Goal: Task Accomplishment & Management: Use online tool/utility

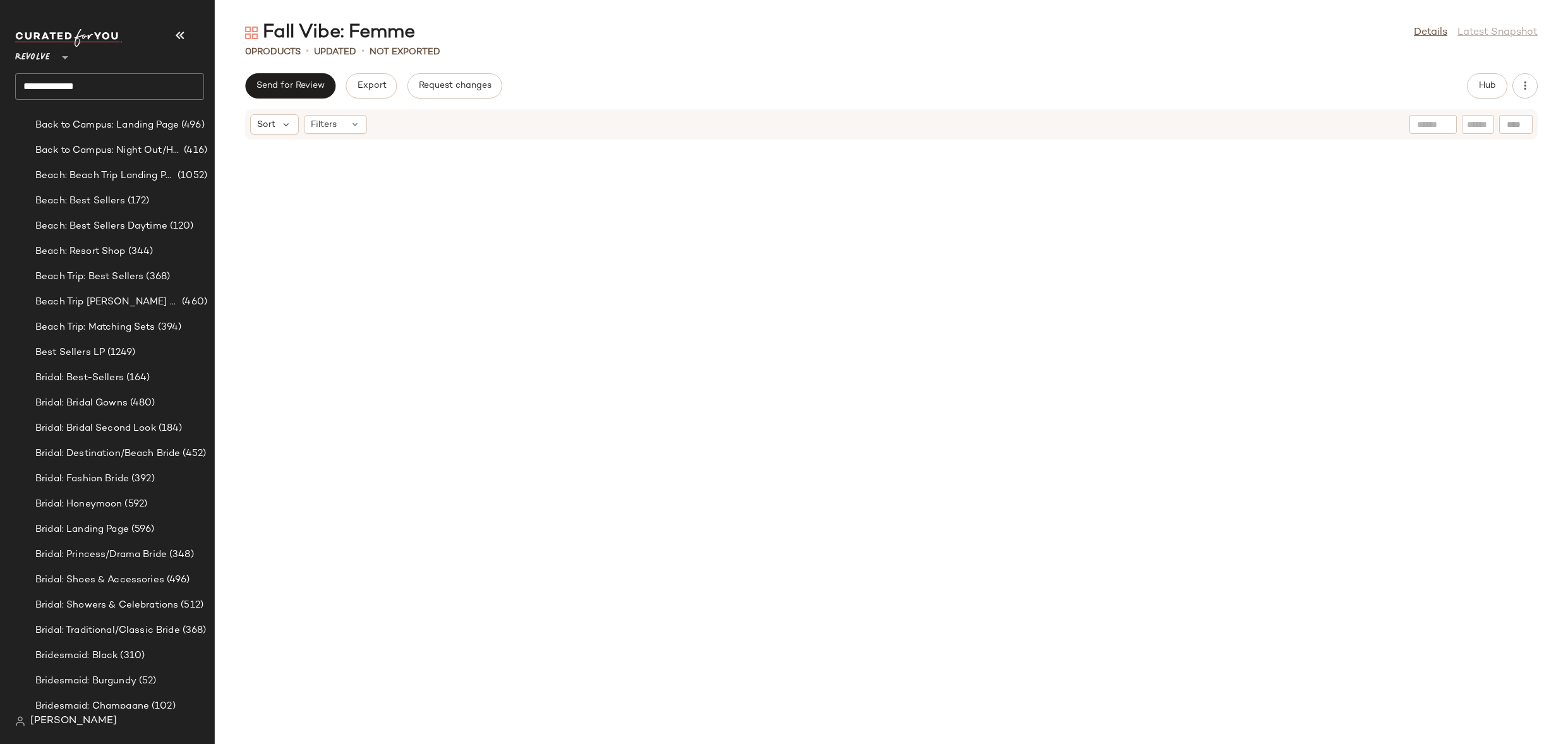
scroll to position [980, 0]
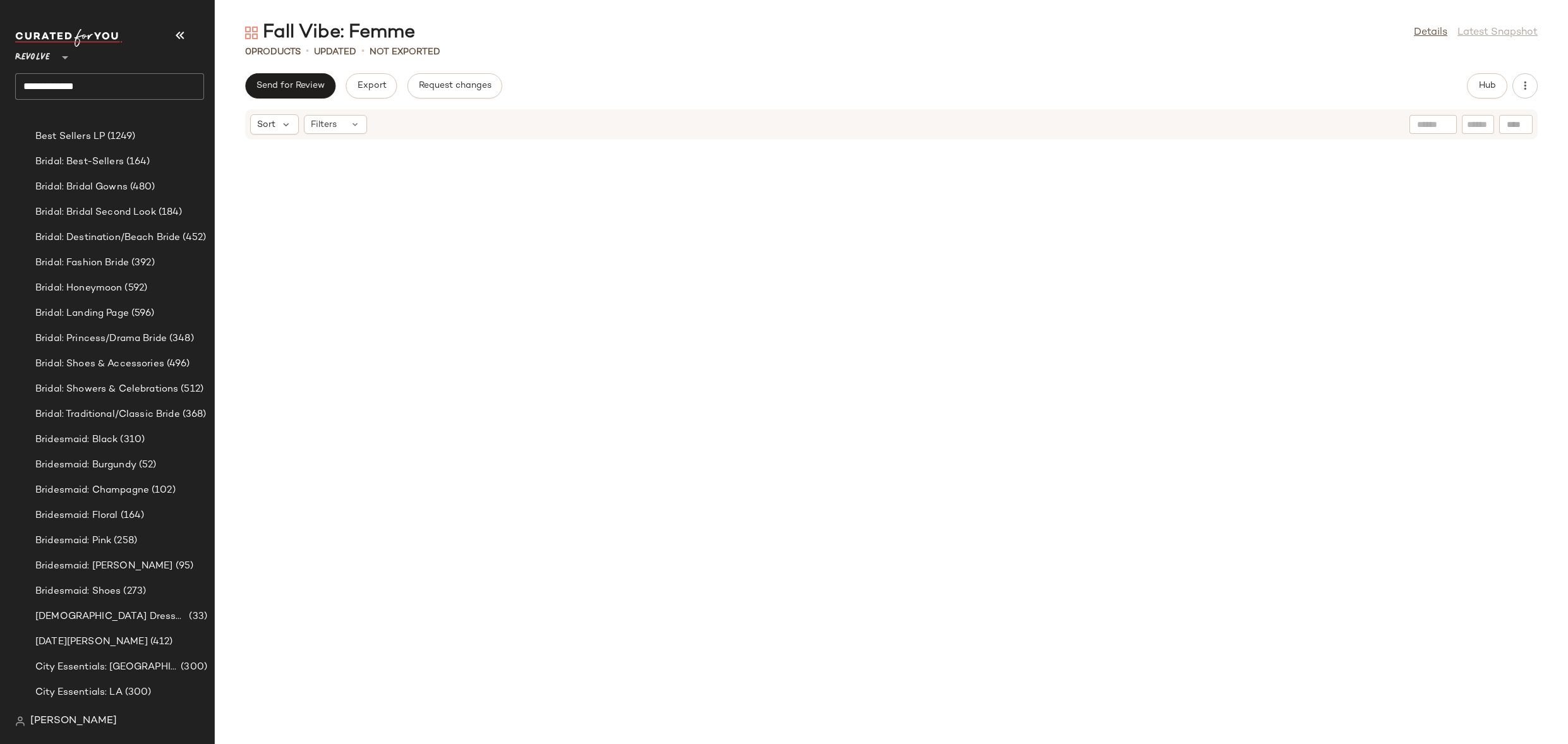
click at [83, 86] on input "**********" at bounding box center [110, 86] width 189 height 27
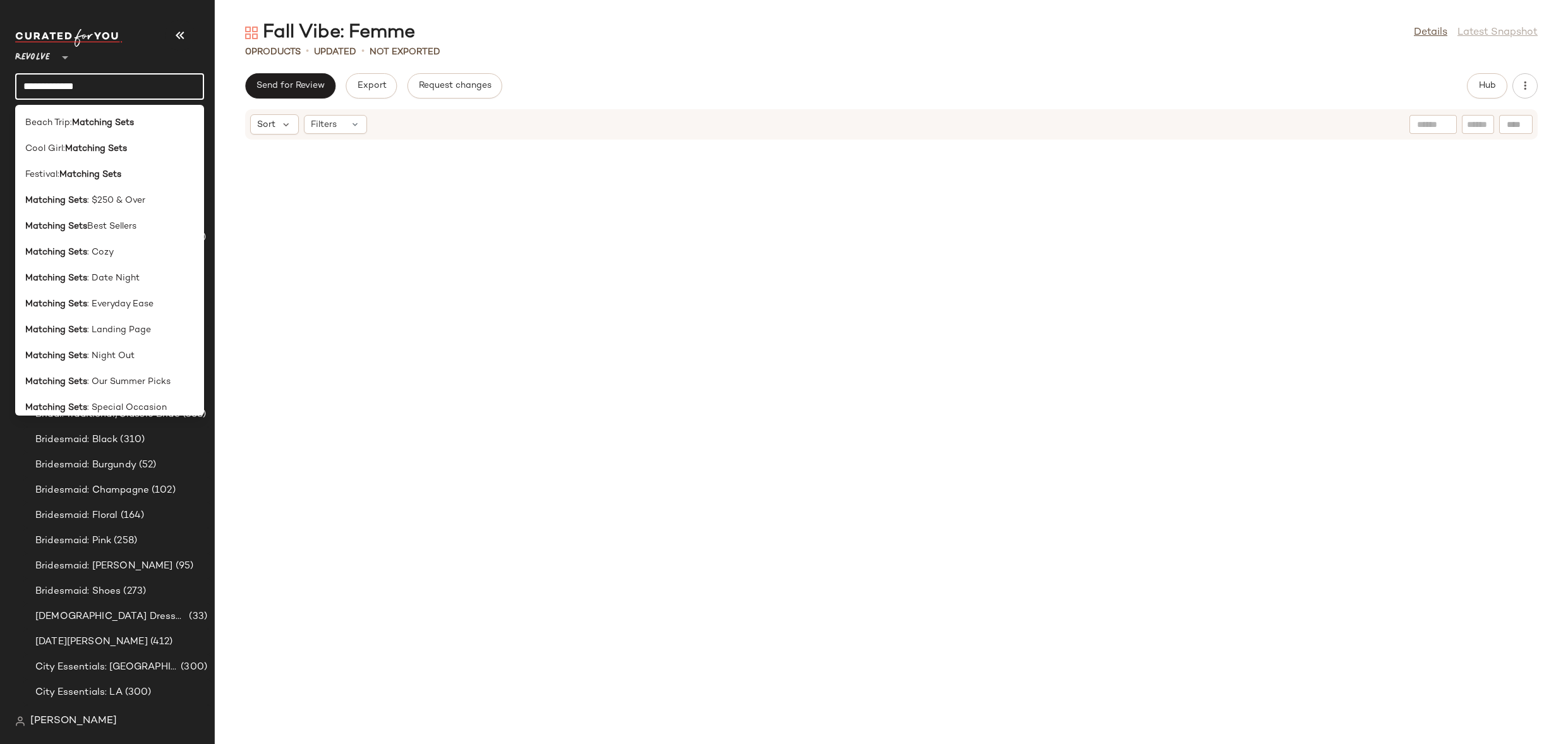
click at [83, 86] on input "**********" at bounding box center [110, 86] width 189 height 27
click at [371, 383] on div at bounding box center [891, 449] width 1353 height 588
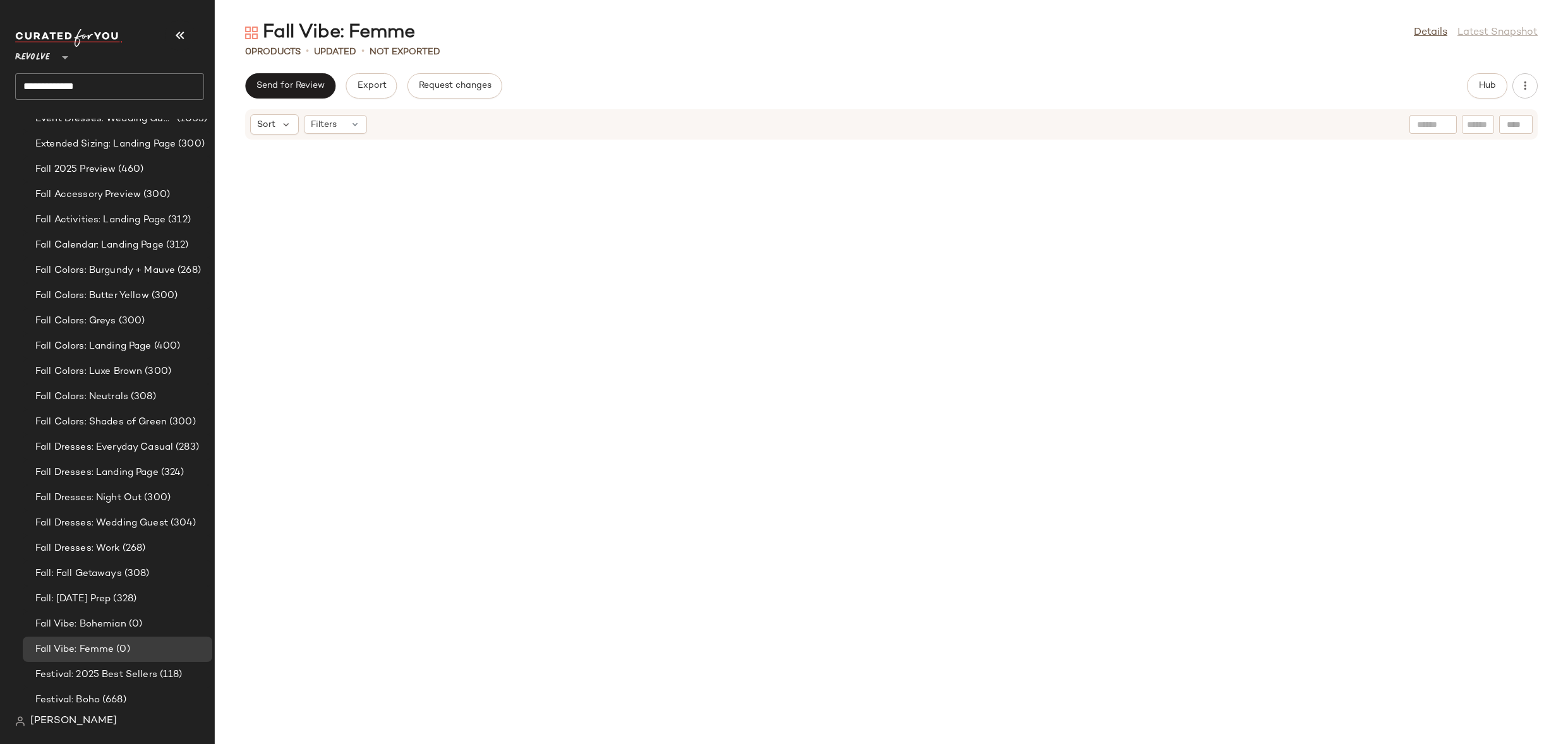
scroll to position [2243, 0]
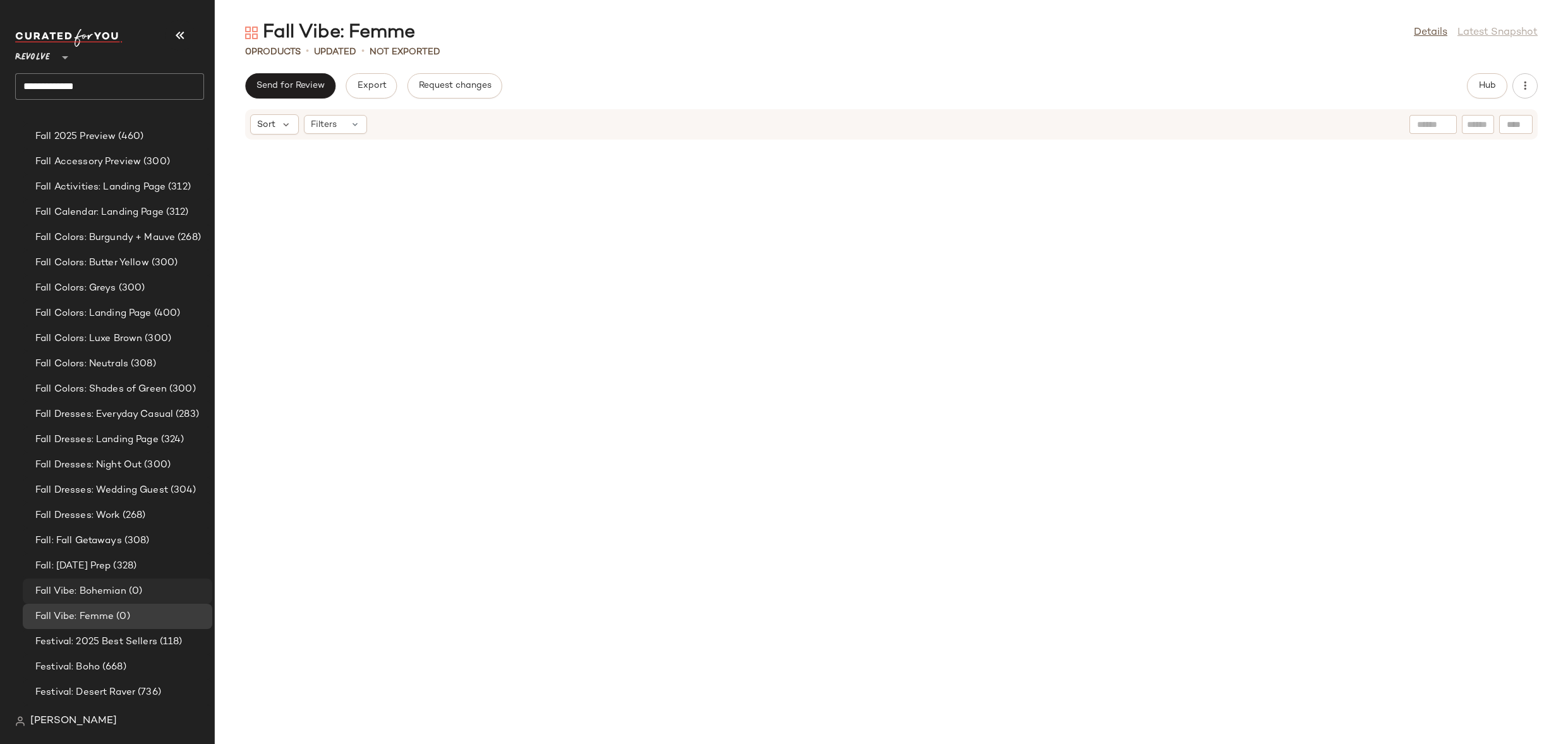
click at [111, 590] on span "Fall Vibe: Bohemian" at bounding box center [81, 591] width 91 height 15
click at [1490, 84] on span "Hub" at bounding box center [1487, 85] width 18 height 10
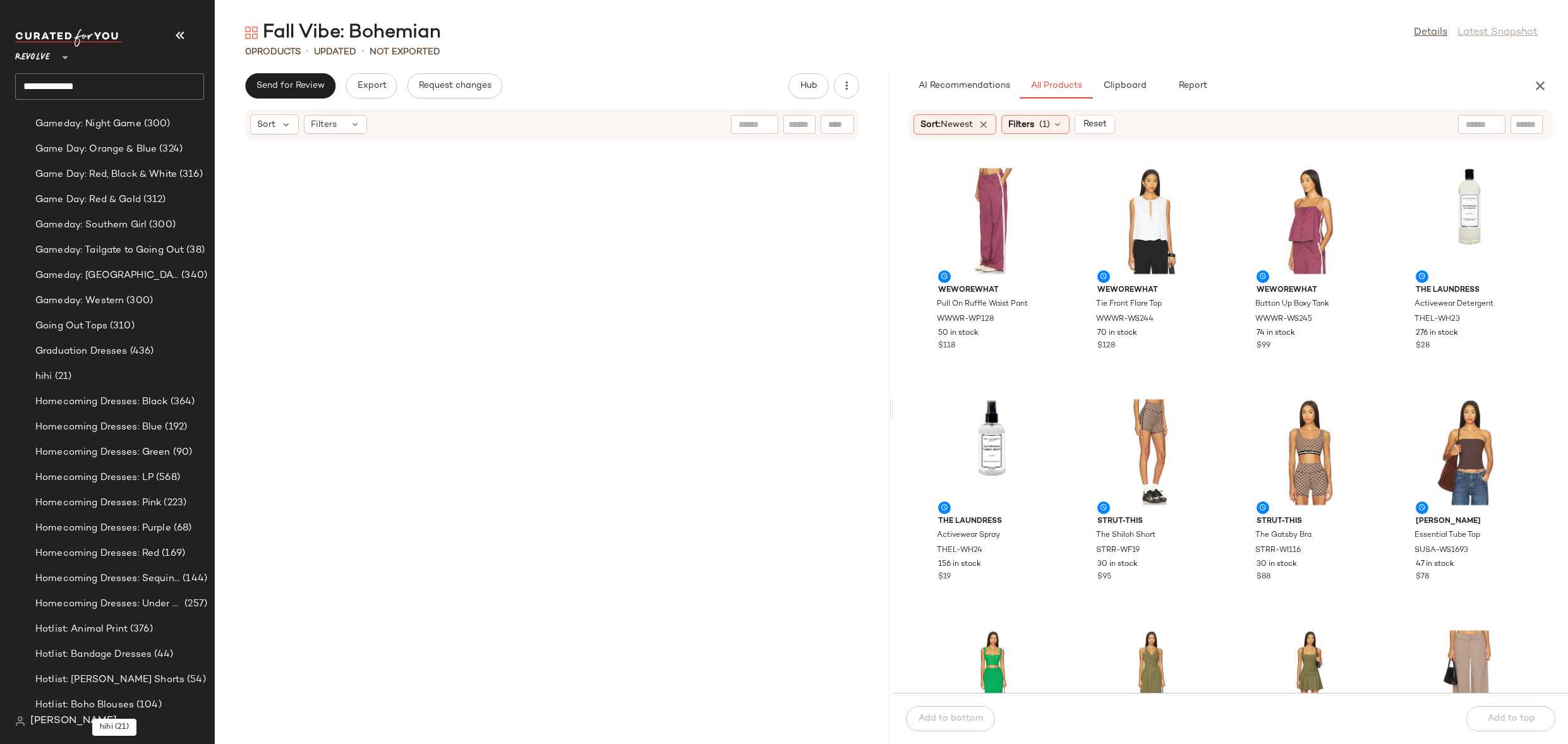
scroll to position [2385, 0]
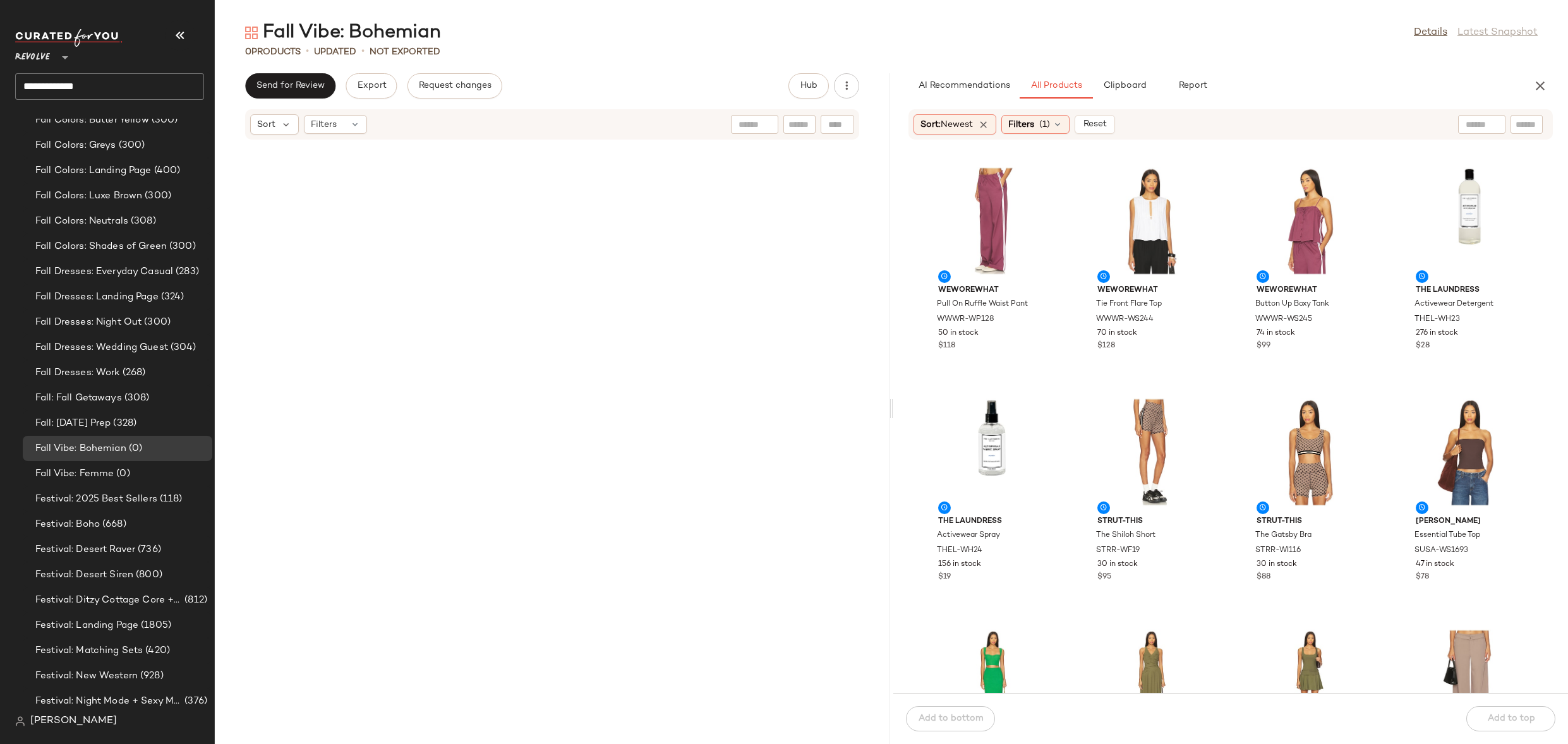
click at [1480, 112] on div "Sort: Newest Filters (1) Reset" at bounding box center [1230, 124] width 645 height 30
click at [1480, 118] on input "text" at bounding box center [1482, 124] width 32 height 13
type input "********"
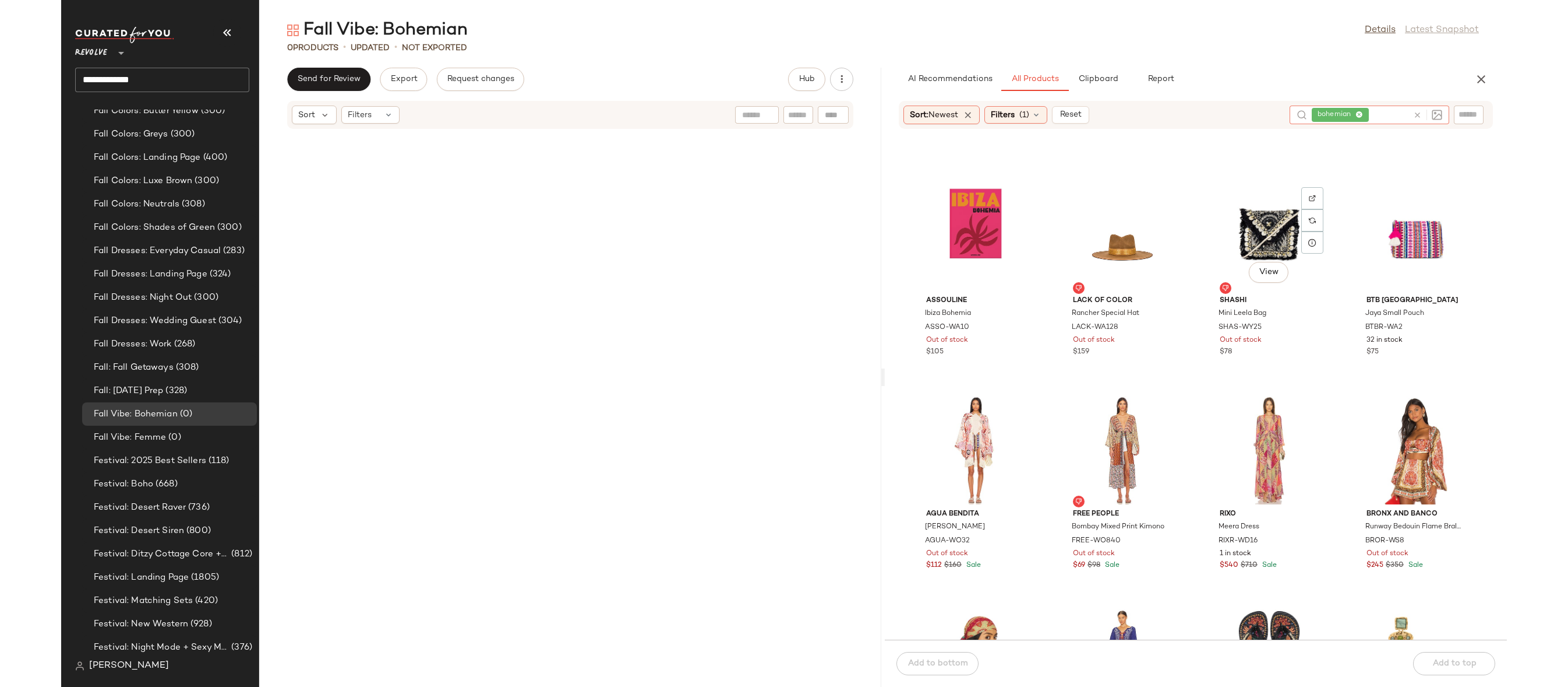
scroll to position [984, 0]
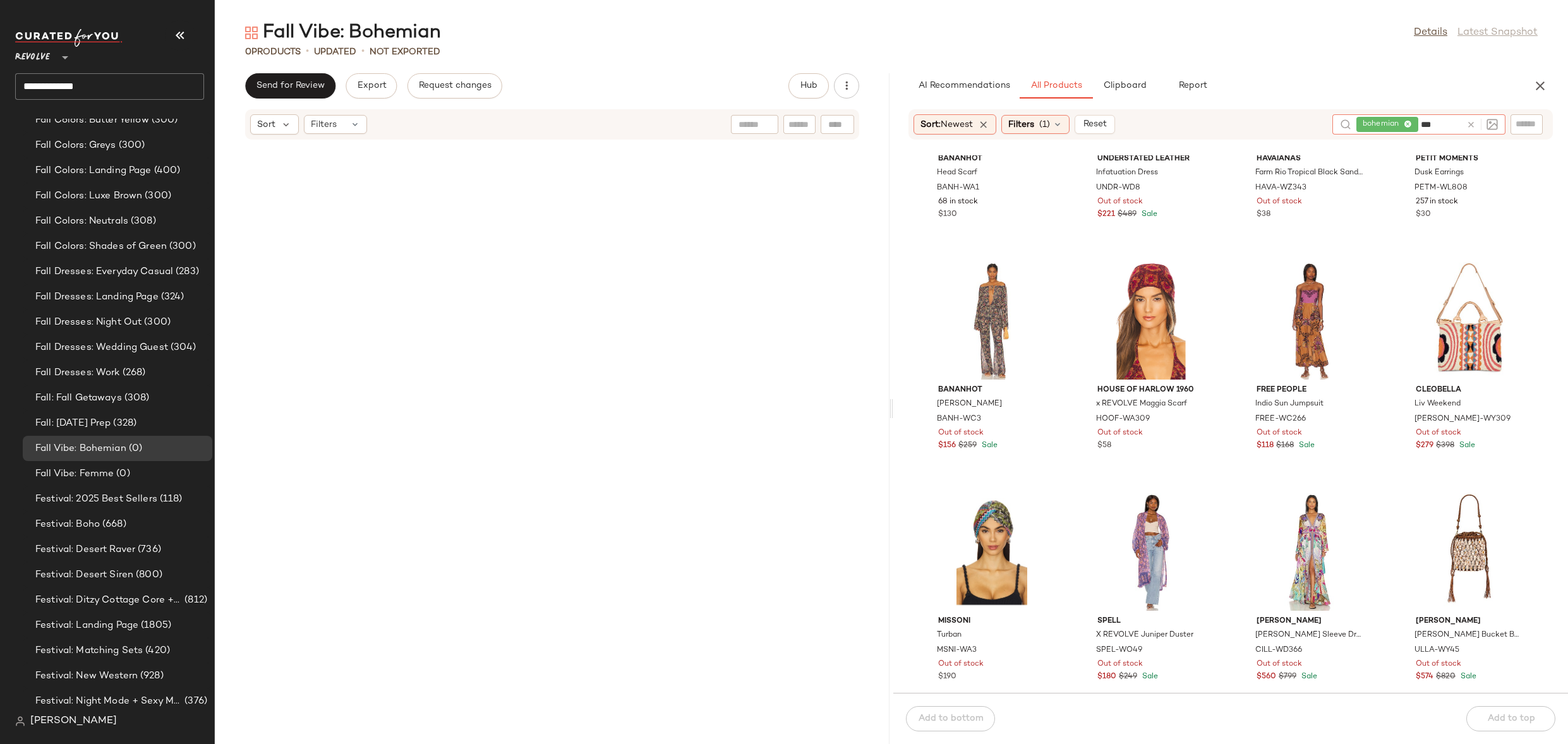
type input "****"
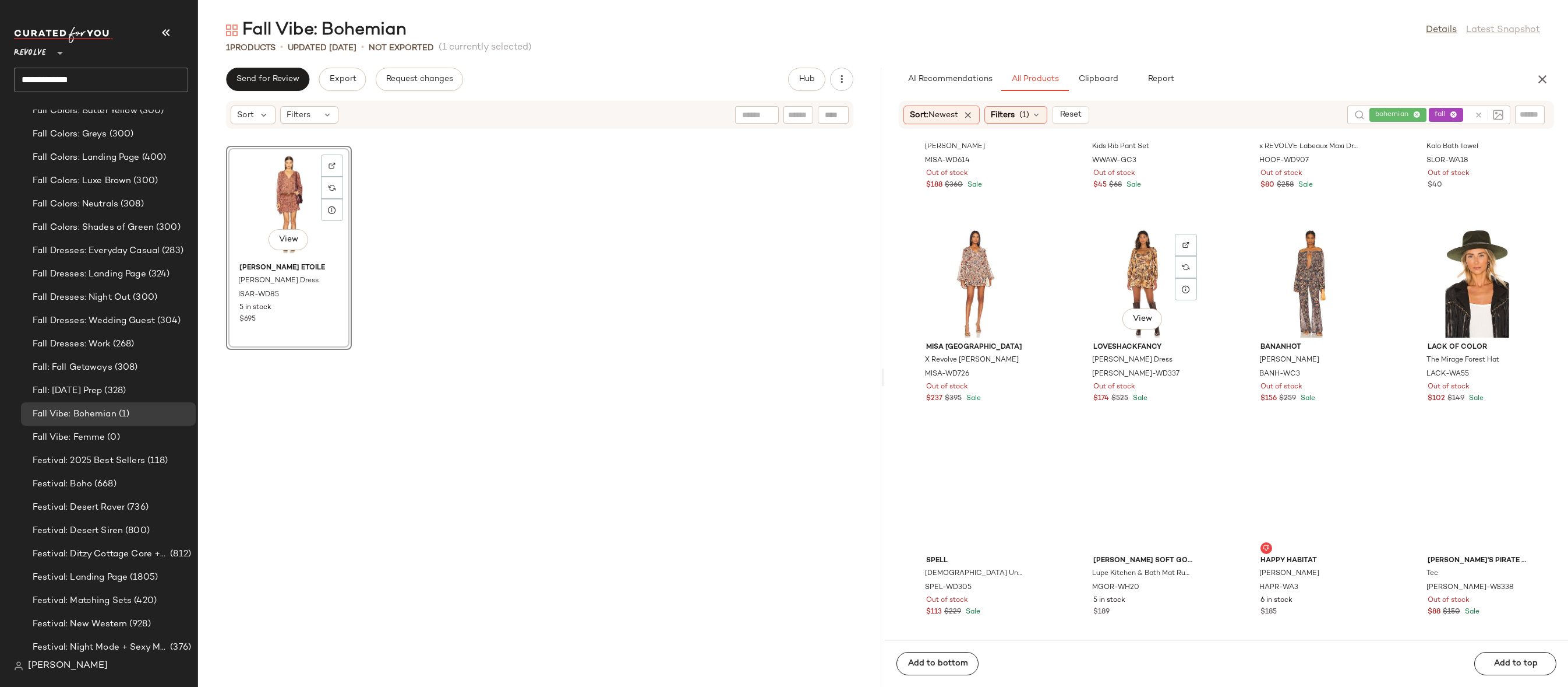
scroll to position [1853, 0]
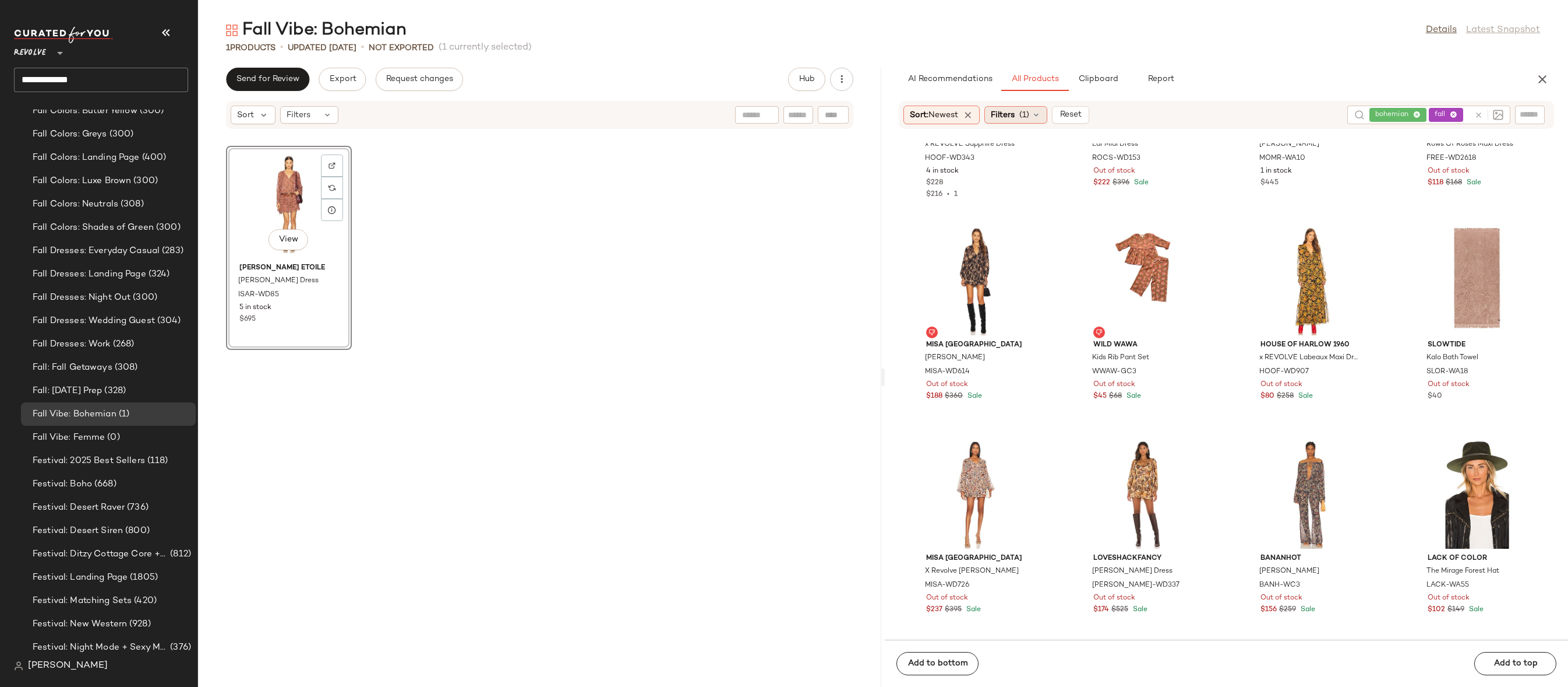
click at [1034, 116] on div "Filters (1)" at bounding box center [1016, 115] width 63 height 18
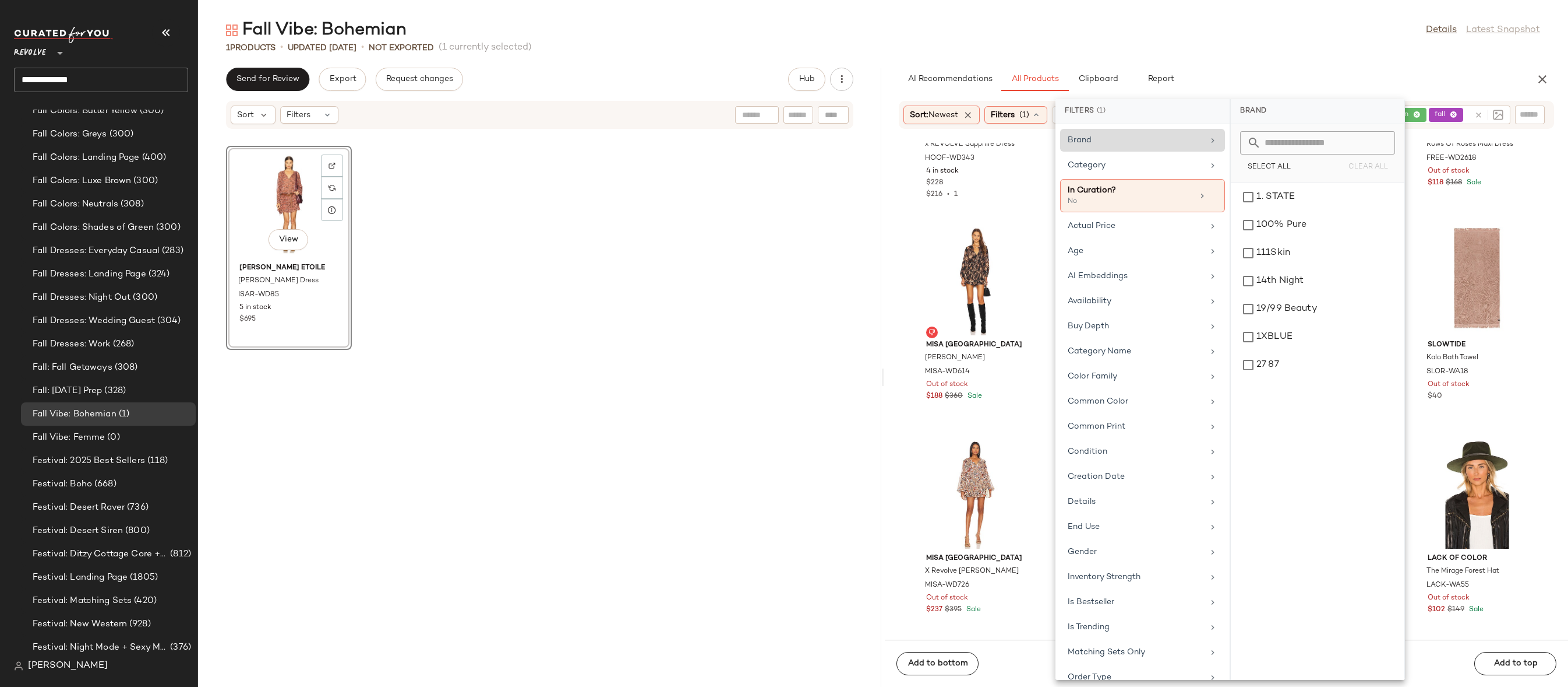
click at [1117, 142] on div "Brand" at bounding box center [1136, 140] width 136 height 12
click at [1326, 141] on input "text" at bounding box center [1324, 143] width 127 height 23
type input "******"
click at [1342, 211] on div "Isabel Marant" at bounding box center [1318, 225] width 164 height 28
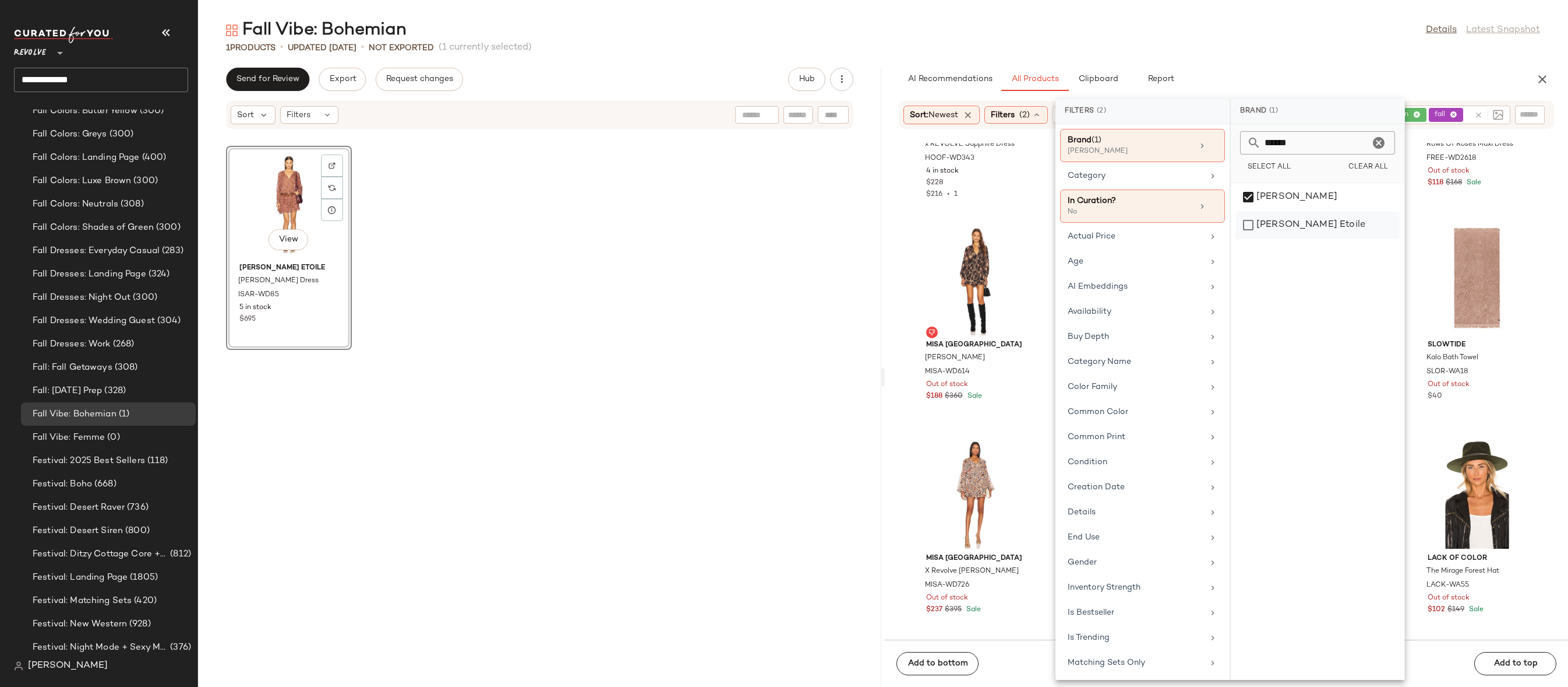
click at [1342, 216] on div "Isabel Marant Etoile" at bounding box center [1318, 225] width 164 height 28
click at [1445, 119] on icon at bounding box center [1479, 115] width 9 height 9
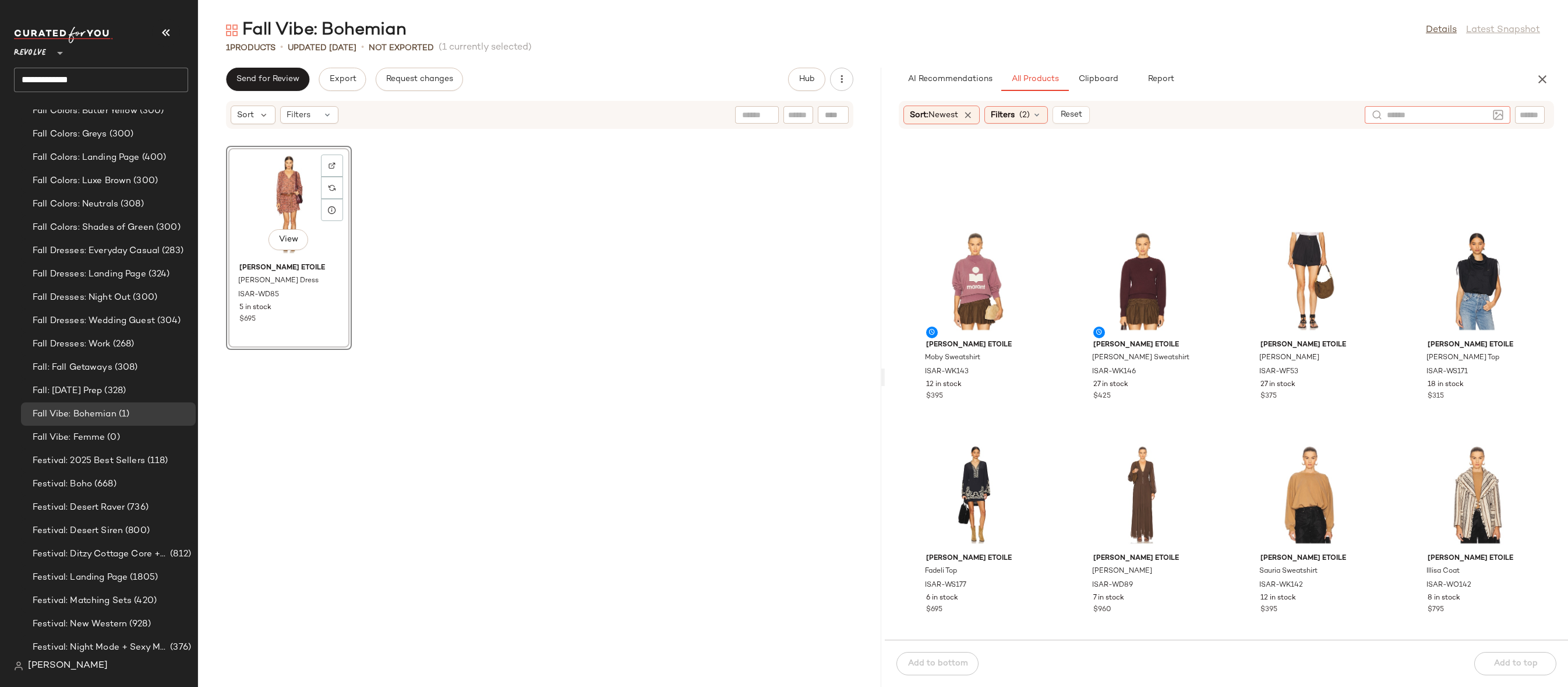
scroll to position [333, 0]
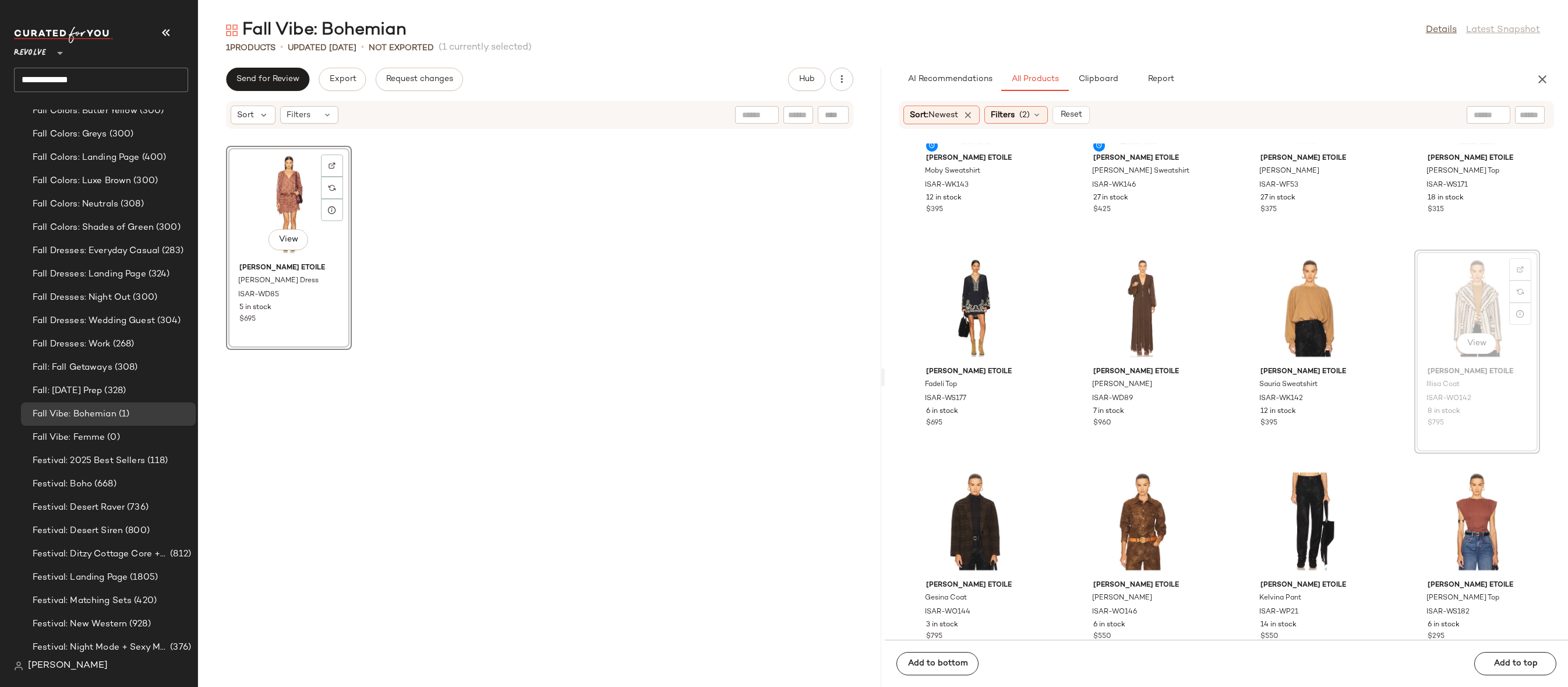
drag, startPoint x: 1453, startPoint y: 311, endPoint x: 1443, endPoint y: 311, distance: 10.0
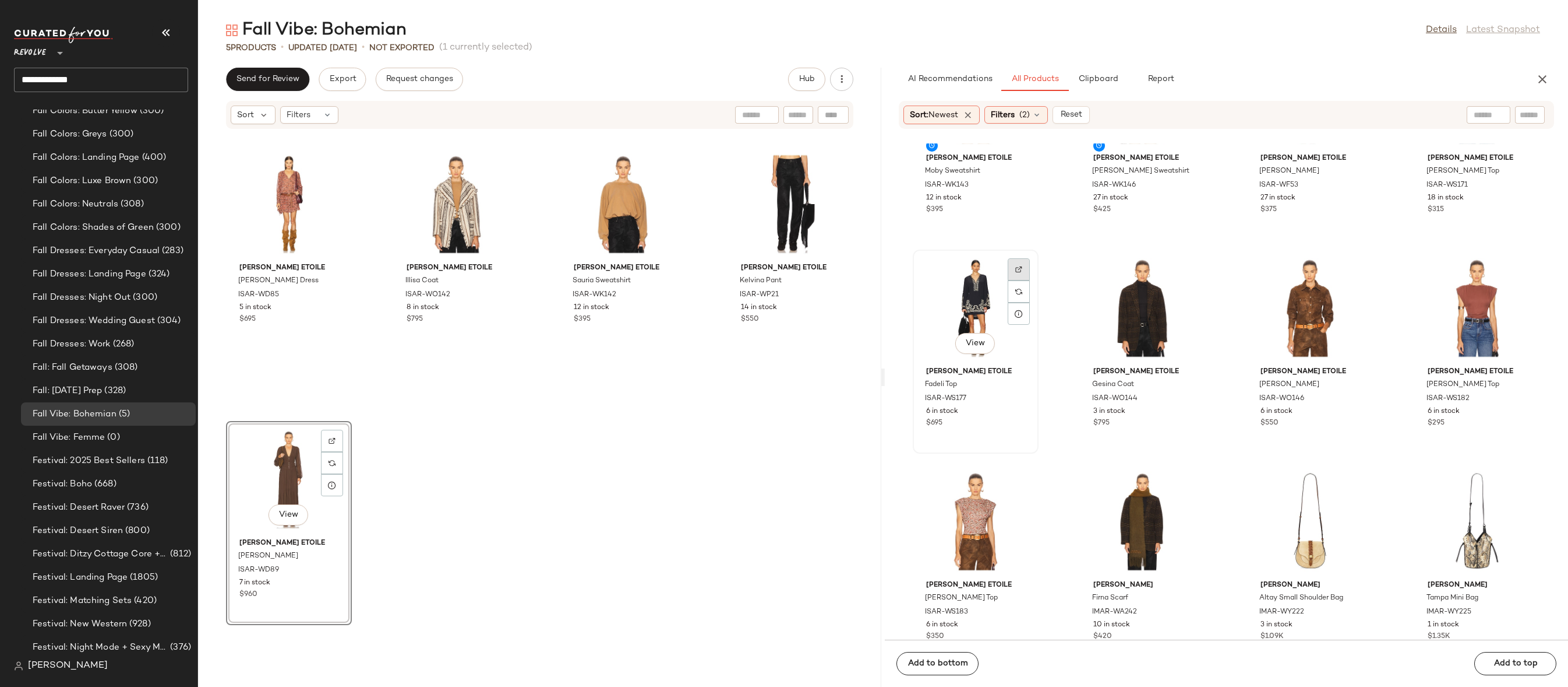
click at [1024, 280] on div at bounding box center [1018, 291] width 22 height 22
drag, startPoint x: 967, startPoint y: 340, endPoint x: 955, endPoint y: 339, distance: 12.0
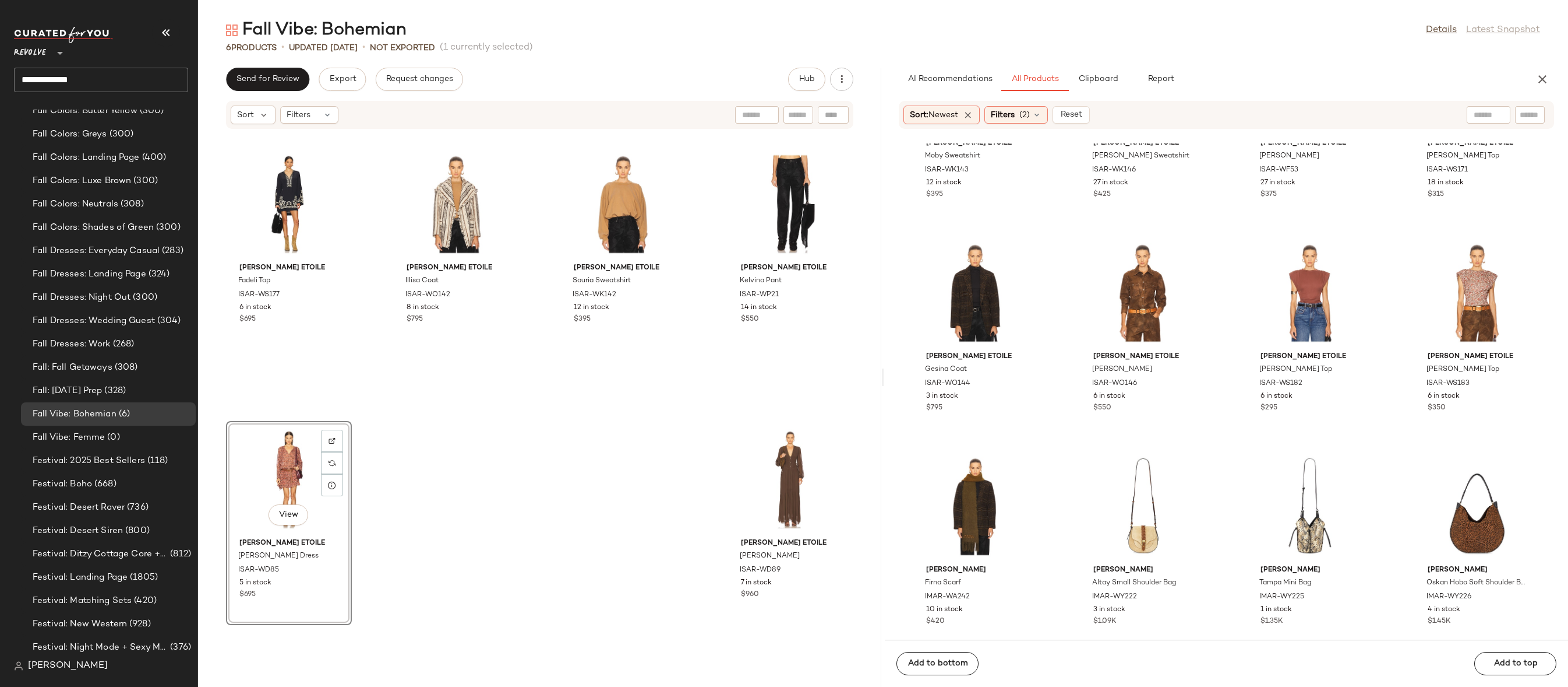
scroll to position [183, 0]
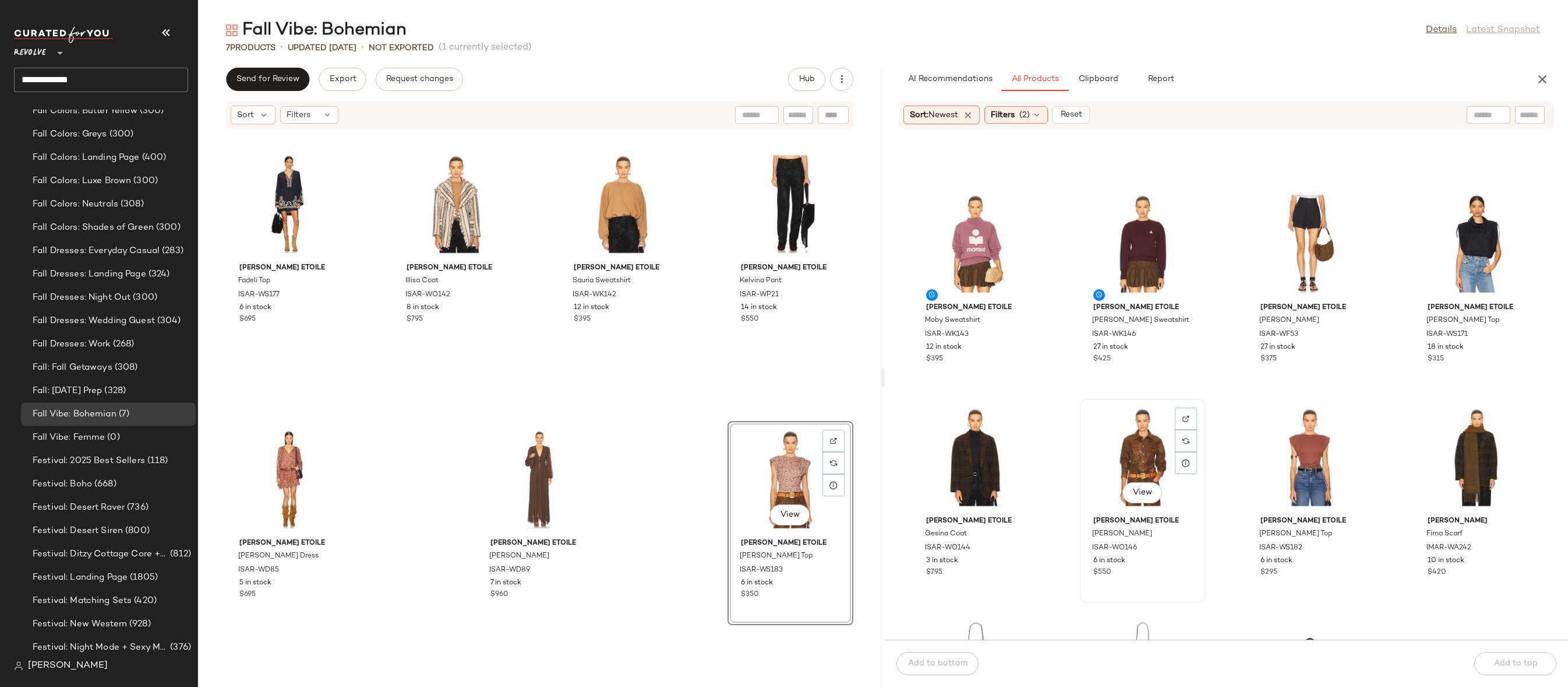
click at [1135, 445] on div "View" at bounding box center [1143, 457] width 118 height 108
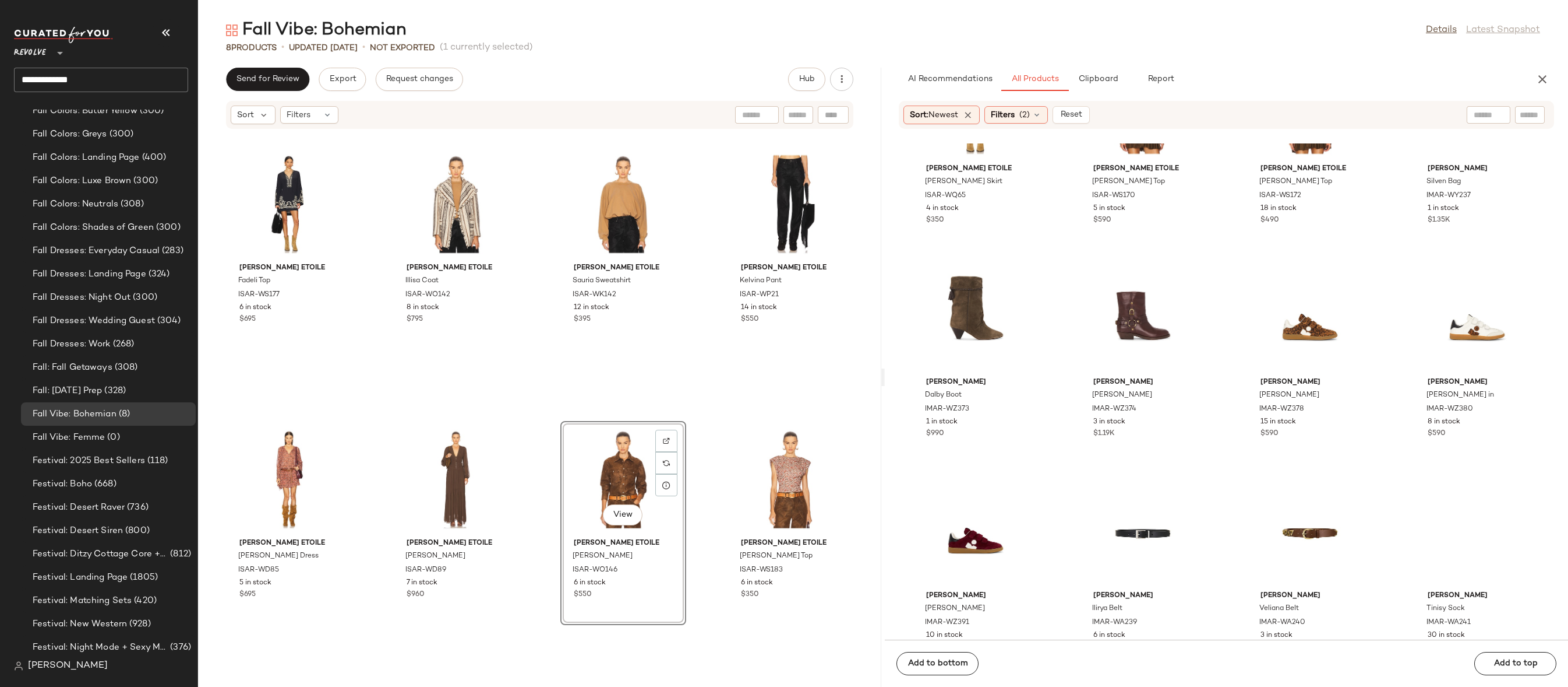
scroll to position [830, 0]
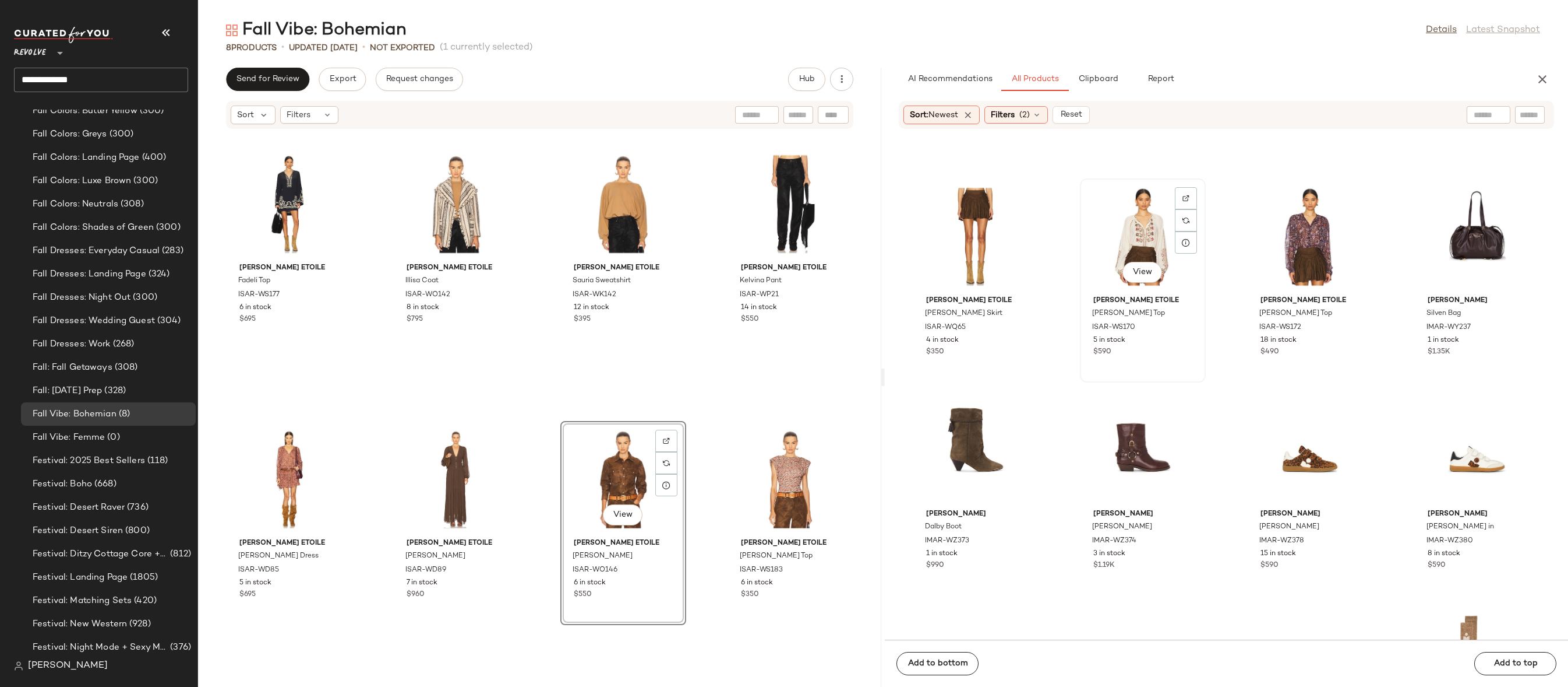
click at [1136, 224] on div "View" at bounding box center [1143, 236] width 118 height 108
click at [1288, 245] on div "View" at bounding box center [1310, 236] width 118 height 108
click at [1344, 209] on div at bounding box center [1353, 220] width 22 height 22
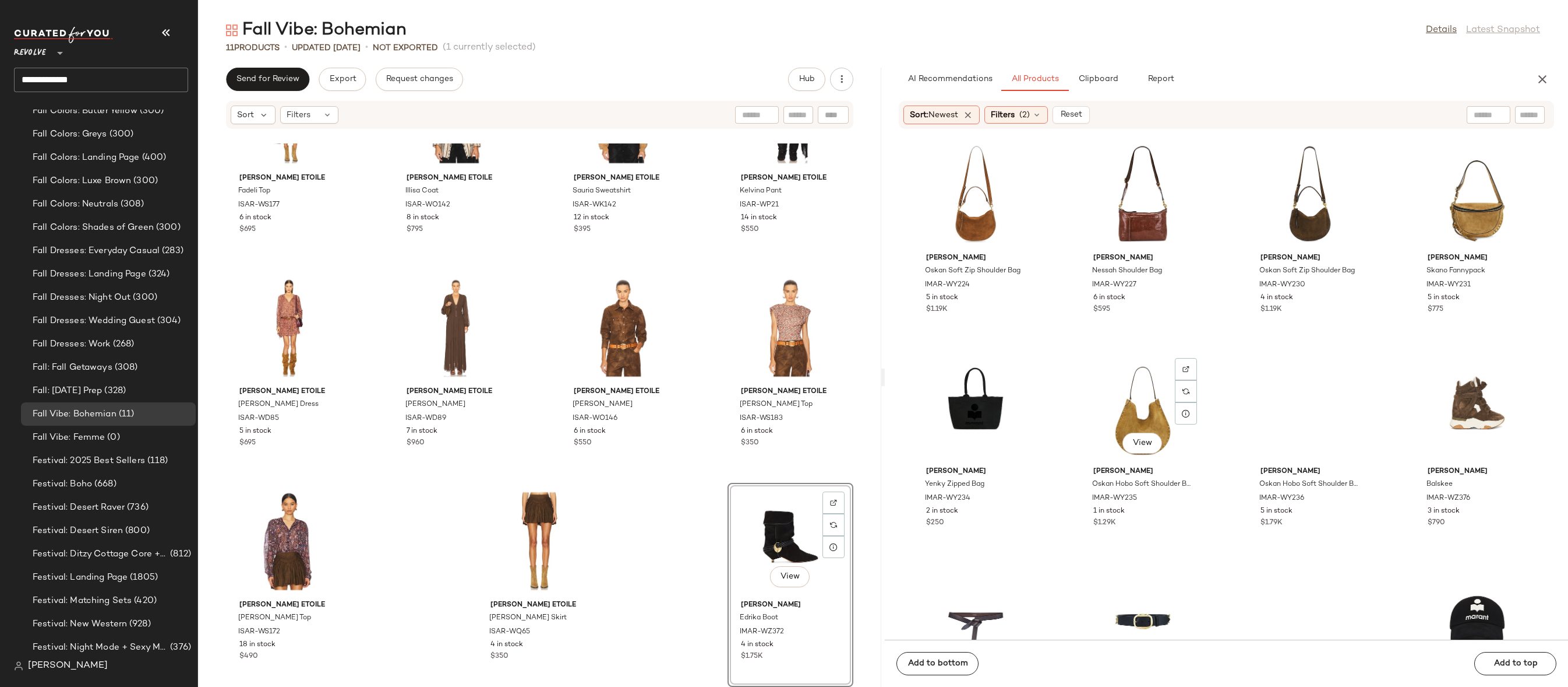
scroll to position [1662, 0]
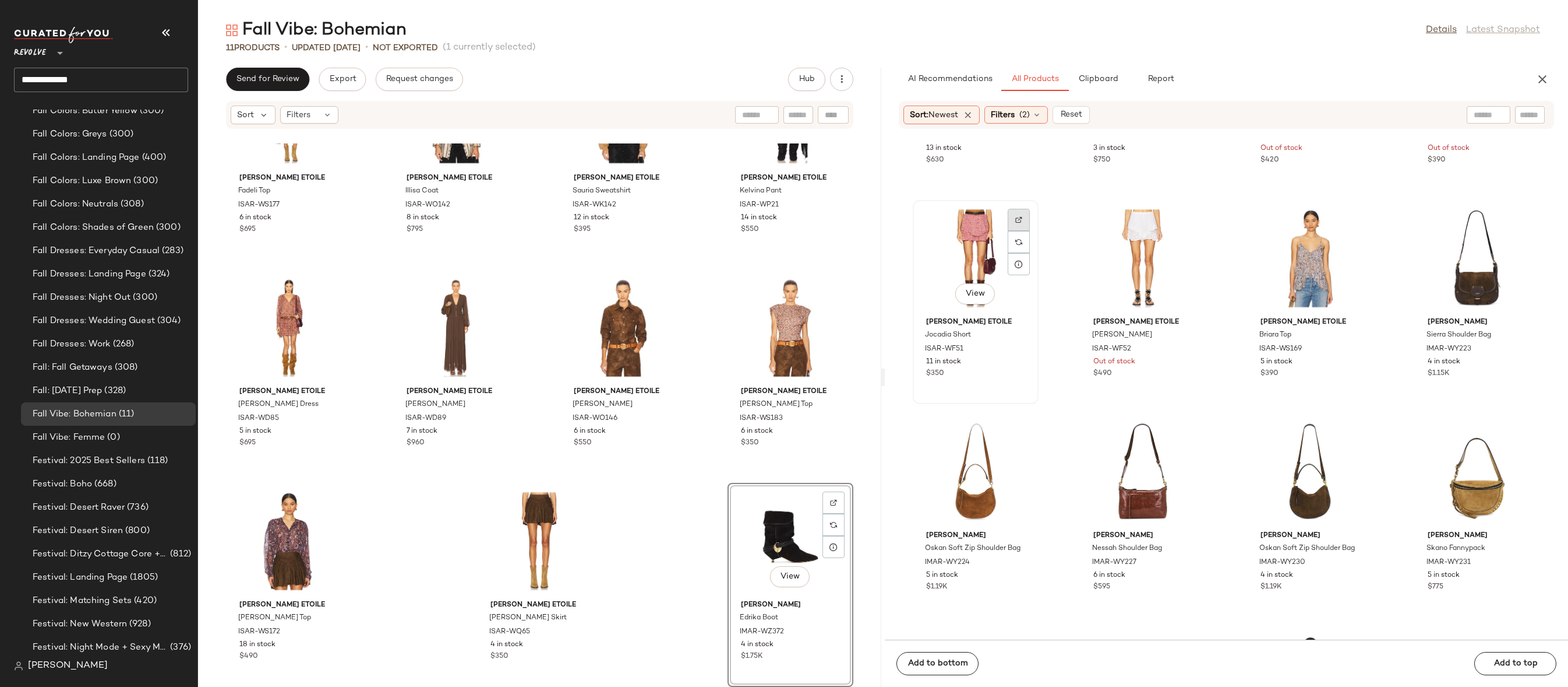
click at [1021, 222] on img at bounding box center [1019, 220] width 7 height 7
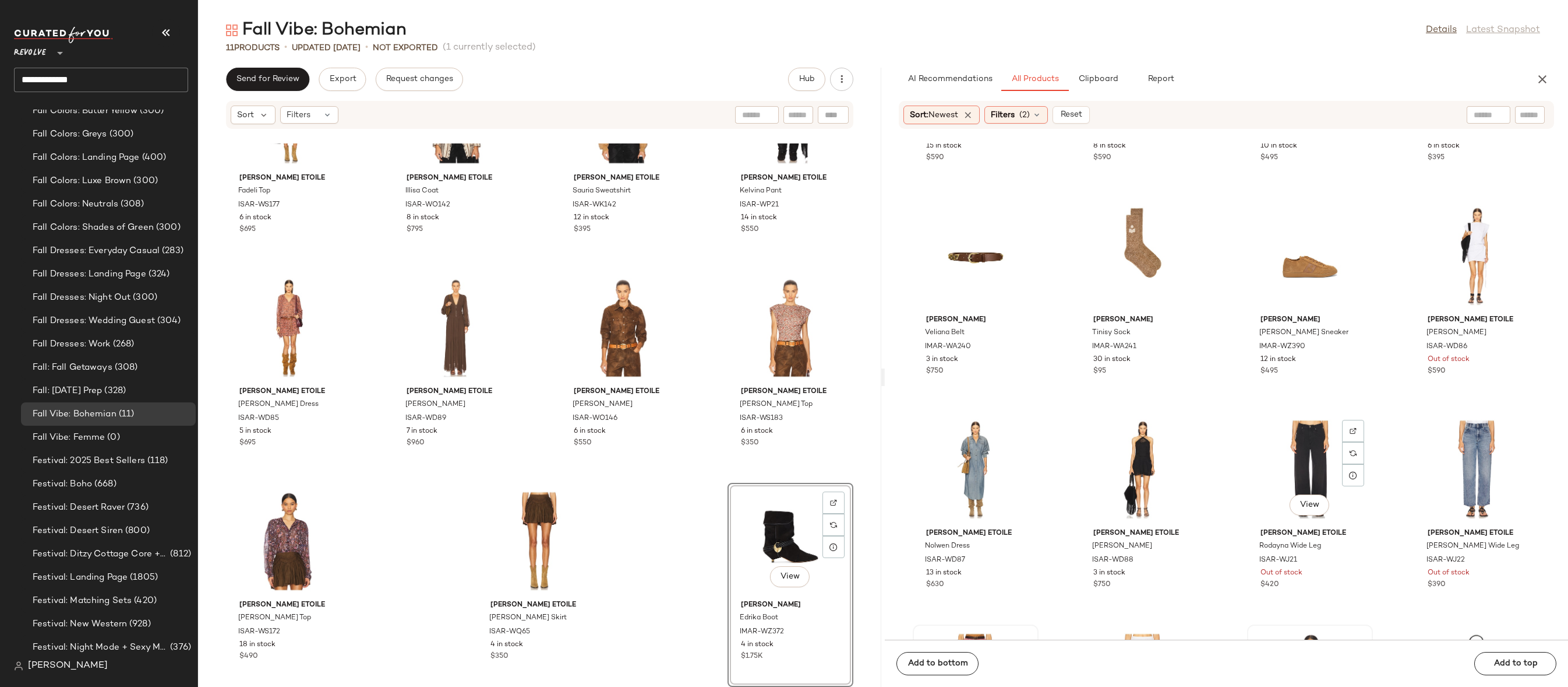
scroll to position [1146, 0]
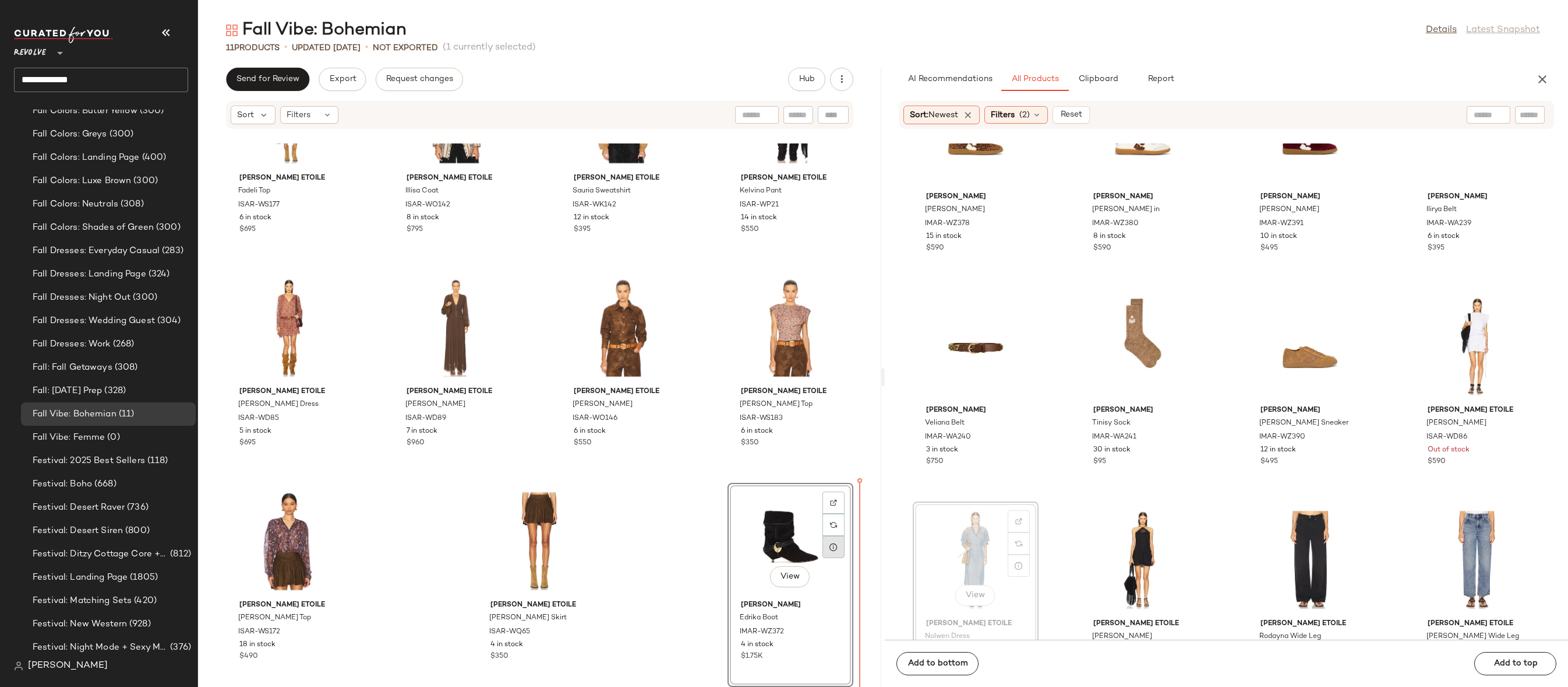
drag, startPoint x: 992, startPoint y: 556, endPoint x: 836, endPoint y: 555, distance: 156.0
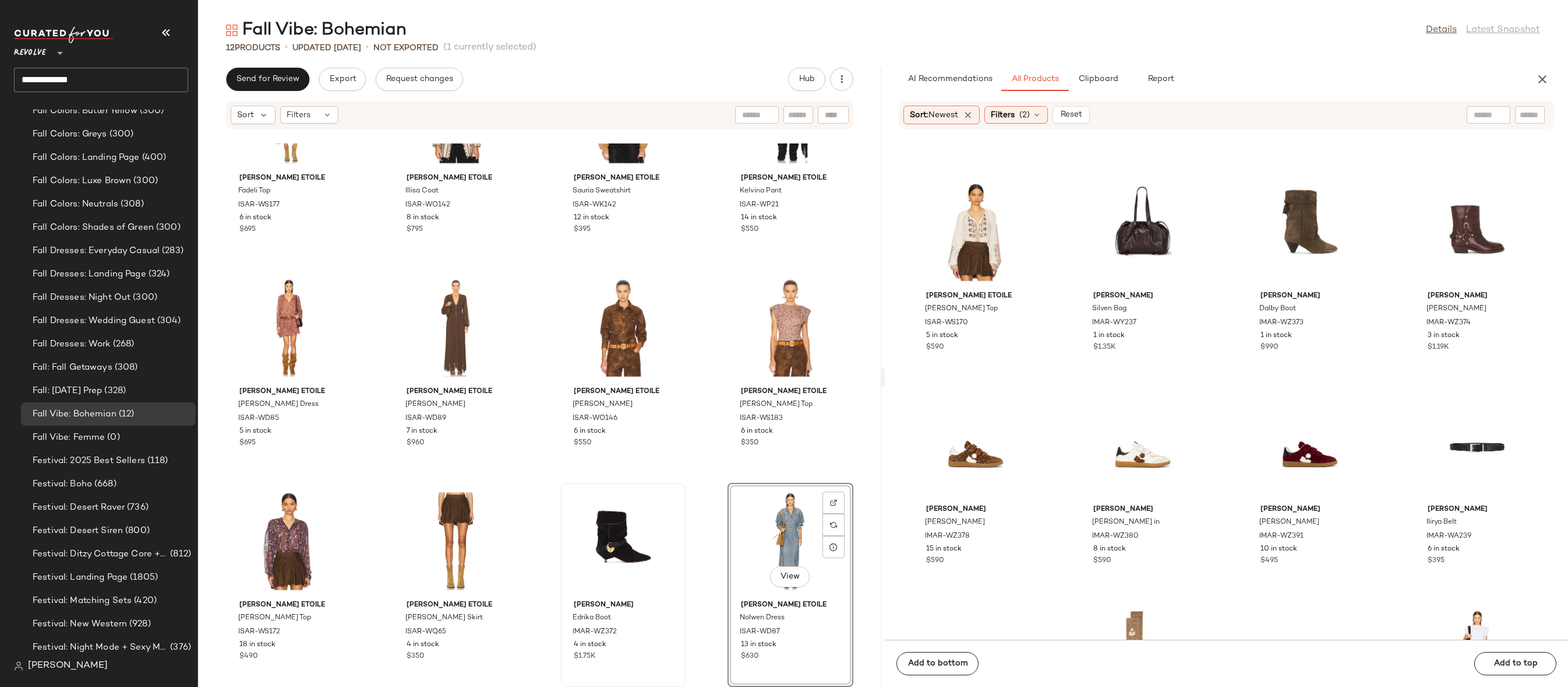
scroll to position [744, 0]
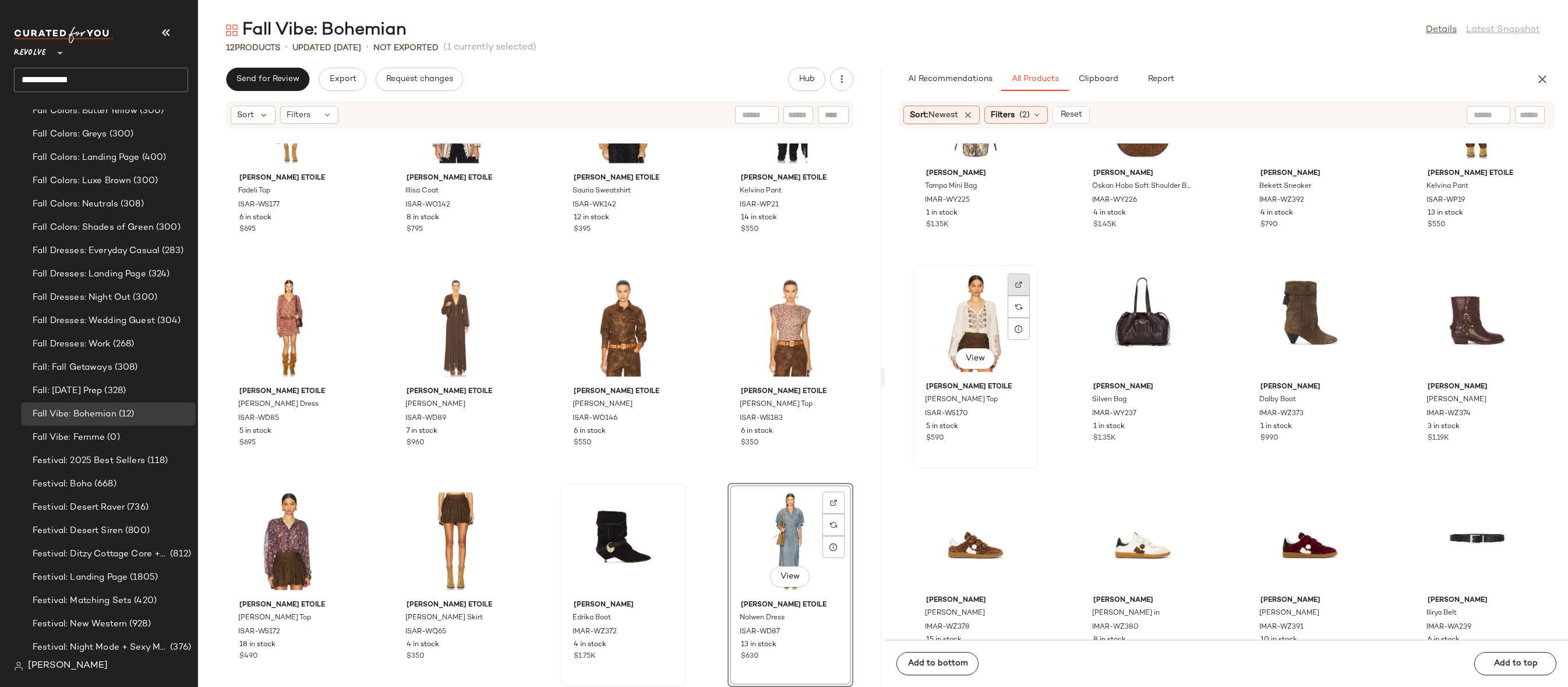
click at [1020, 284] on img at bounding box center [1019, 284] width 7 height 7
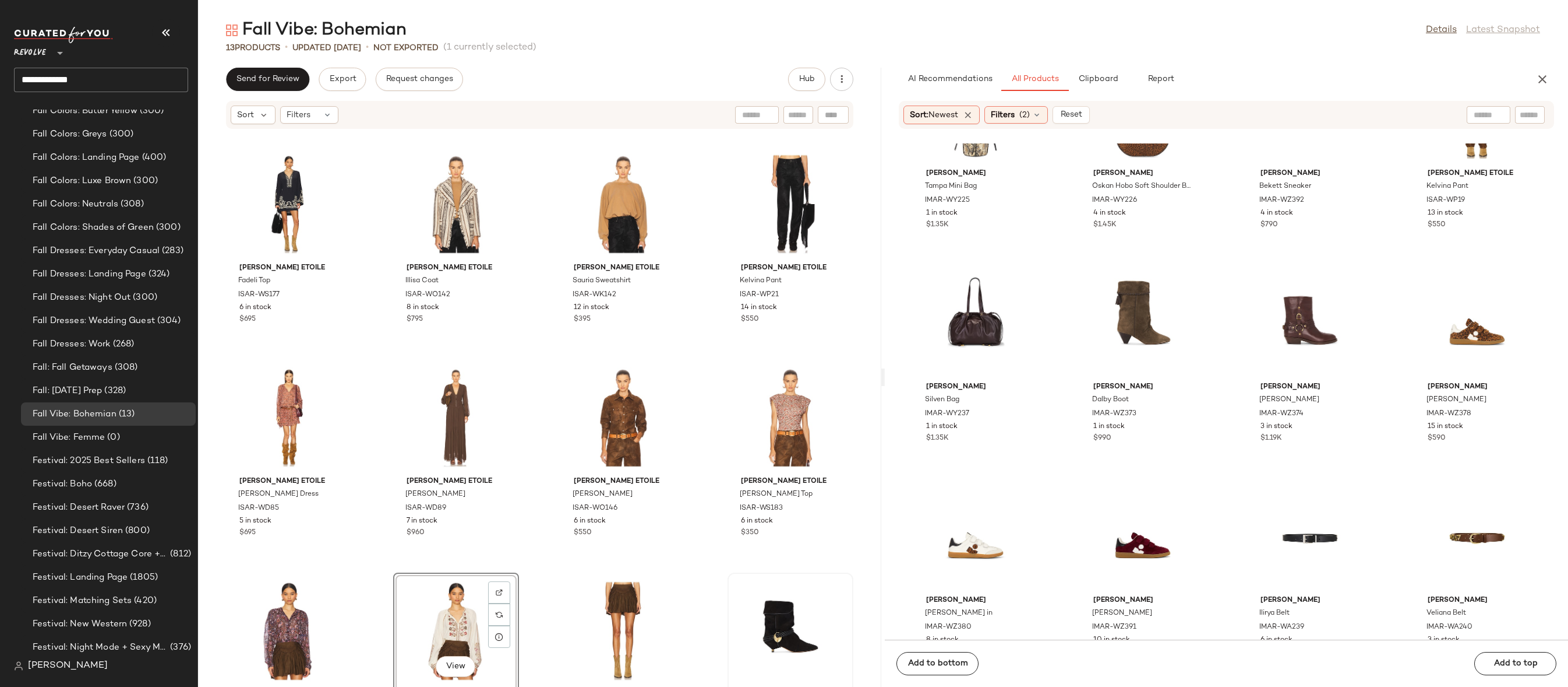
scroll to position [313, 0]
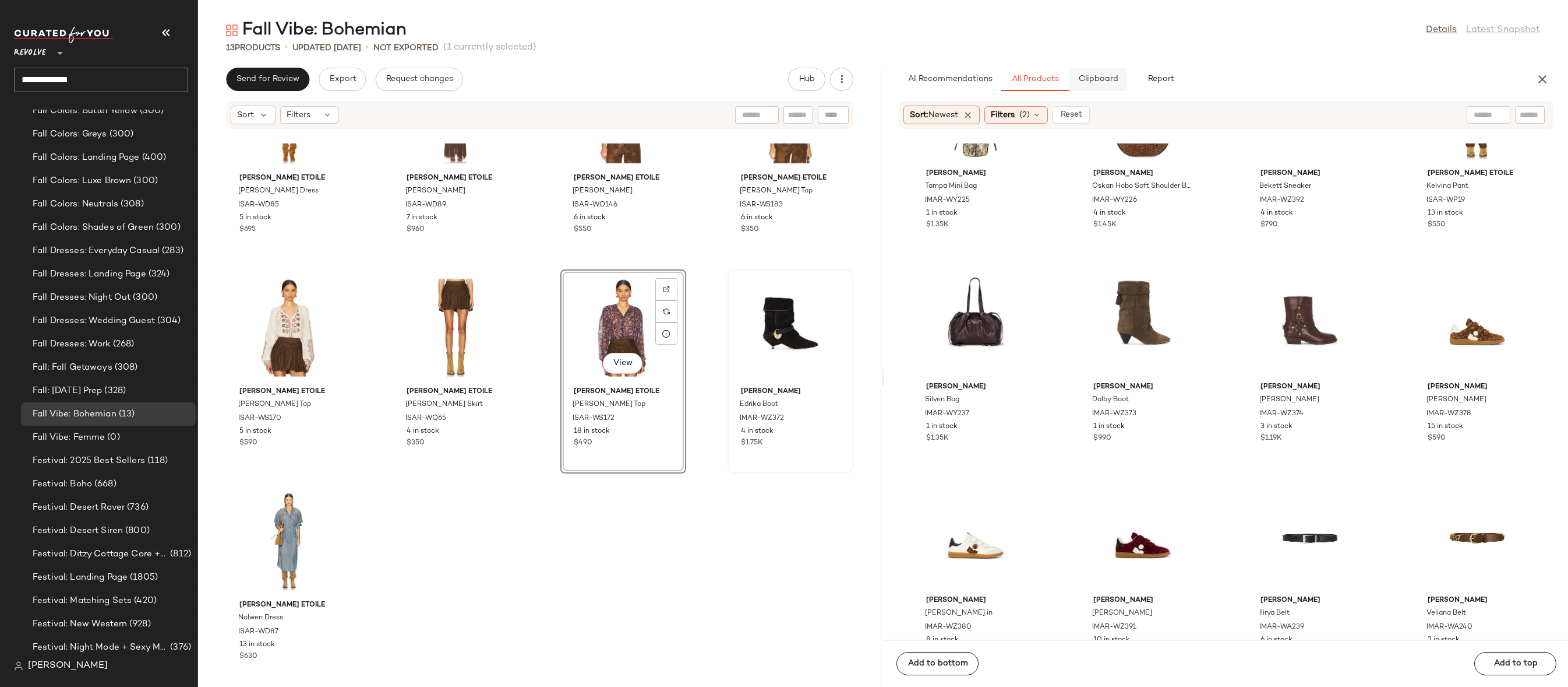
click at [1102, 80] on span "Clipboard" at bounding box center [1098, 79] width 40 height 9
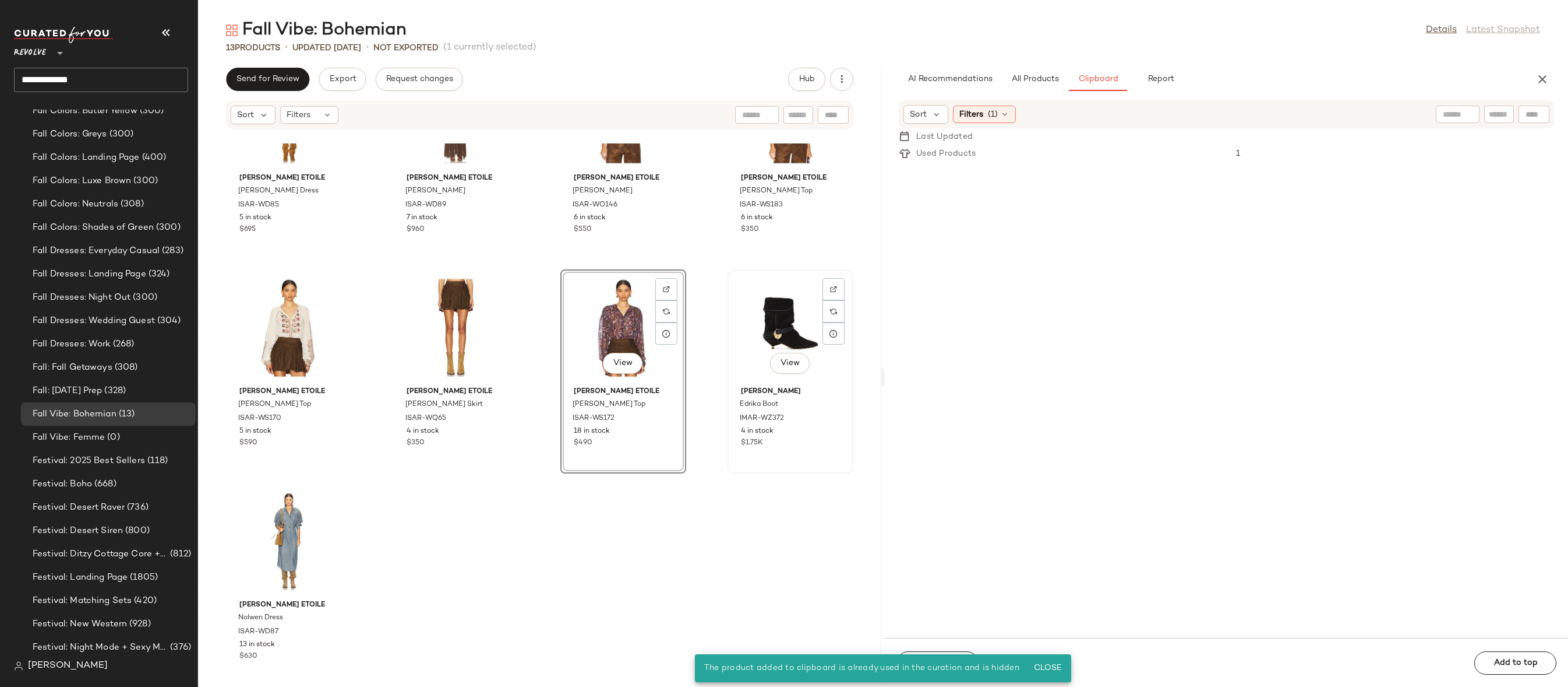
click at [760, 316] on div "View" at bounding box center [791, 328] width 118 height 108
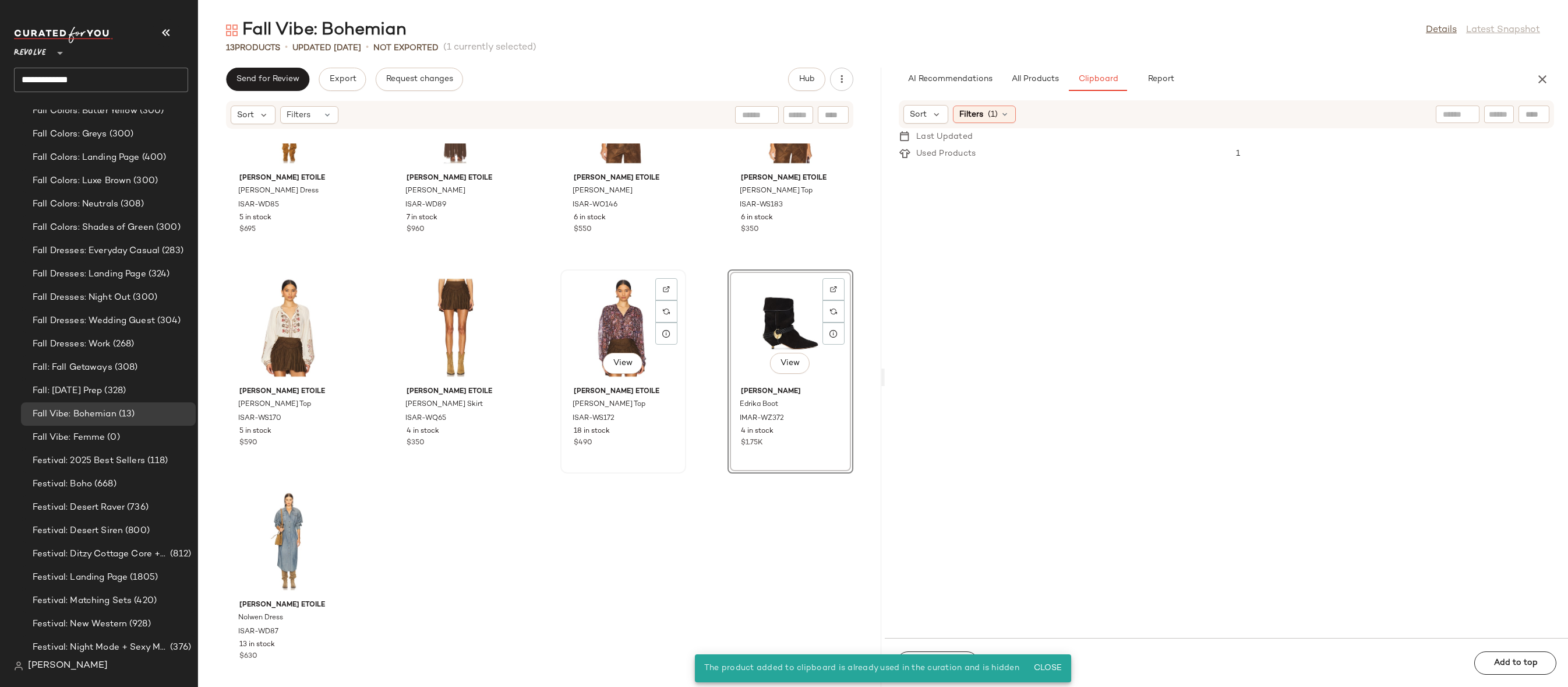
click at [614, 311] on div "View" at bounding box center [624, 328] width 118 height 108
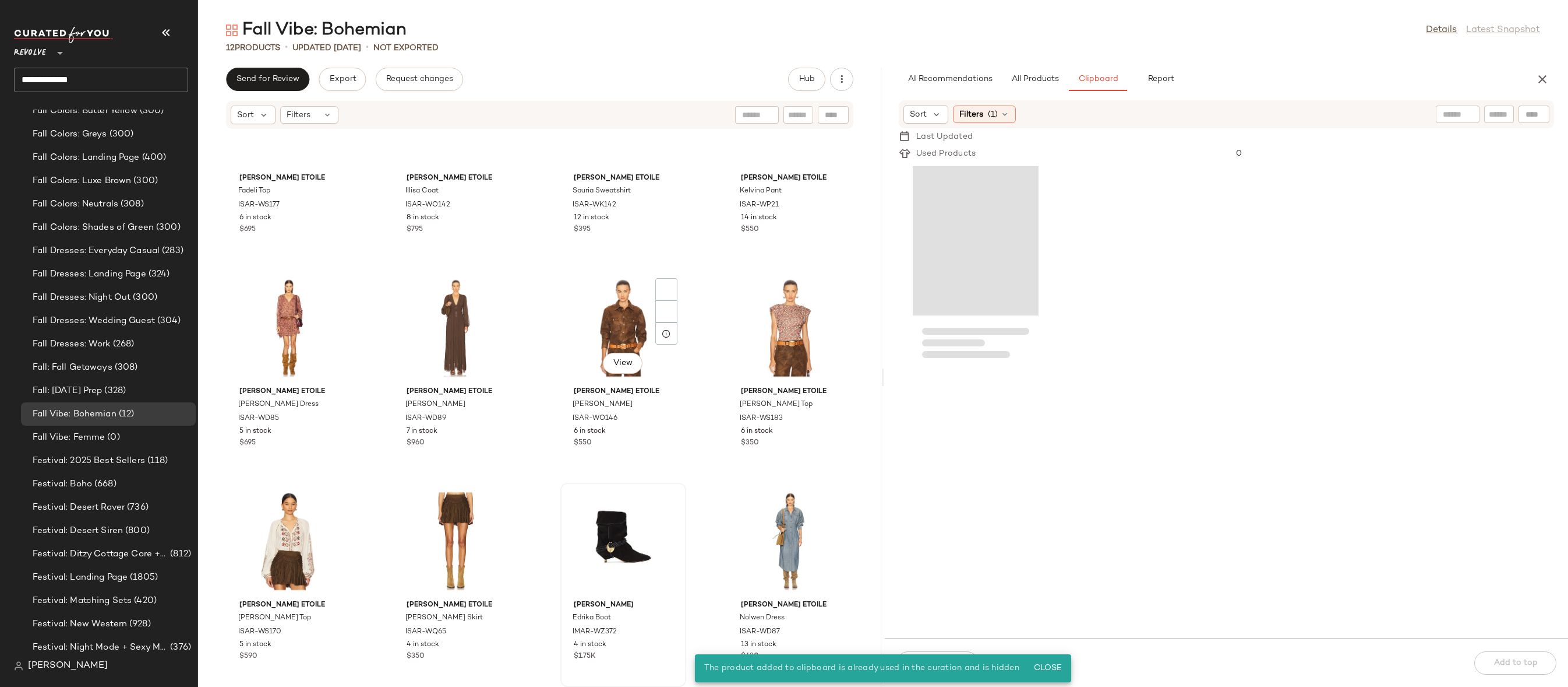
scroll to position [90, 0]
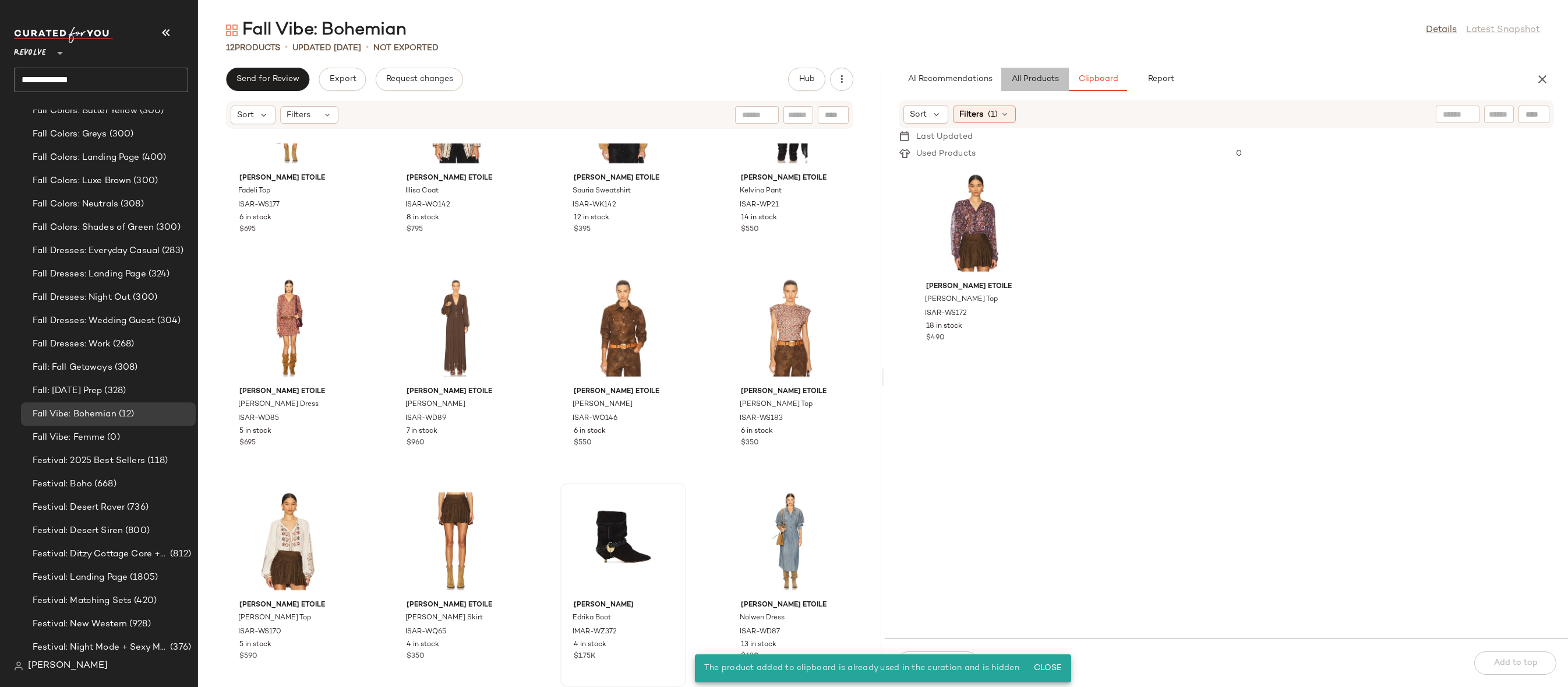
click at [1049, 78] on span "All Products" at bounding box center [1034, 79] width 47 height 9
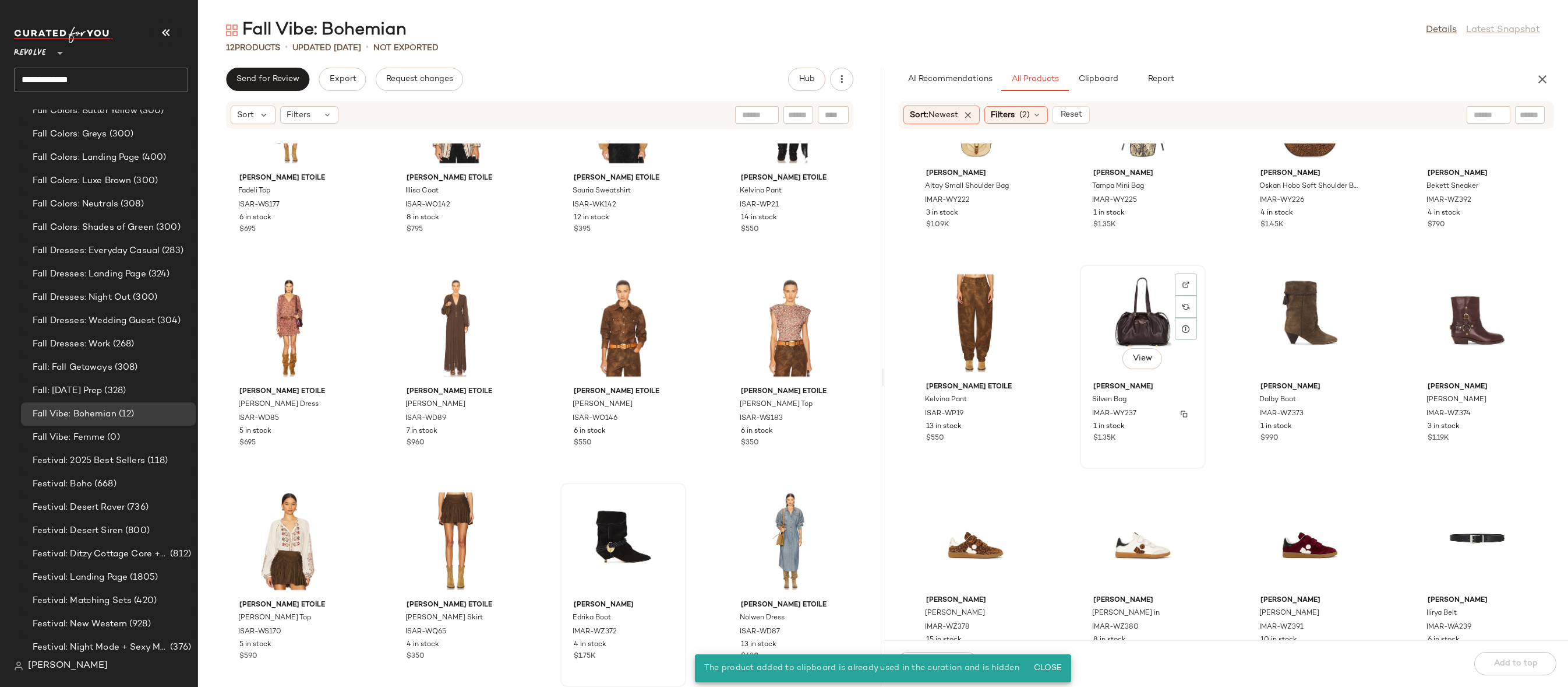
scroll to position [731, 0]
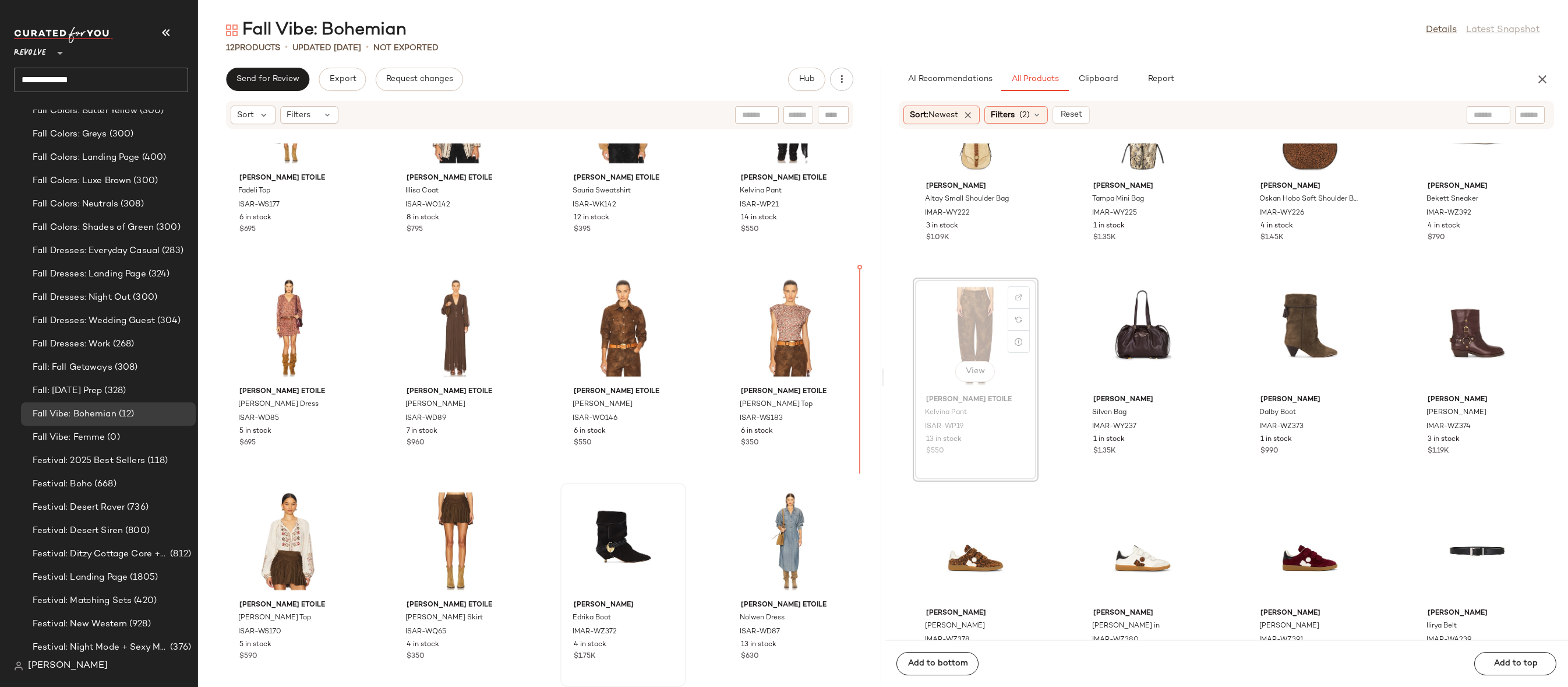
drag, startPoint x: 966, startPoint y: 352, endPoint x: 956, endPoint y: 352, distance: 10.0
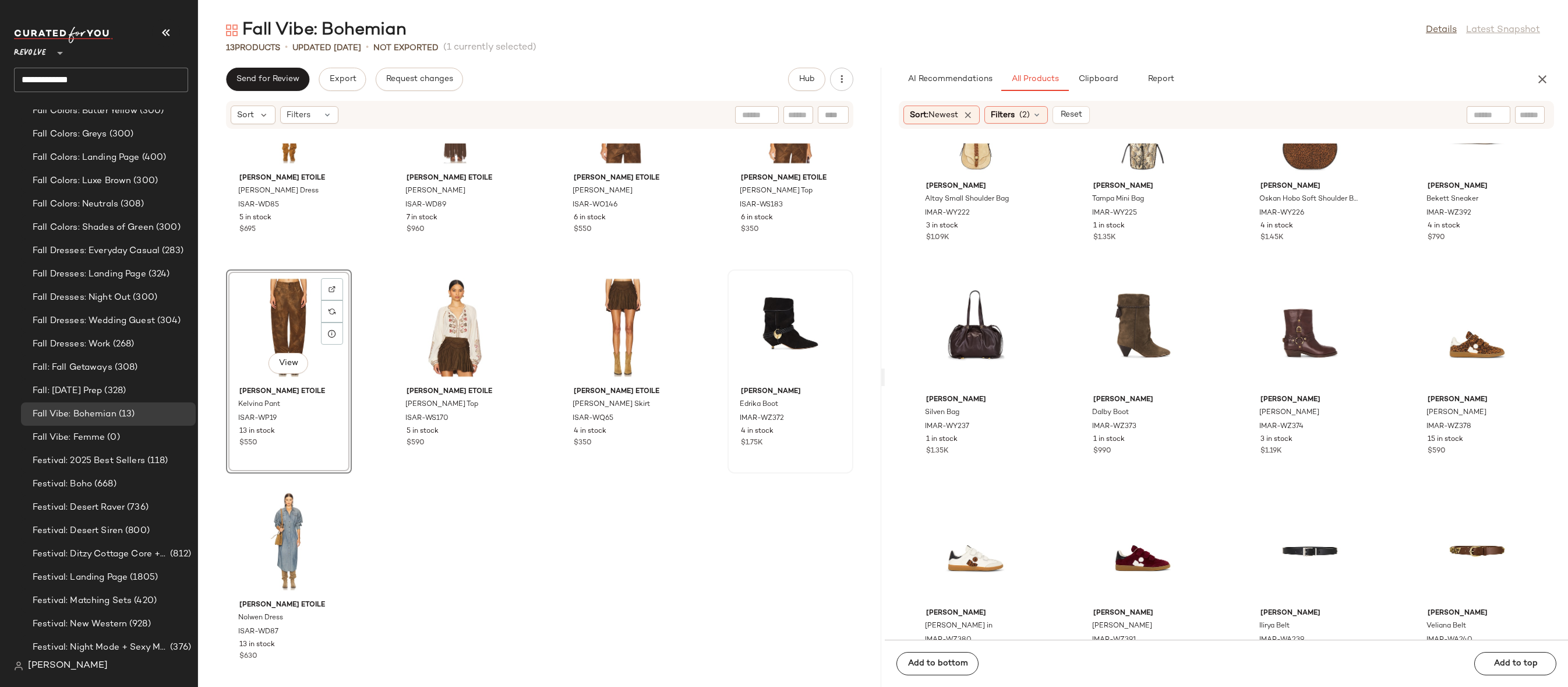
scroll to position [593, 0]
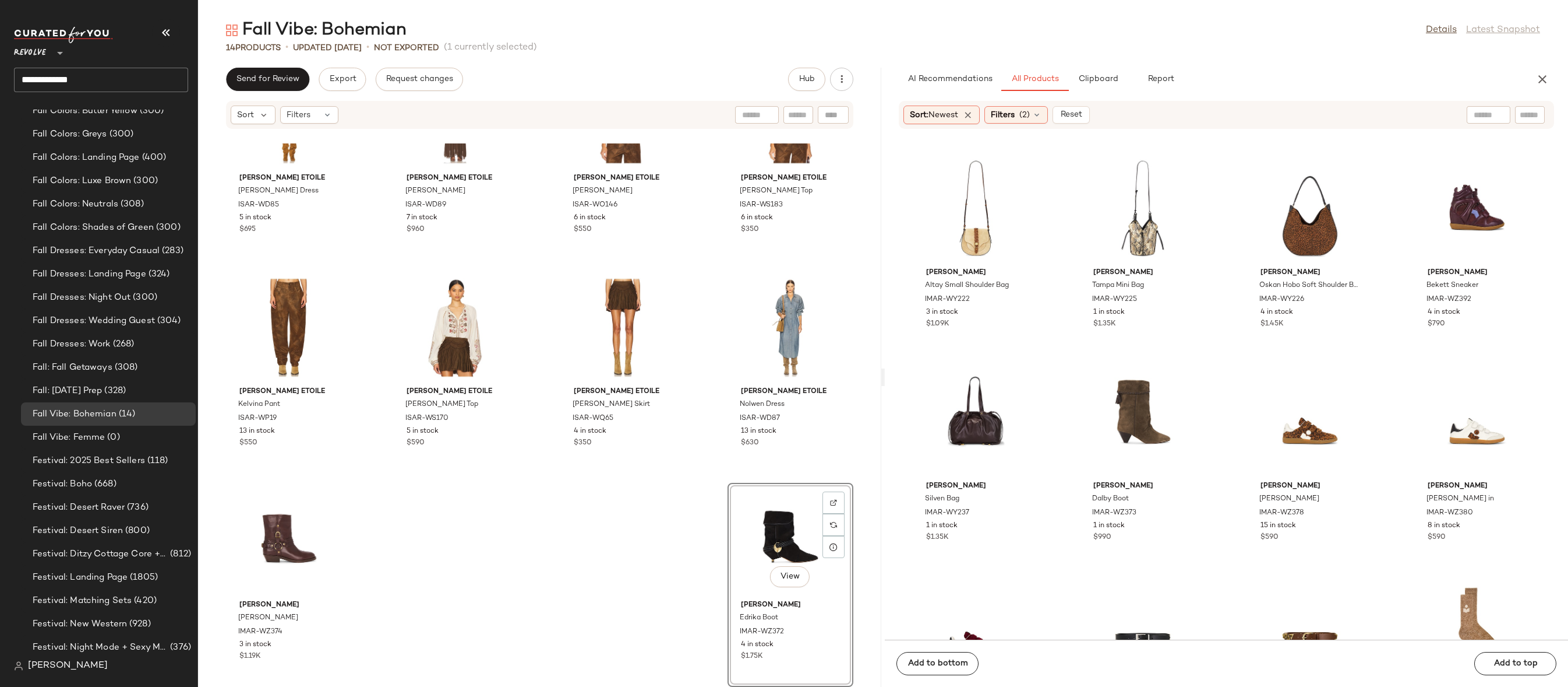
scroll to position [964, 0]
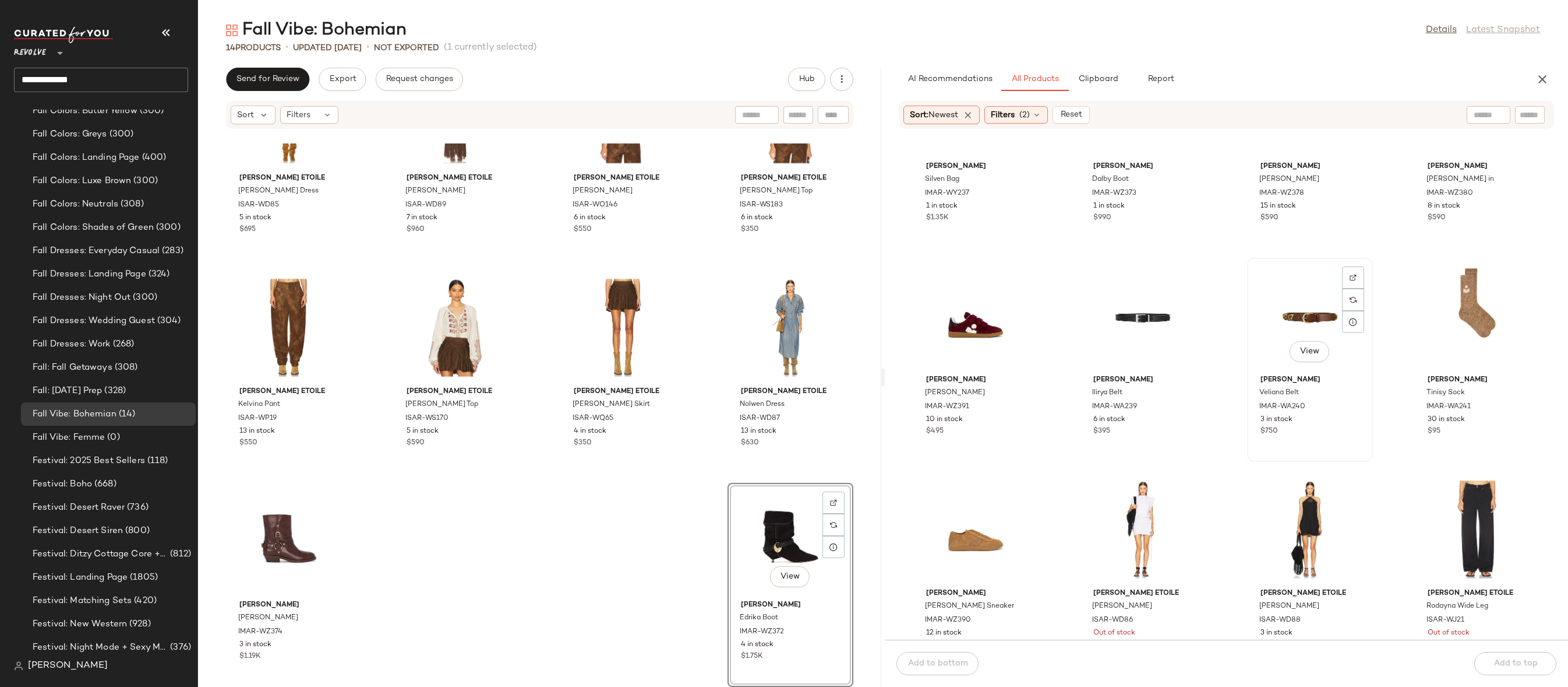
click at [1317, 302] on div "View" at bounding box center [1310, 315] width 118 height 108
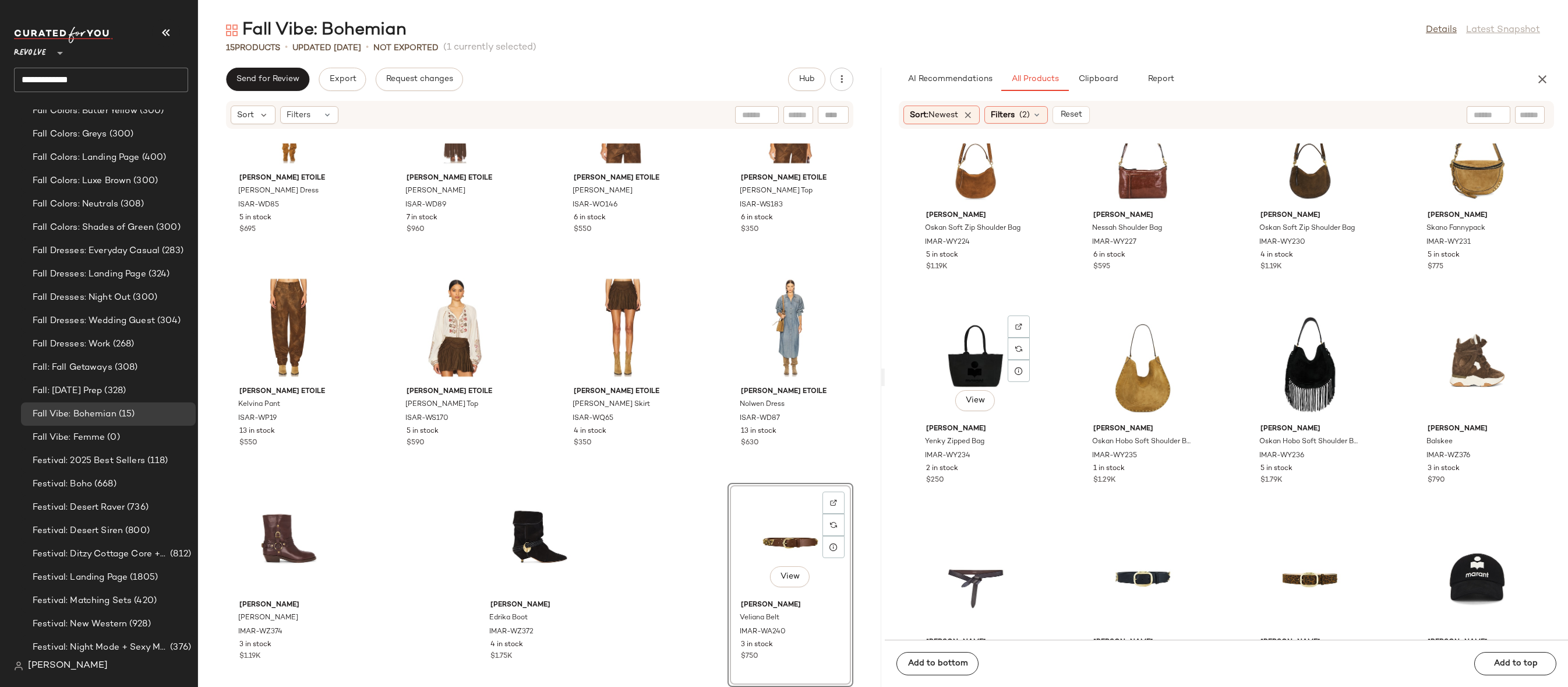
scroll to position [1753, 0]
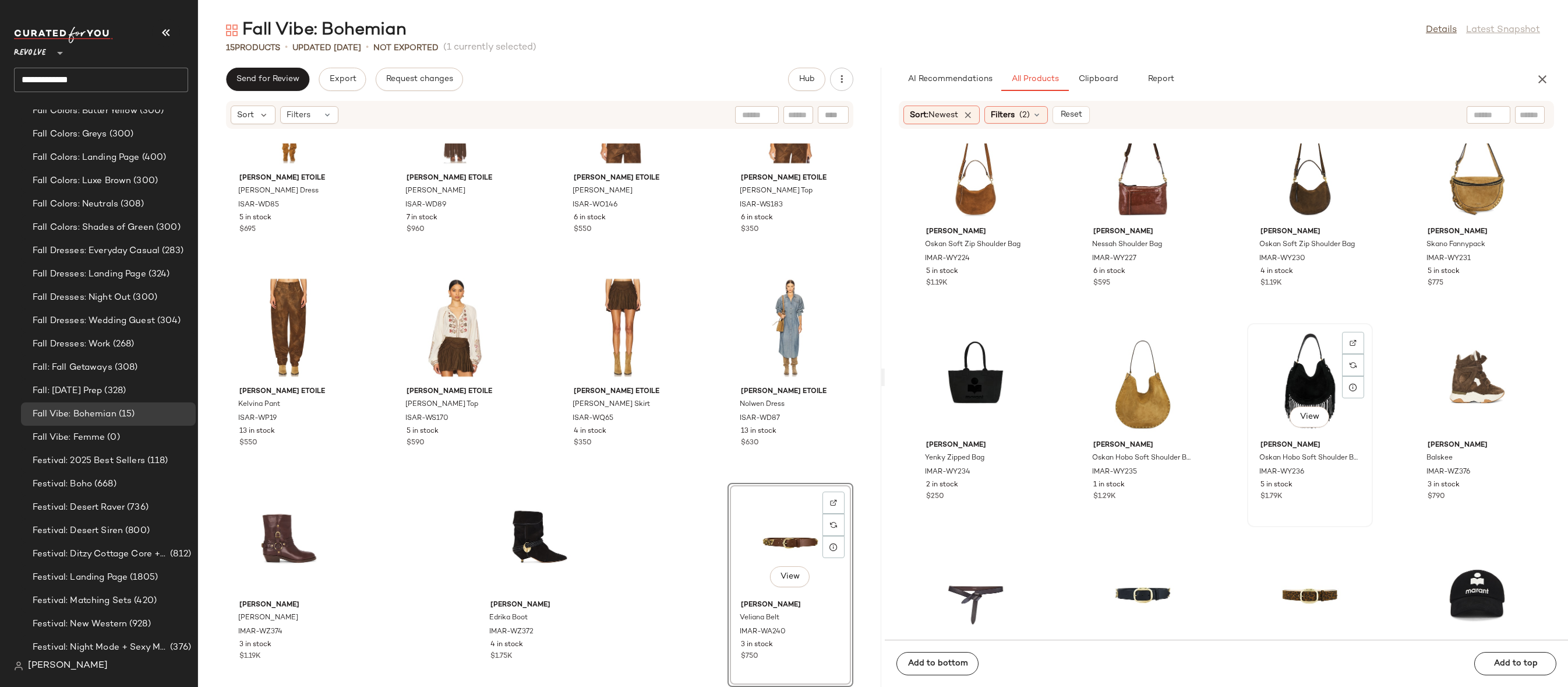
click at [1299, 374] on div "View" at bounding box center [1310, 381] width 118 height 108
click at [1139, 389] on div "View" at bounding box center [1143, 381] width 118 height 108
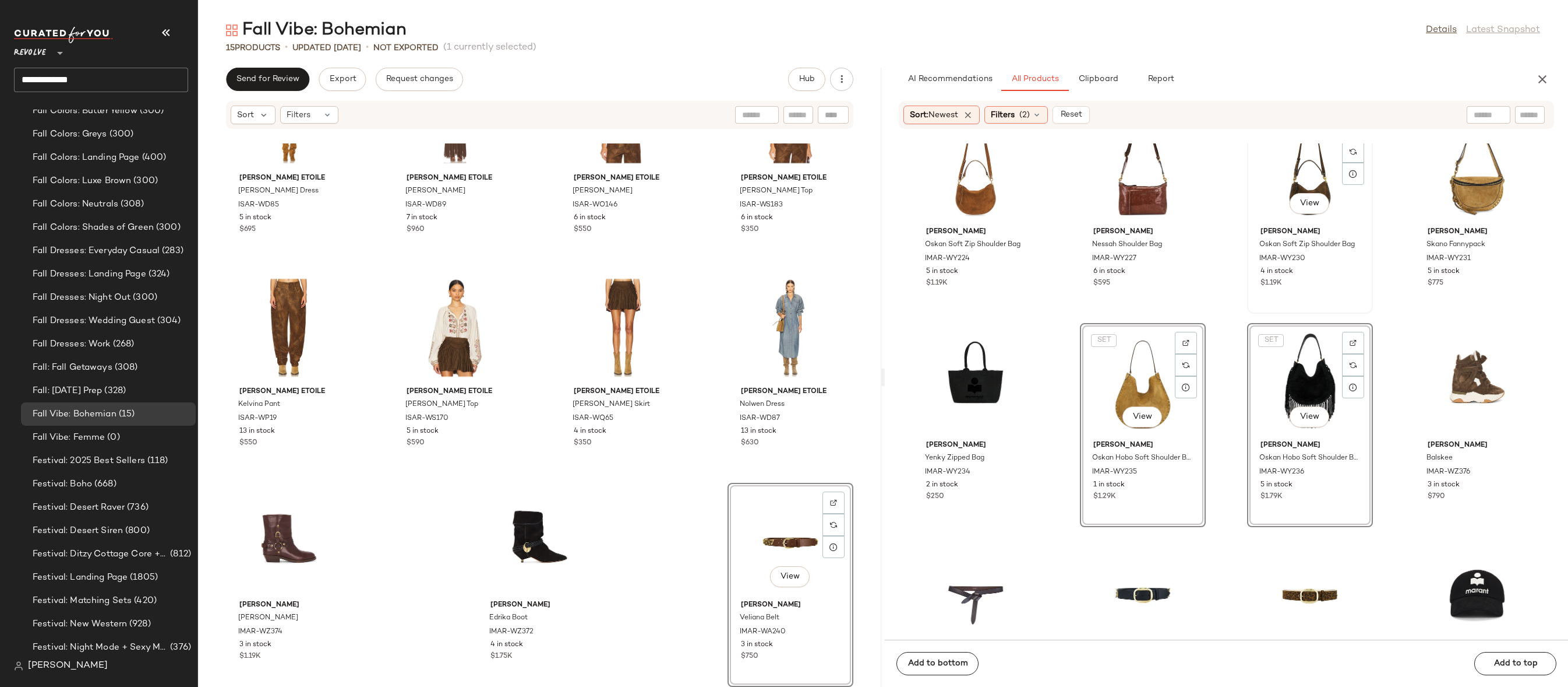
click at [1301, 169] on div "View" at bounding box center [1310, 167] width 118 height 108
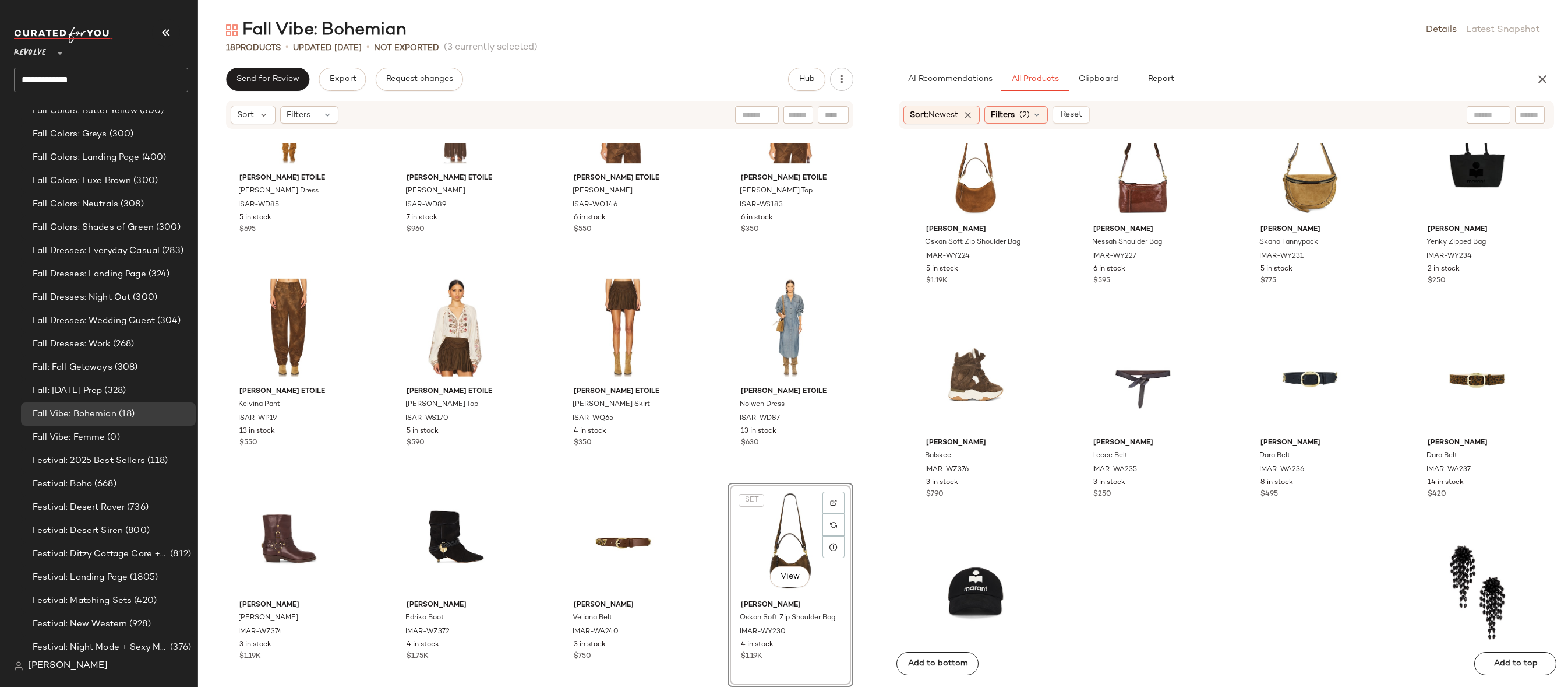
scroll to position [1891, 0]
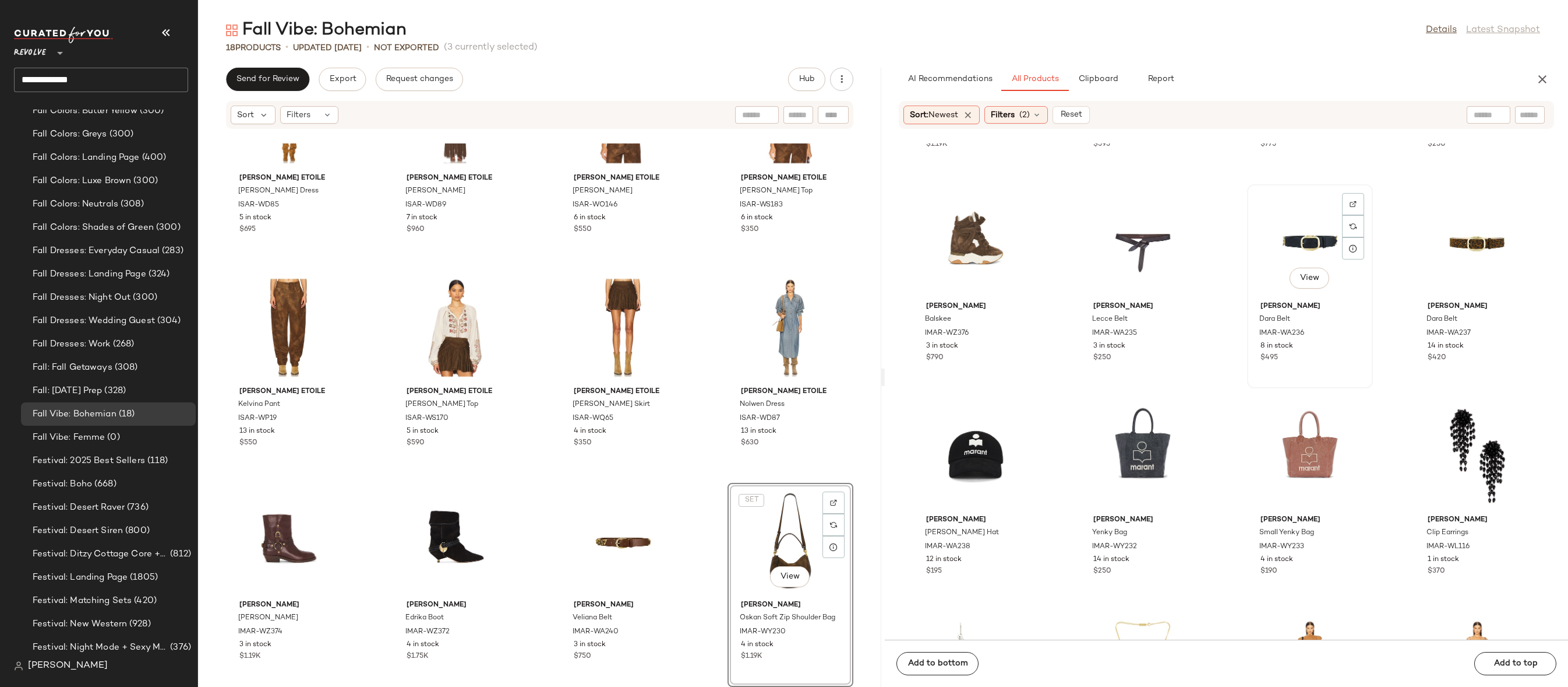
click at [1300, 235] on div "View" at bounding box center [1310, 242] width 118 height 108
click at [1445, 242] on div "View" at bounding box center [1477, 242] width 118 height 108
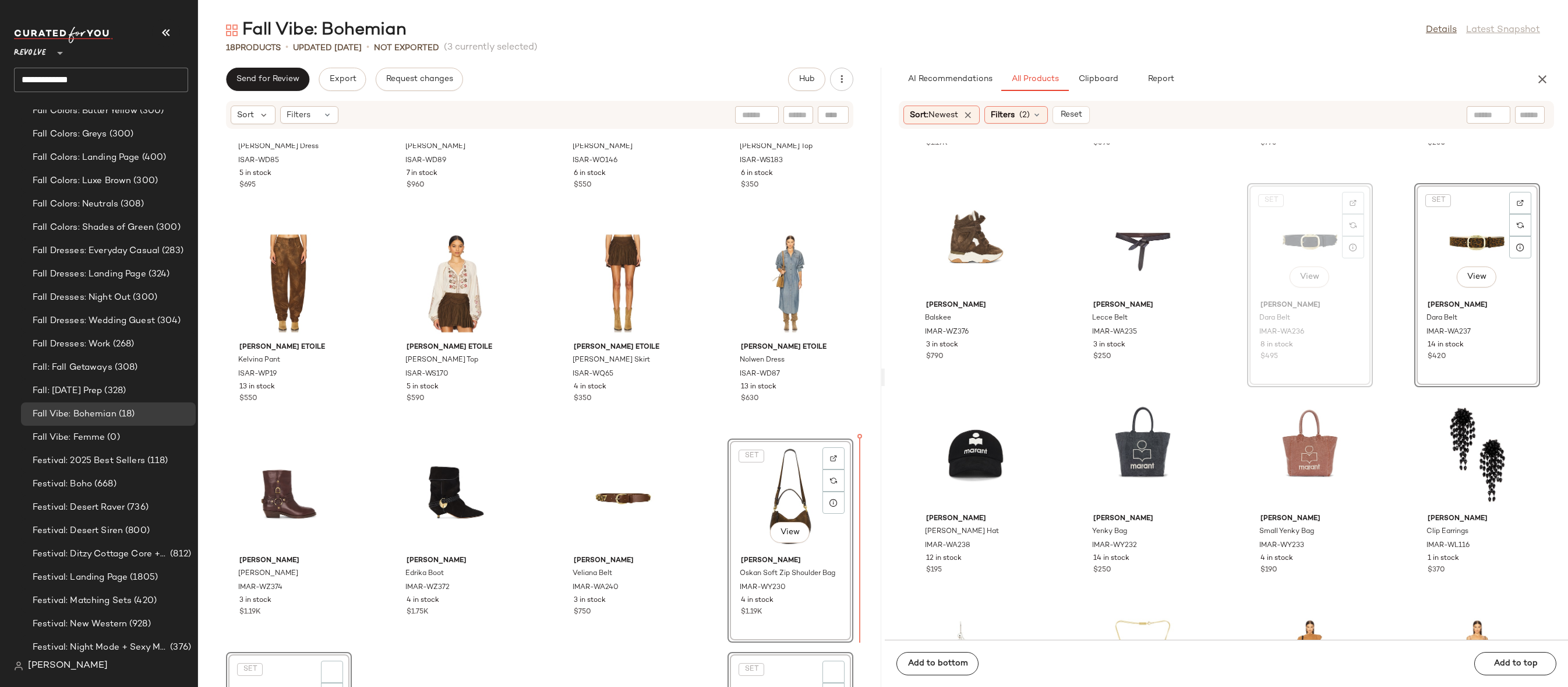
scroll to position [381, 0]
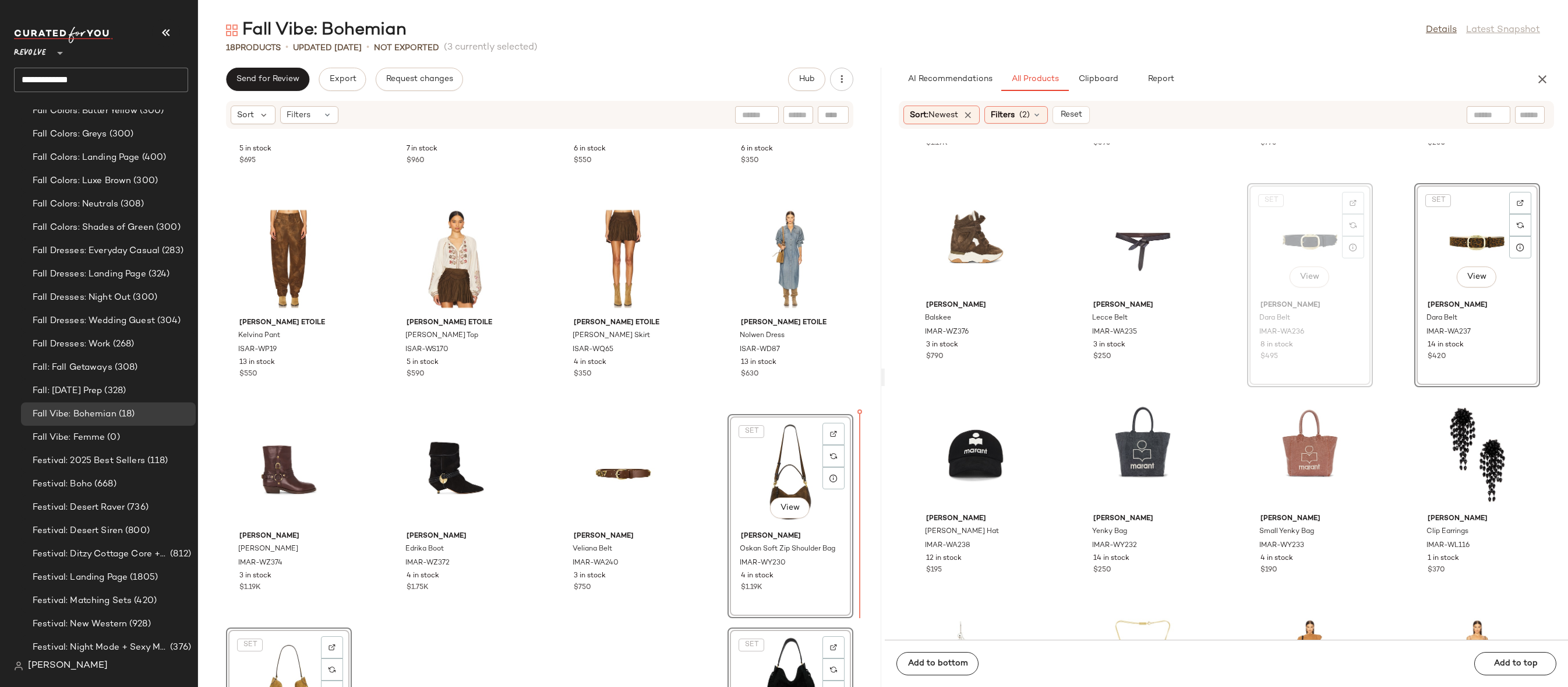
drag, startPoint x: 1309, startPoint y: 213, endPoint x: 1299, endPoint y: 218, distance: 11.2
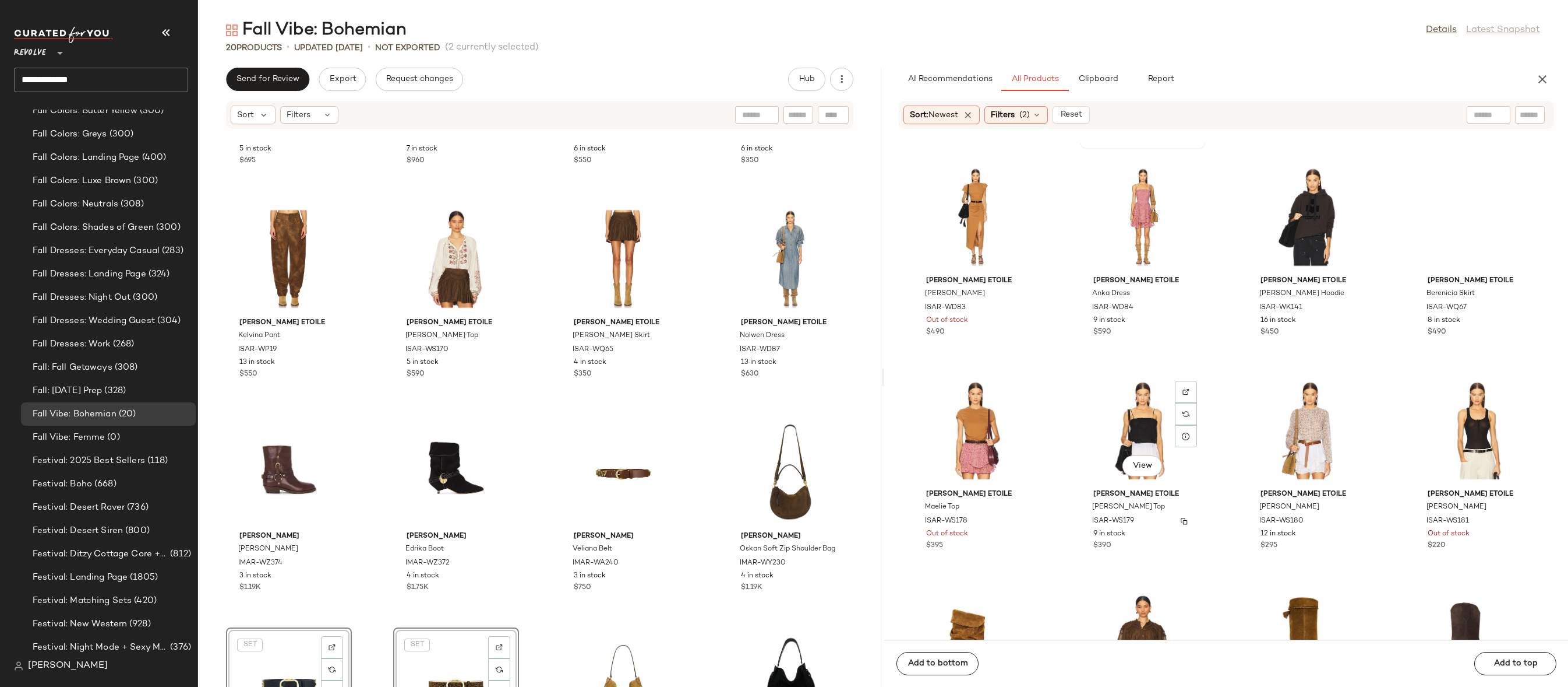
scroll to position [2342, 0]
click at [1158, 211] on div "View" at bounding box center [1143, 218] width 118 height 108
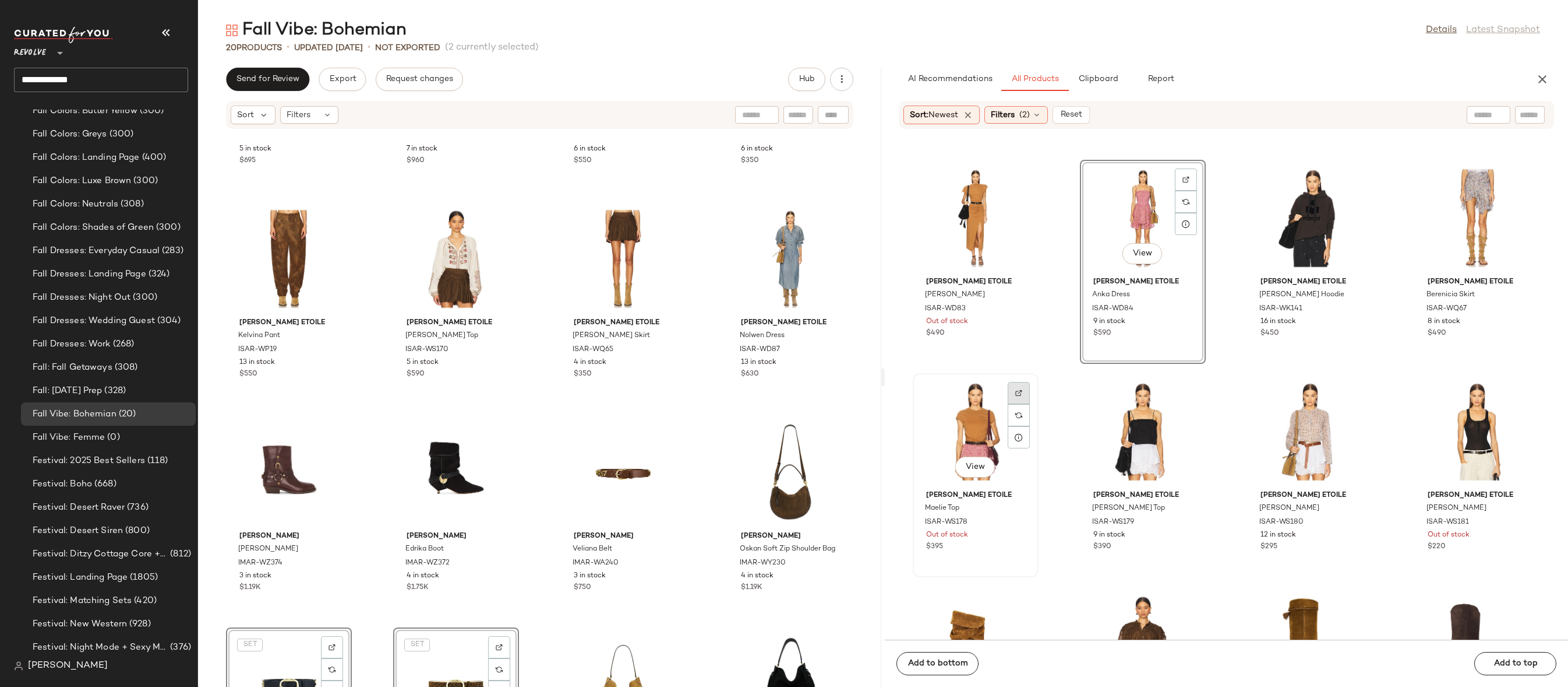
click at [1017, 390] on img at bounding box center [1019, 393] width 7 height 7
click at [971, 418] on div "View" at bounding box center [976, 431] width 118 height 108
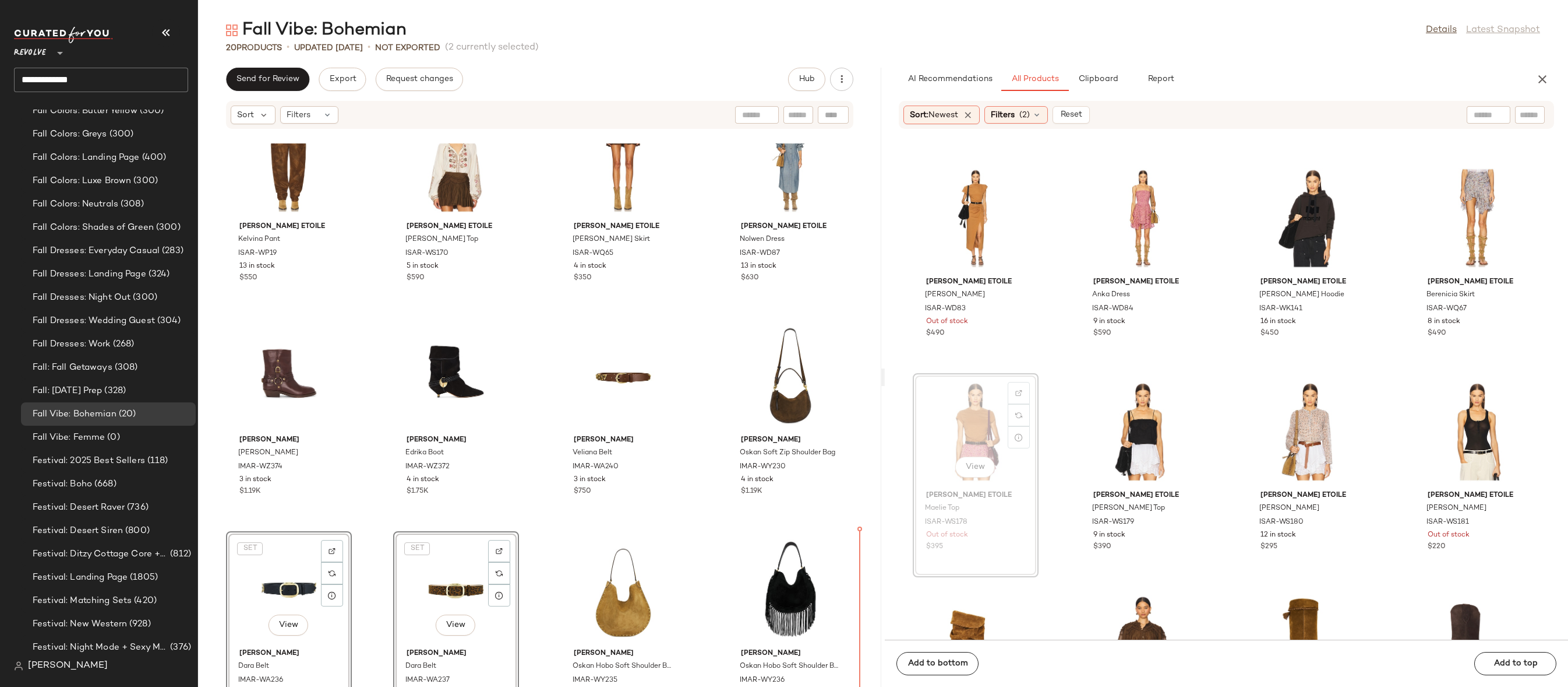
scroll to position [526, 0]
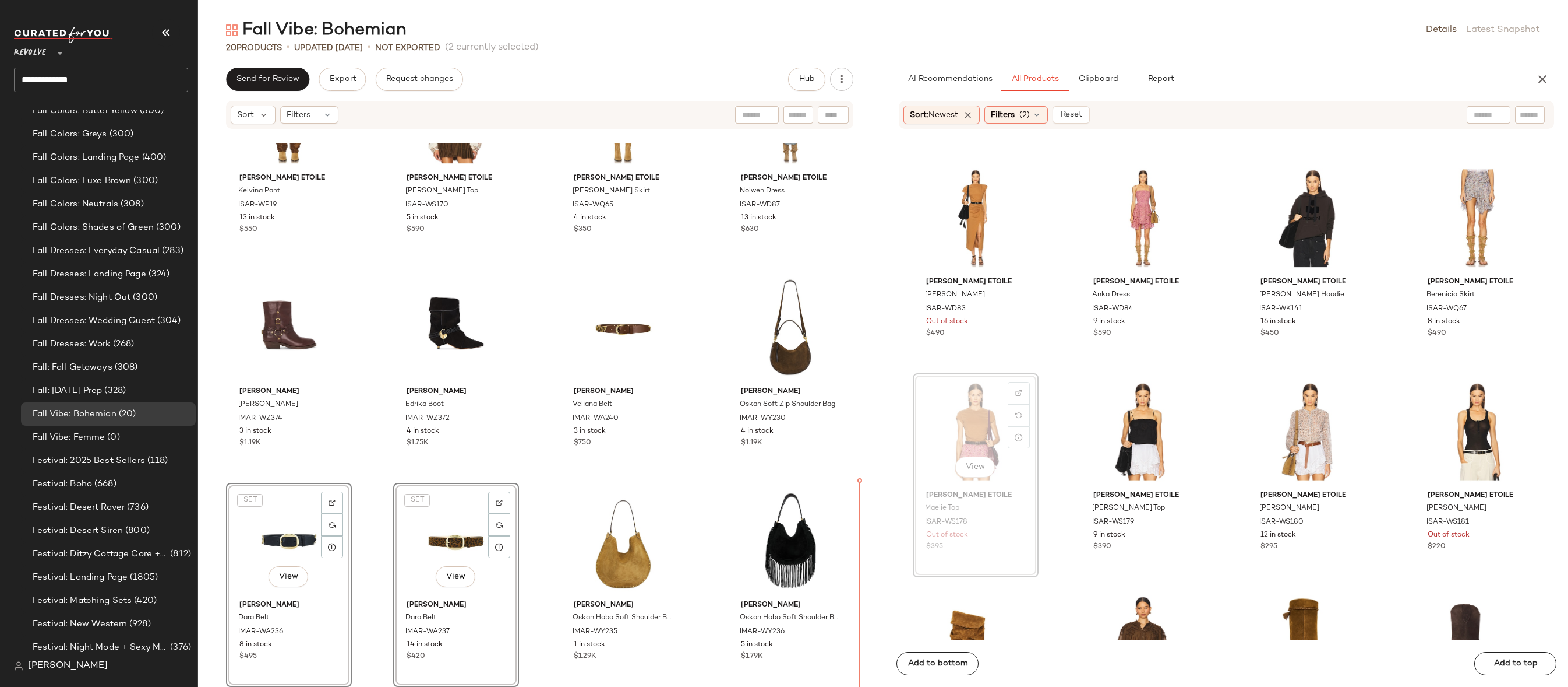
drag, startPoint x: 960, startPoint y: 415, endPoint x: 952, endPoint y: 423, distance: 11.3
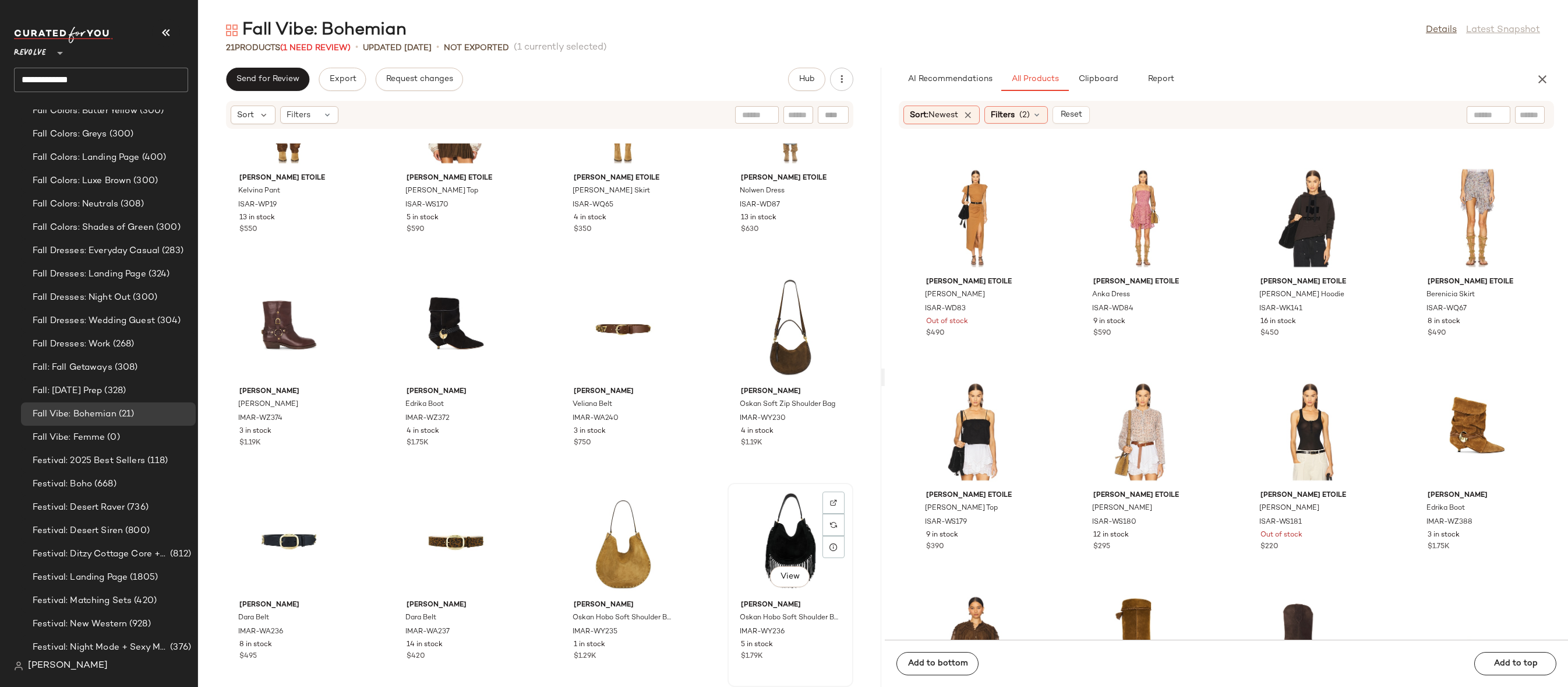
scroll to position [739, 0]
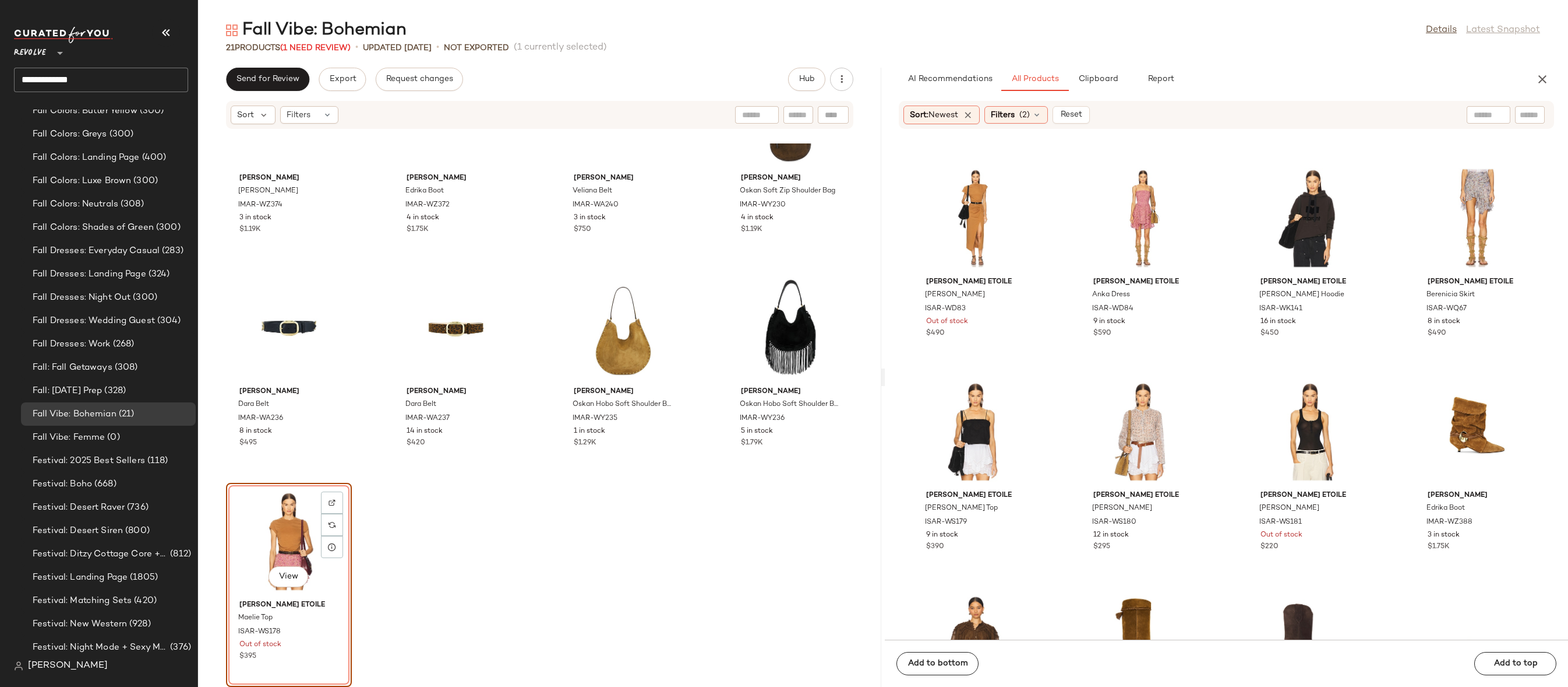
click at [293, 525] on div "View" at bounding box center [289, 541] width 118 height 108
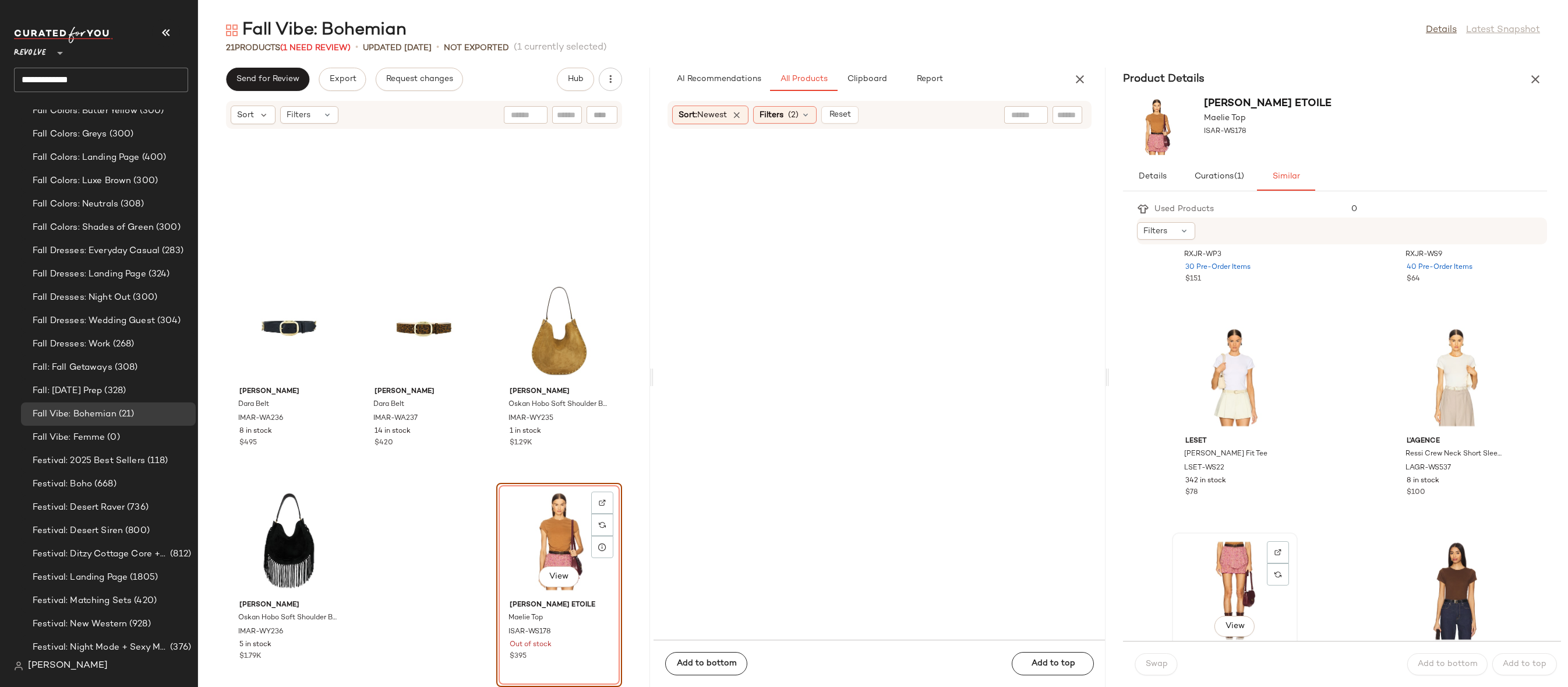
scroll to position [2986, 0]
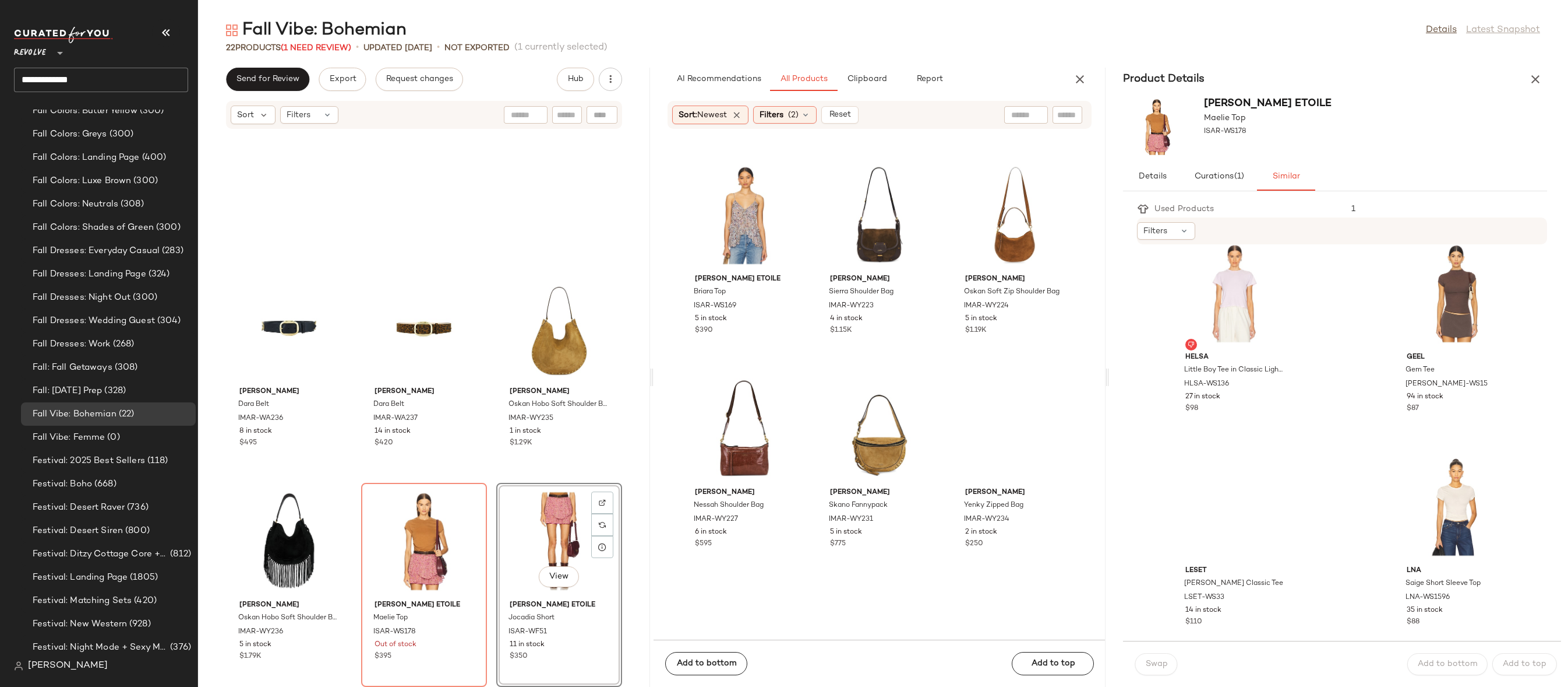
scroll to position [2164, 0]
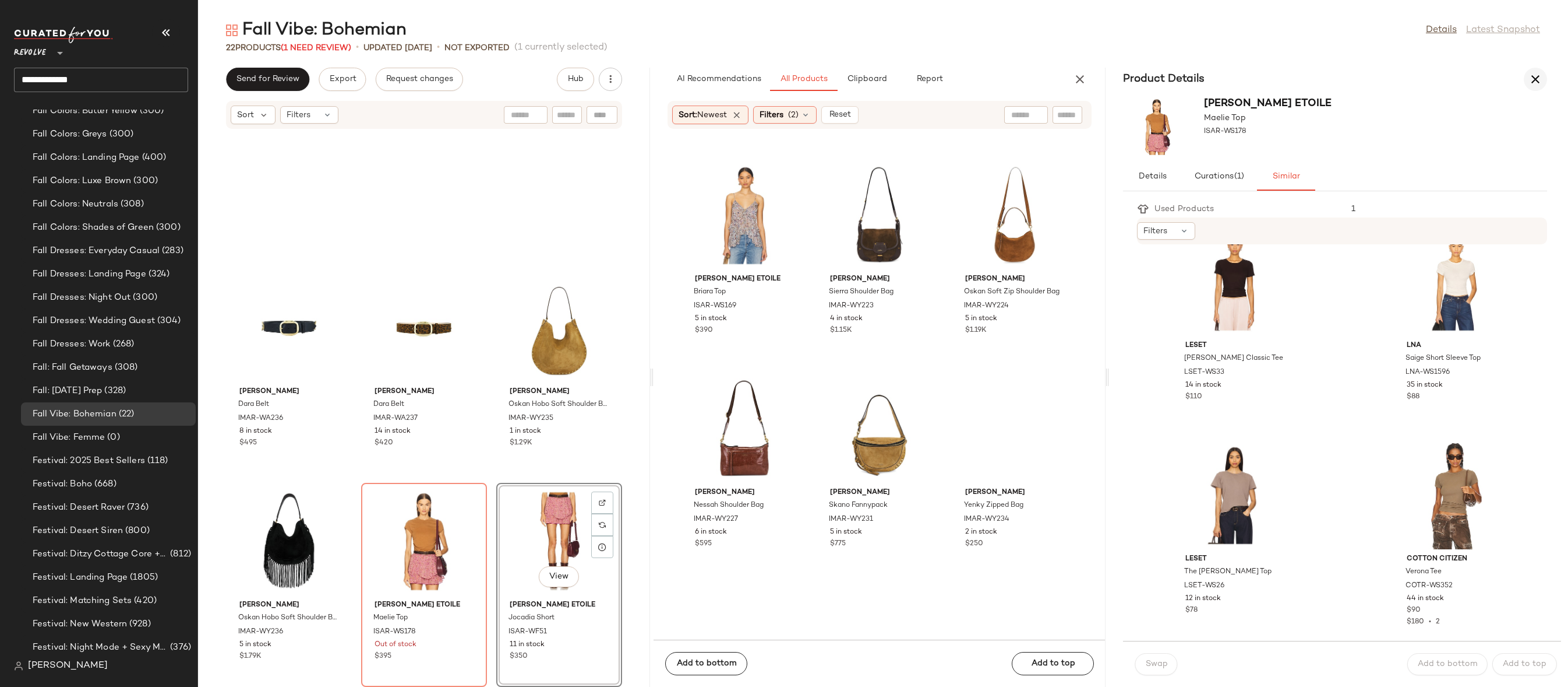
click at [1445, 78] on icon "button" at bounding box center [1536, 79] width 14 height 14
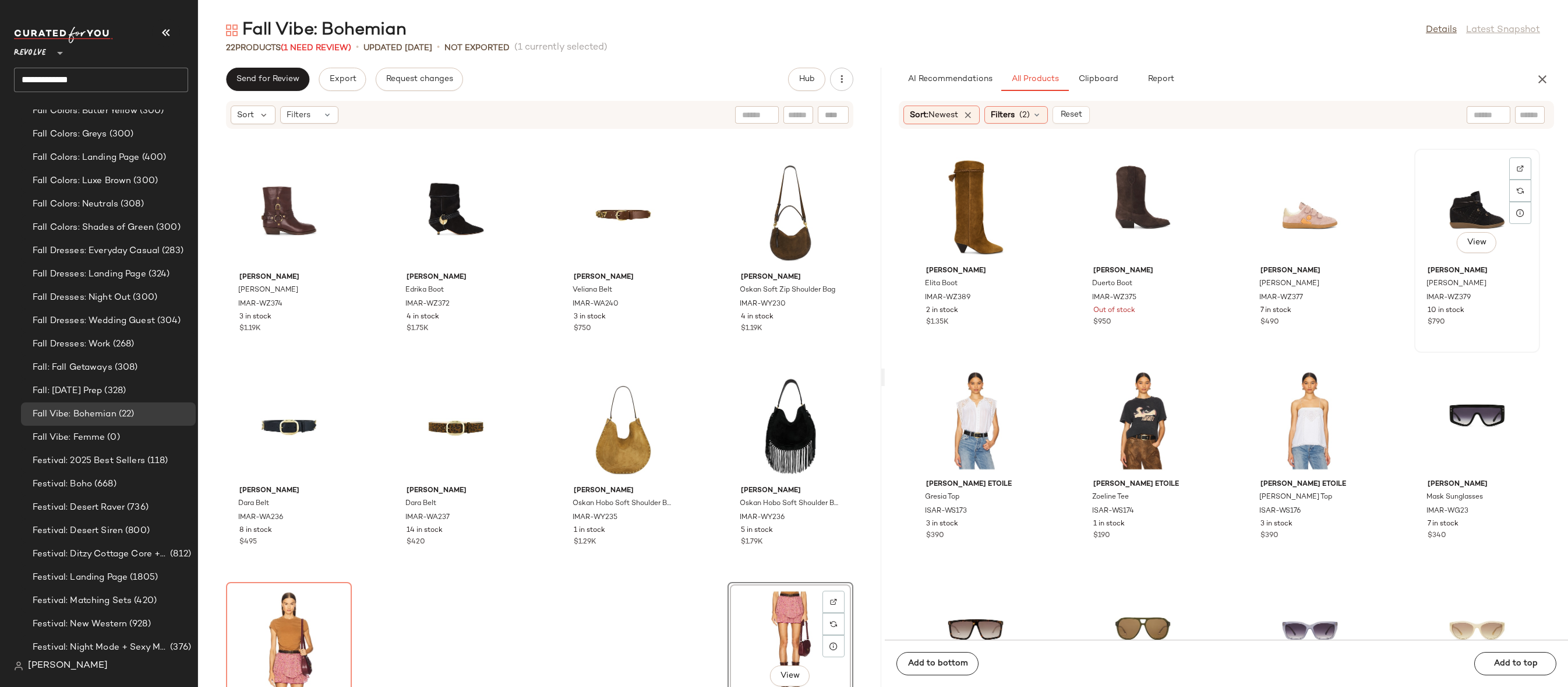
scroll to position [2389, 0]
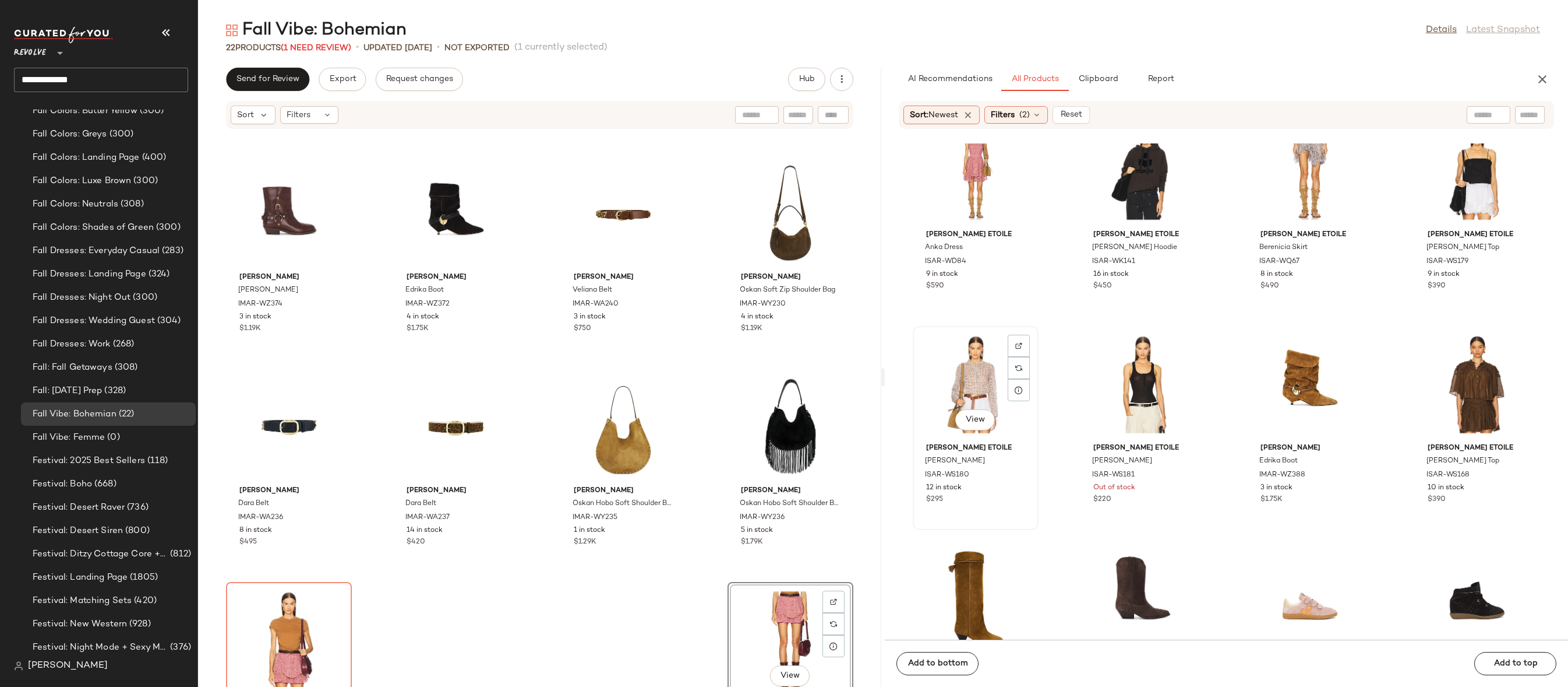
click at [970, 360] on div "View" at bounding box center [976, 384] width 118 height 108
click at [1017, 343] on img at bounding box center [1019, 346] width 7 height 7
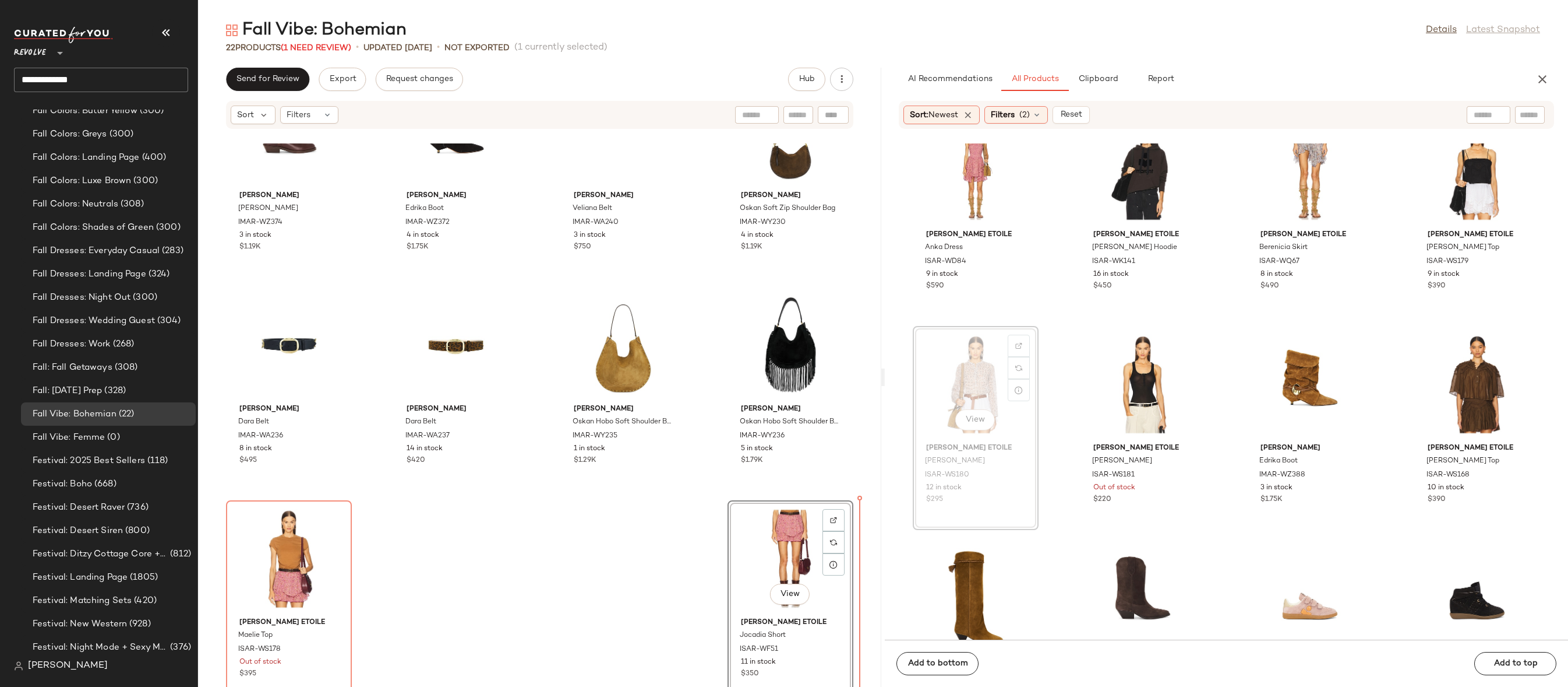
scroll to position [723, 0]
drag, startPoint x: 981, startPoint y: 362, endPoint x: 974, endPoint y: 372, distance: 12.2
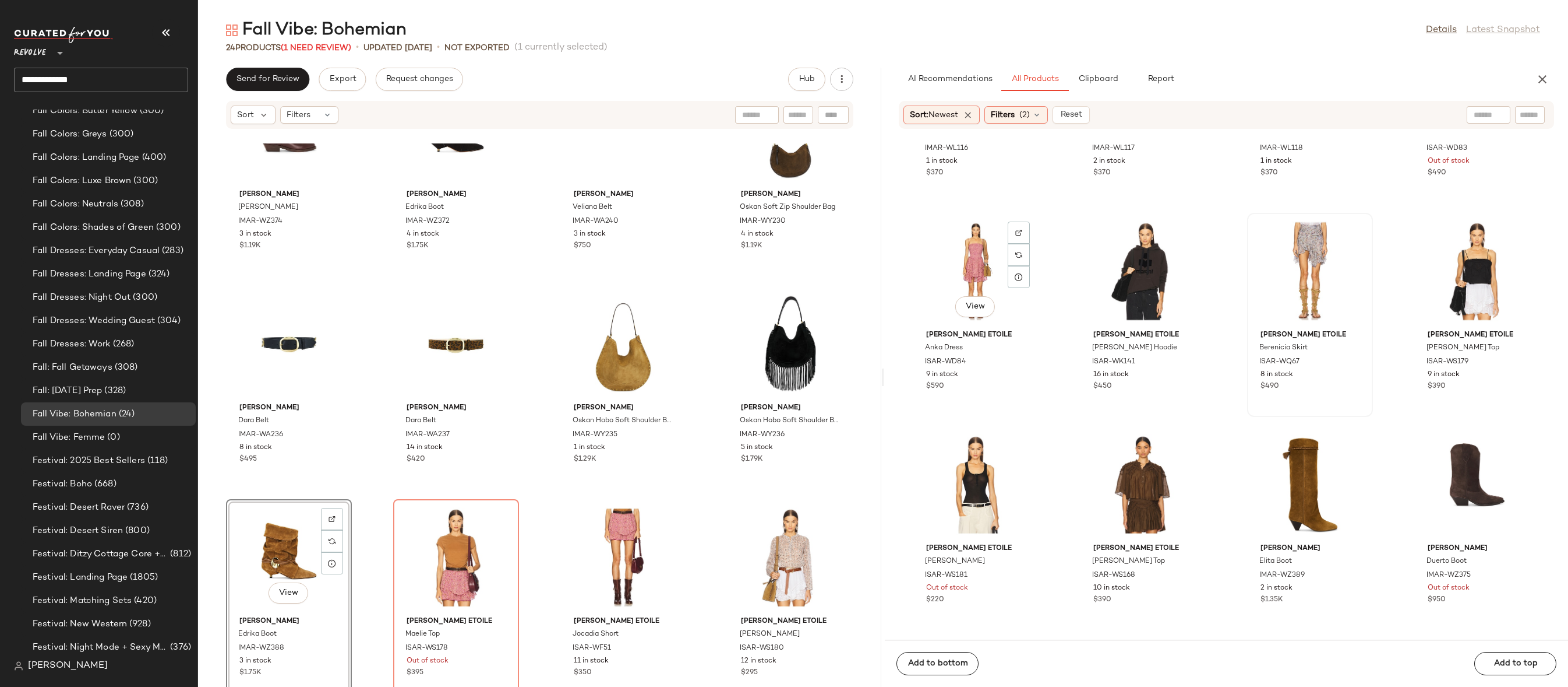
scroll to position [2313, 0]
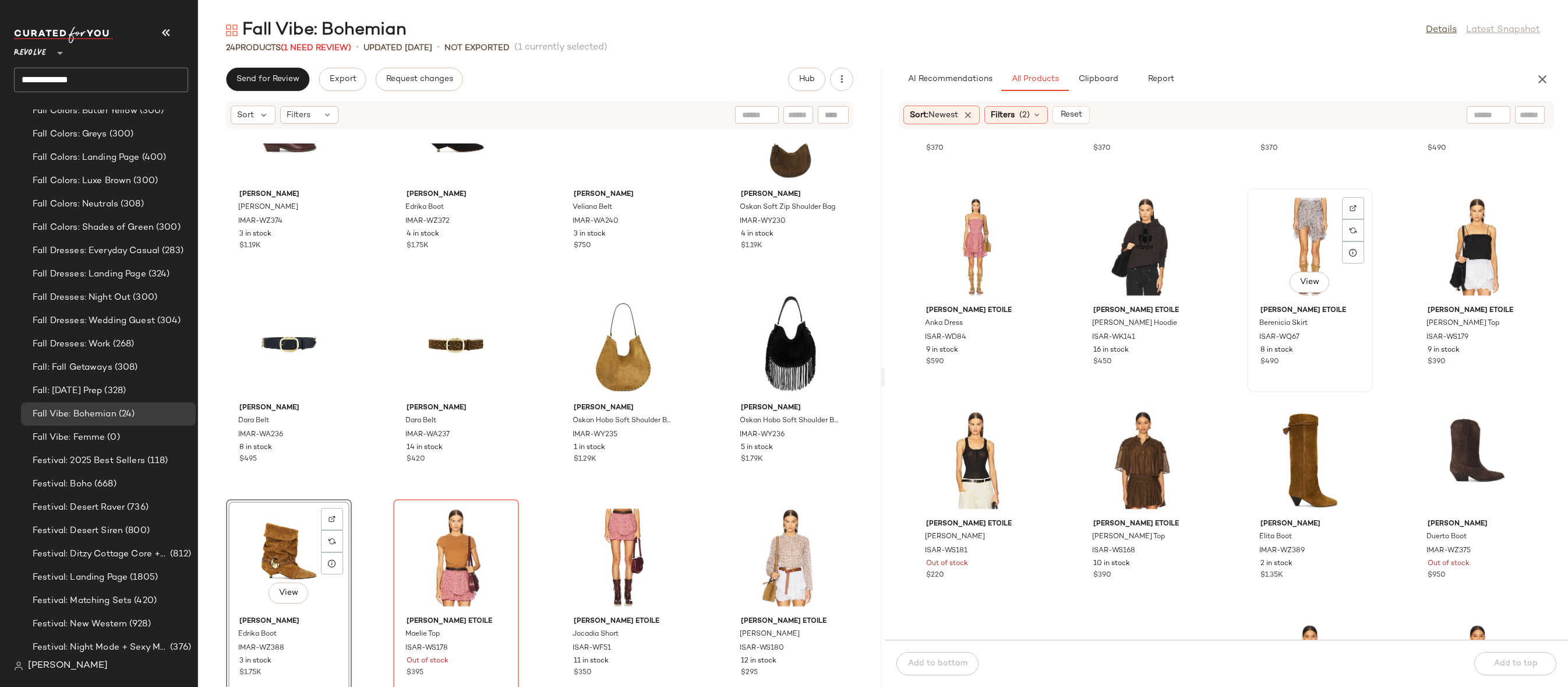
click at [1307, 230] on div "View" at bounding box center [1310, 246] width 118 height 108
click at [1350, 208] on img at bounding box center [1353, 208] width 7 height 7
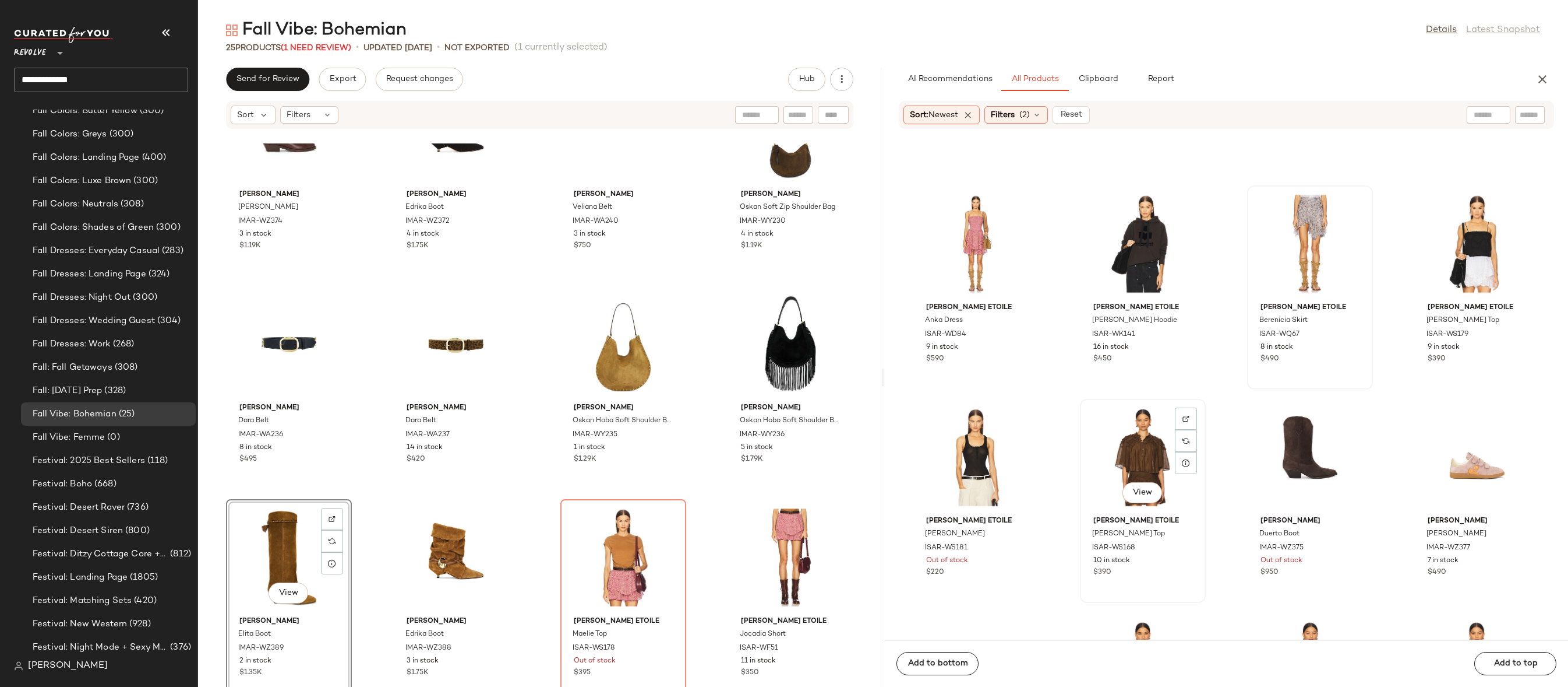
scroll to position [2618, 0]
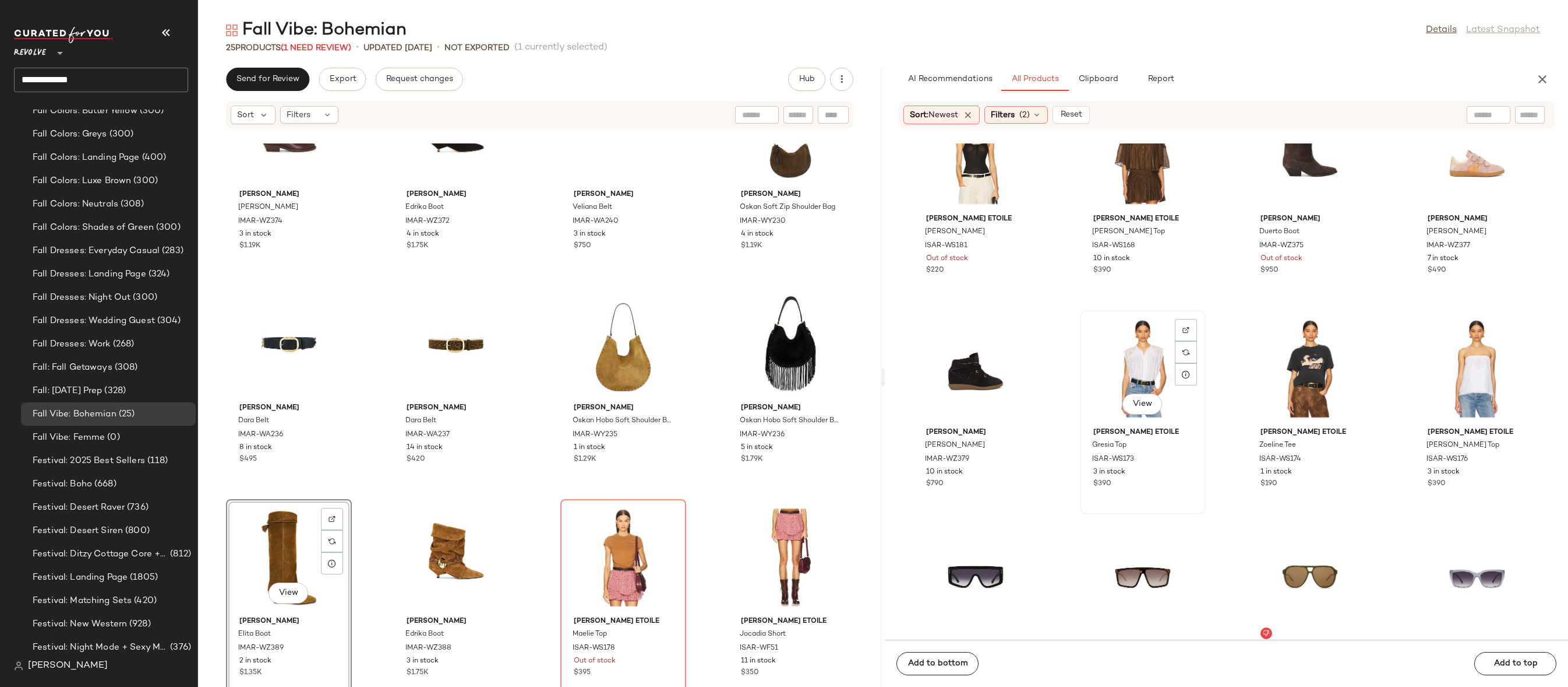
click at [1106, 363] on div "View" at bounding box center [1143, 368] width 118 height 108
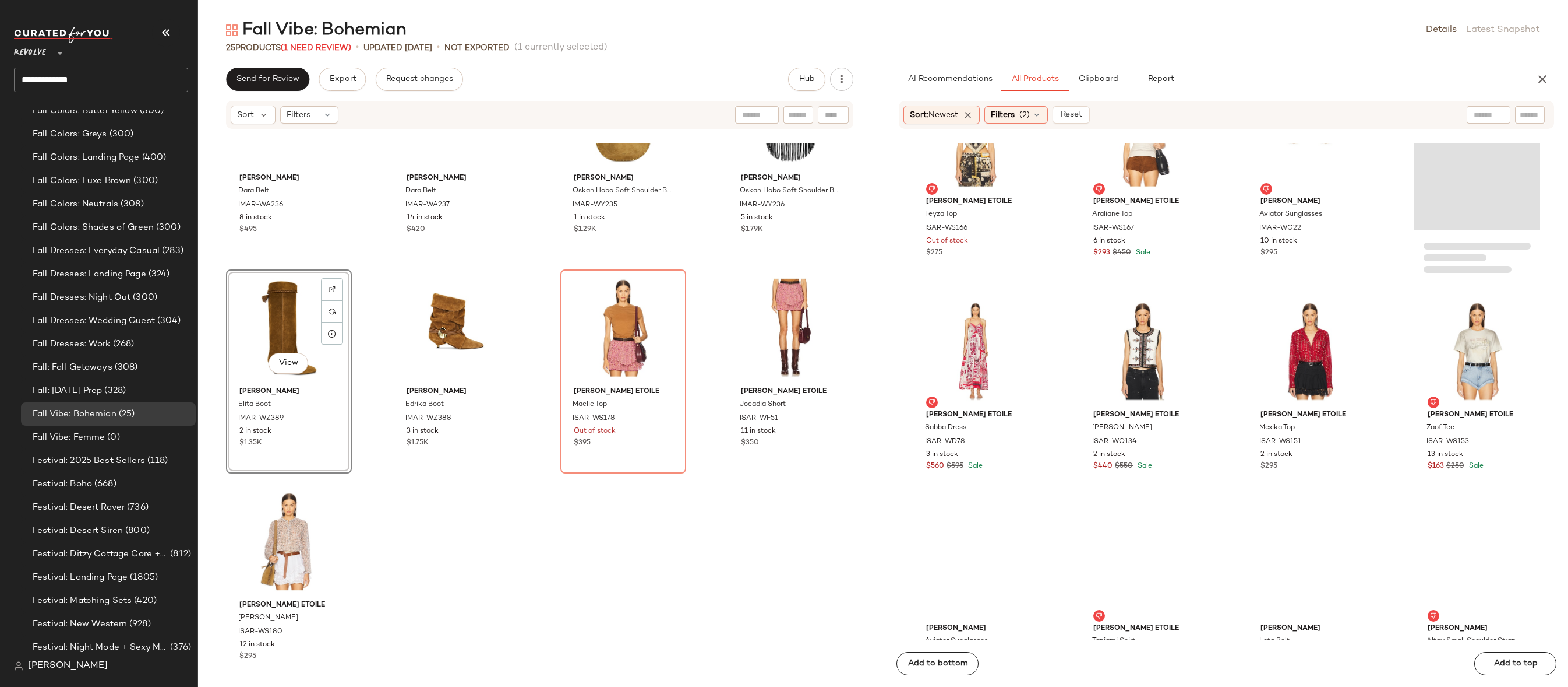
scroll to position [4047, 0]
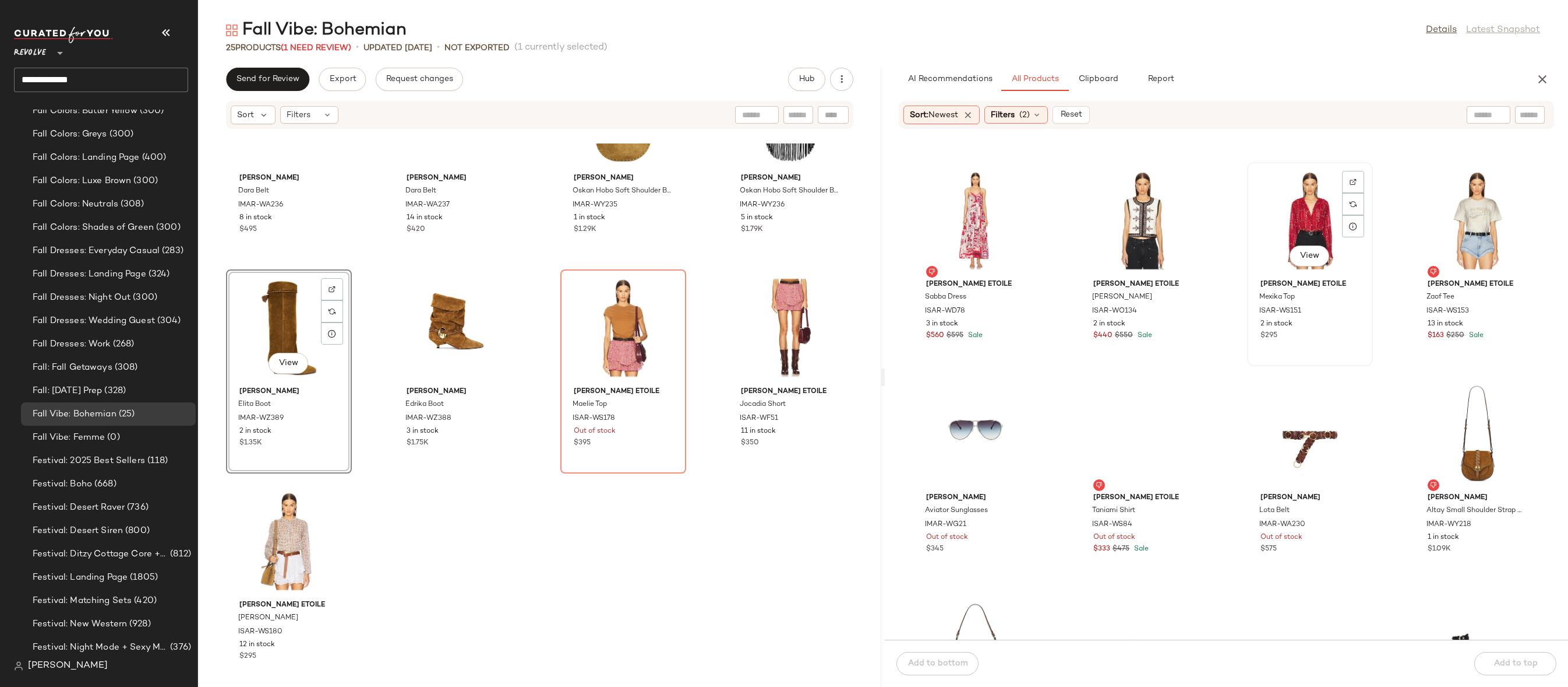
click at [1309, 189] on div "View" at bounding box center [1310, 220] width 118 height 108
click at [1350, 179] on img at bounding box center [1353, 182] width 7 height 7
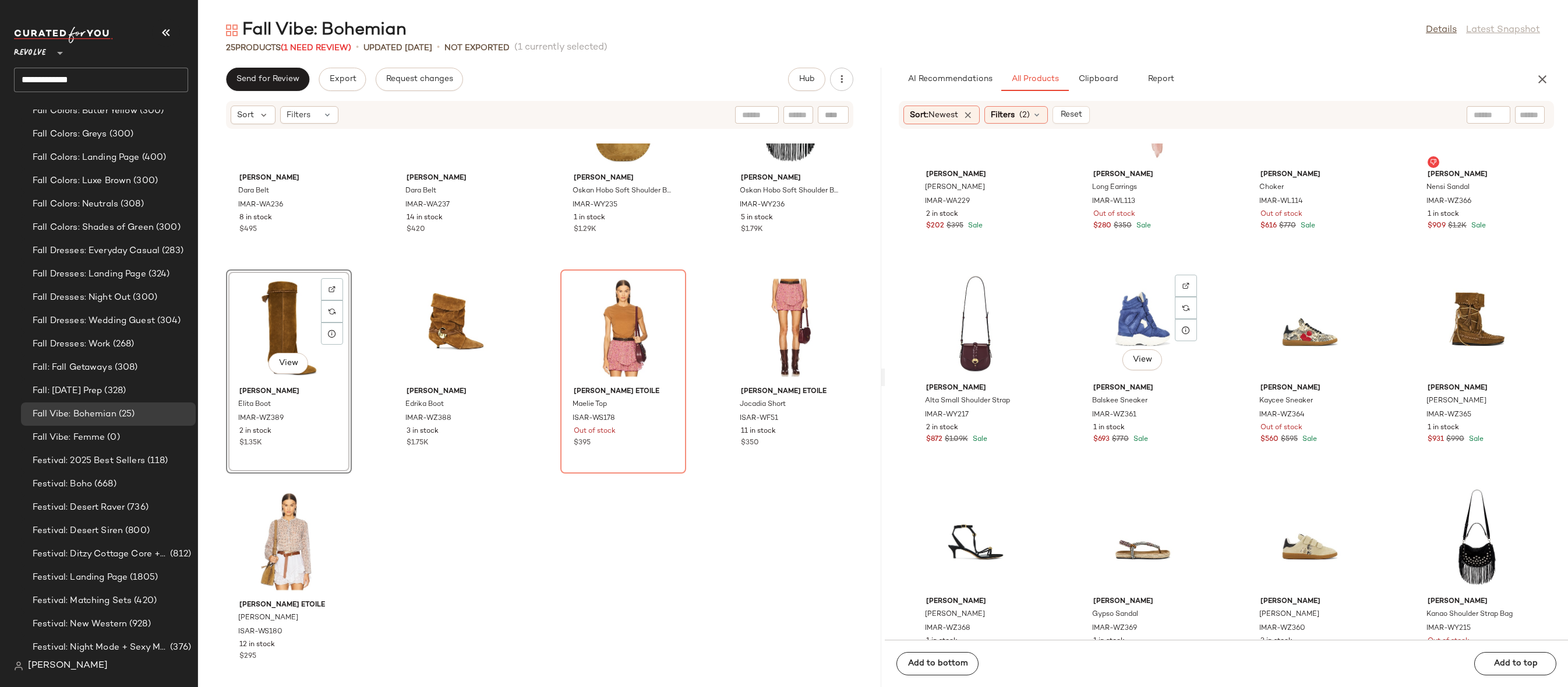
scroll to position [5082, 0]
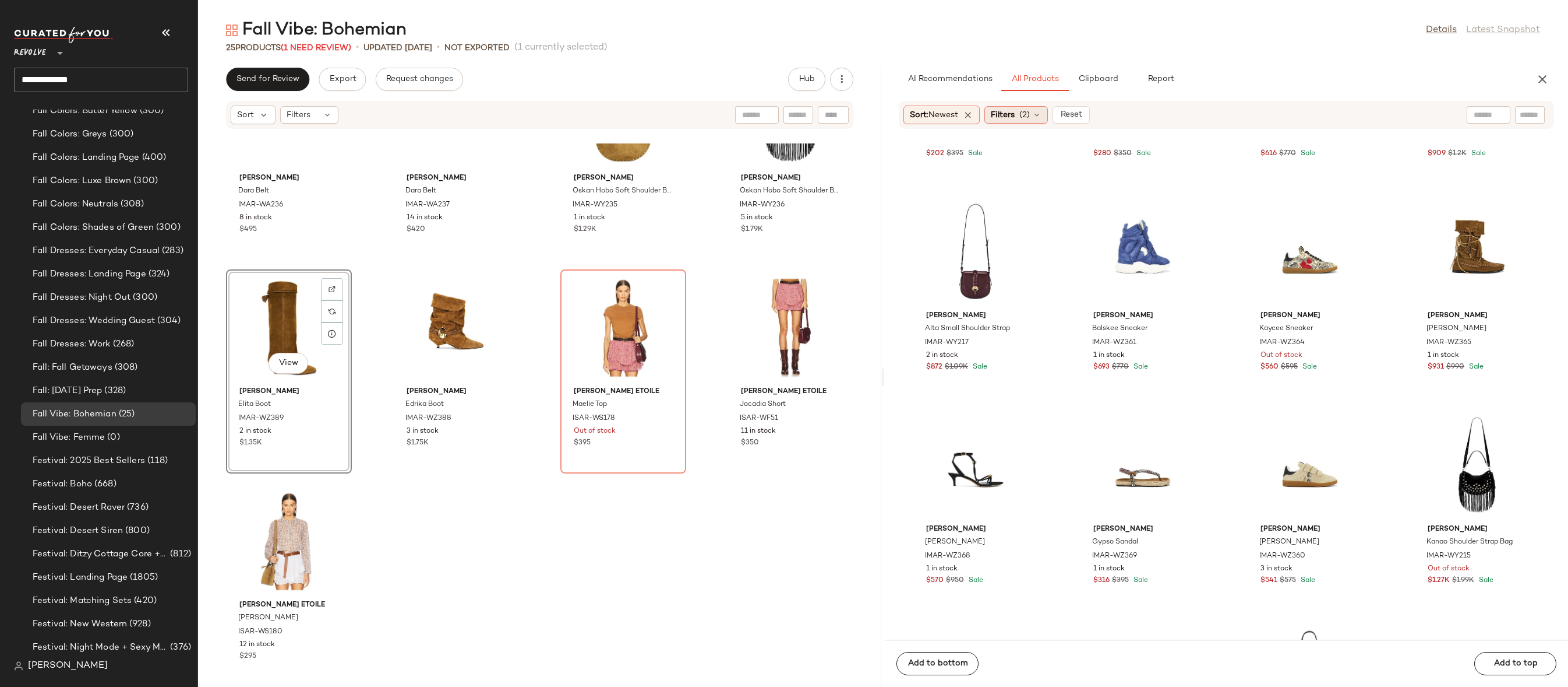
click at [1030, 120] on span "(2)" at bounding box center [1025, 115] width 11 height 12
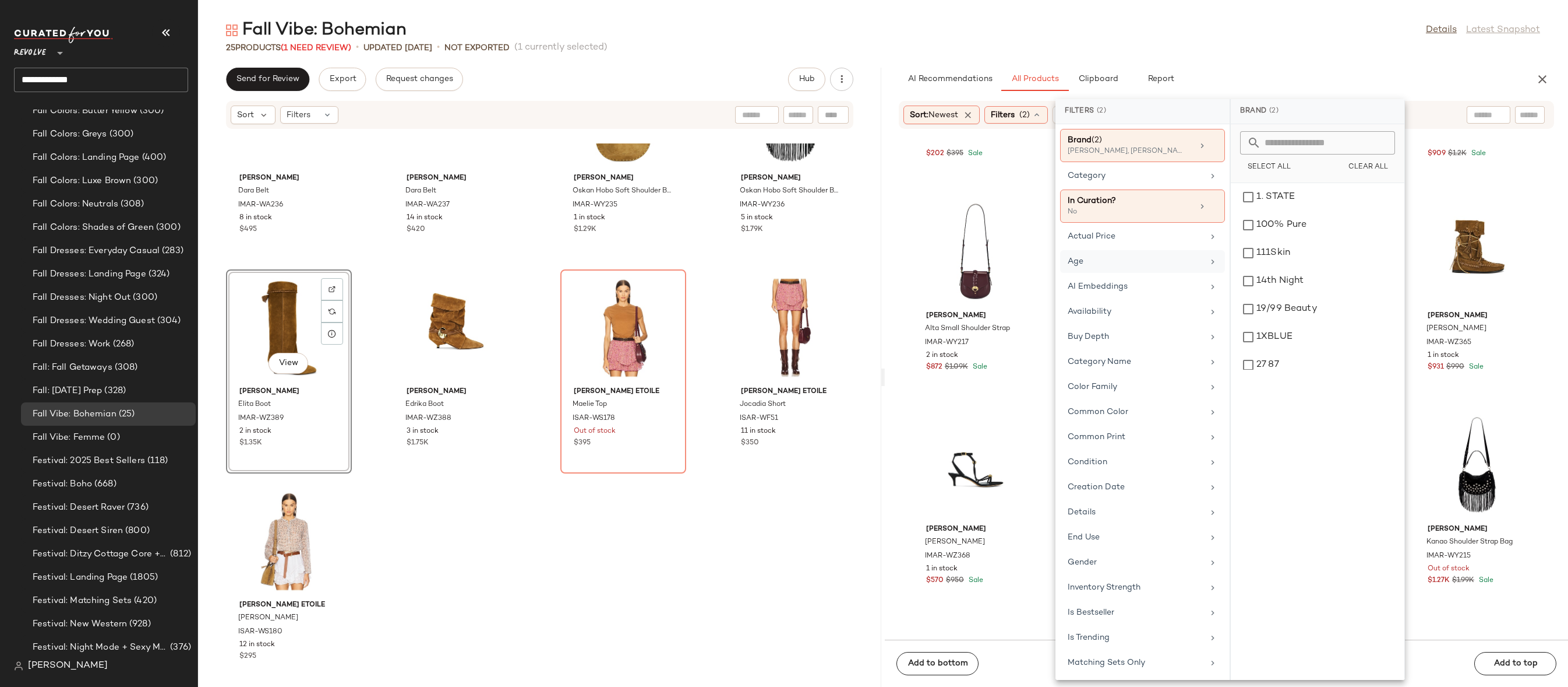
click at [1139, 275] on div "Age" at bounding box center [1142, 286] width 165 height 23
click at [1241, 211] on div "adult" at bounding box center [1318, 225] width 164 height 28
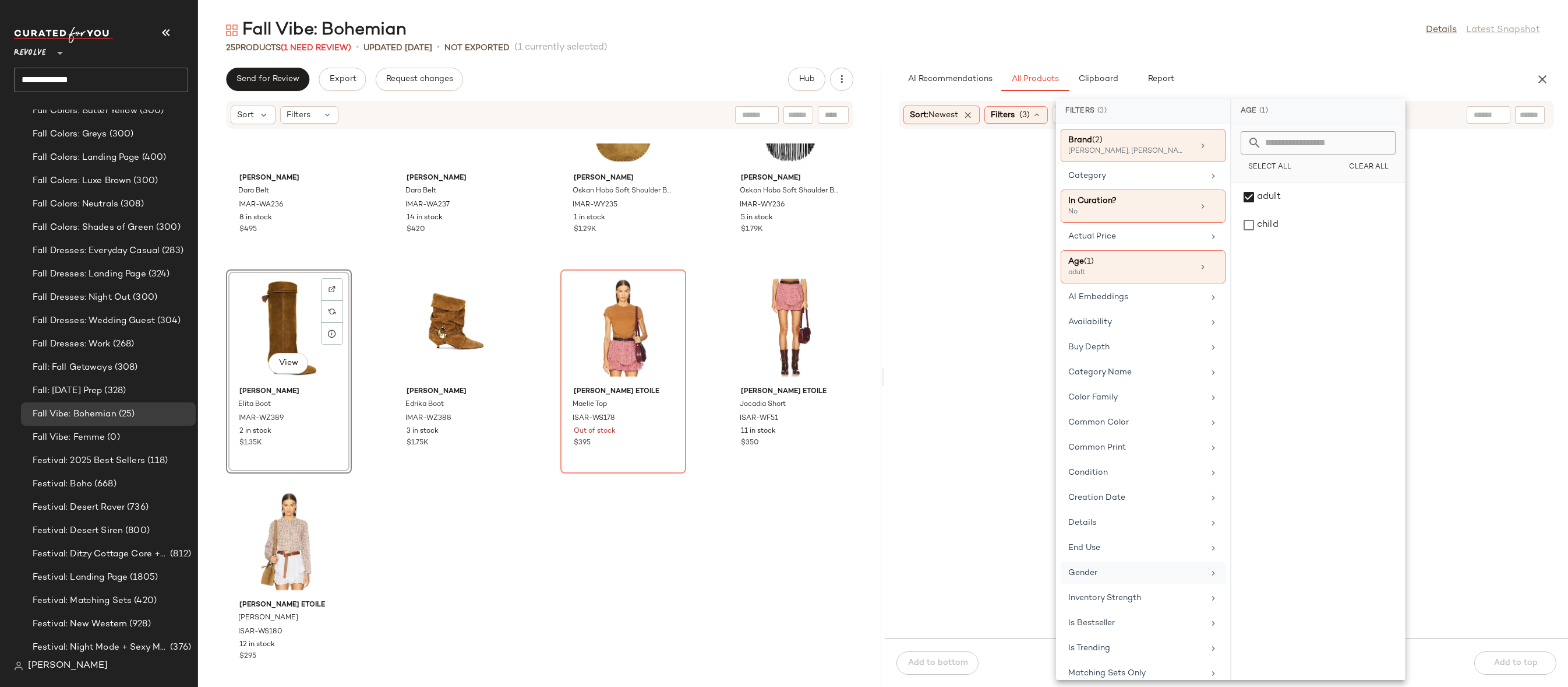
click at [1115, 566] on div "Gender" at bounding box center [1136, 572] width 136 height 12
click at [1280, 211] on div "[DEMOGRAPHIC_DATA]" at bounding box center [1319, 225] width 164 height 28
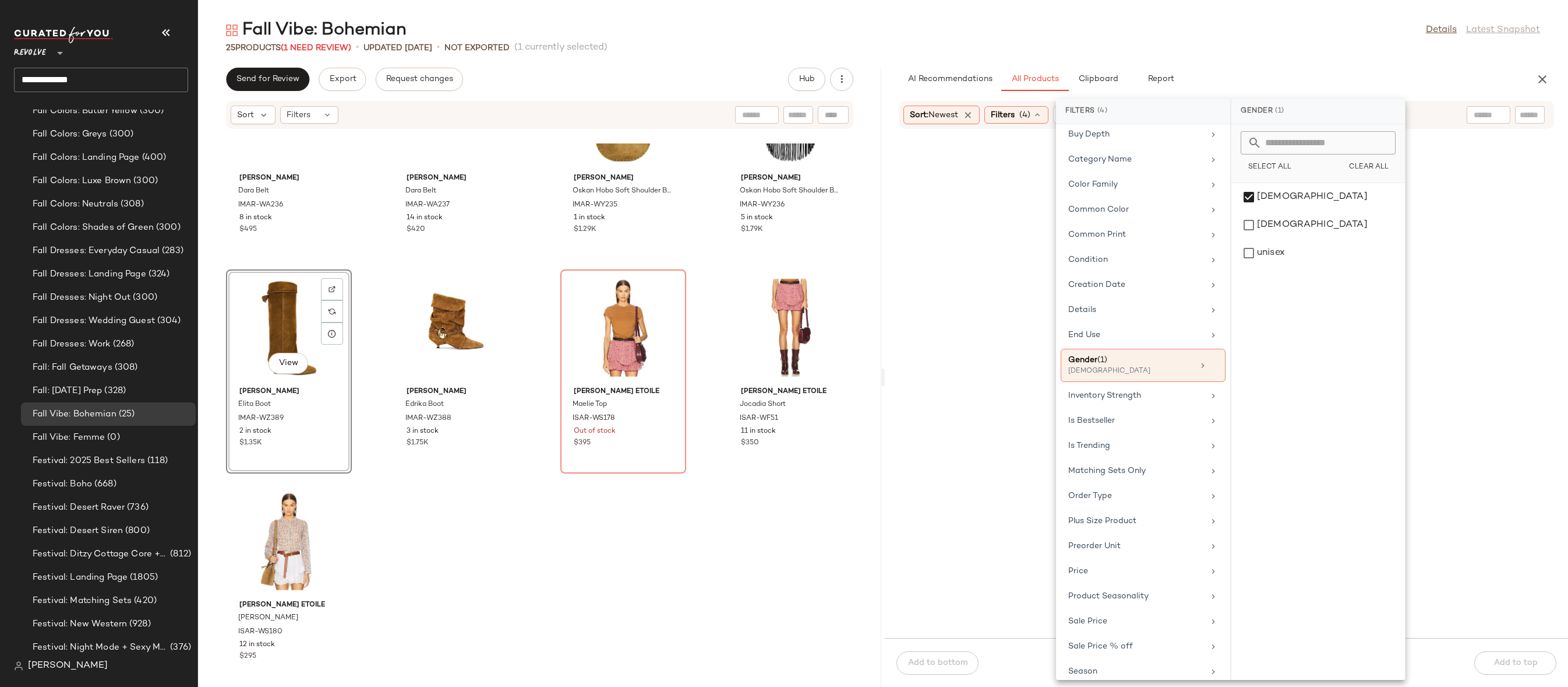
scroll to position [348, 0]
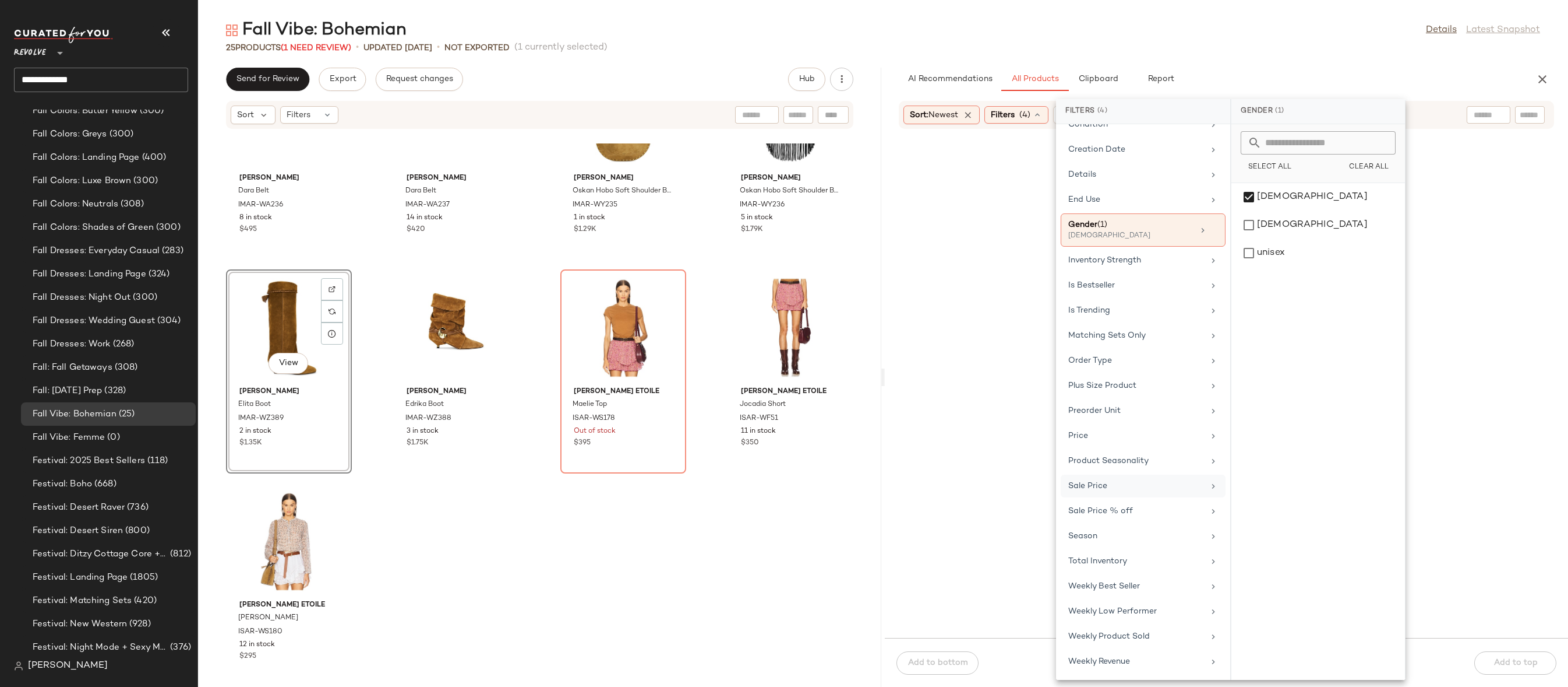
click at [1110, 487] on div "Sale Price" at bounding box center [1136, 486] width 136 height 12
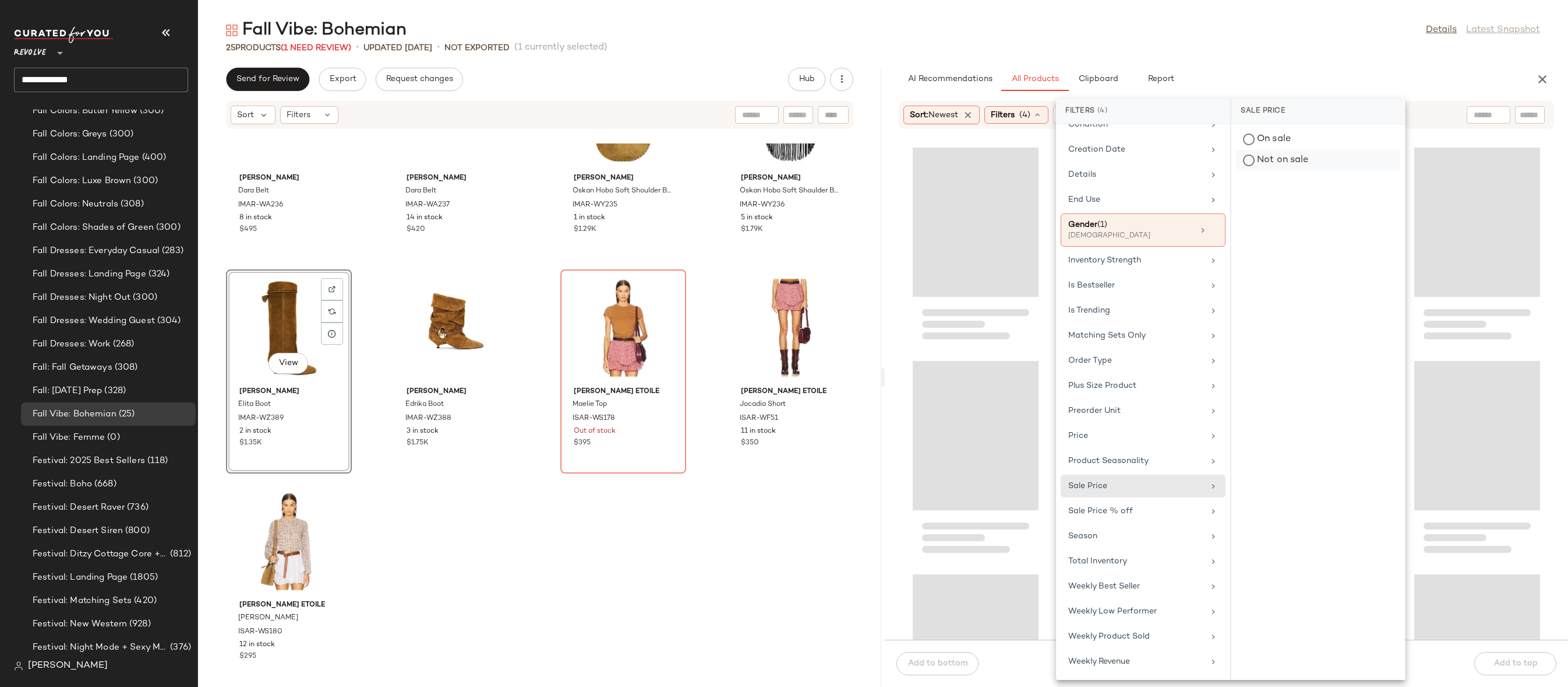
click at [1255, 162] on div "Not on sale" at bounding box center [1319, 160] width 164 height 21
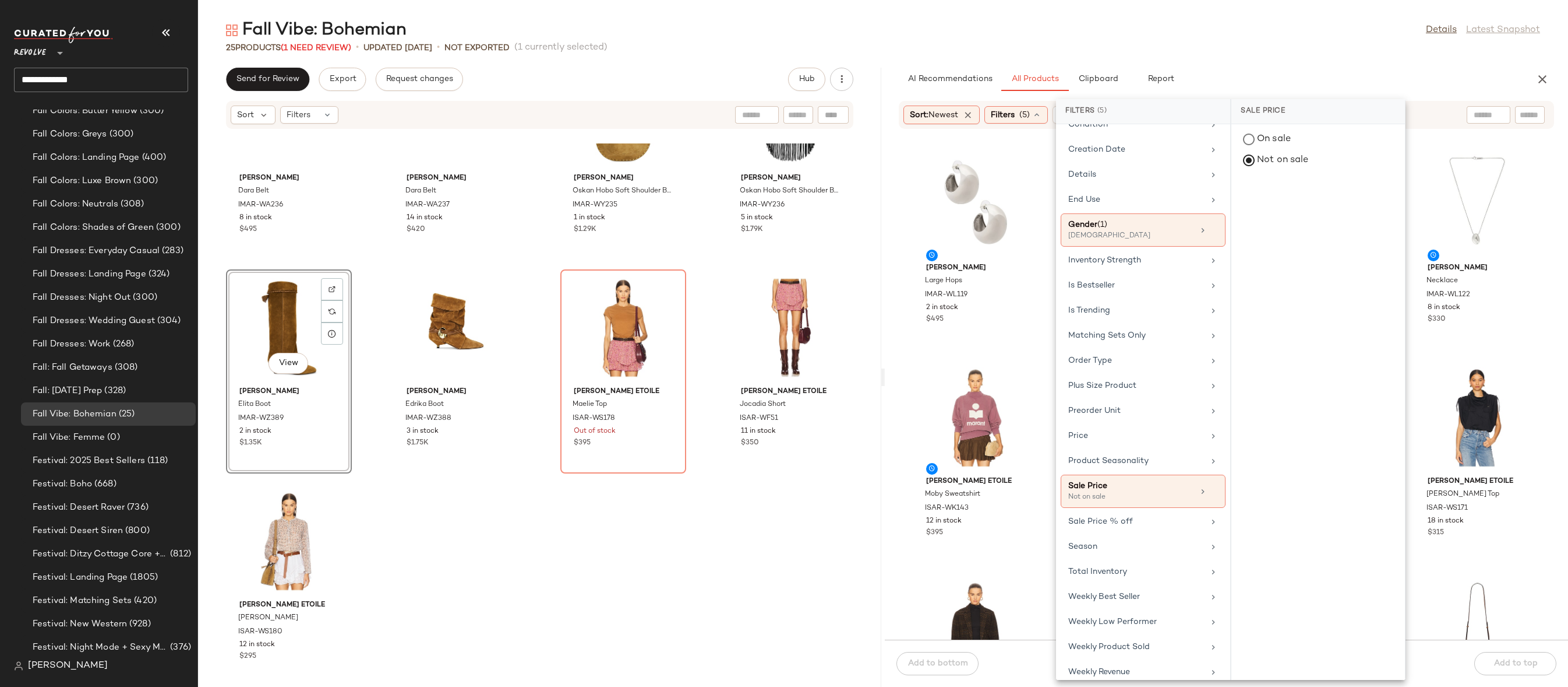
click at [1280, 27] on div "Fall Vibe: Bohemian Details Latest Snapshot" at bounding box center [884, 30] width 1370 height 23
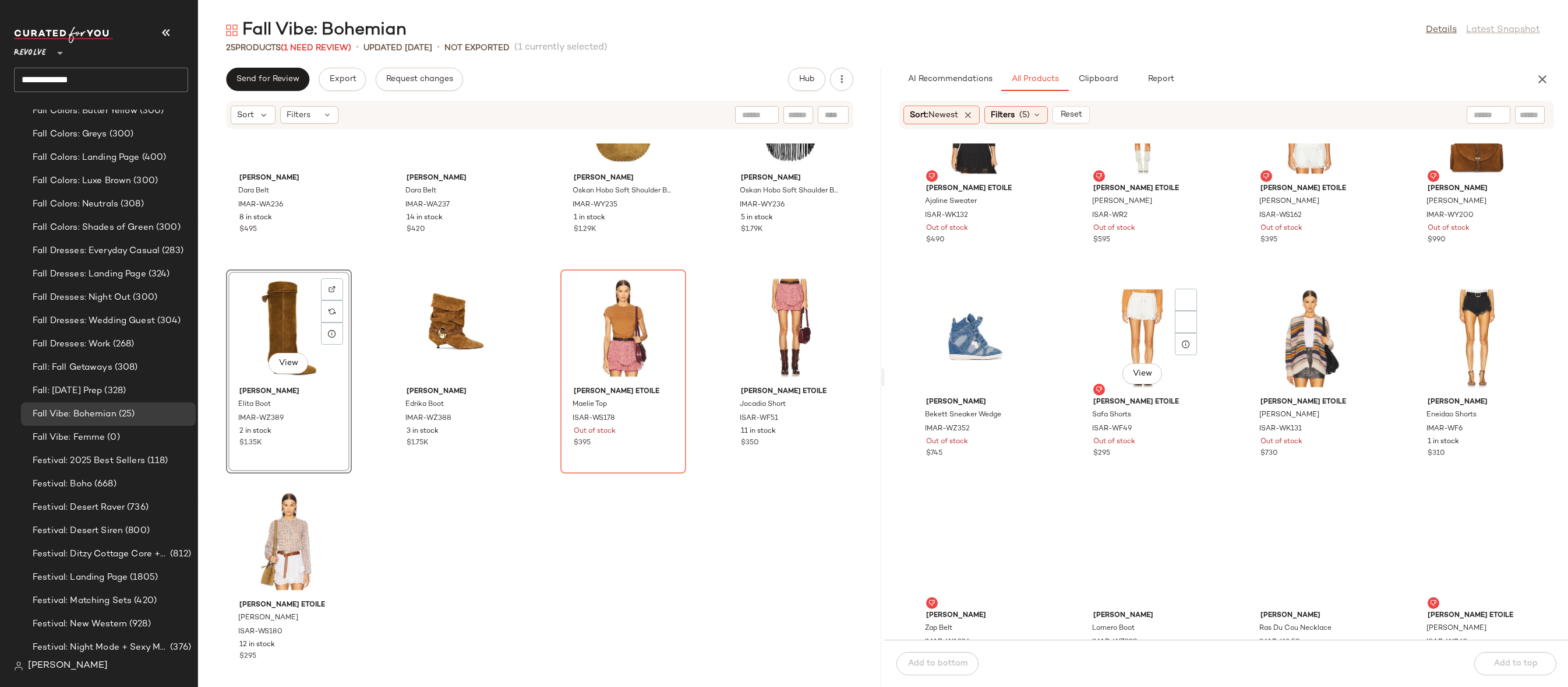
scroll to position [4435, 0]
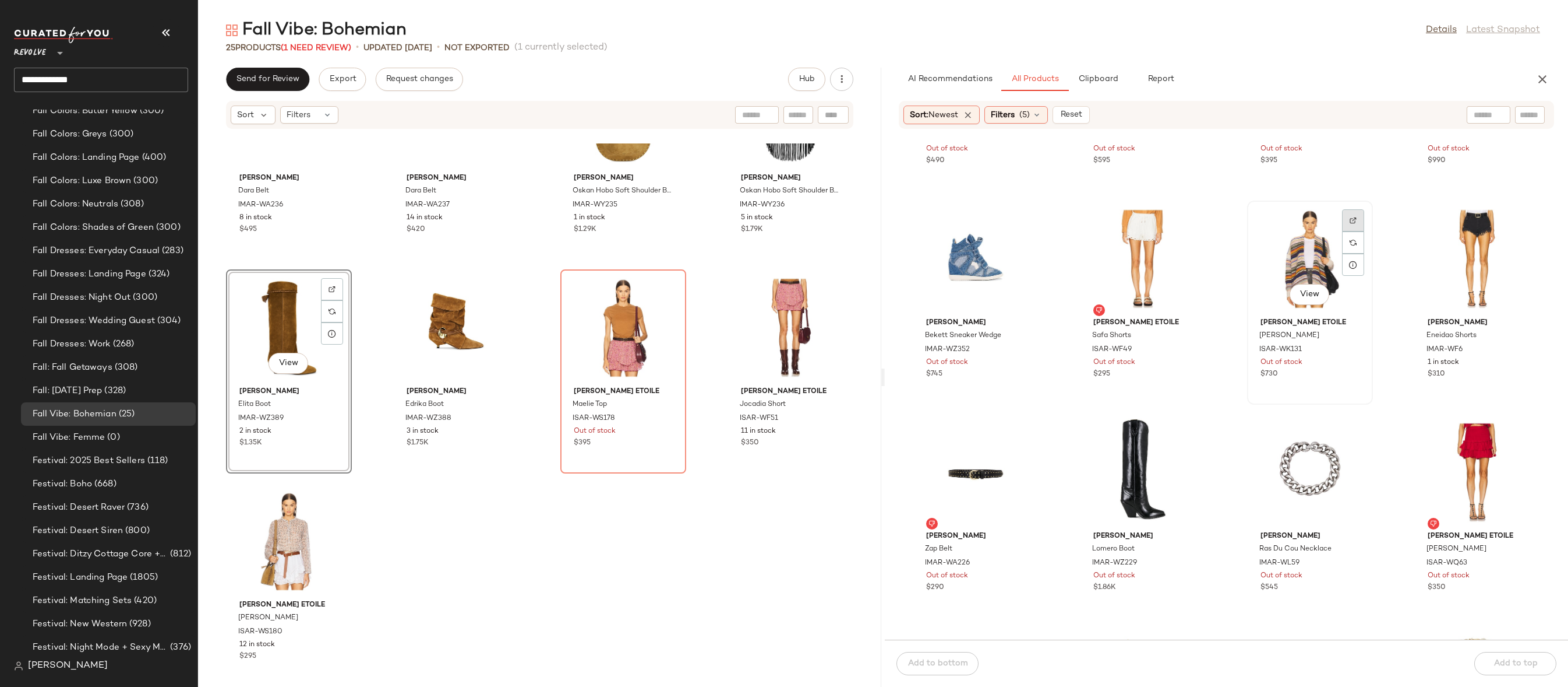
click at [1350, 218] on img at bounding box center [1353, 220] width 7 height 7
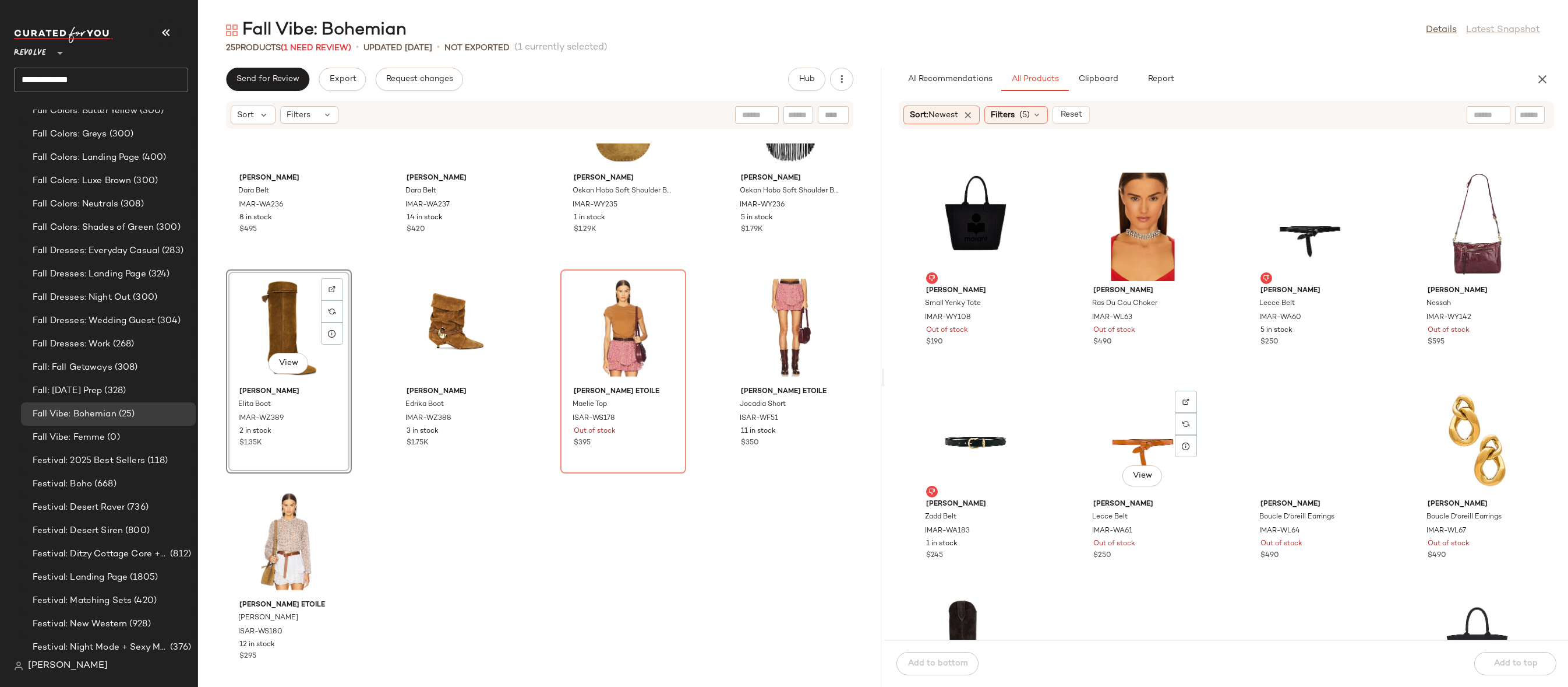
scroll to position [7975, 0]
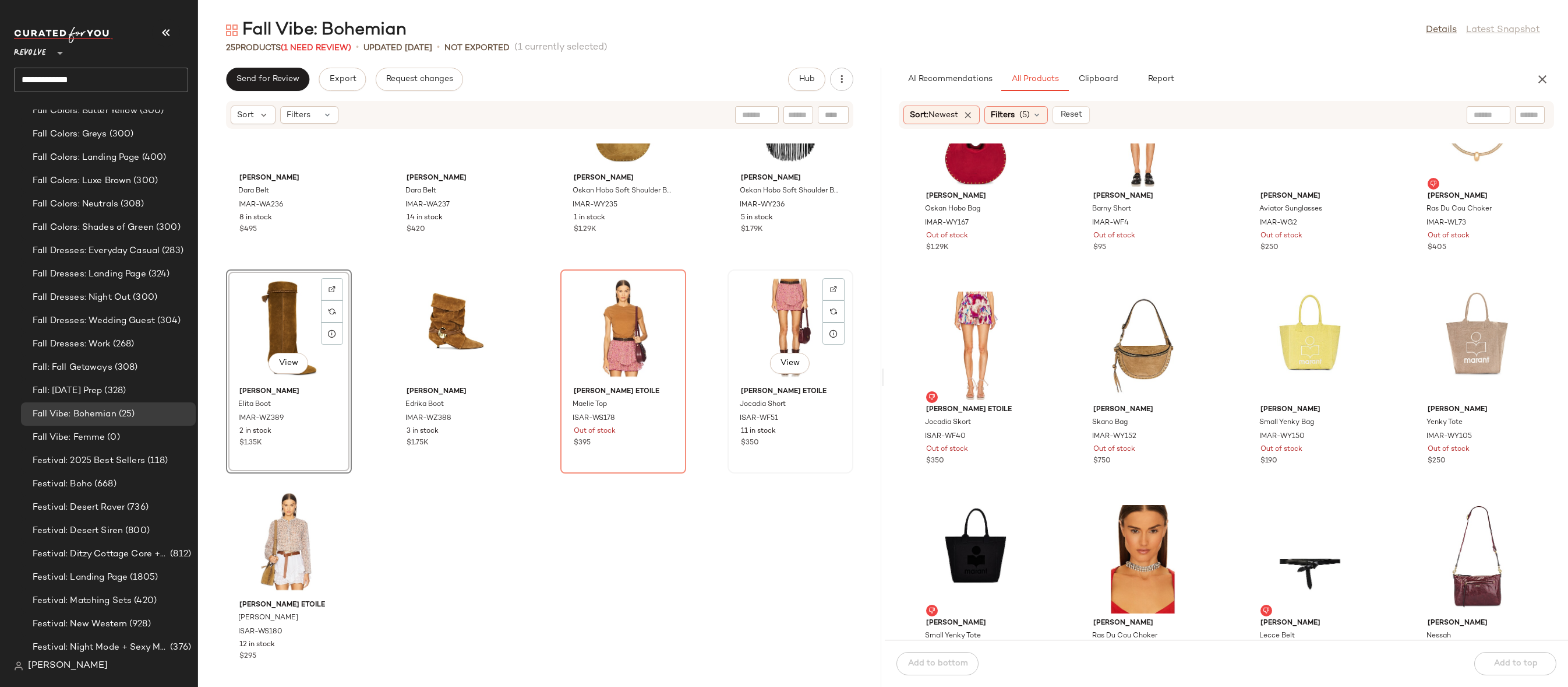
click at [748, 316] on div "View" at bounding box center [791, 328] width 118 height 108
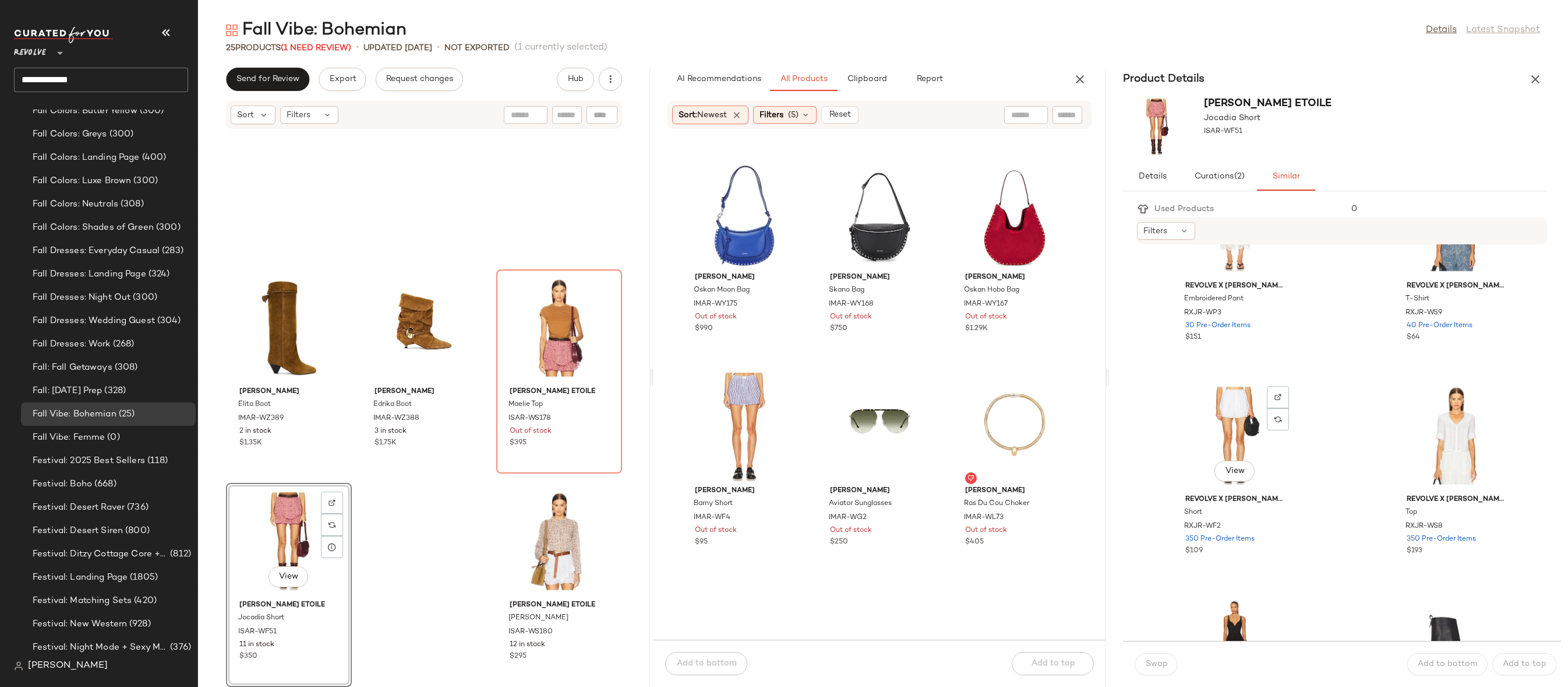
scroll to position [96, 0]
click at [1237, 415] on div "View" at bounding box center [1235, 430] width 118 height 108
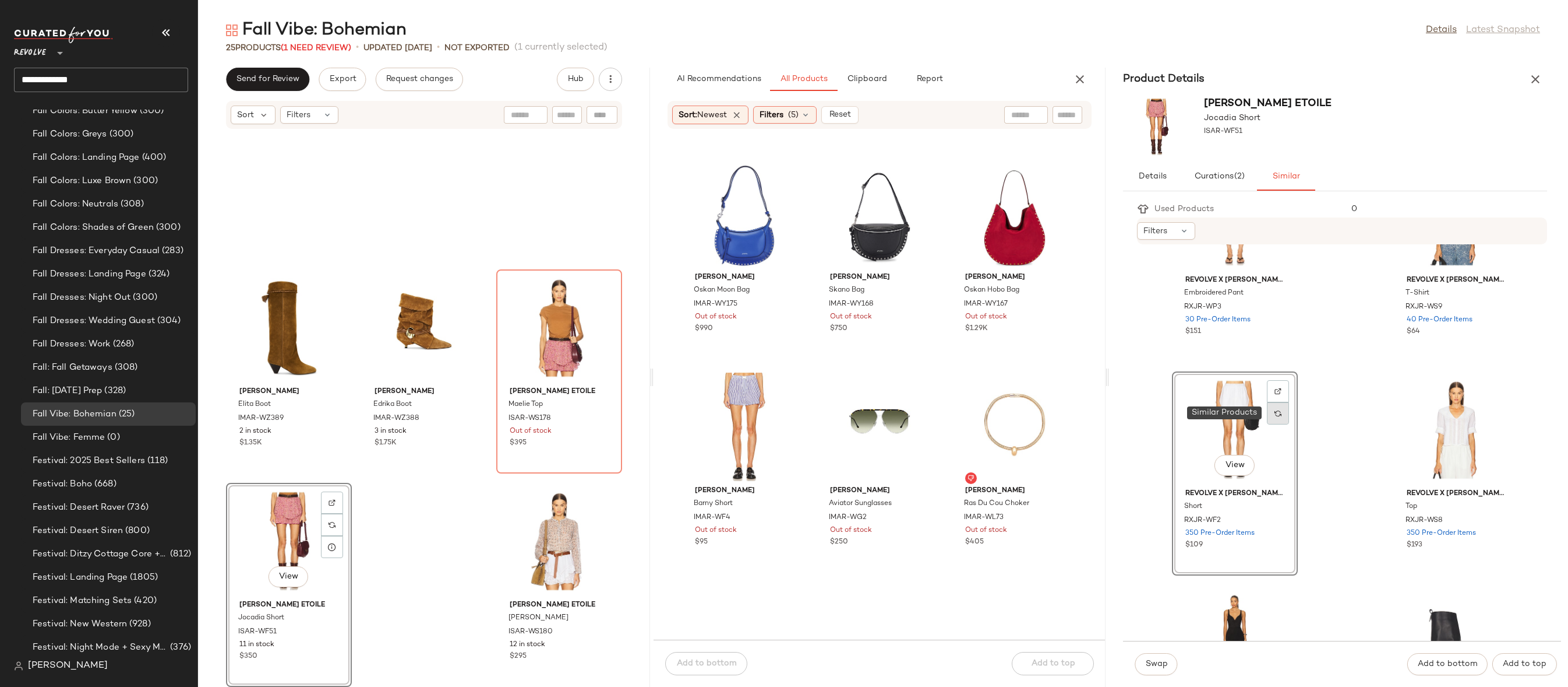
click at [1269, 415] on div at bounding box center [1277, 413] width 22 height 22
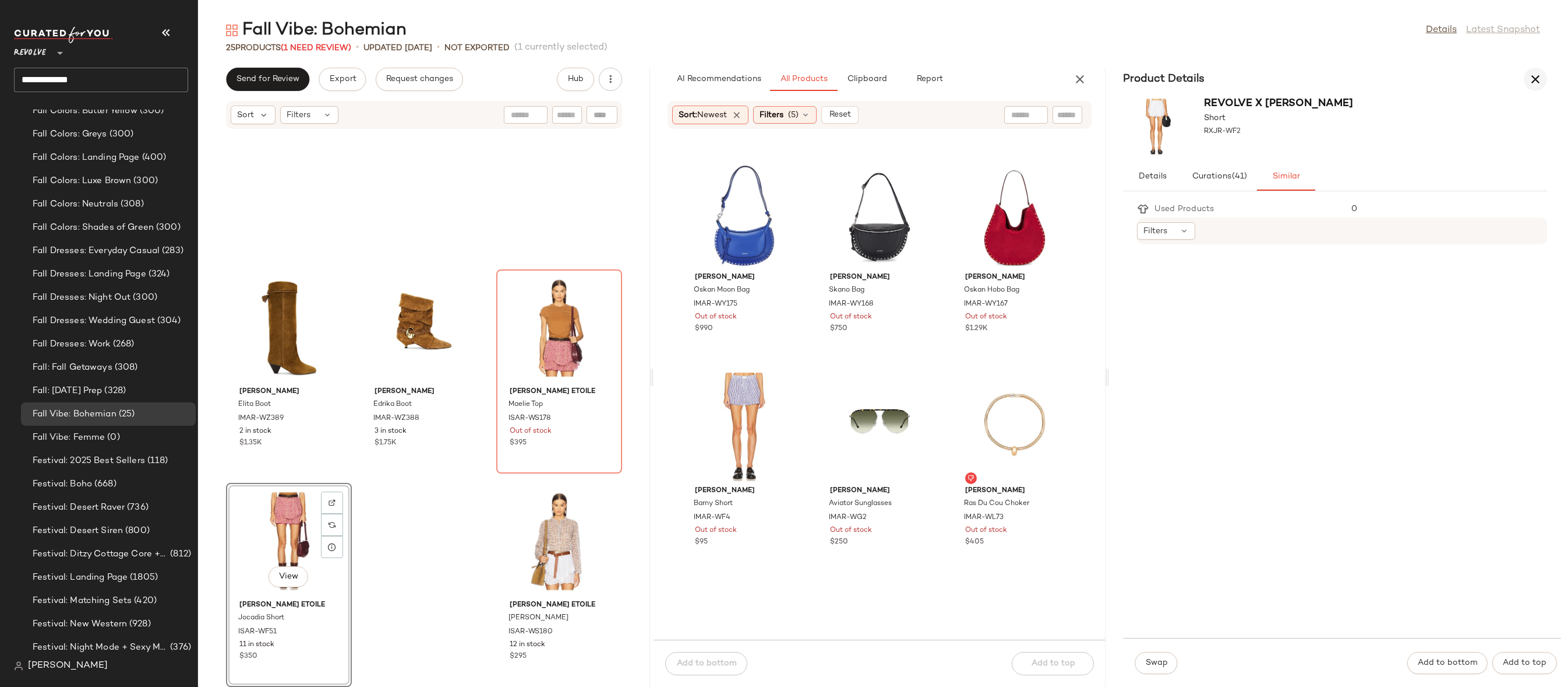
click at [1445, 79] on icon "button" at bounding box center [1536, 79] width 14 height 14
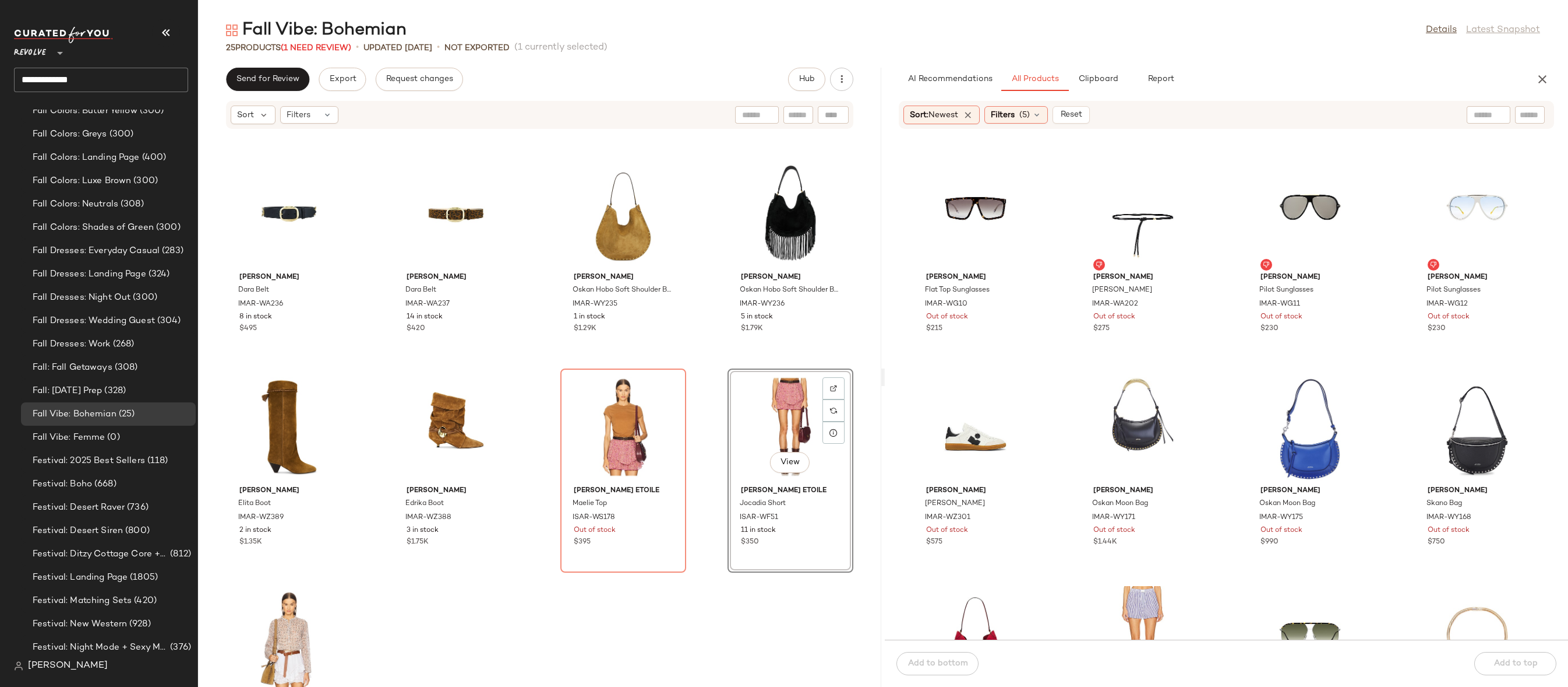
scroll to position [953, 0]
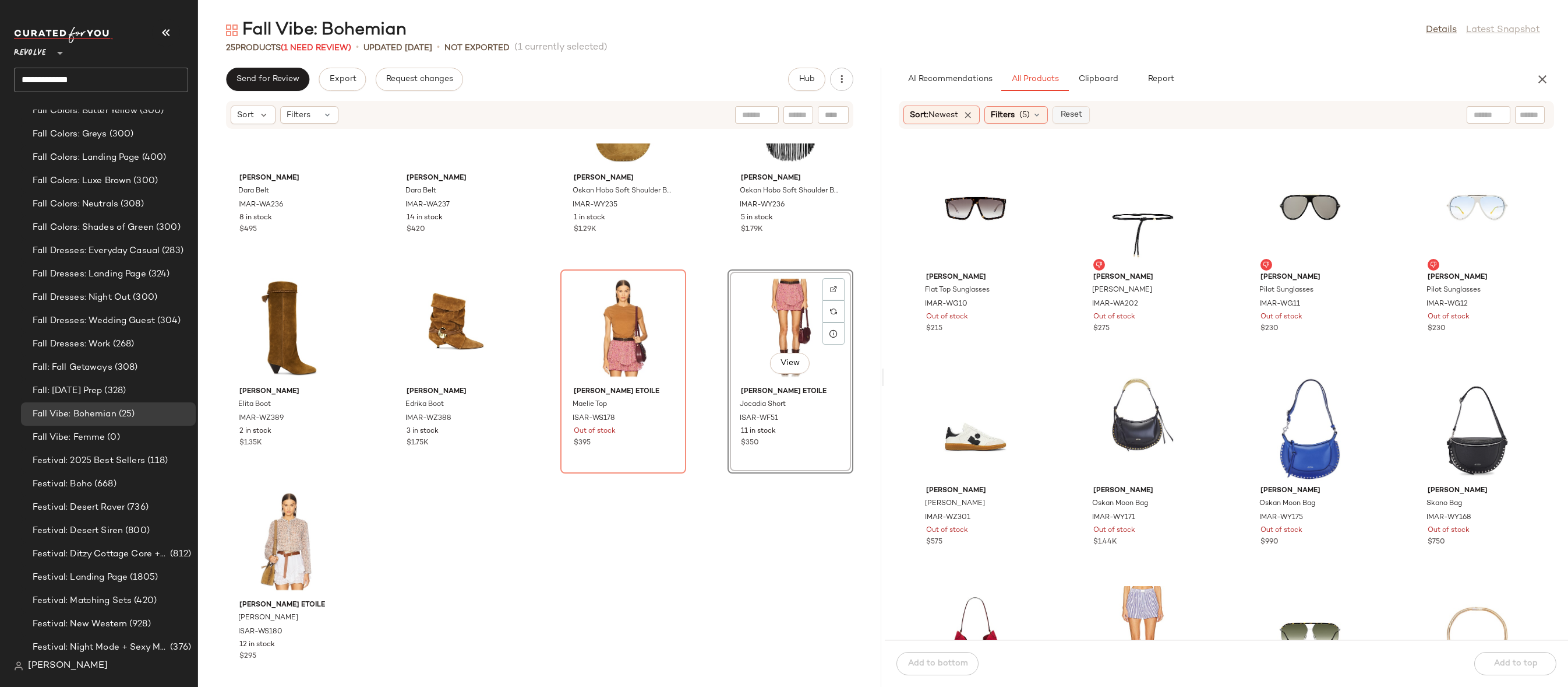
click at [1066, 121] on button "Reset" at bounding box center [1071, 115] width 38 height 18
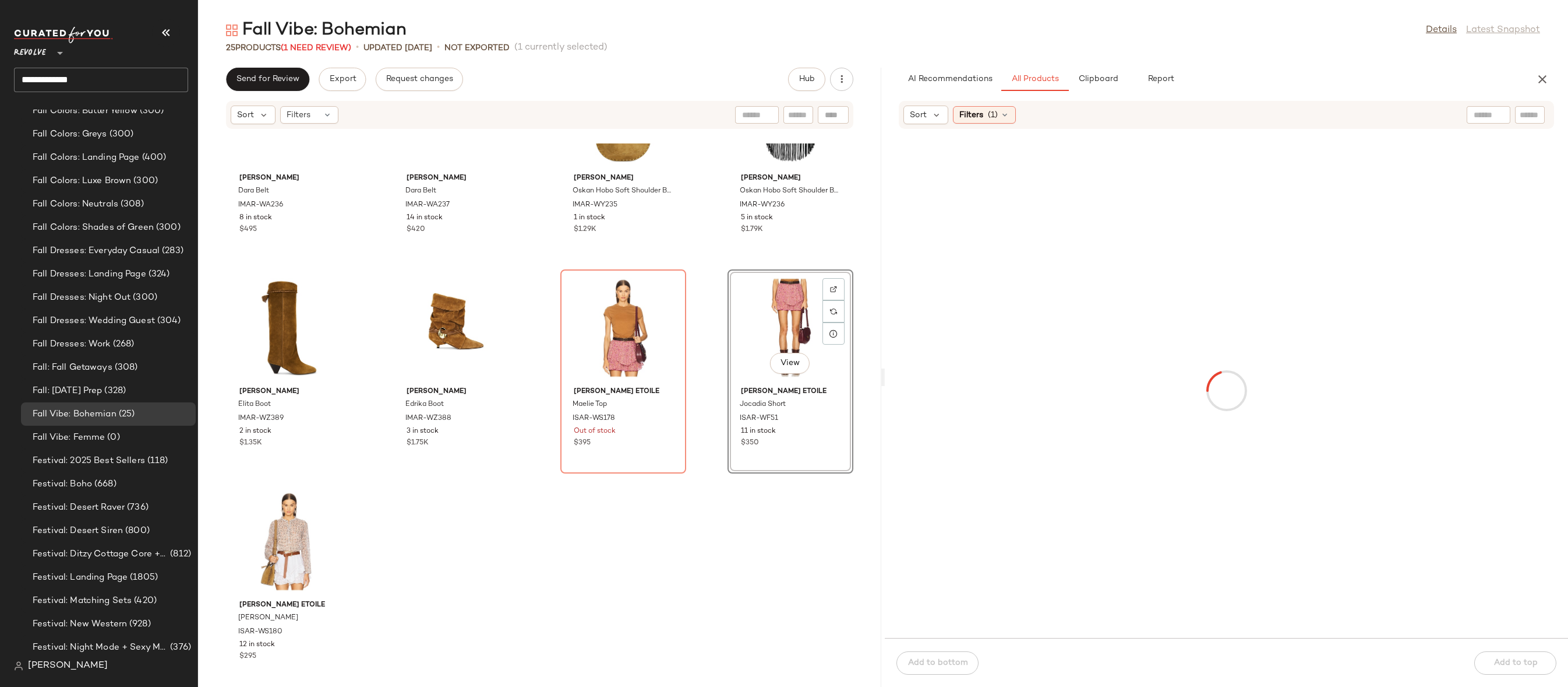
click at [1445, 117] on div at bounding box center [1508, 115] width 83 height 18
click at [1445, 117] on div at bounding box center [1530, 115] width 30 height 18
paste input "**********"
type input "**********"
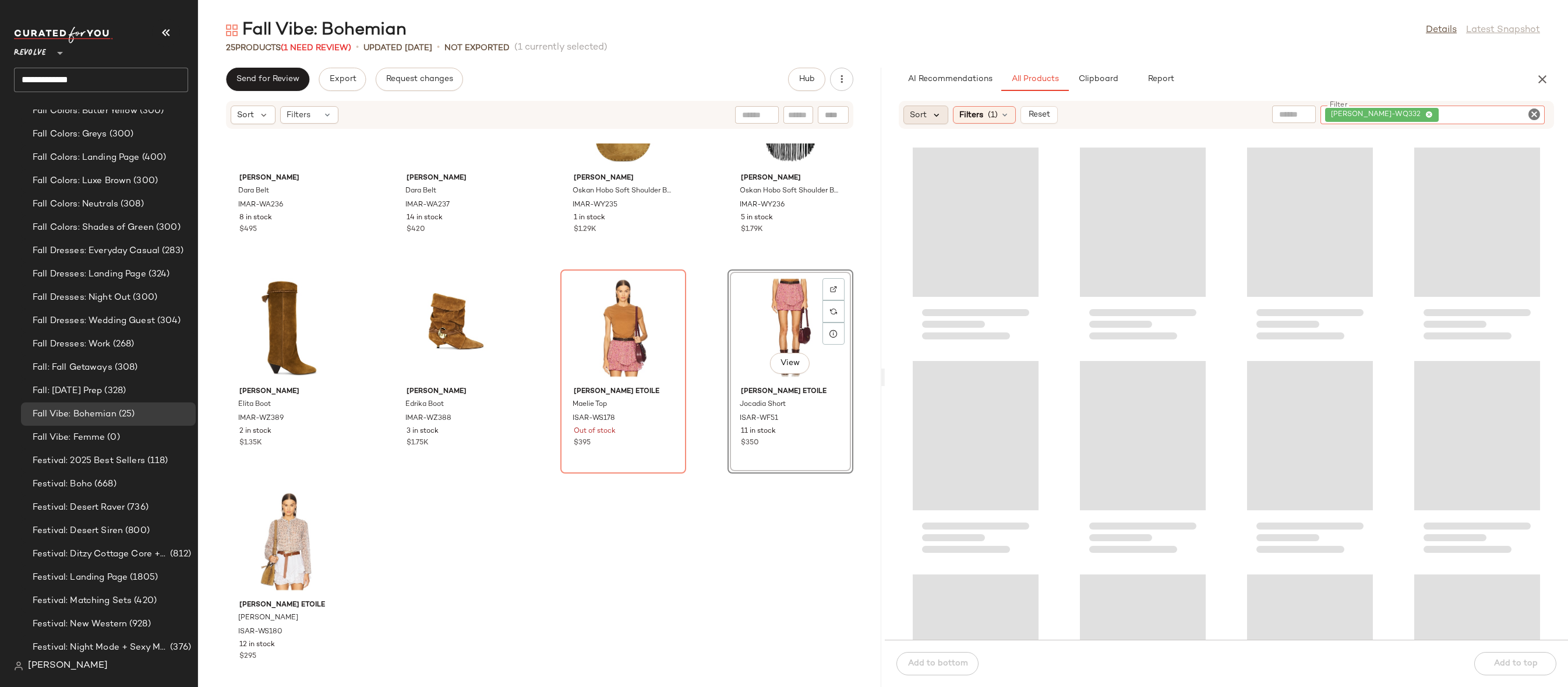
click at [932, 113] on icon at bounding box center [937, 115] width 11 height 11
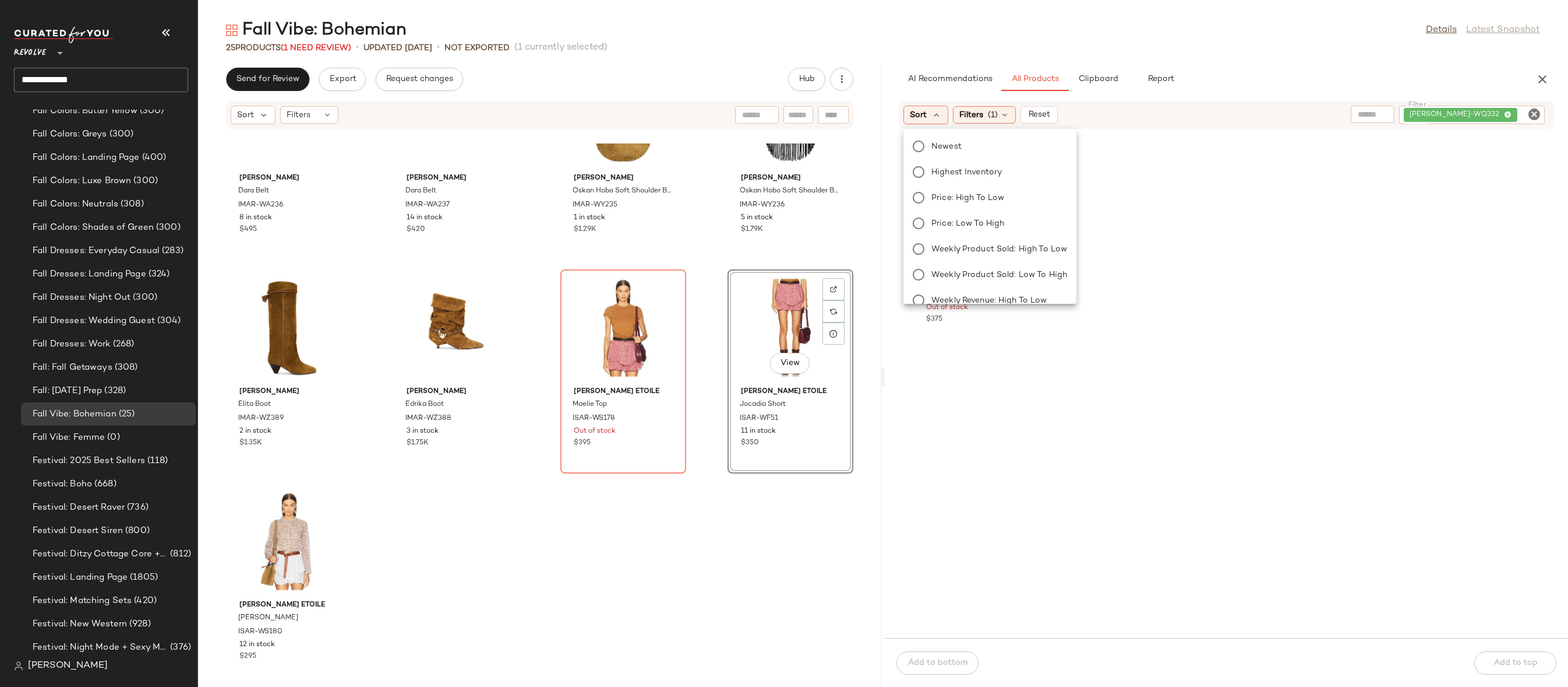
click at [1187, 35] on div "Fall Vibe: Bohemian Details Latest Snapshot" at bounding box center [884, 30] width 1370 height 23
click at [980, 192] on div "SET View" at bounding box center [976, 203] width 118 height 108
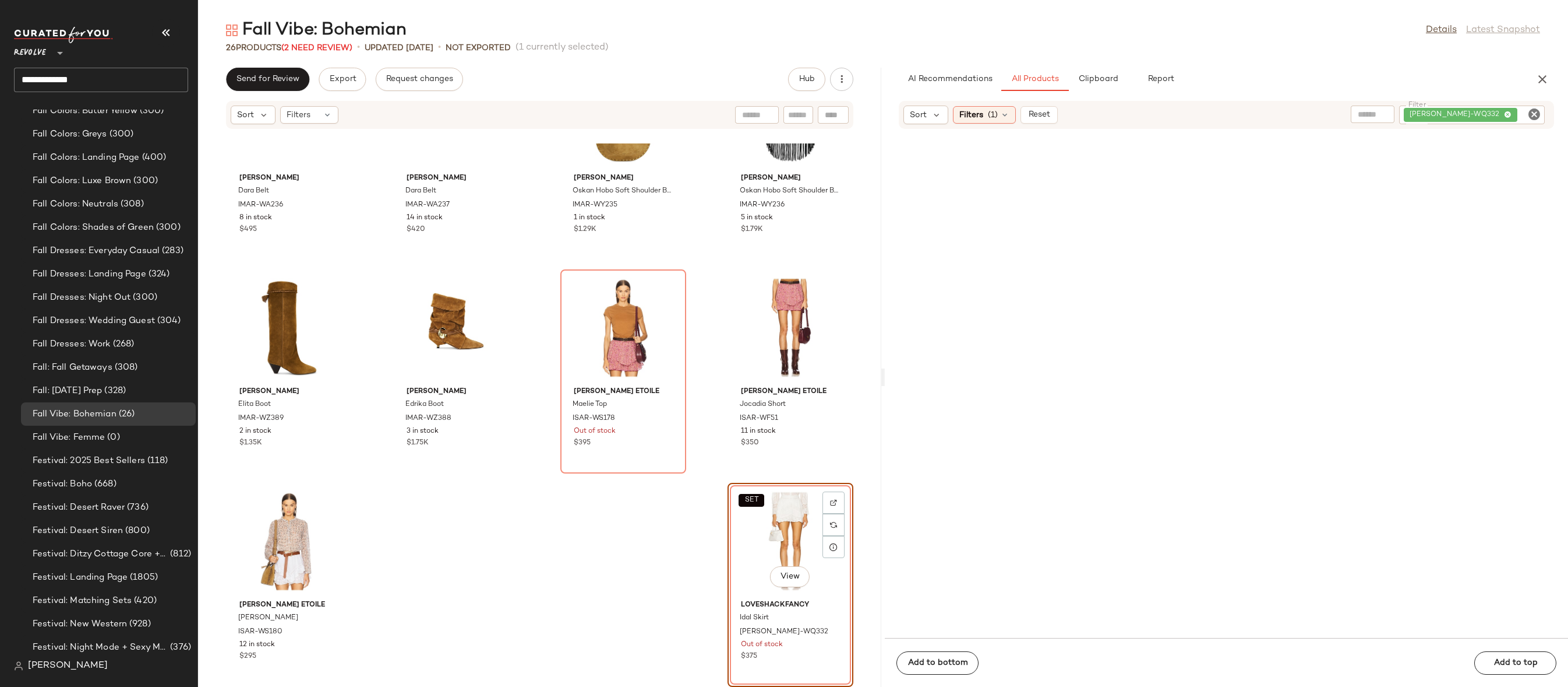
click at [799, 520] on div "SET View" at bounding box center [791, 541] width 118 height 108
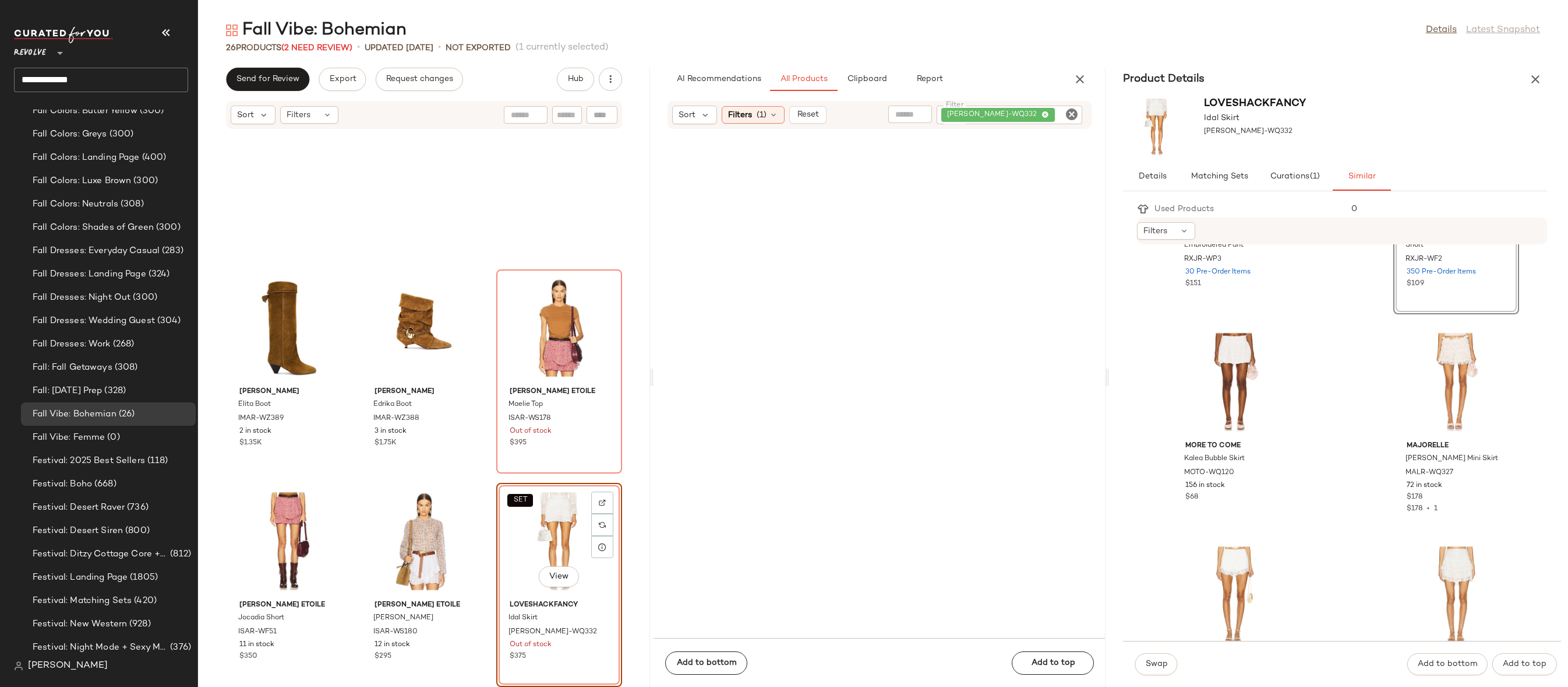
scroll to position [710, 0]
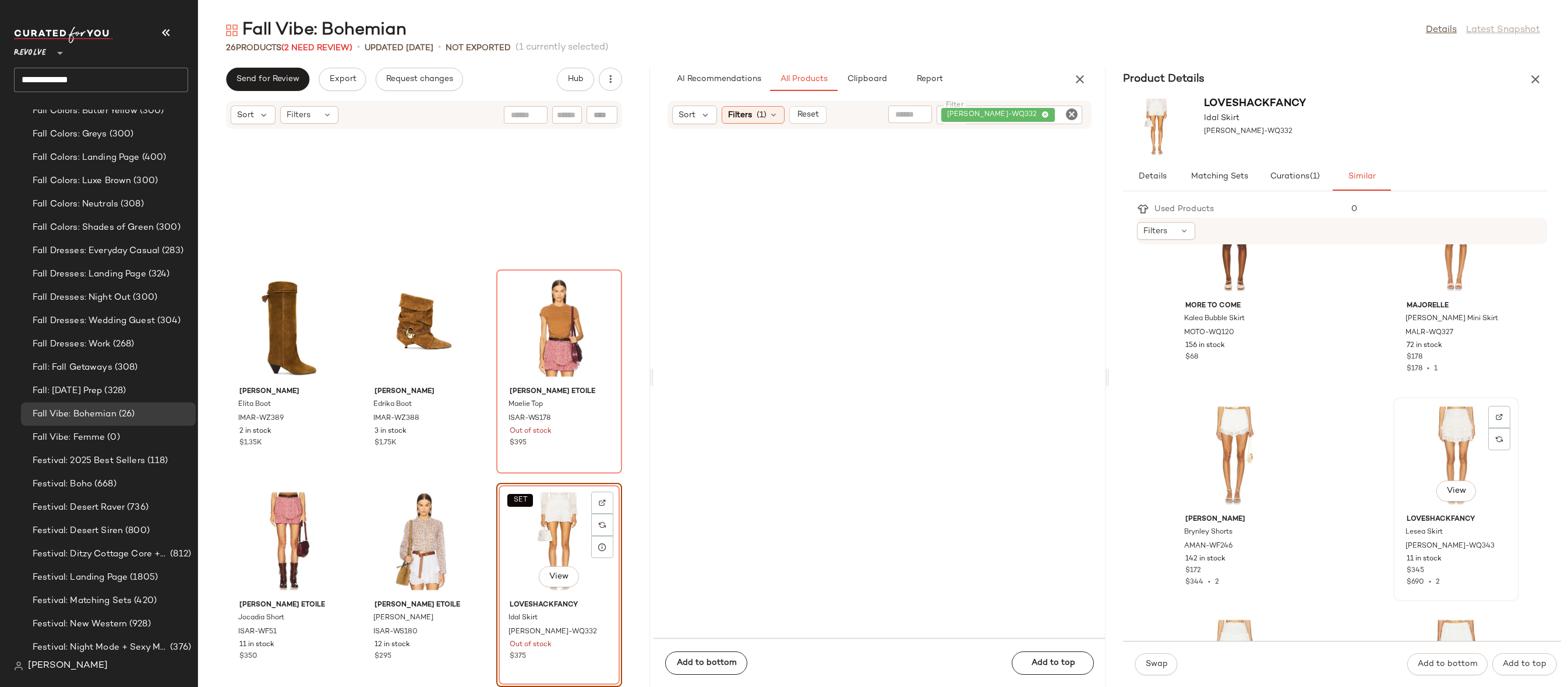
click at [1445, 454] on div "View" at bounding box center [1457, 455] width 118 height 108
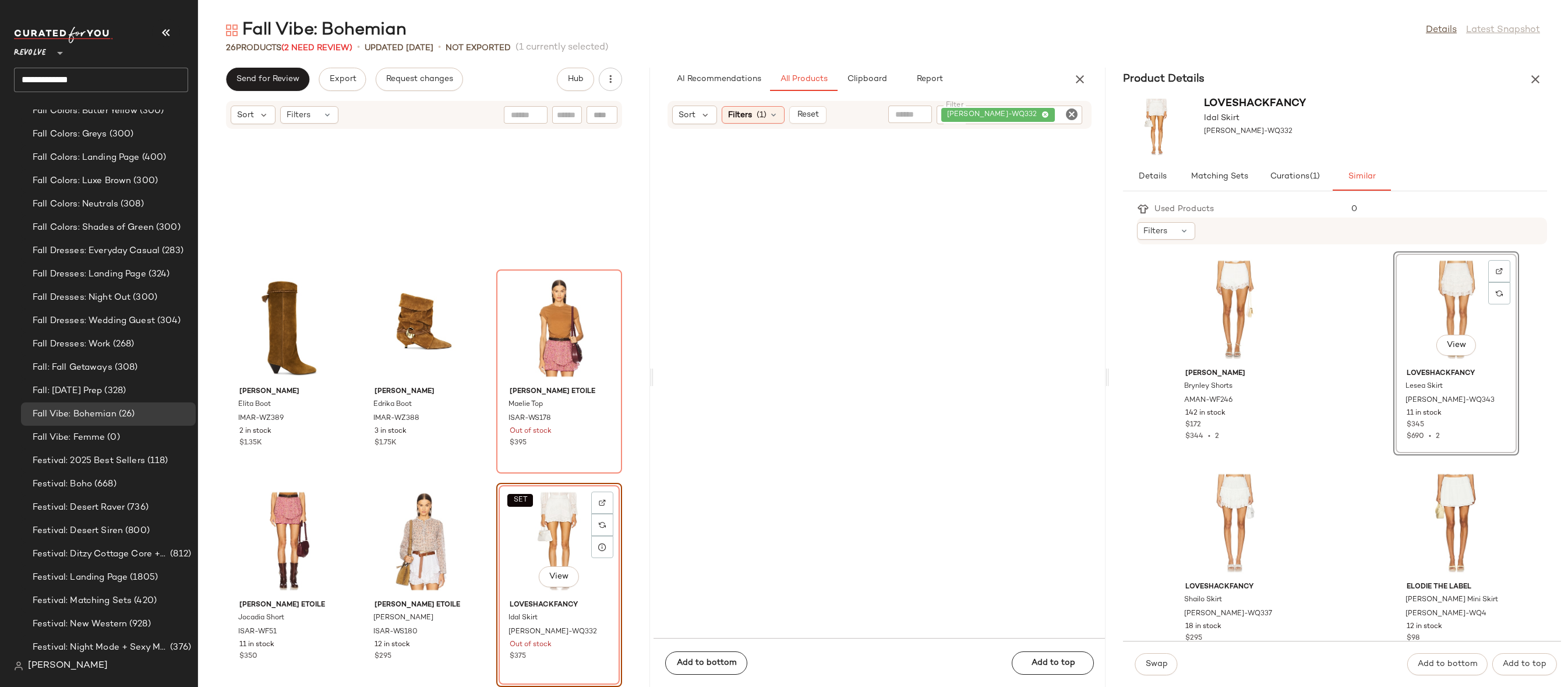
scroll to position [831, 0]
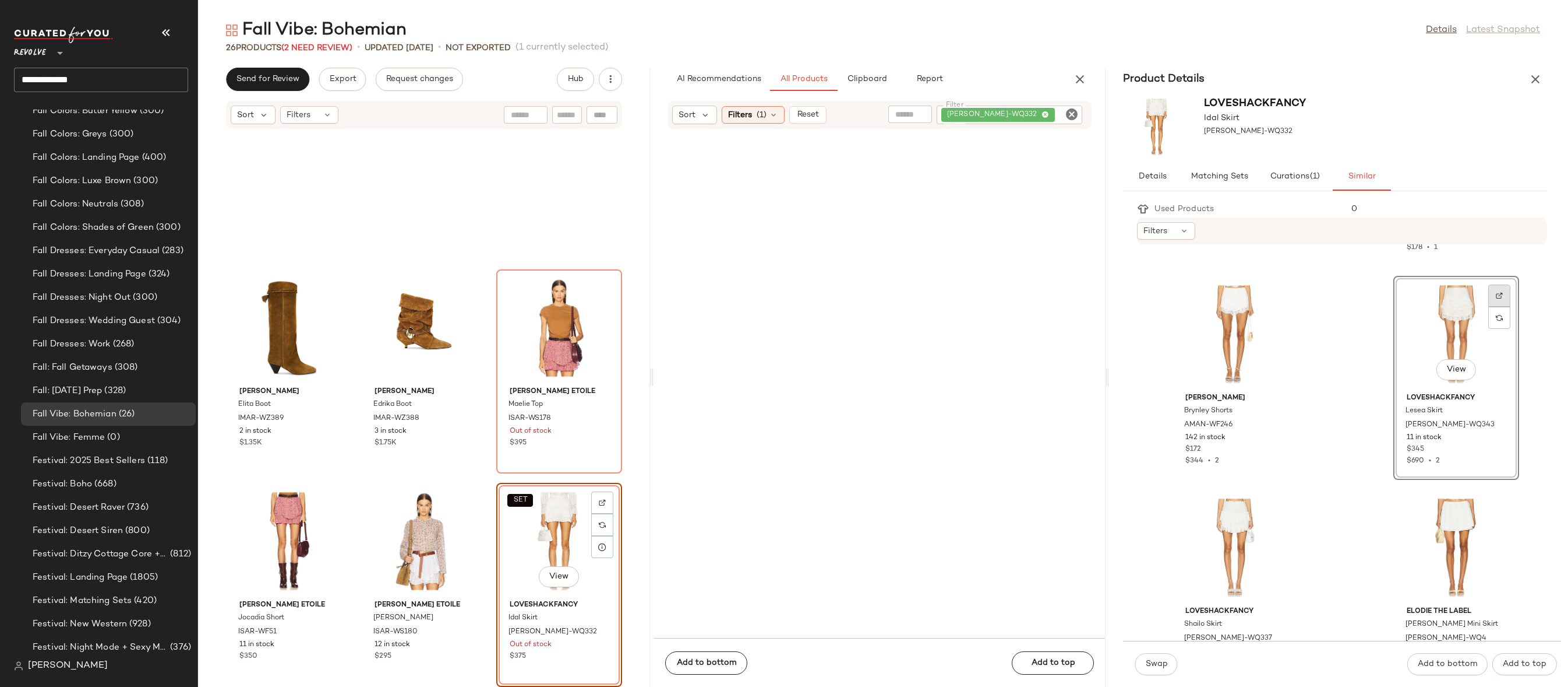
click at [1445, 306] on div at bounding box center [1499, 317] width 22 height 22
click at [1285, 520] on div at bounding box center [1277, 530] width 22 height 22
click at [1229, 535] on div "View" at bounding box center [1235, 547] width 118 height 108
click at [1158, 659] on span "Swap" at bounding box center [1156, 664] width 23 height 9
click at [1163, 666] on span "Swap" at bounding box center [1156, 664] width 23 height 9
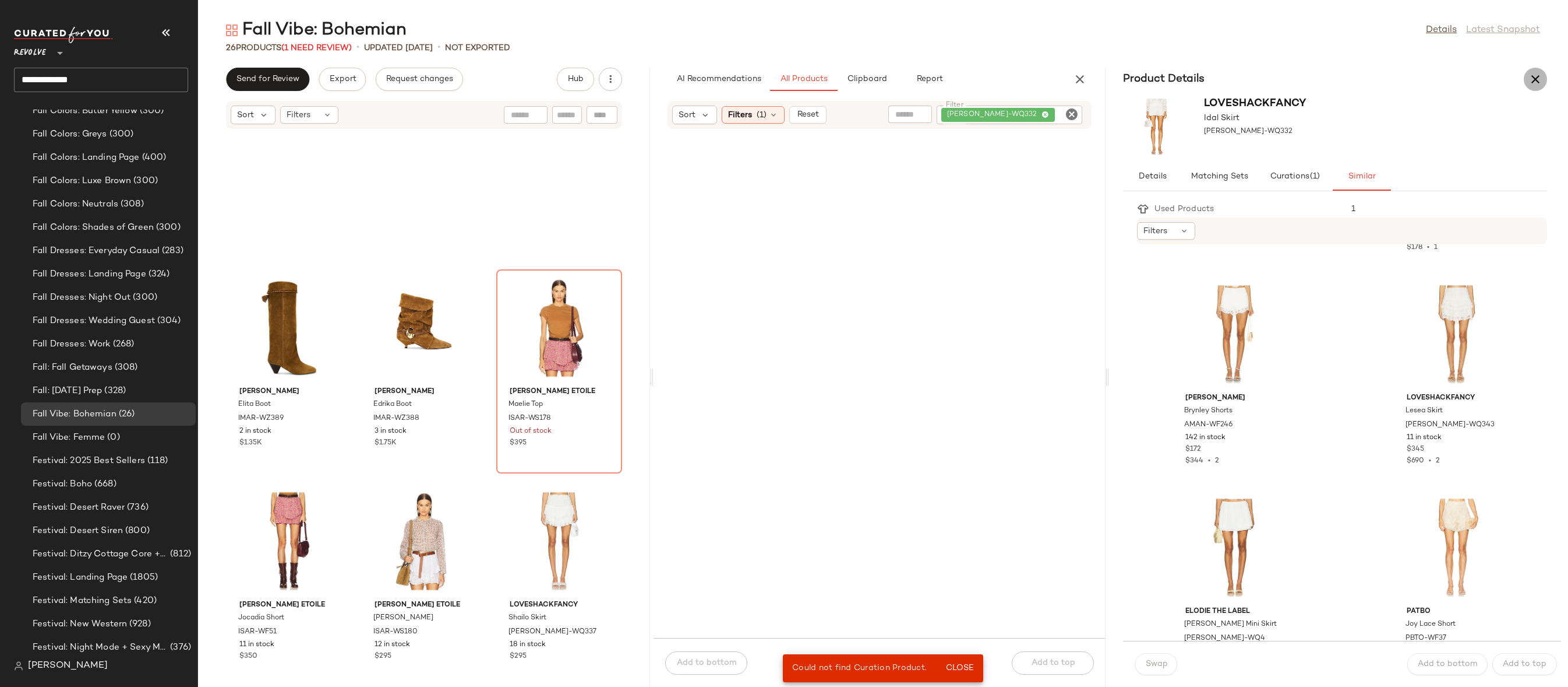
click at [1445, 74] on icon "button" at bounding box center [1536, 79] width 14 height 14
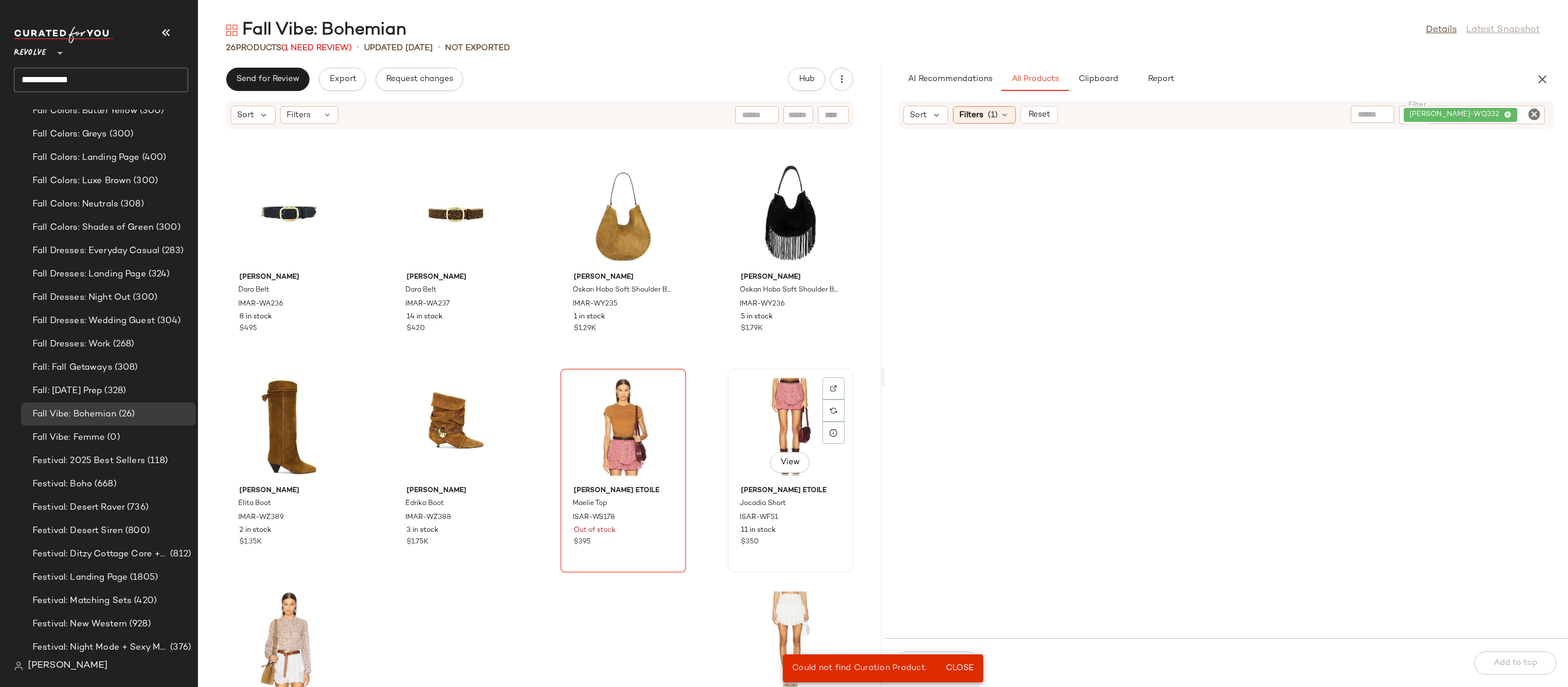
scroll to position [953, 0]
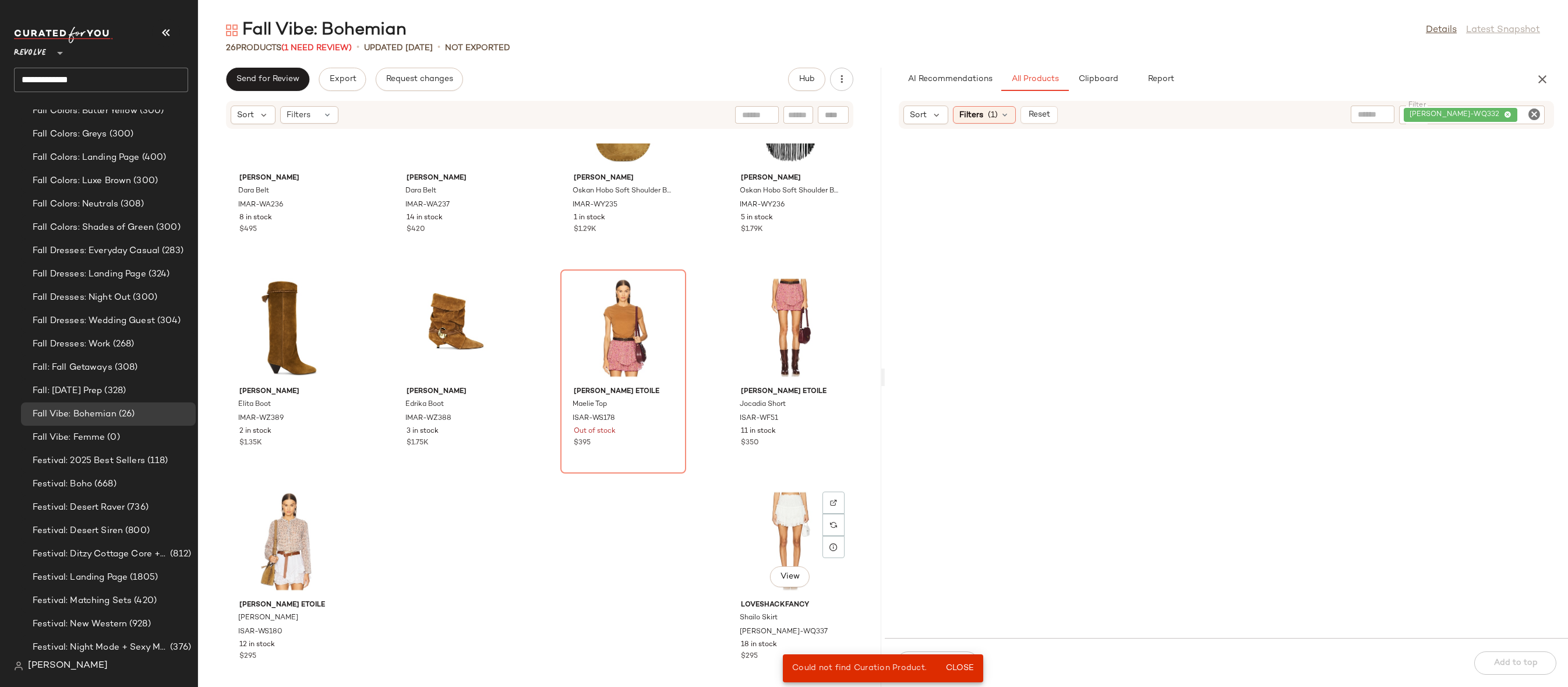
click at [785, 535] on div "View" at bounding box center [791, 541] width 118 height 108
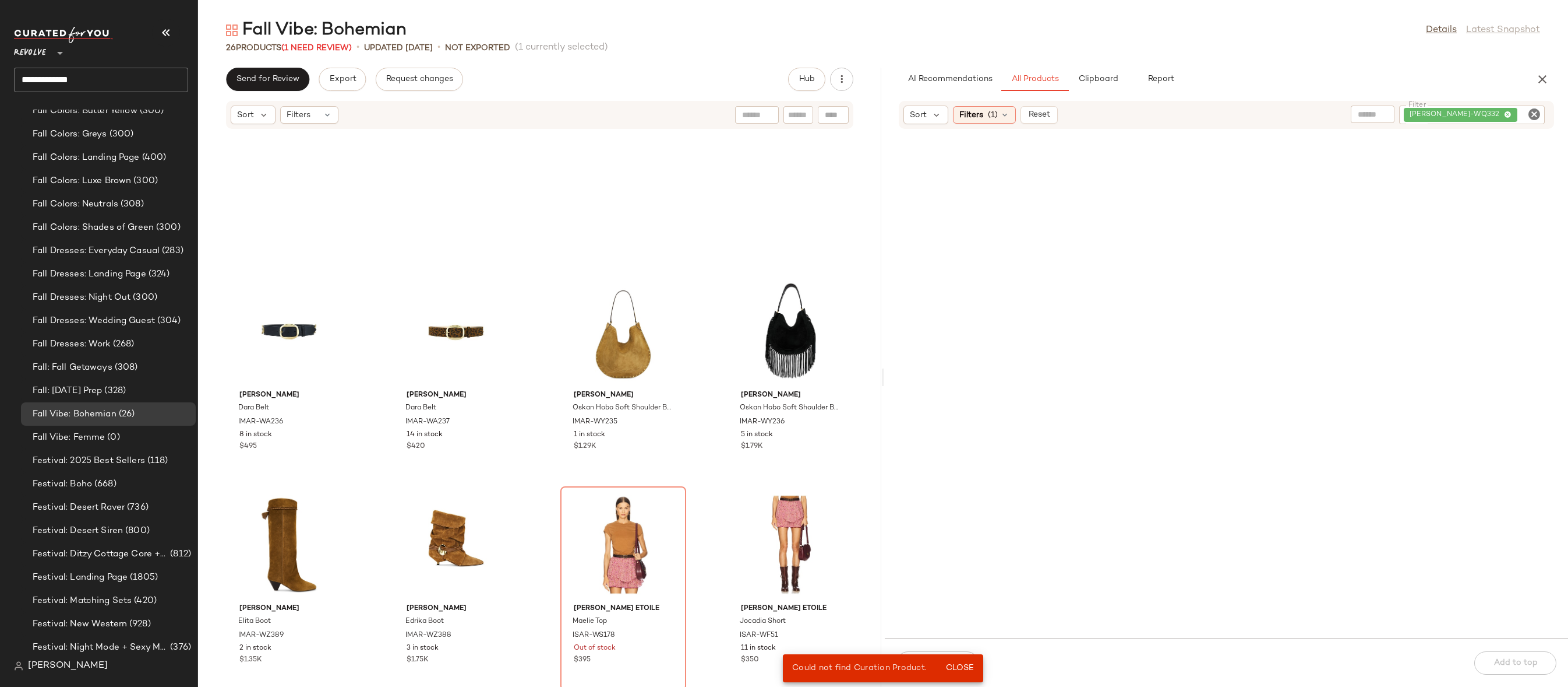
scroll to position [116, 0]
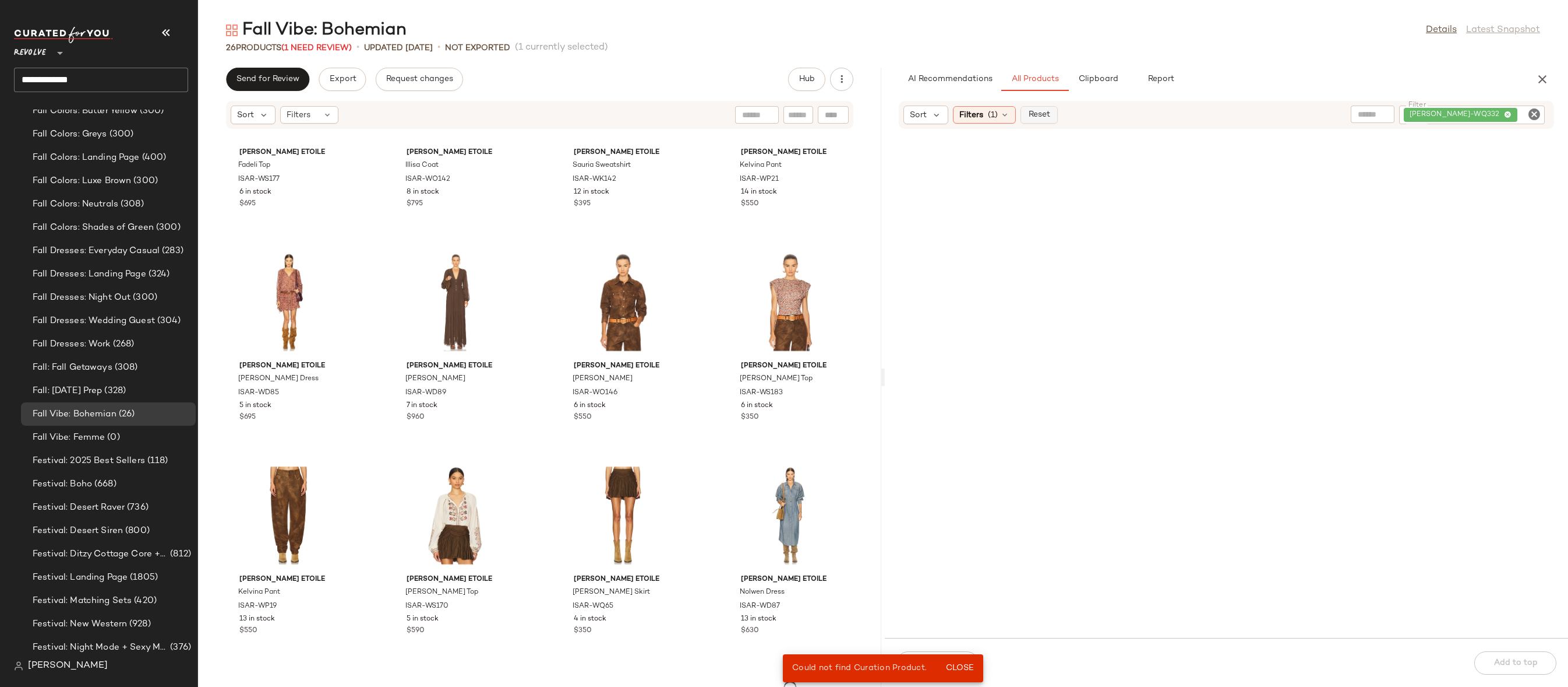
click at [1044, 122] on button "Reset" at bounding box center [1039, 115] width 38 height 18
click at [1001, 120] on div "Filters (1)" at bounding box center [984, 115] width 63 height 18
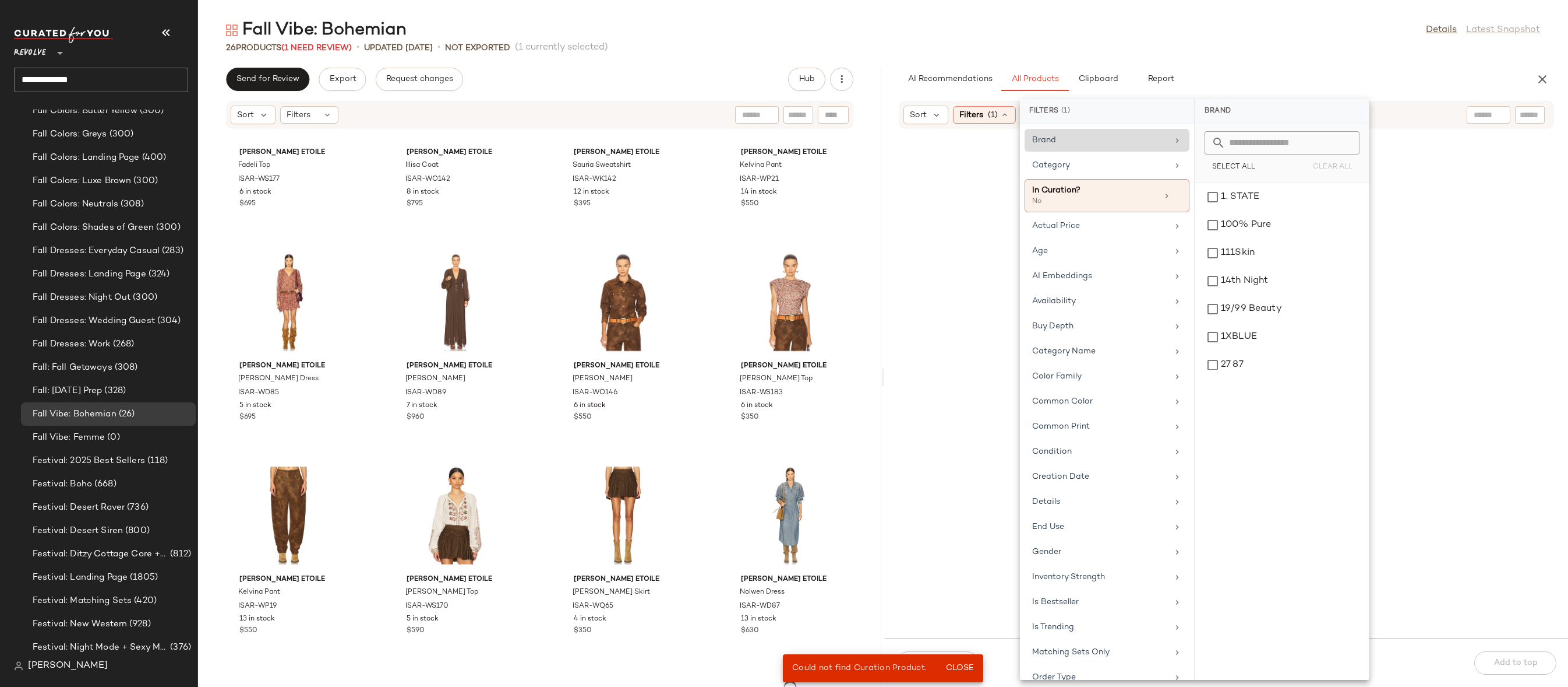
click at [1087, 145] on div "Brand" at bounding box center [1100, 140] width 136 height 12
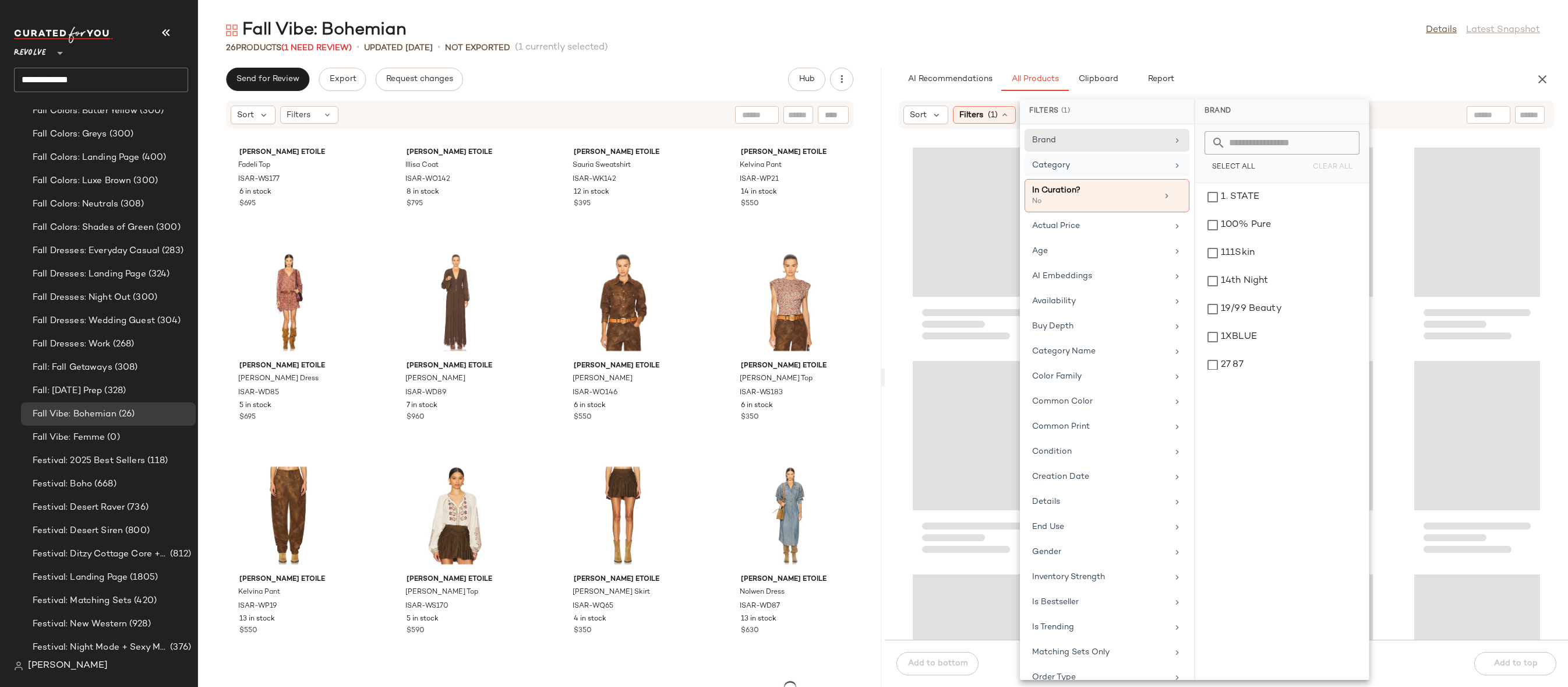
click at [1120, 167] on div "Category" at bounding box center [1100, 164] width 136 height 12
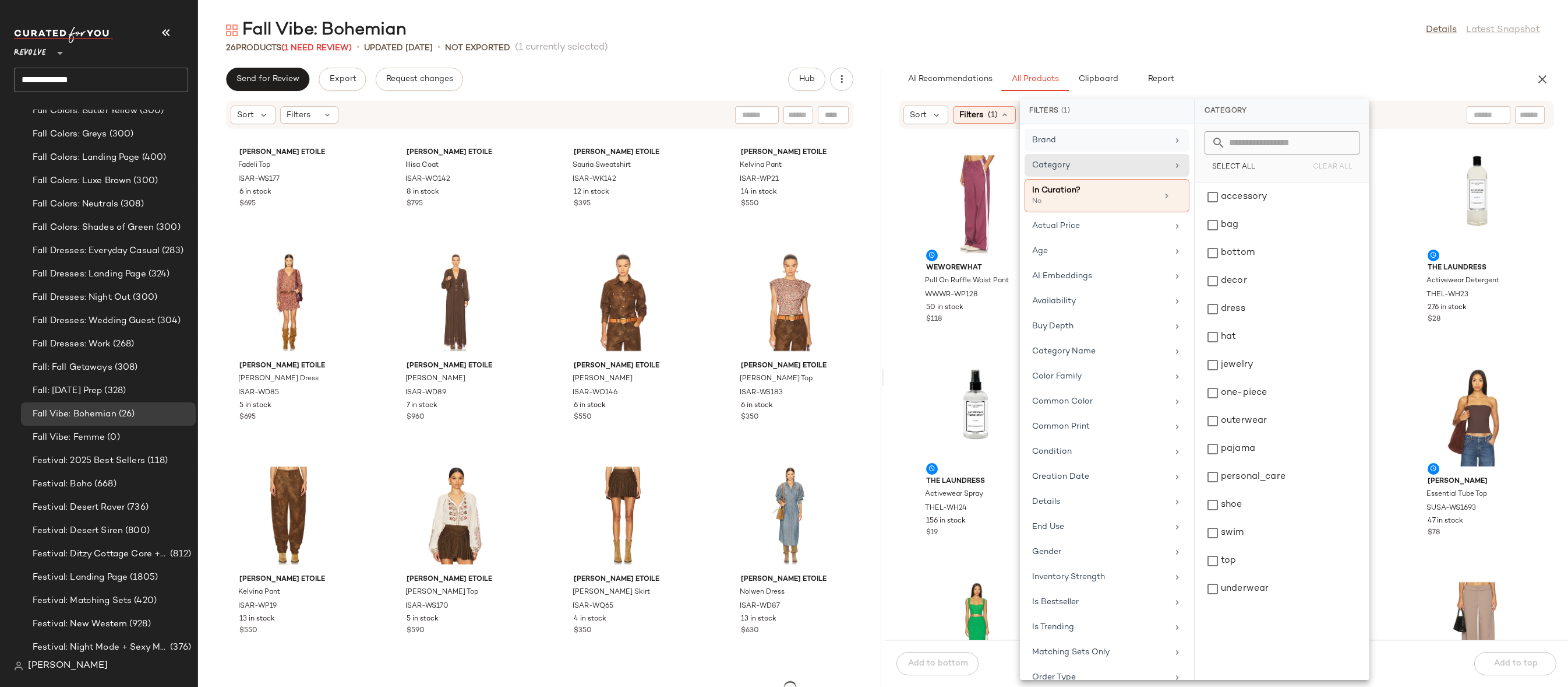
click at [1165, 154] on div "Brand" at bounding box center [1107, 165] width 165 height 23
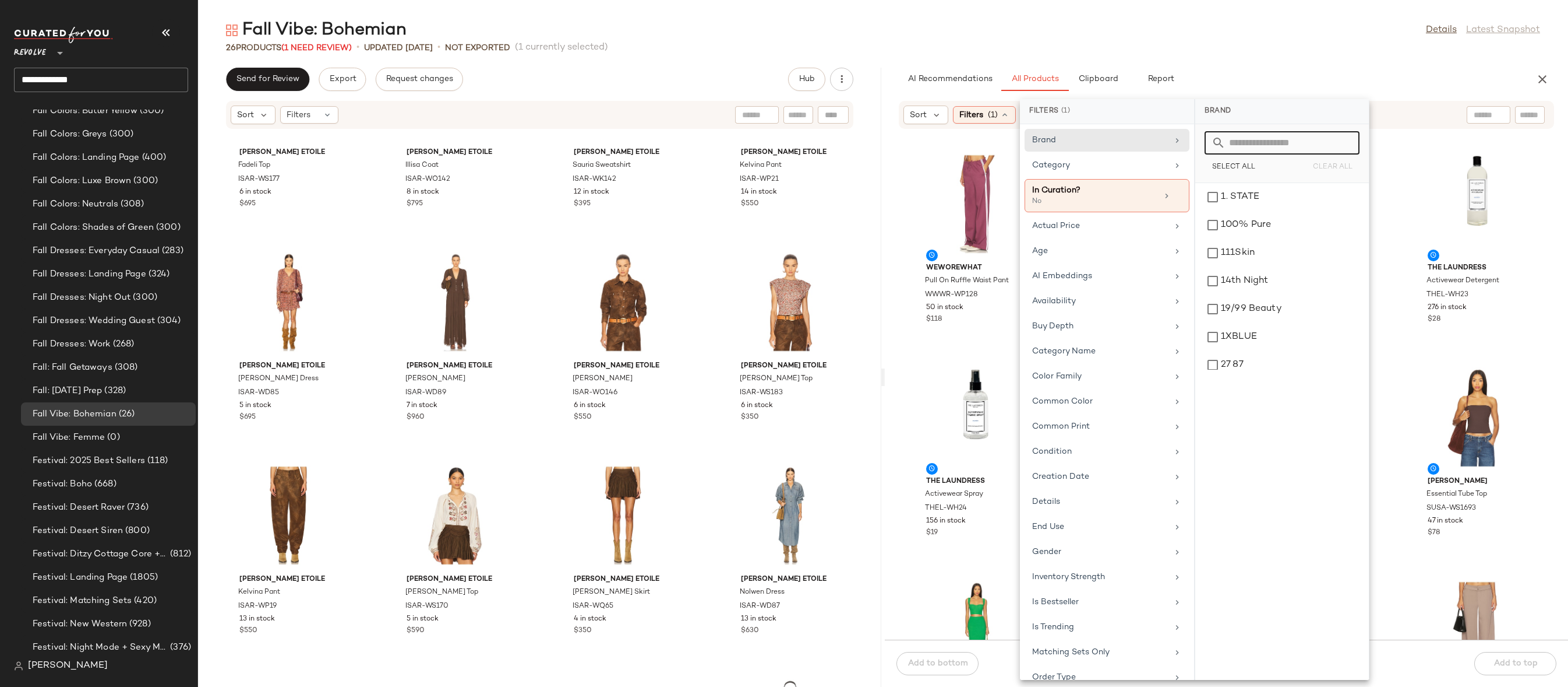
click at [1263, 140] on input "text" at bounding box center [1289, 143] width 127 height 23
type input "******"
click at [1259, 205] on div "LoveShackFancy" at bounding box center [1282, 196] width 164 height 28
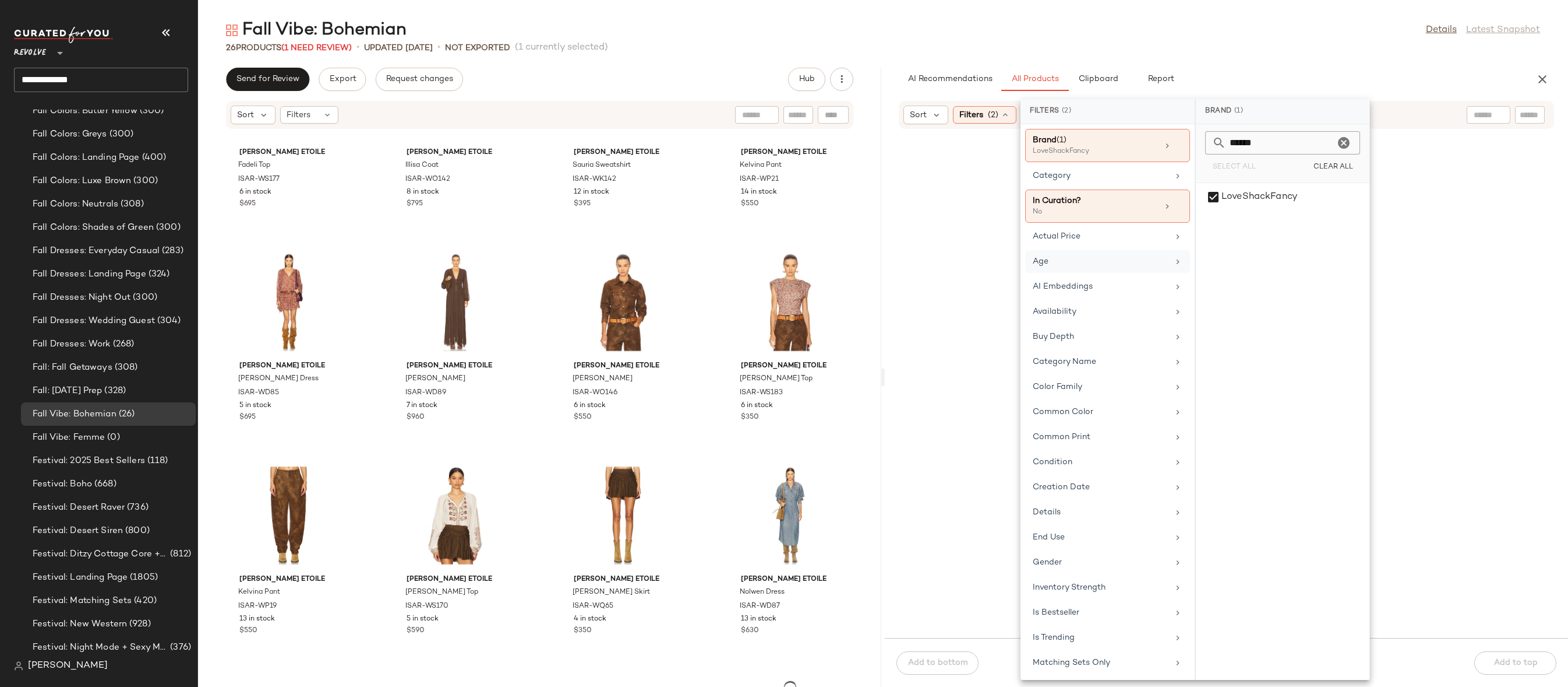
drag, startPoint x: 1102, startPoint y: 257, endPoint x: 1113, endPoint y: 257, distance: 11.0
click at [1102, 257] on div "Age" at bounding box center [1101, 261] width 136 height 12
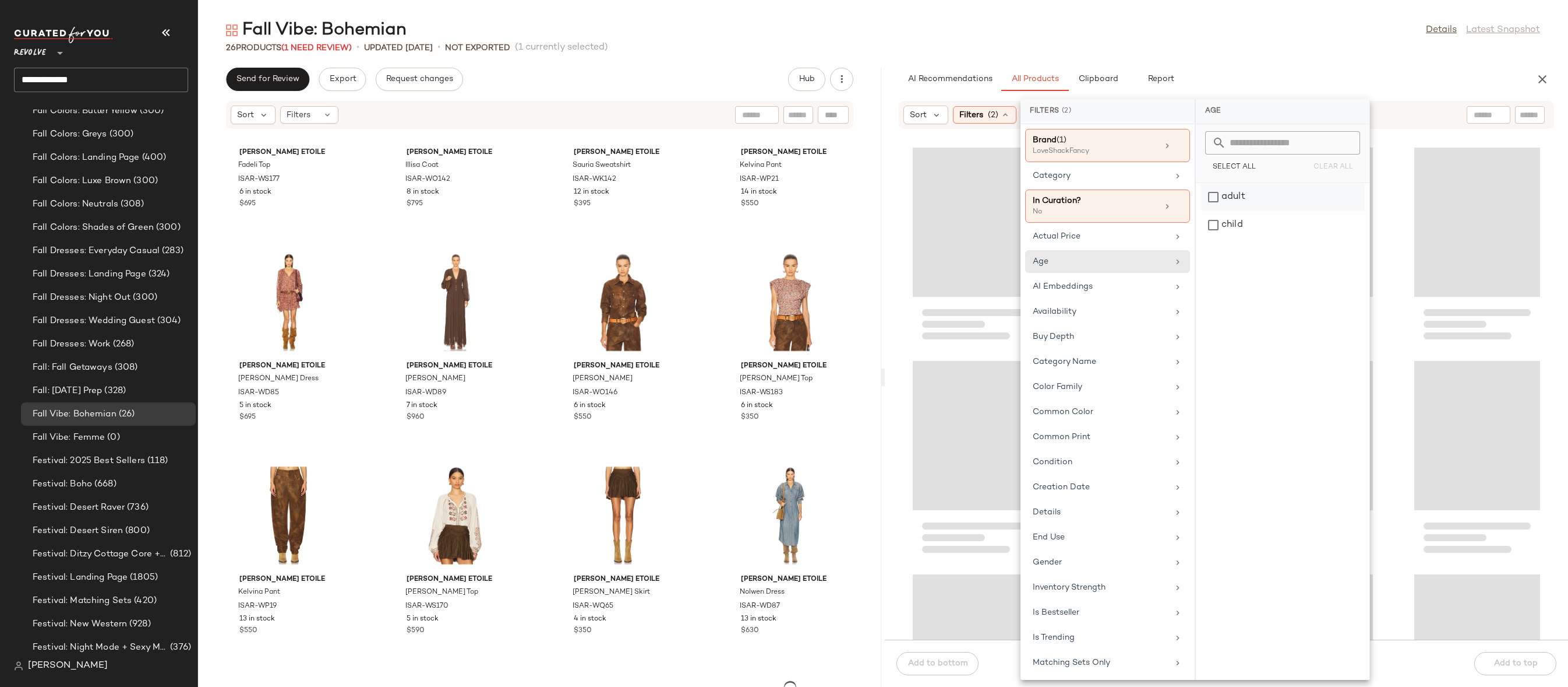
click at [1209, 211] on div "adult" at bounding box center [1283, 225] width 164 height 28
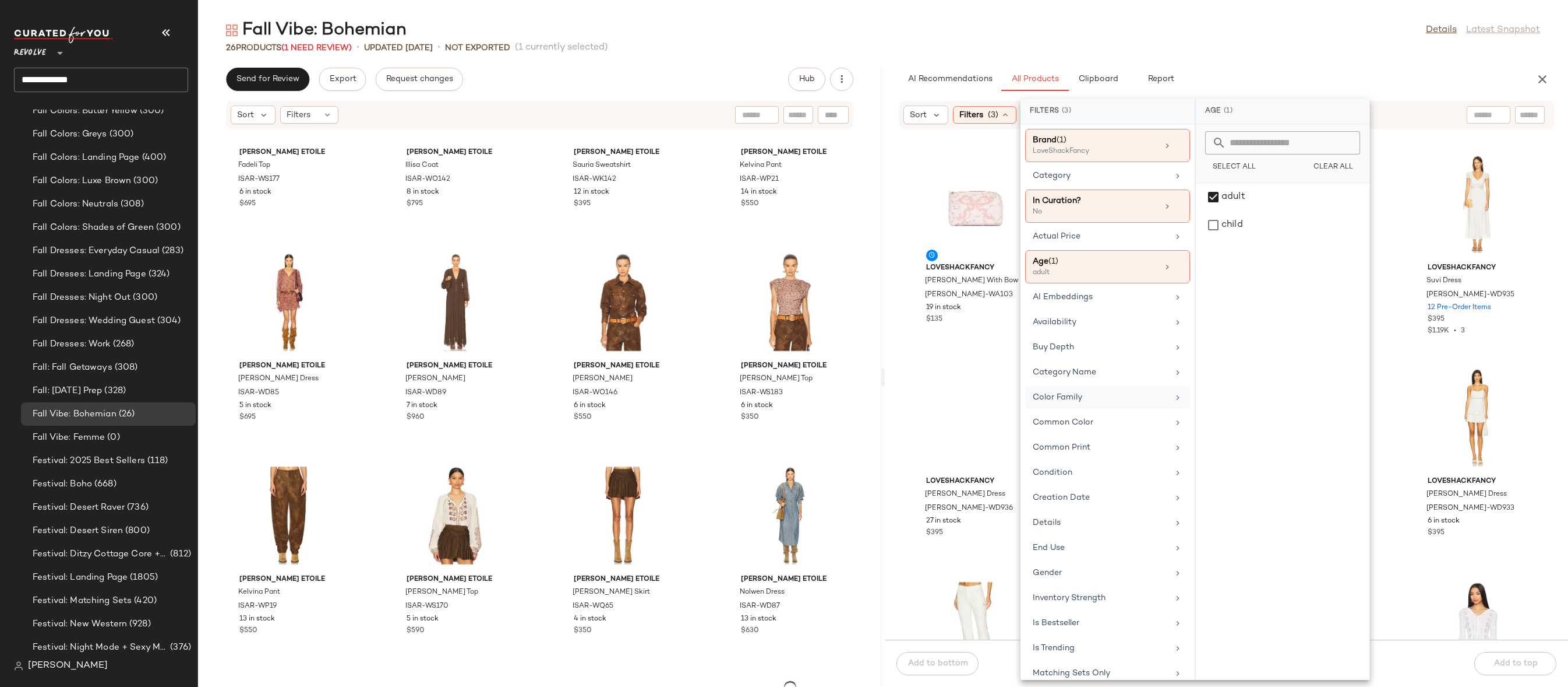
scroll to position [242, 0]
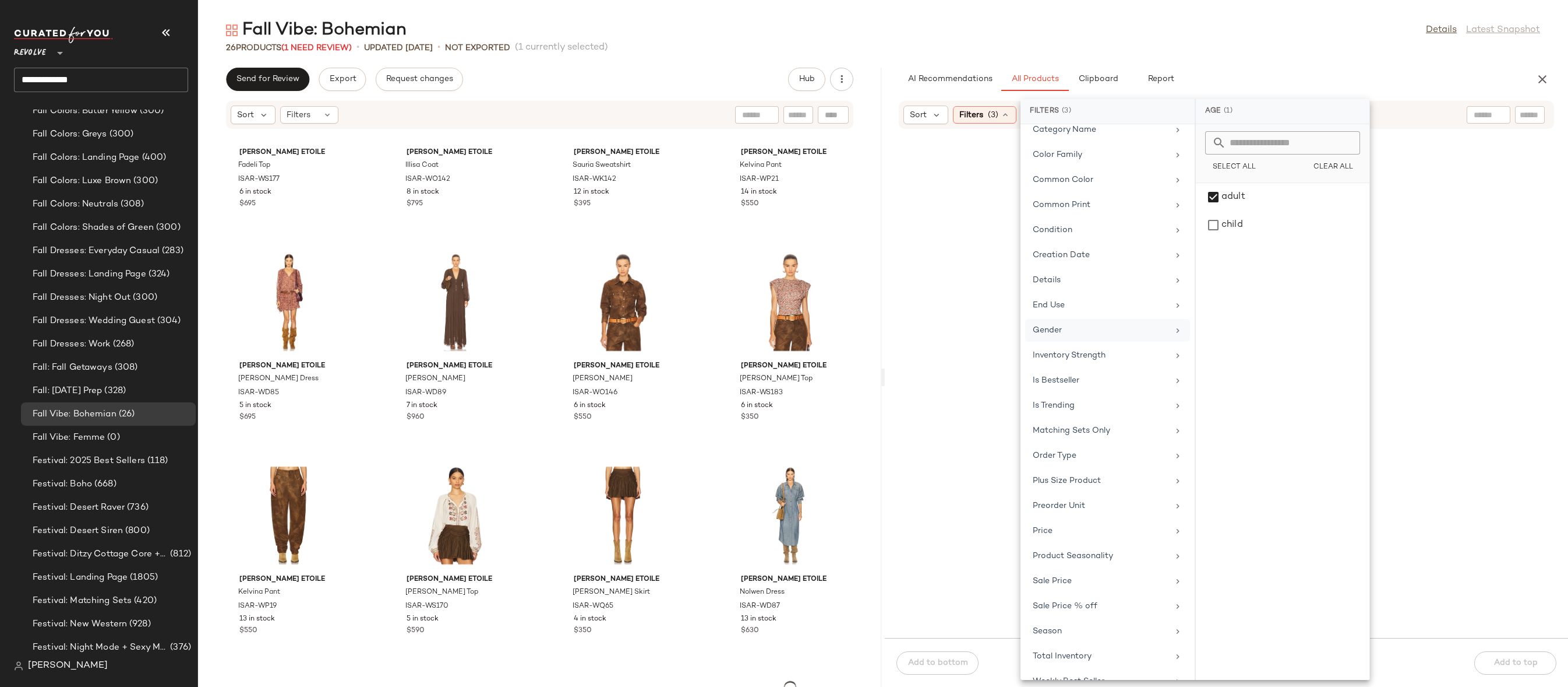
click at [1090, 330] on div "Gender" at bounding box center [1101, 330] width 136 height 12
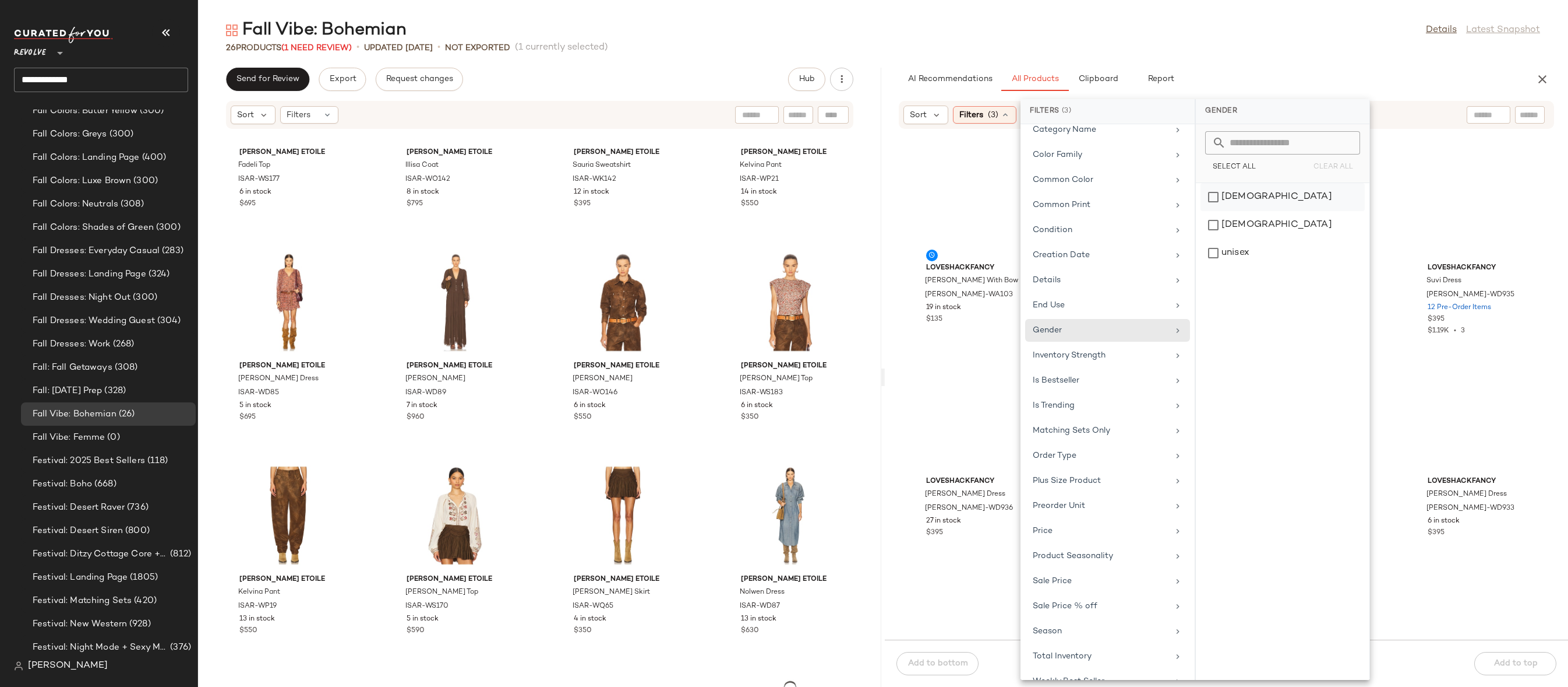
click at [1259, 211] on div "[DEMOGRAPHIC_DATA]" at bounding box center [1283, 225] width 164 height 28
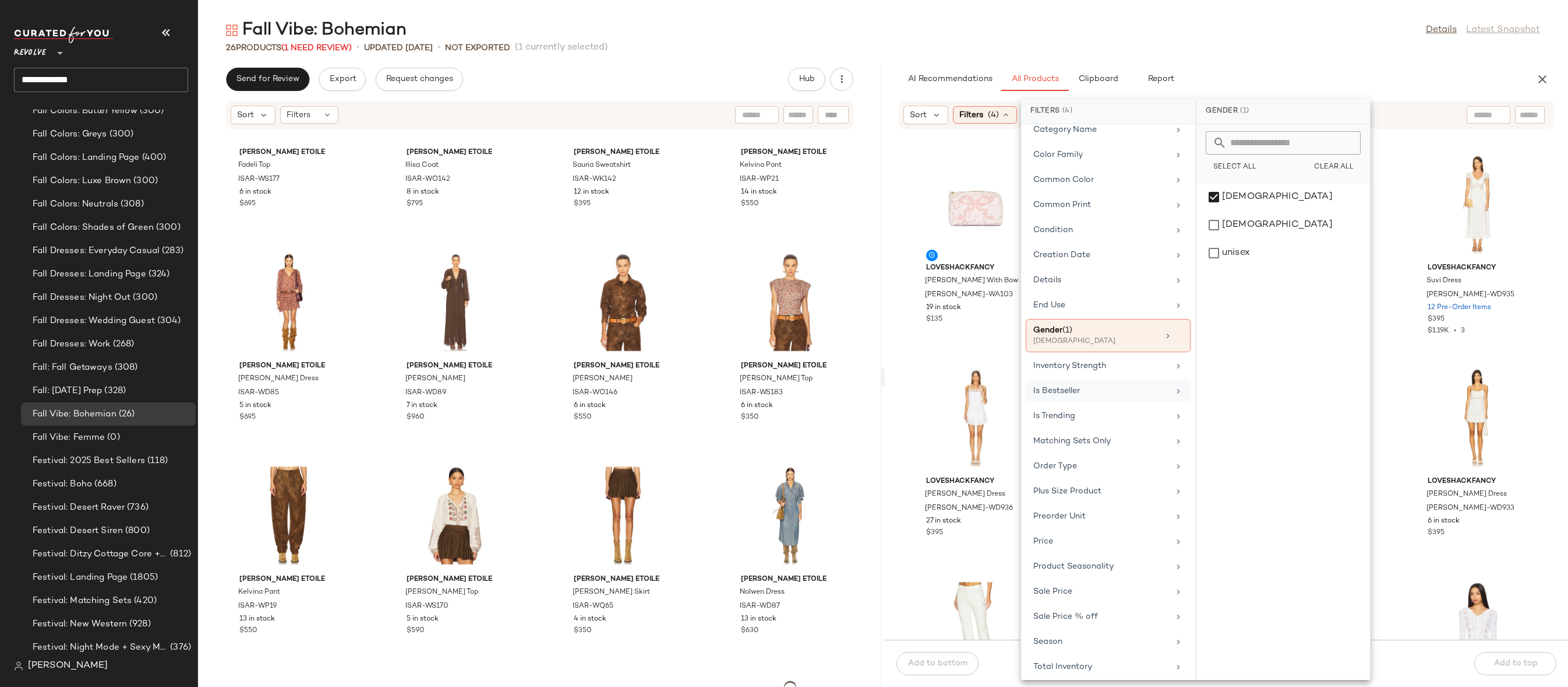
scroll to position [348, 0]
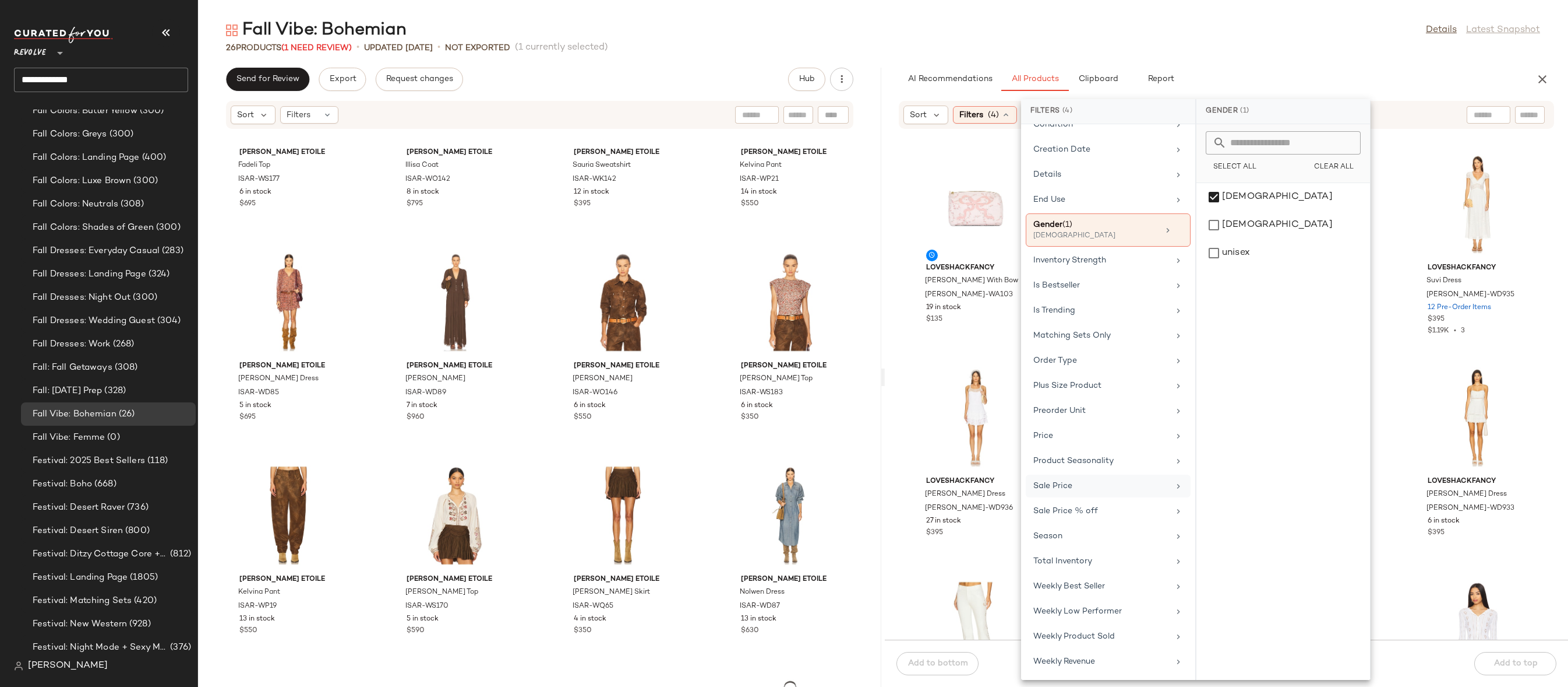
click at [1064, 488] on div "Sale Price" at bounding box center [1102, 486] width 136 height 12
click at [1237, 158] on div "Not on sale" at bounding box center [1283, 160] width 164 height 21
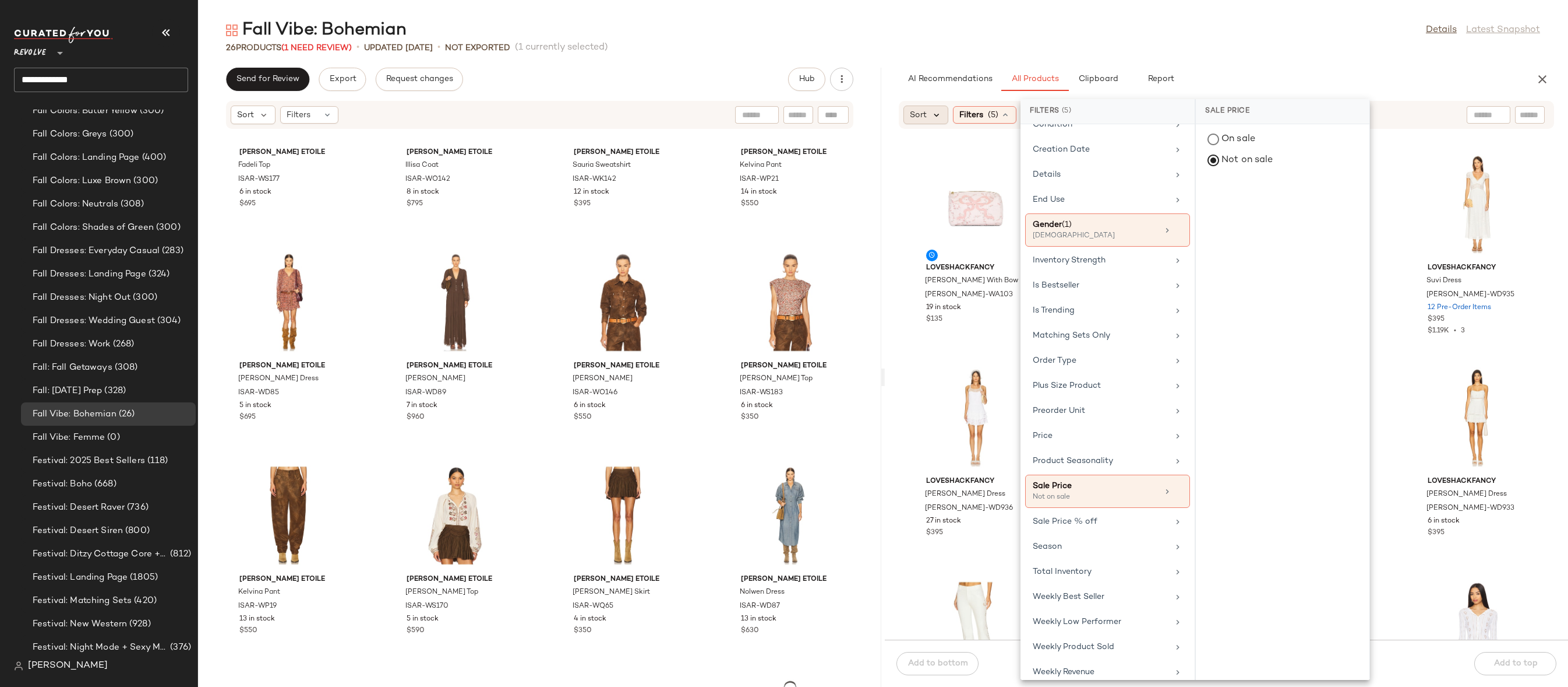
click at [932, 116] on icon at bounding box center [937, 115] width 11 height 11
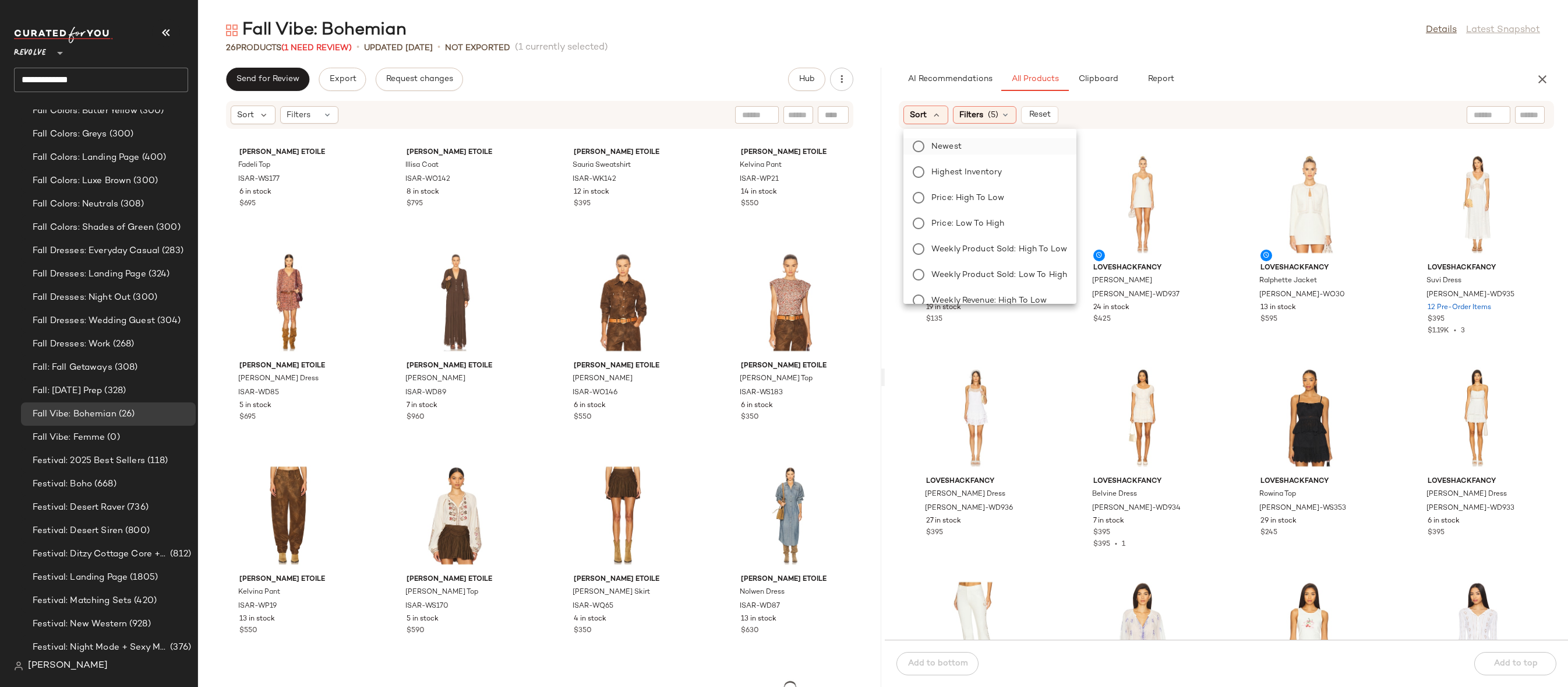
click at [946, 146] on span "Newest" at bounding box center [947, 146] width 30 height 12
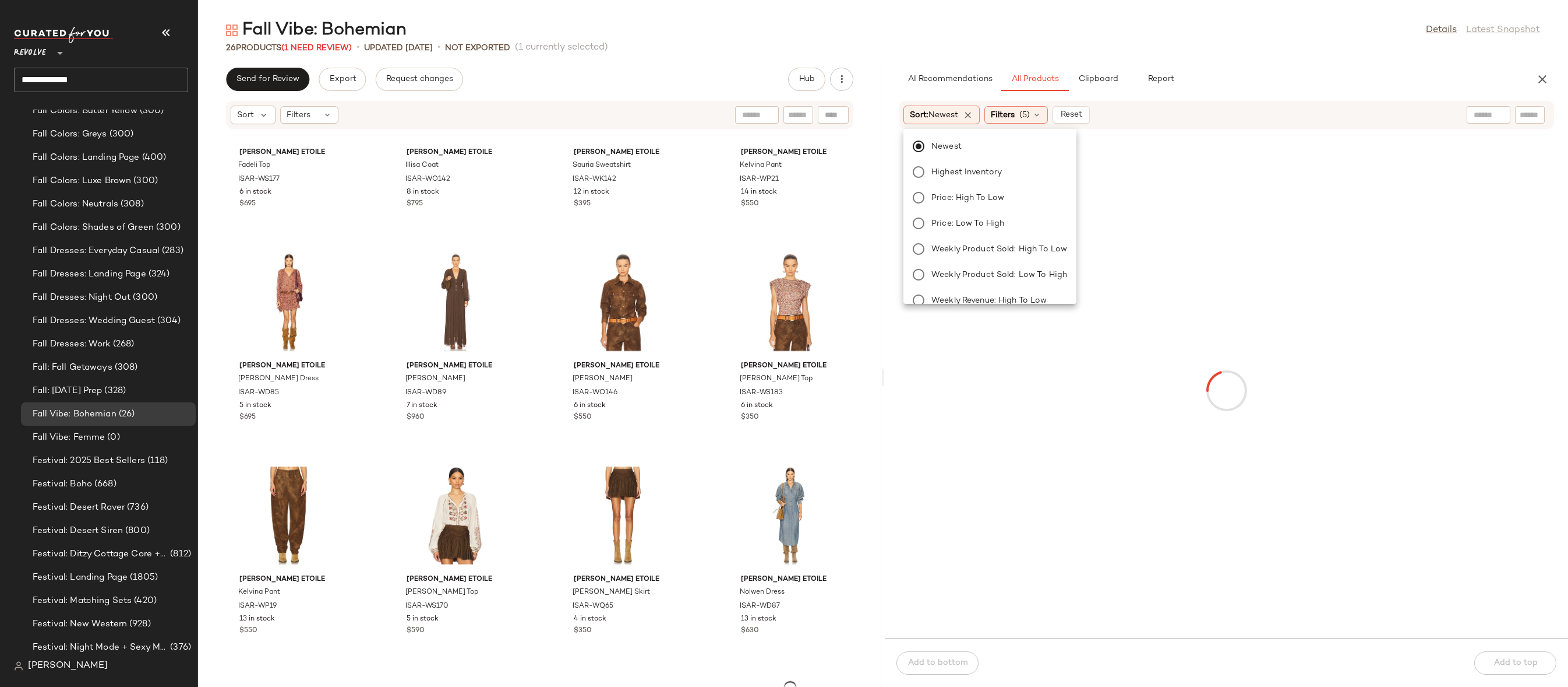
click at [1177, 56] on div "Fall Vibe: Bohemian Details Latest Snapshot 26 Products (1 Need Review) • updat…" at bounding box center [884, 352] width 1370 height 668
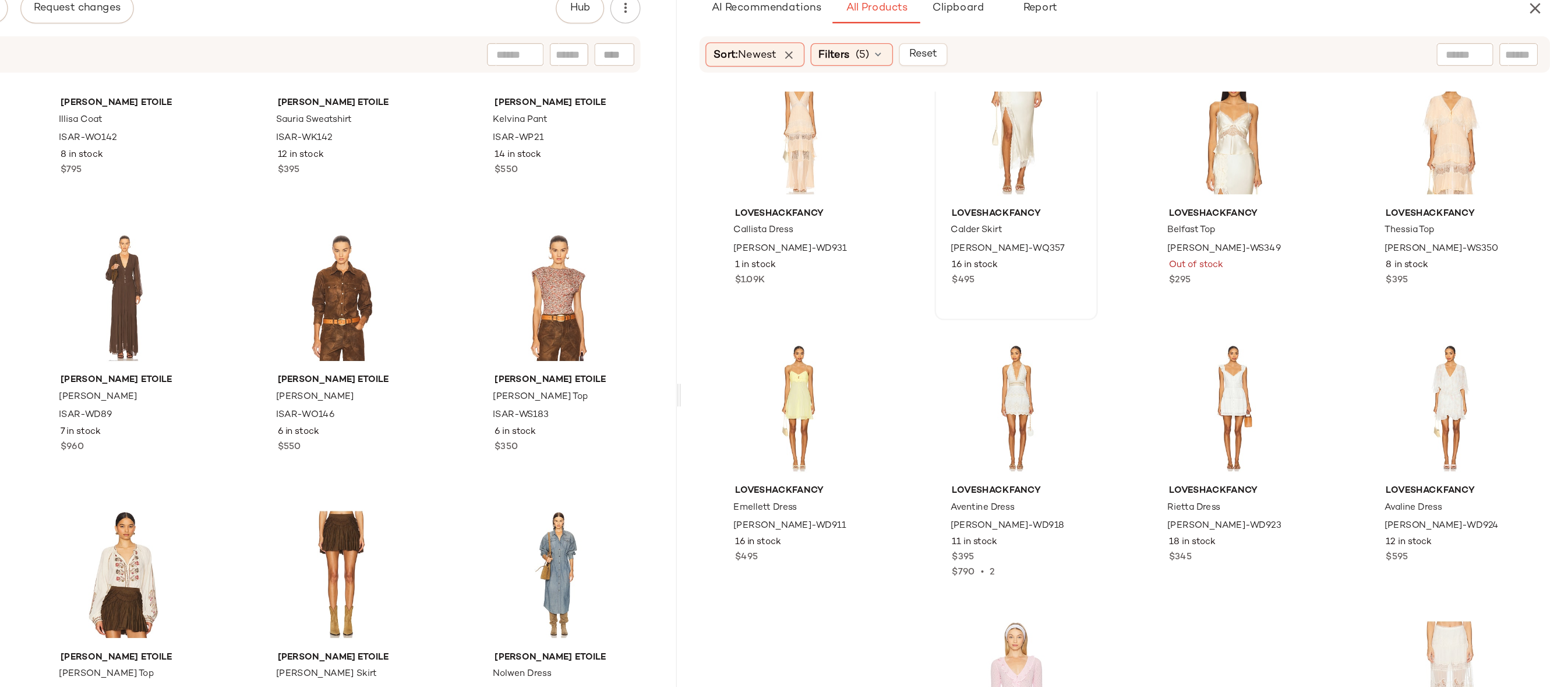
scroll to position [1213, 0]
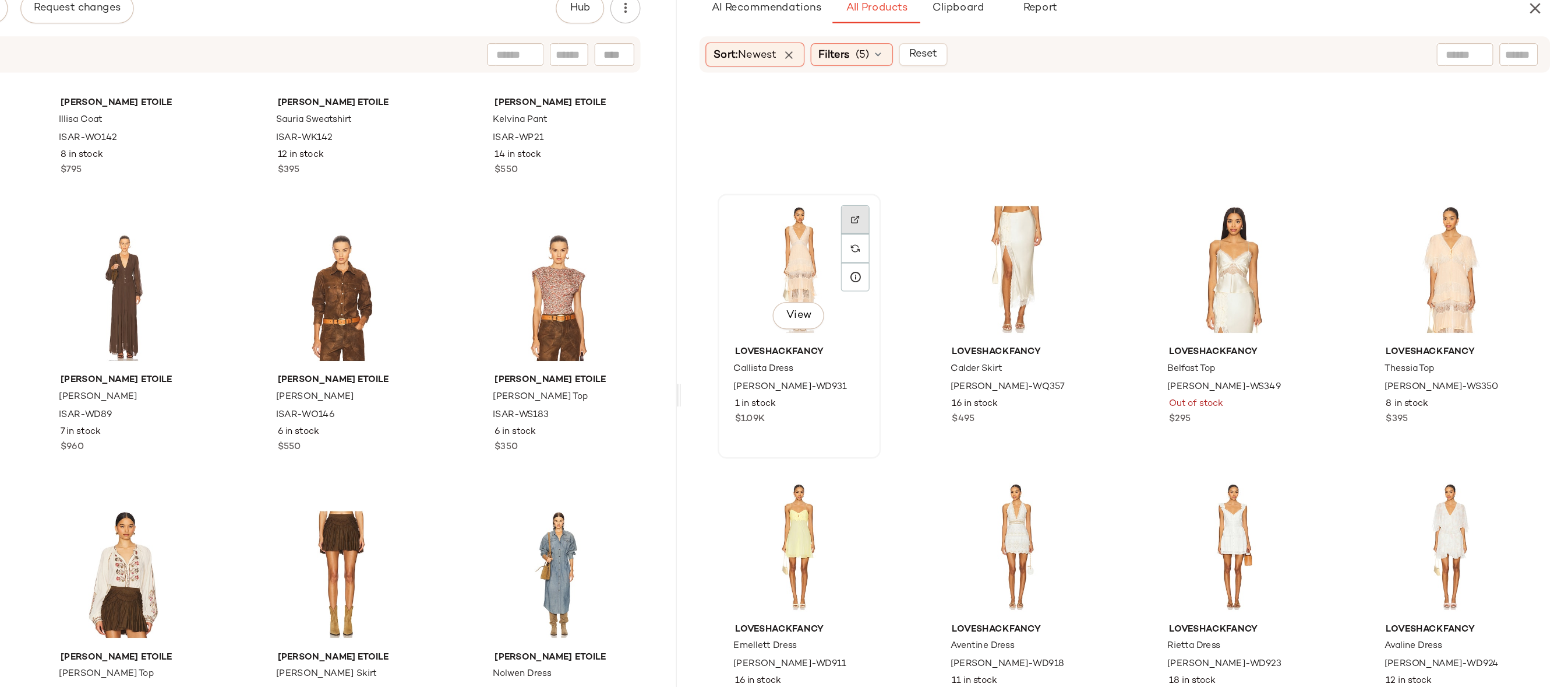
click at [1025, 253] on div at bounding box center [1018, 264] width 22 height 22
click at [1445, 242] on img at bounding box center [1521, 242] width 7 height 7
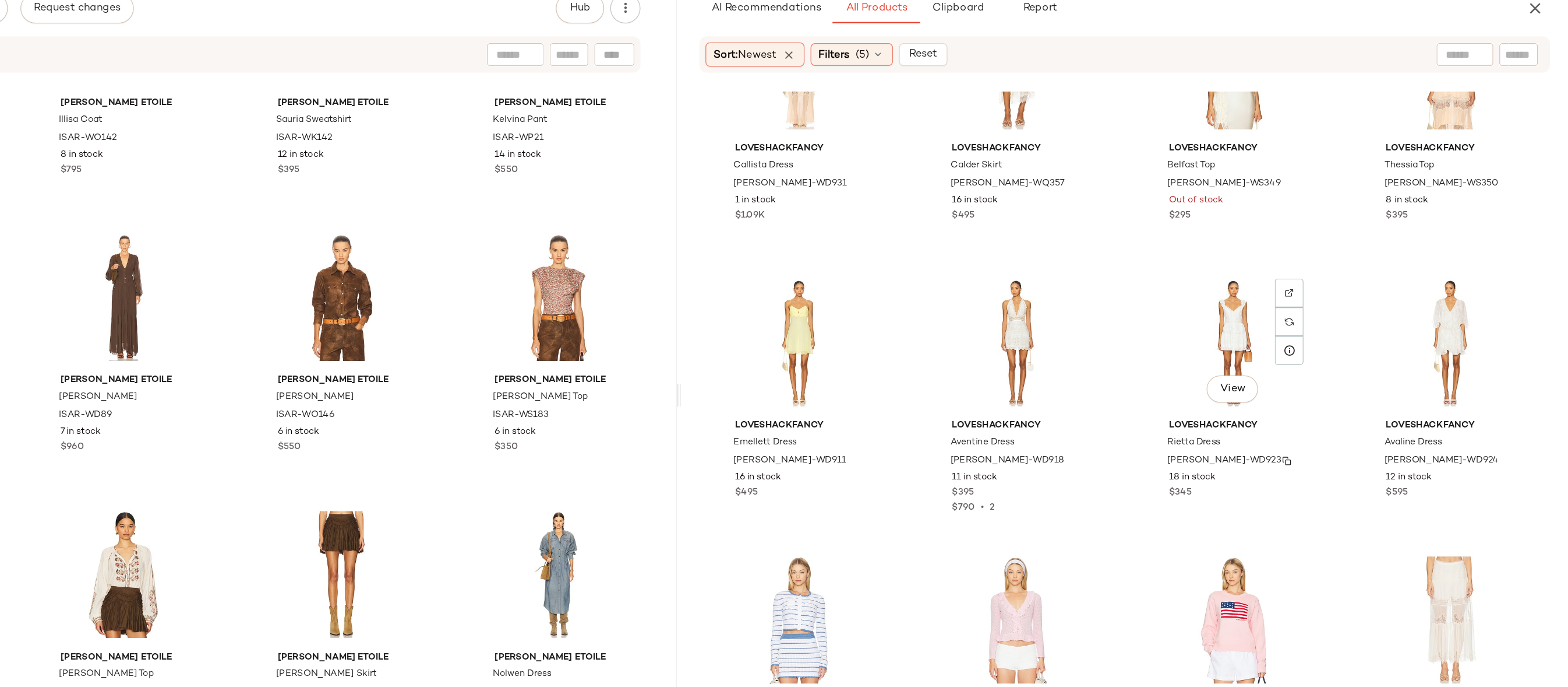
scroll to position [1224, 0]
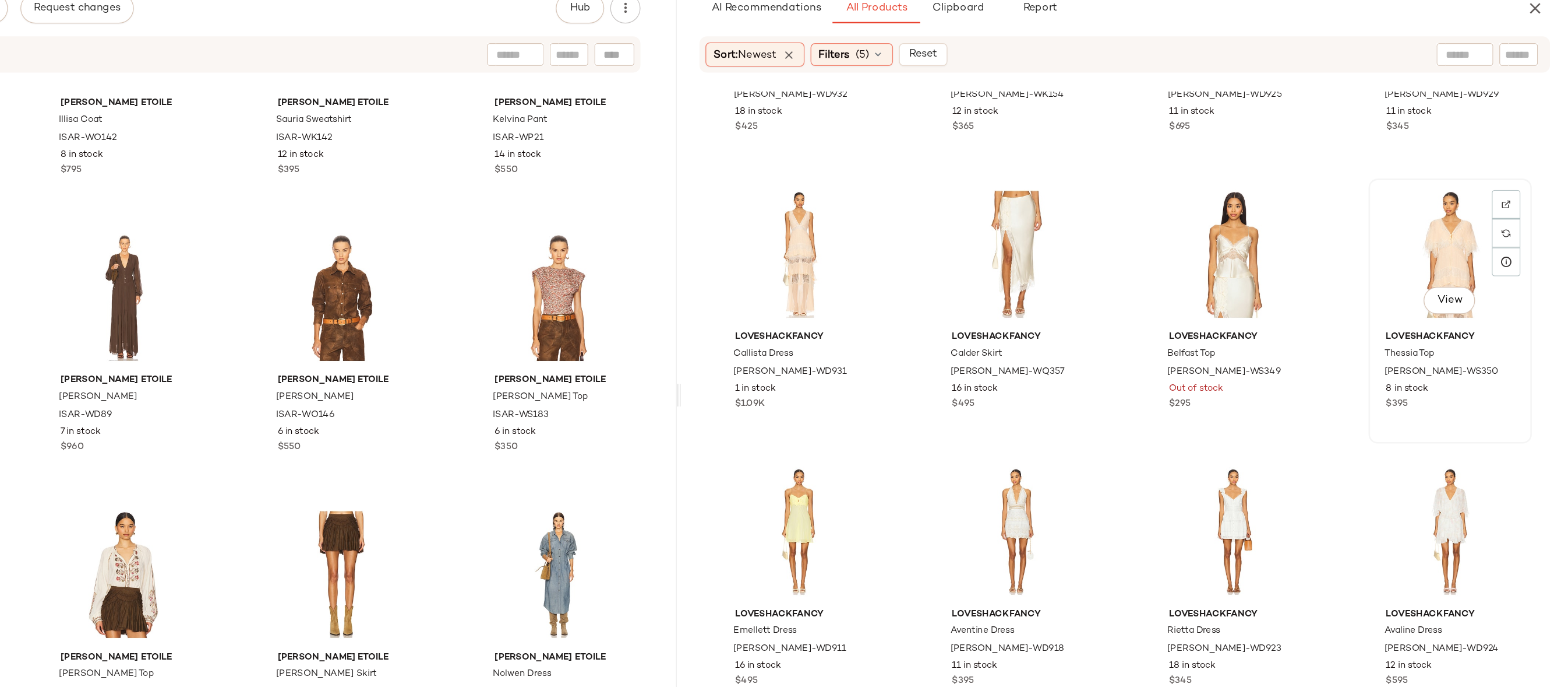
click at [1445, 264] on div "View" at bounding box center [1477, 269] width 118 height 108
click at [959, 260] on div "View" at bounding box center [976, 269] width 118 height 108
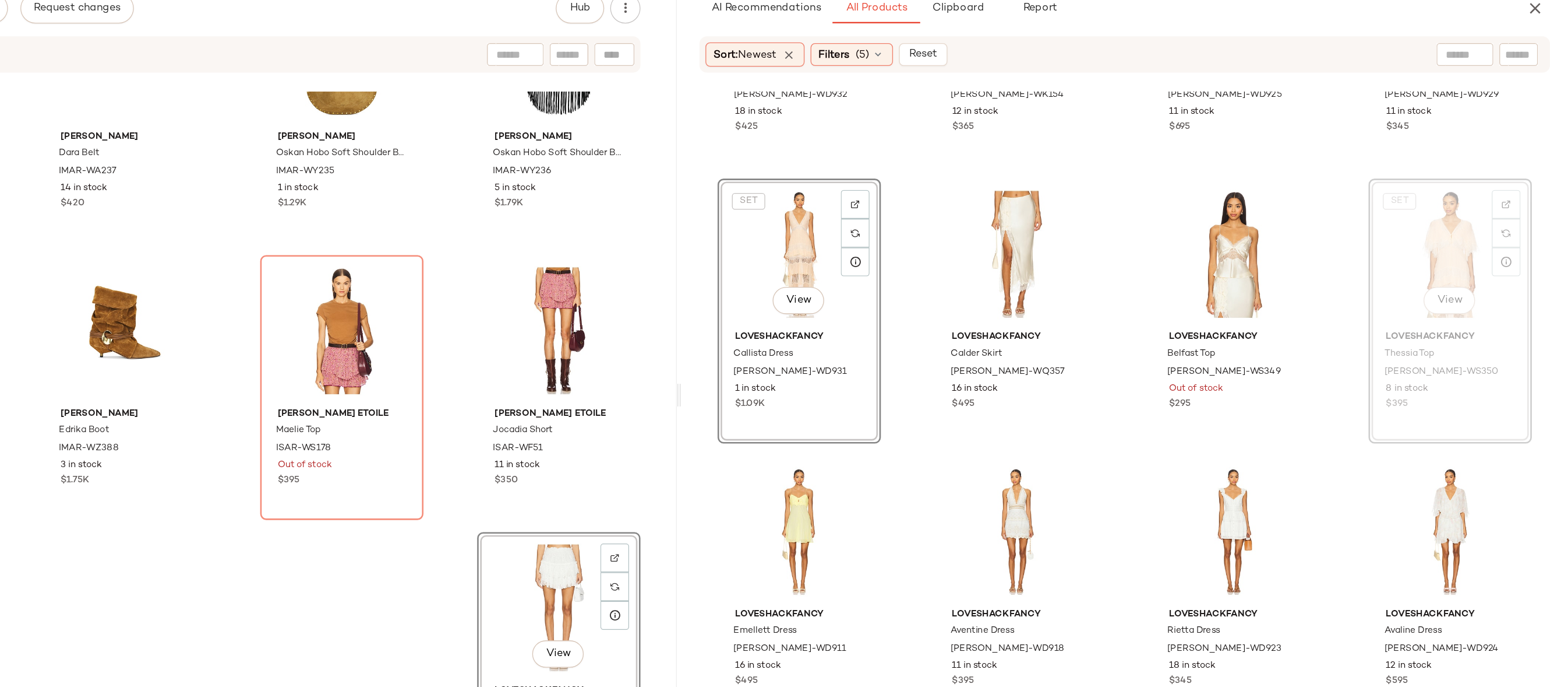
scroll to position [1227, 0]
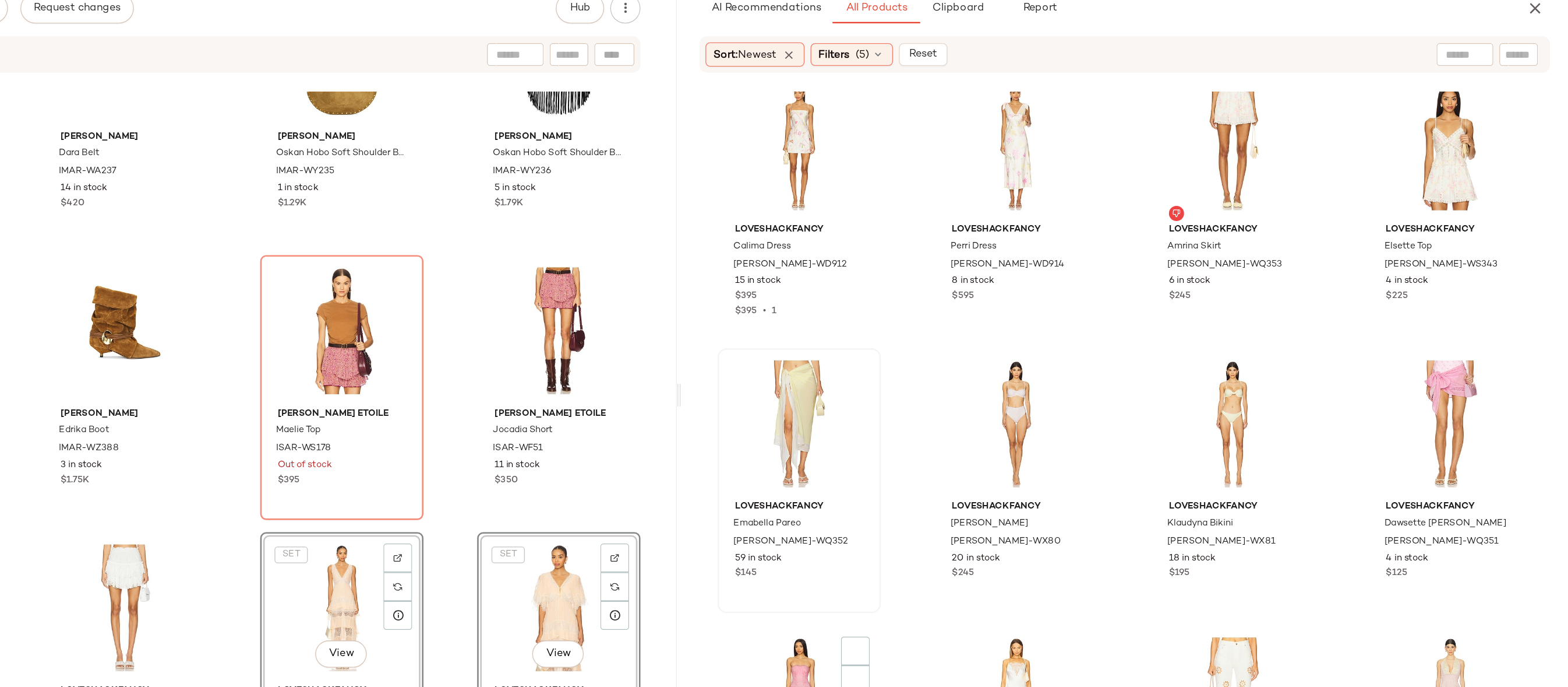
scroll to position [3839, 0]
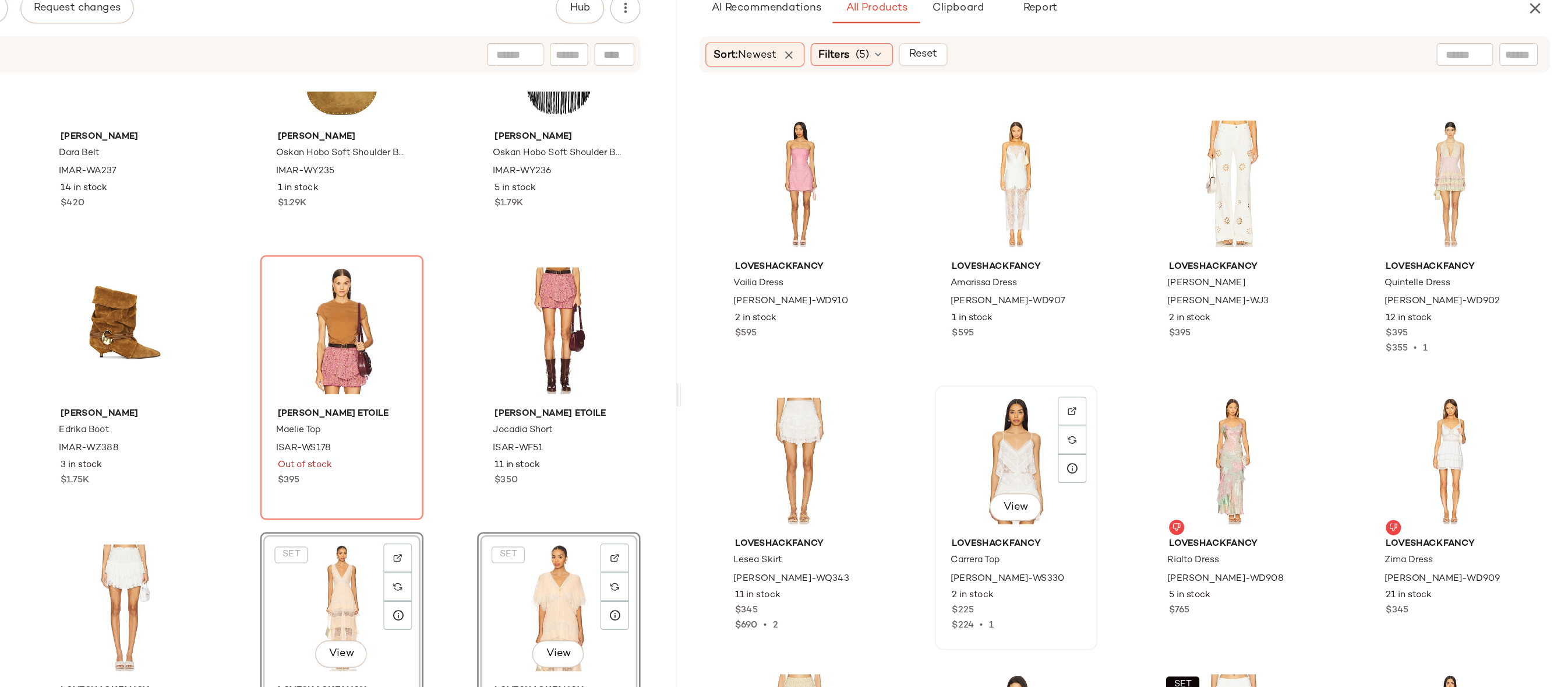
click at [1124, 436] on div "View" at bounding box center [1143, 428] width 118 height 108
click at [972, 401] on div "View" at bounding box center [976, 428] width 118 height 108
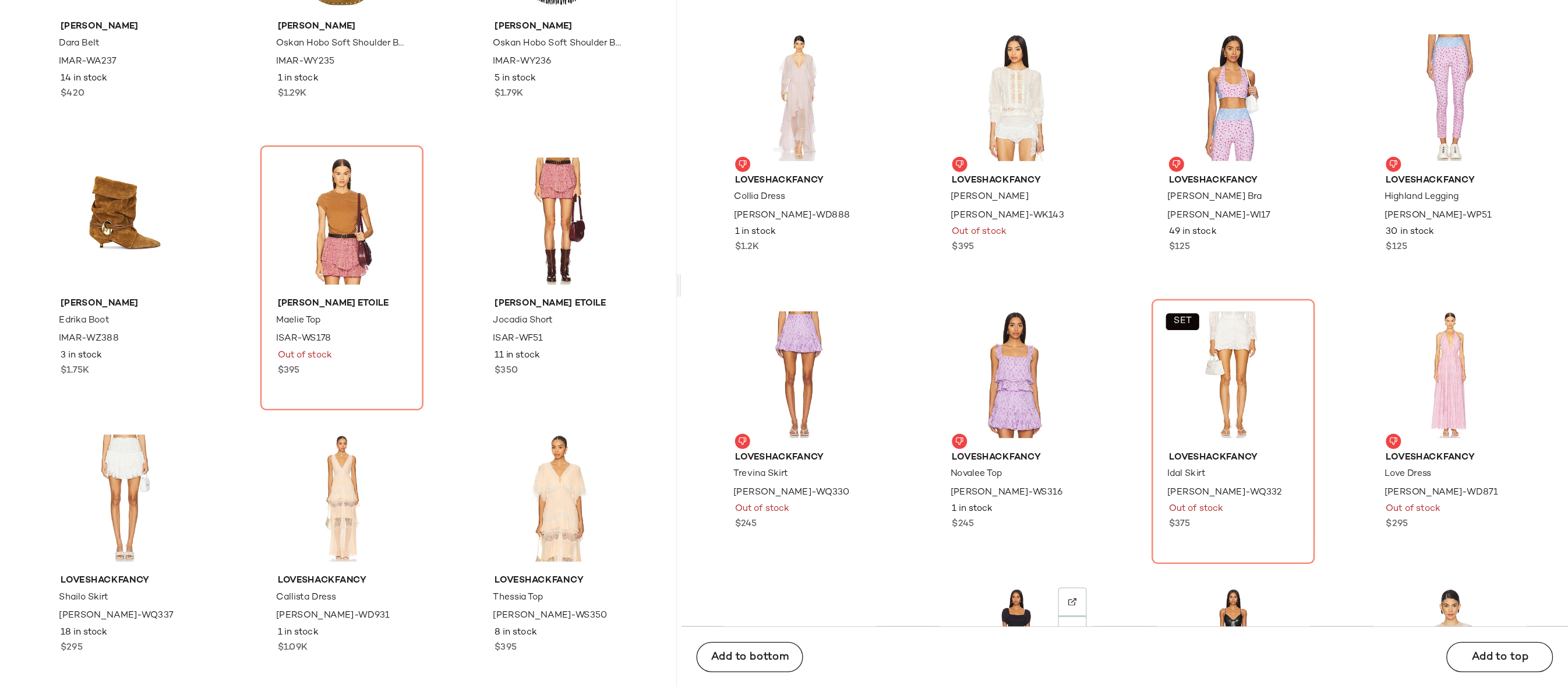
scroll to position [5746, 0]
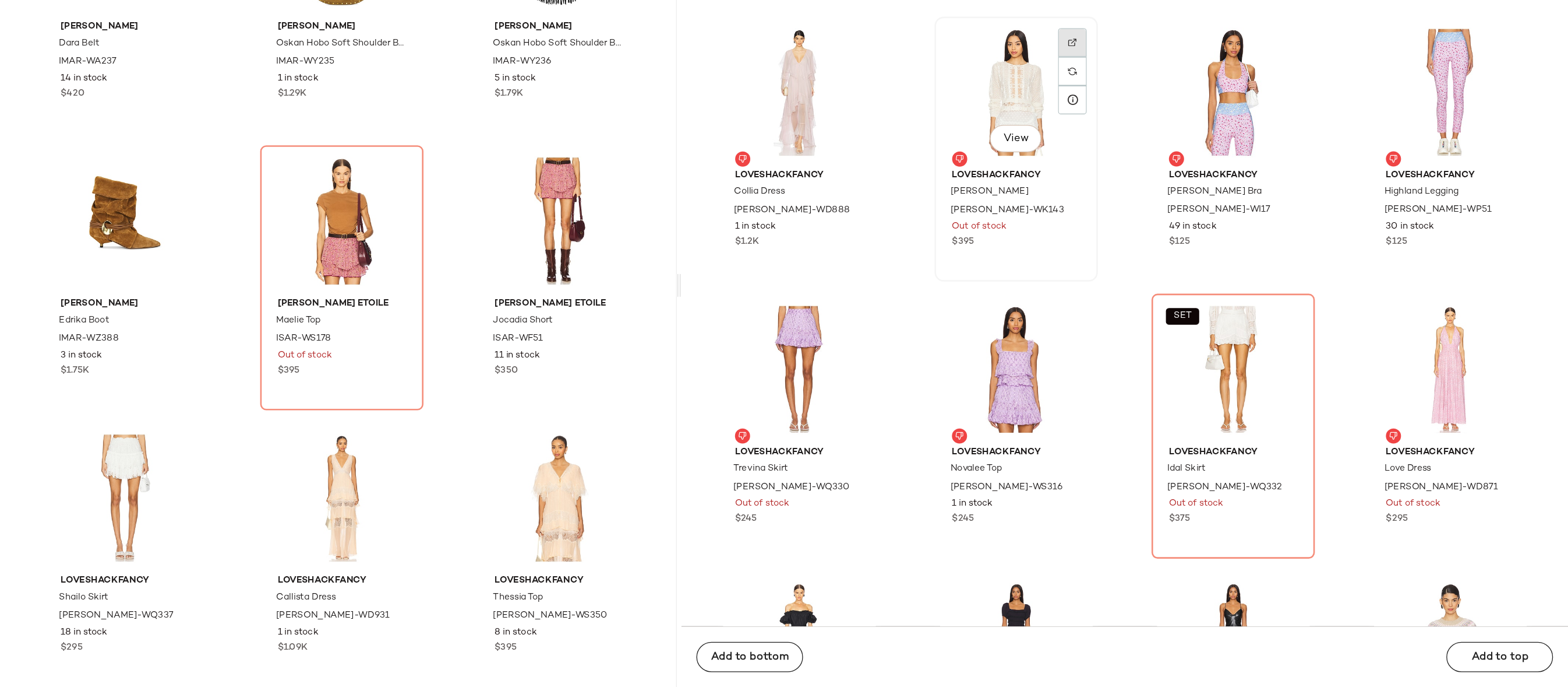
click at [1183, 193] on img at bounding box center [1186, 190] width 7 height 7
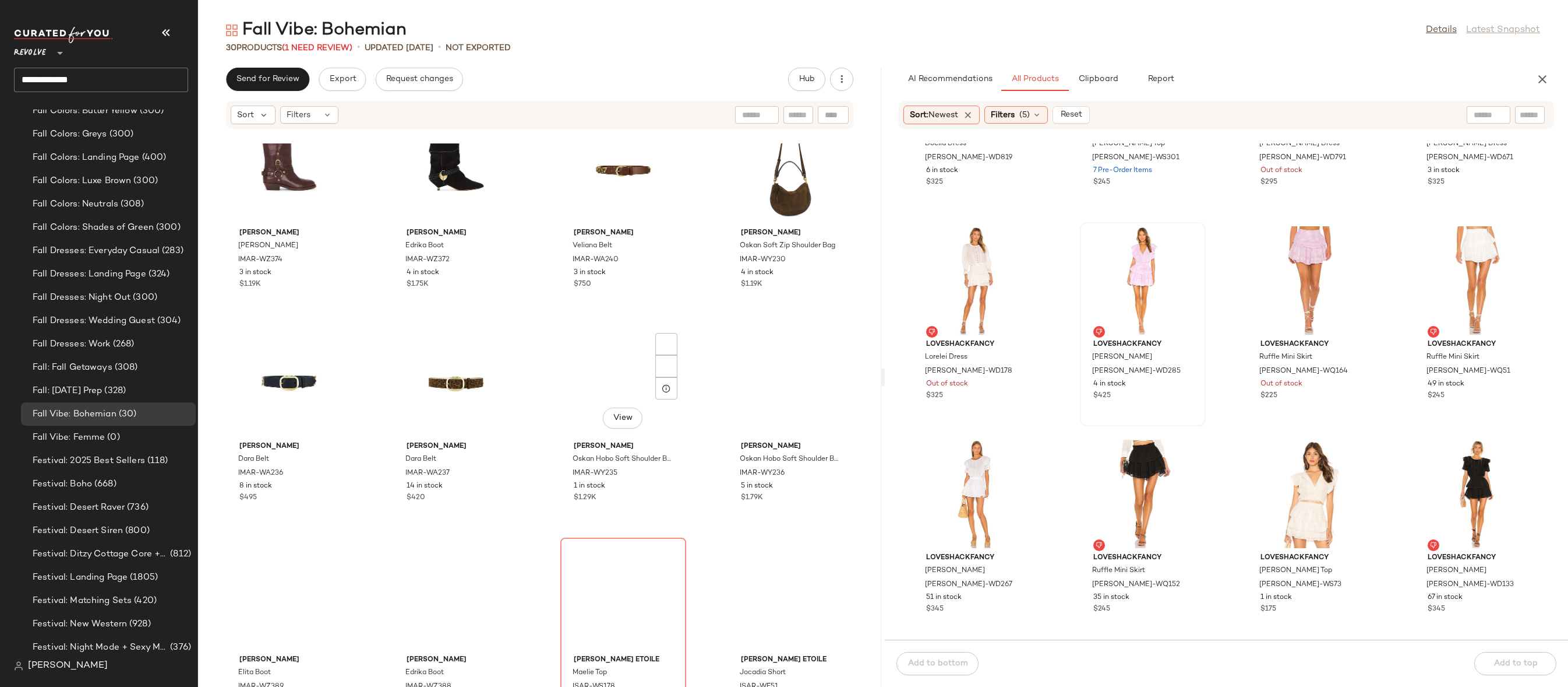
scroll to position [1166, 0]
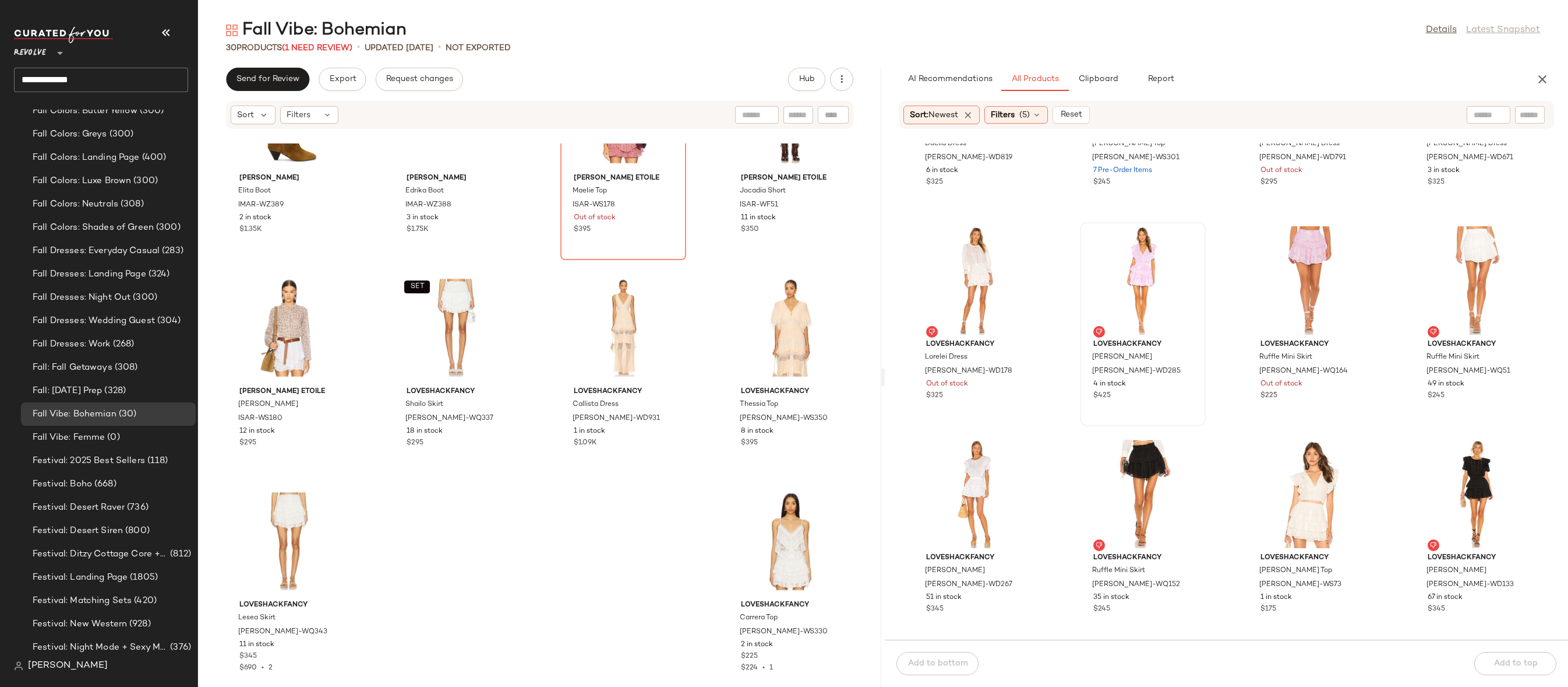
click at [625, 529] on div "Isabel Marant Elita Boot IMAR-WZ389 2 in stock $1.35K Isabel Marant Edrika Boot…" at bounding box center [540, 415] width 683 height 543
click at [755, 546] on div at bounding box center [791, 541] width 118 height 108
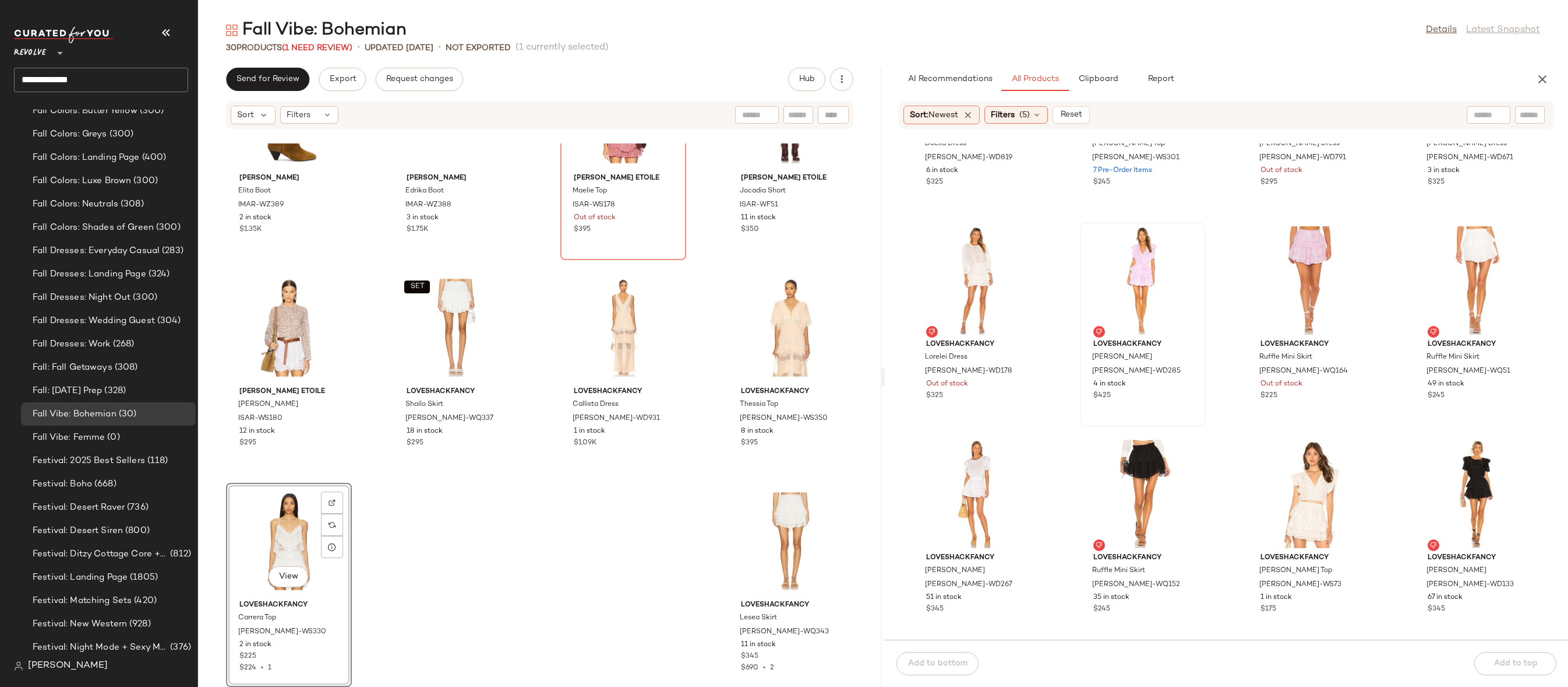
scroll to position [1163, 0]
click at [1034, 113] on div "Filters (5)" at bounding box center [1017, 115] width 64 height 18
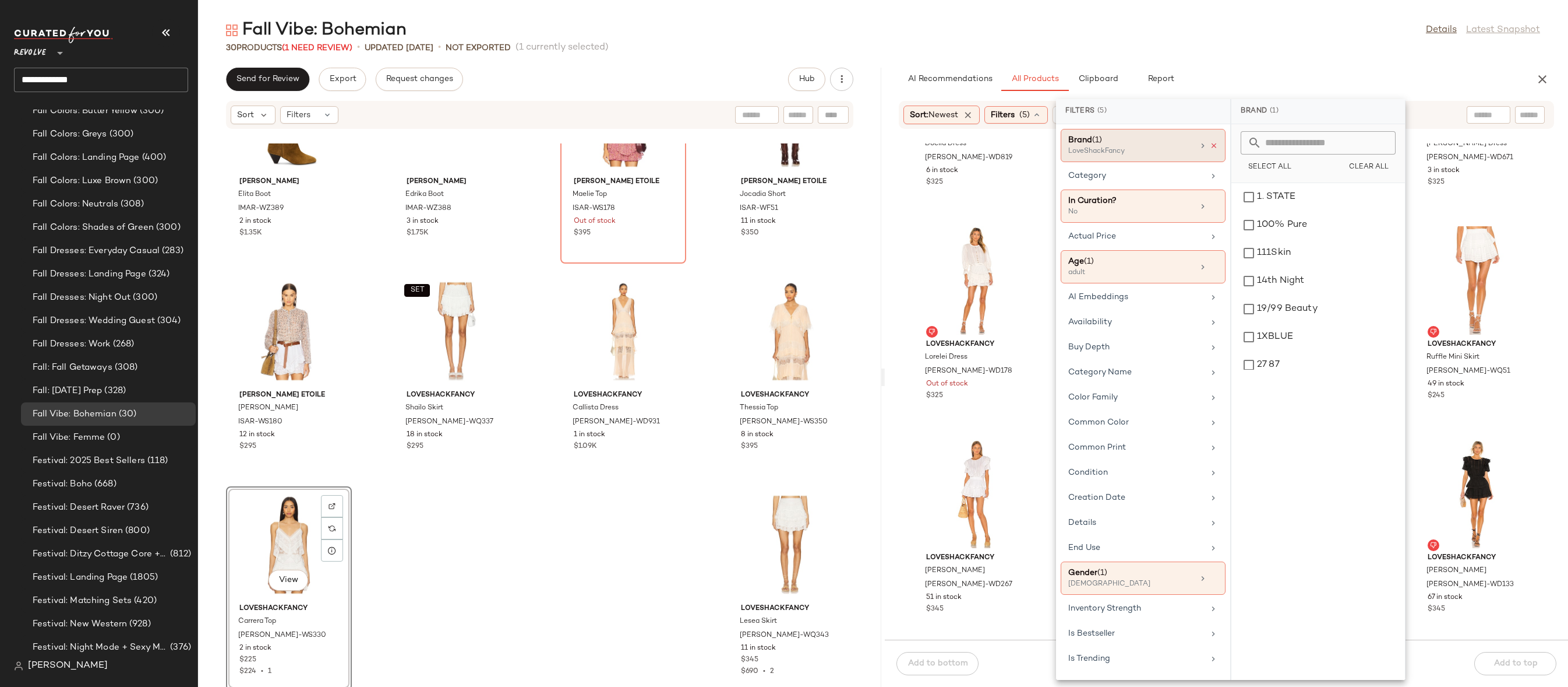
click at [1213, 144] on icon at bounding box center [1214, 146] width 9 height 9
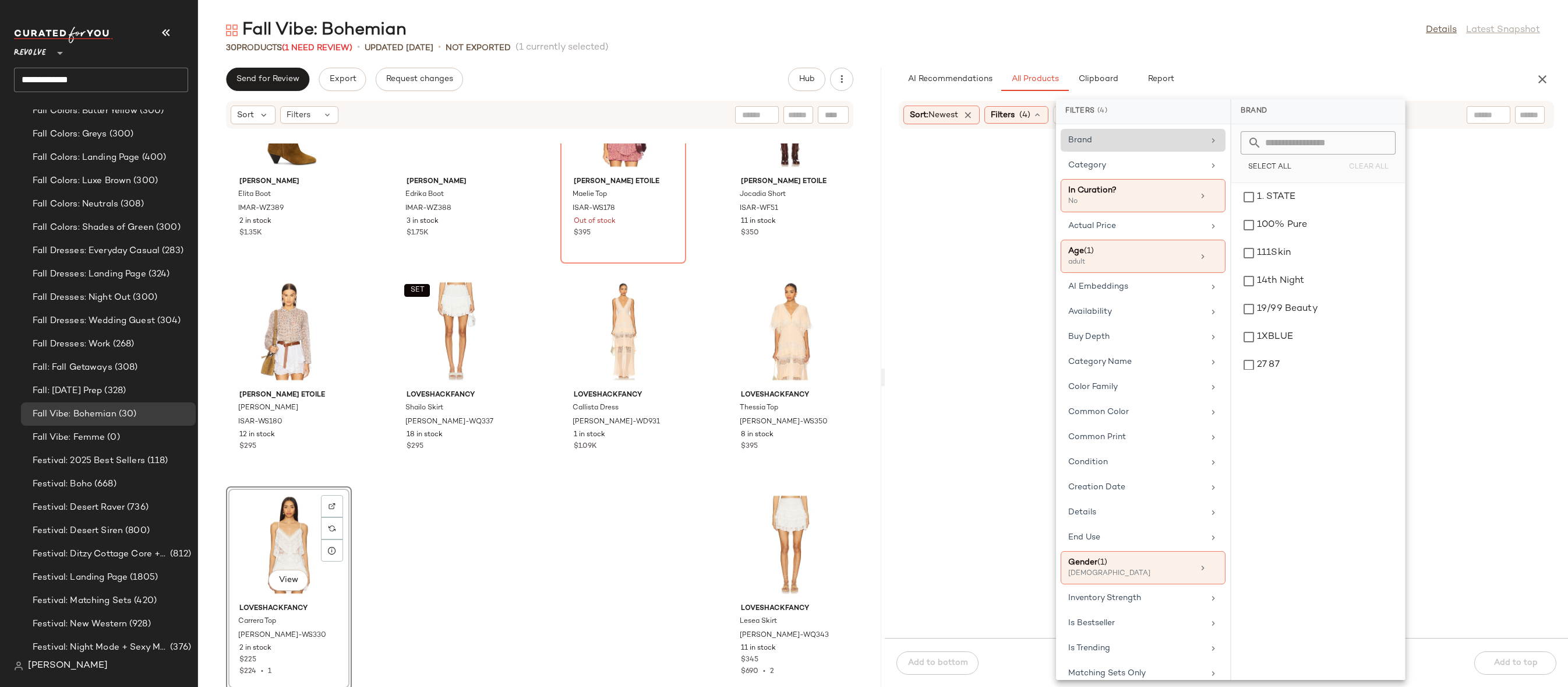
click at [1271, 146] on input "text" at bounding box center [1325, 143] width 127 height 23
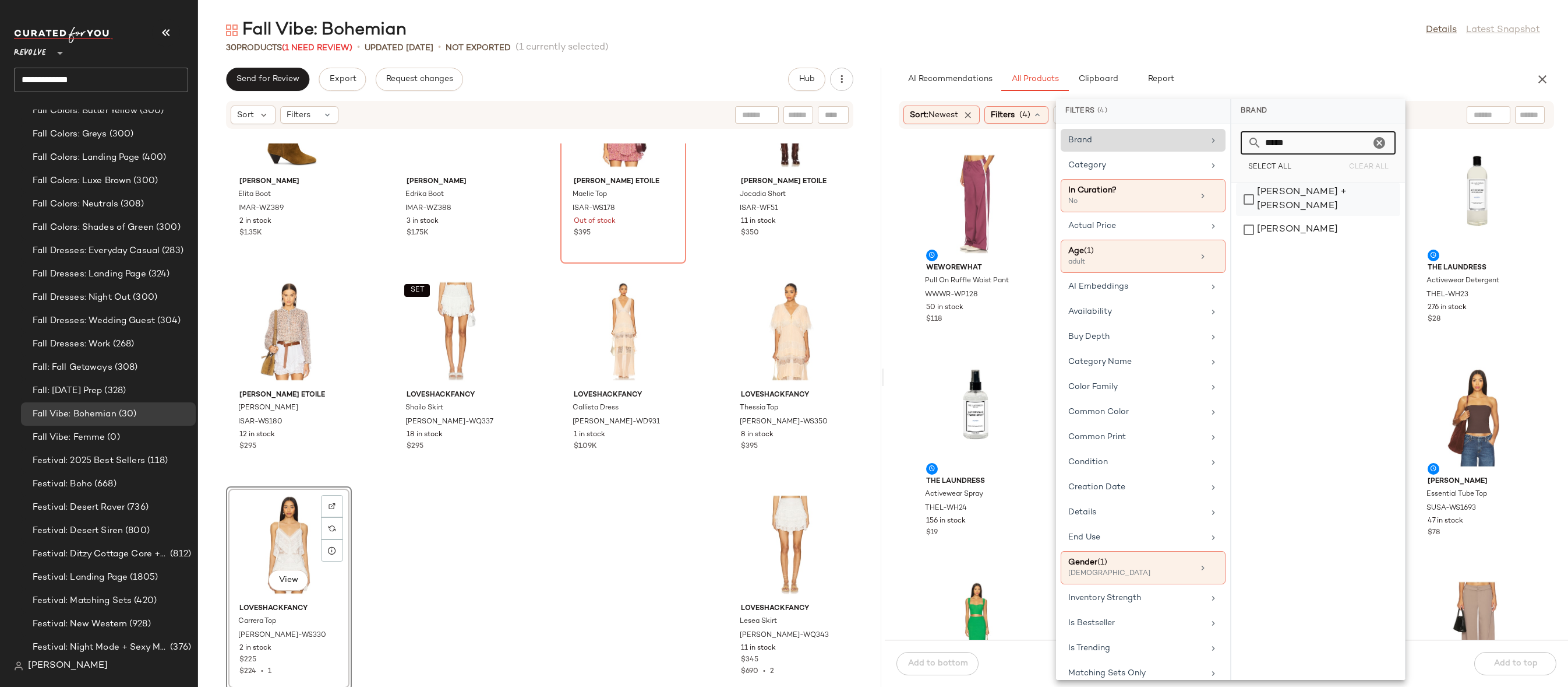
type input "*****"
click at [1299, 216] on div "[PERSON_NAME] + [PERSON_NAME]" at bounding box center [1319, 229] width 164 height 28
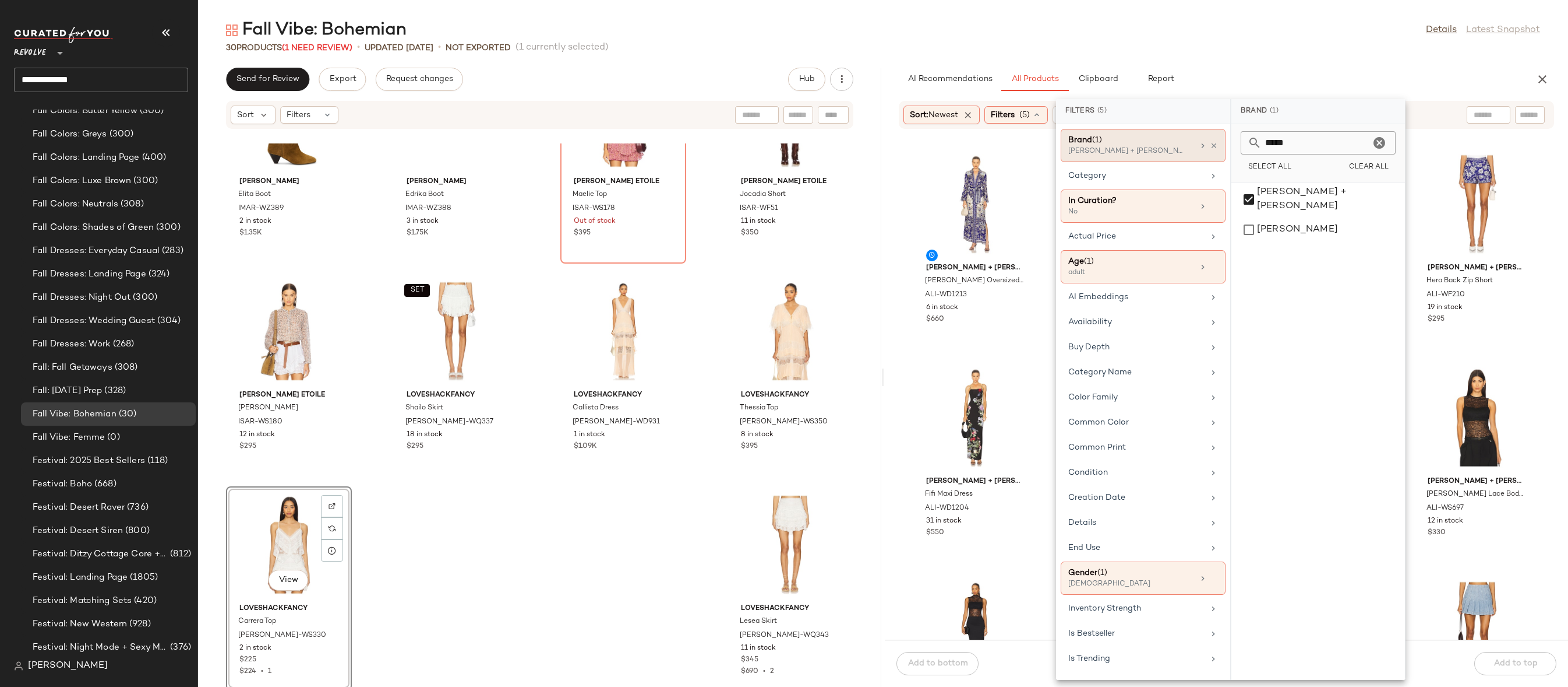
click at [1162, 28] on div "Fall Vibe: Bohemian Details Latest Snapshot" at bounding box center [884, 30] width 1370 height 23
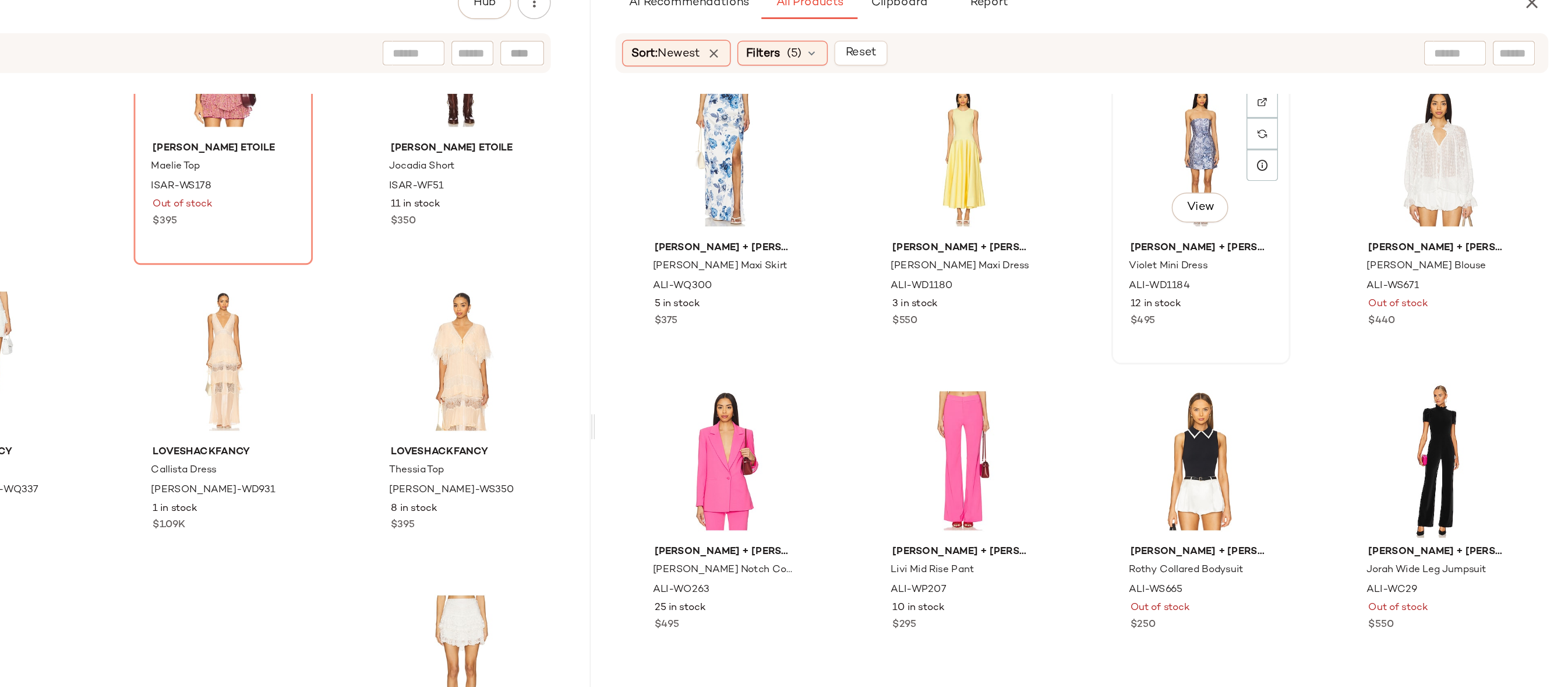
scroll to position [3540, 0]
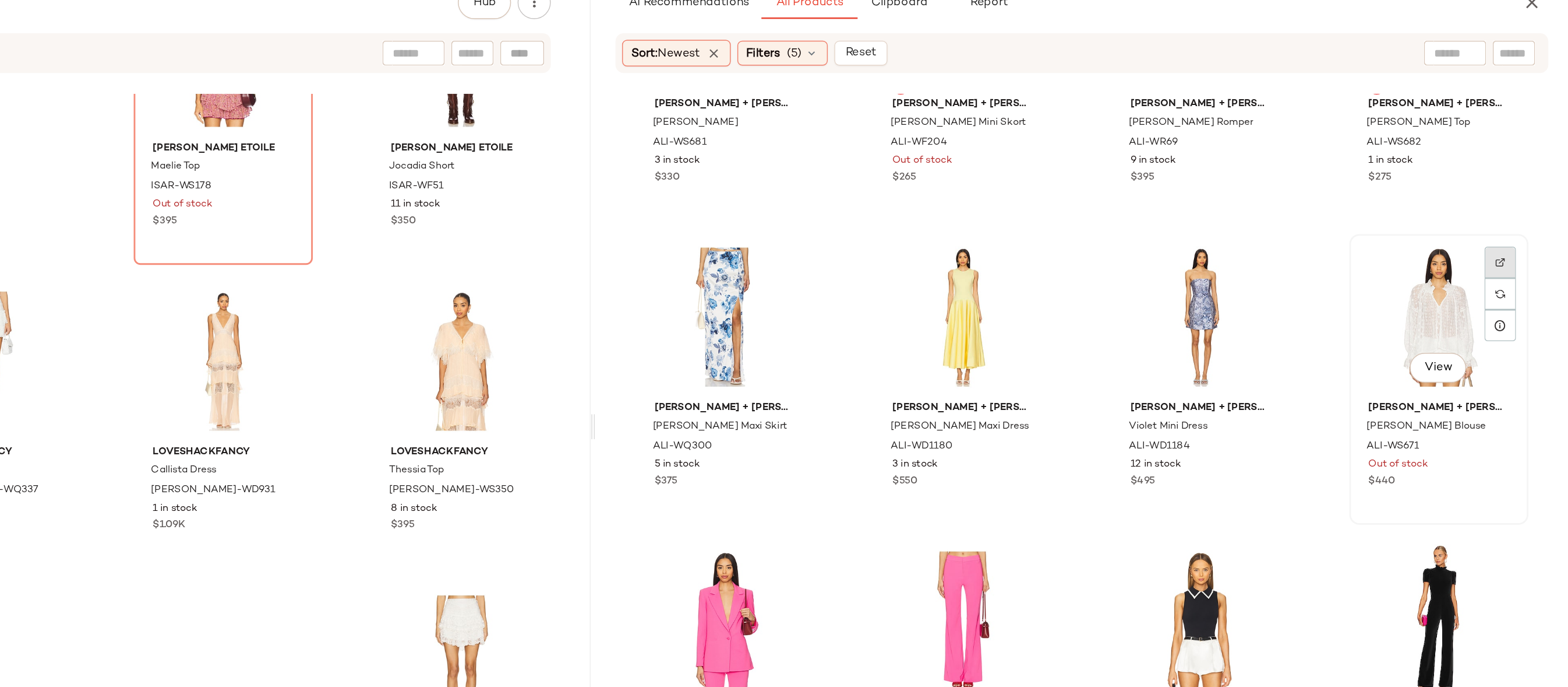
click at [1445, 259] on img at bounding box center [1521, 262] width 7 height 7
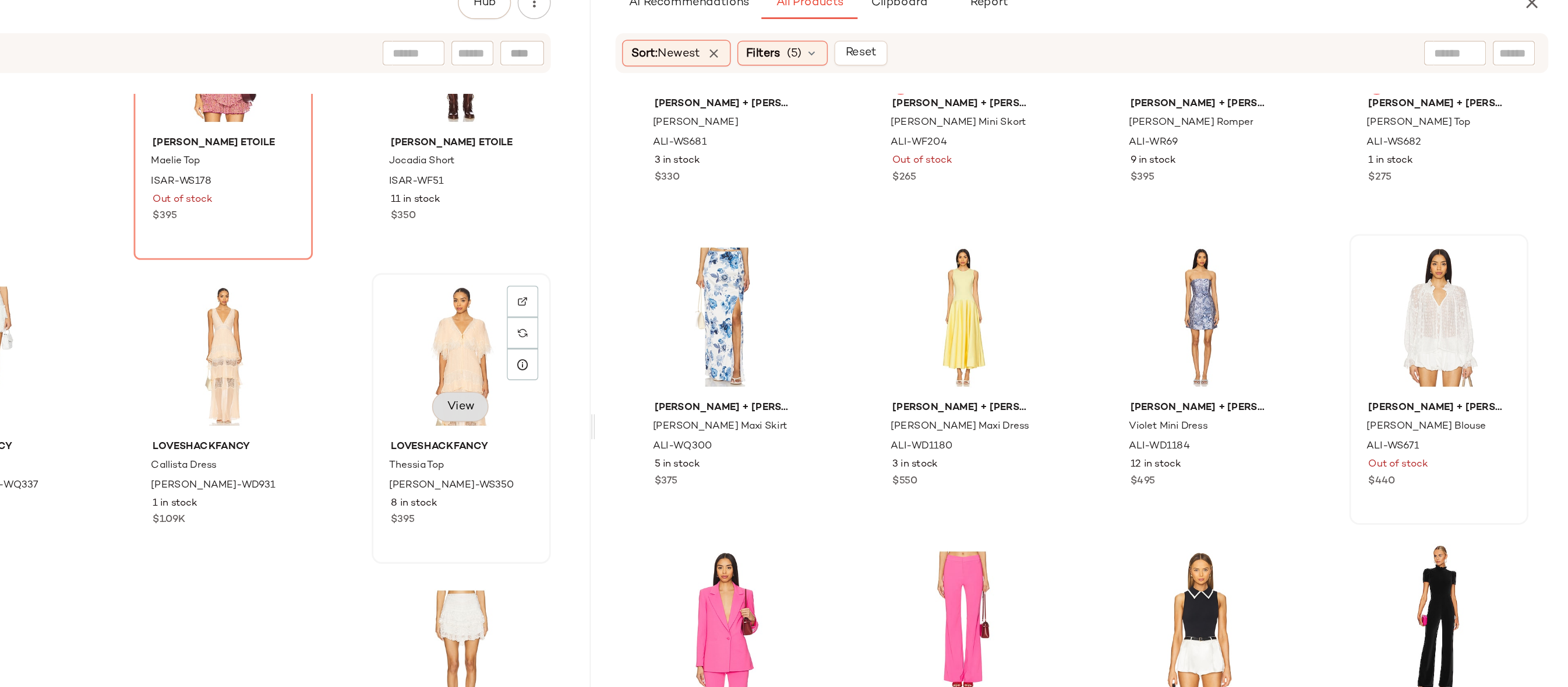
scroll to position [0, 0]
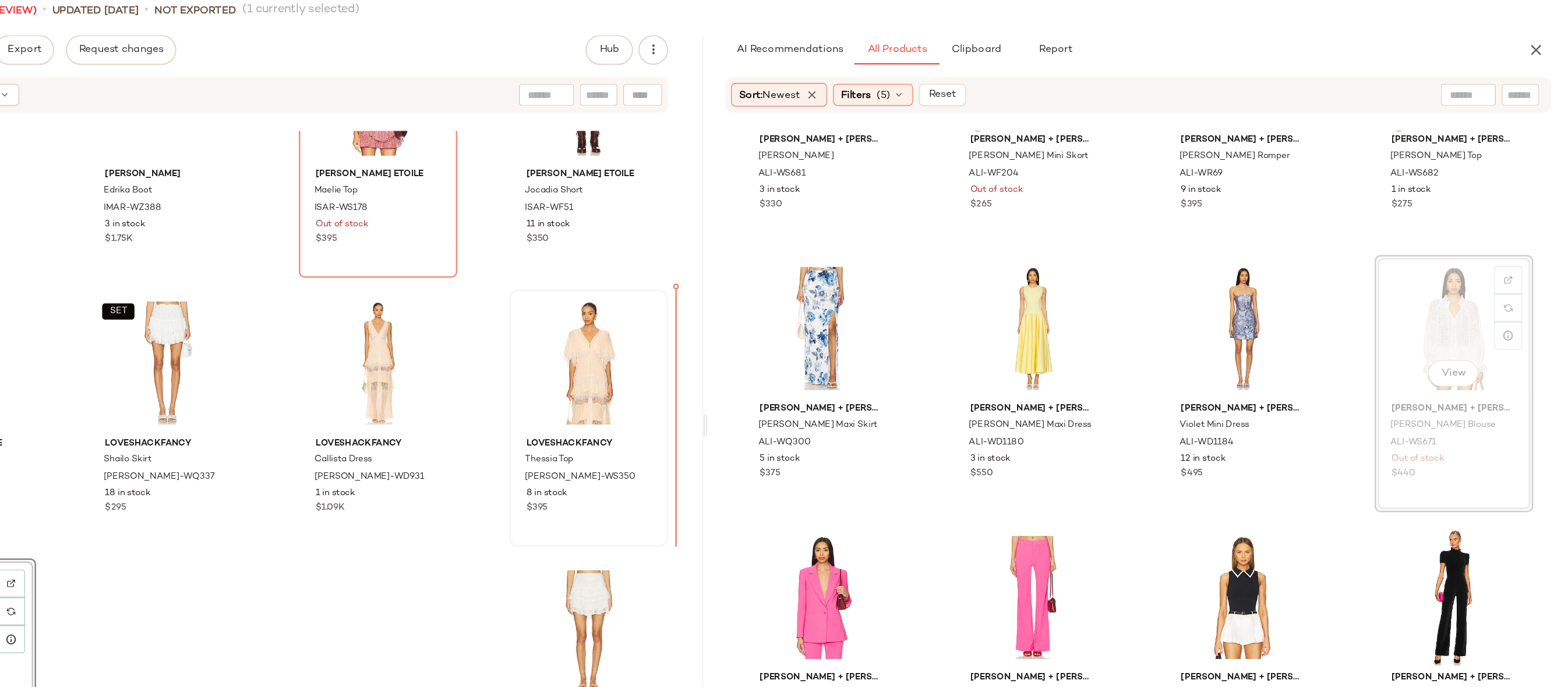
drag, startPoint x: 1465, startPoint y: 279, endPoint x: 1460, endPoint y: 280, distance: 5.1
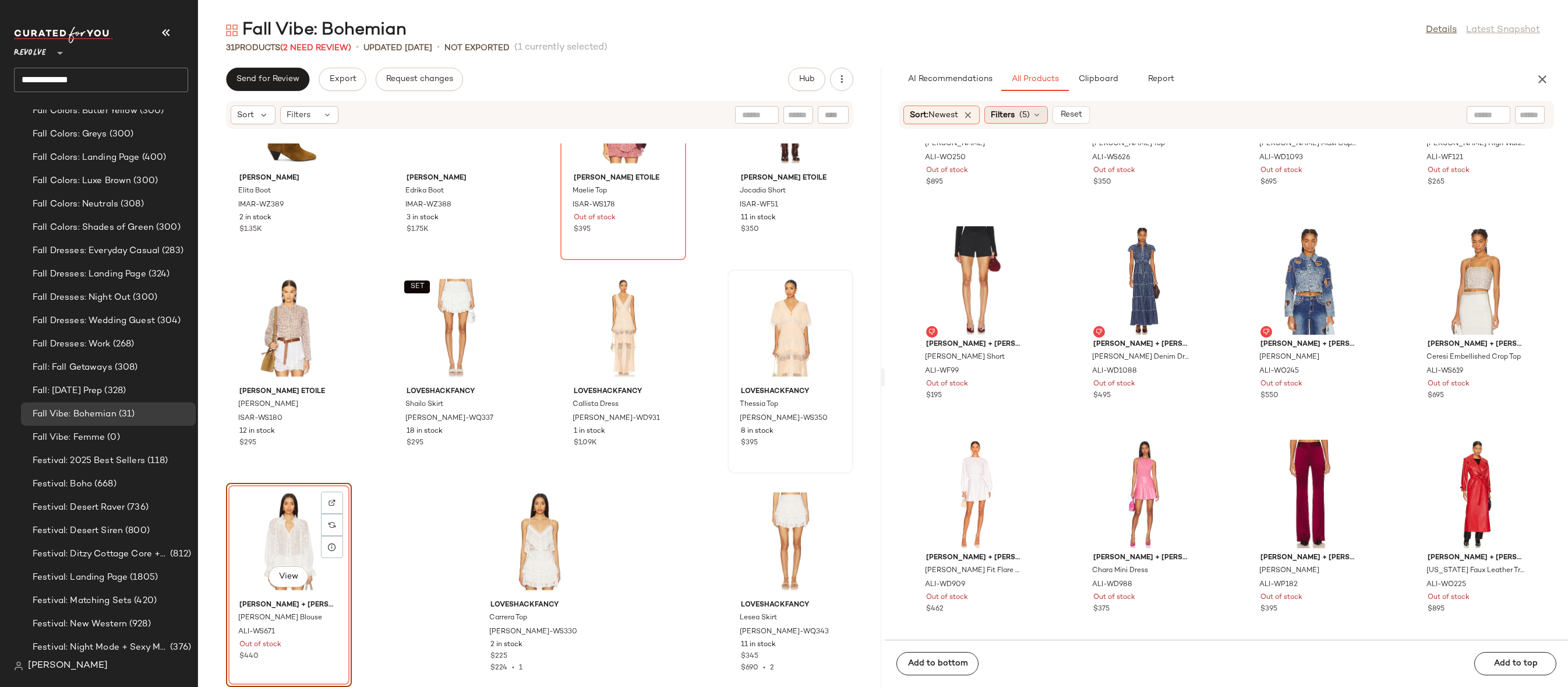
click at [1024, 119] on span "(5)" at bounding box center [1025, 115] width 11 height 12
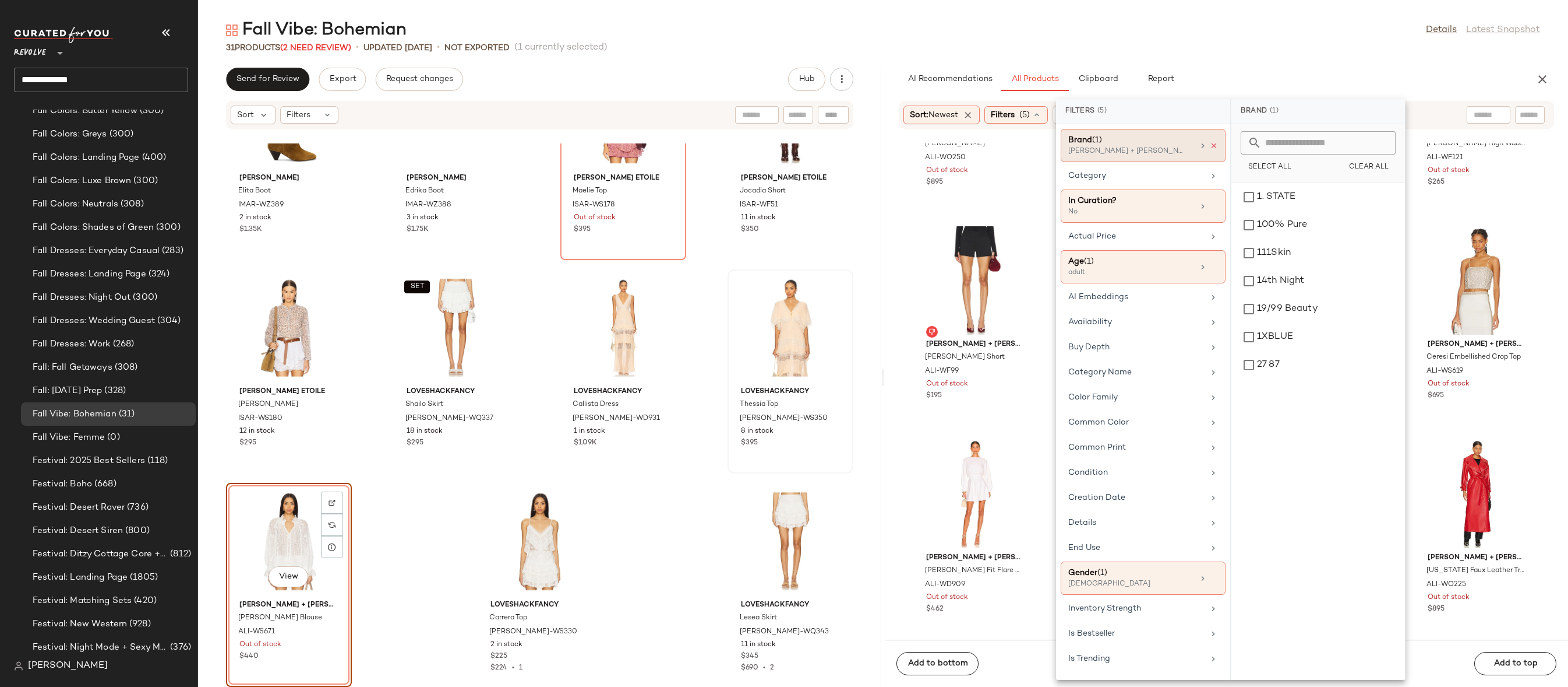
click at [1212, 143] on icon at bounding box center [1214, 146] width 9 height 9
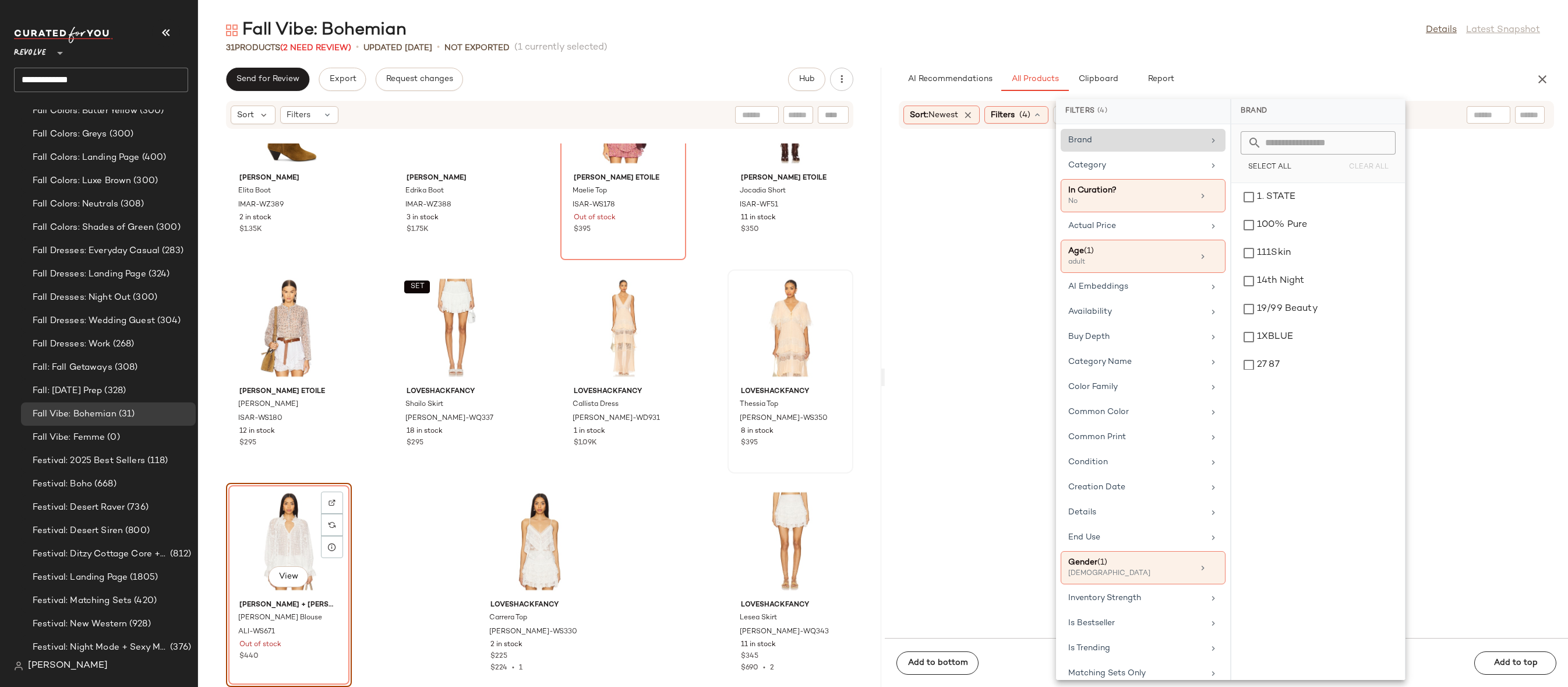
click at [1298, 143] on input "text" at bounding box center [1325, 143] width 127 height 23
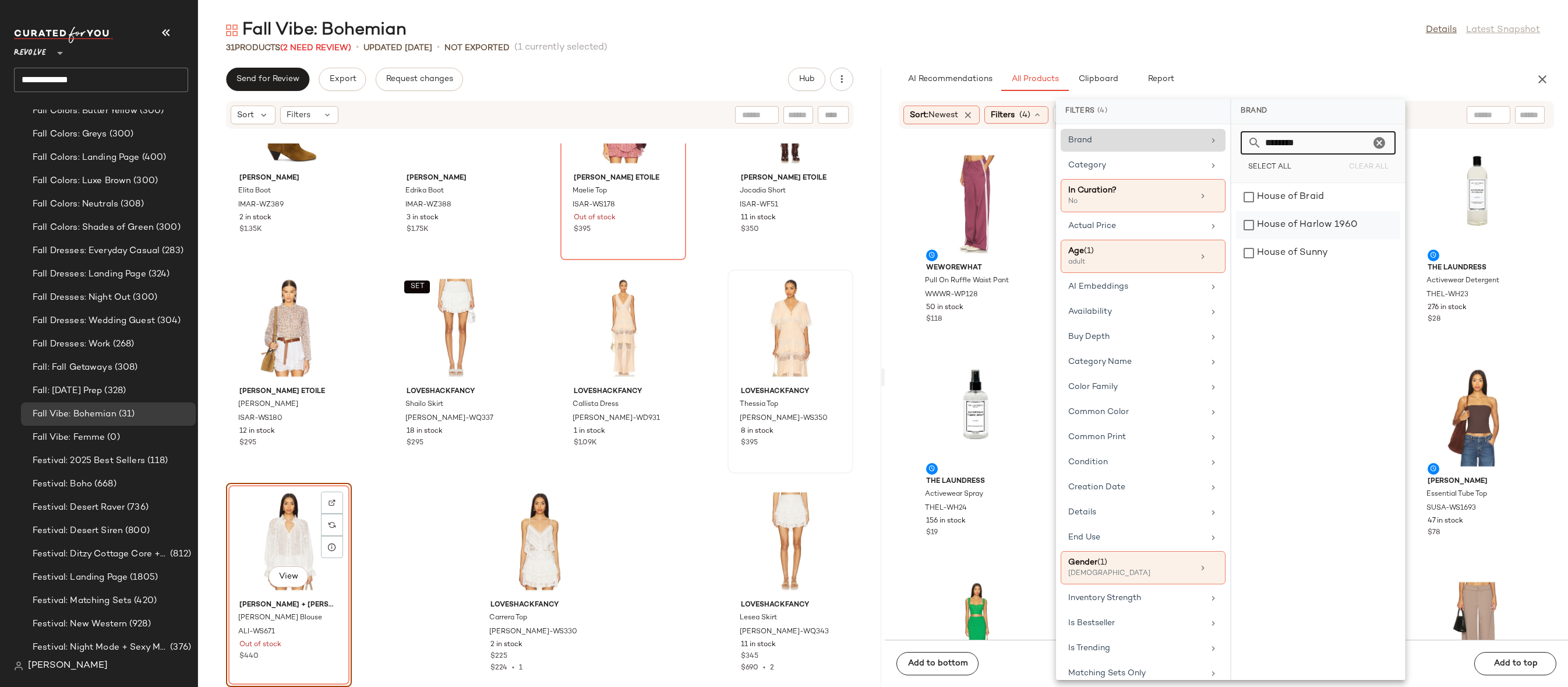
type input "********"
click at [1306, 239] on div "House of Harlow 1960" at bounding box center [1319, 252] width 164 height 28
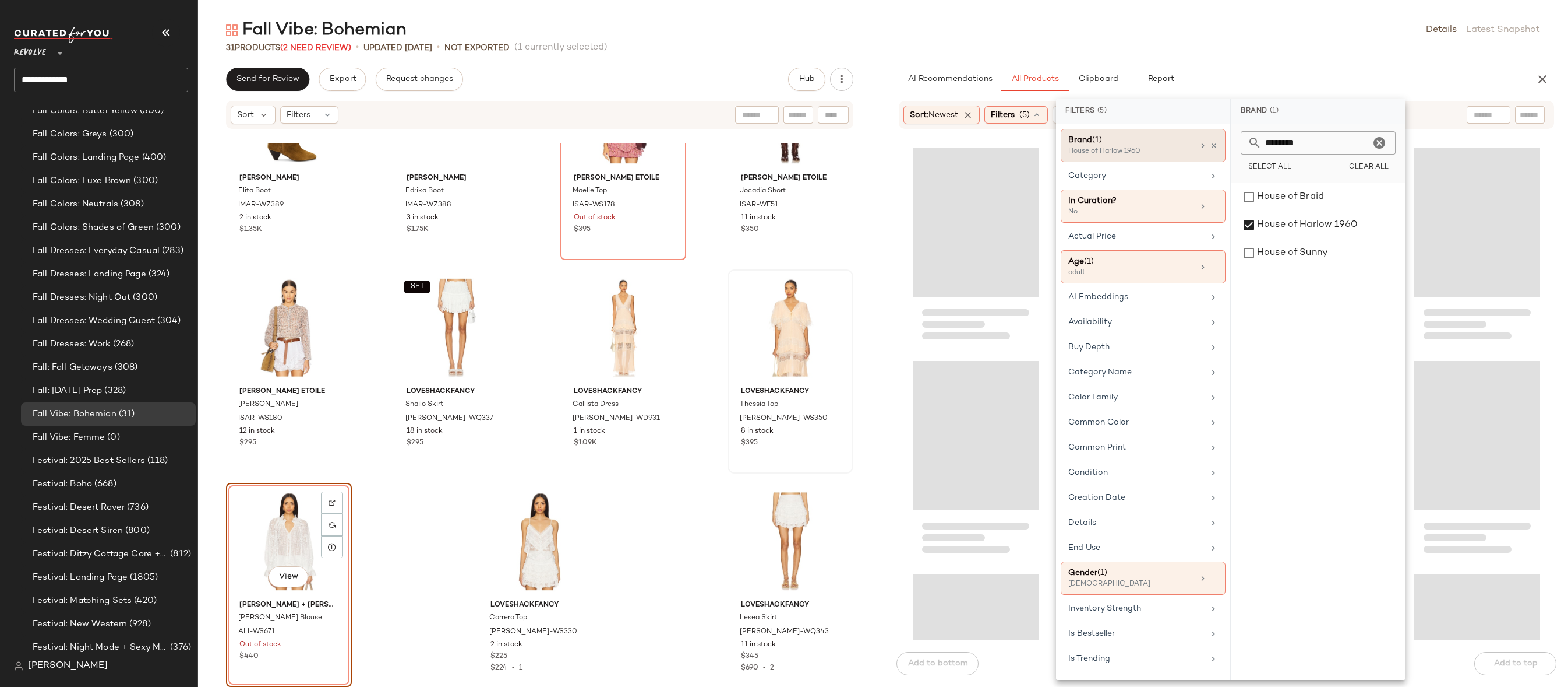
click at [1352, 57] on div "Fall Vibe: Bohemian Details Latest Snapshot 31 Products (2 Need Review) • updat…" at bounding box center [884, 352] width 1370 height 668
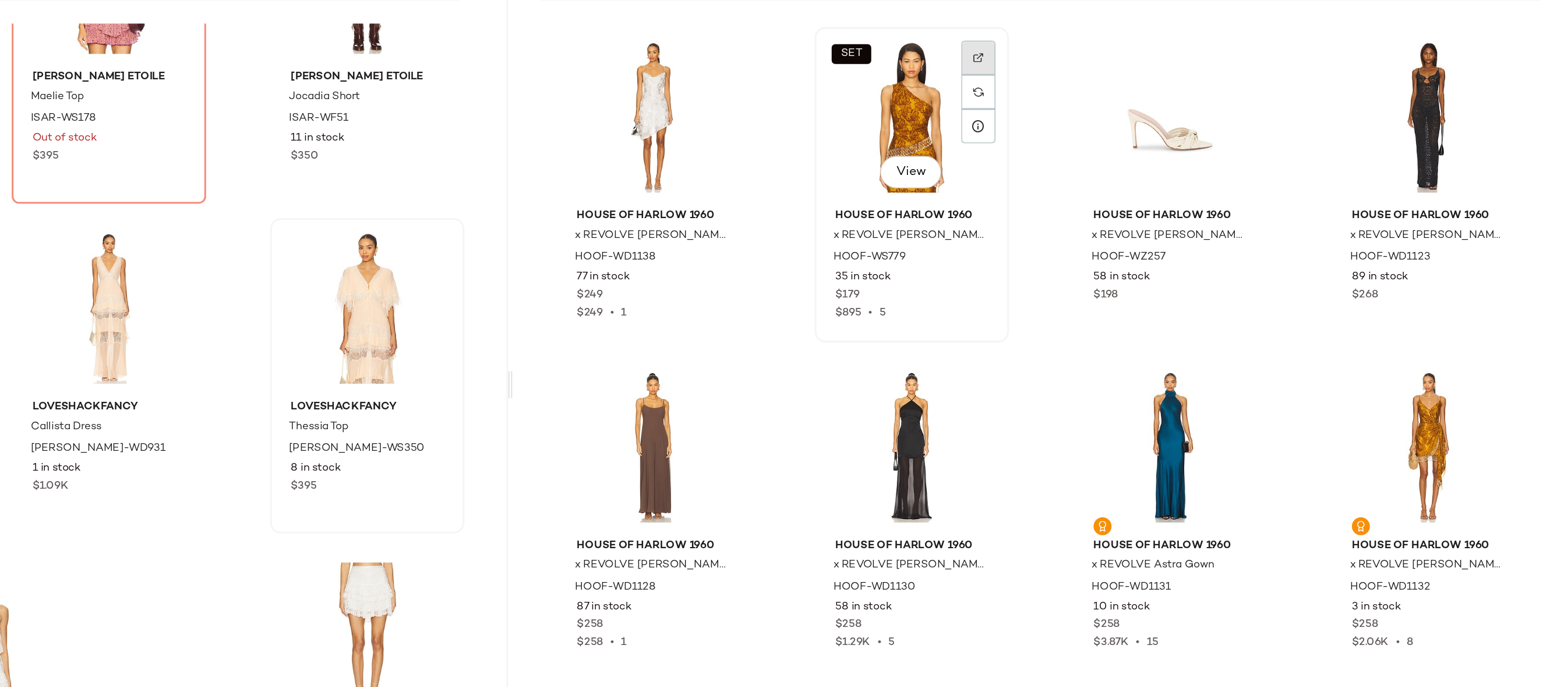
click at [1179, 177] on div at bounding box center [1185, 187] width 22 height 22
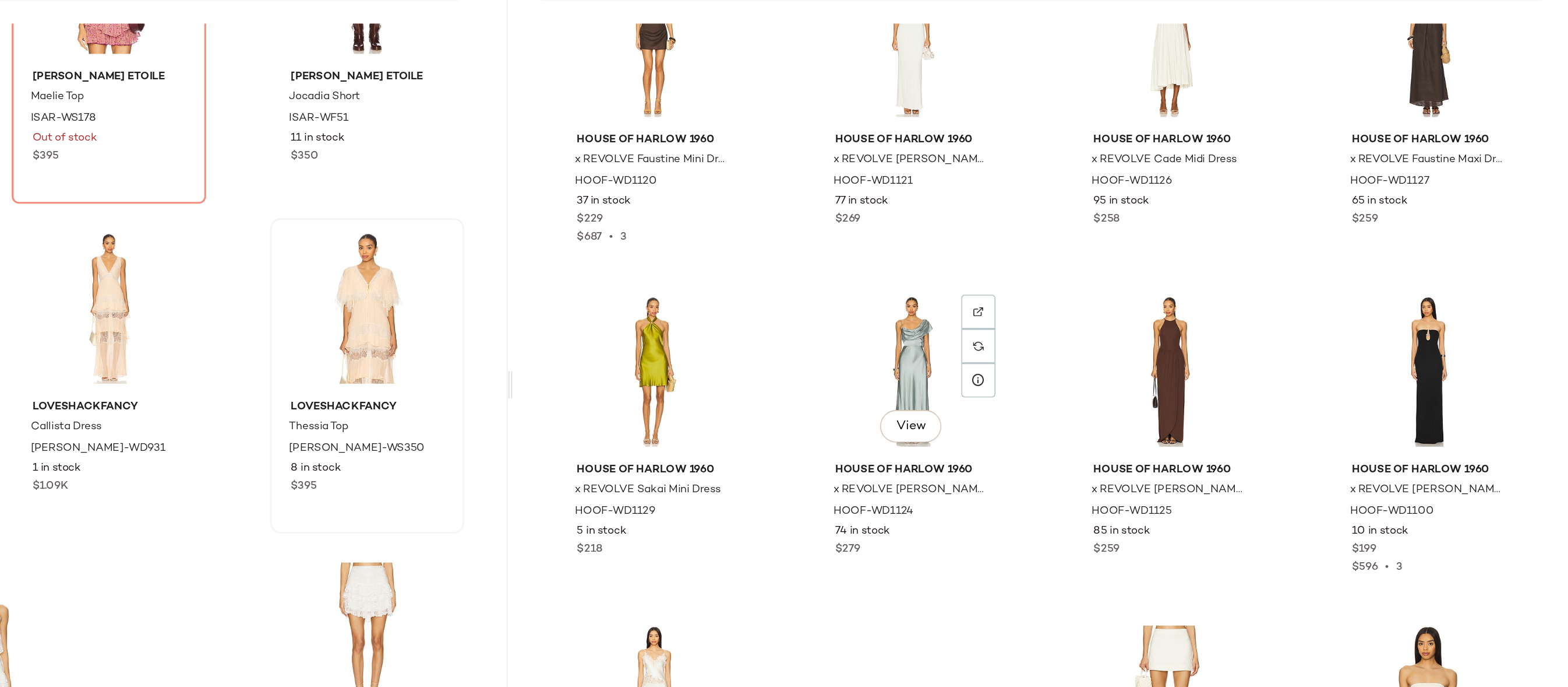
scroll to position [2219, 0]
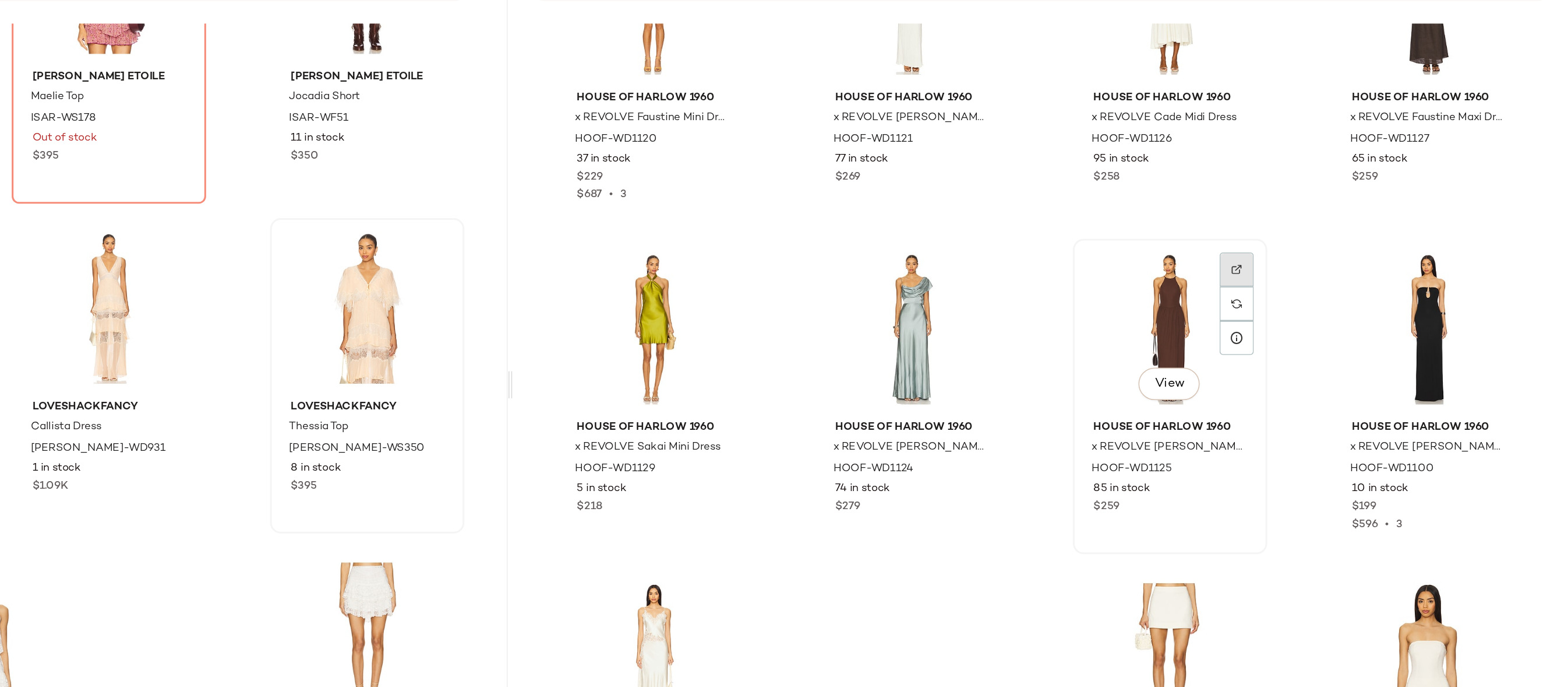
click at [1350, 313] on div at bounding box center [1353, 324] width 22 height 22
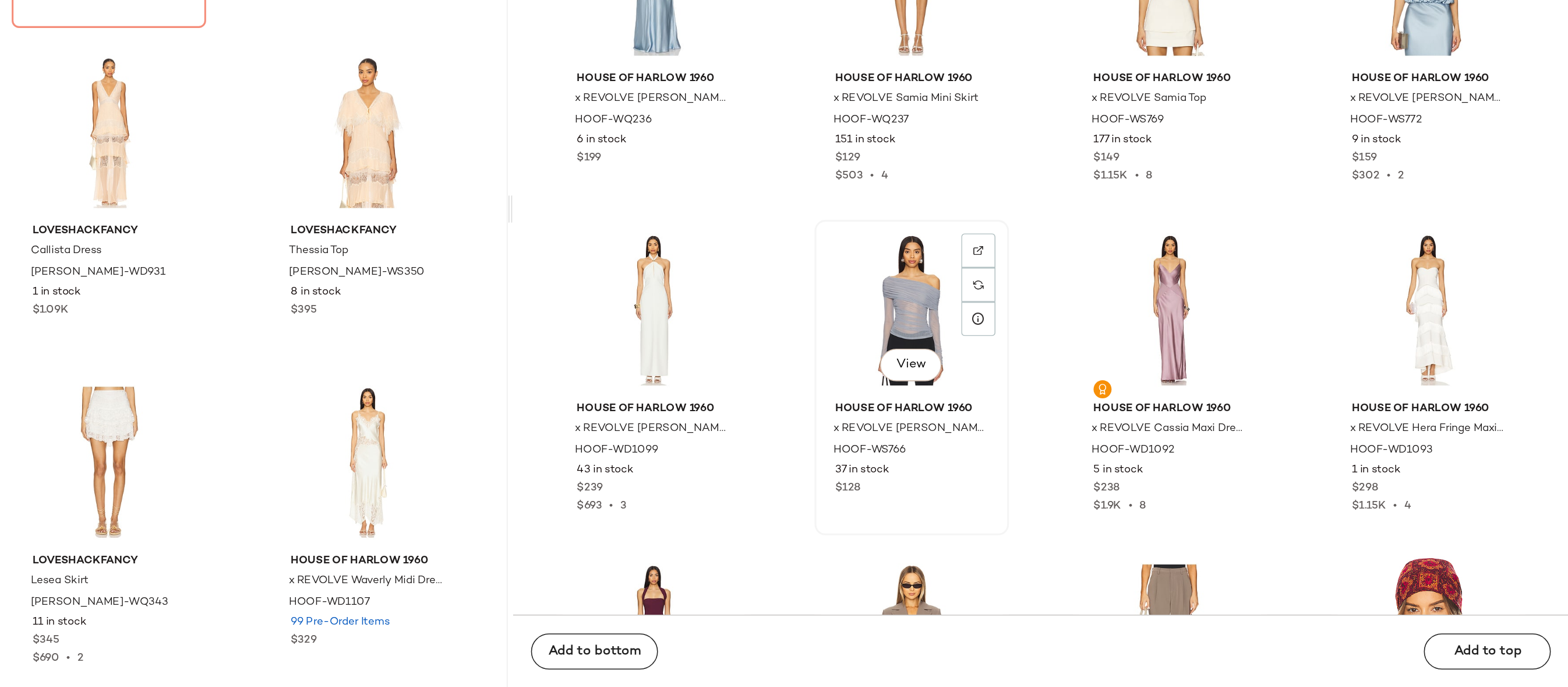
scroll to position [2766, 0]
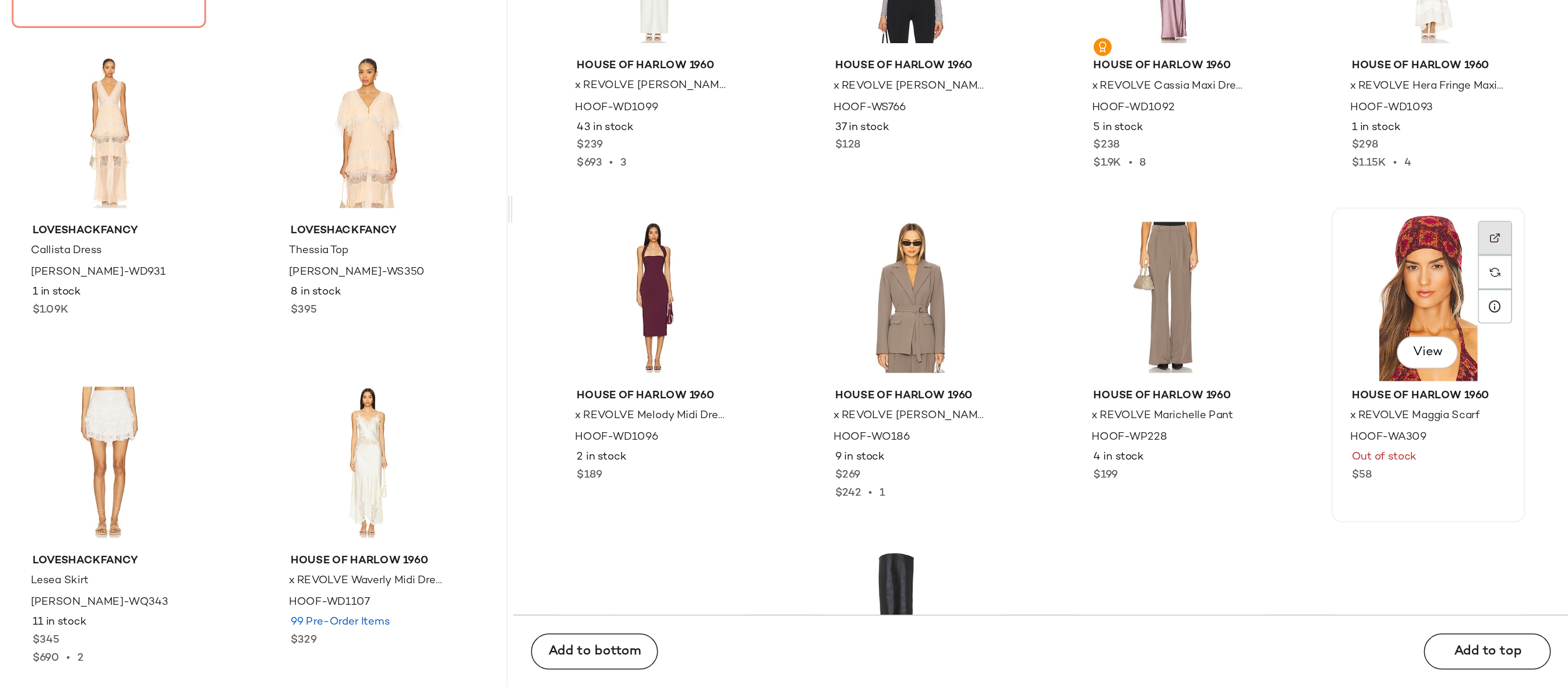
click at [1445, 393] on img at bounding box center [1521, 396] width 7 height 7
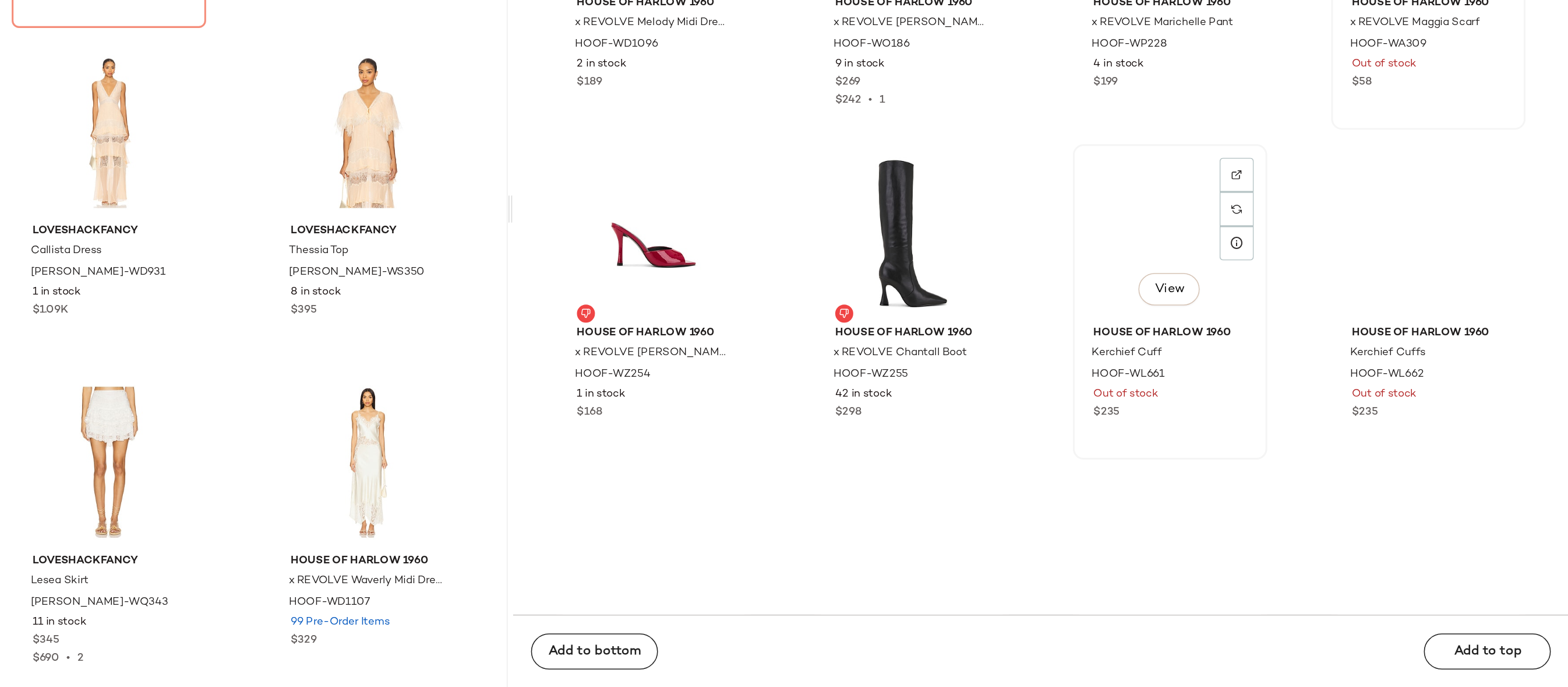
scroll to position [2880, 0]
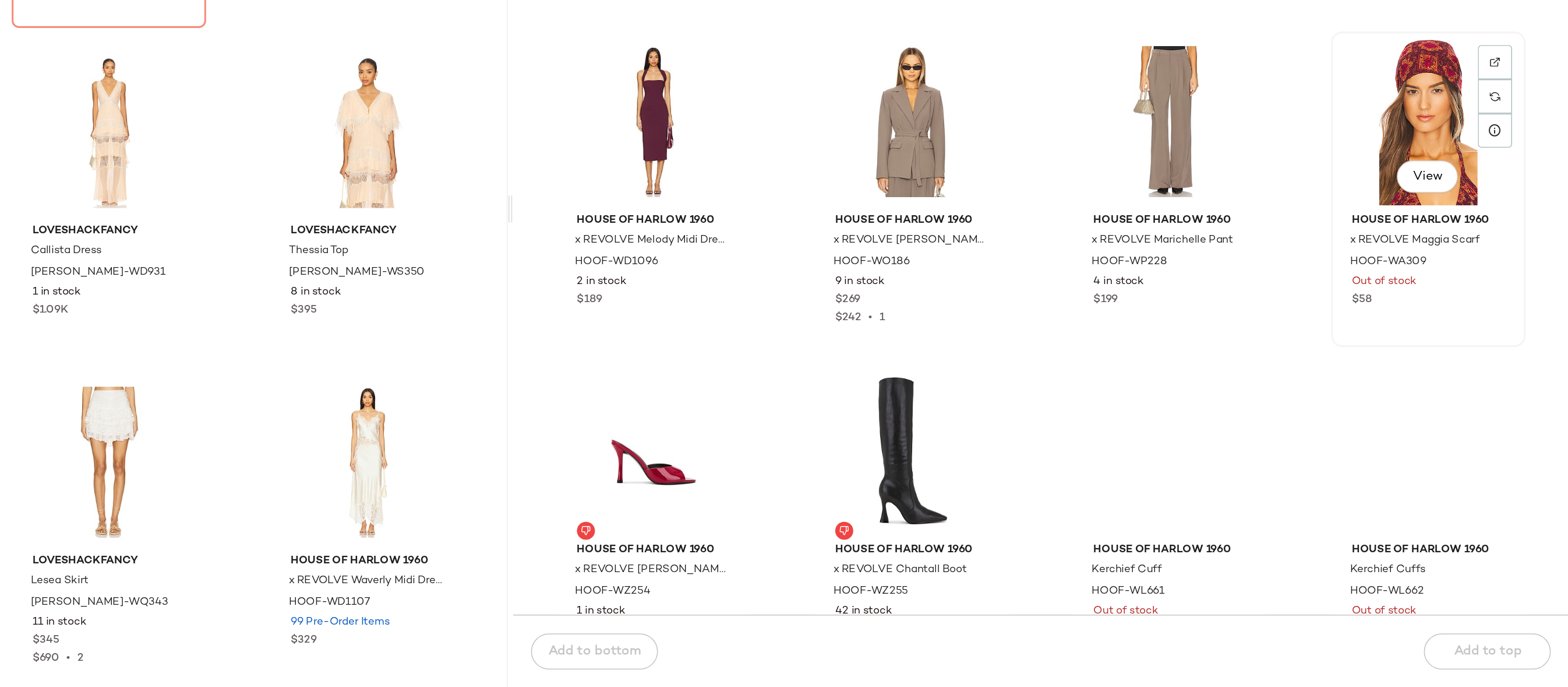
click at [1445, 311] on div "View" at bounding box center [1477, 320] width 118 height 108
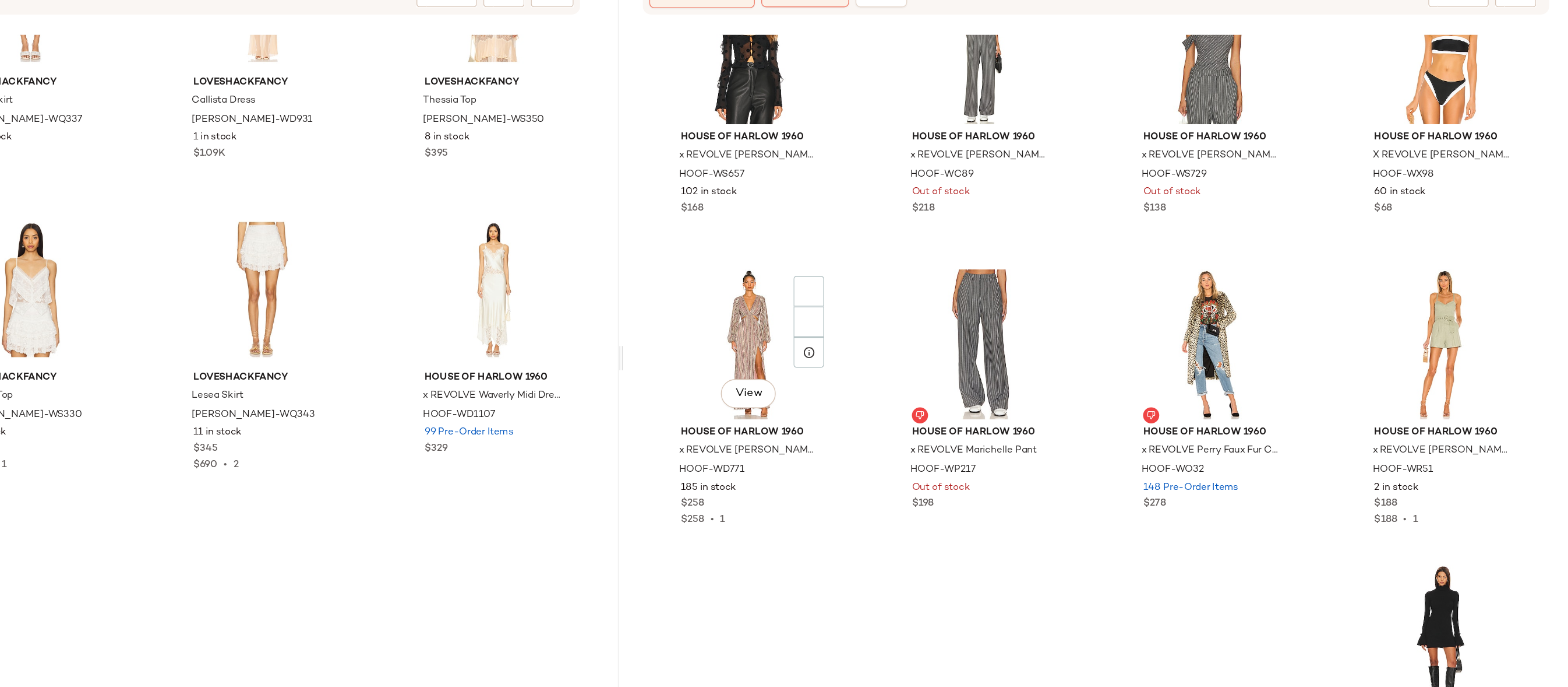
scroll to position [7894, 0]
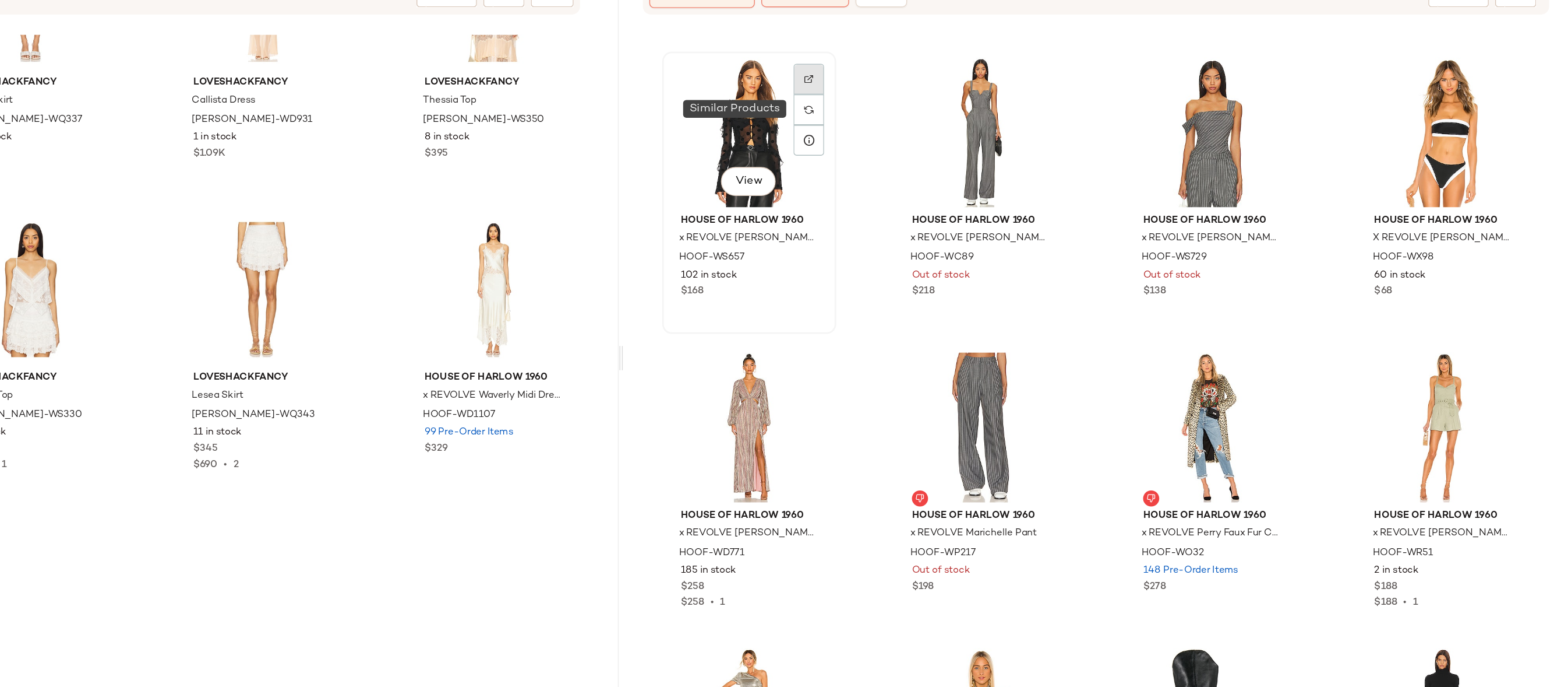
click at [1020, 177] on img at bounding box center [1019, 176] width 7 height 7
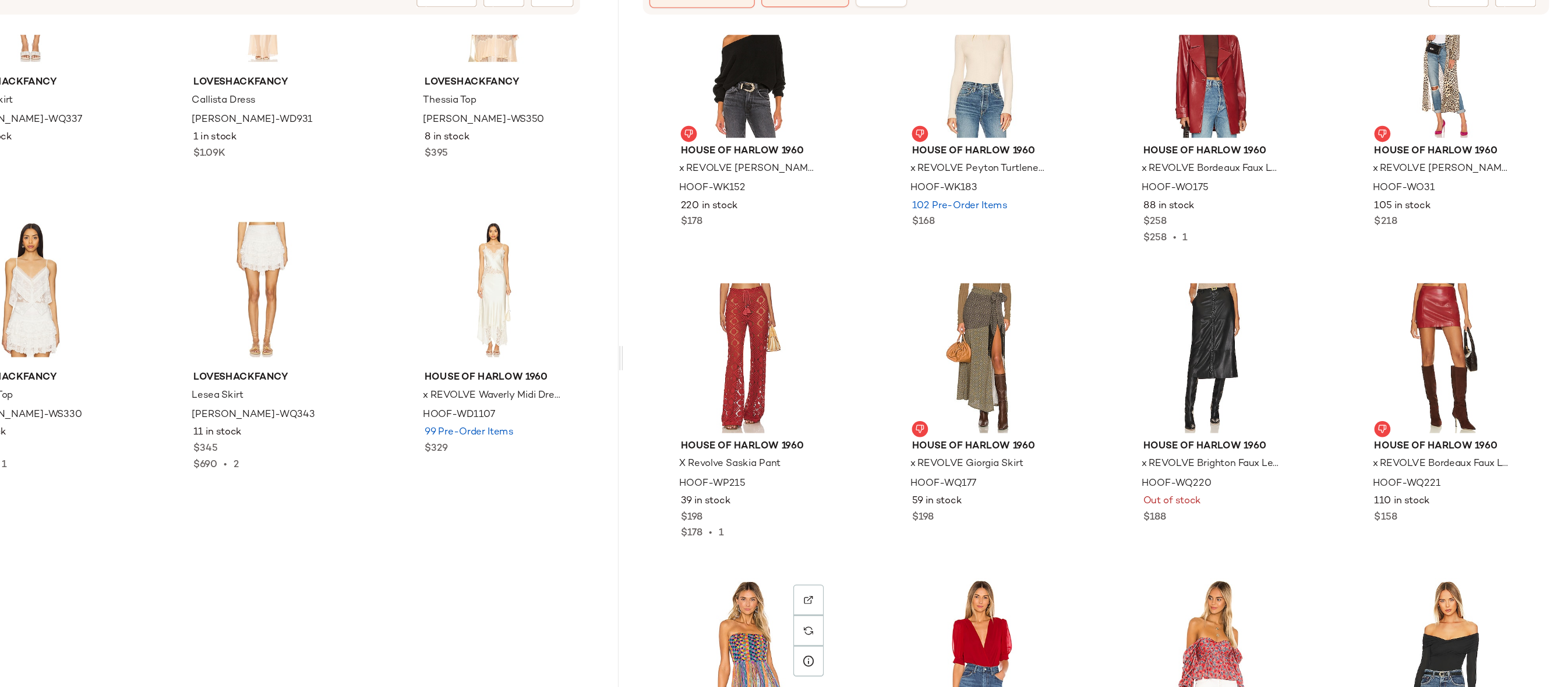
scroll to position [9104, 0]
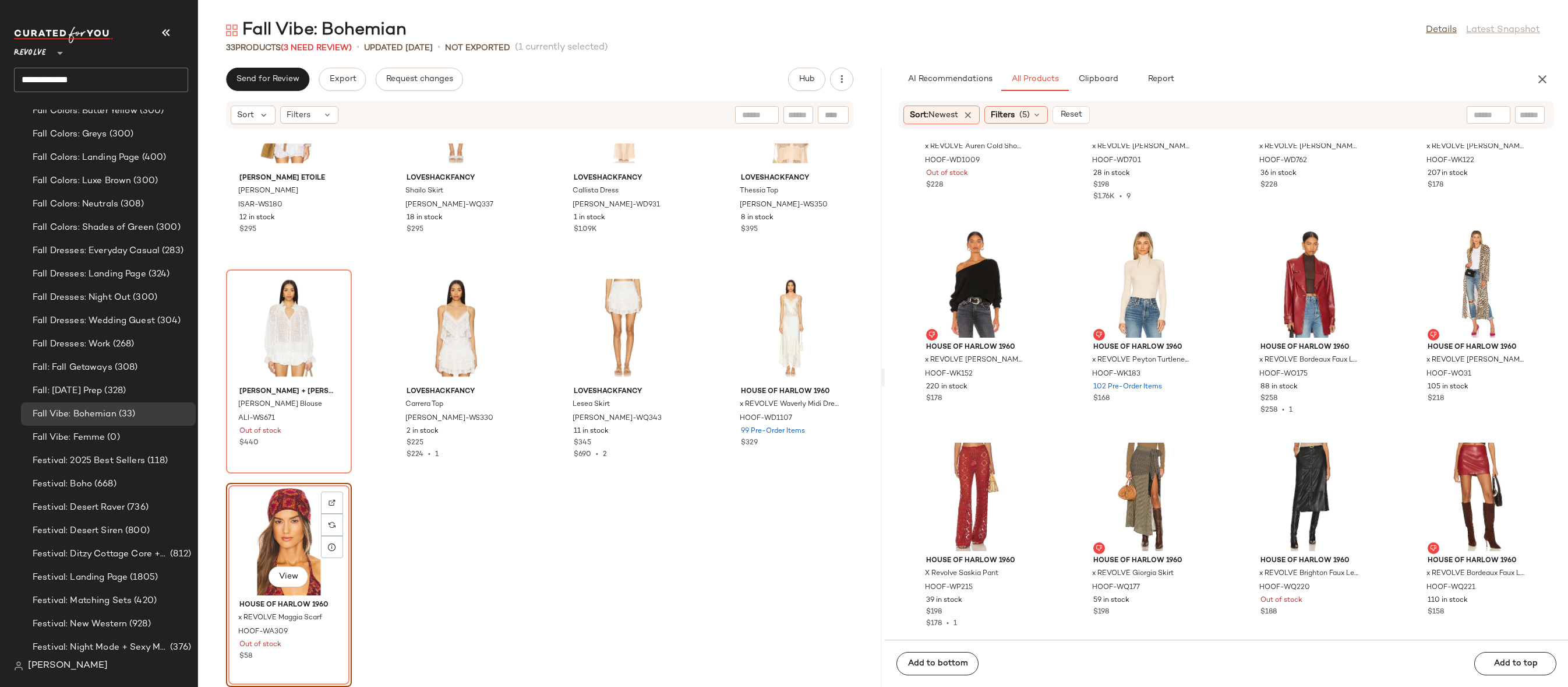
click at [264, 527] on div "View" at bounding box center [289, 541] width 118 height 108
click at [521, 569] on div "Isabel Marant Etoile Maria Top ISAR-WS180 12 in stock $295 SET LoveShackFancy S…" at bounding box center [540, 415] width 683 height 543
click at [287, 546] on div "View" at bounding box center [289, 541] width 118 height 108
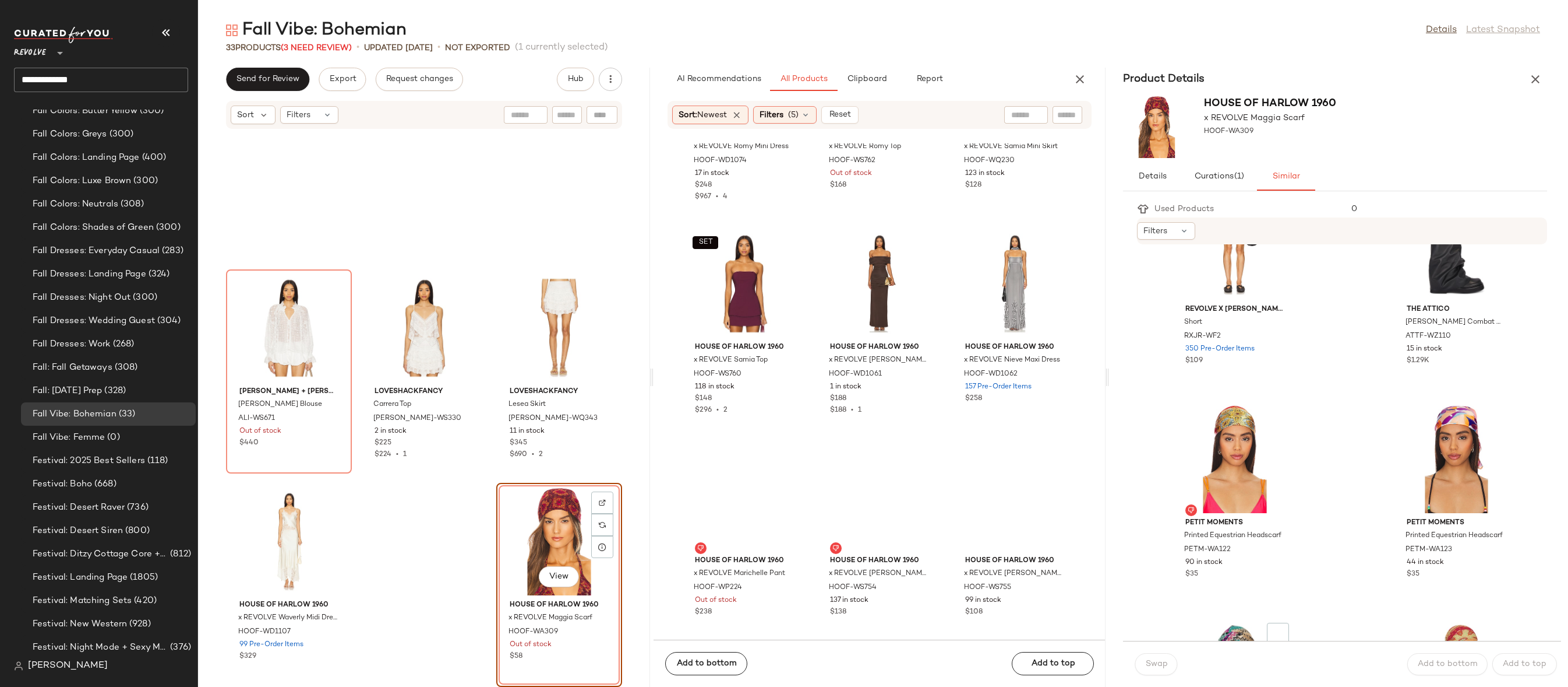
scroll to position [651, 0]
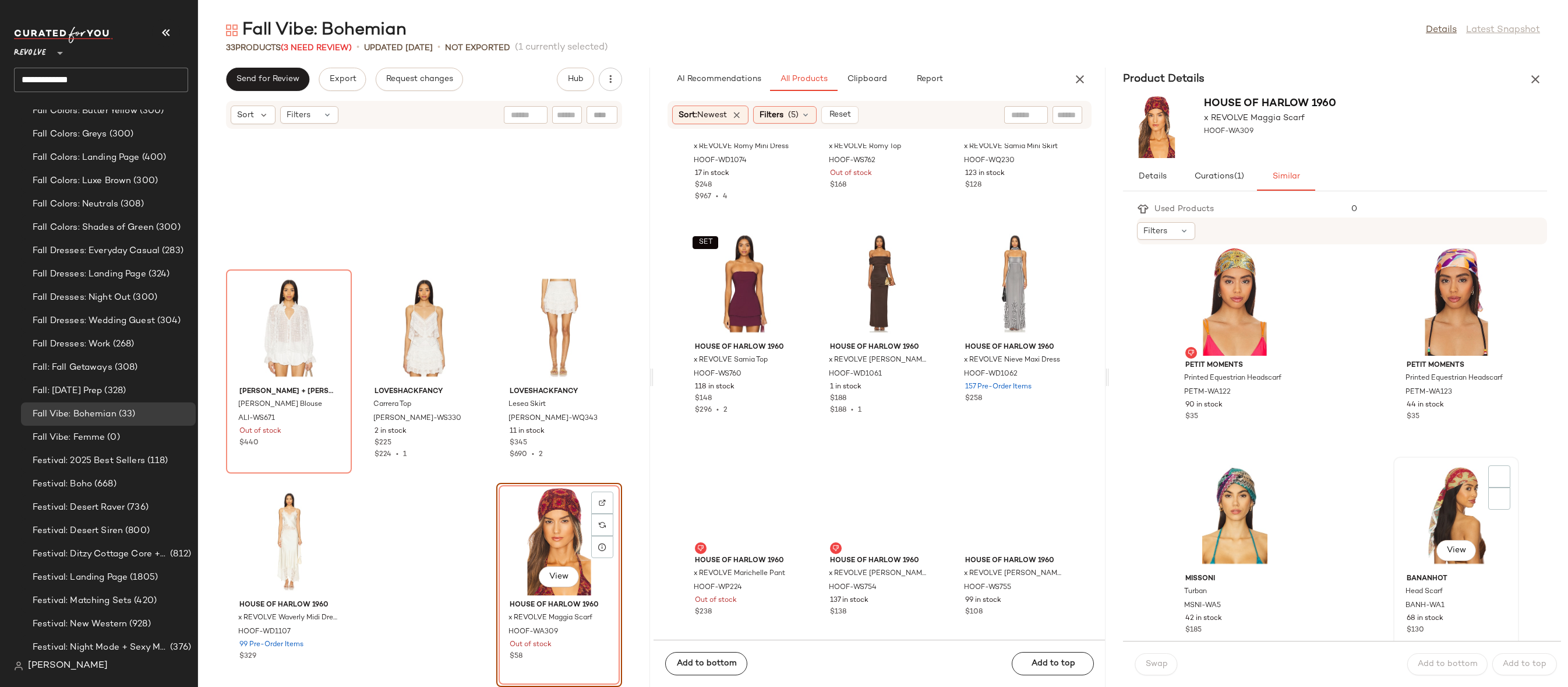
click at [1424, 505] on div "View" at bounding box center [1457, 515] width 118 height 108
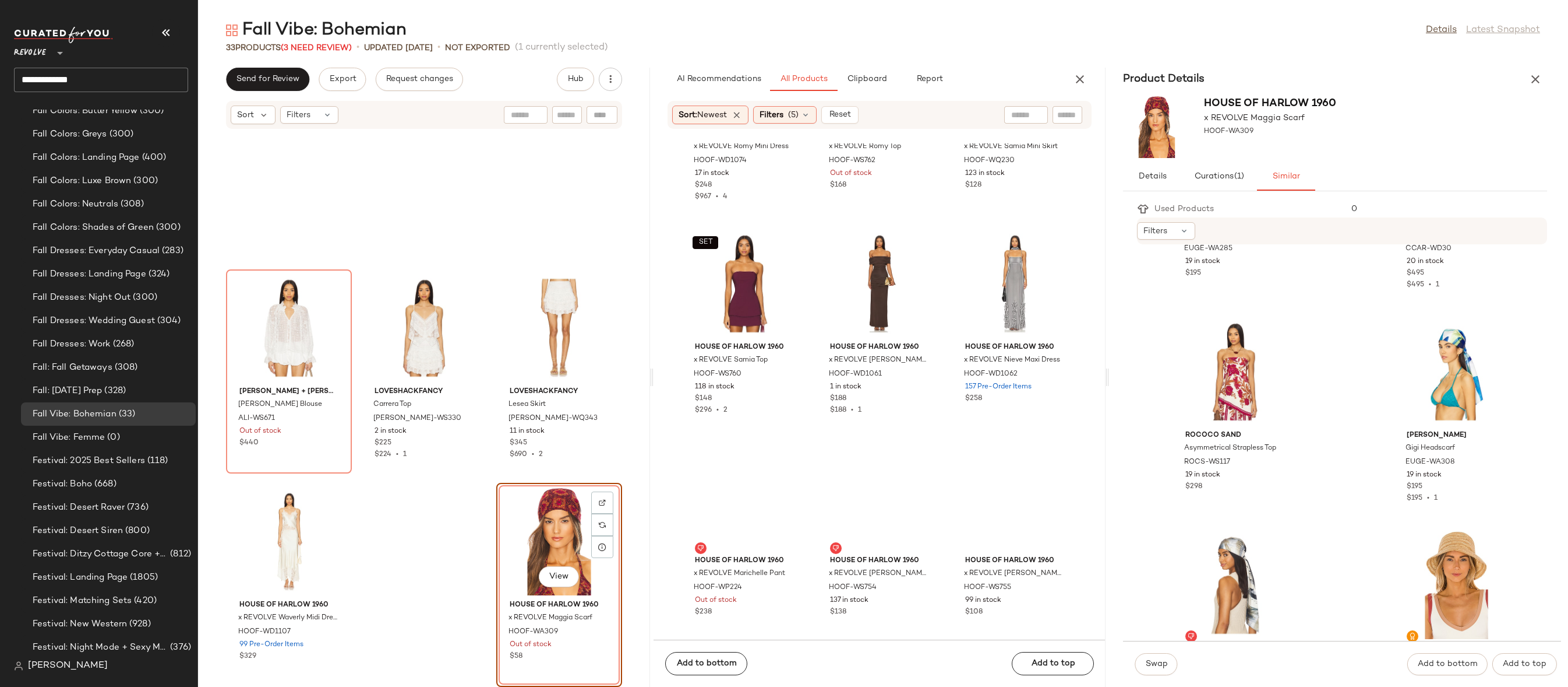
scroll to position [2377, 0]
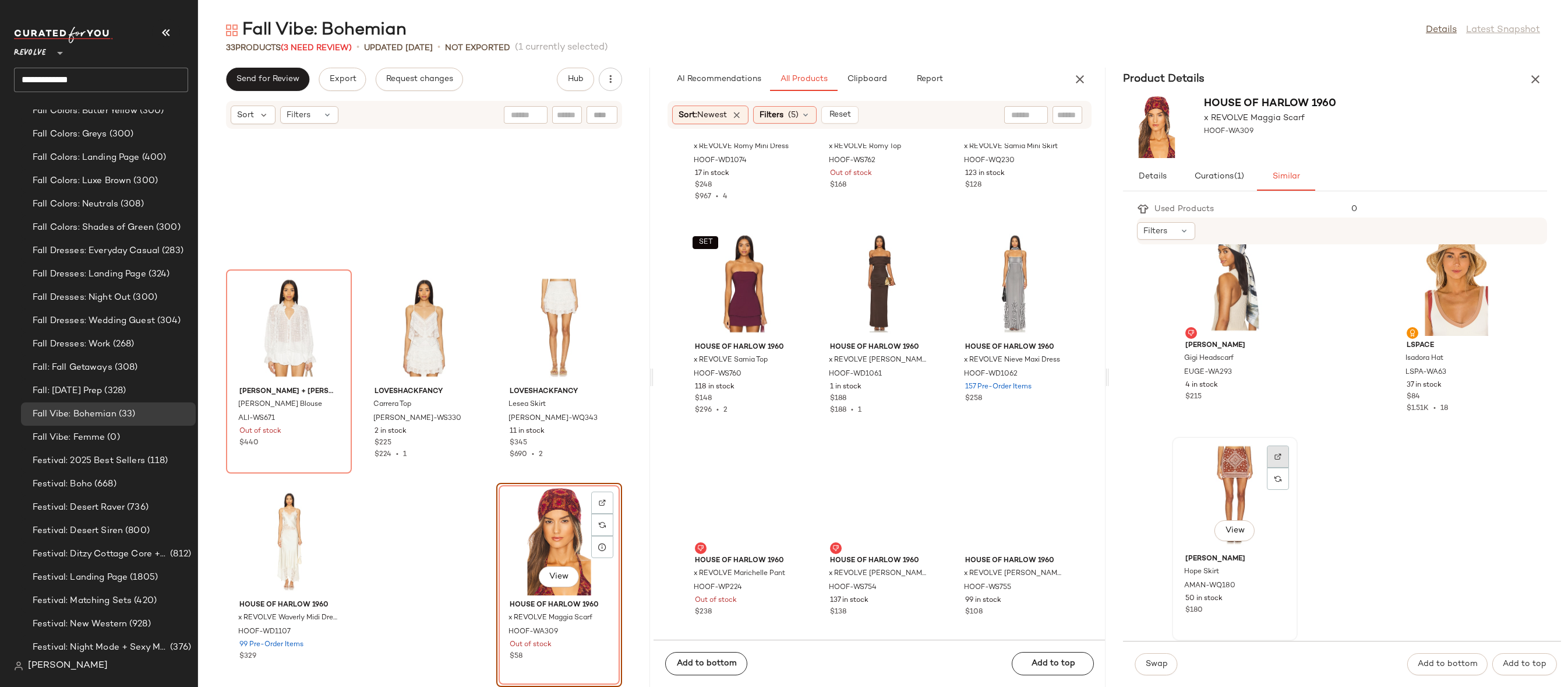
click at [1275, 454] on img at bounding box center [1278, 457] width 7 height 7
click at [1152, 665] on span "Swap" at bounding box center [1156, 664] width 23 height 9
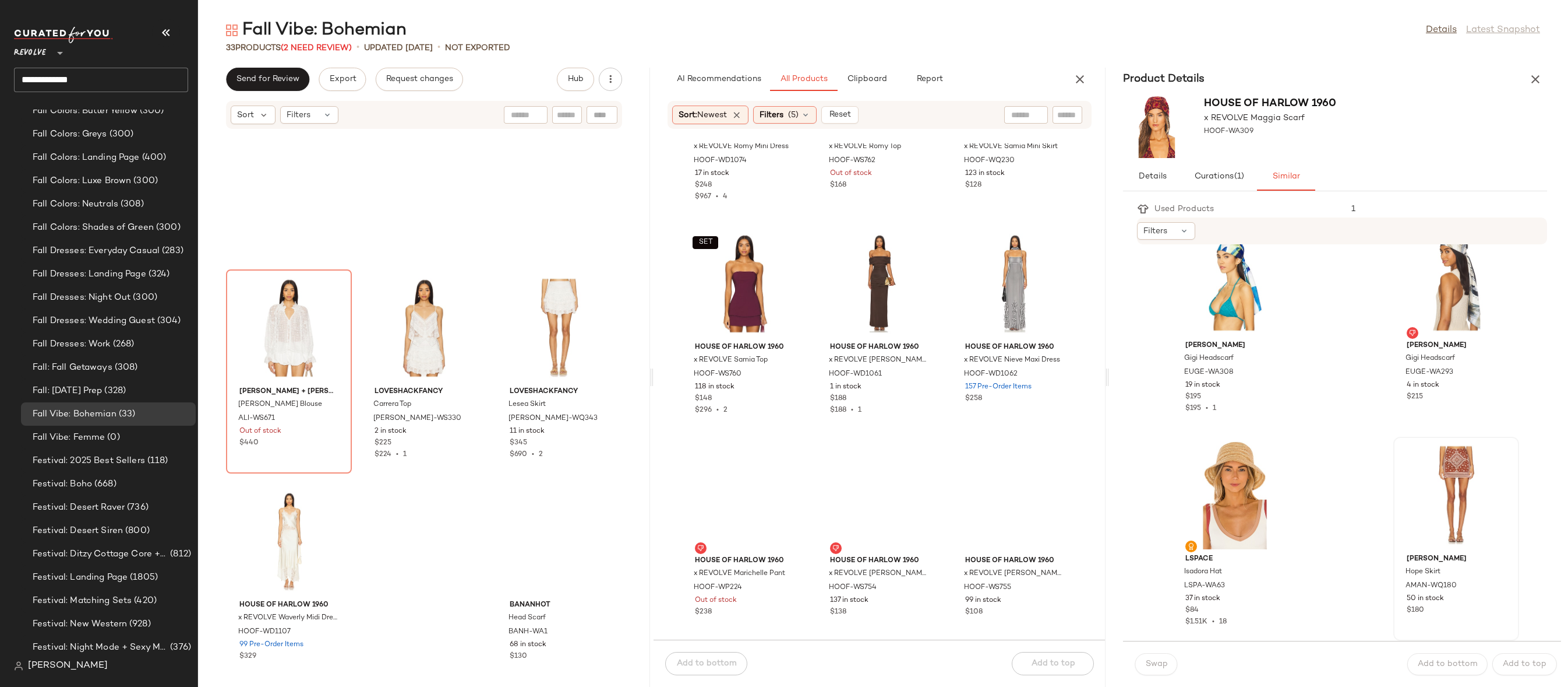
scroll to position [2164, 0]
click at [1445, 74] on icon "button" at bounding box center [1536, 79] width 14 height 14
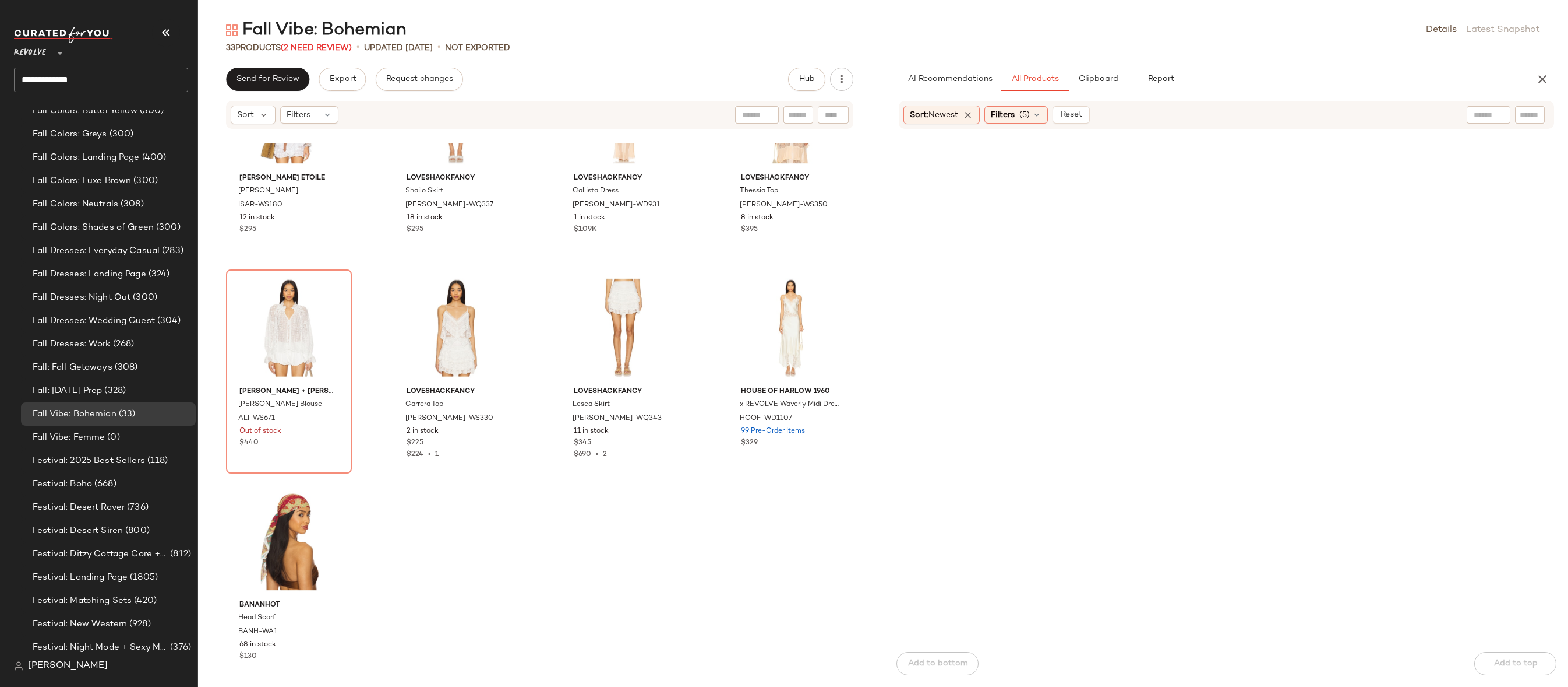
scroll to position [1280, 0]
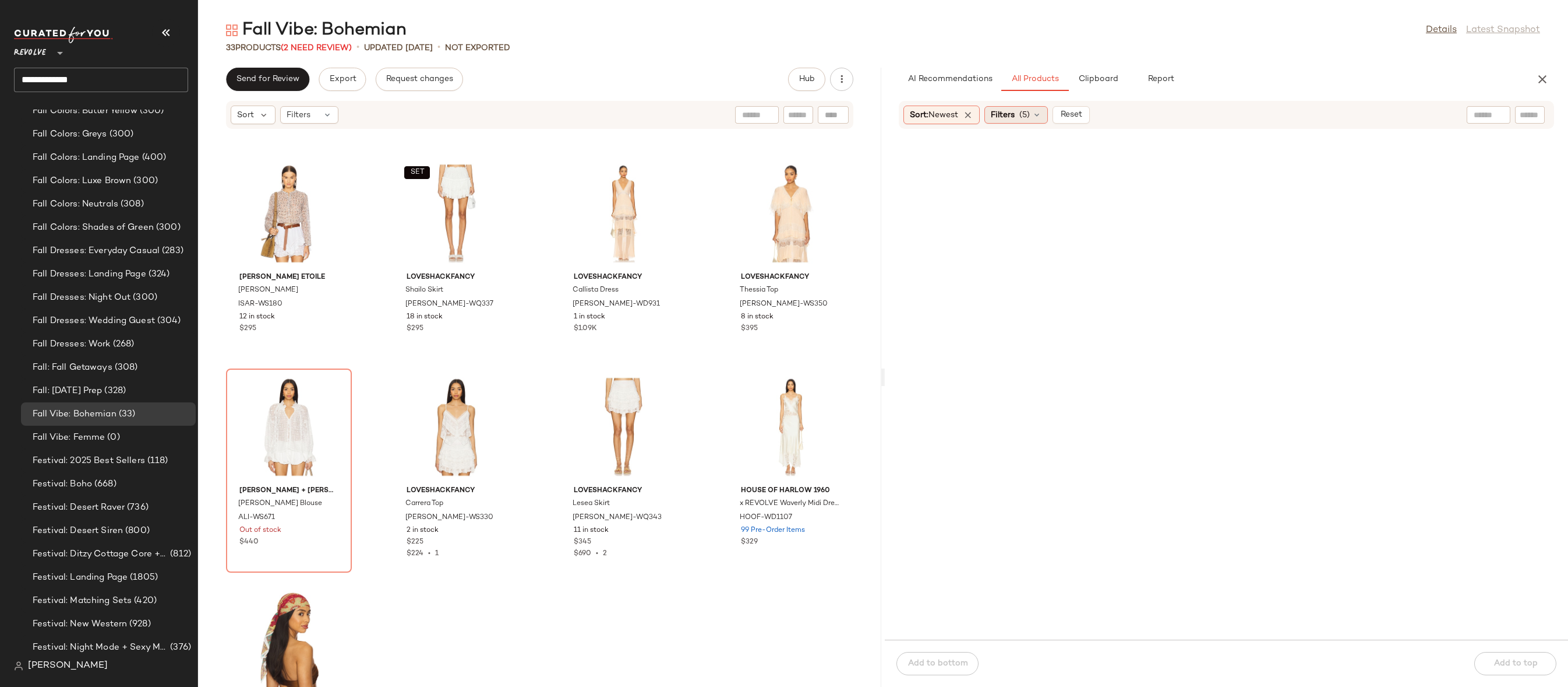
click at [1039, 113] on icon at bounding box center [1037, 114] width 9 height 9
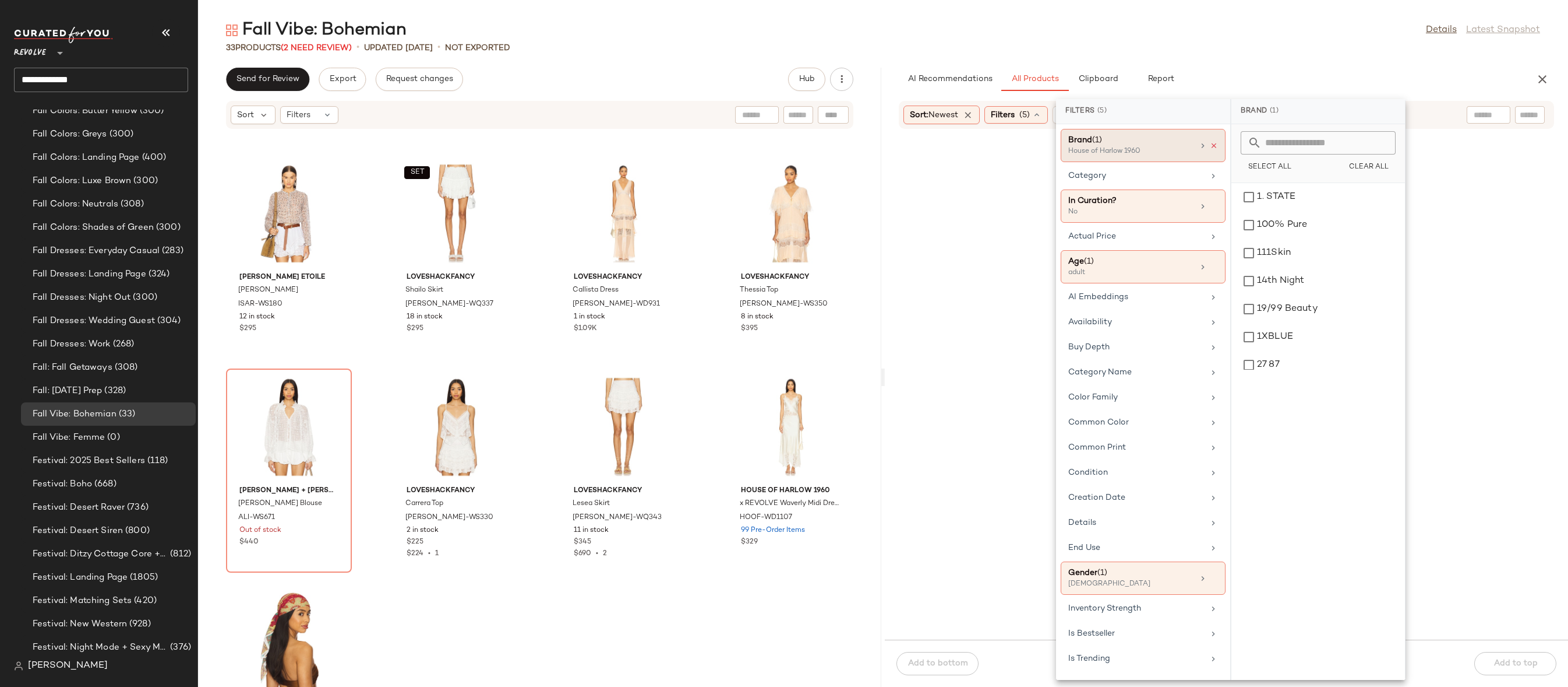
click at [1211, 145] on icon at bounding box center [1214, 146] width 9 height 9
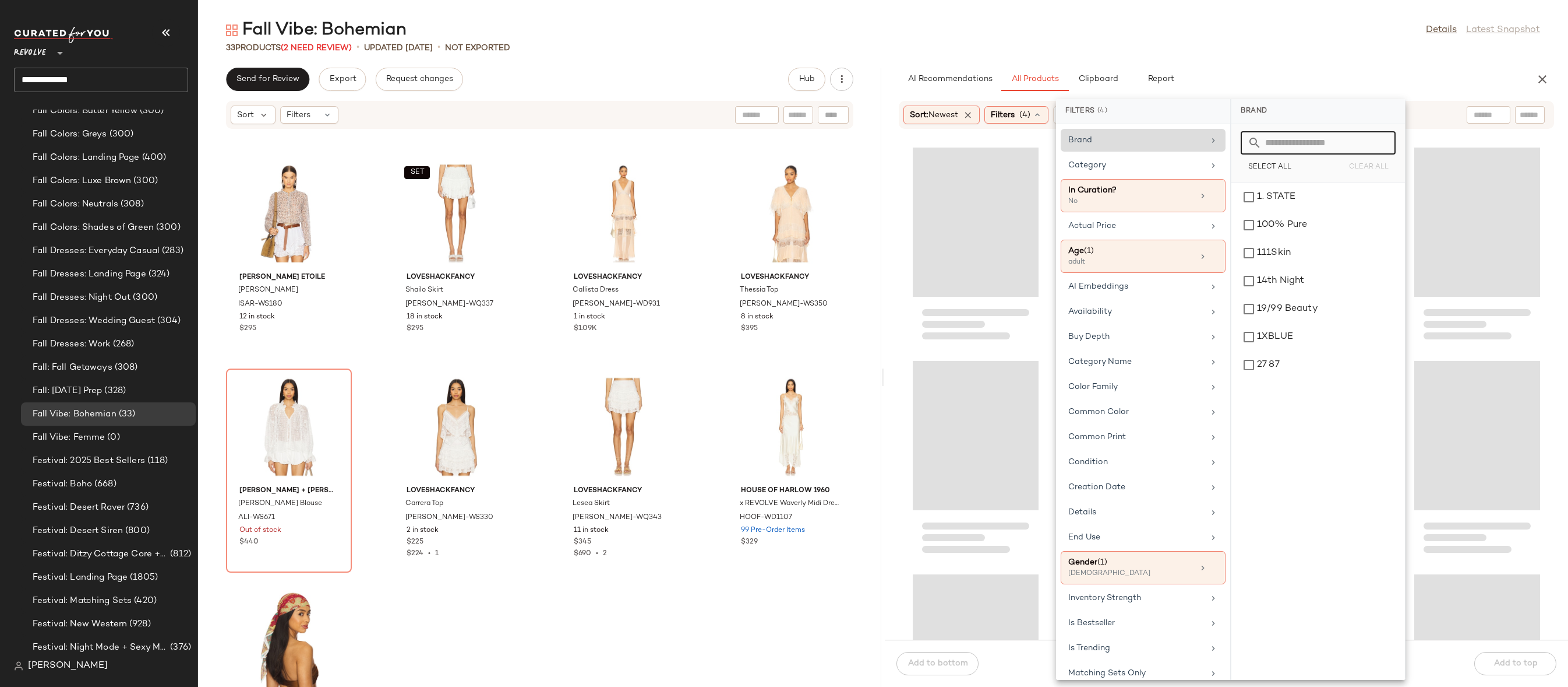
click at [1299, 143] on input "text" at bounding box center [1325, 143] width 127 height 23
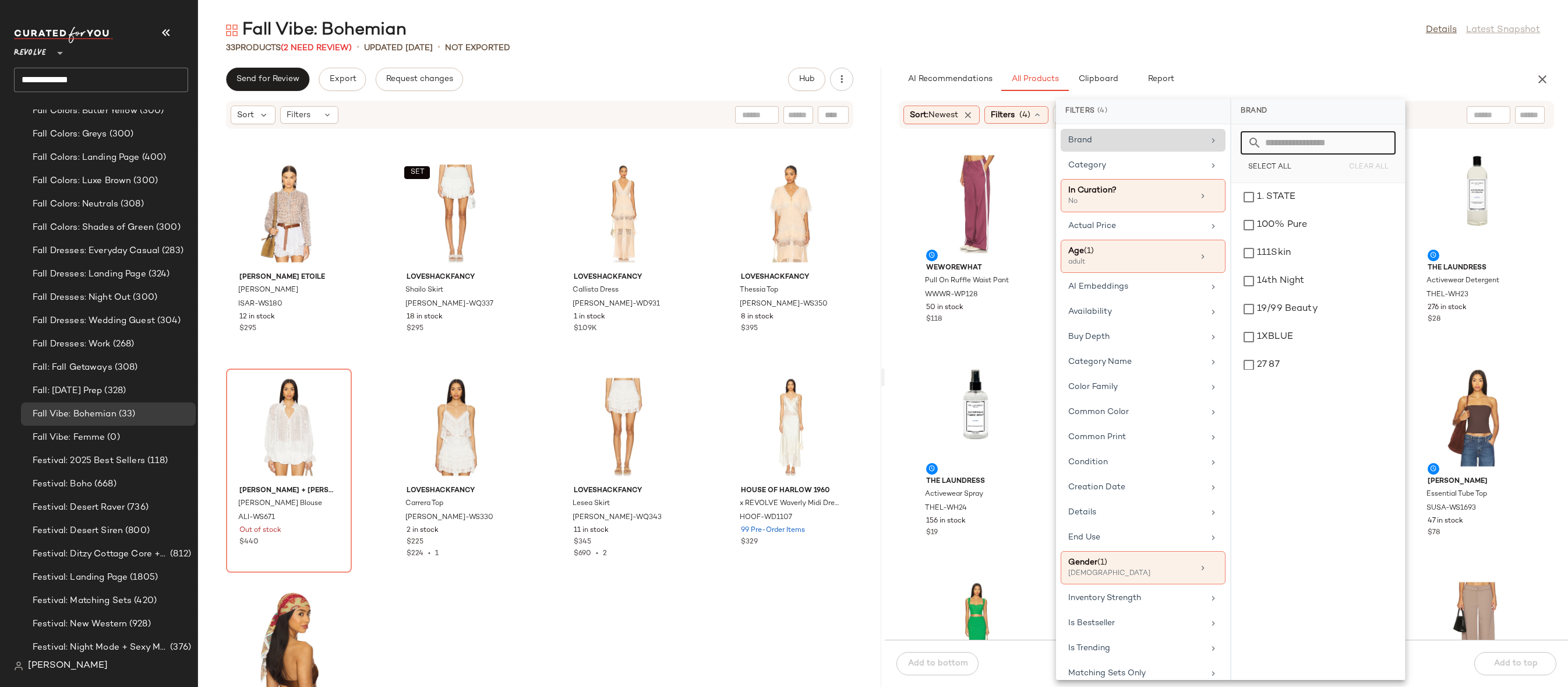
click at [1303, 52] on div "33 Products (2 Need Review) • updated Aug 15th • Not Exported" at bounding box center [884, 48] width 1370 height 11
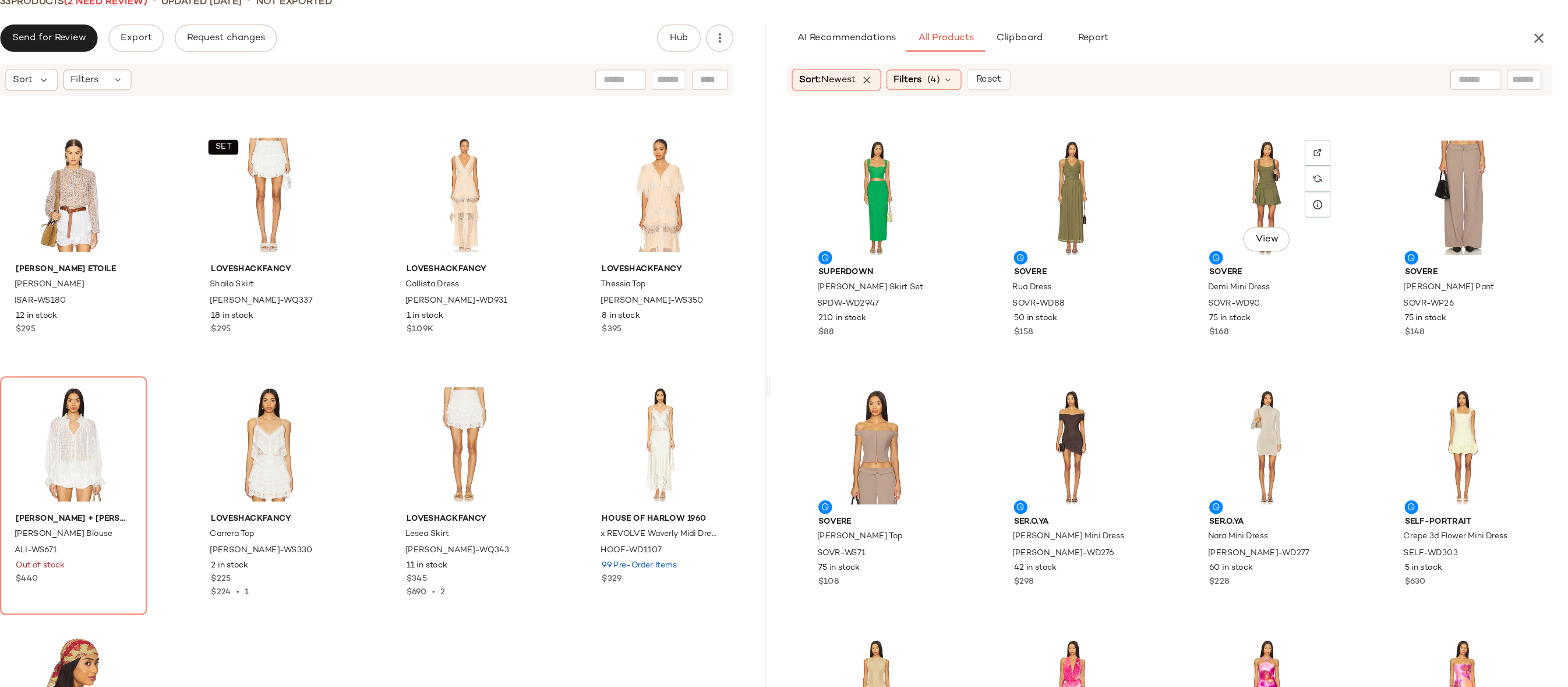
scroll to position [961, 0]
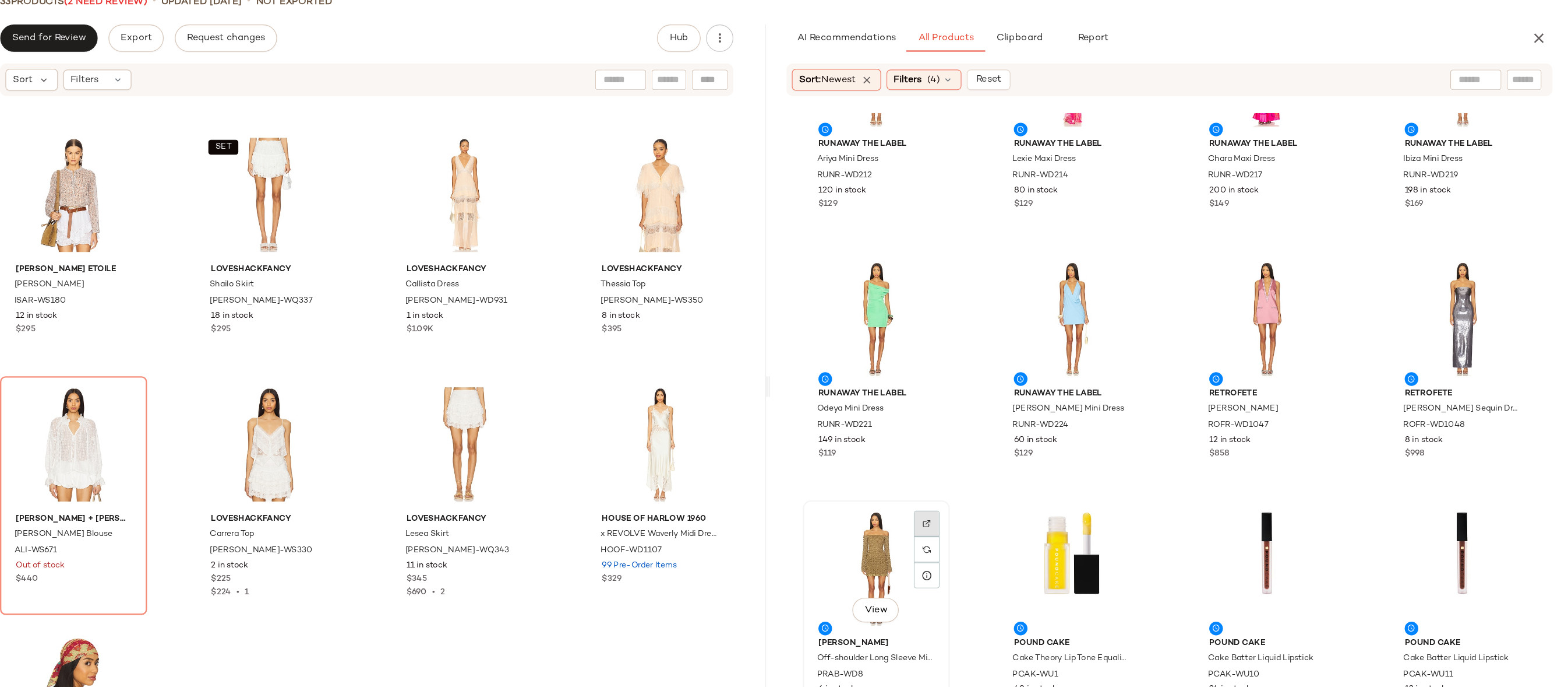
click at [1020, 493] on img at bounding box center [1019, 494] width 7 height 7
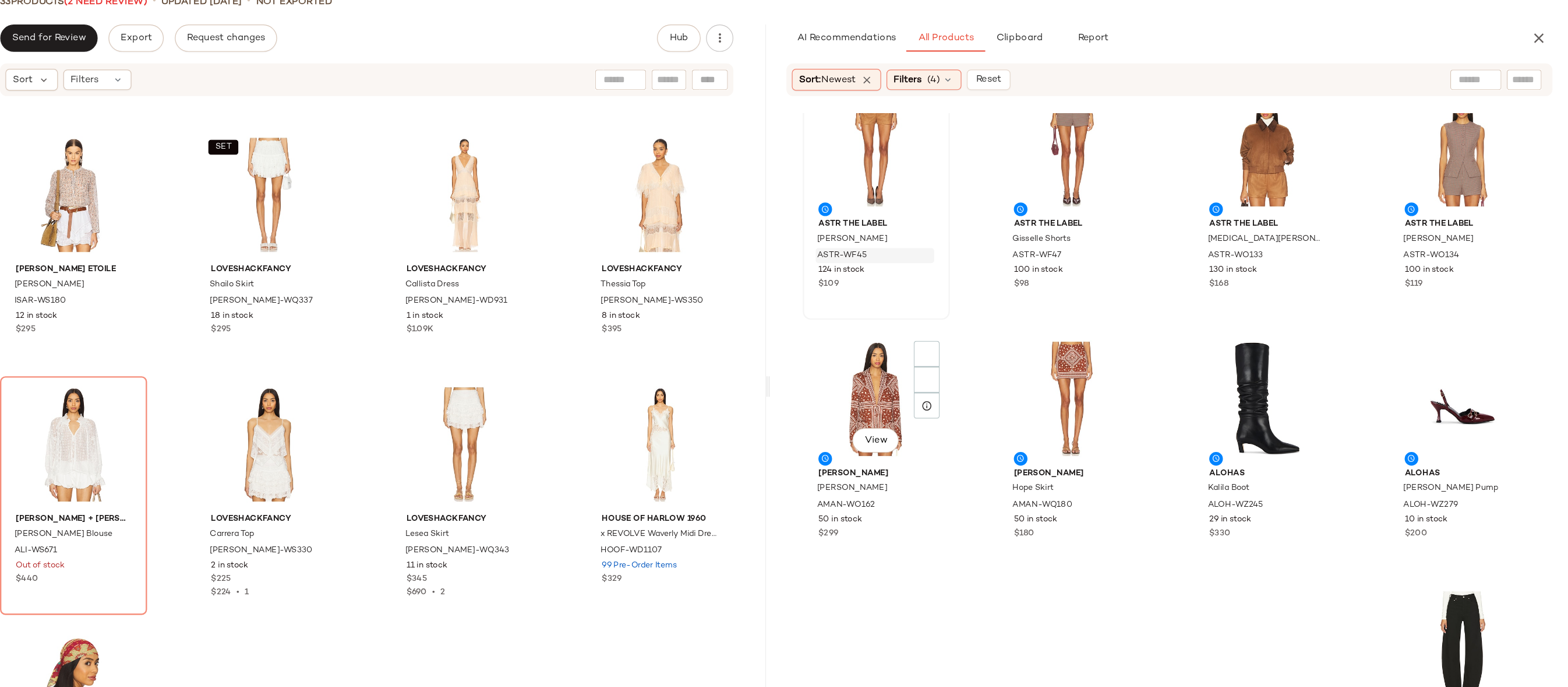
scroll to position [4229, 0]
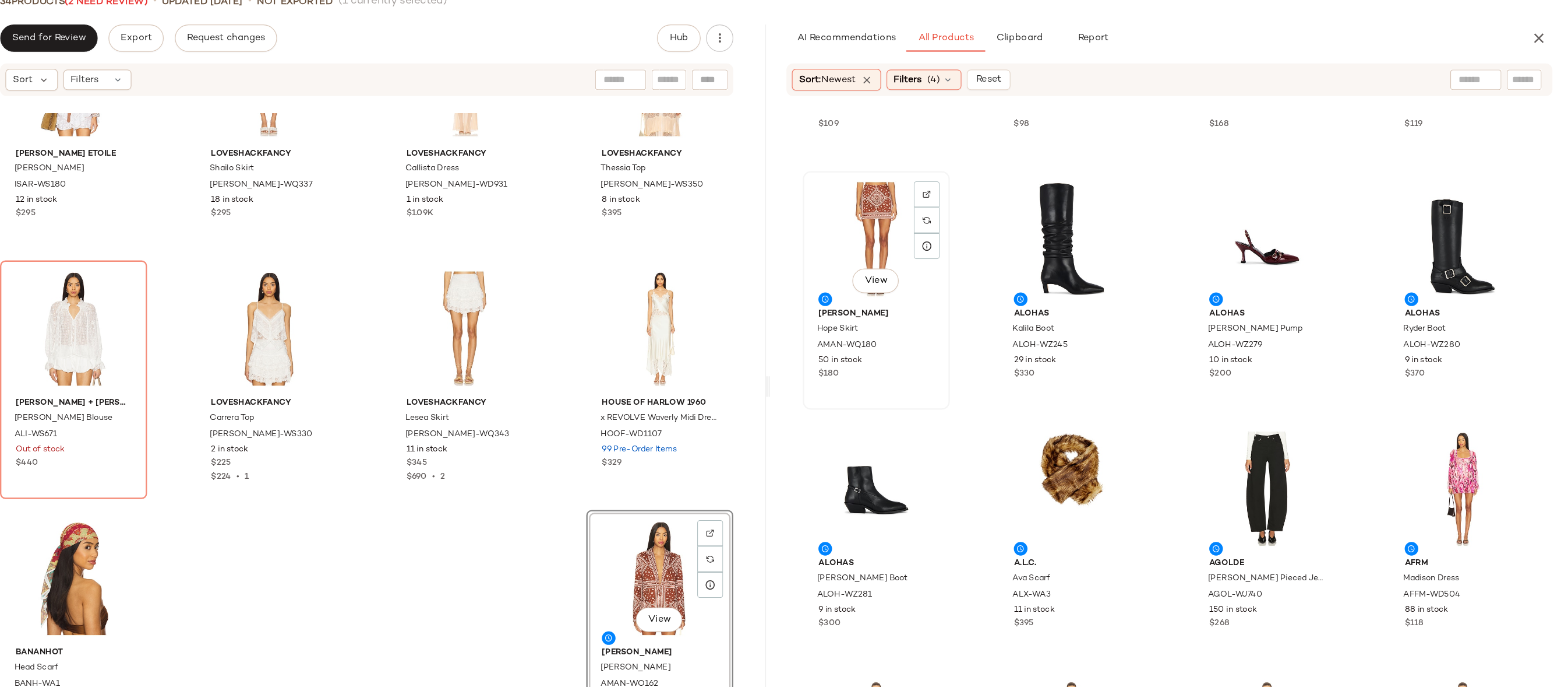
scroll to position [4228, 0]
drag, startPoint x: 988, startPoint y: 238, endPoint x: 981, endPoint y: 246, distance: 10.6
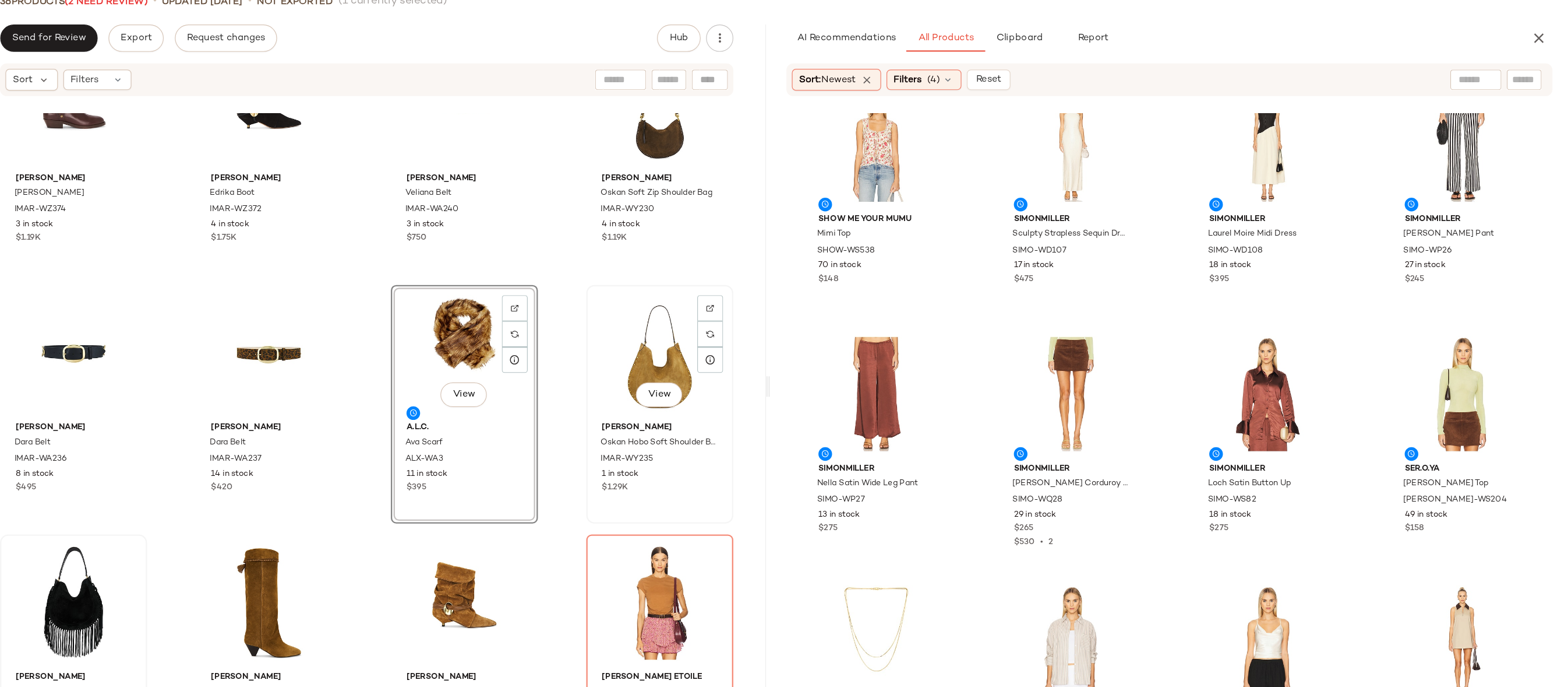
scroll to position [769, 0]
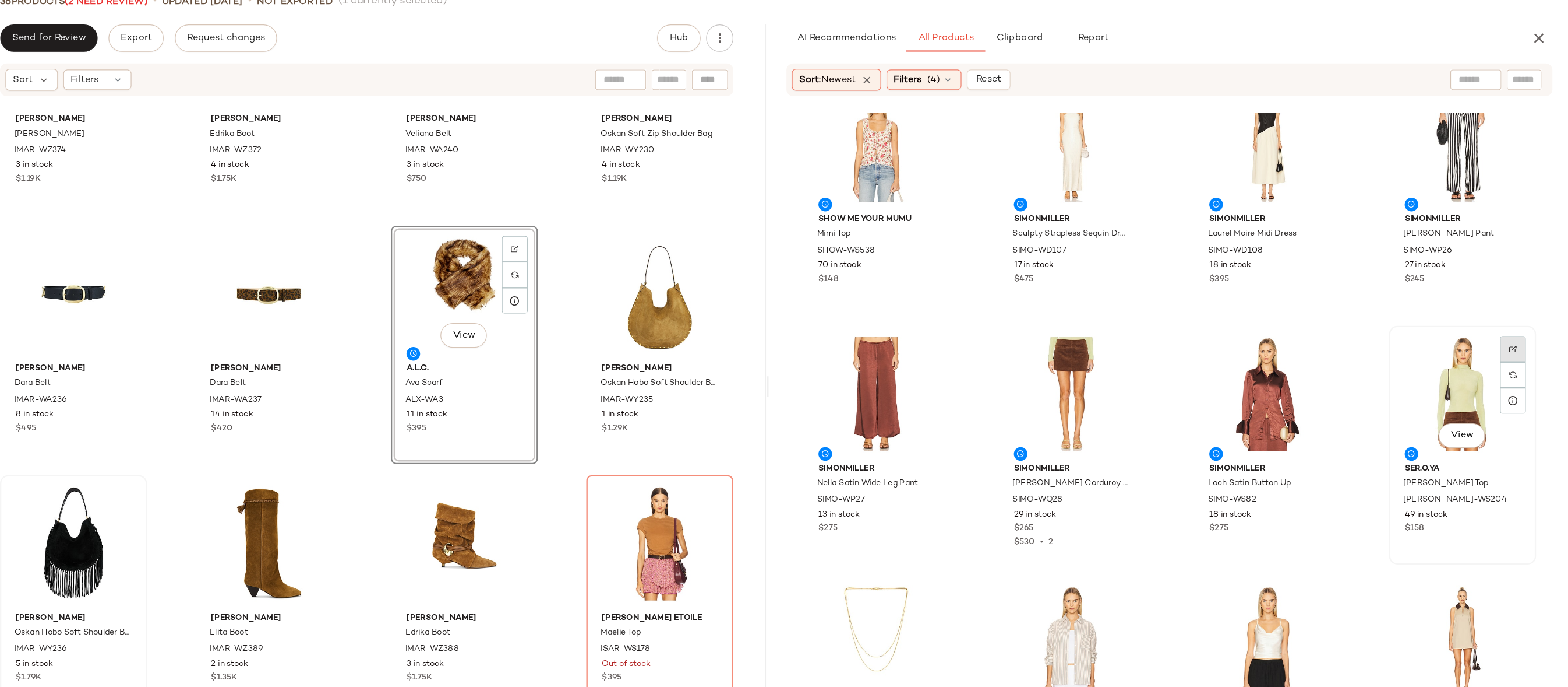
click at [1516, 356] on div at bounding box center [1520, 367] width 22 height 22
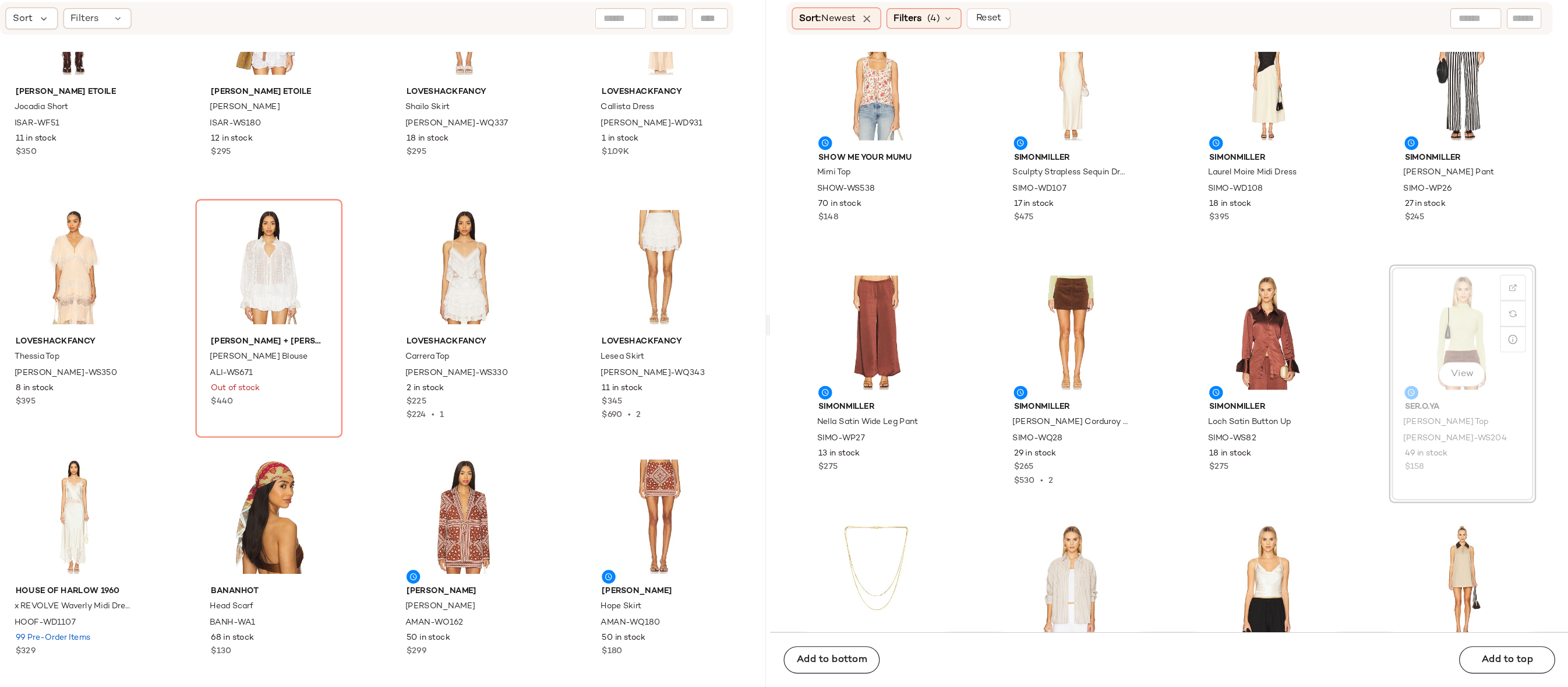
scroll to position [5389, 0]
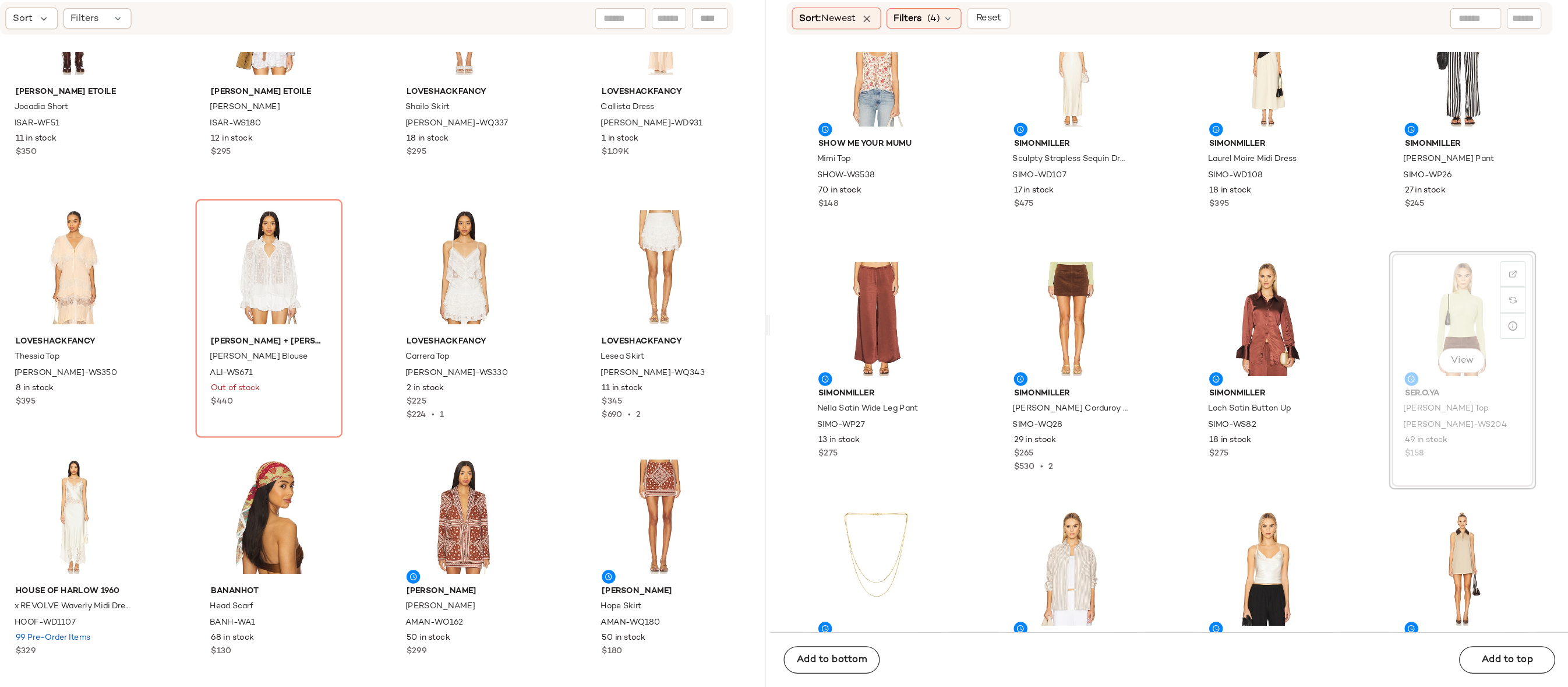
drag, startPoint x: 1448, startPoint y: 385, endPoint x: 1437, endPoint y: 385, distance: 11.0
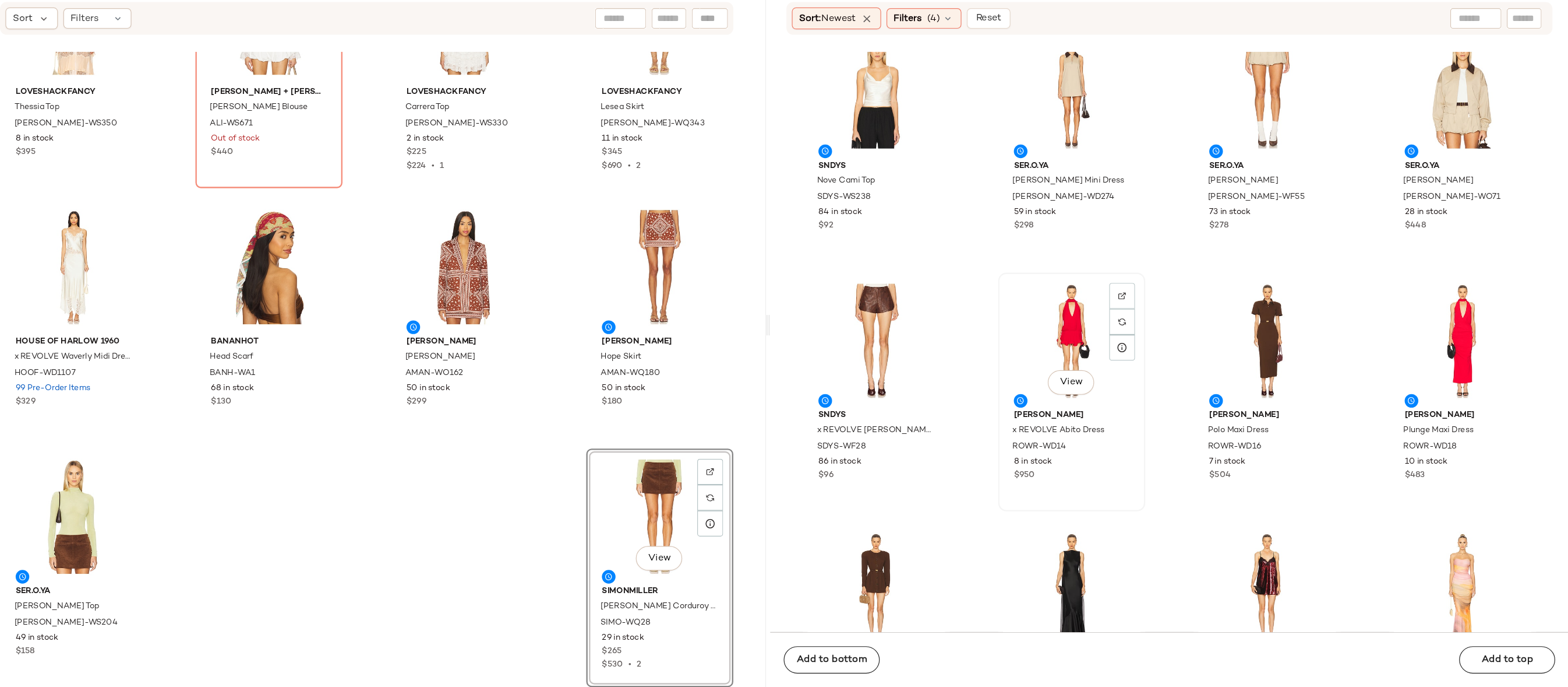
scroll to position [5676, 0]
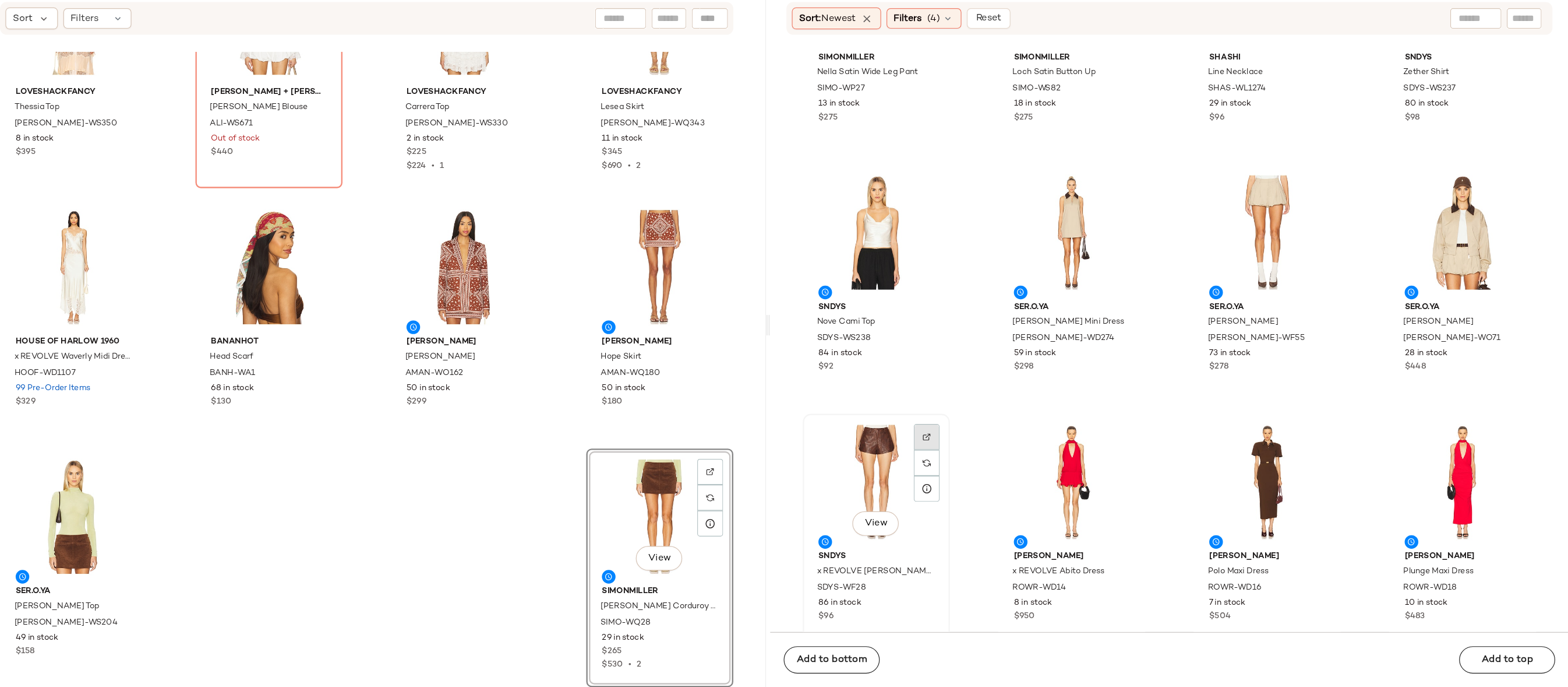
click at [1016, 484] on div at bounding box center [1018, 494] width 22 height 22
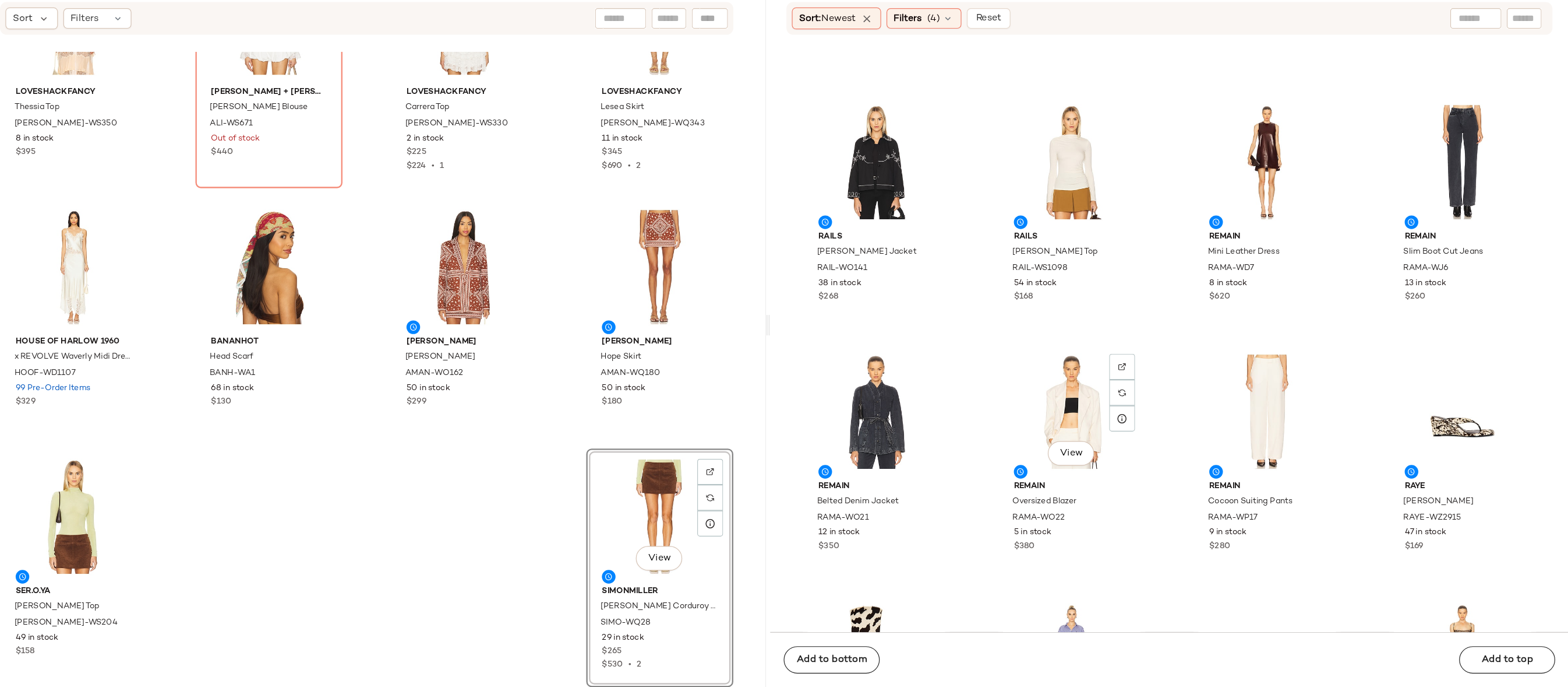
scroll to position [6576, 0]
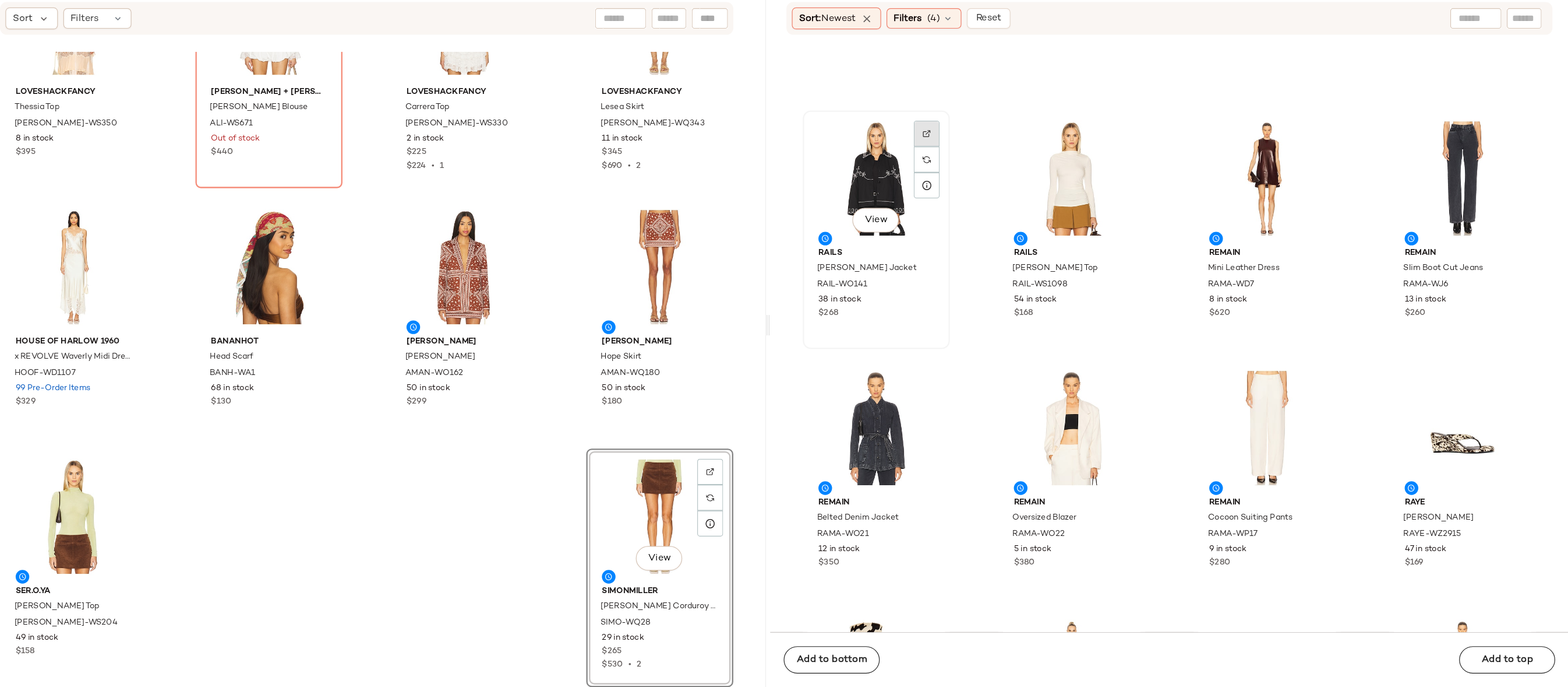
click at [1023, 225] on div at bounding box center [1018, 235] width 22 height 22
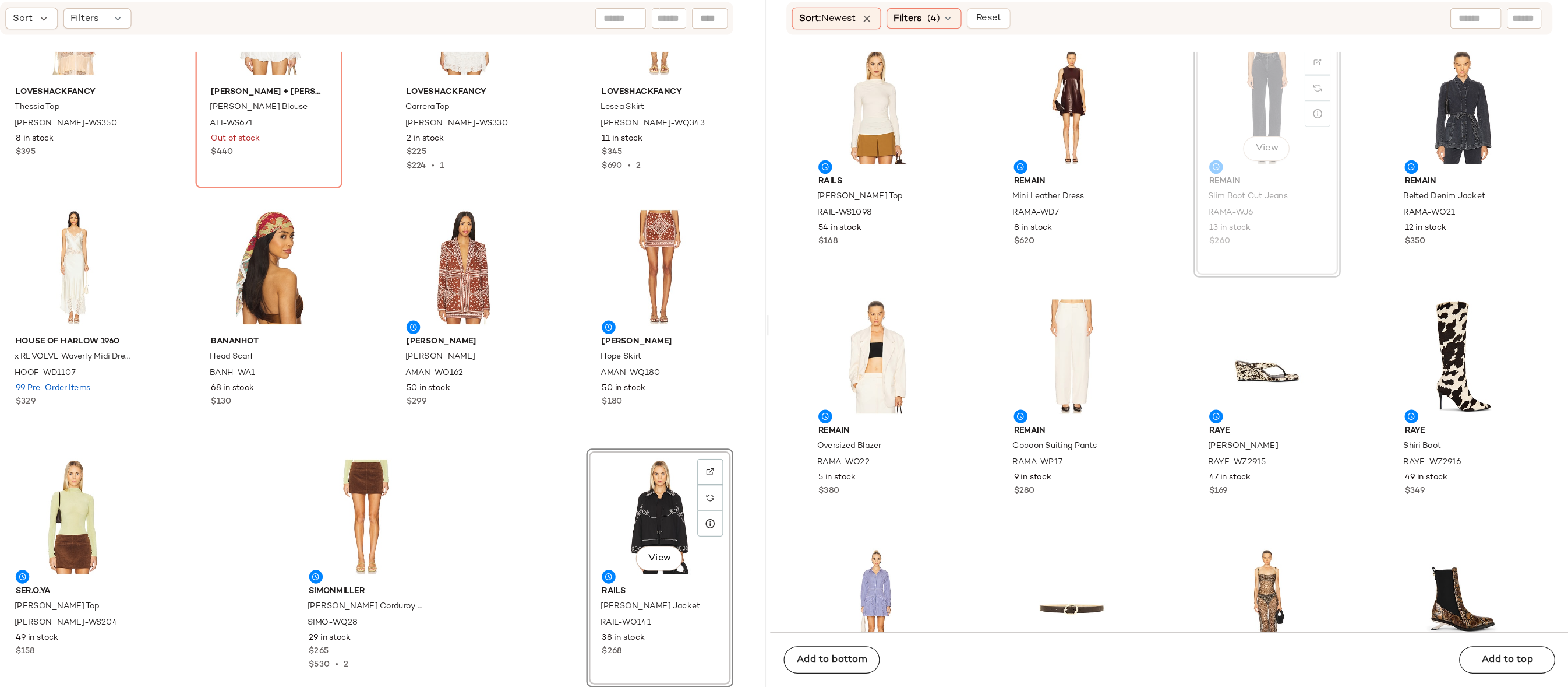
scroll to position [6637, 0]
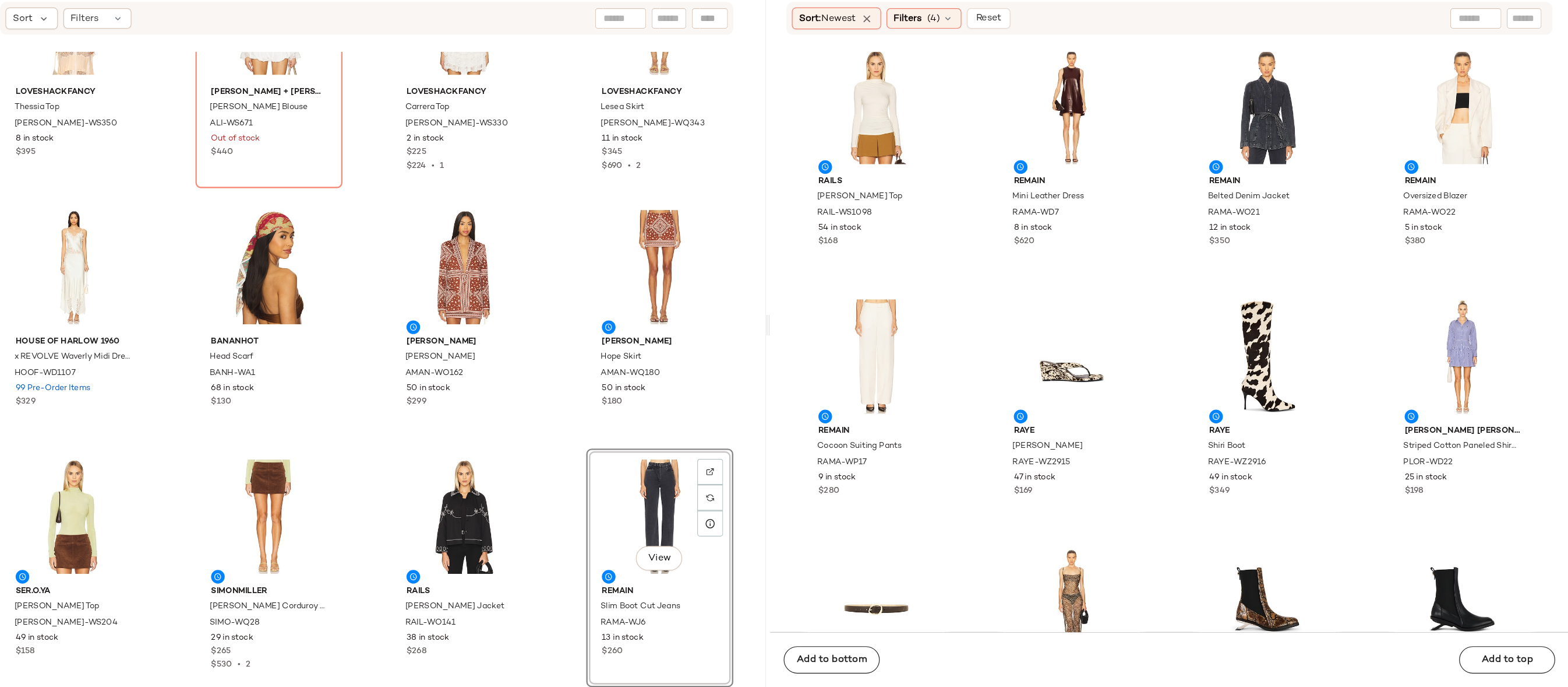
click at [764, 530] on div "View" at bounding box center [791, 541] width 118 height 108
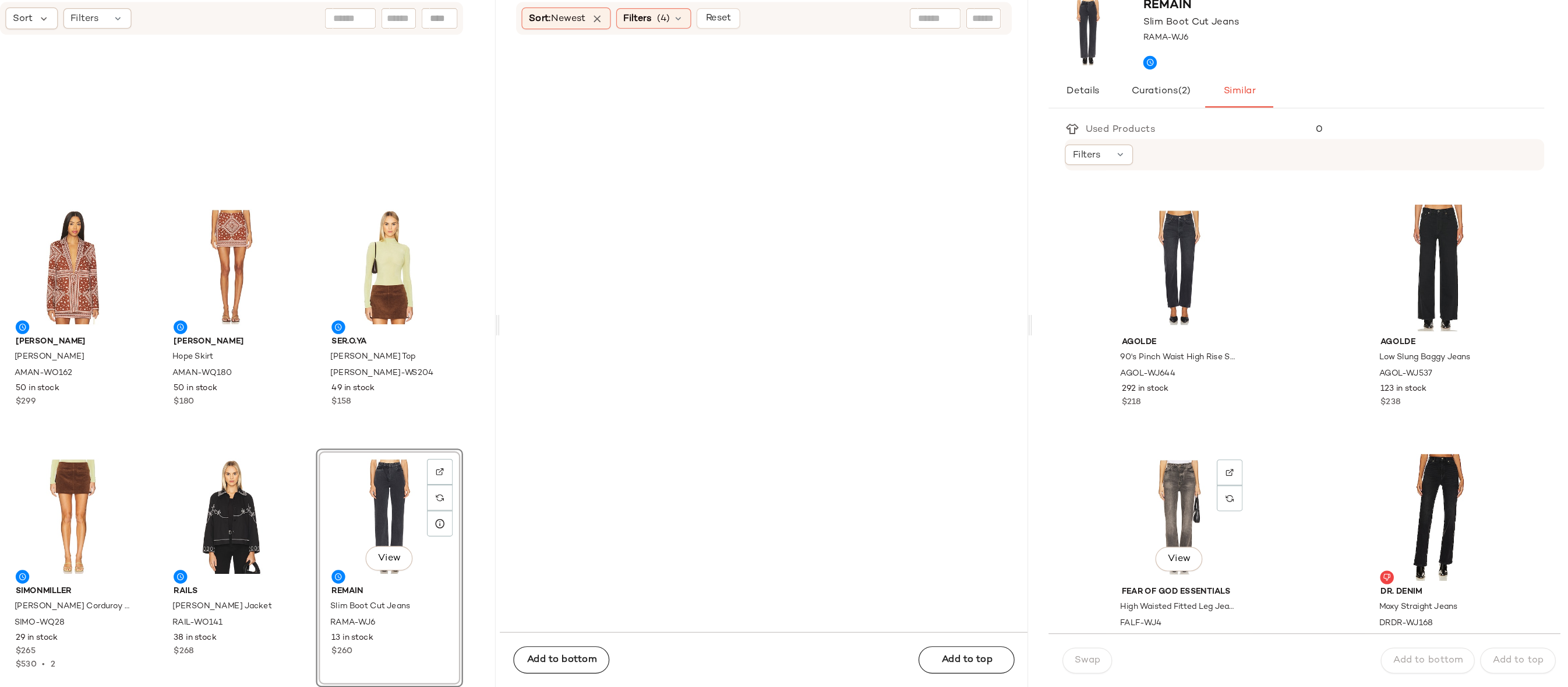
scroll to position [1257, 0]
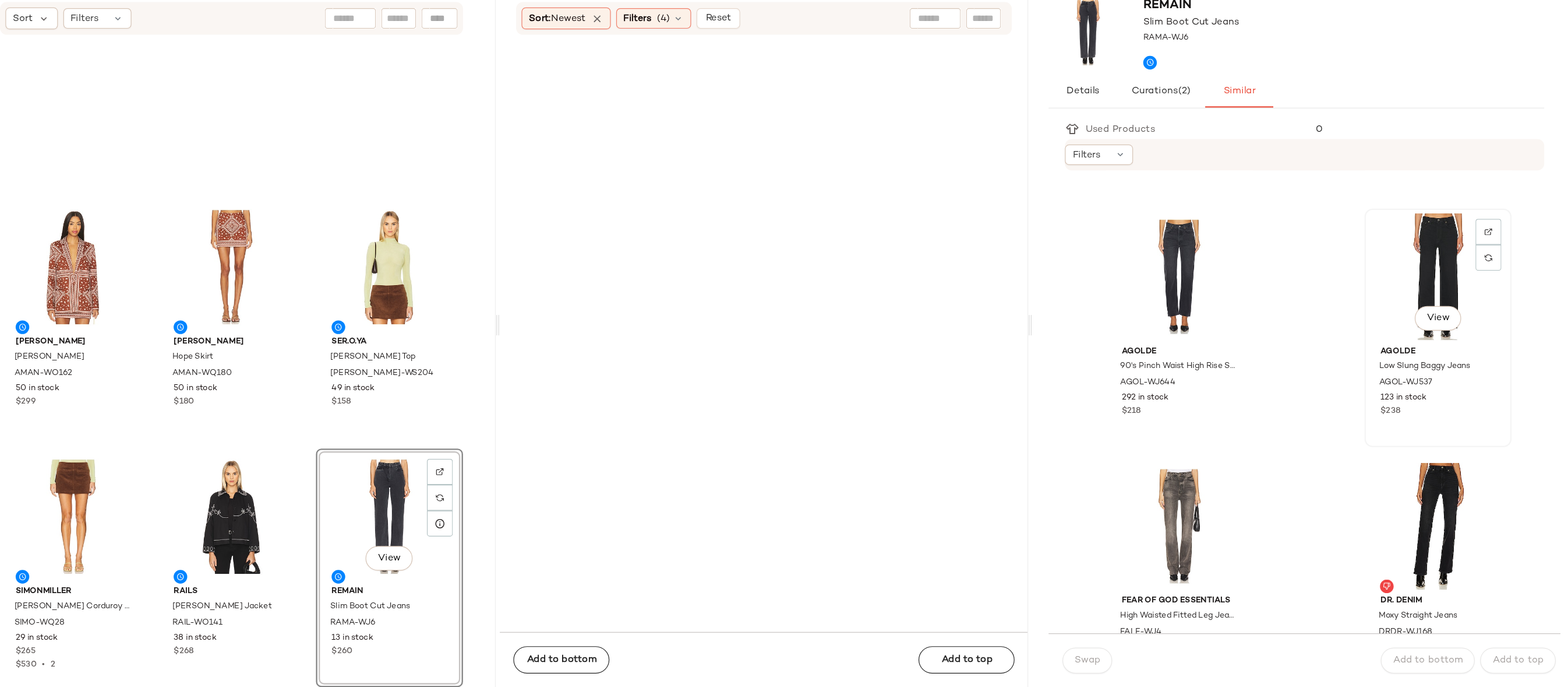
click at [1433, 323] on div "View" at bounding box center [1457, 335] width 118 height 108
click at [1233, 311] on div "View" at bounding box center [1235, 335] width 118 height 108
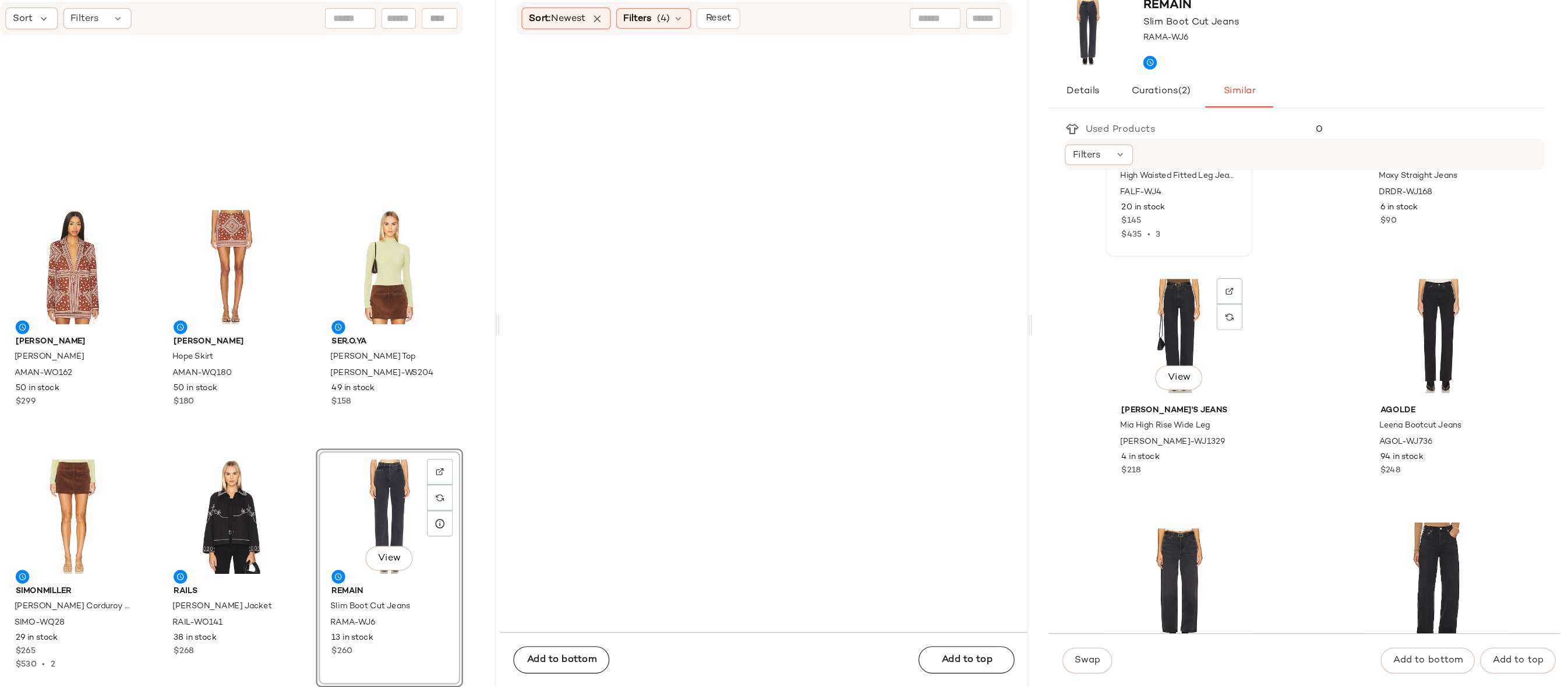
scroll to position [1811, 0]
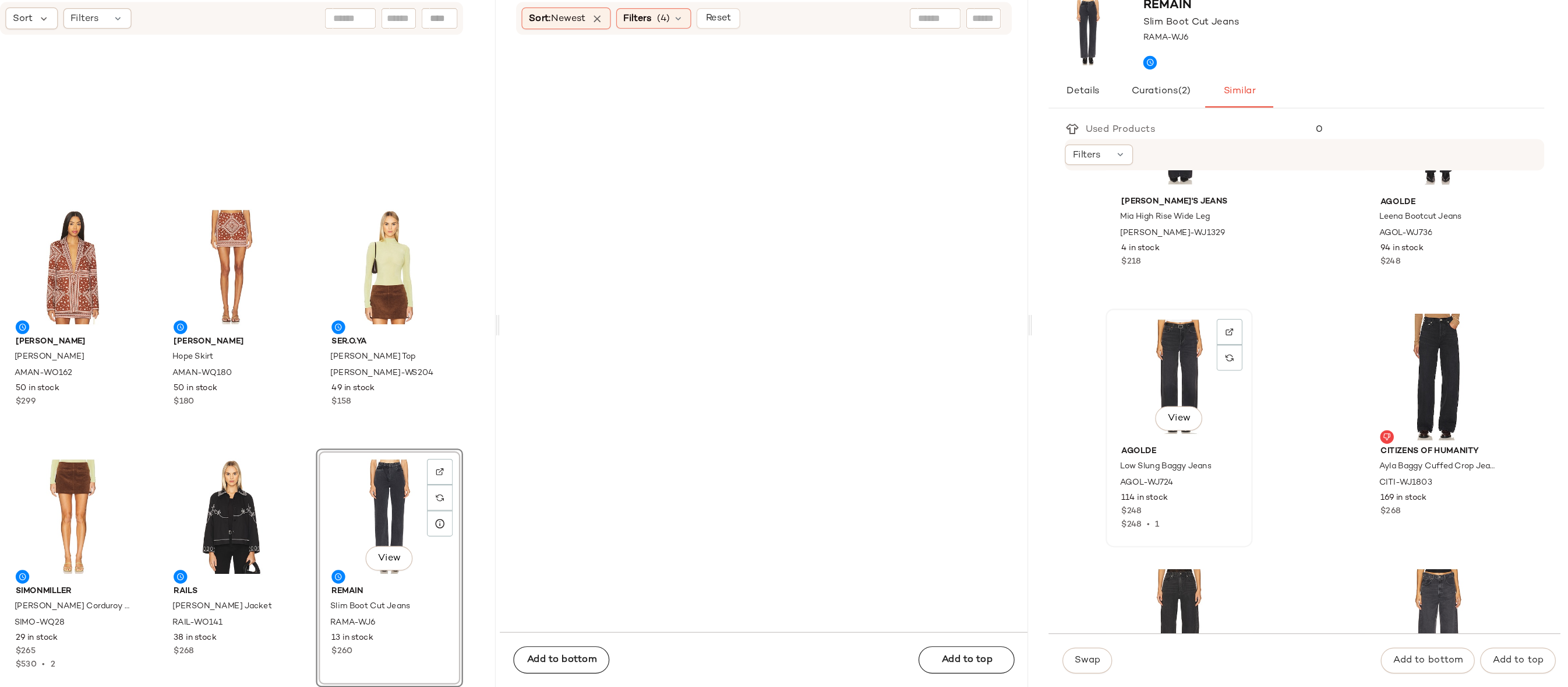
click at [1253, 402] on div "View" at bounding box center [1235, 421] width 118 height 108
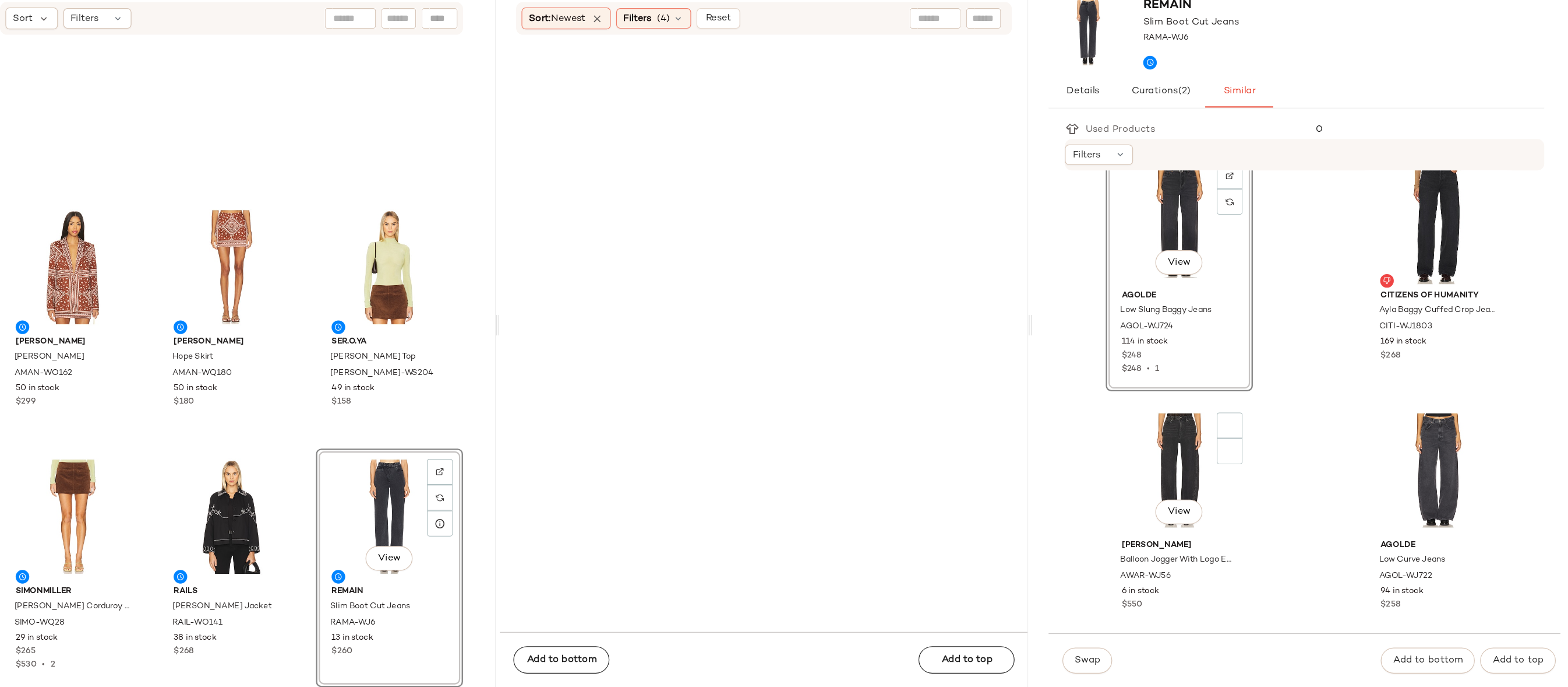
scroll to position [2023, 0]
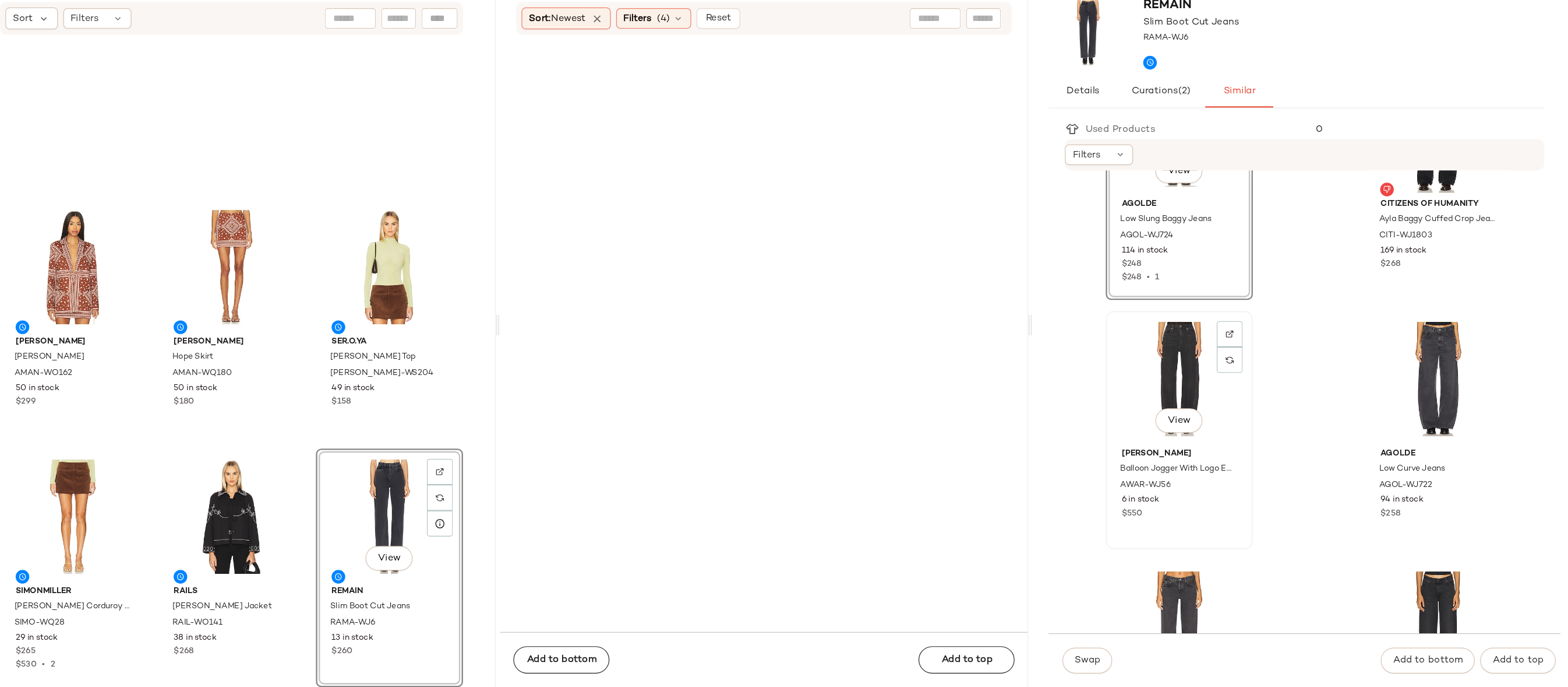
click at [1243, 406] on div "View" at bounding box center [1235, 423] width 118 height 108
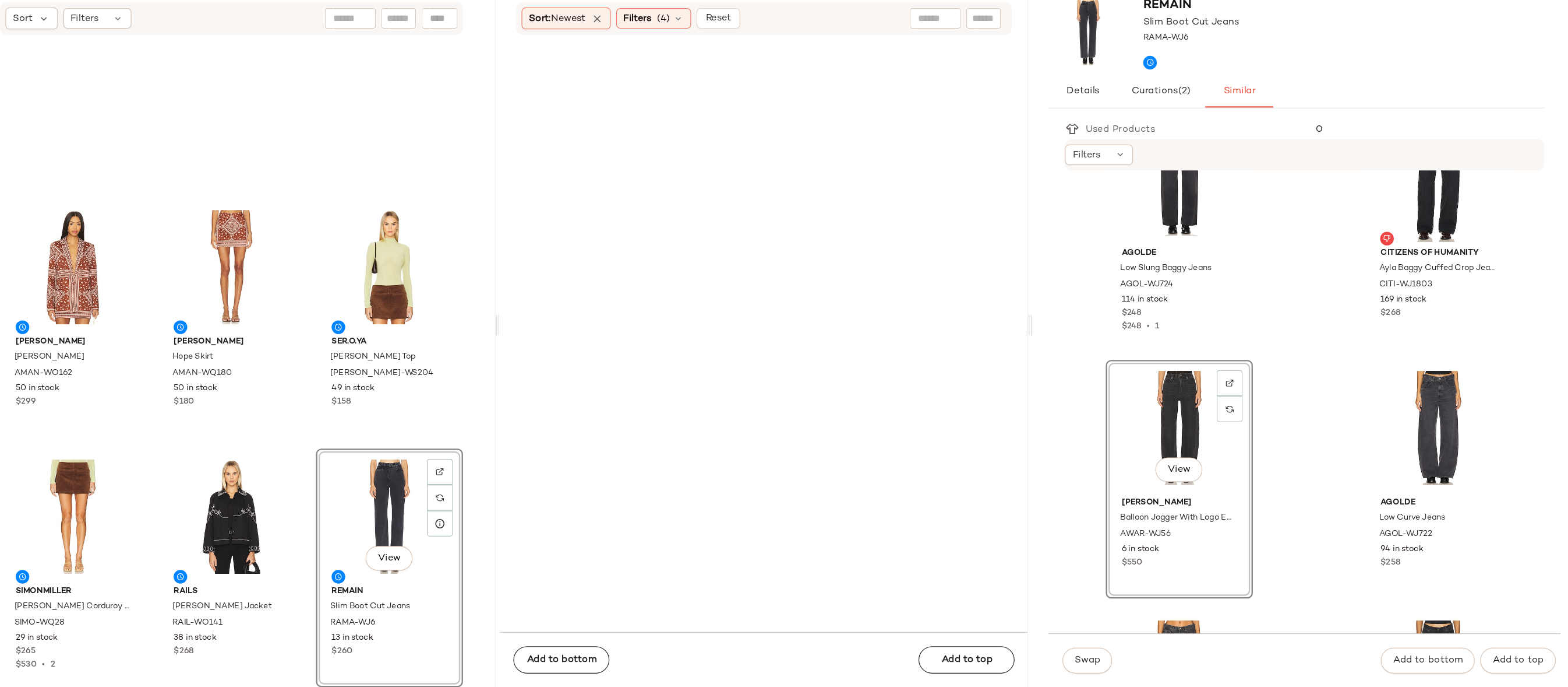
scroll to position [1933, 0]
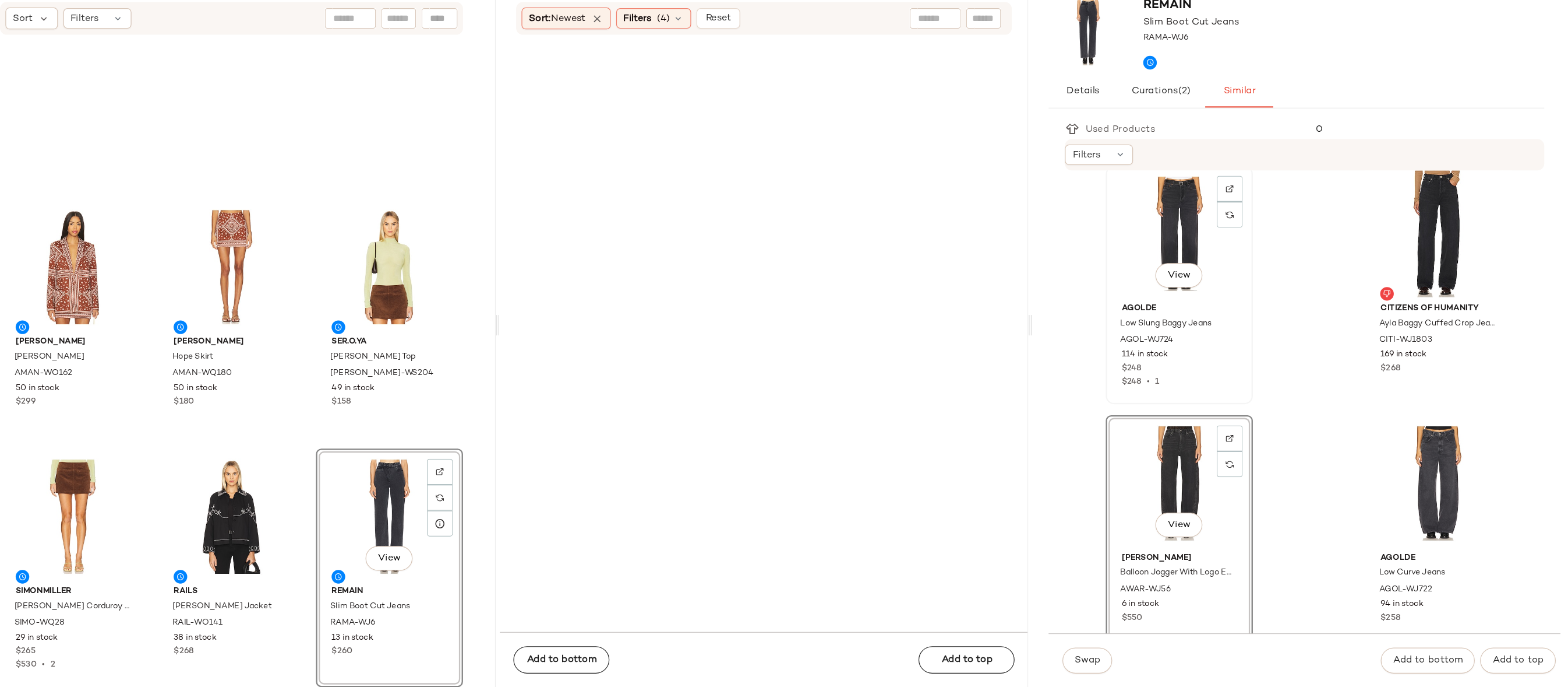
click at [1247, 271] on div "View" at bounding box center [1235, 298] width 118 height 108
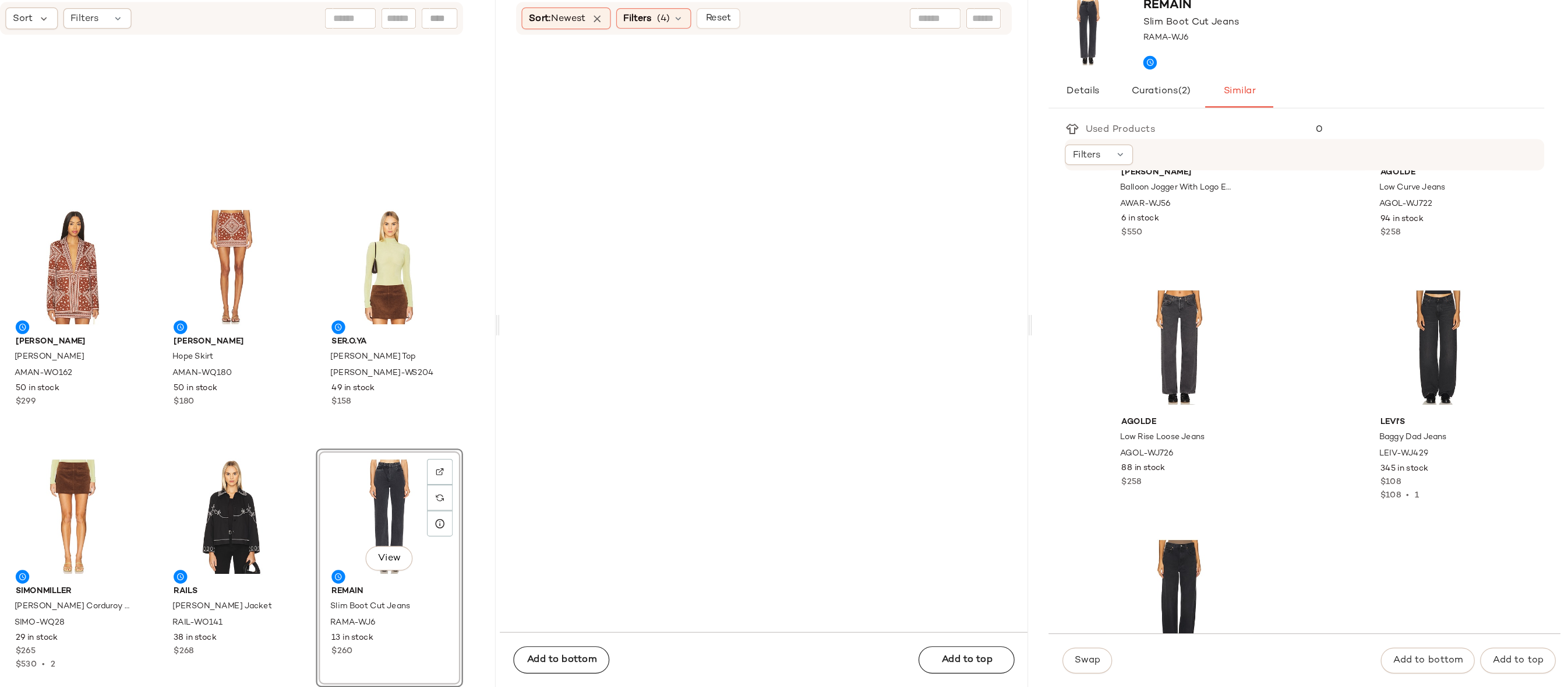
scroll to position [2378, 0]
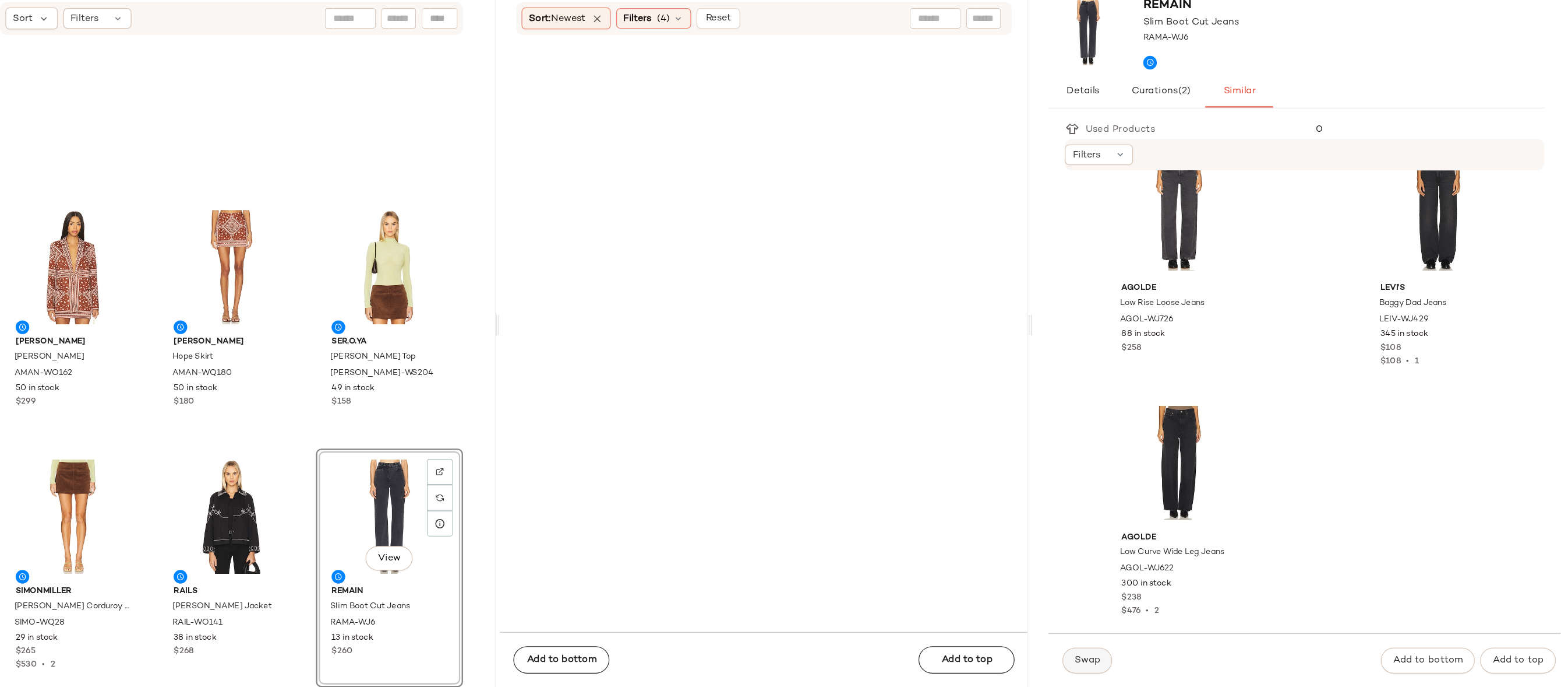
click at [1158, 668] on span "Swap" at bounding box center [1156, 664] width 23 height 9
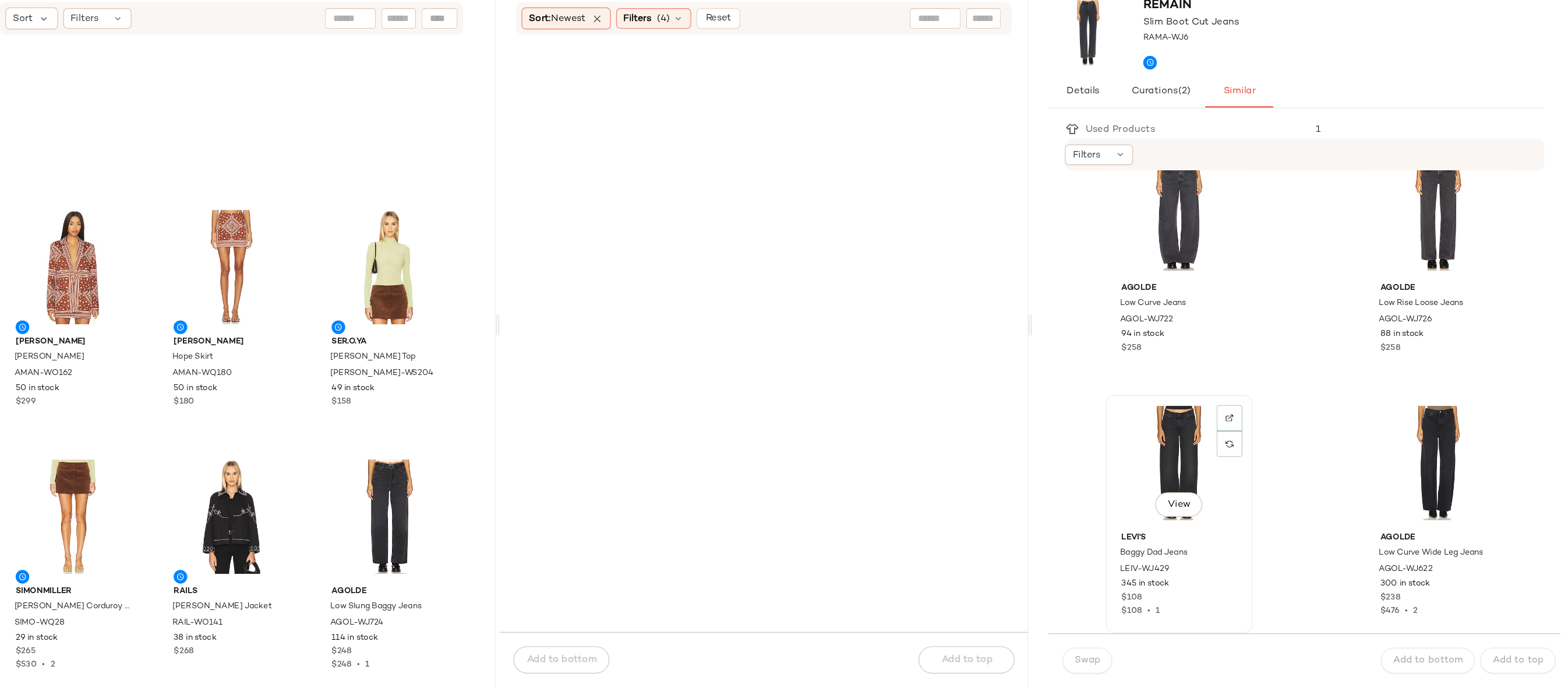
scroll to position [2165, 0]
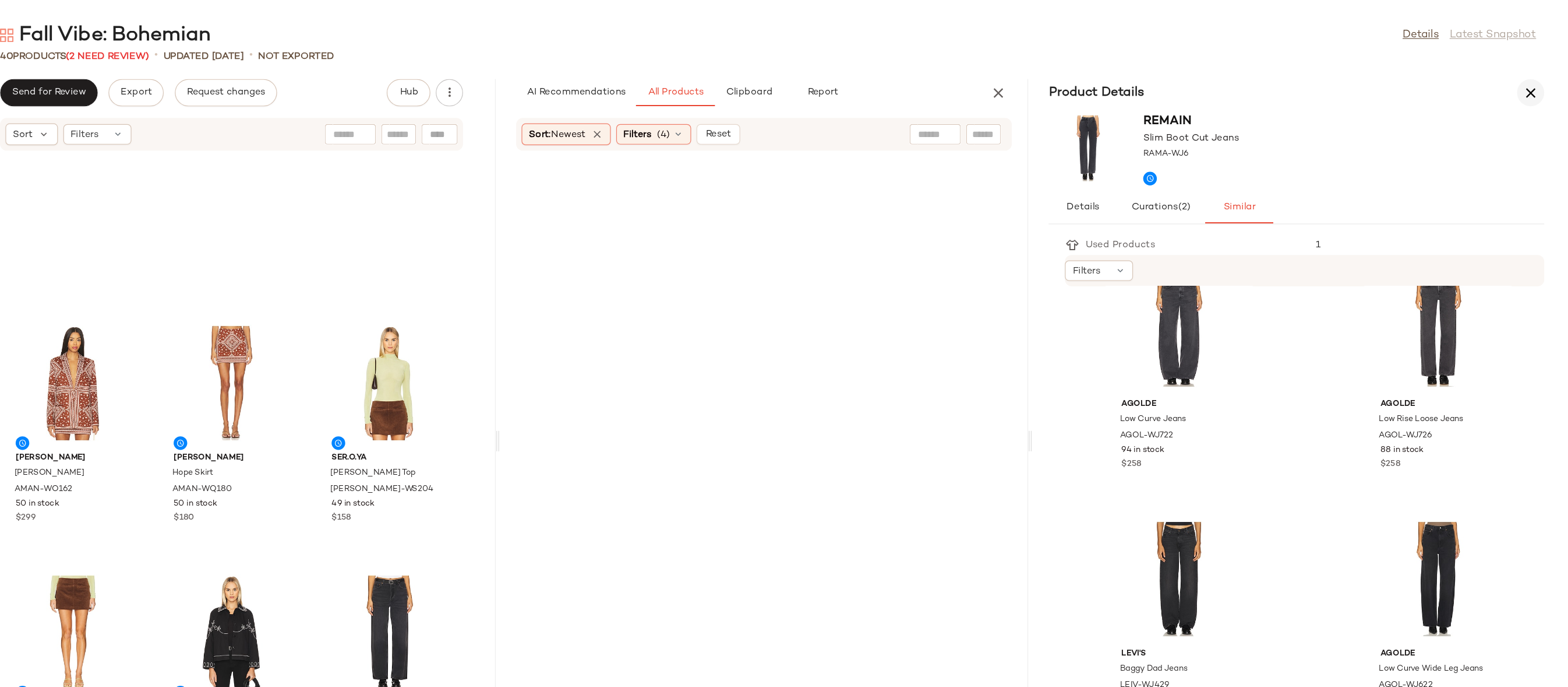
click at [1525, 85] on button "button" at bounding box center [1535, 79] width 23 height 23
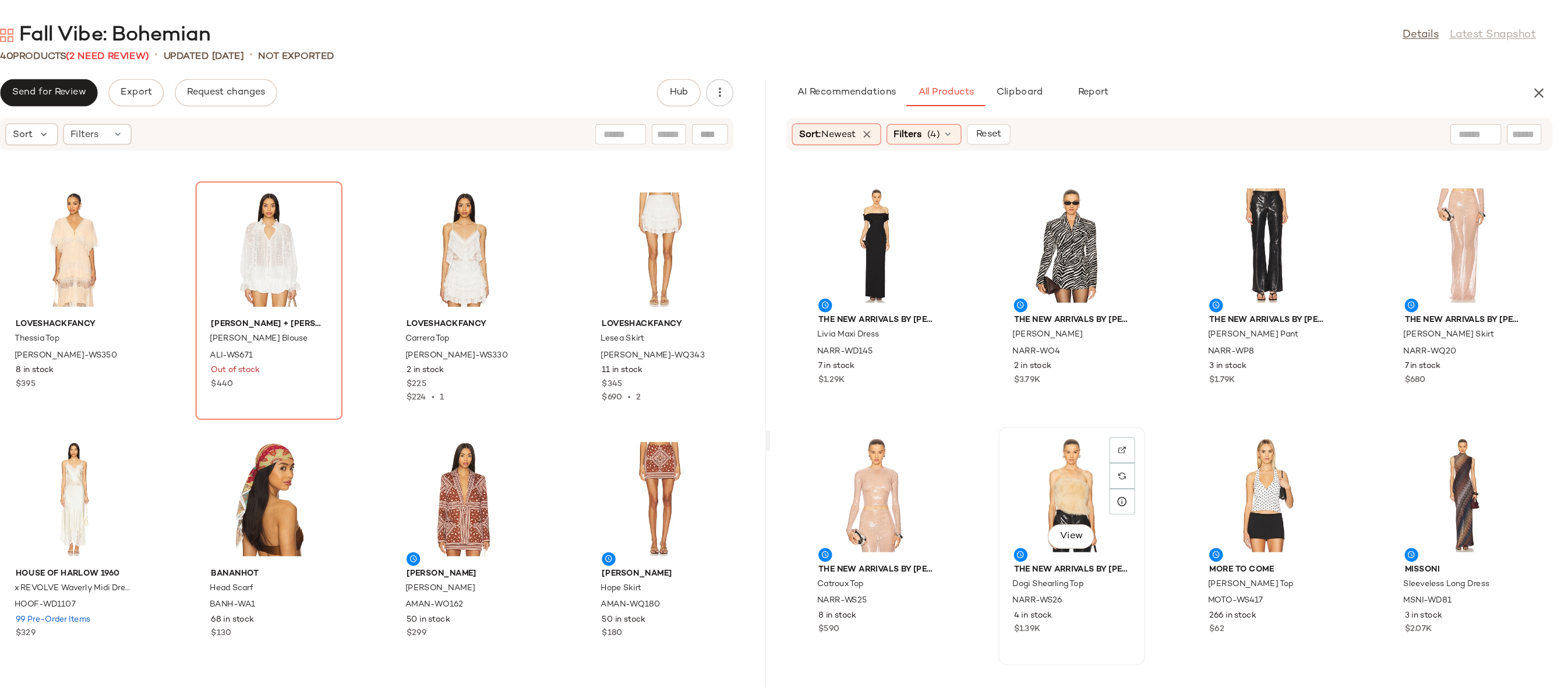
scroll to position [8535, 0]
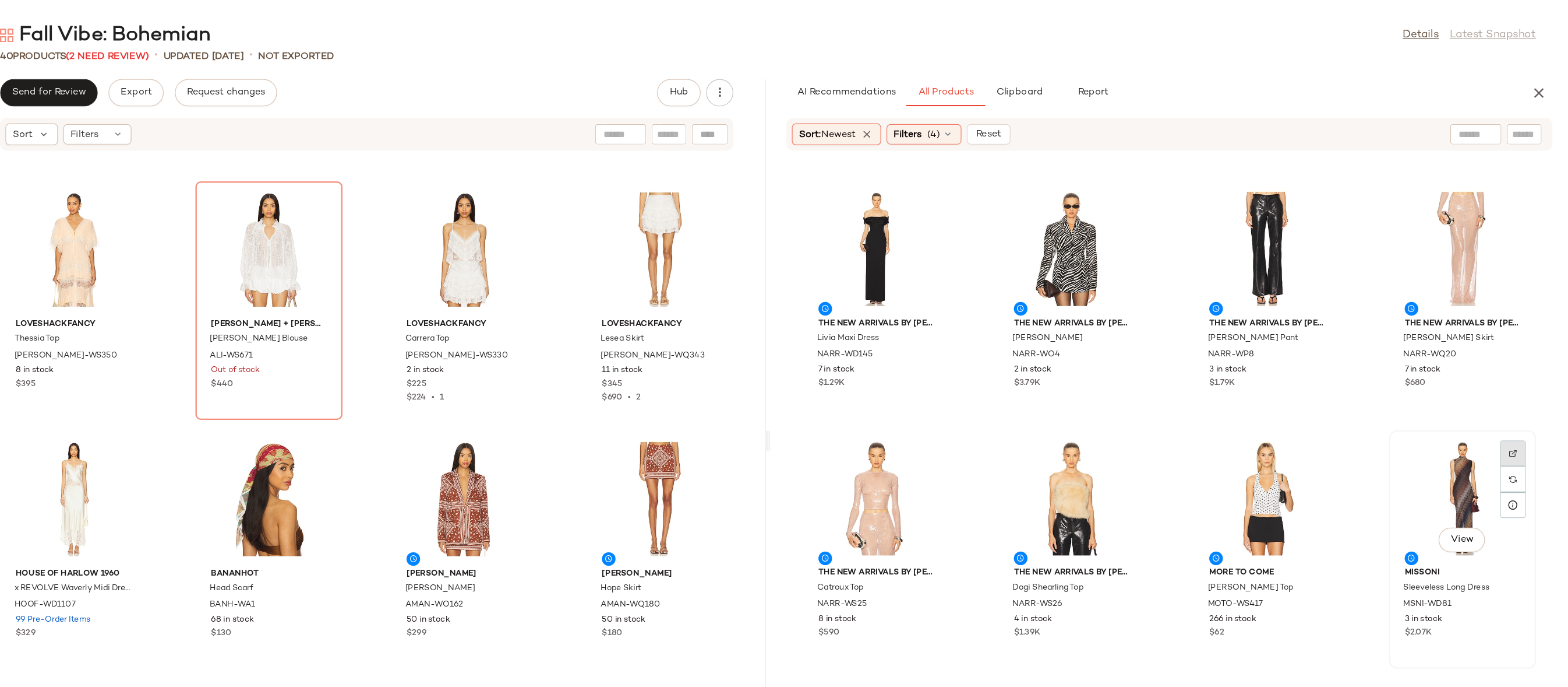
click at [1509, 398] on div at bounding box center [1520, 409] width 22 height 22
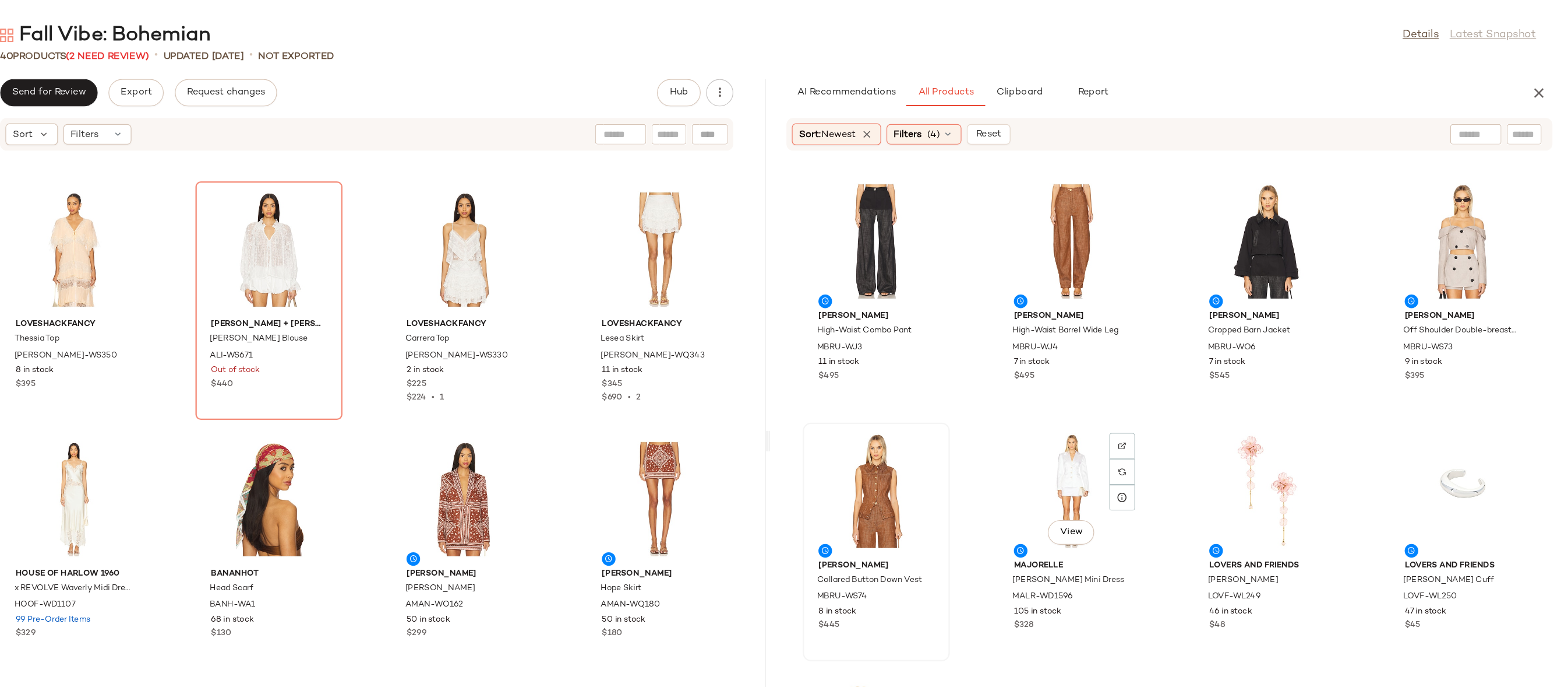
scroll to position [9402, 0]
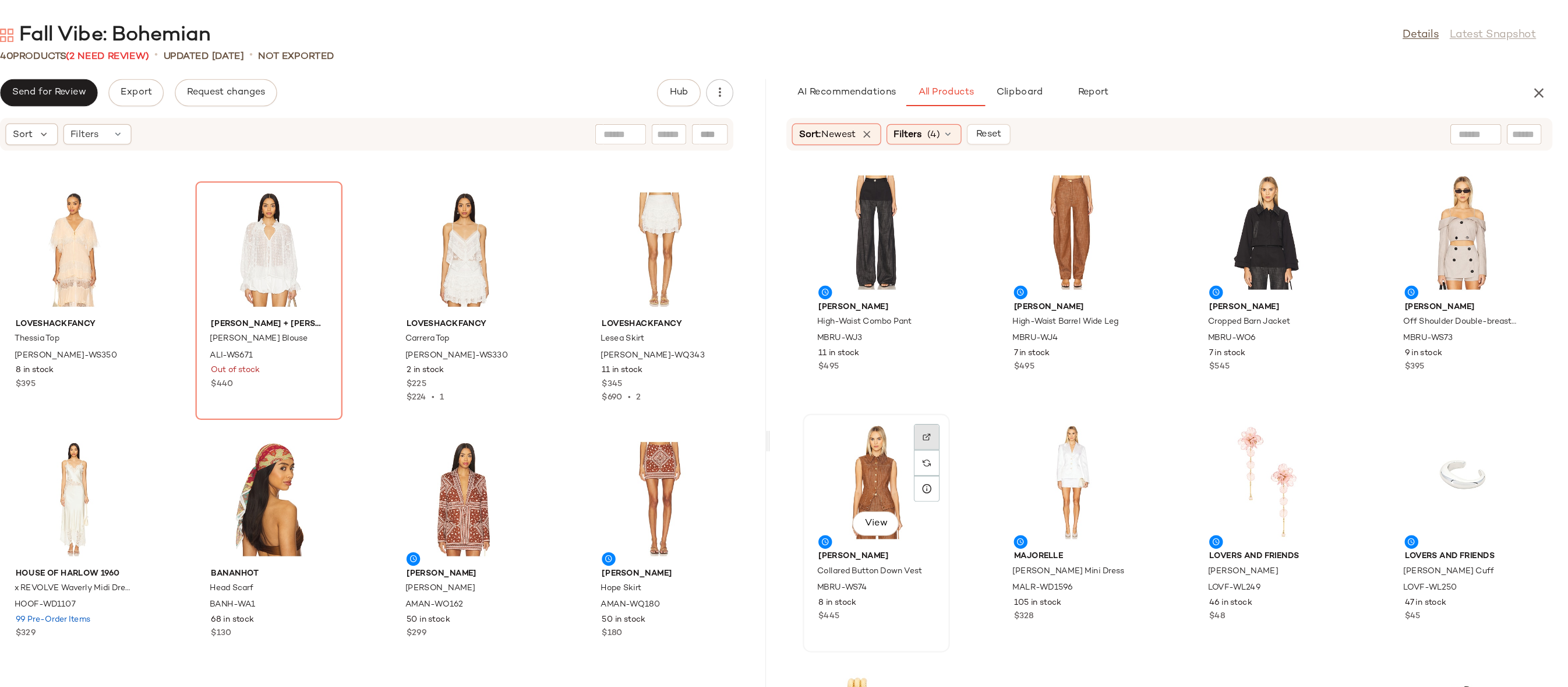
click at [1018, 385] on div at bounding box center [1018, 396] width 22 height 22
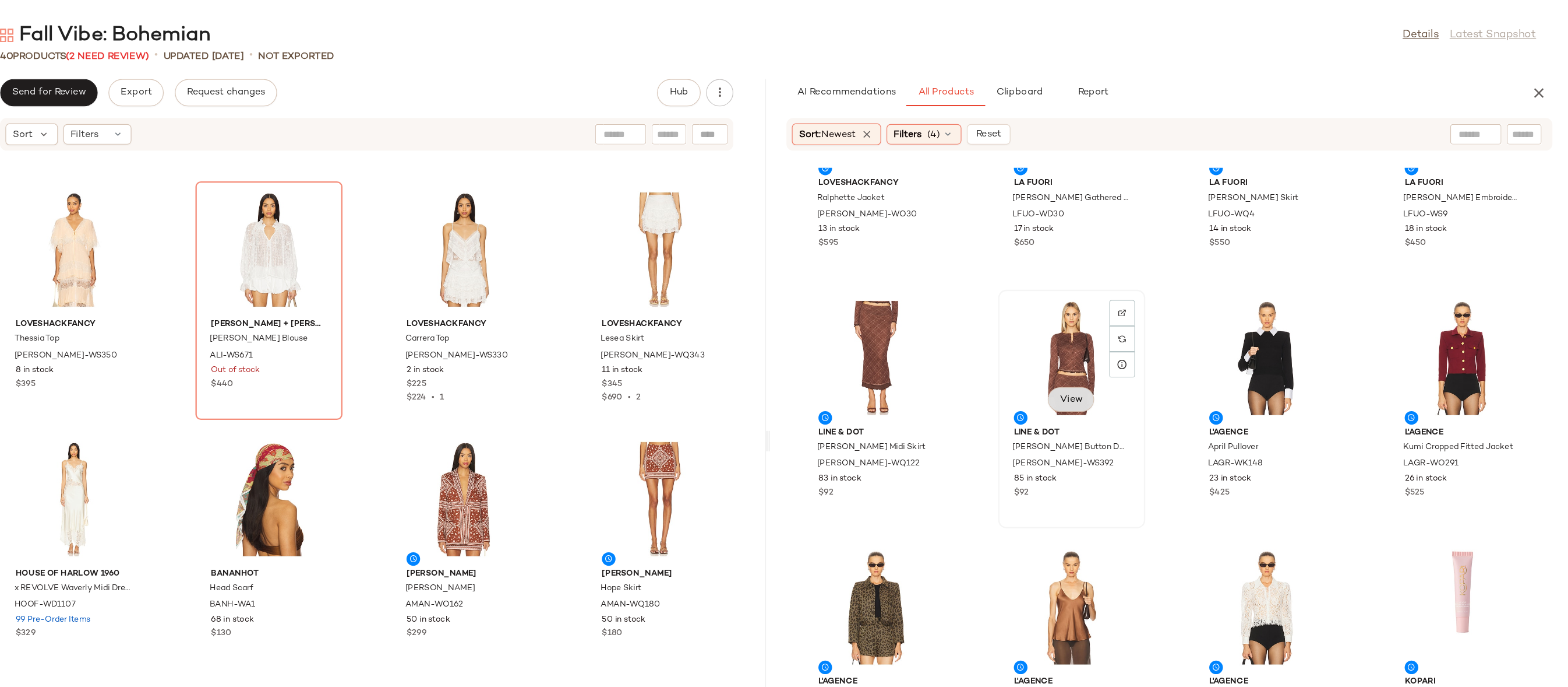
scroll to position [10662, 0]
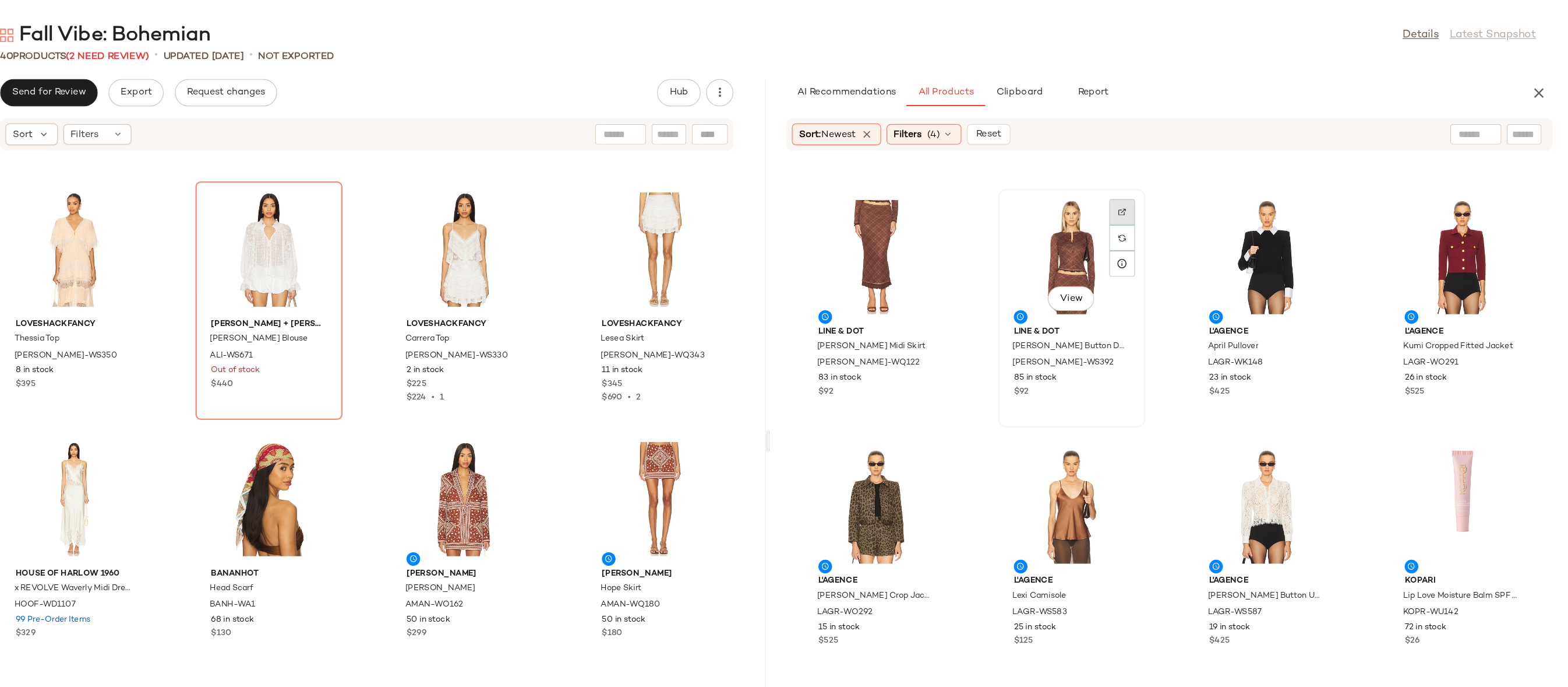
click at [1183, 184] on img at bounding box center [1186, 181] width 7 height 7
click at [1017, 192] on div at bounding box center [1018, 203] width 22 height 22
click at [1183, 313] on img "button" at bounding box center [1185, 316] width 7 height 7
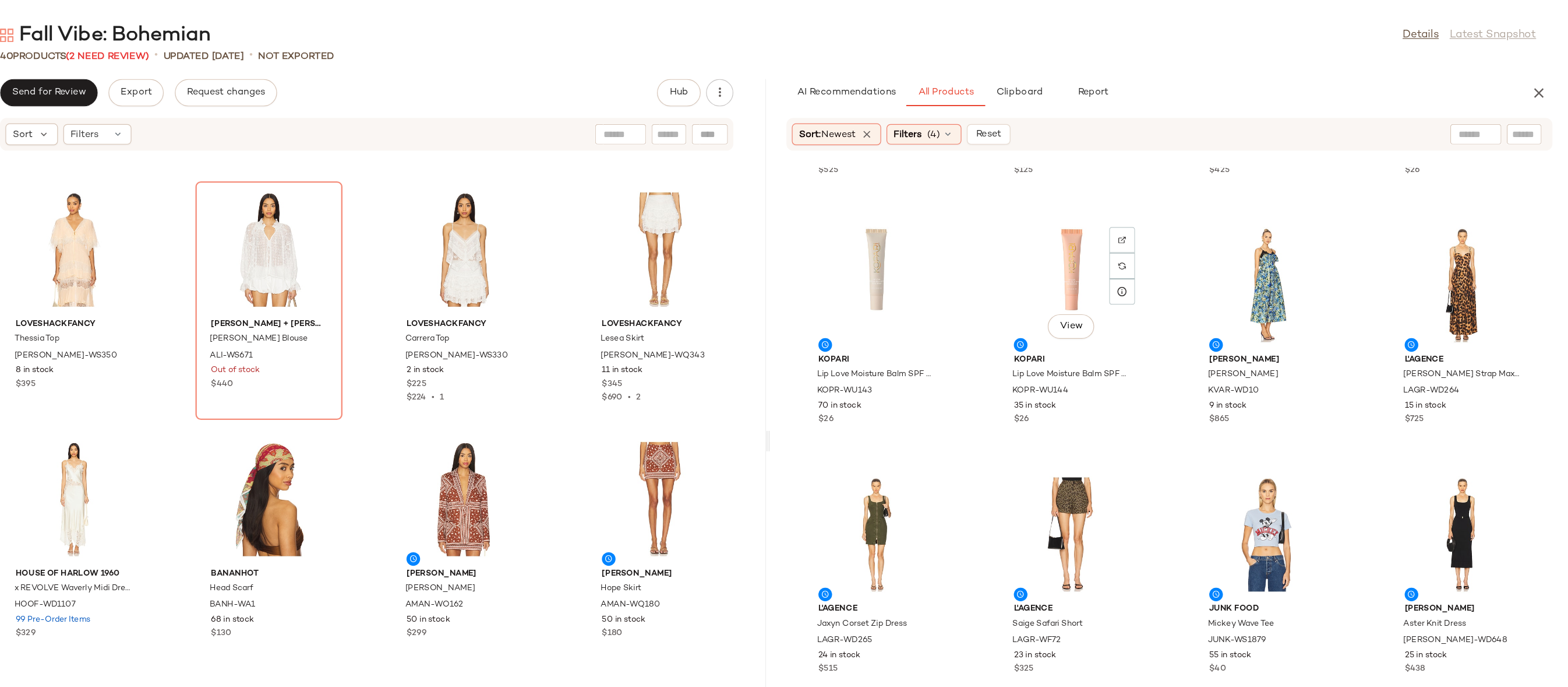
scroll to position [11067, 0]
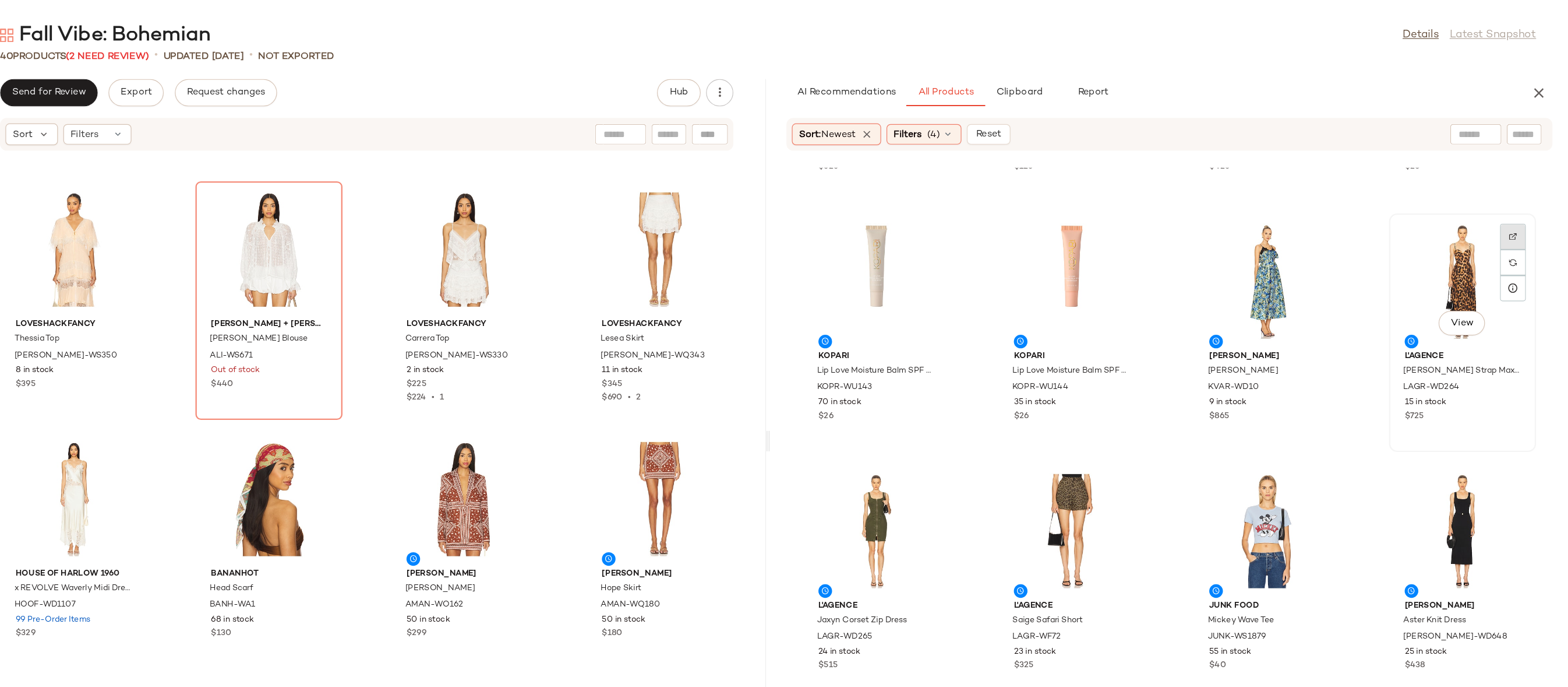
click at [1509, 213] on div at bounding box center [1520, 224] width 22 height 22
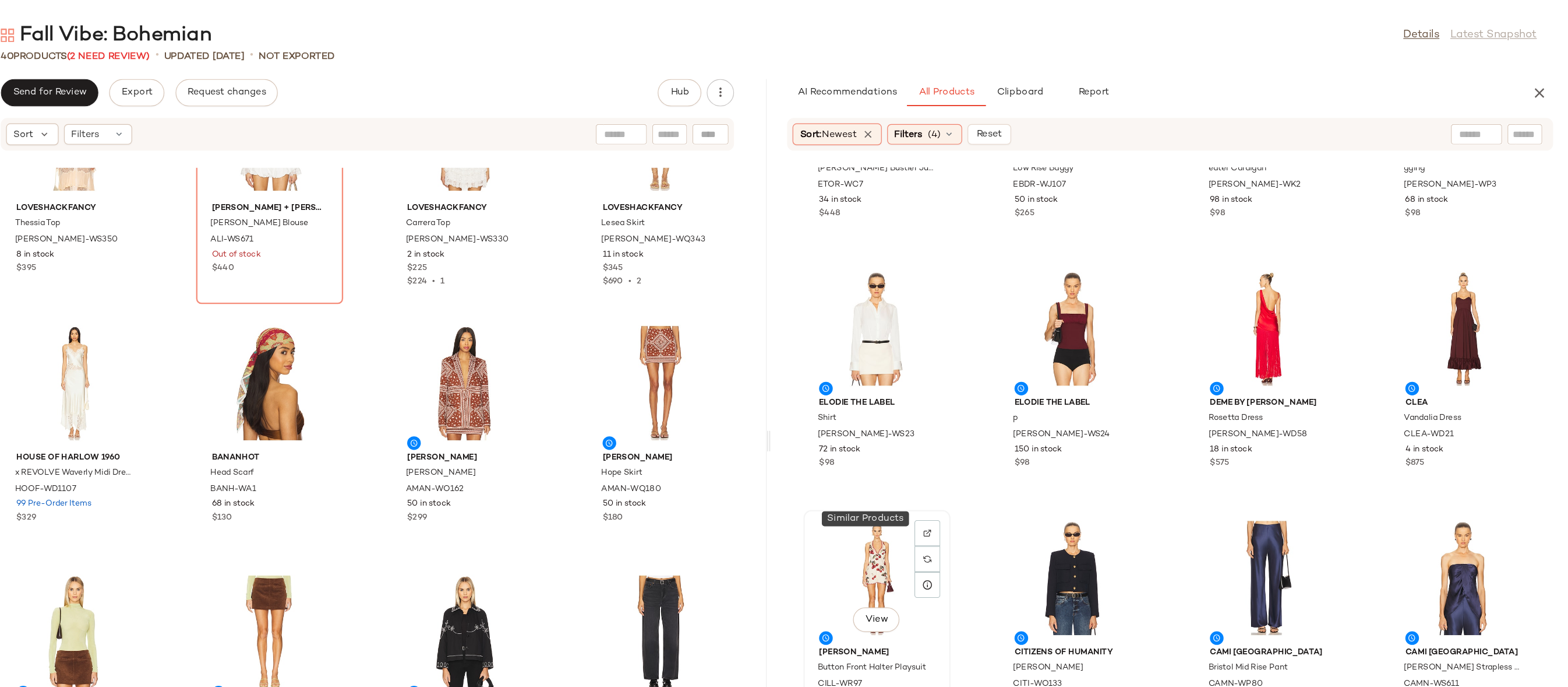
scroll to position [13751, 0]
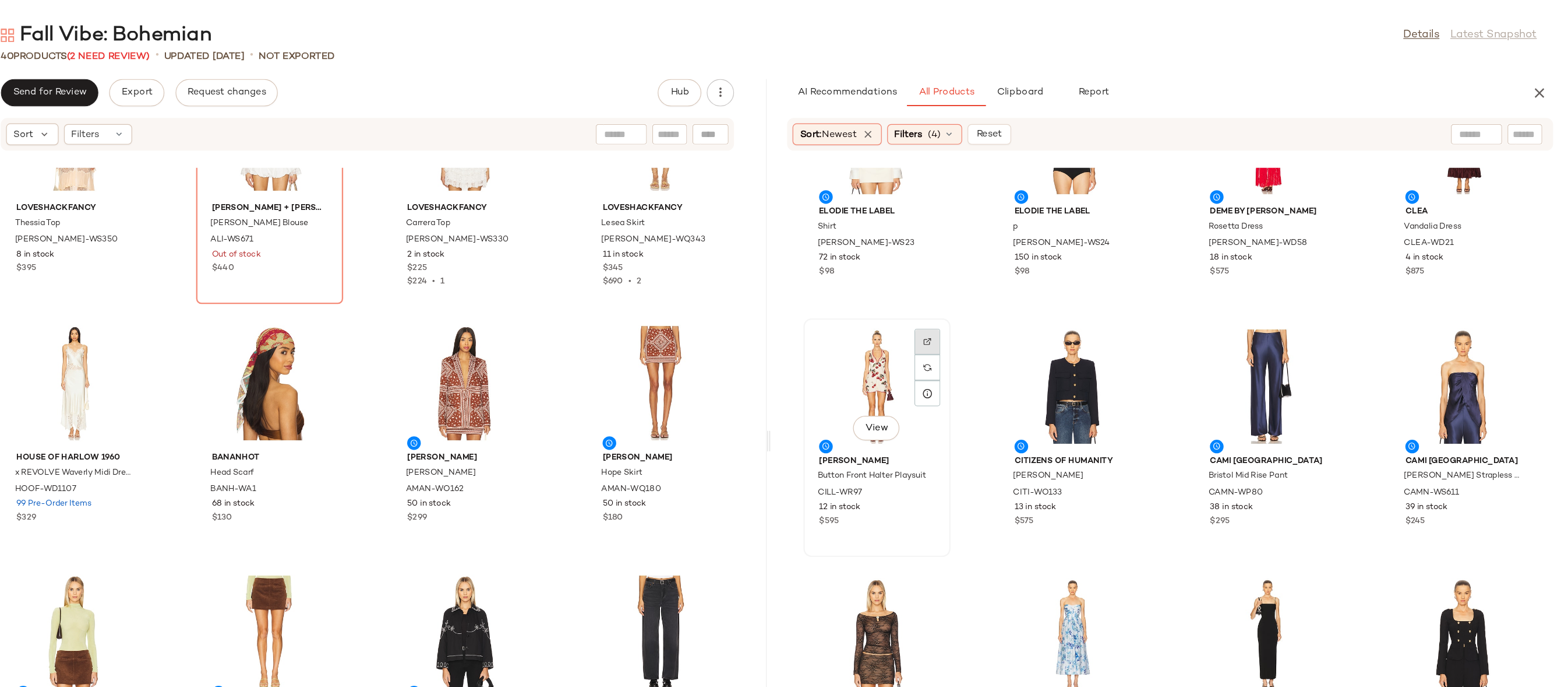
click at [1016, 294] on img at bounding box center [1019, 292] width 7 height 7
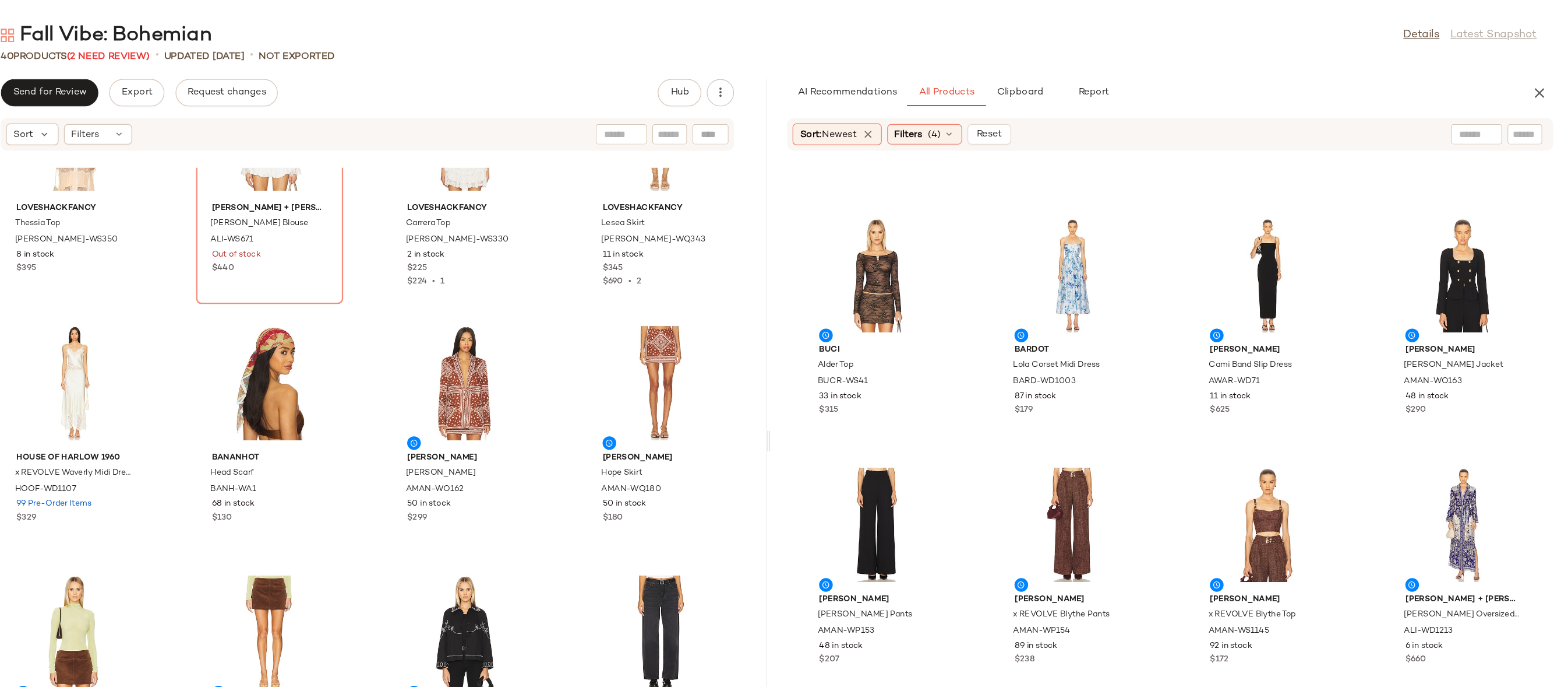
scroll to position [14258, 0]
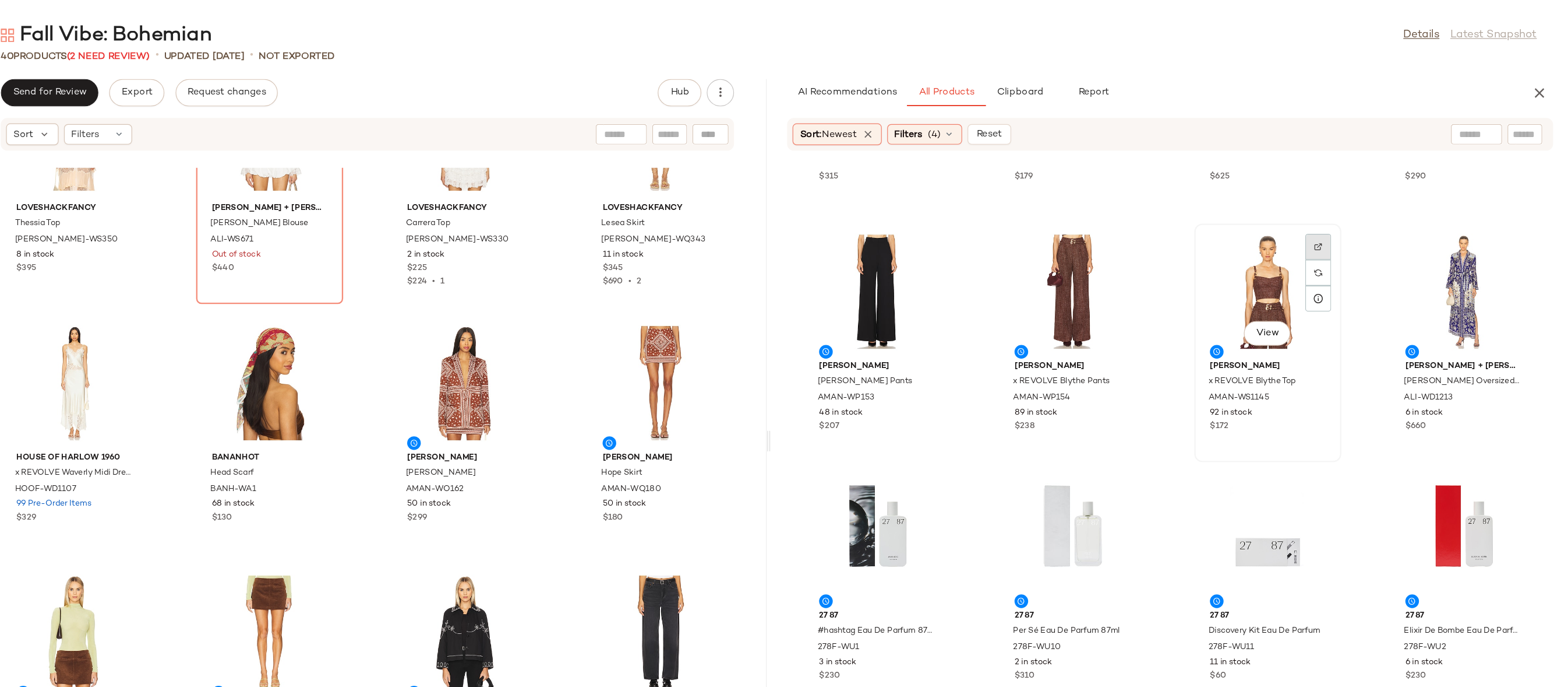
click at [1352, 222] on div at bounding box center [1353, 233] width 22 height 22
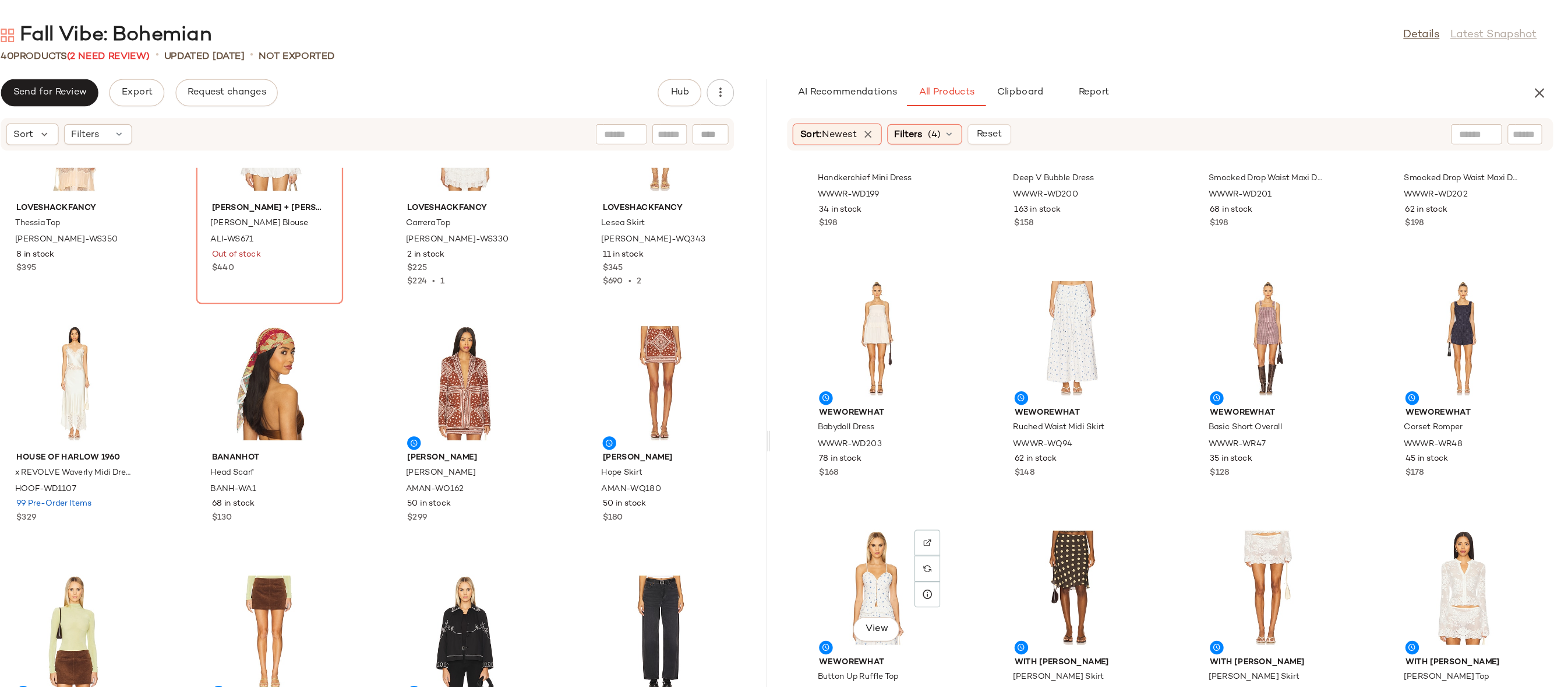
scroll to position [15585, 0]
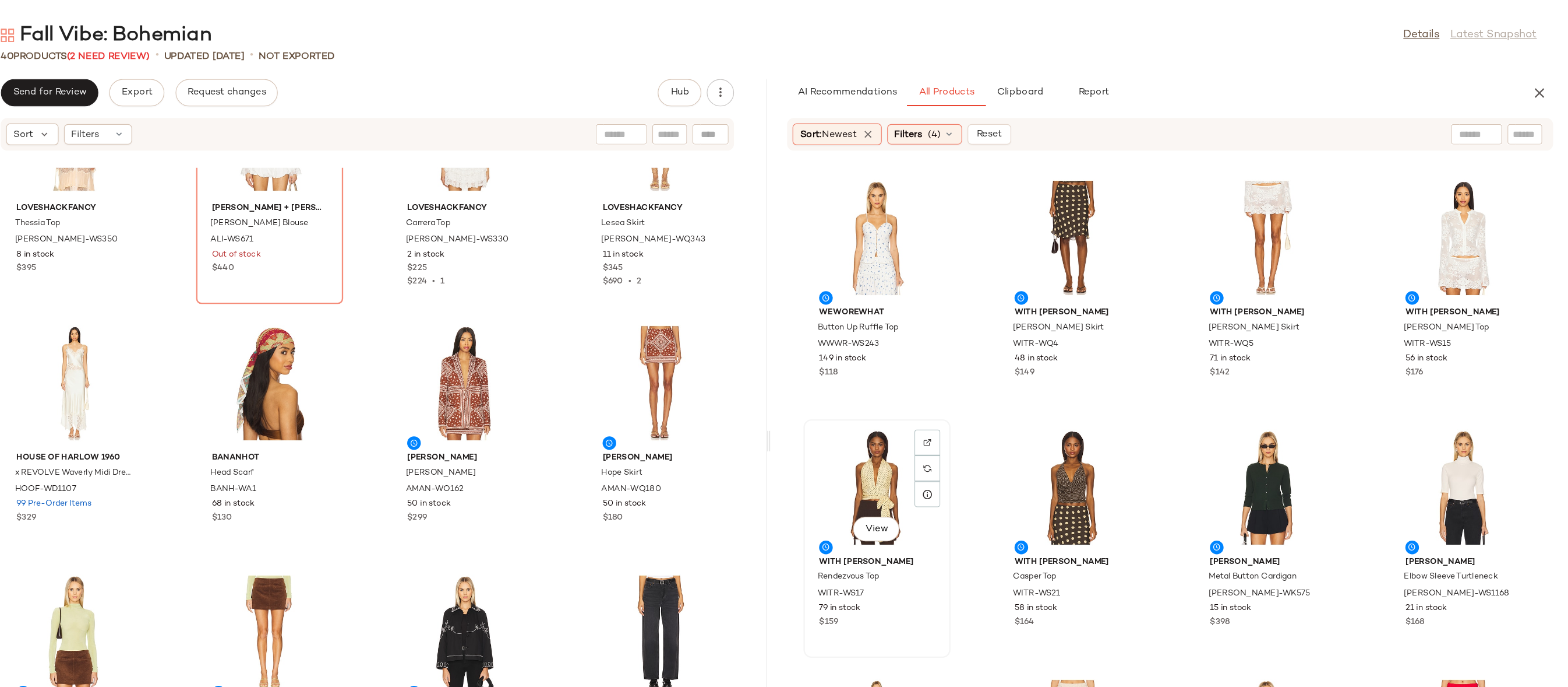
click at [1000, 391] on div "View" at bounding box center [976, 416] width 118 height 108
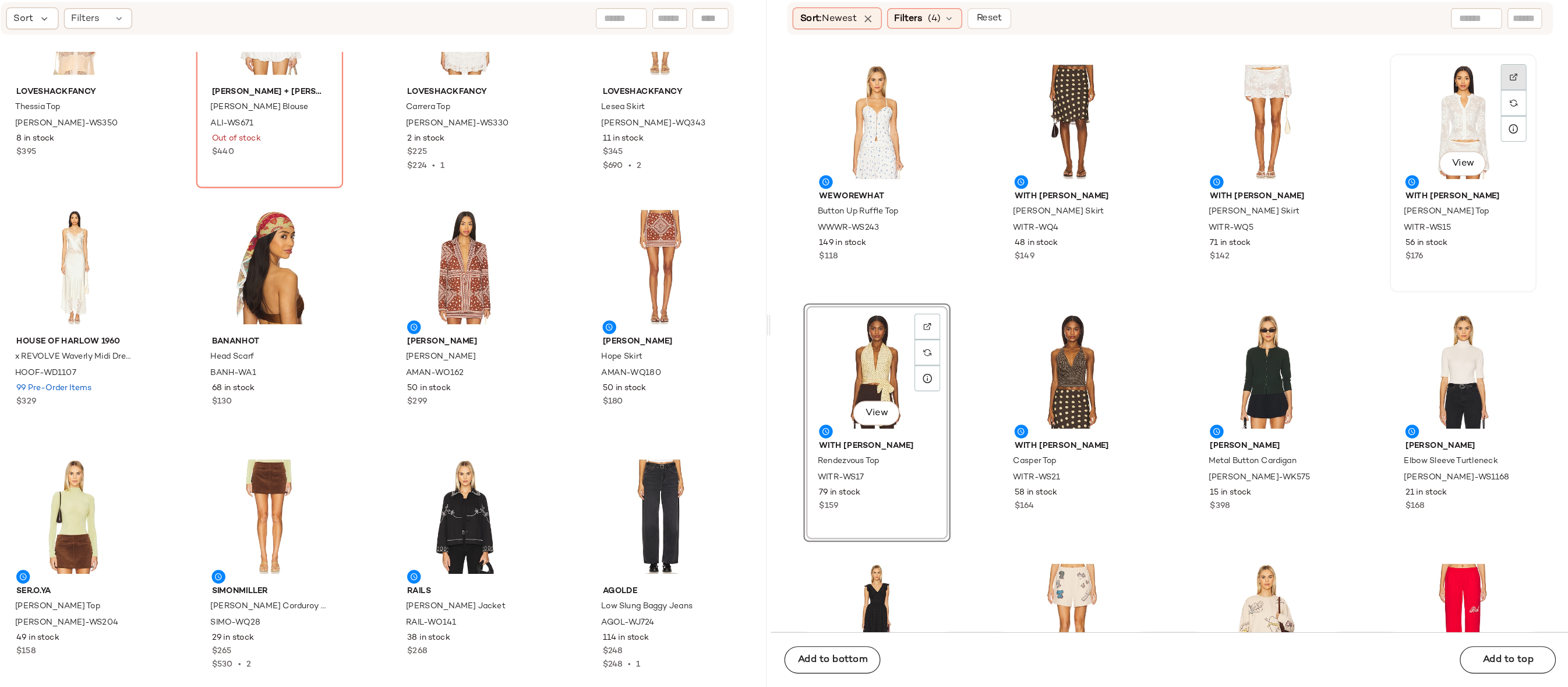
click at [1517, 164] on img at bounding box center [1521, 165] width 7 height 7
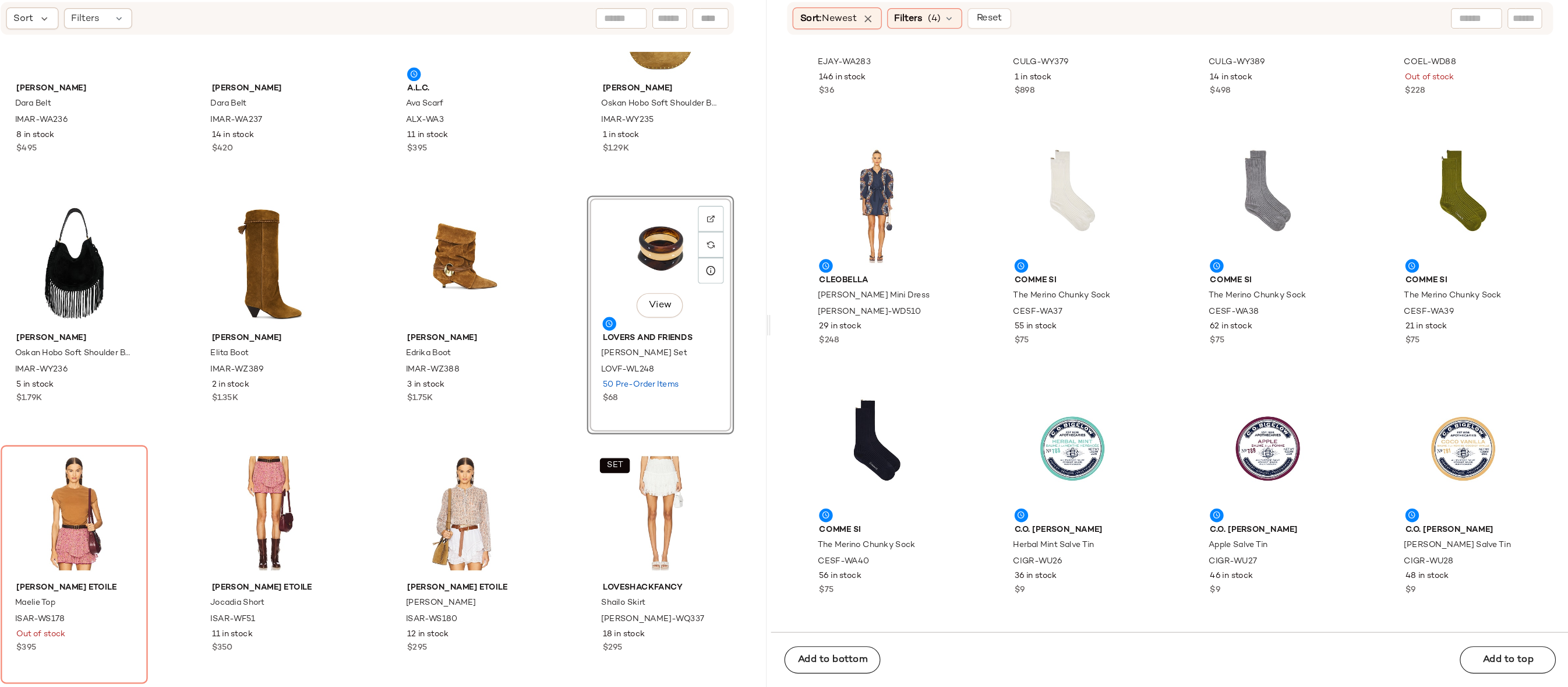
scroll to position [23904, 0]
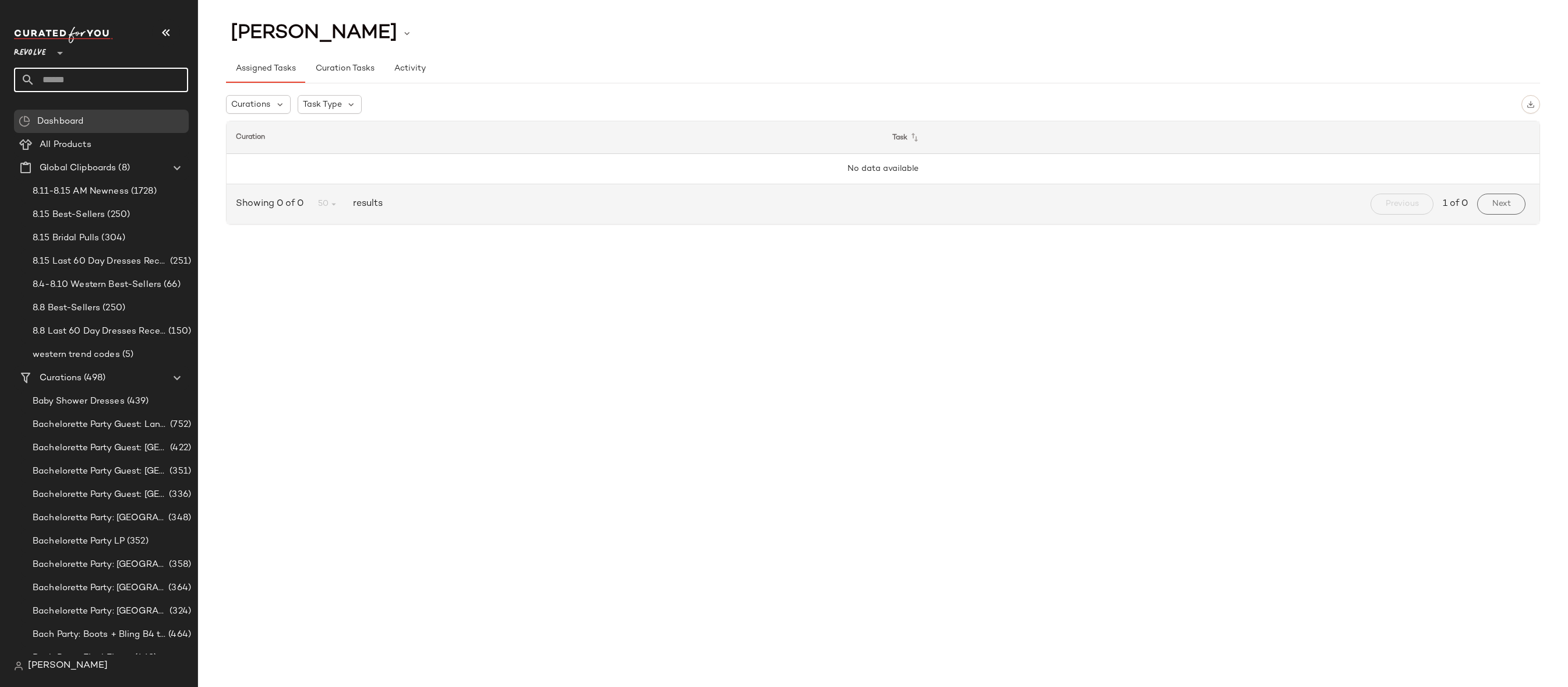
click at [115, 80] on input "text" at bounding box center [111, 79] width 153 height 25
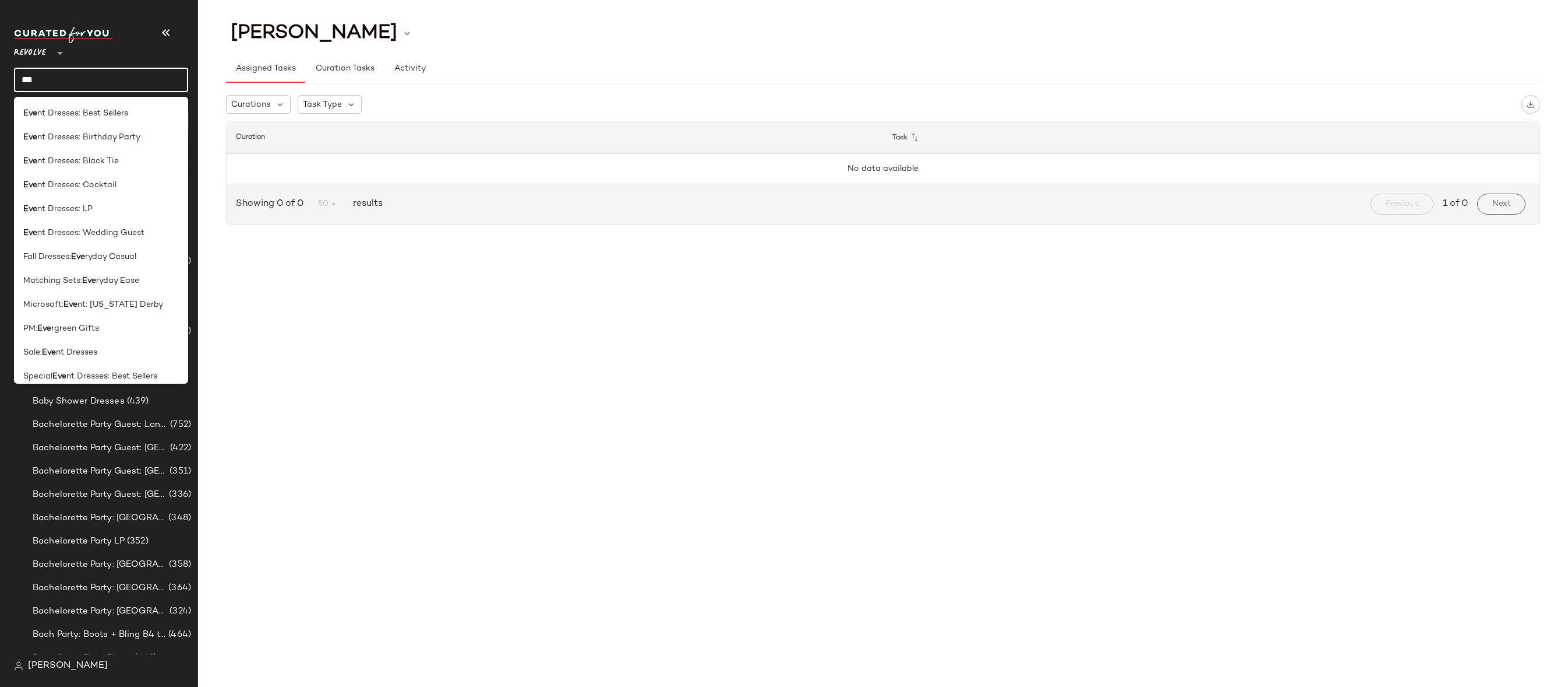
type input "*****"
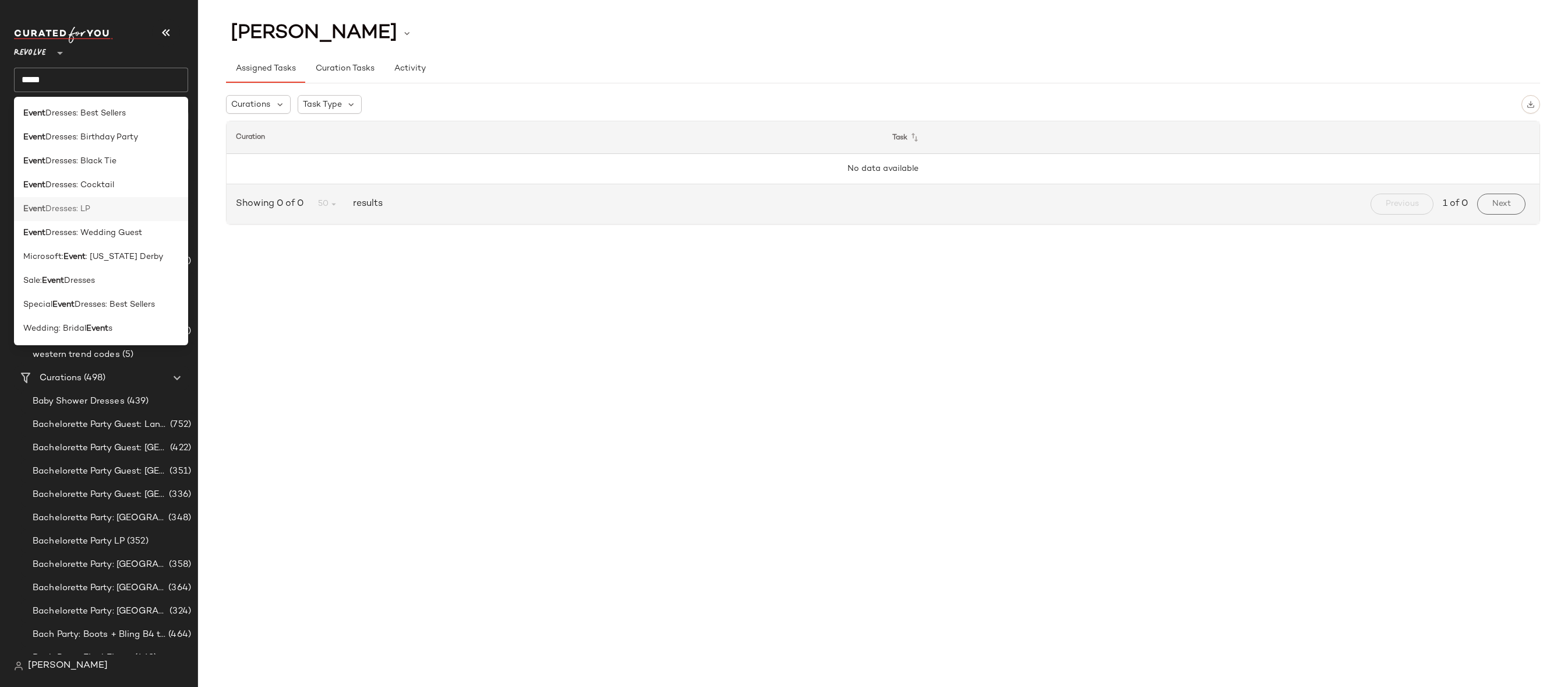
click at [96, 203] on div "Event Dresses: LP" at bounding box center [101, 208] width 156 height 12
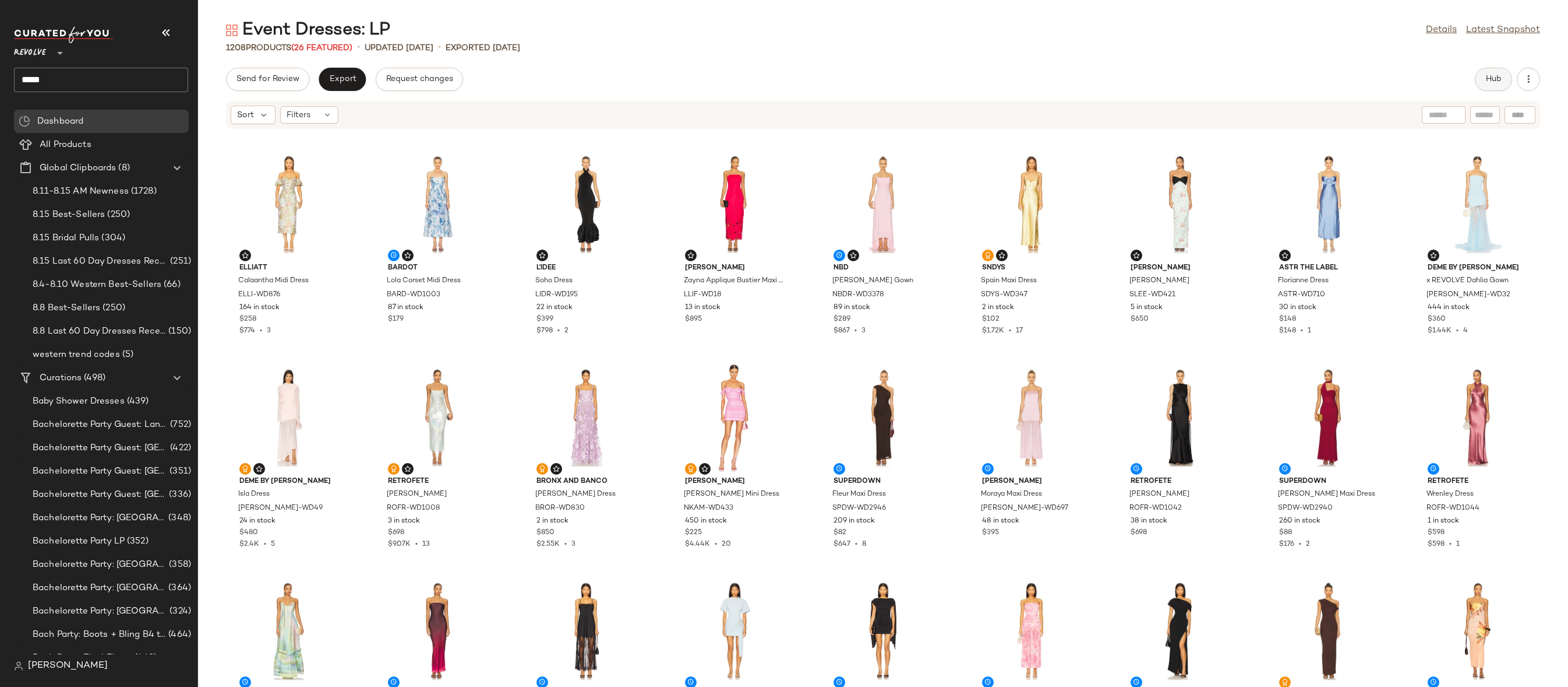
click at [1492, 82] on span "Hub" at bounding box center [1494, 79] width 16 height 9
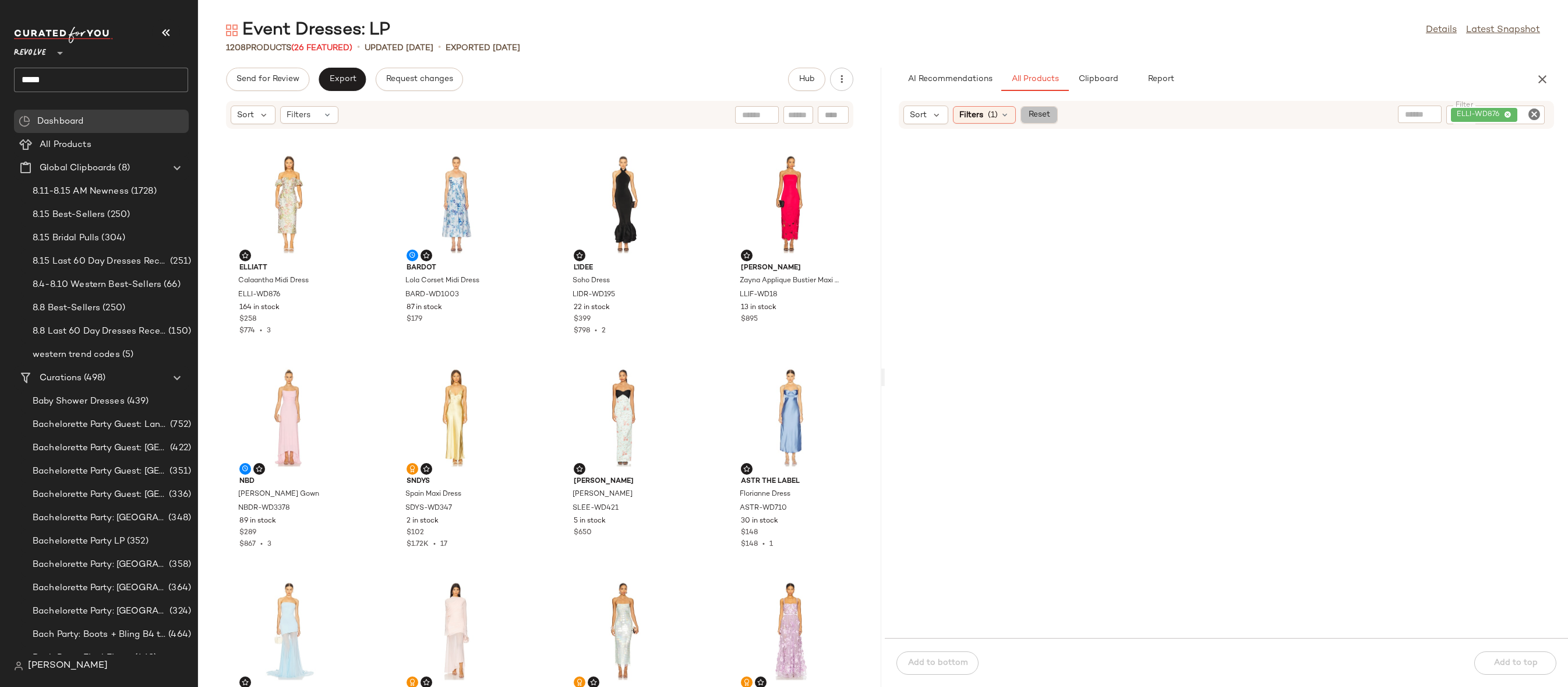
click at [1046, 115] on span "Reset" at bounding box center [1038, 114] width 22 height 9
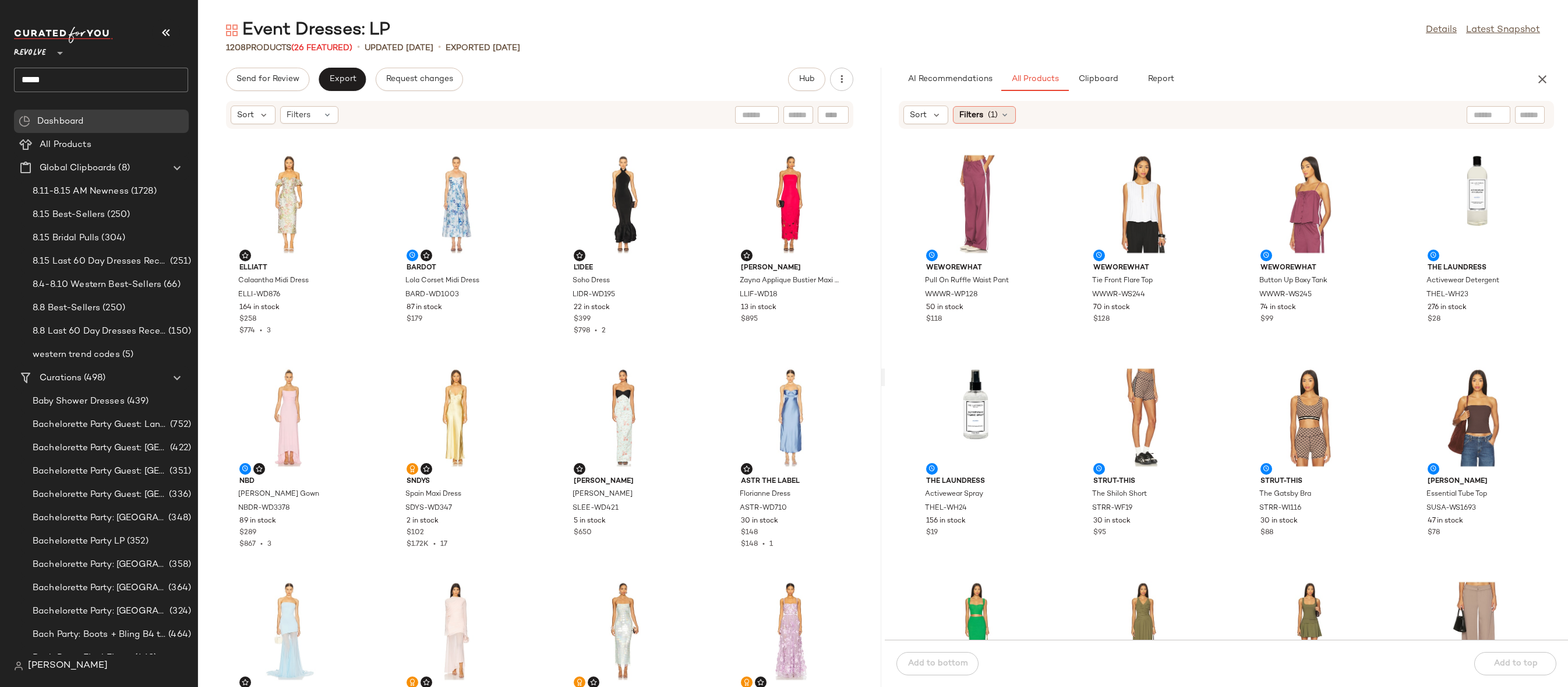
click at [1011, 114] on div "Filters (1)" at bounding box center [984, 115] width 63 height 18
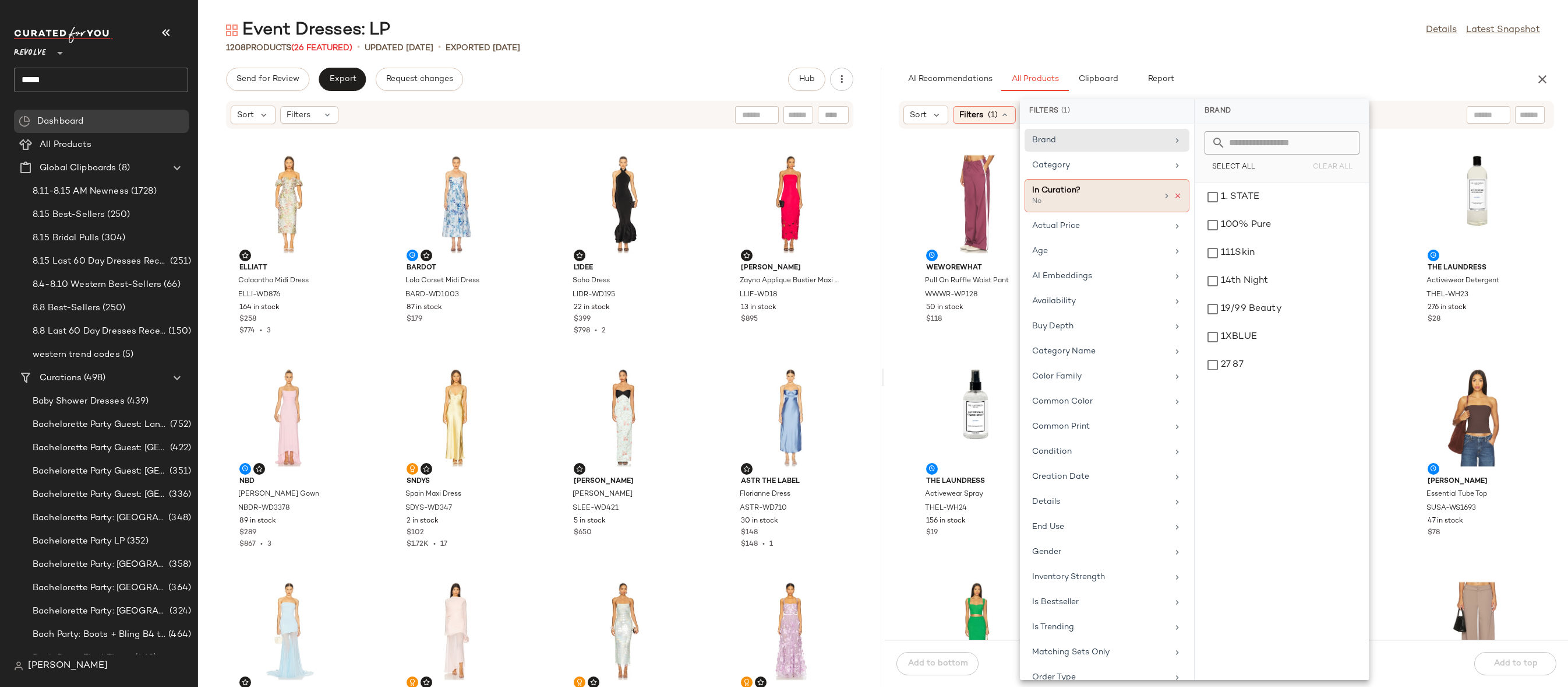
click at [1176, 194] on icon at bounding box center [1178, 196] width 9 height 9
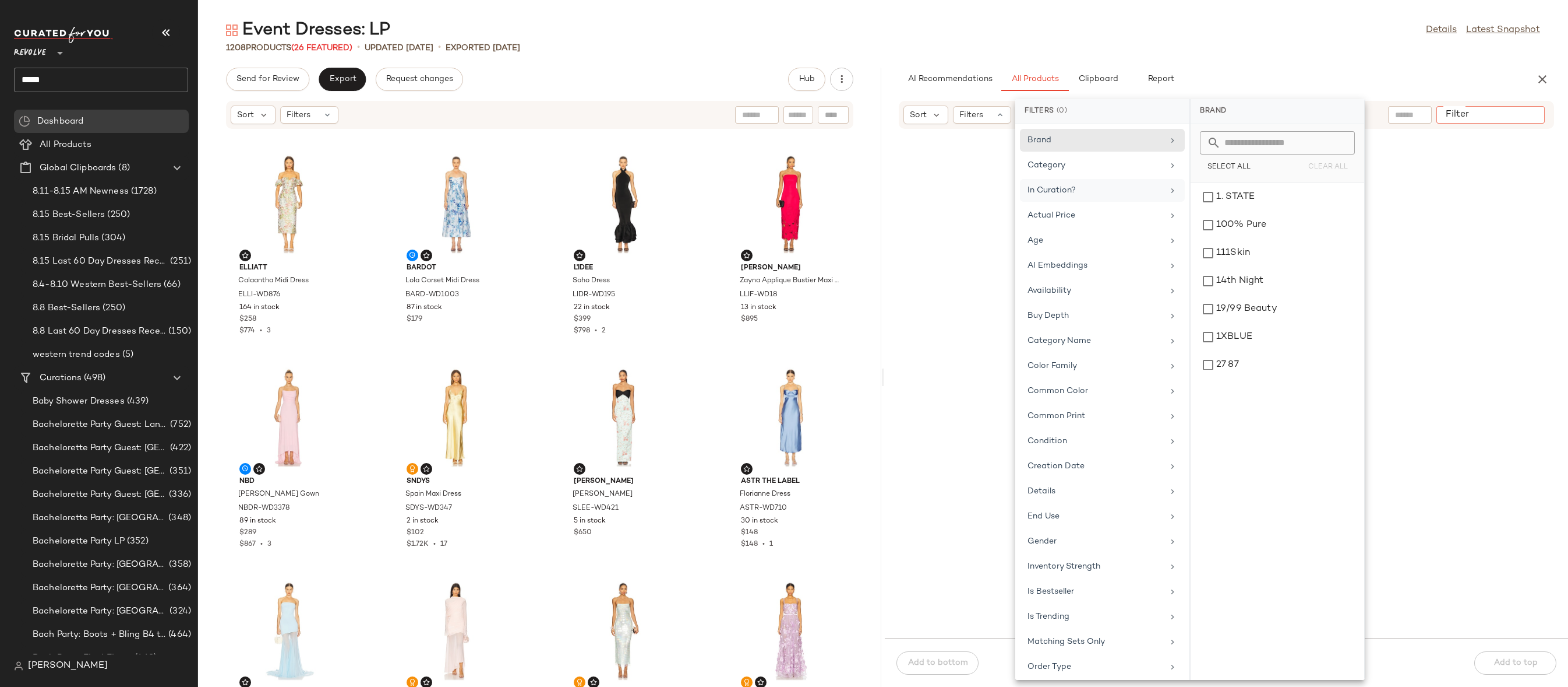
click at [1544, 114] on div at bounding box center [1491, 115] width 108 height 18
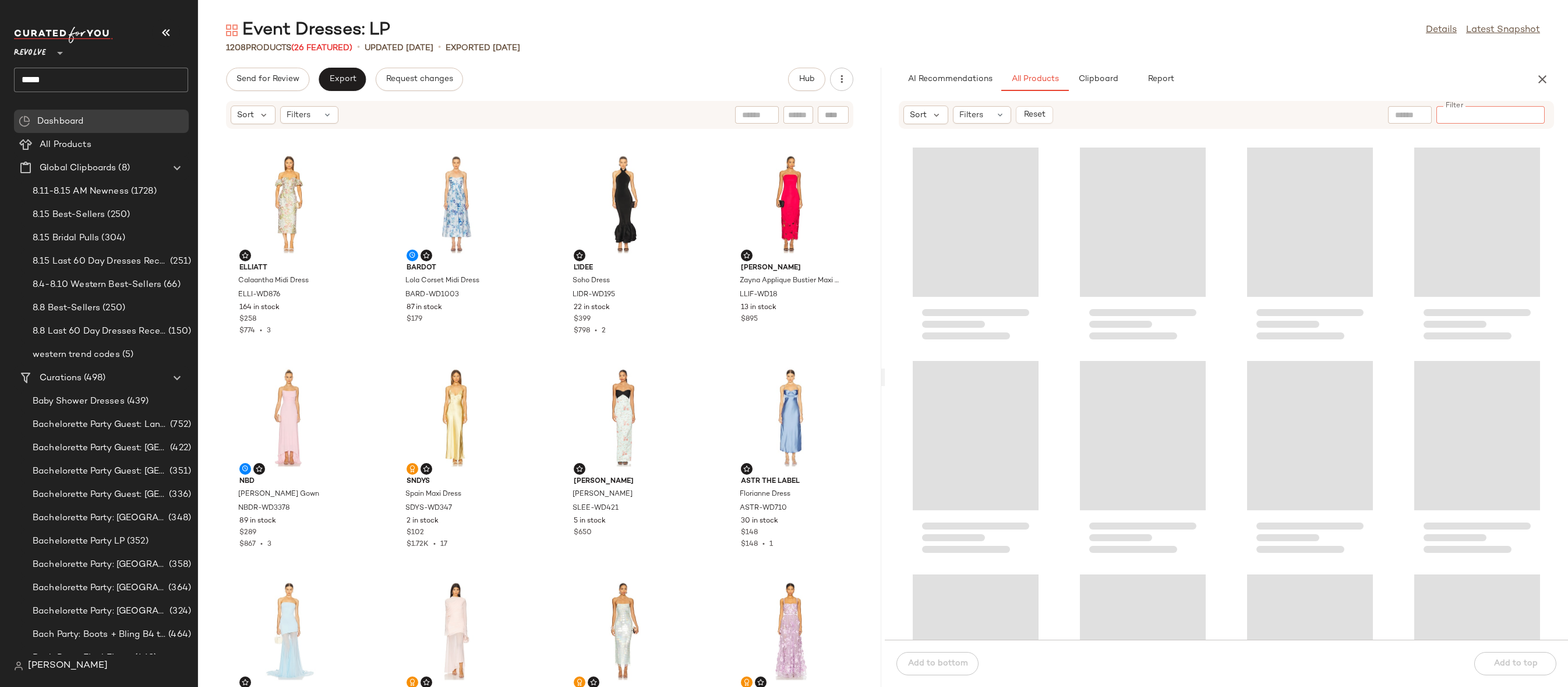
paste input "*********"
type input "*********"
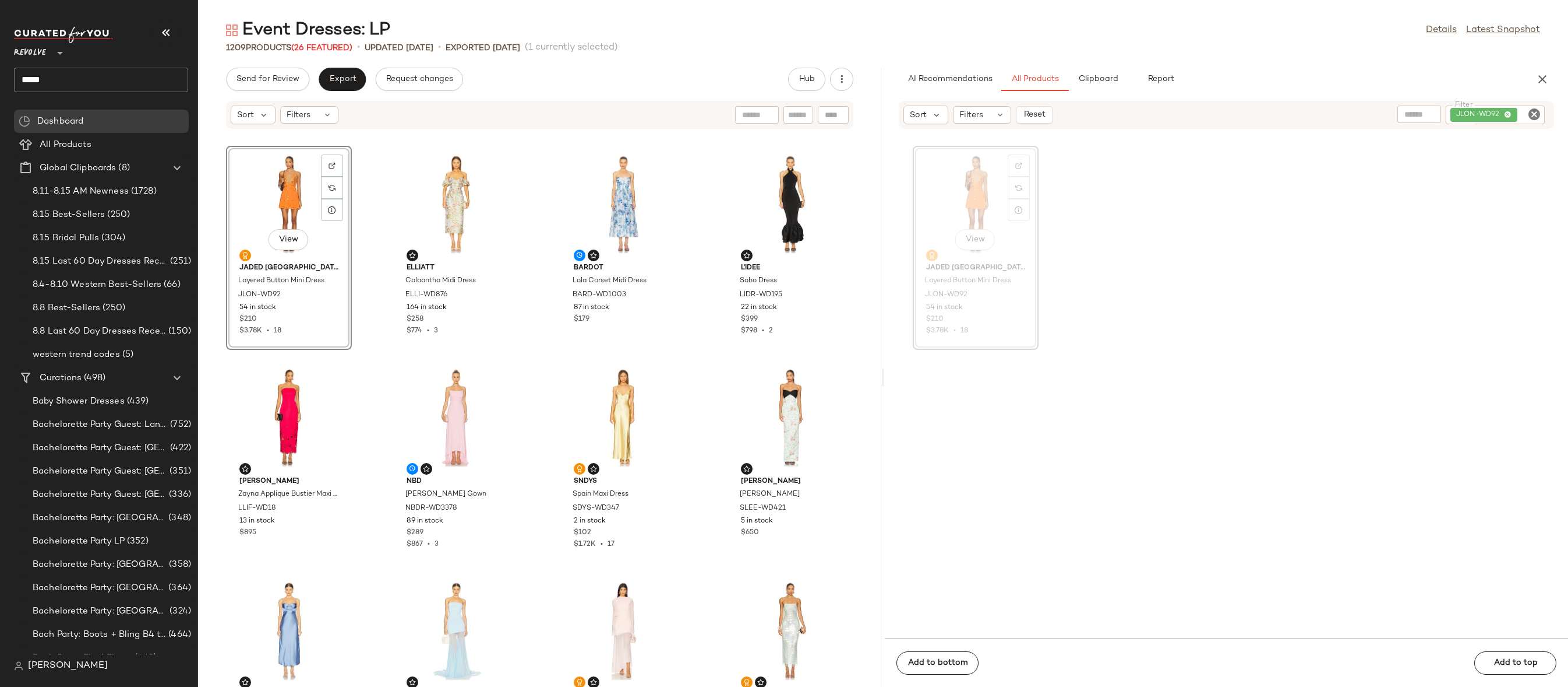
drag, startPoint x: 965, startPoint y: 199, endPoint x: 519, endPoint y: 2, distance: 487.6
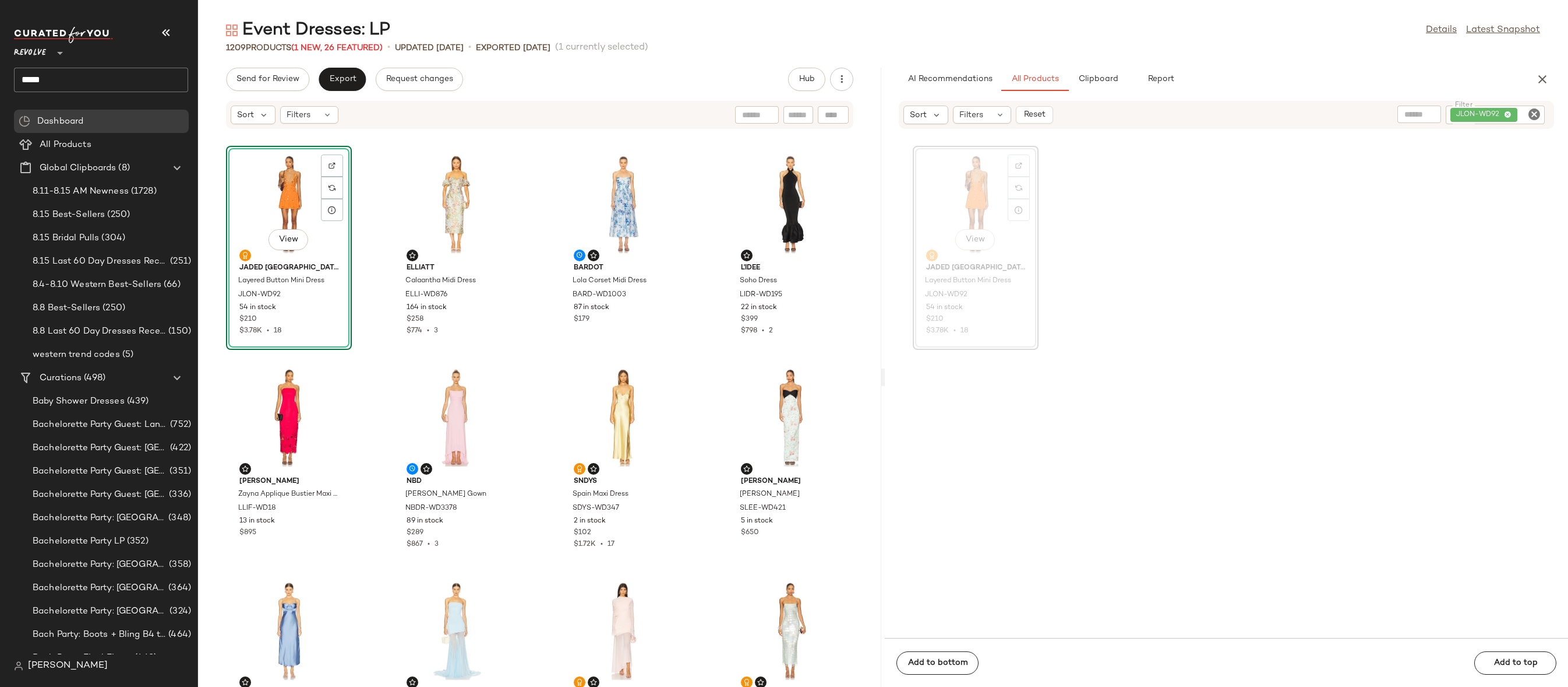
click at [1538, 114] on icon "Clear Filter" at bounding box center [1535, 114] width 14 height 14
paste input "*********"
type input "*********"
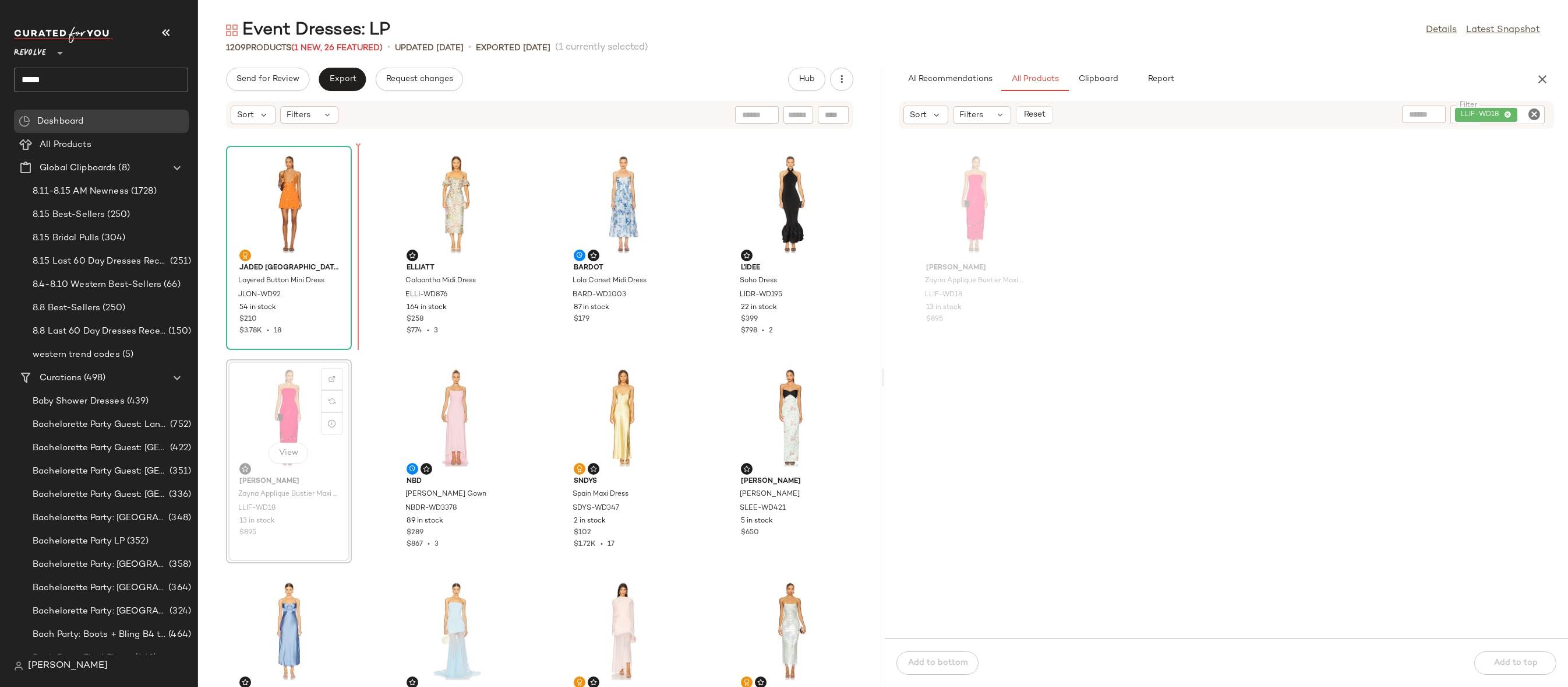
drag, startPoint x: 287, startPoint y: 421, endPoint x: 310, endPoint y: 385, distance: 42.7
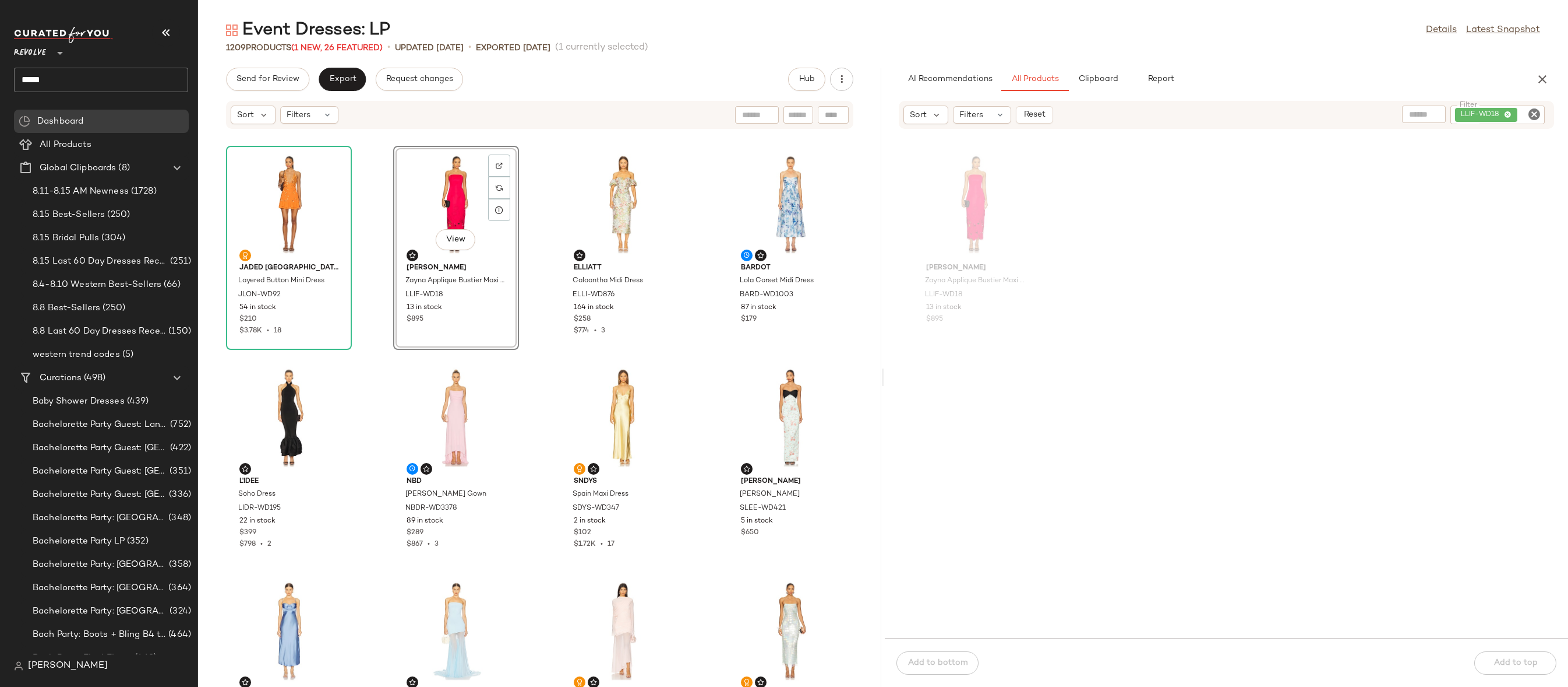
click at [1537, 113] on icon "Clear Filter" at bounding box center [1535, 114] width 14 height 14
paste input "**********"
type input "**********"
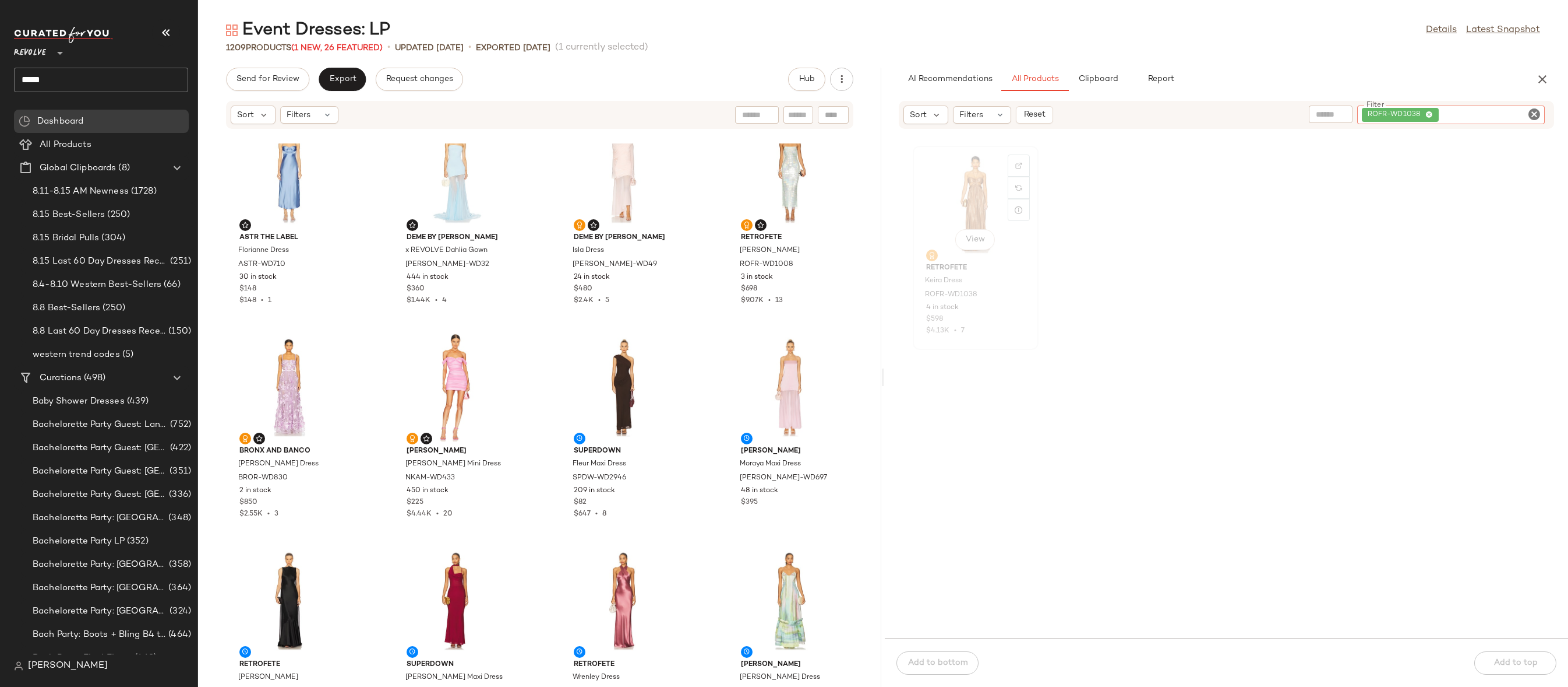
click at [973, 214] on div "View" at bounding box center [976, 203] width 118 height 108
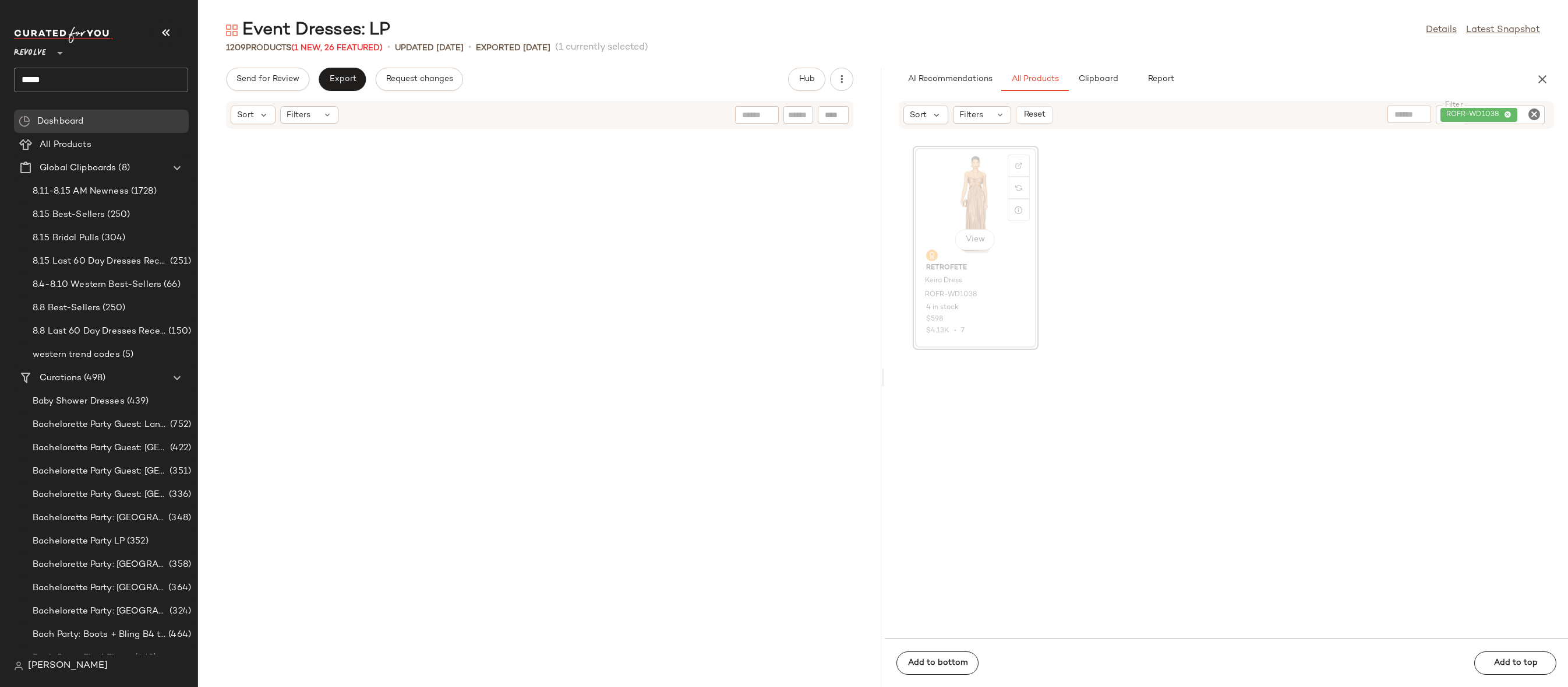
scroll to position [1494, 0]
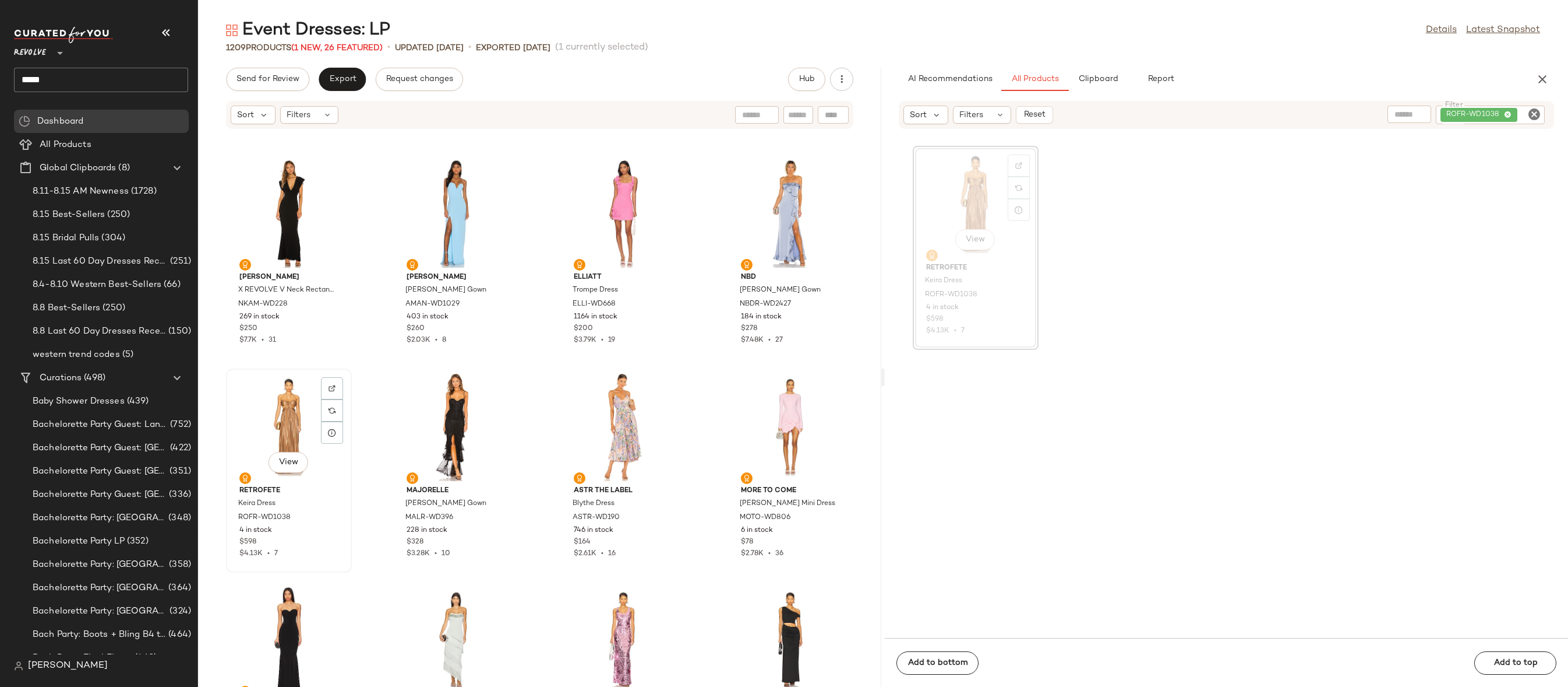
click at [280, 421] on div "View" at bounding box center [289, 426] width 118 height 108
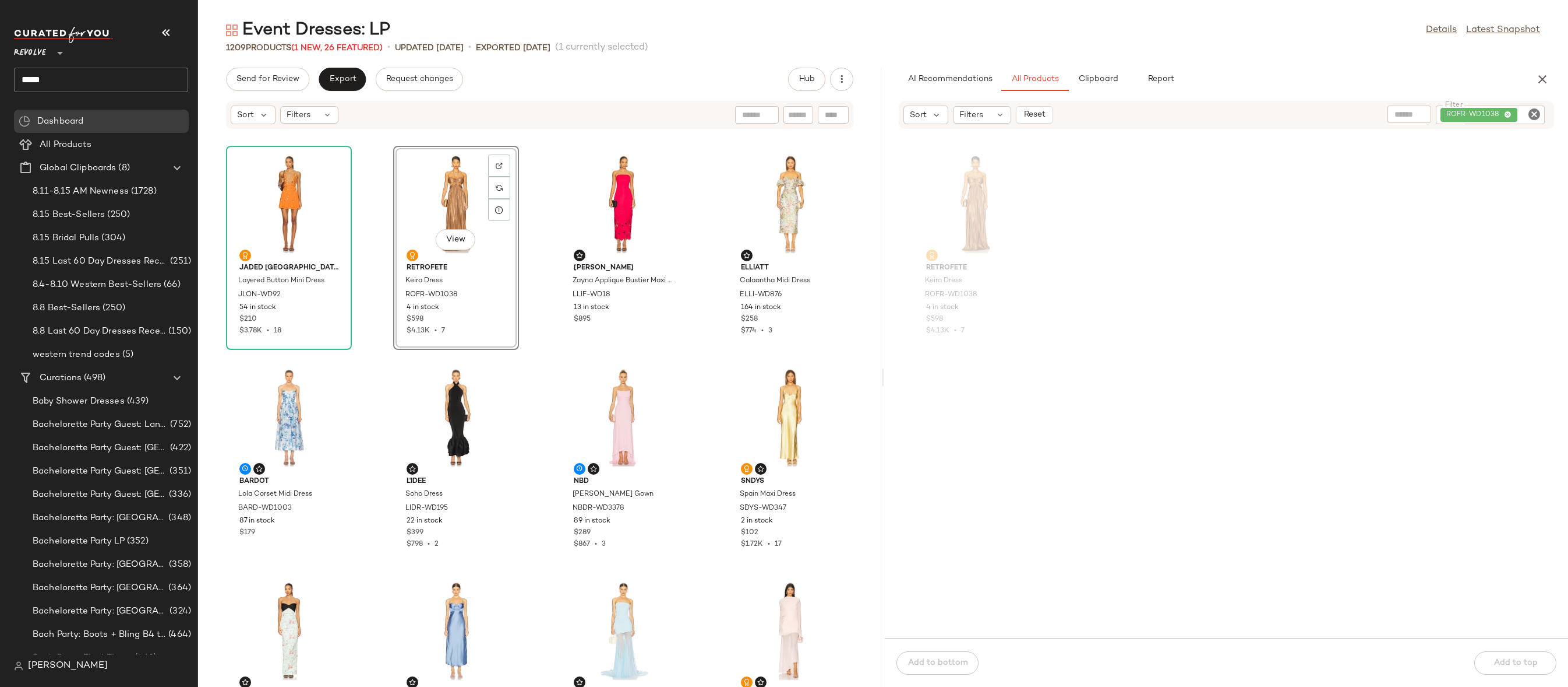
drag, startPoint x: 303, startPoint y: 215, endPoint x: 536, endPoint y: 11, distance: 309.7
click at [1538, 115] on icon "Clear Filter" at bounding box center [1535, 114] width 14 height 14
paste input "**********"
type input "**********"
click at [984, 196] on div "View" at bounding box center [976, 203] width 118 height 108
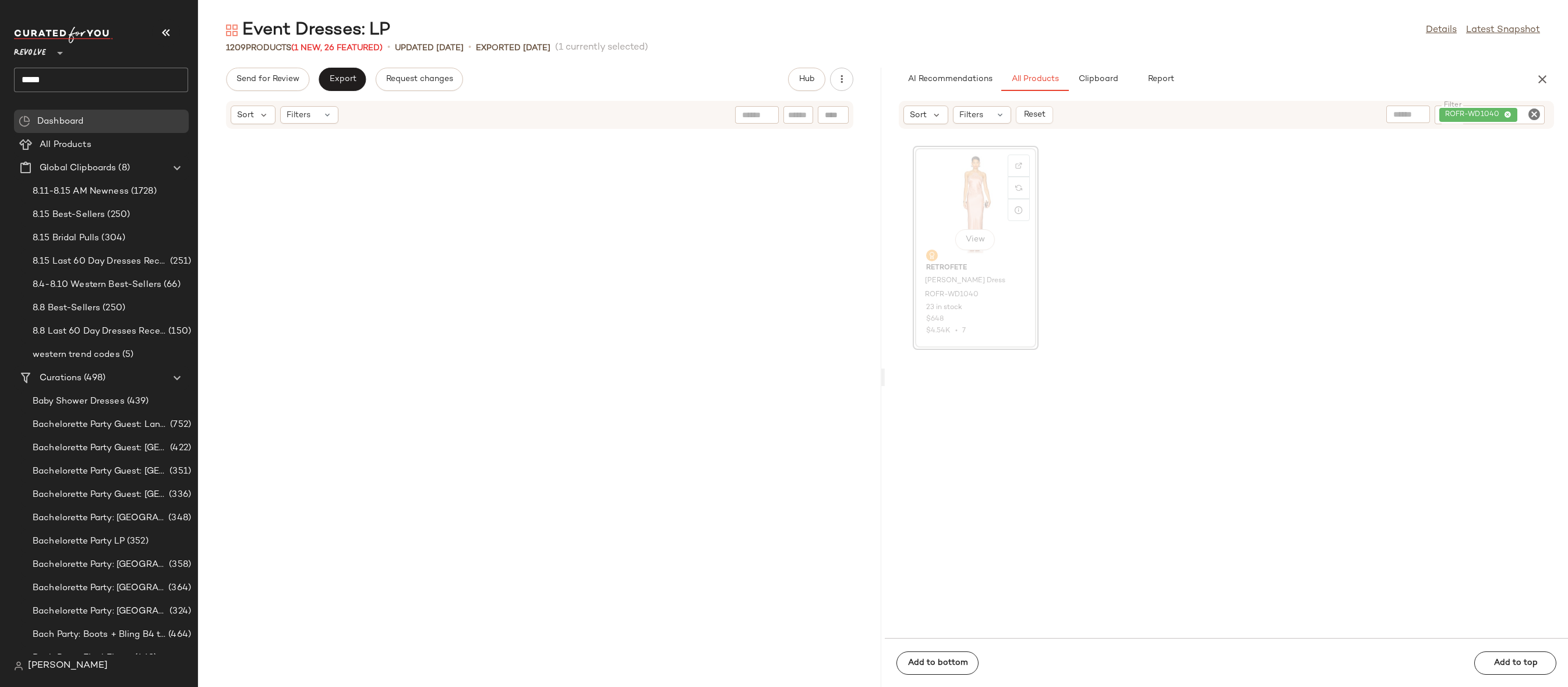
scroll to position [2133, 0]
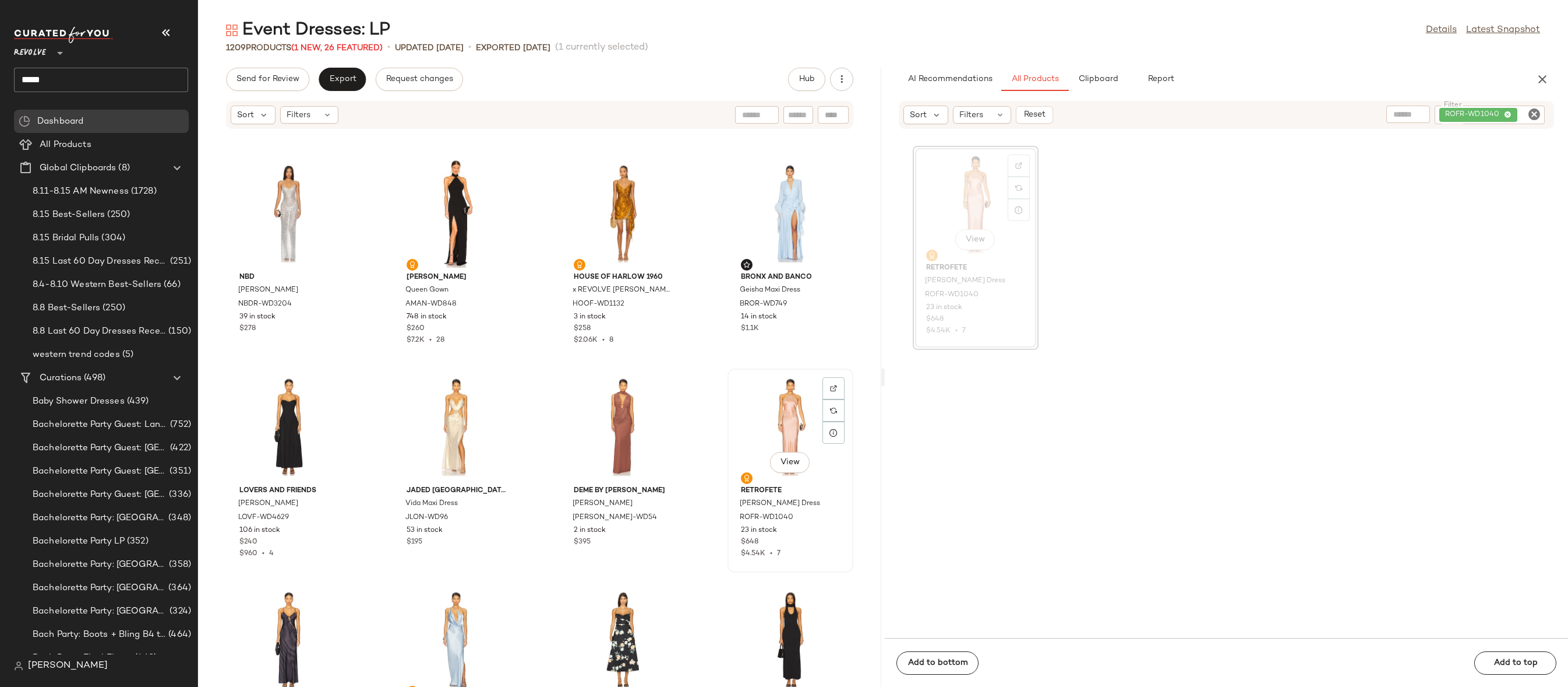
click at [786, 433] on div "View" at bounding box center [791, 426] width 118 height 108
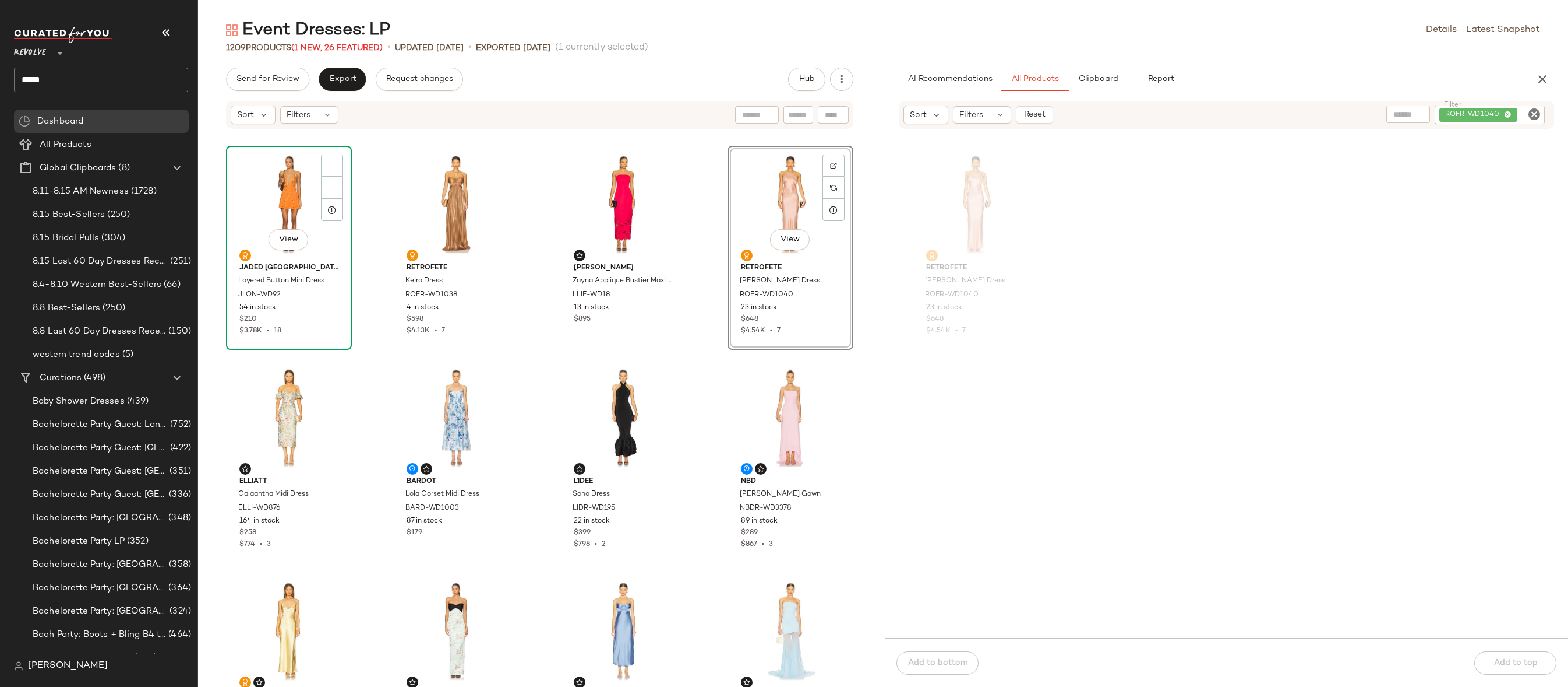
click at [279, 189] on div "View" at bounding box center [289, 203] width 118 height 108
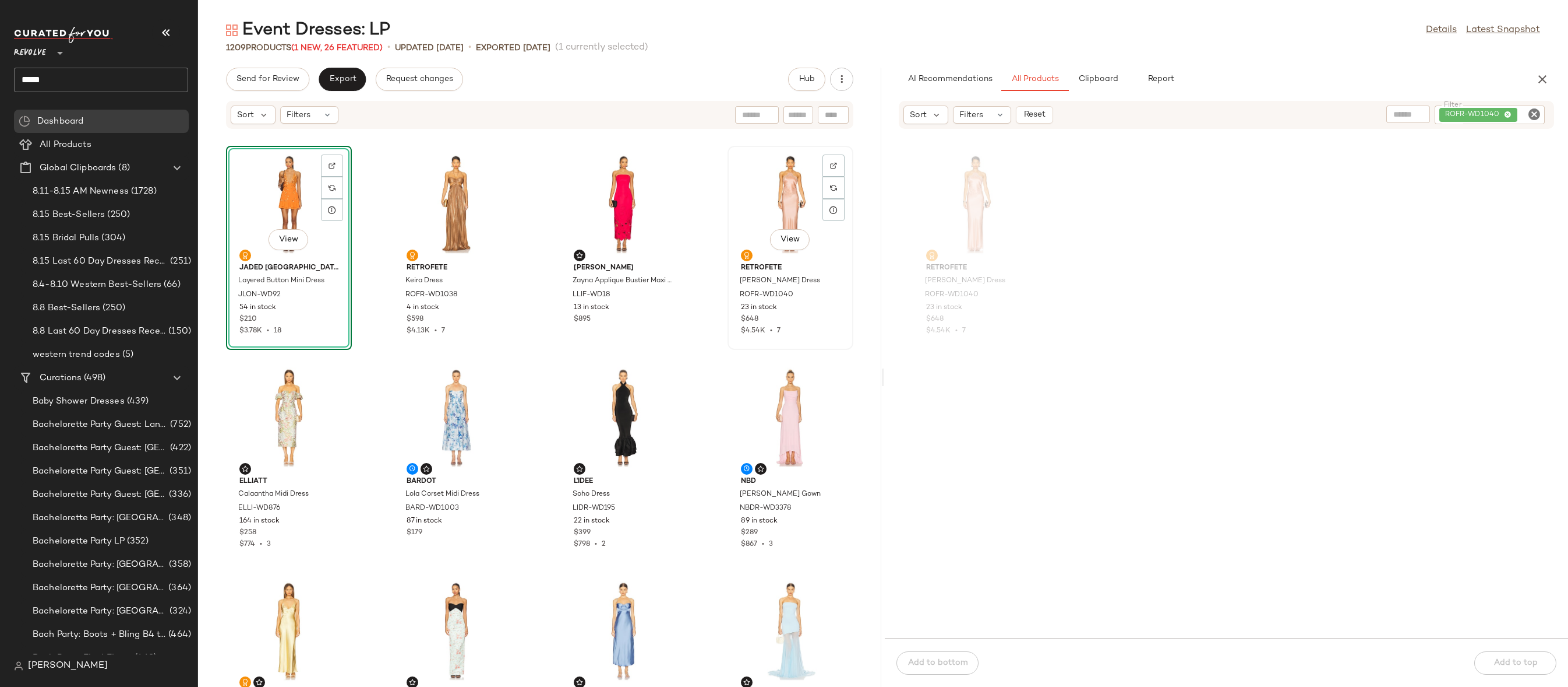
click at [764, 185] on div "View" at bounding box center [791, 203] width 118 height 108
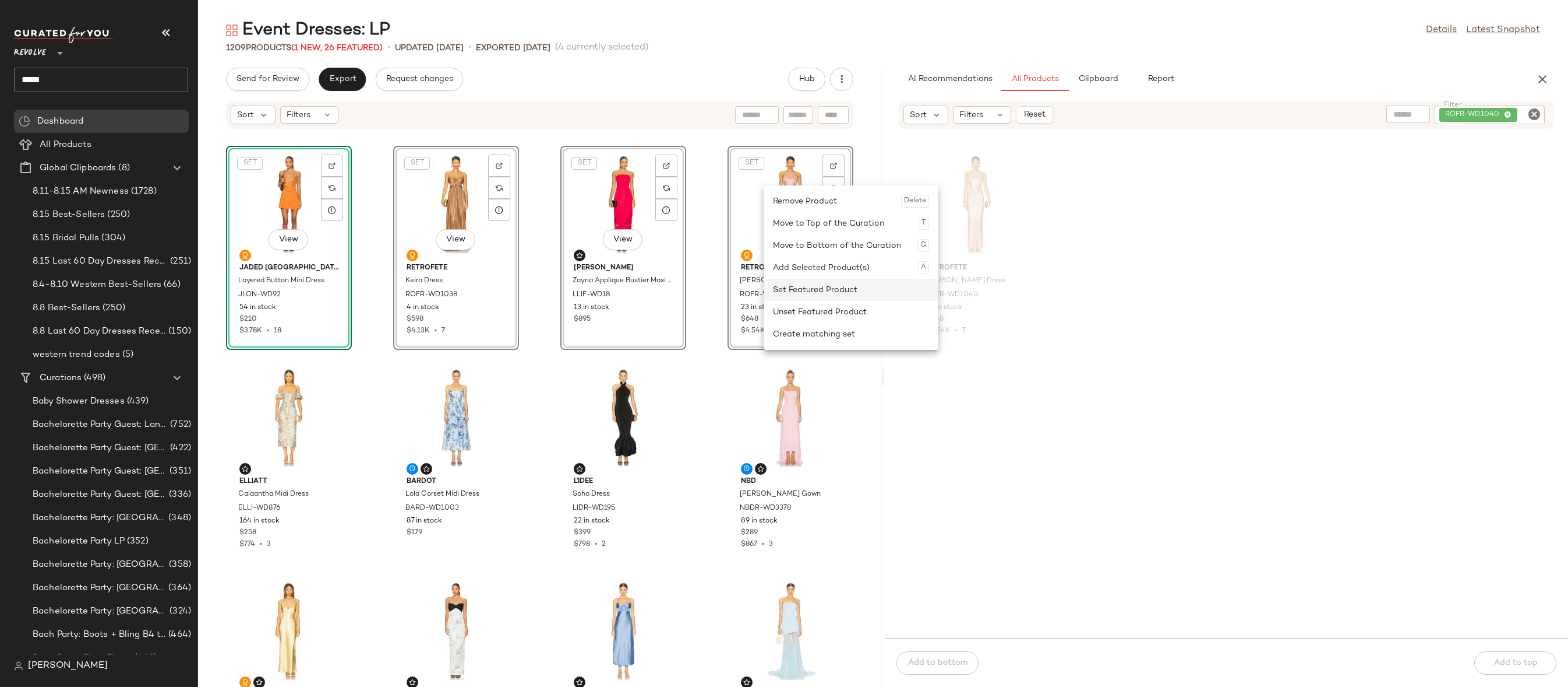
click at [795, 289] on div "Set Featured Product" at bounding box center [851, 289] width 156 height 22
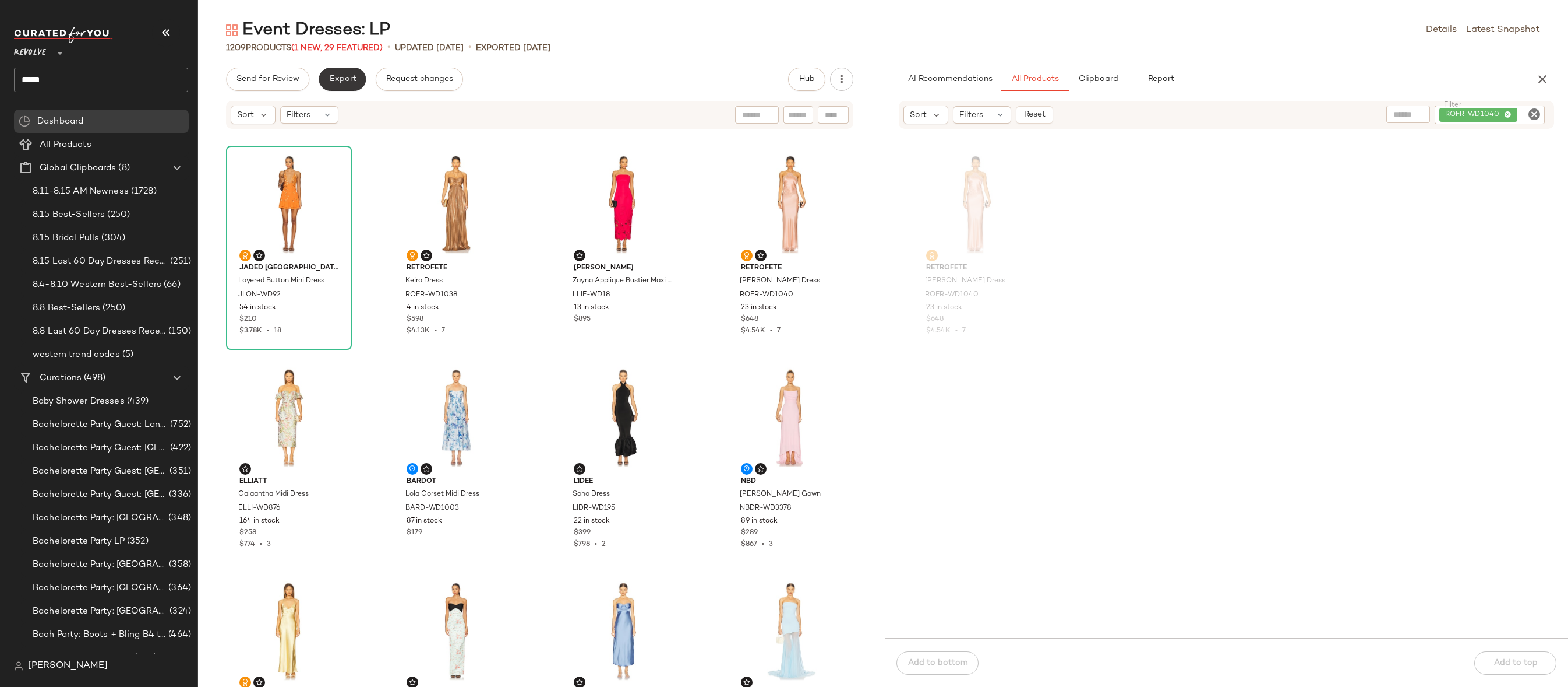
click at [346, 81] on span "Export" at bounding box center [342, 79] width 28 height 9
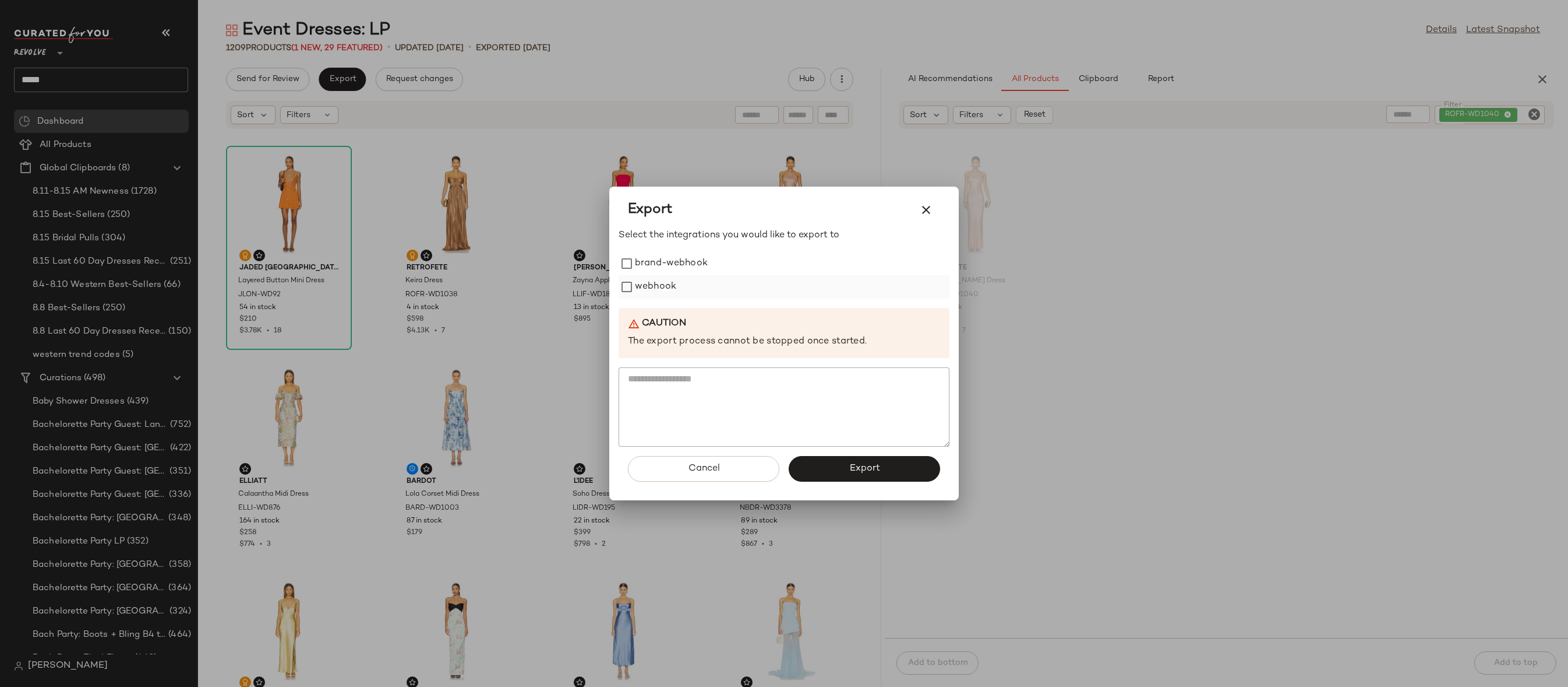
click at [647, 290] on label "webhook" at bounding box center [655, 286] width 41 height 23
click at [850, 471] on span "Export" at bounding box center [864, 469] width 31 height 11
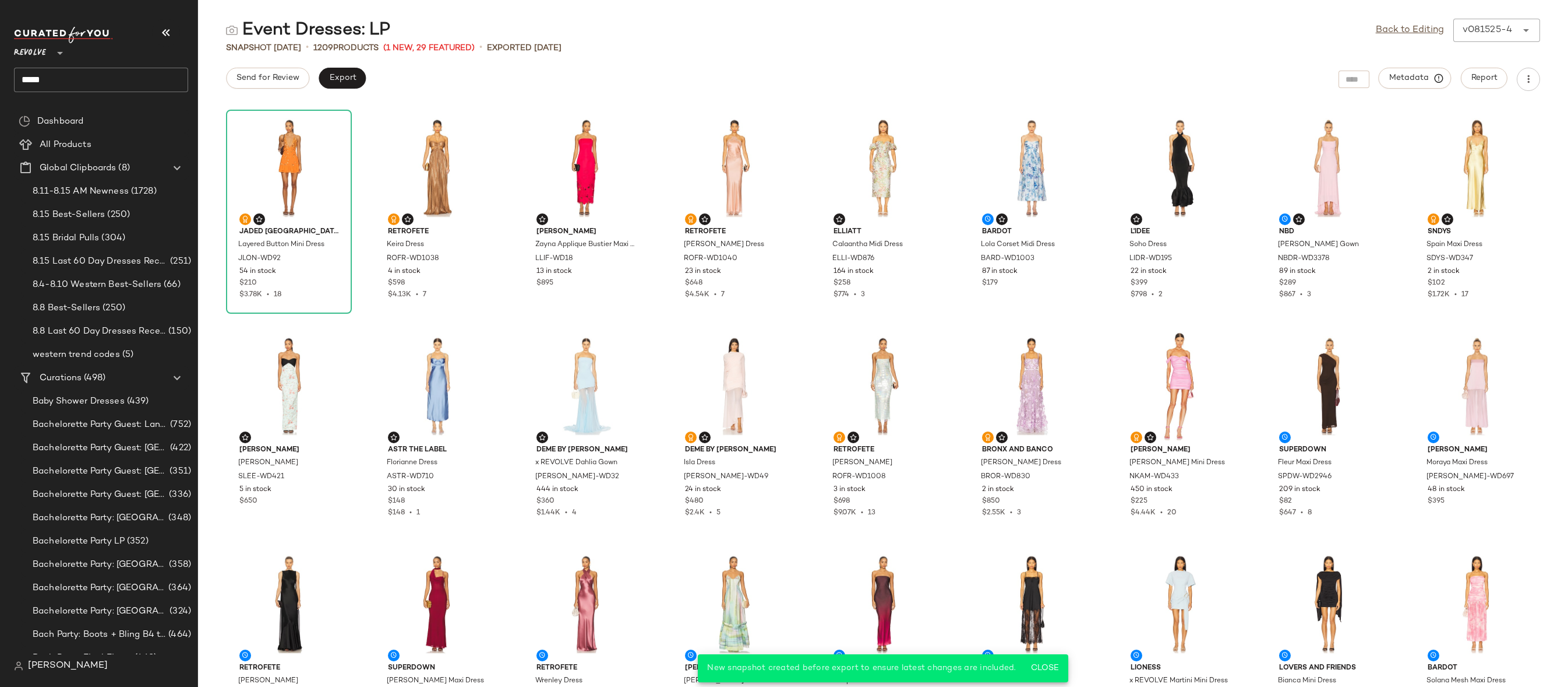
click at [142, 77] on input "*****" at bounding box center [101, 79] width 174 height 25
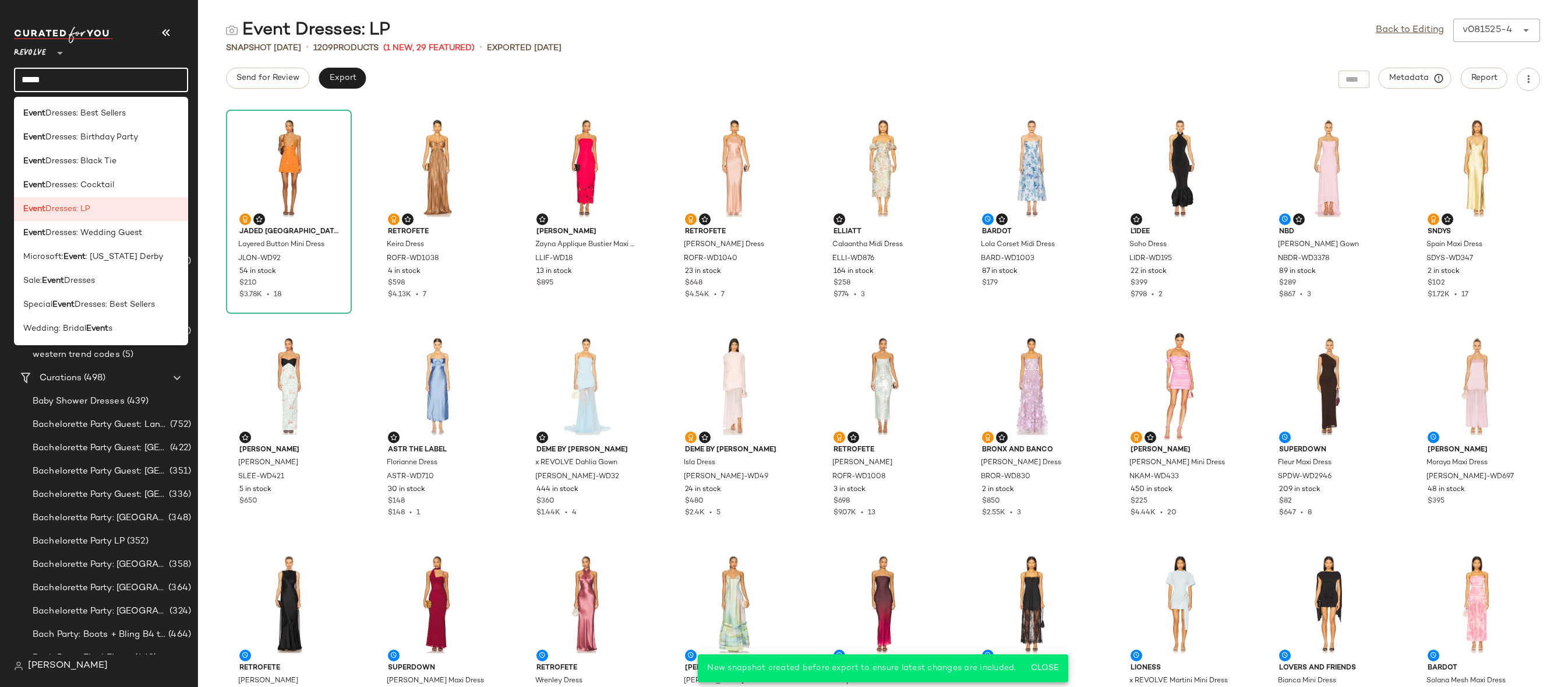
click at [142, 77] on input "*****" at bounding box center [101, 79] width 174 height 25
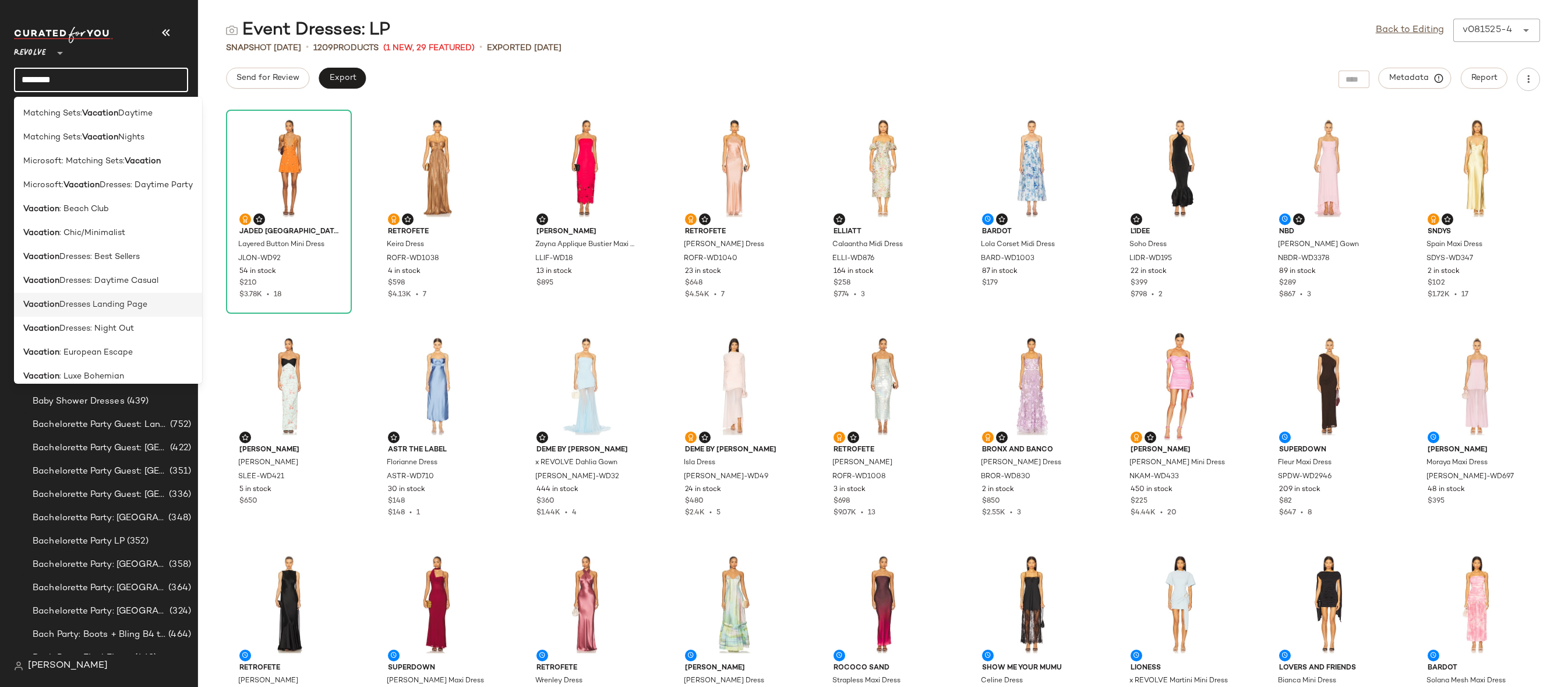
type input "********"
click at [113, 300] on span "Dresses Landing Page" at bounding box center [103, 304] width 88 height 12
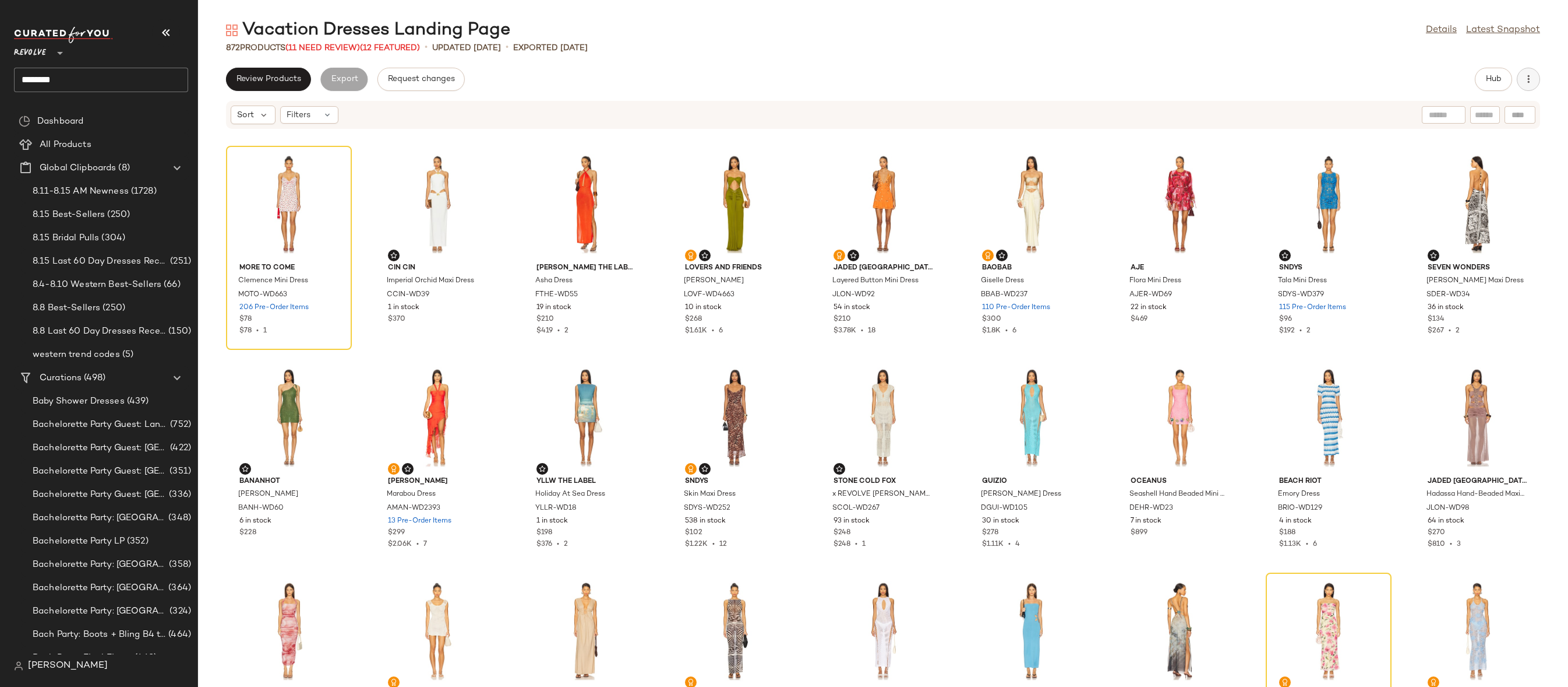
click at [1524, 82] on icon "button" at bounding box center [1528, 79] width 11 height 11
click at [1470, 169] on span "Clear Suggested Products" at bounding box center [1475, 168] width 110 height 12
click at [1496, 79] on span "Hub" at bounding box center [1494, 79] width 16 height 9
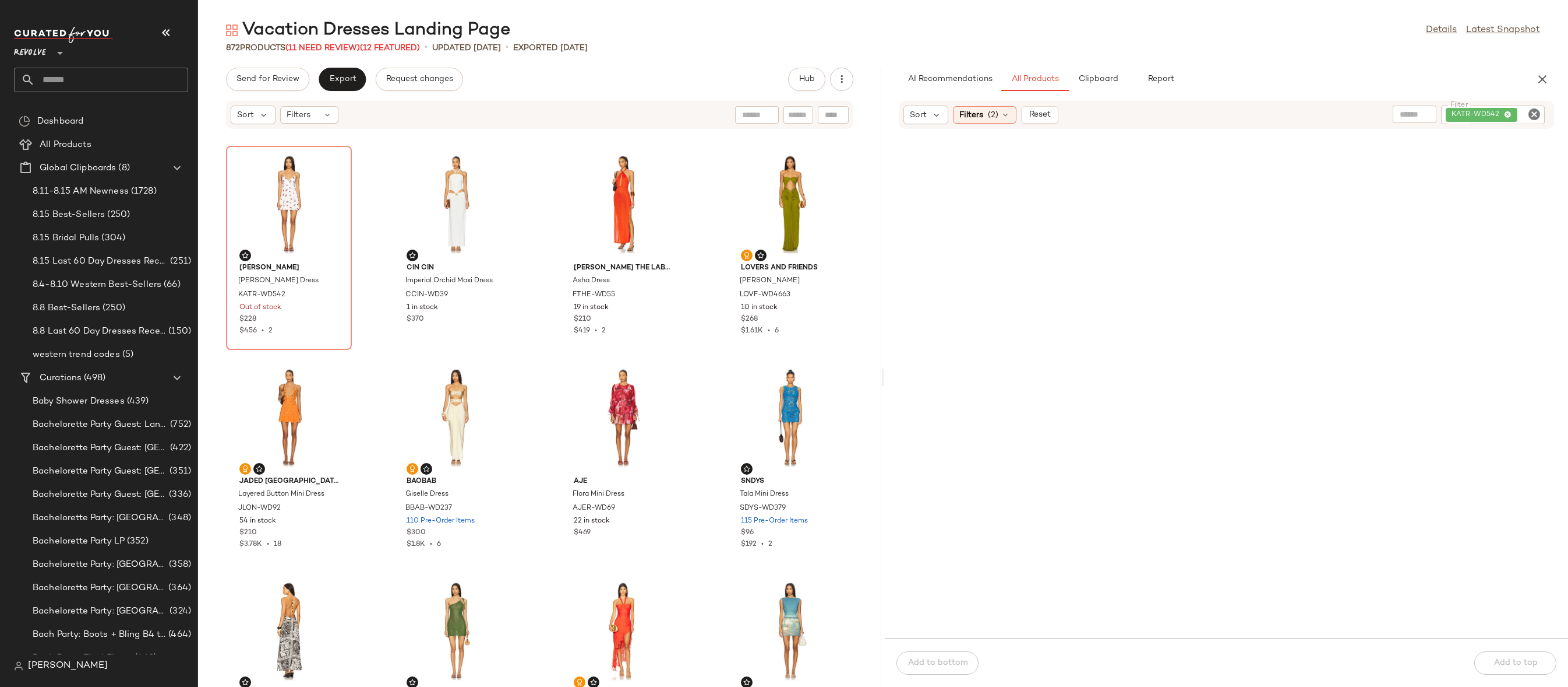
click at [1533, 113] on icon "Clear Filter" at bounding box center [1535, 114] width 14 height 14
paste input "********"
type input "********"
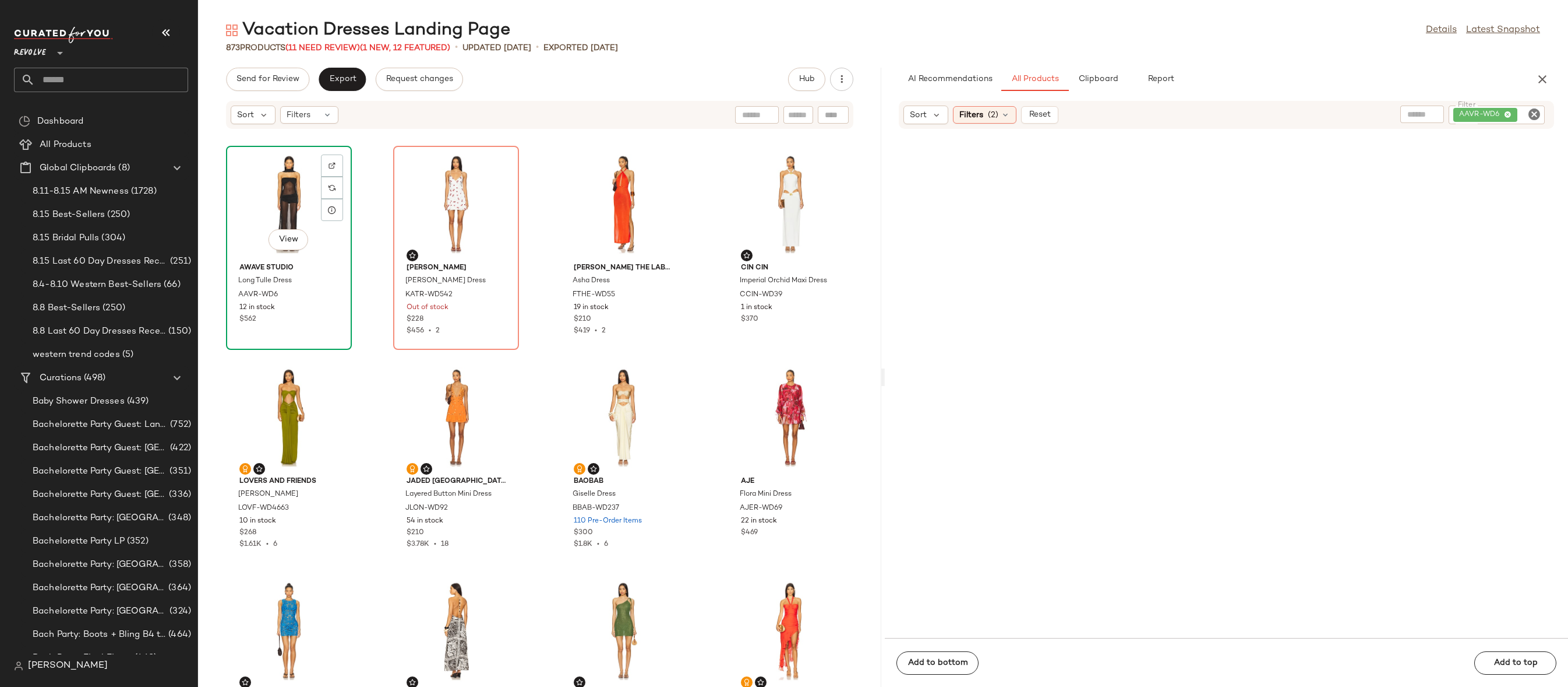
click at [274, 184] on div "View" at bounding box center [289, 203] width 118 height 108
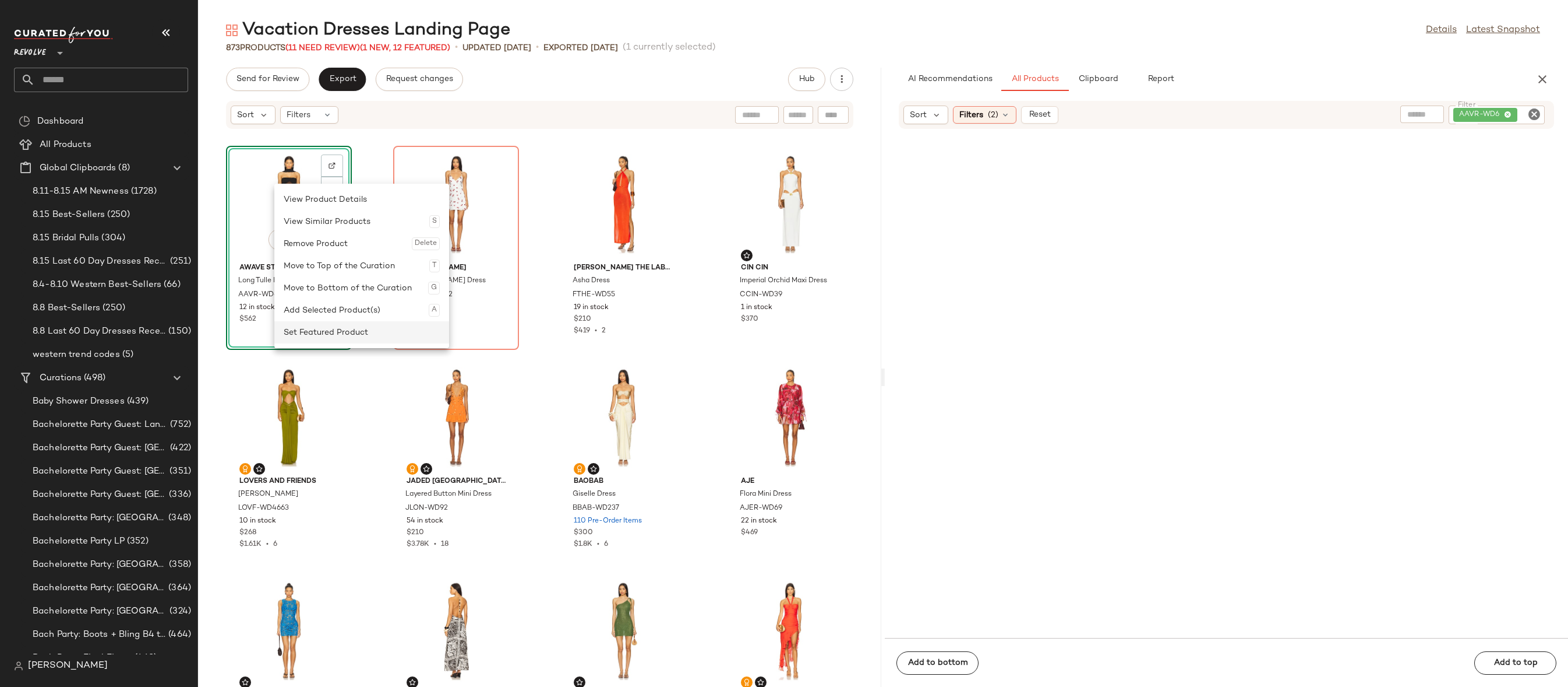
click at [307, 336] on div "Set Featured Product" at bounding box center [361, 332] width 156 height 22
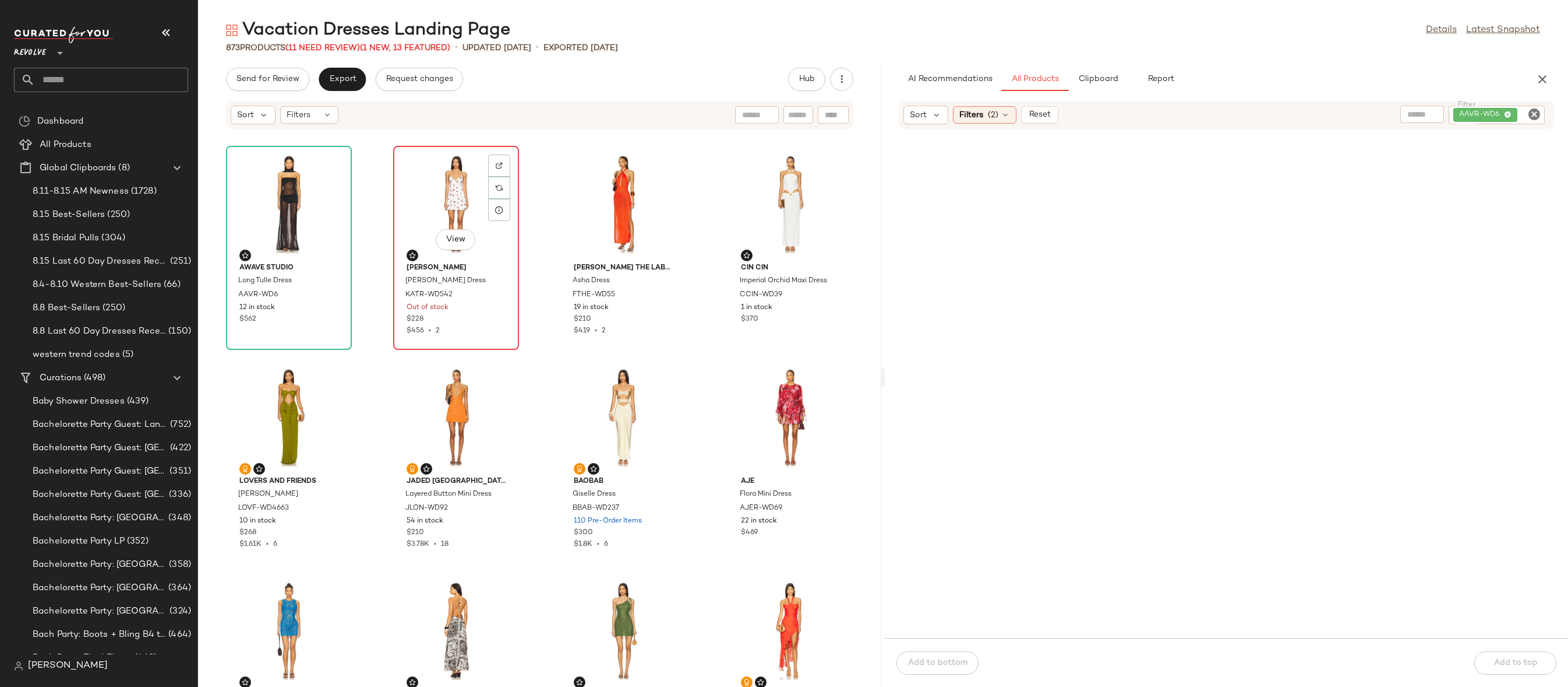
click at [450, 204] on div "View" at bounding box center [456, 203] width 118 height 108
click at [497, 168] on img at bounding box center [500, 166] width 7 height 7
drag, startPoint x: 607, startPoint y: 228, endPoint x: 580, endPoint y: 228, distance: 27.0
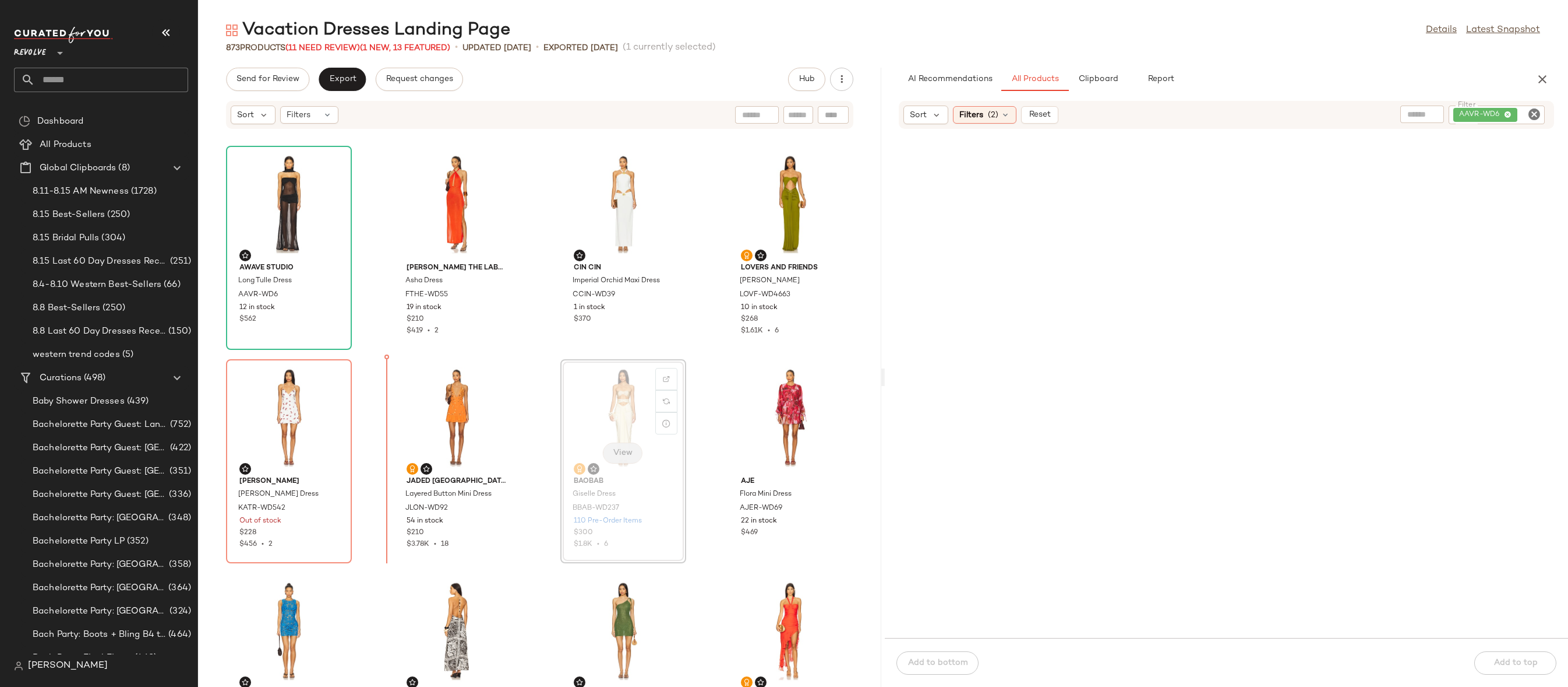
drag, startPoint x: 634, startPoint y: 446, endPoint x: 618, endPoint y: 446, distance: 16.0
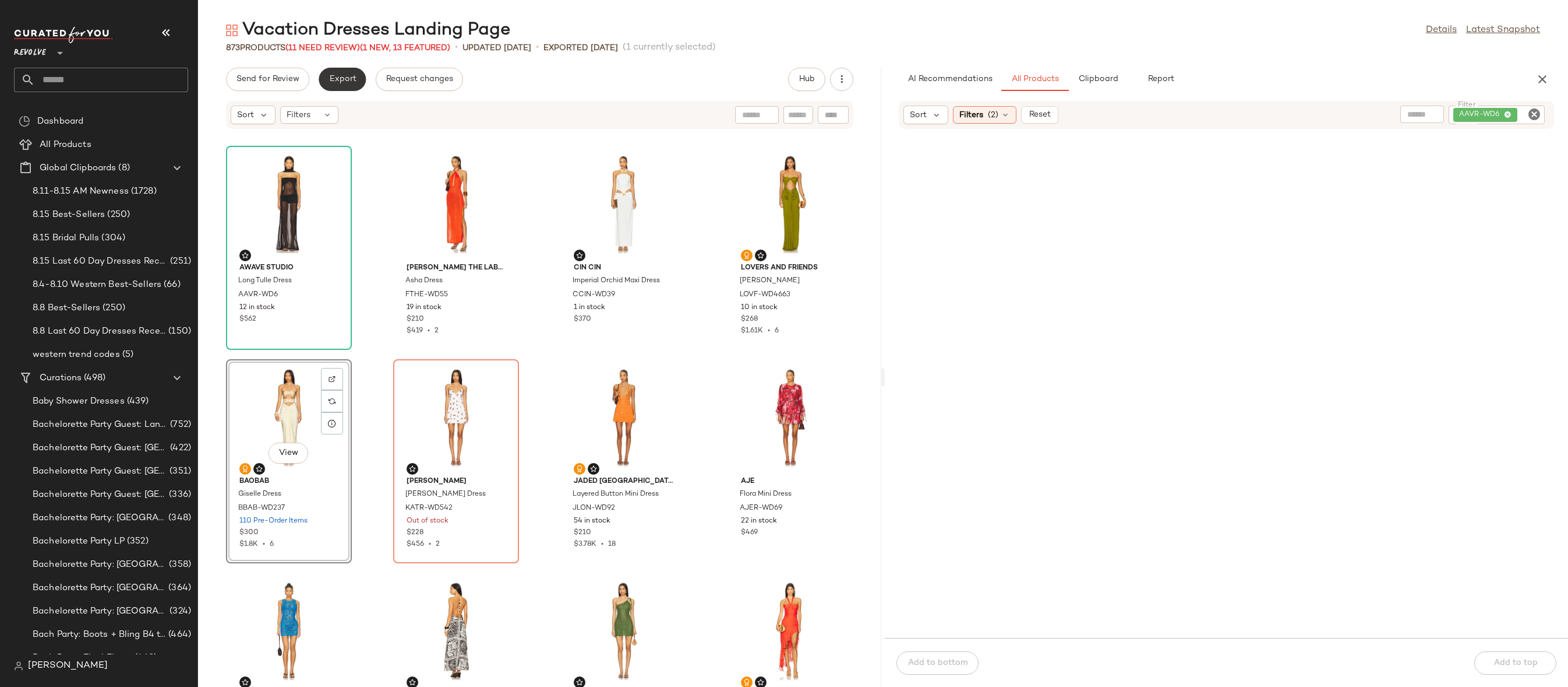
click at [338, 75] on span "Export" at bounding box center [342, 79] width 28 height 9
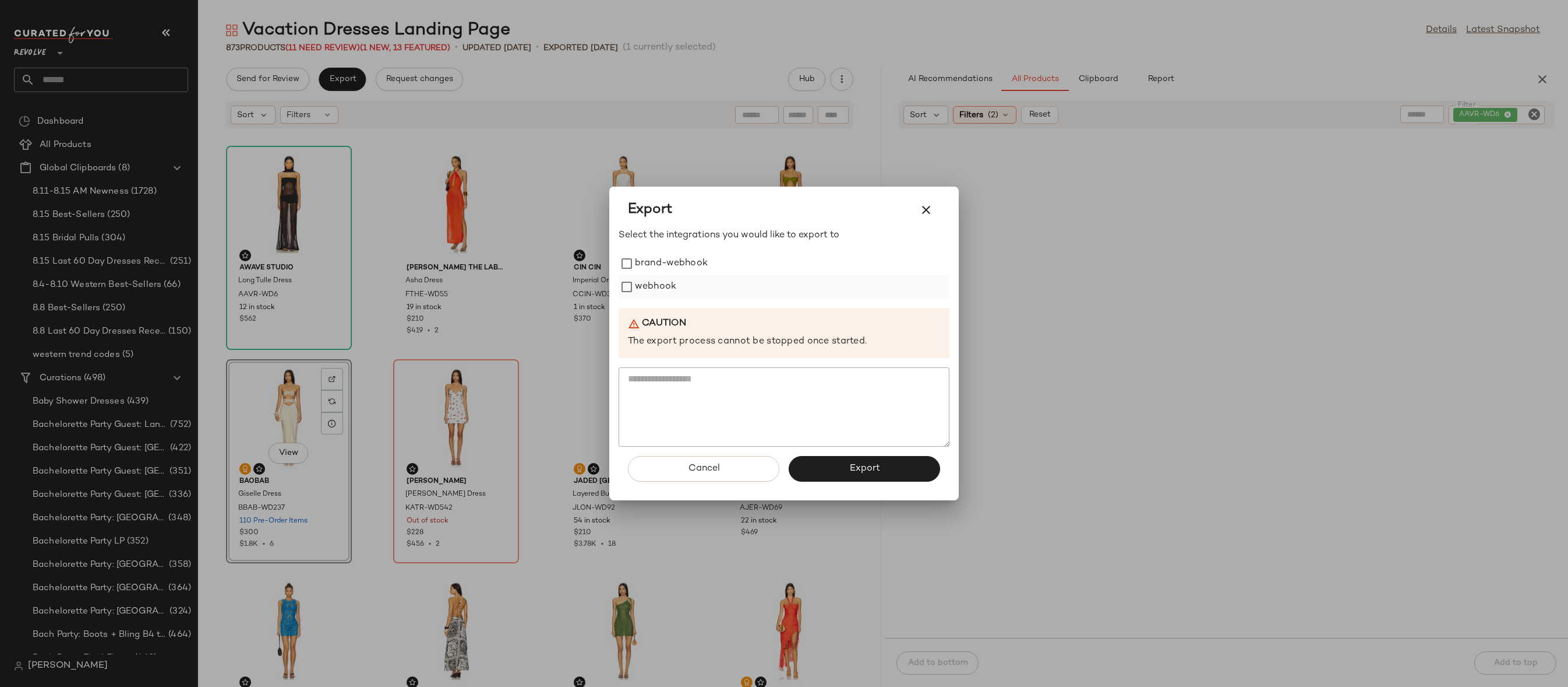
click at [638, 290] on label "webhook" at bounding box center [655, 286] width 41 height 23
click at [831, 476] on button "Export" at bounding box center [864, 469] width 152 height 26
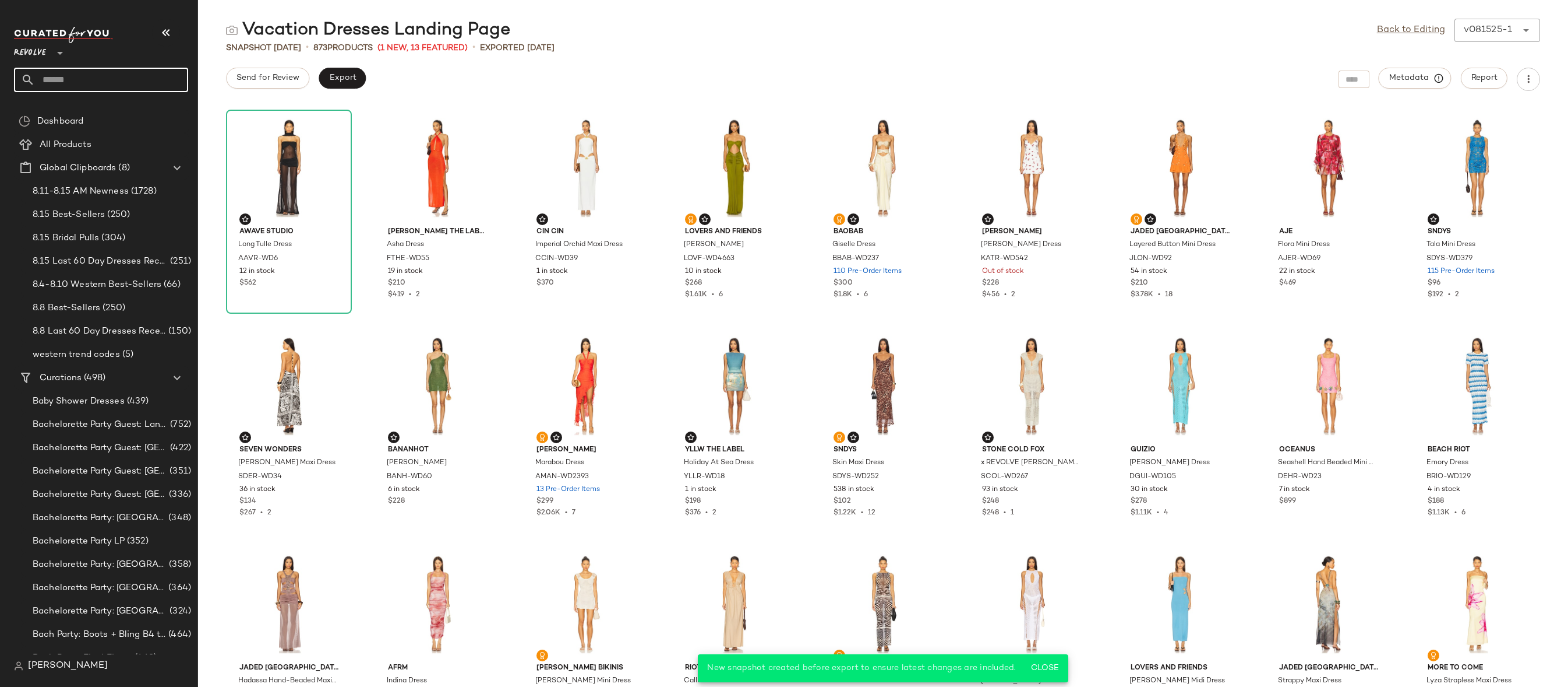
click at [123, 78] on input "text" at bounding box center [111, 79] width 153 height 25
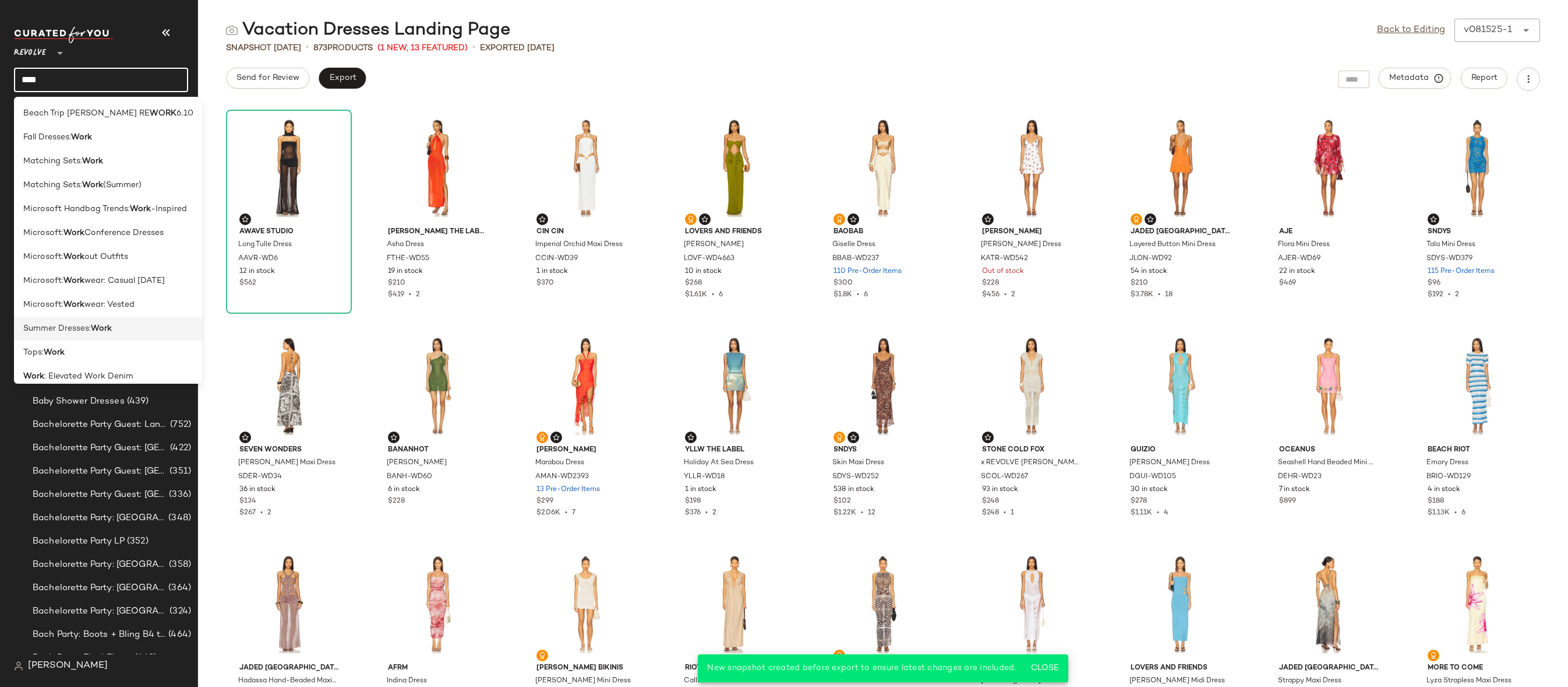
type input "****"
click at [121, 323] on div "Summer Dresses: Work" at bounding box center [108, 328] width 170 height 12
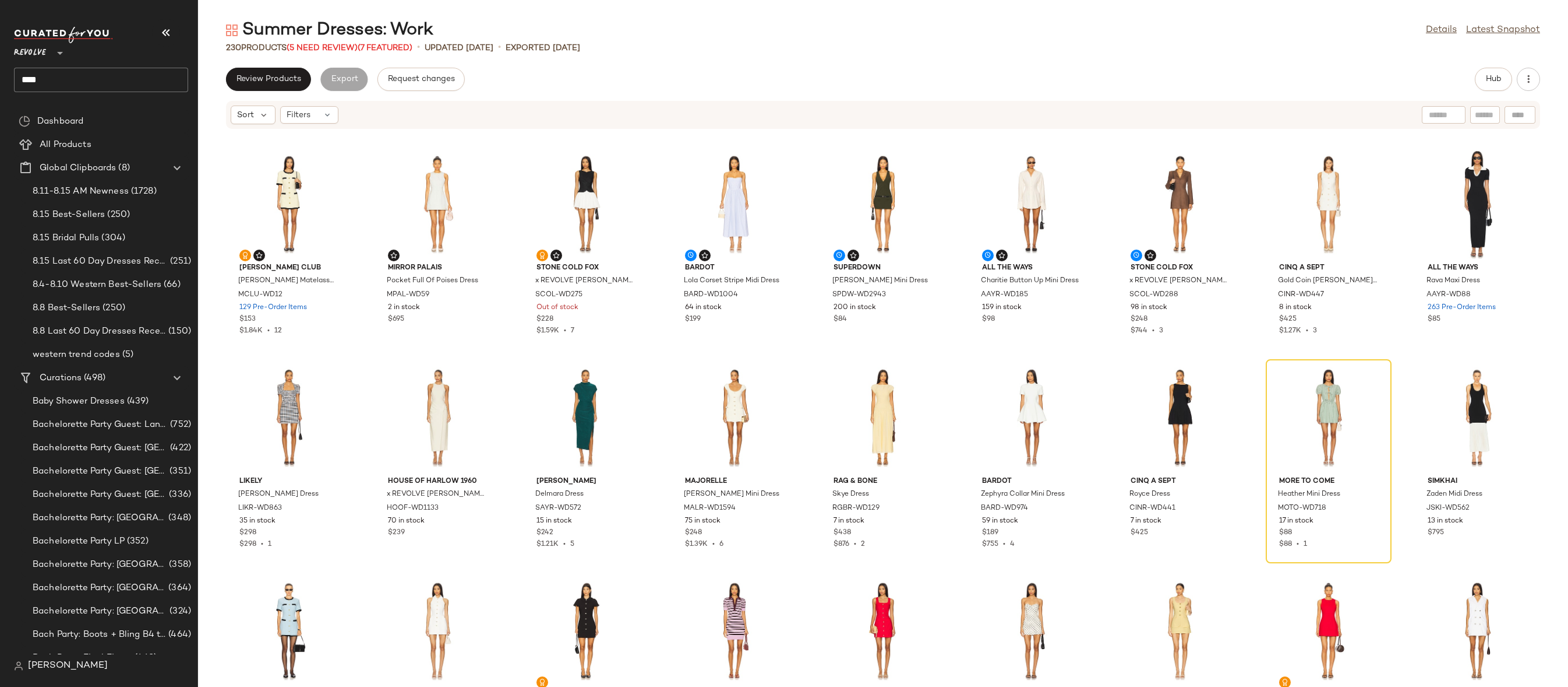
click at [118, 86] on input "****" at bounding box center [101, 79] width 174 height 25
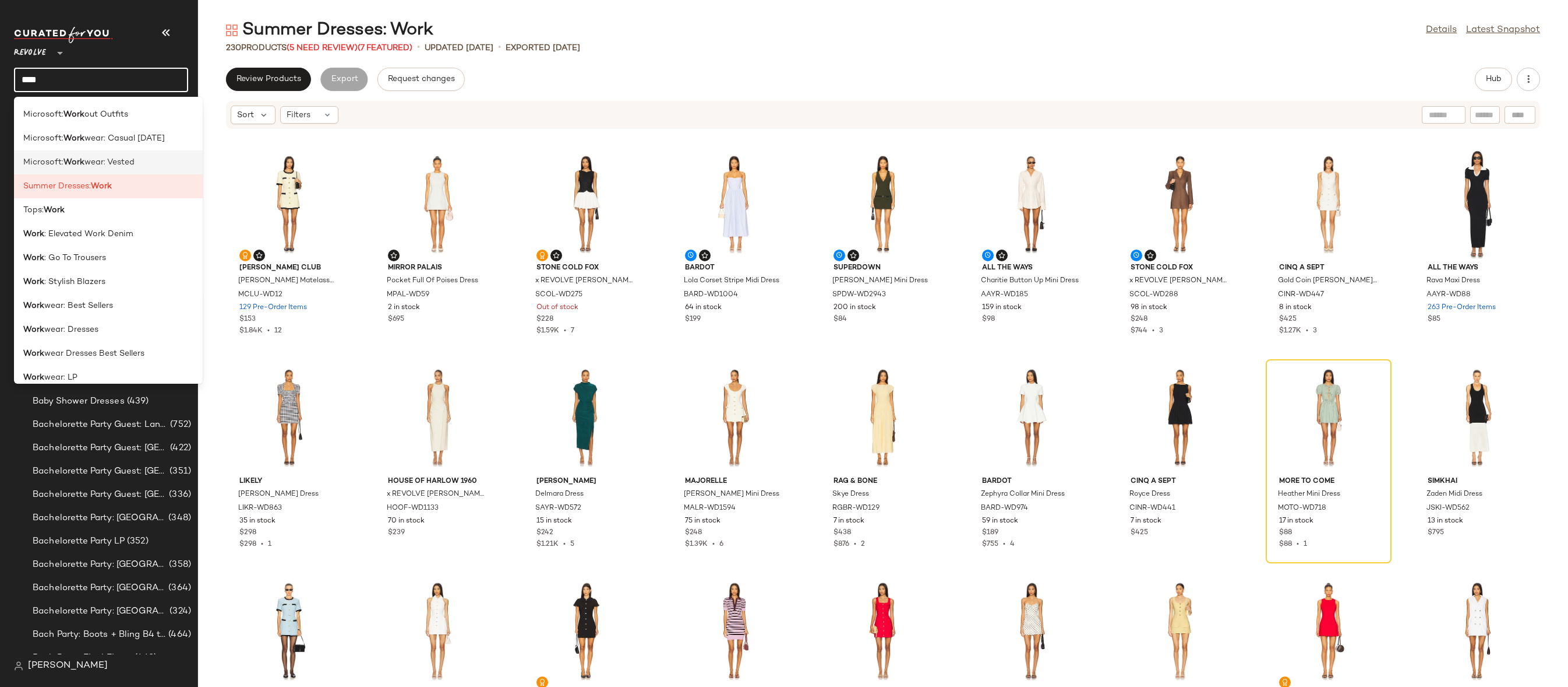
scroll to position [152, 0]
click at [114, 317] on div "Work wear: Dresses" at bounding box center [108, 319] width 170 height 12
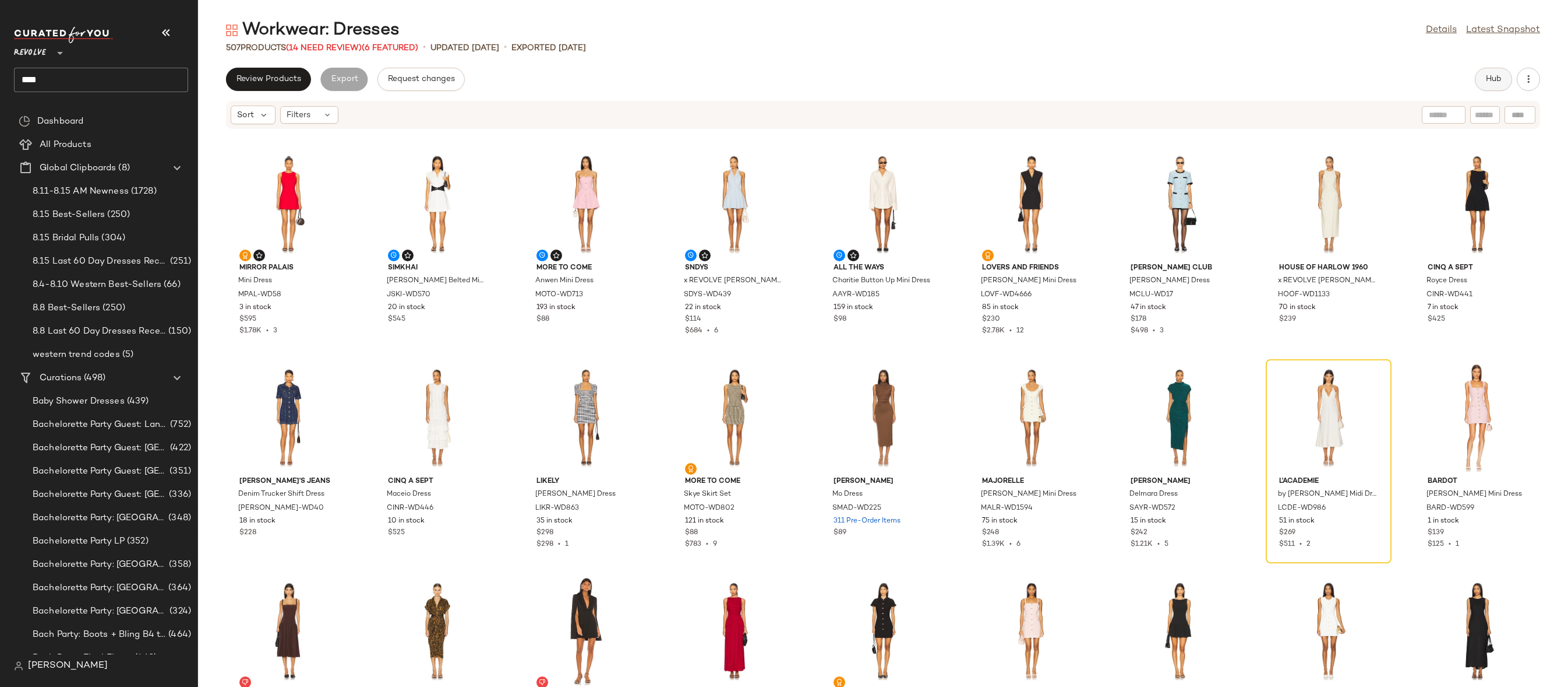
click at [1495, 78] on span "Hub" at bounding box center [1494, 79] width 16 height 9
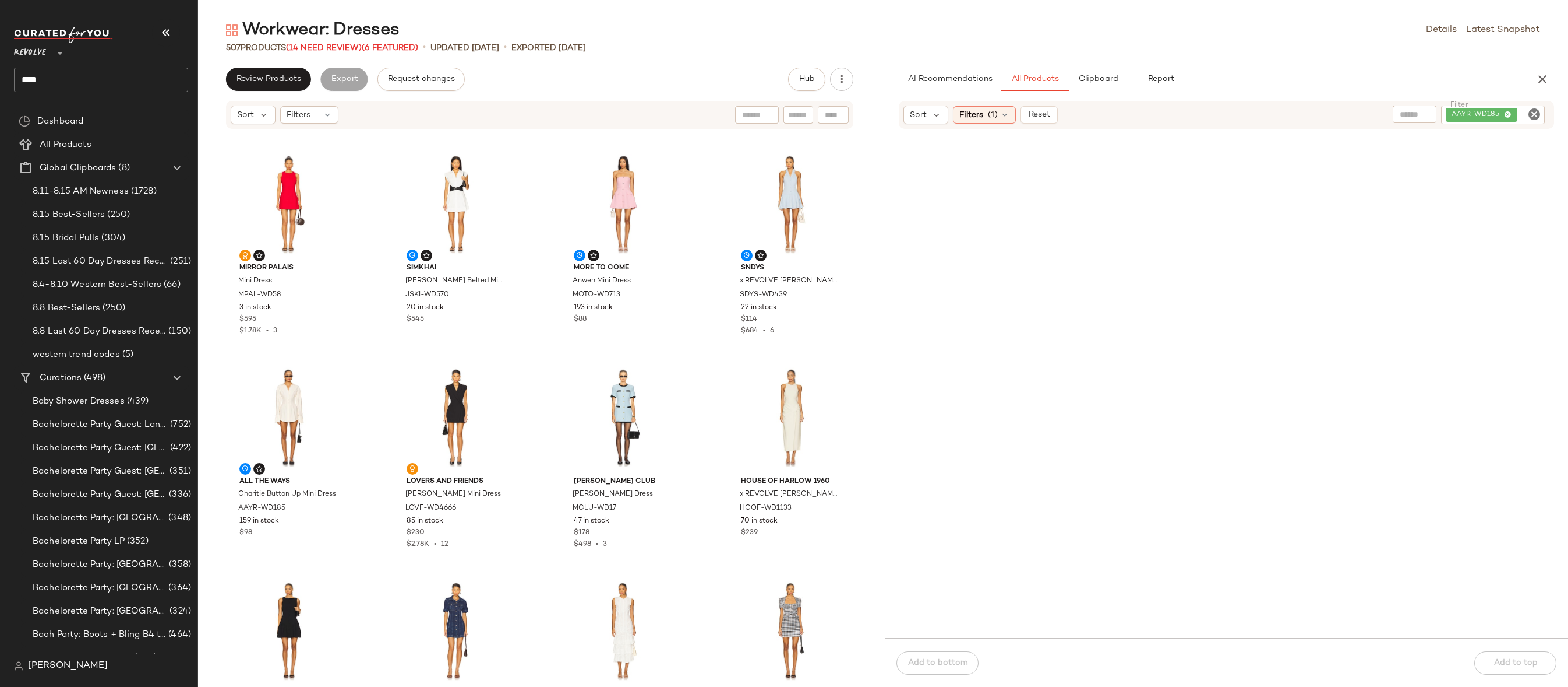
click at [1535, 113] on icon "Clear Filter" at bounding box center [1535, 114] width 14 height 14
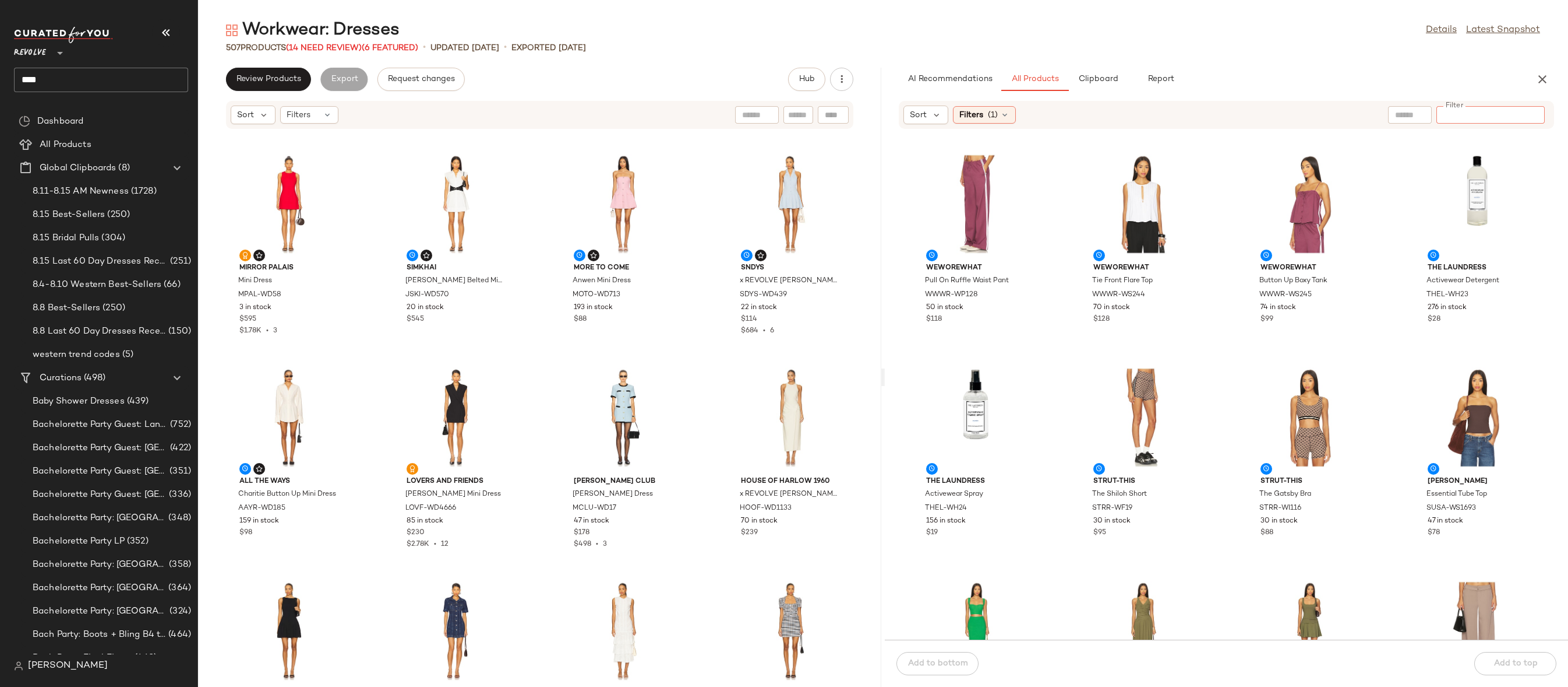
paste input "**********"
type input "**********"
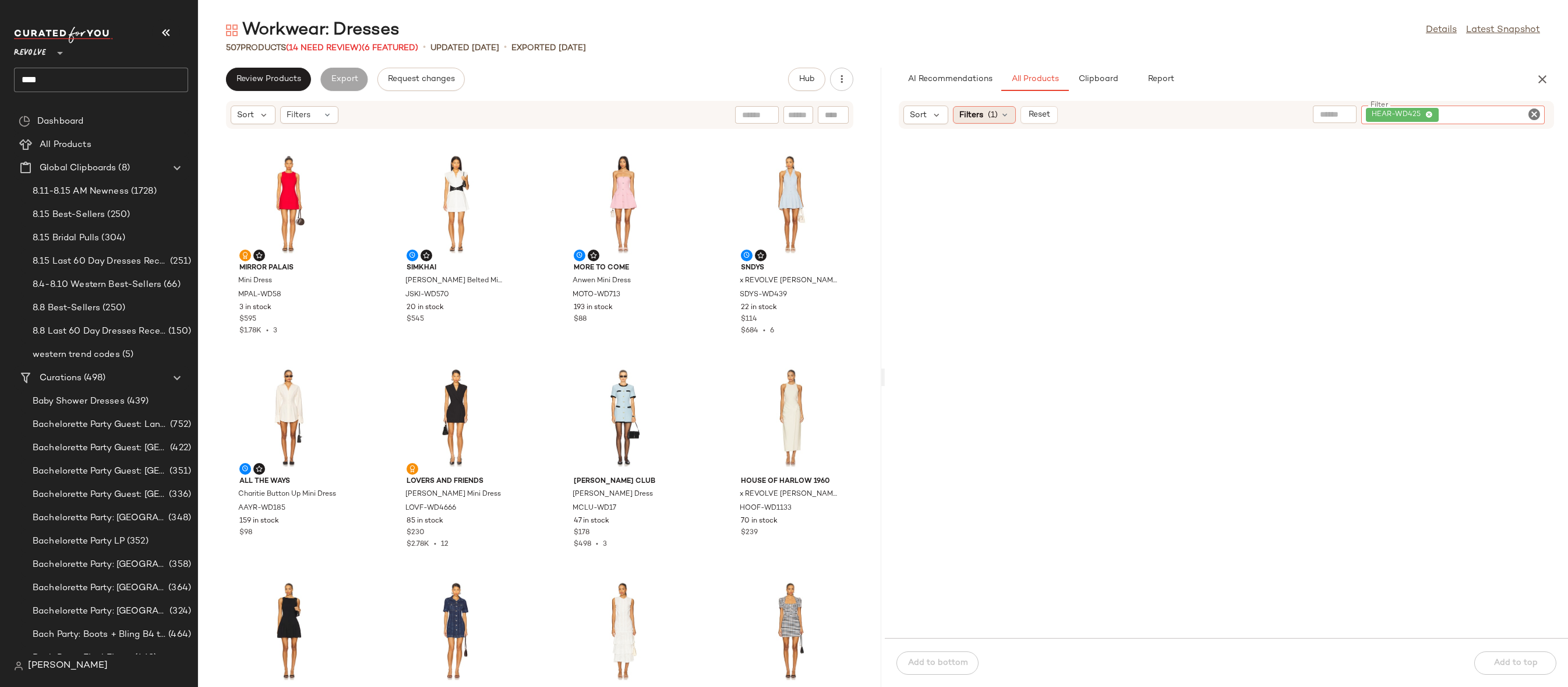
click at [991, 112] on span "(1)" at bounding box center [993, 115] width 10 height 12
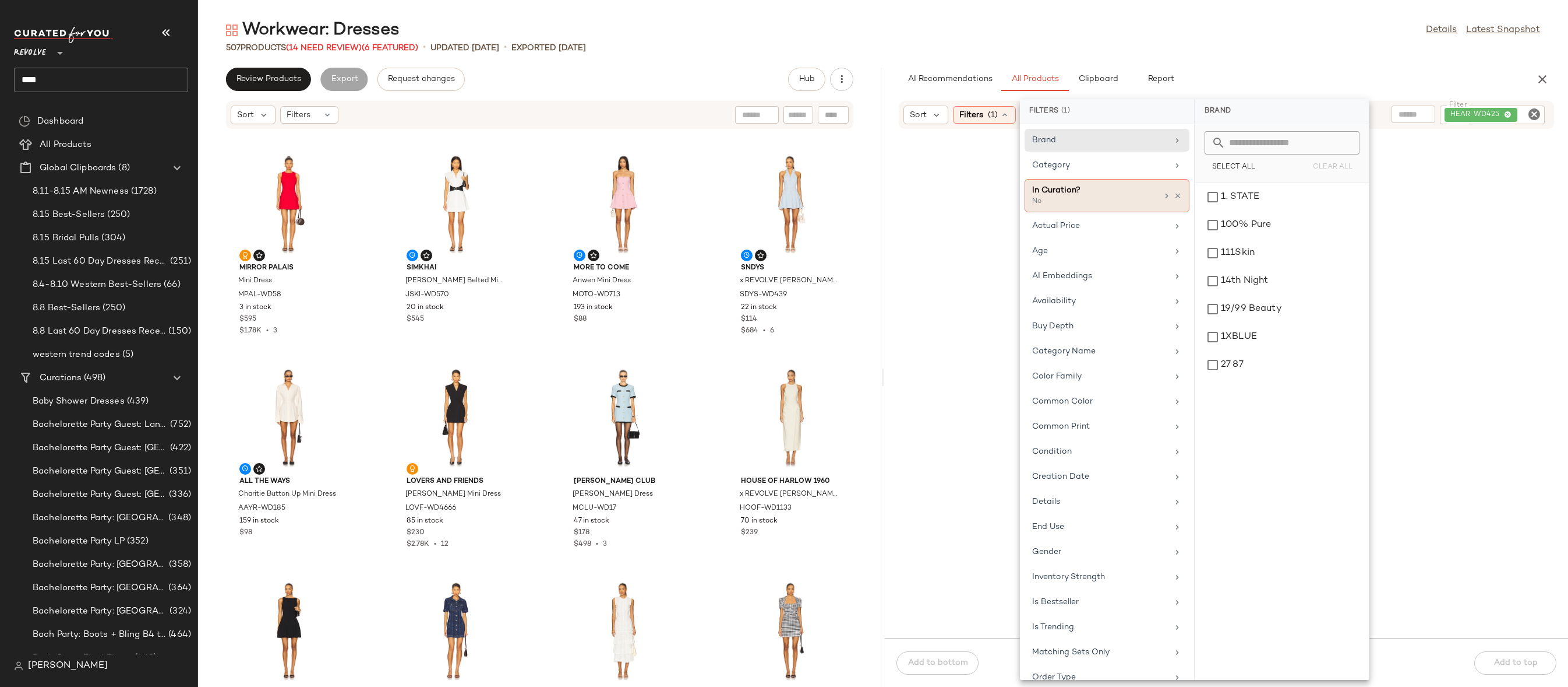
click at [1178, 195] on div "In Curation? No" at bounding box center [1107, 195] width 165 height 33
click at [1174, 195] on icon at bounding box center [1178, 196] width 9 height 9
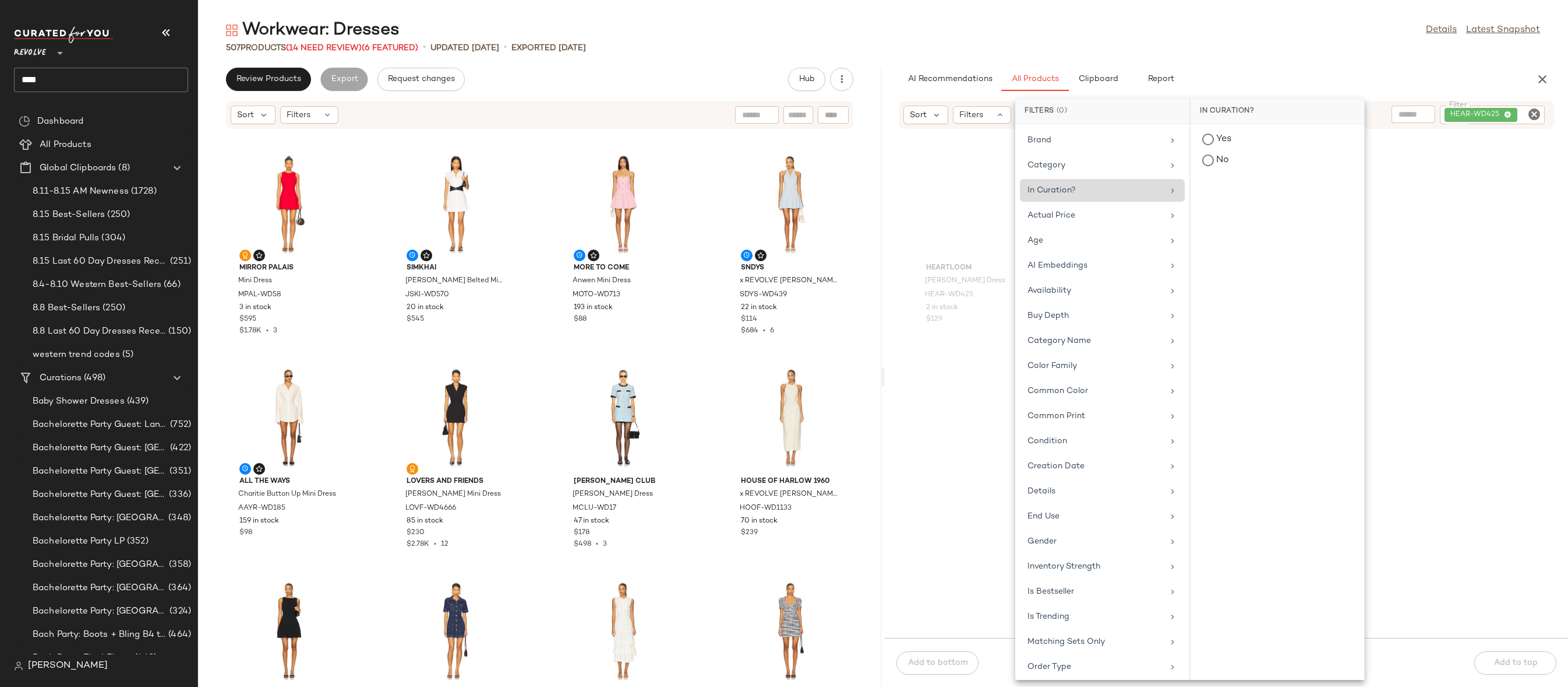
click at [1168, 5] on main "Workwear: Dresses Details Latest Snapshot 507 Products (14 Need Review) (6 Feat…" at bounding box center [784, 343] width 1568 height 687
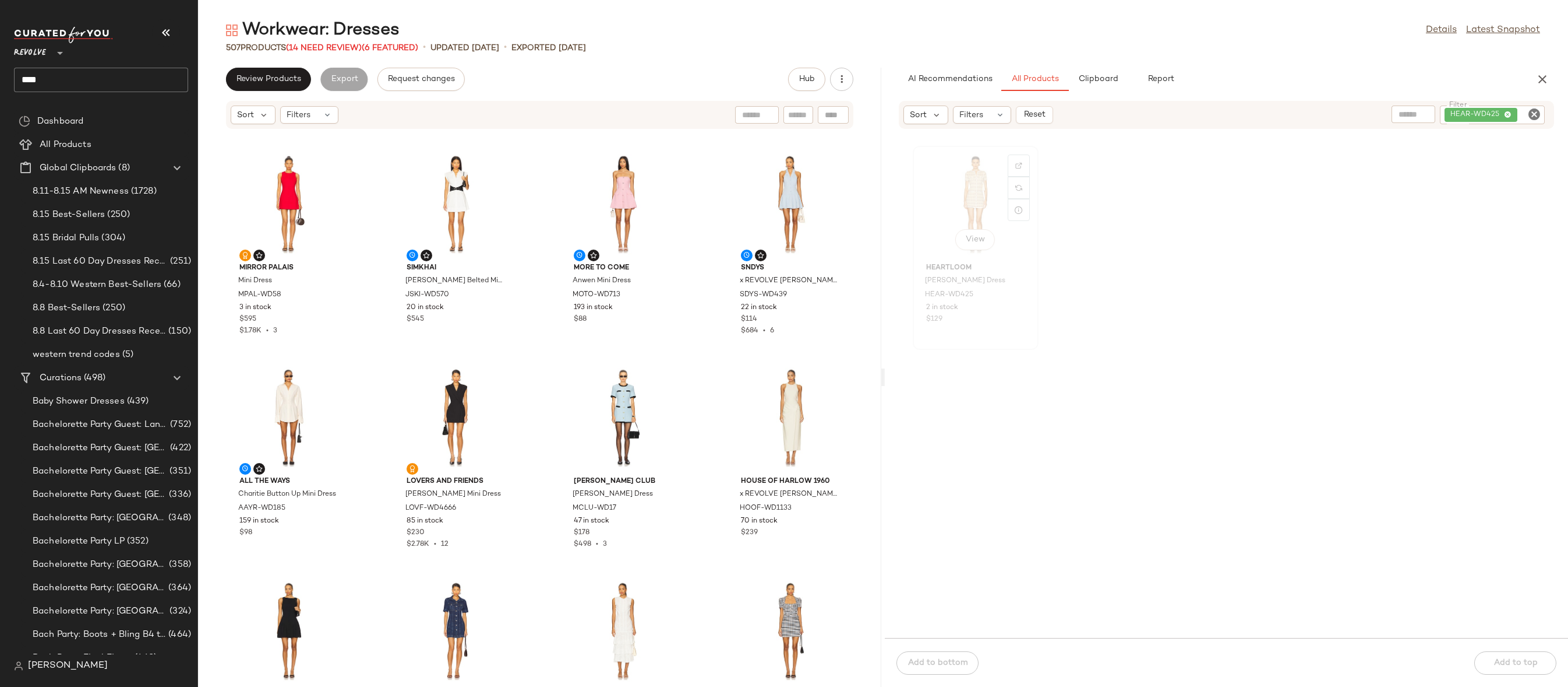
click at [955, 202] on div "View" at bounding box center [976, 203] width 118 height 108
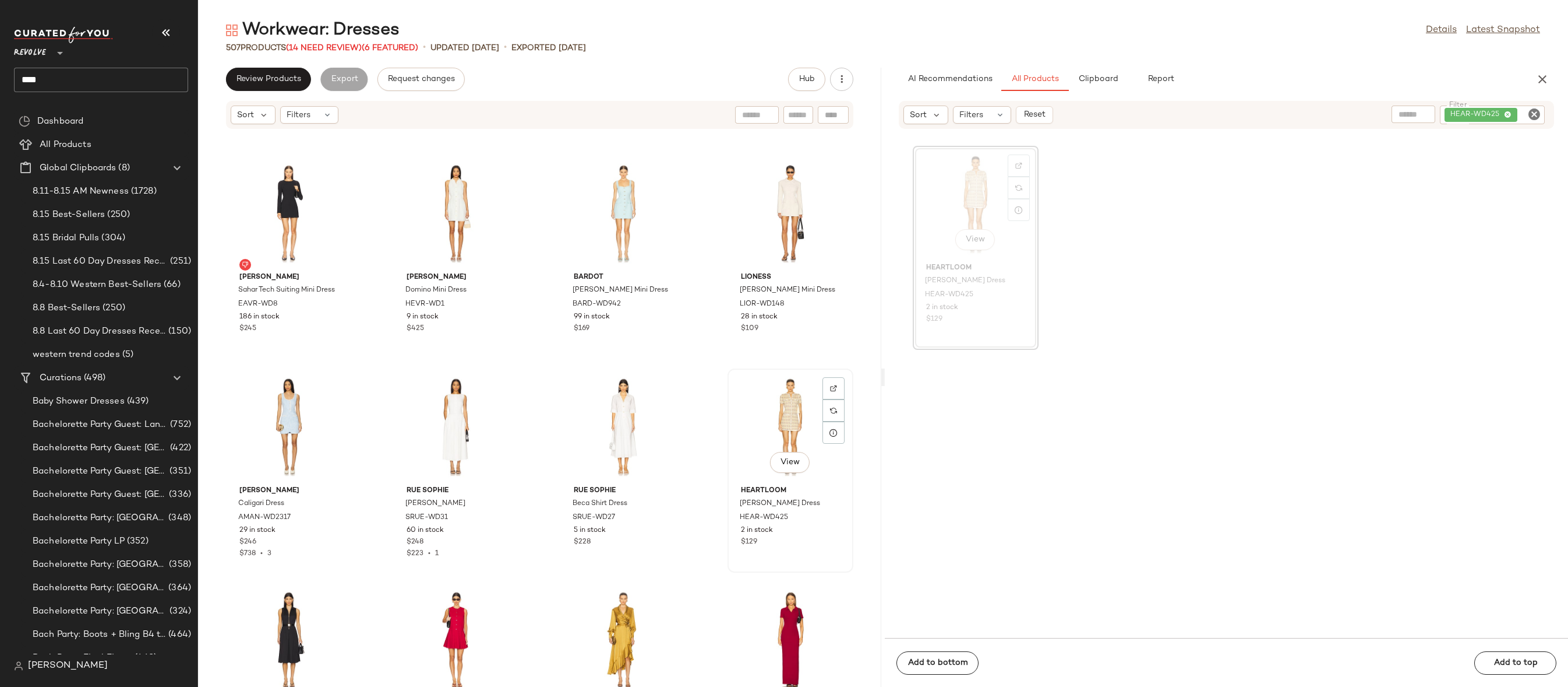
click at [772, 414] on div "View" at bounding box center [791, 426] width 118 height 108
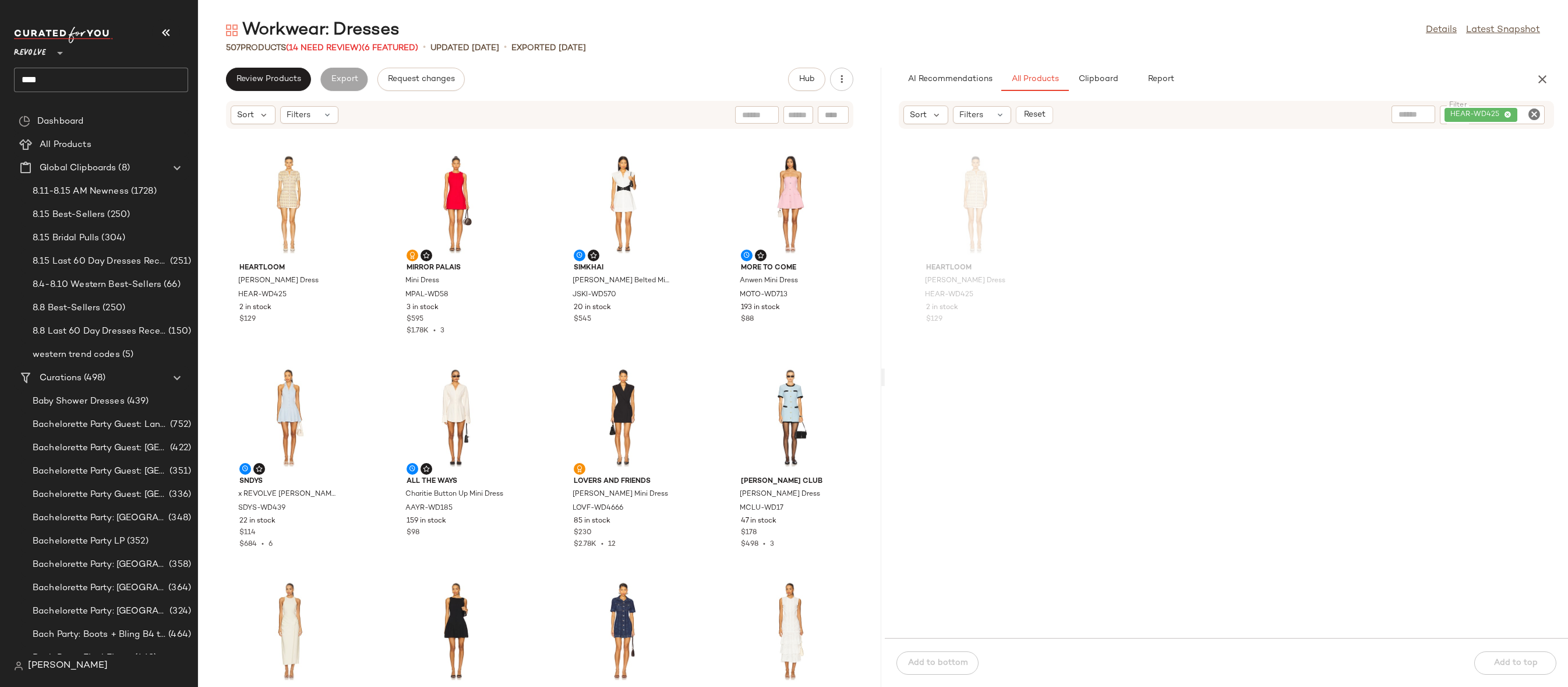
click at [1531, 118] on icon "Clear Filter" at bounding box center [1535, 114] width 14 height 14
paste input "**********"
type input "**********"
click at [975, 197] on div "View" at bounding box center [976, 203] width 118 height 108
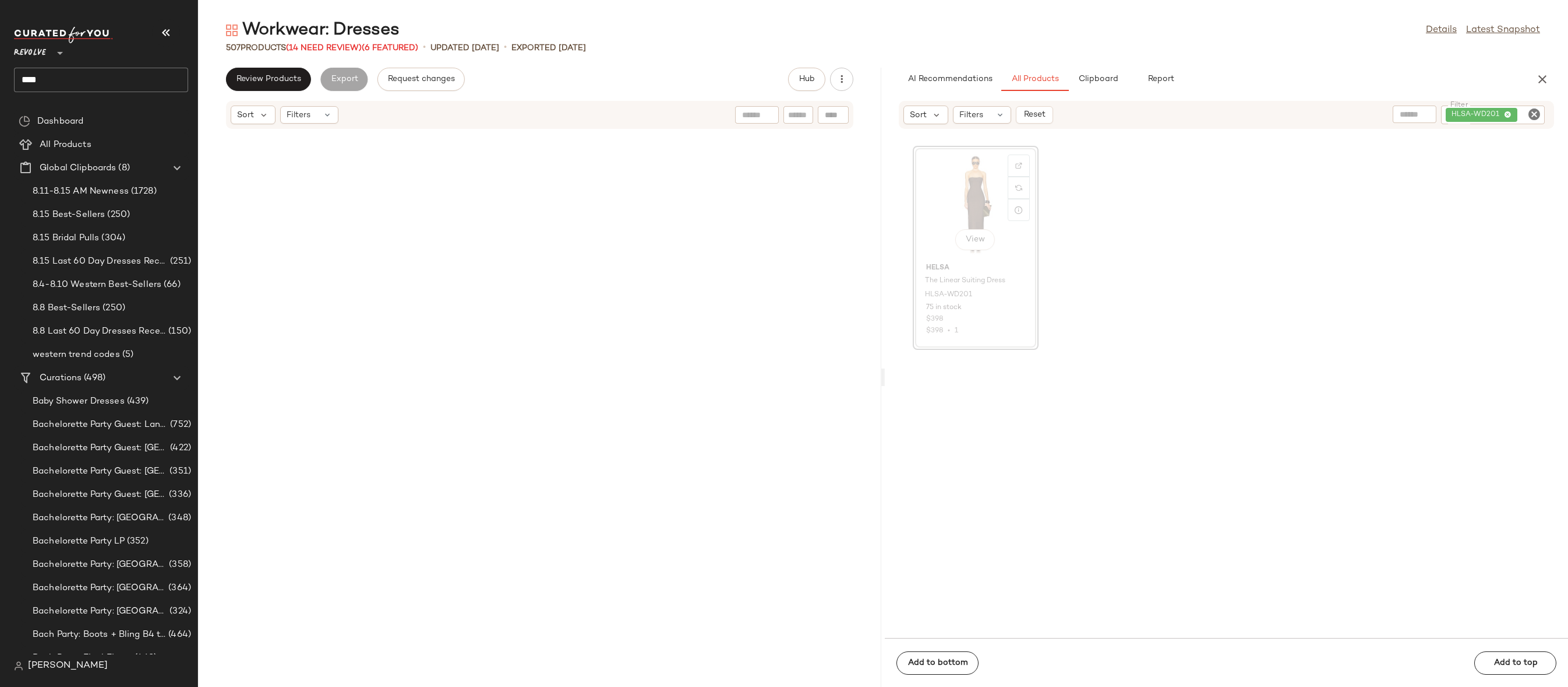
scroll to position [17282, 0]
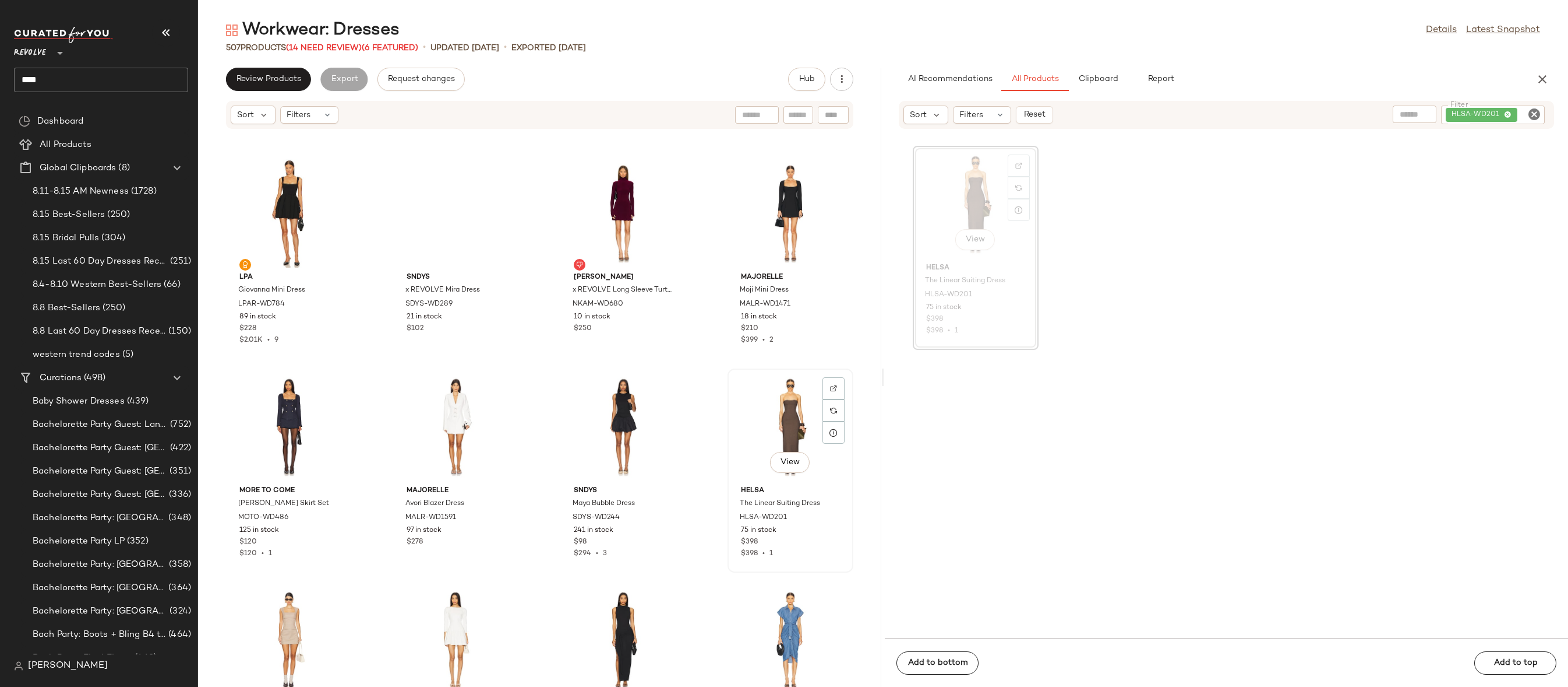
click at [782, 430] on div "View" at bounding box center [791, 426] width 118 height 108
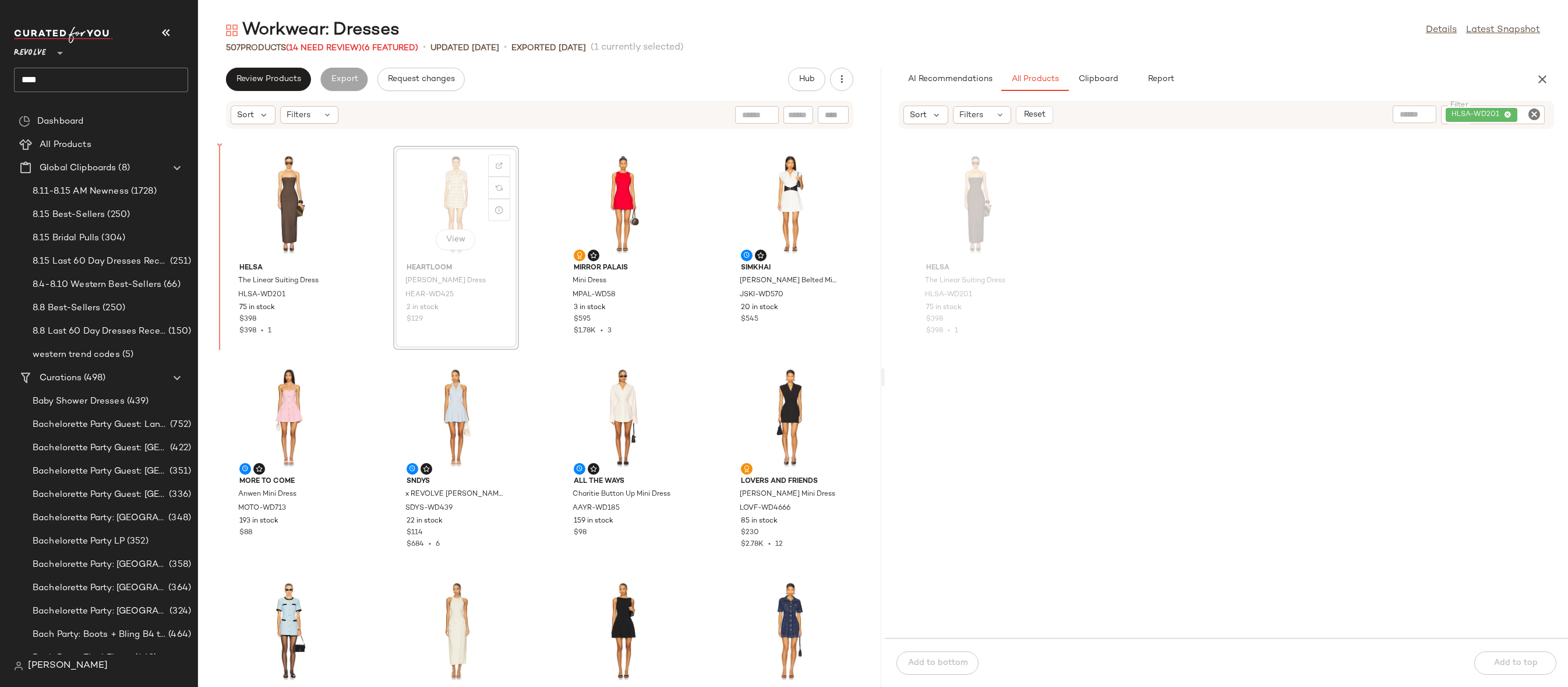
drag, startPoint x: 451, startPoint y: 184, endPoint x: 440, endPoint y: 184, distance: 11.0
click at [1530, 113] on icon "Clear Filter" at bounding box center [1535, 114] width 14 height 14
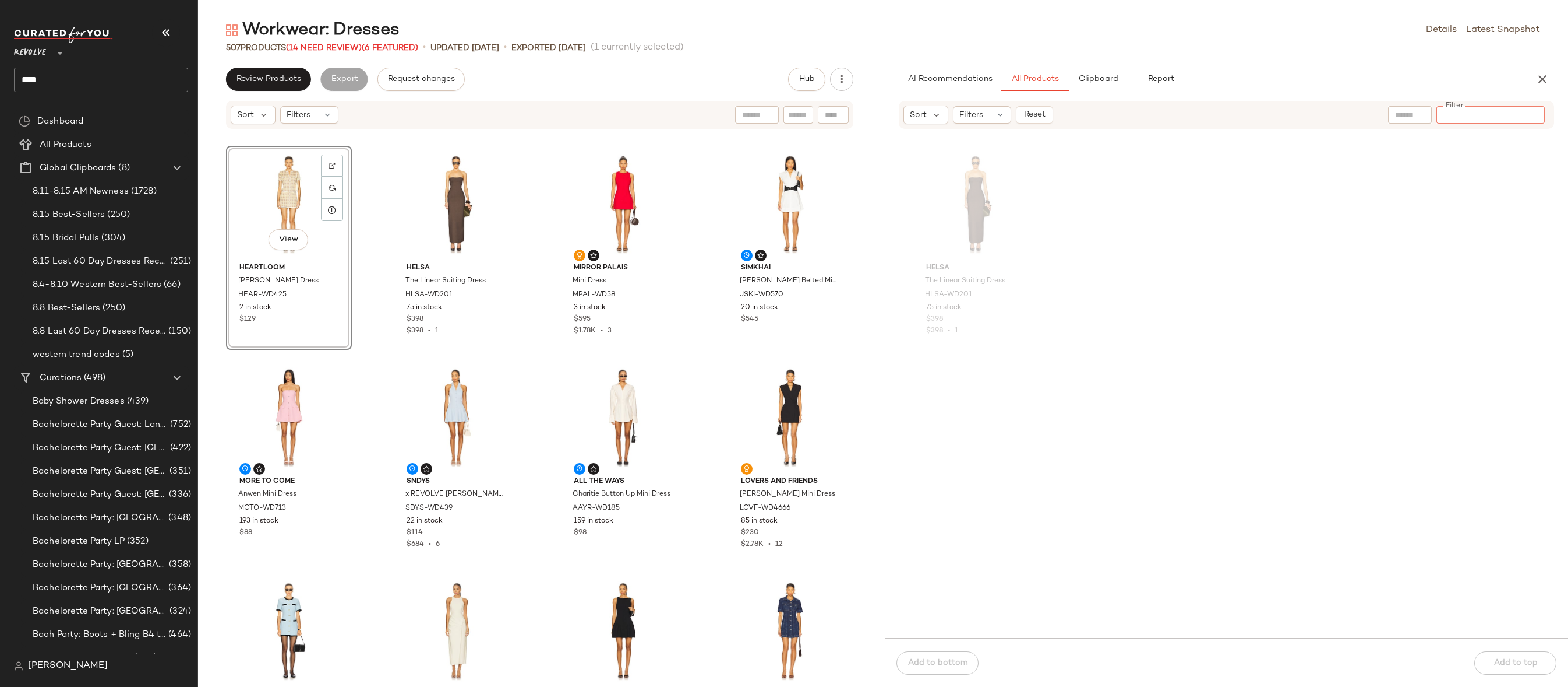
paste input "**********"
type input "**********"
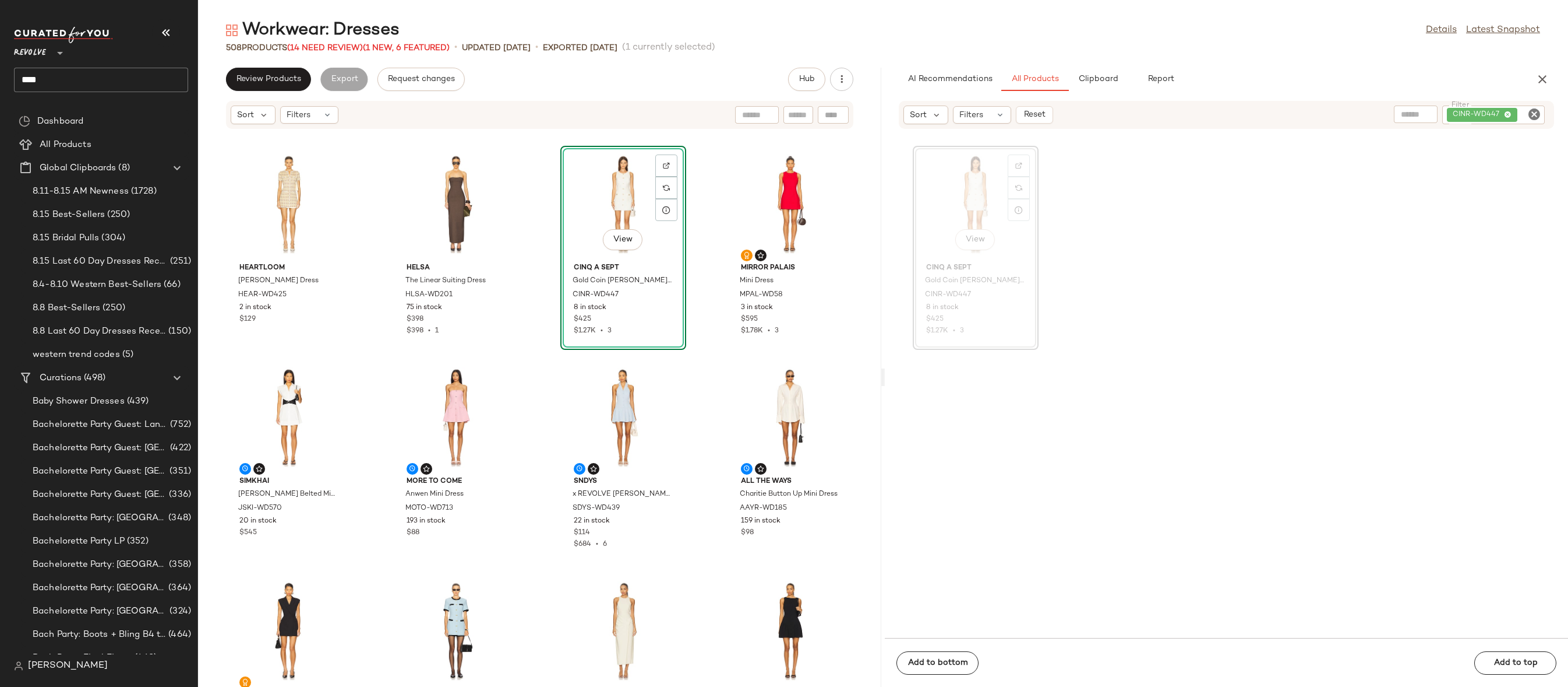
click at [828, 79] on div "Hub" at bounding box center [820, 79] width 65 height 23
click at [842, 80] on icon "button" at bounding box center [842, 79] width 11 height 11
click at [801, 167] on span "Clear Suggested Products" at bounding box center [789, 168] width 110 height 12
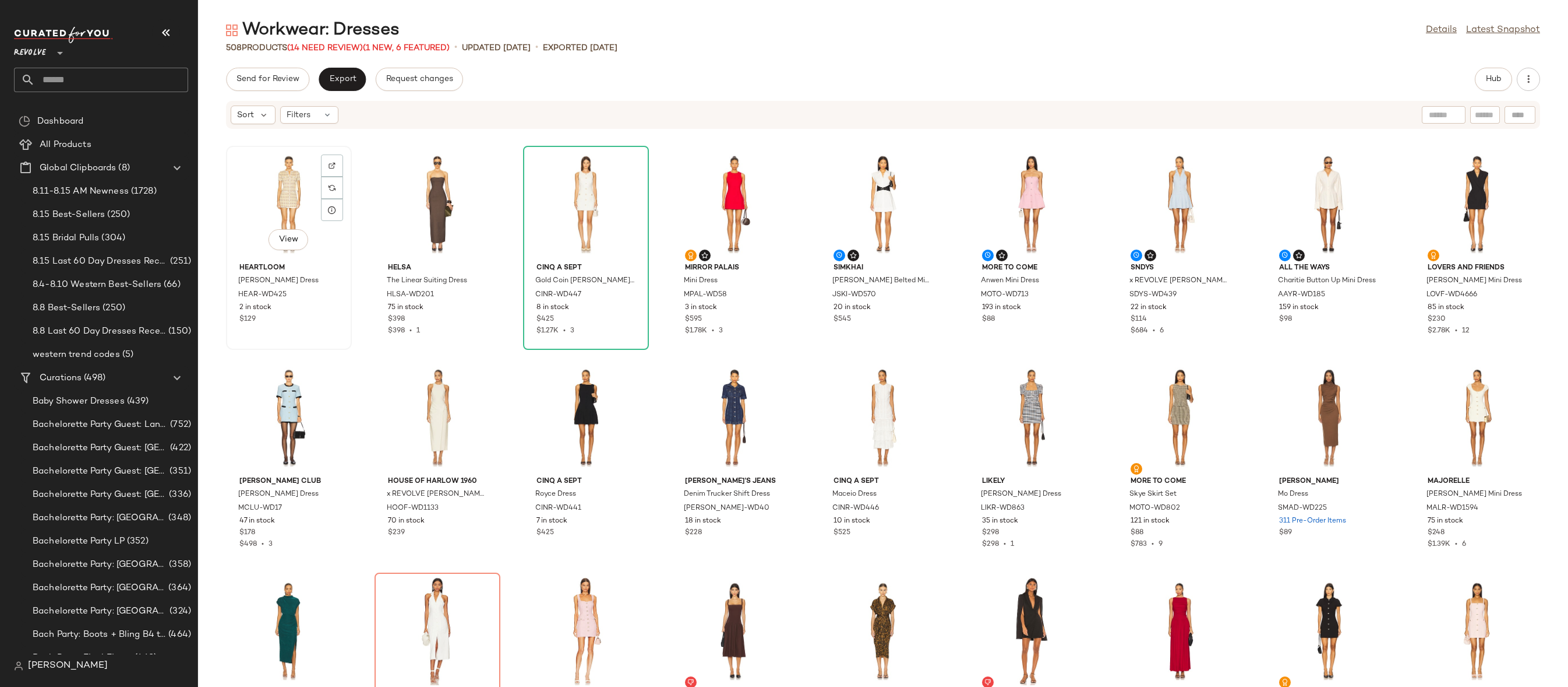
click at [247, 202] on div "View" at bounding box center [289, 203] width 118 height 108
click at [575, 199] on div "View" at bounding box center [586, 203] width 118 height 108
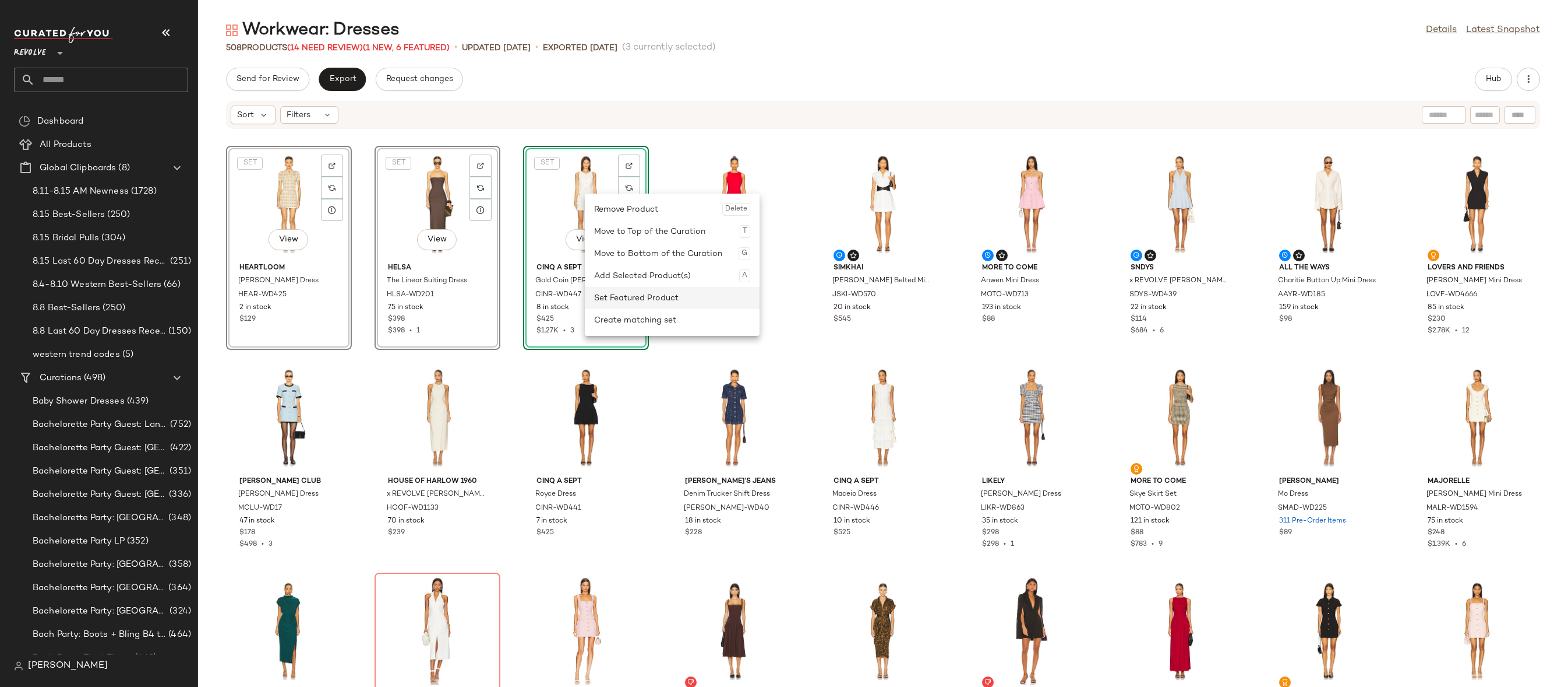
click at [599, 301] on div "Set Featured Product" at bounding box center [672, 298] width 156 height 22
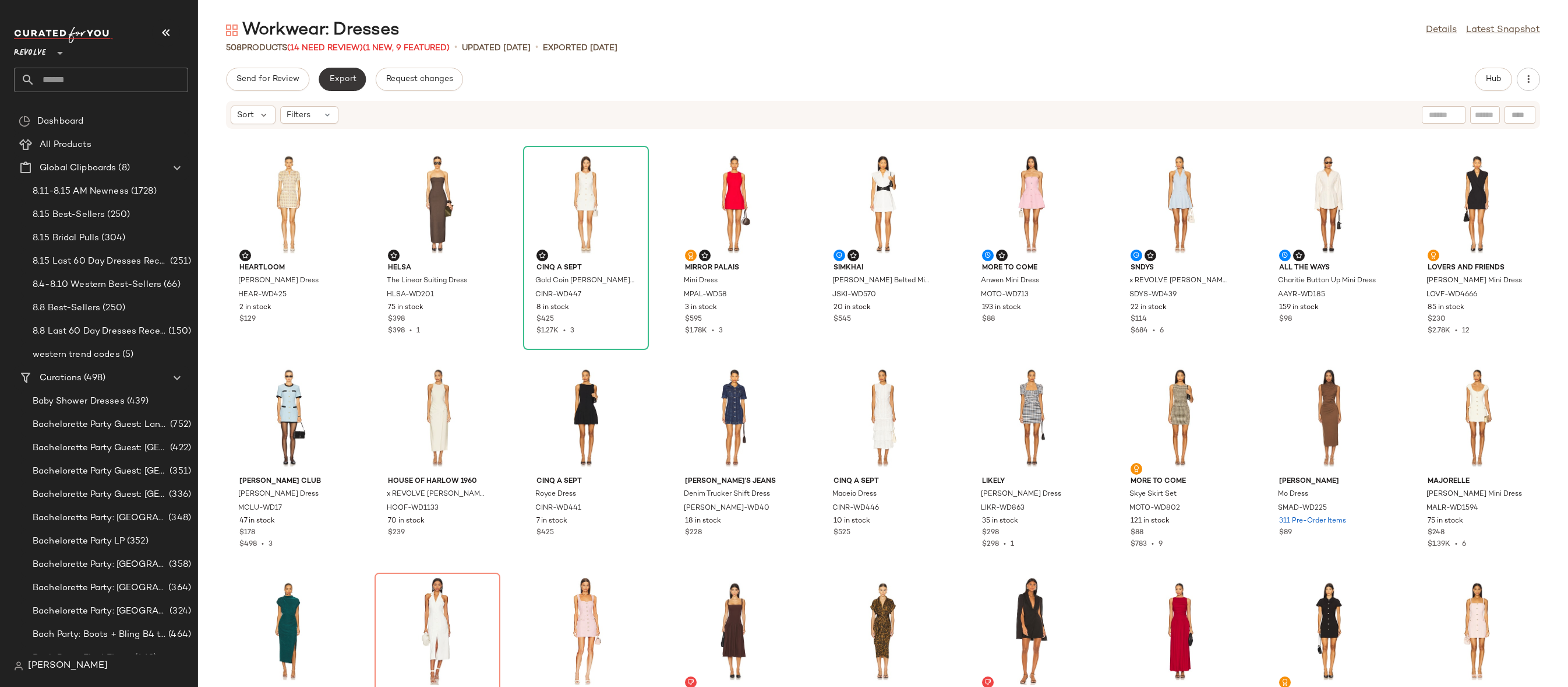
click at [342, 82] on span "Export" at bounding box center [342, 79] width 28 height 9
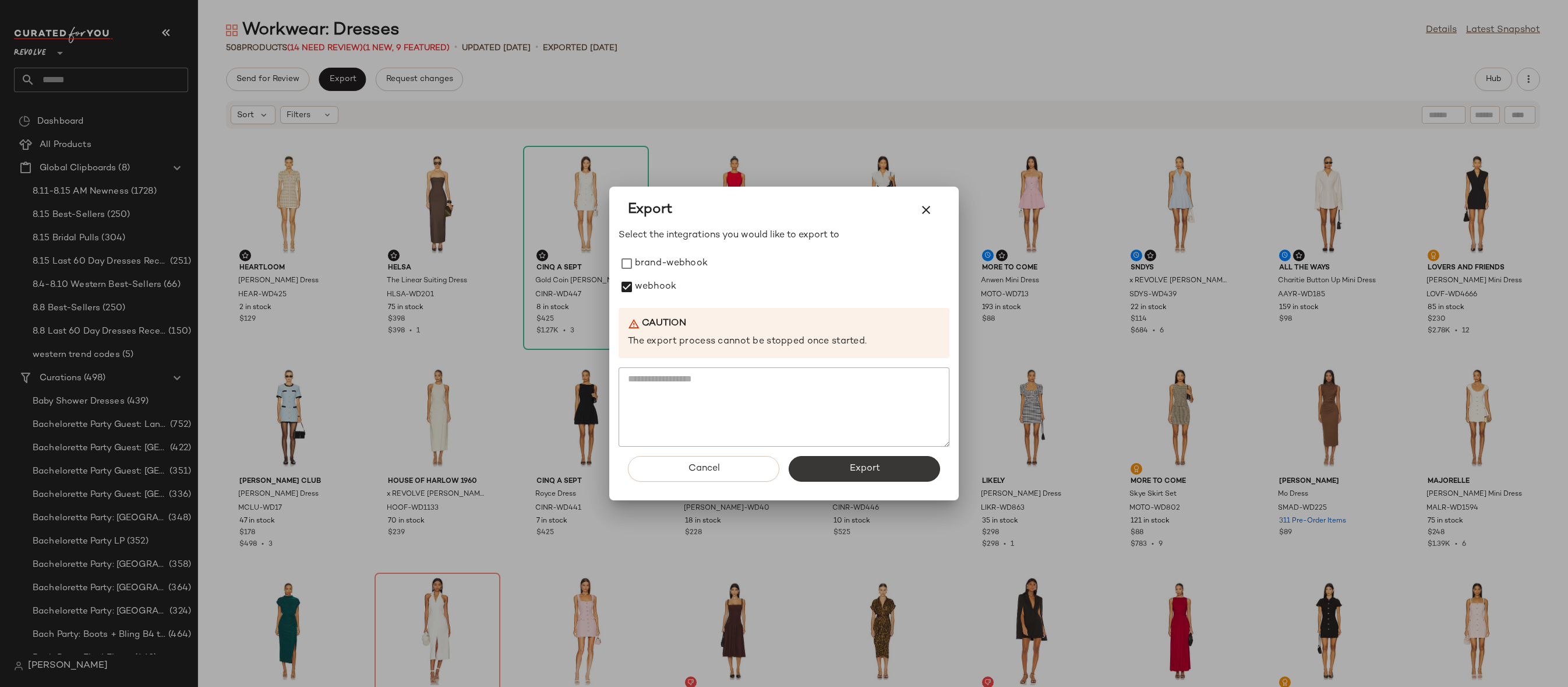
click at [842, 477] on button "Export" at bounding box center [864, 469] width 152 height 26
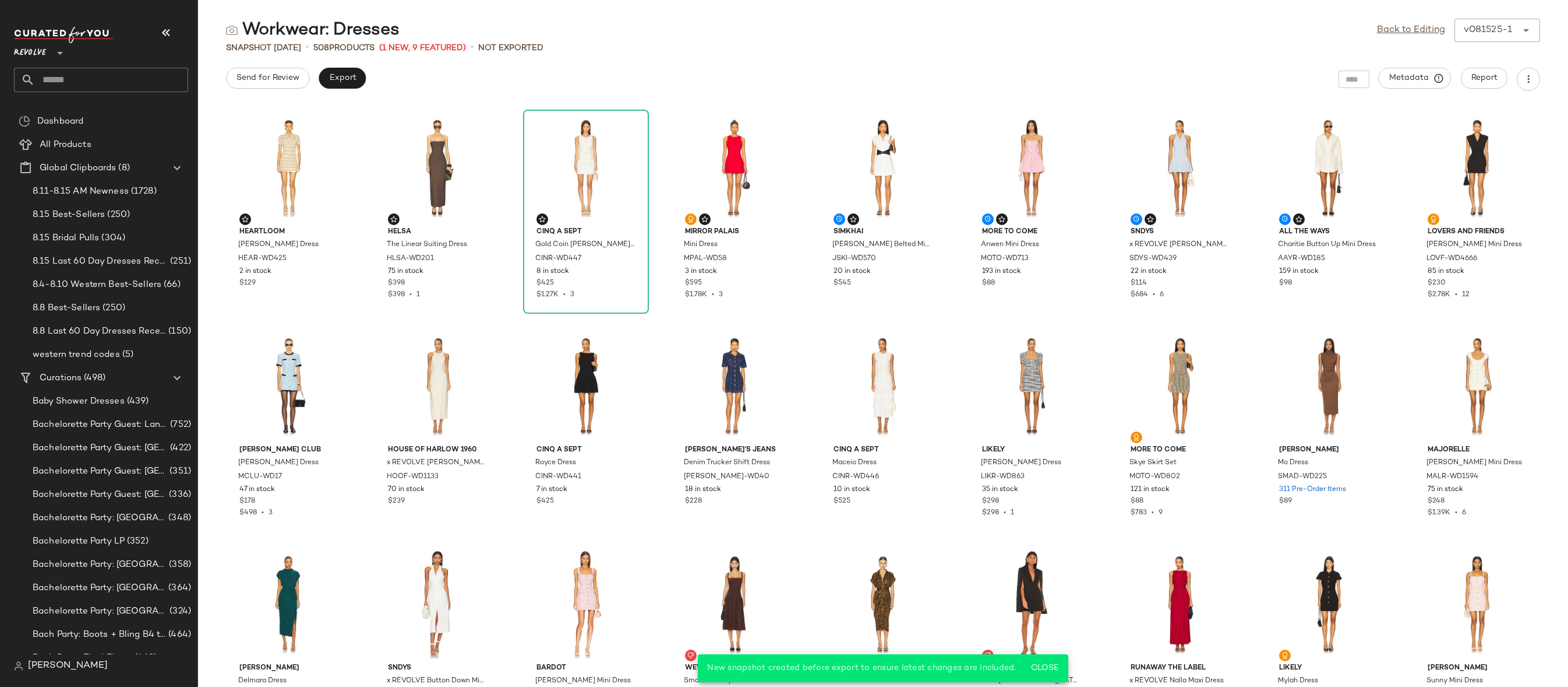
click at [152, 71] on input "text" at bounding box center [111, 79] width 153 height 25
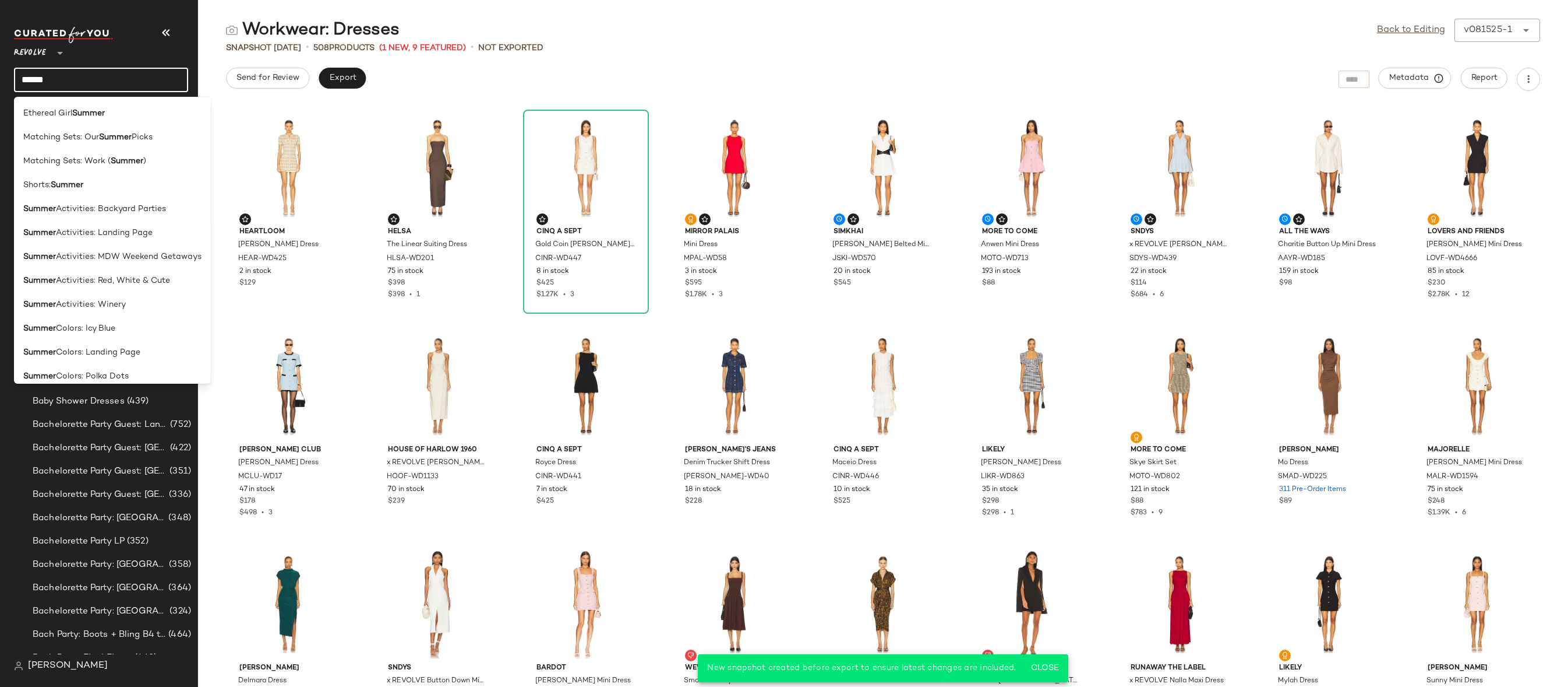
type input "******"
click at [136, 29] on div at bounding box center [101, 35] width 174 height 16
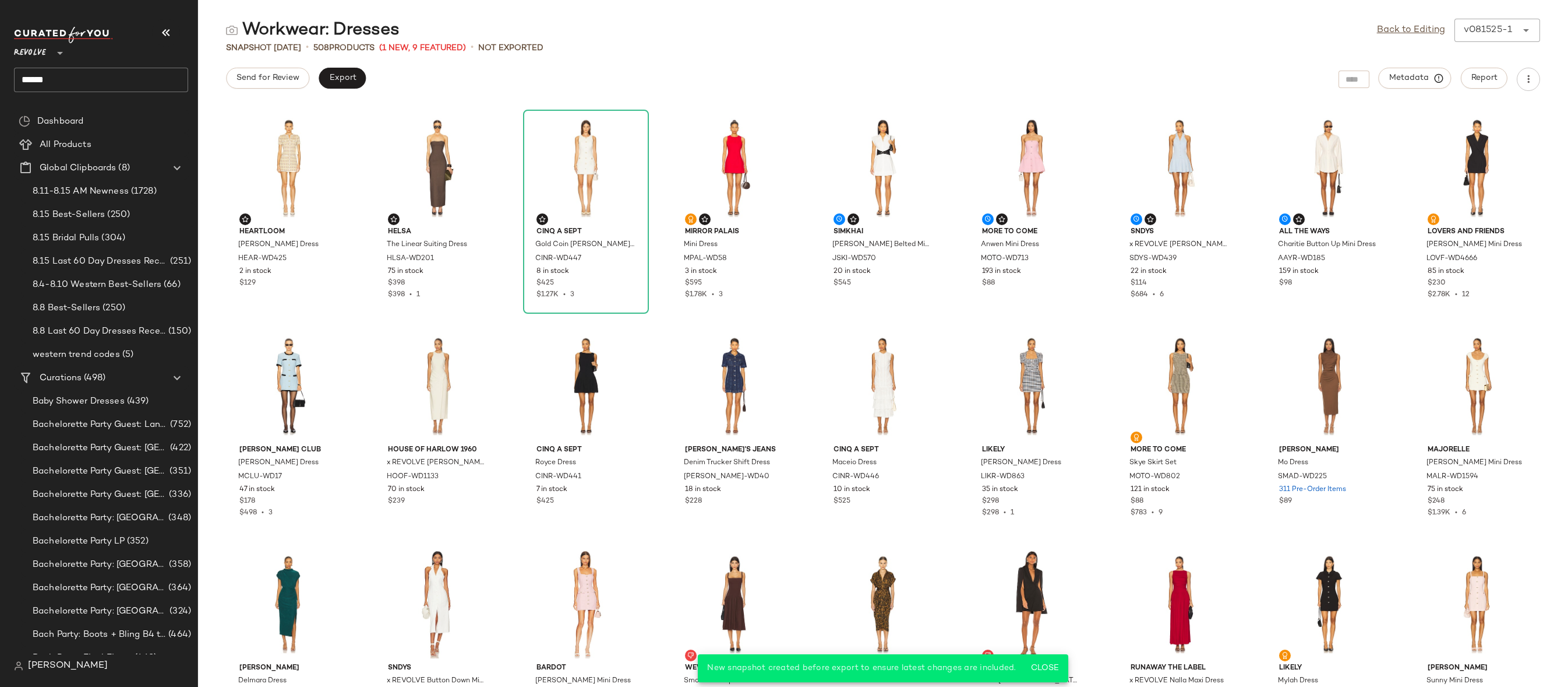
click at [84, 76] on input "******" at bounding box center [101, 79] width 174 height 25
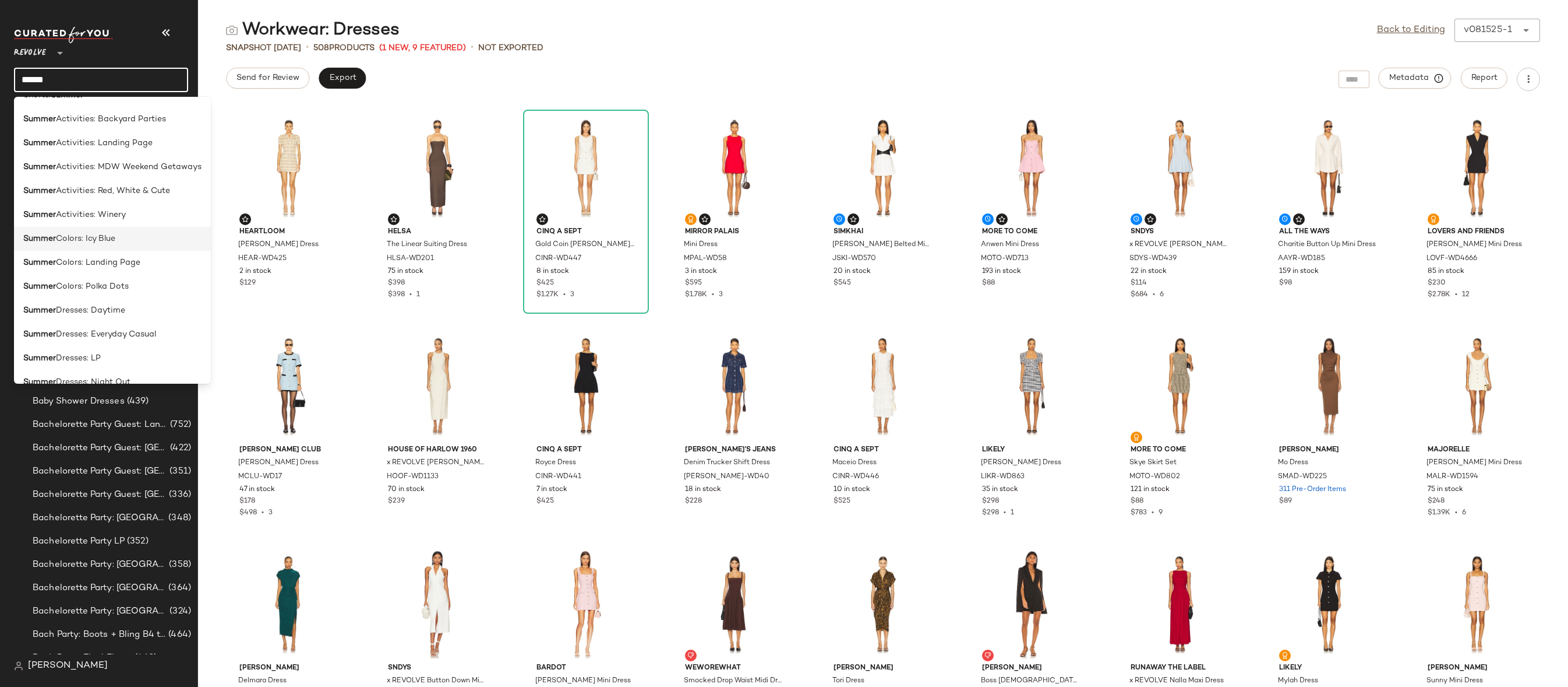
scroll to position [94, 0]
click at [32, 310] on b "Summer" at bounding box center [40, 306] width 33 height 12
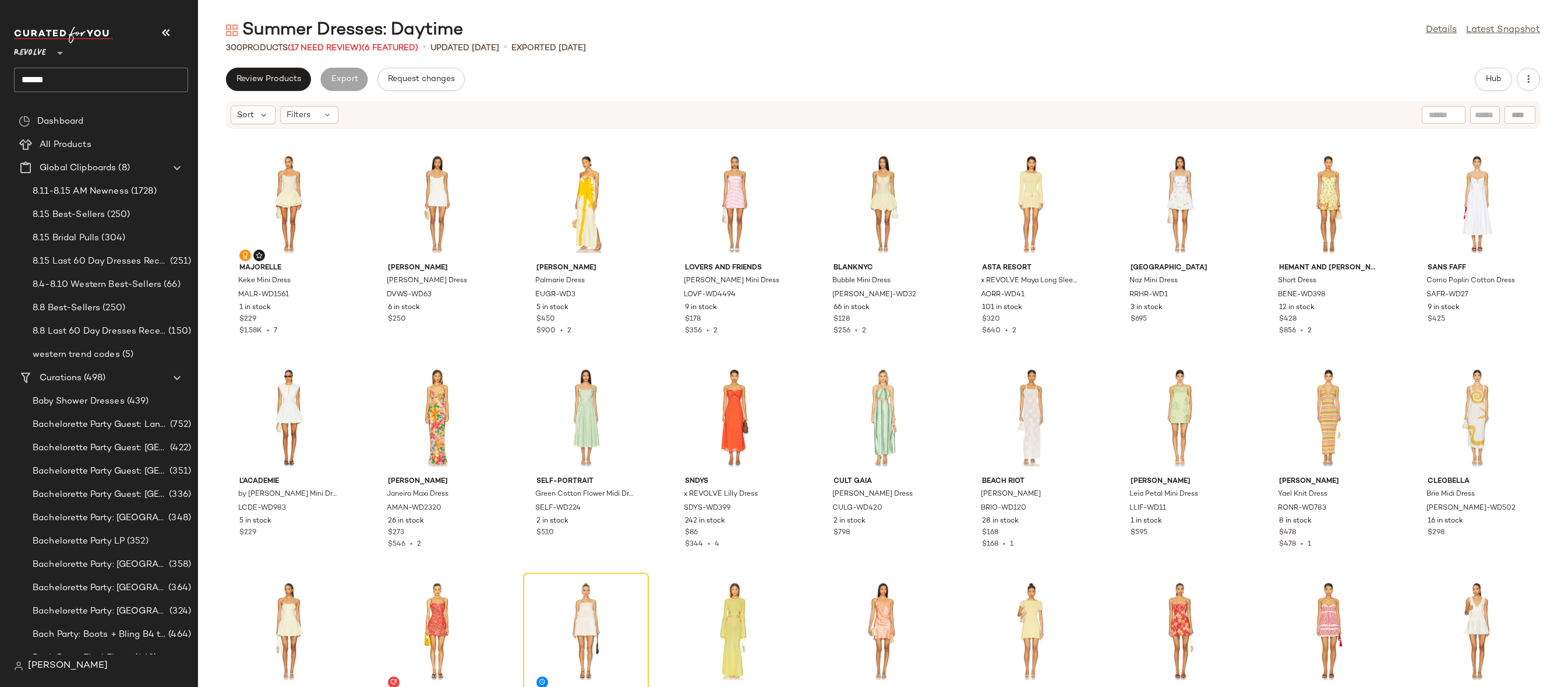
click at [87, 77] on input "******" at bounding box center [101, 79] width 174 height 25
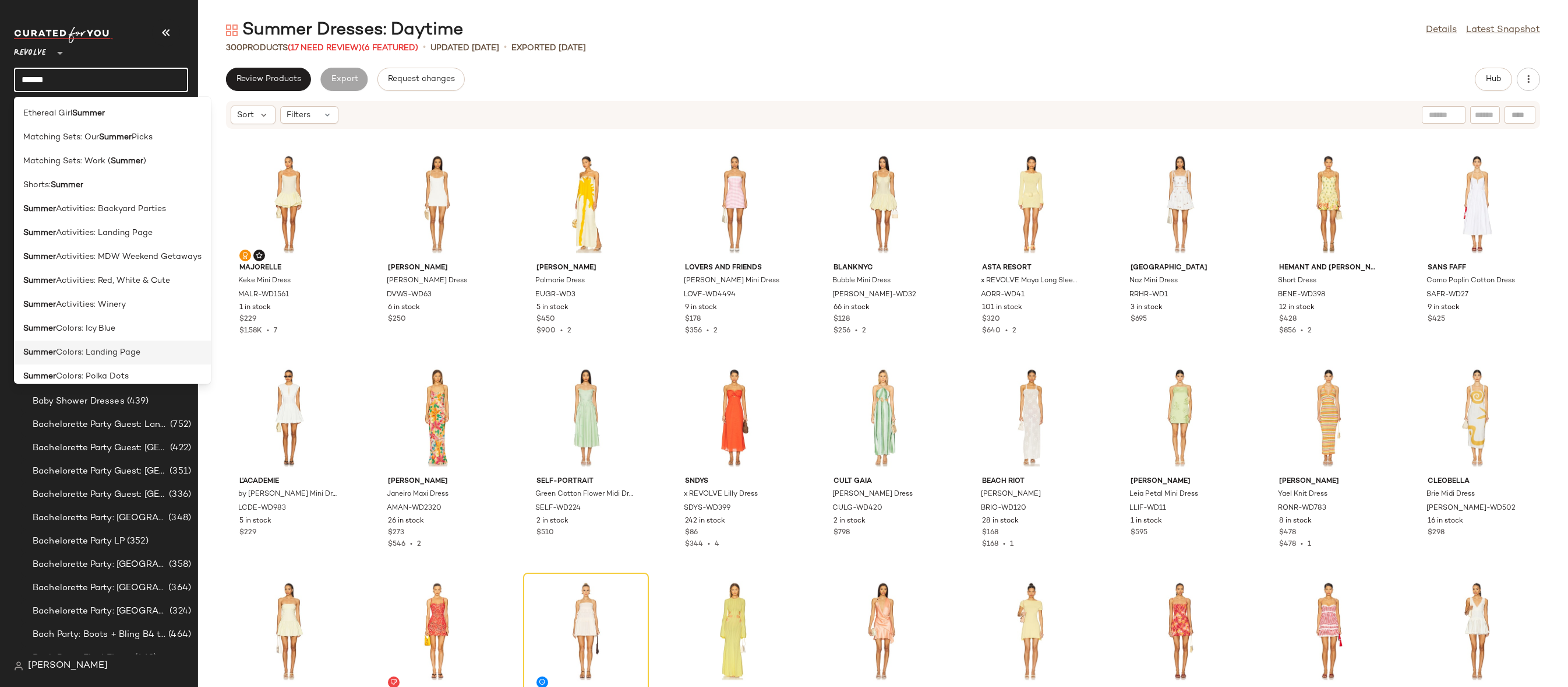
scroll to position [286, 0]
click at [33, 270] on div "Summer Dresses: Work" at bounding box center [113, 282] width 197 height 24
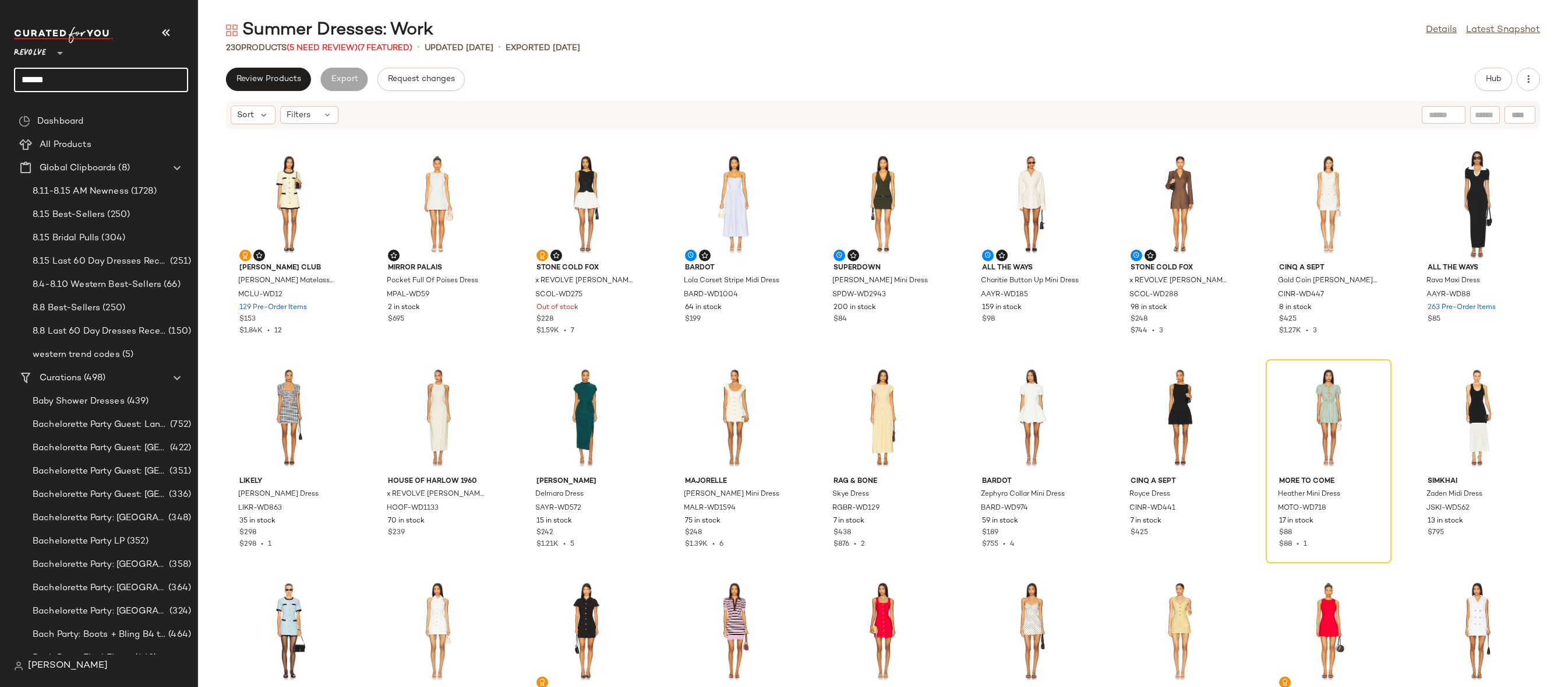
click at [142, 77] on input "******" at bounding box center [101, 79] width 174 height 25
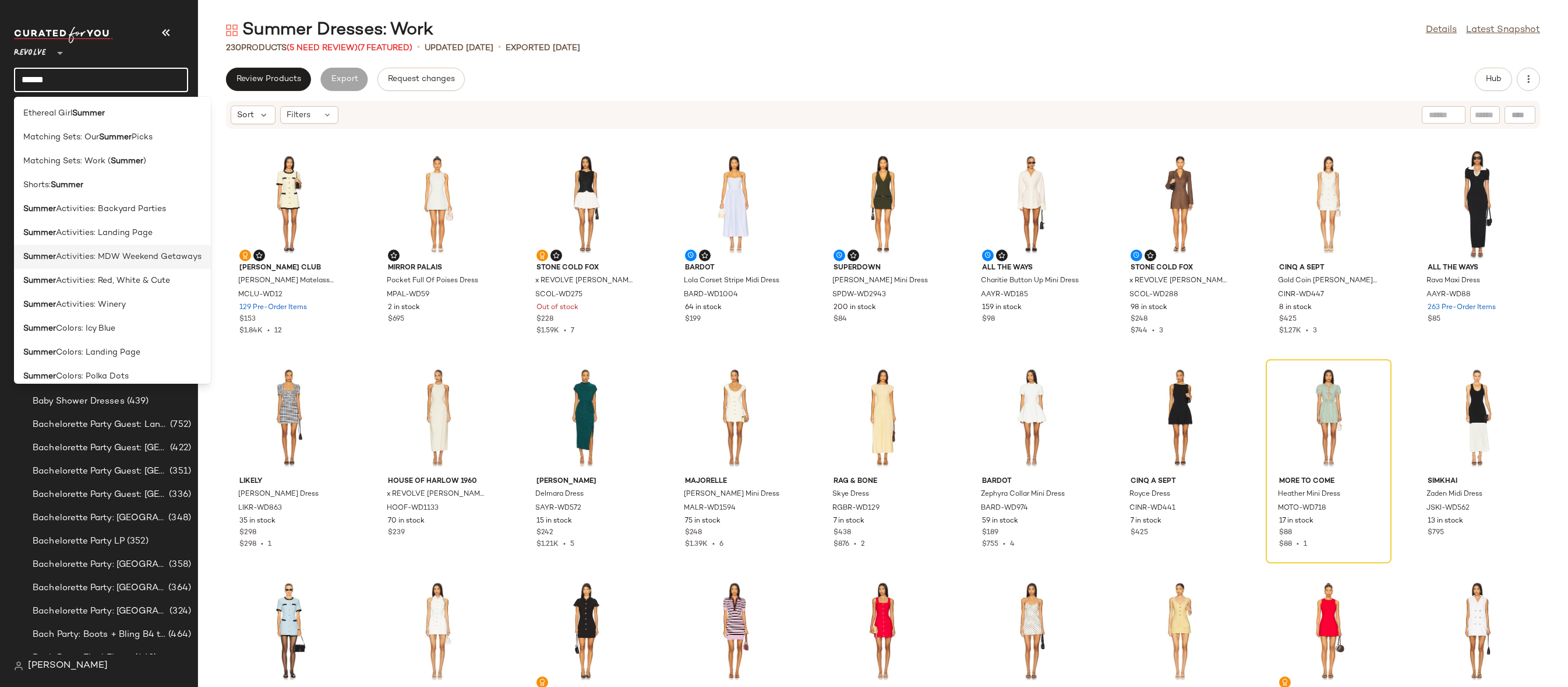
scroll to position [174, 0]
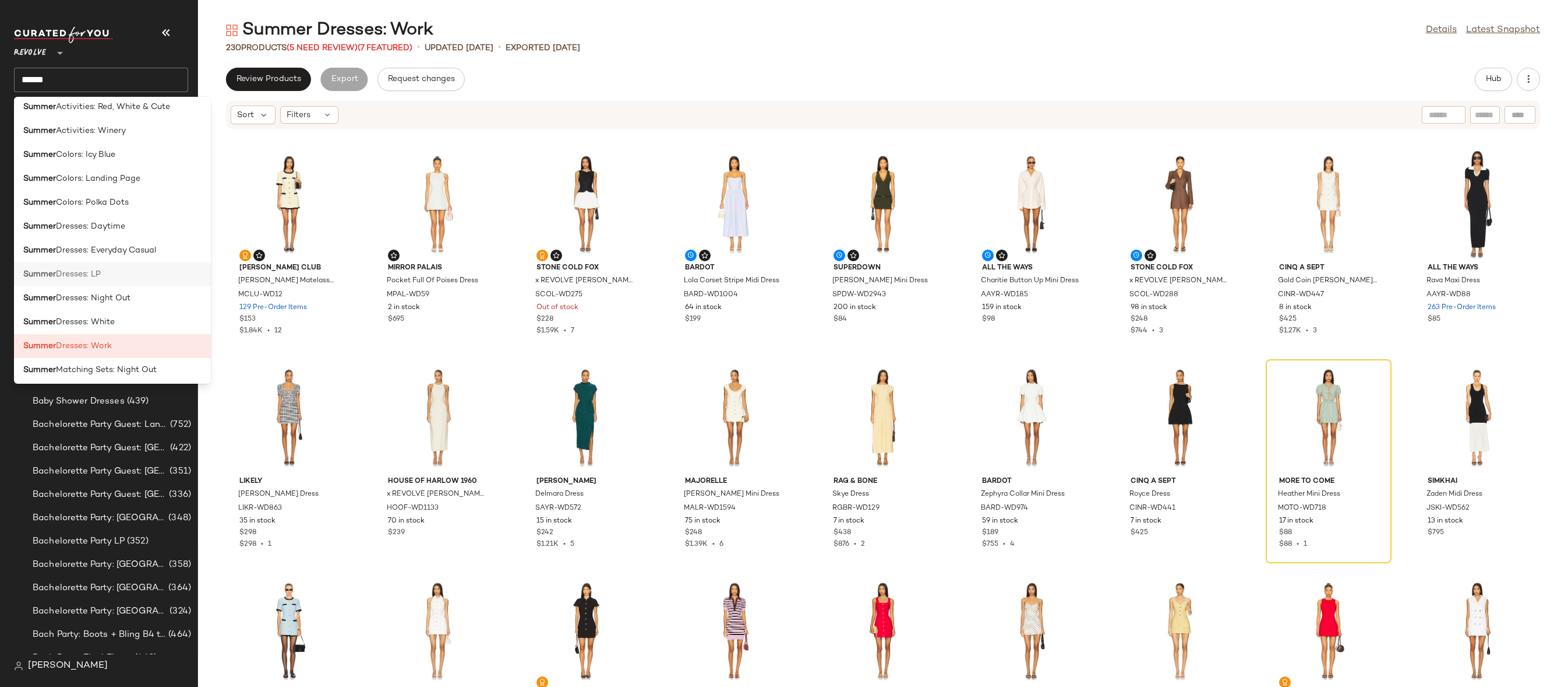
click at [120, 310] on div "Summer Dresses: LP" at bounding box center [113, 322] width 197 height 24
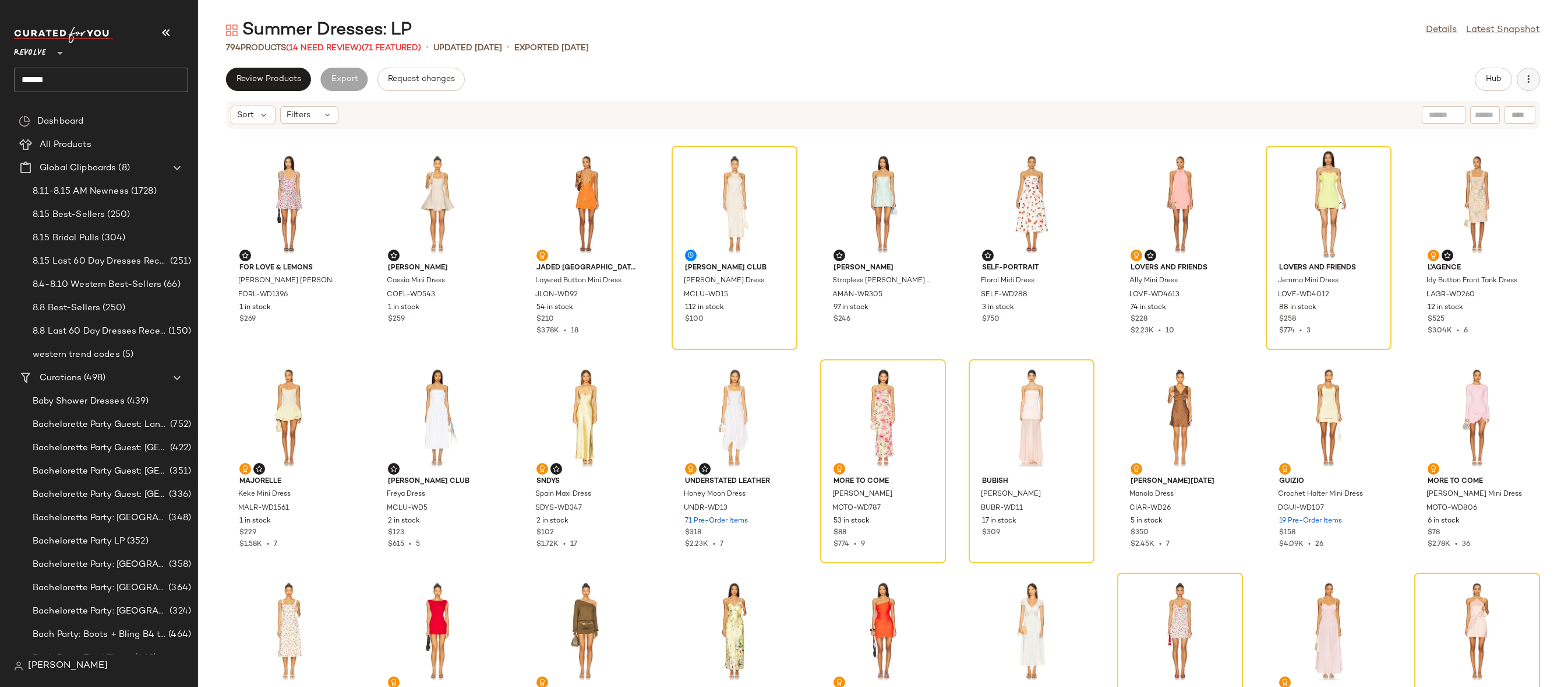
click at [1526, 84] on icon "button" at bounding box center [1528, 79] width 11 height 11
click at [1460, 172] on span "Clear Suggested Products" at bounding box center [1475, 168] width 110 height 12
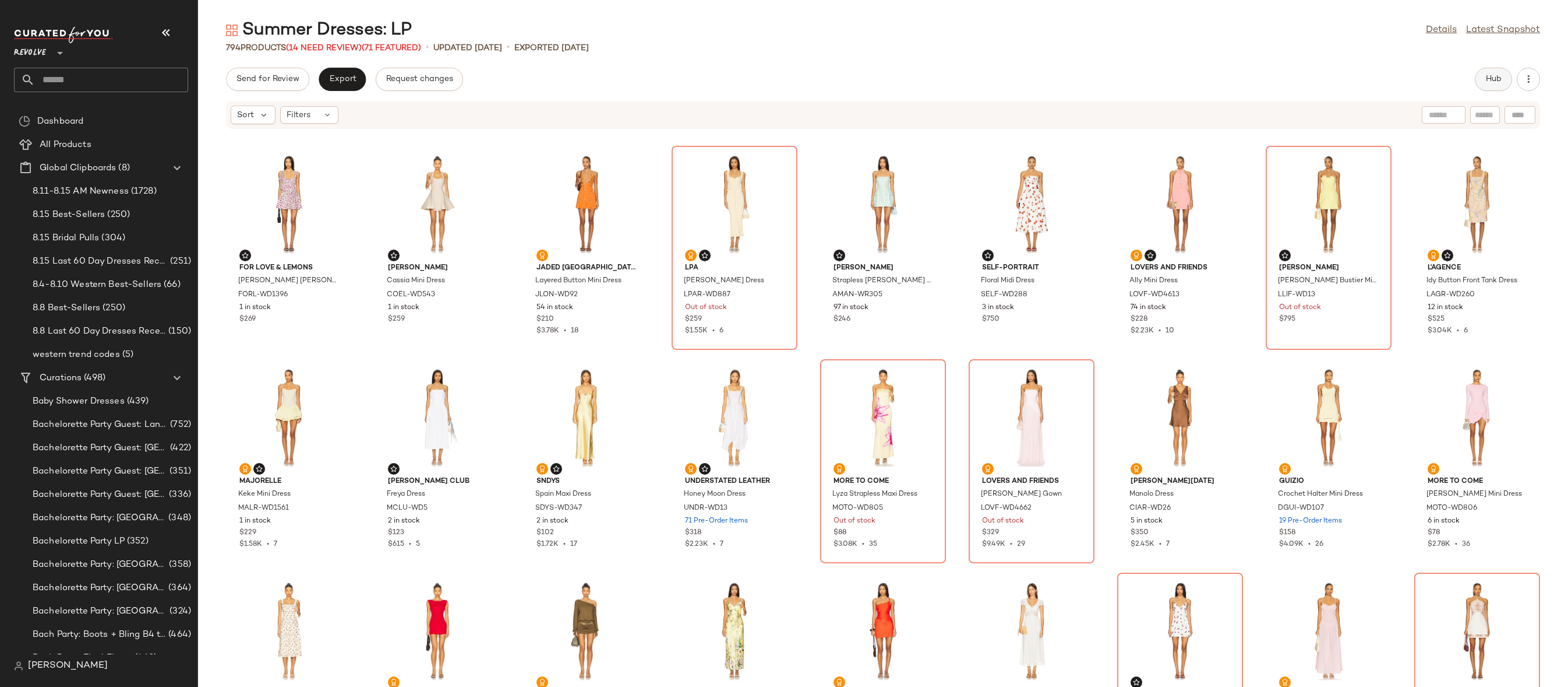
click at [1503, 80] on button "Hub" at bounding box center [1494, 79] width 38 height 23
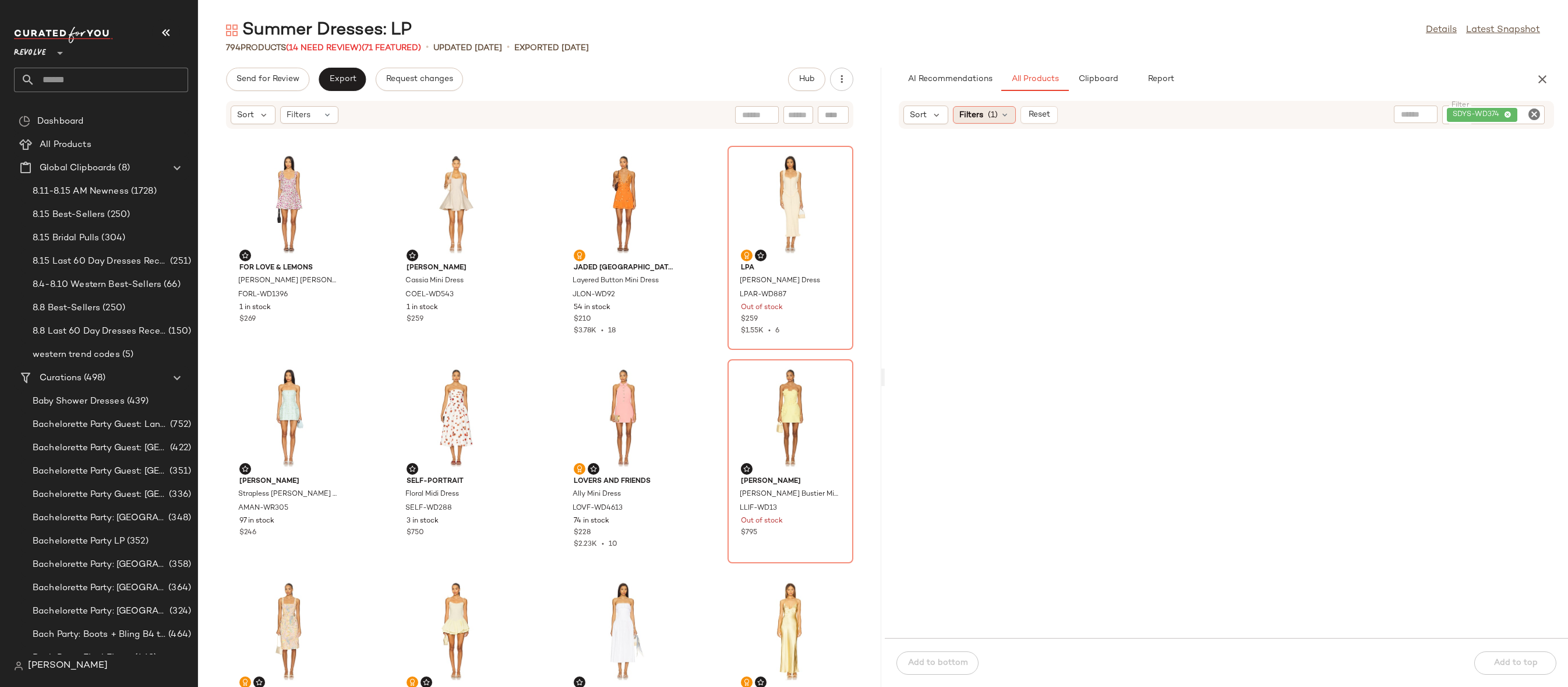
click at [1006, 115] on icon at bounding box center [1005, 114] width 9 height 9
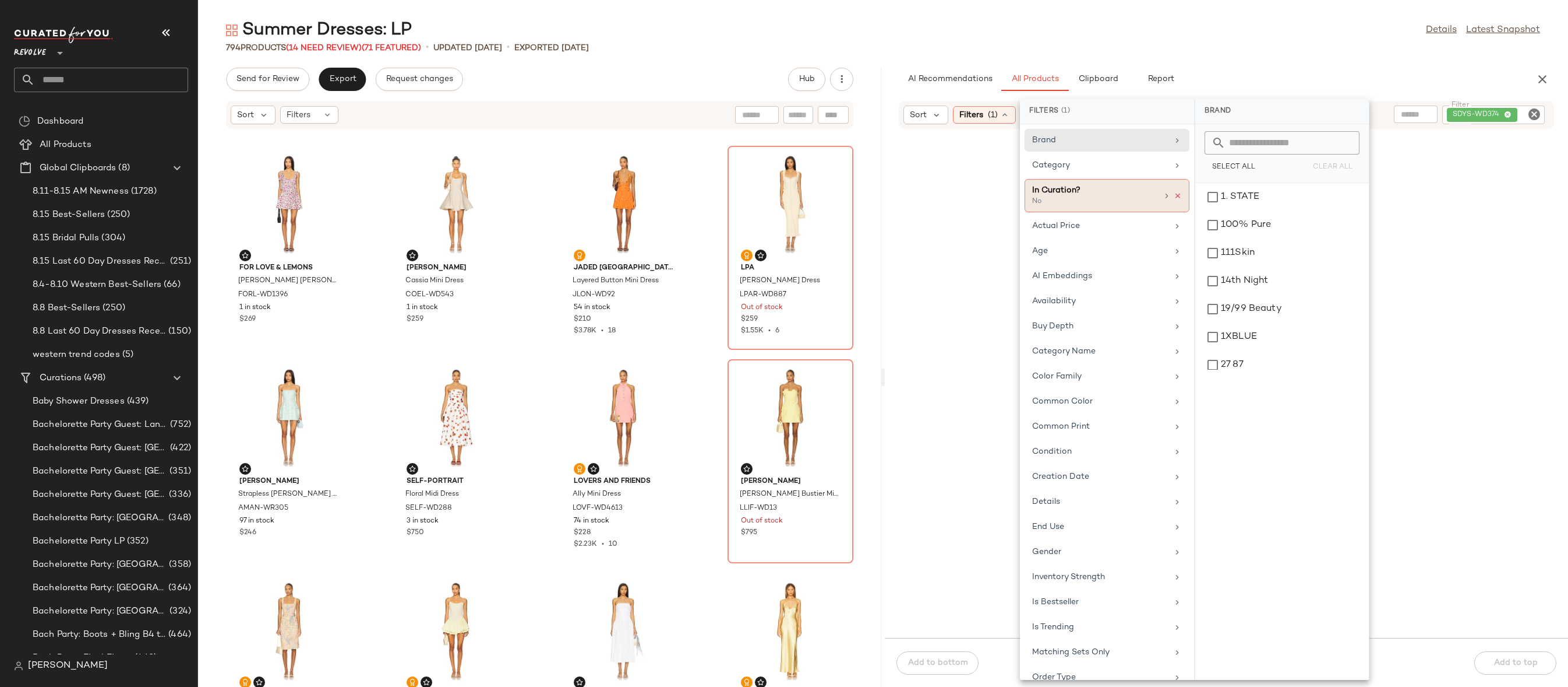
click at [1174, 198] on icon at bounding box center [1178, 196] width 9 height 9
click at [1535, 116] on icon "Clear Filter" at bounding box center [1535, 114] width 14 height 14
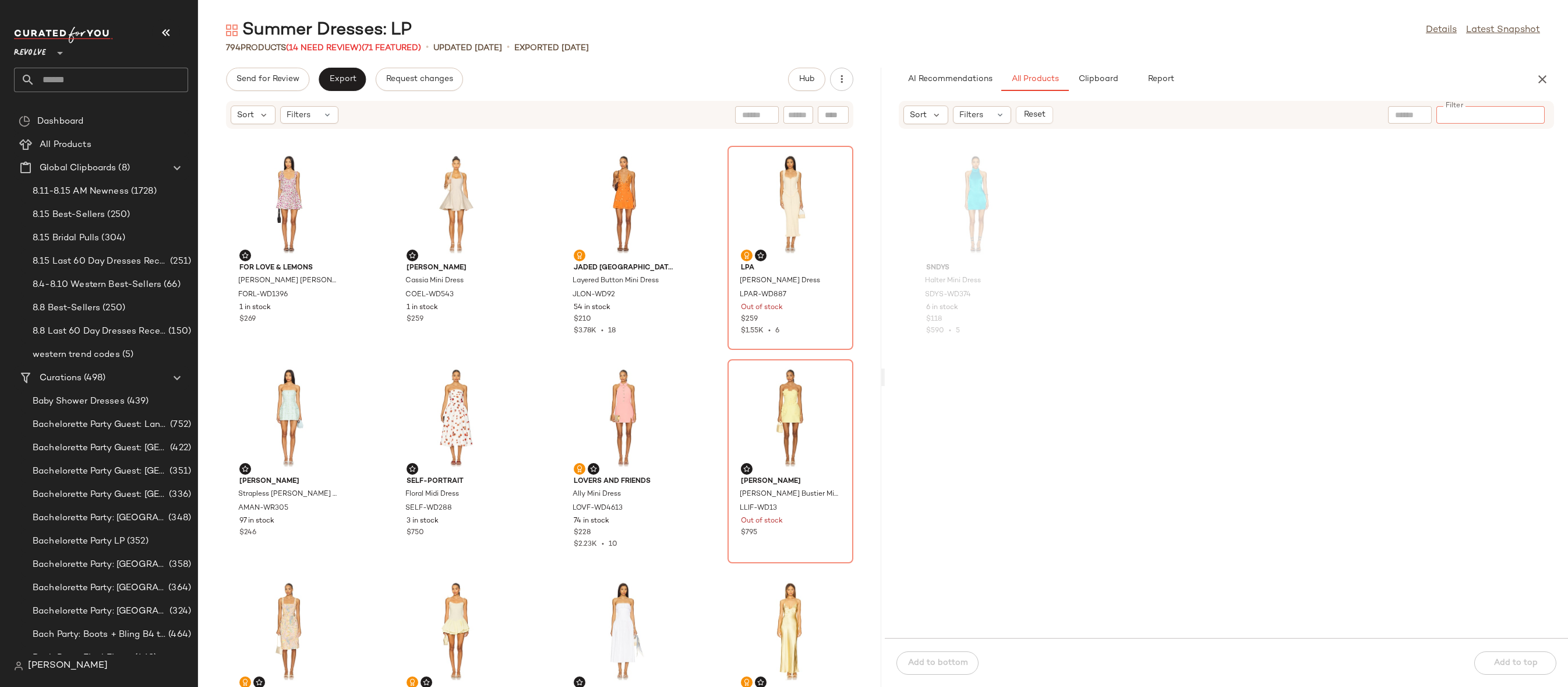
paste input "**********"
type input "**********"
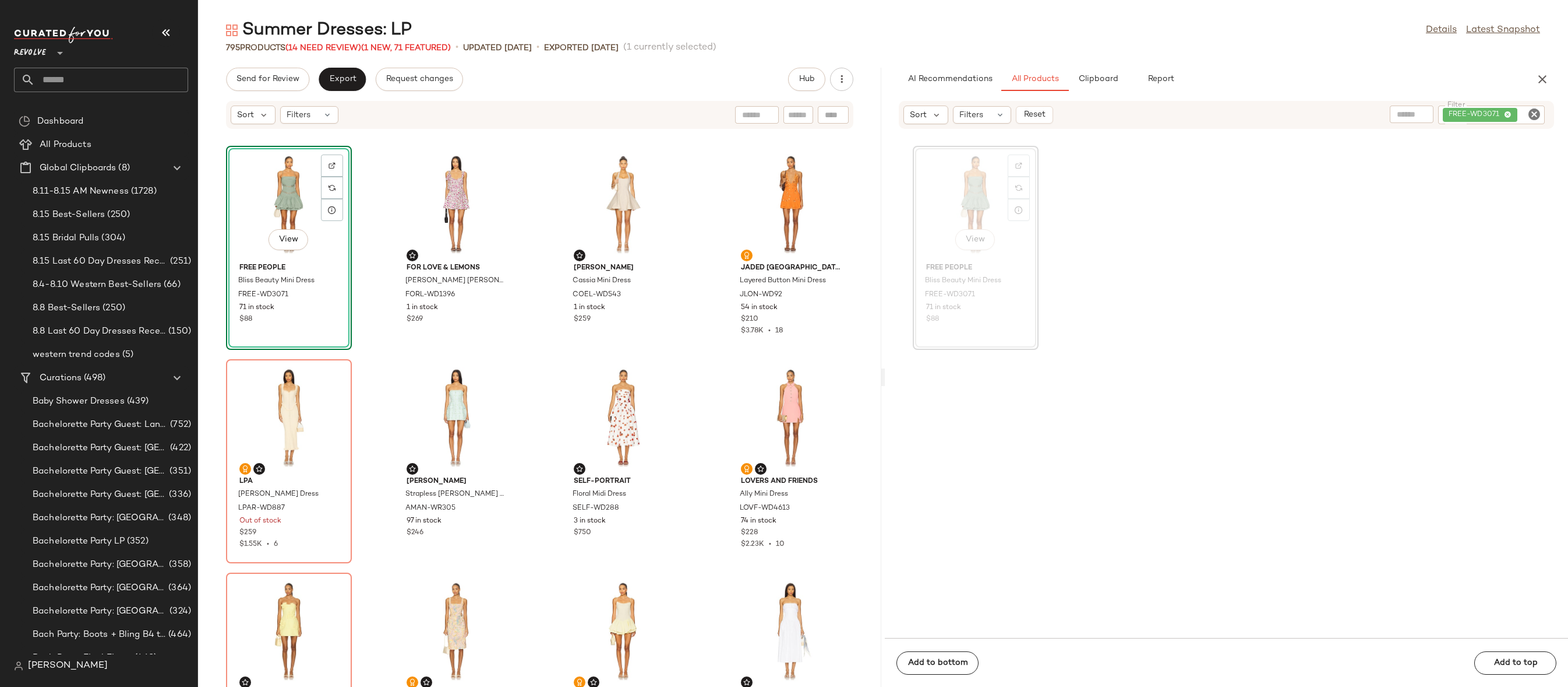
click at [1530, 113] on icon "Clear Filter" at bounding box center [1535, 114] width 14 height 14
paste input "*********"
type input "*********"
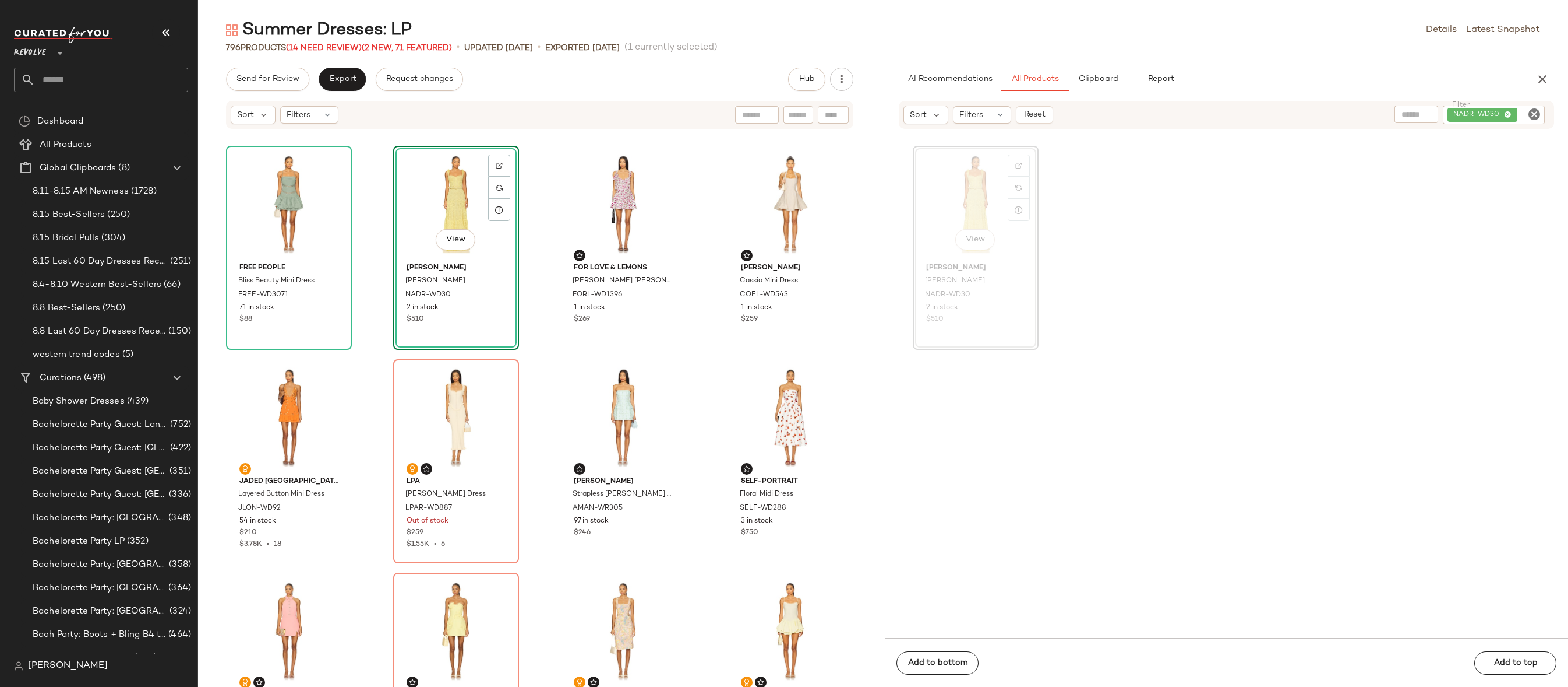
drag, startPoint x: 959, startPoint y: 168, endPoint x: 414, endPoint y: 1, distance: 570.0
click at [331, 177] on div at bounding box center [332, 187] width 22 height 22
click at [1537, 108] on icon "Clear Filter" at bounding box center [1535, 114] width 14 height 14
paste input "********"
type input "********"
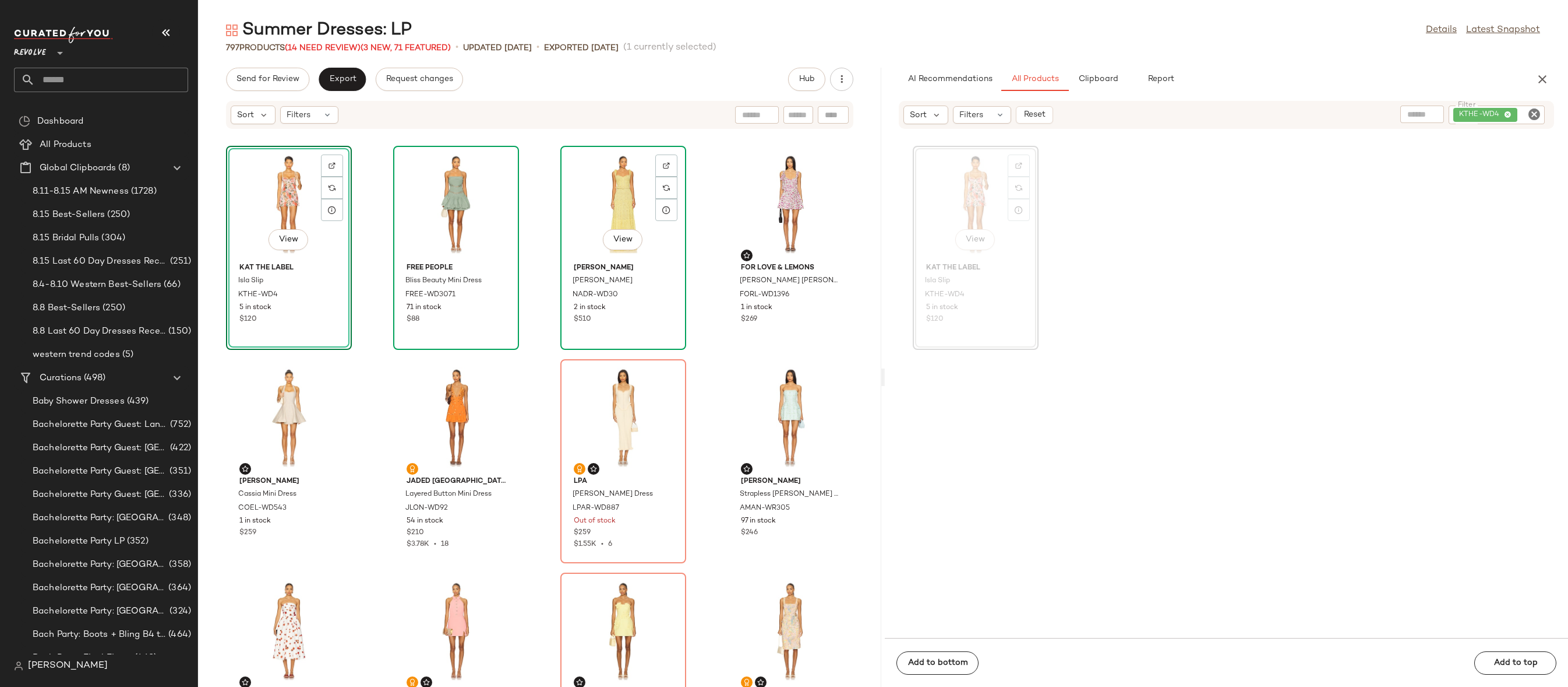
click at [594, 216] on div "View" at bounding box center [624, 203] width 118 height 108
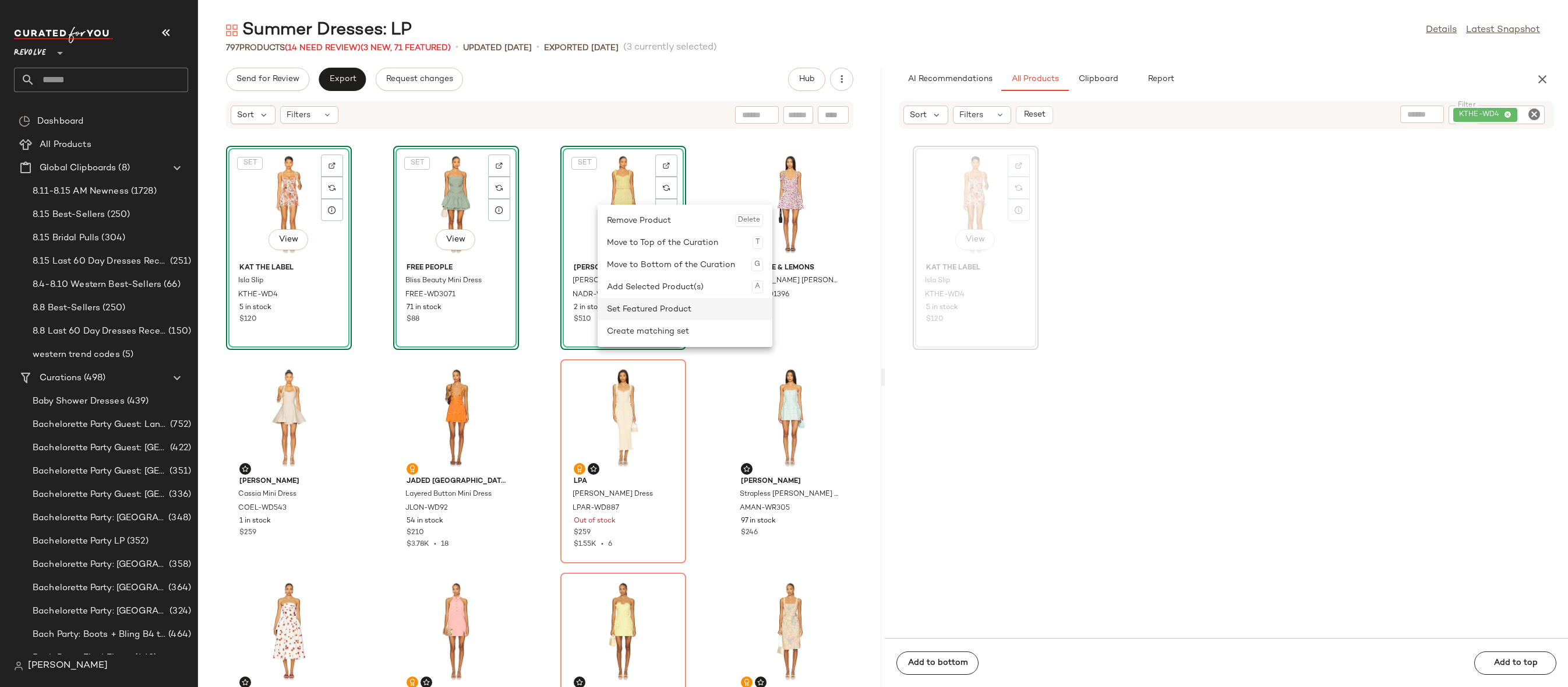
click at [628, 313] on div "Set Featured Product" at bounding box center [685, 308] width 156 height 22
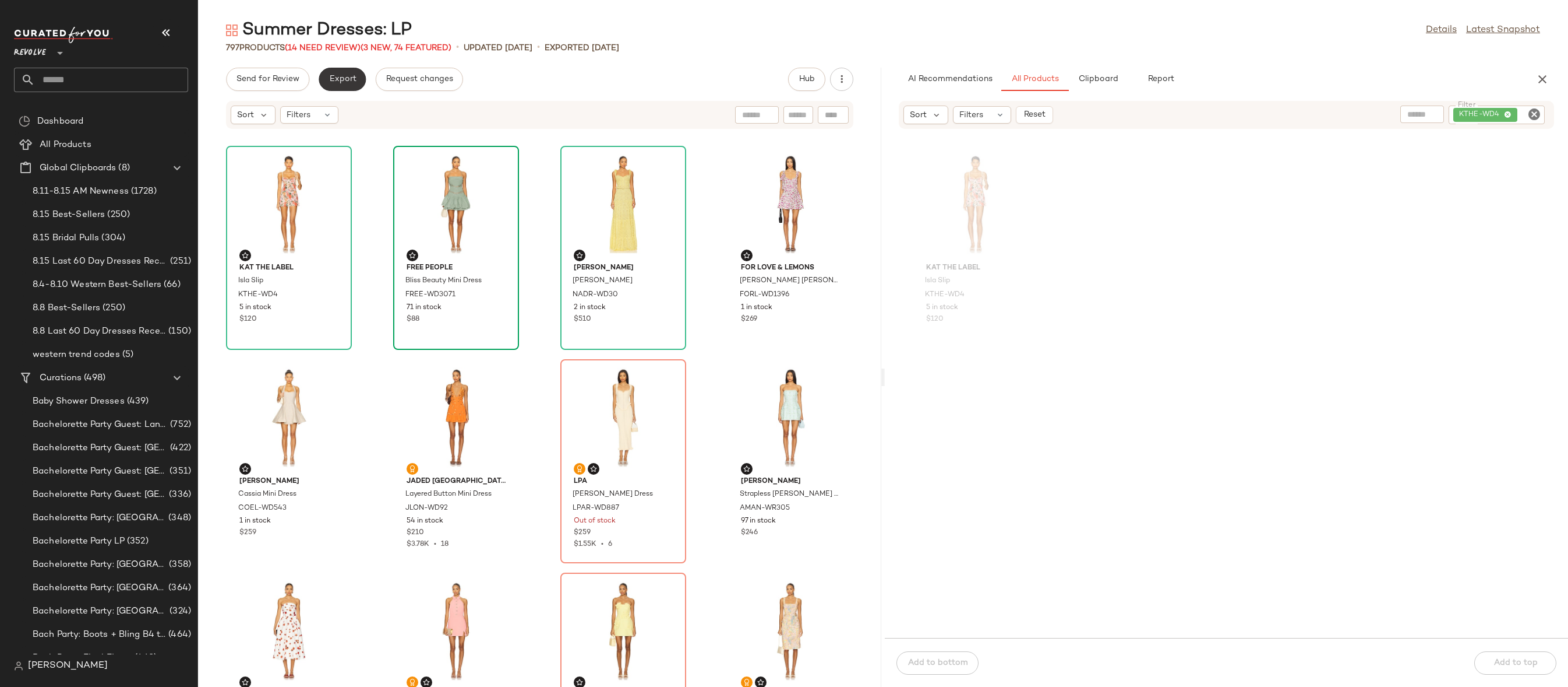
click at [338, 79] on span "Export" at bounding box center [342, 79] width 28 height 9
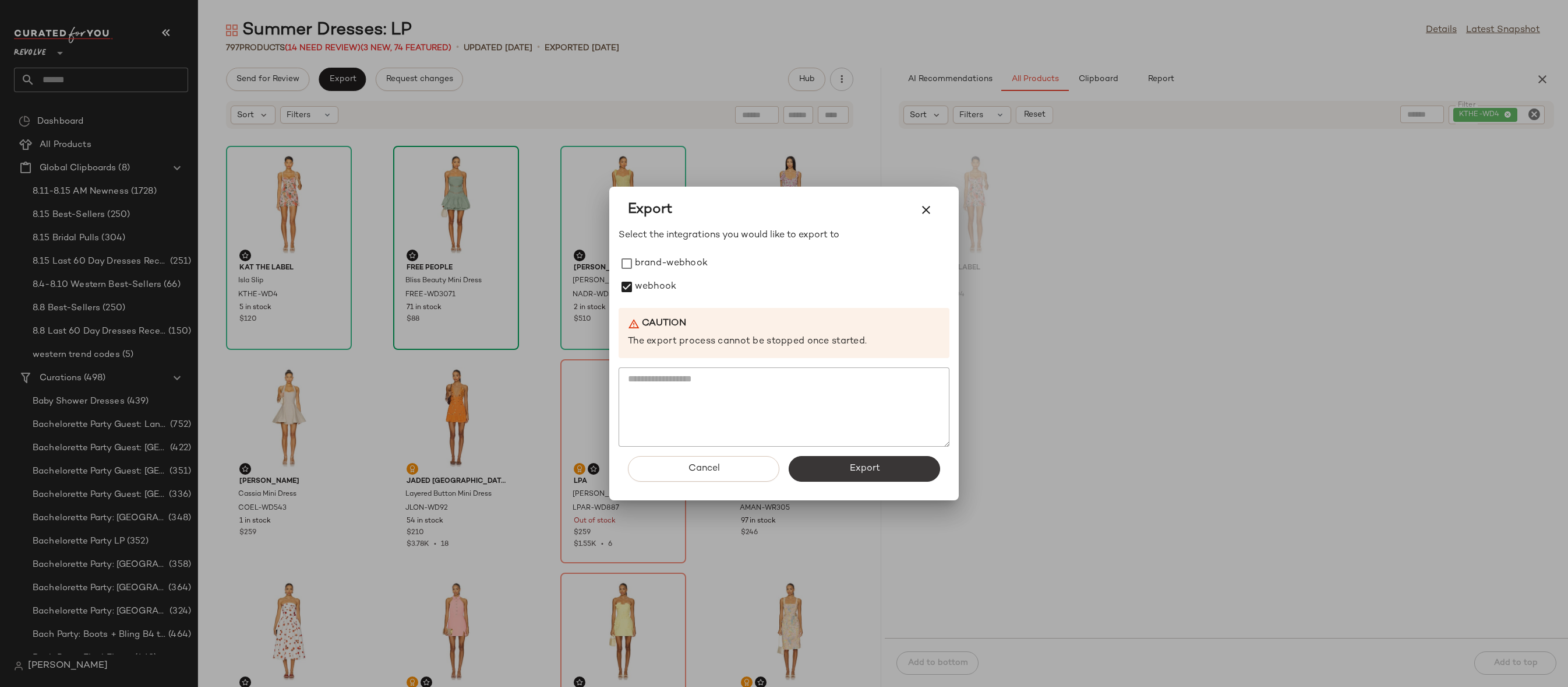
click at [840, 469] on button "Export" at bounding box center [864, 469] width 152 height 26
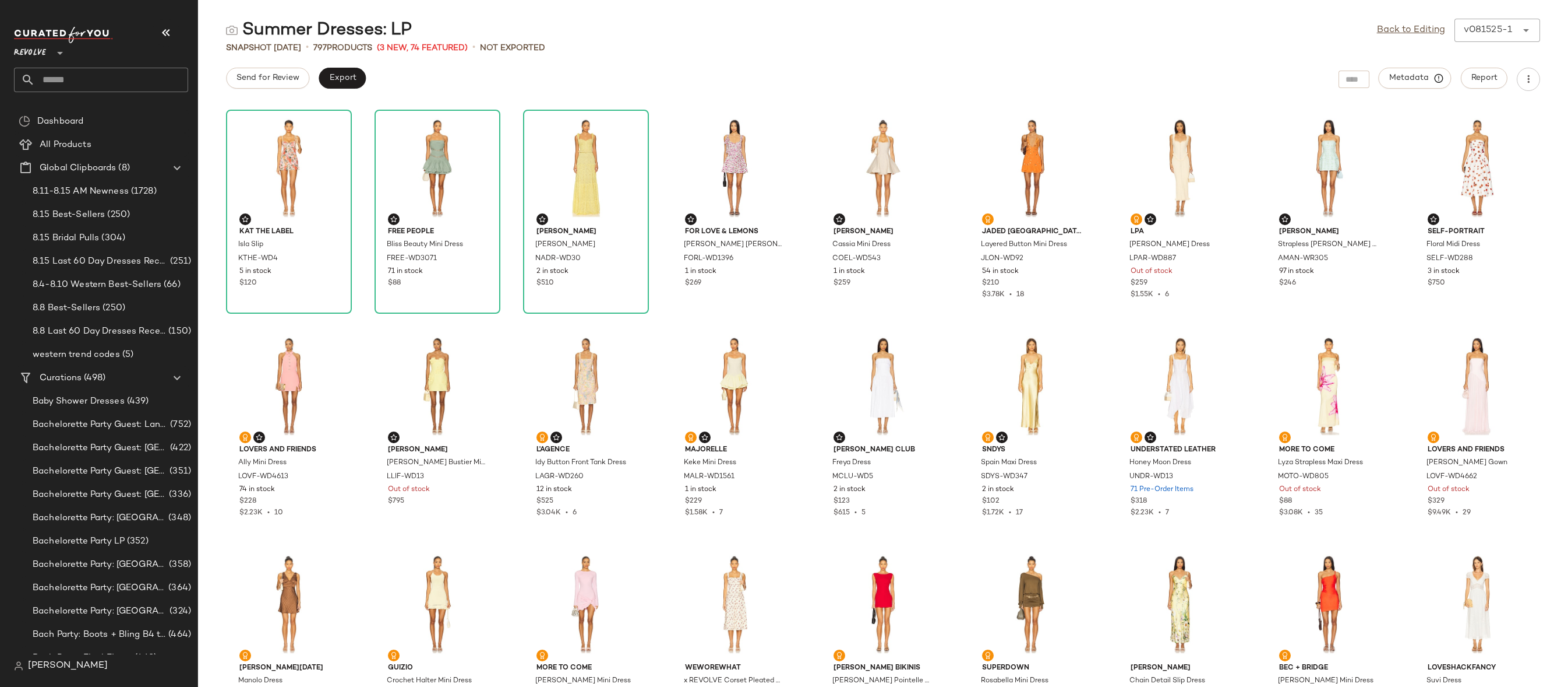
click at [119, 79] on input "text" at bounding box center [111, 79] width 153 height 25
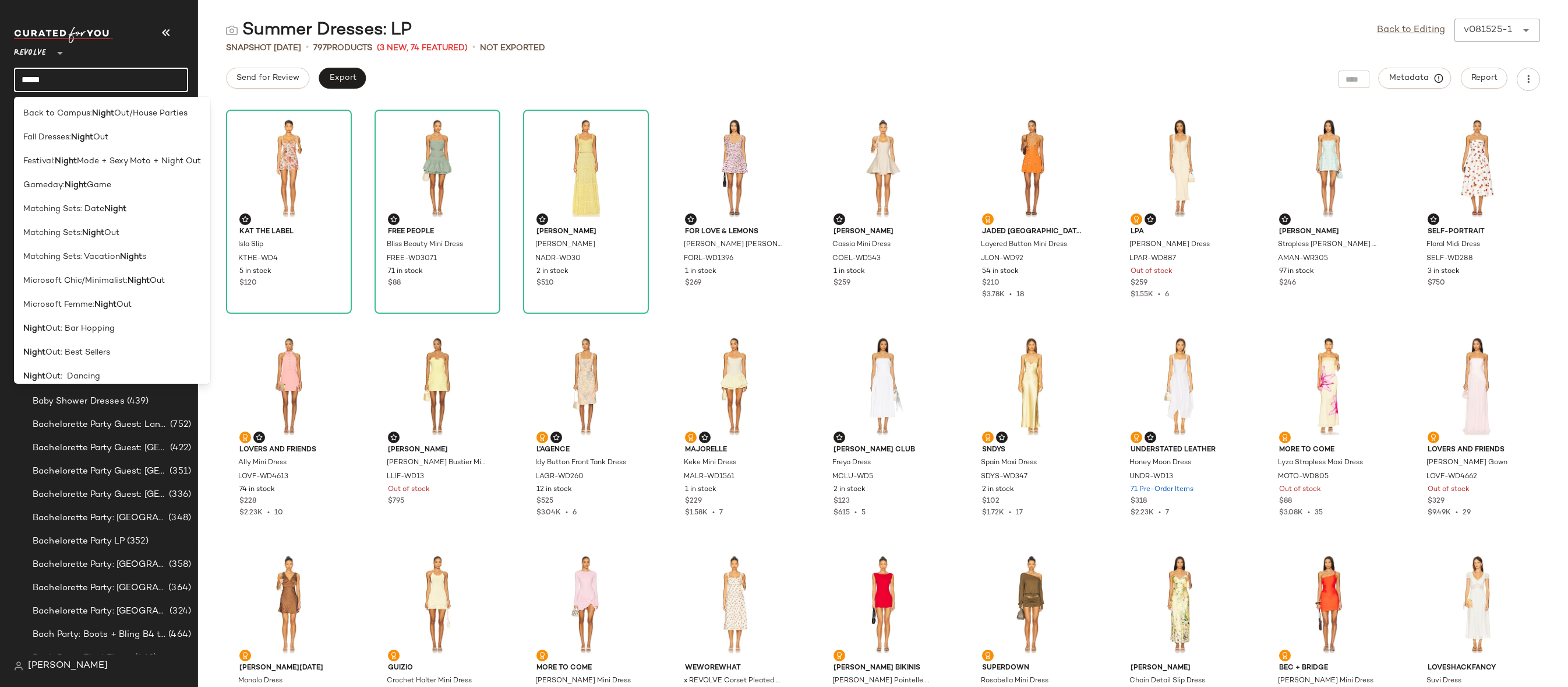
type input "*****"
click at [126, 320] on div "Night Out Dresses: LP" at bounding box center [112, 332] width 196 height 24
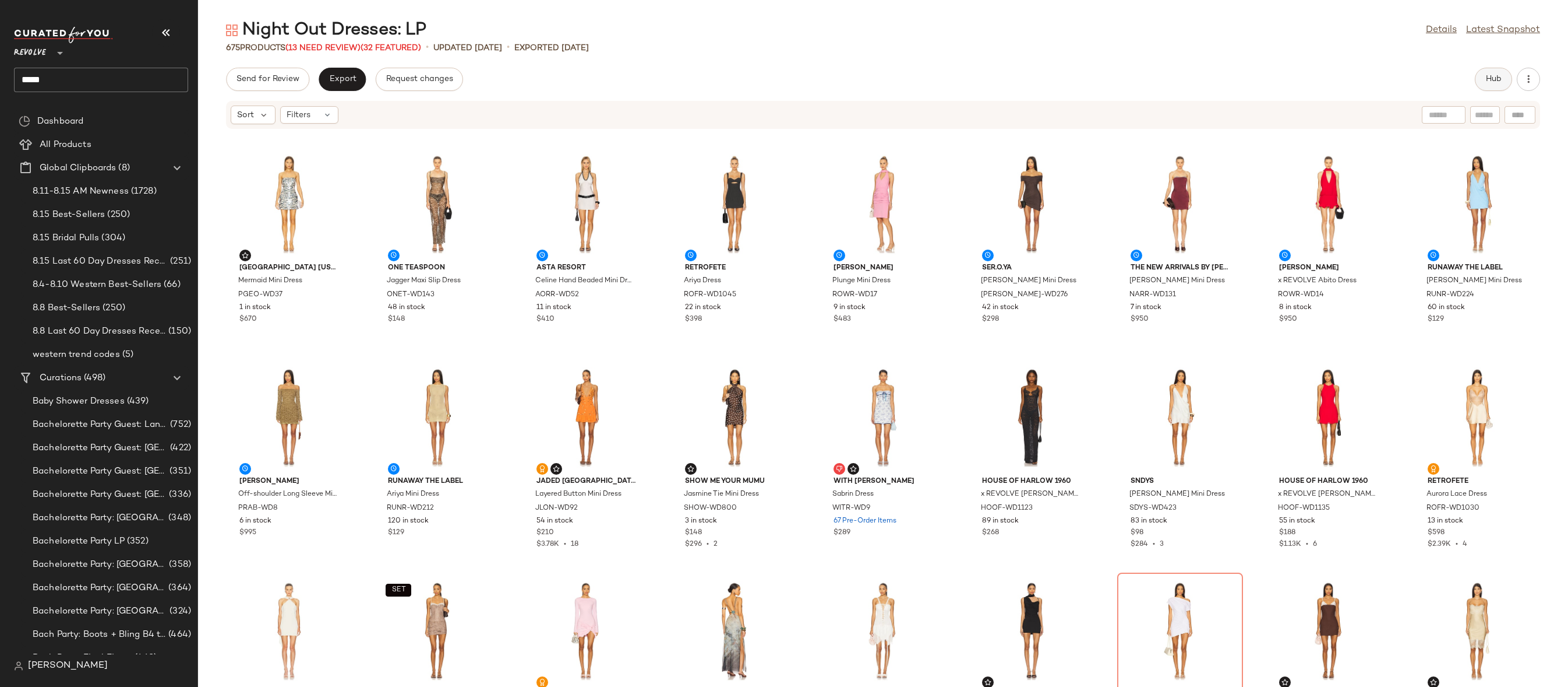
click at [1487, 78] on span "Hub" at bounding box center [1494, 79] width 16 height 9
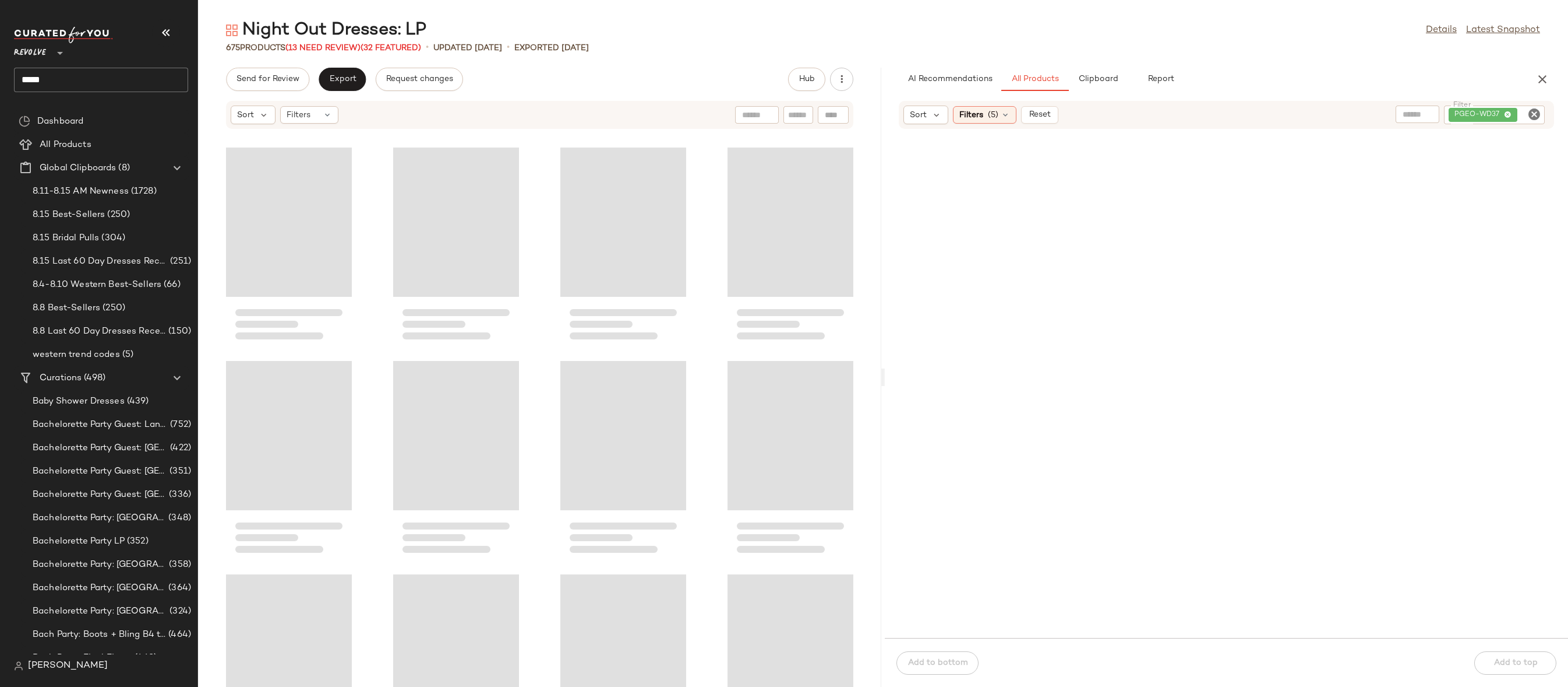
click at [1542, 111] on div "PGEO-WD37" at bounding box center [1494, 115] width 101 height 18
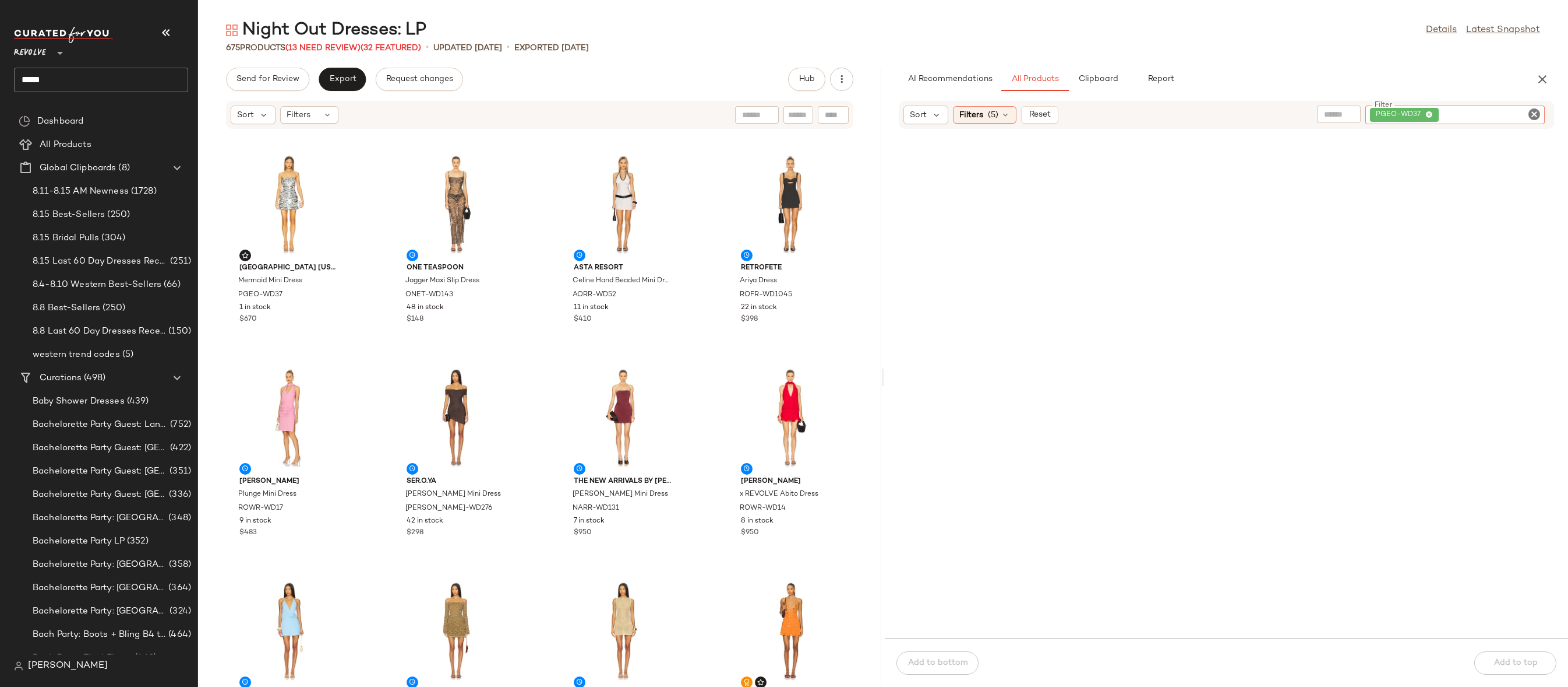
click at [1538, 110] on icon "Clear Filter" at bounding box center [1535, 114] width 14 height 14
paste input "**********"
type input "**********"
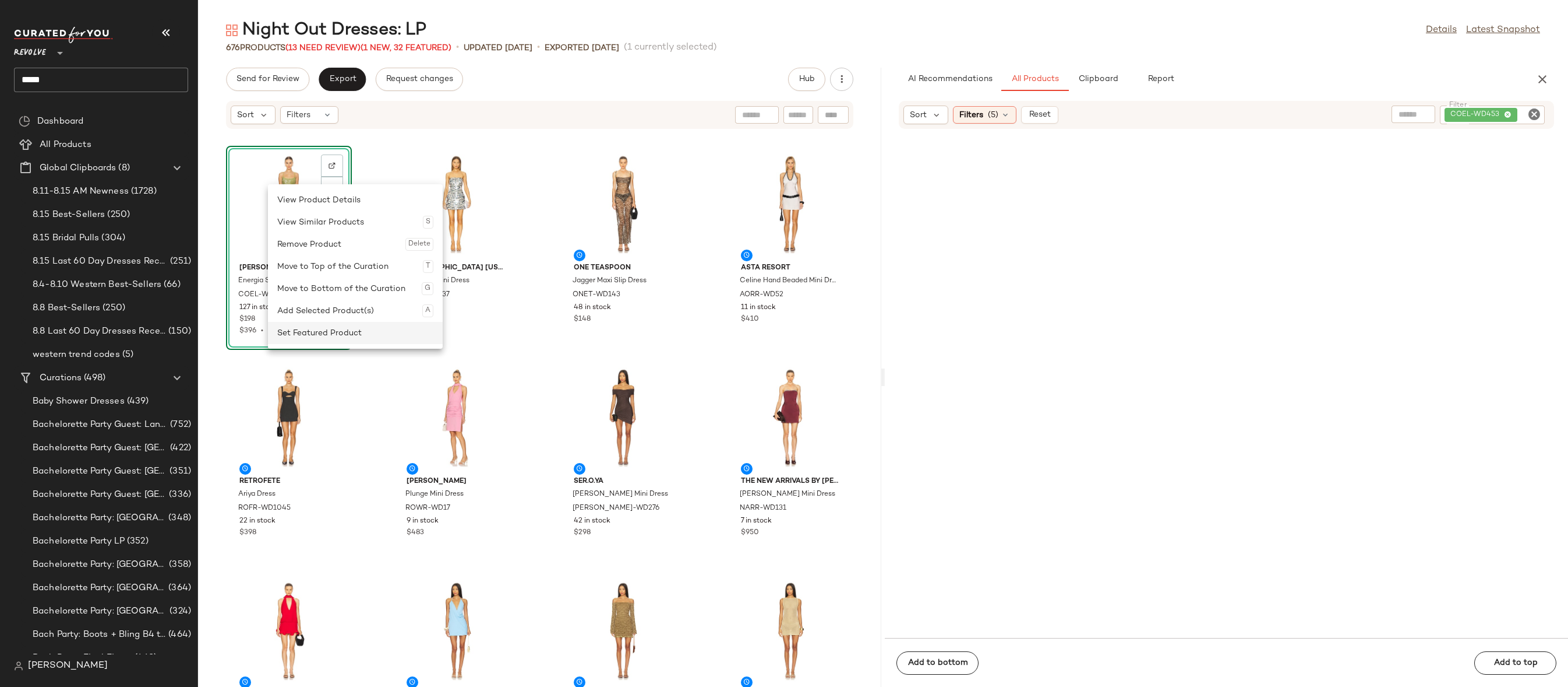
click at [282, 330] on div "Set Featured Product" at bounding box center [355, 333] width 156 height 22
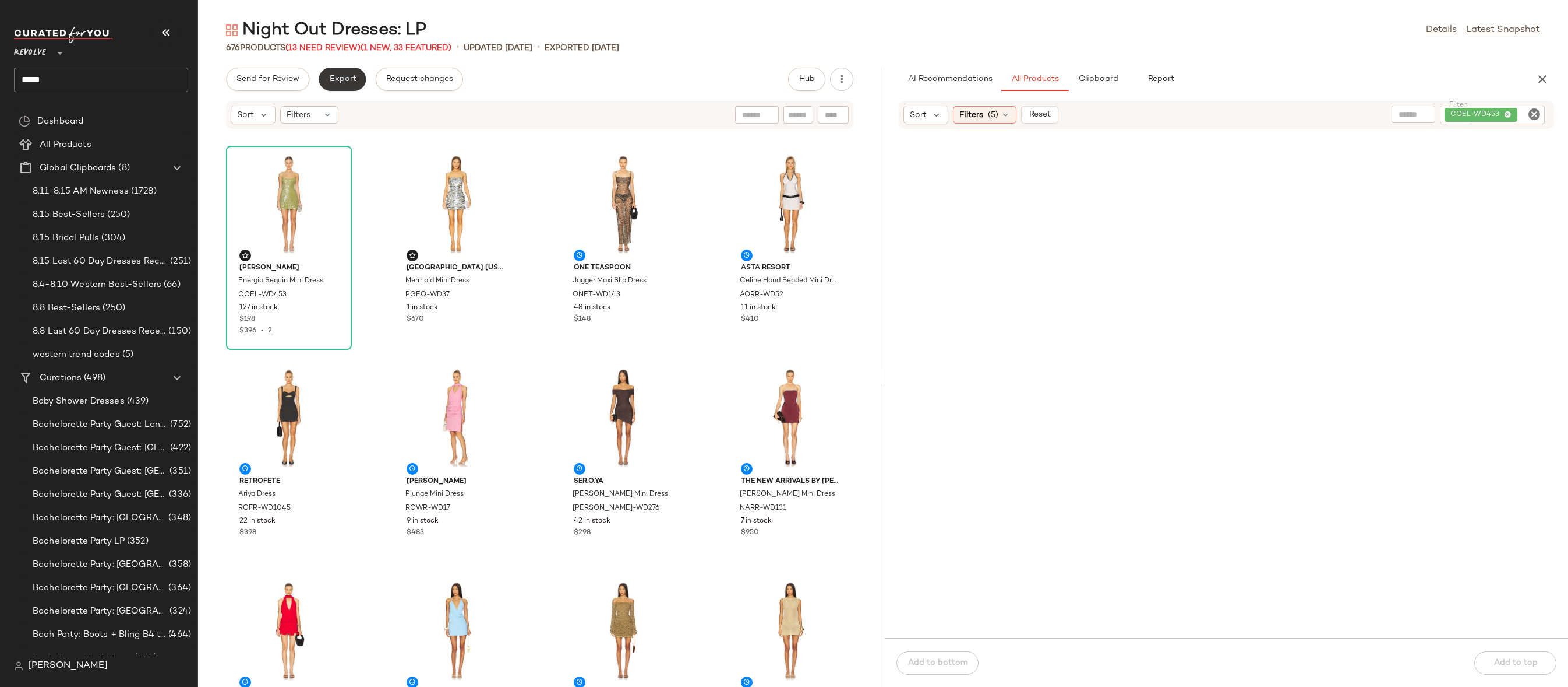
click at [337, 74] on span "Export" at bounding box center [342, 79] width 28 height 9
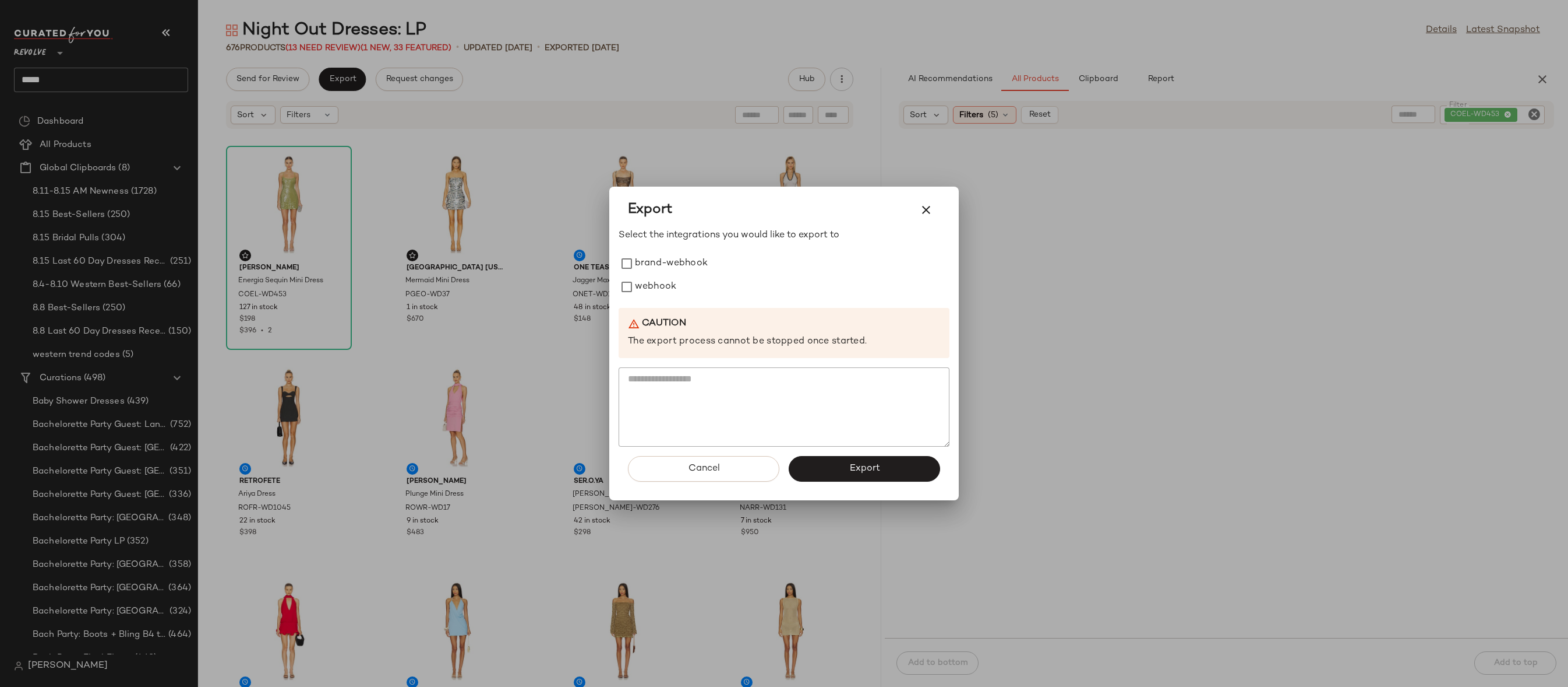
click at [645, 298] on div "Select the integrations you would like to export to brand-webhook webhook Cauti…" at bounding box center [784, 337] width 331 height 218
click at [645, 287] on label "webhook" at bounding box center [655, 286] width 41 height 23
click at [816, 463] on button "Export" at bounding box center [864, 469] width 152 height 26
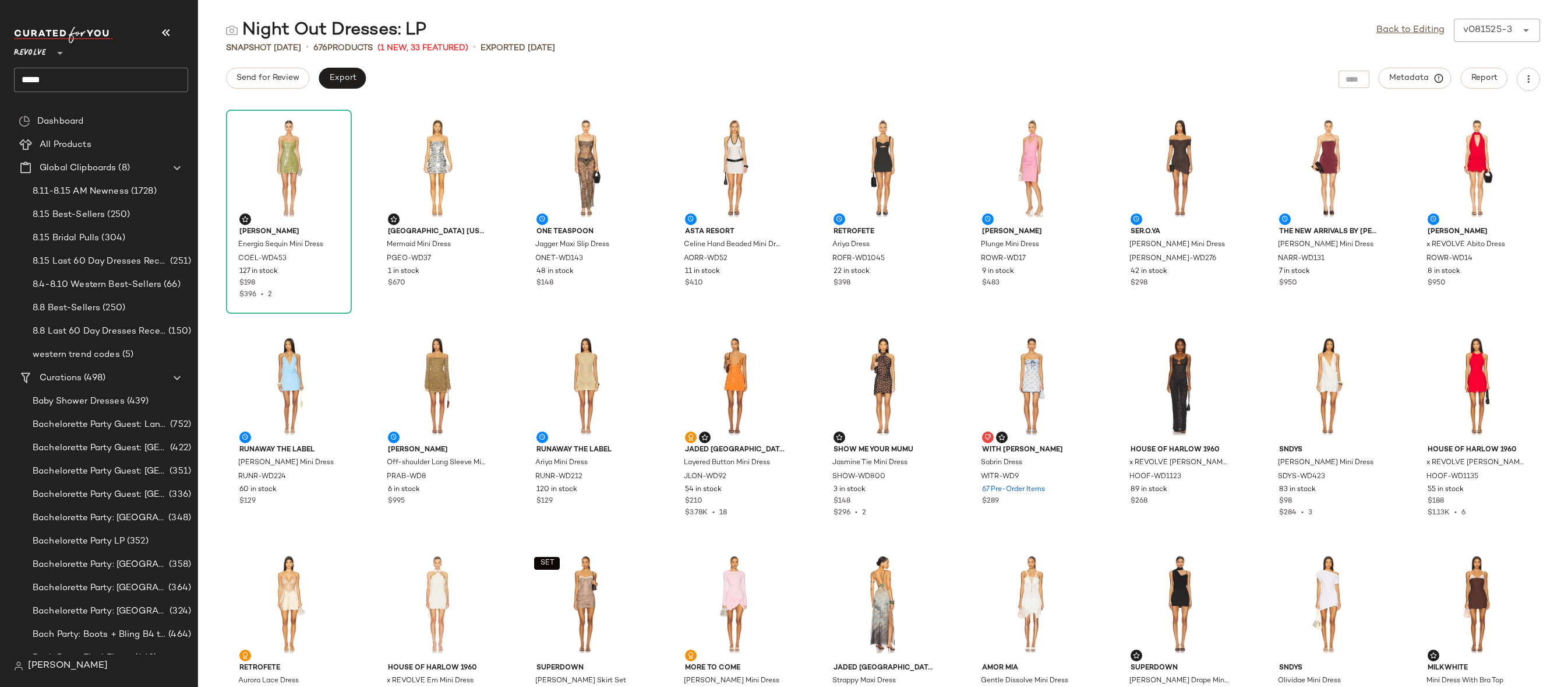
click at [131, 86] on input "*****" at bounding box center [101, 79] width 174 height 25
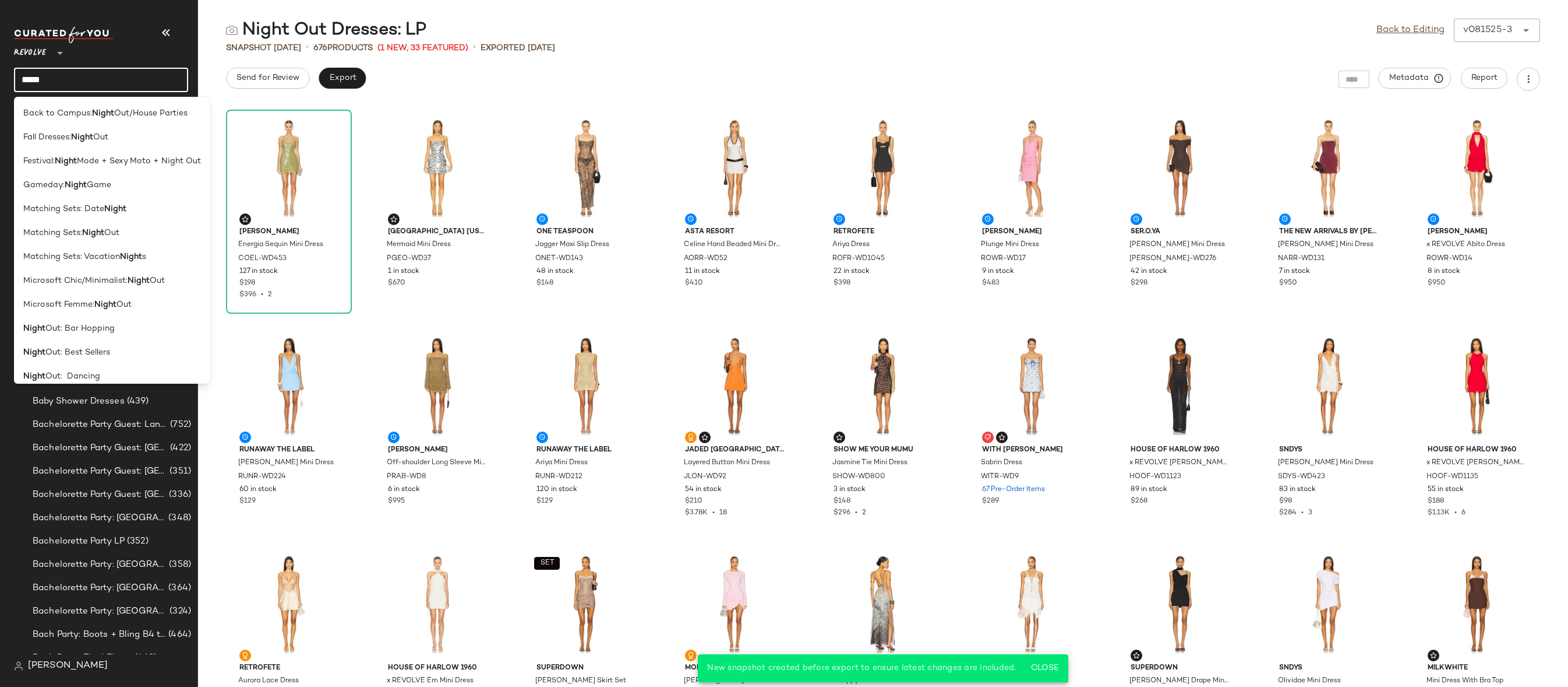
click at [131, 86] on input "*****" at bounding box center [101, 79] width 174 height 25
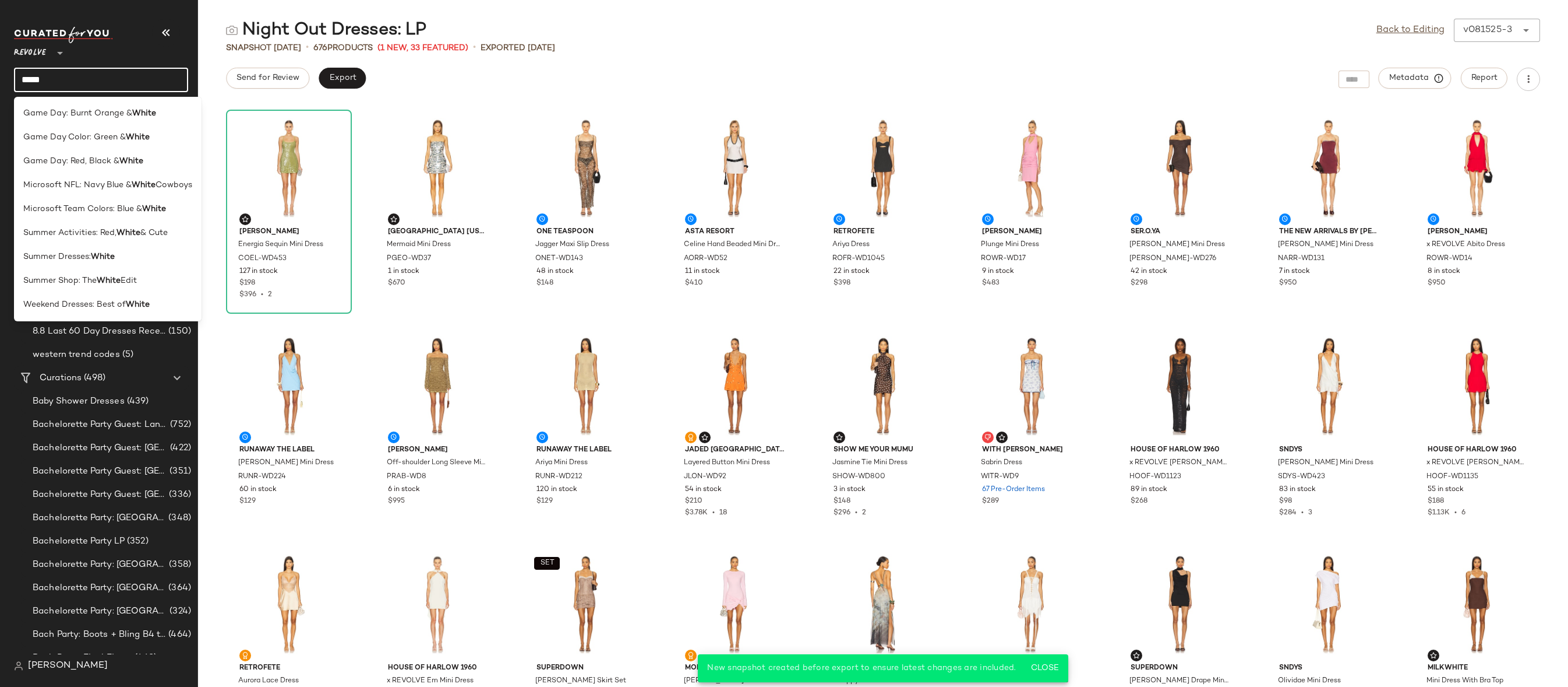
type input "*****"
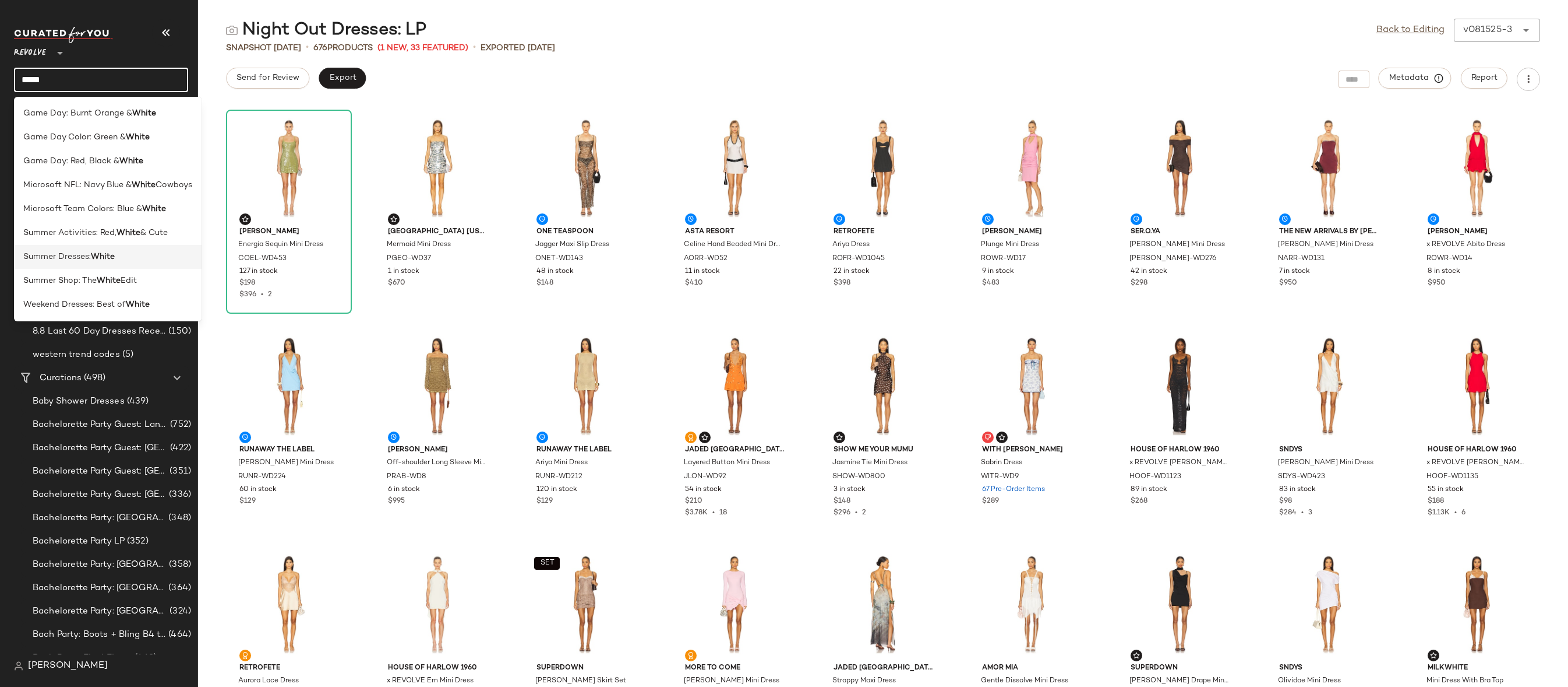
click at [143, 262] on div "Summer Dresses: White" at bounding box center [108, 257] width 169 height 12
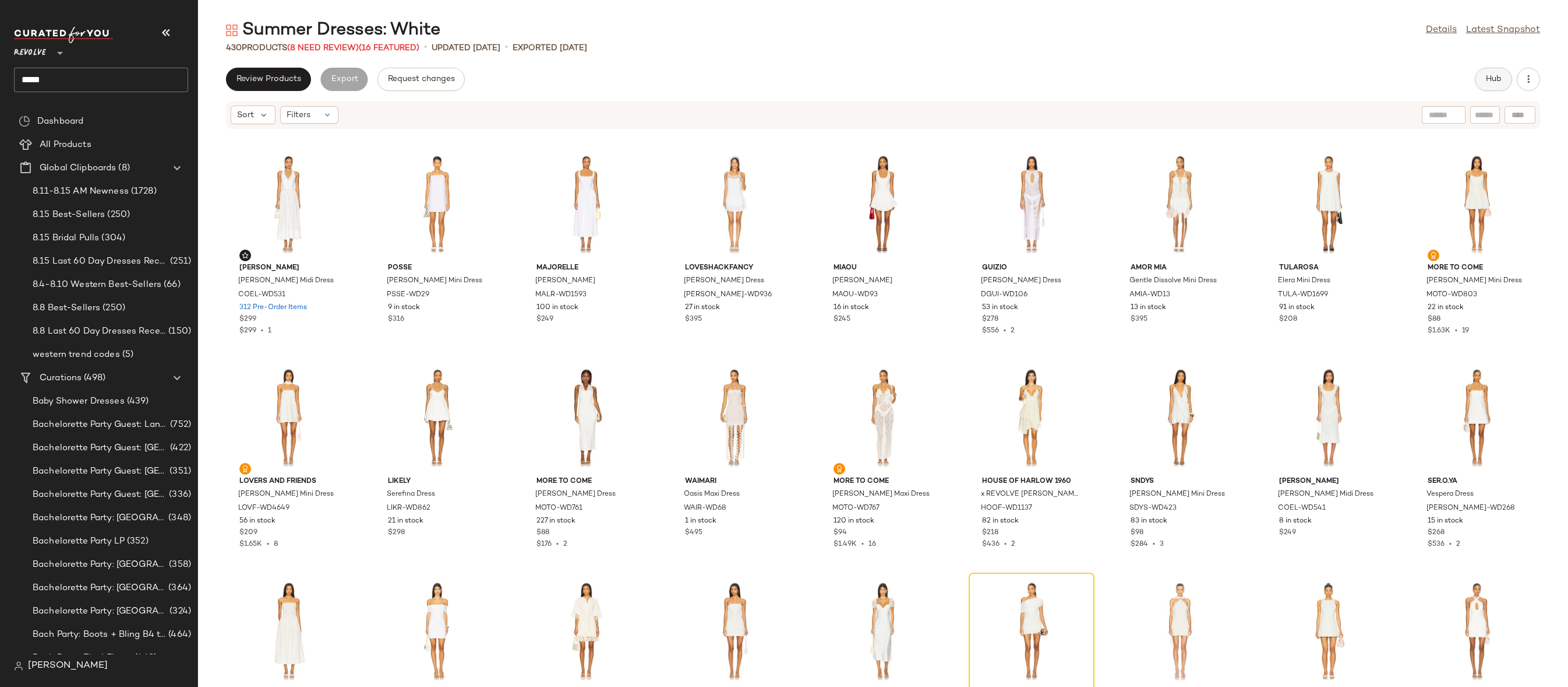
click at [1500, 86] on button "Hub" at bounding box center [1494, 79] width 38 height 23
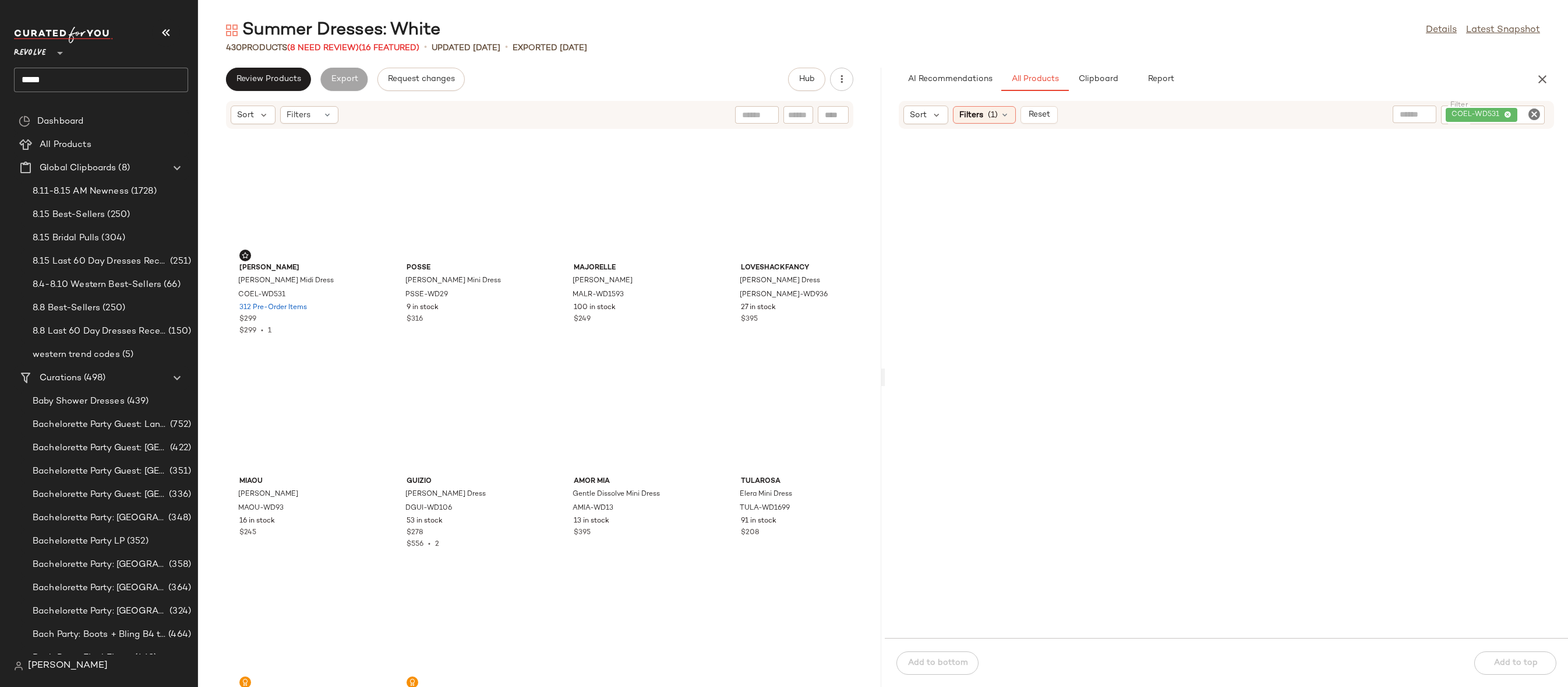
click at [1536, 115] on icon "Clear Filter" at bounding box center [1535, 114] width 14 height 14
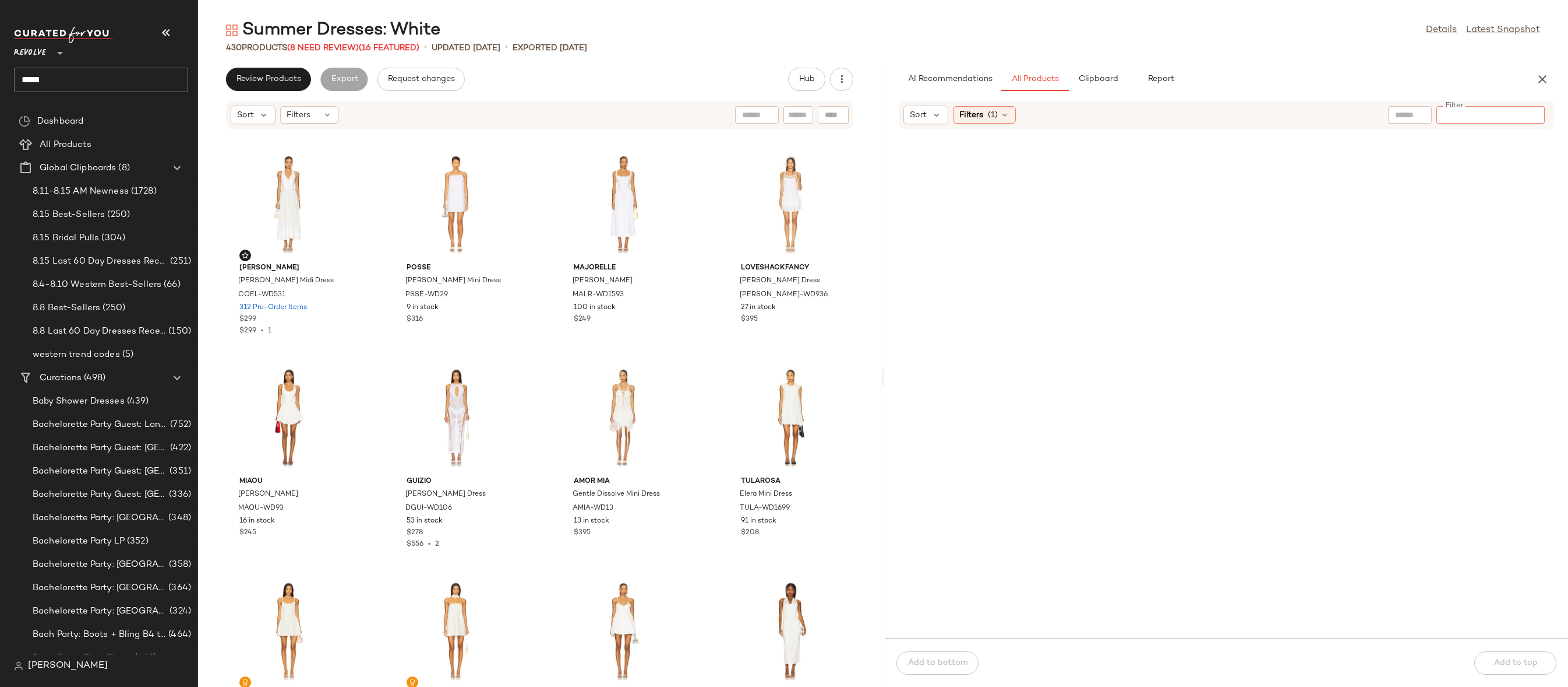
paste input "*********"
type input "*********"
click at [1004, 116] on icon at bounding box center [1005, 114] width 9 height 9
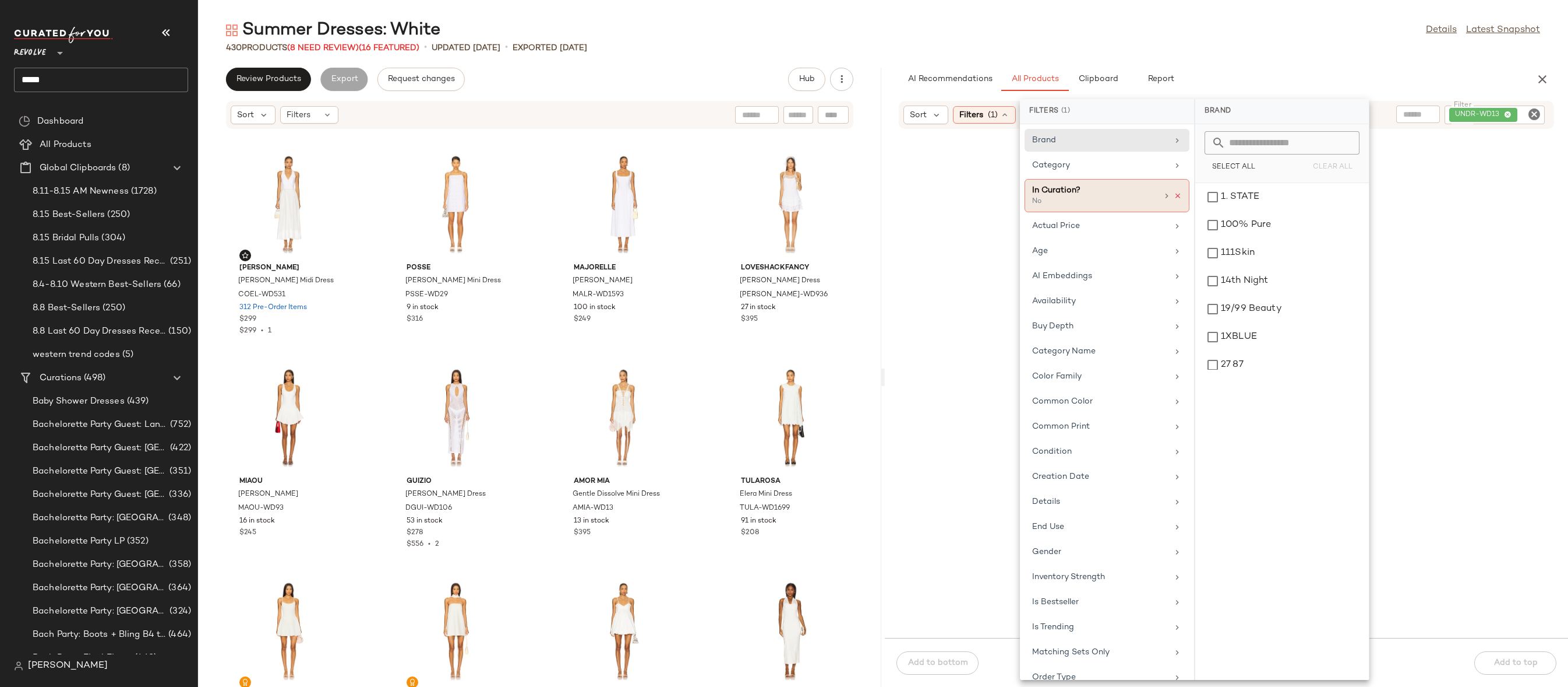
click at [1174, 195] on icon at bounding box center [1178, 196] width 9 height 9
click at [1091, 29] on div "Summer Dresses: White Details Latest Snapshot" at bounding box center [884, 30] width 1370 height 23
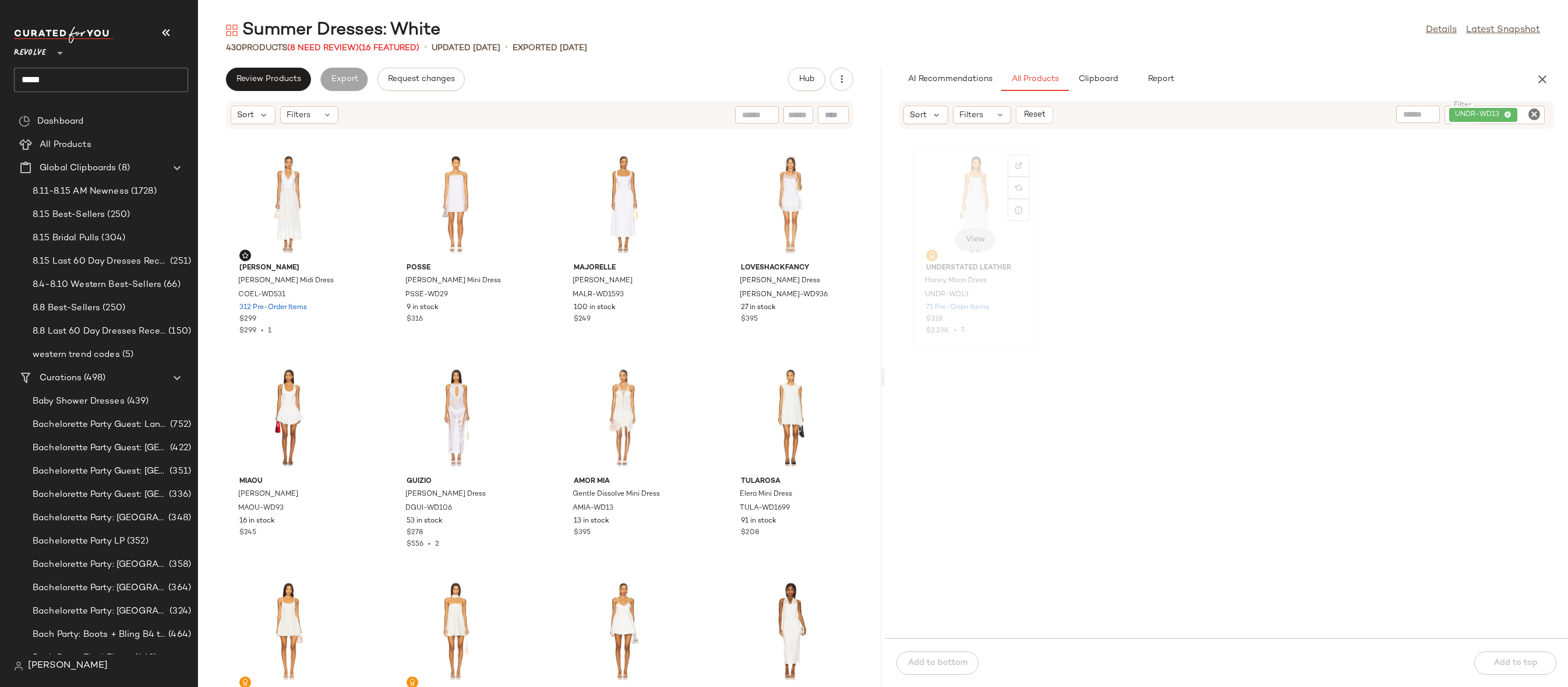
click at [958, 234] on button "View" at bounding box center [975, 240] width 40 height 21
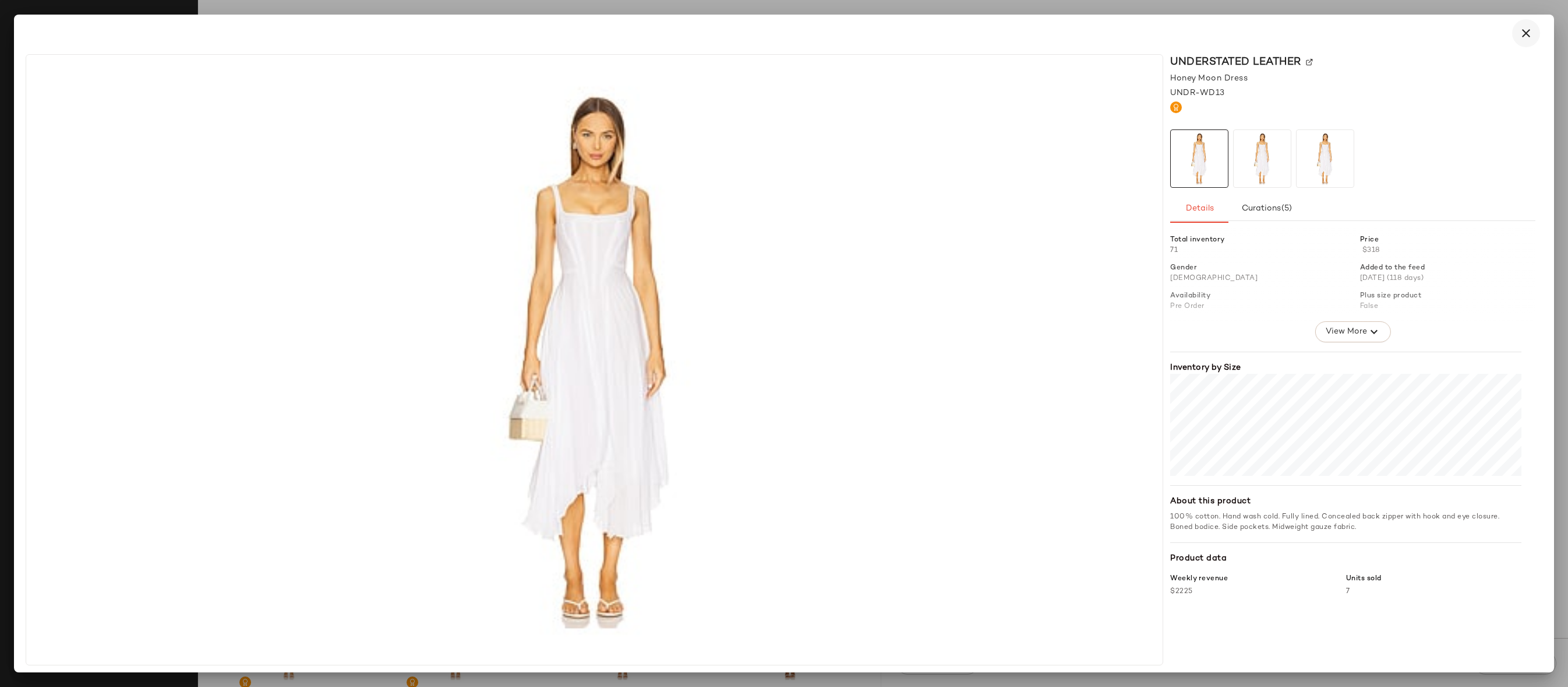
click at [1524, 31] on icon "button" at bounding box center [1526, 33] width 14 height 14
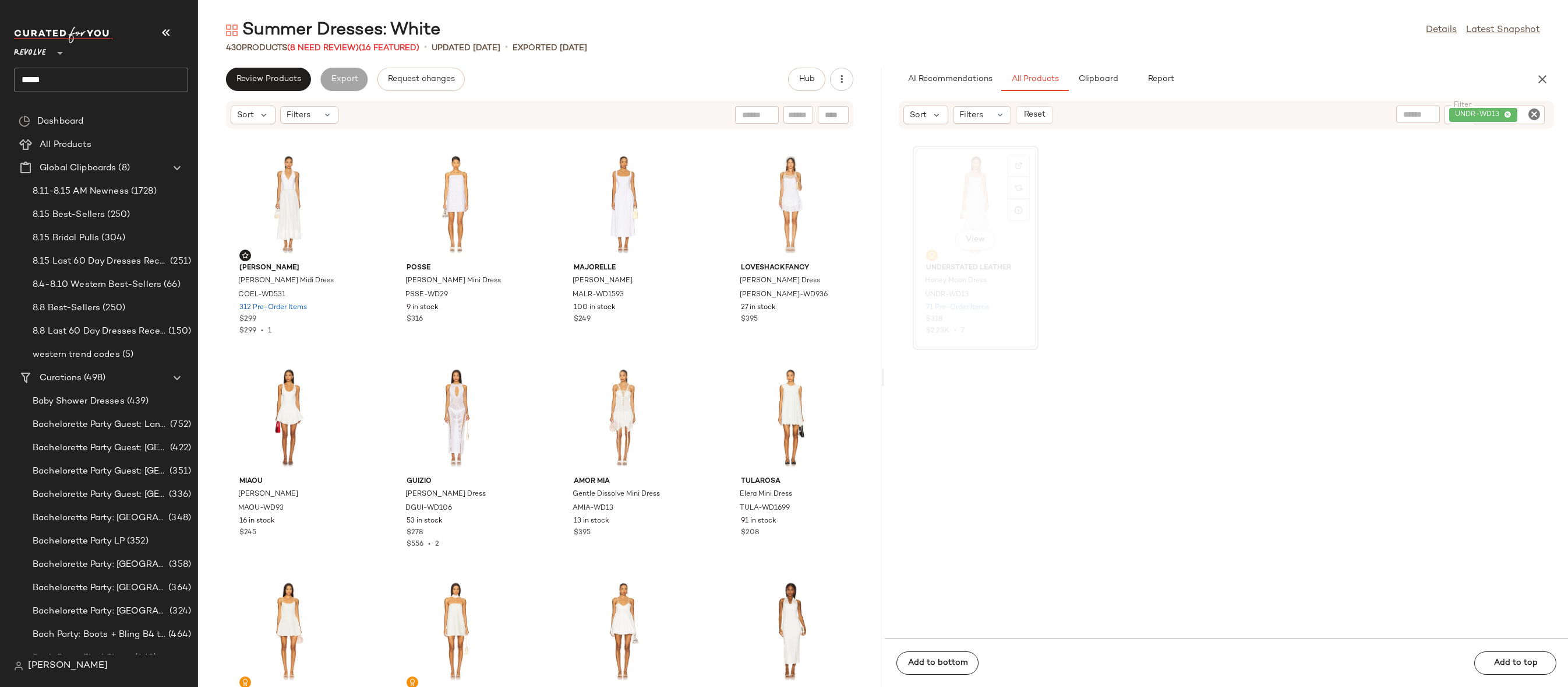
drag, startPoint x: 959, startPoint y: 199, endPoint x: 964, endPoint y: 194, distance: 7.1
click at [970, 182] on div "View" at bounding box center [976, 203] width 118 height 108
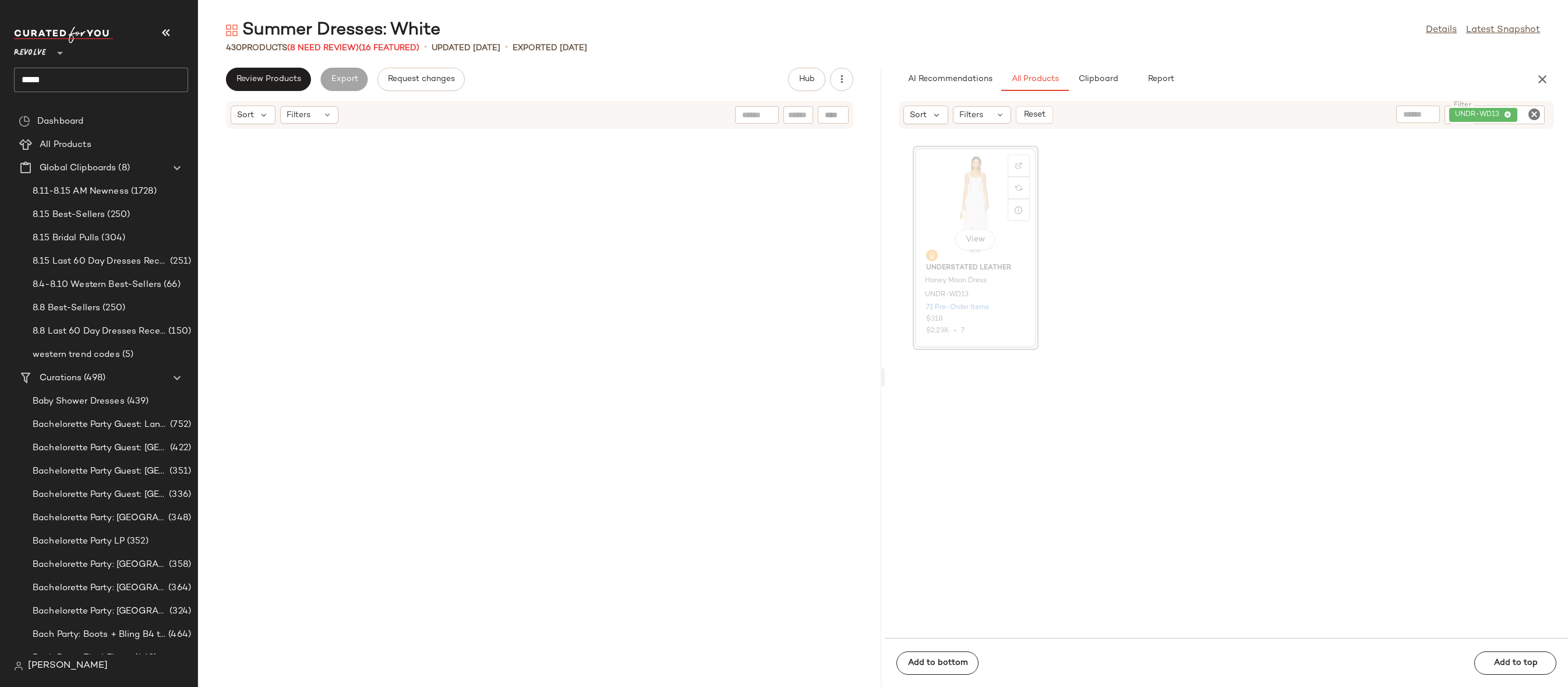
scroll to position [1280, 0]
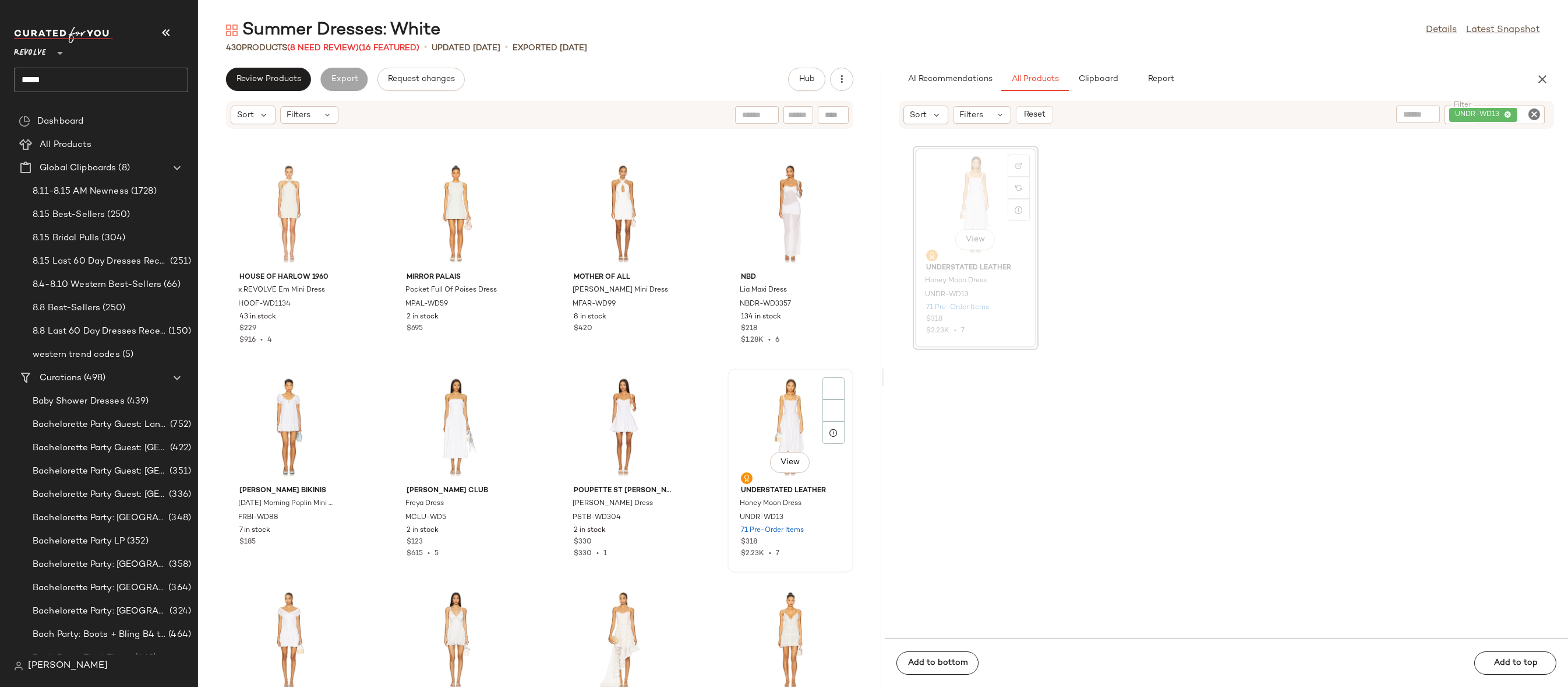
click at [782, 392] on div "View" at bounding box center [791, 426] width 118 height 108
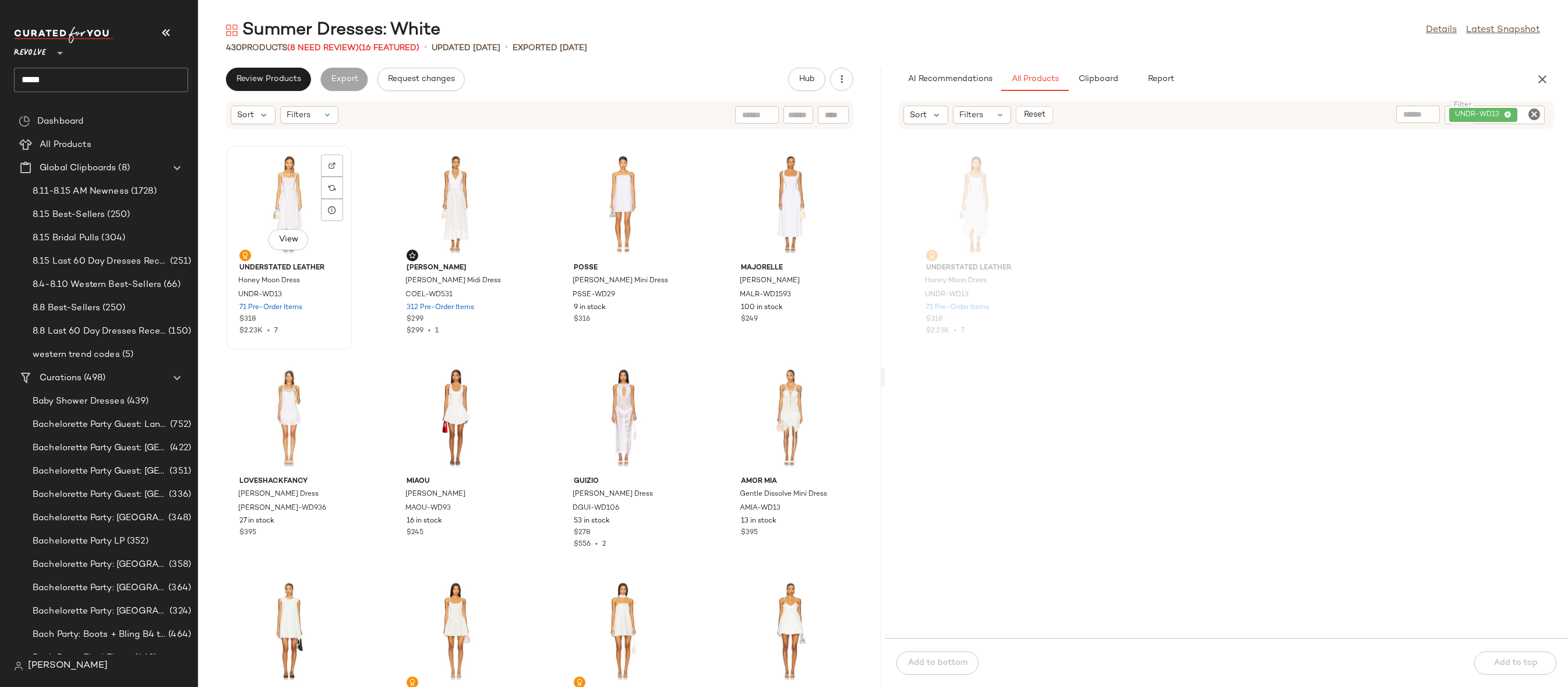
click at [269, 201] on div "View" at bounding box center [289, 203] width 118 height 108
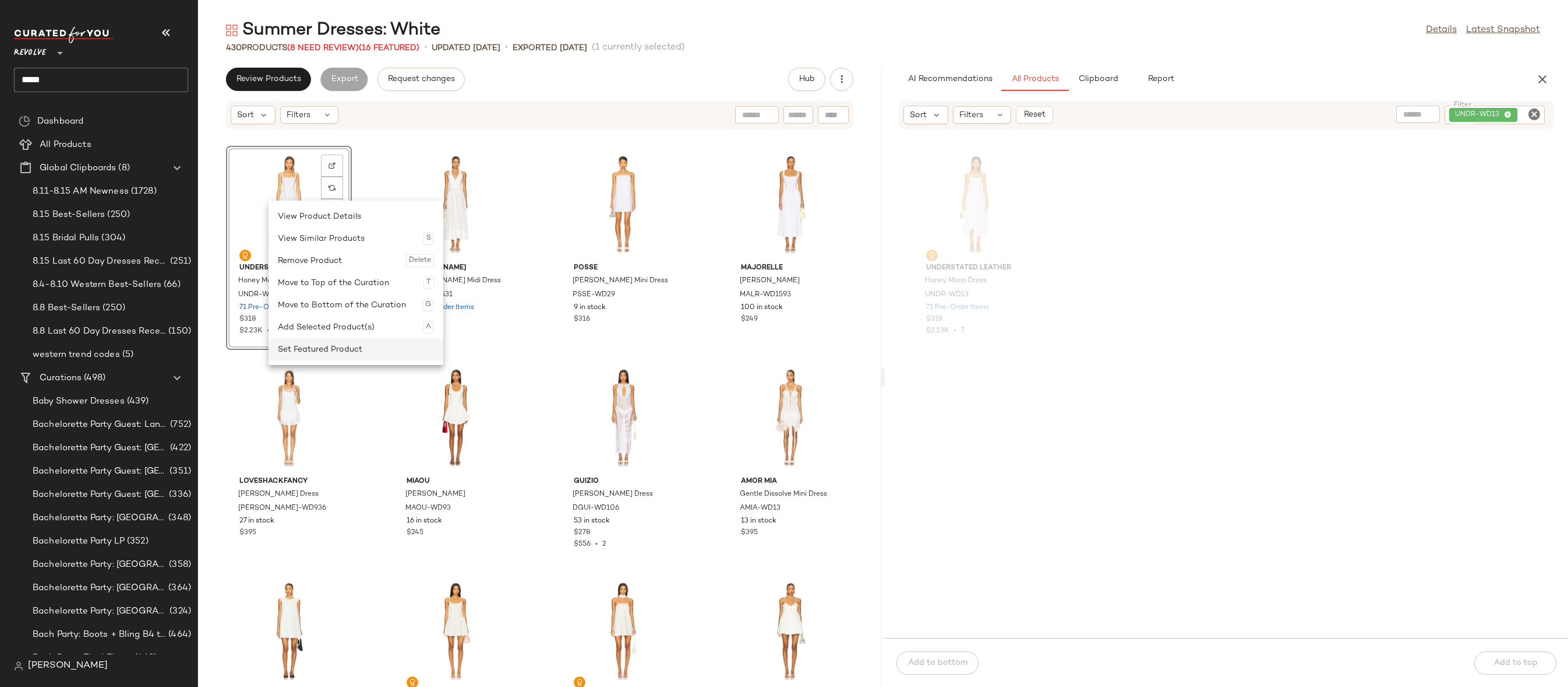
click at [291, 356] on div "Set Featured Product" at bounding box center [356, 349] width 156 height 22
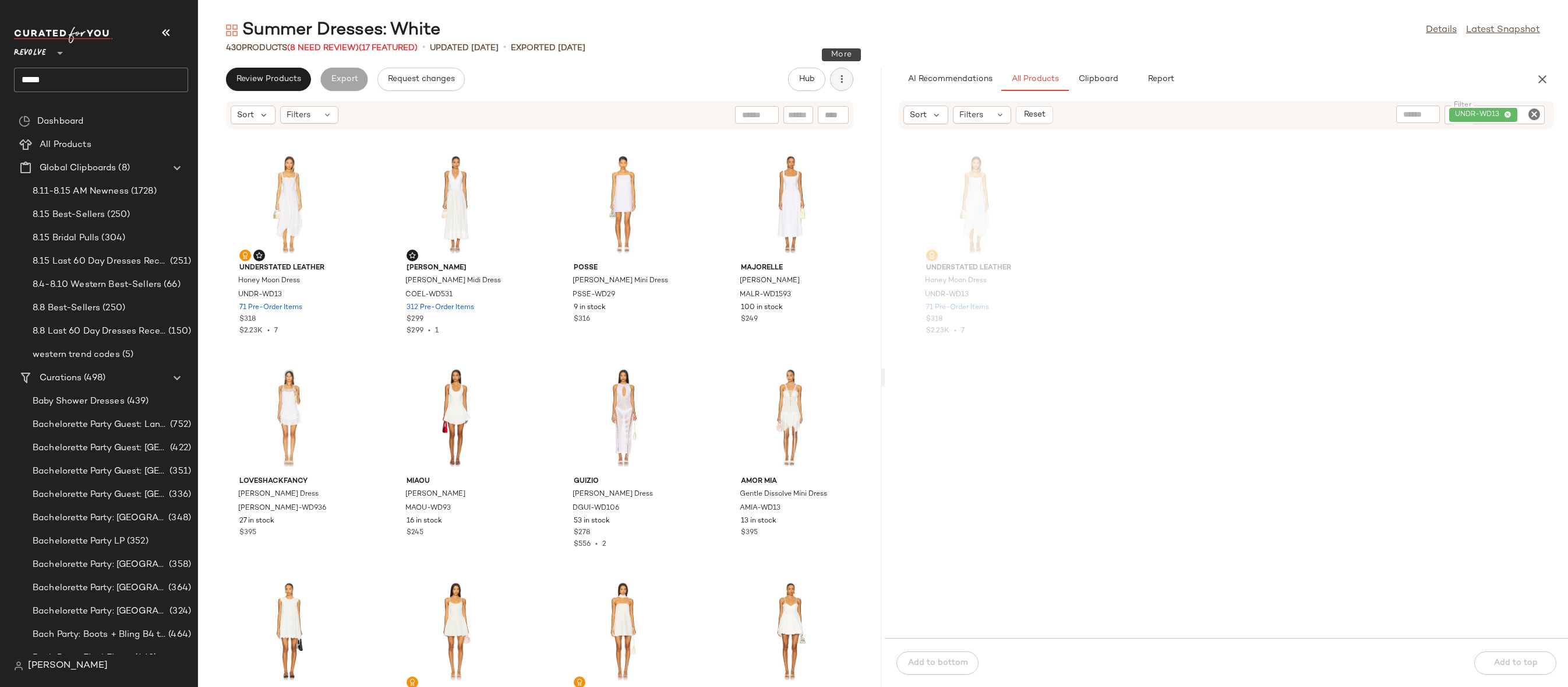
click at [835, 75] on button "button" at bounding box center [842, 79] width 23 height 23
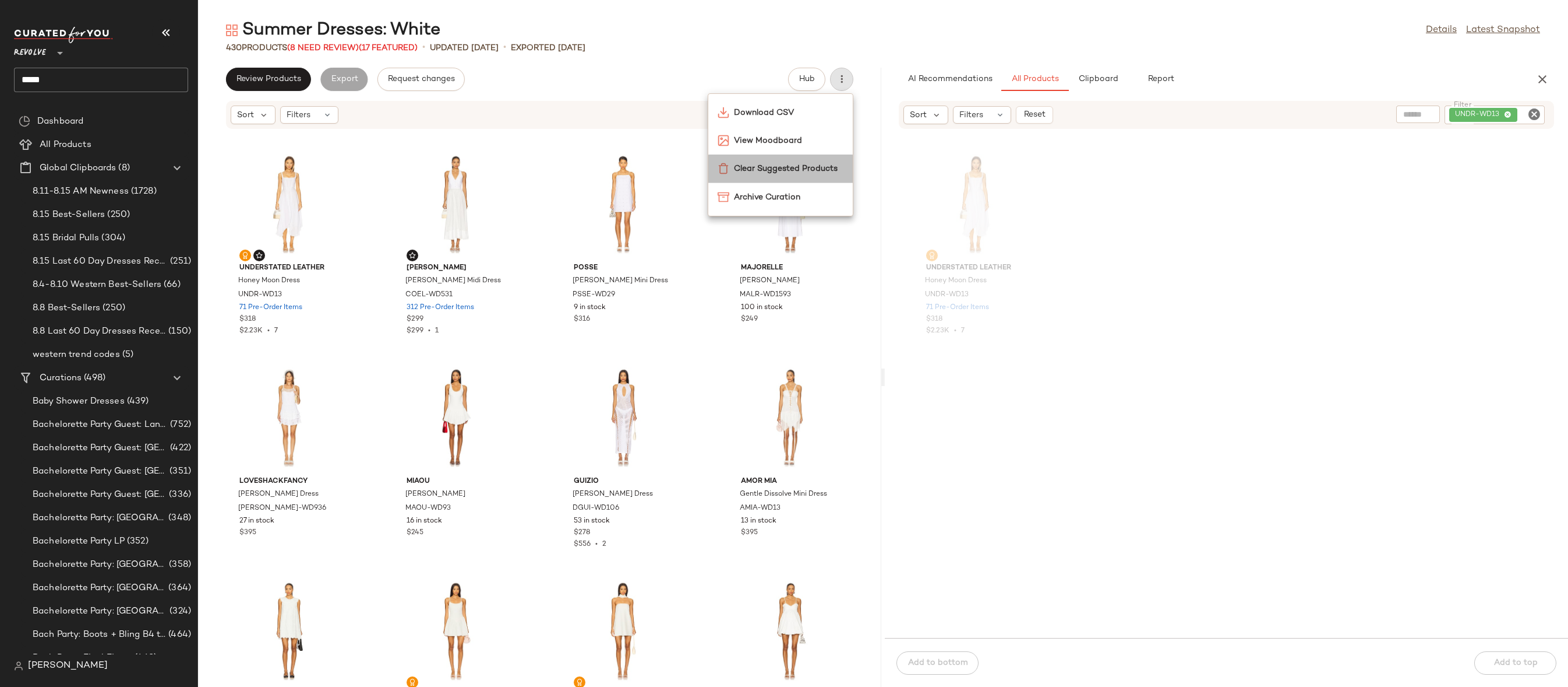
click at [798, 167] on span "Clear Suggested Products" at bounding box center [789, 168] width 110 height 12
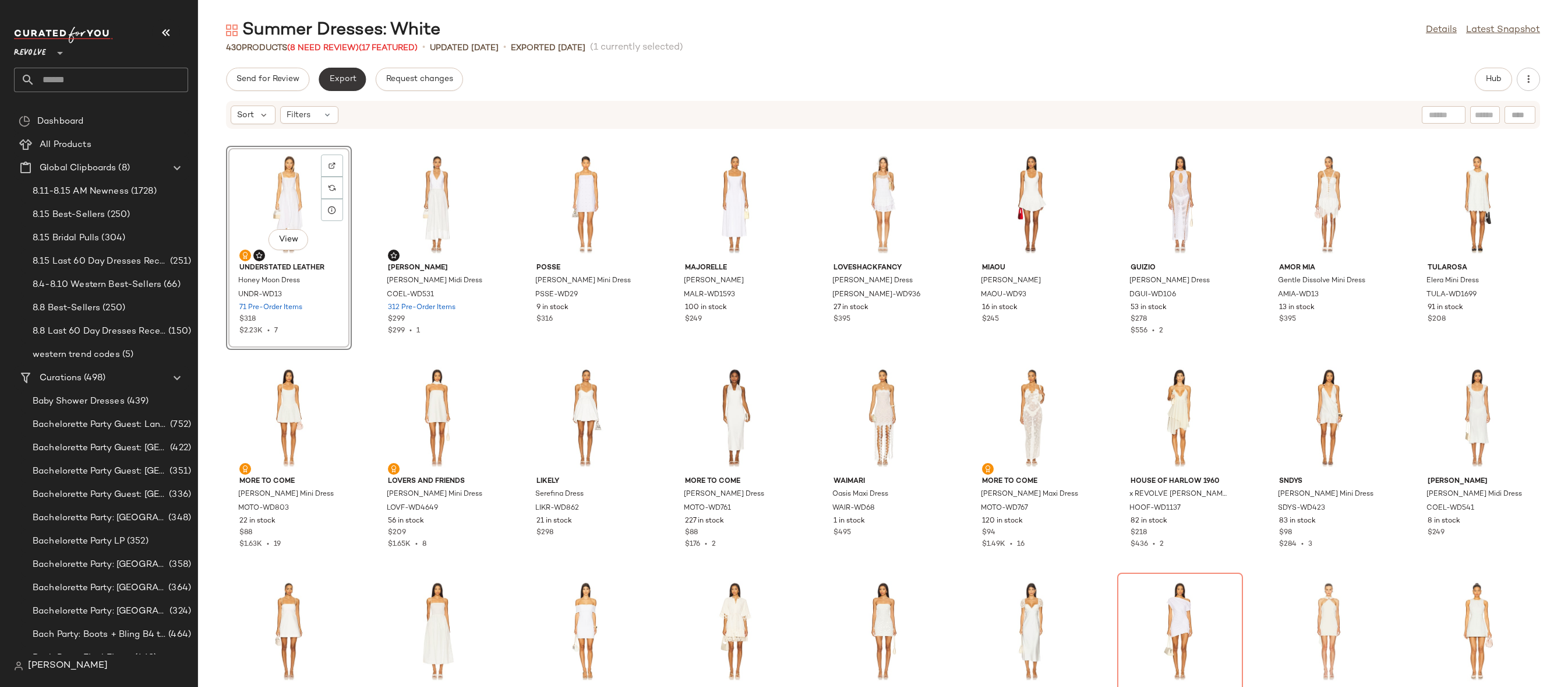
click at [333, 79] on span "Export" at bounding box center [342, 79] width 28 height 9
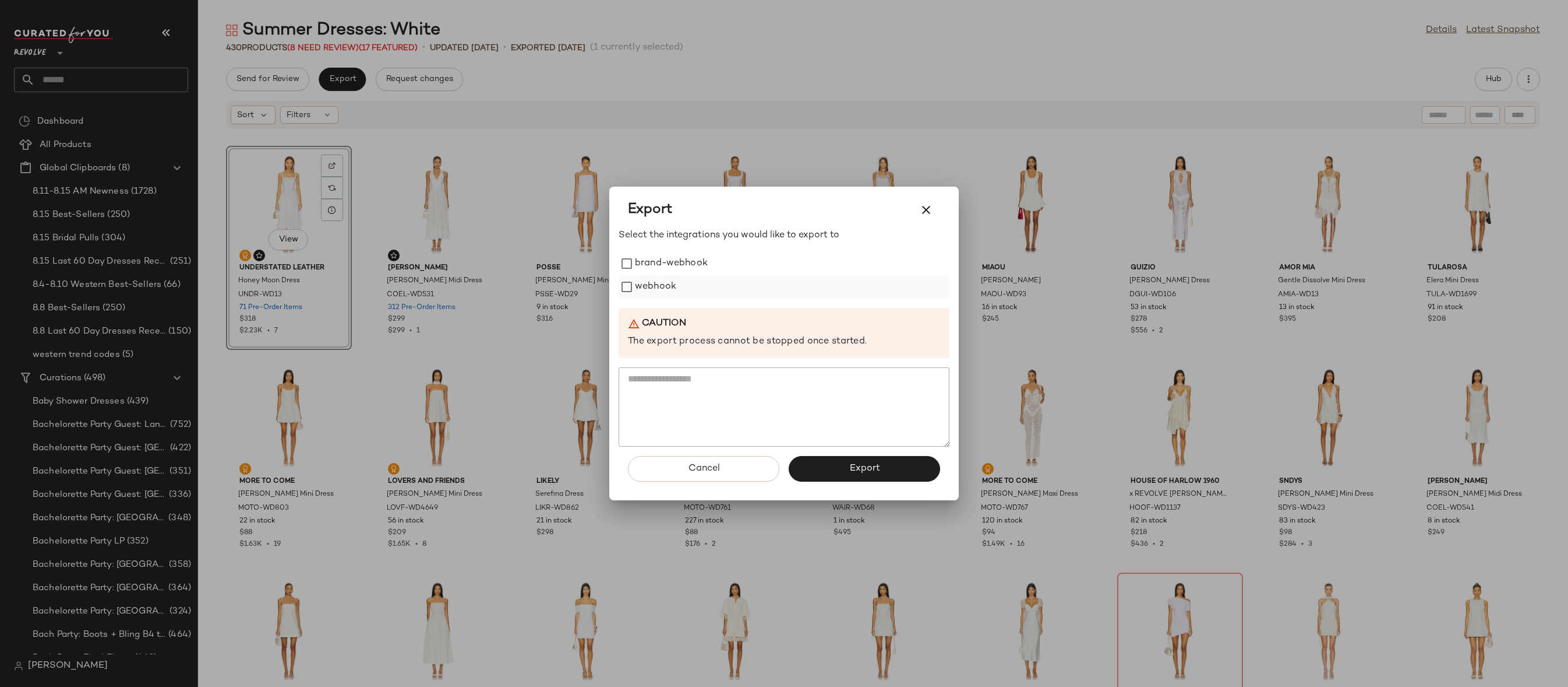
click at [644, 289] on label "webhook" at bounding box center [655, 286] width 41 height 23
click at [886, 462] on button "Export" at bounding box center [864, 469] width 152 height 26
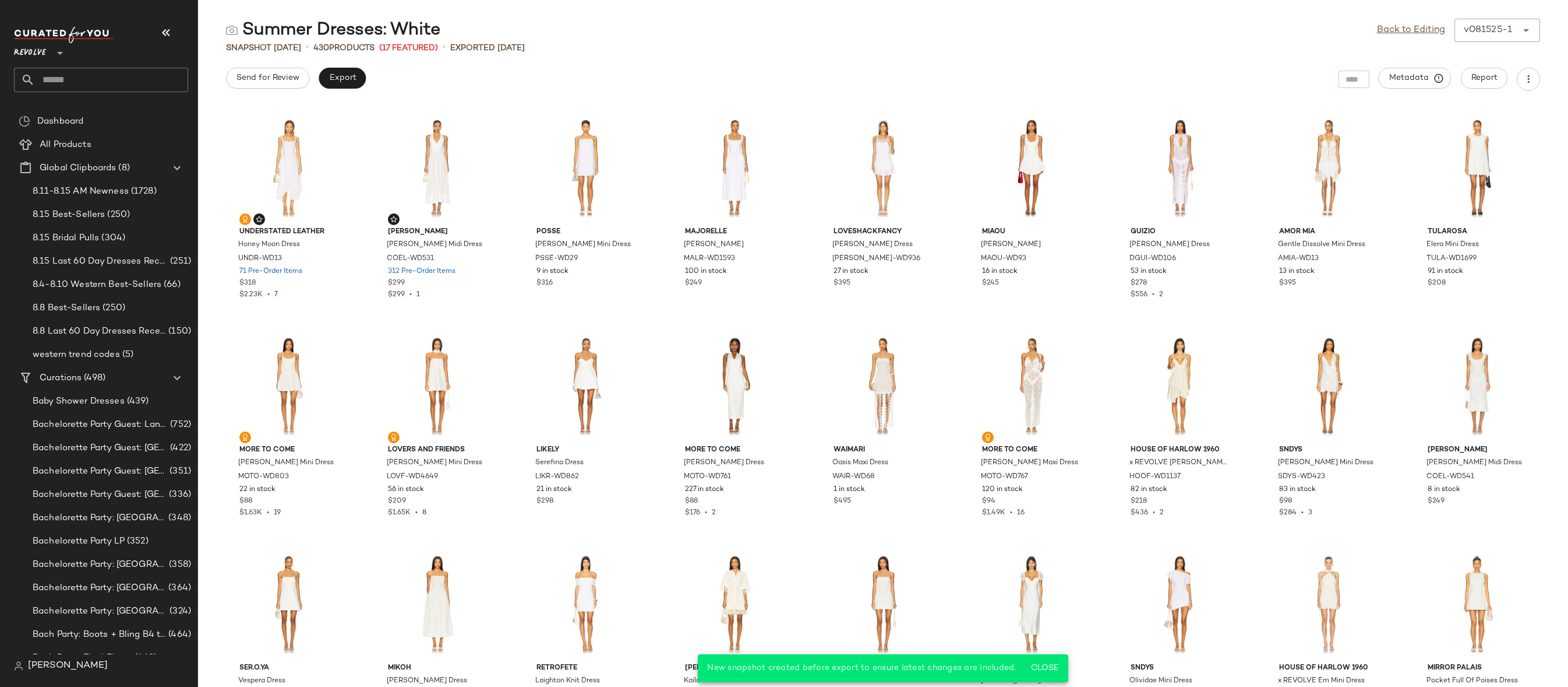
click at [108, 87] on input "text" at bounding box center [111, 79] width 153 height 25
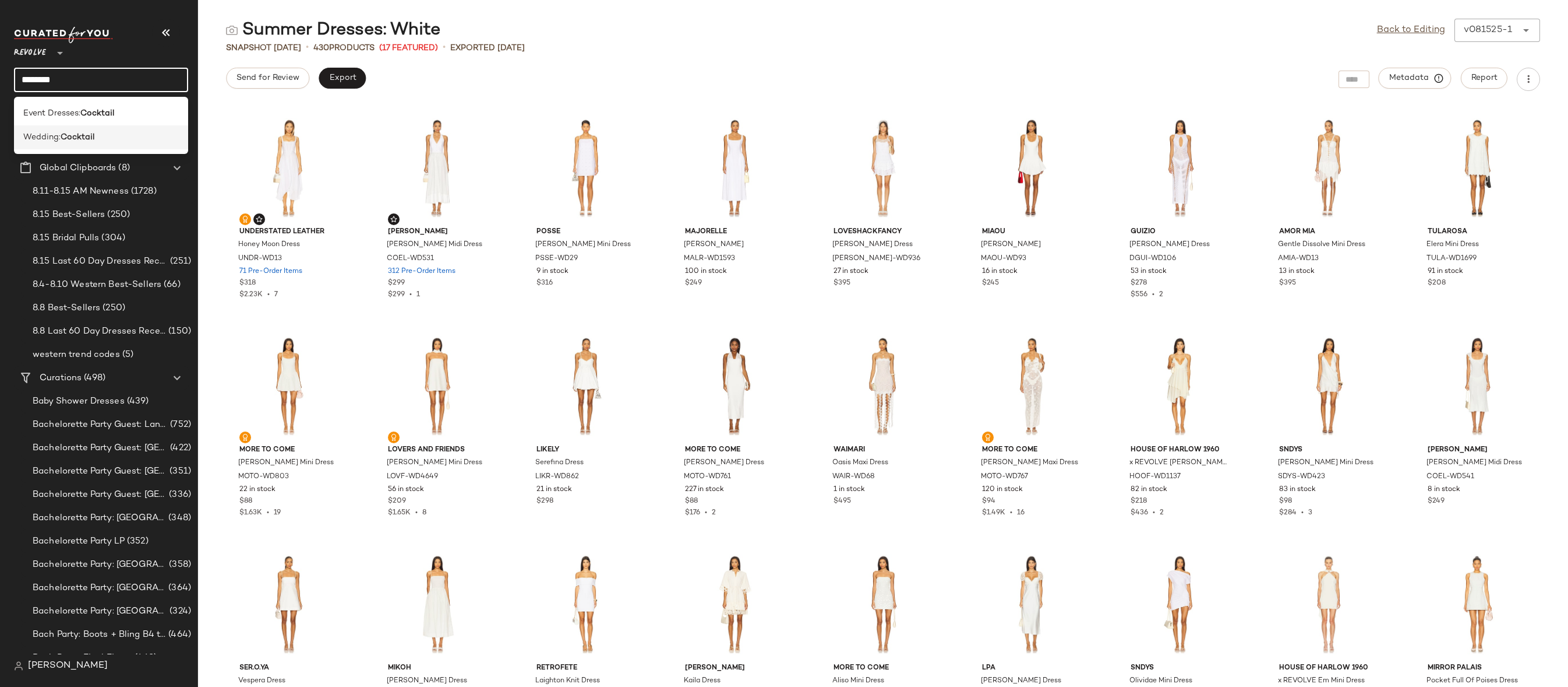
type input "********"
click at [113, 133] on div "Wedding: Cocktail" at bounding box center [101, 137] width 156 height 12
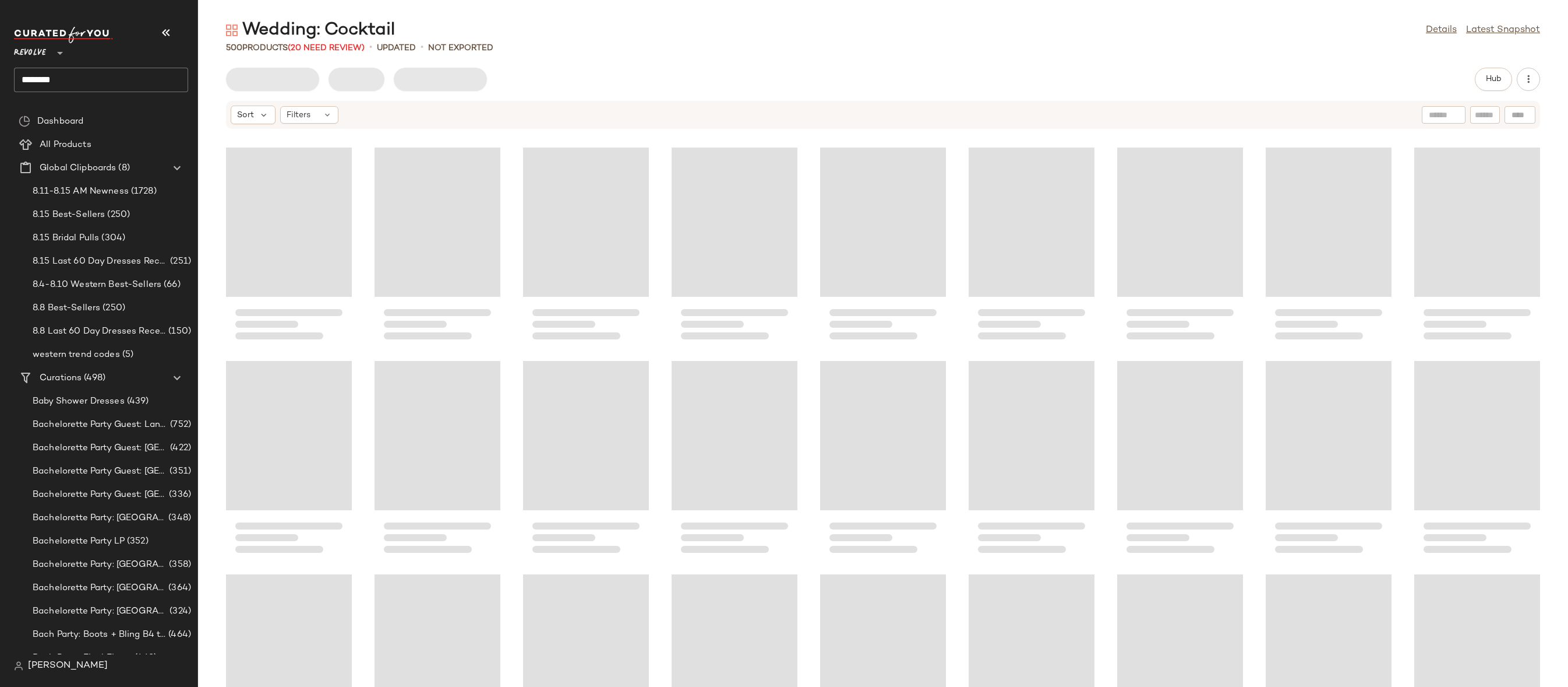
click at [109, 81] on input "********" at bounding box center [101, 79] width 174 height 25
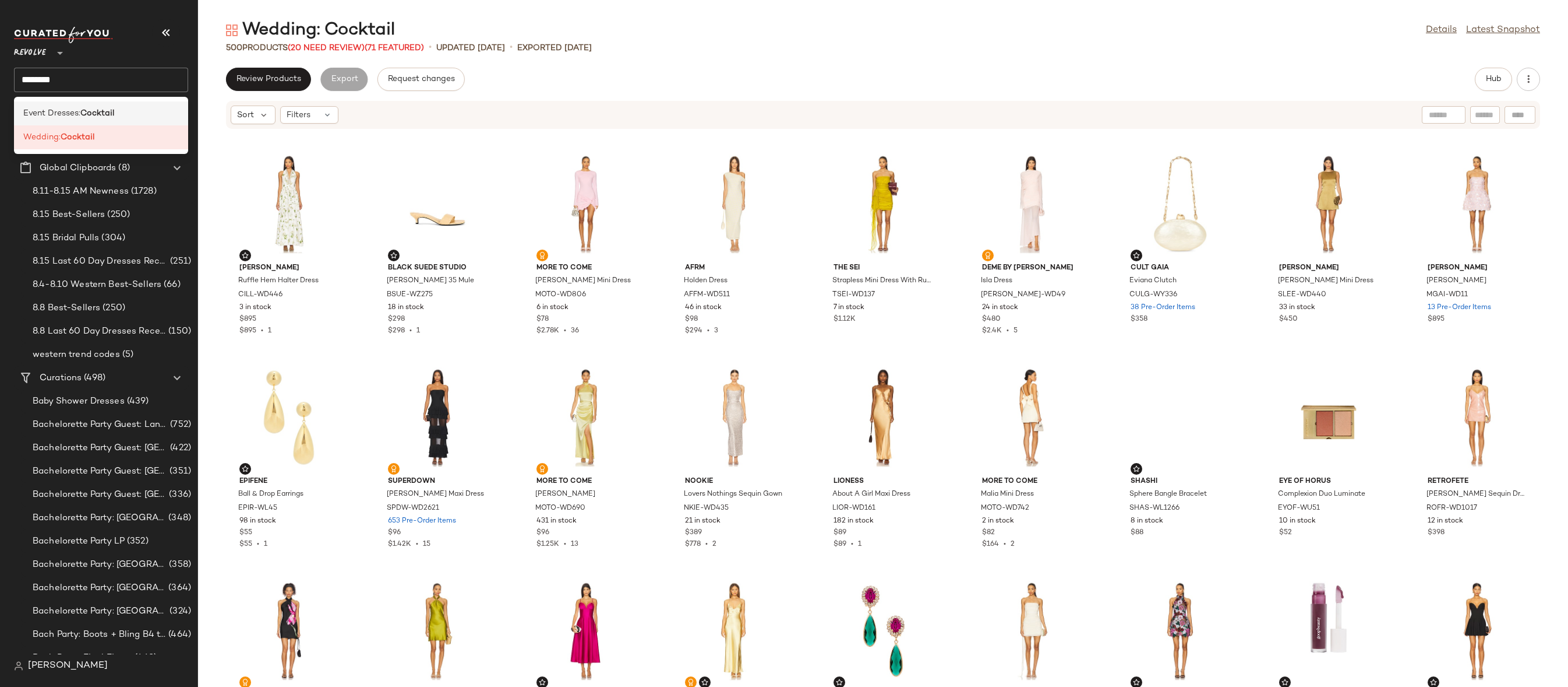
click at [106, 110] on b "Cocktail" at bounding box center [97, 113] width 34 height 12
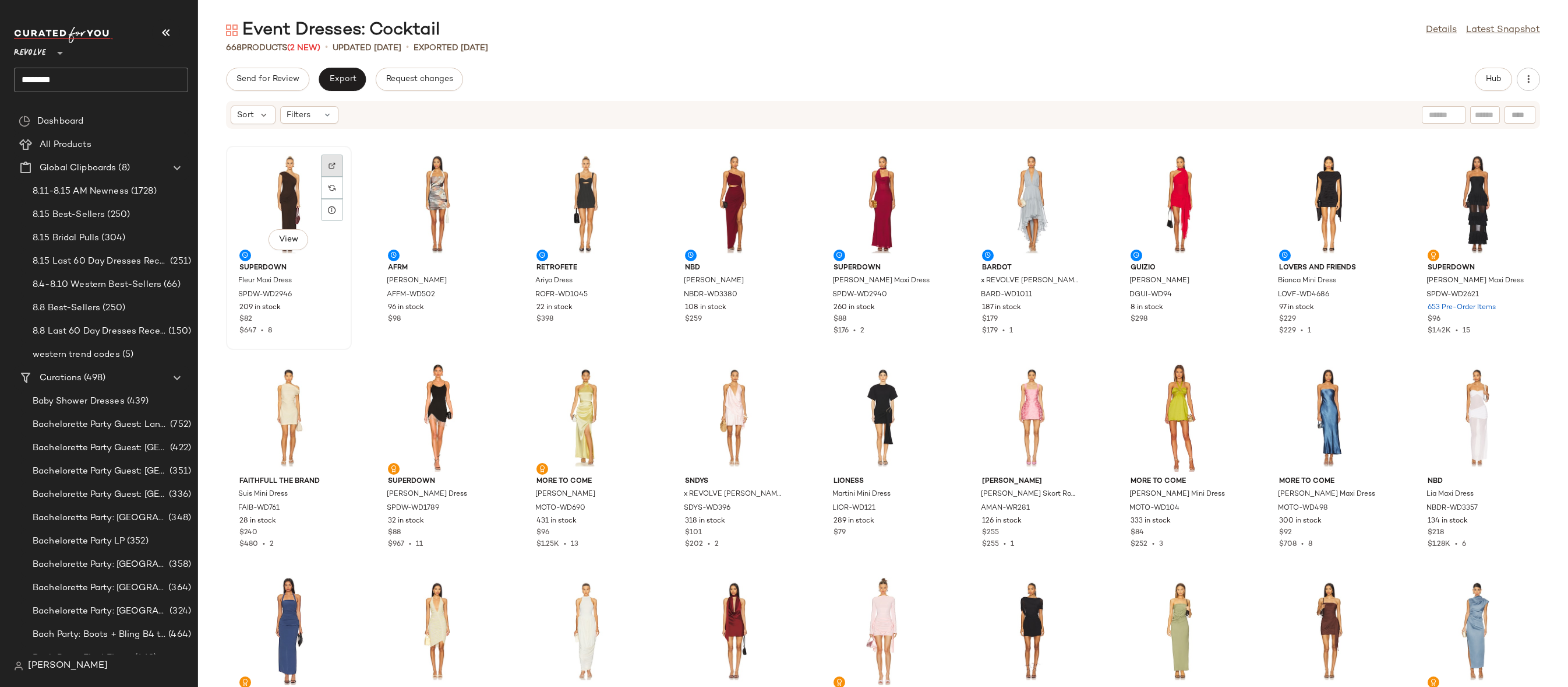
click at [326, 177] on div at bounding box center [332, 187] width 22 height 22
click at [1486, 74] on span "Hub" at bounding box center [1494, 79] width 16 height 9
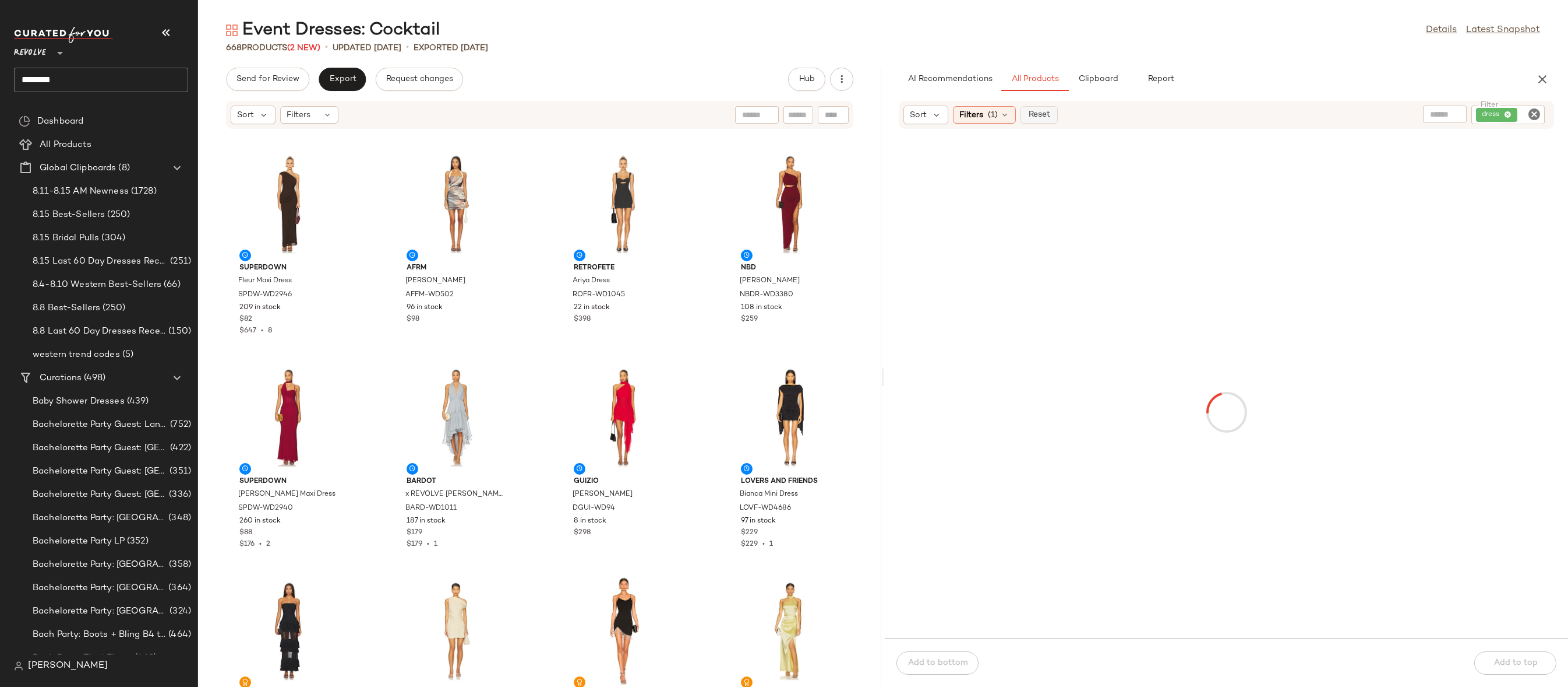
click at [1041, 119] on button "Reset" at bounding box center [1039, 115] width 38 height 18
click at [1005, 116] on icon at bounding box center [1005, 114] width 9 height 9
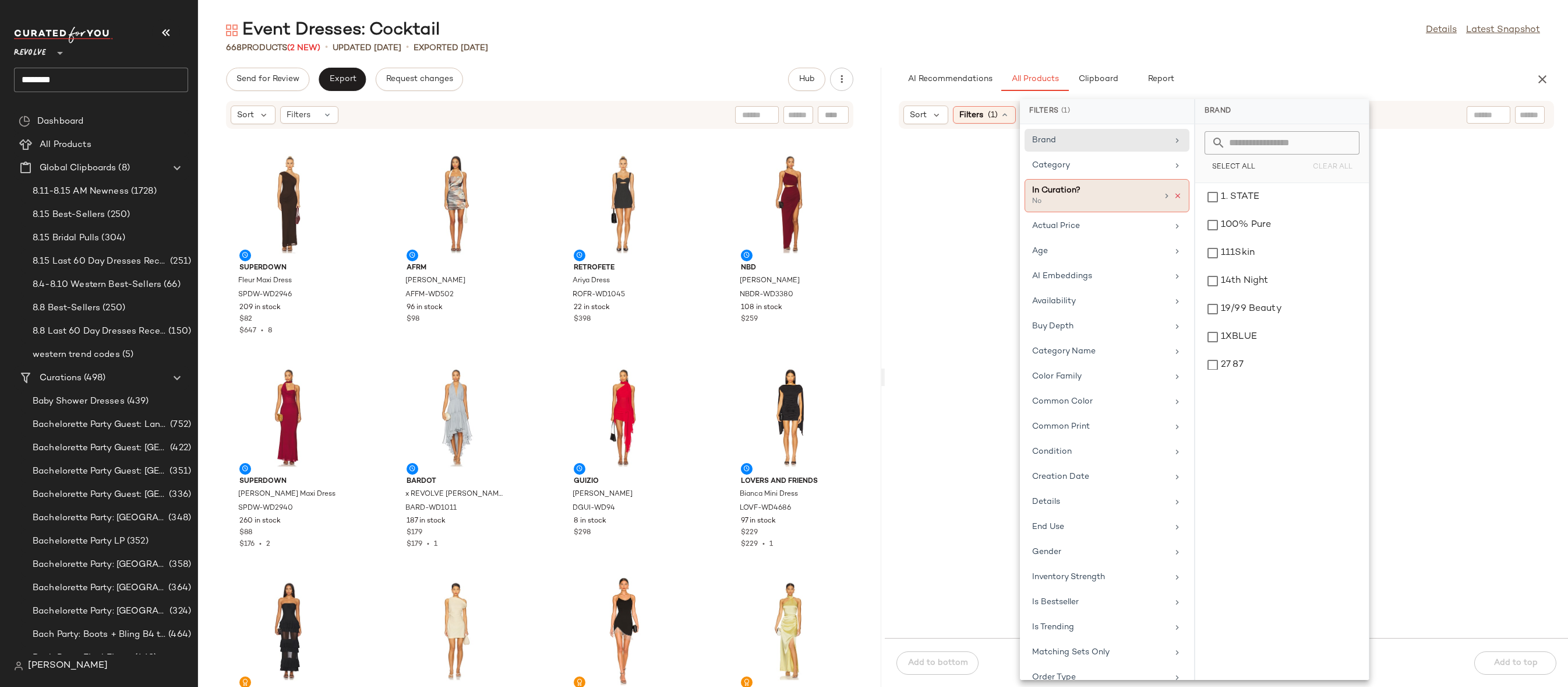
click at [1175, 199] on icon at bounding box center [1178, 196] width 9 height 9
click at [1533, 123] on div at bounding box center [1491, 115] width 108 height 18
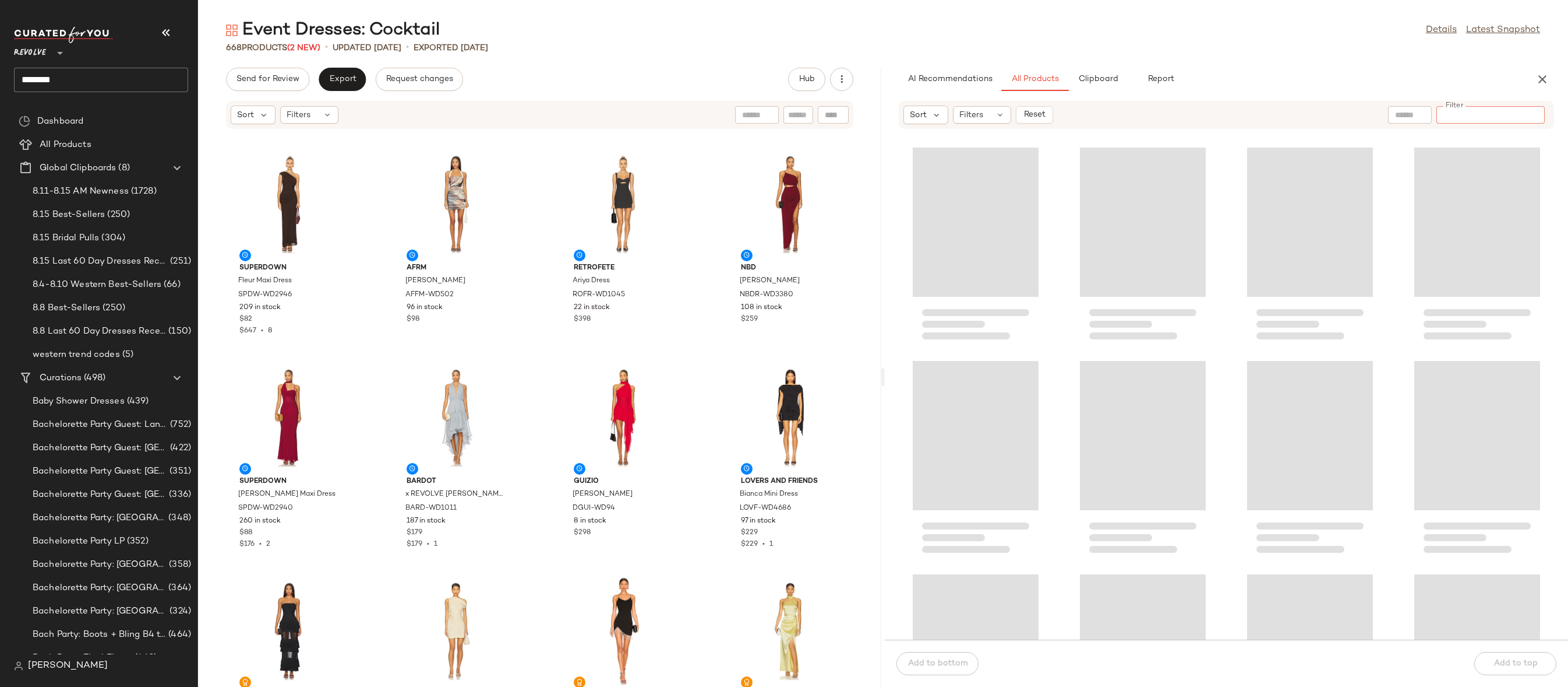
paste input "**********"
type input "**********"
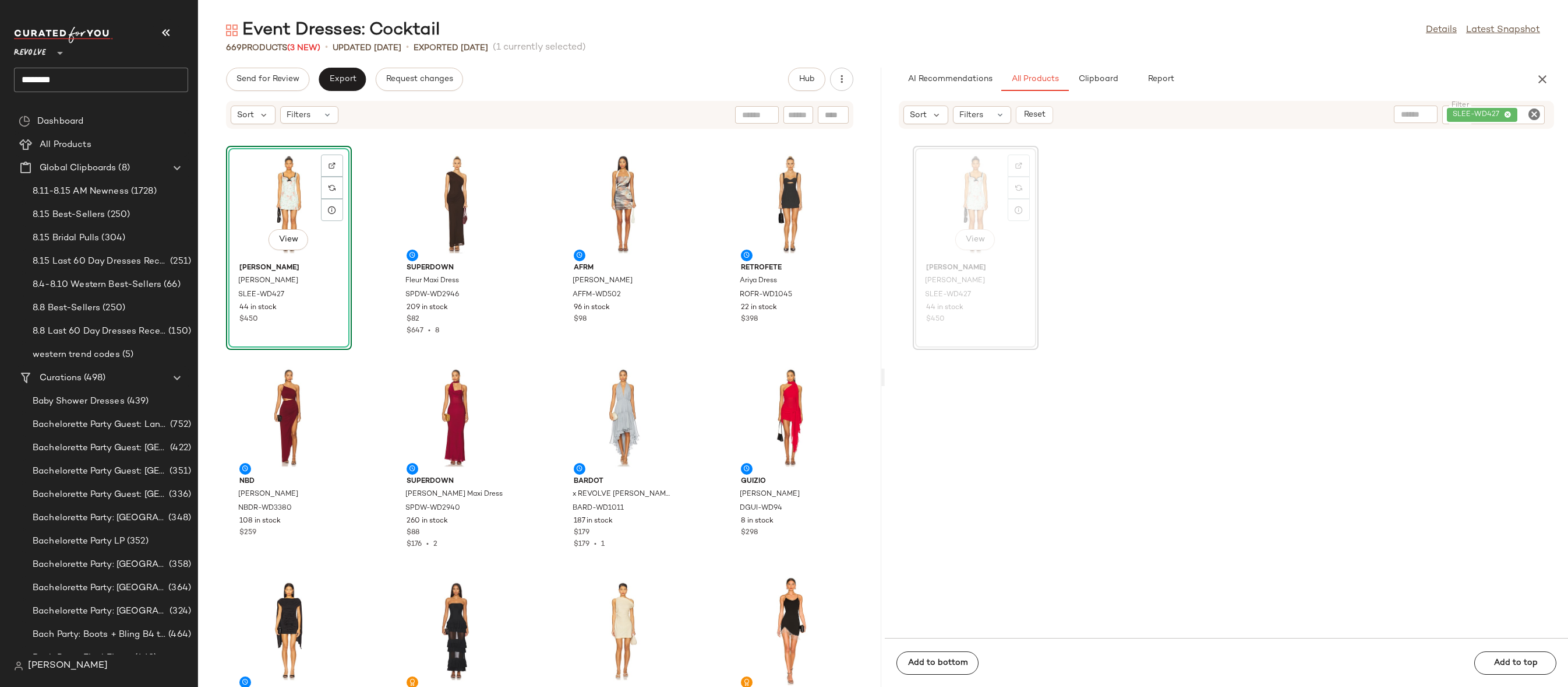
drag, startPoint x: 978, startPoint y: 201, endPoint x: 373, endPoint y: 15, distance: 632.9
click at [1532, 111] on icon "Clear Filter" at bounding box center [1535, 114] width 14 height 14
paste input "**********"
type input "**********"
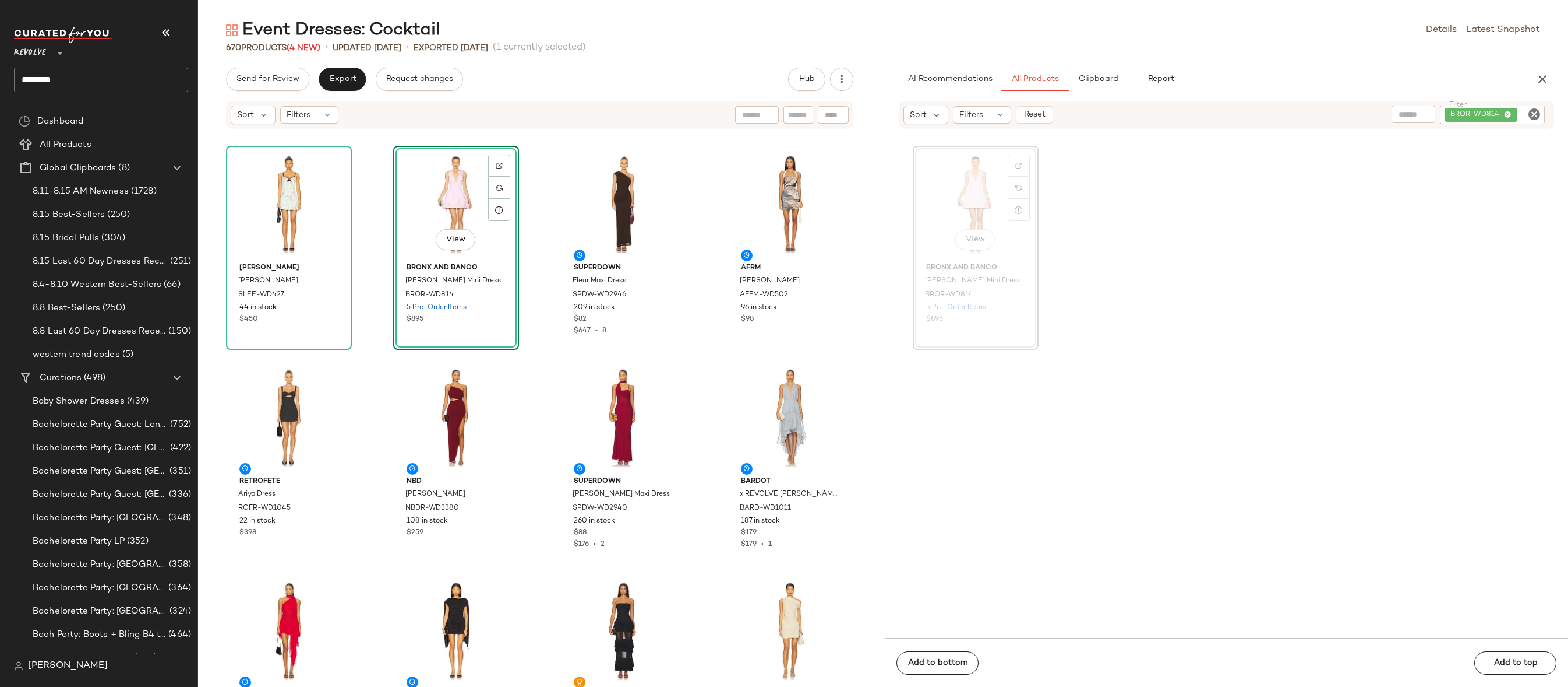
drag, startPoint x: 972, startPoint y: 179, endPoint x: 479, endPoint y: 33, distance: 514.2
click at [1538, 107] on icon "Clear Filter" at bounding box center [1535, 114] width 14 height 14
paste input "**********"
type input "**********"
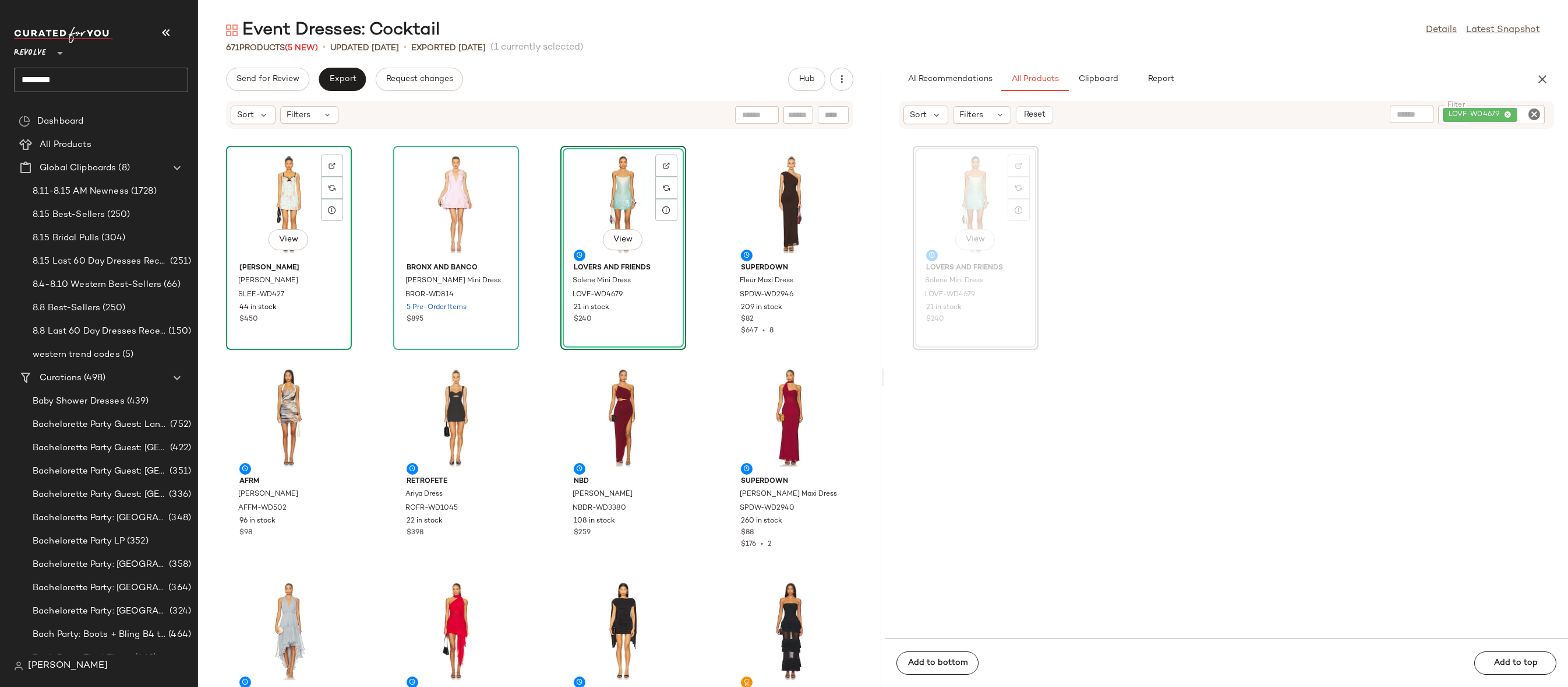
click at [273, 185] on div "View" at bounding box center [289, 203] width 118 height 108
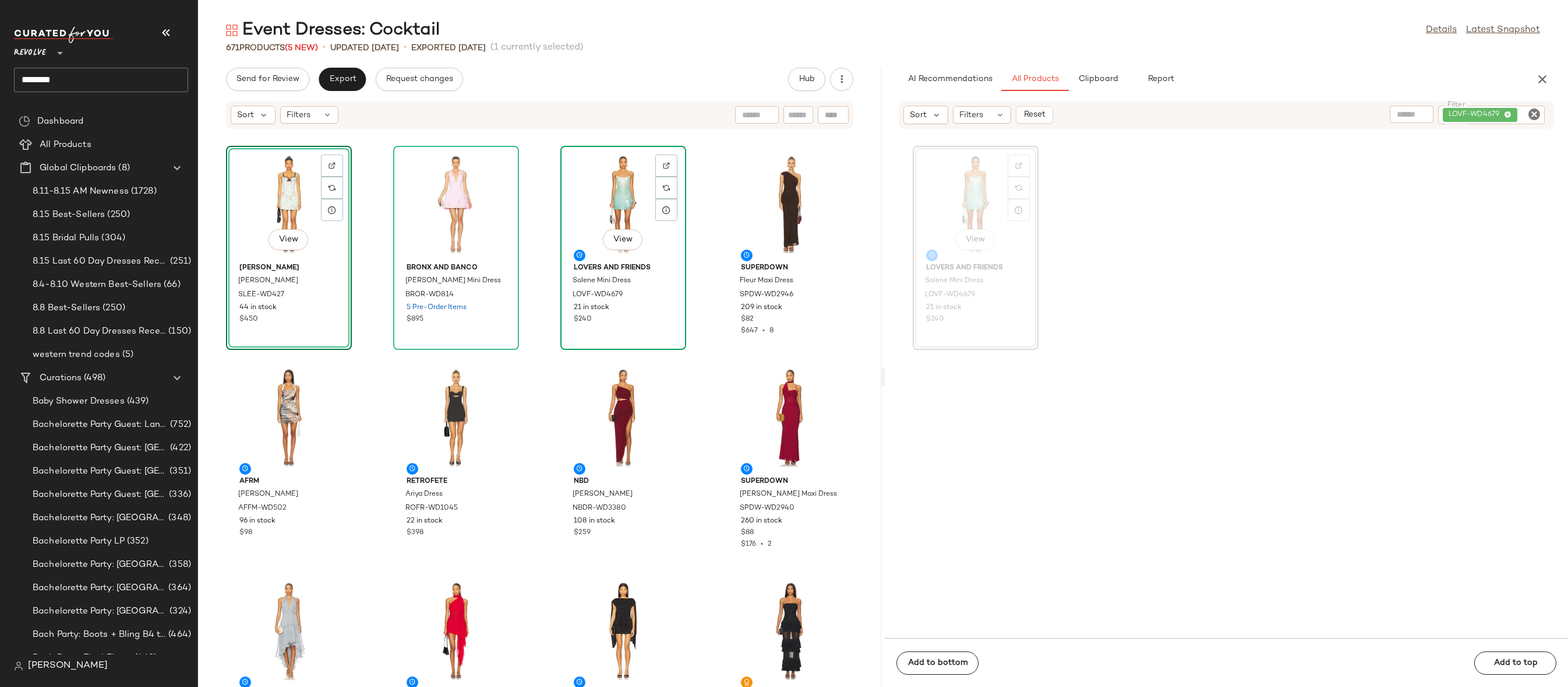
click at [630, 204] on div "View" at bounding box center [624, 203] width 118 height 108
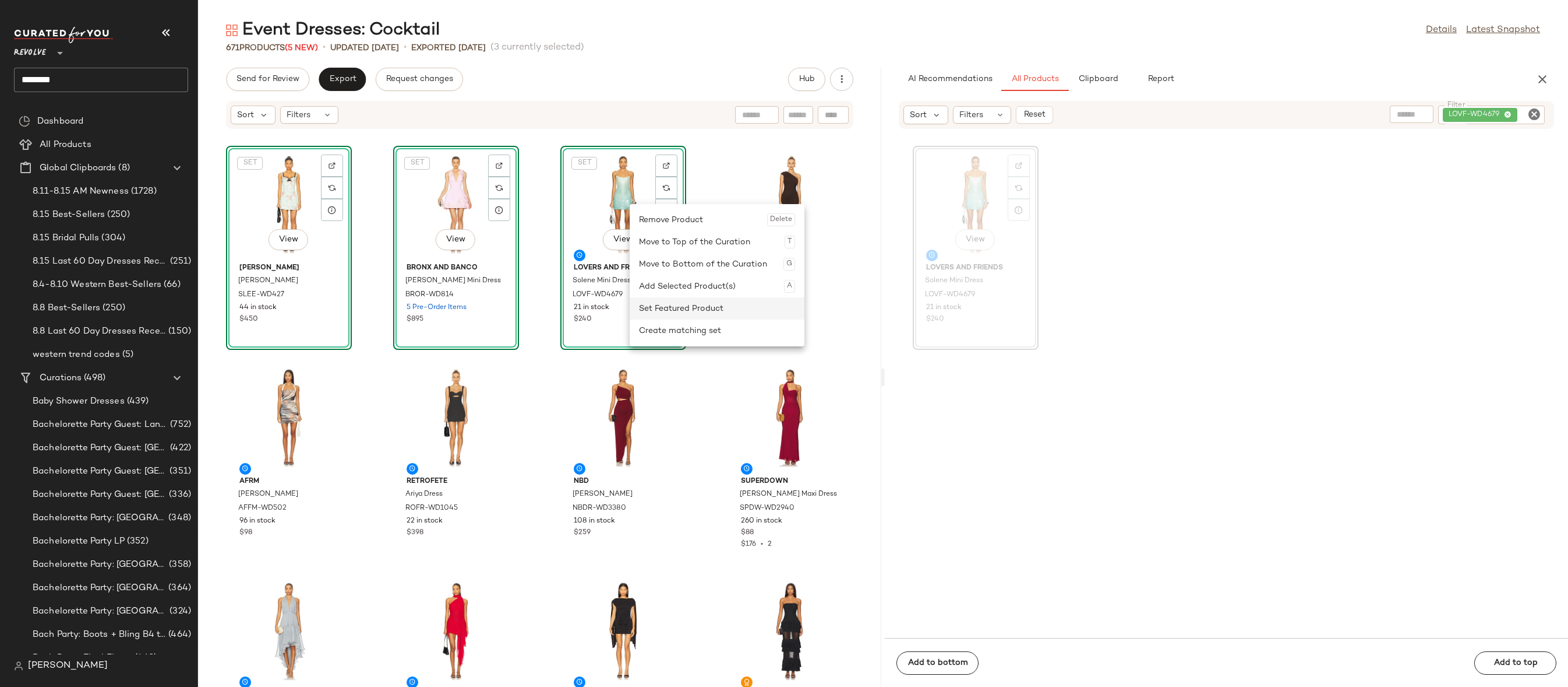
click at [653, 308] on div "Set Featured Product" at bounding box center [717, 308] width 156 height 22
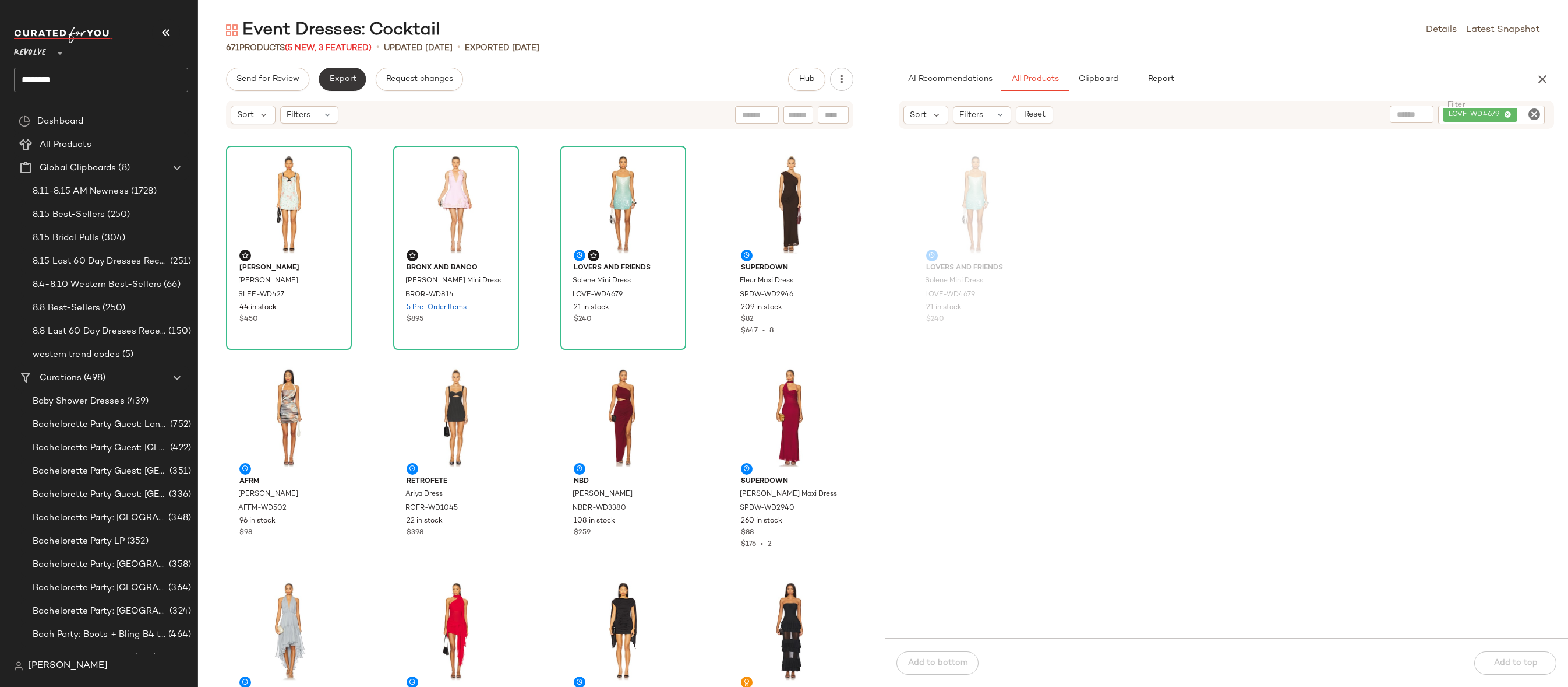
click at [323, 80] on button "Export" at bounding box center [342, 79] width 47 height 23
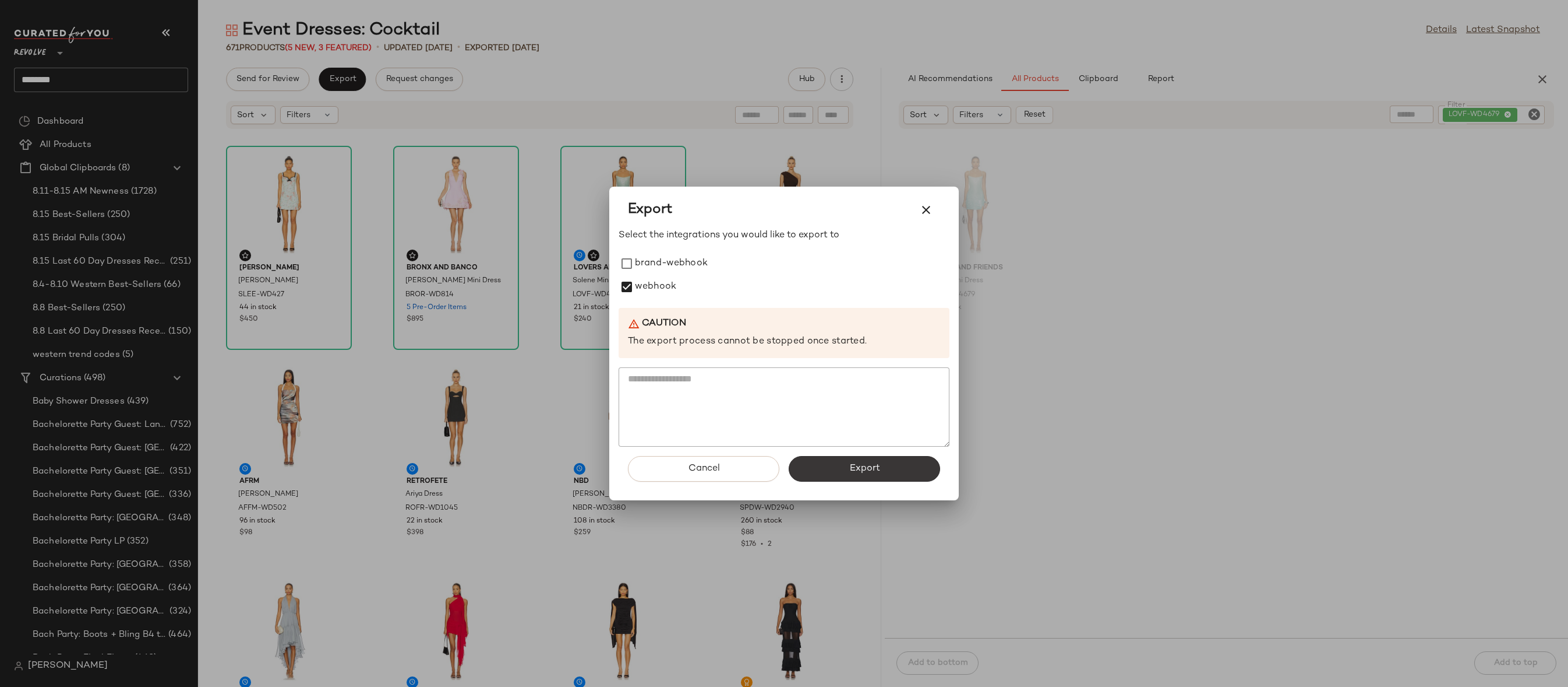
click at [852, 467] on span "Export" at bounding box center [864, 469] width 31 height 11
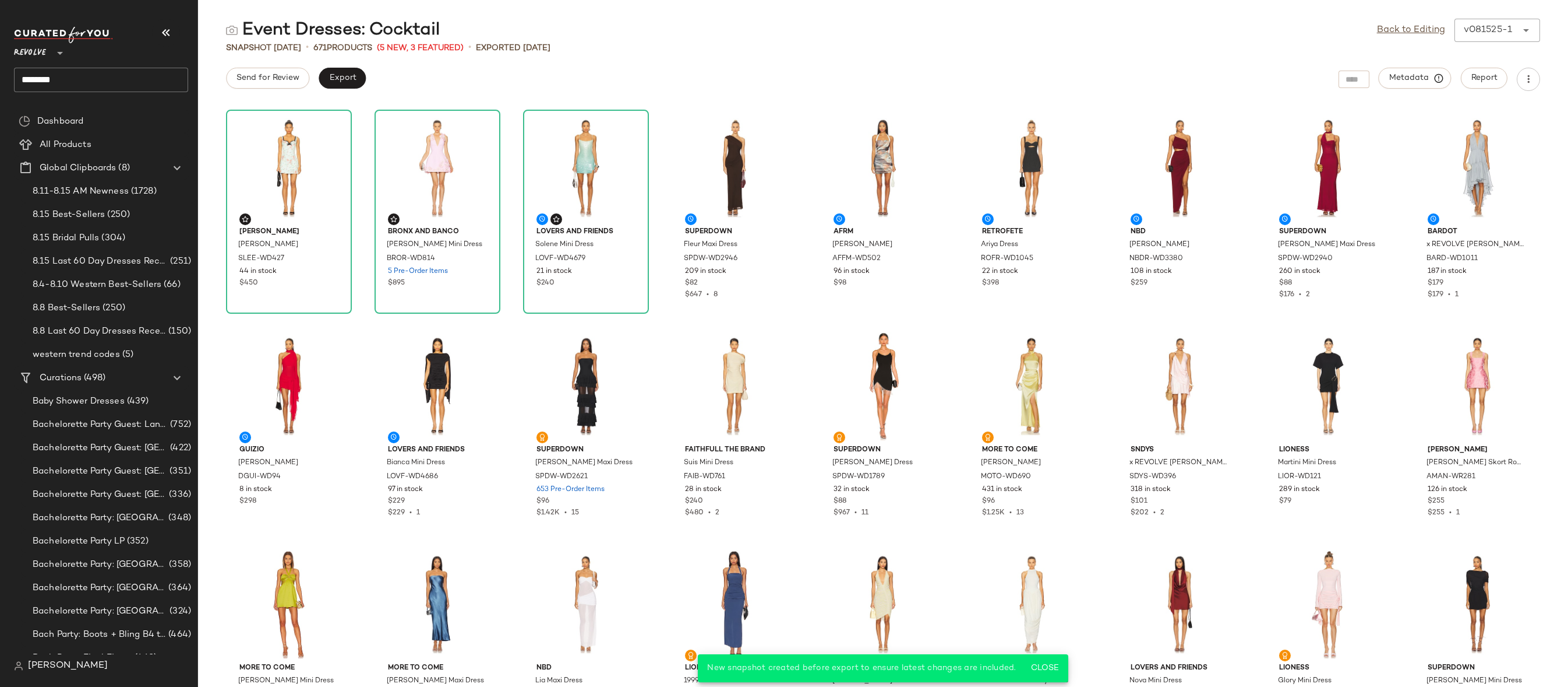
click at [132, 69] on input "********" at bounding box center [101, 79] width 174 height 25
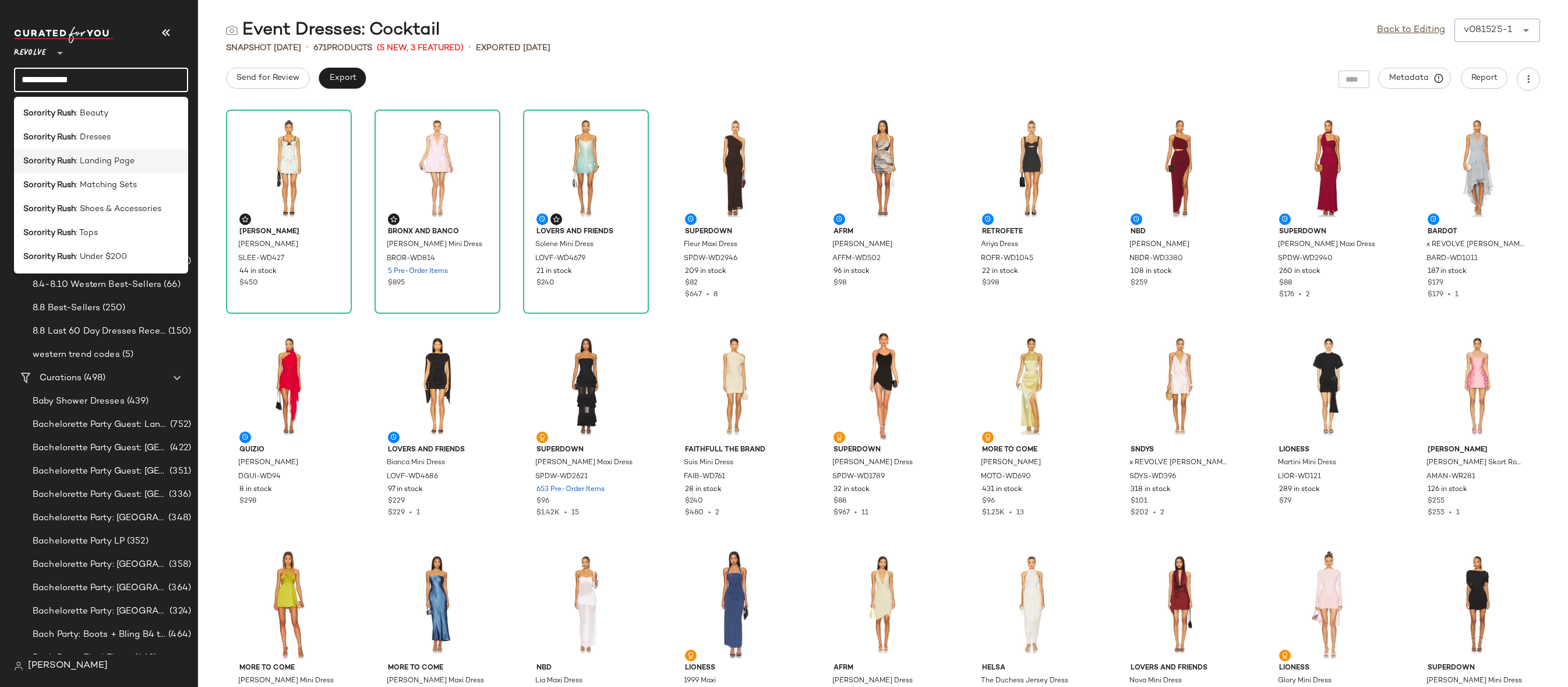
type input "**********"
click at [96, 159] on span ": Landing Page" at bounding box center [105, 161] width 59 height 12
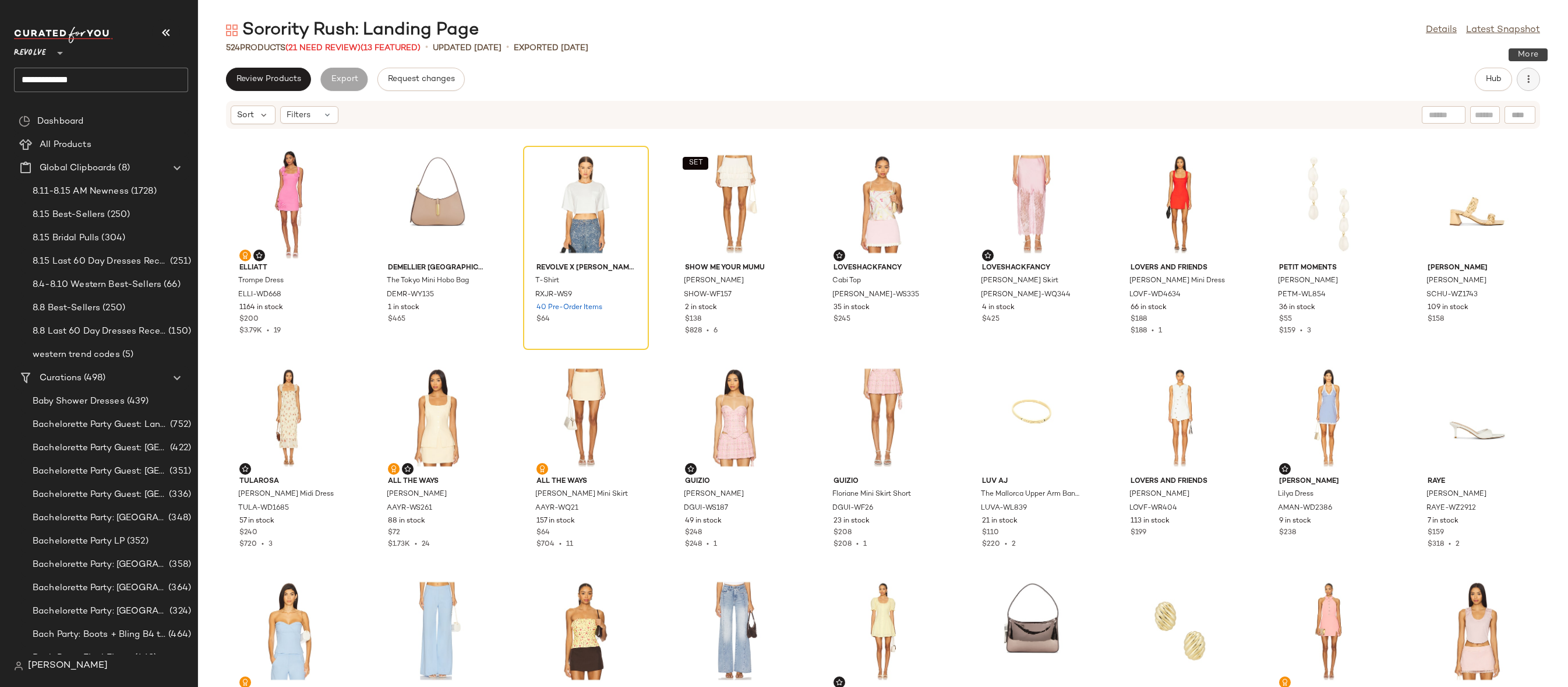
click at [1530, 84] on icon "button" at bounding box center [1528, 79] width 11 height 11
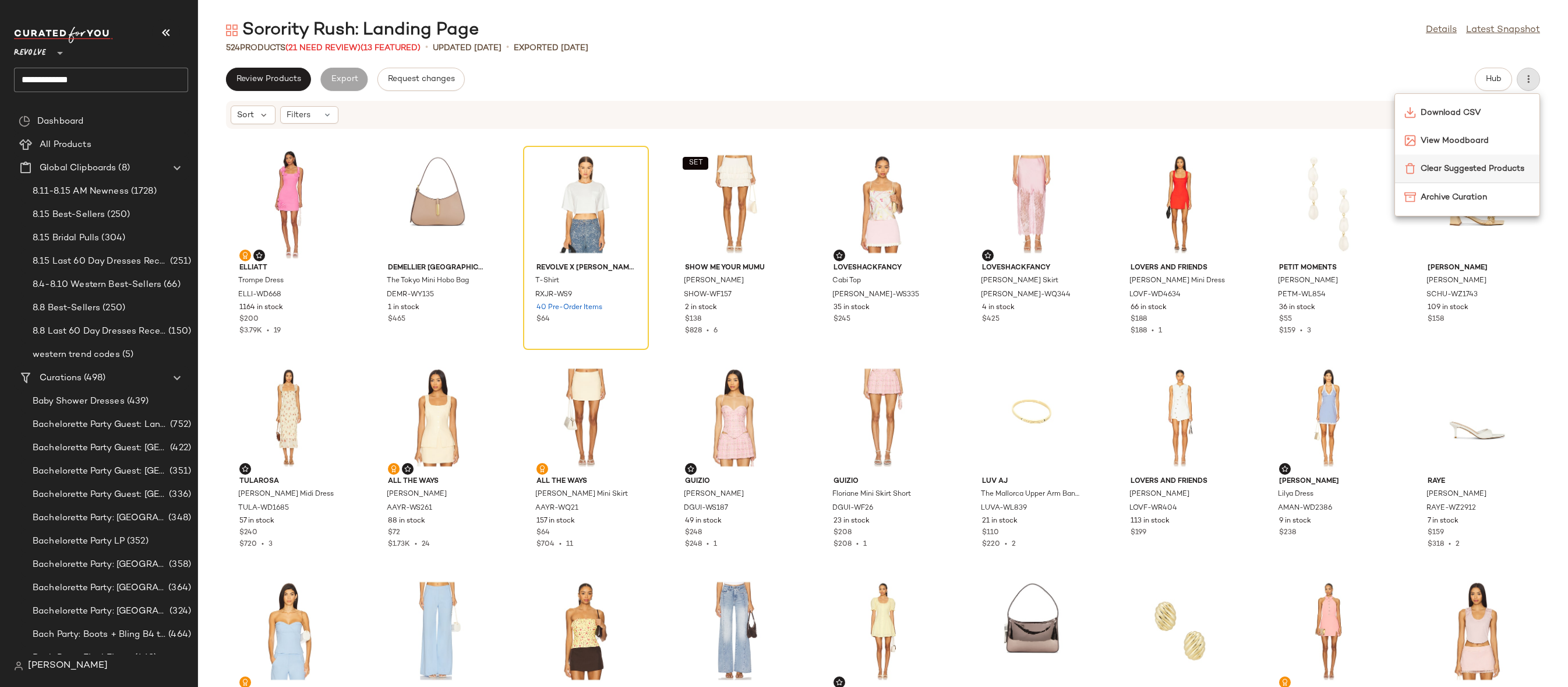
click at [1445, 169] on span "Clear Suggested Products" at bounding box center [1475, 168] width 110 height 12
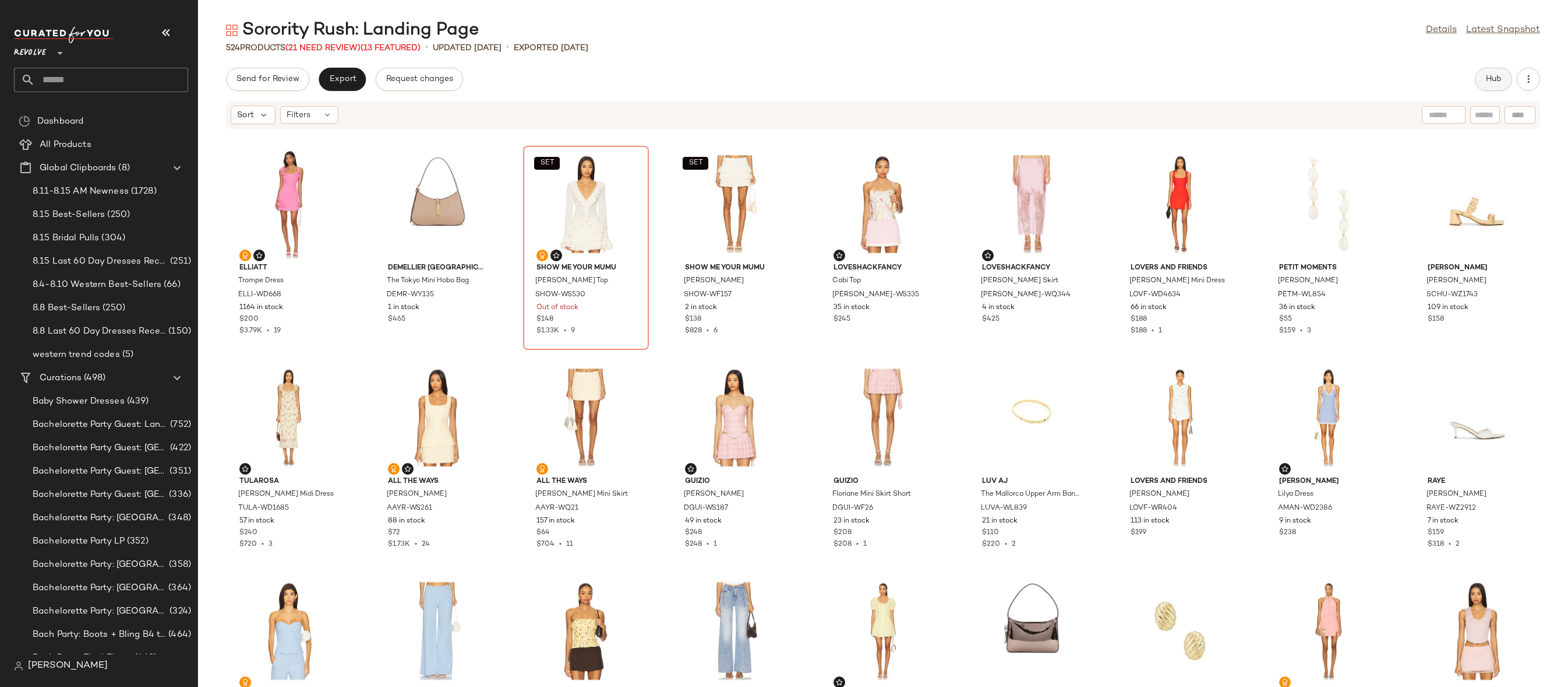
click at [1489, 84] on span "Hub" at bounding box center [1494, 79] width 16 height 9
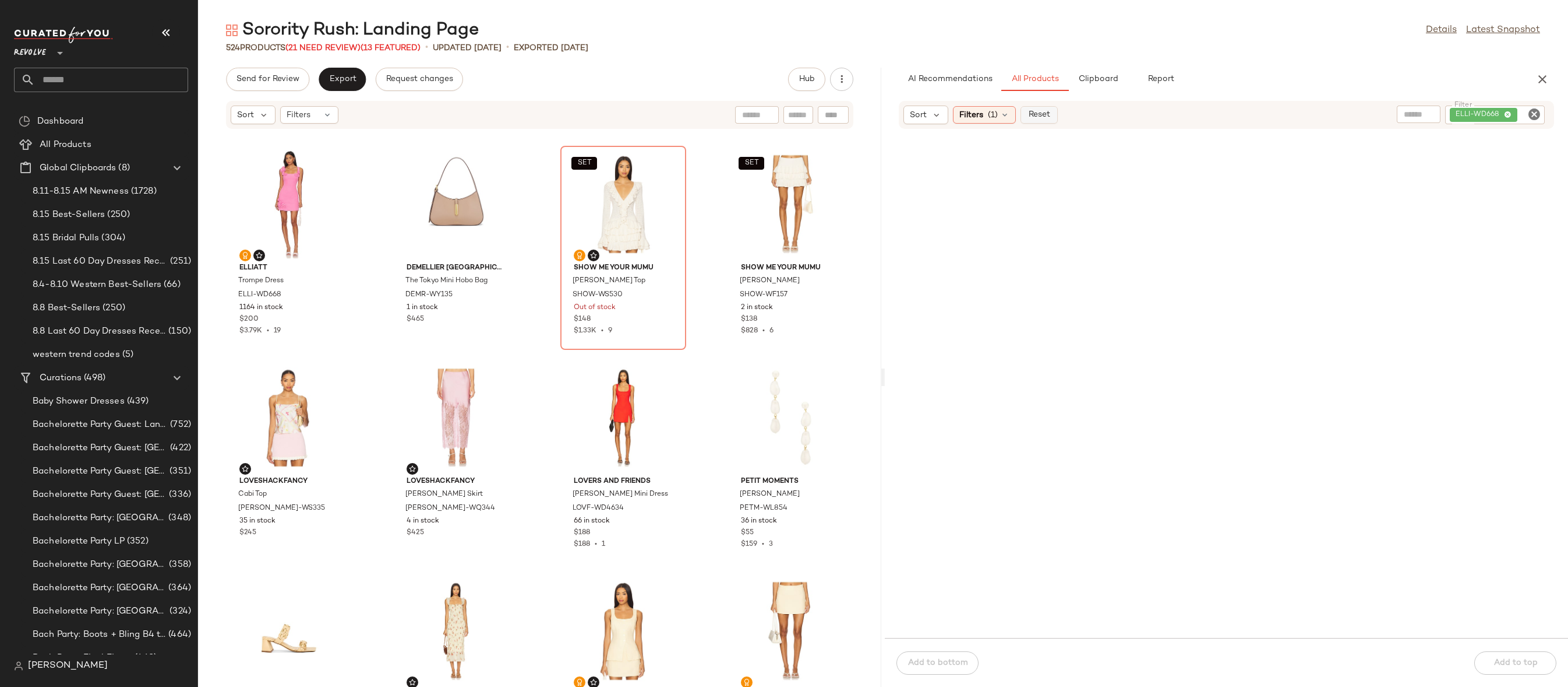
click at [1021, 115] on button "Reset" at bounding box center [1039, 115] width 38 height 18
click at [1005, 115] on icon at bounding box center [1005, 114] width 9 height 9
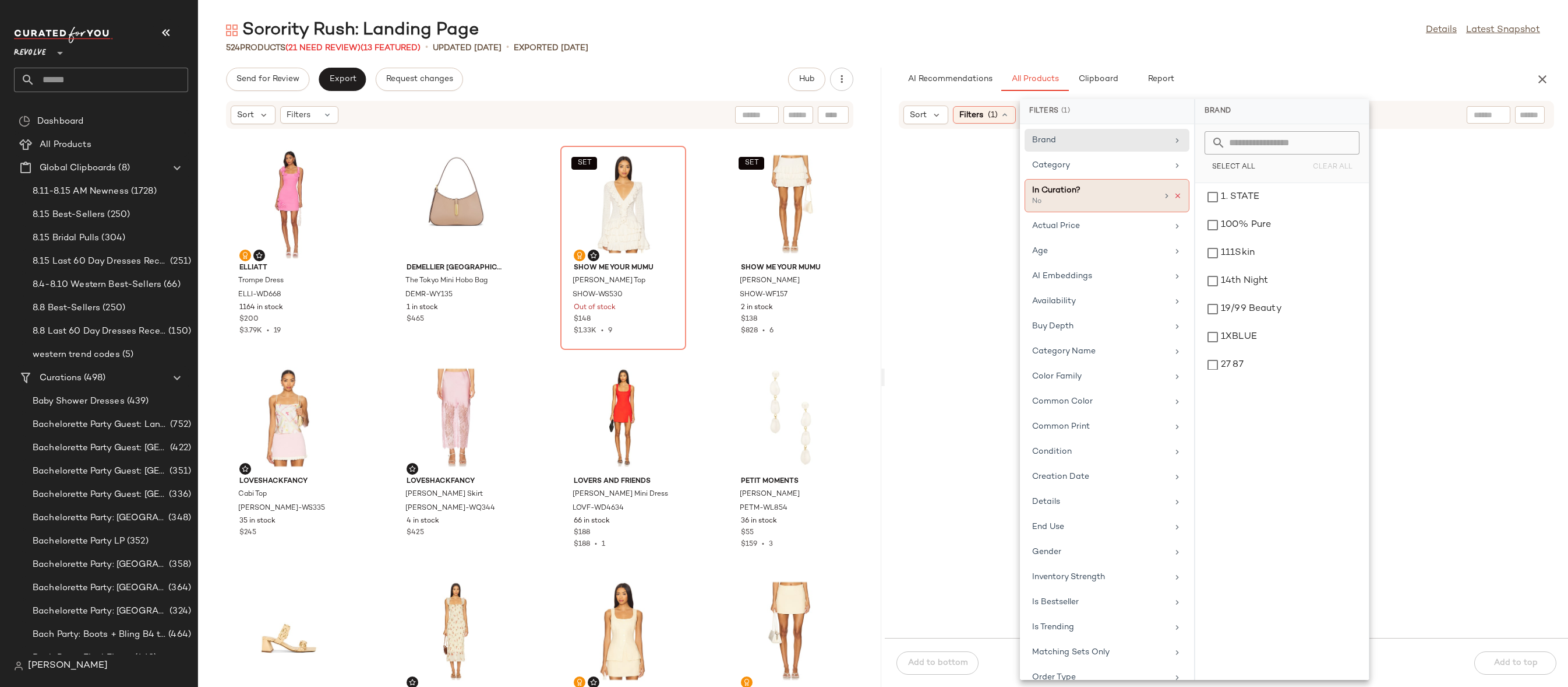
click at [1174, 197] on icon at bounding box center [1178, 196] width 9 height 9
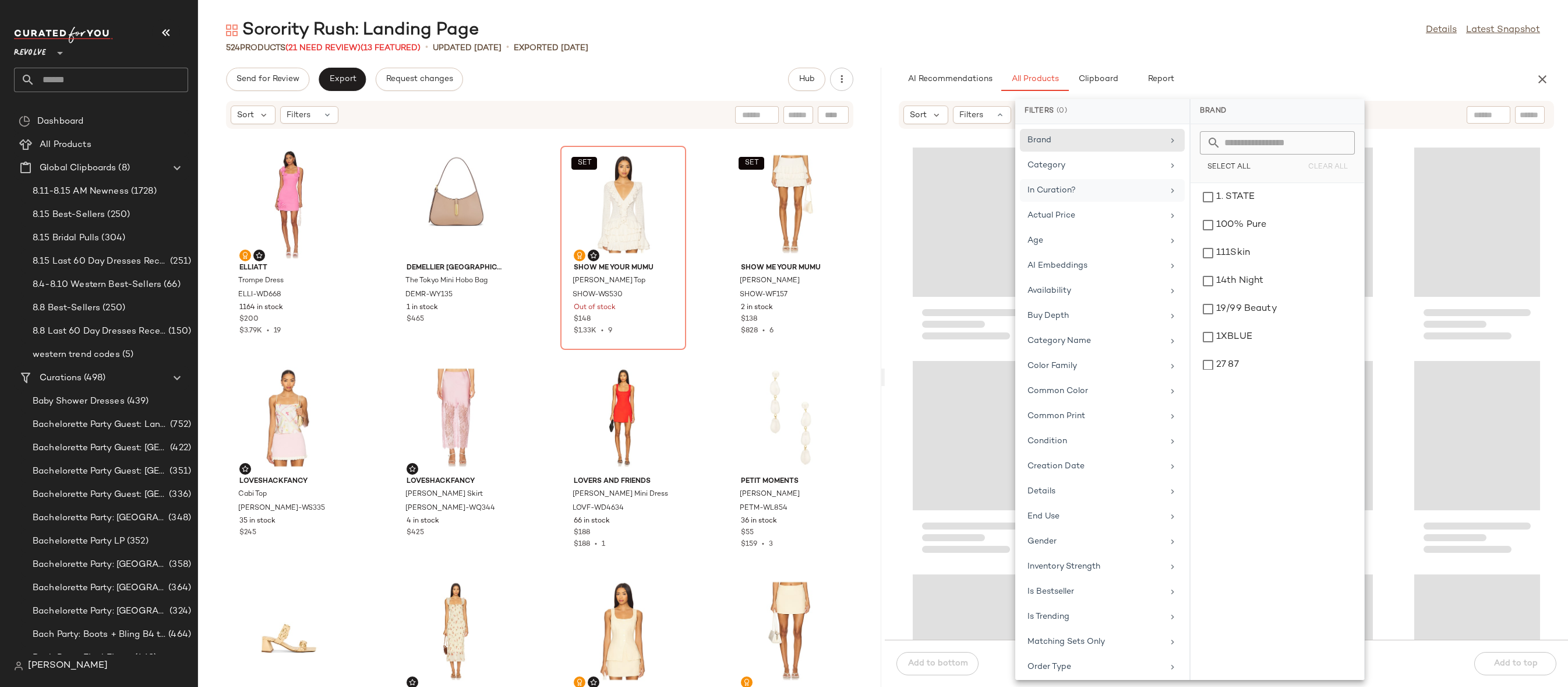
click at [1513, 121] on div at bounding box center [1508, 115] width 83 height 18
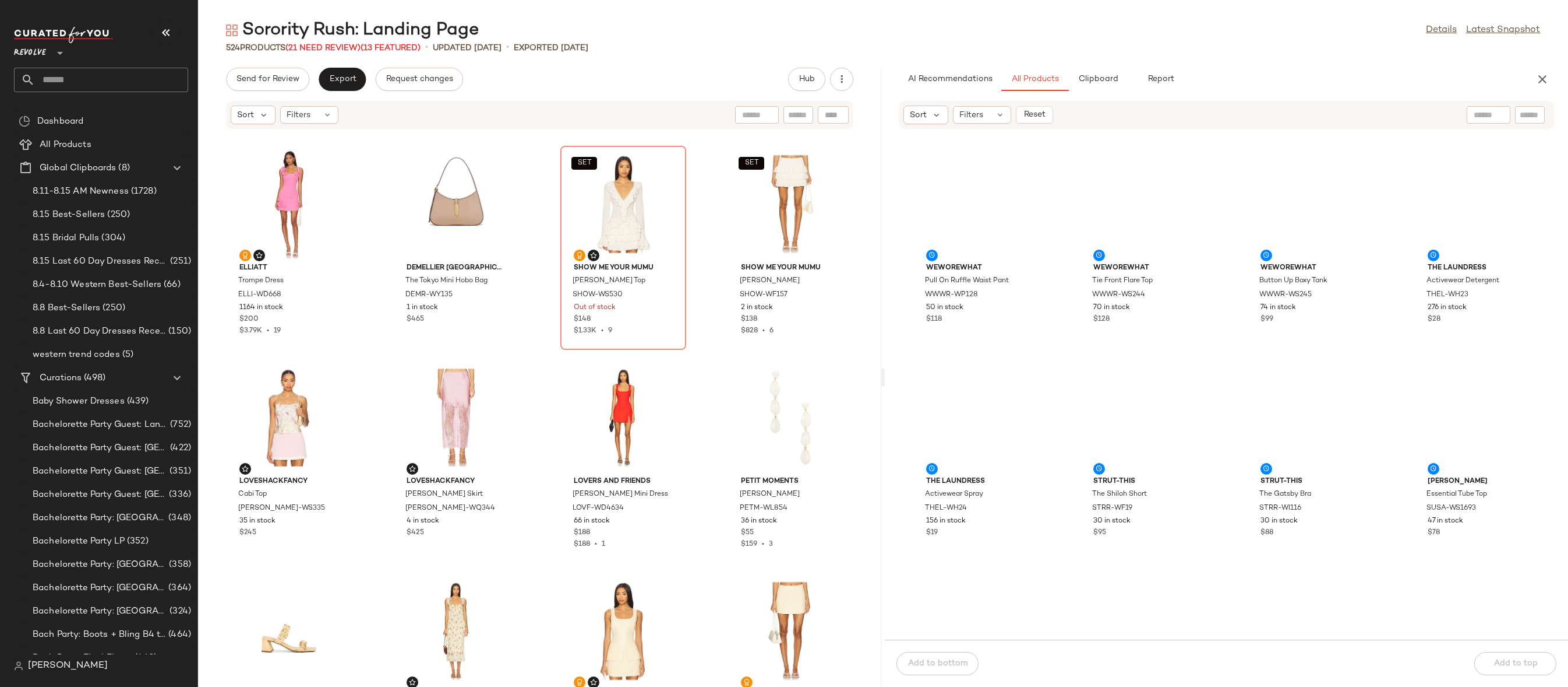
click at [1523, 118] on input "text" at bounding box center [1530, 115] width 21 height 12
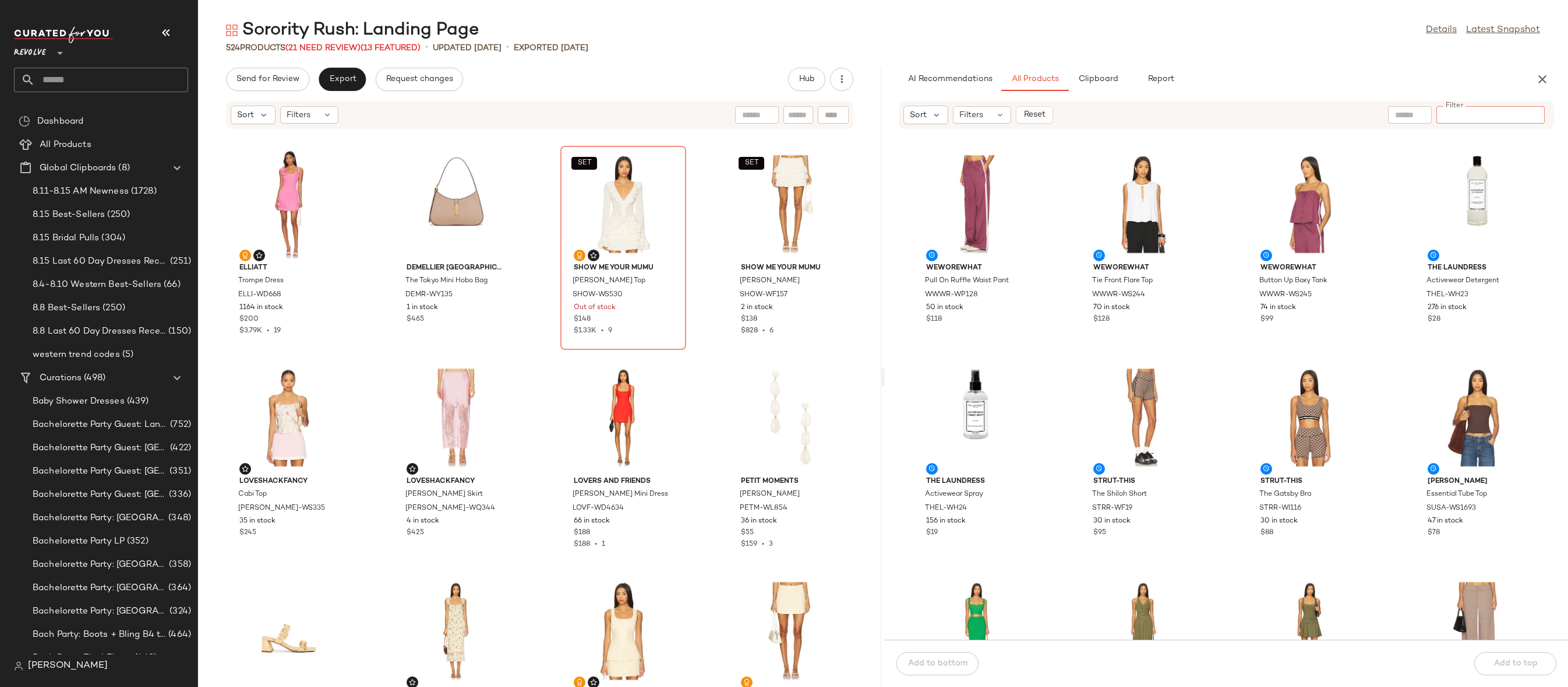
paste input "**********"
type input "**********"
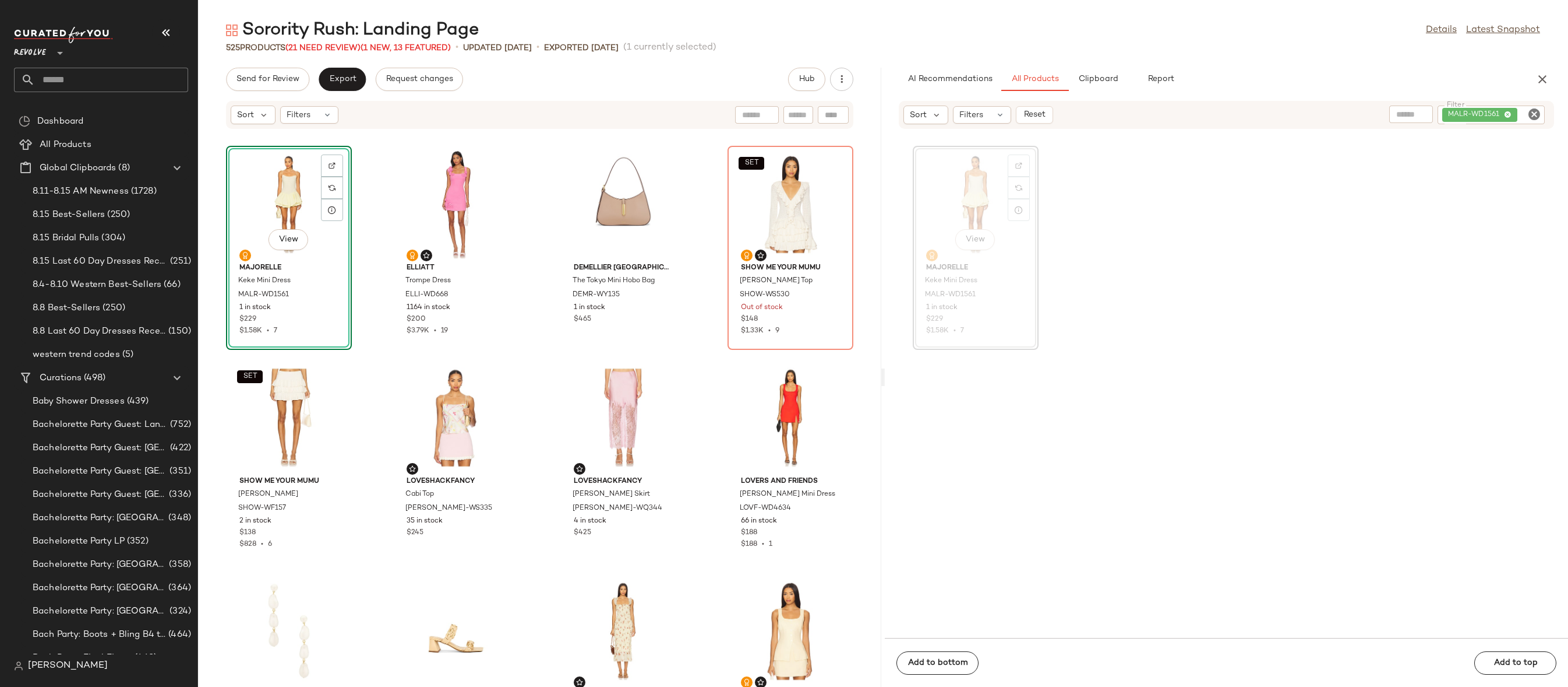
drag, startPoint x: 442, startPoint y: 189, endPoint x: 424, endPoint y: 21, distance: 169.0
click at [1532, 116] on icon "Clear Filter" at bounding box center [1535, 114] width 14 height 14
paste input "*********"
type input "*********"
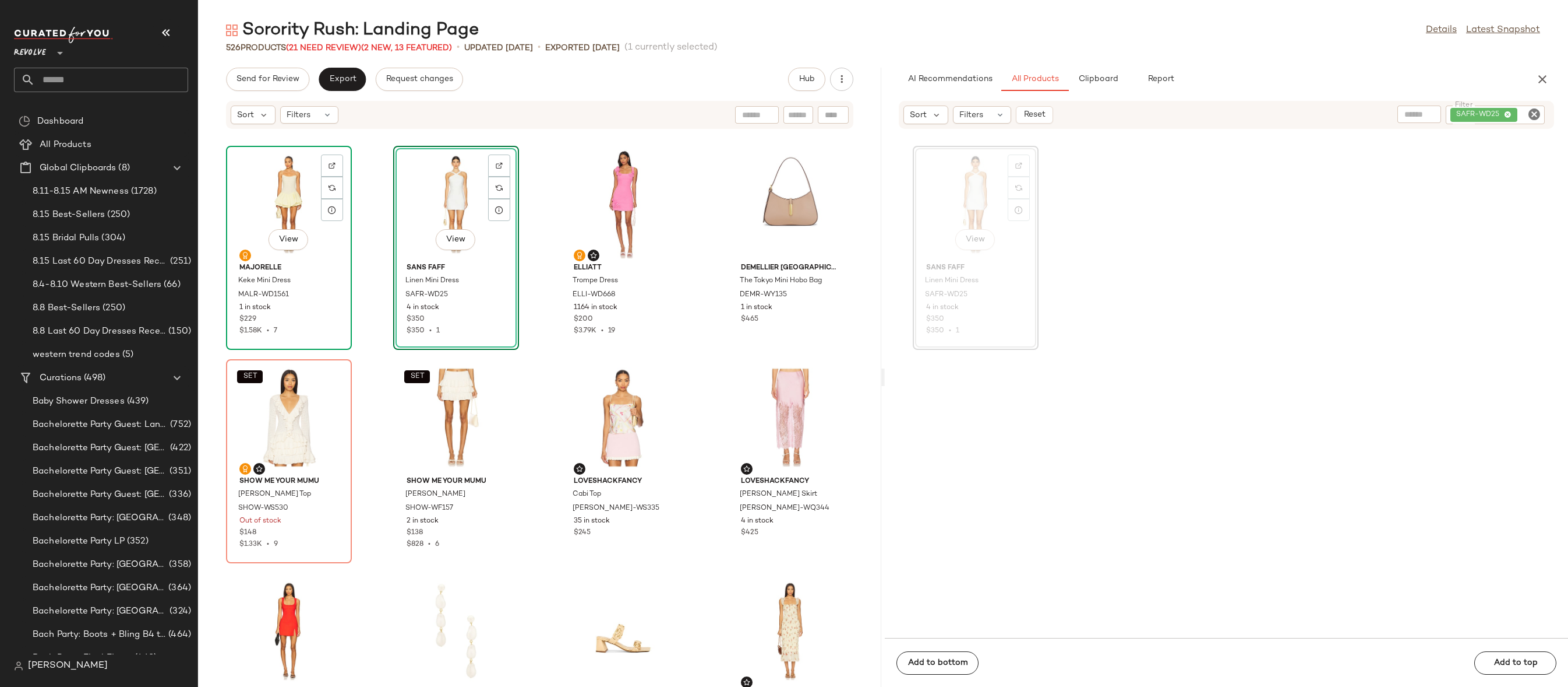
click at [281, 192] on div "View" at bounding box center [289, 203] width 118 height 108
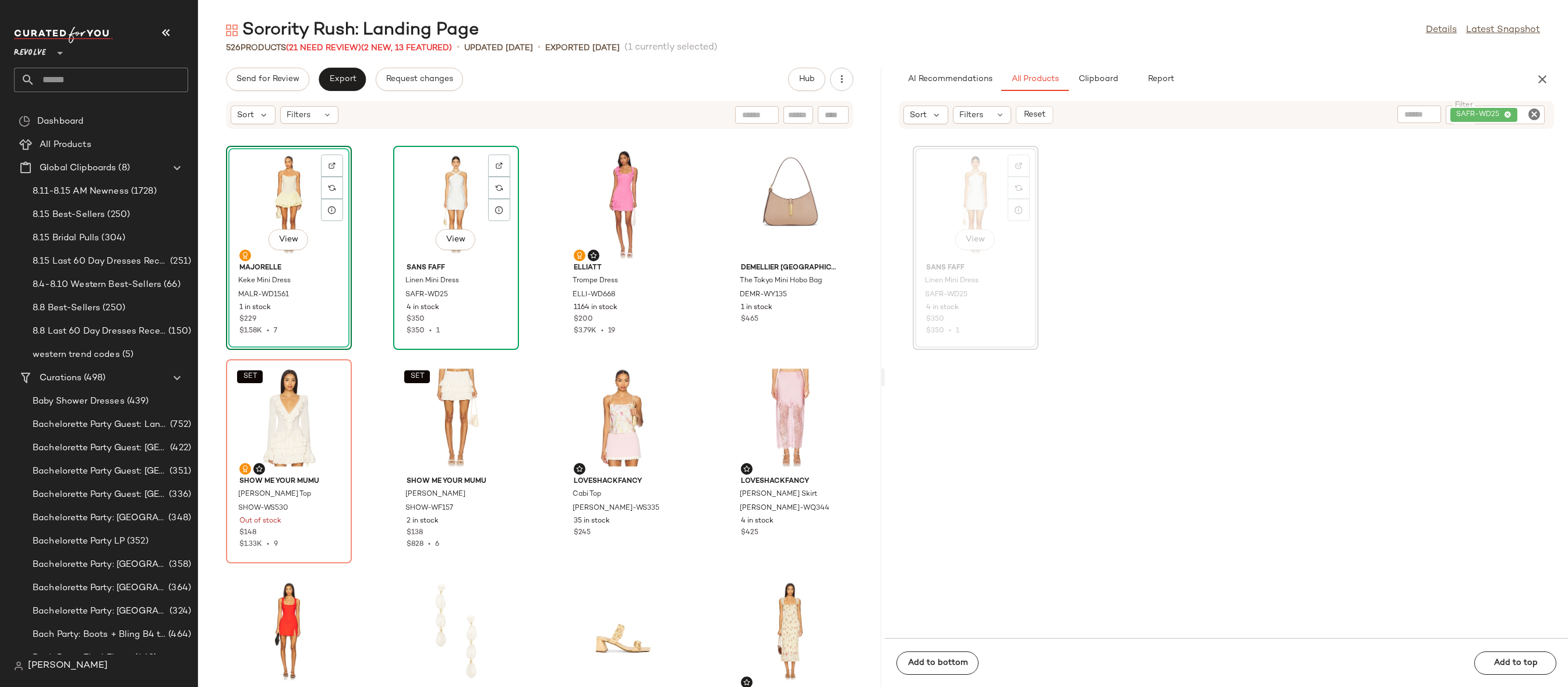
click at [477, 201] on div "View" at bounding box center [456, 203] width 118 height 108
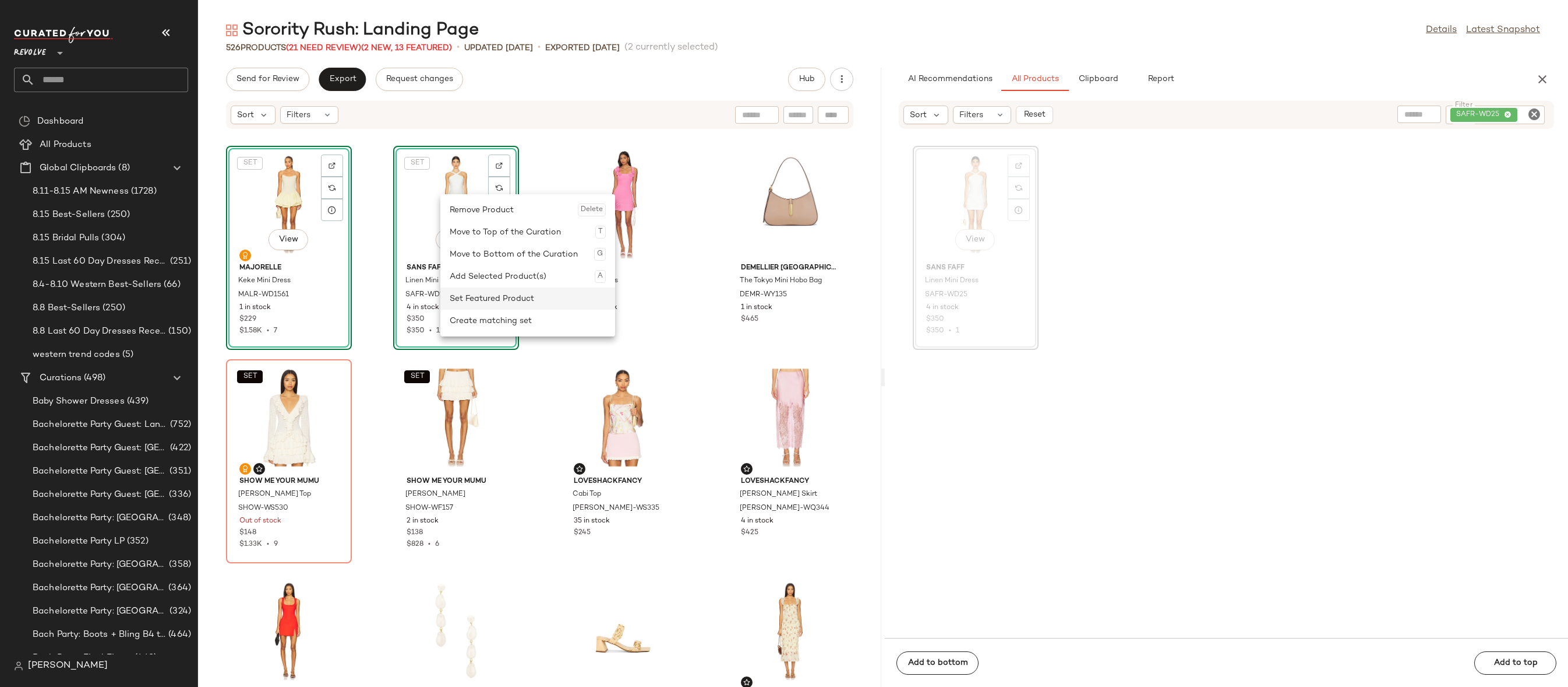
click at [463, 300] on div "Set Featured Product" at bounding box center [528, 298] width 156 height 22
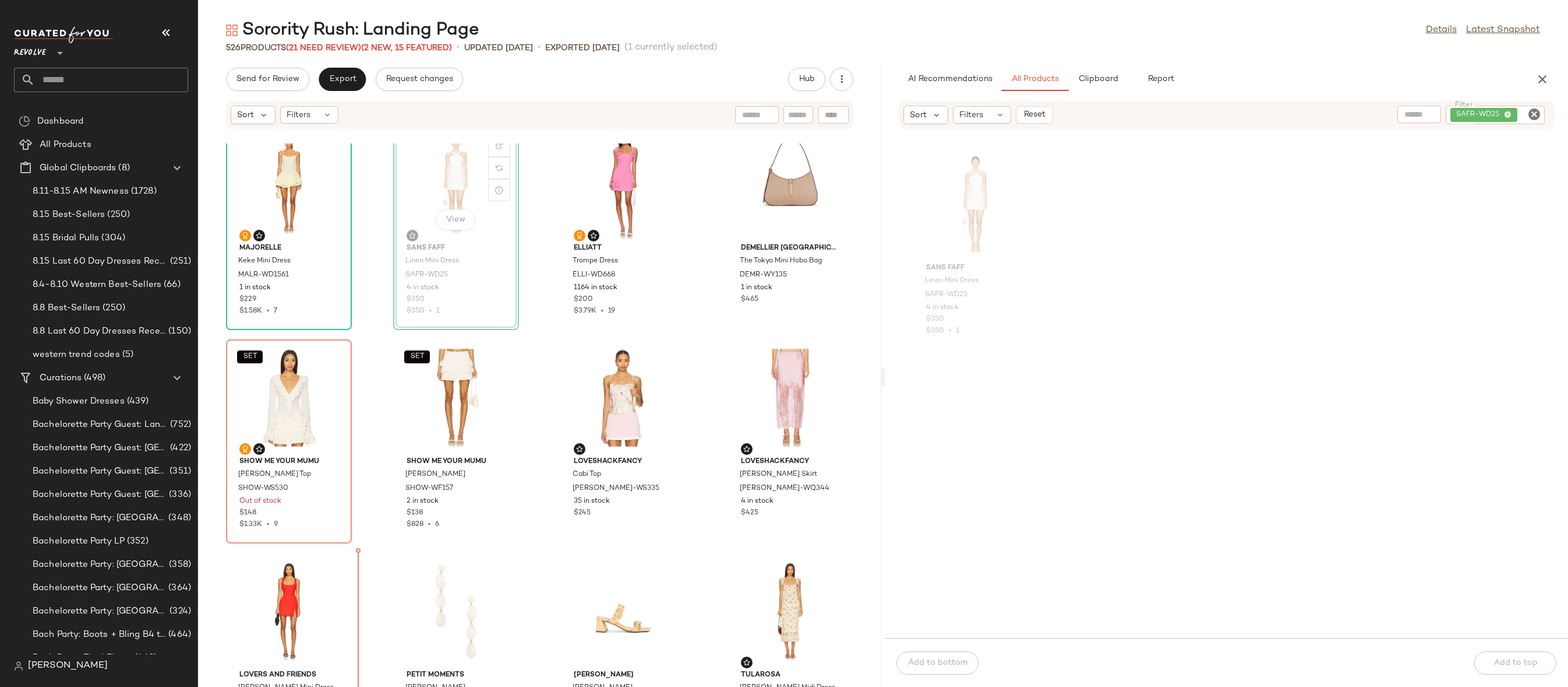
scroll to position [30, 0]
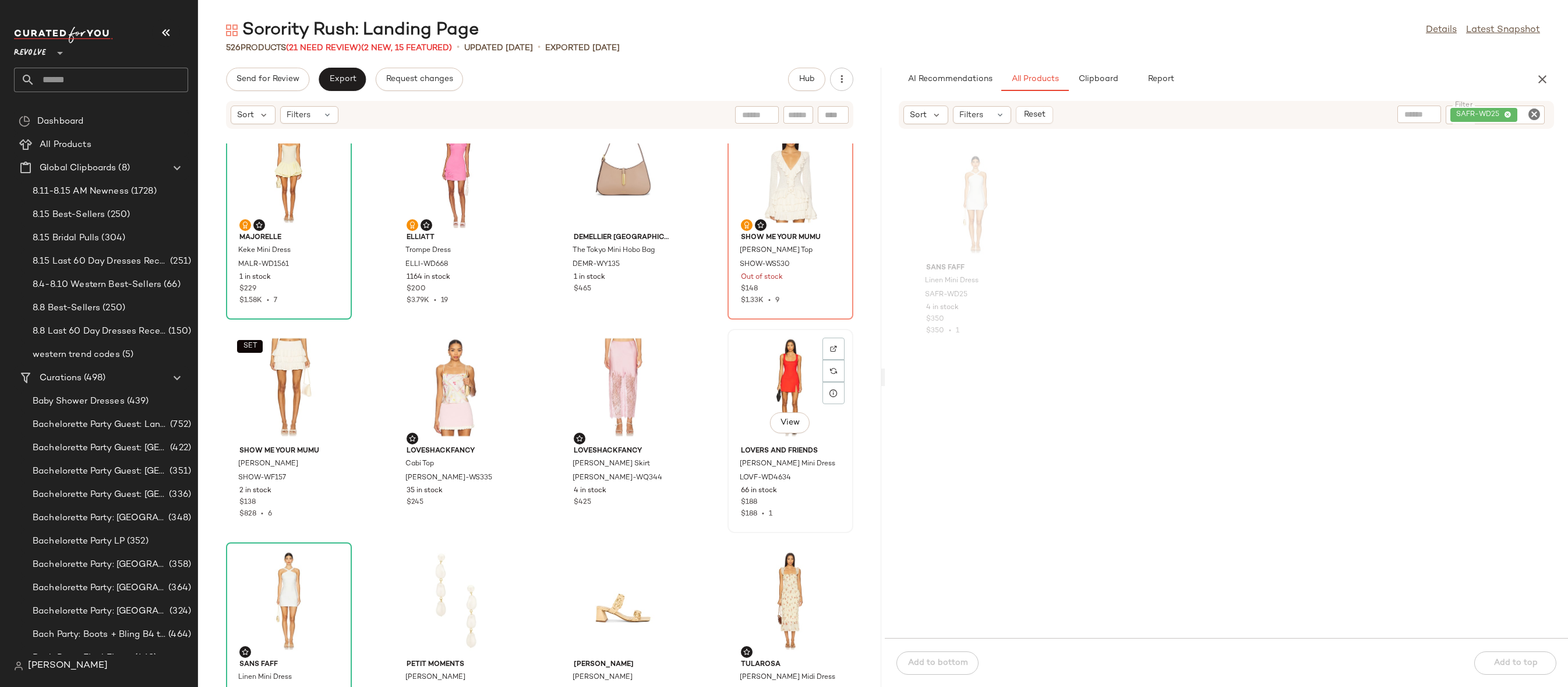
click at [769, 379] on div "View" at bounding box center [791, 386] width 118 height 108
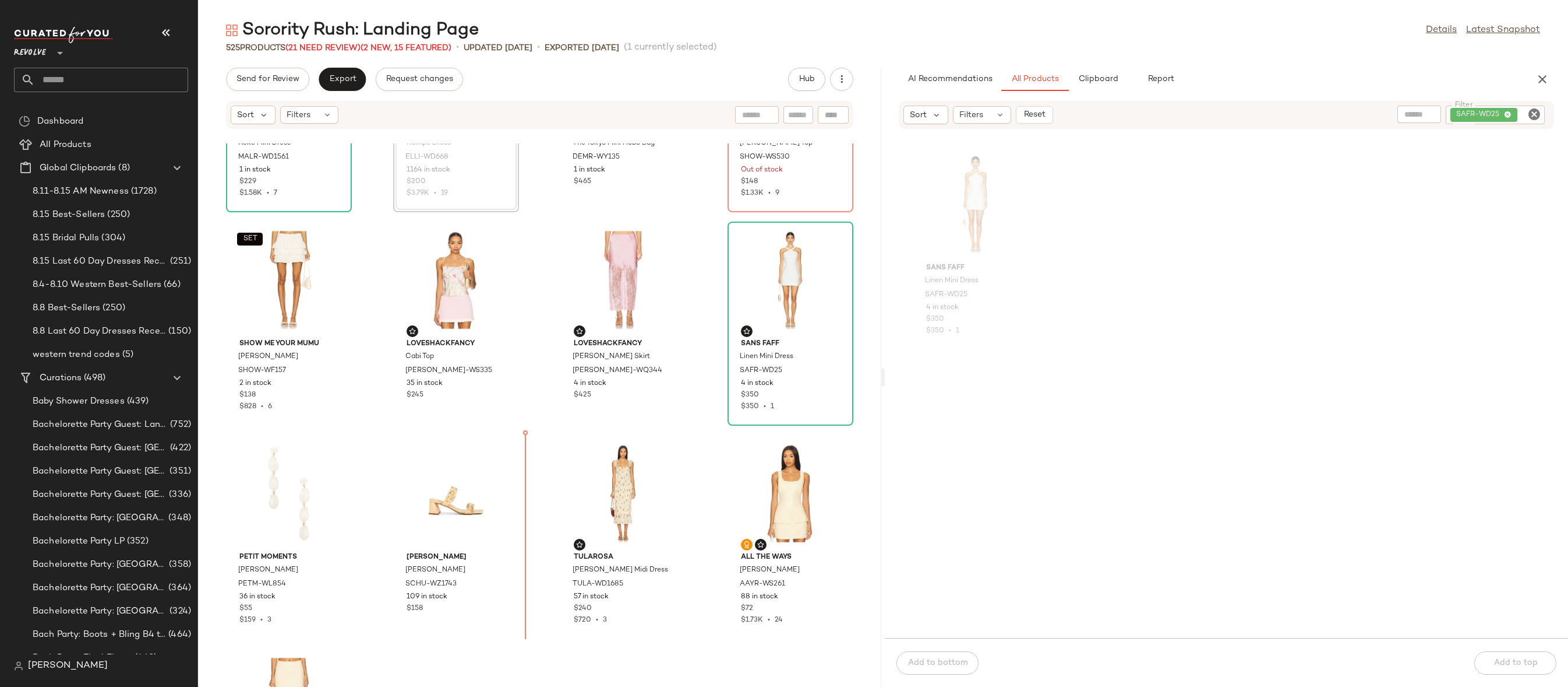
scroll to position [138, 0]
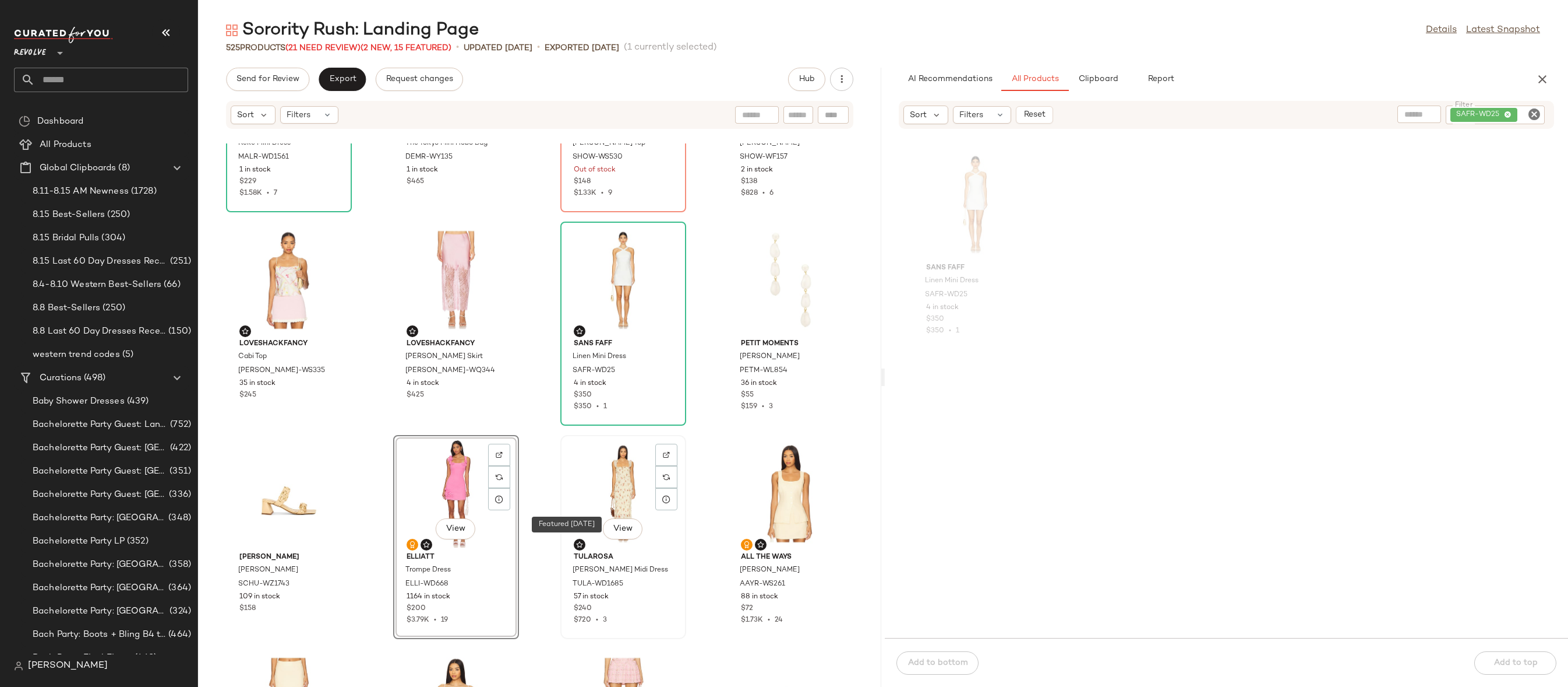
click at [598, 493] on div "View" at bounding box center [624, 493] width 118 height 108
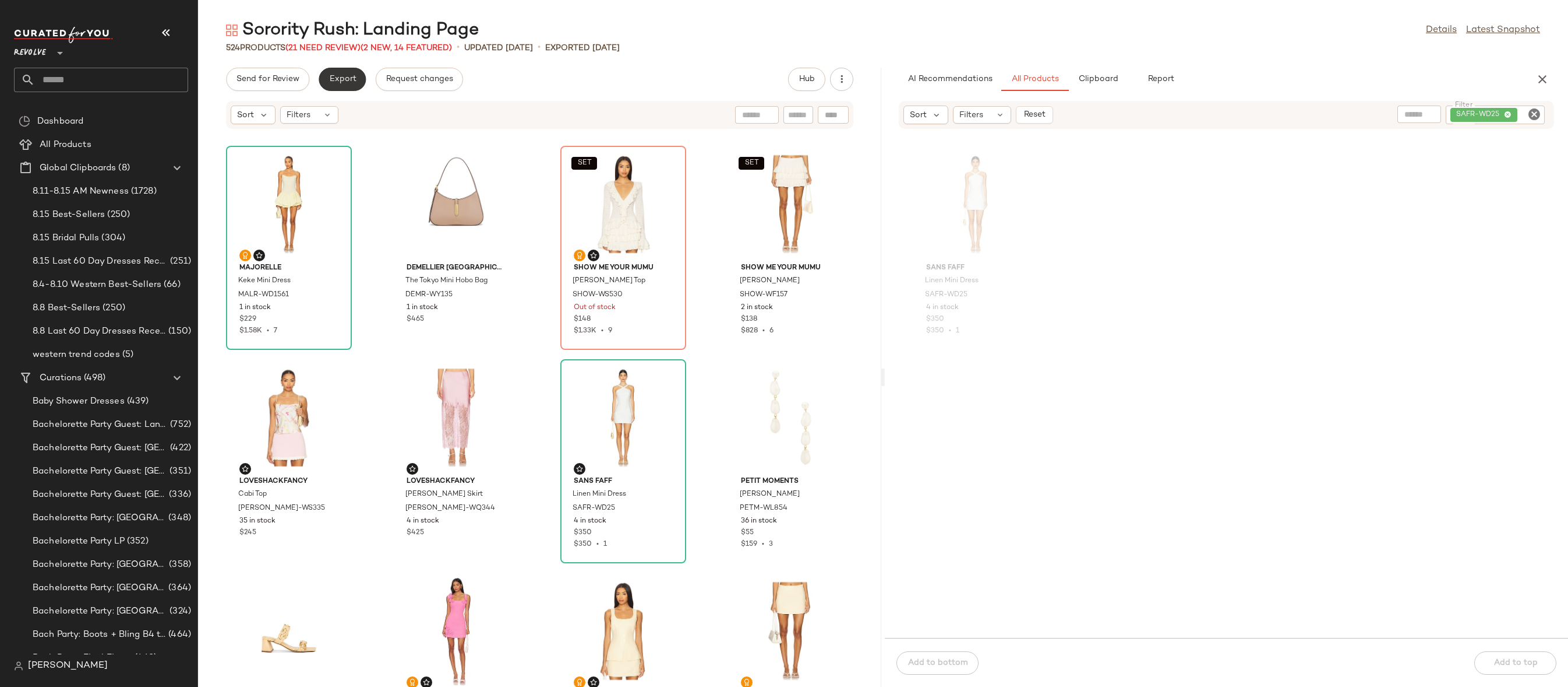
click at [346, 79] on span "Export" at bounding box center [342, 79] width 28 height 9
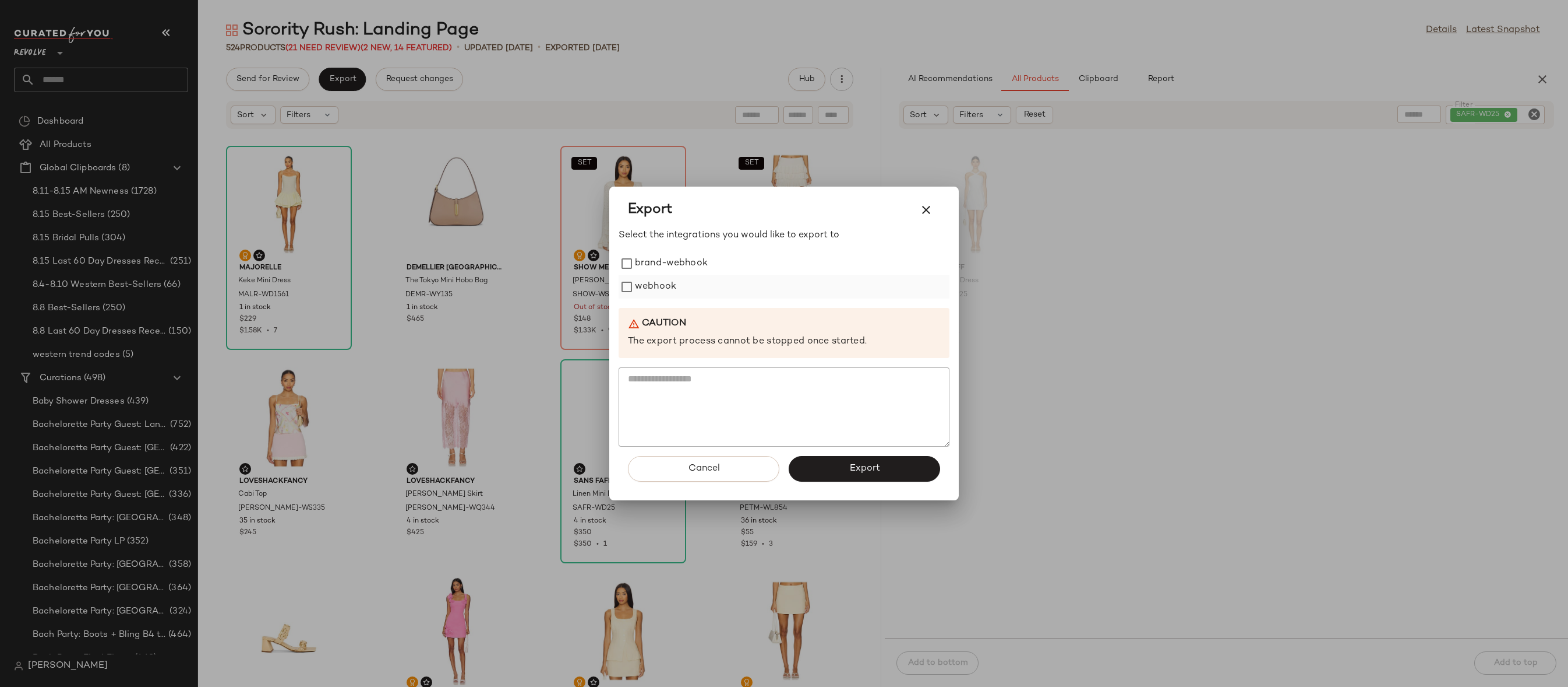
click at [655, 286] on label "webhook" at bounding box center [655, 286] width 41 height 23
click at [821, 467] on button "Export" at bounding box center [864, 469] width 152 height 26
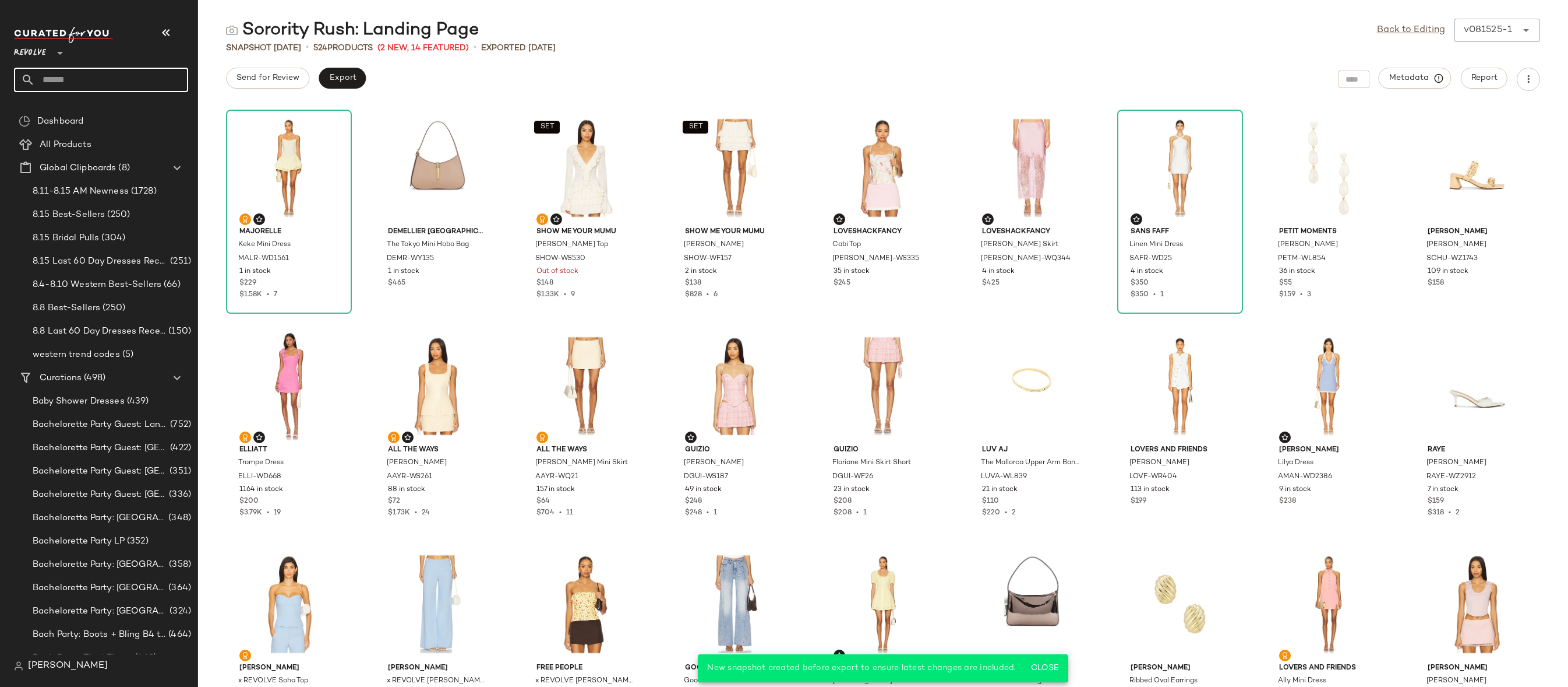
click at [102, 67] on input "text" at bounding box center [111, 79] width 153 height 25
type input "*"
click at [129, 111] on span "Chic" at bounding box center [121, 113] width 18 height 12
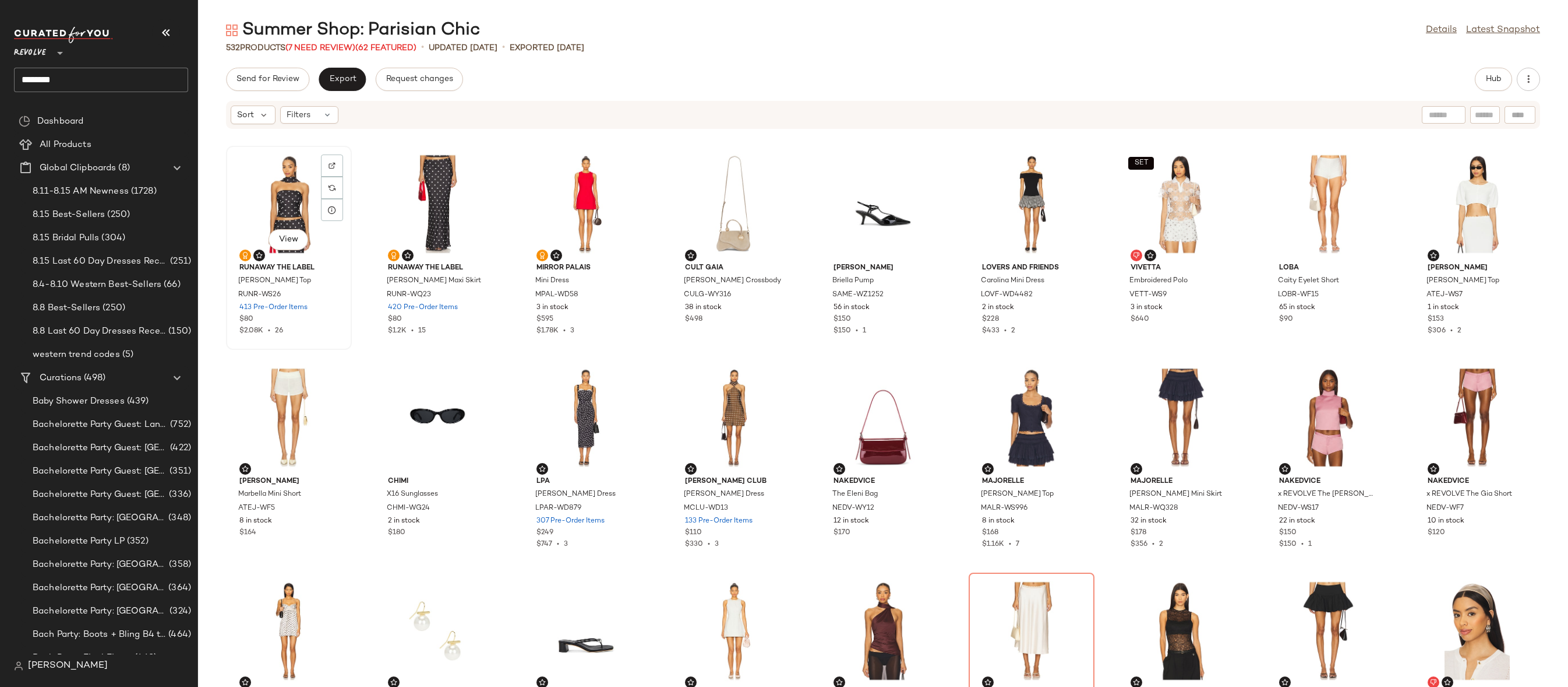
click at [295, 194] on div "View" at bounding box center [289, 203] width 118 height 108
click at [408, 195] on div "View" at bounding box center [437, 203] width 118 height 108
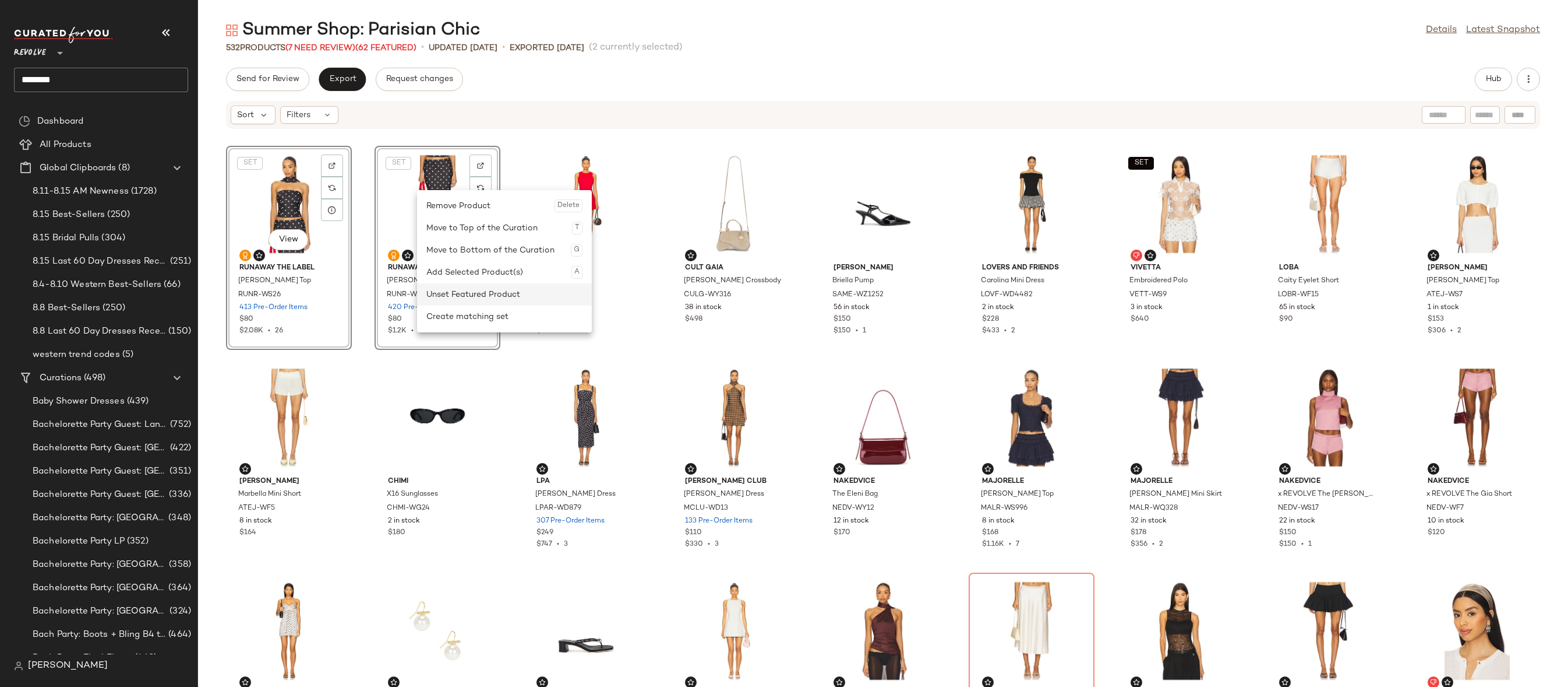
click at [439, 296] on div "Unset Featured Product" at bounding box center [504, 294] width 156 height 22
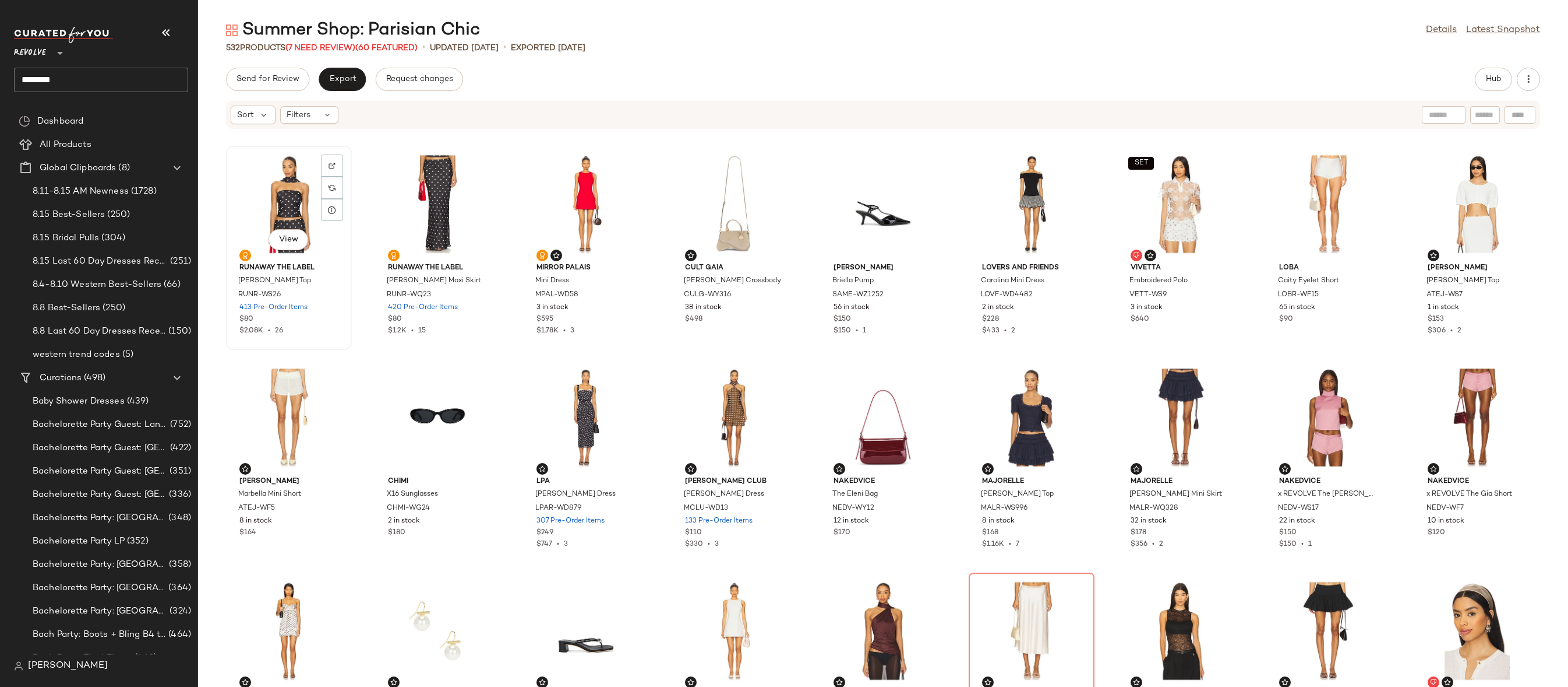
click at [288, 220] on div "View" at bounding box center [289, 203] width 118 height 108
click at [447, 189] on div "View" at bounding box center [437, 203] width 118 height 108
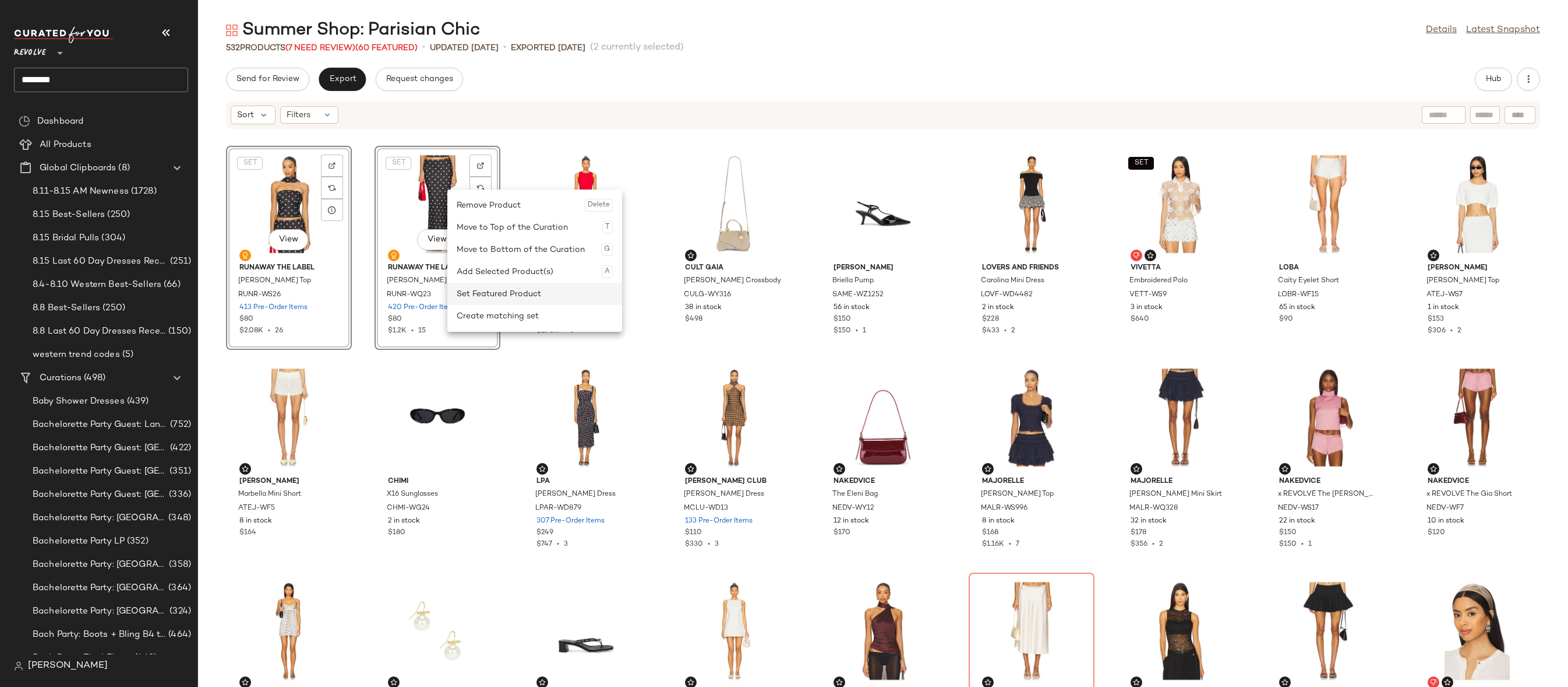
click at [463, 294] on div "Set Featured Product" at bounding box center [535, 294] width 156 height 22
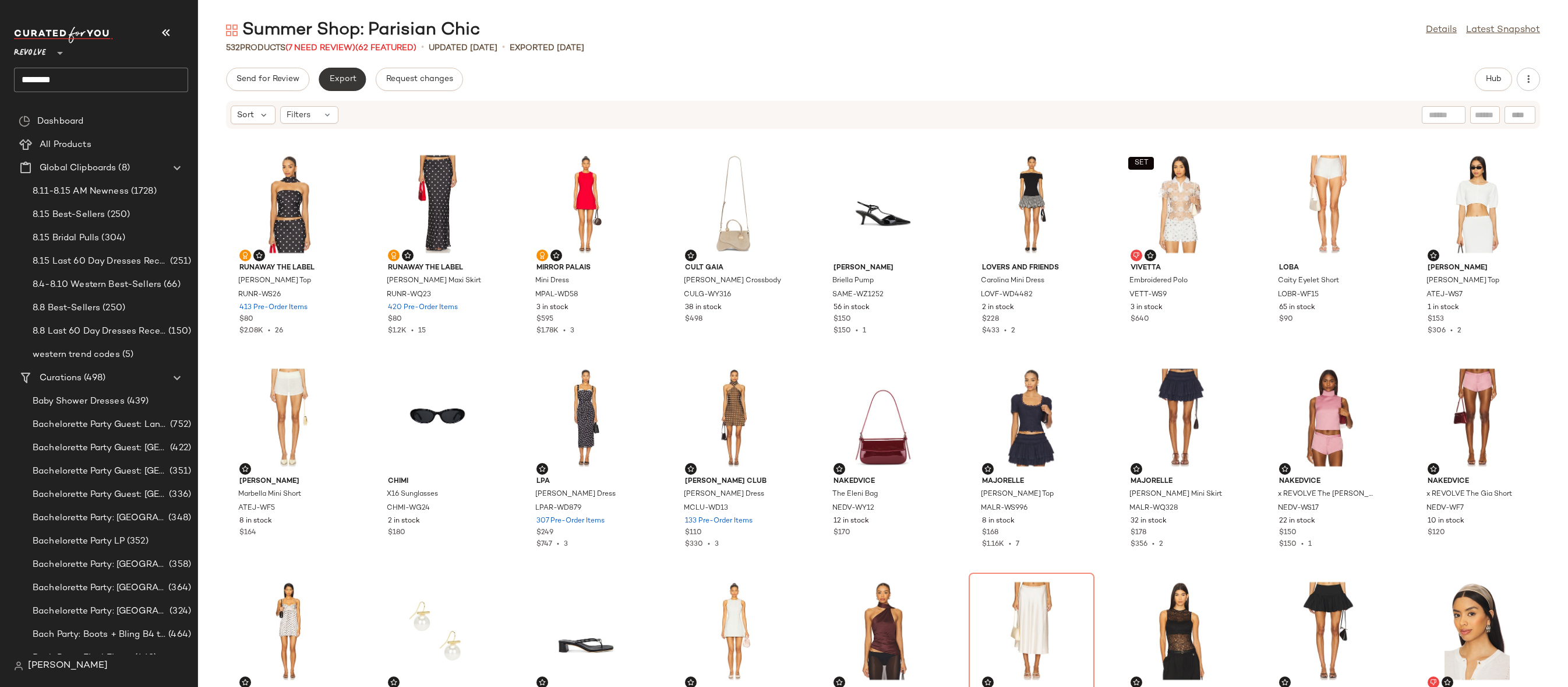
click at [342, 68] on button "Export" at bounding box center [342, 79] width 47 height 23
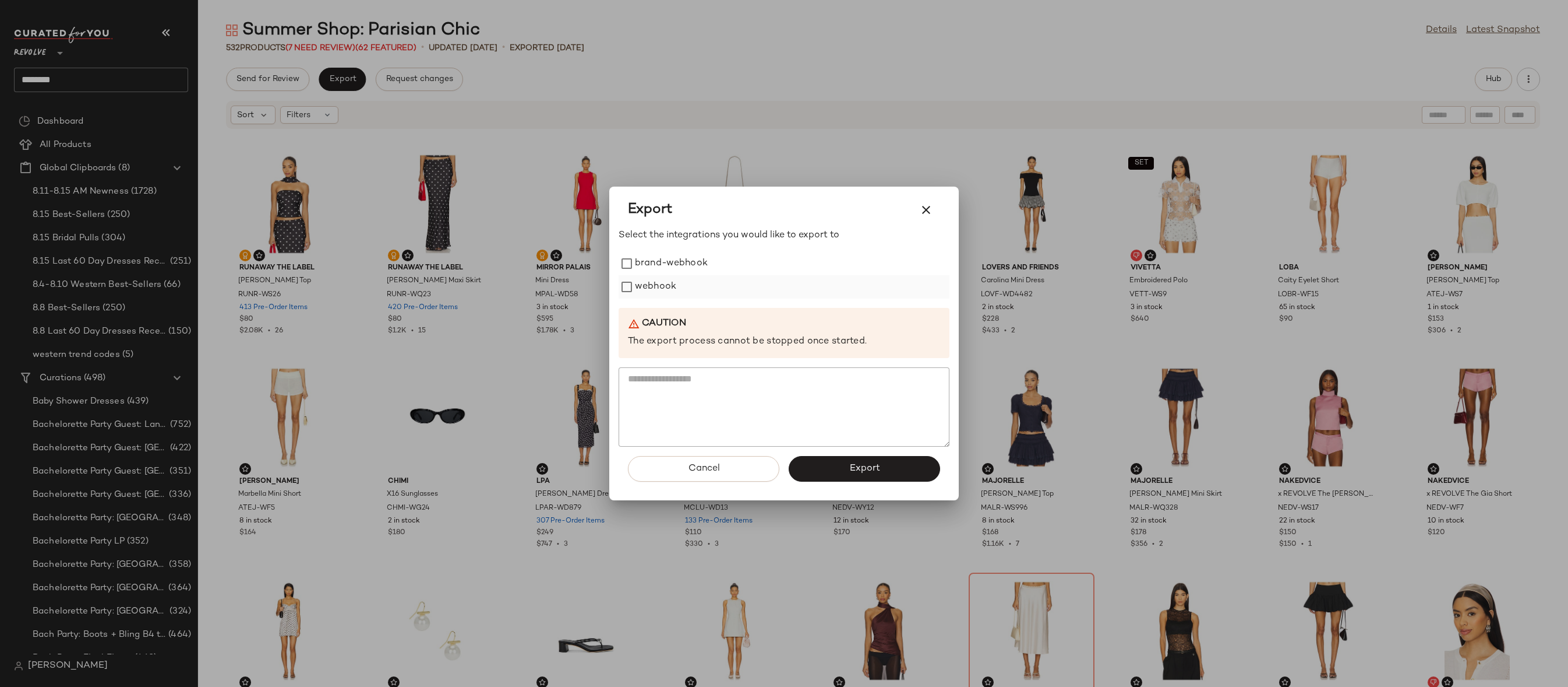
click at [635, 294] on label "webhook" at bounding box center [655, 286] width 41 height 23
click at [822, 469] on button "Export" at bounding box center [864, 469] width 152 height 26
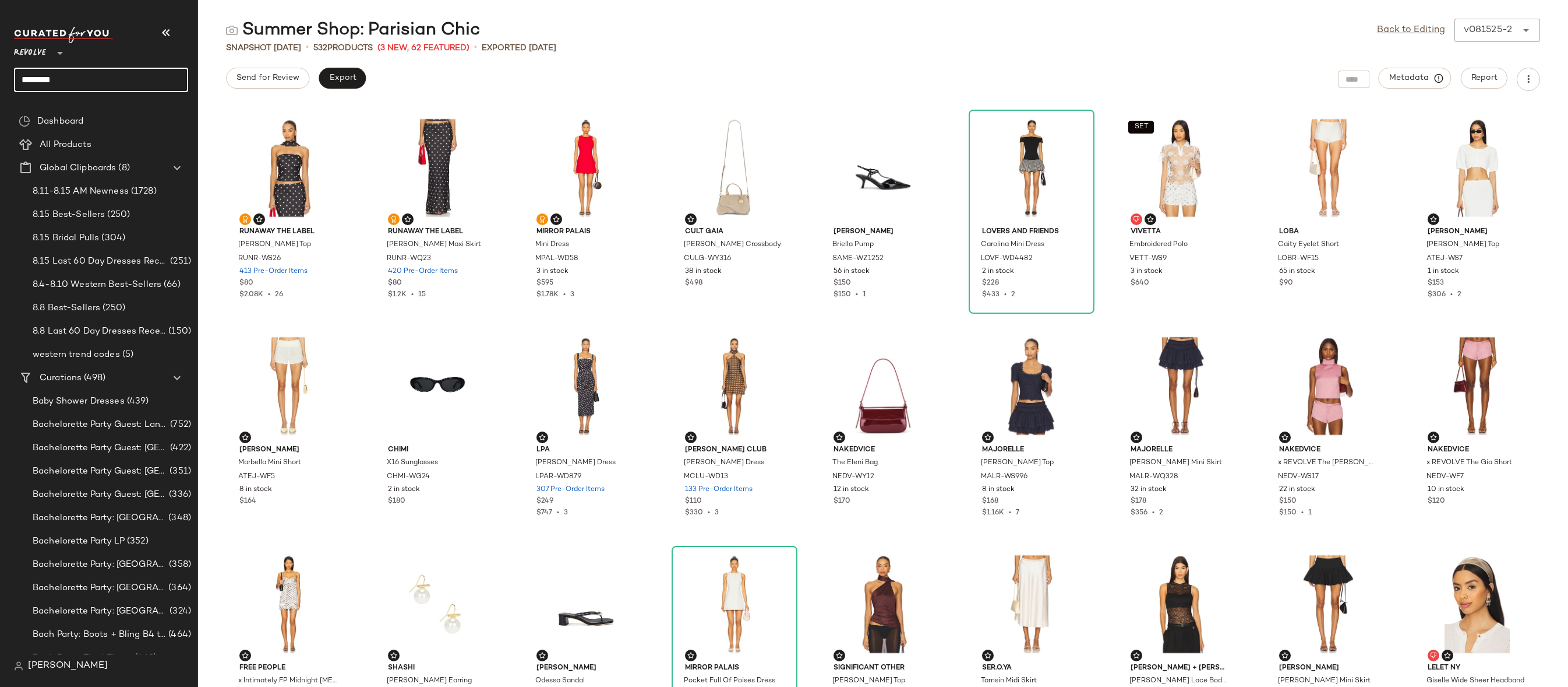
click at [131, 82] on input "********" at bounding box center [101, 79] width 174 height 25
type input "**********"
click at [115, 118] on span "Prep" at bounding box center [121, 113] width 18 height 12
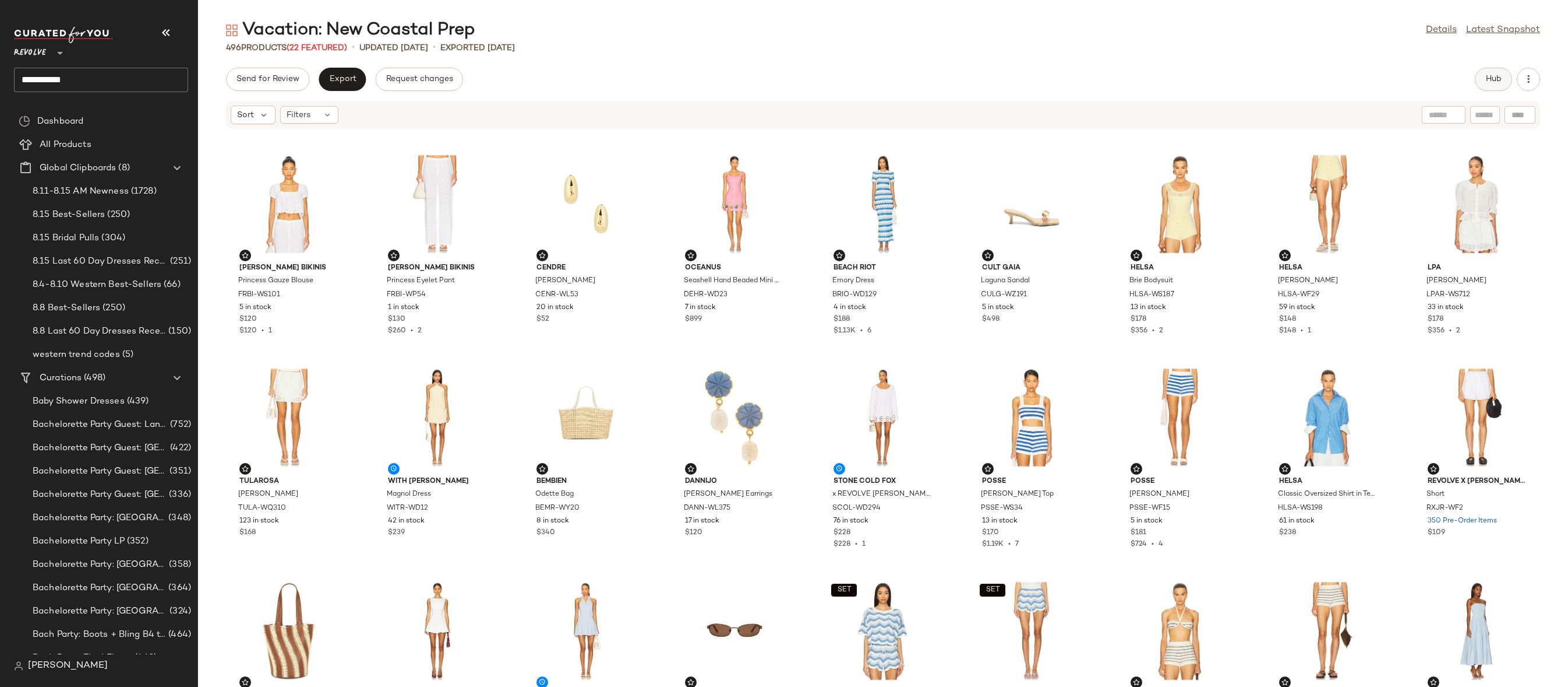
click at [1489, 84] on span "Hub" at bounding box center [1494, 79] width 16 height 9
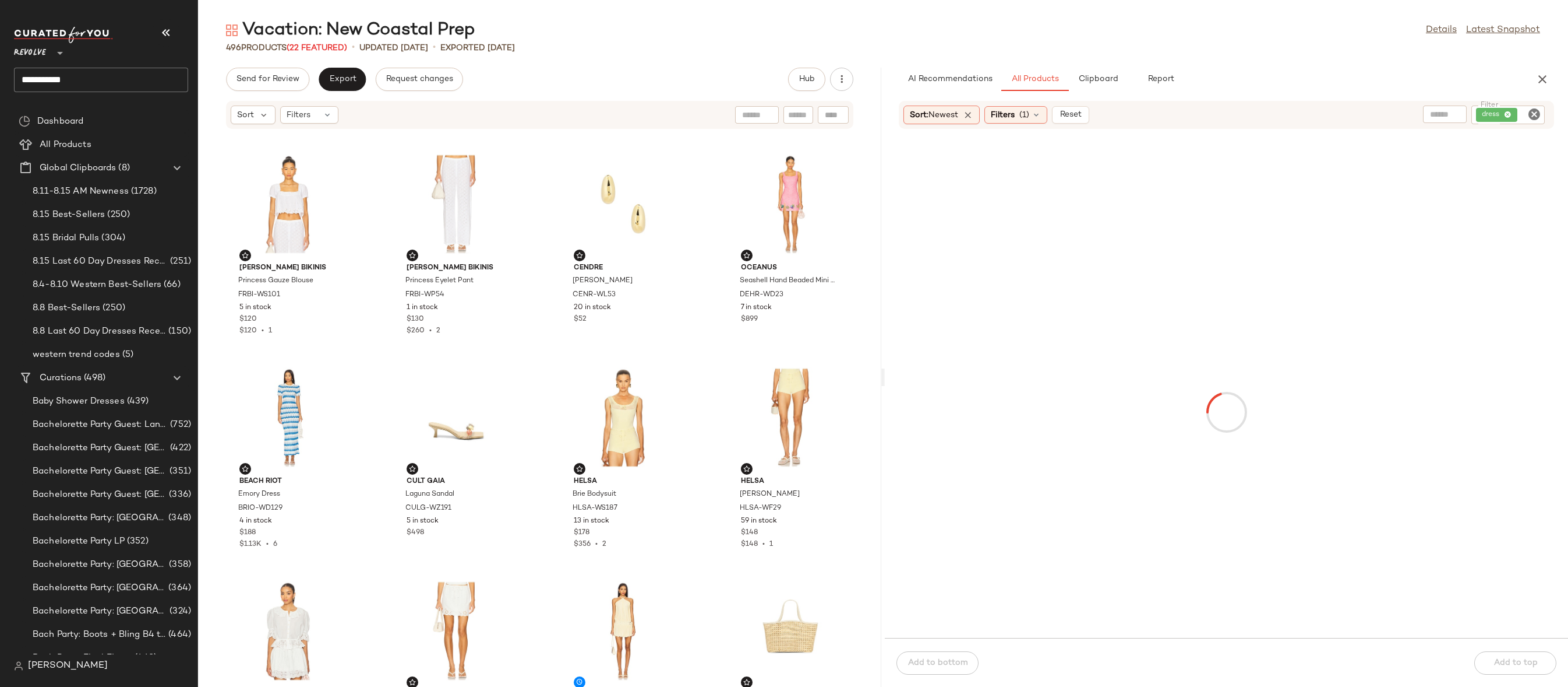
click at [1535, 116] on icon "Clear Filter" at bounding box center [1535, 114] width 14 height 14
paste input "*********"
type input "*********"
click at [1535, 114] on icon "Clear Filter" at bounding box center [1535, 114] width 14 height 14
paste input "**********"
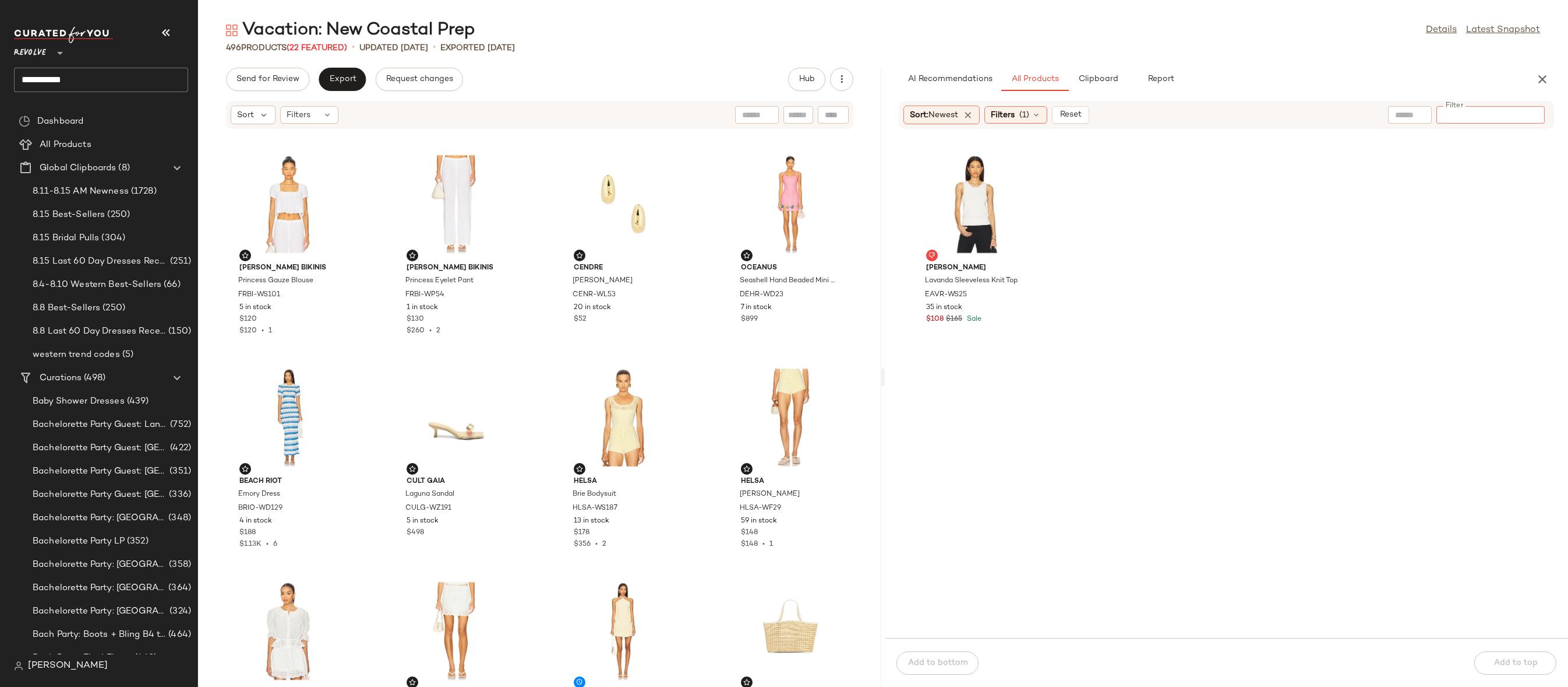
type input "**********"
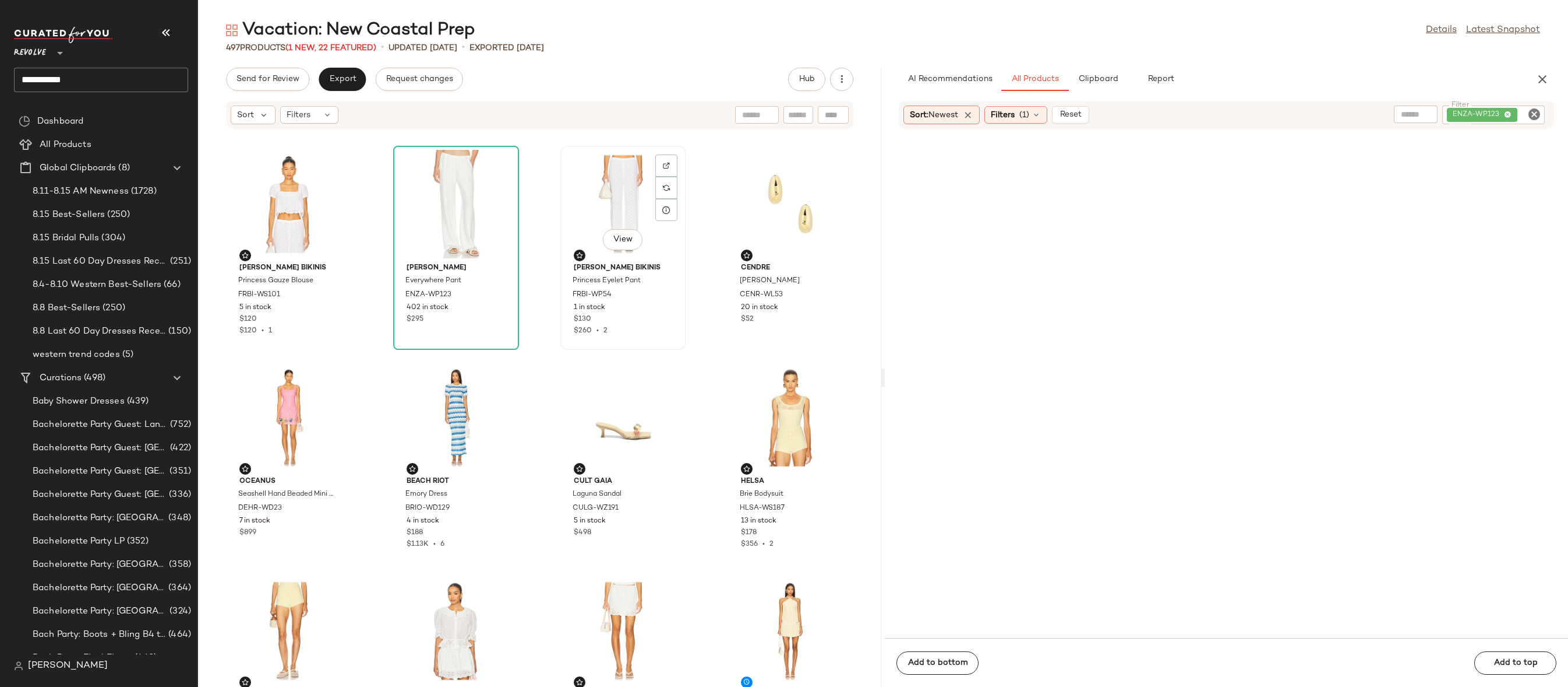
click at [628, 201] on div "View" at bounding box center [624, 203] width 118 height 108
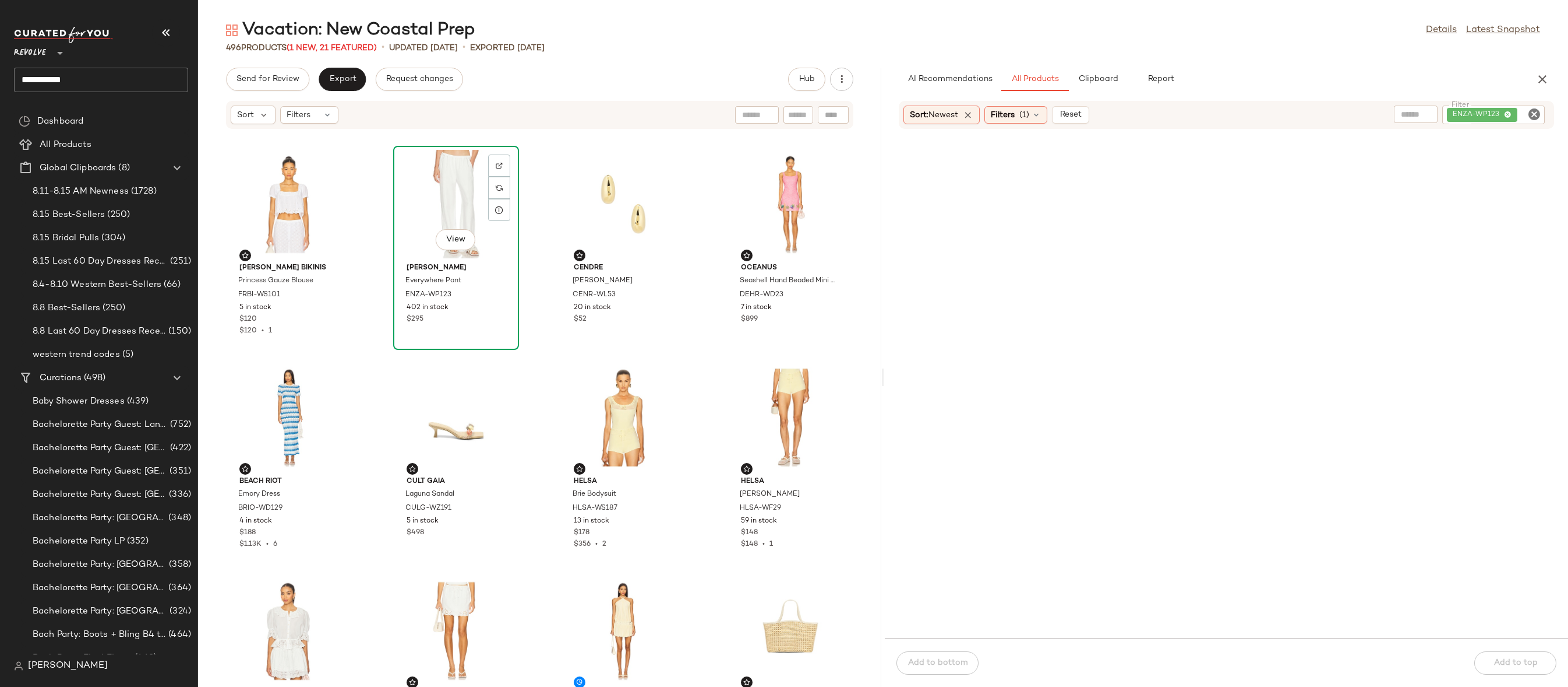
click at [454, 177] on div "View" at bounding box center [456, 203] width 118 height 108
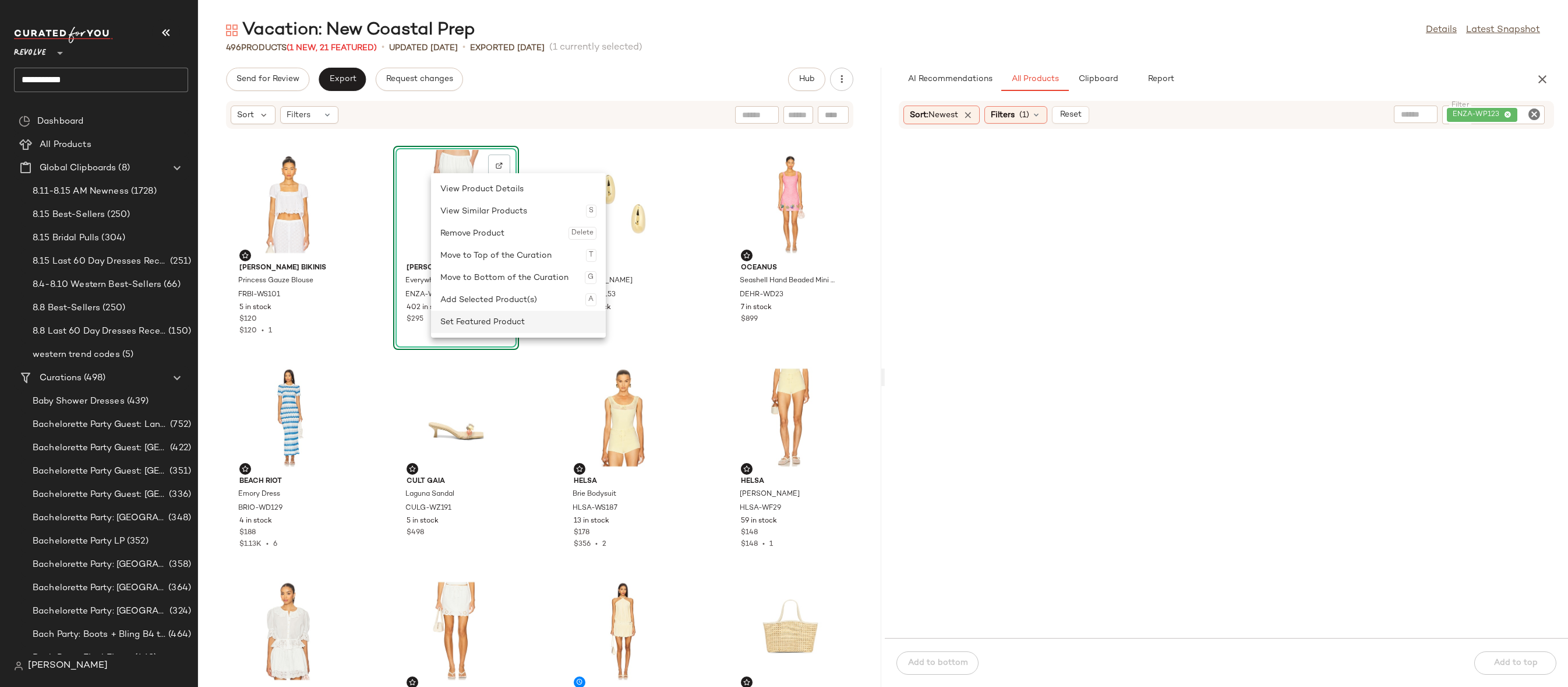
click at [463, 322] on div "Set Featured Product" at bounding box center [519, 321] width 156 height 22
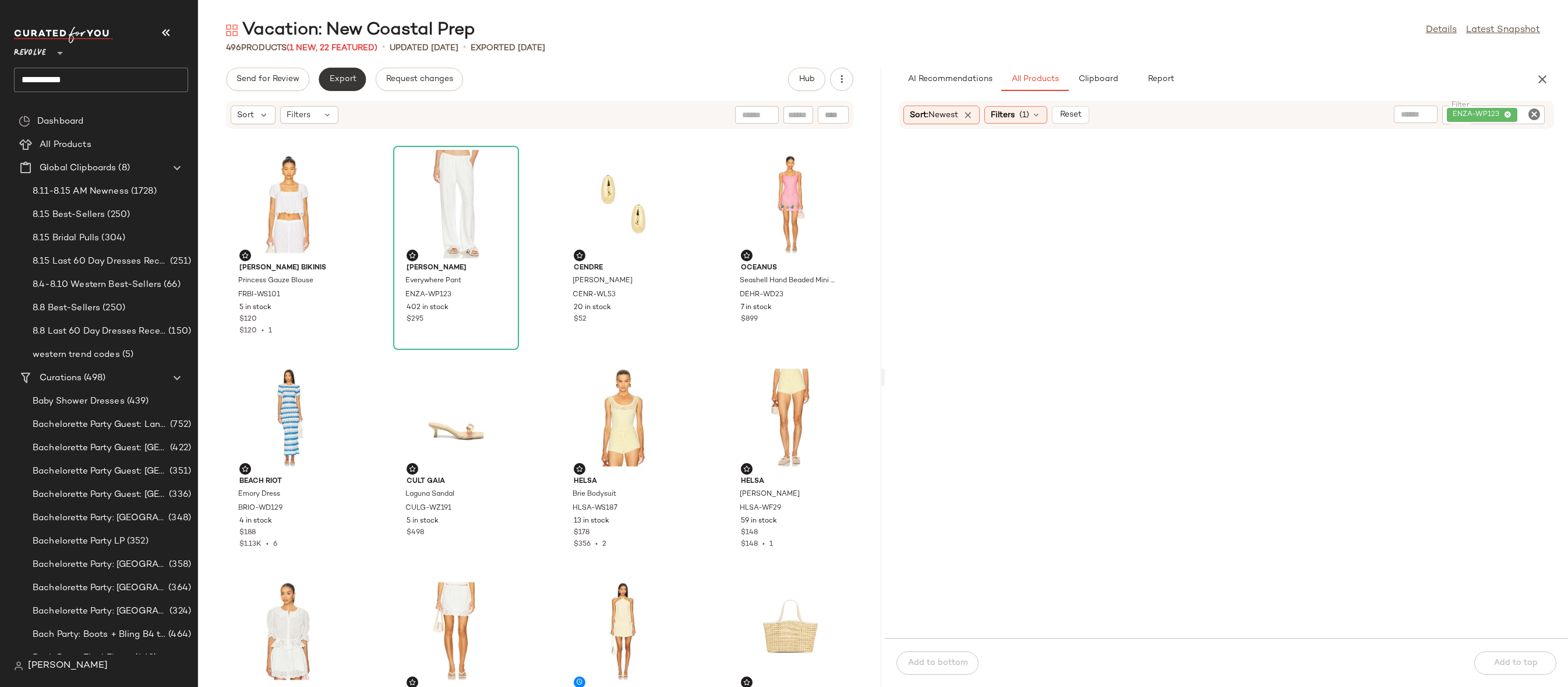
click at [349, 77] on span "Export" at bounding box center [342, 79] width 28 height 9
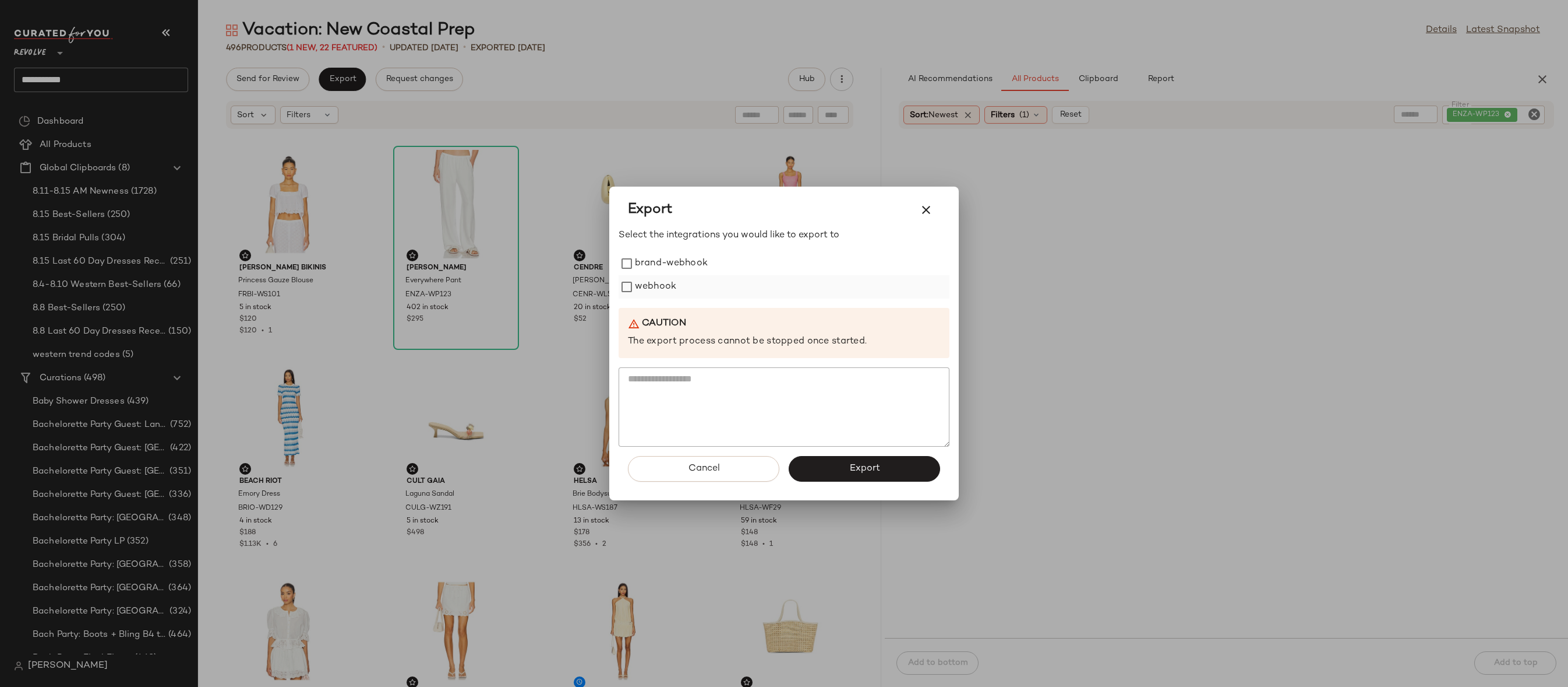
click at [667, 280] on label "webhook" at bounding box center [655, 286] width 41 height 23
click at [885, 458] on button "Export" at bounding box center [864, 469] width 152 height 26
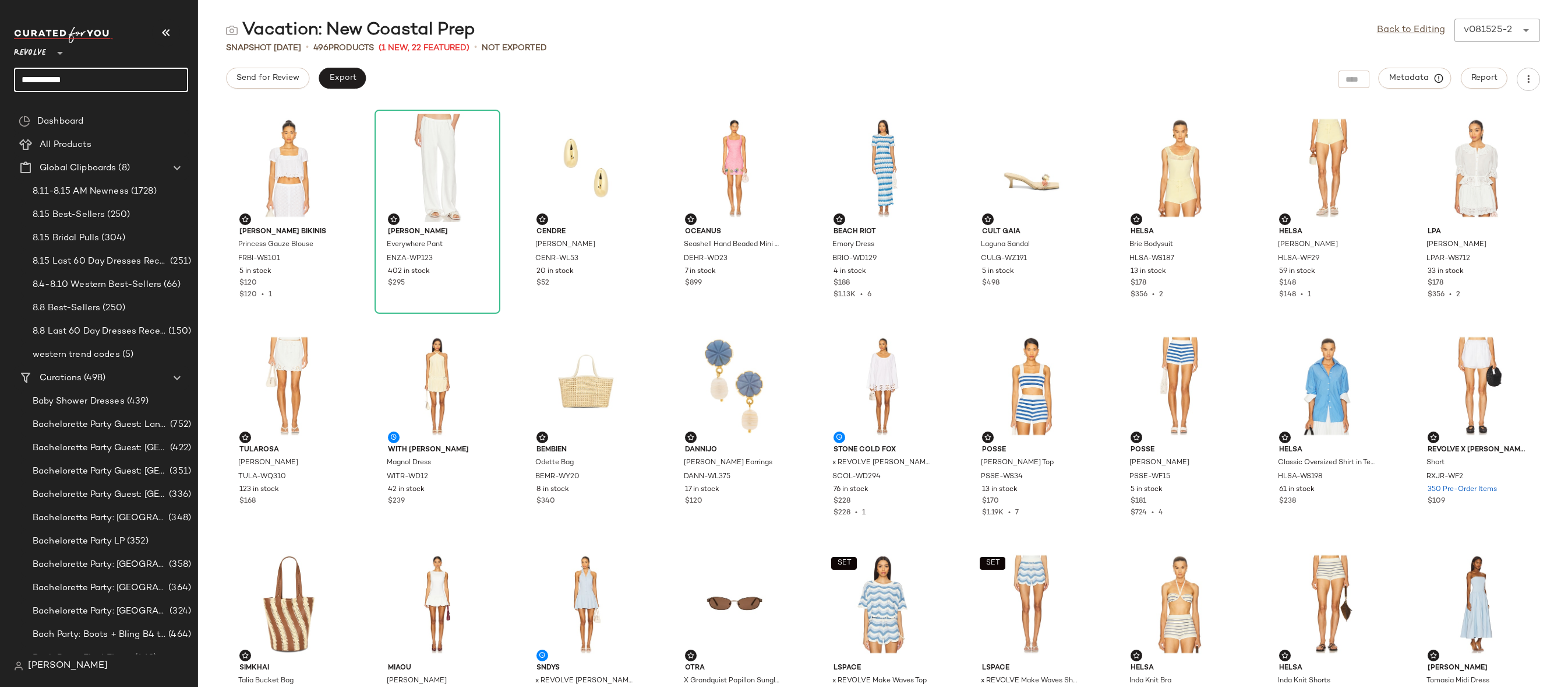
click at [160, 77] on input "**********" at bounding box center [101, 79] width 174 height 25
type input "*"
type input "**********"
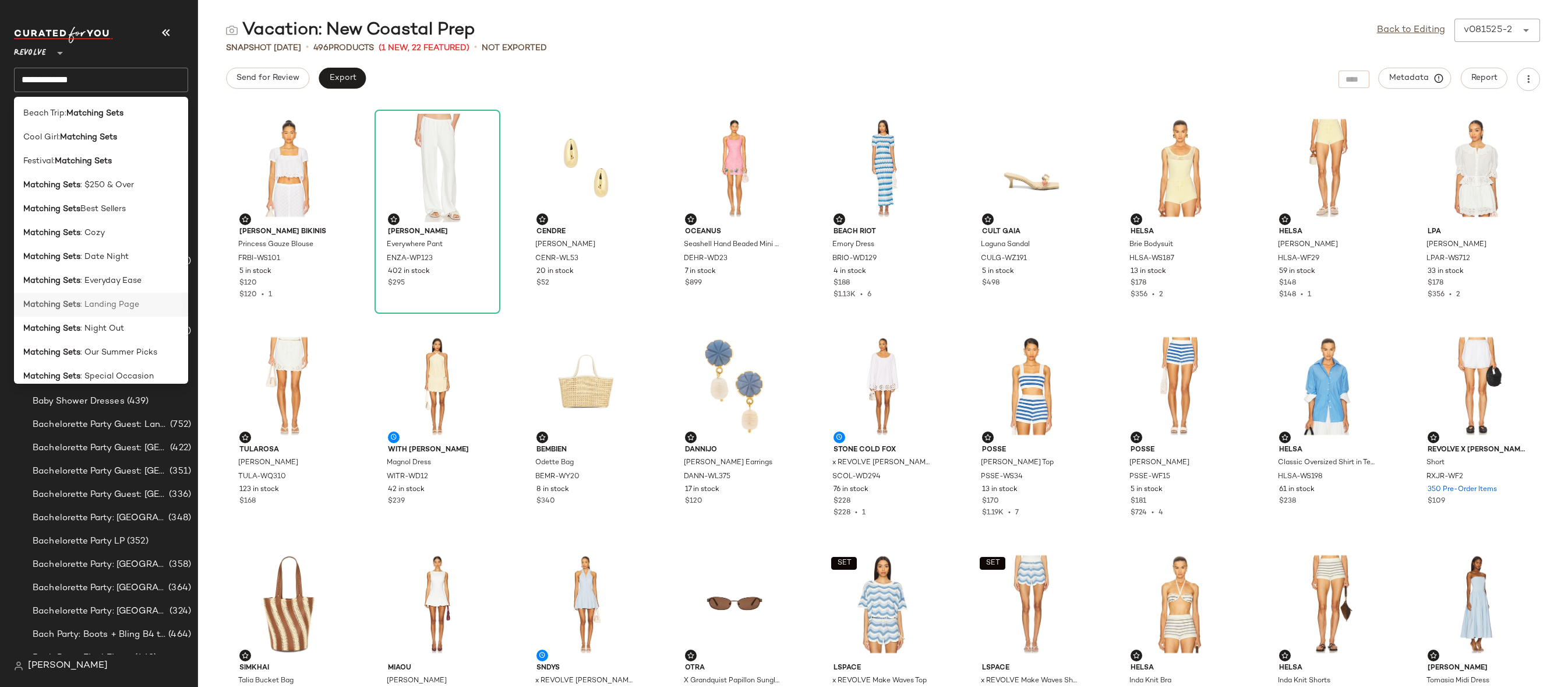
click at [122, 299] on span ": Landing Page" at bounding box center [109, 304] width 59 height 12
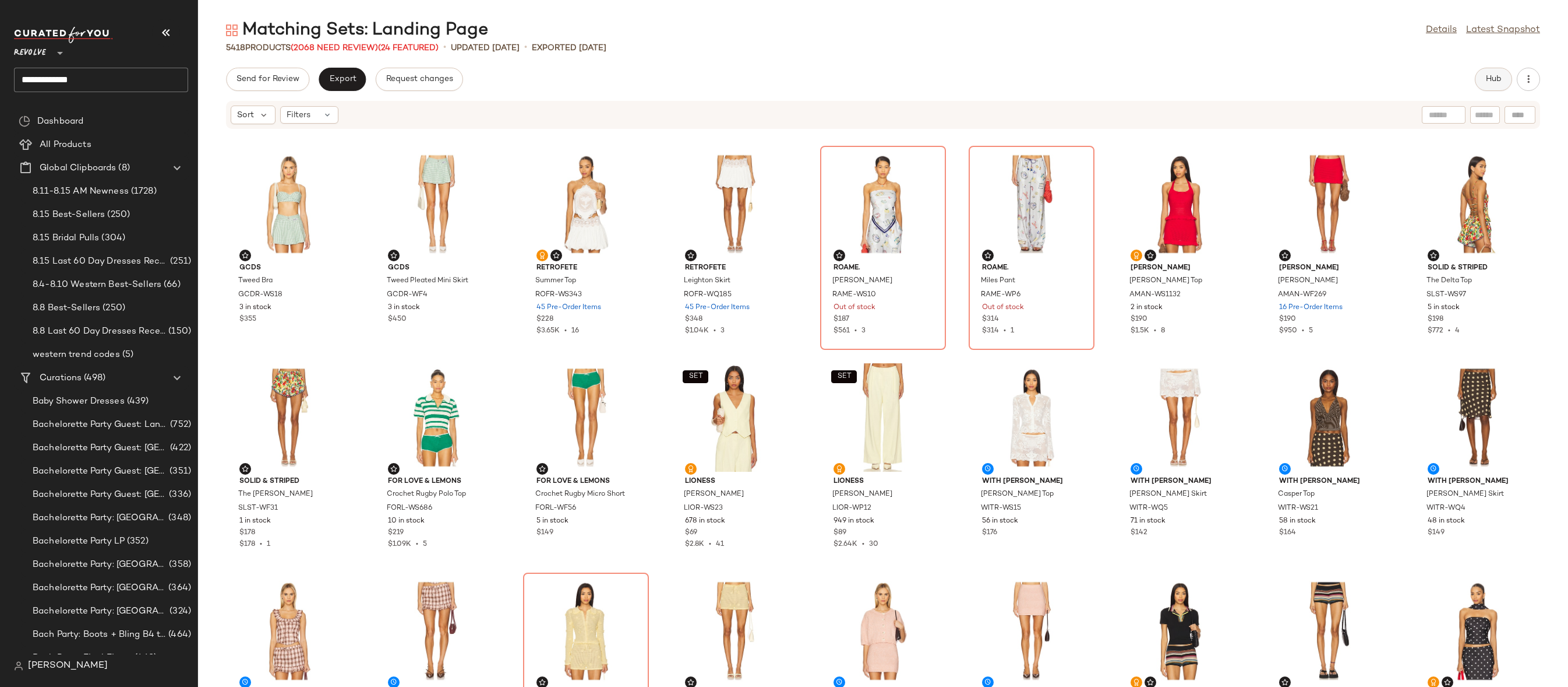
click at [1481, 81] on button "Hub" at bounding box center [1494, 79] width 38 height 23
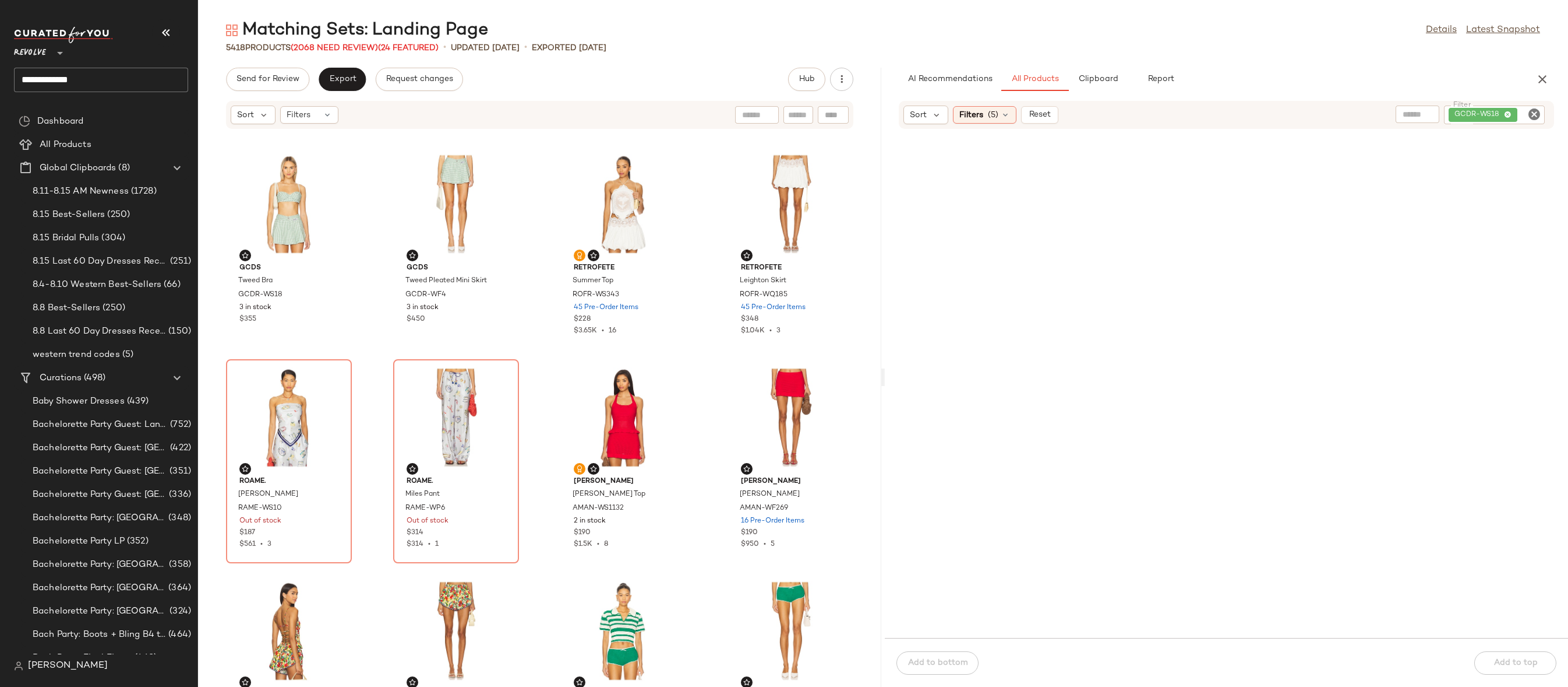
click at [1530, 118] on icon "Clear Filter" at bounding box center [1535, 114] width 14 height 14
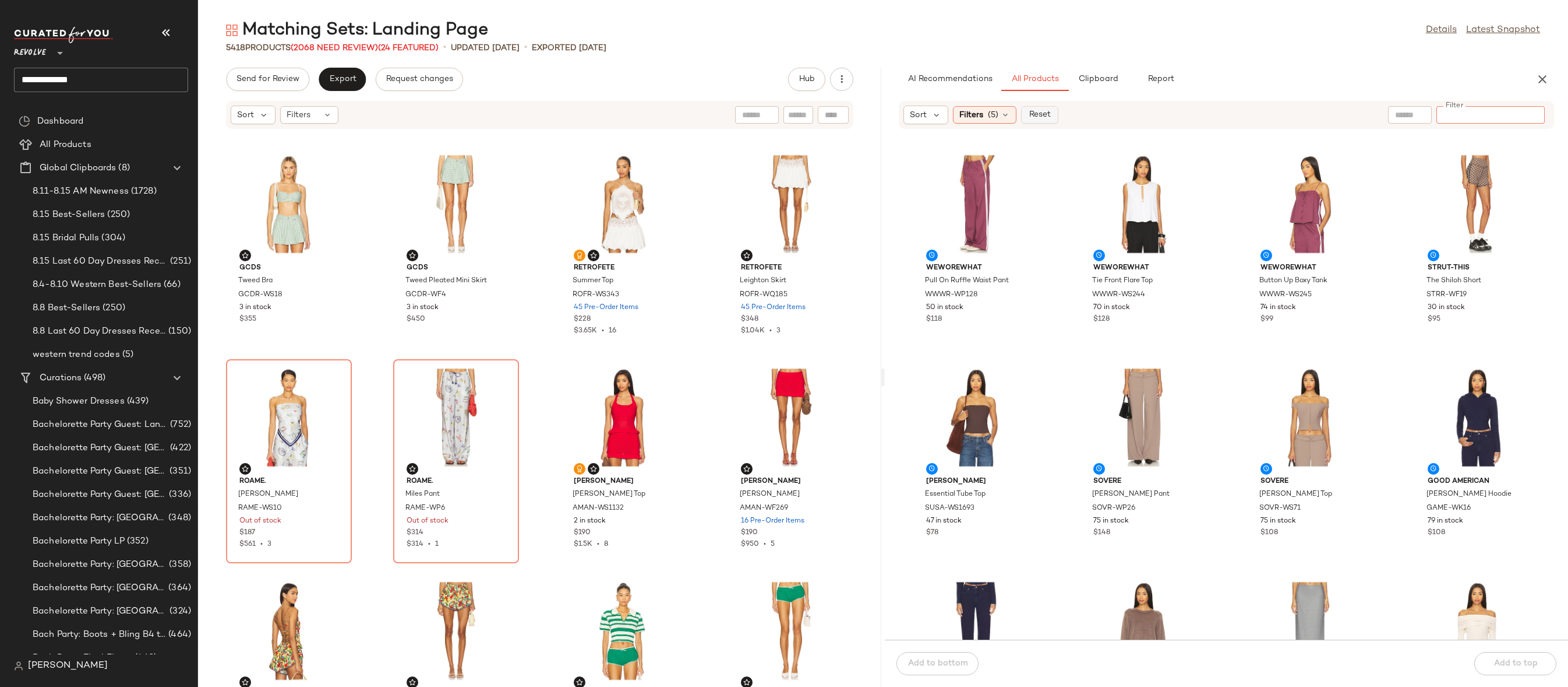
click at [1026, 111] on button "Reset" at bounding box center [1039, 115] width 38 height 18
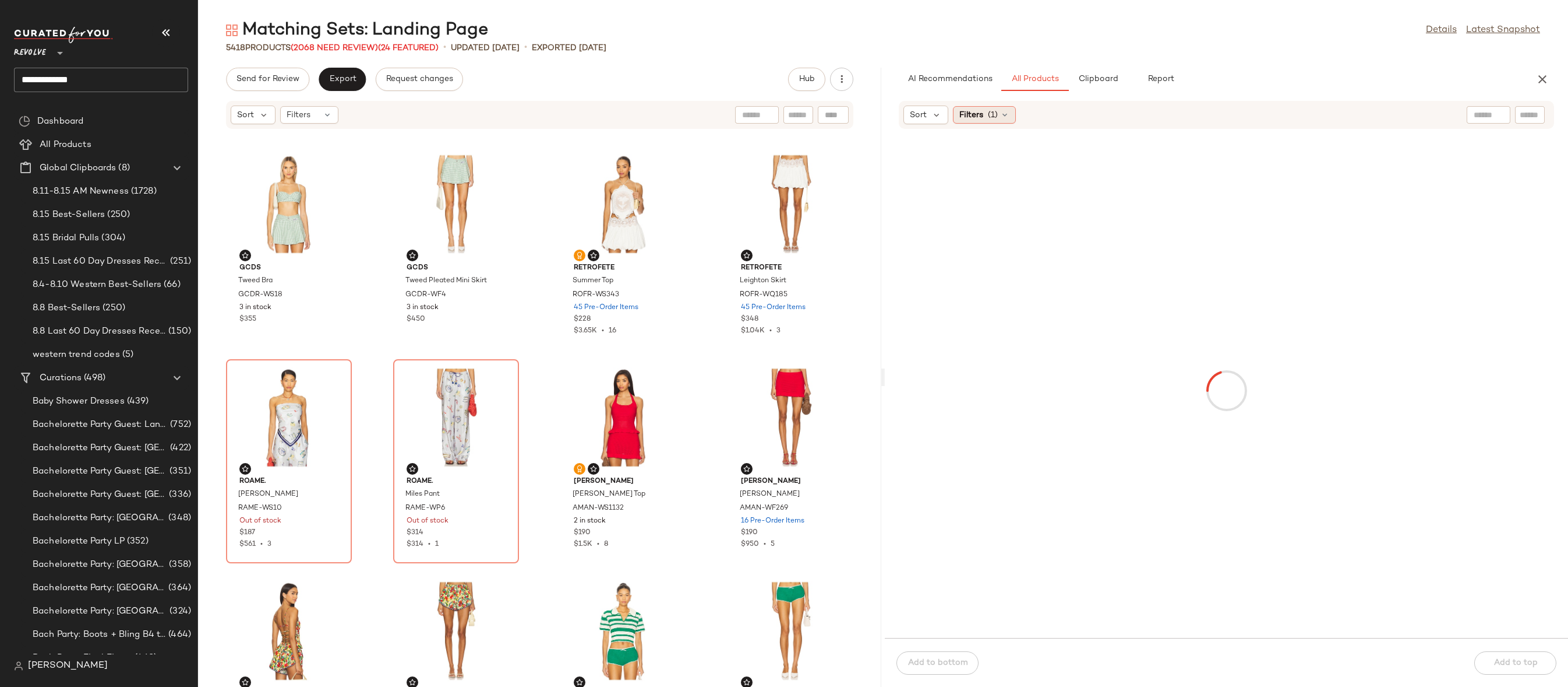
click at [1000, 110] on icon at bounding box center [1005, 114] width 9 height 9
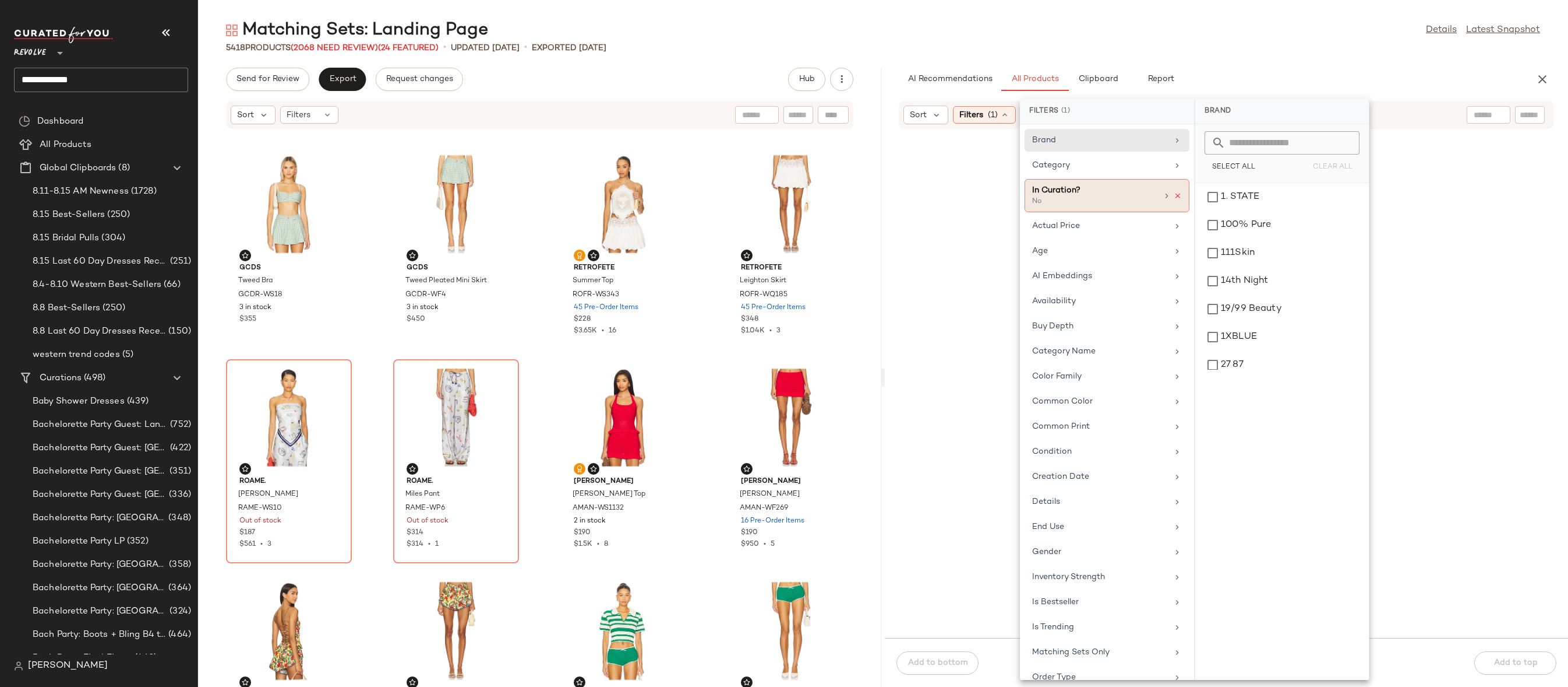
click at [1174, 199] on icon at bounding box center [1178, 196] width 9 height 9
click at [1537, 118] on input "text" at bounding box center [1530, 115] width 21 height 12
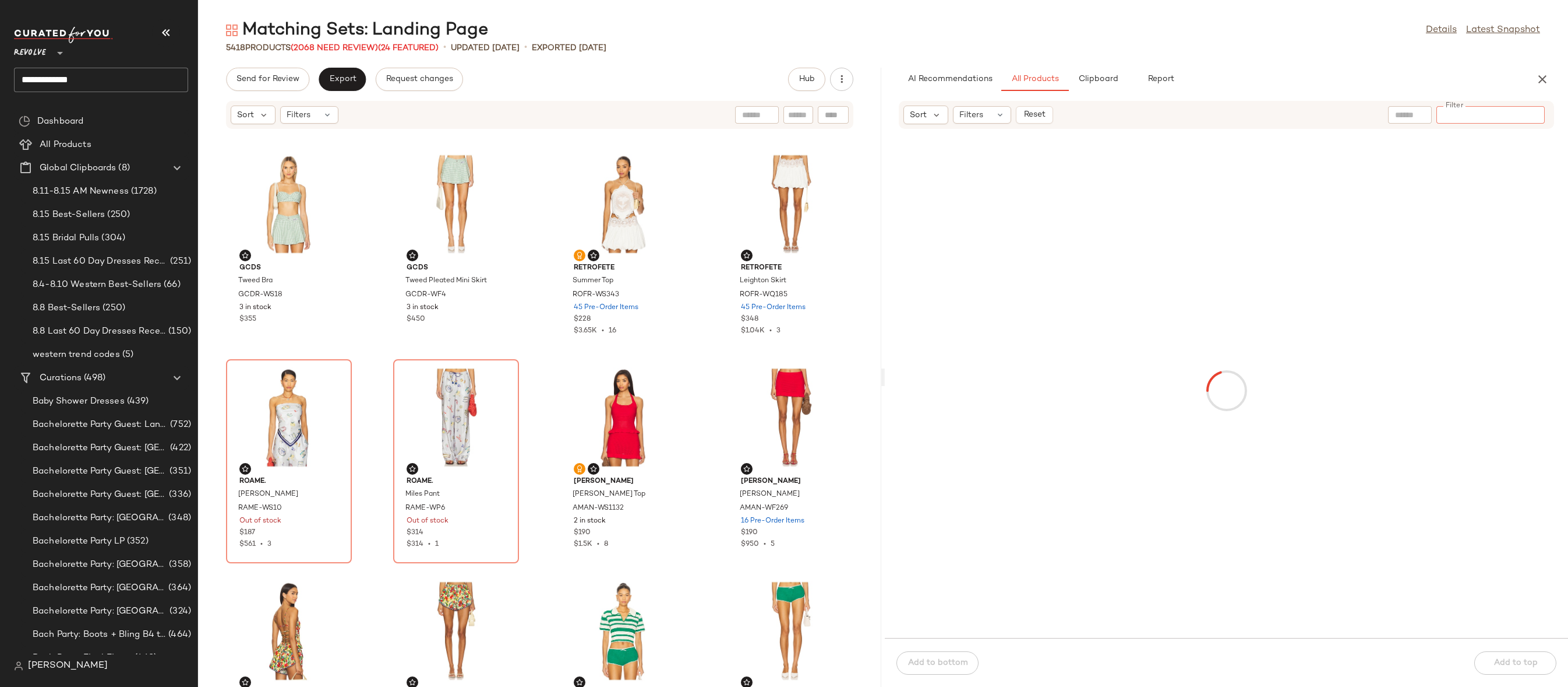
paste input "*********"
type input "*********"
click at [978, 185] on div "View" at bounding box center [976, 203] width 118 height 108
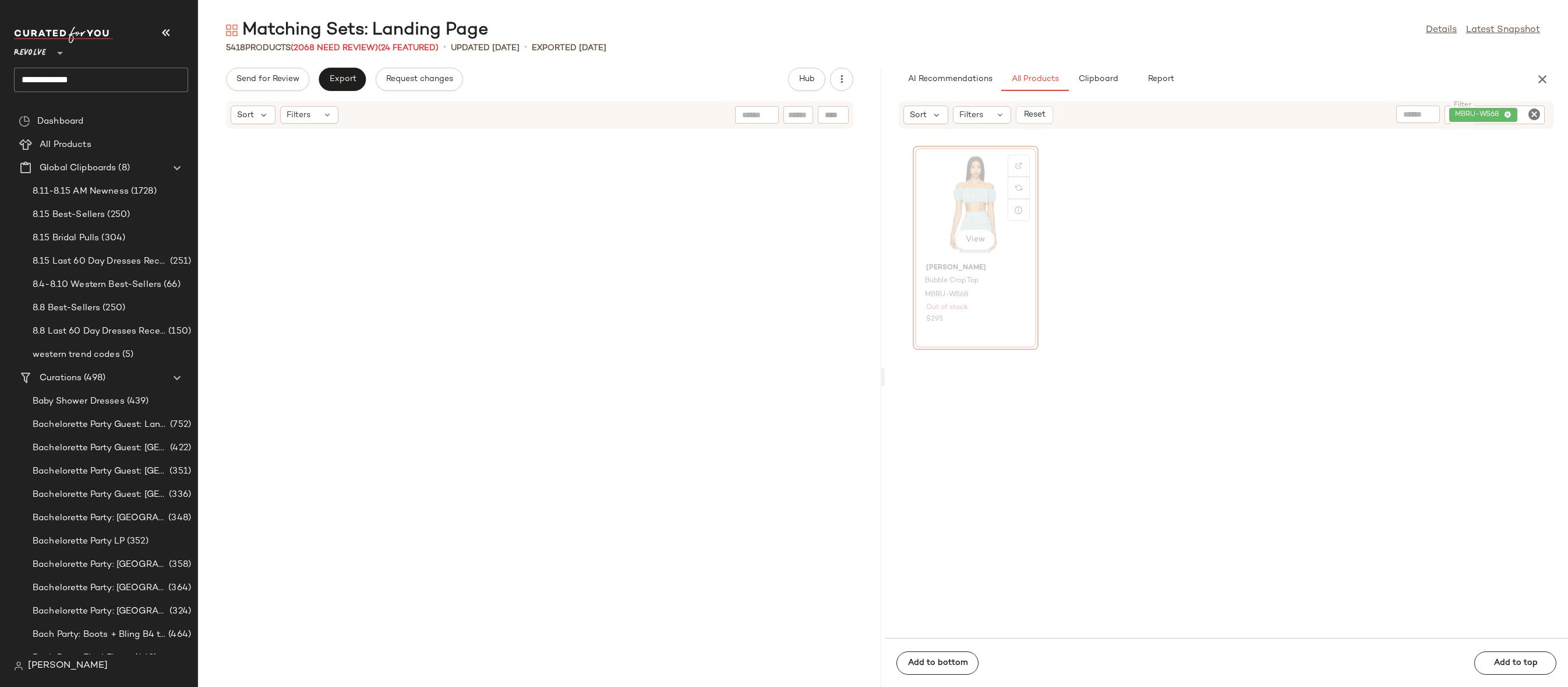
scroll to position [34990, 0]
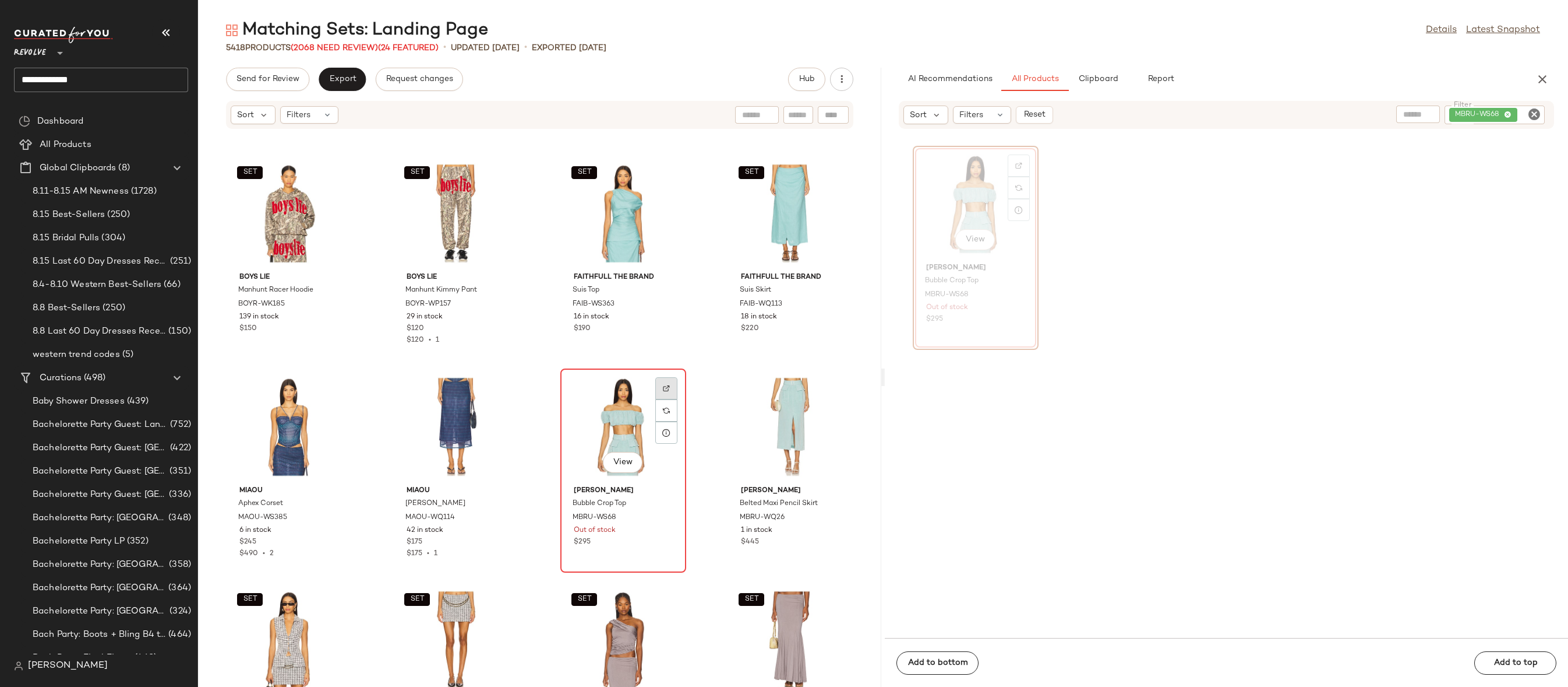
click at [664, 386] on img at bounding box center [667, 389] width 7 height 7
click at [611, 442] on div "View" at bounding box center [624, 426] width 118 height 108
click at [751, 415] on div "View" at bounding box center [791, 426] width 118 height 108
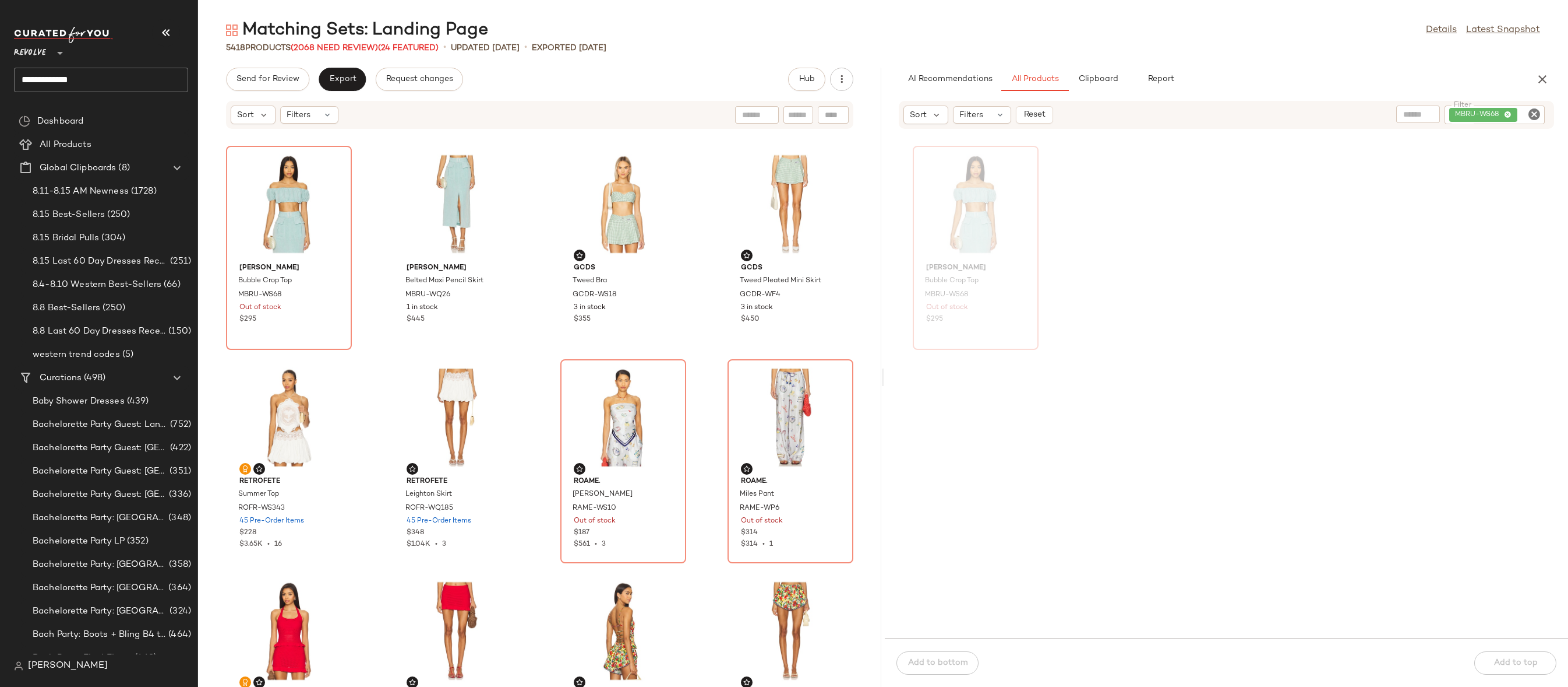
click at [1531, 111] on icon "Clear Filter" at bounding box center [1535, 114] width 14 height 14
paste input "**********"
type input "**********"
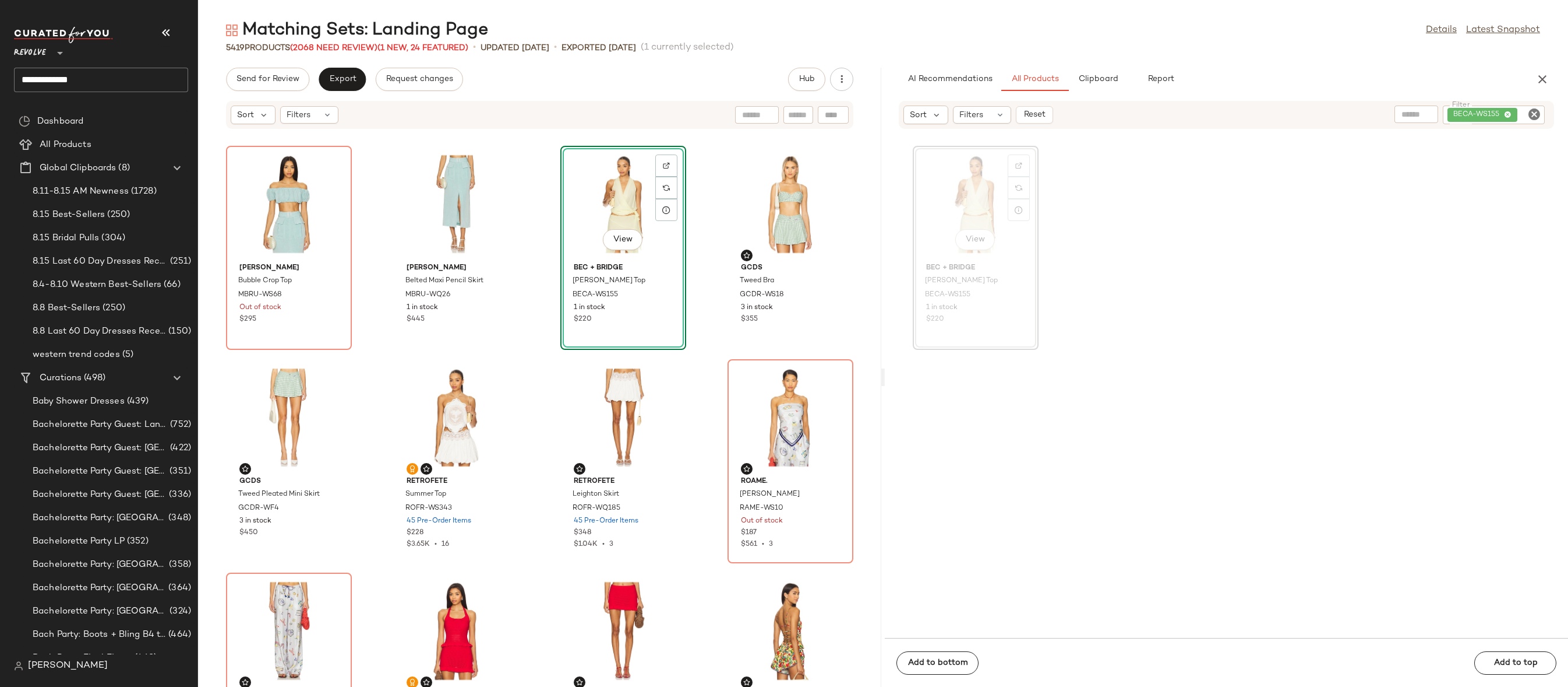
click at [1533, 115] on icon "Clear Filter" at bounding box center [1535, 114] width 14 height 14
paste input "*********"
type input "*********"
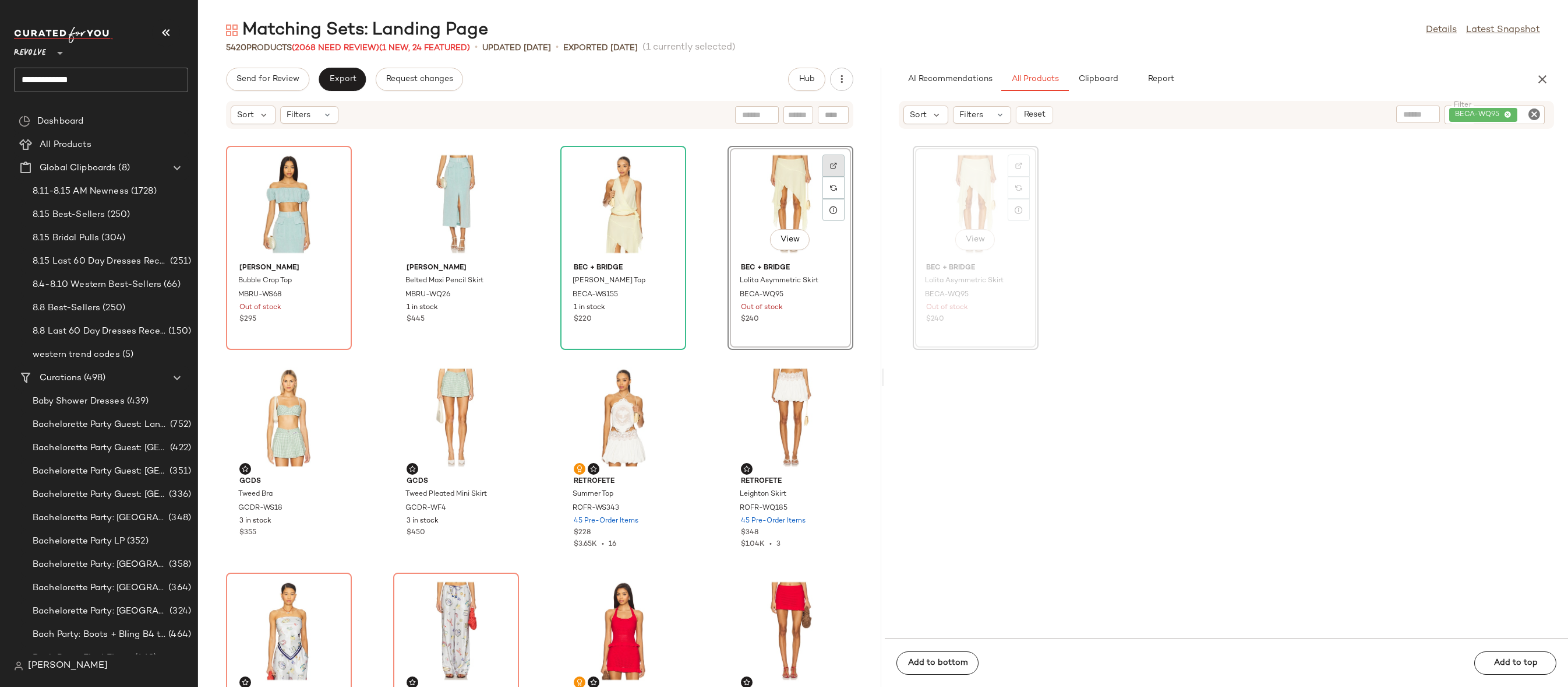
click at [830, 162] on img at bounding box center [834, 166] width 7 height 7
click at [1530, 120] on icon "Clear Filter" at bounding box center [1535, 114] width 14 height 14
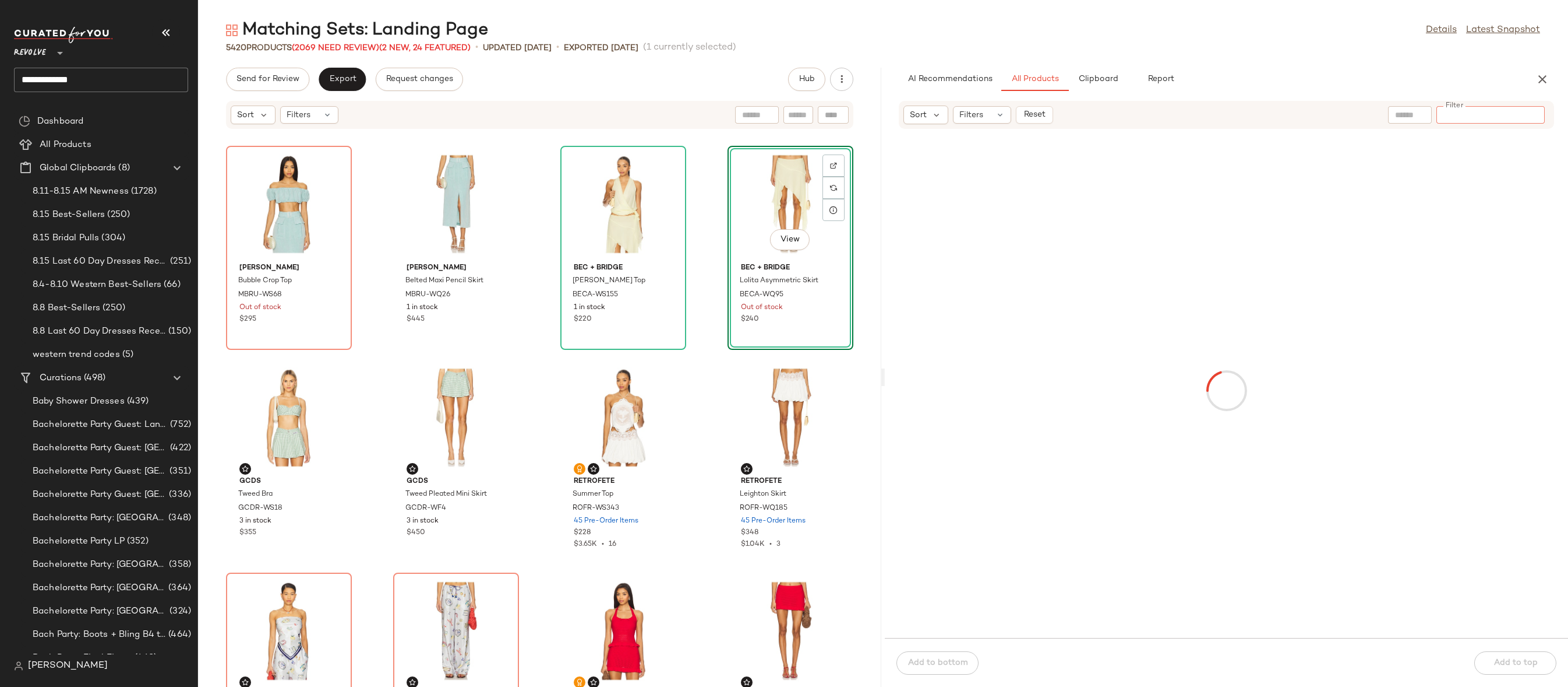
paste input "*********"
type input "*********"
click at [955, 169] on div "View" at bounding box center [976, 203] width 118 height 108
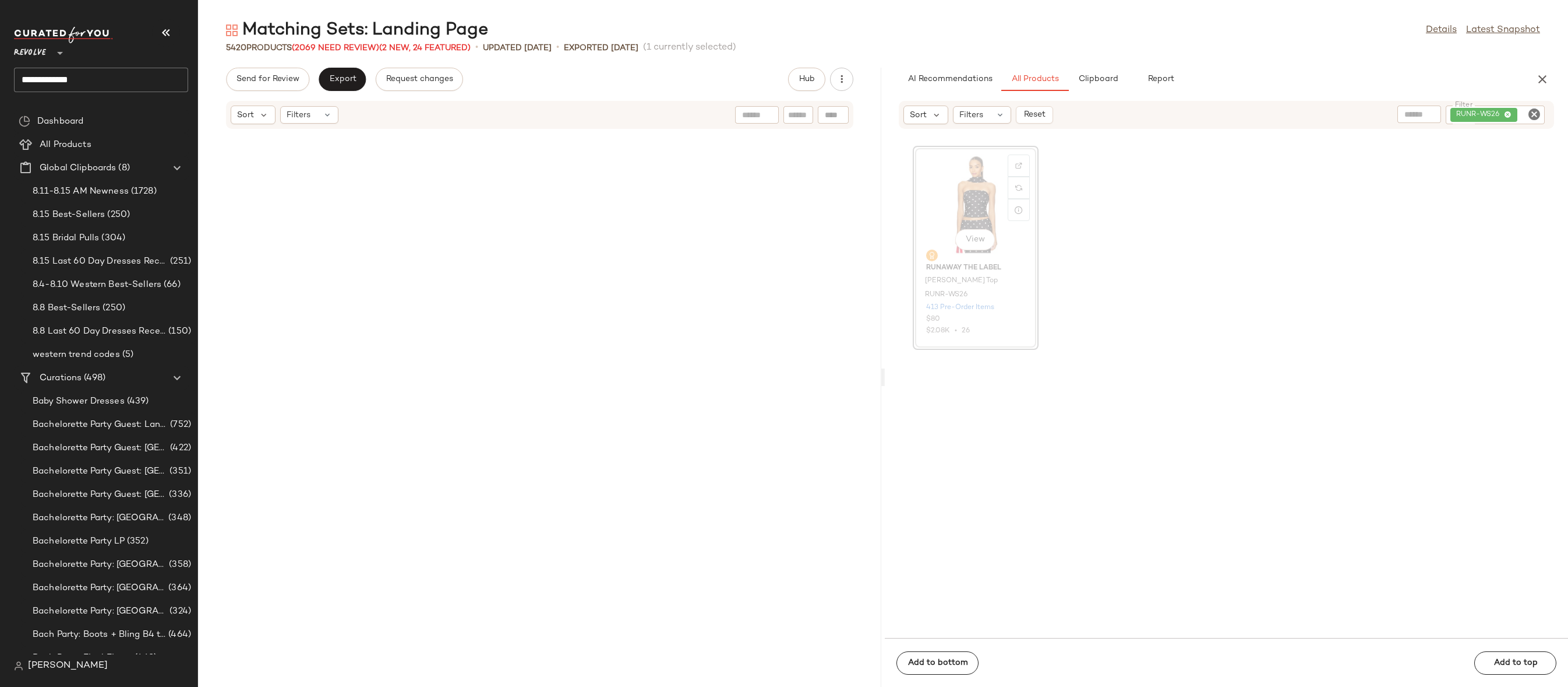
scroll to position [1280, 0]
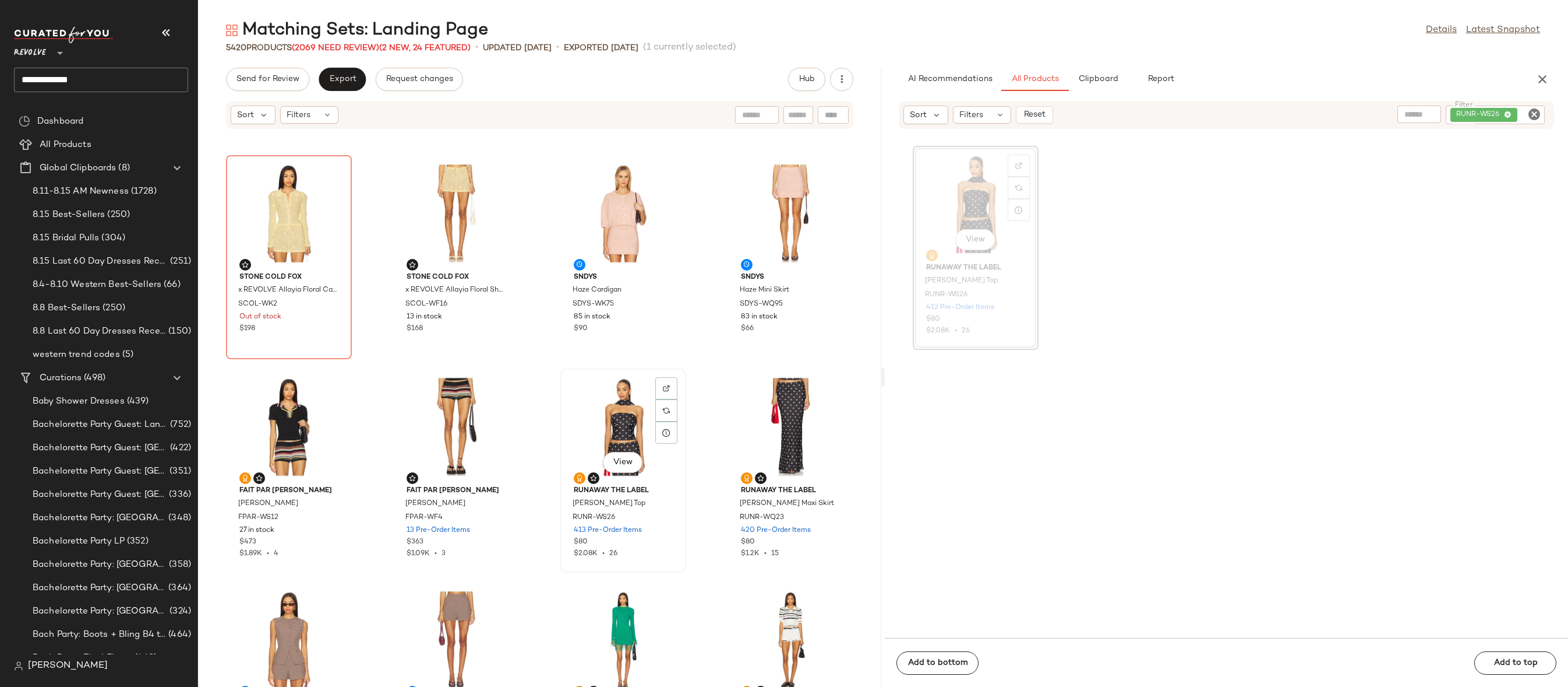
click at [604, 433] on div "View" at bounding box center [624, 426] width 118 height 108
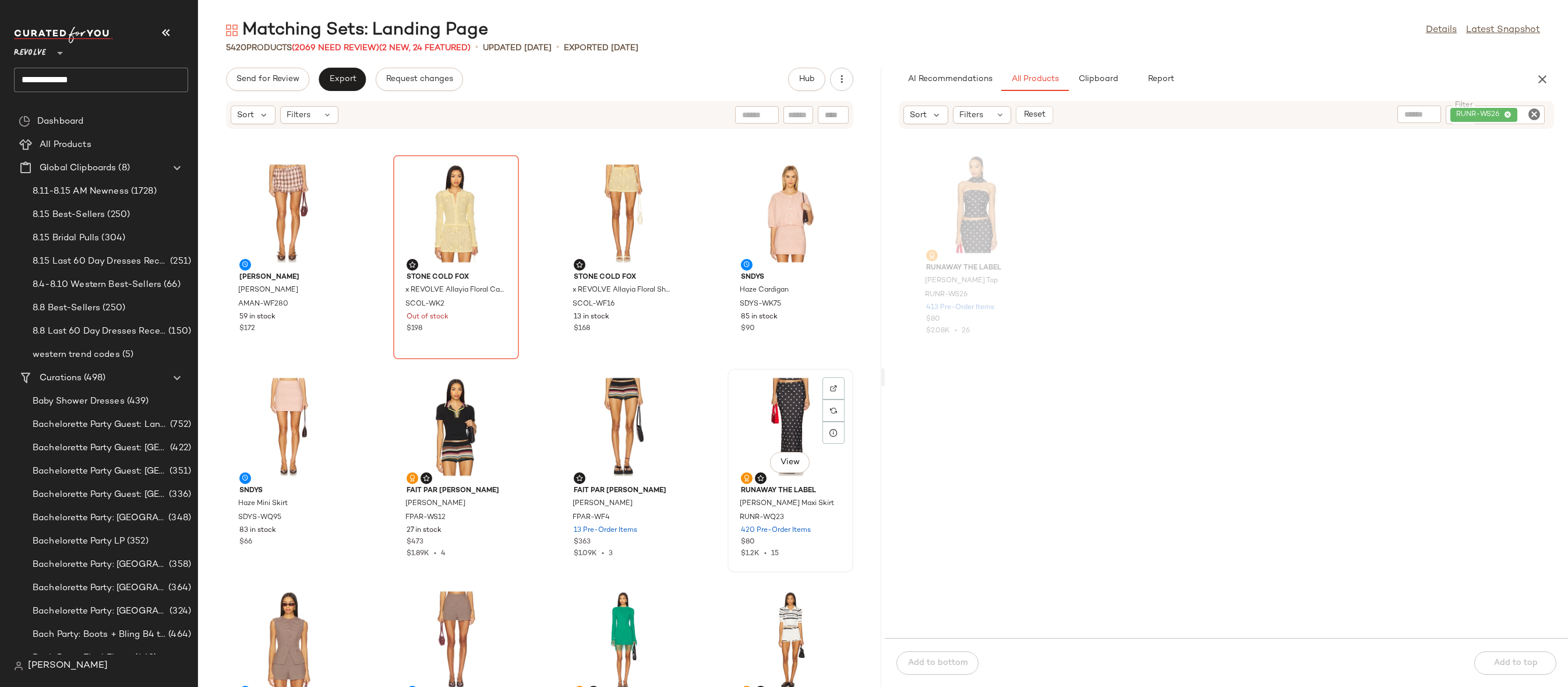
click at [769, 425] on div "View" at bounding box center [791, 426] width 118 height 108
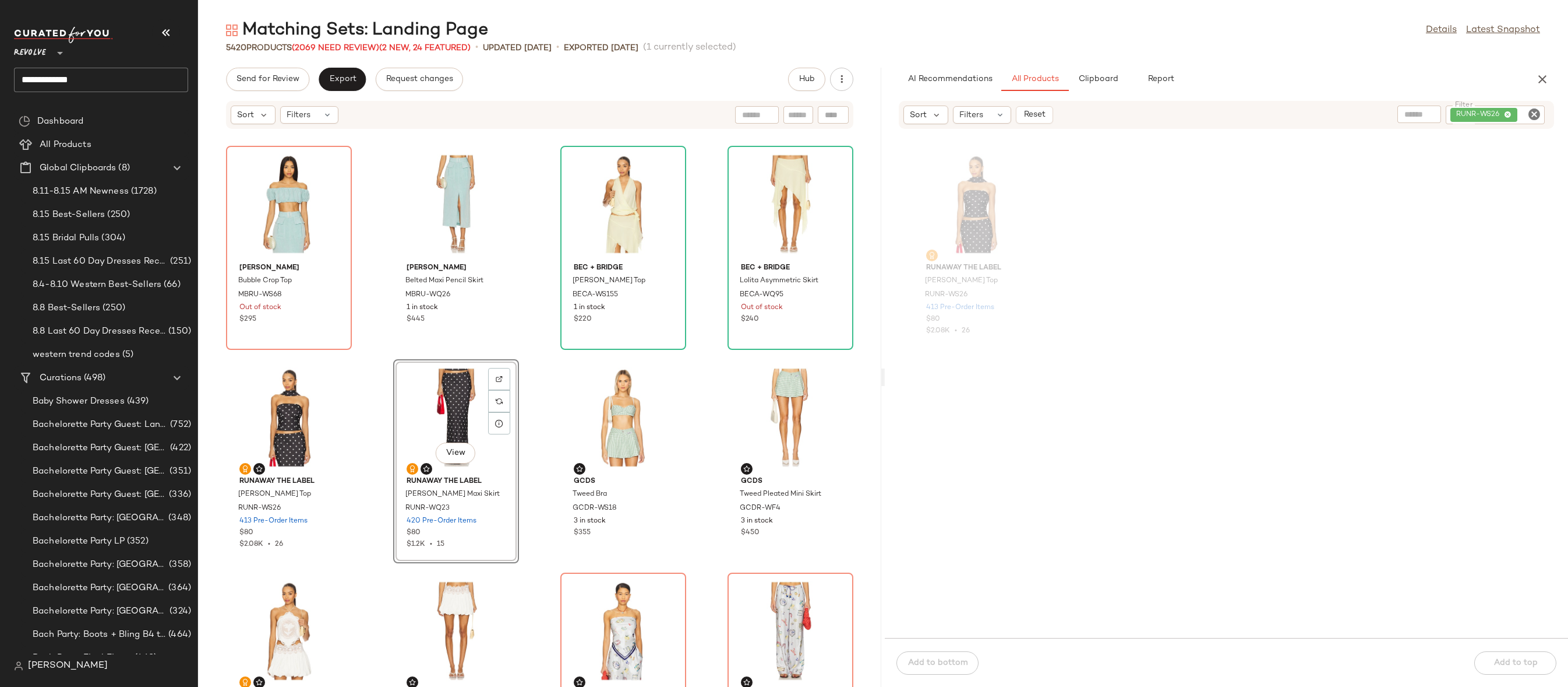
drag, startPoint x: 260, startPoint y: 192, endPoint x: 468, endPoint y: 39, distance: 258.2
click at [249, 191] on div "View" at bounding box center [289, 203] width 118 height 108
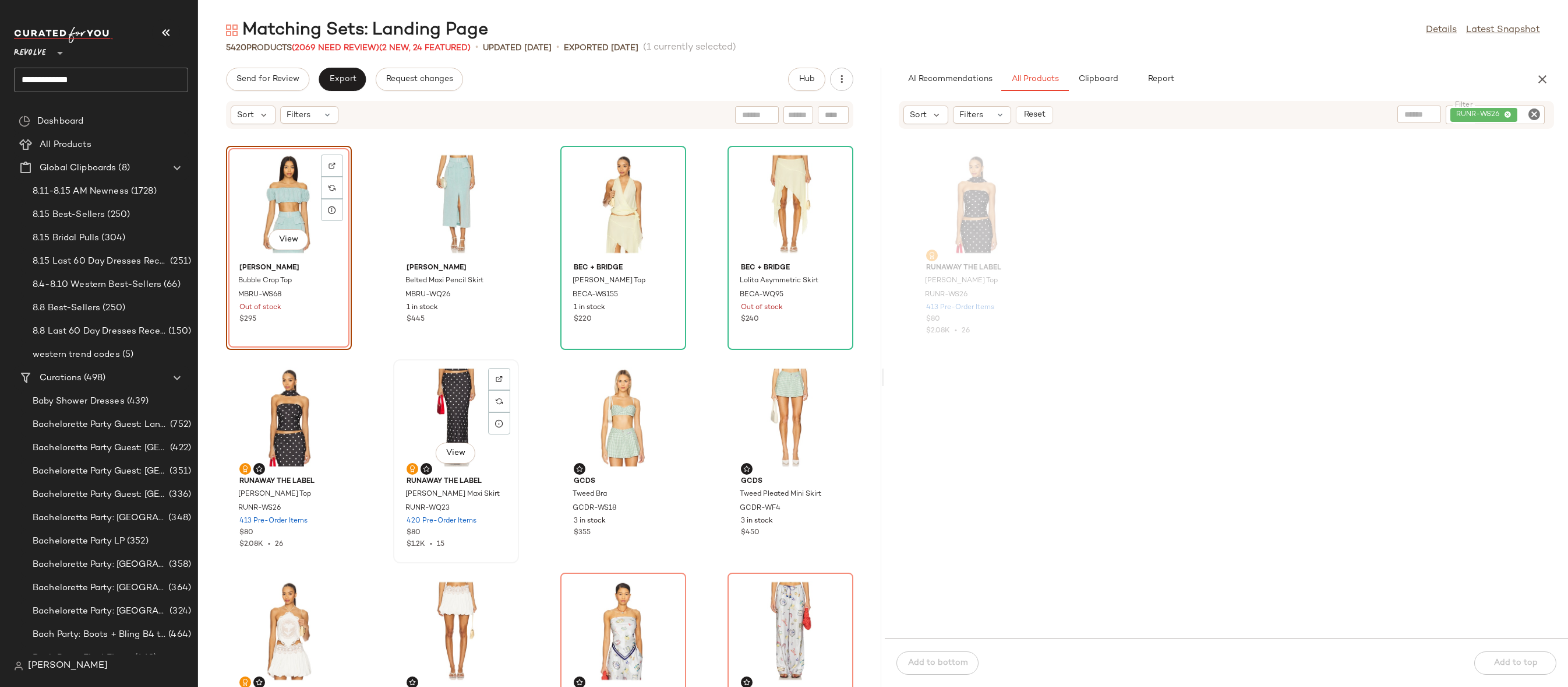
click at [441, 419] on div "View" at bounding box center [456, 417] width 118 height 108
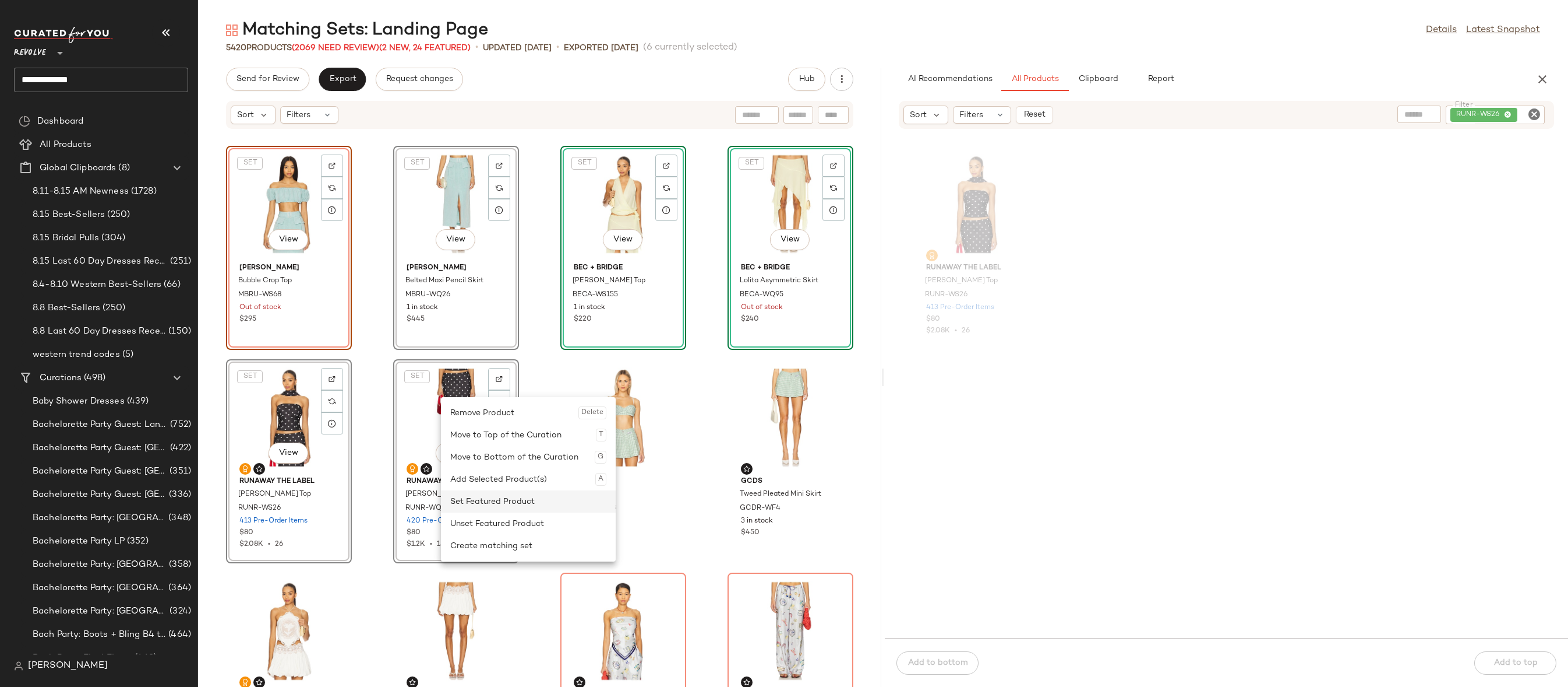
click at [468, 505] on div "Set Featured Product" at bounding box center [529, 501] width 156 height 22
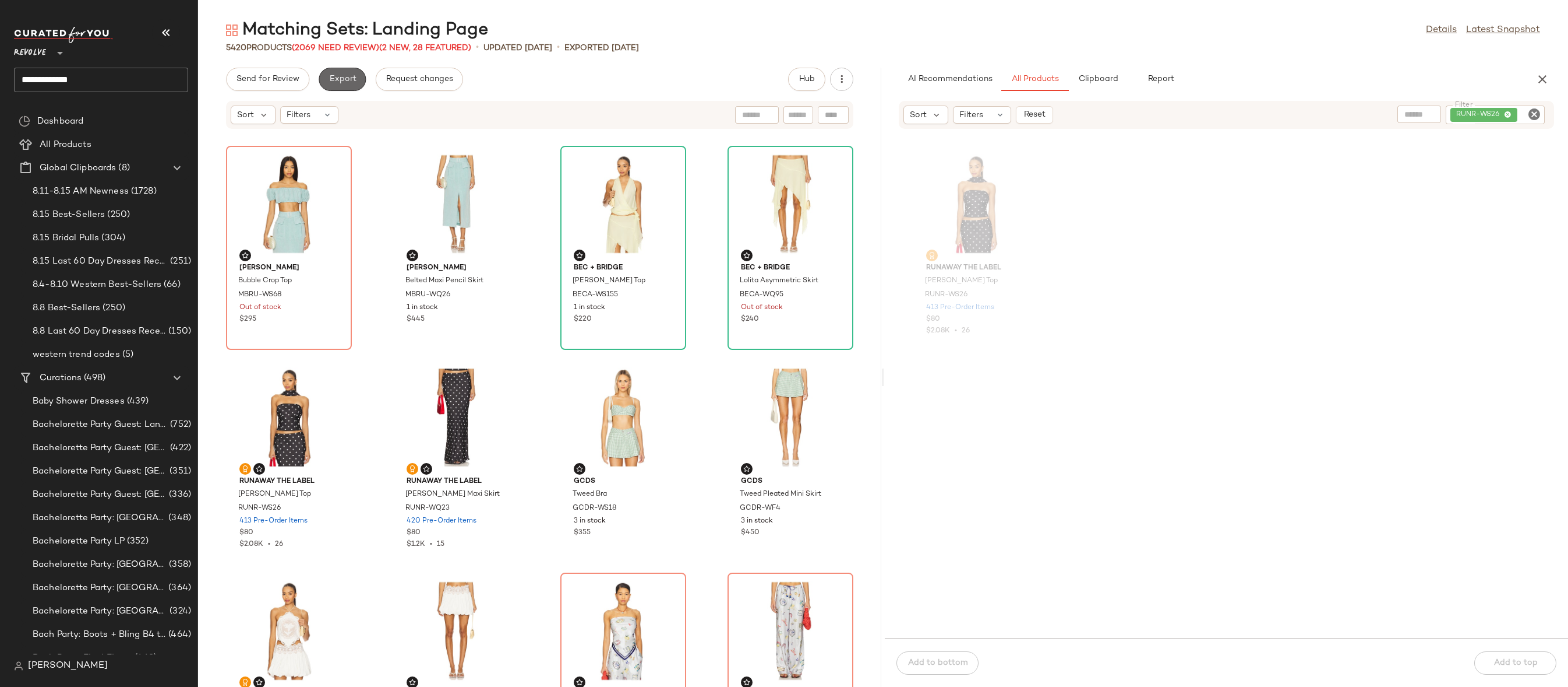
click at [354, 84] on button "Export" at bounding box center [342, 79] width 47 height 23
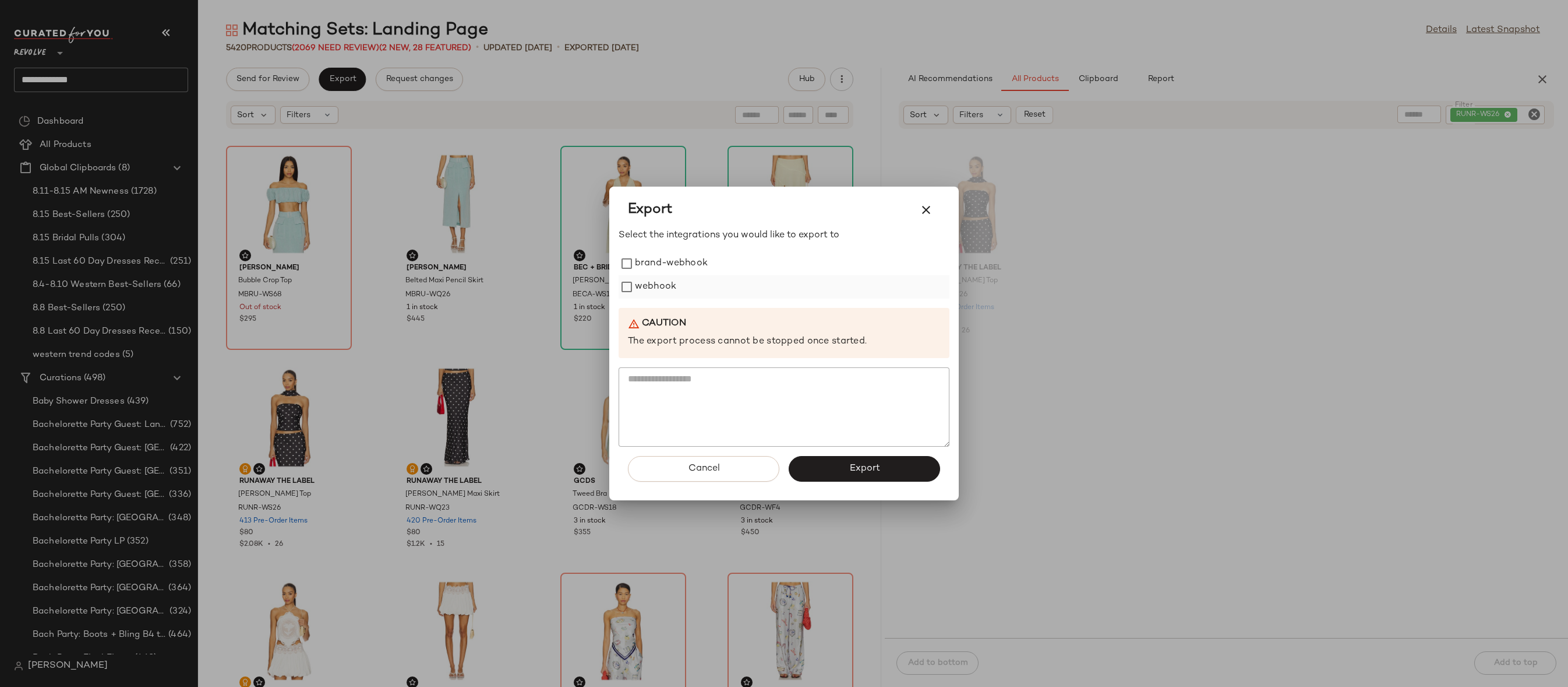
click at [638, 288] on label "webhook" at bounding box center [655, 286] width 41 height 23
click at [813, 467] on button "Export" at bounding box center [864, 469] width 152 height 26
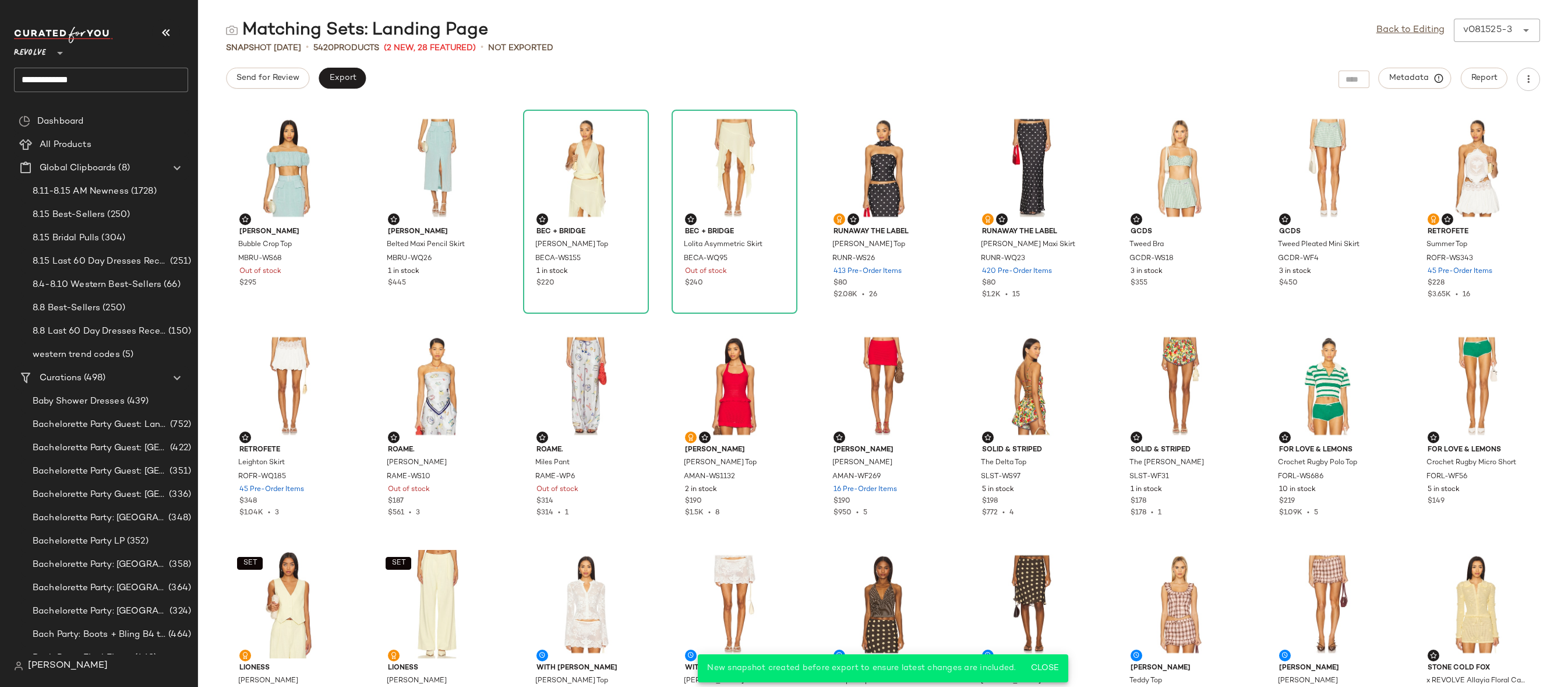
click at [155, 80] on input "**********" at bounding box center [101, 79] width 174 height 25
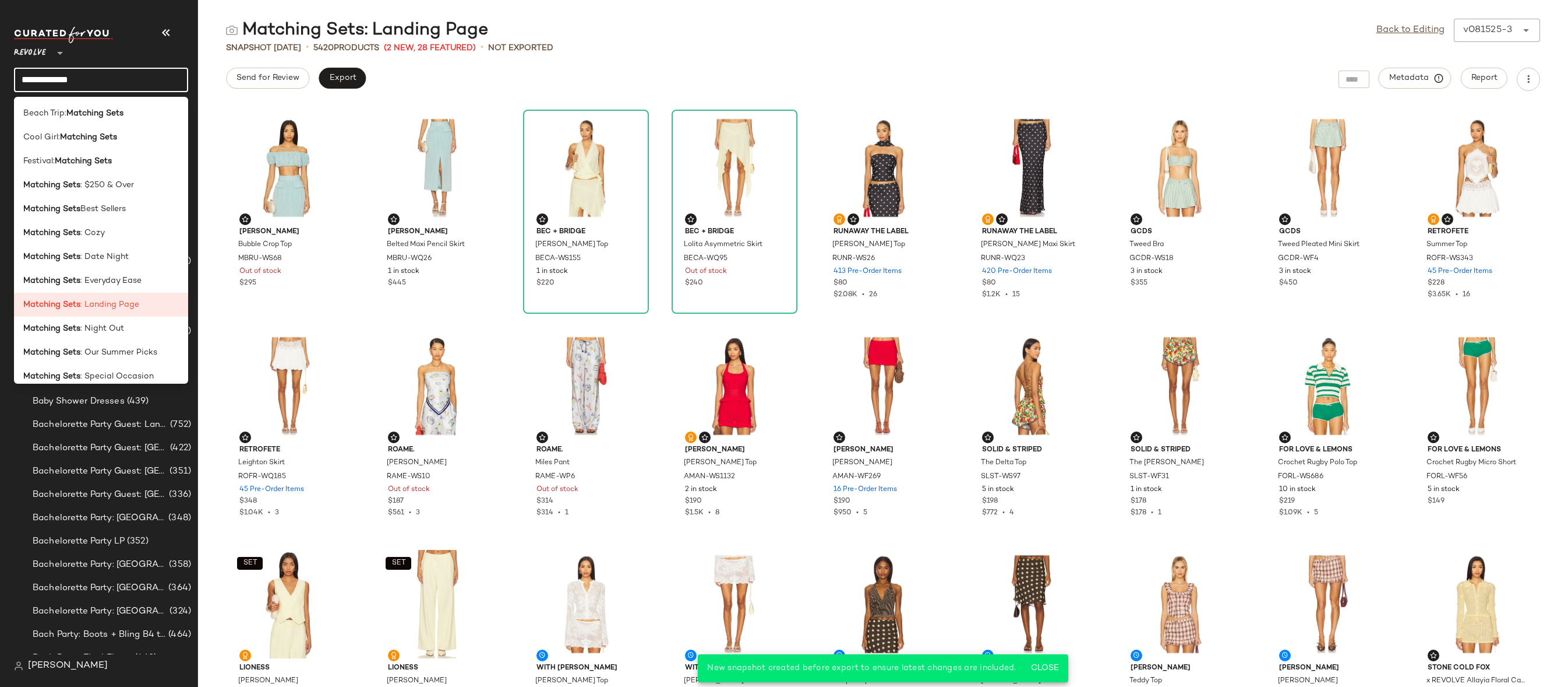
click at [155, 80] on input "**********" at bounding box center [101, 79] width 174 height 25
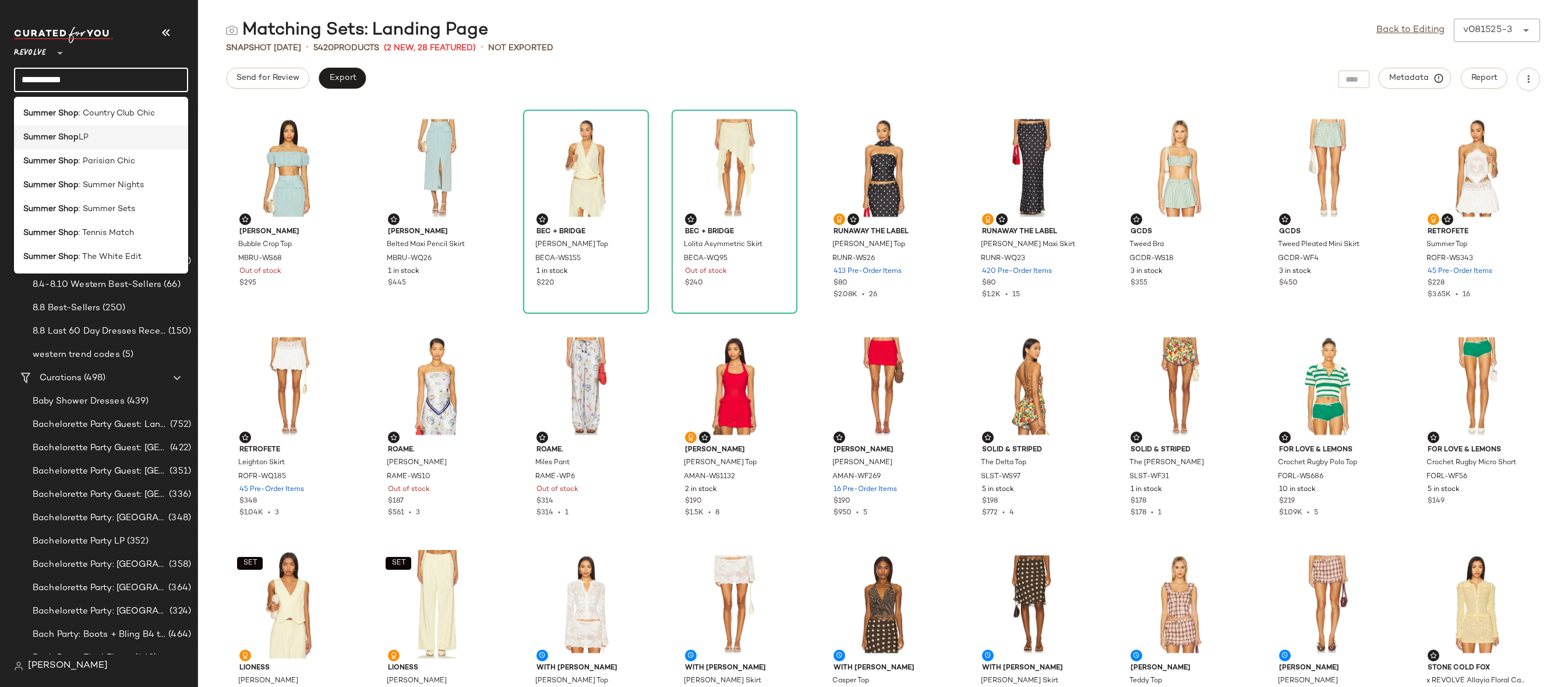
type input "**********"
click at [133, 140] on div "Summer Shop LP" at bounding box center [101, 137] width 156 height 12
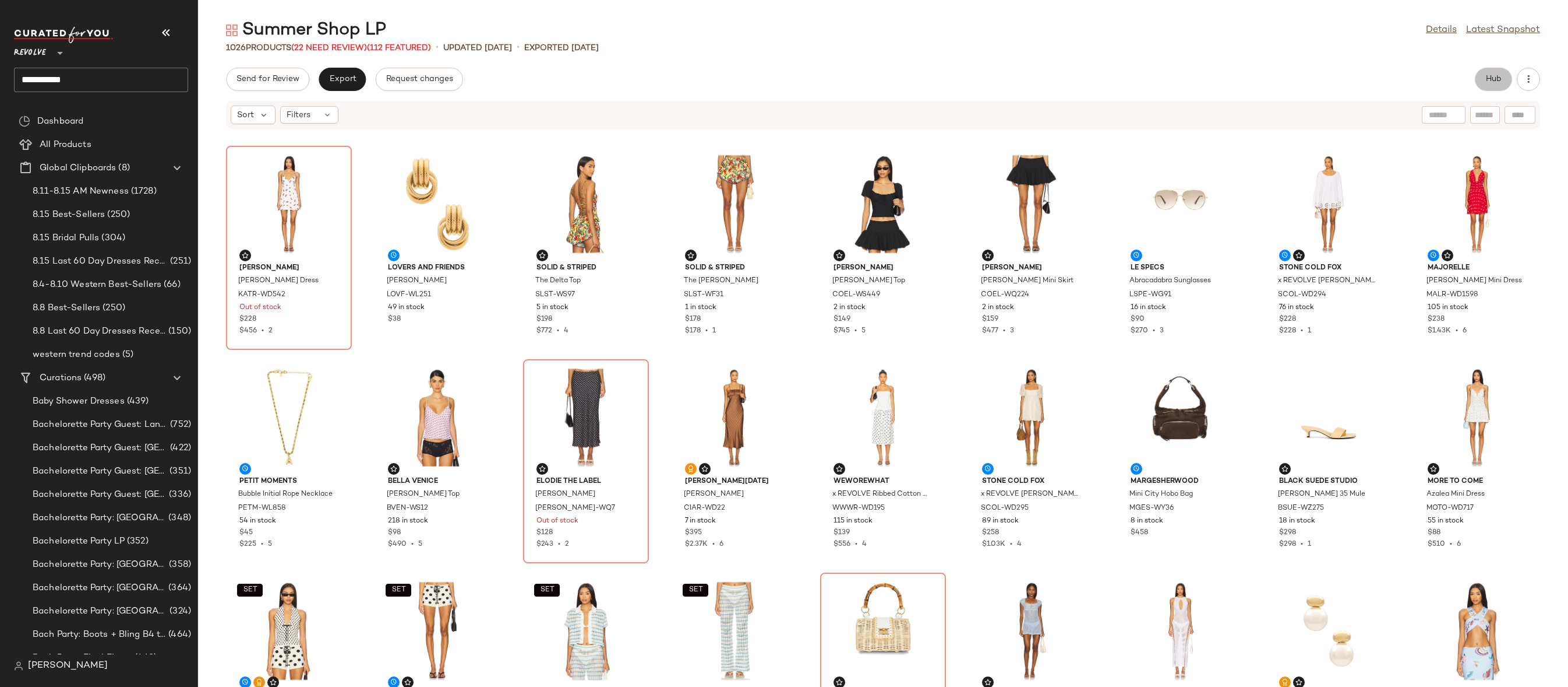
click at [1494, 81] on span "Hub" at bounding box center [1494, 79] width 16 height 9
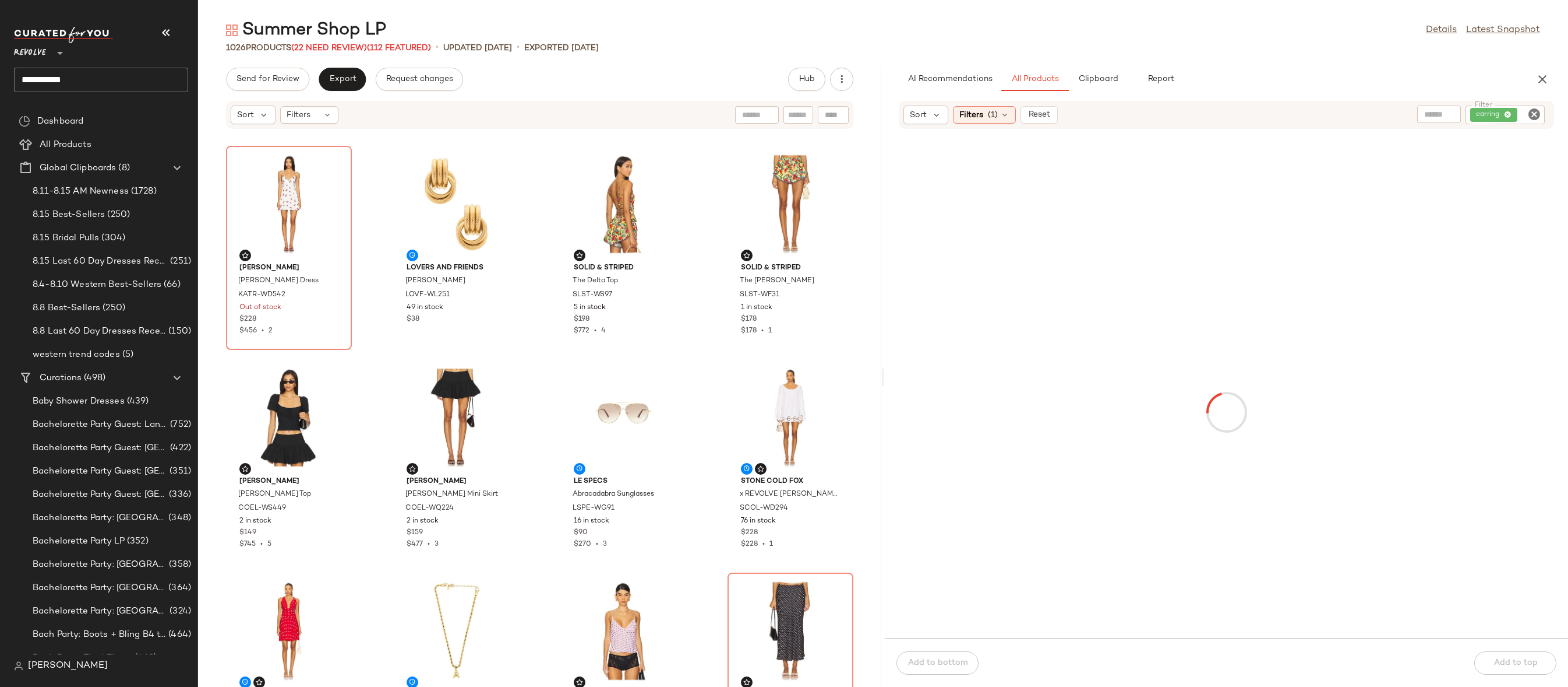
click at [1531, 114] on icon "Clear Filter" at bounding box center [1535, 114] width 14 height 14
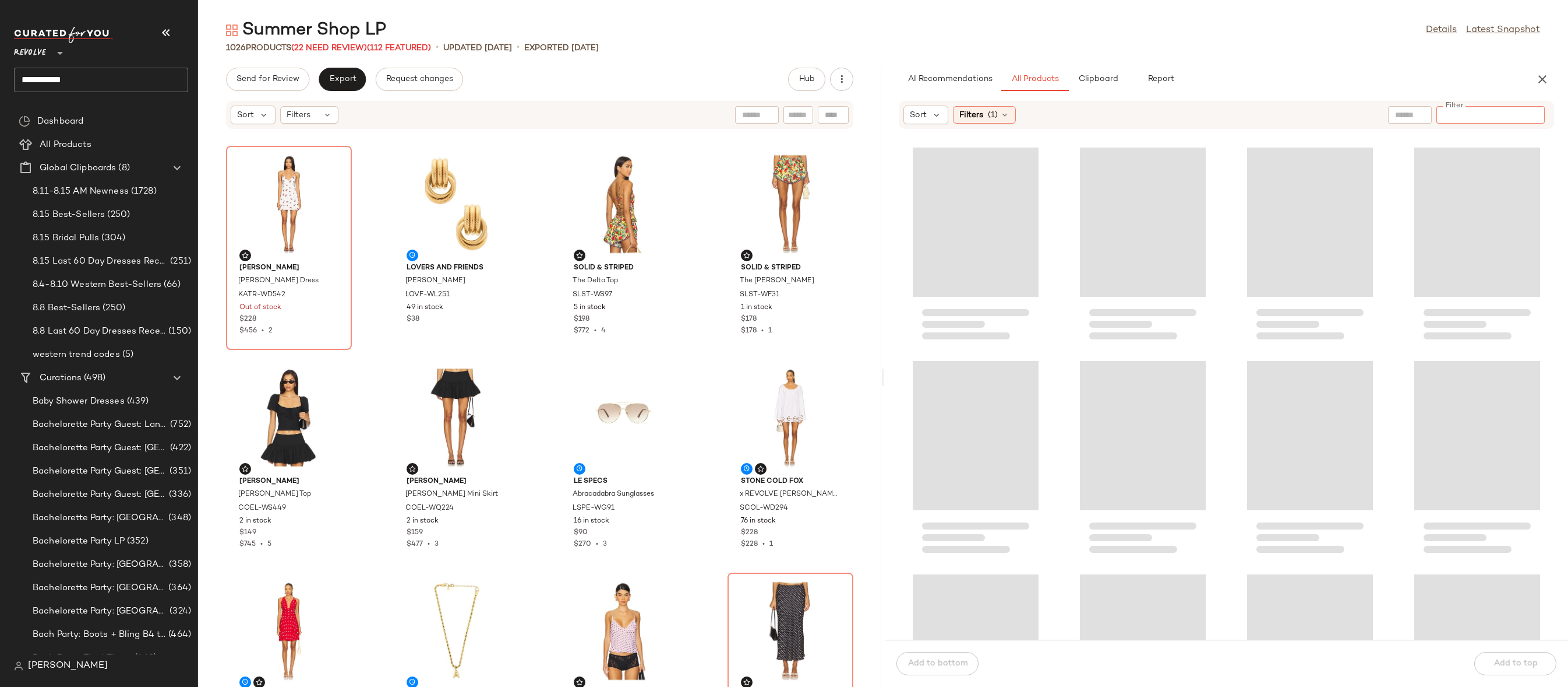
paste input "********"
type input "********"
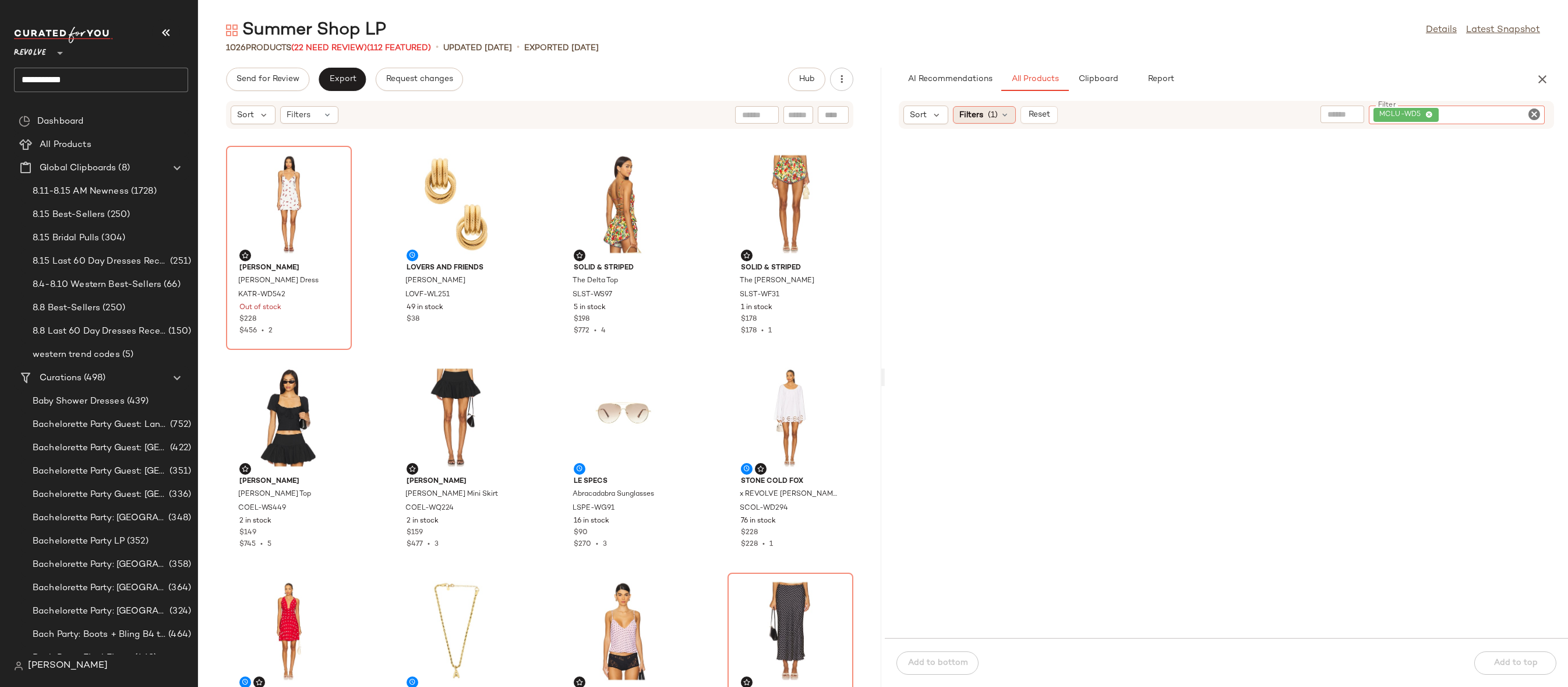
click at [1000, 118] on icon at bounding box center [1005, 114] width 9 height 9
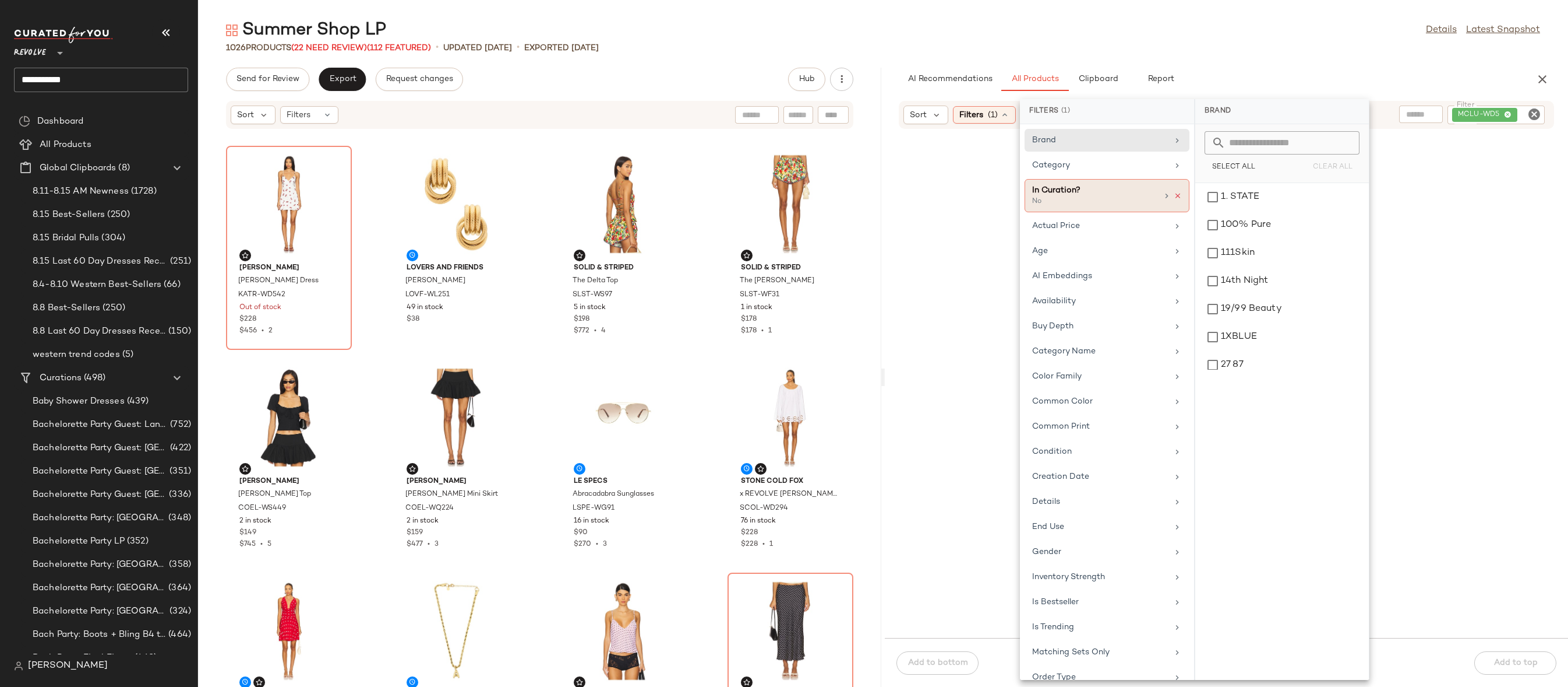
click at [1177, 196] on icon at bounding box center [1178, 196] width 9 height 9
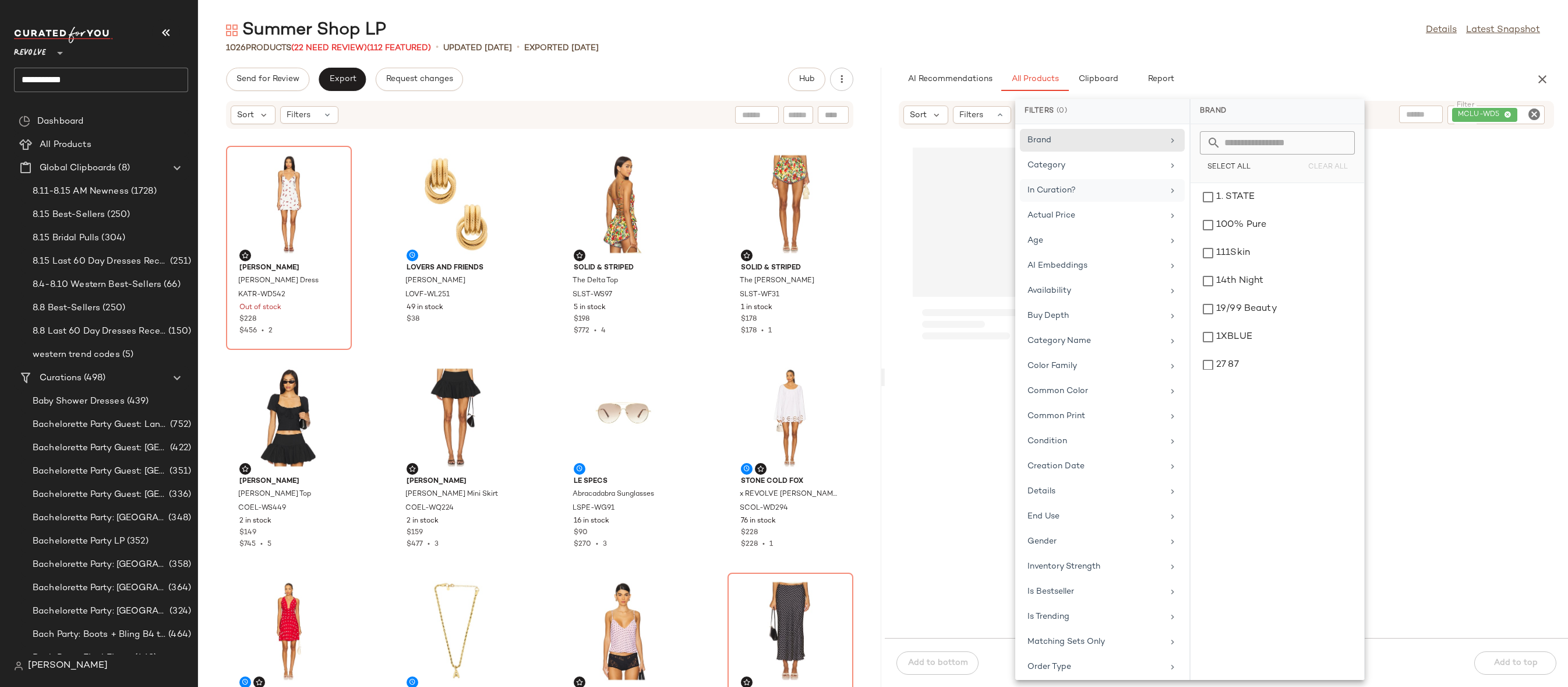
click at [1192, 35] on div "Summer Shop LP Details Latest Snapshot" at bounding box center [884, 30] width 1370 height 23
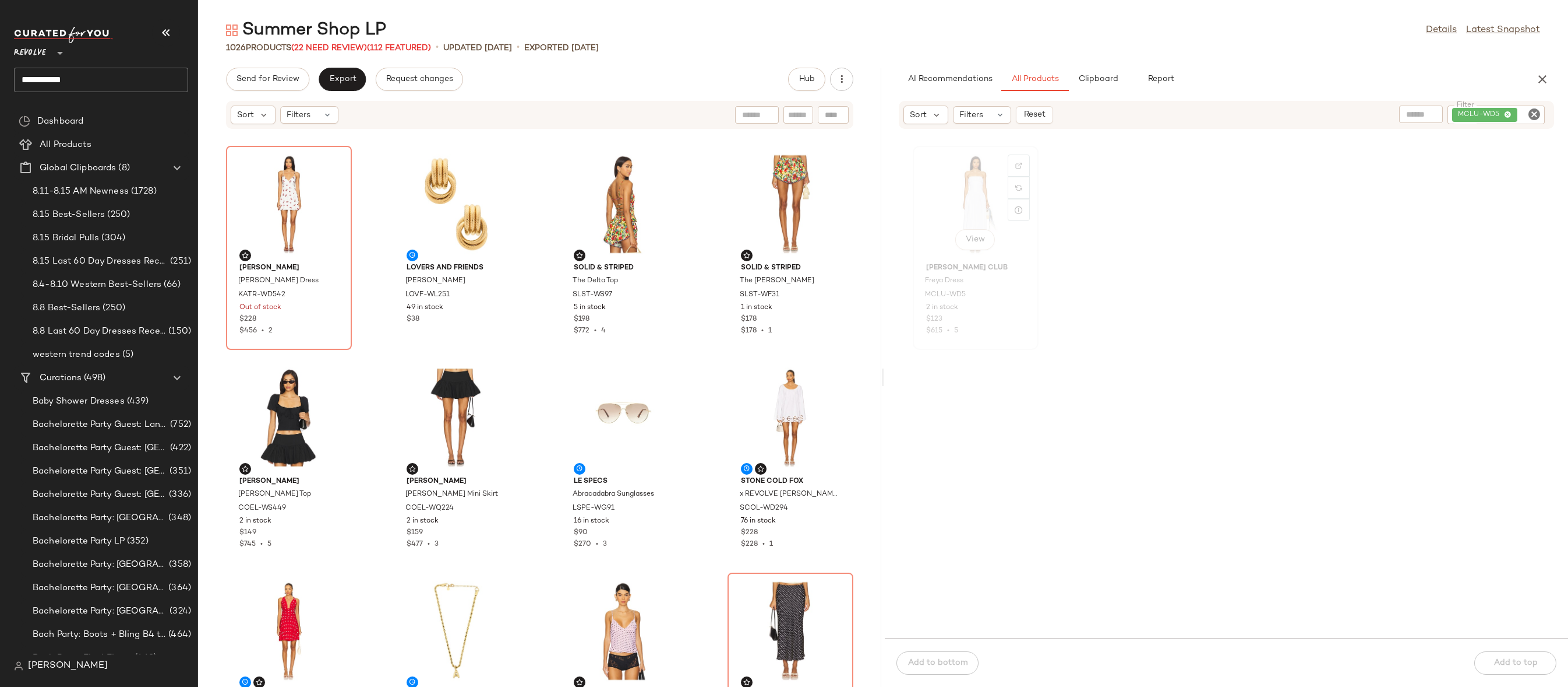
click at [981, 198] on div "View" at bounding box center [976, 203] width 118 height 108
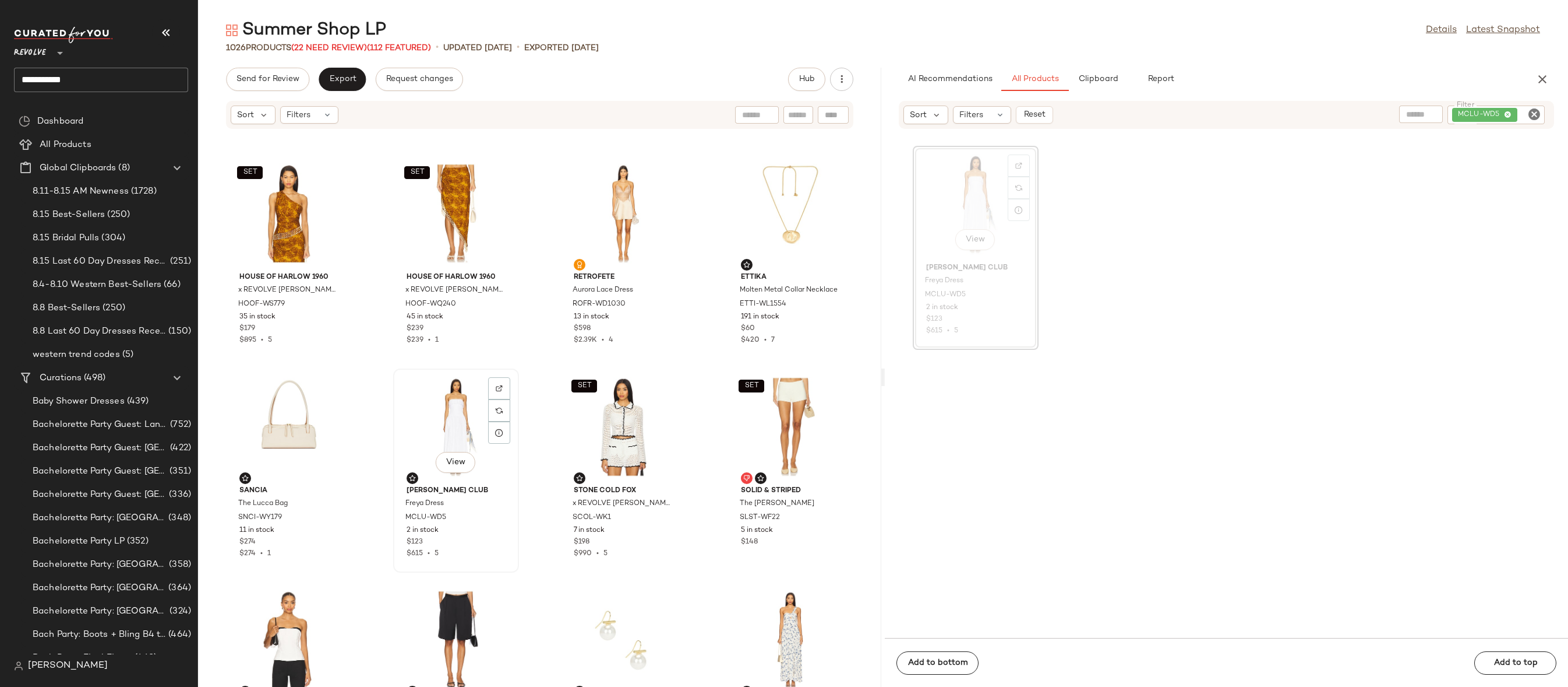
click at [432, 405] on div "View" at bounding box center [456, 426] width 118 height 108
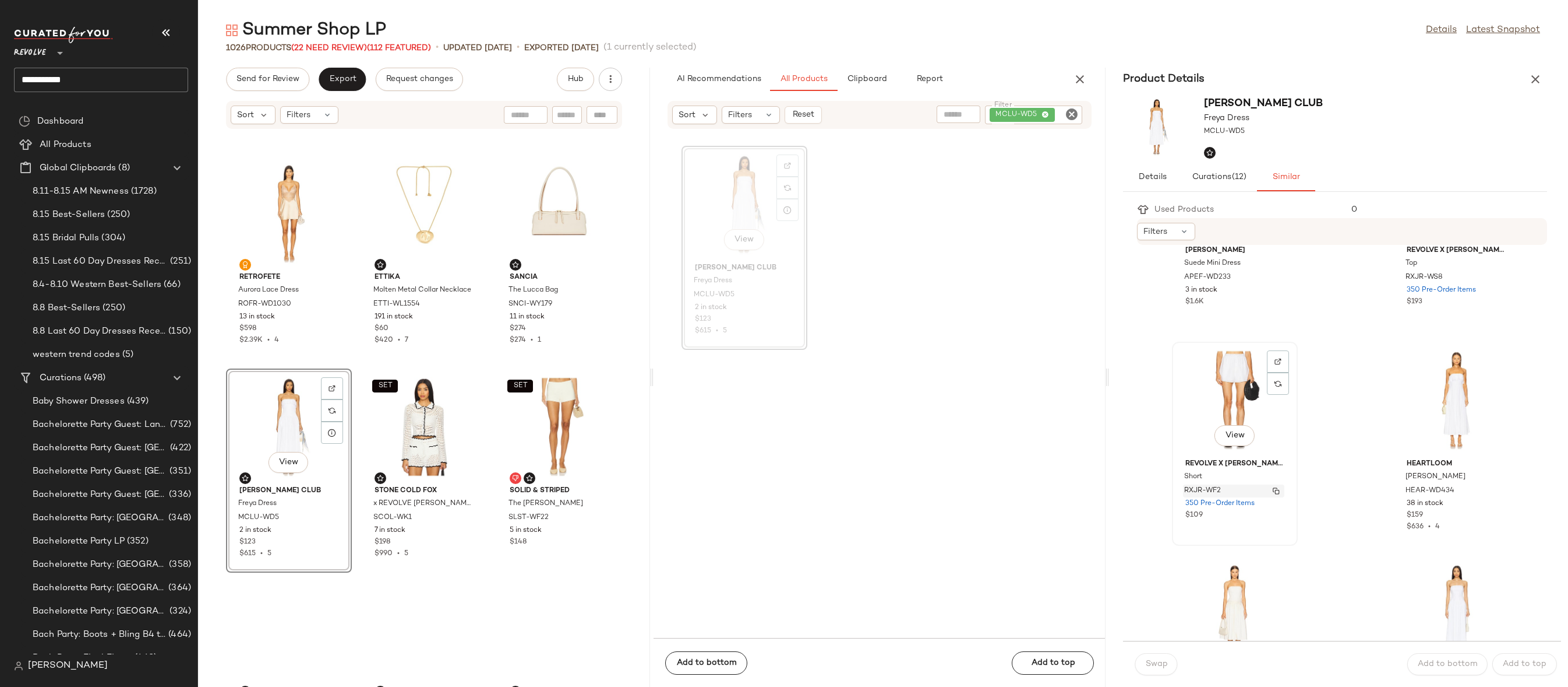
scroll to position [641, 0]
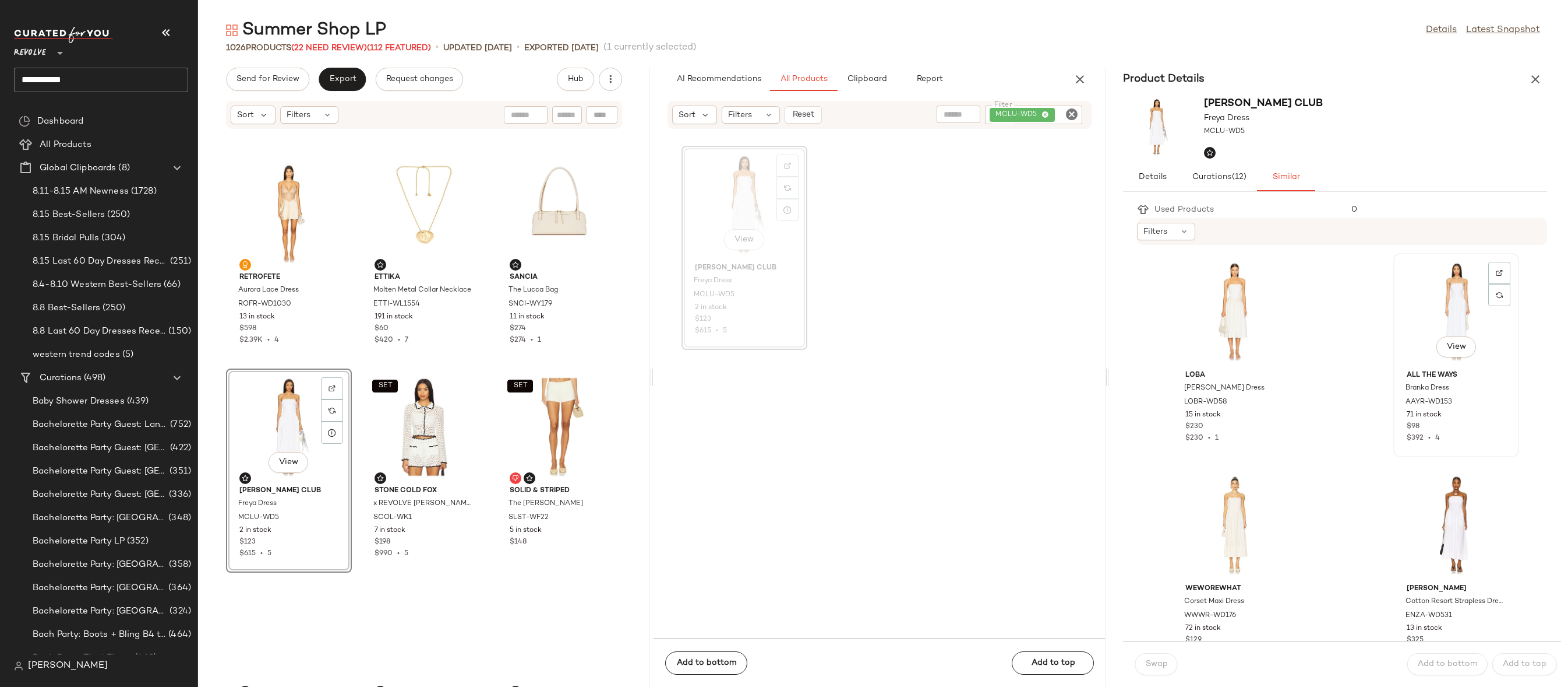
click at [1445, 313] on div "View" at bounding box center [1457, 311] width 118 height 108
click at [1145, 665] on span "Swap" at bounding box center [1156, 664] width 23 height 9
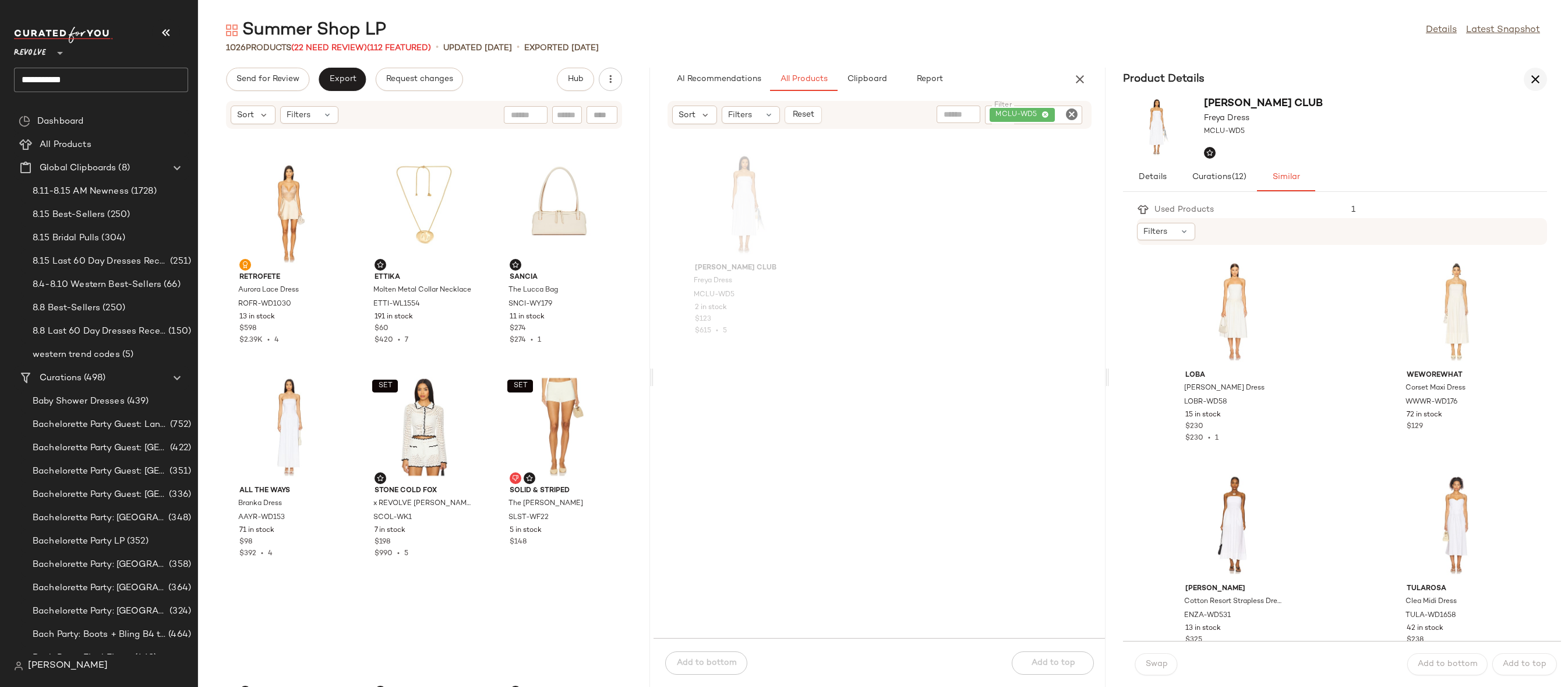
click at [1540, 84] on icon "button" at bounding box center [1536, 79] width 14 height 14
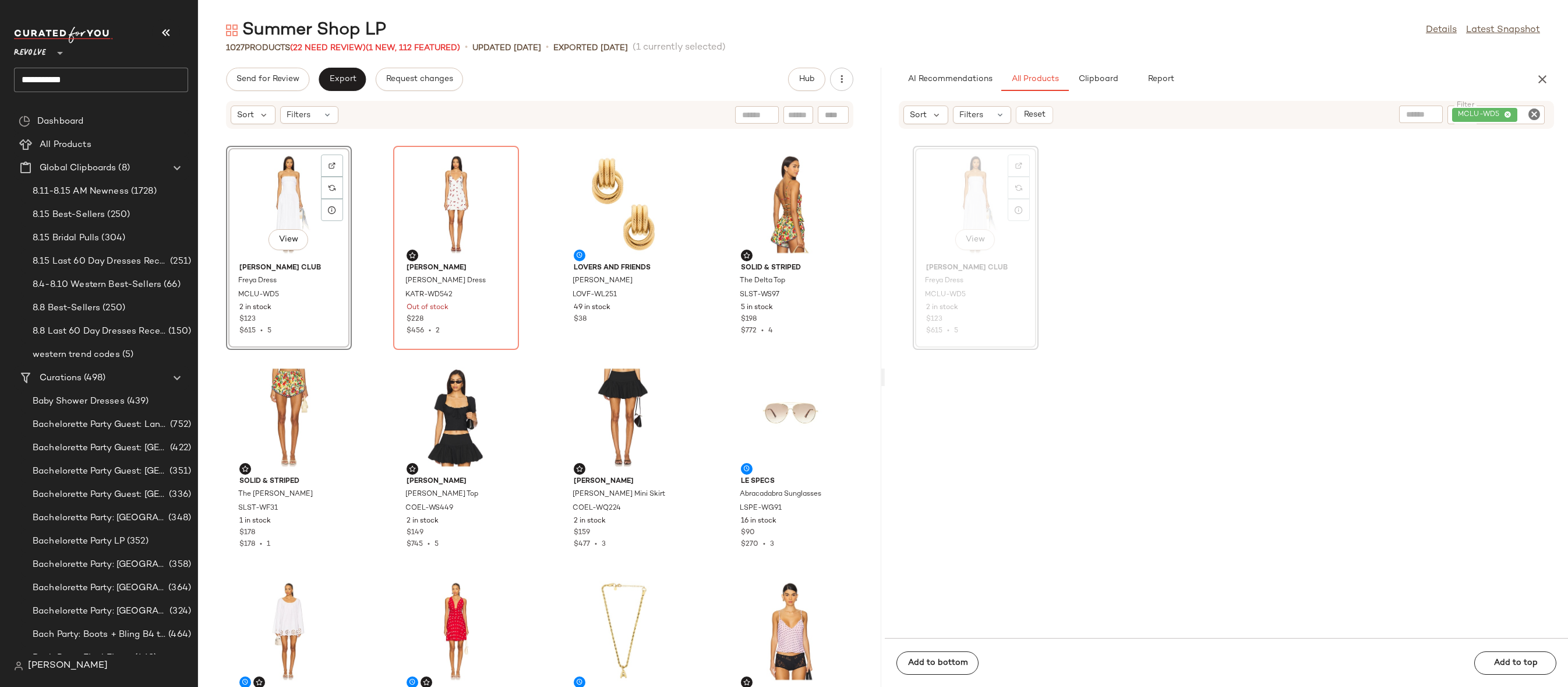
drag, startPoint x: 959, startPoint y: 213, endPoint x: 437, endPoint y: 1, distance: 563.4
click at [1538, 113] on icon "Clear Filter" at bounding box center [1535, 114] width 14 height 14
paste input "*********"
type input "*********"
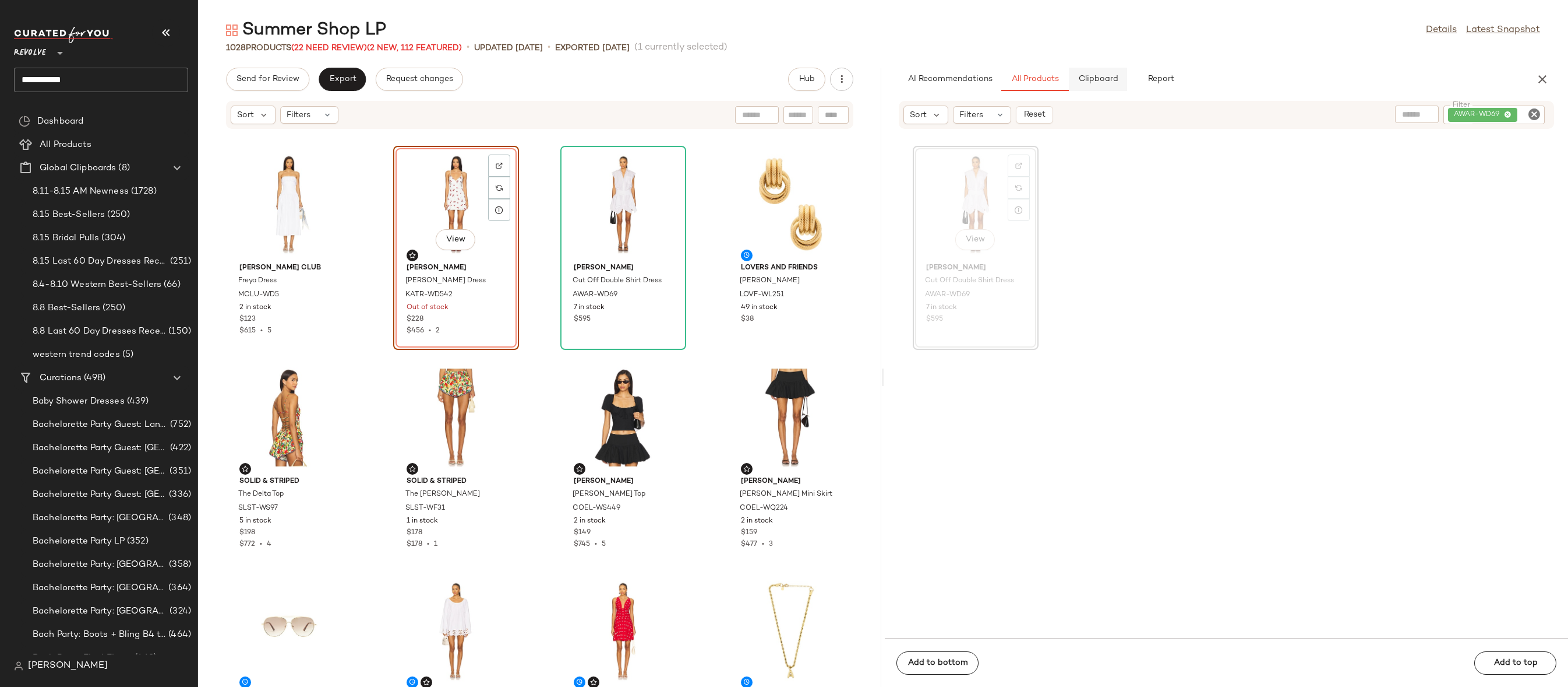
click at [1095, 84] on button "Clipboard" at bounding box center [1098, 79] width 58 height 23
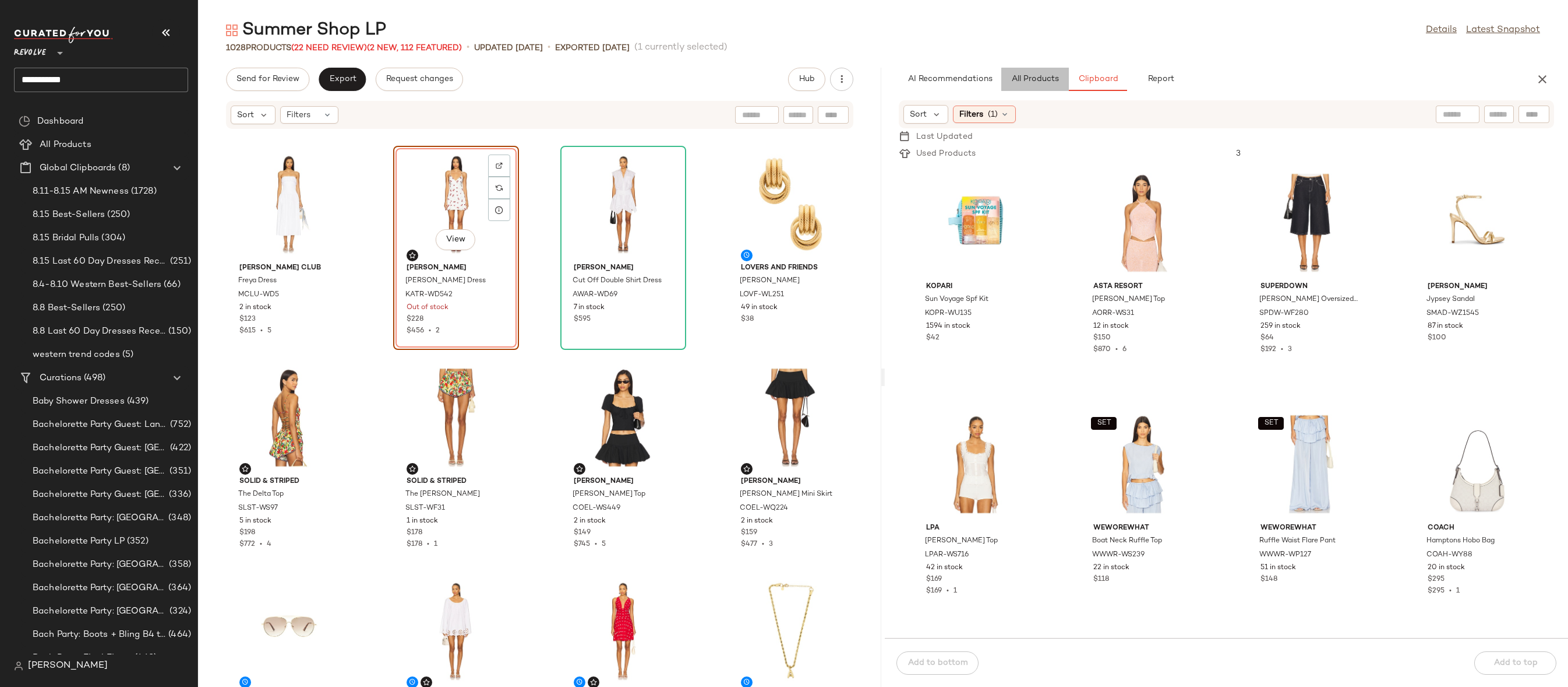
click at [1047, 77] on span "All Products" at bounding box center [1034, 79] width 47 height 9
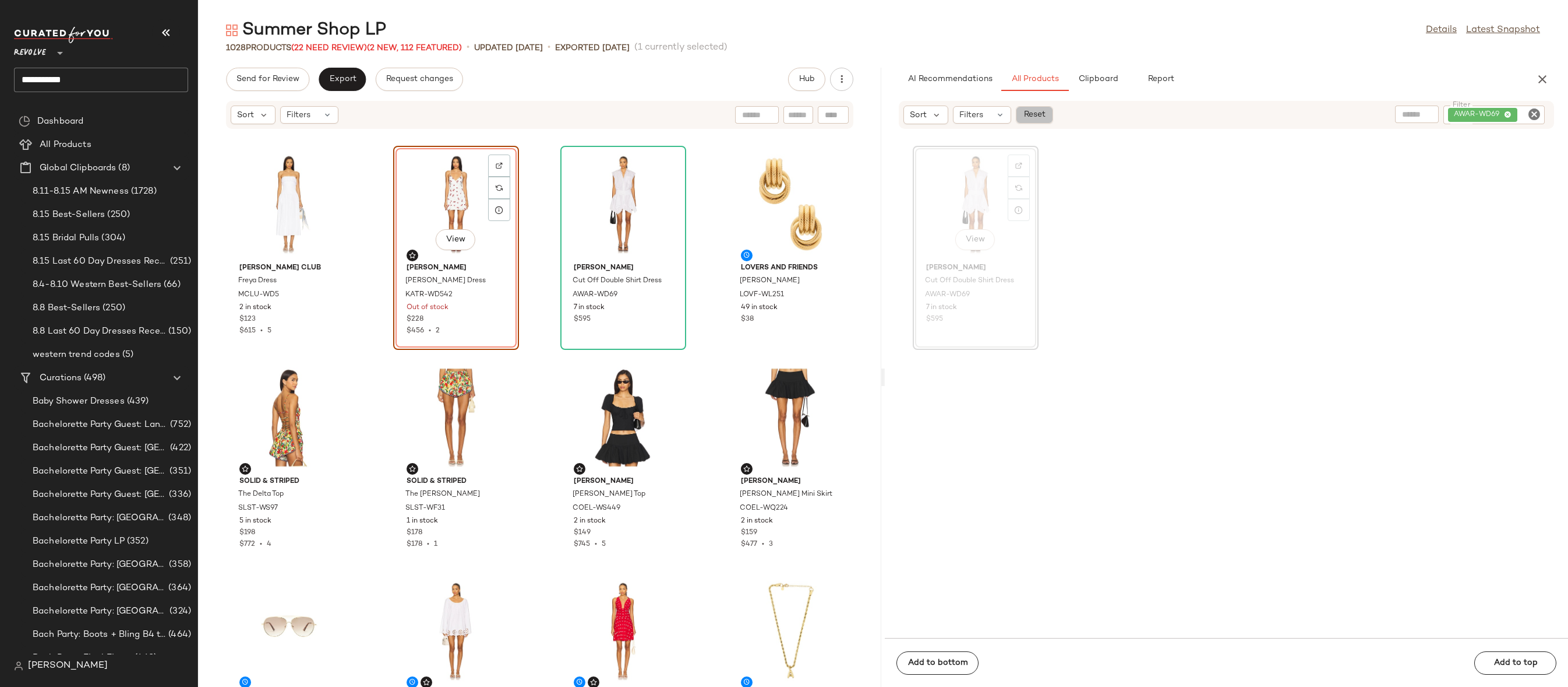
click at [1037, 123] on button "Reset" at bounding box center [1034, 115] width 38 height 18
click at [1000, 115] on icon at bounding box center [1005, 114] width 9 height 9
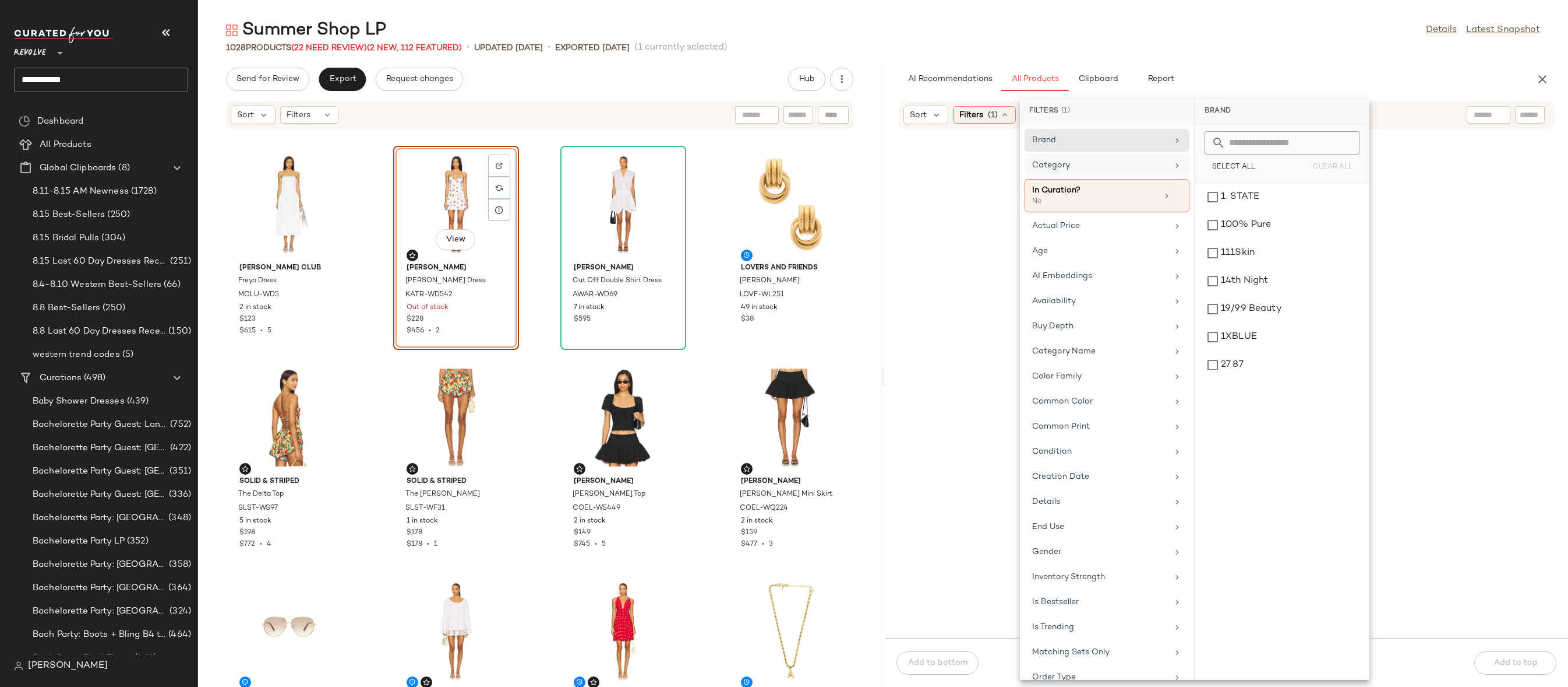
click at [1117, 162] on div "Category" at bounding box center [1100, 164] width 136 height 12
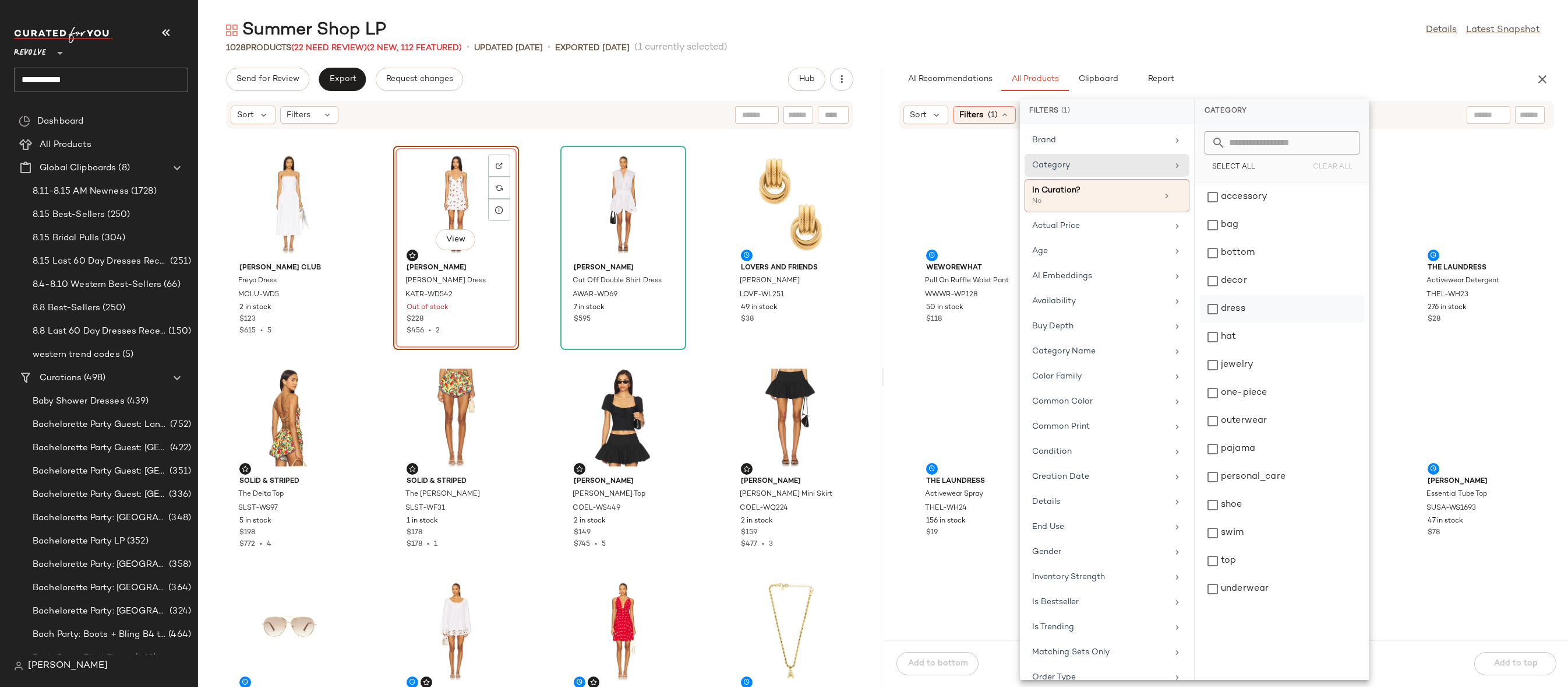
click at [1249, 323] on div "dress" at bounding box center [1282, 337] width 164 height 28
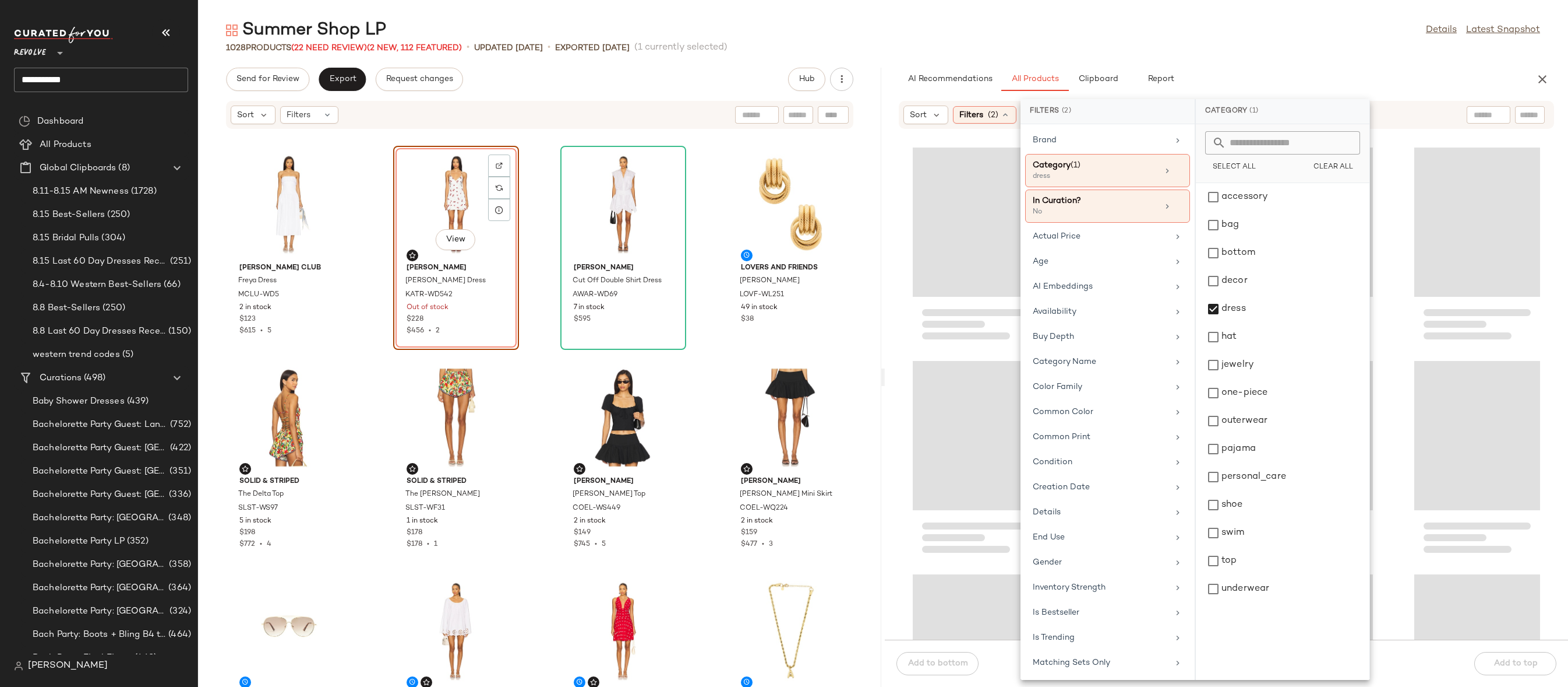
click at [1272, 23] on div "Summer Shop LP Details Latest Snapshot" at bounding box center [884, 30] width 1370 height 23
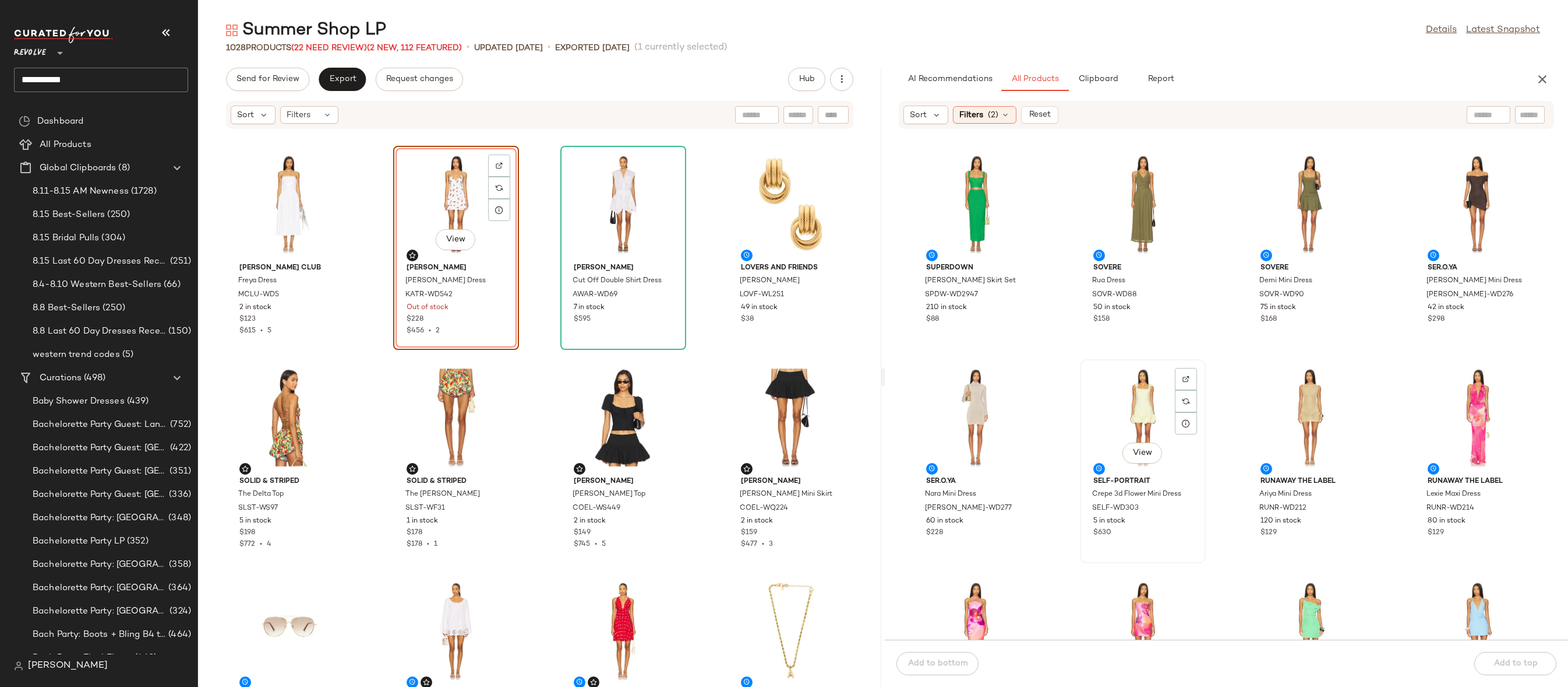
click at [1149, 406] on div "View" at bounding box center [1143, 417] width 118 height 108
click at [1185, 377] on img at bounding box center [1186, 379] width 7 height 7
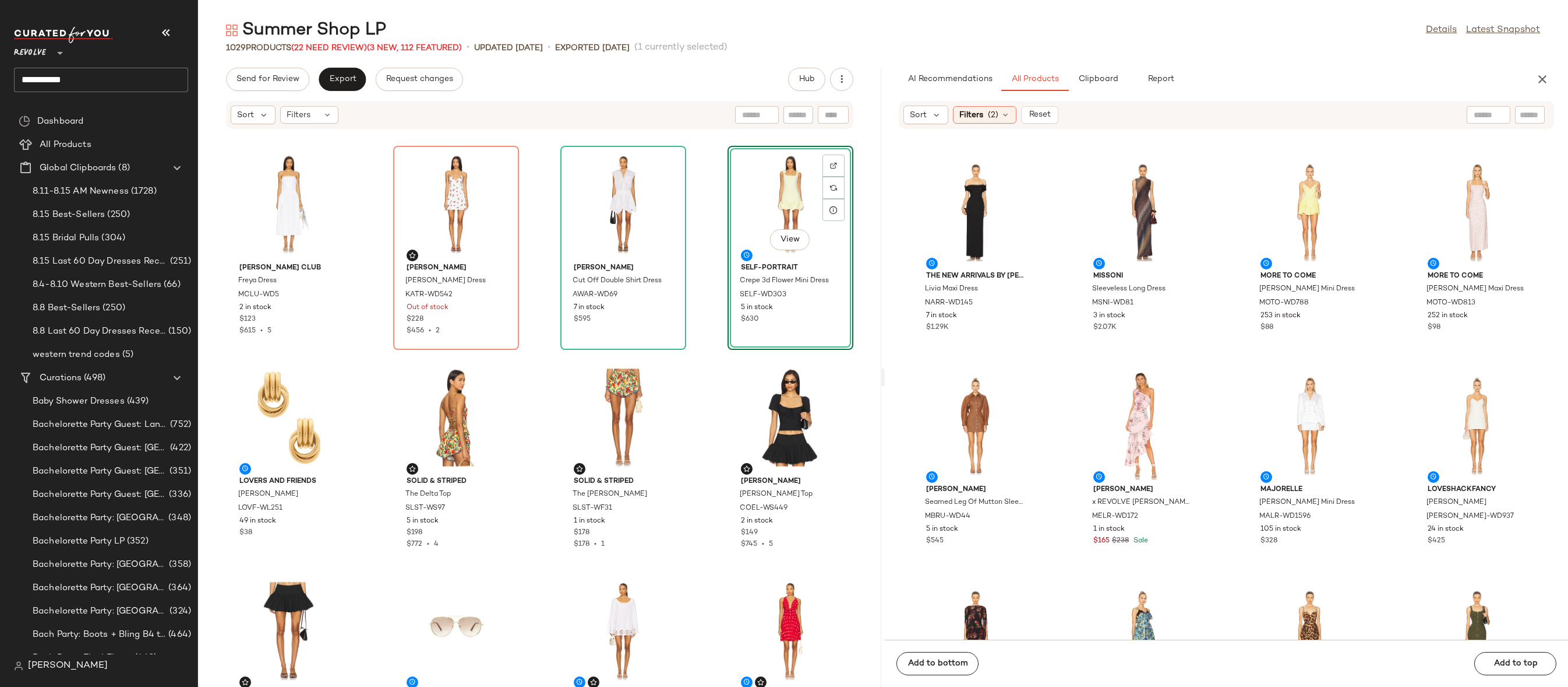
scroll to position [2802, 0]
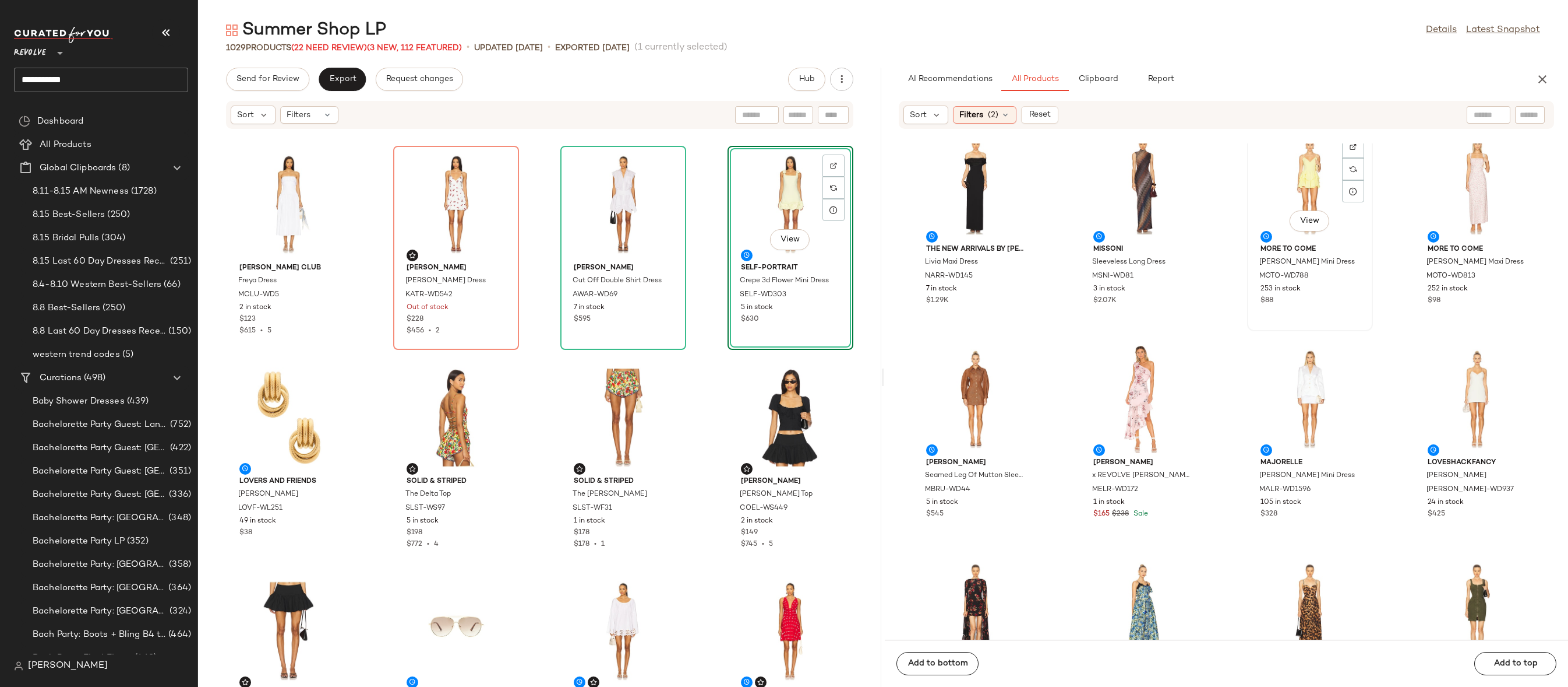
click at [1296, 199] on div "View" at bounding box center [1310, 185] width 118 height 108
click at [1350, 158] on div at bounding box center [1353, 169] width 22 height 22
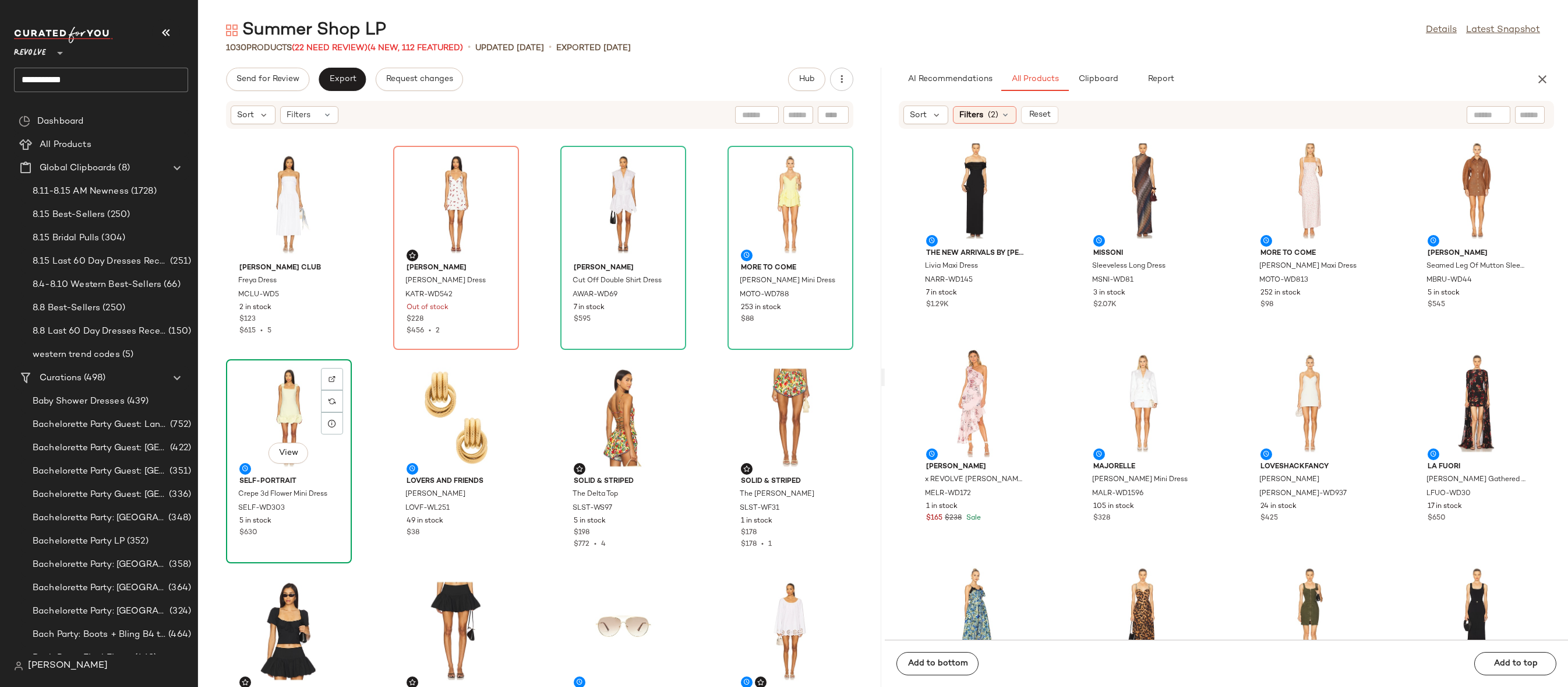
click at [264, 425] on div "View" at bounding box center [289, 417] width 118 height 108
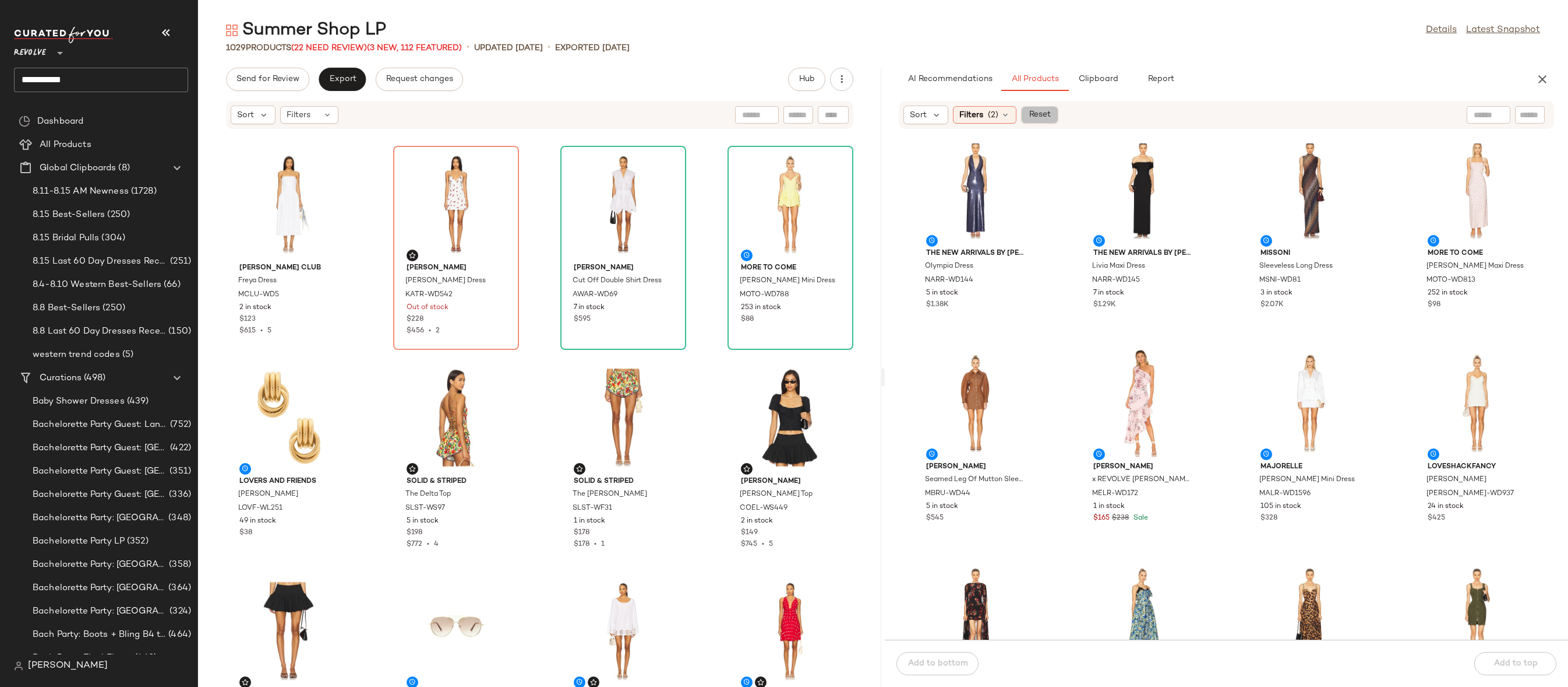
click at [1034, 116] on span "Reset" at bounding box center [1039, 114] width 22 height 9
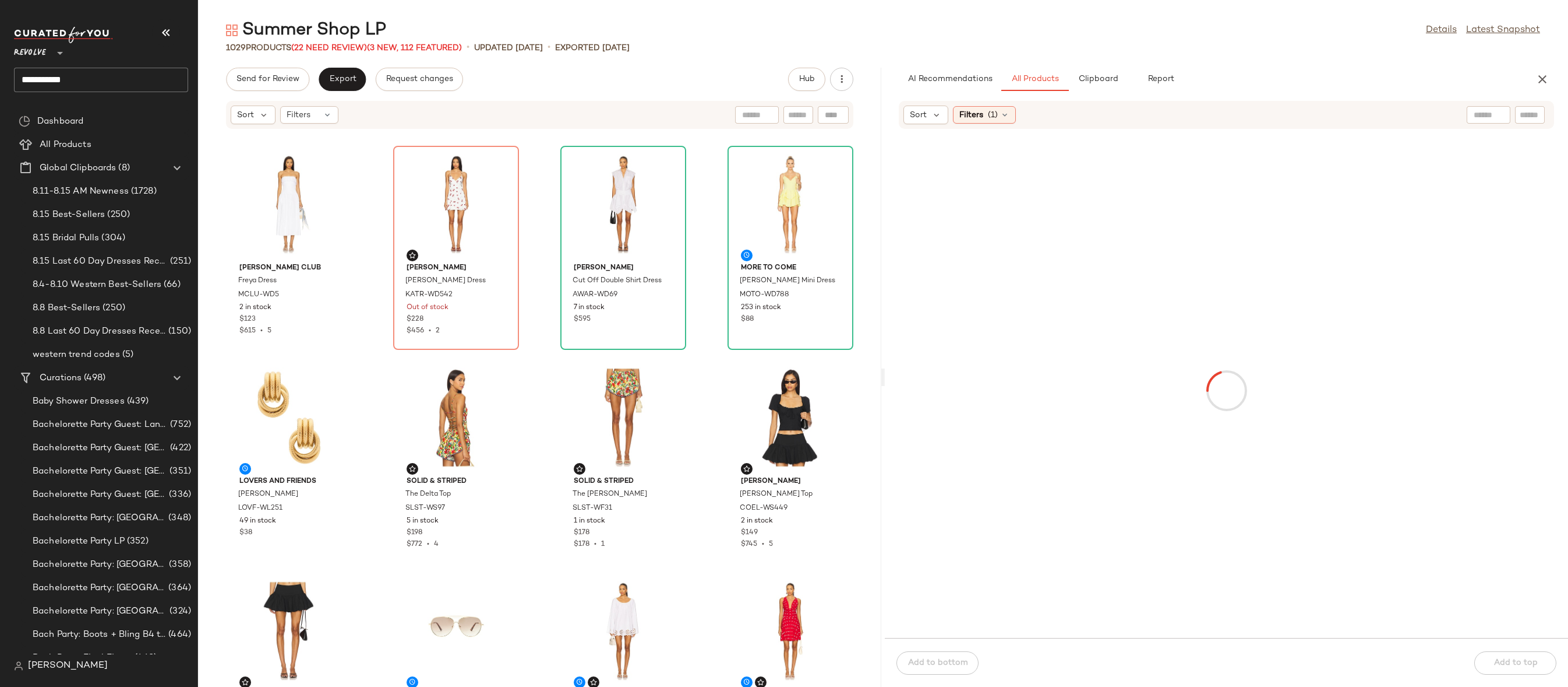
click at [1538, 118] on input "text" at bounding box center [1530, 115] width 21 height 12
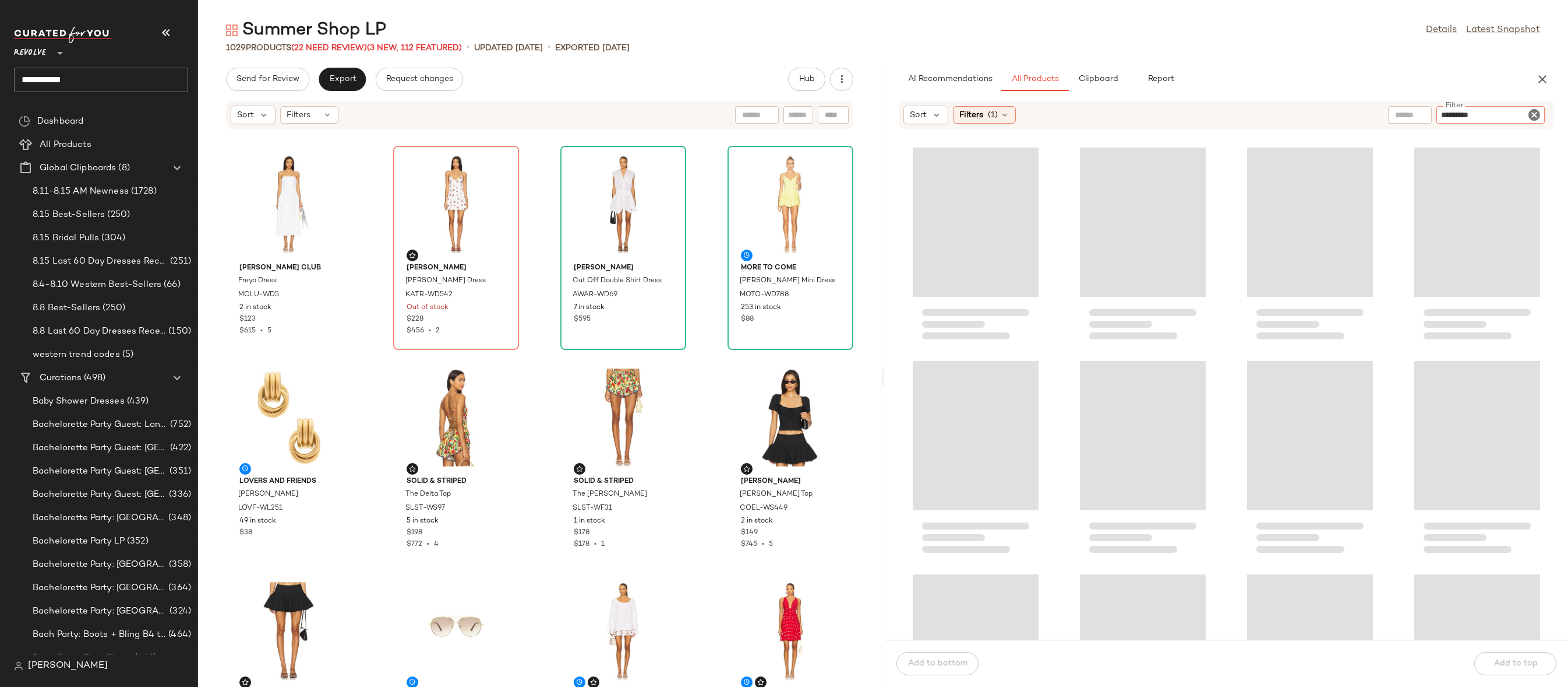
type input "**********"
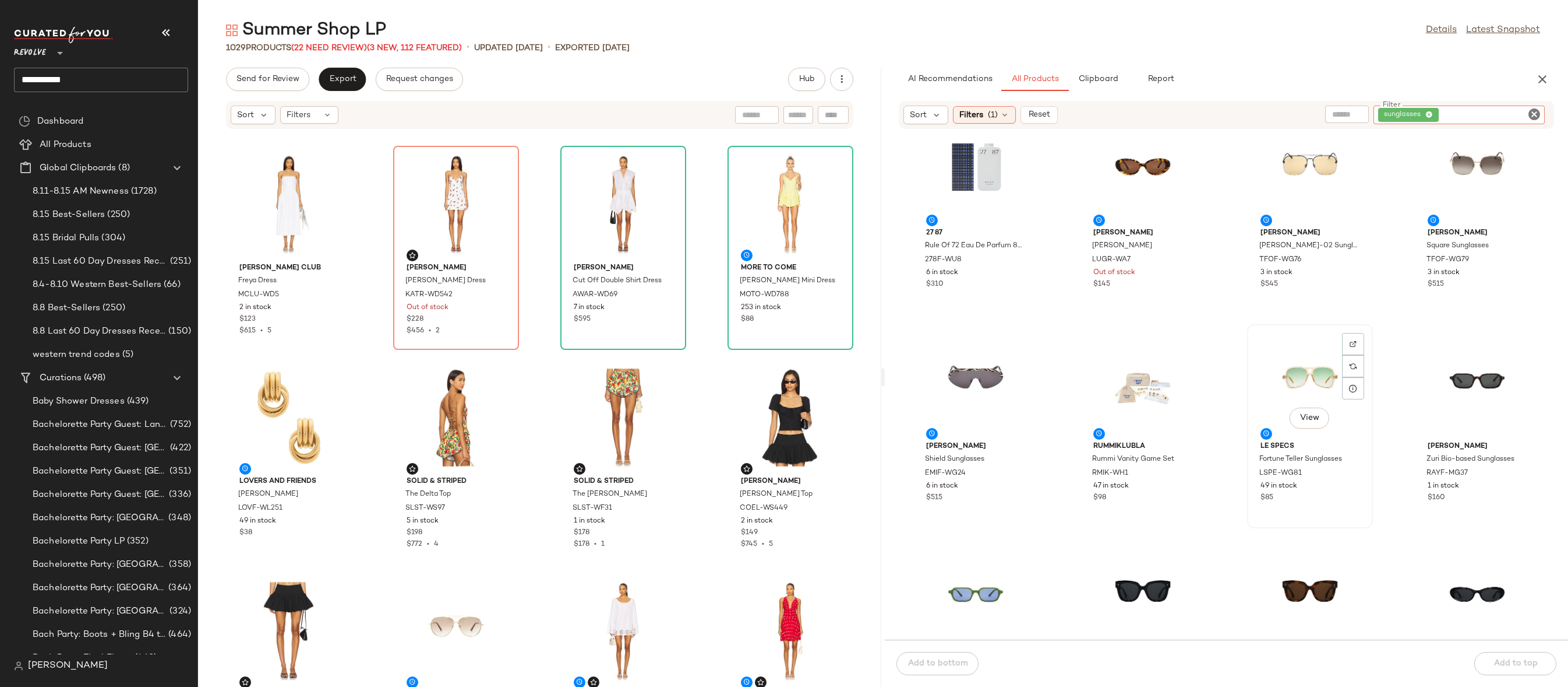
scroll to position [44, 0]
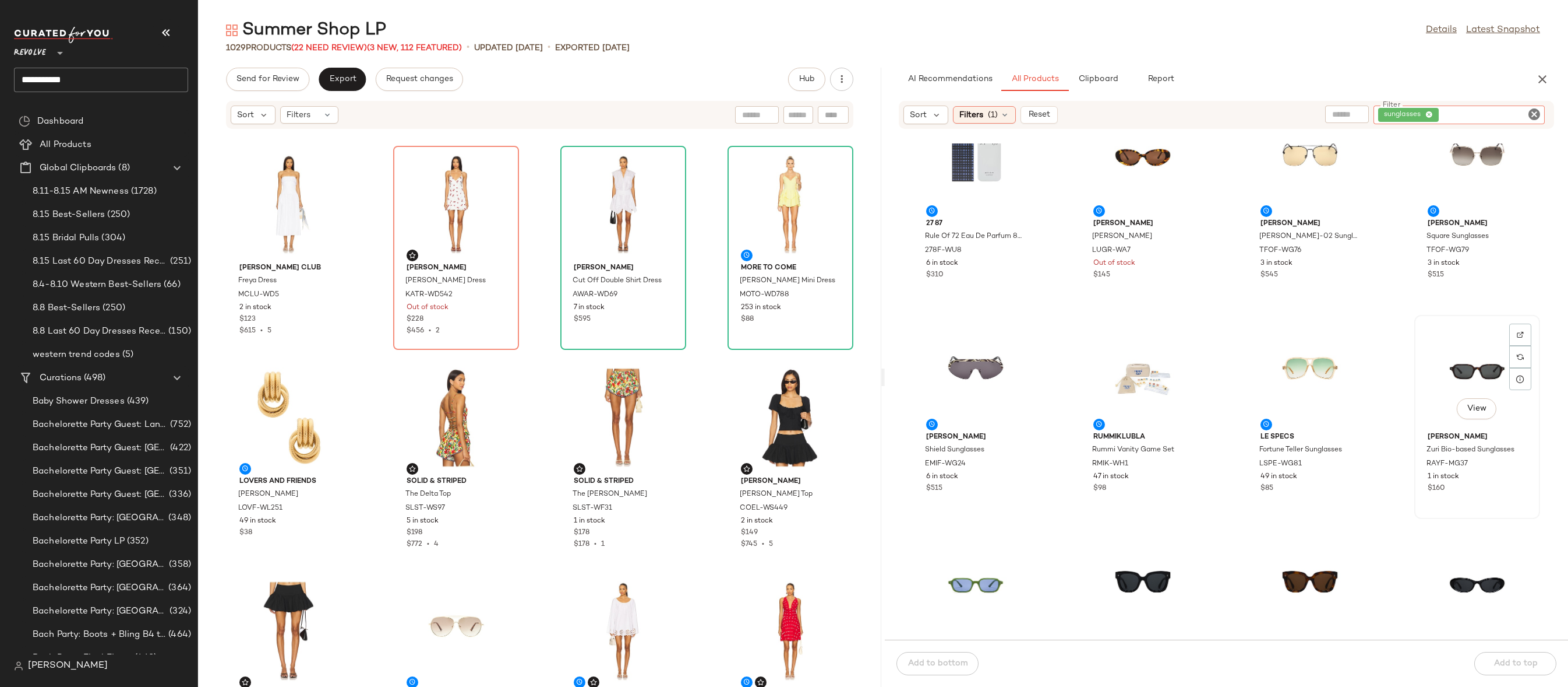
click at [1457, 381] on div "View" at bounding box center [1477, 373] width 118 height 108
click at [993, 113] on span "(1)" at bounding box center [993, 115] width 10 height 12
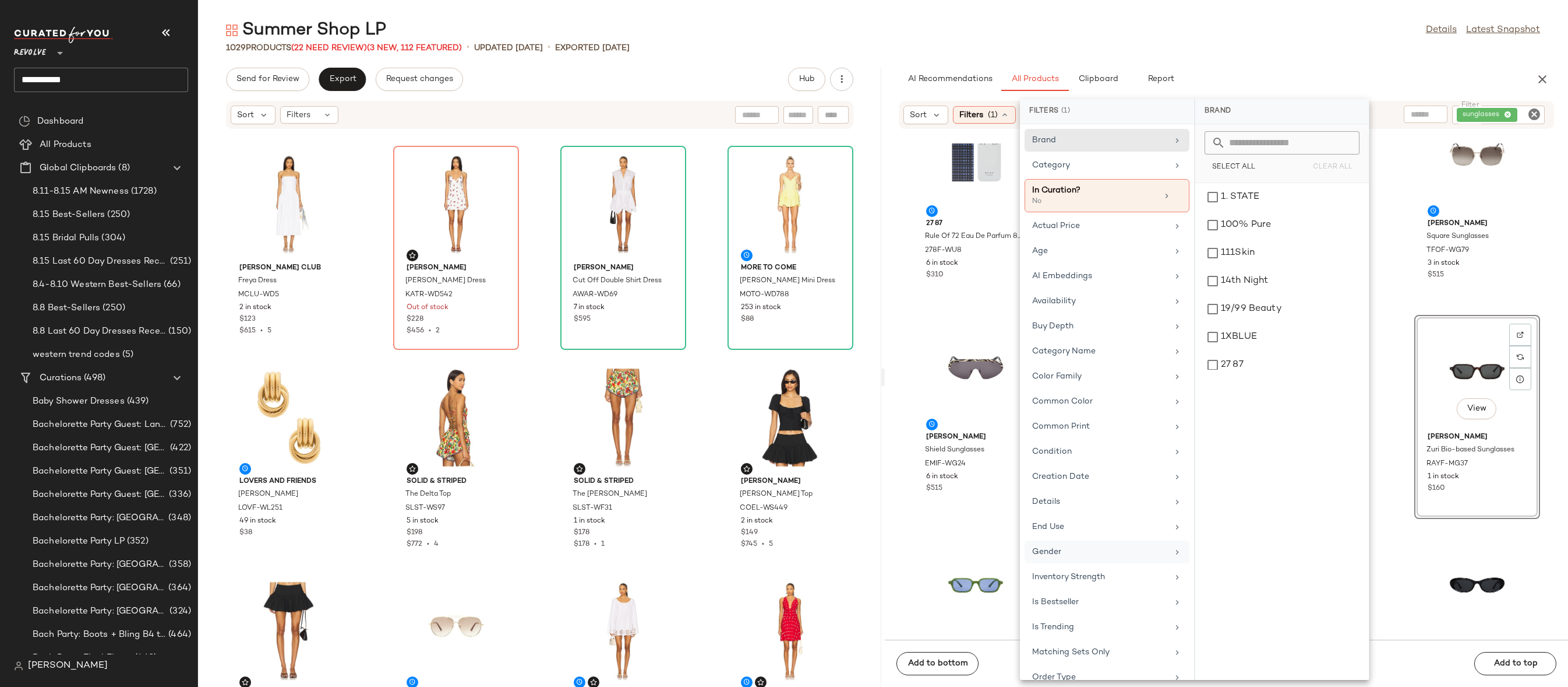
click at [1081, 549] on div "Gender" at bounding box center [1100, 552] width 136 height 12
click at [1237, 211] on div "female" at bounding box center [1282, 225] width 164 height 28
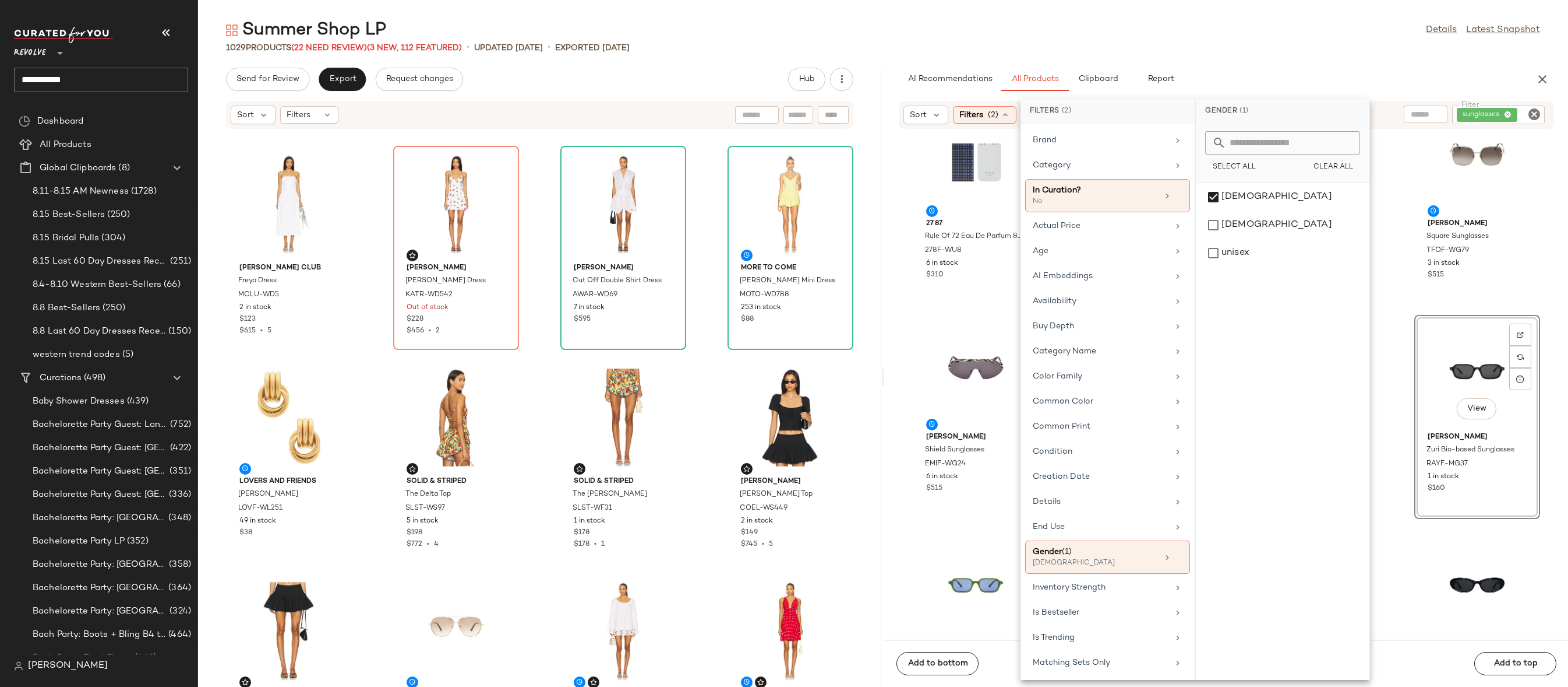
click at [1230, 3] on main "Summer Shop LP Details Latest Snapshot 1029 Products (22 Need Review) (3 New, 1…" at bounding box center [784, 343] width 1568 height 687
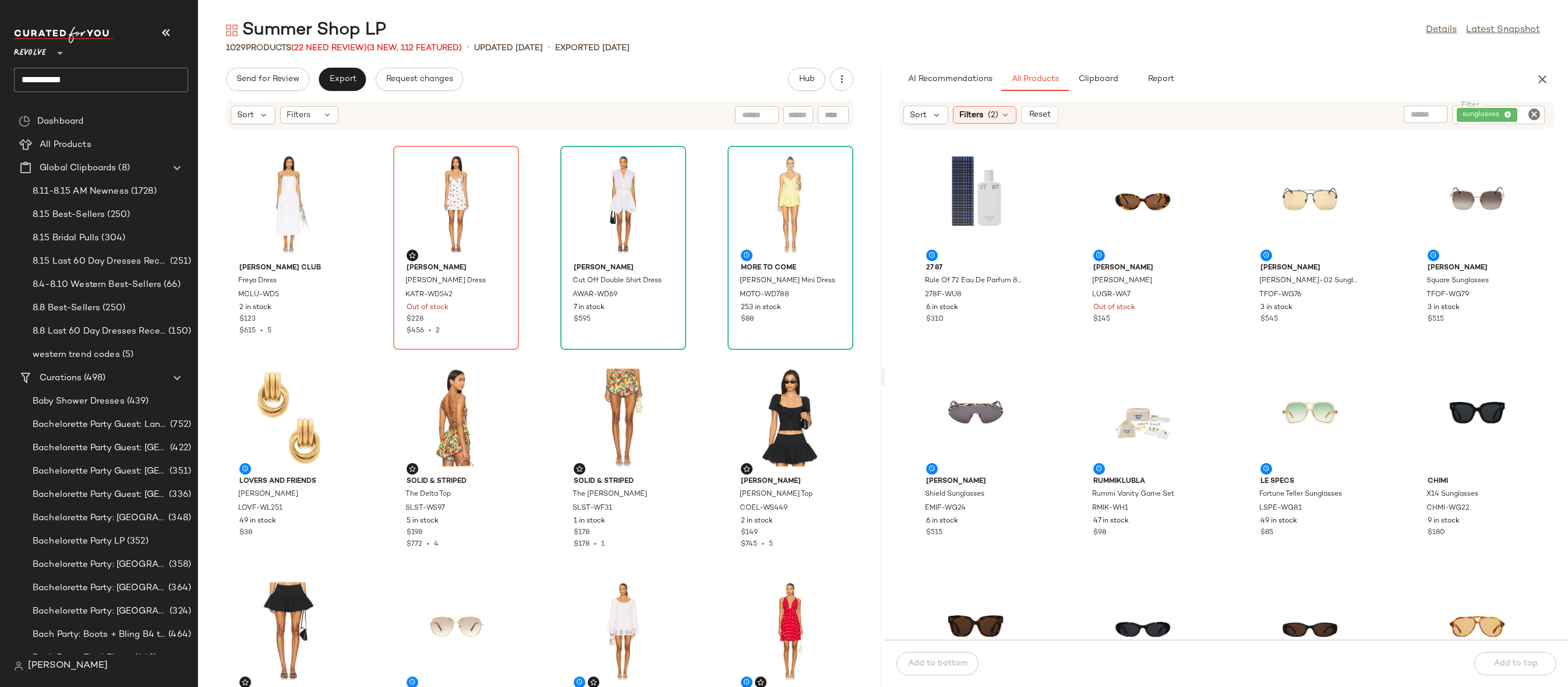
scroll to position [247, 0]
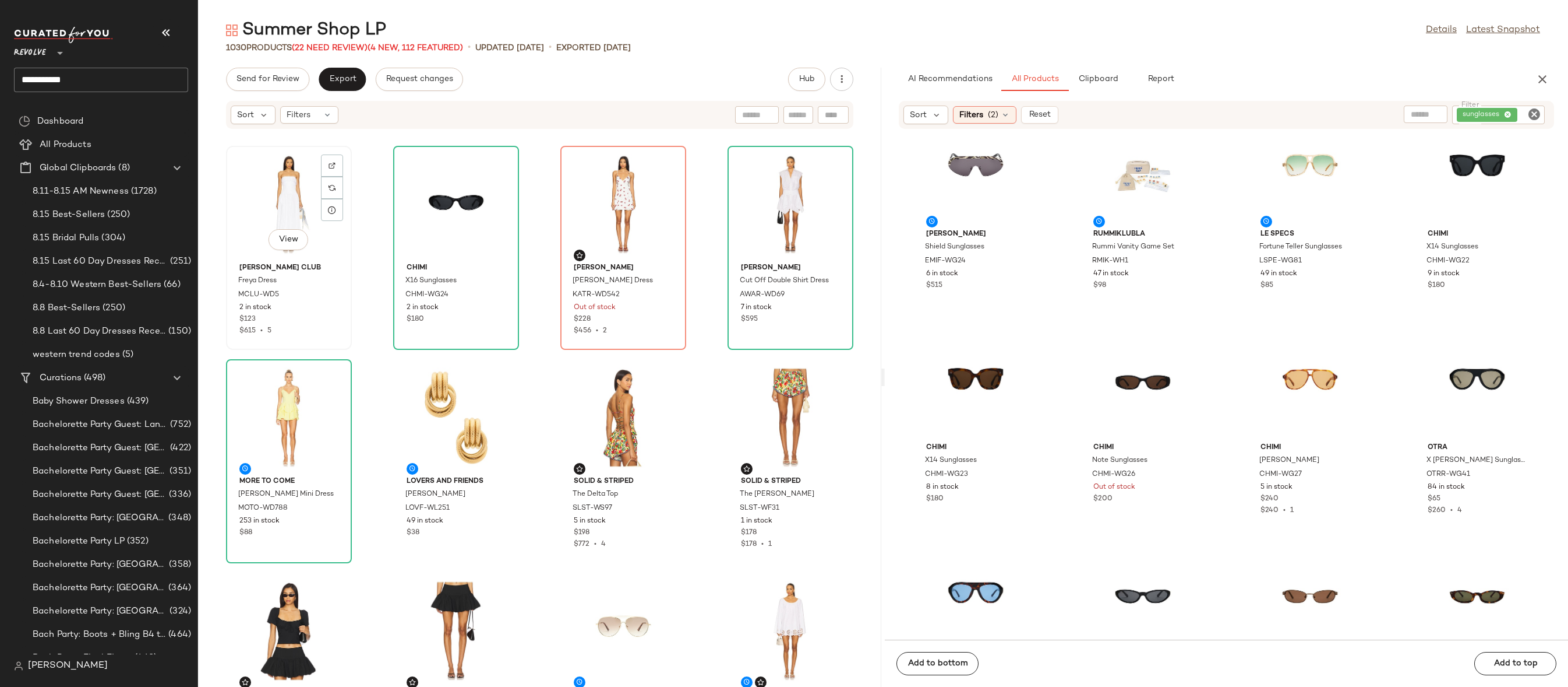
click at [287, 199] on div "View" at bounding box center [289, 203] width 118 height 108
click at [740, 192] on div "View" at bounding box center [791, 203] width 118 height 108
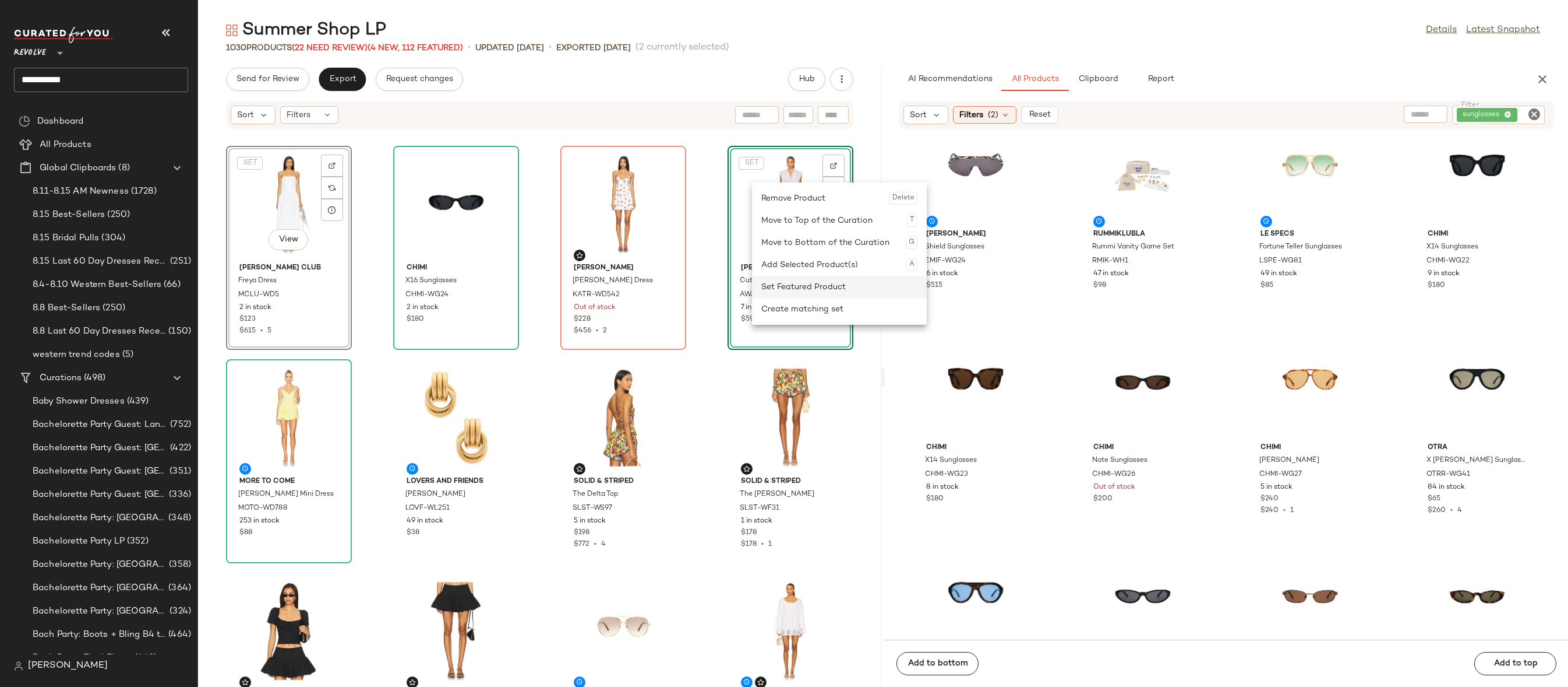
click at [791, 289] on div "Set Featured Product" at bounding box center [840, 286] width 156 height 22
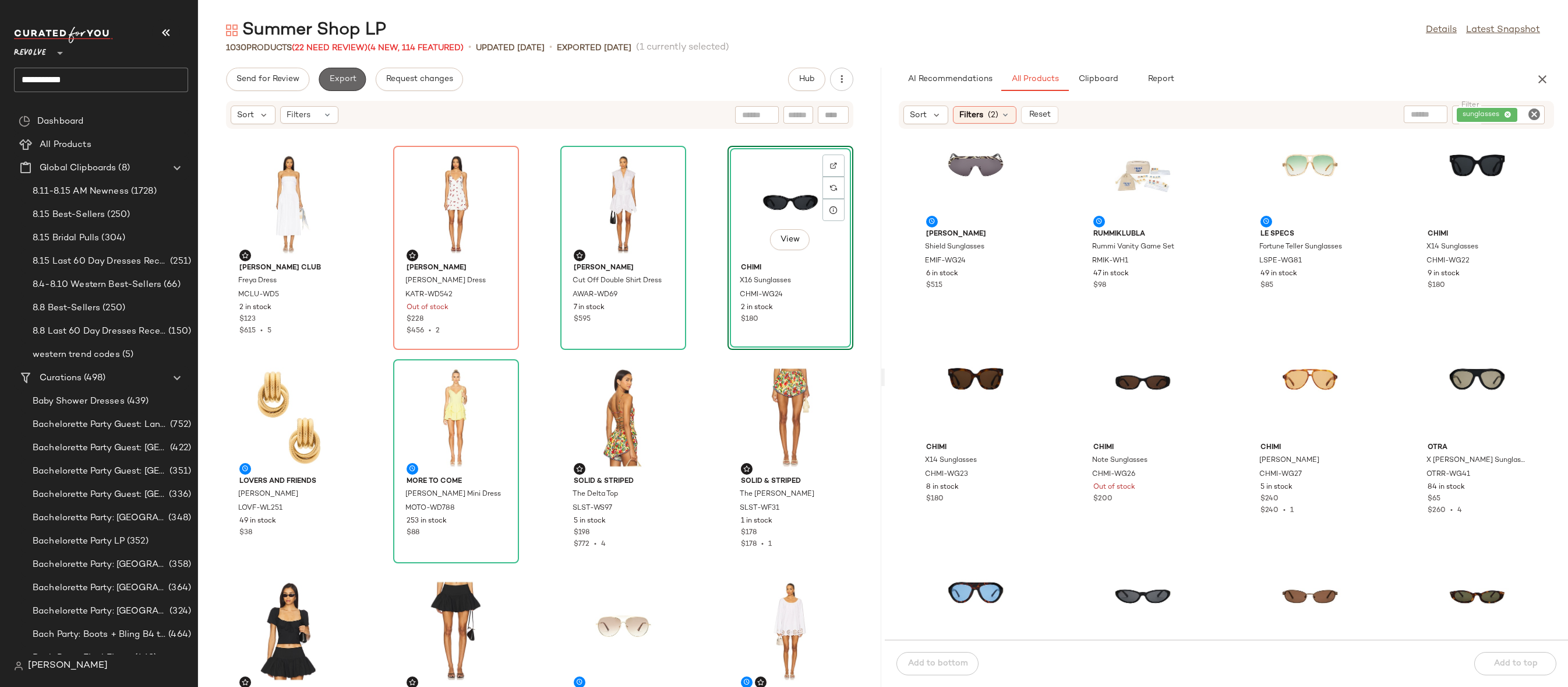
click at [351, 79] on span "Export" at bounding box center [342, 79] width 28 height 9
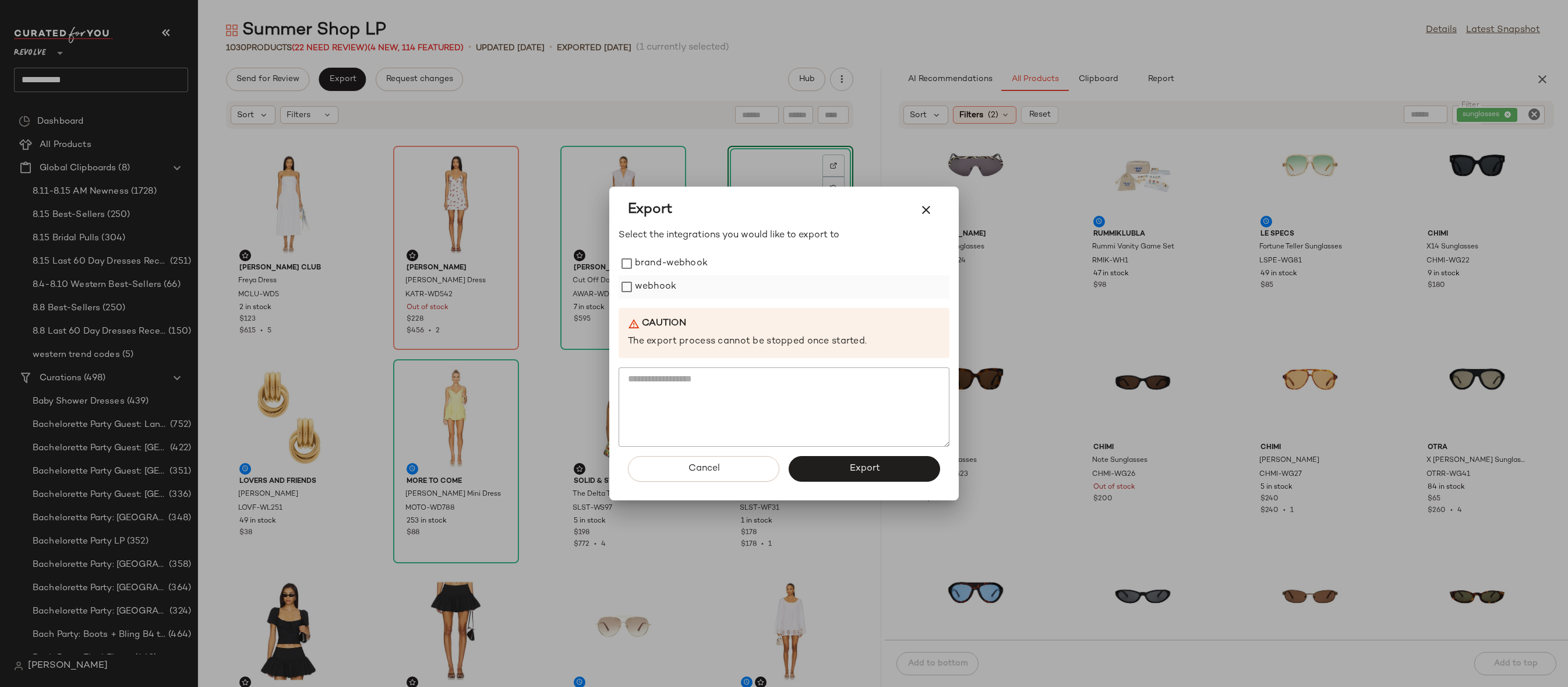
click at [638, 283] on label "webhook" at bounding box center [655, 286] width 41 height 23
click at [784, 464] on div "Cancel Export" at bounding box center [784, 474] width 331 height 54
click at [803, 474] on button "Export" at bounding box center [864, 469] width 152 height 26
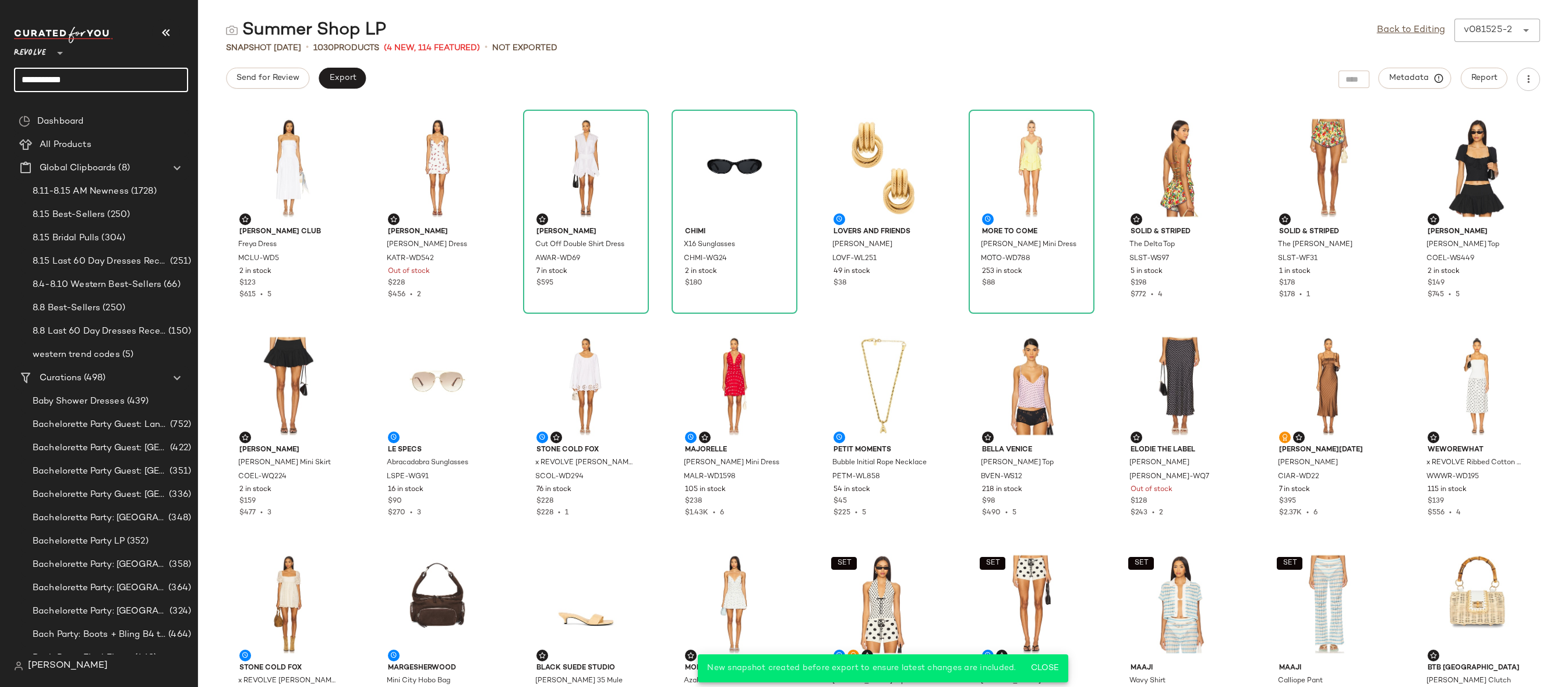
click at [106, 76] on input "**********" at bounding box center [101, 79] width 174 height 25
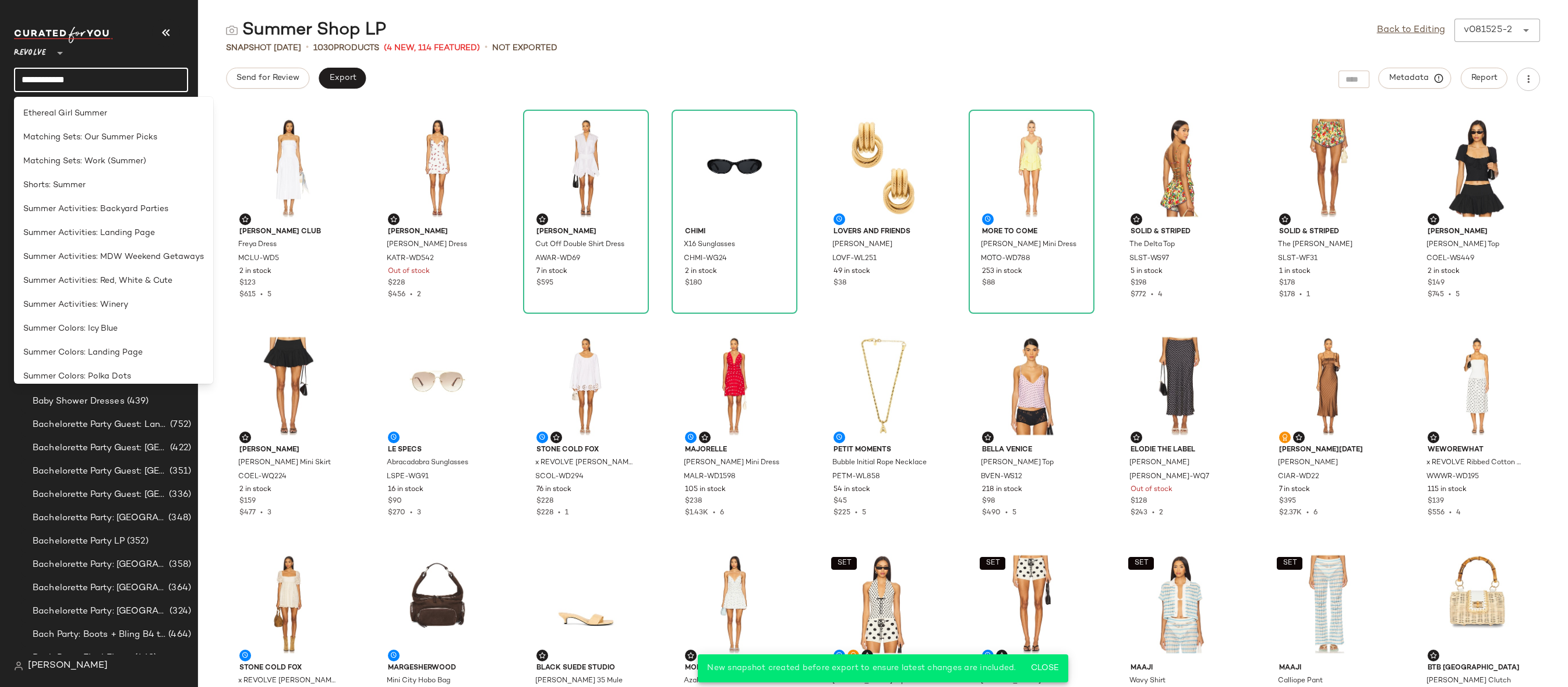
type input "**********"
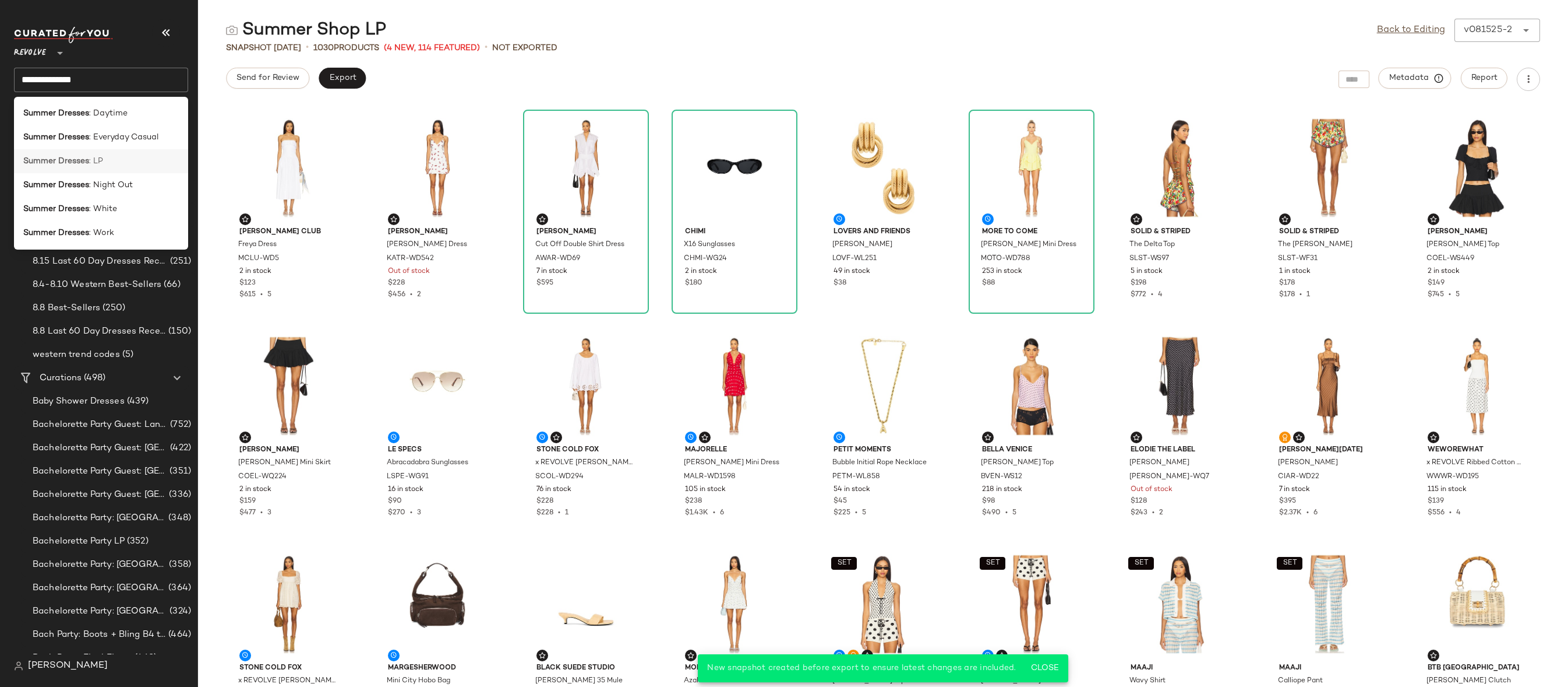
click at [90, 162] on span ": LP" at bounding box center [96, 161] width 14 height 12
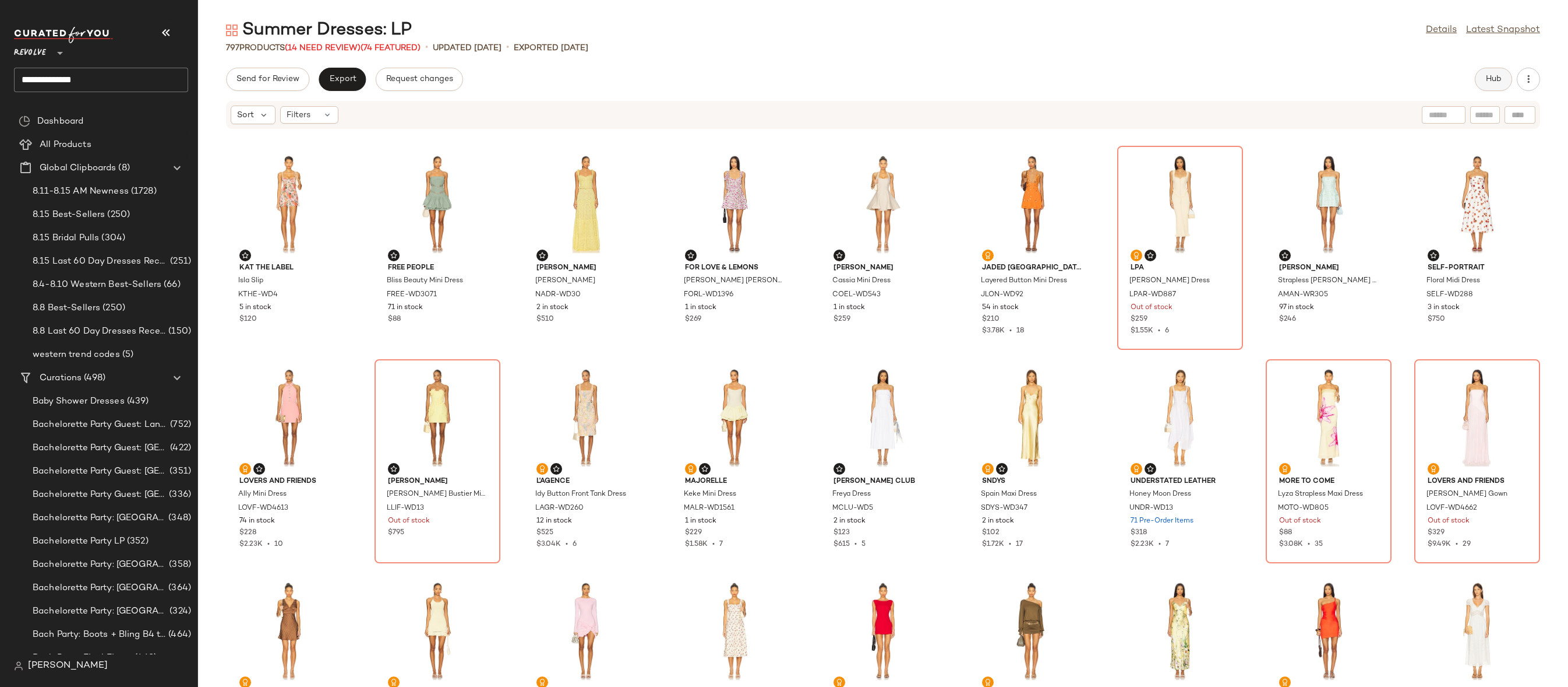
click at [1492, 87] on button "Hub" at bounding box center [1494, 79] width 38 height 23
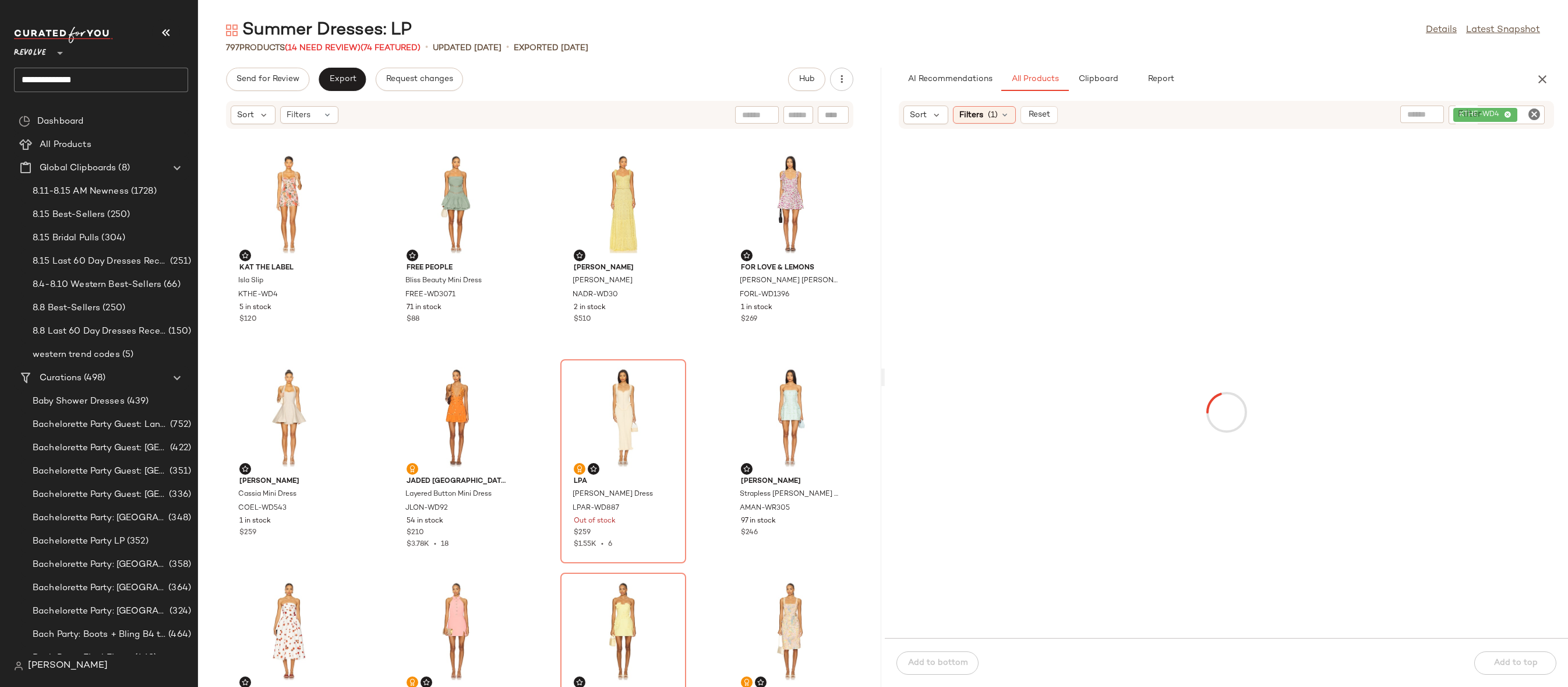
click at [1536, 116] on icon "Clear Filter" at bounding box center [1535, 114] width 14 height 14
paste input "**********"
type input "**********"
click at [1001, 121] on div "Filters (1)" at bounding box center [984, 115] width 63 height 18
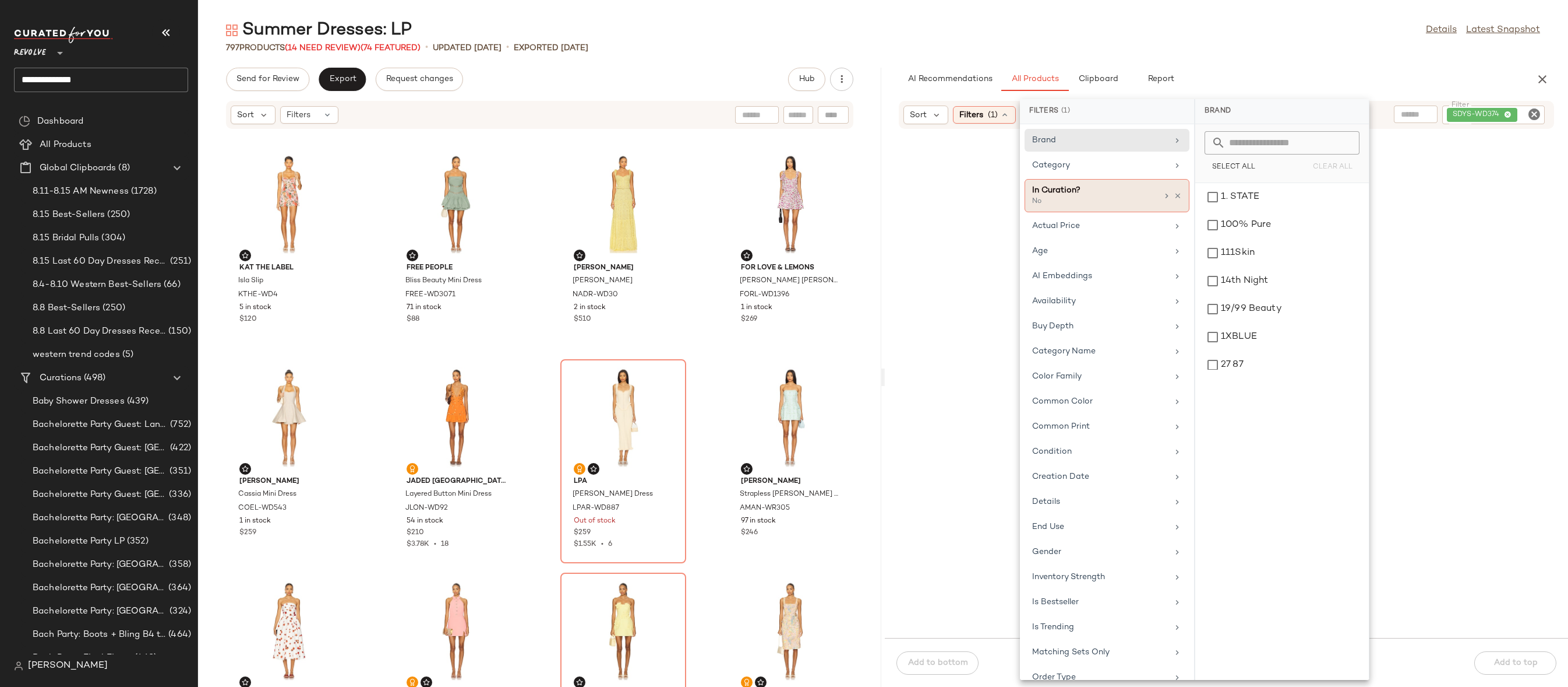
click at [1179, 192] on div "In Curation? No" at bounding box center [1107, 195] width 165 height 33
click at [1177, 194] on icon at bounding box center [1178, 196] width 9 height 9
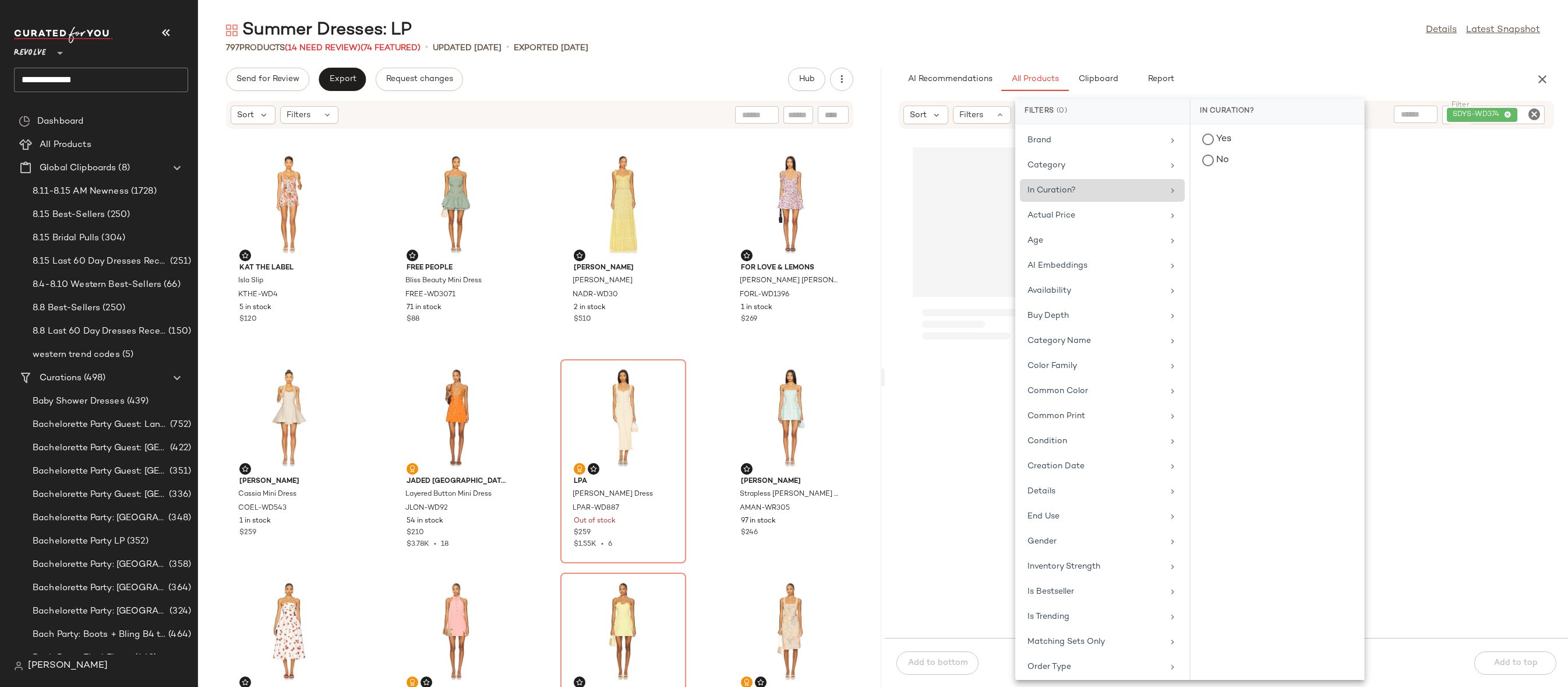
click at [1214, 21] on div "Summer Dresses: LP Details Latest Snapshot" at bounding box center [884, 30] width 1370 height 23
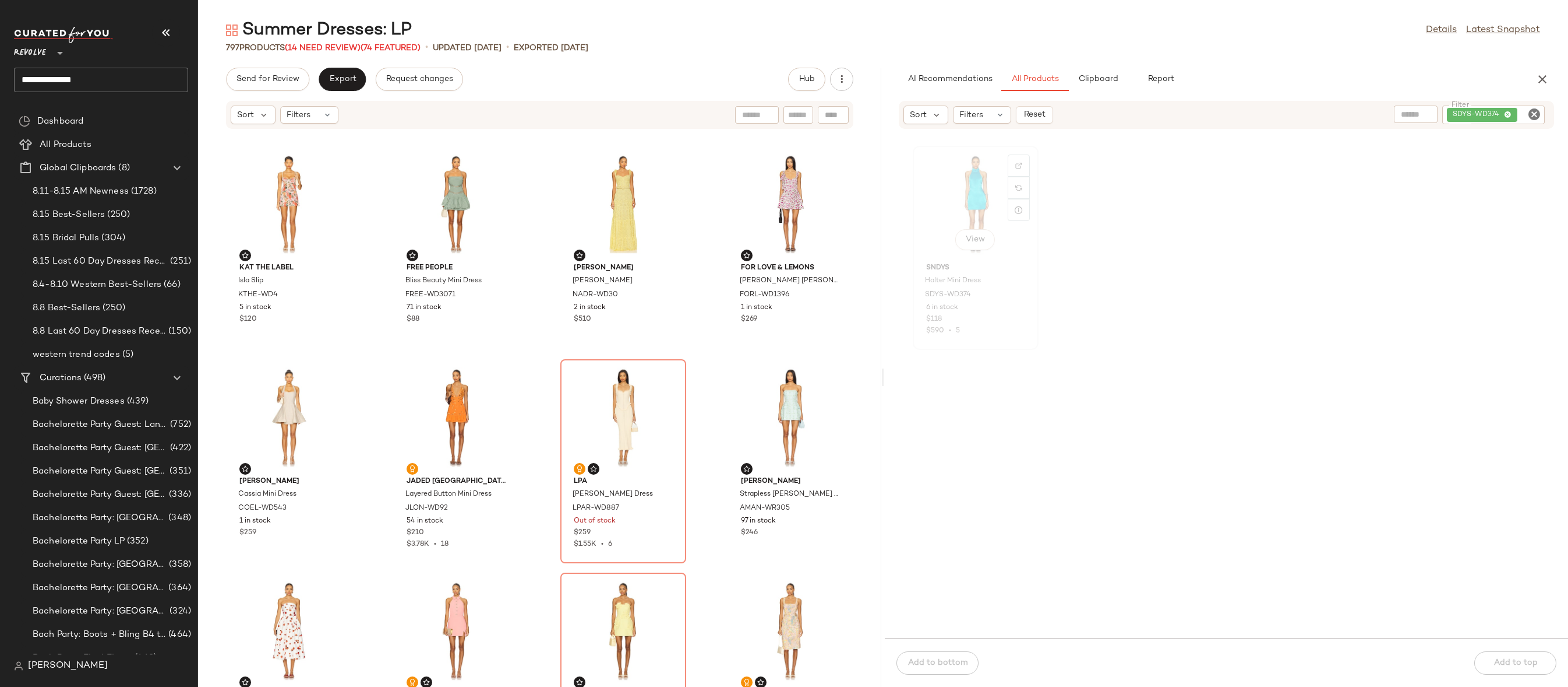
click at [986, 189] on div "View" at bounding box center [976, 203] width 118 height 108
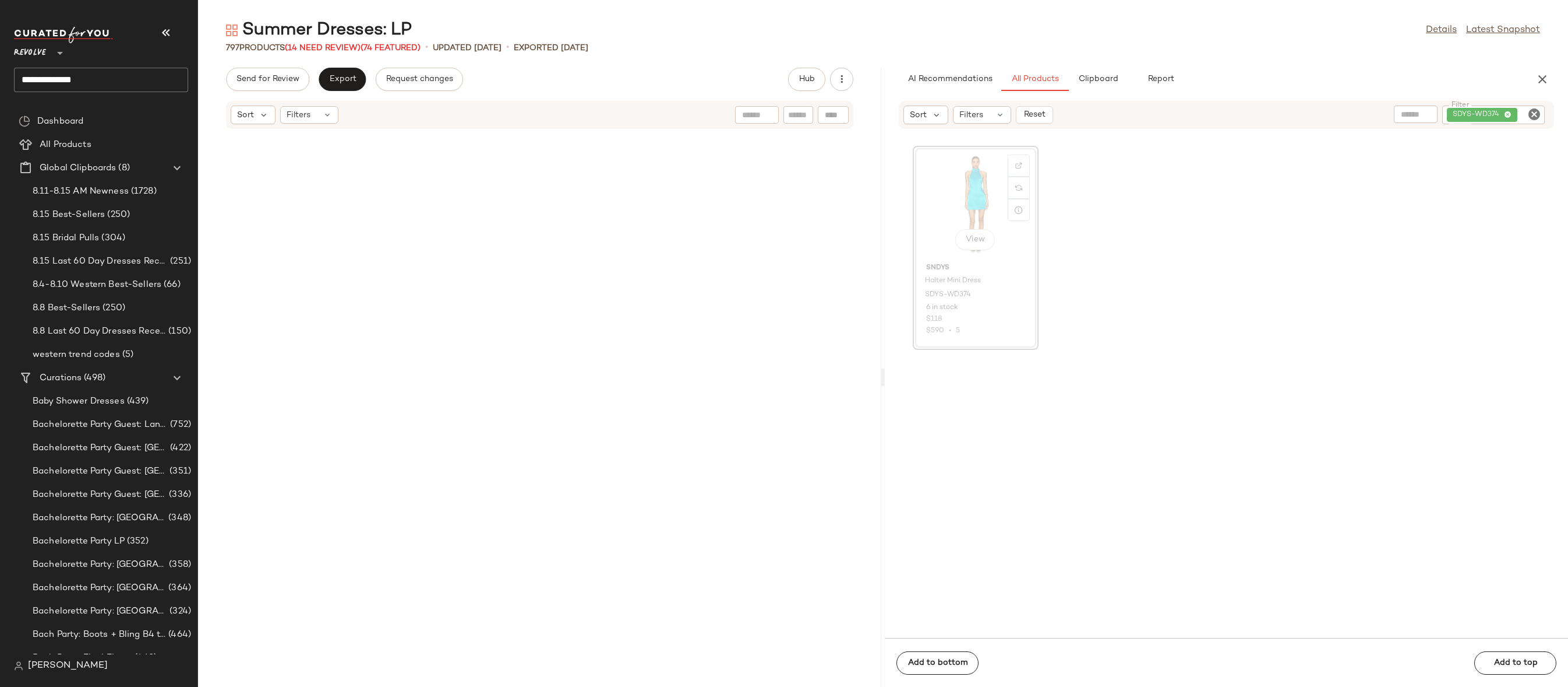
scroll to position [1707, 0]
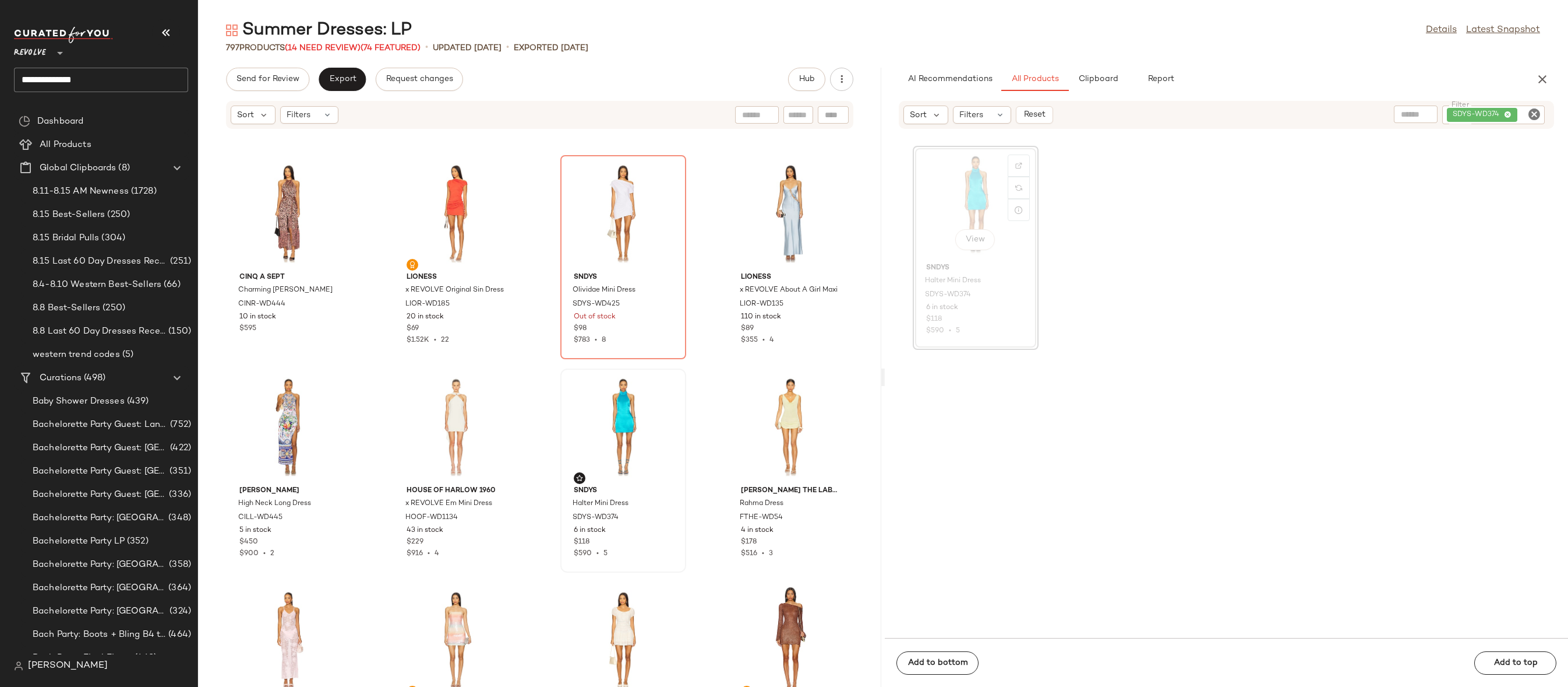
click at [624, 397] on div at bounding box center [624, 426] width 118 height 108
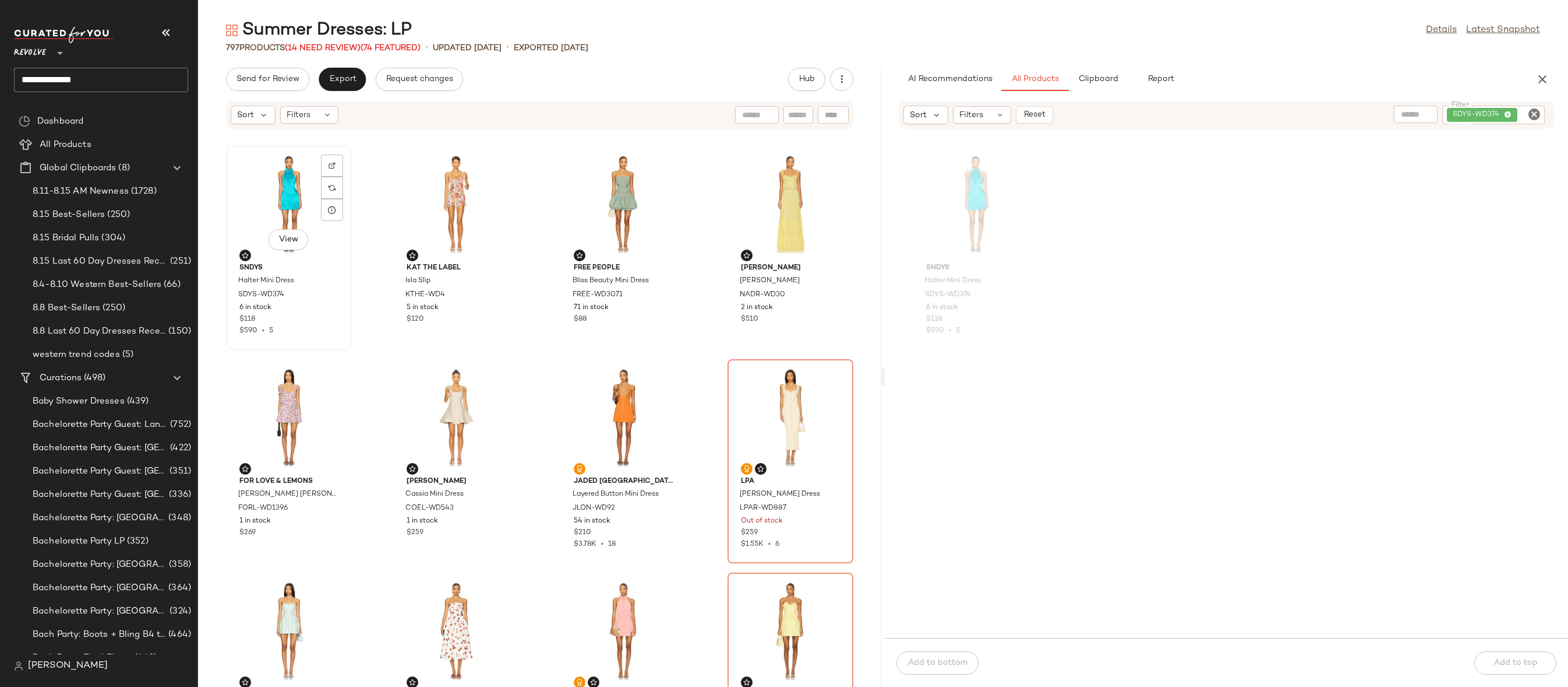
click at [288, 191] on div "View" at bounding box center [289, 203] width 118 height 108
click at [276, 187] on div "View" at bounding box center [289, 203] width 118 height 108
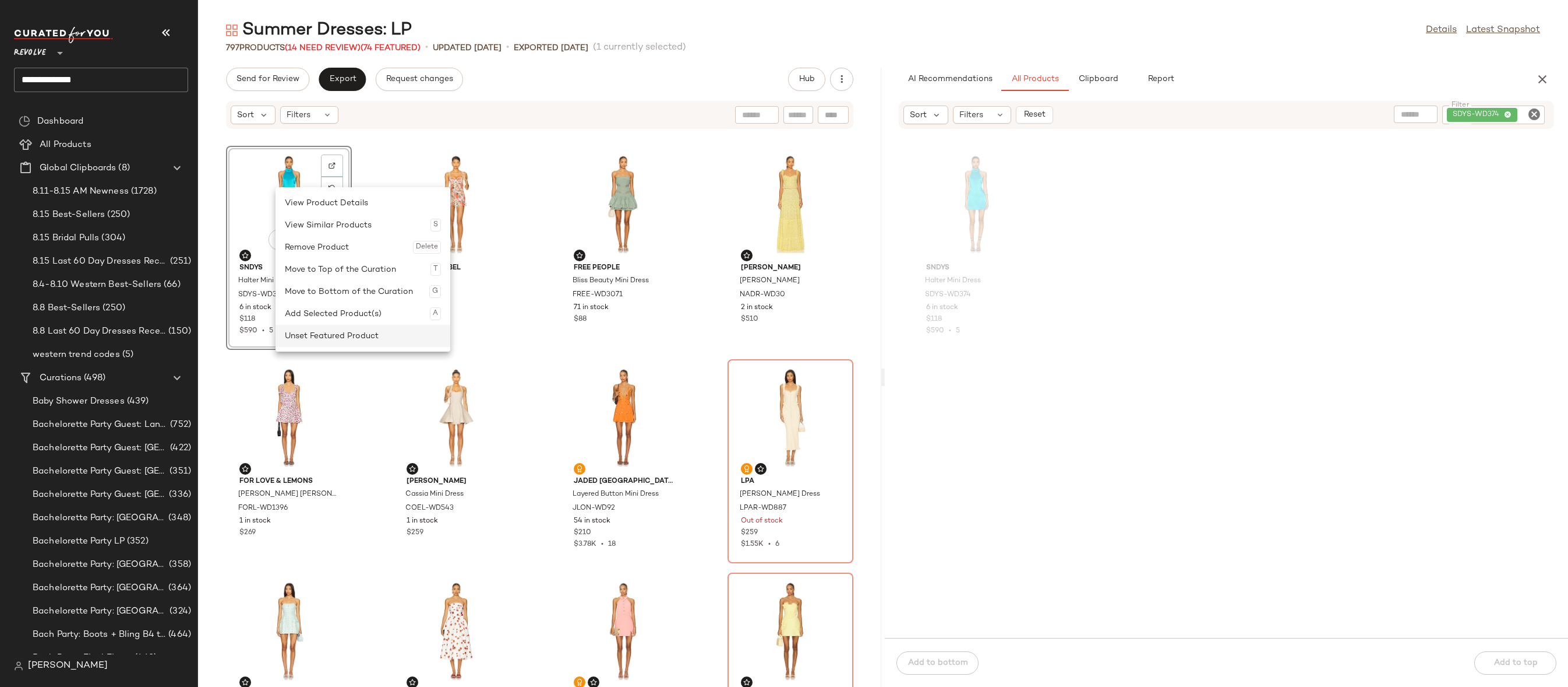
click at [322, 340] on div "Unset Featured Product" at bounding box center [363, 335] width 156 height 22
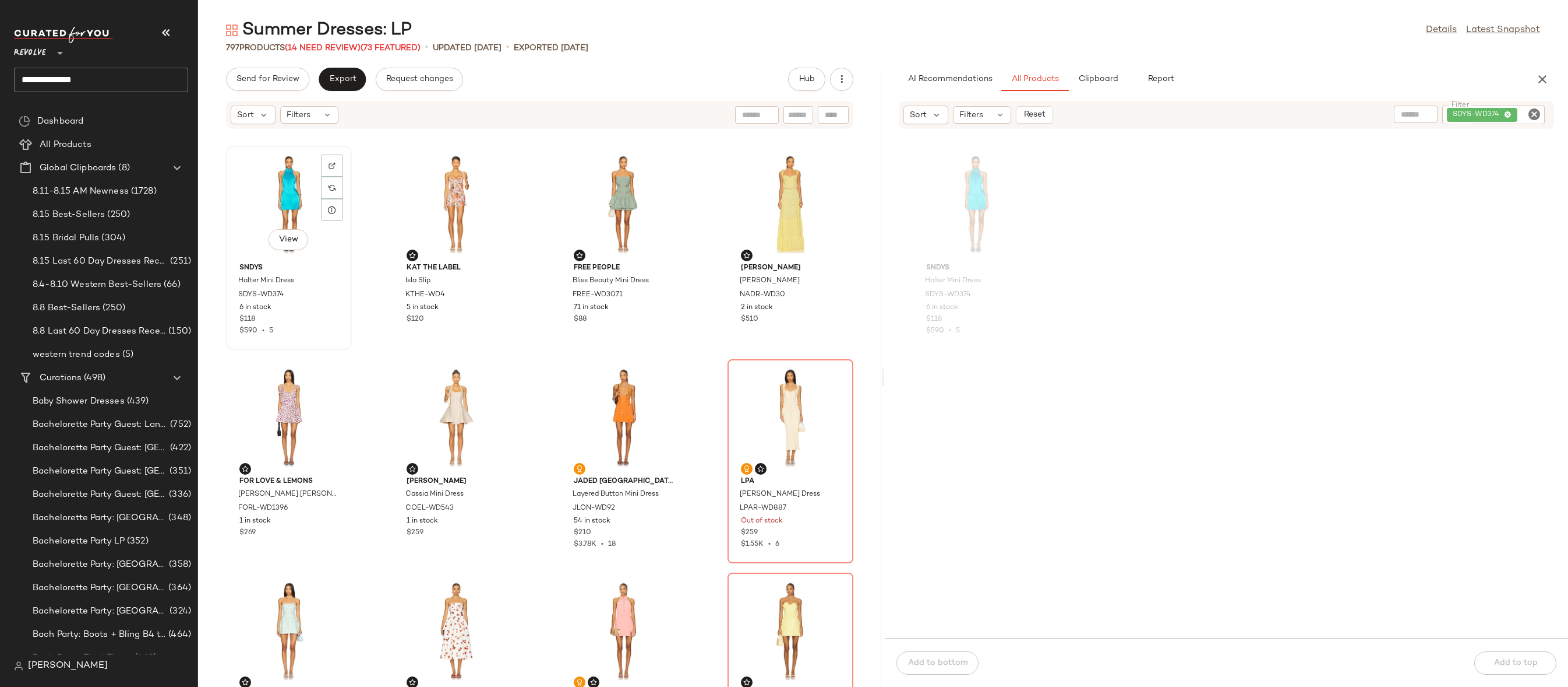
click at [276, 186] on div "View" at bounding box center [289, 203] width 118 height 108
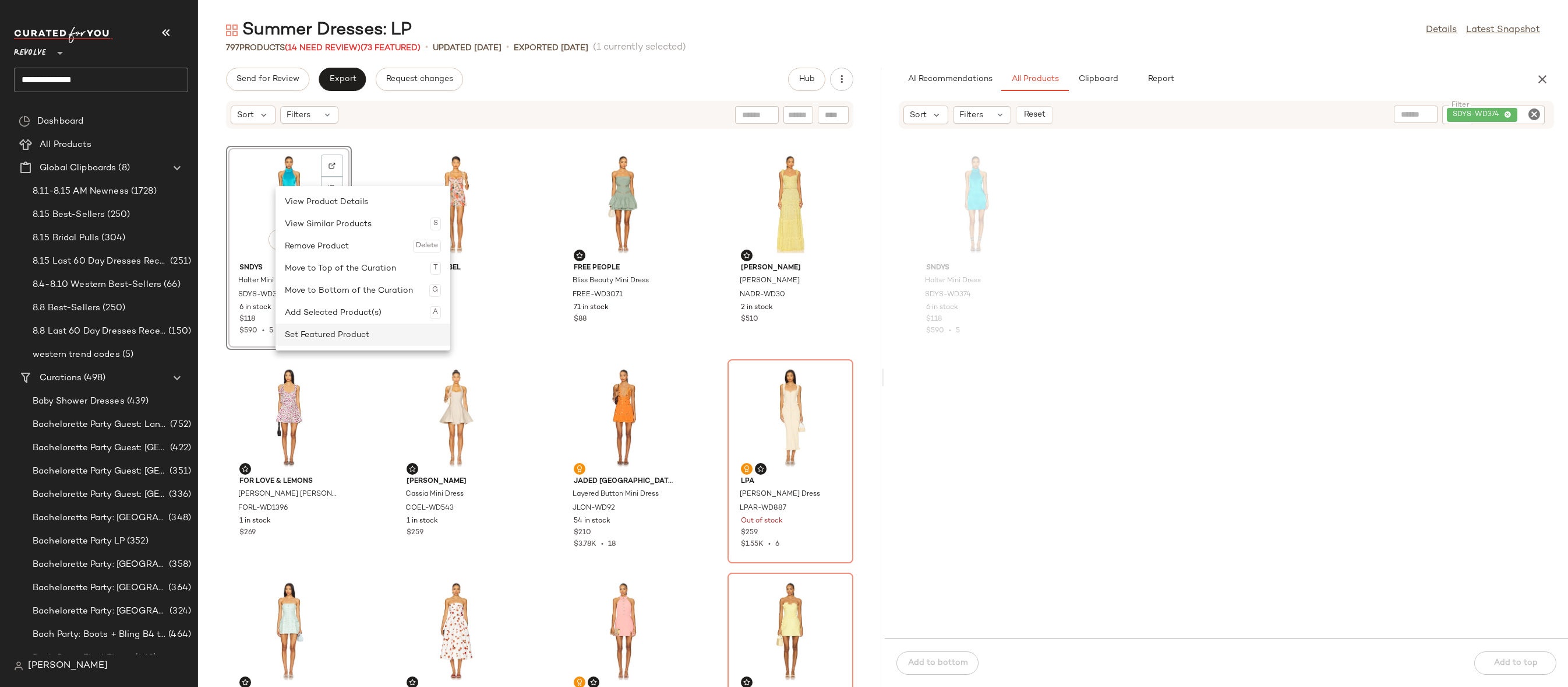
click at [315, 332] on div "Set Featured Product" at bounding box center [363, 334] width 156 height 22
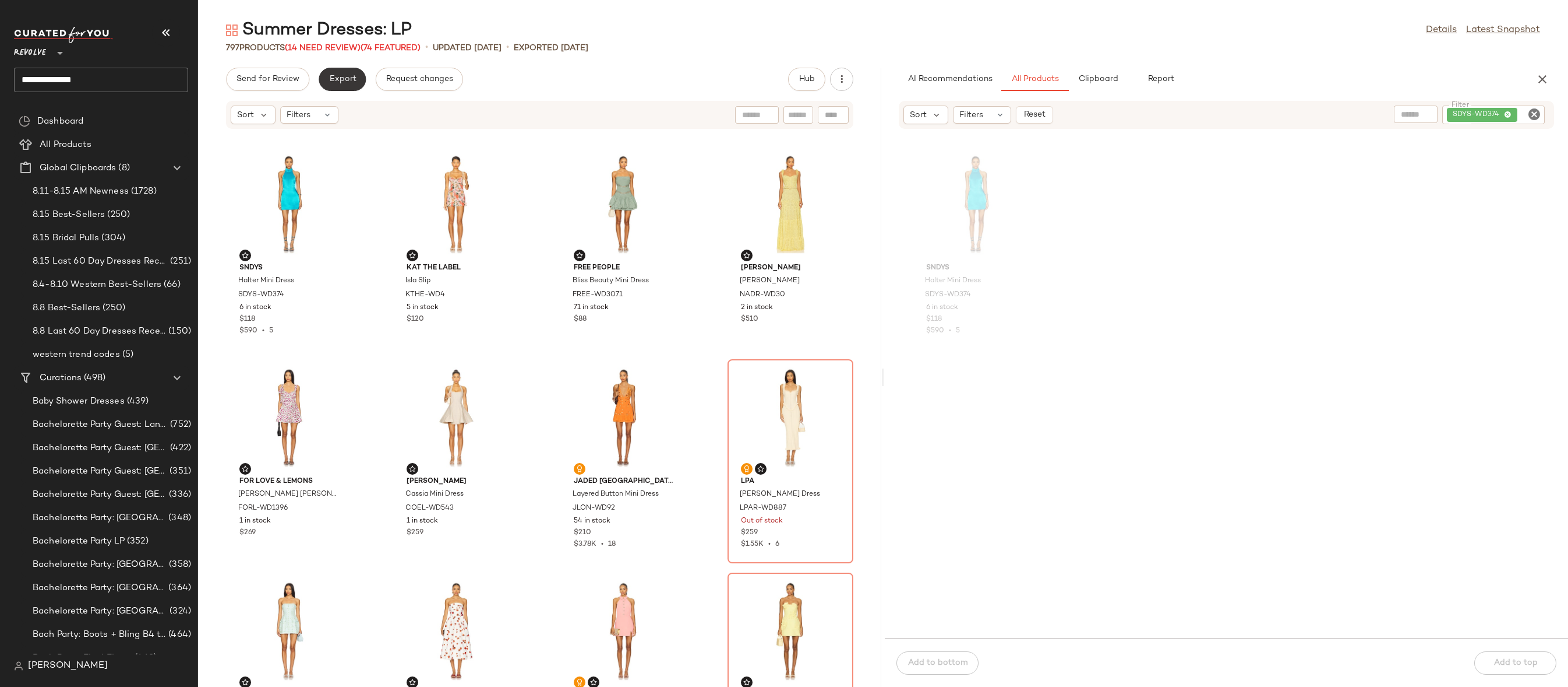
click at [344, 81] on span "Export" at bounding box center [342, 79] width 28 height 9
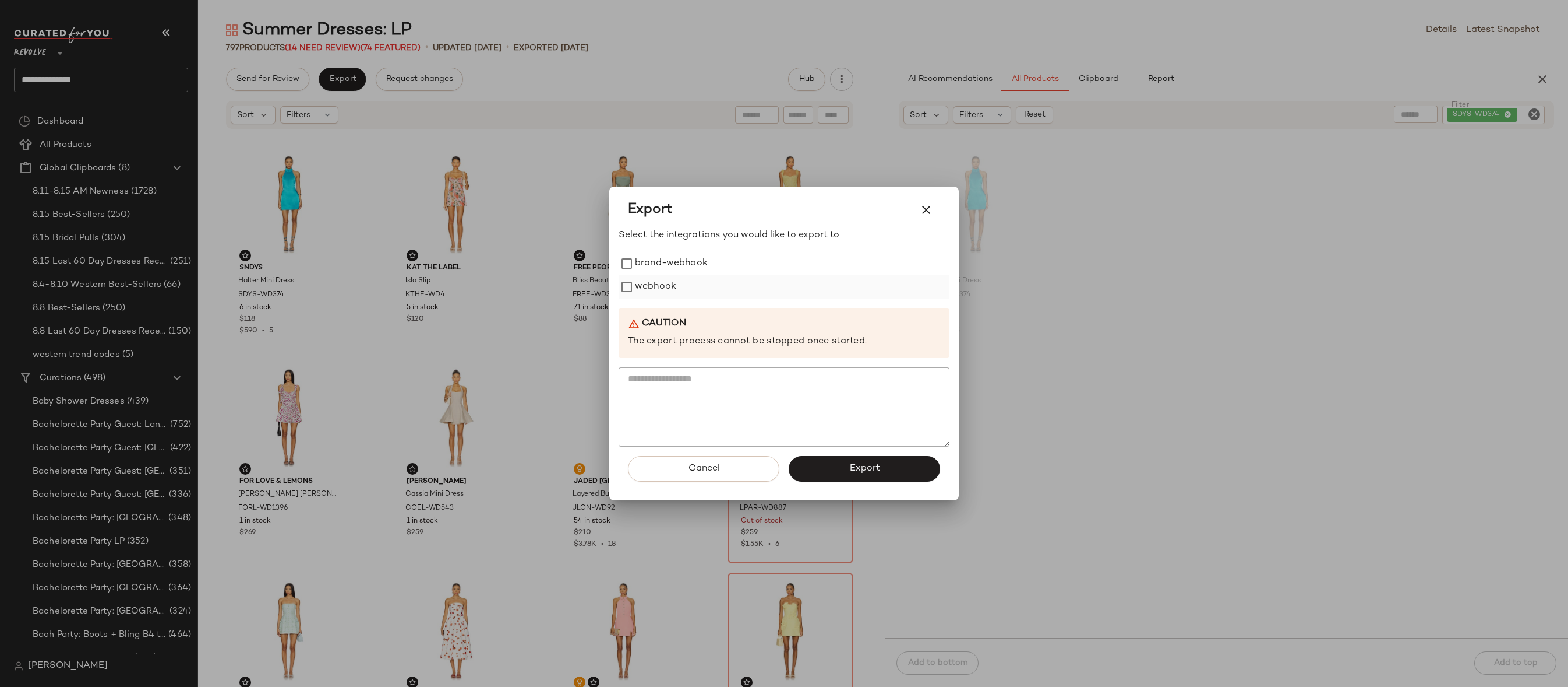
click at [646, 277] on label "webhook" at bounding box center [655, 286] width 41 height 23
click at [867, 475] on button "Export" at bounding box center [864, 469] width 152 height 26
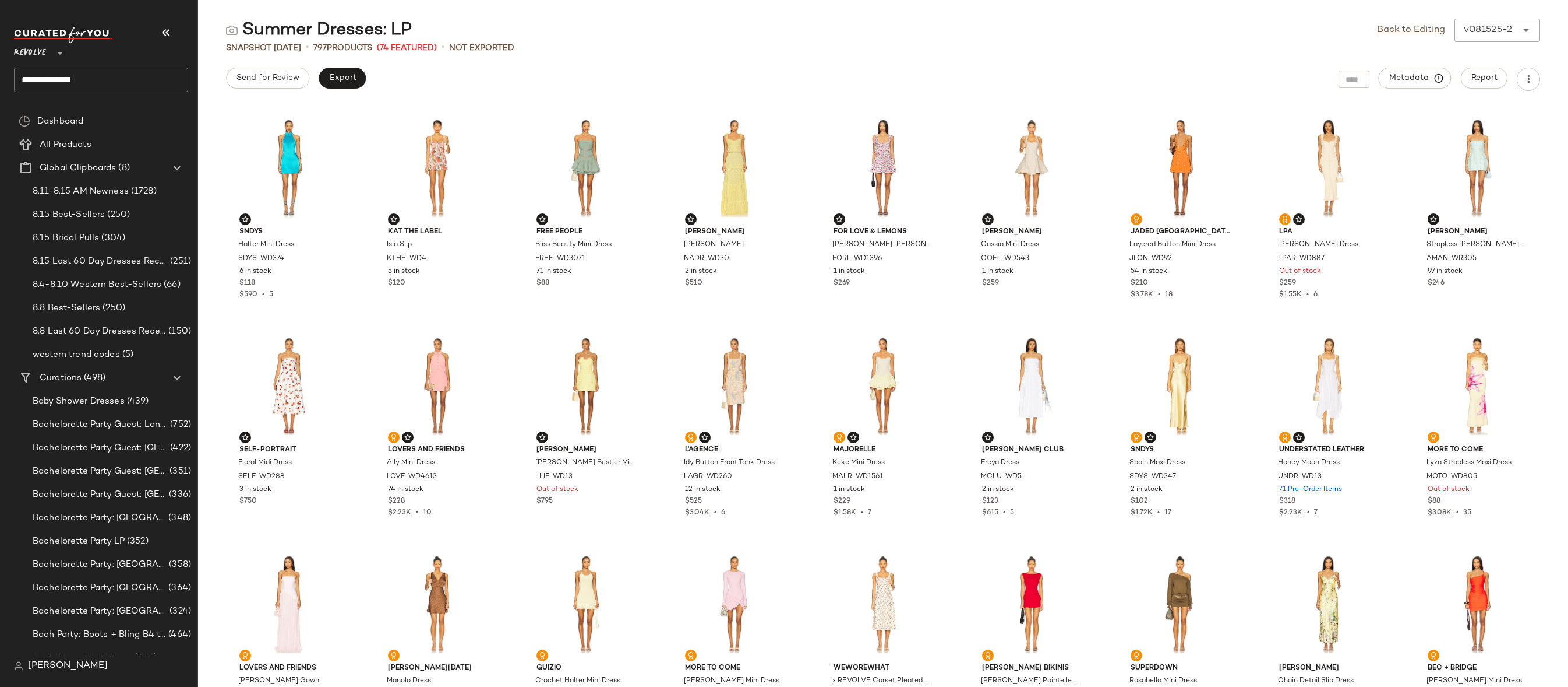
click at [139, 74] on input "**********" at bounding box center [101, 79] width 174 height 25
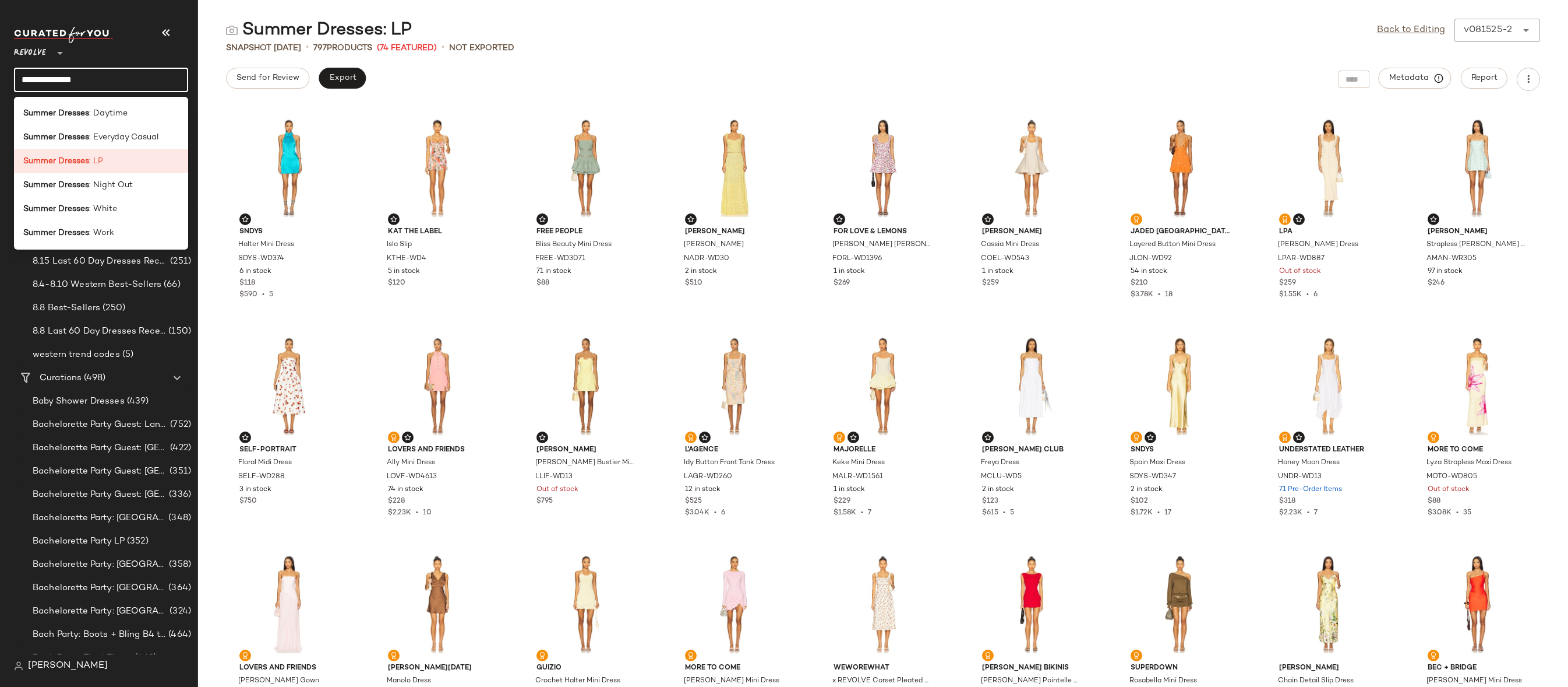
click at [139, 74] on input "**********" at bounding box center [101, 79] width 174 height 25
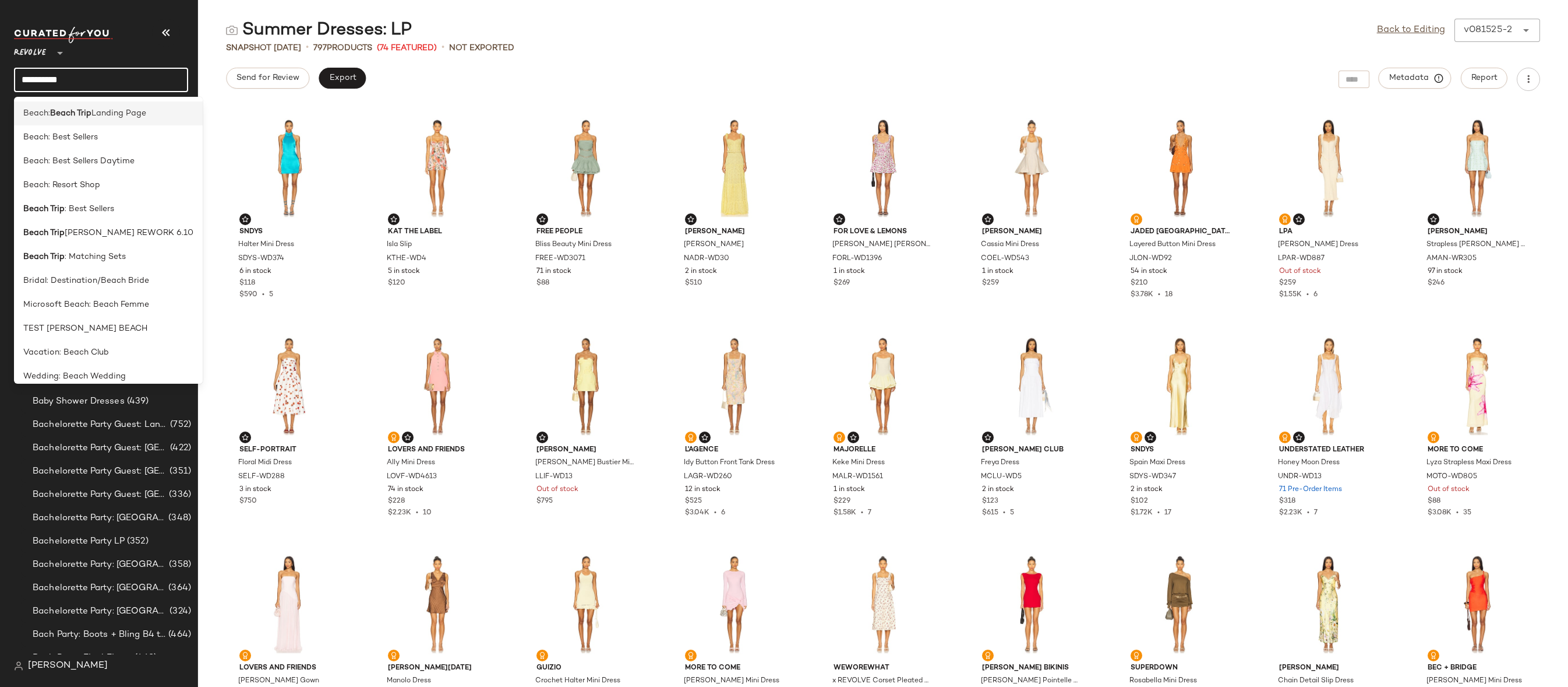
click at [109, 112] on span "Landing Page" at bounding box center [118, 113] width 55 height 12
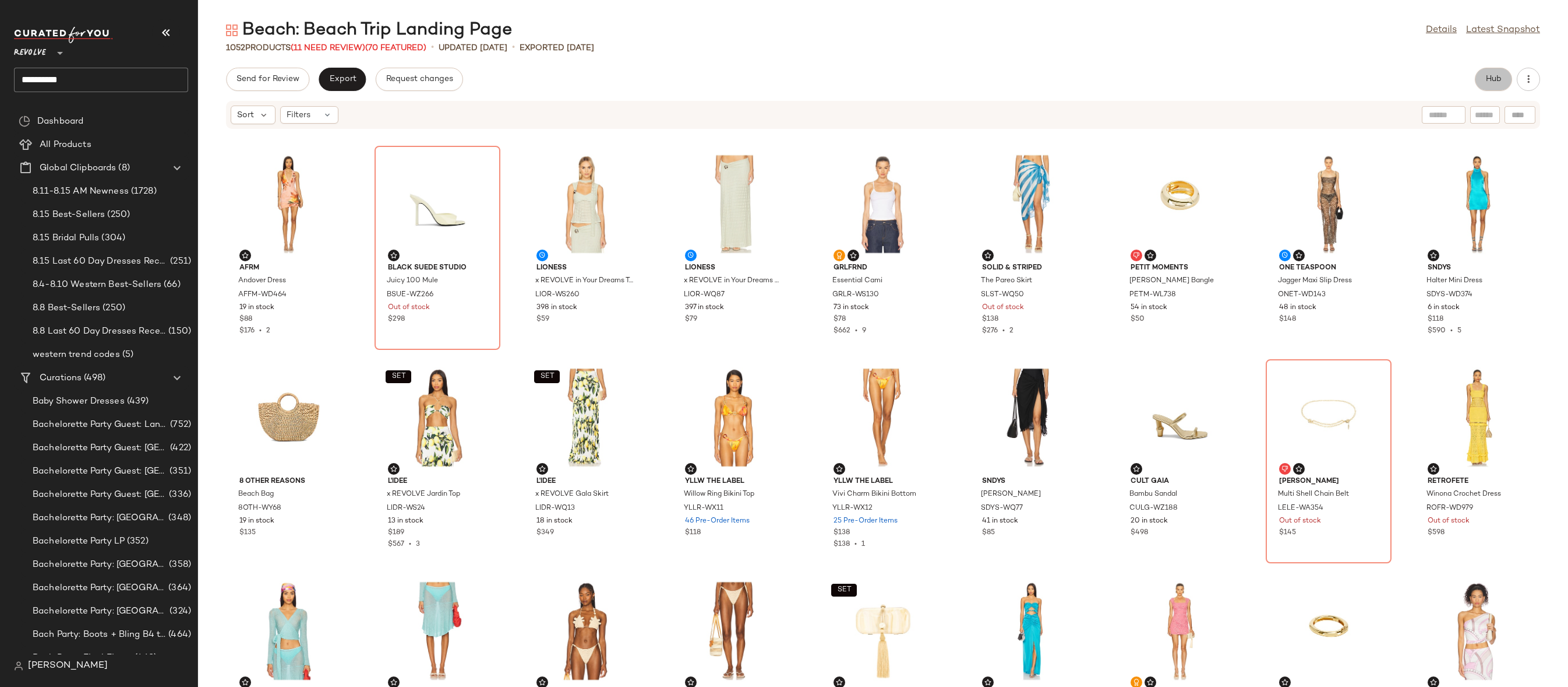
click at [1483, 79] on button "Hub" at bounding box center [1494, 79] width 38 height 23
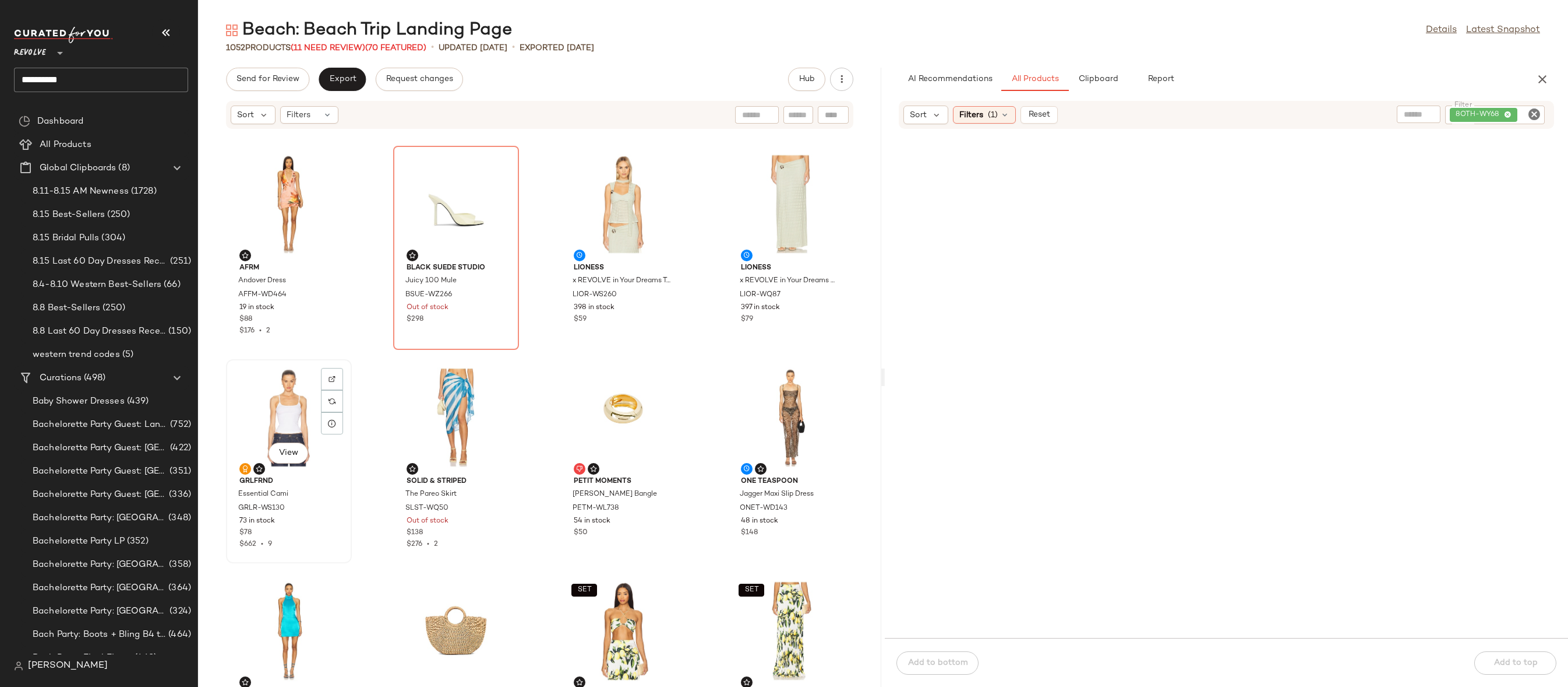
click at [281, 426] on div "View" at bounding box center [289, 417] width 118 height 108
click at [147, 78] on input "**********" at bounding box center [101, 79] width 174 height 25
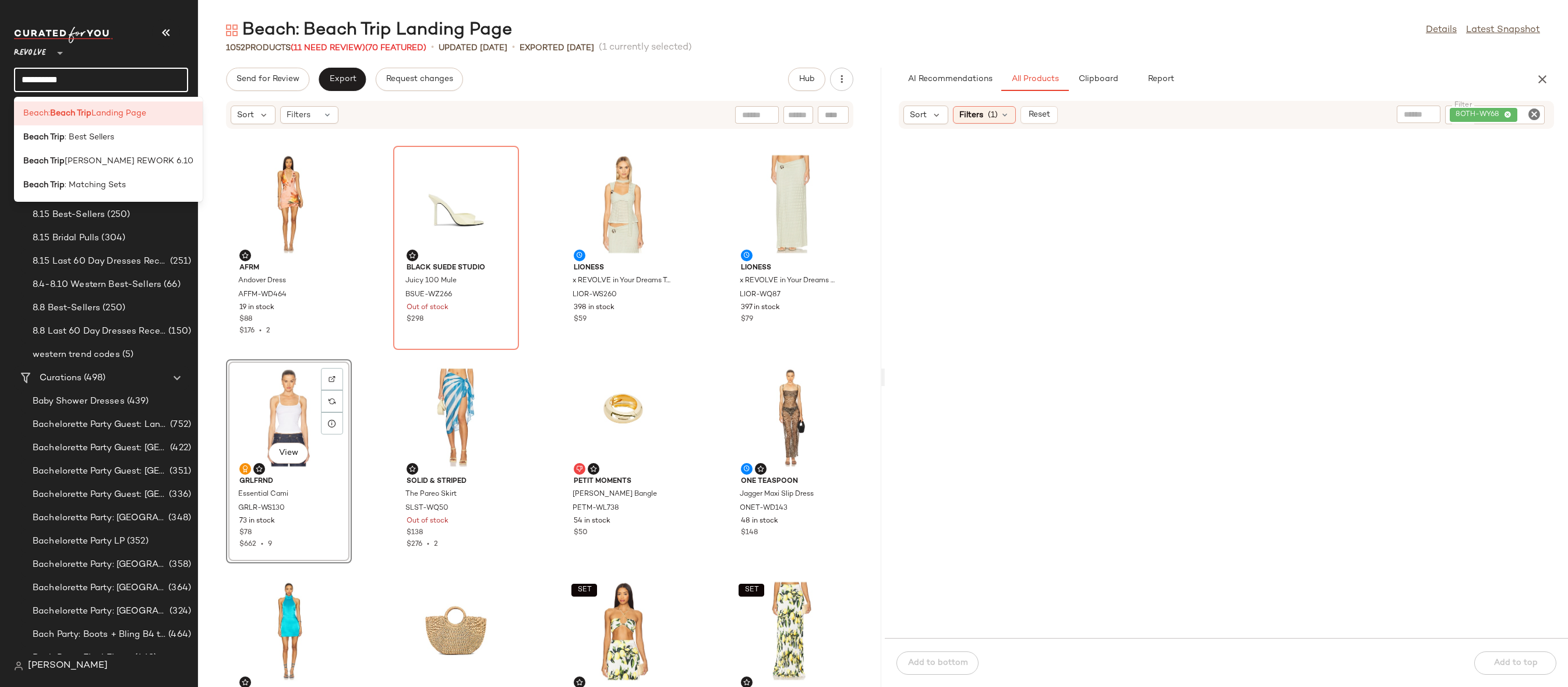
click at [147, 78] on input "**********" at bounding box center [101, 79] width 174 height 25
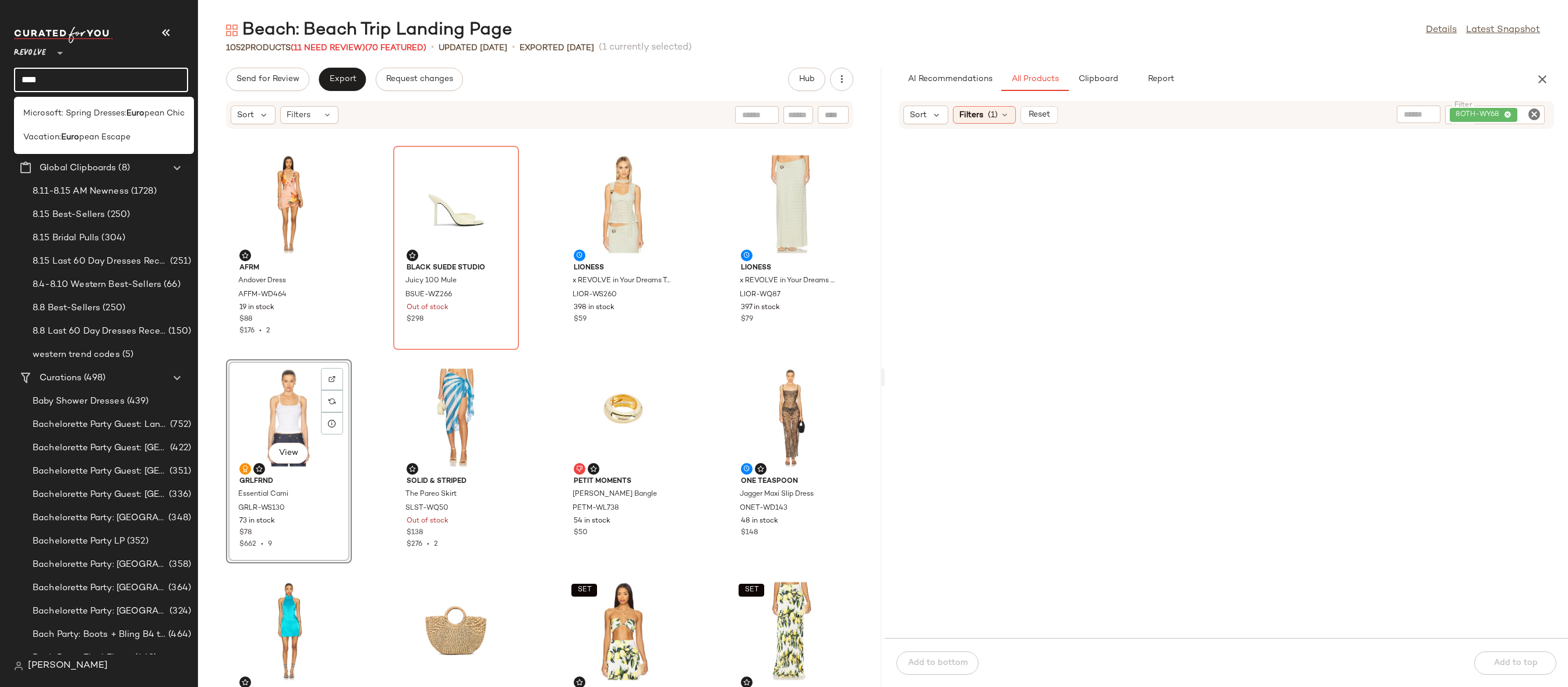
type input "********"
click at [105, 140] on span "Escape" at bounding box center [113, 137] width 29 height 12
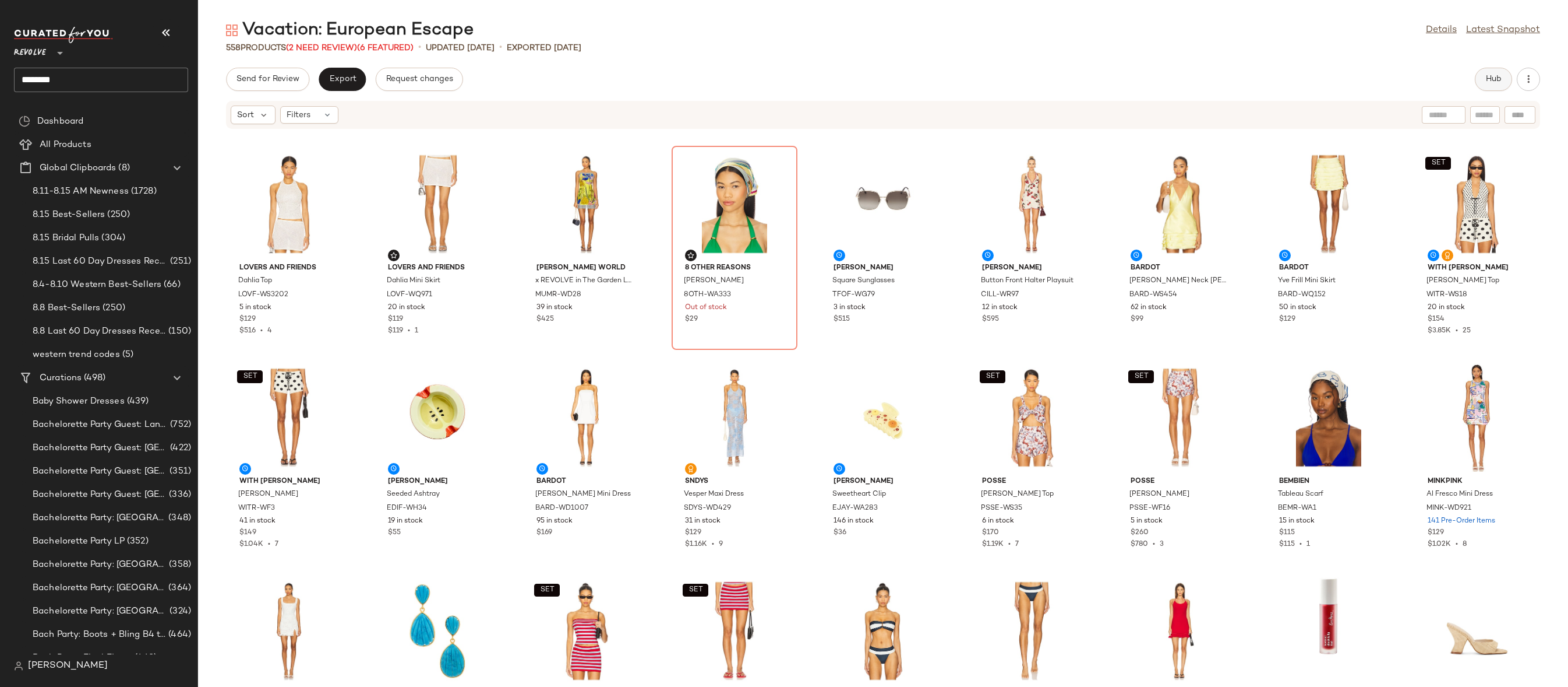
click at [1484, 76] on button "Hub" at bounding box center [1494, 79] width 38 height 23
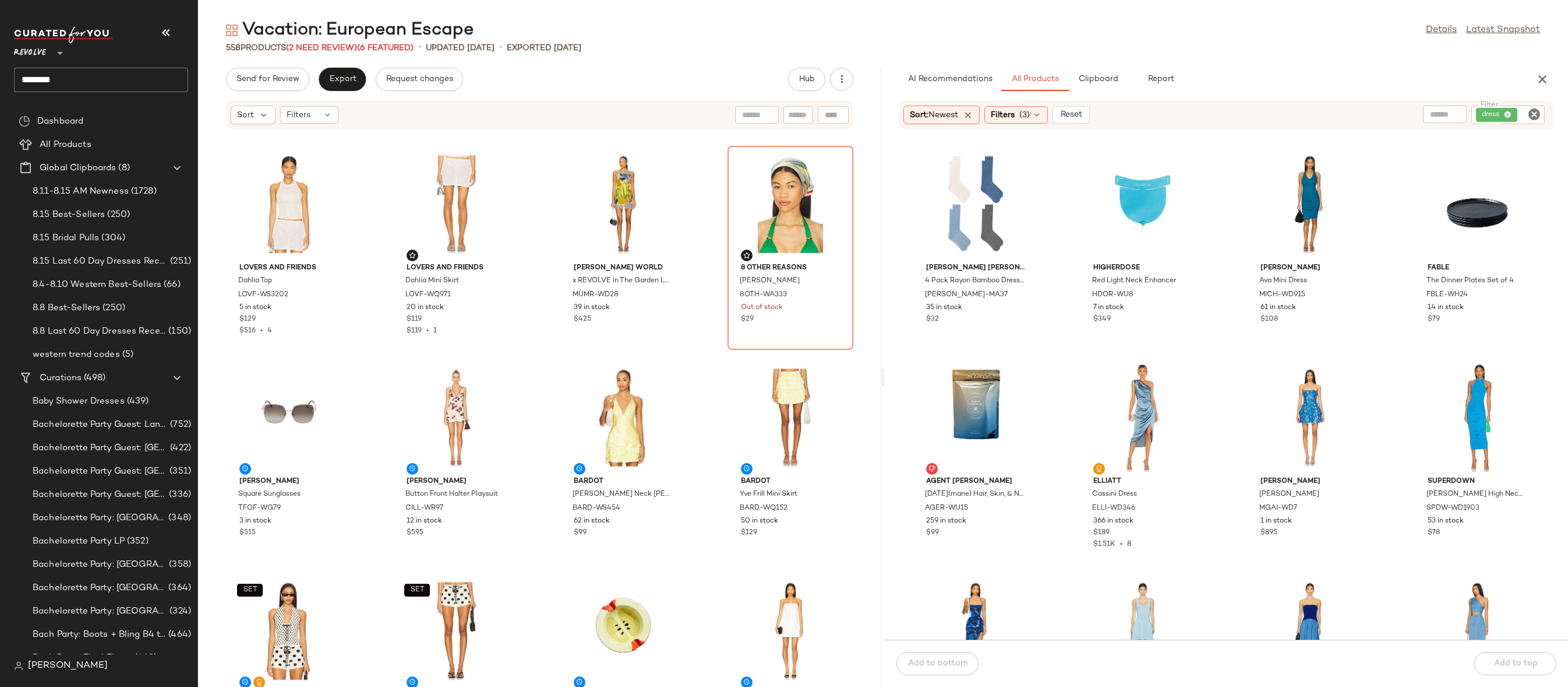
click at [1523, 118] on input "Filter" at bounding box center [1530, 115] width 21 height 12
click at [1533, 108] on icon "Clear Filter" at bounding box center [1535, 114] width 14 height 14
paste input "*********"
type input "*********"
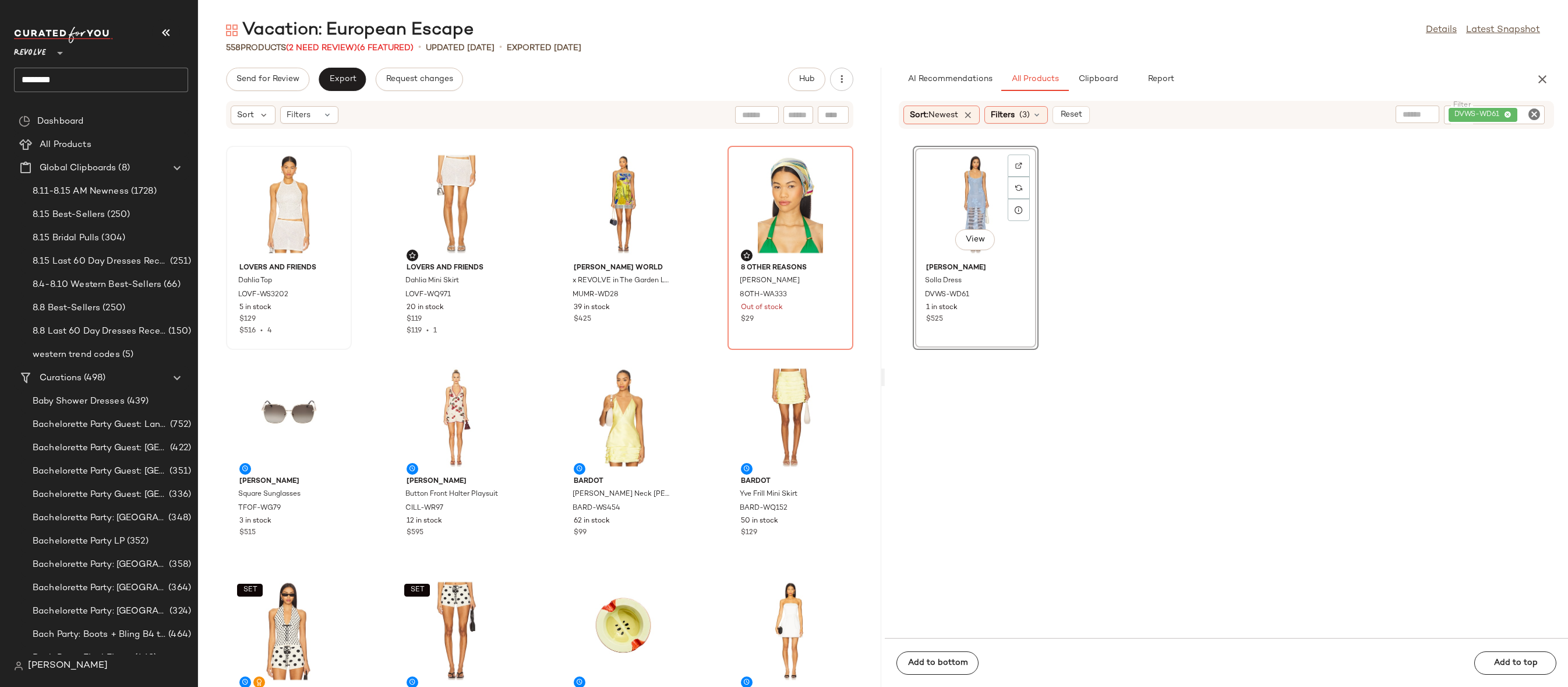
drag, startPoint x: 976, startPoint y: 195, endPoint x: 256, endPoint y: 232, distance: 721.0
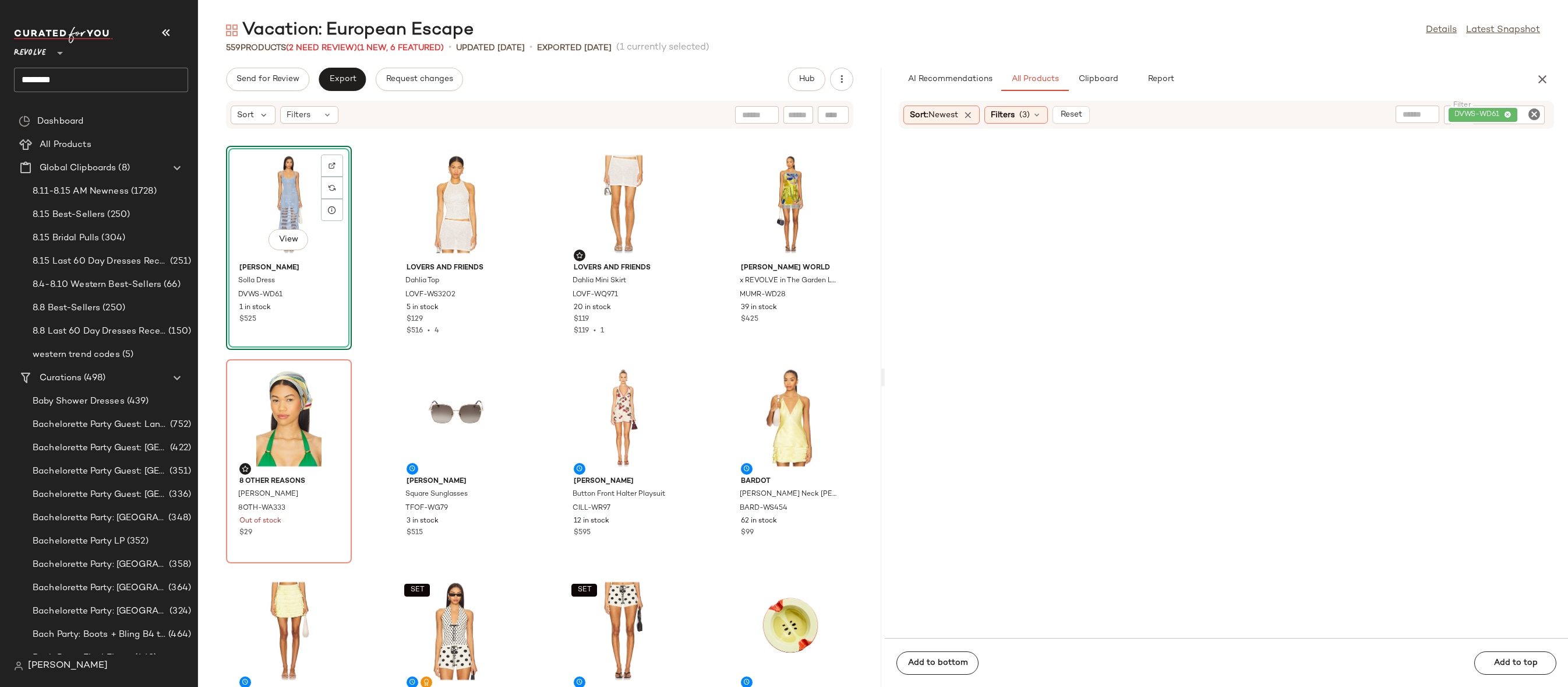
click at [1535, 110] on icon "Clear Filter" at bounding box center [1535, 114] width 14 height 14
paste input "**********"
type input "**********"
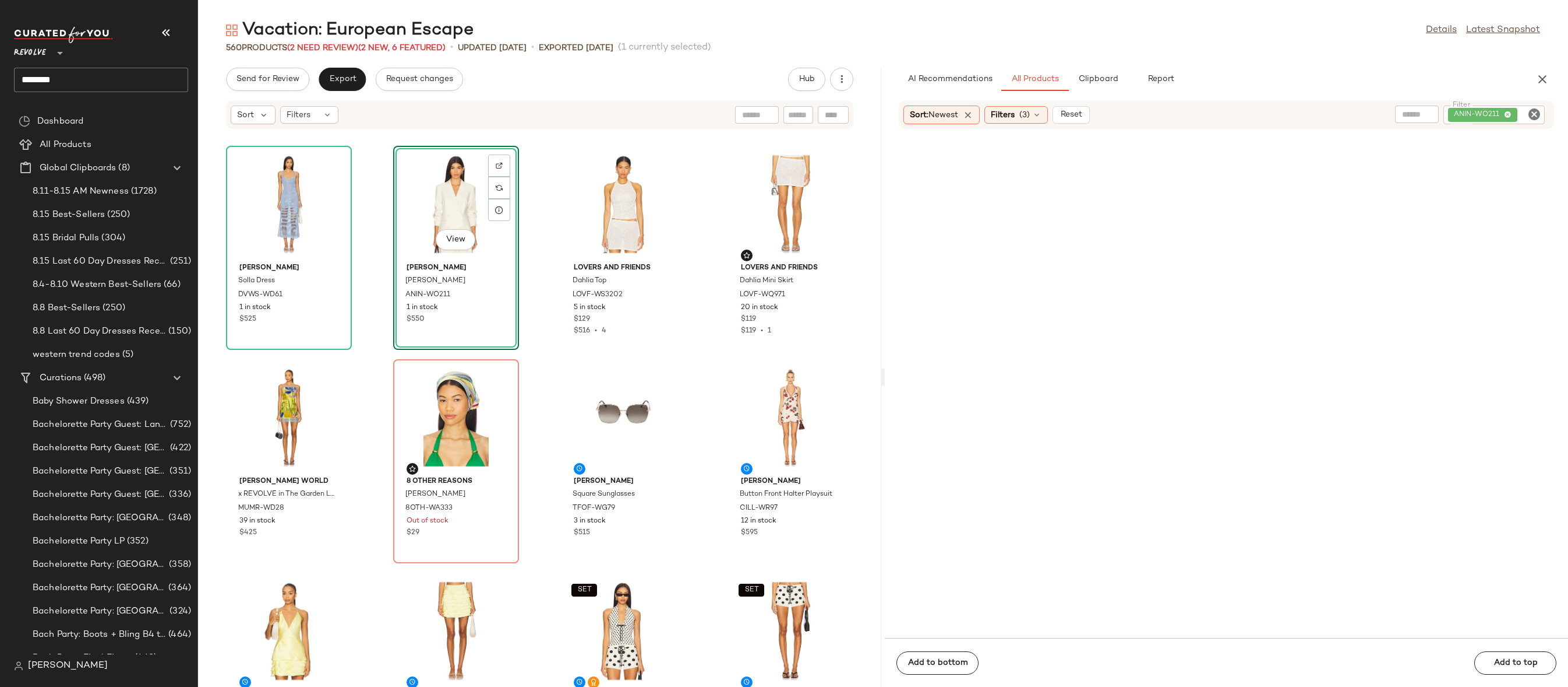
click at [1528, 116] on icon "Clear Filter" at bounding box center [1535, 114] width 14 height 14
paste input "*********"
type input "*********"
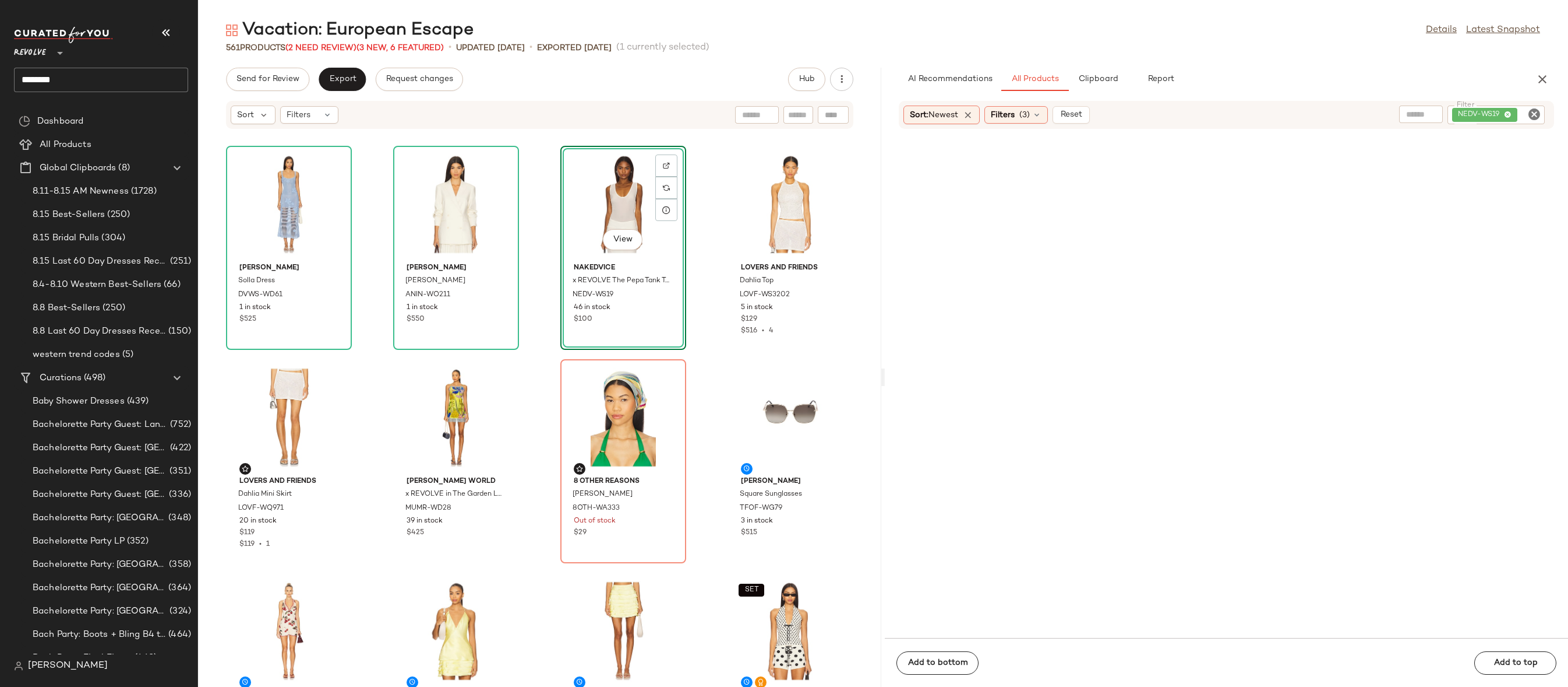
drag, startPoint x: 984, startPoint y: 179, endPoint x: 555, endPoint y: 5, distance: 462.9
click at [1536, 113] on icon "Clear Filter" at bounding box center [1535, 114] width 14 height 14
paste input "*********"
type input "*********"
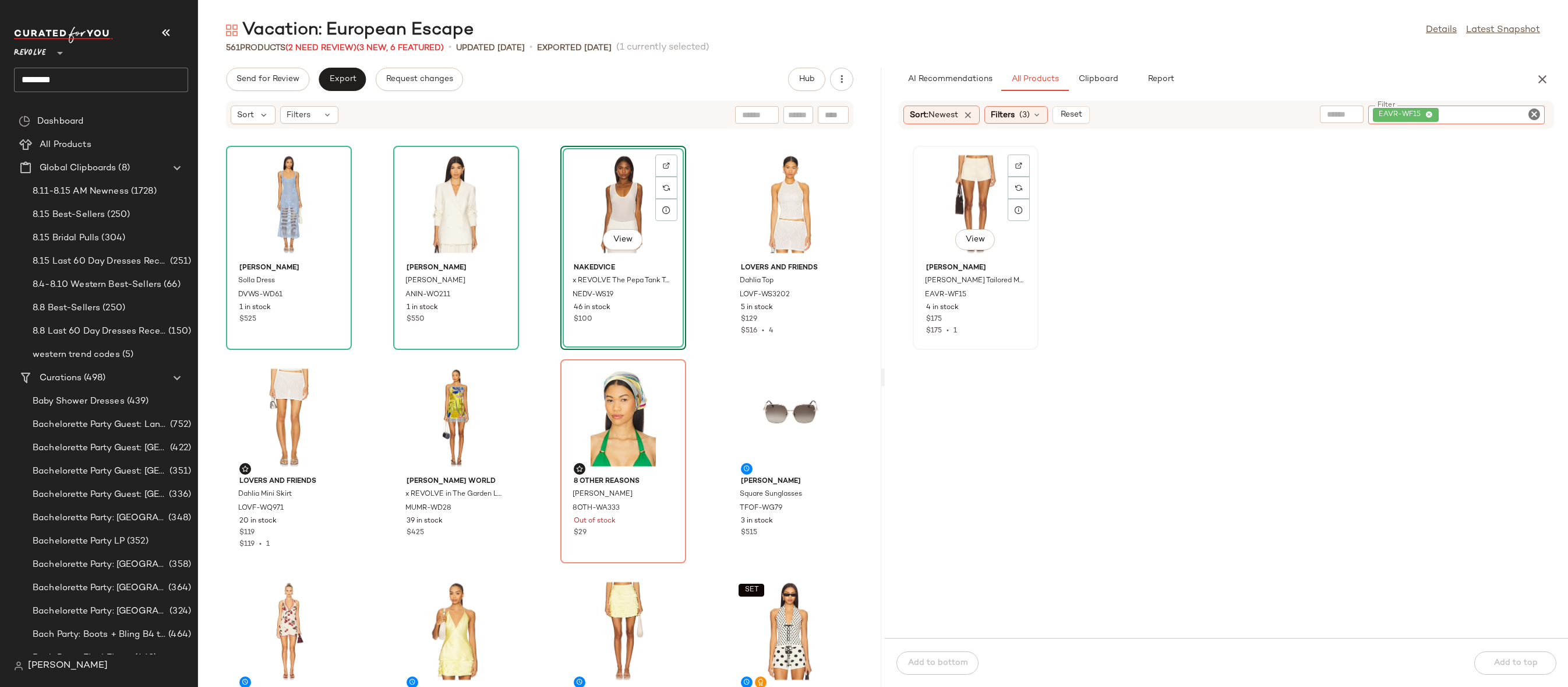
click at [986, 191] on div "View" at bounding box center [976, 203] width 118 height 108
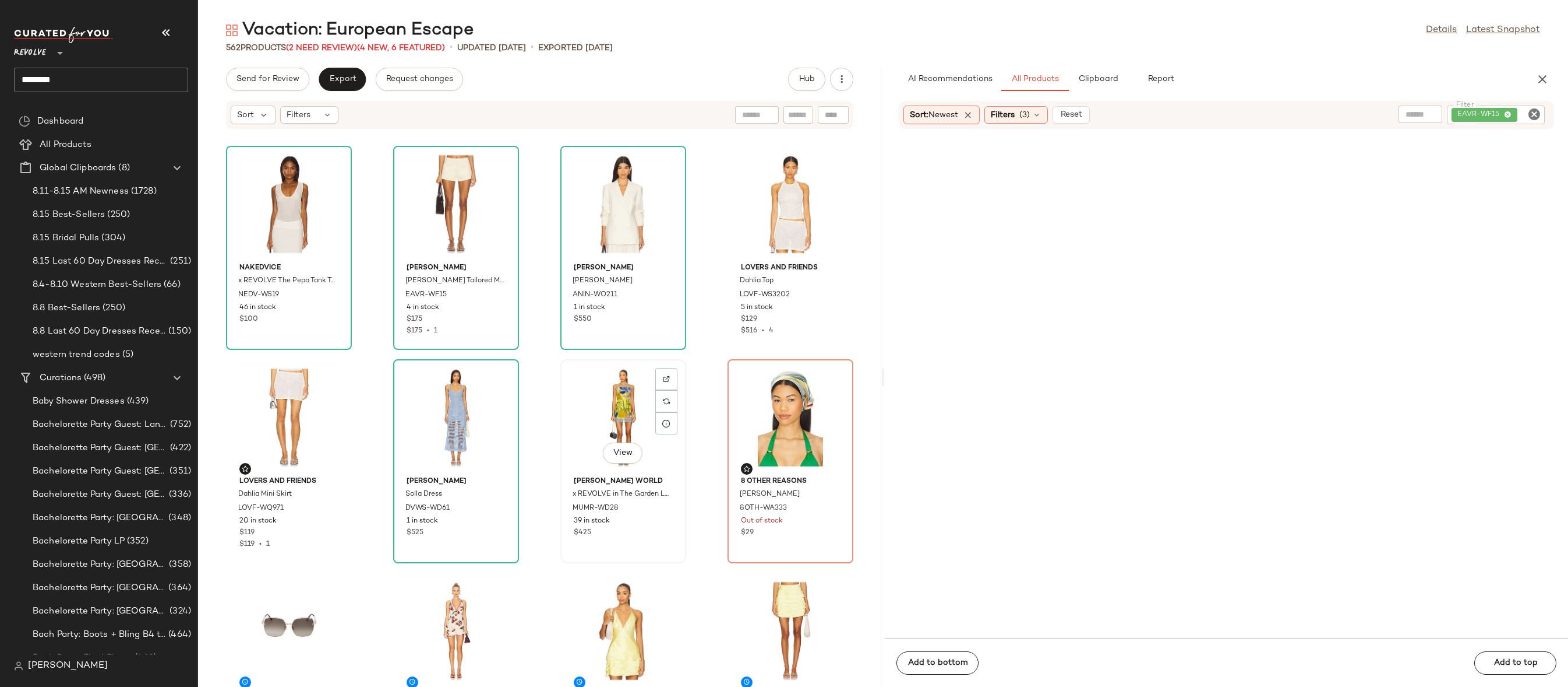
click at [604, 400] on div "View" at bounding box center [624, 417] width 118 height 108
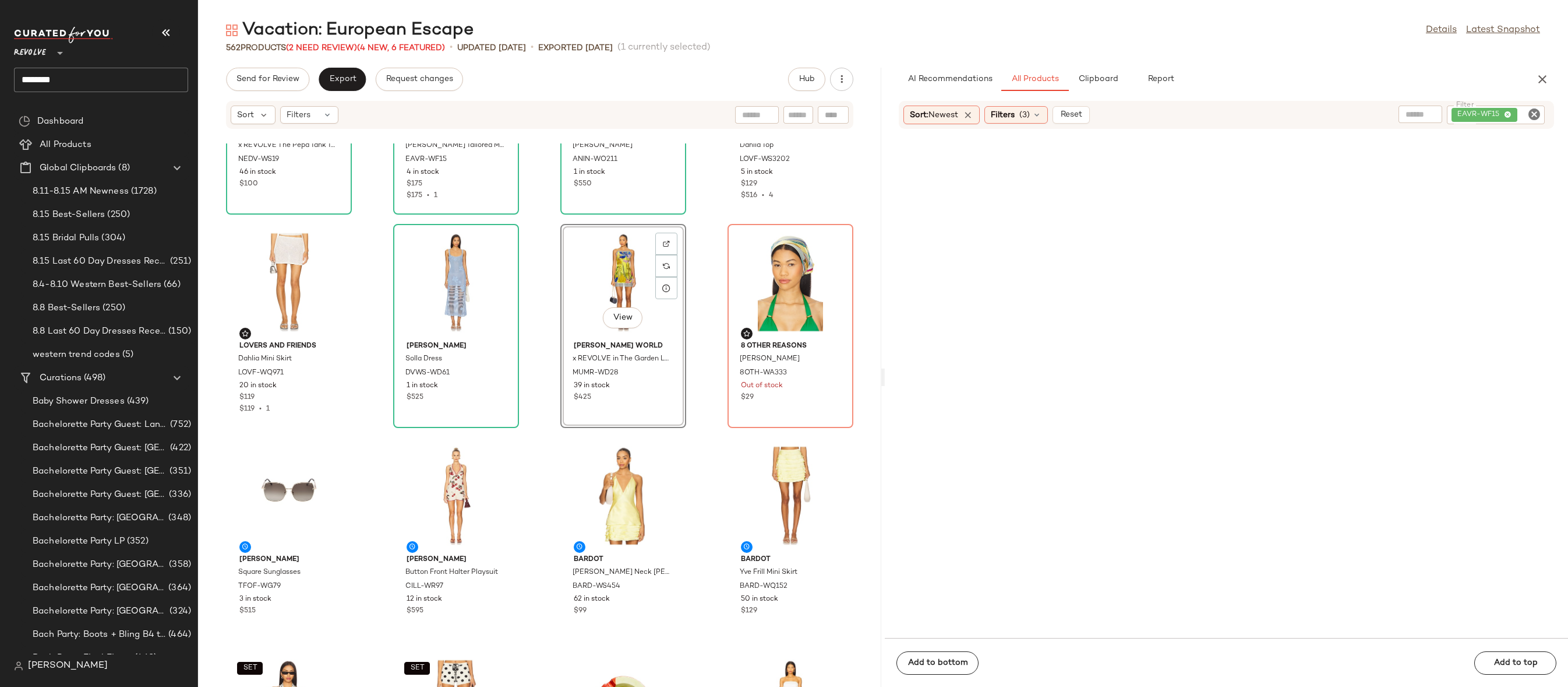
scroll to position [176, 0]
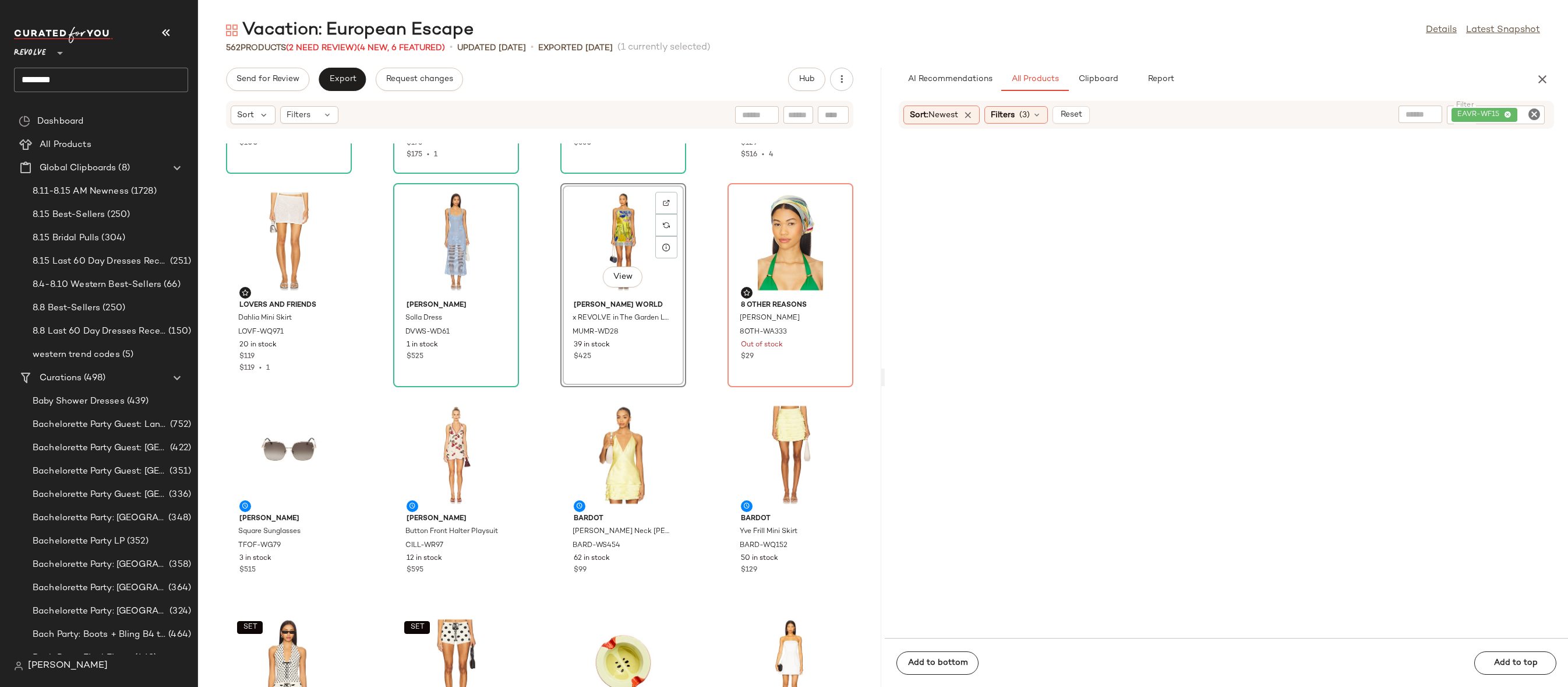
click at [599, 258] on div "View" at bounding box center [624, 241] width 118 height 108
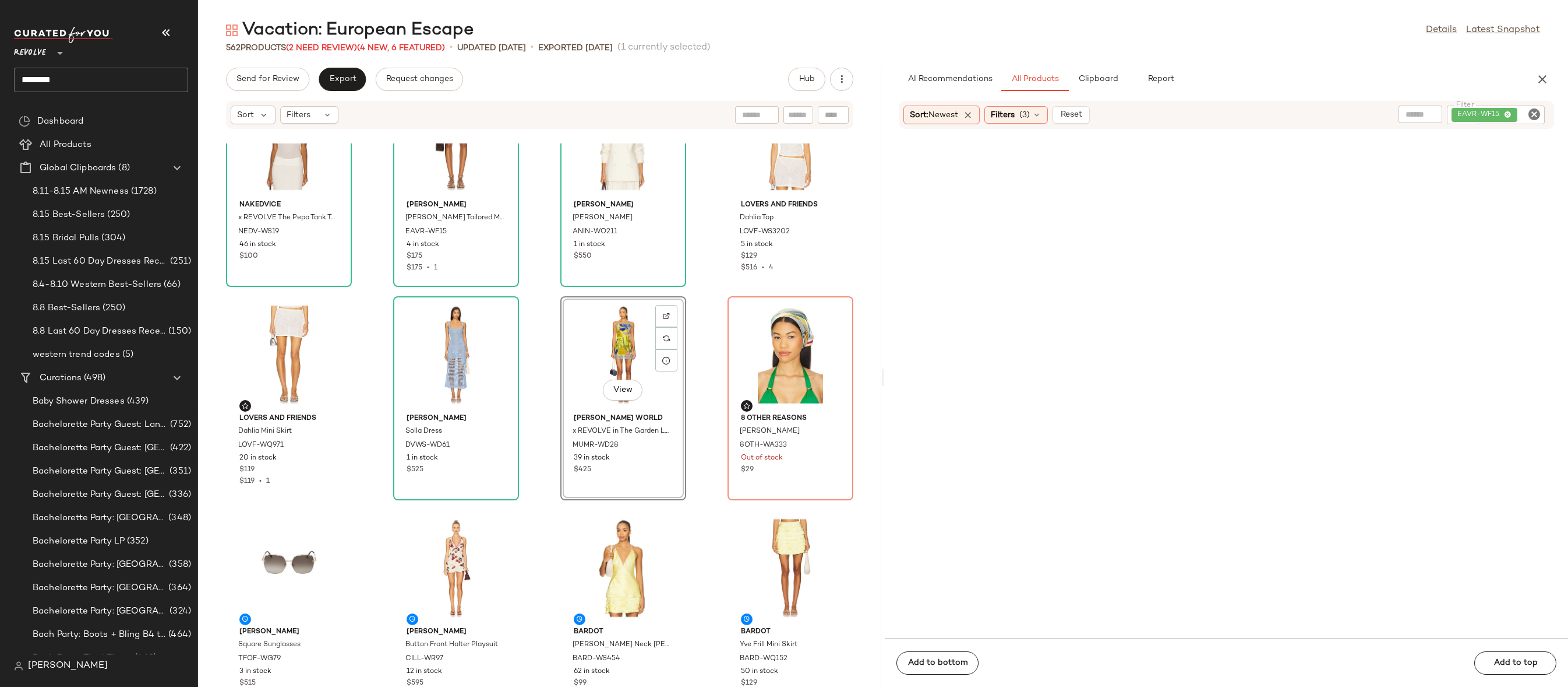
scroll to position [0, 0]
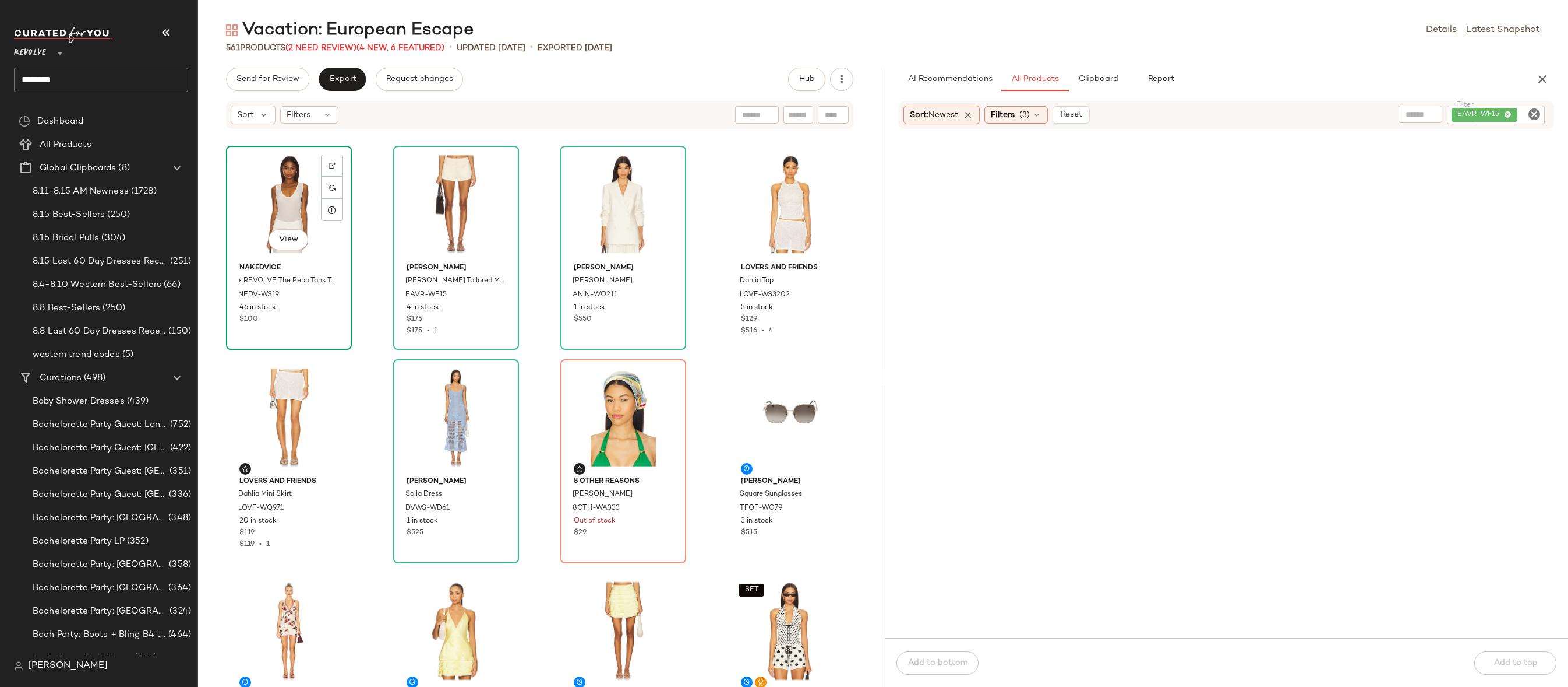
click at [290, 202] on div "View" at bounding box center [289, 203] width 118 height 108
click at [598, 194] on div "View" at bounding box center [624, 203] width 118 height 108
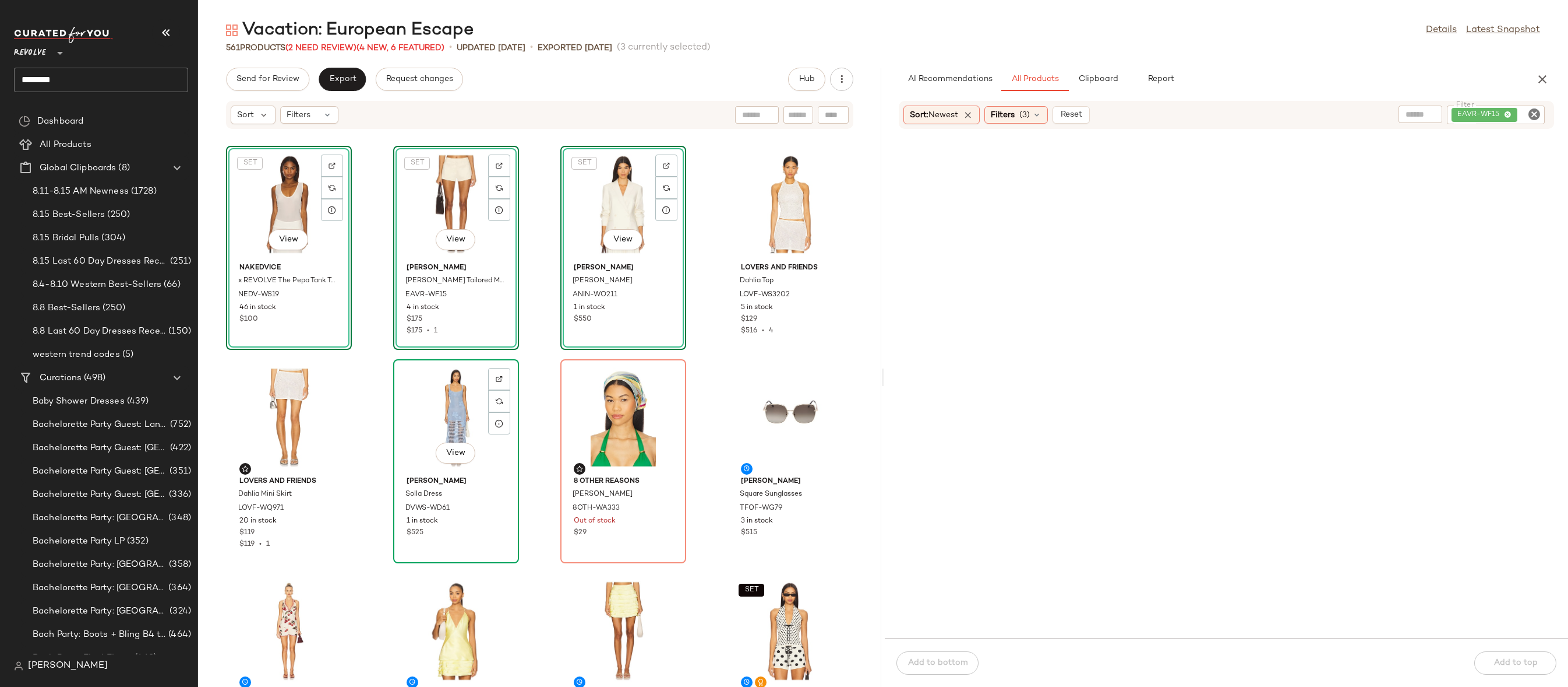
click at [447, 415] on div "View" at bounding box center [456, 417] width 118 height 108
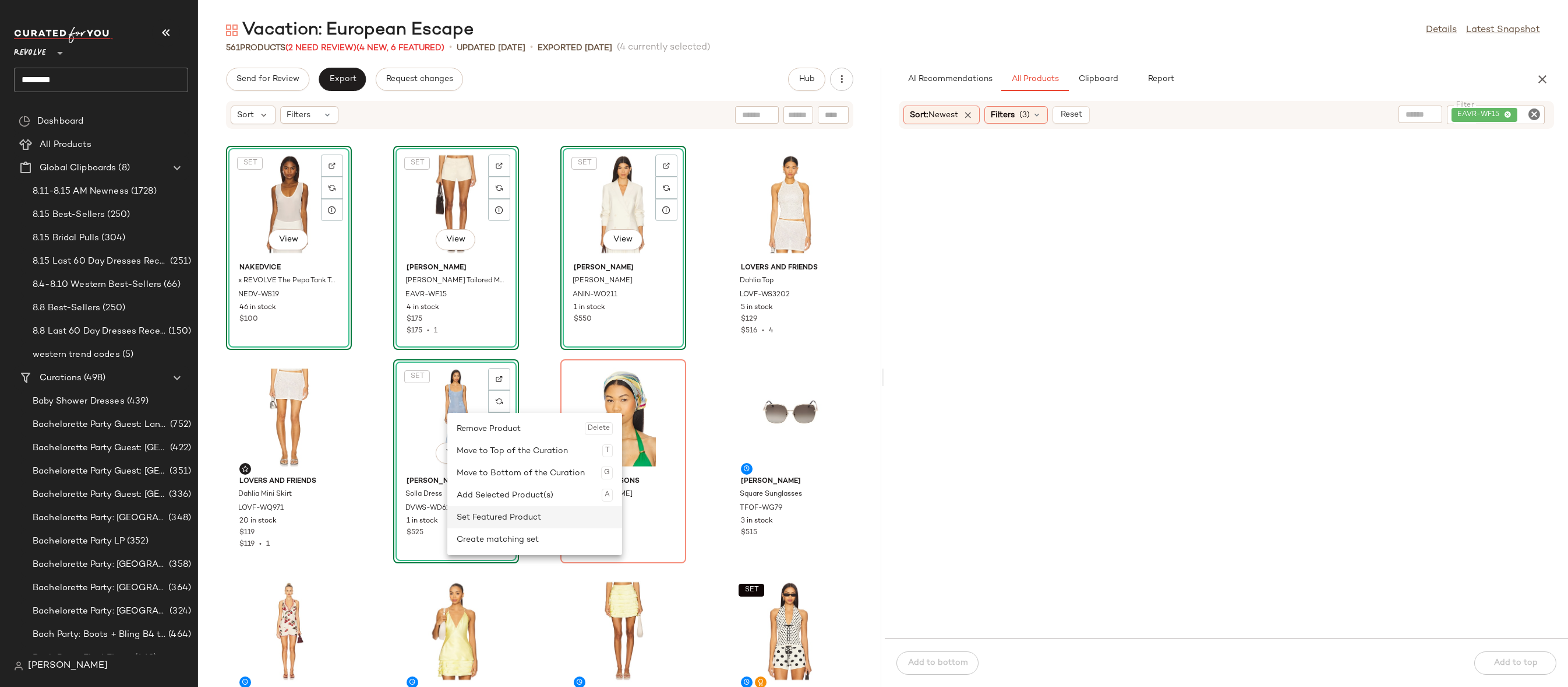
click at [480, 521] on div "Set Featured Product" at bounding box center [535, 517] width 156 height 22
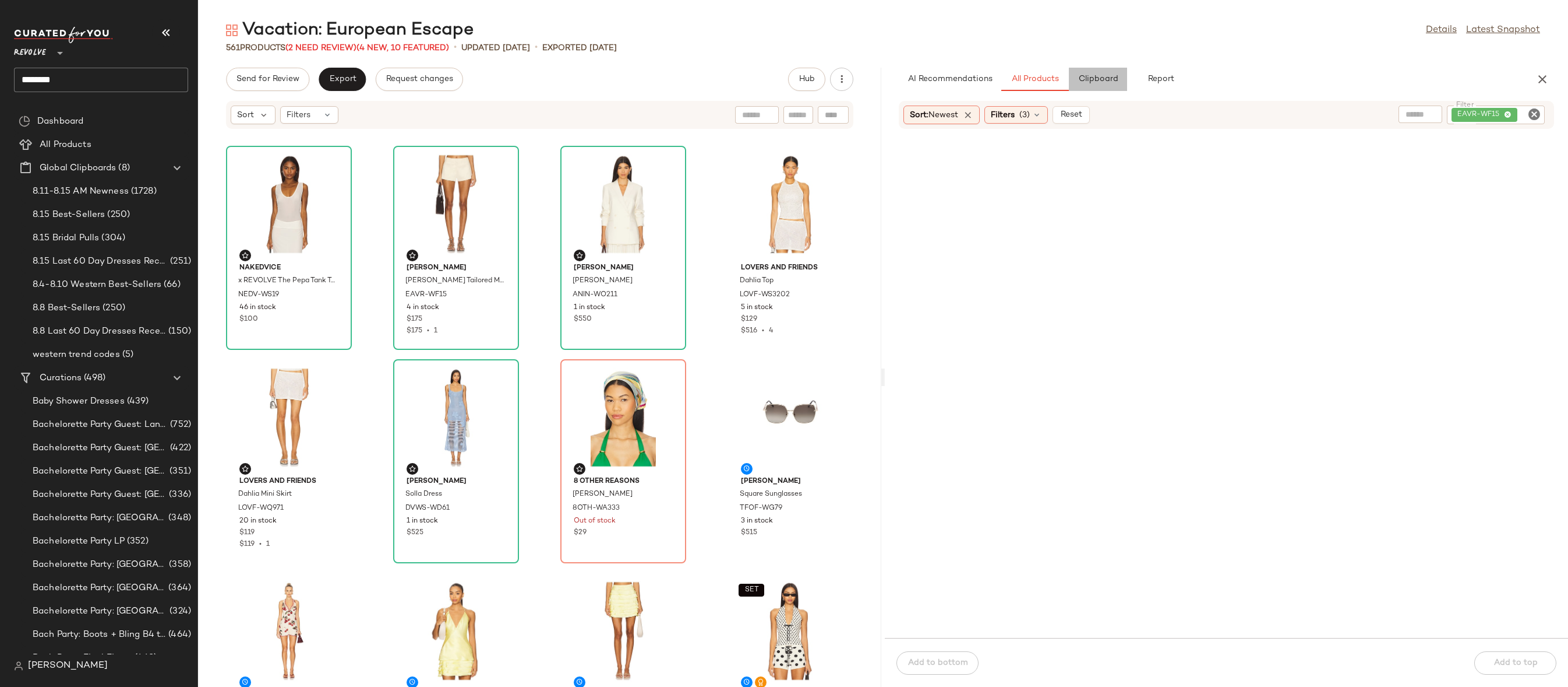
click at [1103, 79] on span "Clipboard" at bounding box center [1098, 79] width 40 height 9
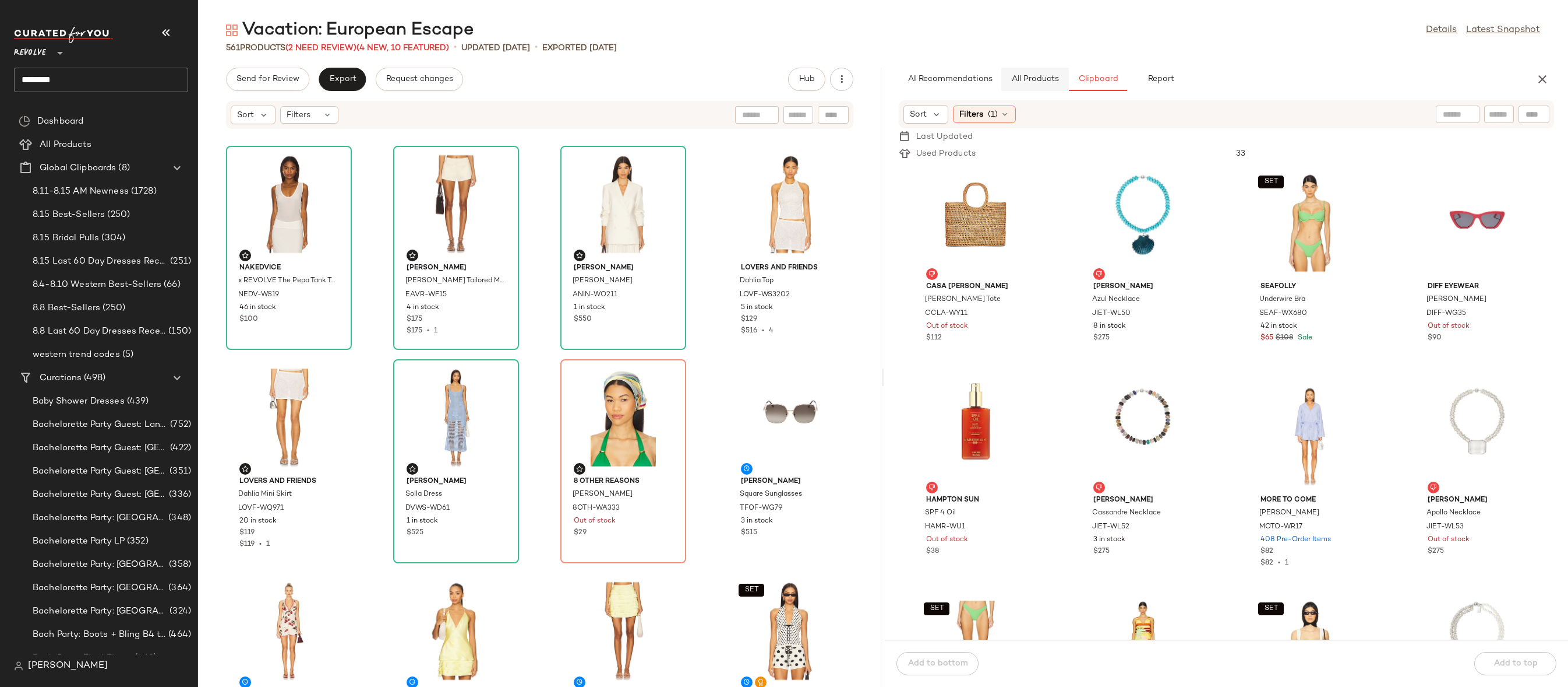
click at [1050, 82] on span "All Products" at bounding box center [1034, 79] width 47 height 9
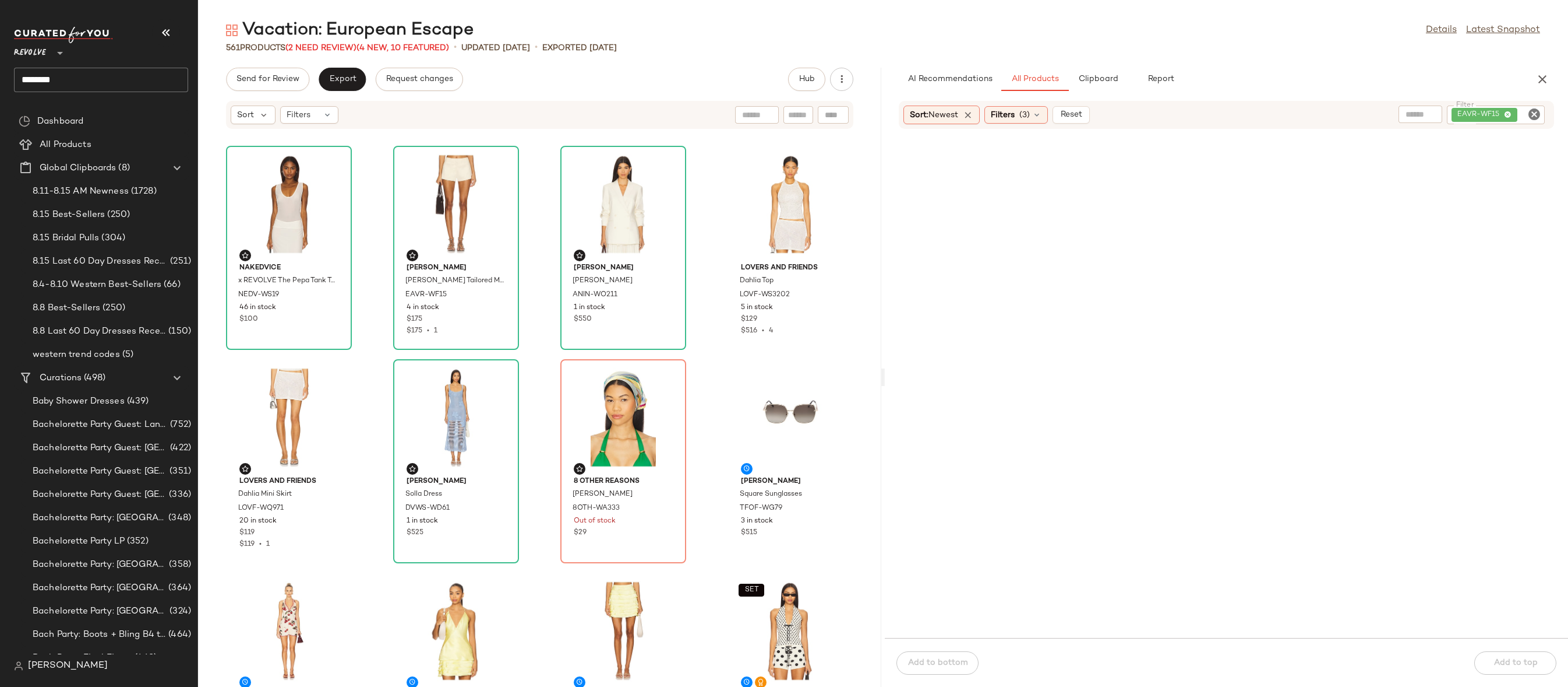
scroll to position [133, 0]
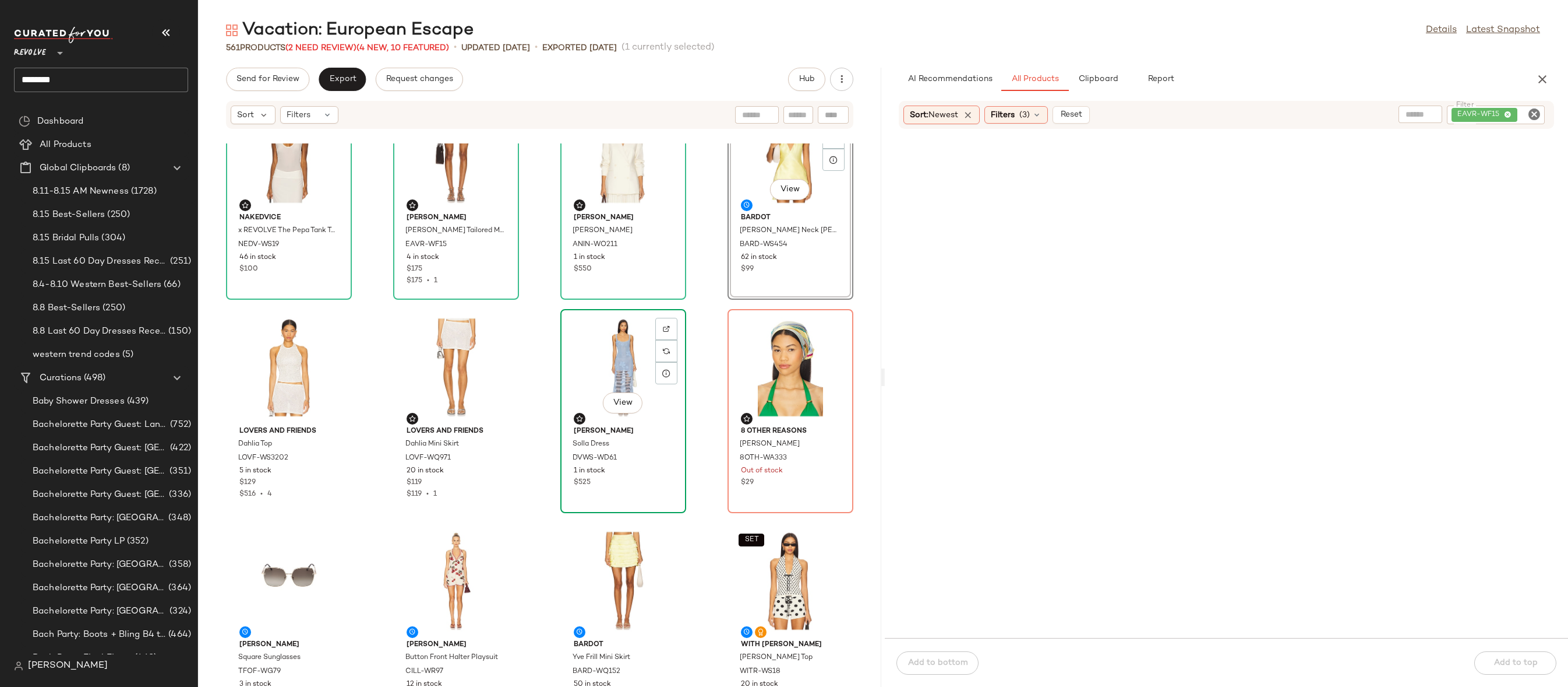
scroll to position [107, 0]
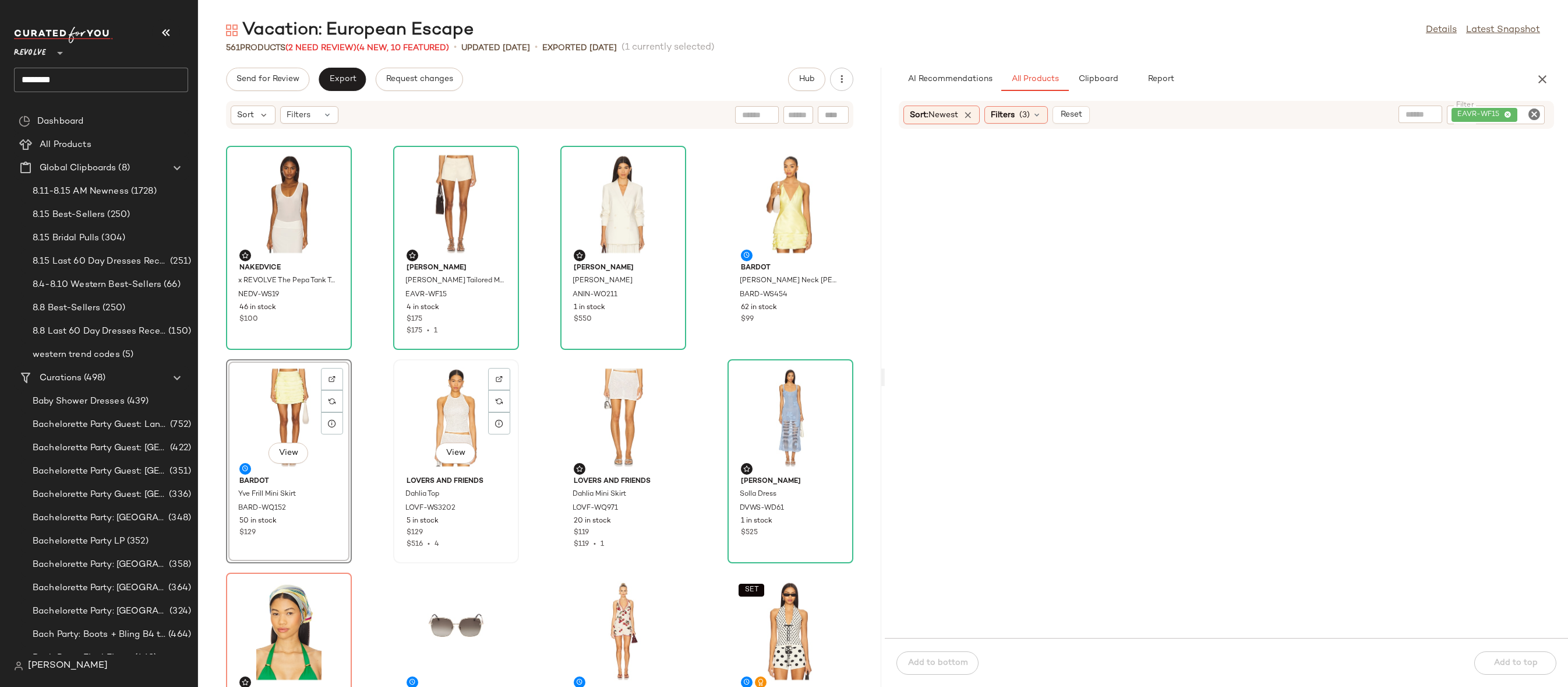
scroll to position [92, 0]
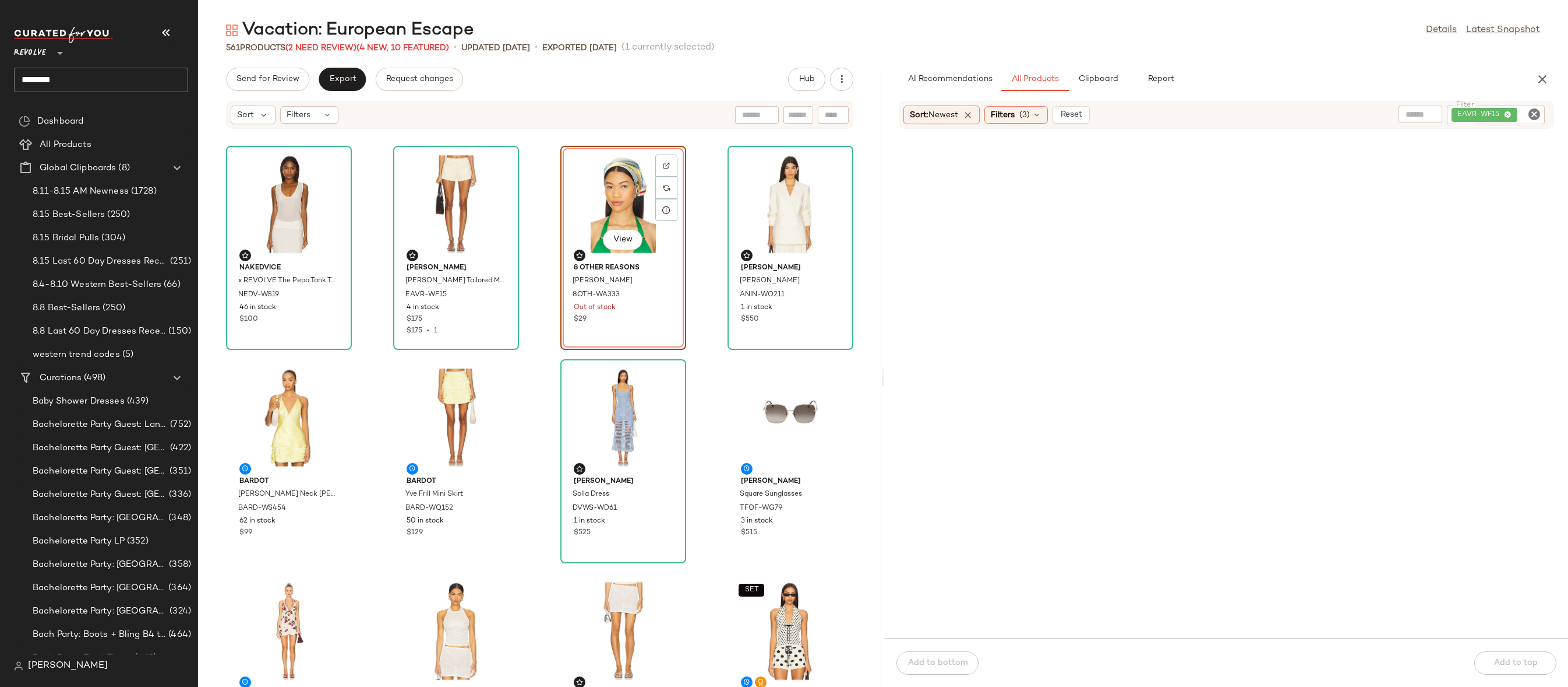
drag, startPoint x: 608, startPoint y: 402, endPoint x: 501, endPoint y: 17, distance: 399.6
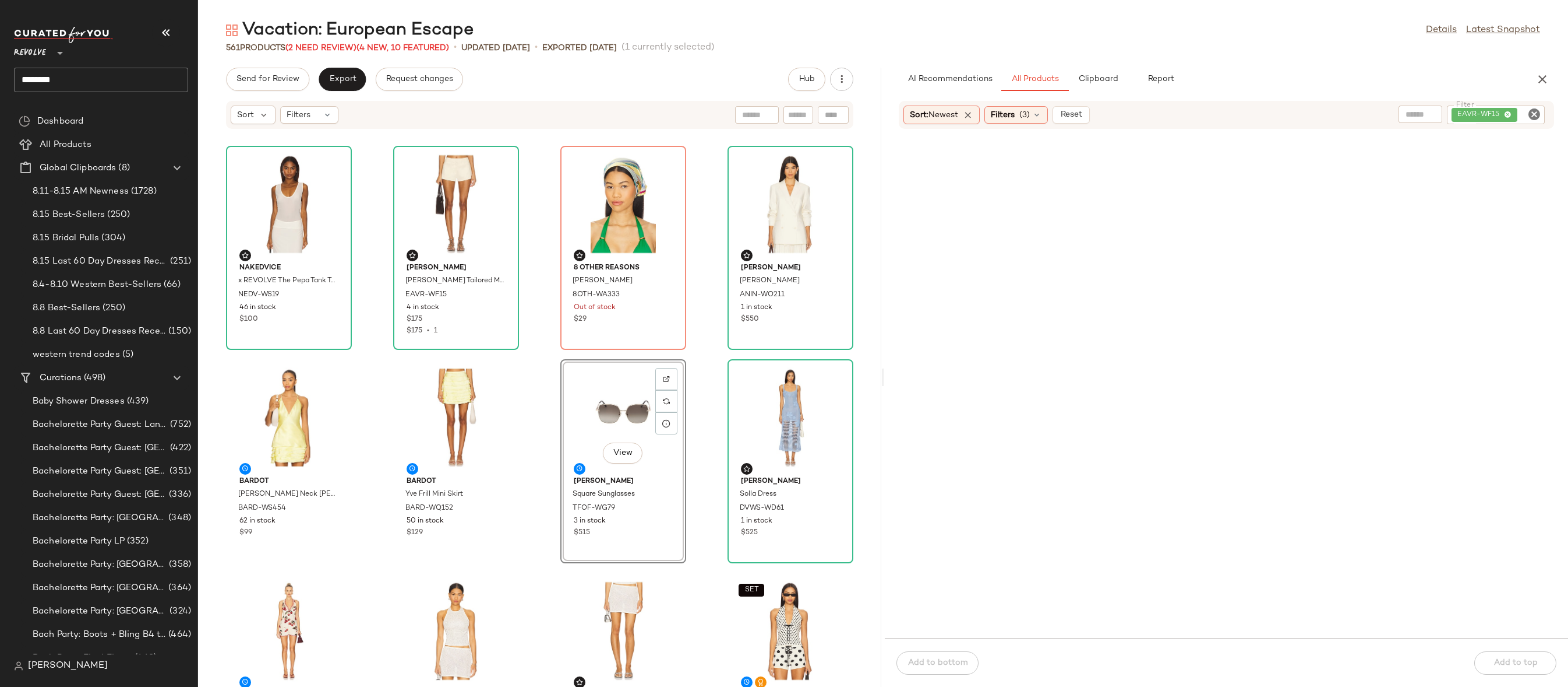
click at [1532, 116] on icon "Clear Filter" at bounding box center [1535, 114] width 14 height 14
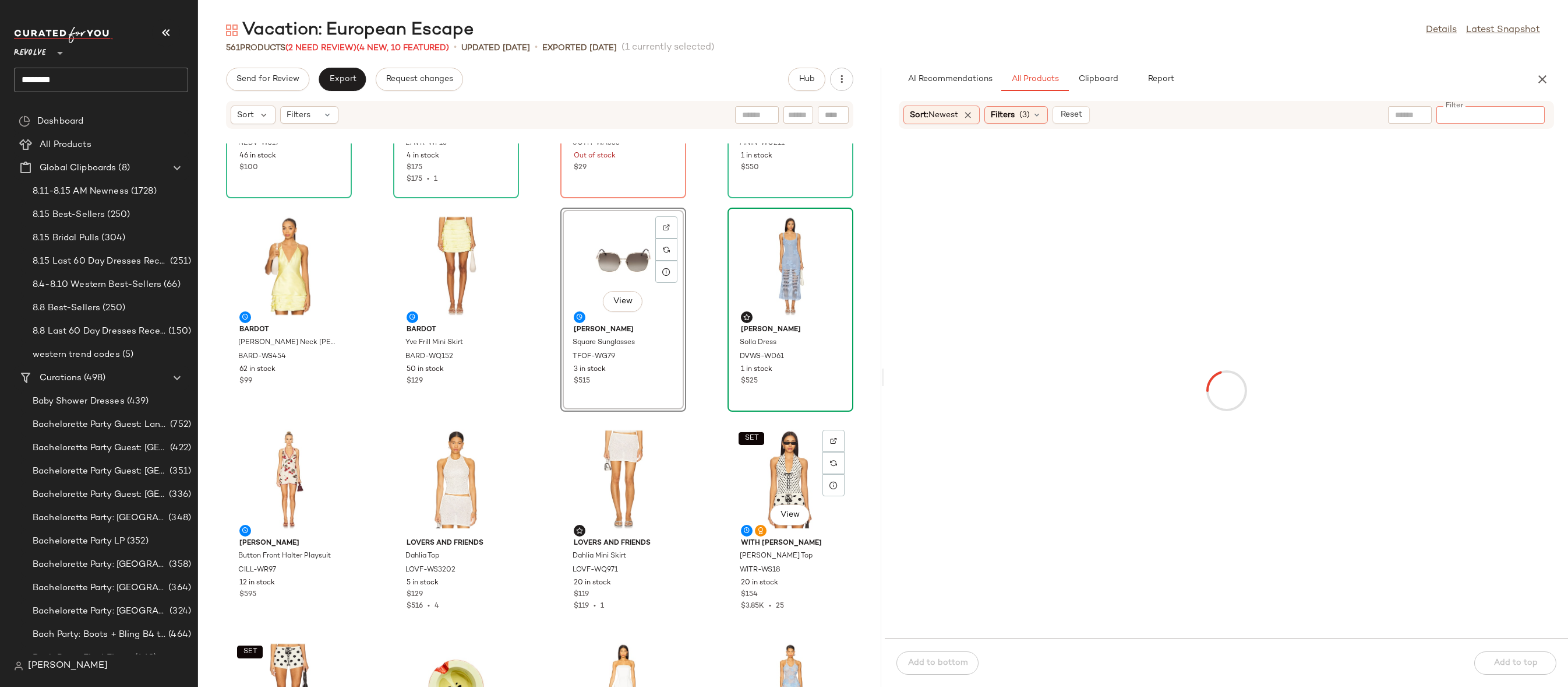
scroll to position [486, 0]
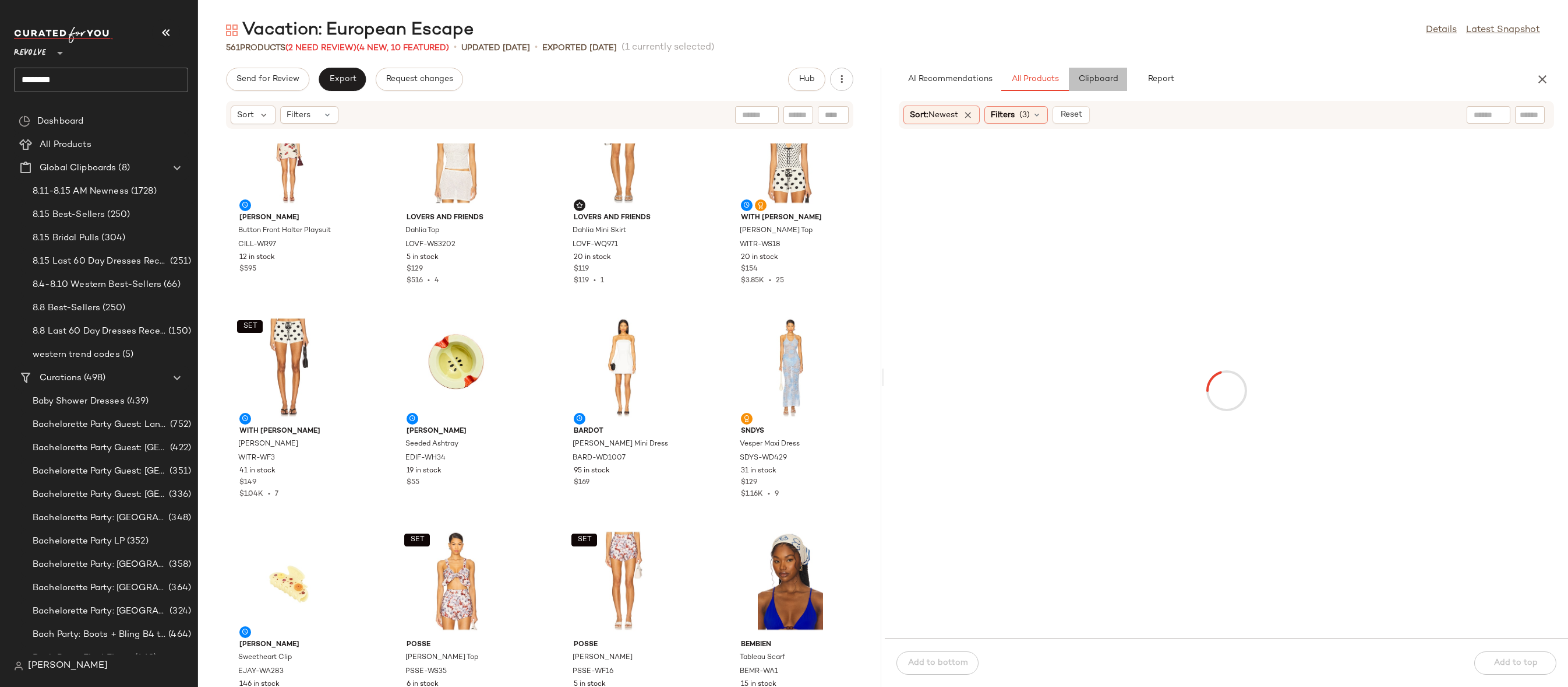
click at [1093, 67] on button "Clipboard" at bounding box center [1098, 79] width 58 height 23
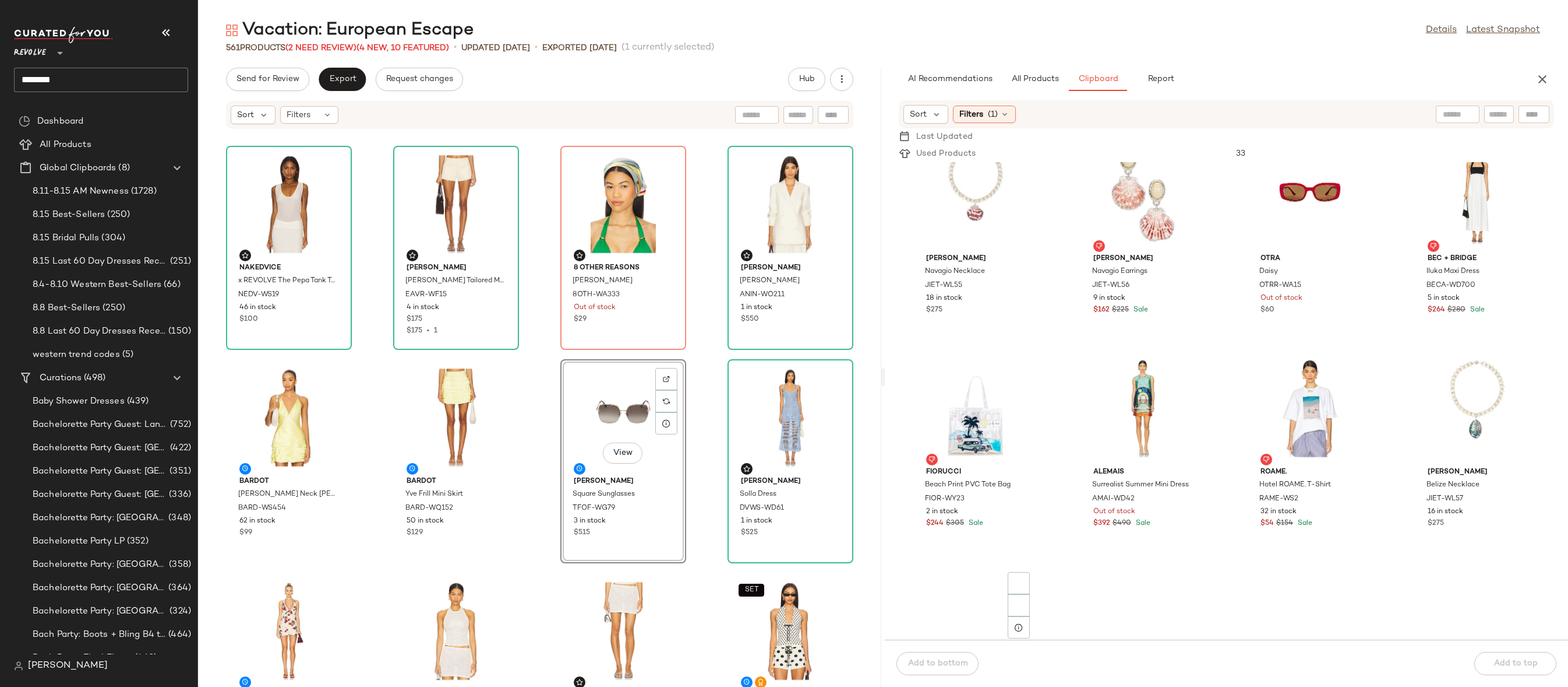
scroll to position [785, 0]
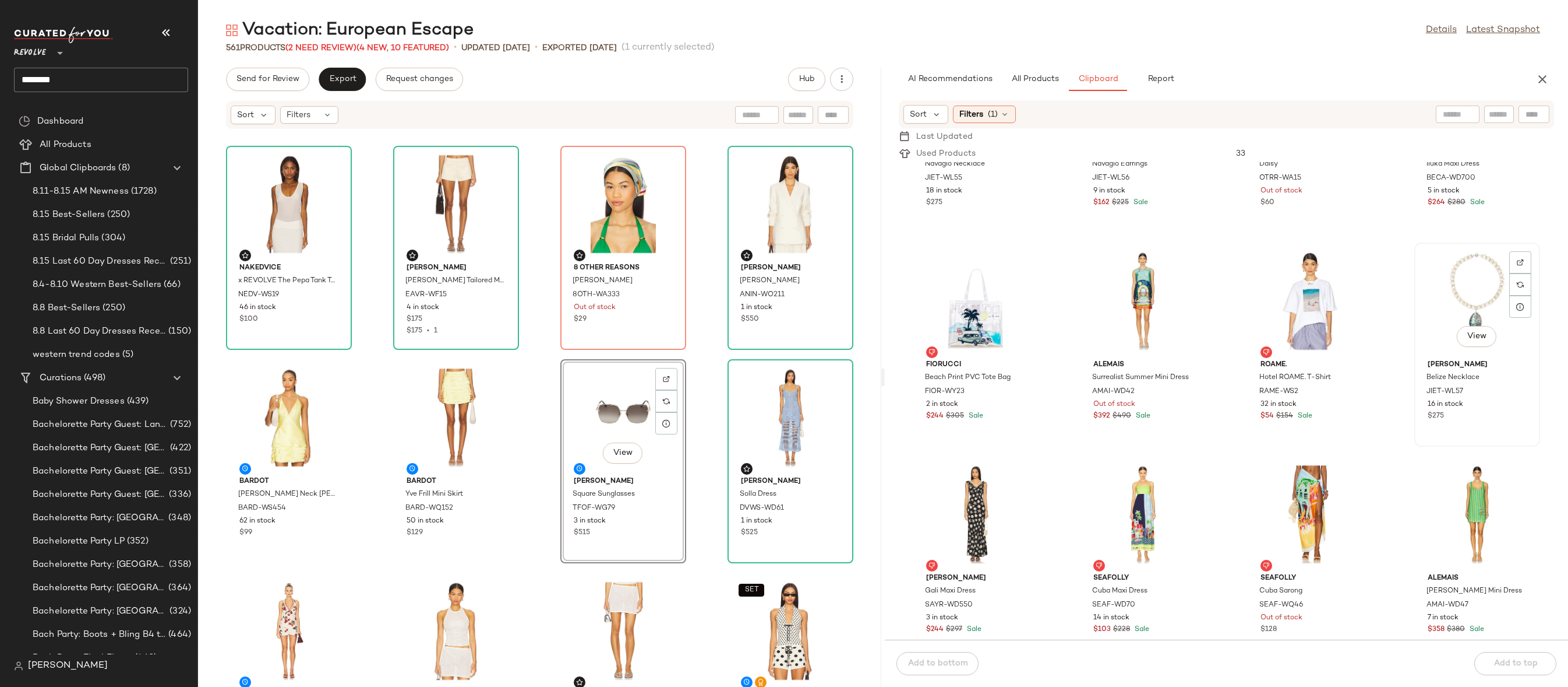
click at [1475, 277] on div "View" at bounding box center [1477, 301] width 118 height 108
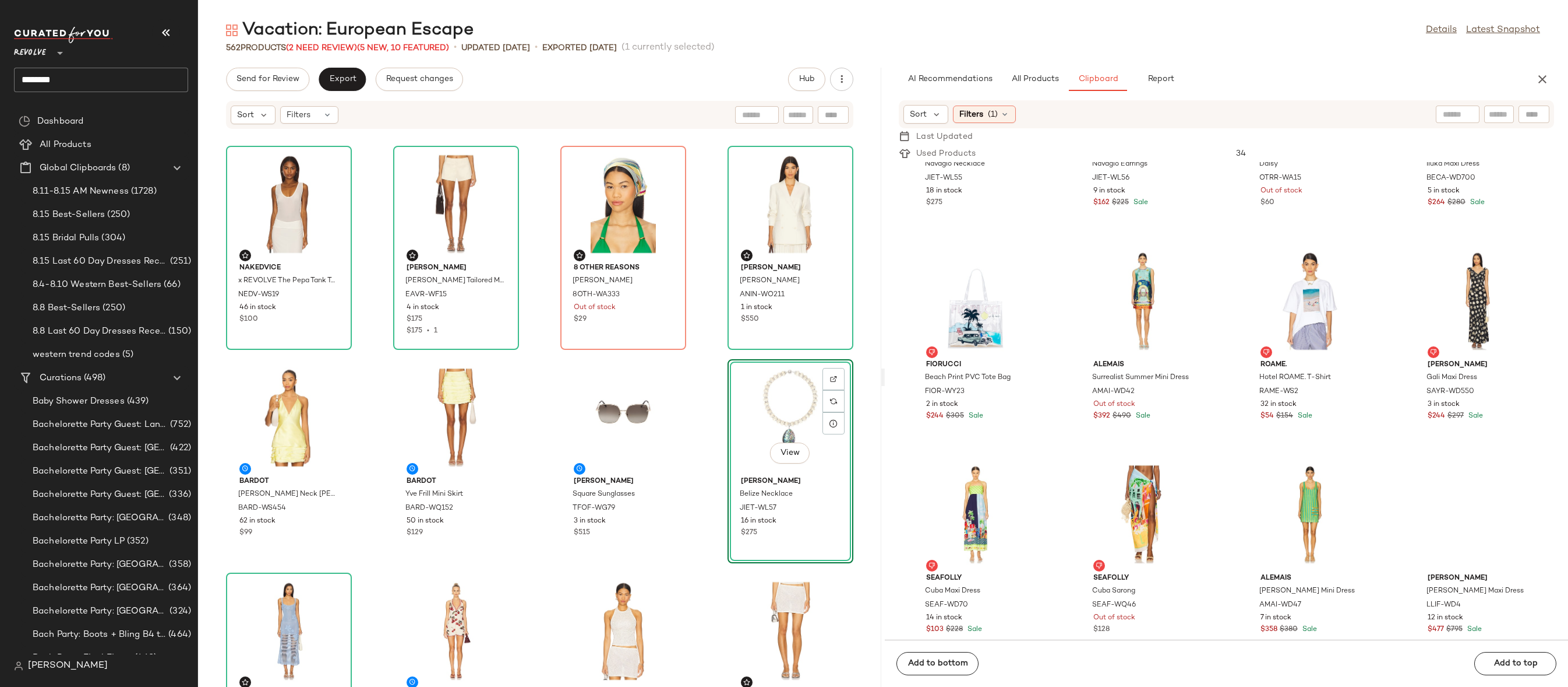
scroll to position [127, 0]
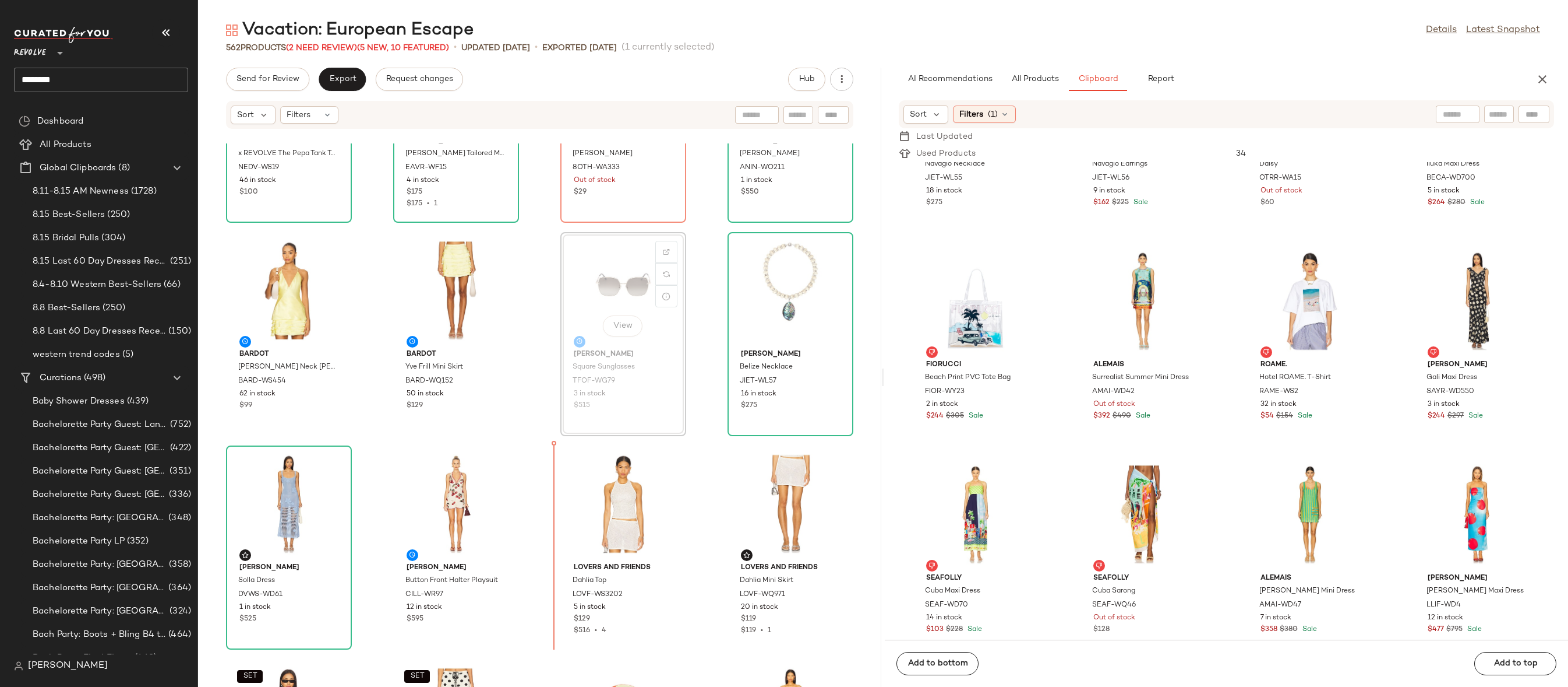
drag, startPoint x: 643, startPoint y: 303, endPoint x: 642, endPoint y: 311, distance: 8.1
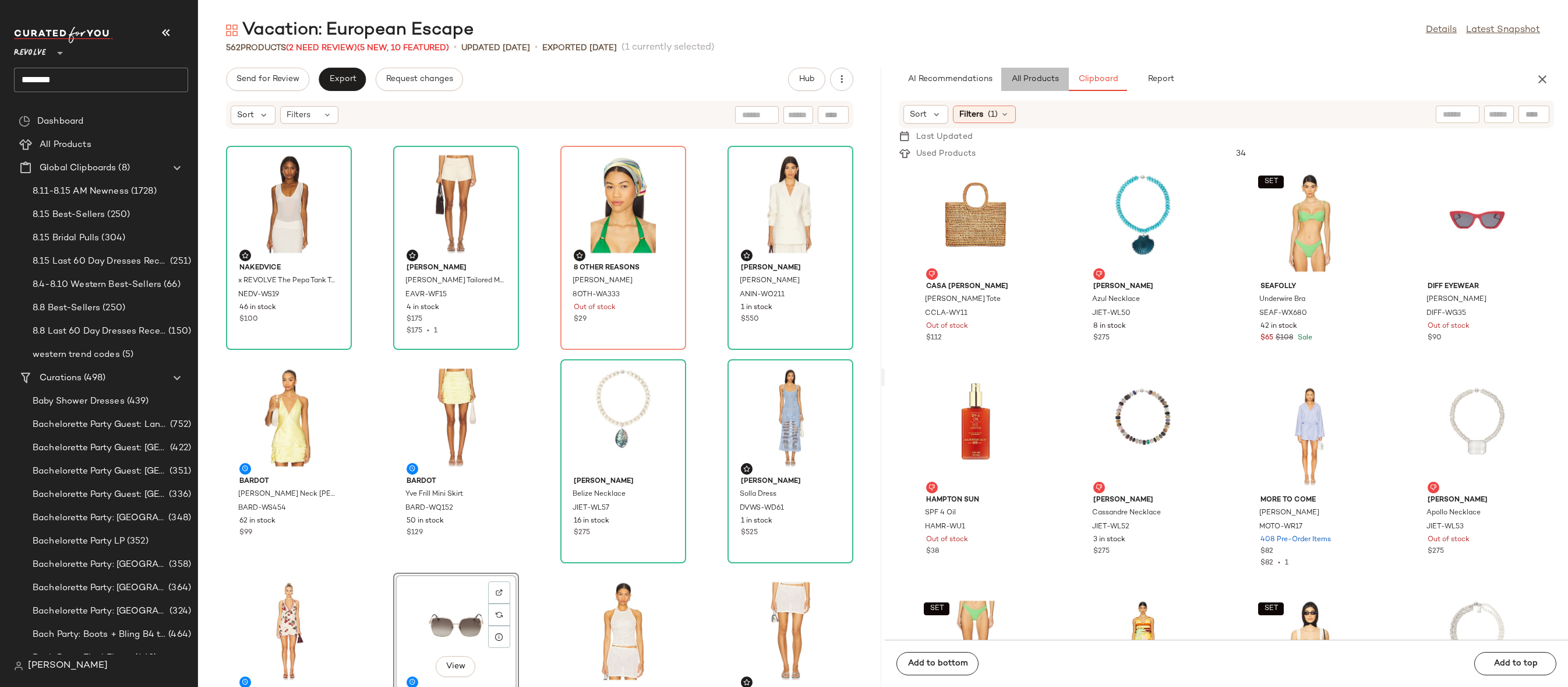
click at [1044, 77] on span "All Products" at bounding box center [1034, 79] width 47 height 9
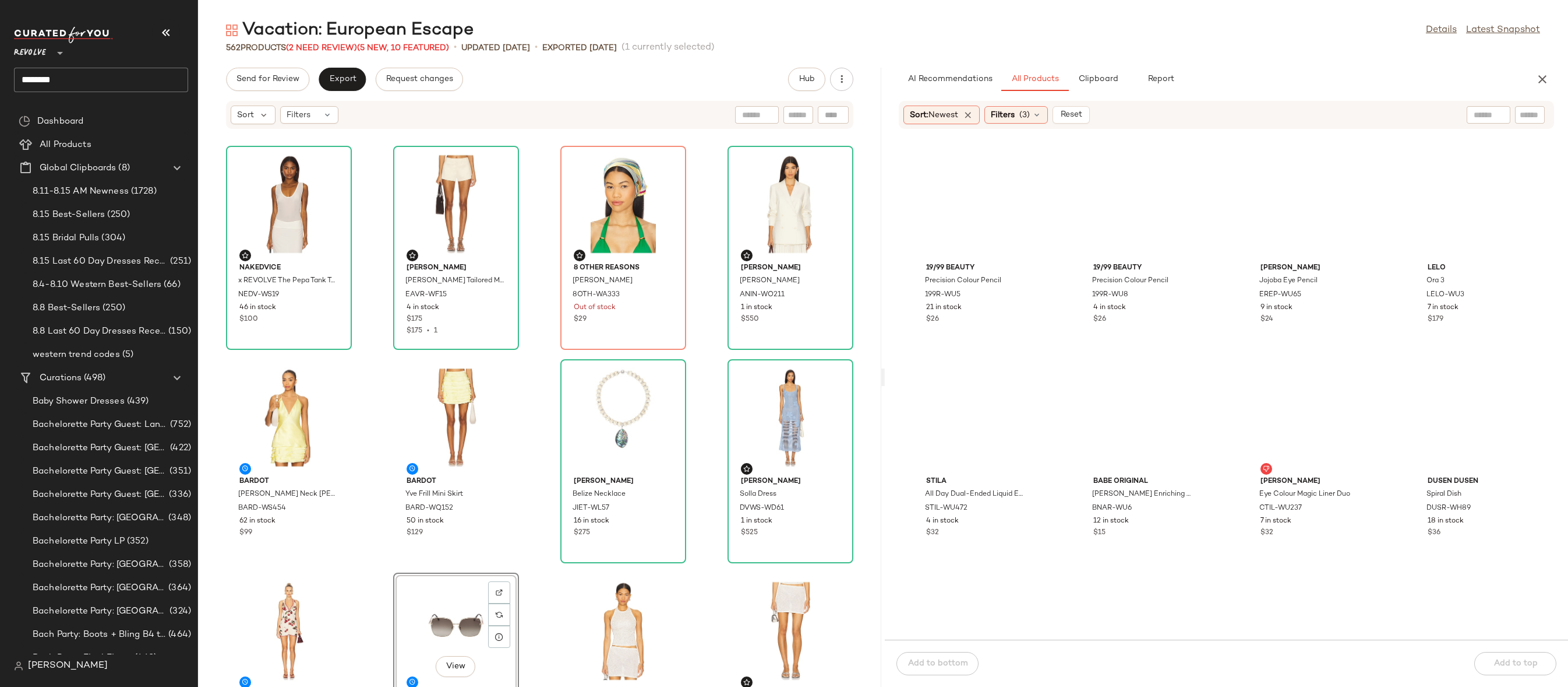
click at [1523, 118] on input "text" at bounding box center [1530, 115] width 21 height 12
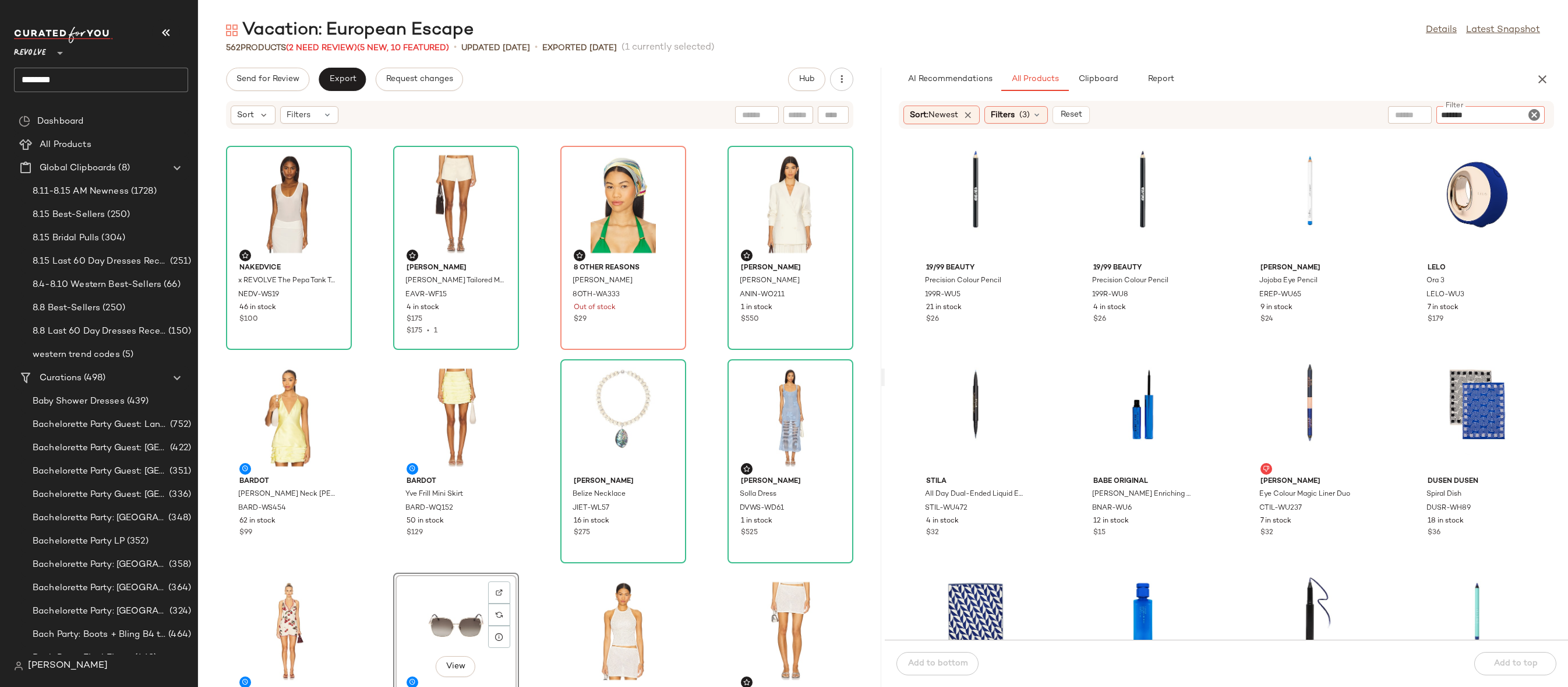
type input "********"
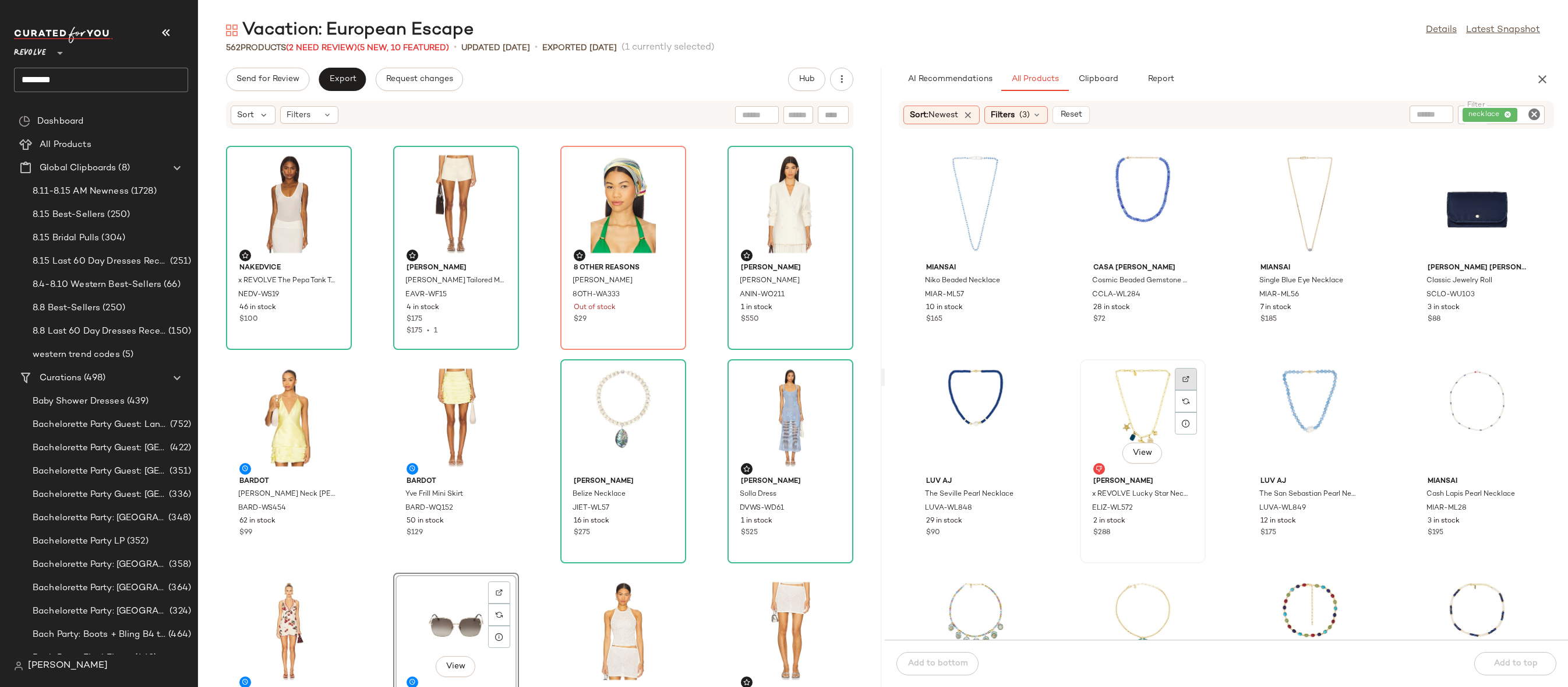
click at [1178, 390] on div at bounding box center [1185, 401] width 22 height 22
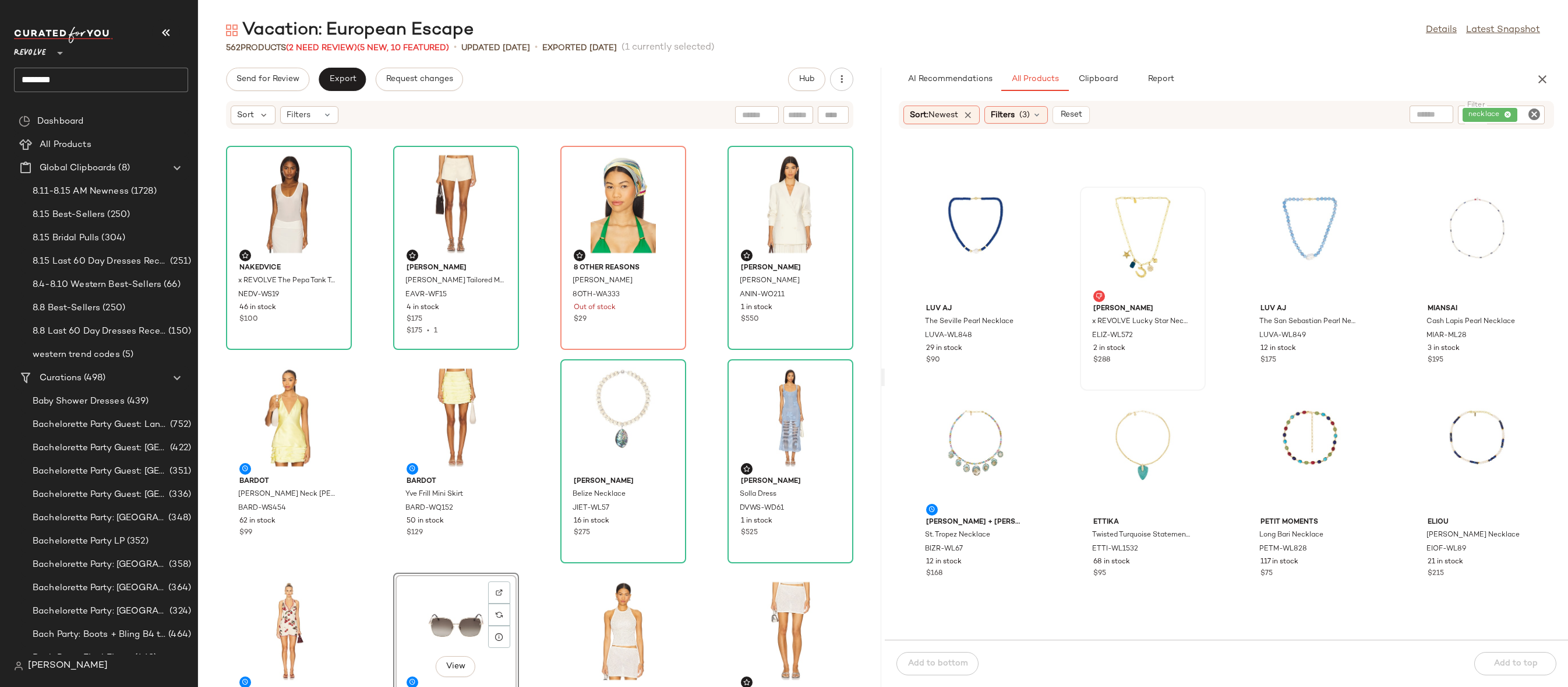
scroll to position [248, 0]
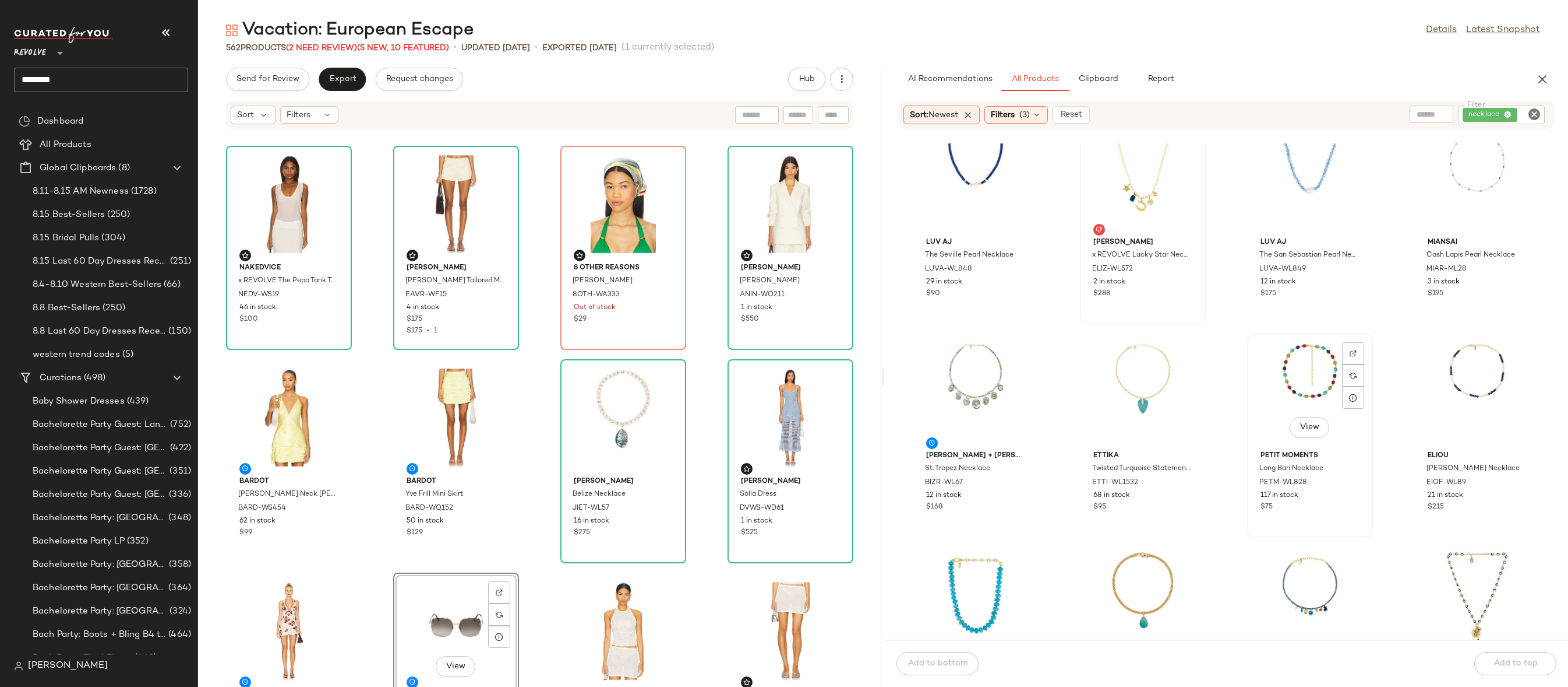
click at [1309, 350] on div "View" at bounding box center [1310, 391] width 118 height 108
click at [1027, 364] on div at bounding box center [1018, 375] width 22 height 22
click at [1020, 483] on img "button" at bounding box center [1017, 483] width 7 height 7
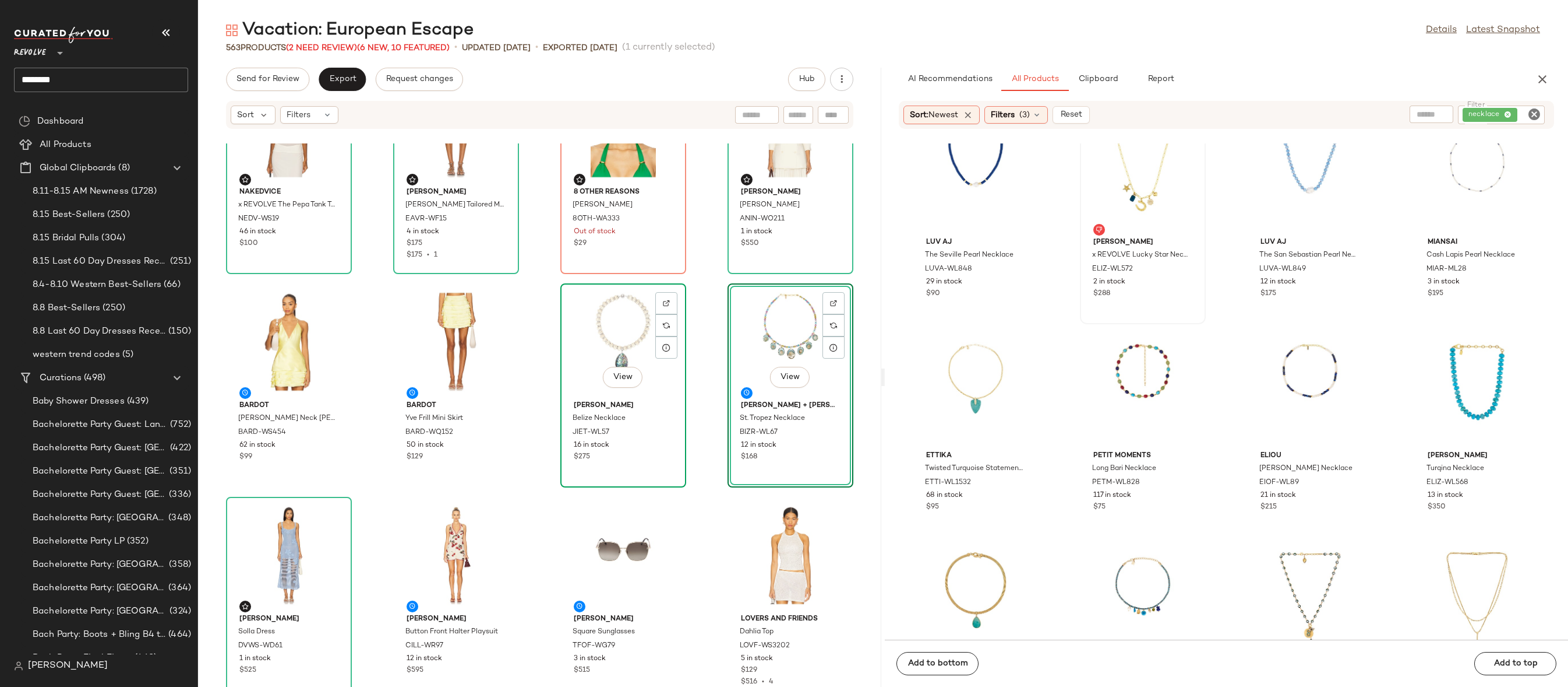
scroll to position [105, 0]
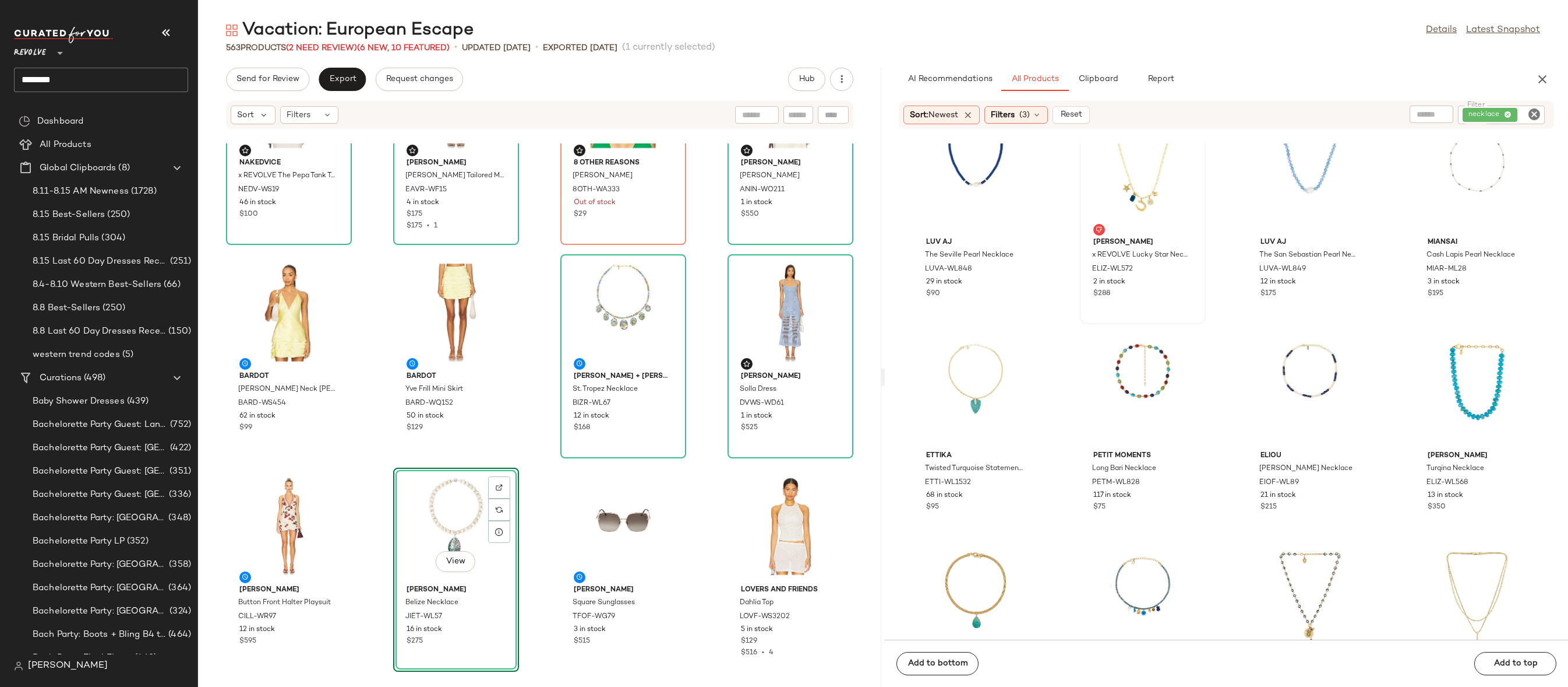
click at [444, 503] on div "View" at bounding box center [456, 525] width 118 height 108
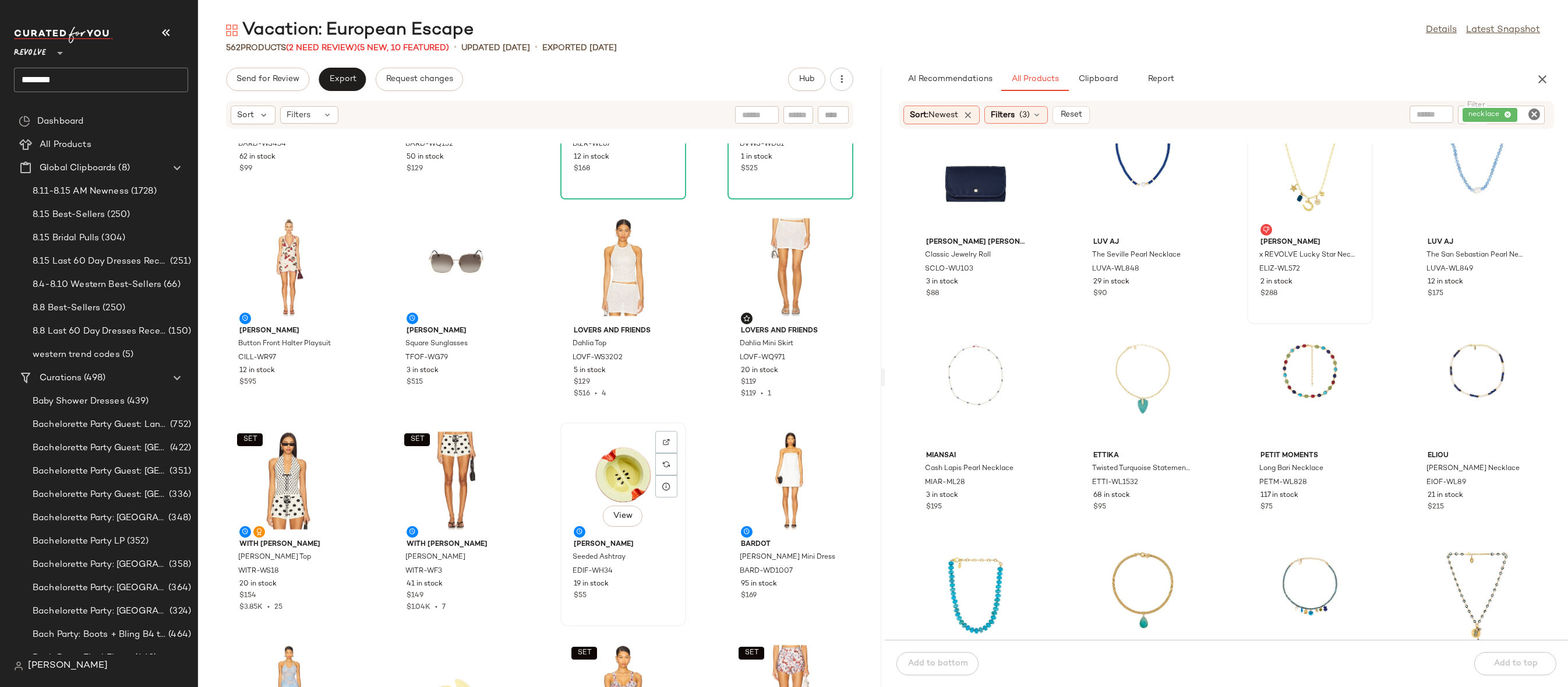
scroll to position [364, 0]
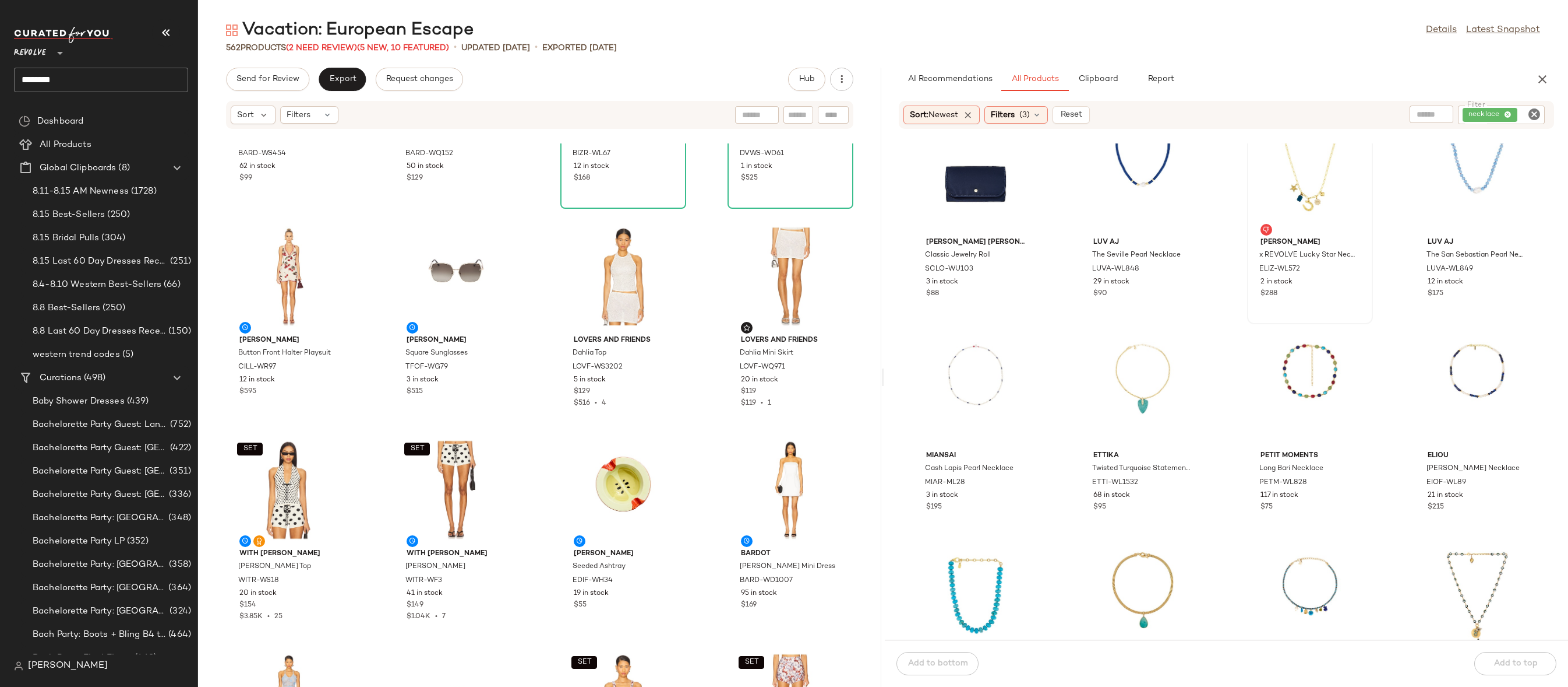
click at [1529, 111] on icon "Clear Filter" at bounding box center [1535, 114] width 14 height 14
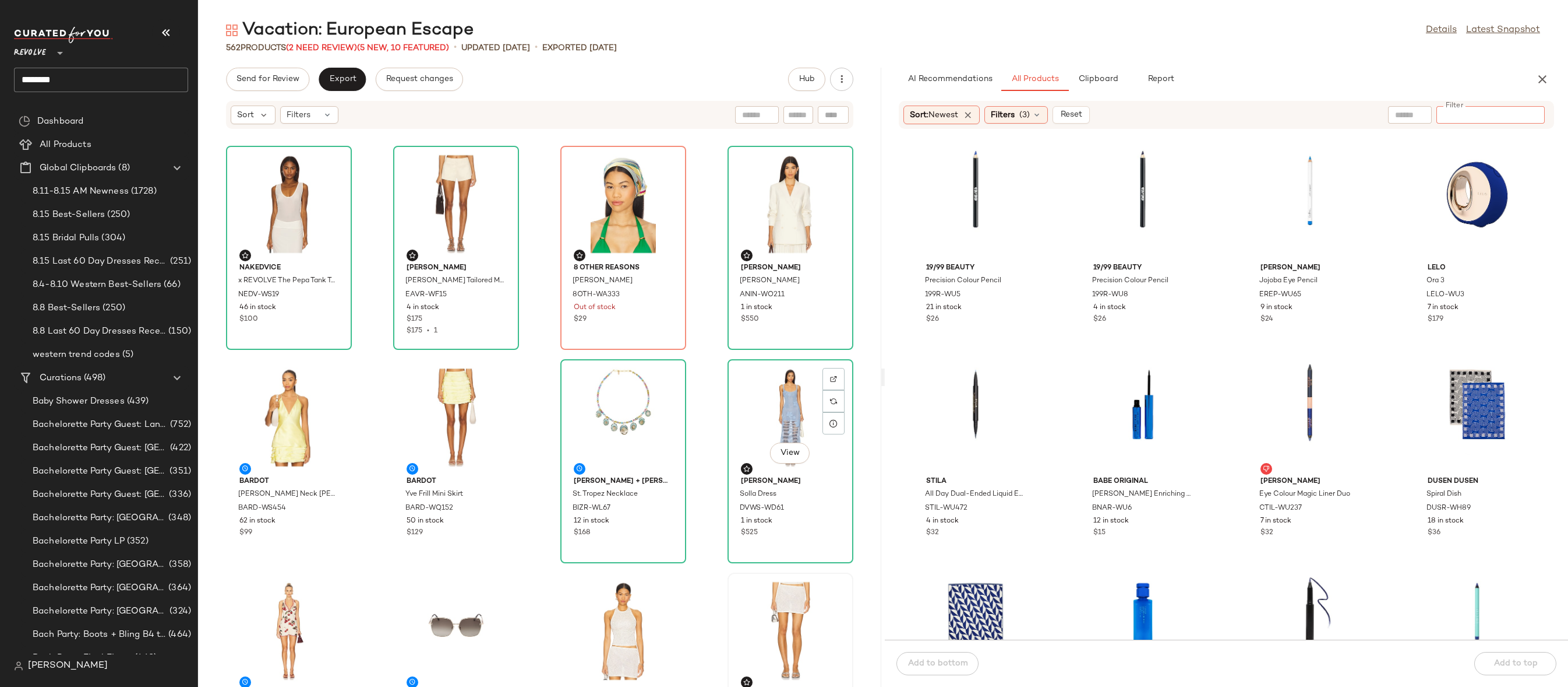
scroll to position [4, 0]
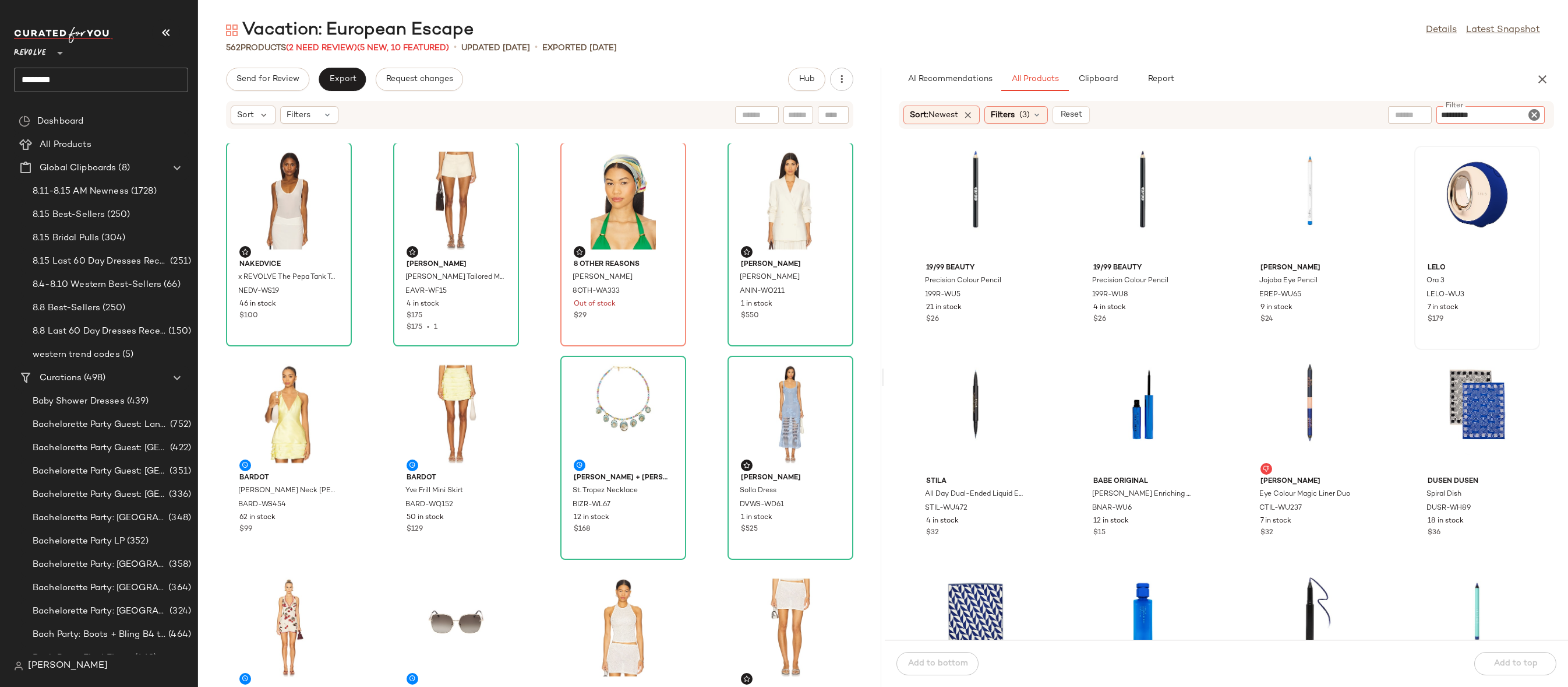
type input "**********"
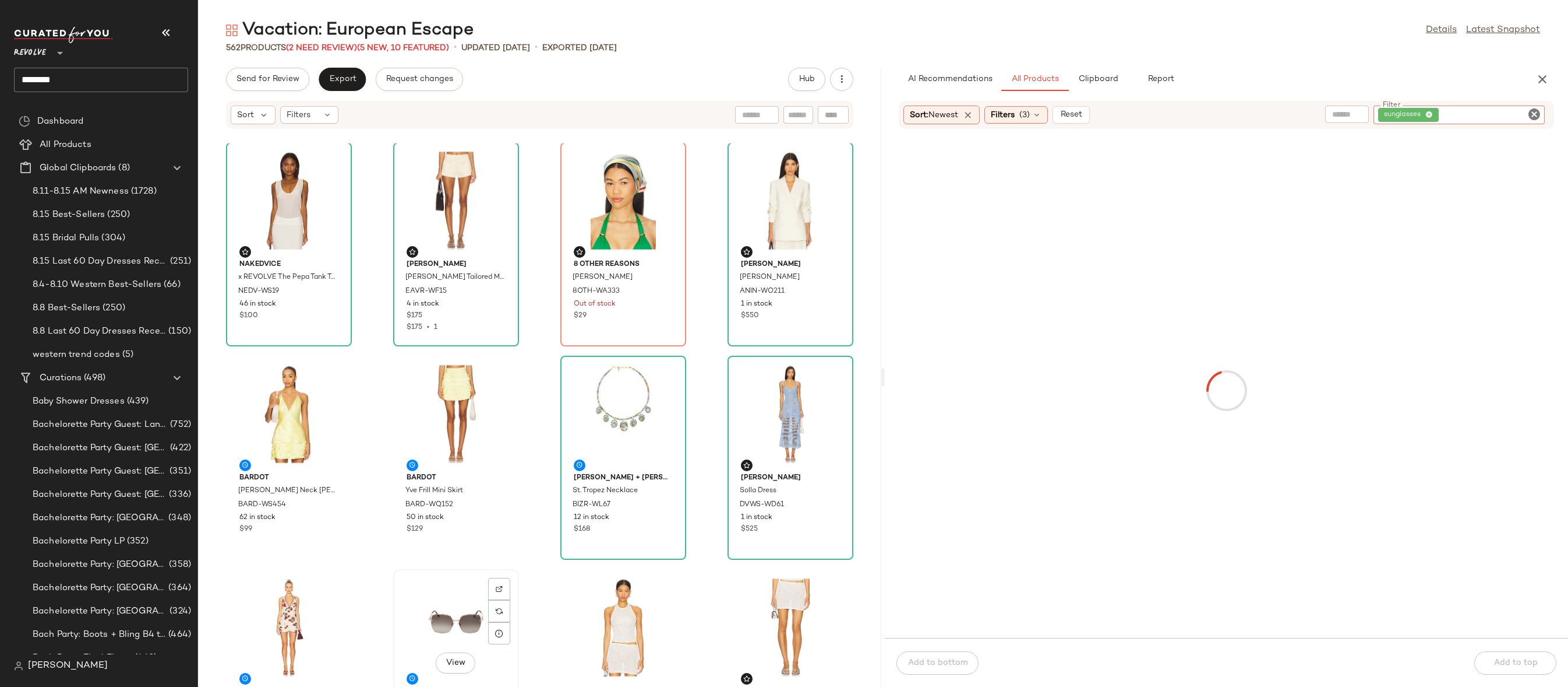
click at [448, 629] on div "View" at bounding box center [456, 627] width 118 height 108
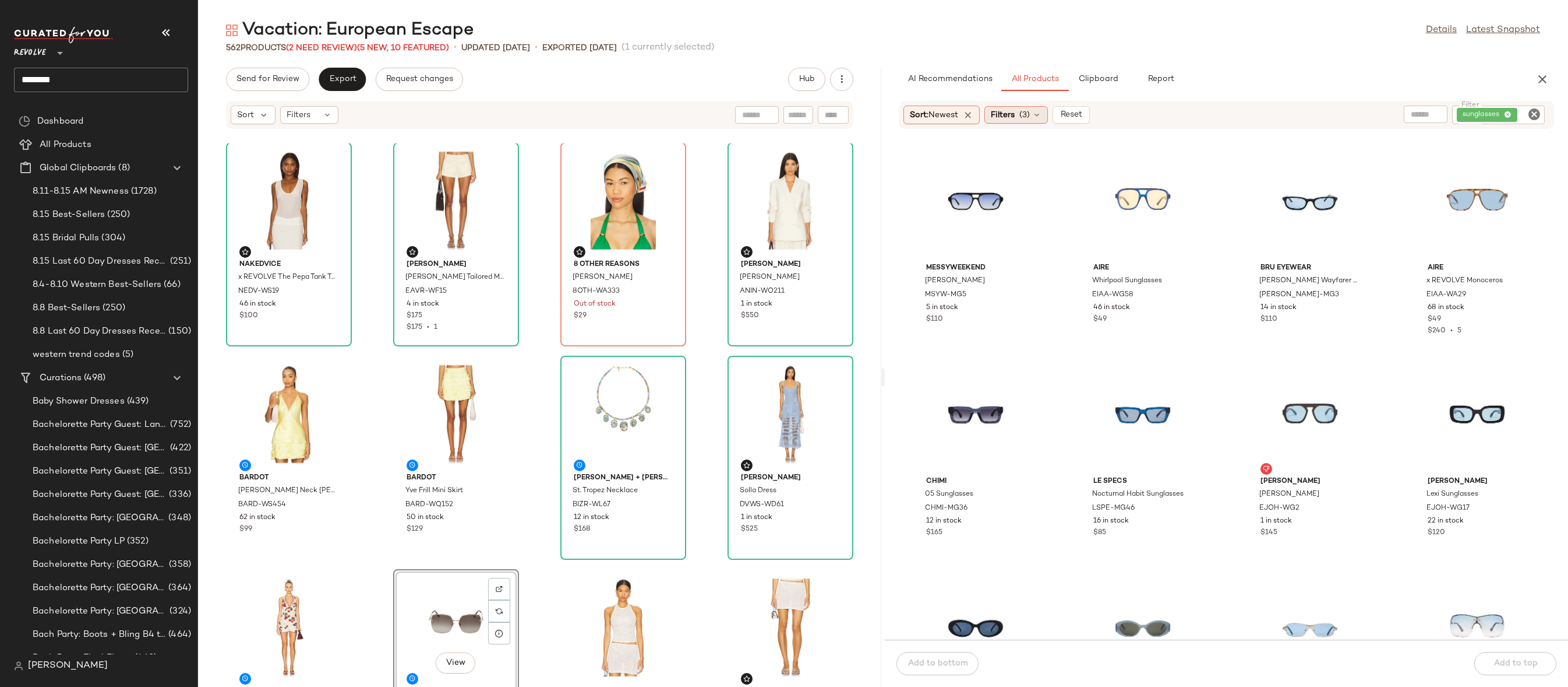
click at [1009, 115] on span "Filters" at bounding box center [1003, 115] width 24 height 12
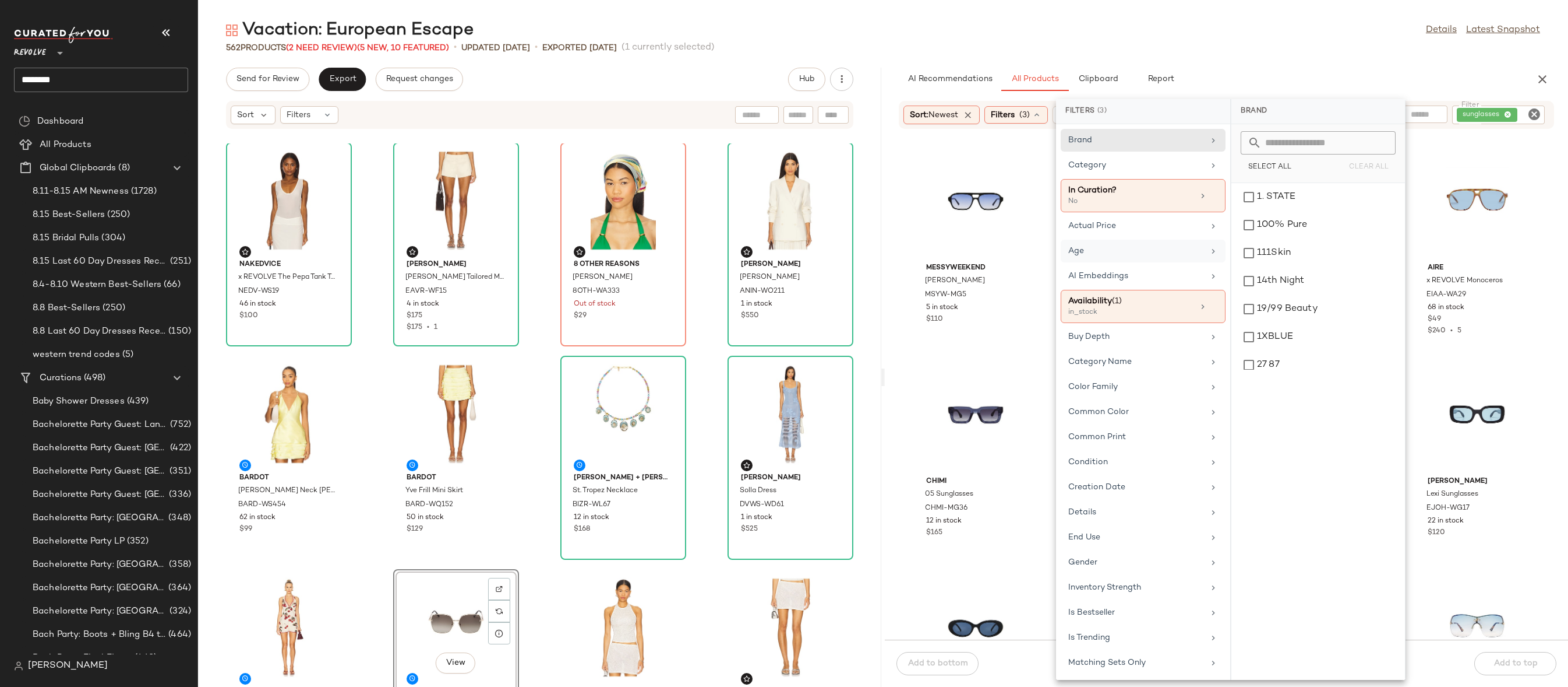
scroll to position [172, 0]
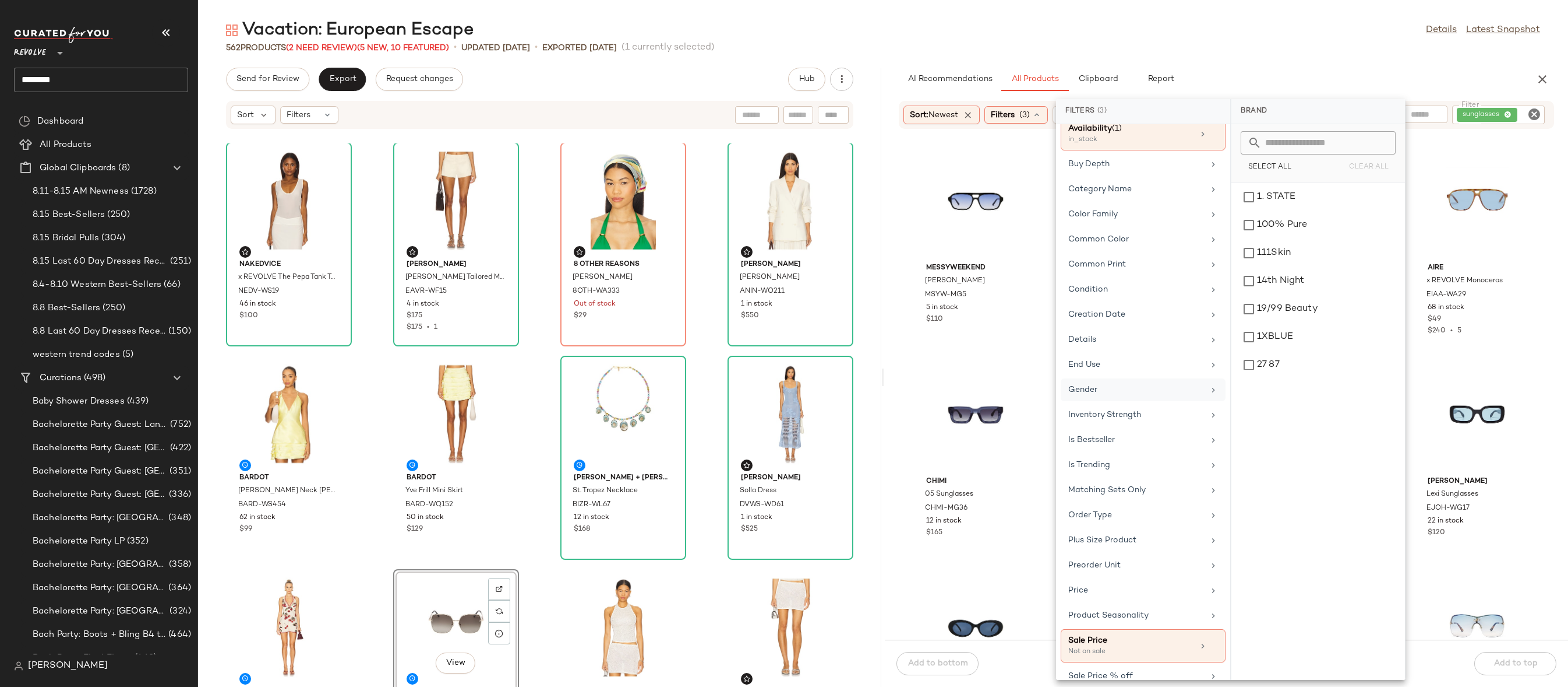
click at [1127, 403] on div "Gender" at bounding box center [1143, 415] width 165 height 23
click at [1268, 211] on div "[DEMOGRAPHIC_DATA]" at bounding box center [1319, 225] width 164 height 28
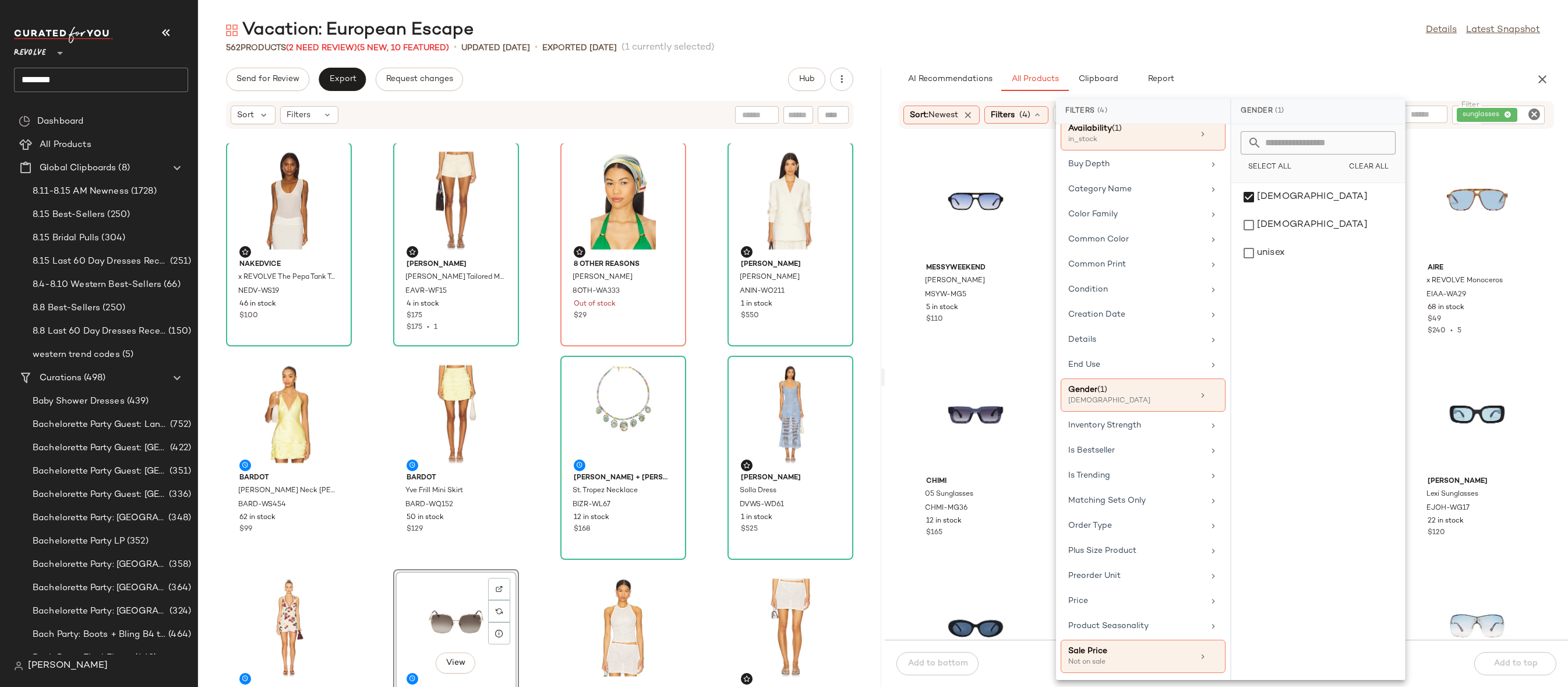
click at [1280, 52] on div "562 Products (2 Need Review) (5 New, 10 Featured) • updated Aug 15th • Exported…" at bounding box center [884, 48] width 1370 height 11
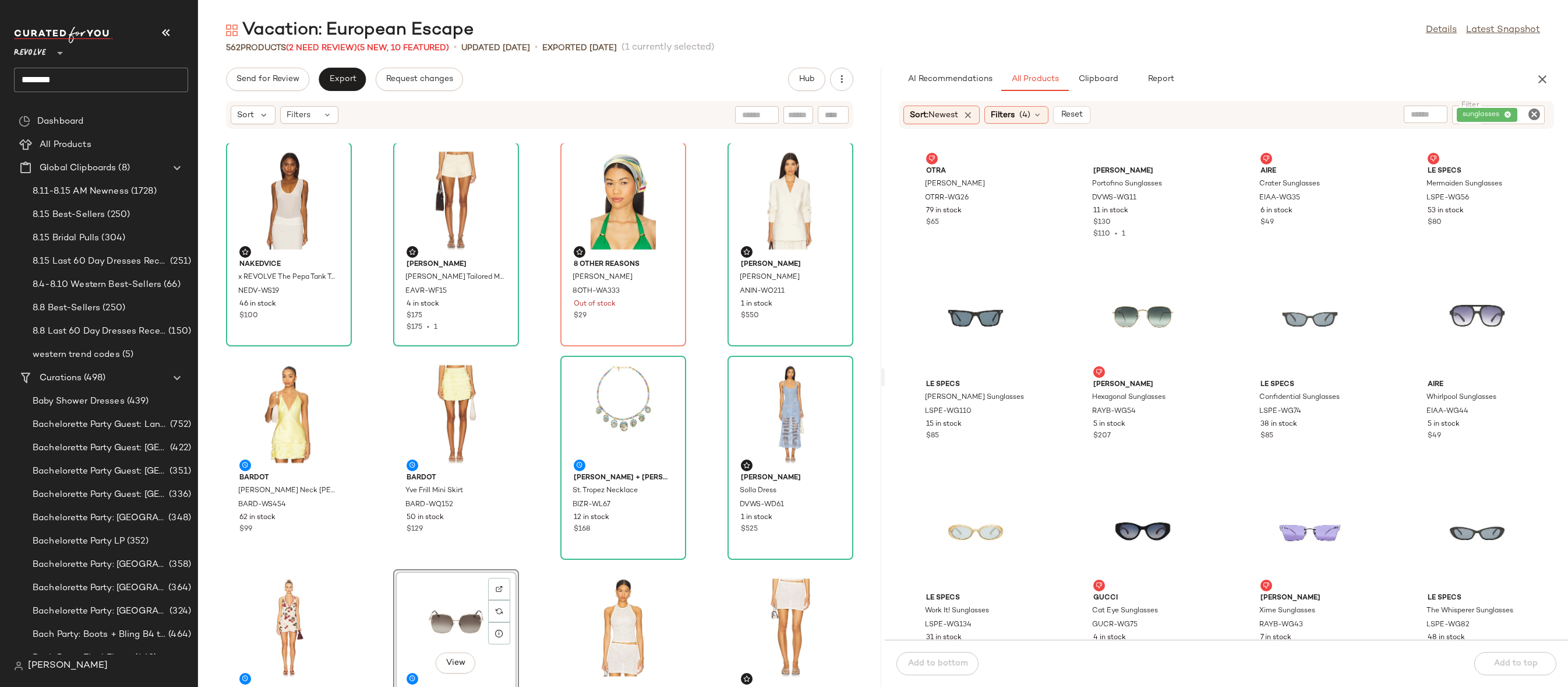
scroll to position [1541, 0]
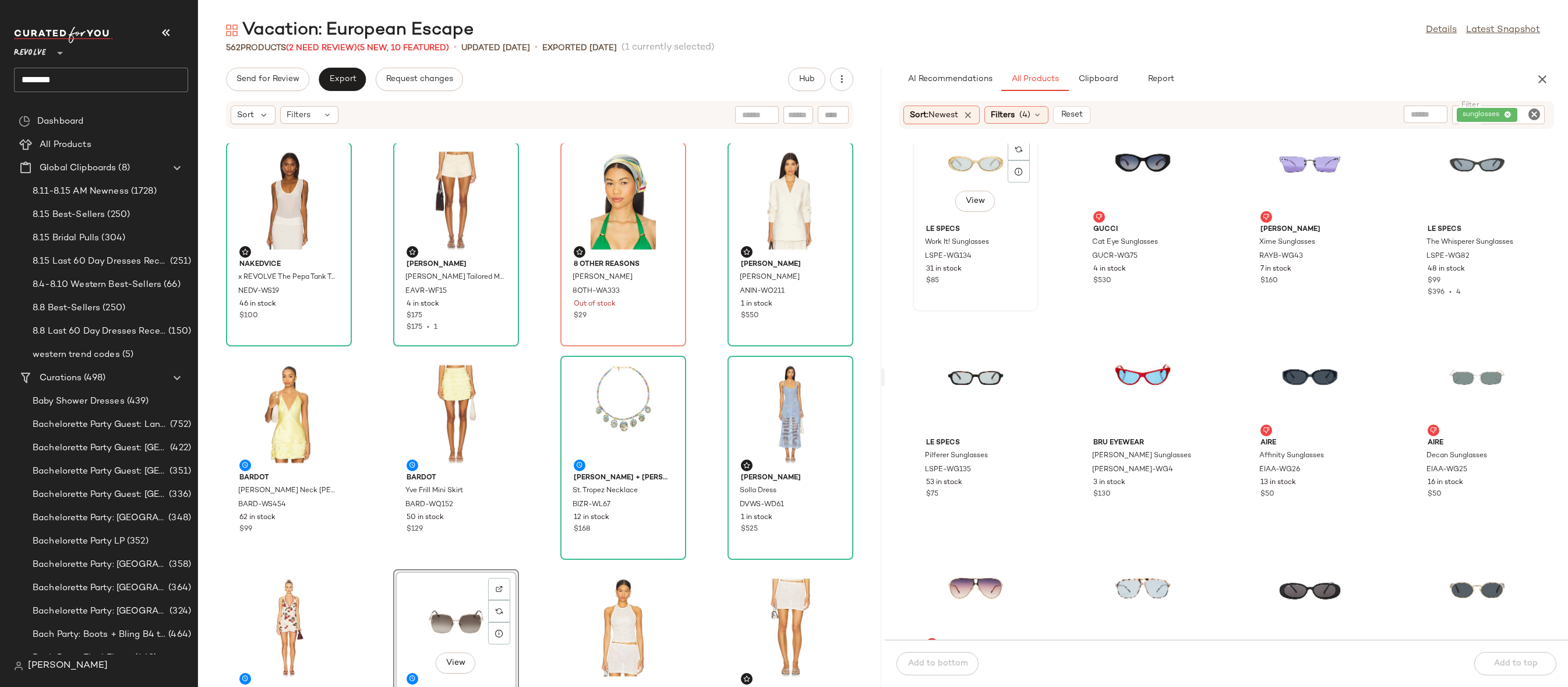
click at [964, 147] on div "View" at bounding box center [976, 165] width 118 height 108
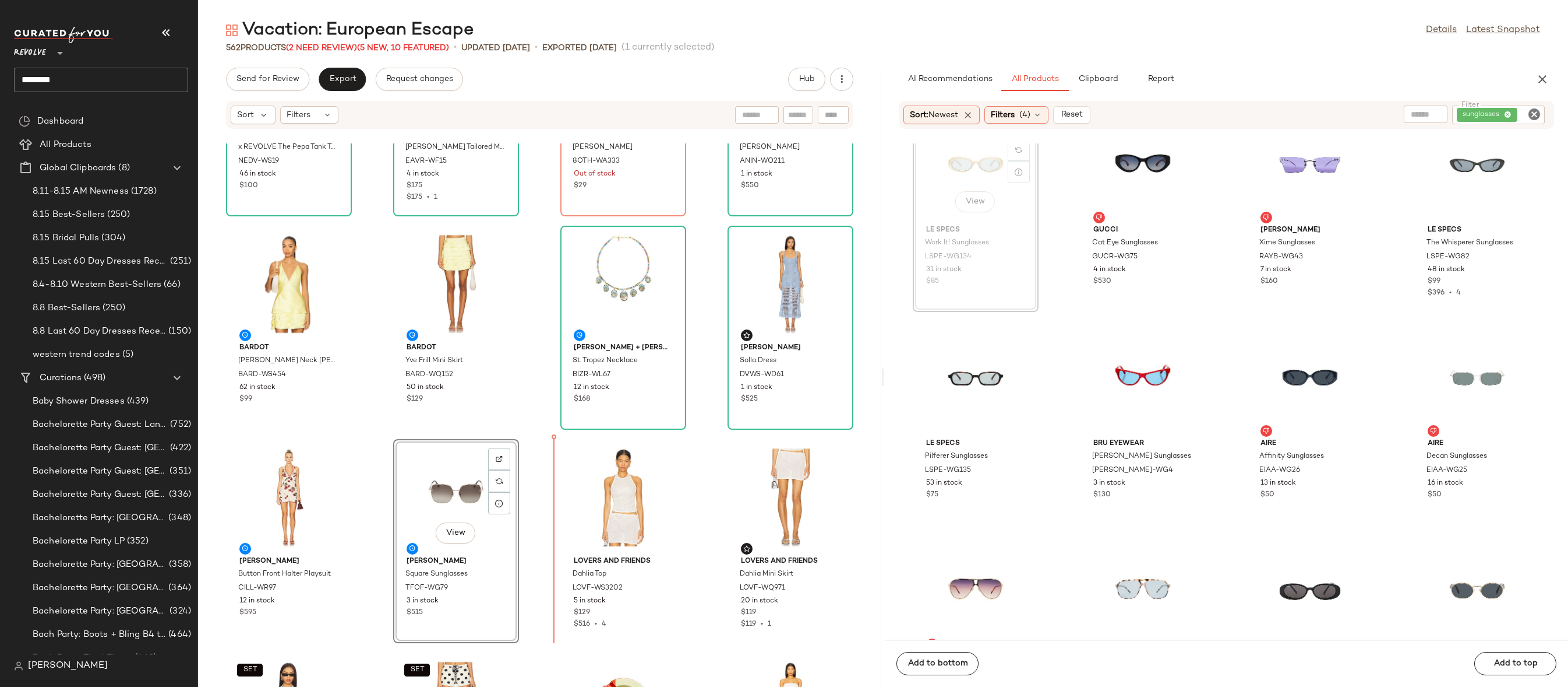
scroll to position [136, 0]
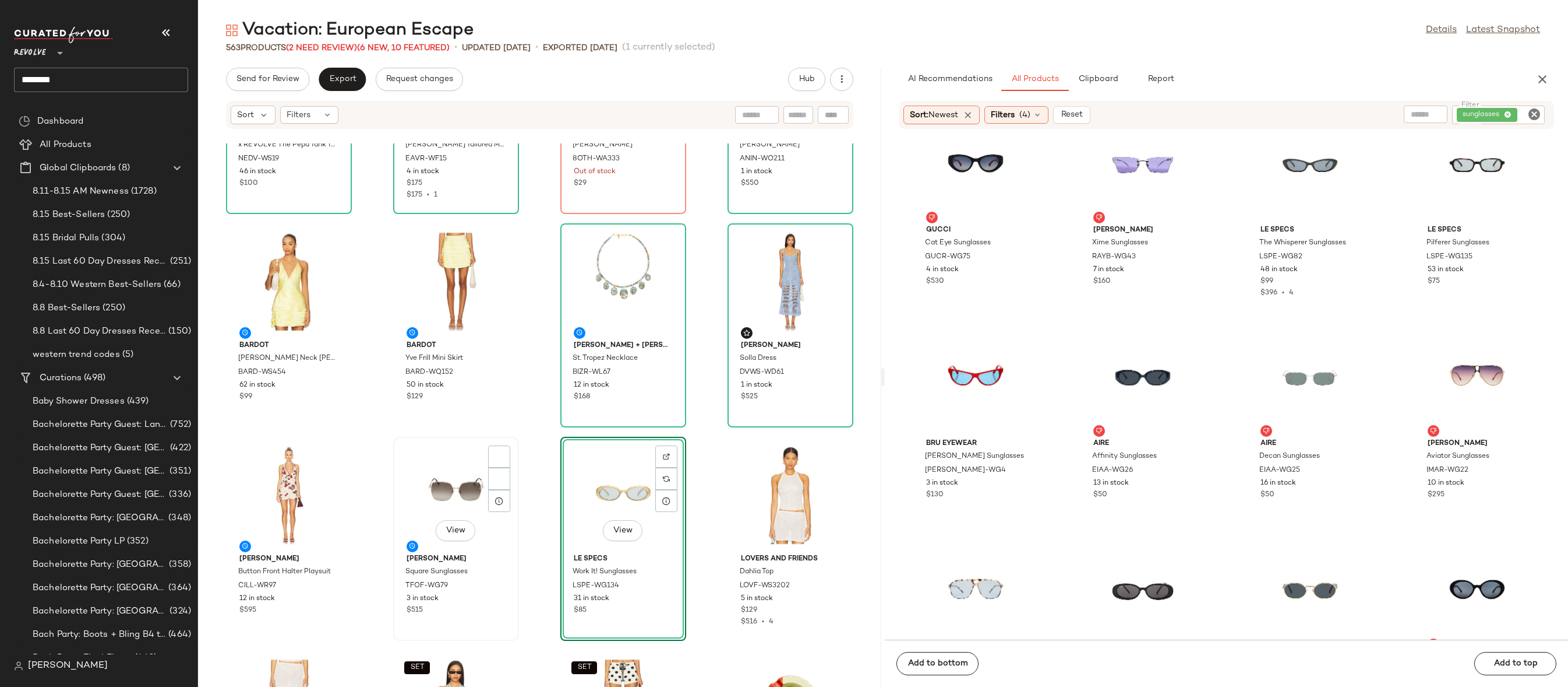
click at [451, 487] on div "View" at bounding box center [456, 495] width 118 height 108
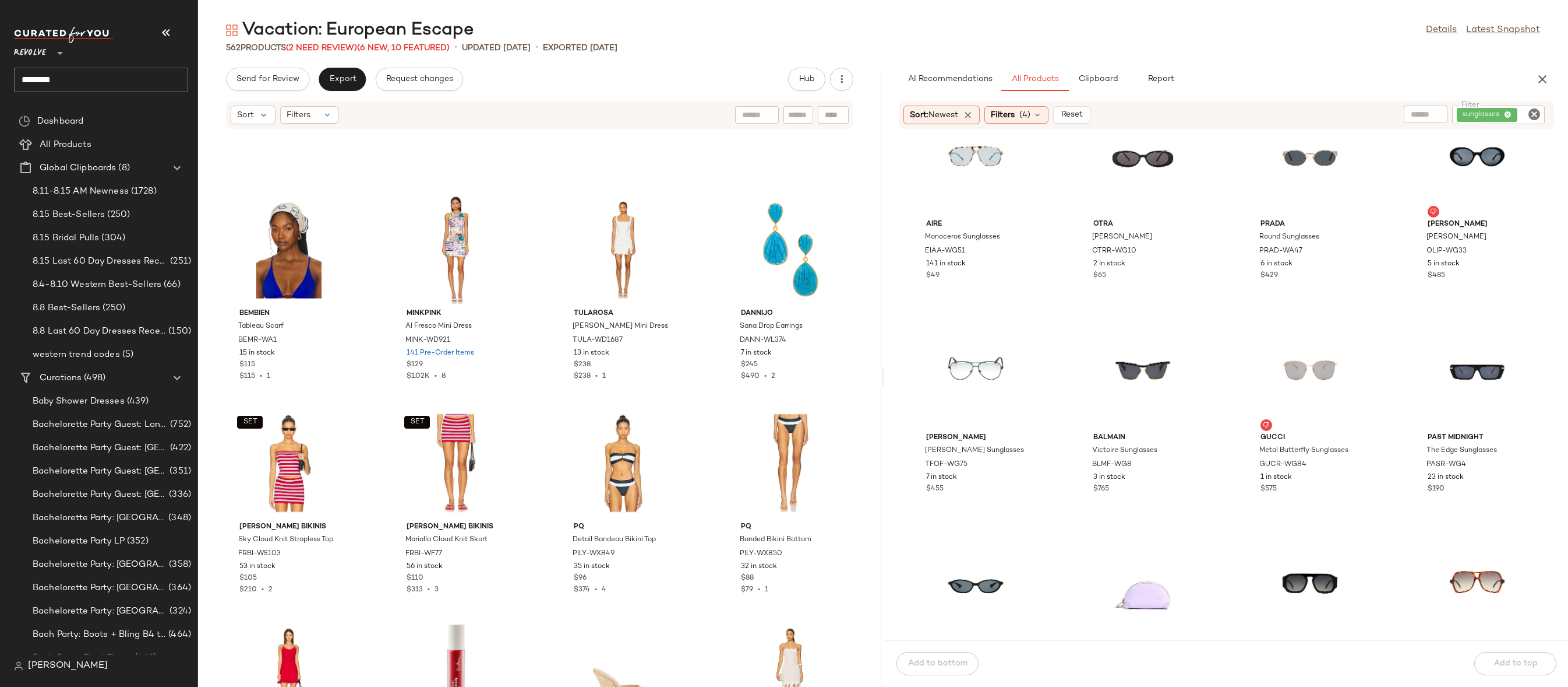
scroll to position [937, 0]
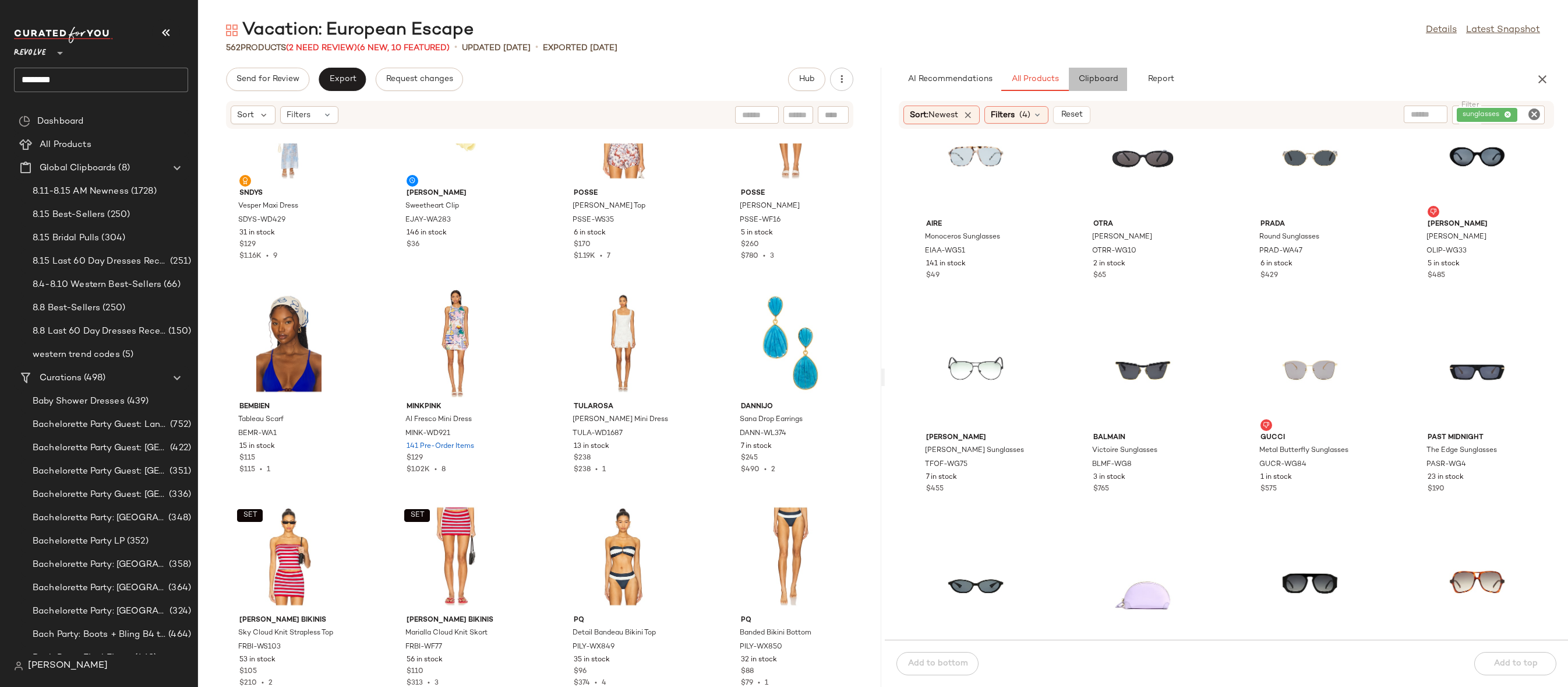
click at [1080, 90] on button "Clipboard" at bounding box center [1098, 79] width 58 height 23
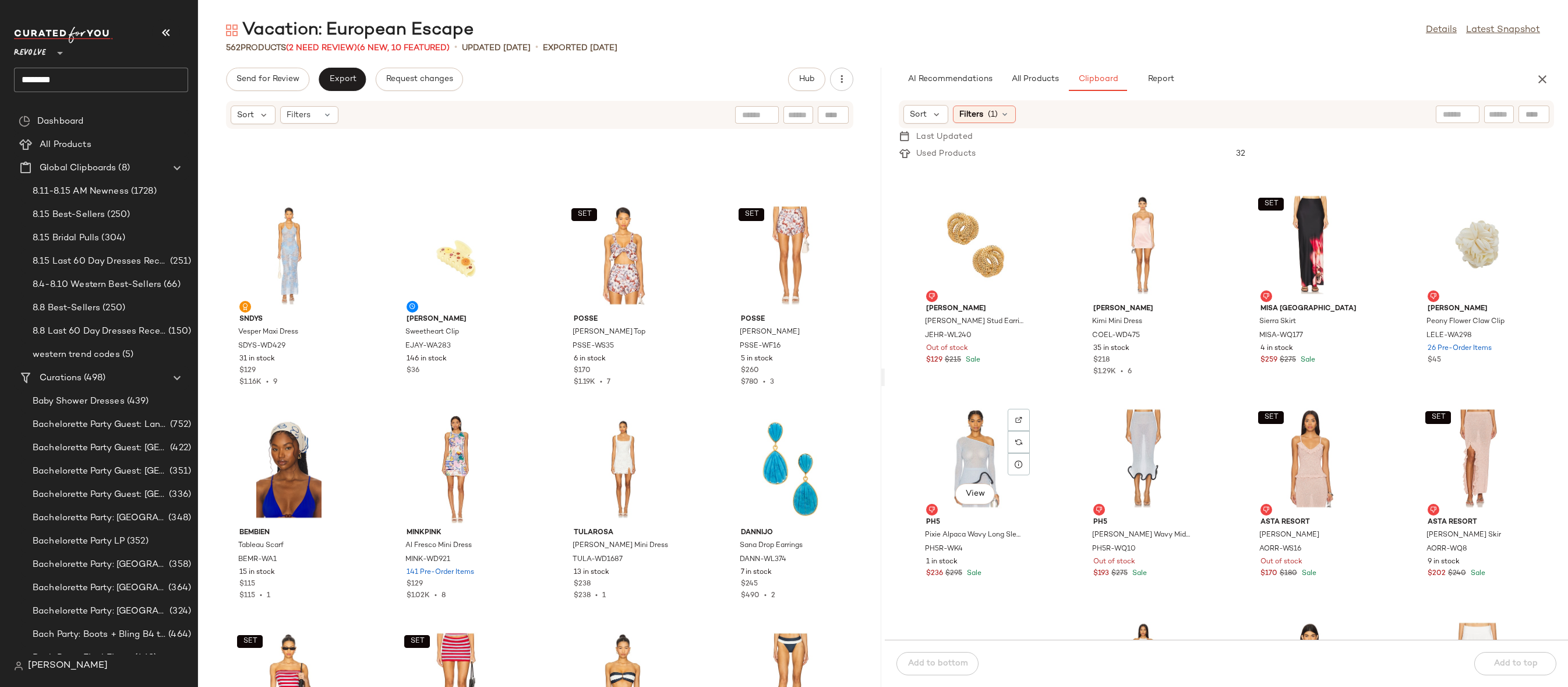
scroll to position [3025, 0]
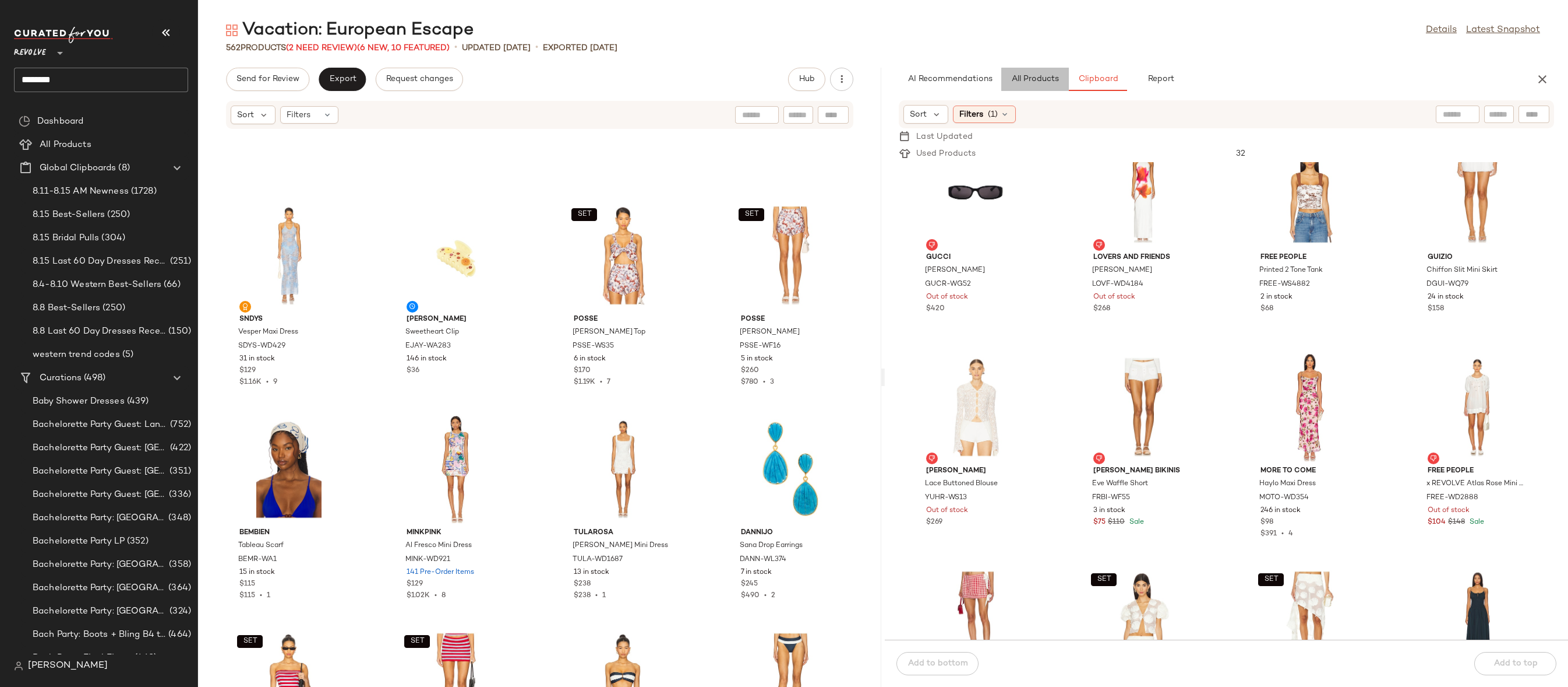
click at [1039, 84] on button "All Products" at bounding box center [1034, 79] width 67 height 23
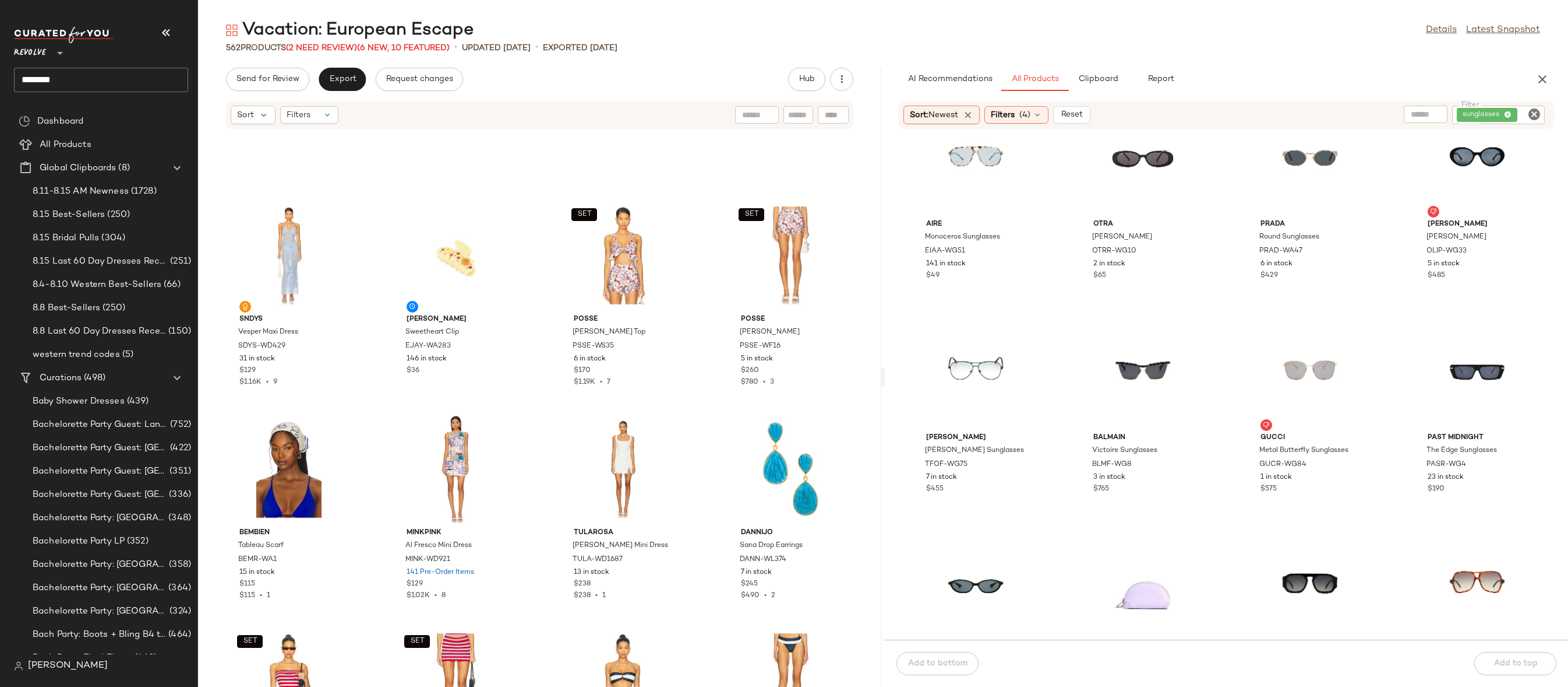
click at [1535, 113] on icon "Clear Filter" at bounding box center [1535, 114] width 14 height 14
type input "***"
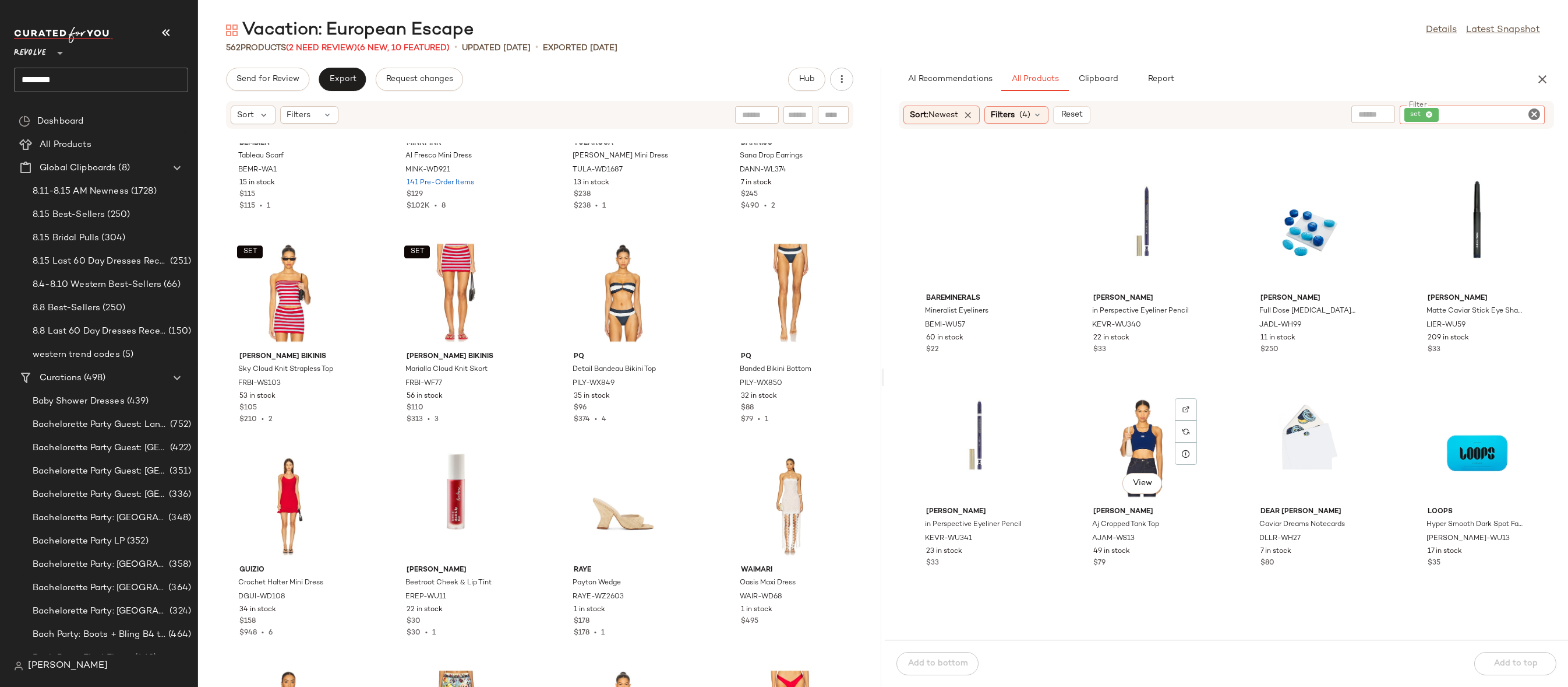
scroll to position [387, 0]
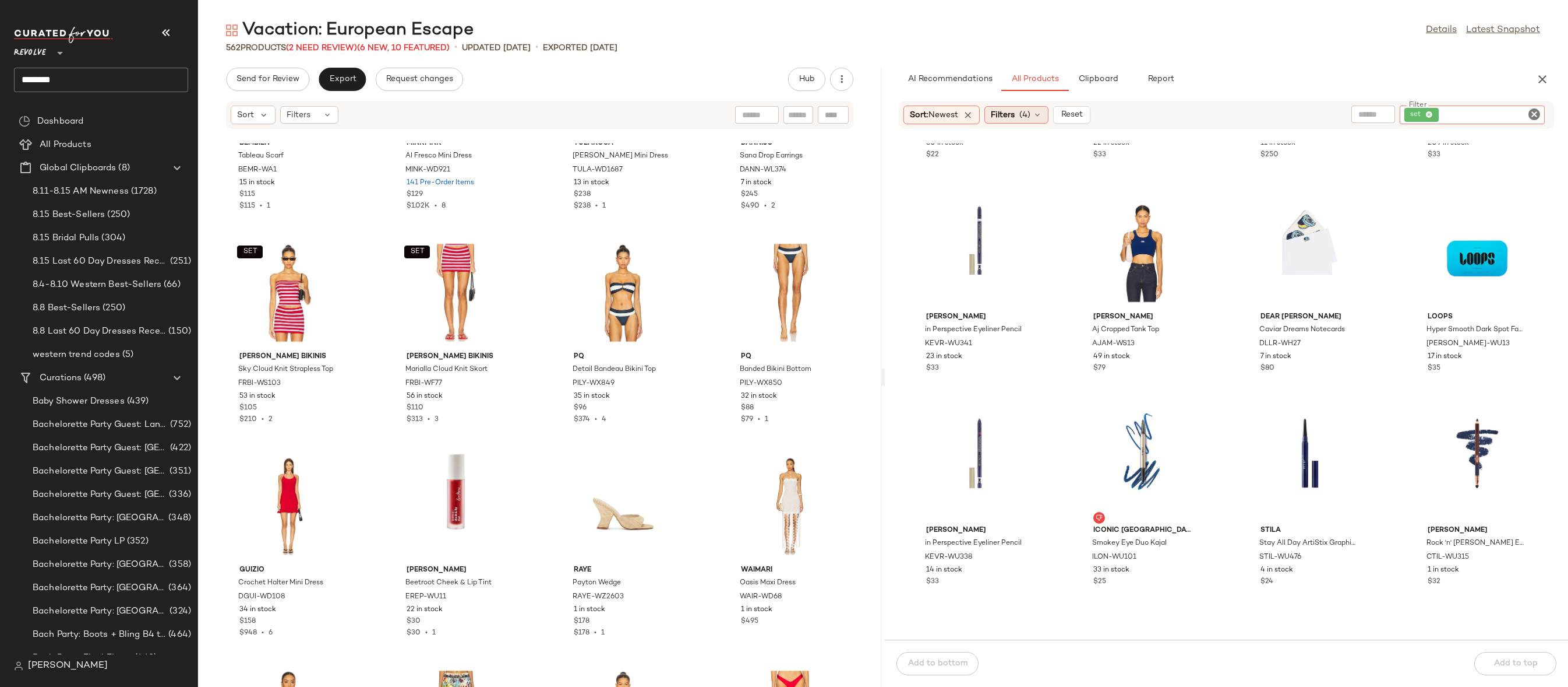
click at [1010, 111] on span "Filters" at bounding box center [1003, 115] width 24 height 12
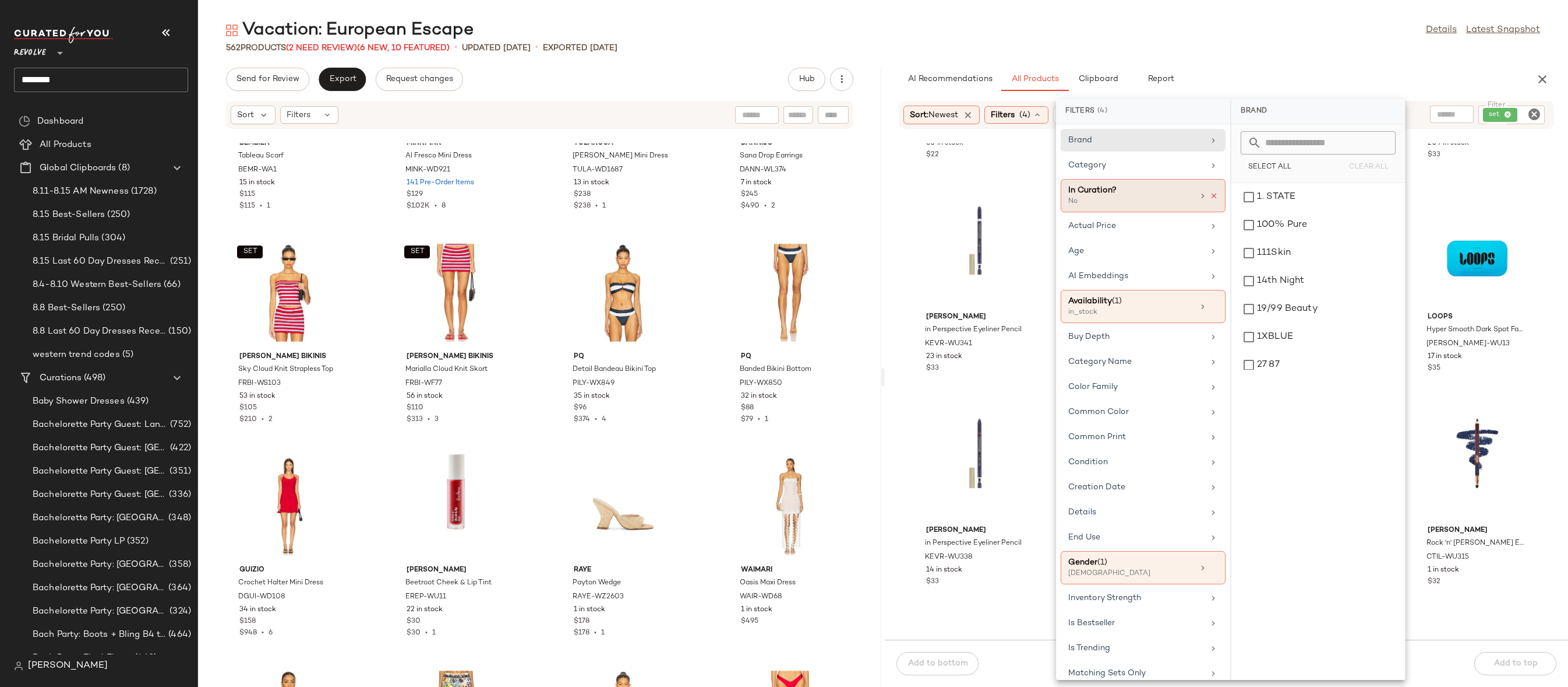
click at [1210, 196] on icon at bounding box center [1214, 196] width 9 height 9
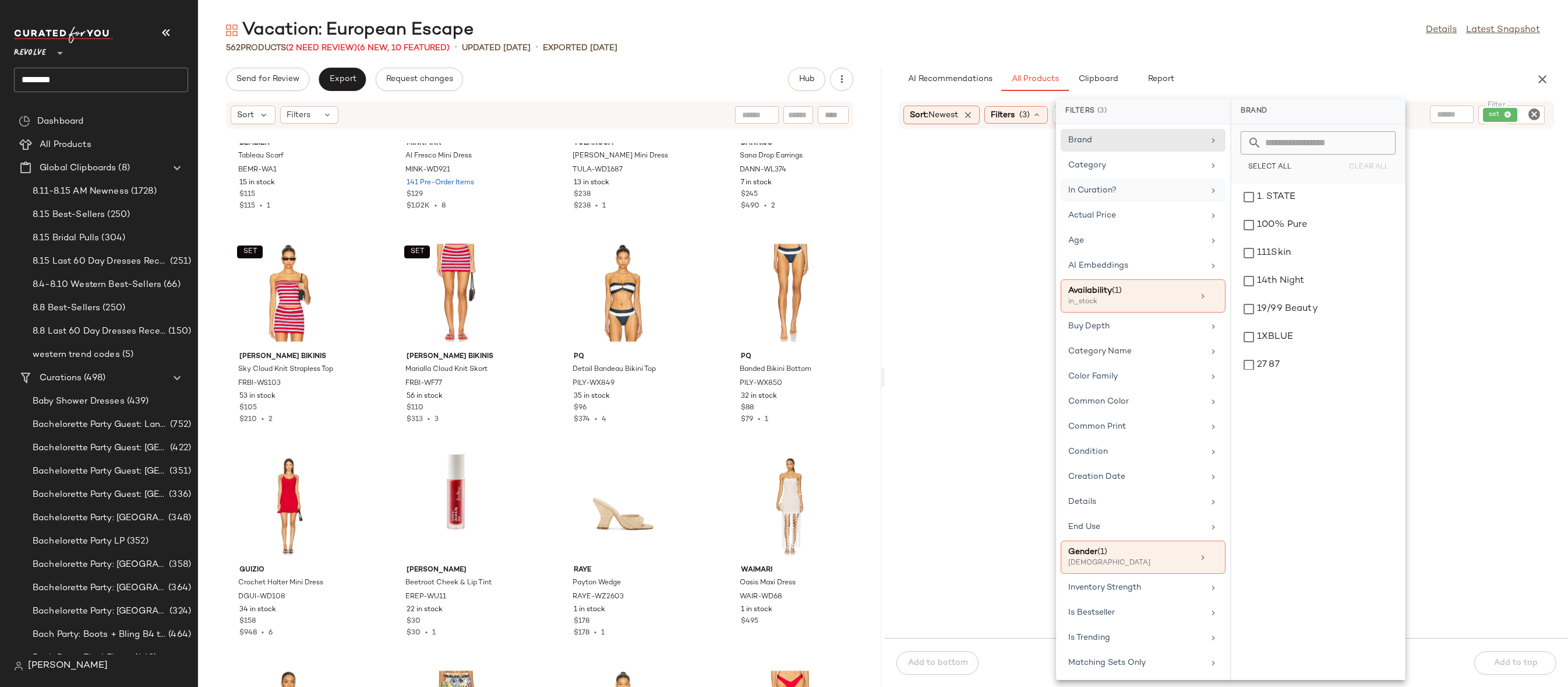
click at [1261, 13] on main "Vacation: European Escape Details Latest Snapshot 562 Products (2 Need Review) …" at bounding box center [784, 343] width 1568 height 687
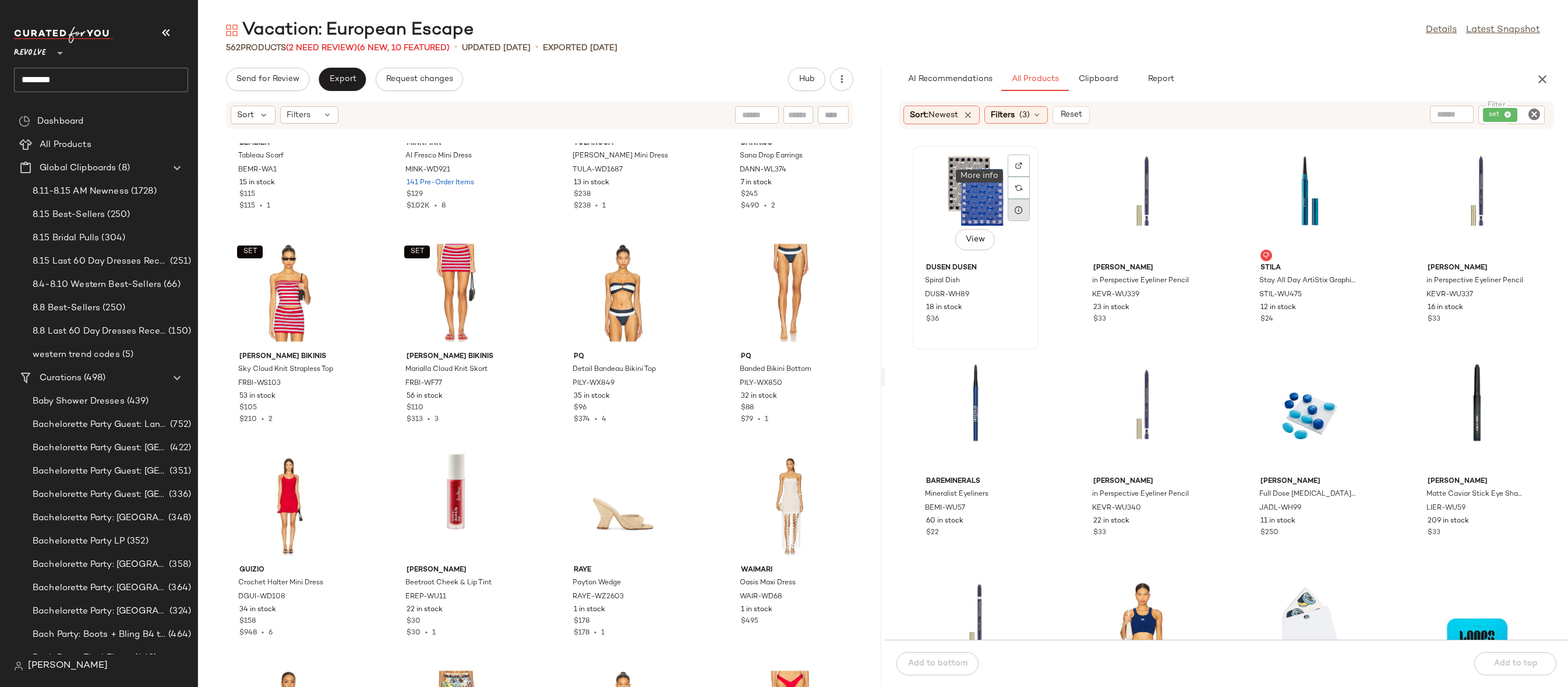
scroll to position [927, 0]
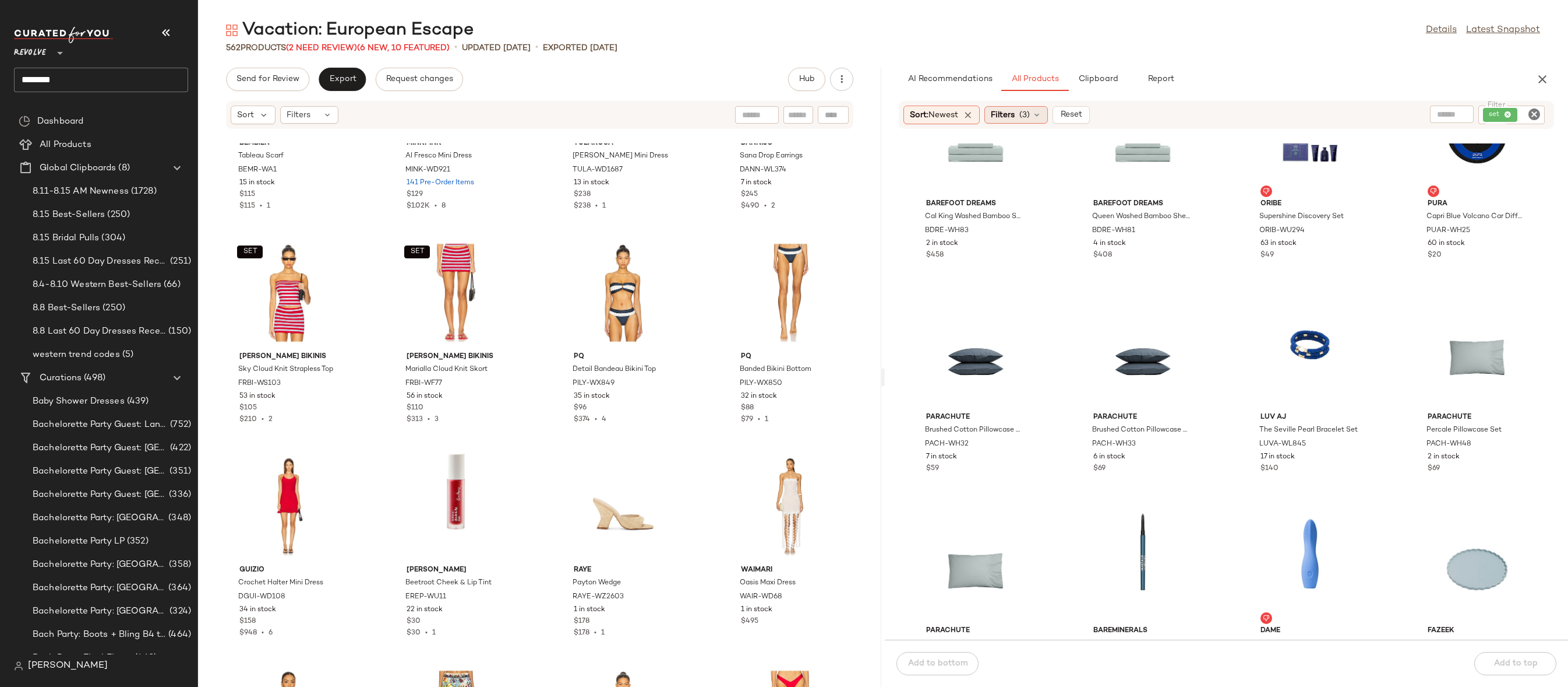
click at [1003, 115] on span "Filters" at bounding box center [1003, 115] width 24 height 12
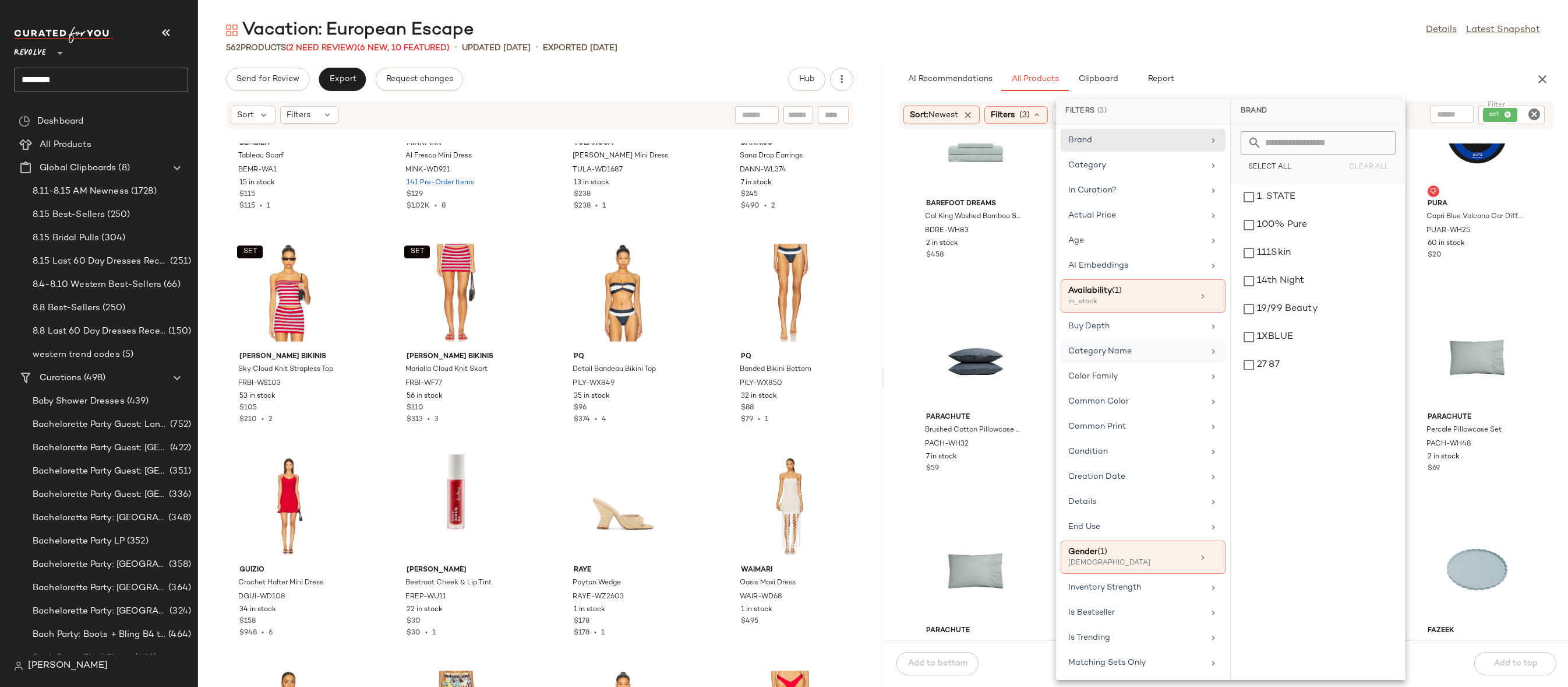
scroll to position [337, 0]
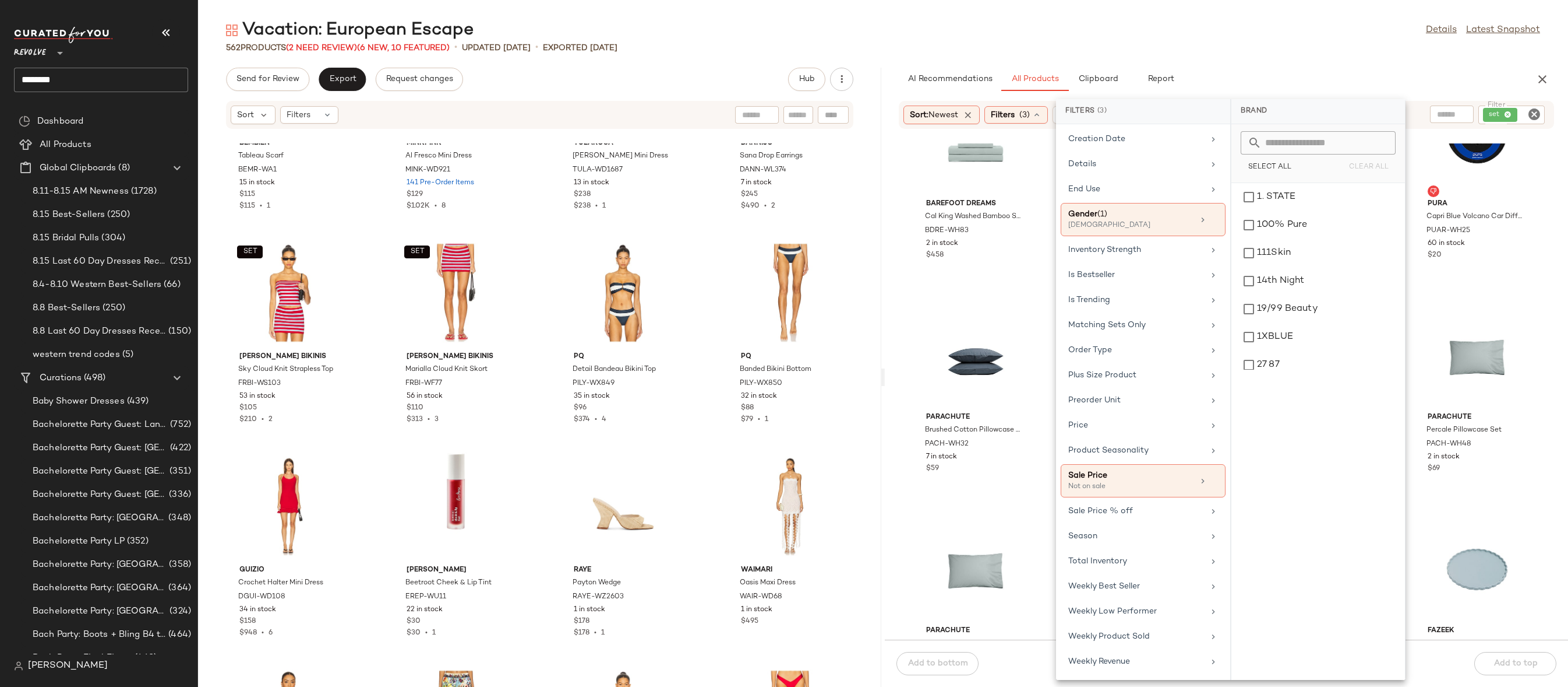
click at [1316, 50] on div "562 Products (2 Need Review) (6 New, 10 Featured) • updated Aug 15th • Exported…" at bounding box center [884, 48] width 1370 height 11
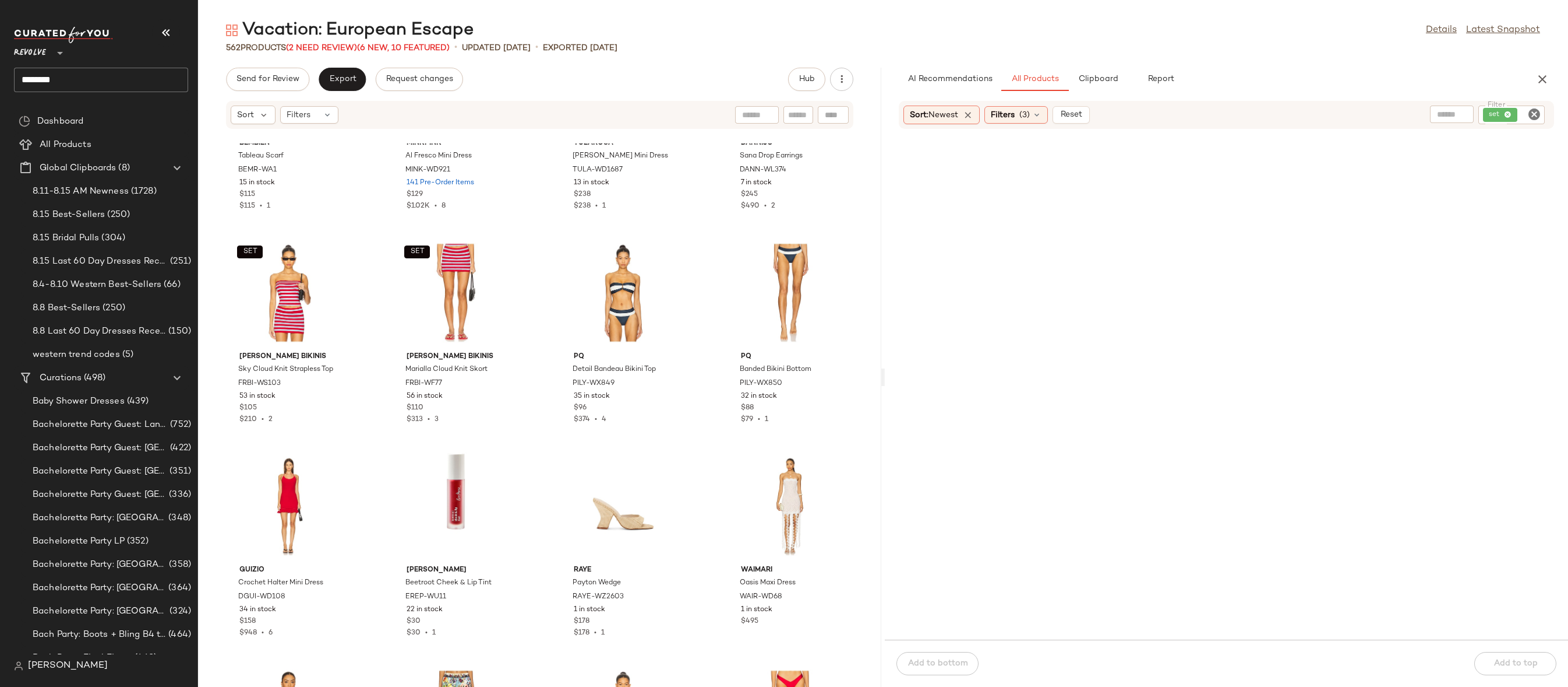
scroll to position [2493, 0]
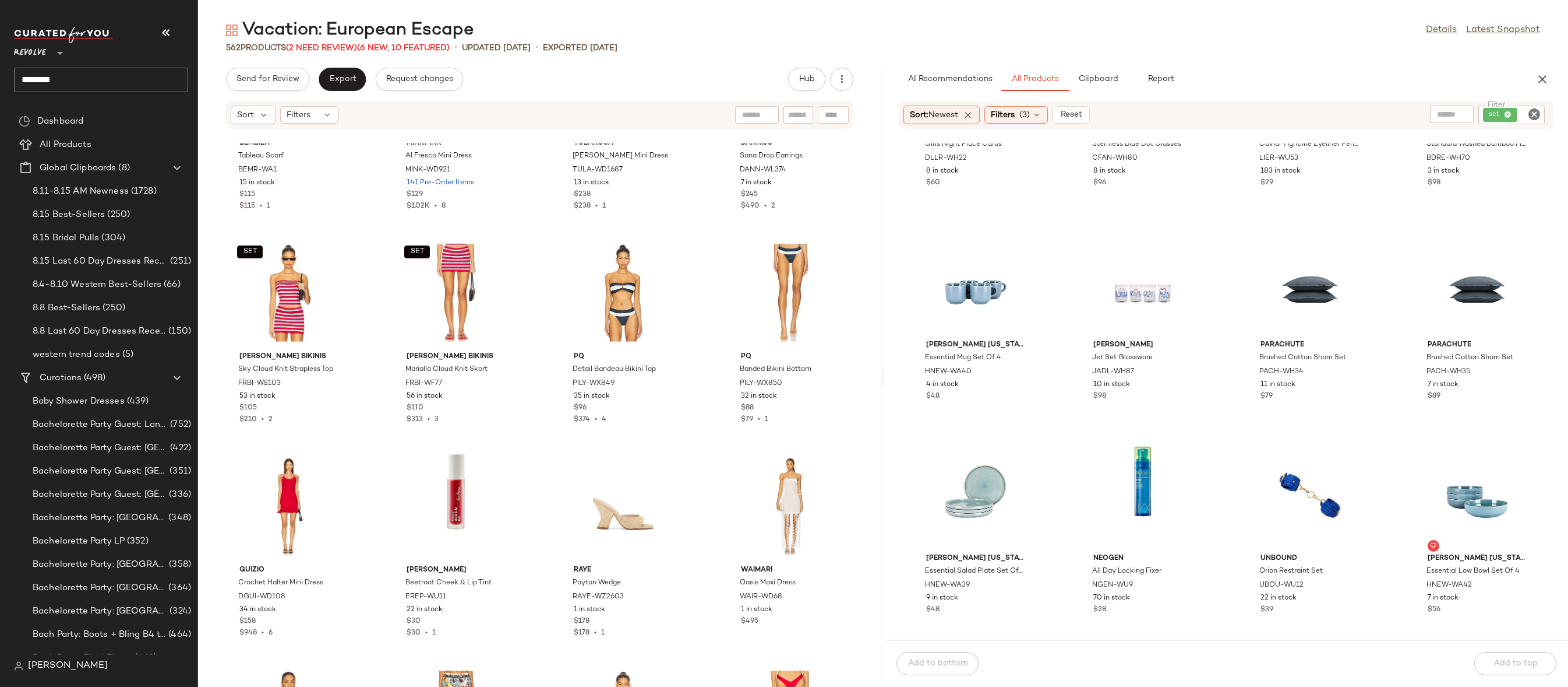
click at [1539, 114] on icon "Clear Filter" at bounding box center [1535, 114] width 14 height 14
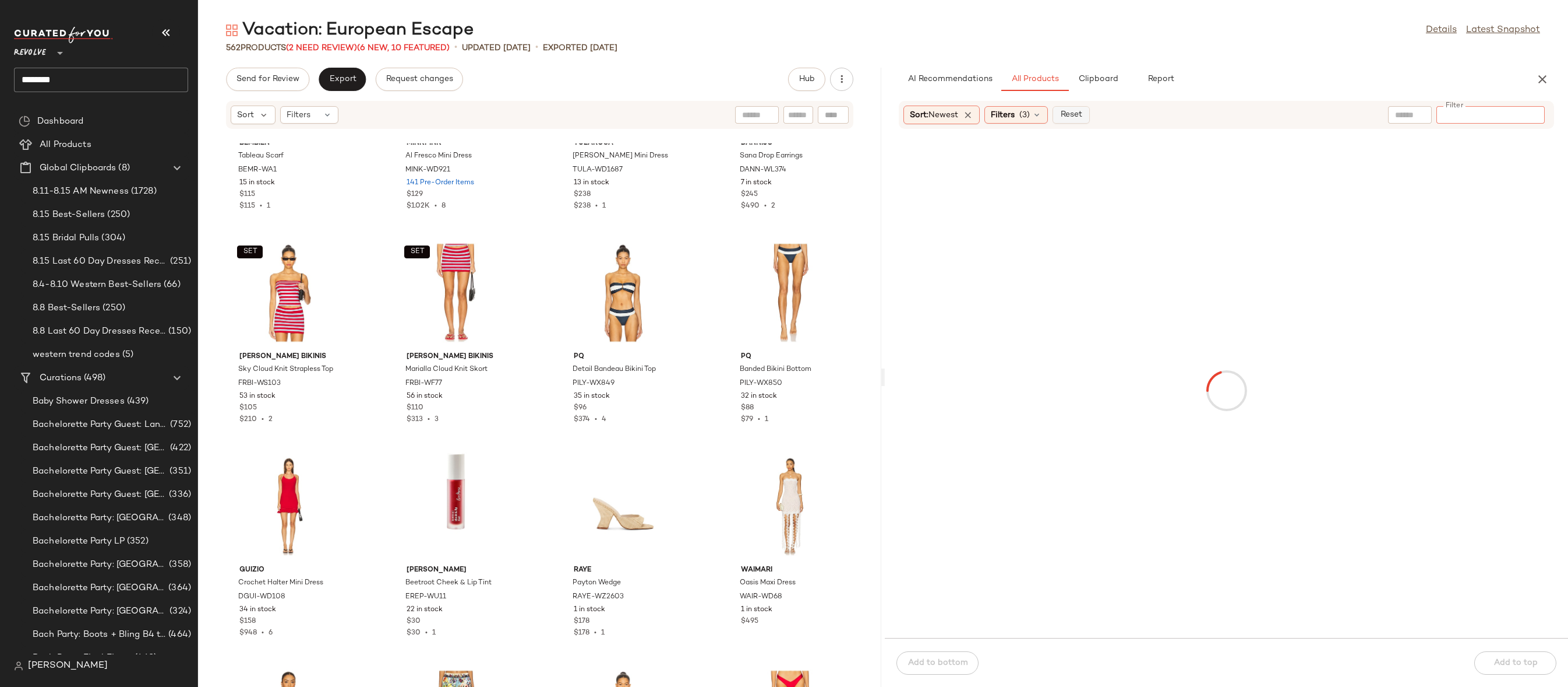
click at [1070, 116] on span "Reset" at bounding box center [1071, 114] width 22 height 9
click at [942, 116] on div "Sort" at bounding box center [925, 115] width 45 height 18
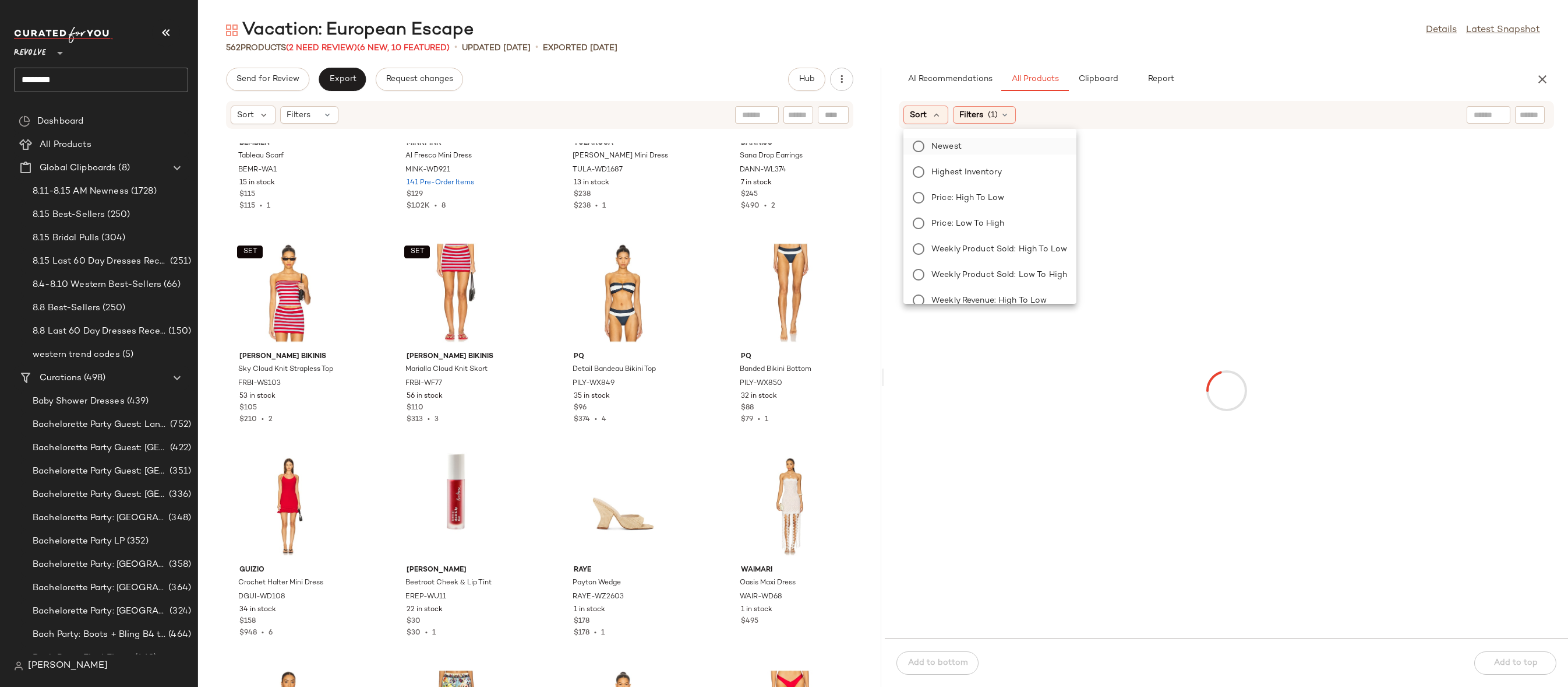
click at [959, 145] on span "Newest" at bounding box center [947, 146] width 30 height 12
click at [1214, 31] on div "Vacation: European Escape Details Latest Snapshot" at bounding box center [884, 30] width 1370 height 23
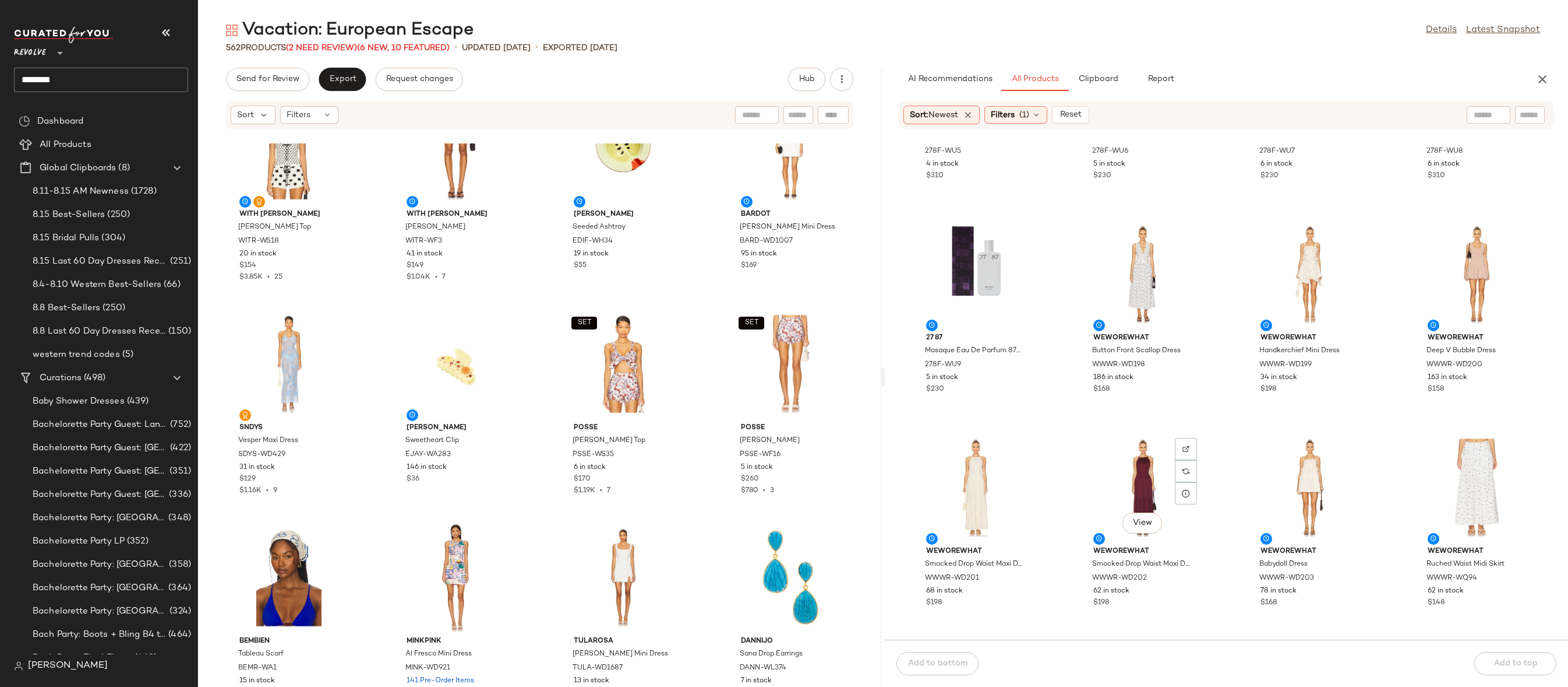
scroll to position [17916, 0]
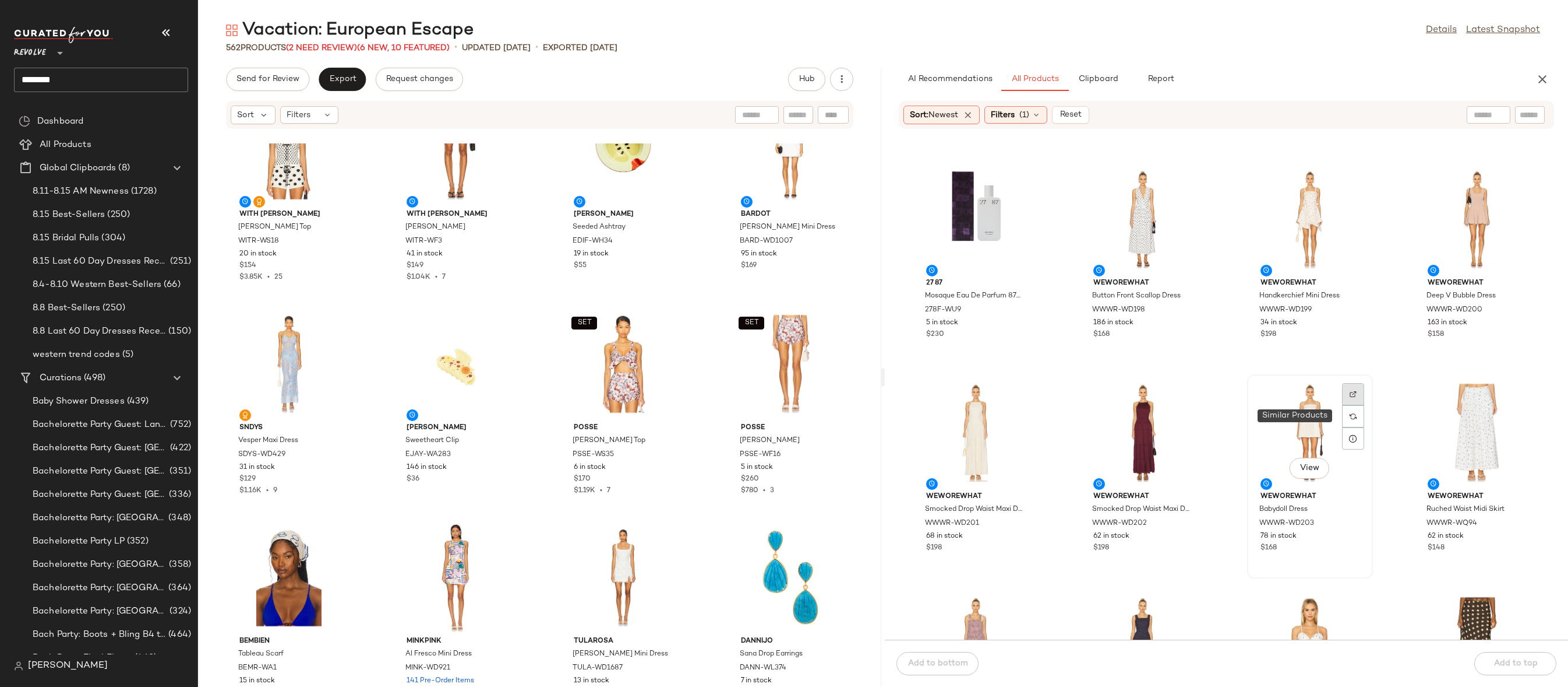
click at [1348, 405] on div at bounding box center [1353, 415] width 22 height 22
click at [1350, 179] on img at bounding box center [1353, 181] width 7 height 7
click at [1017, 405] on div at bounding box center [1018, 415] width 22 height 22
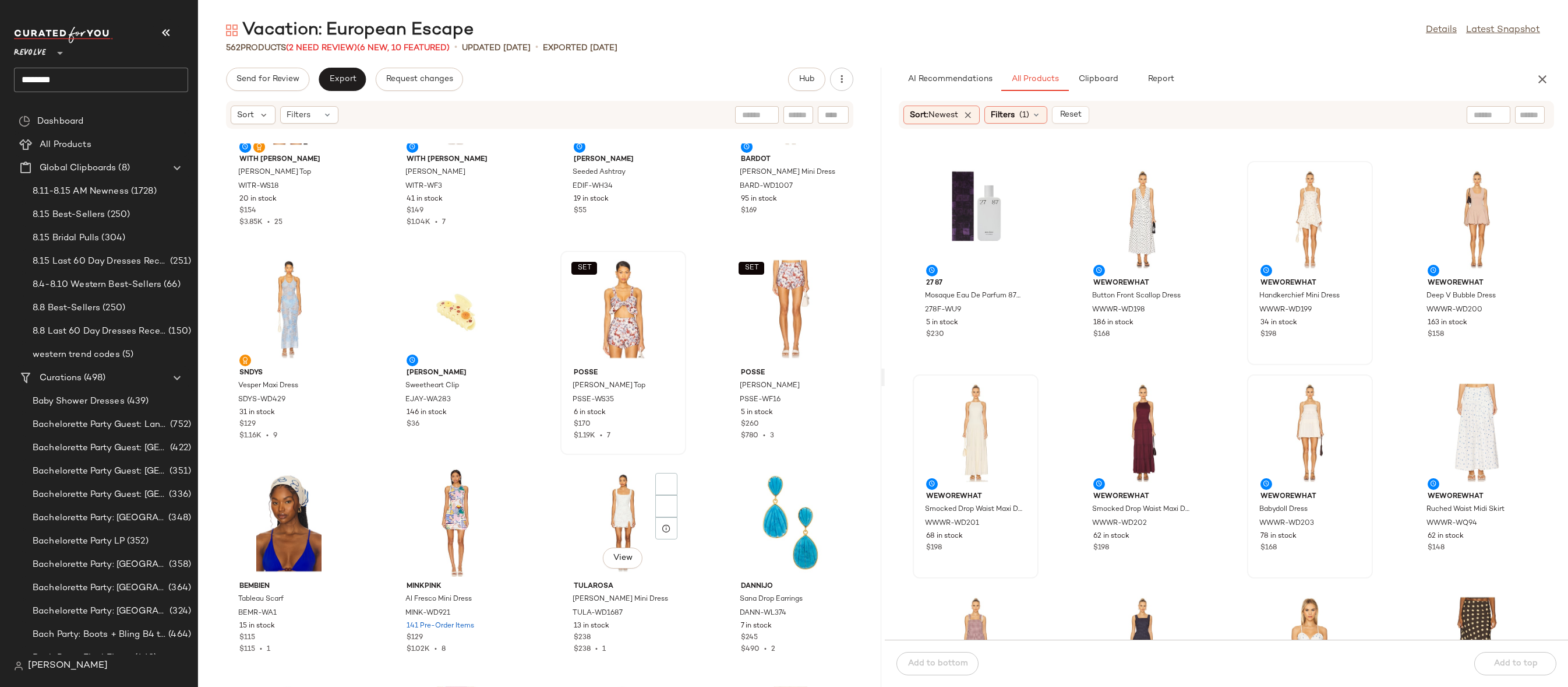
scroll to position [848, 0]
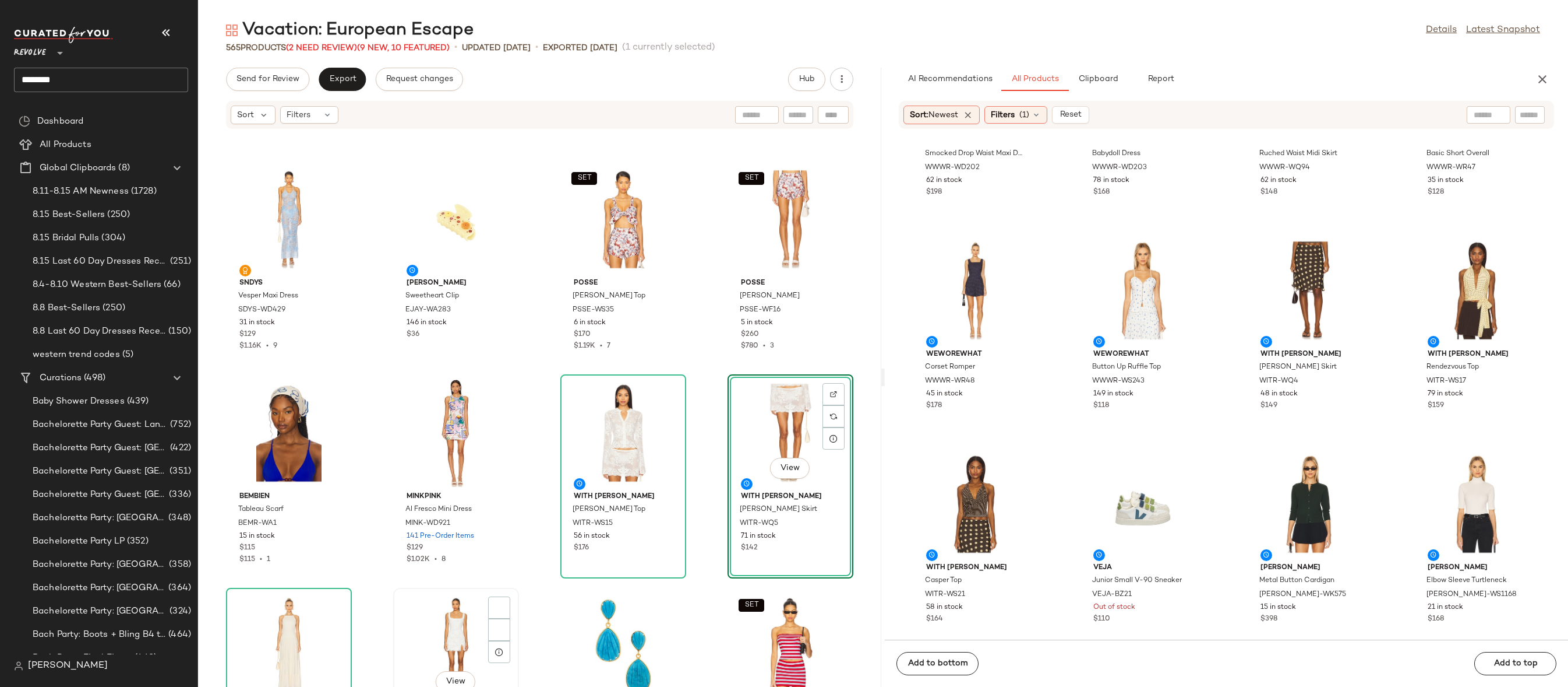
scroll to position [1027, 0]
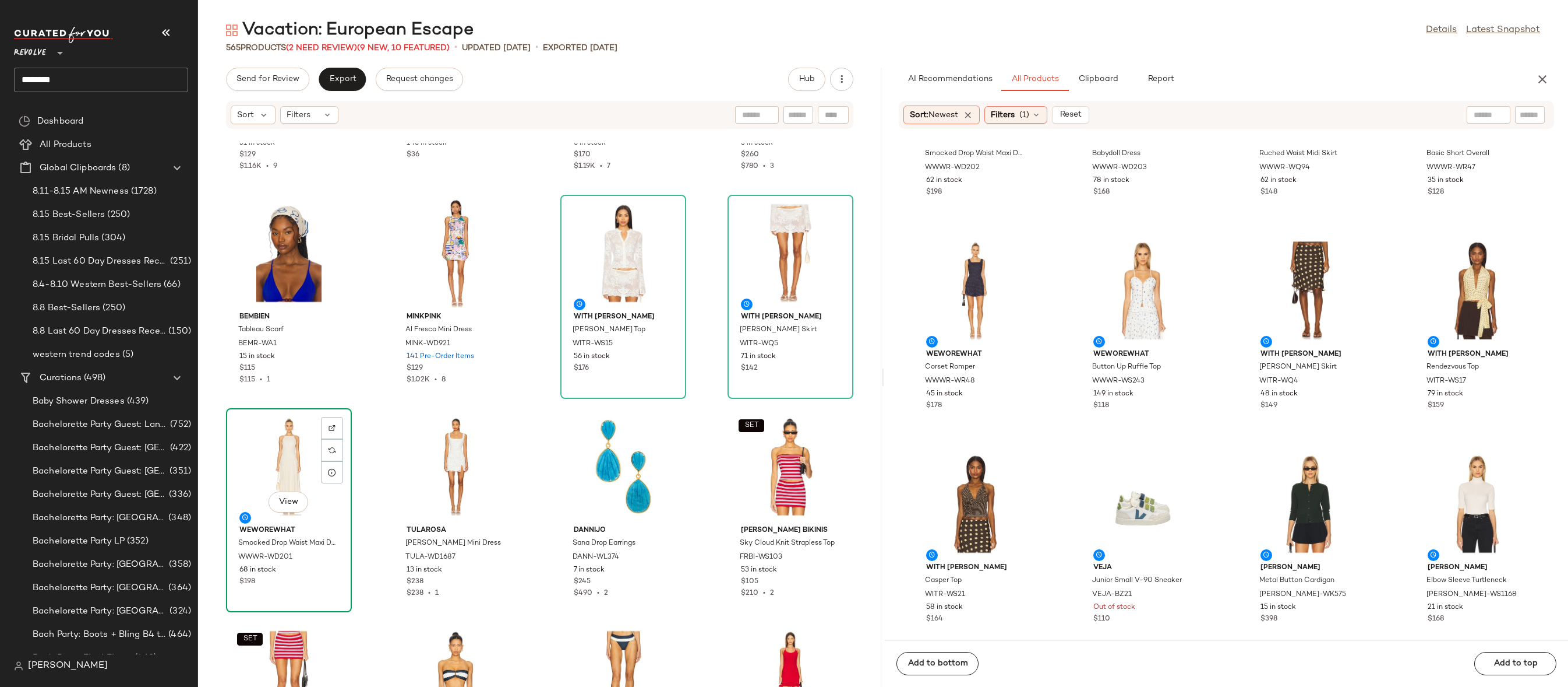
click at [275, 469] on div "View" at bounding box center [289, 466] width 118 height 108
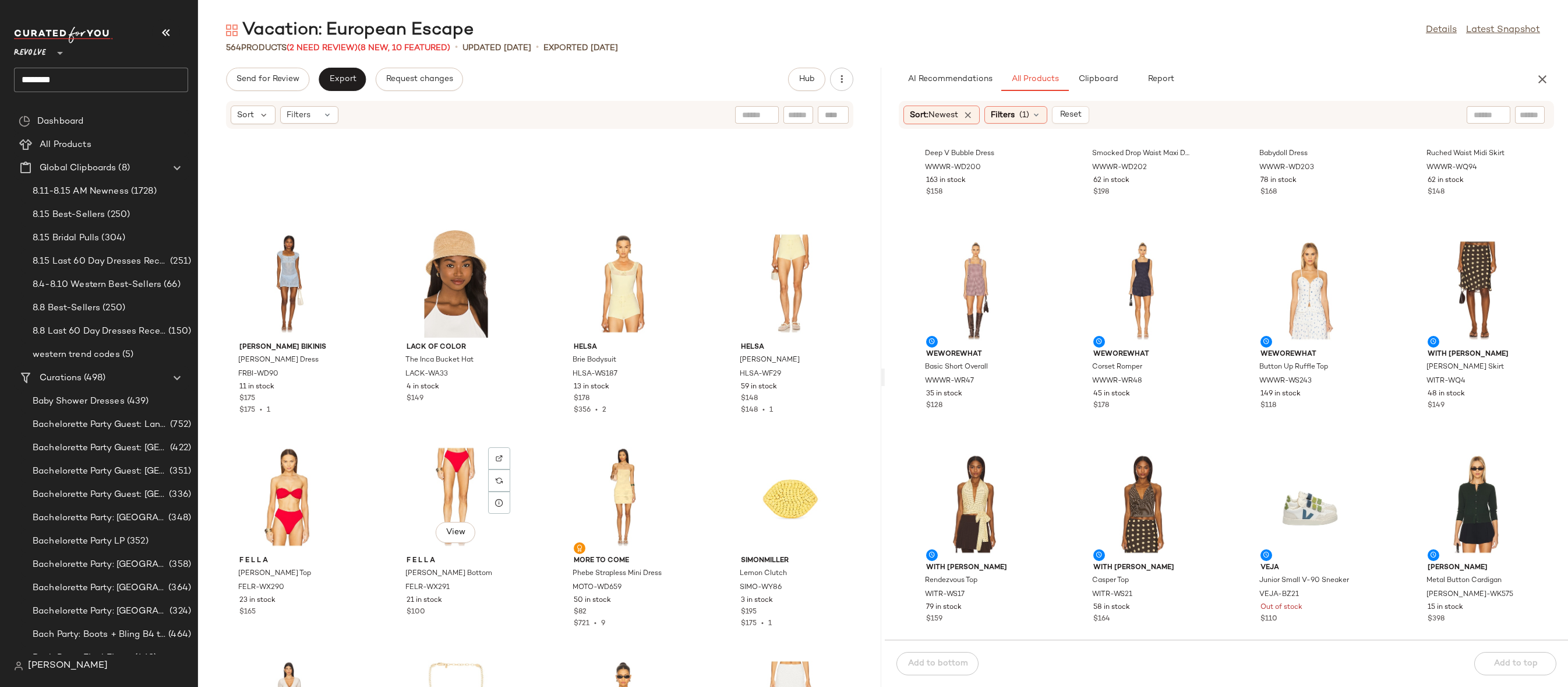
scroll to position [2256, 0]
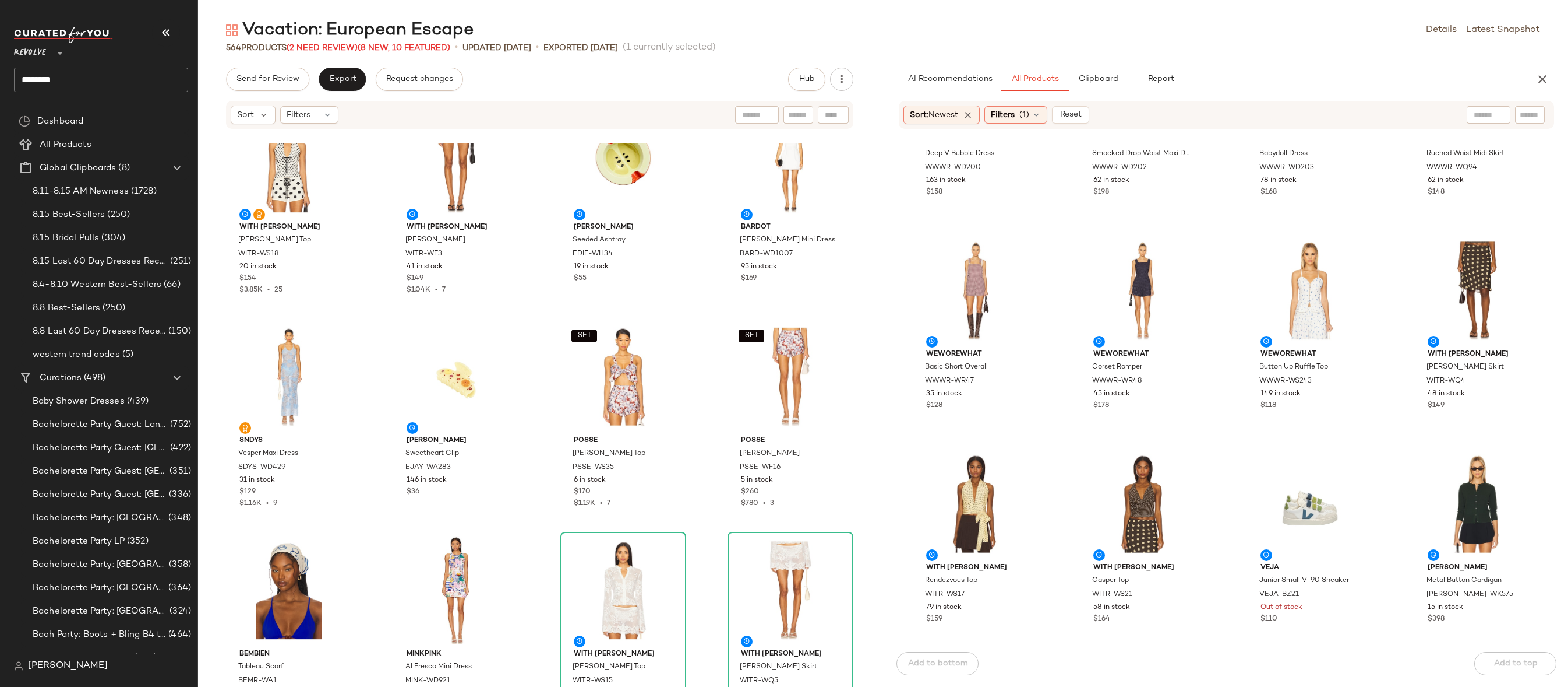
scroll to position [838, 0]
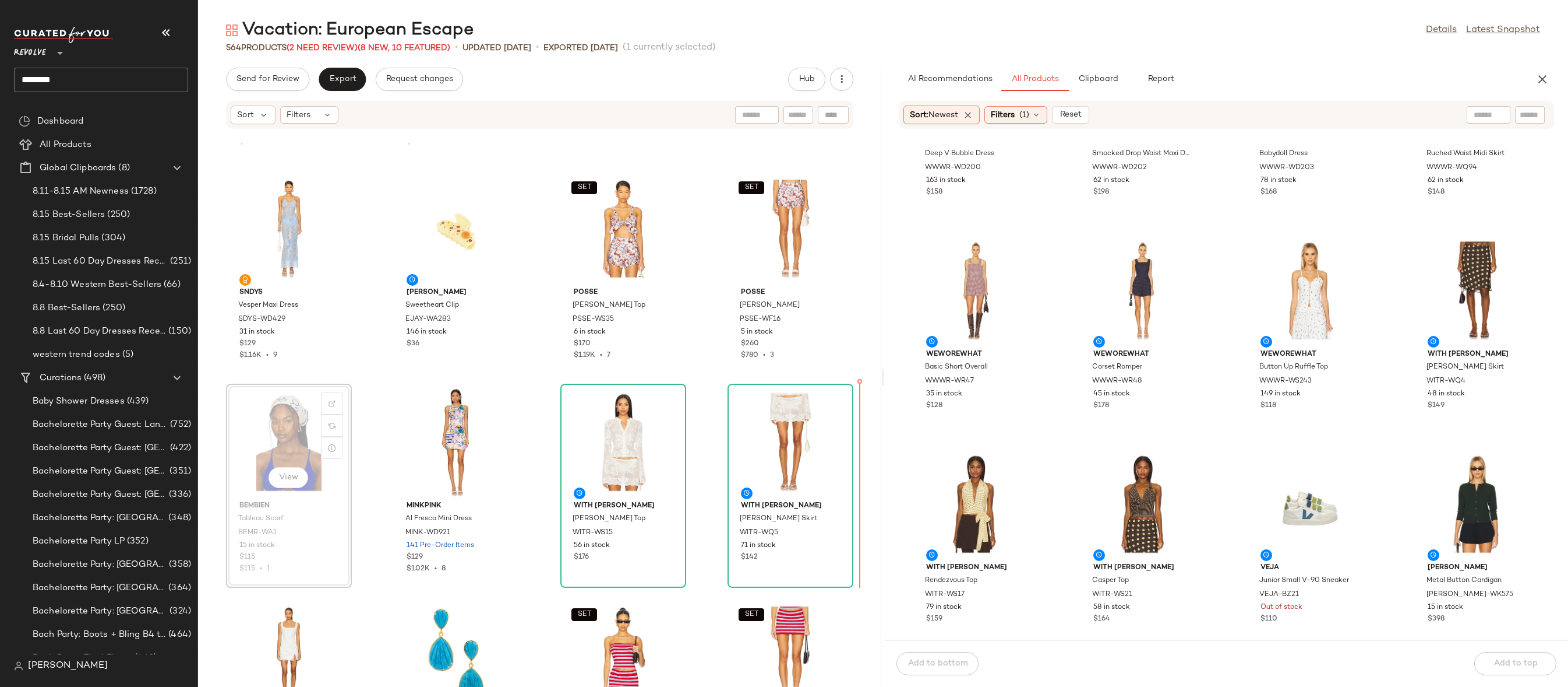
drag, startPoint x: 297, startPoint y: 452, endPoint x: 305, endPoint y: 452, distance: 8.0
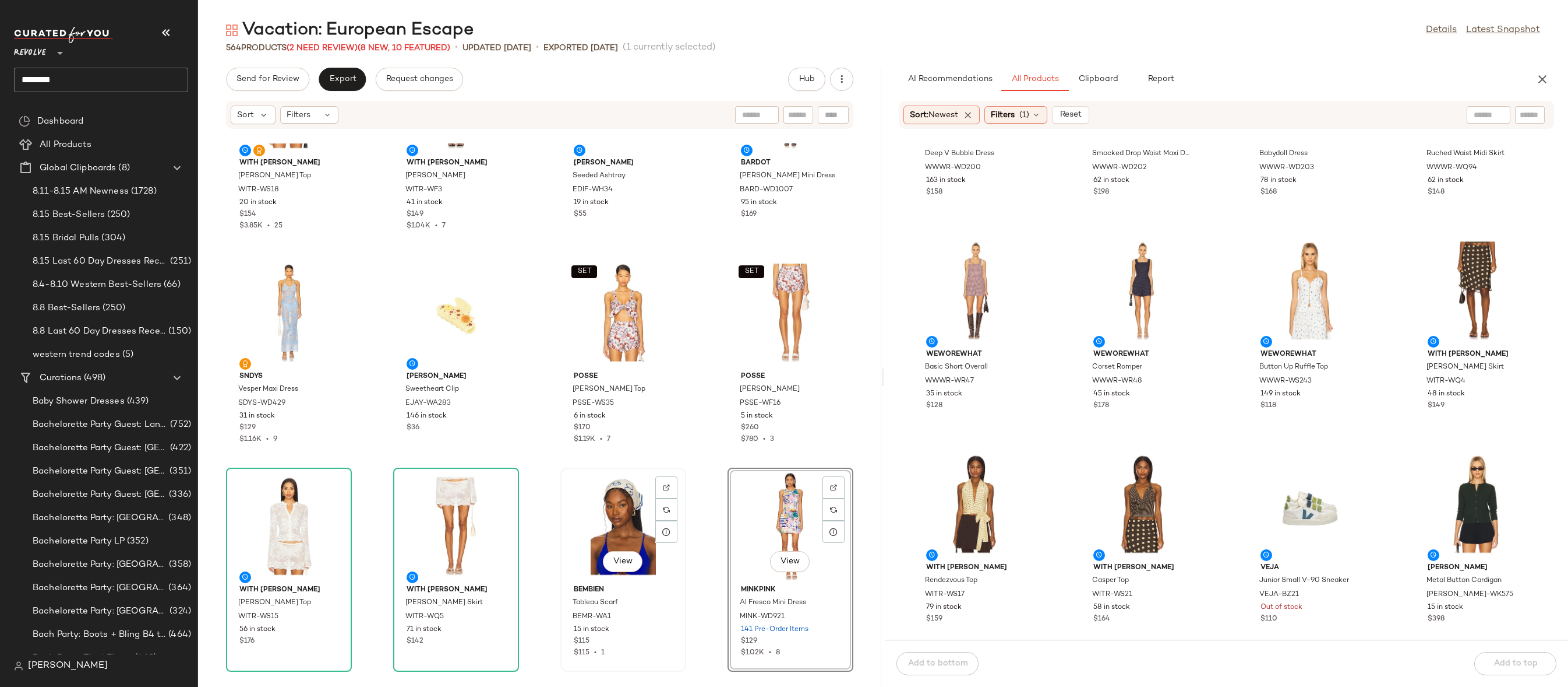
scroll to position [661, 0]
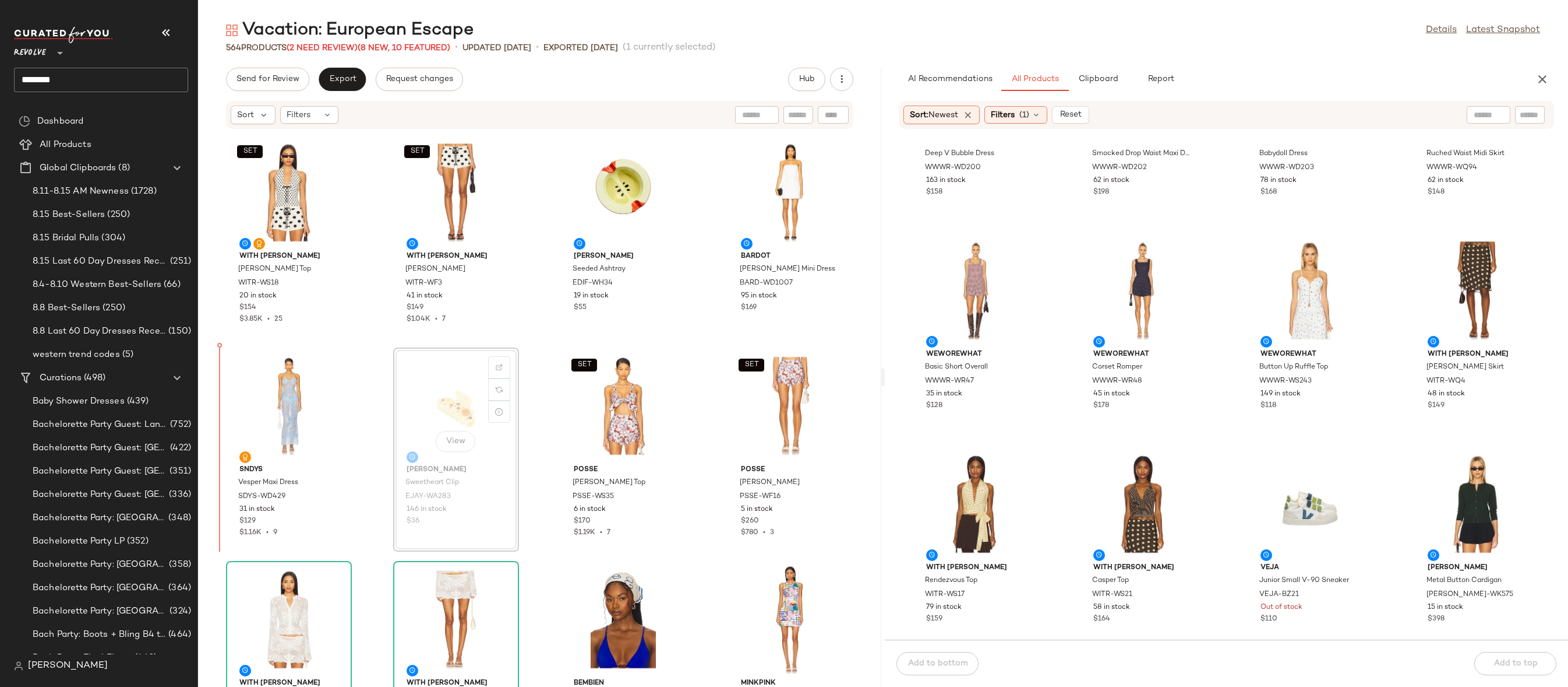
drag, startPoint x: 446, startPoint y: 403, endPoint x: 433, endPoint y: 403, distance: 13.0
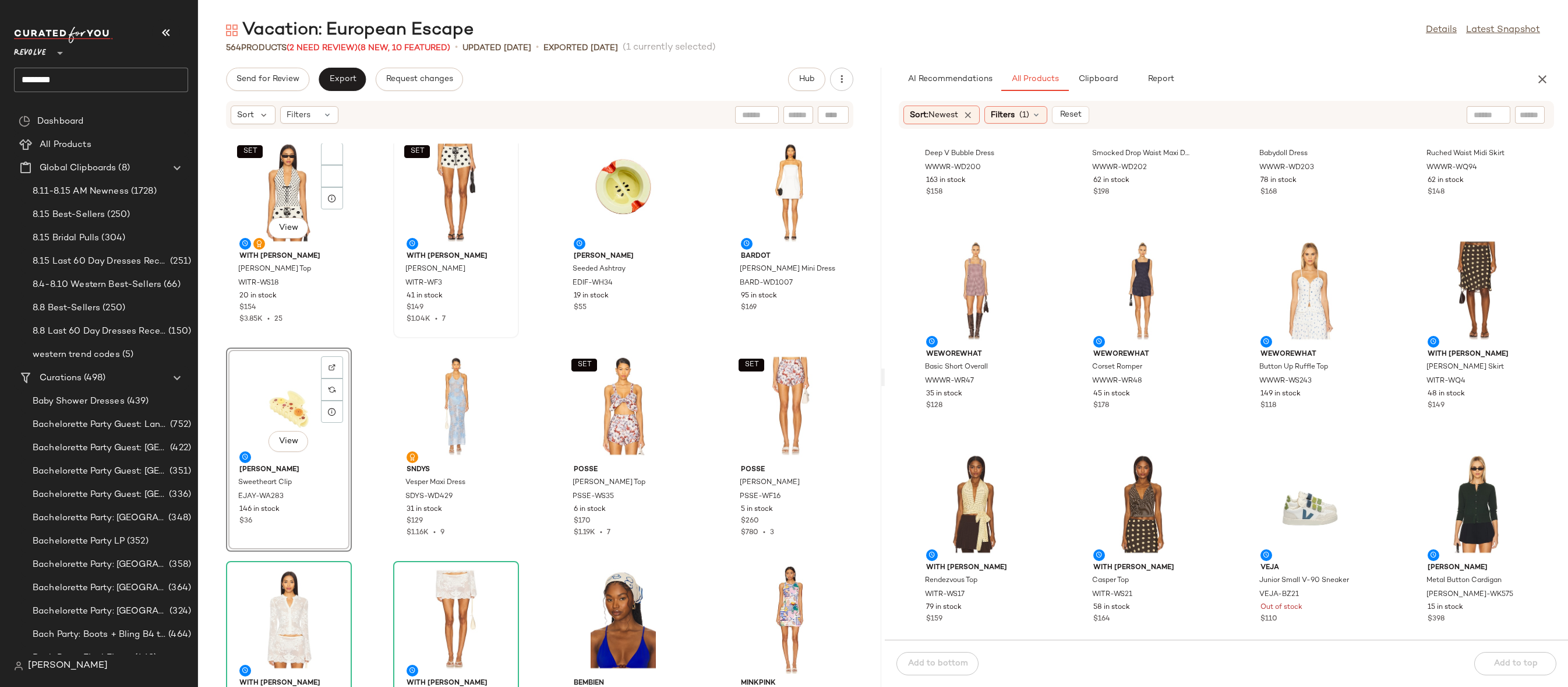
scroll to position [454, 0]
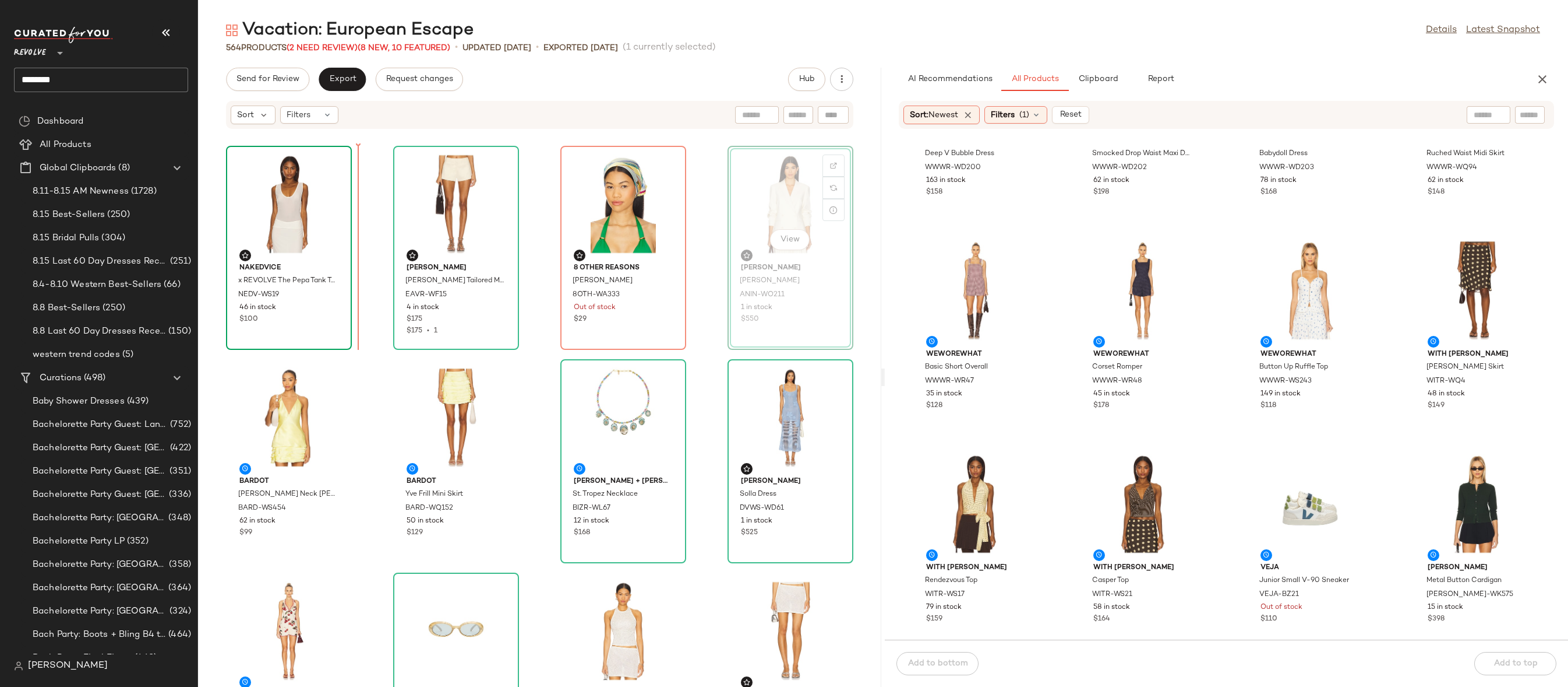
drag, startPoint x: 761, startPoint y: 227, endPoint x: 248, endPoint y: 235, distance: 513.1
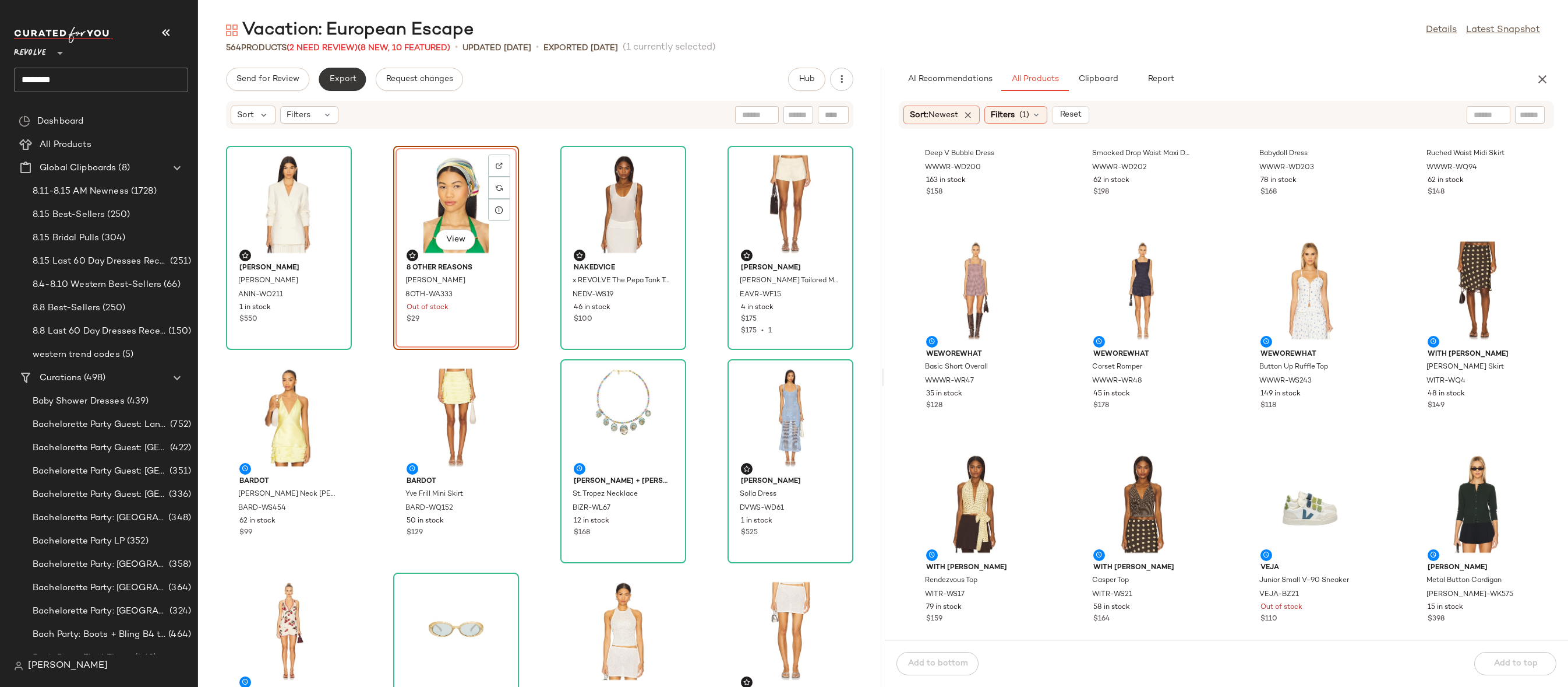
click at [337, 79] on span "Export" at bounding box center [342, 79] width 28 height 9
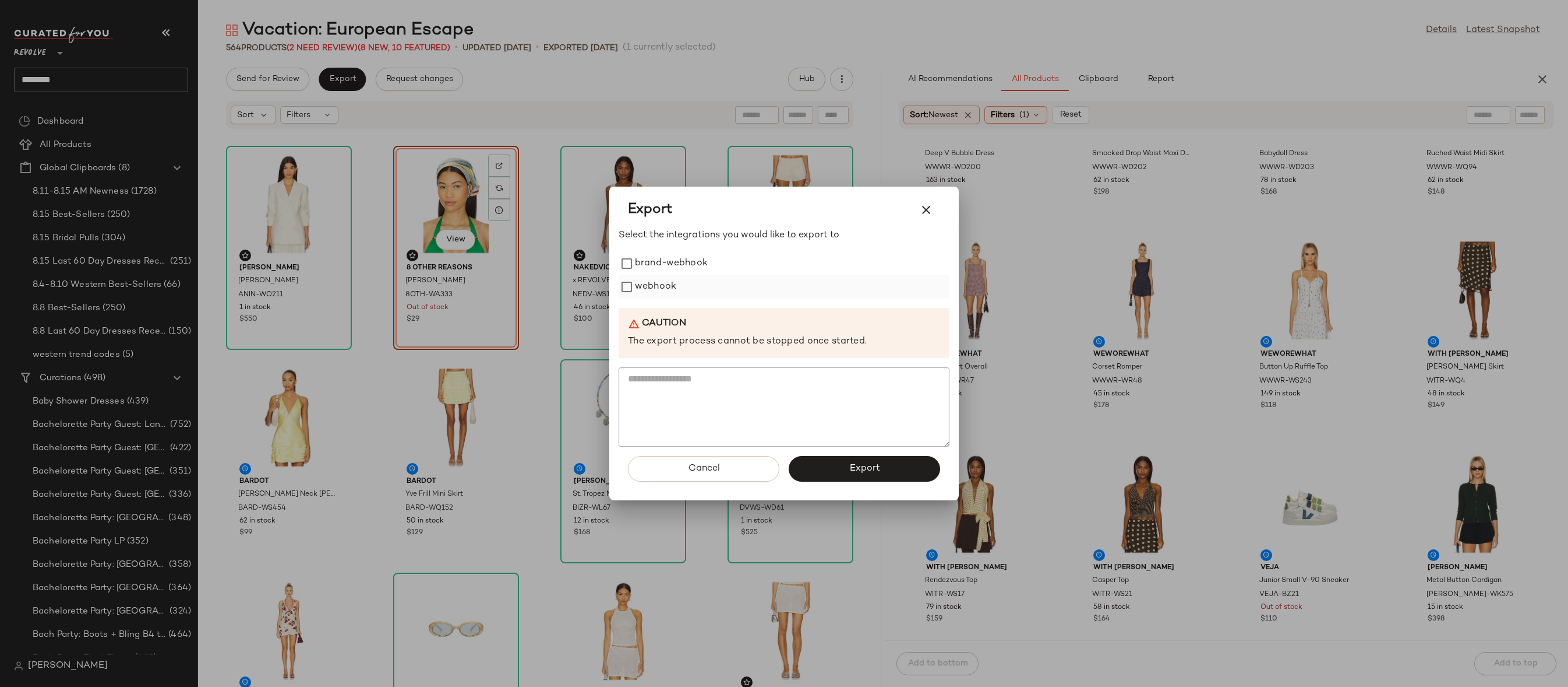
click at [651, 280] on label "webhook" at bounding box center [655, 286] width 41 height 23
click at [823, 462] on button "Export" at bounding box center [864, 469] width 152 height 26
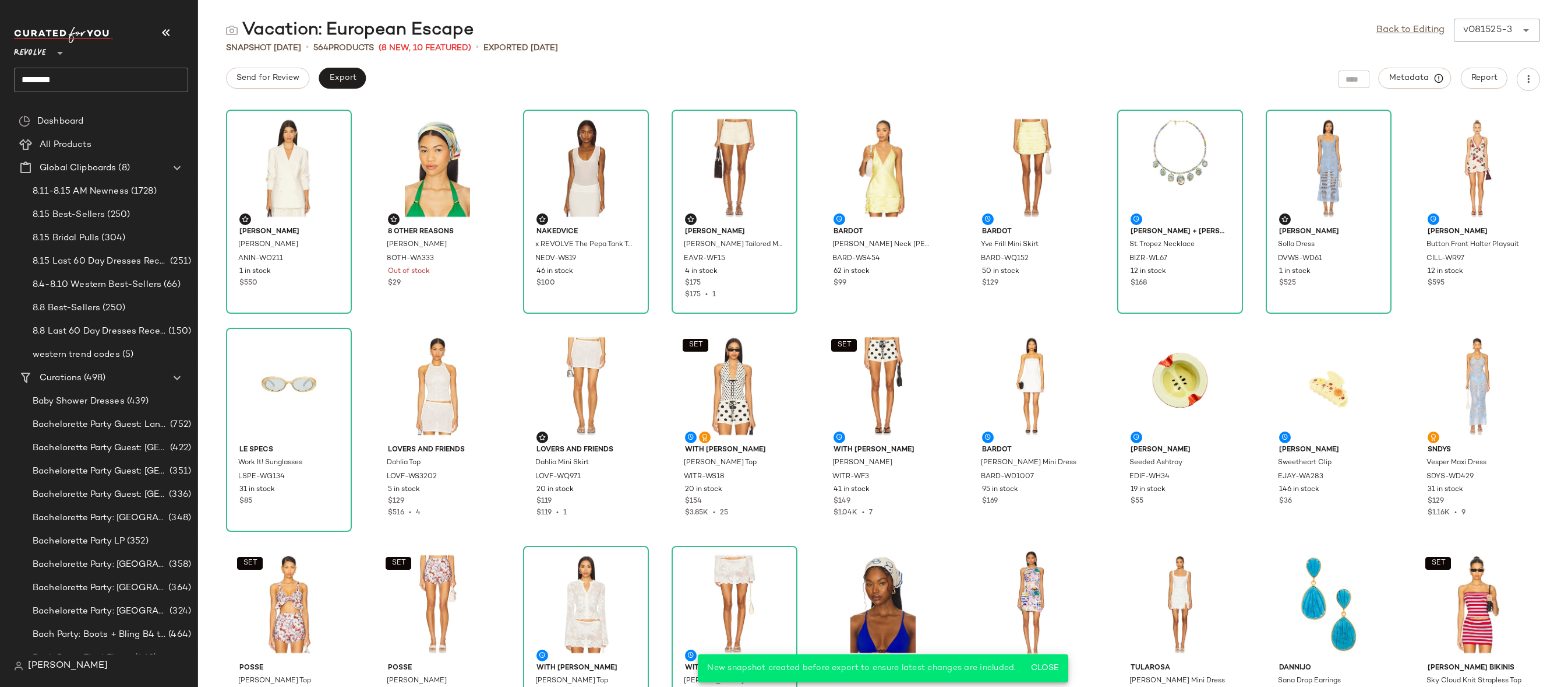
click at [136, 84] on input "********" at bounding box center [101, 79] width 174 height 25
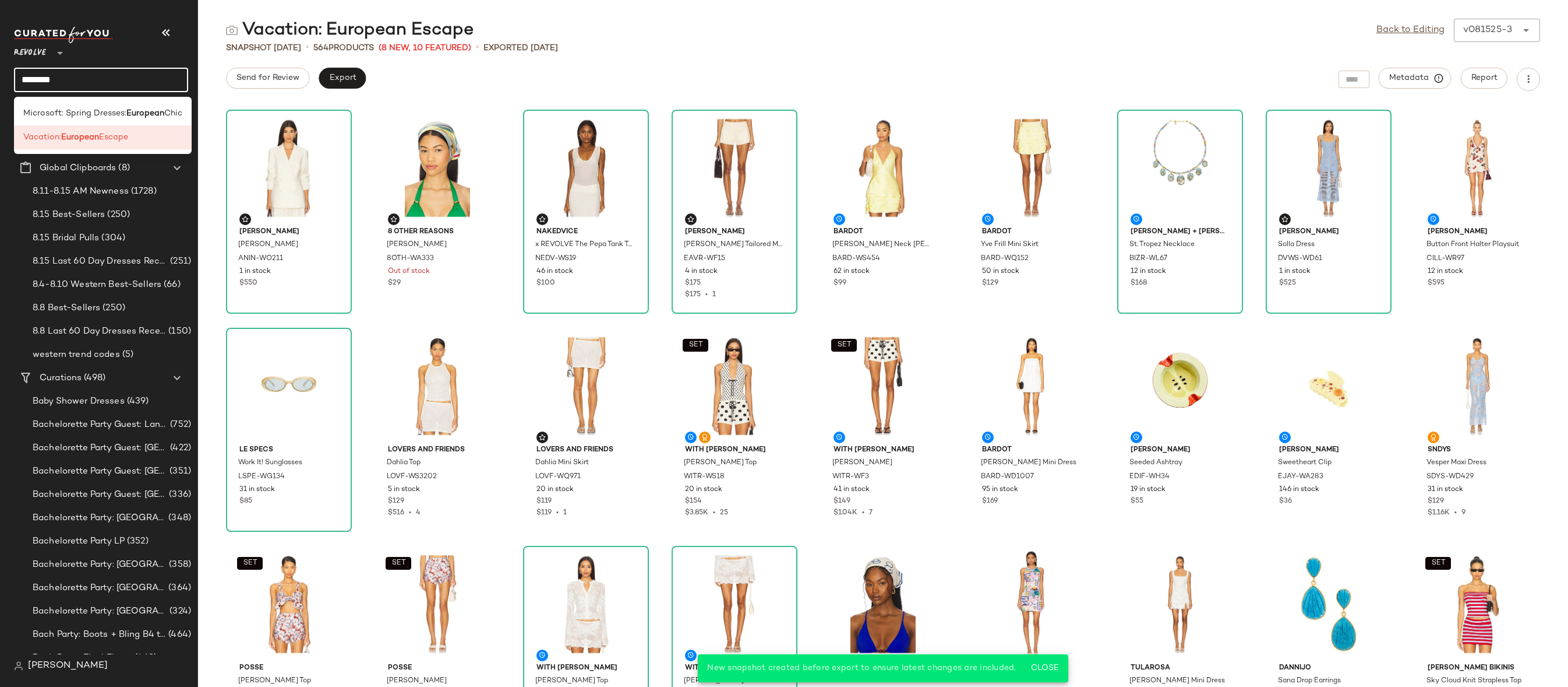
click at [136, 84] on input "********" at bounding box center [101, 79] width 174 height 25
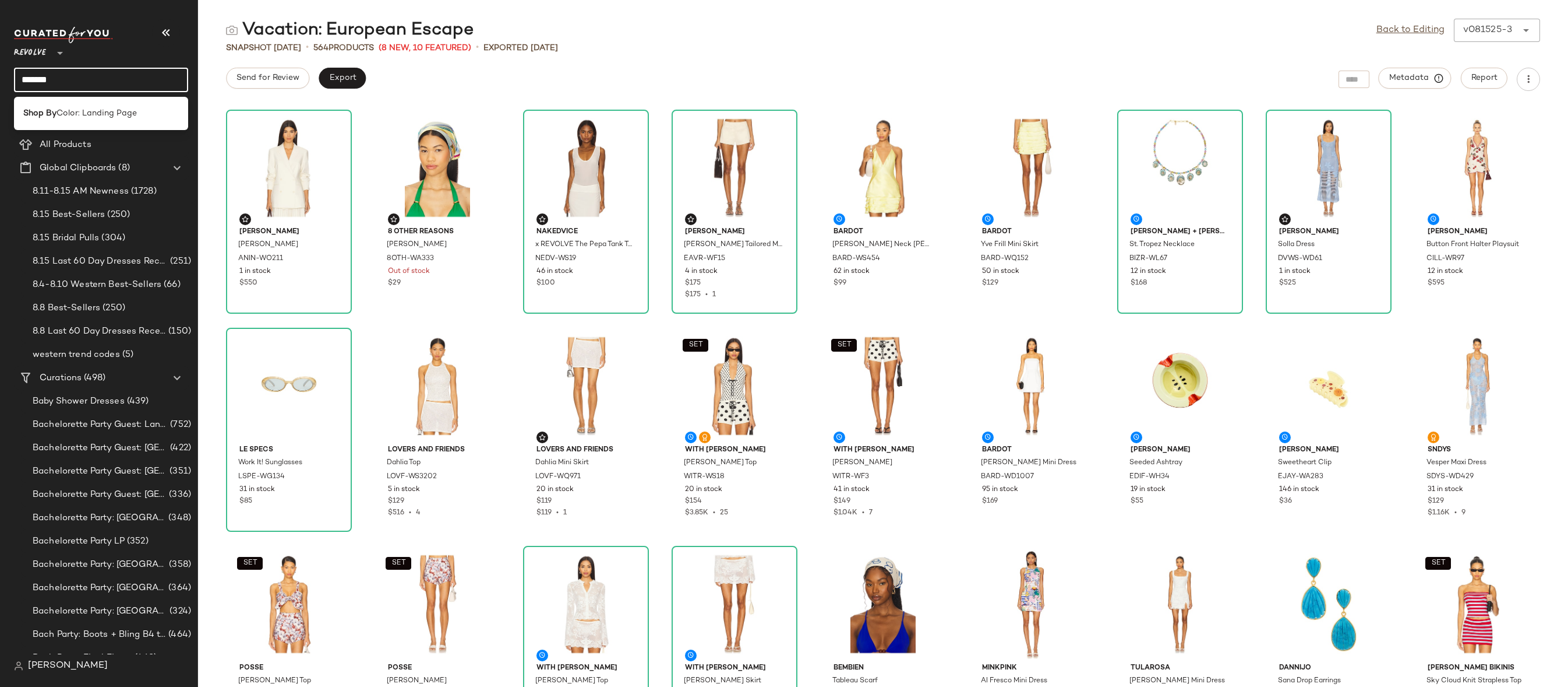
click at [110, 81] on input "*******" at bounding box center [101, 79] width 174 height 25
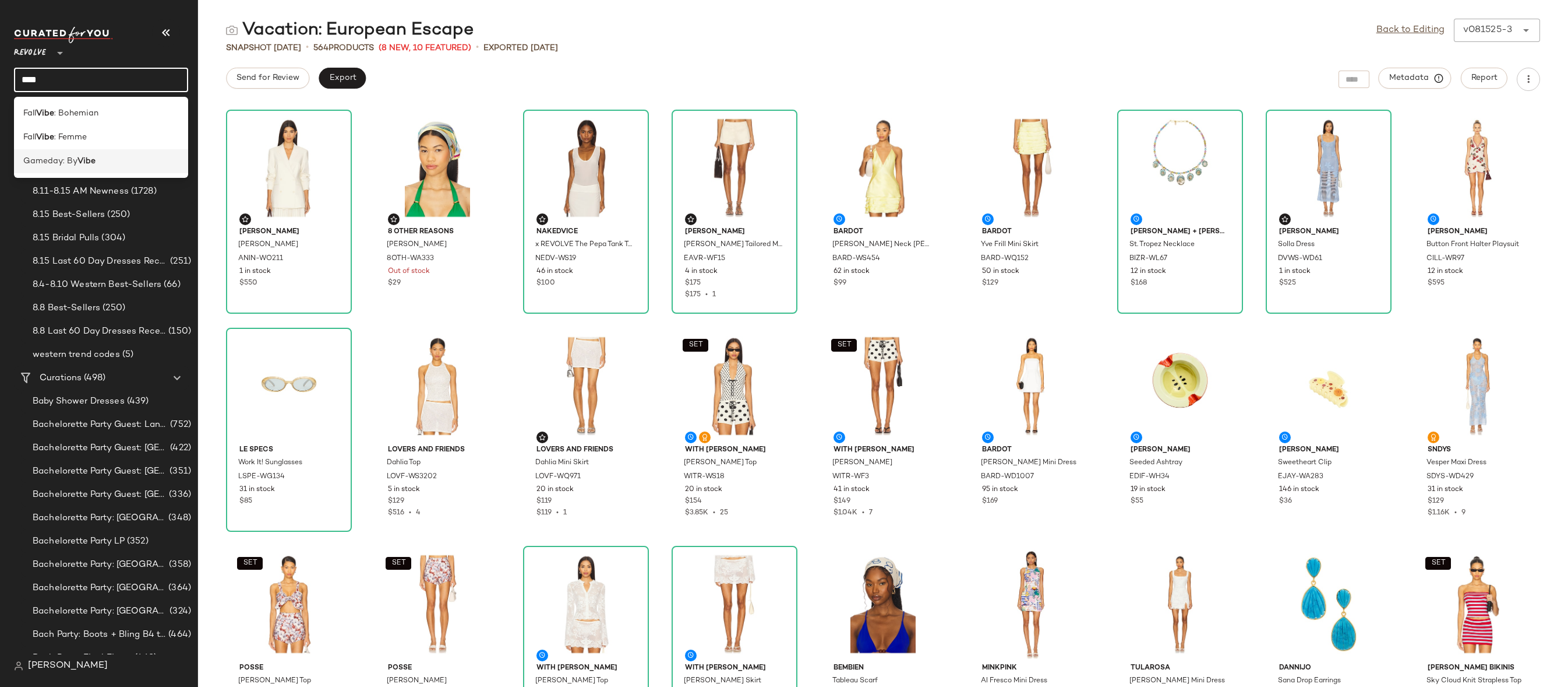
type input "****"
click at [115, 159] on div "Gameday: By Vibe" at bounding box center [101, 161] width 156 height 12
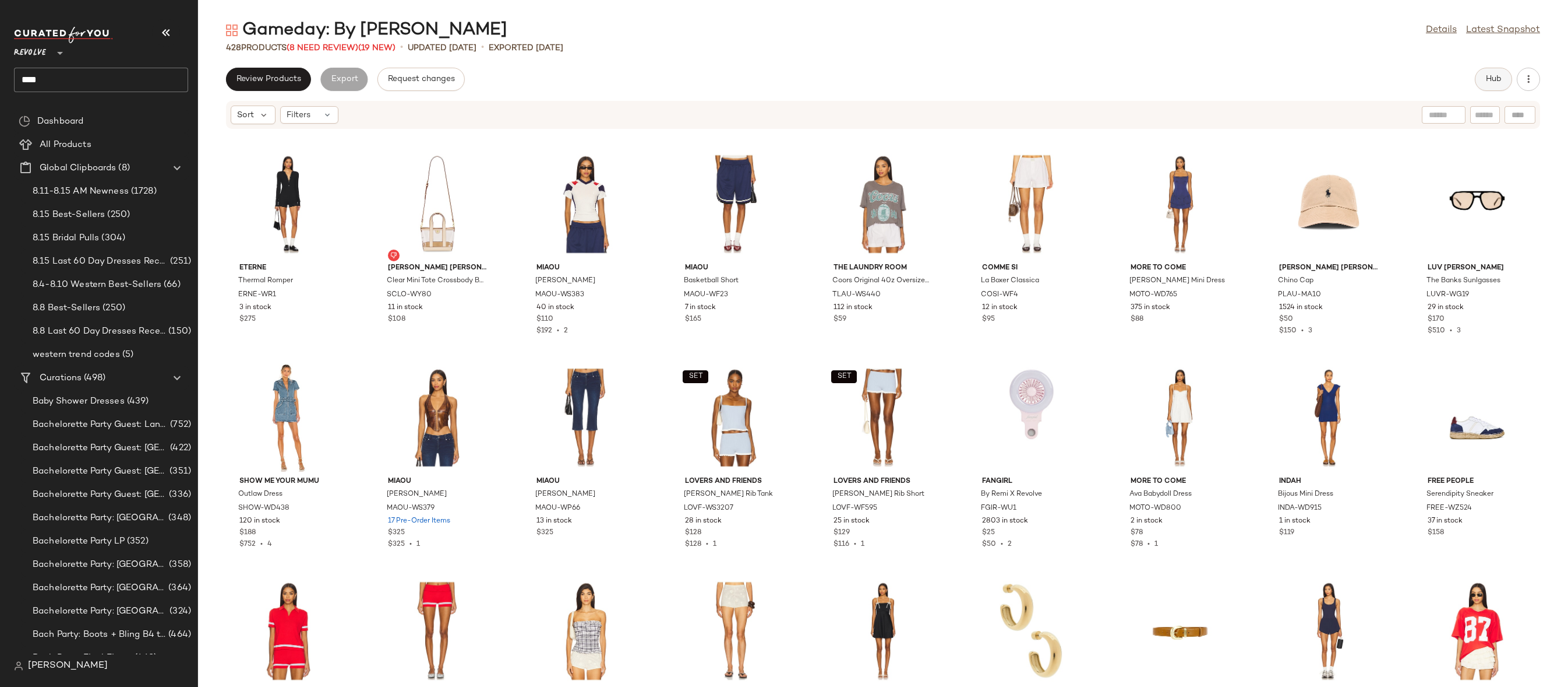
click at [1489, 71] on button "Hub" at bounding box center [1494, 79] width 38 height 23
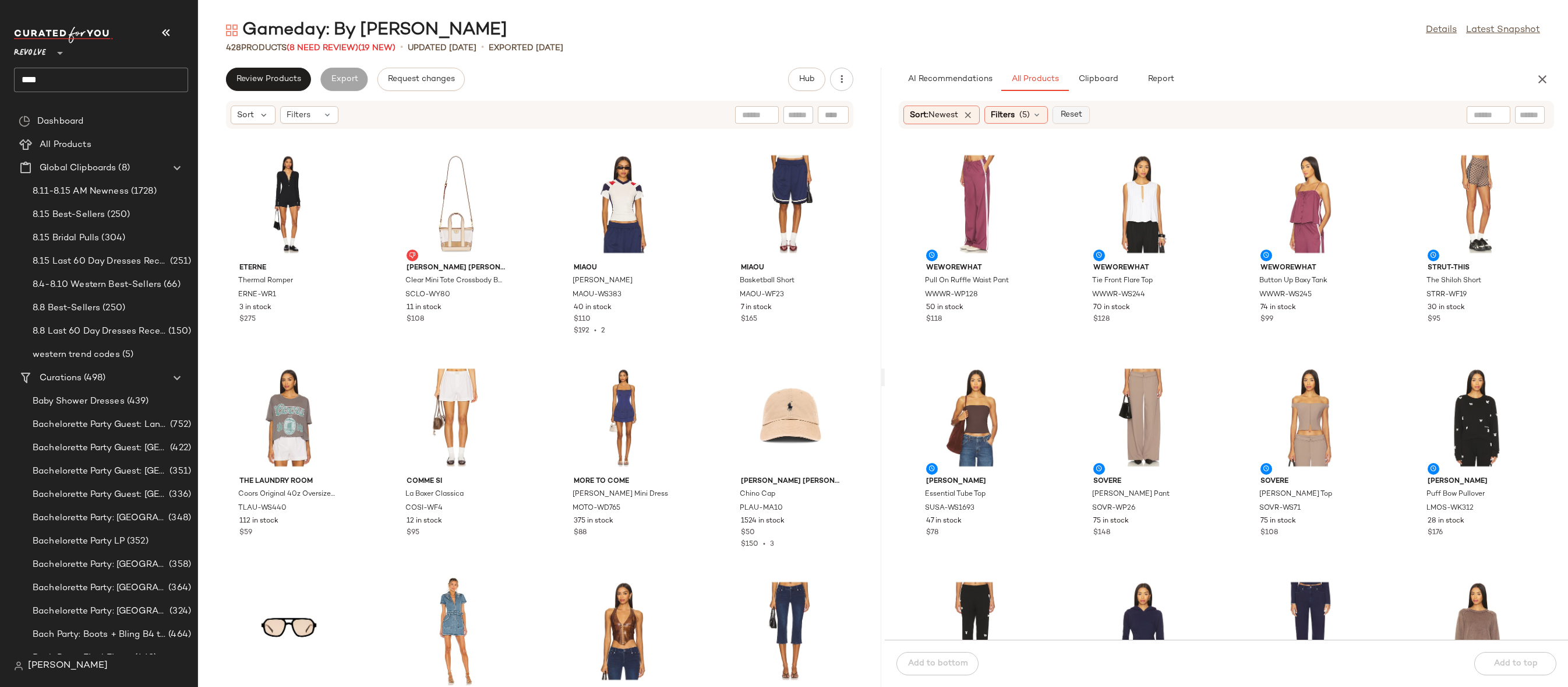
click at [1066, 115] on span "Reset" at bounding box center [1071, 114] width 22 height 9
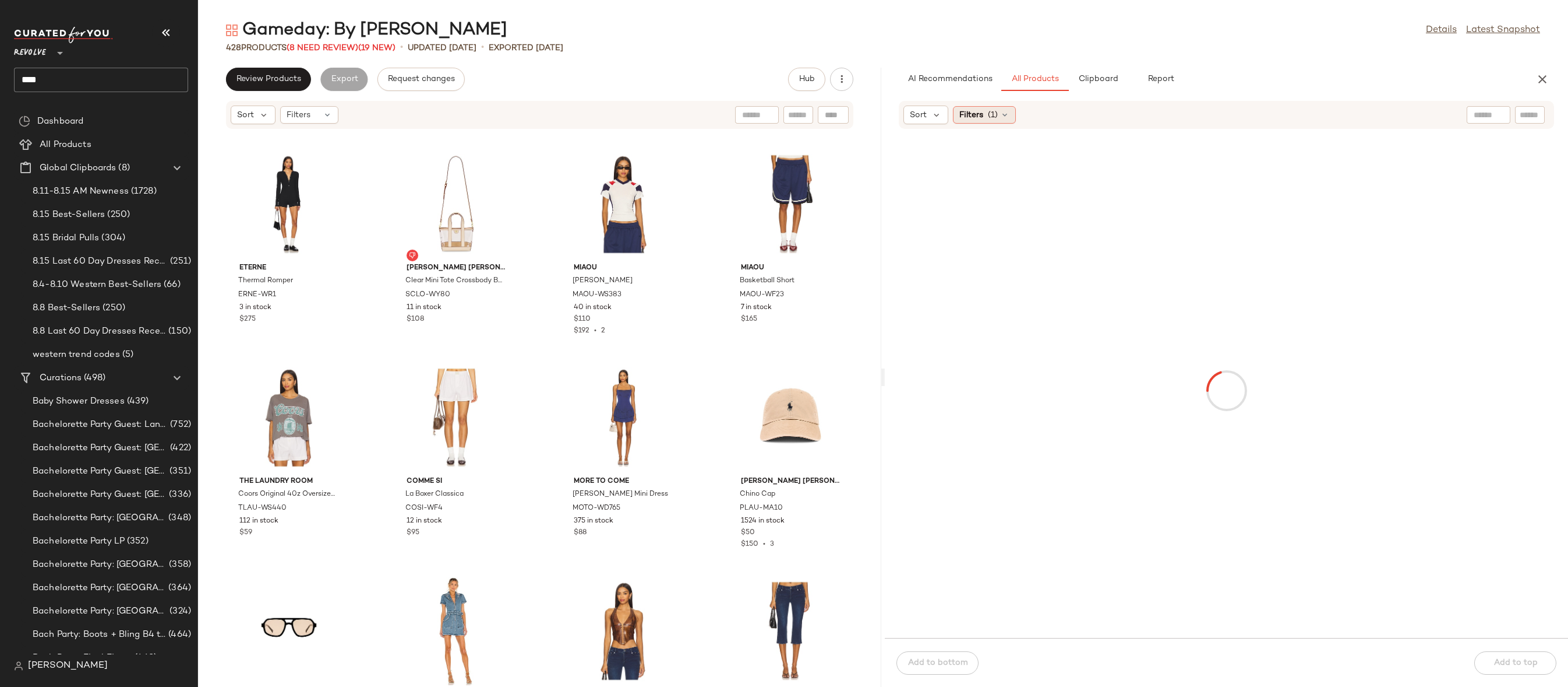
click at [1008, 117] on icon at bounding box center [1005, 114] width 9 height 9
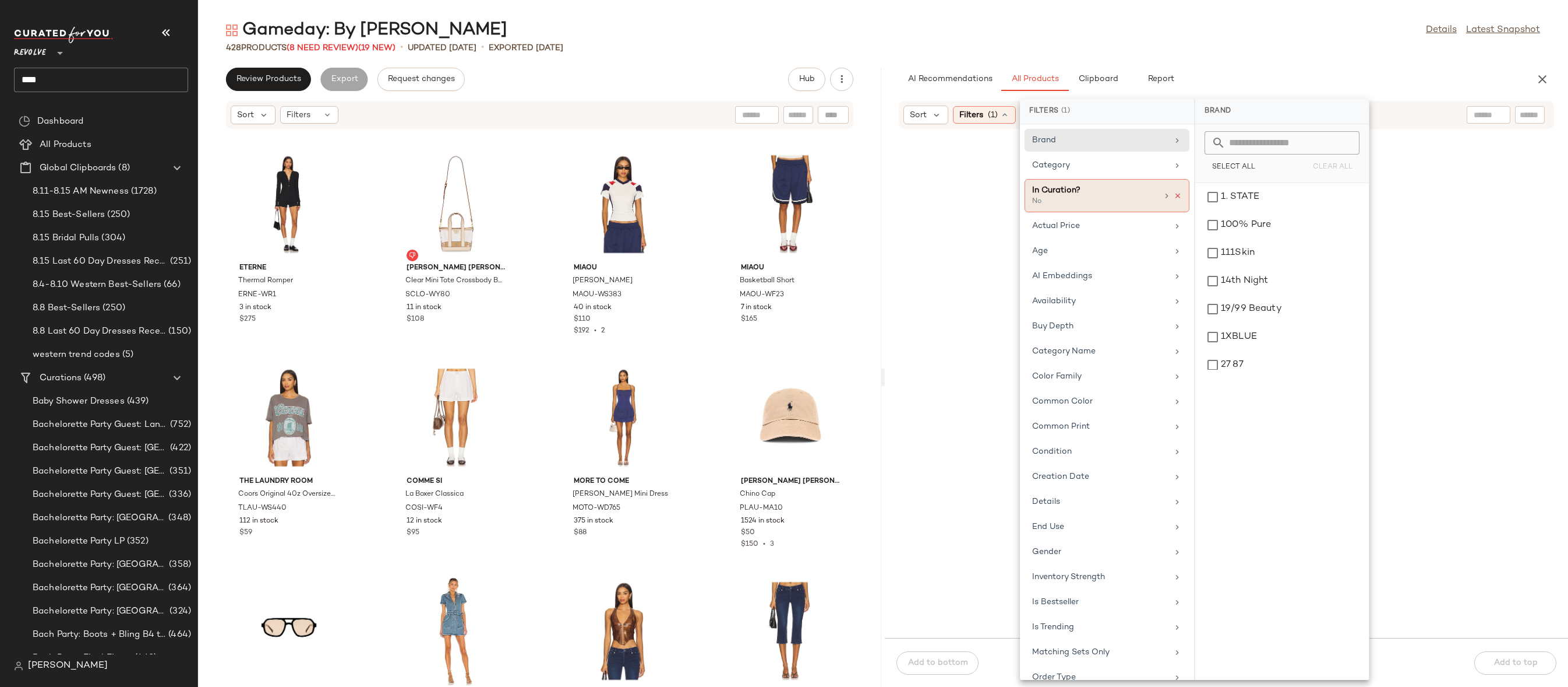
click at [1174, 197] on icon at bounding box center [1178, 196] width 9 height 9
click at [1544, 110] on div at bounding box center [1530, 115] width 30 height 18
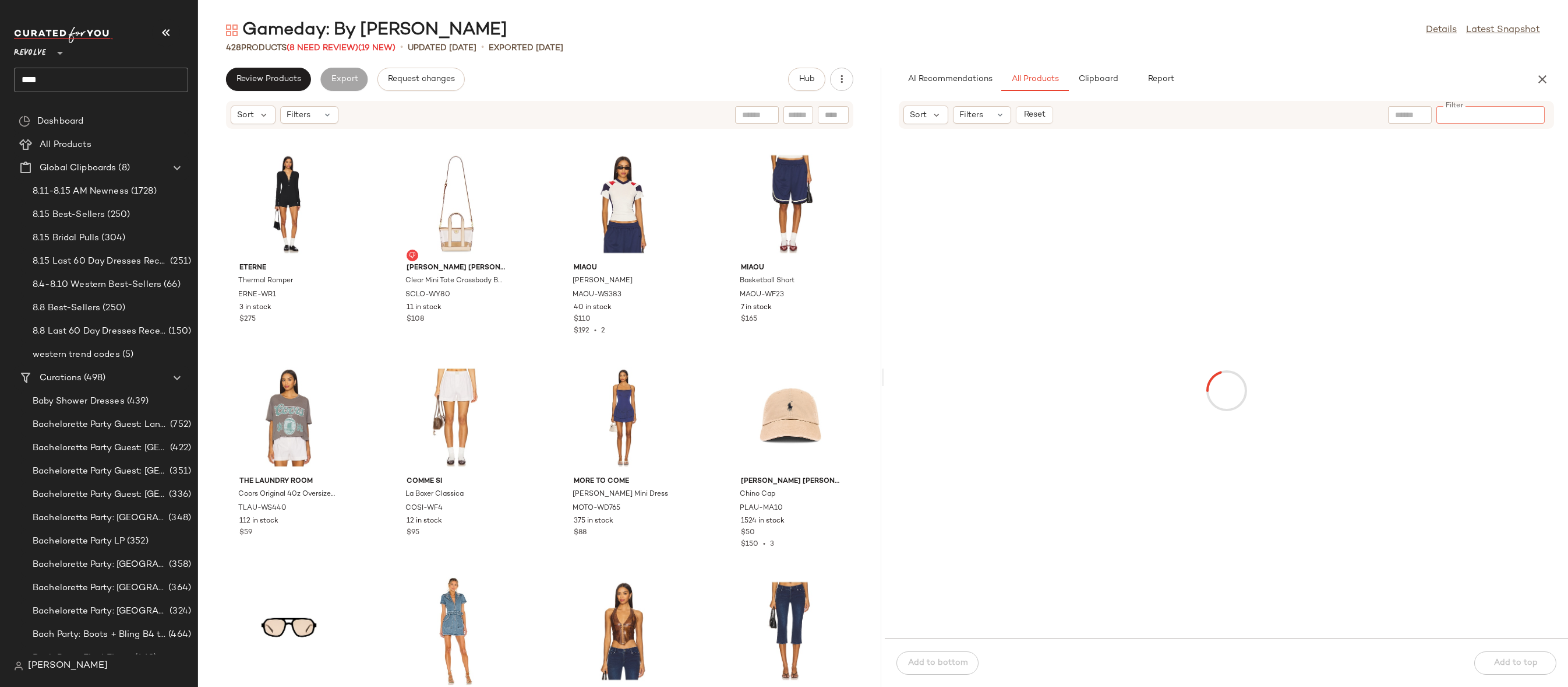
paste input "*********"
type input "*********"
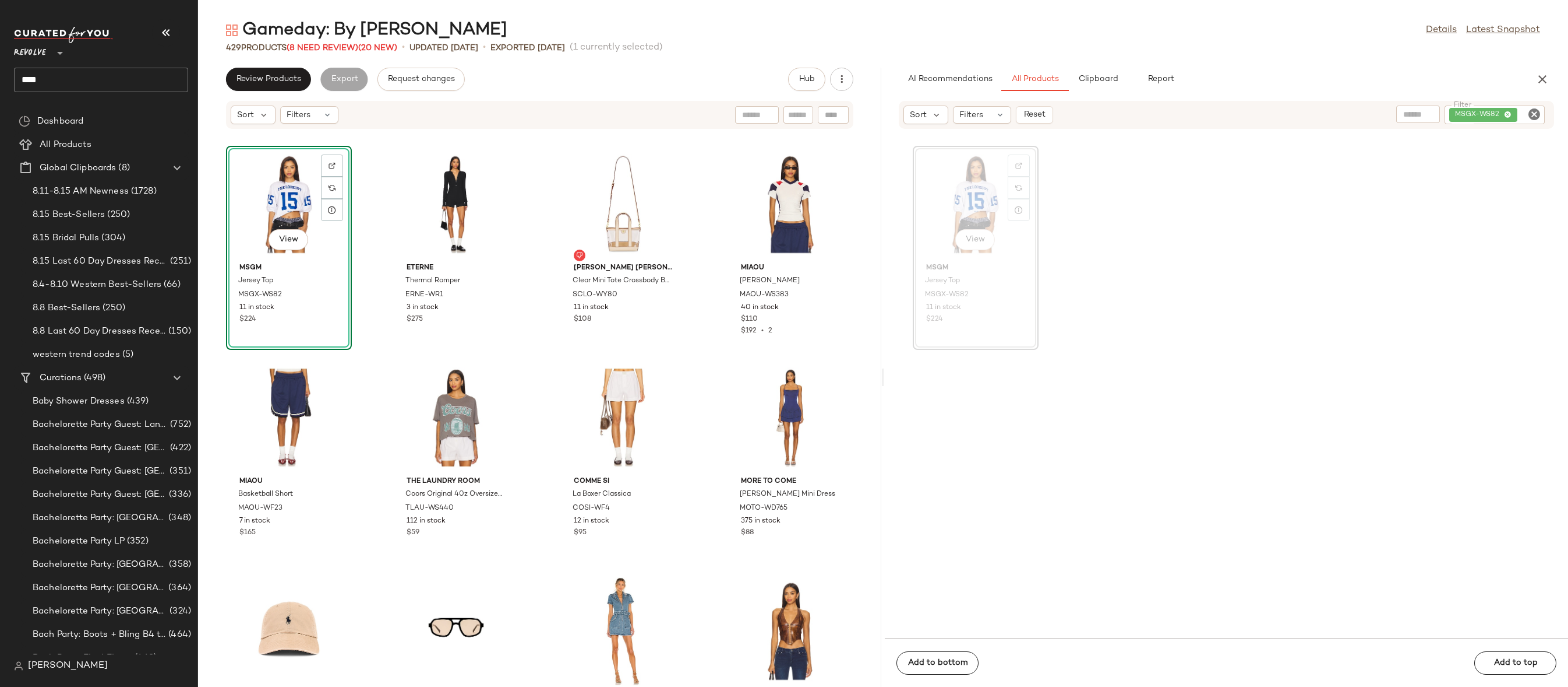
click at [1533, 121] on icon "Clear Filter" at bounding box center [1535, 114] width 14 height 14
paste input "********"
type input "********"
drag, startPoint x: 969, startPoint y: 185, endPoint x: 954, endPoint y: 185, distance: 15.0
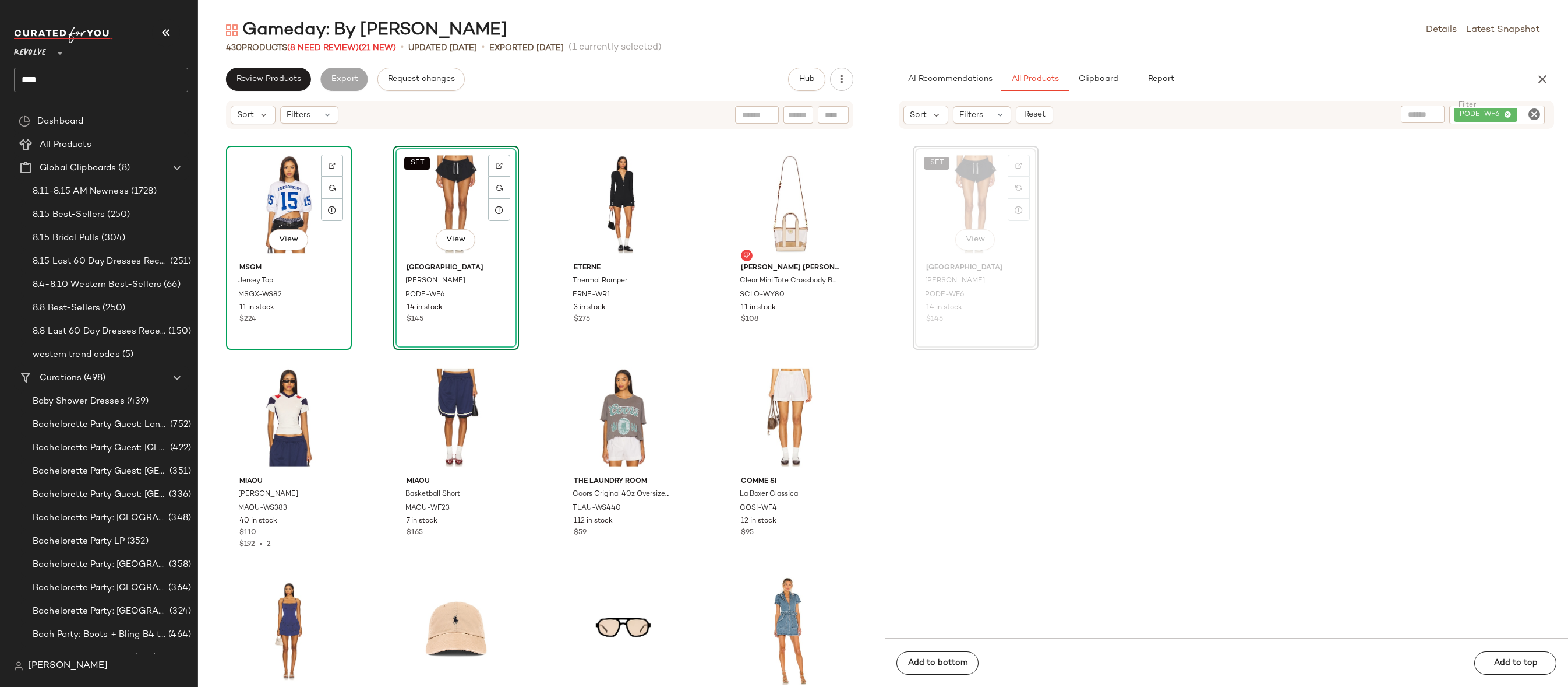
click at [261, 191] on div "View" at bounding box center [289, 203] width 118 height 108
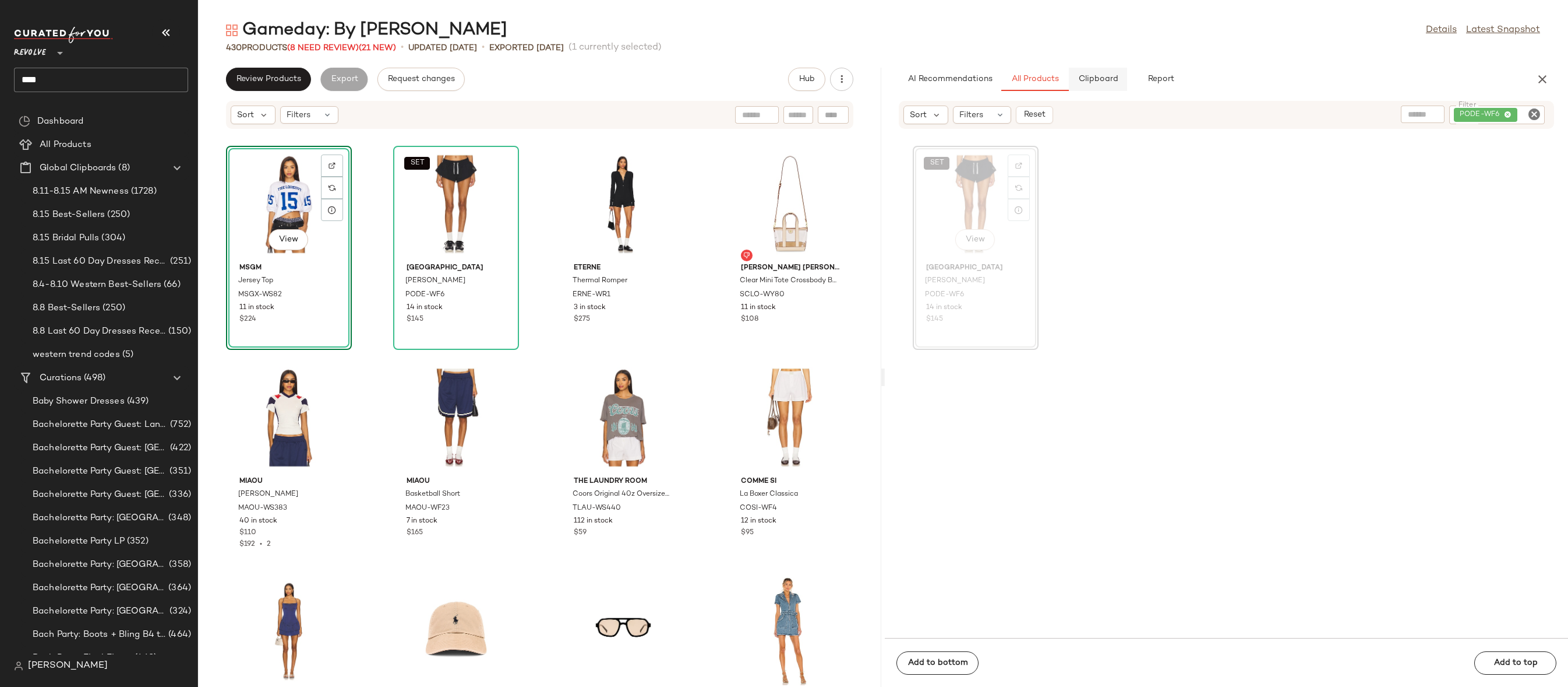
click at [1088, 89] on button "Clipboard" at bounding box center [1098, 79] width 58 height 23
click at [1043, 82] on span "All Products" at bounding box center [1034, 79] width 47 height 9
click at [1102, 90] on button "Clipboard" at bounding box center [1098, 79] width 58 height 23
click at [1016, 76] on span "All Products" at bounding box center [1034, 79] width 47 height 9
click at [1044, 113] on span "Reset" at bounding box center [1034, 114] width 22 height 9
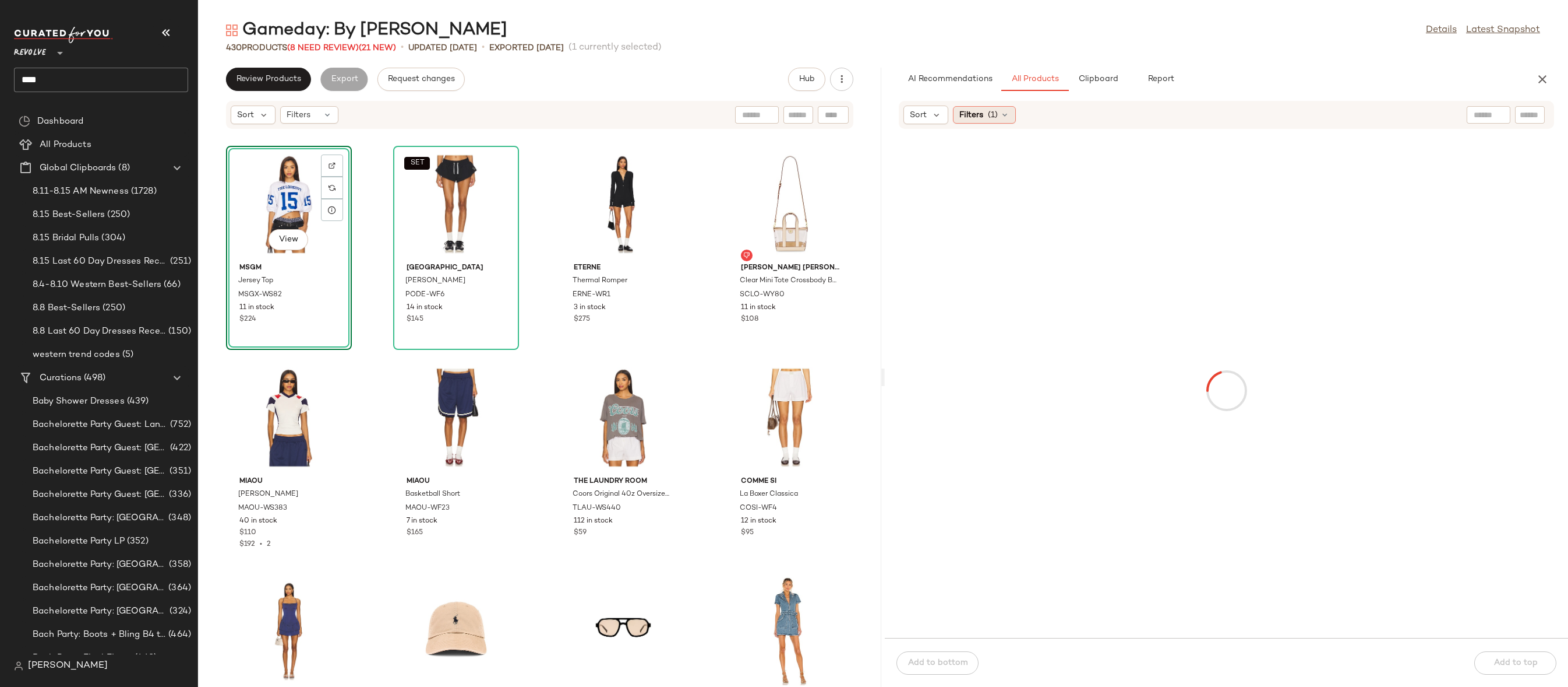
click at [992, 120] on span "(1)" at bounding box center [993, 115] width 10 height 12
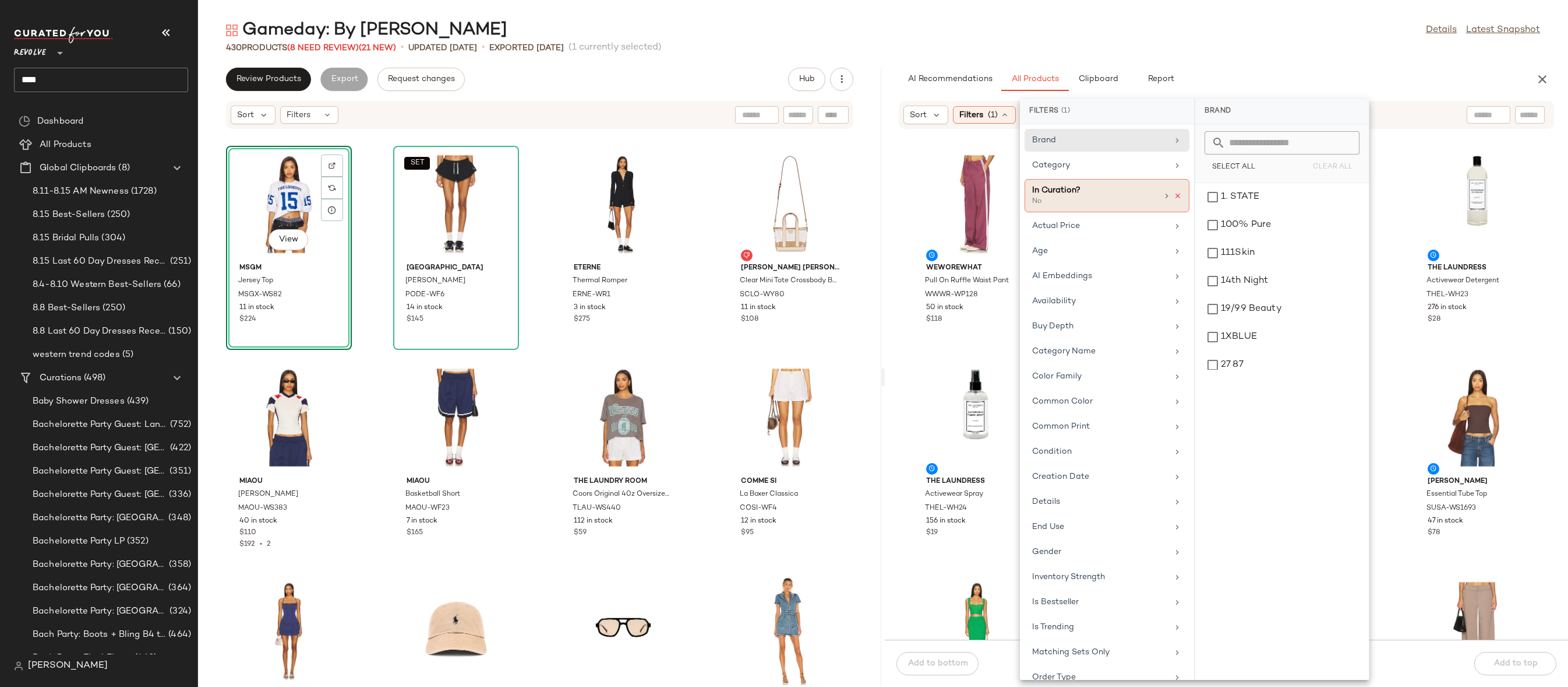
click at [1175, 194] on icon at bounding box center [1178, 196] width 9 height 9
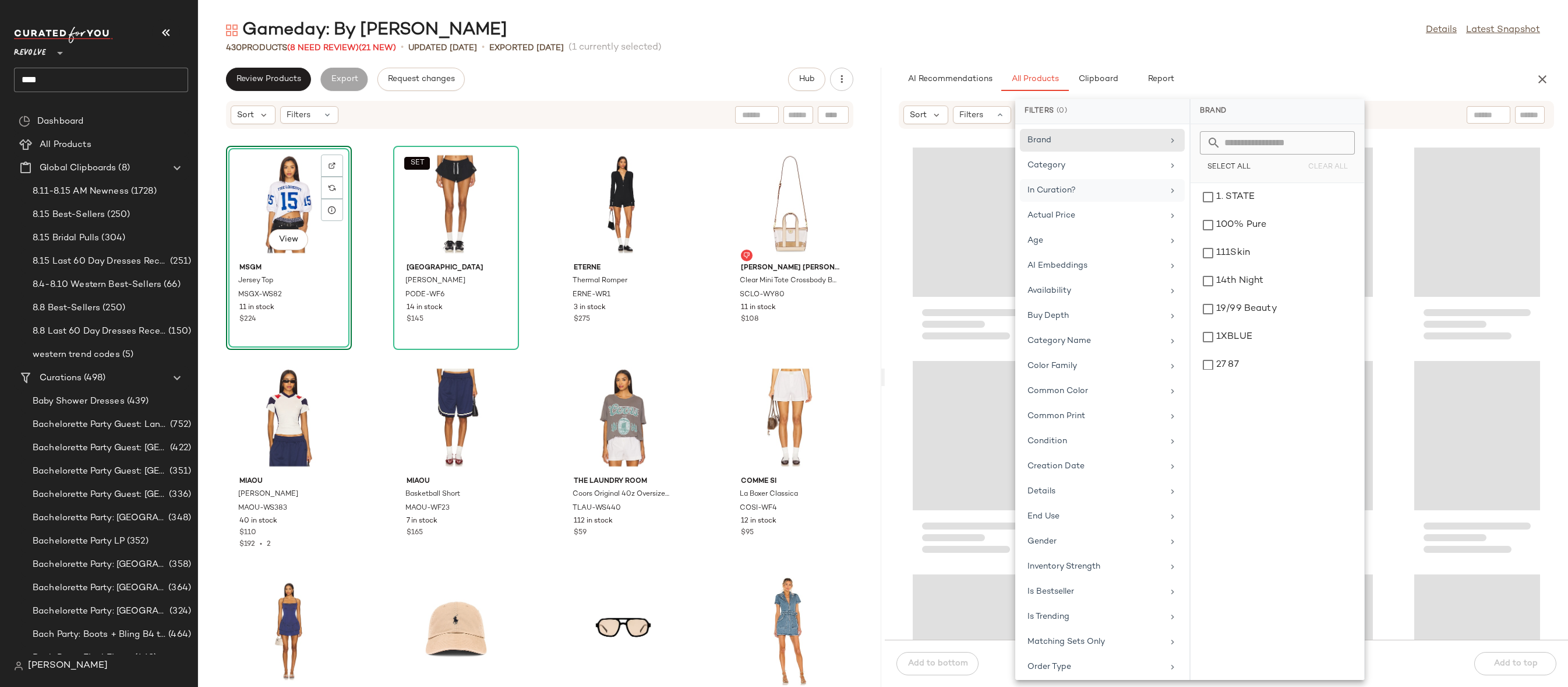
click at [1198, 25] on div "Gameday: By Vibe Details Latest Snapshot" at bounding box center [884, 30] width 1370 height 23
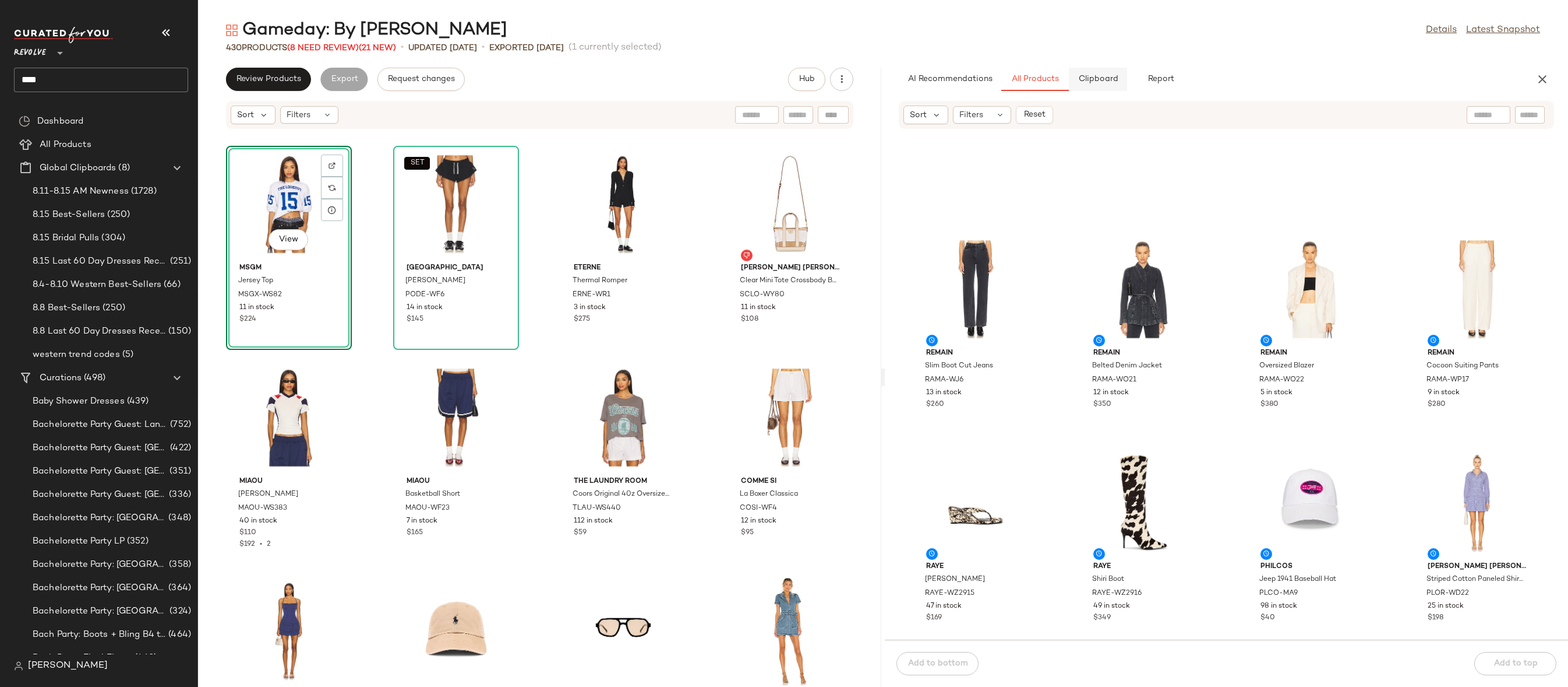
scroll to position [7776, 0]
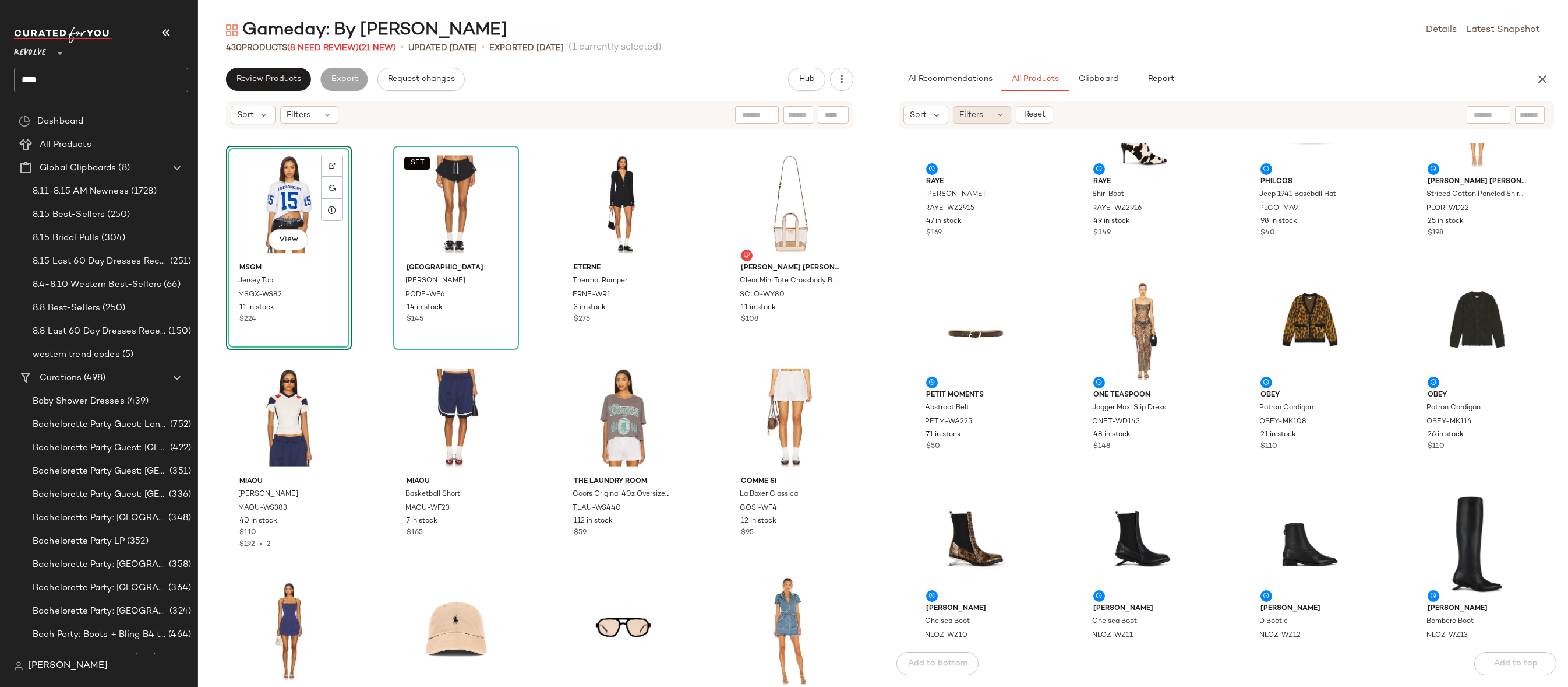
click at [981, 110] on span "Filters" at bounding box center [971, 115] width 24 height 12
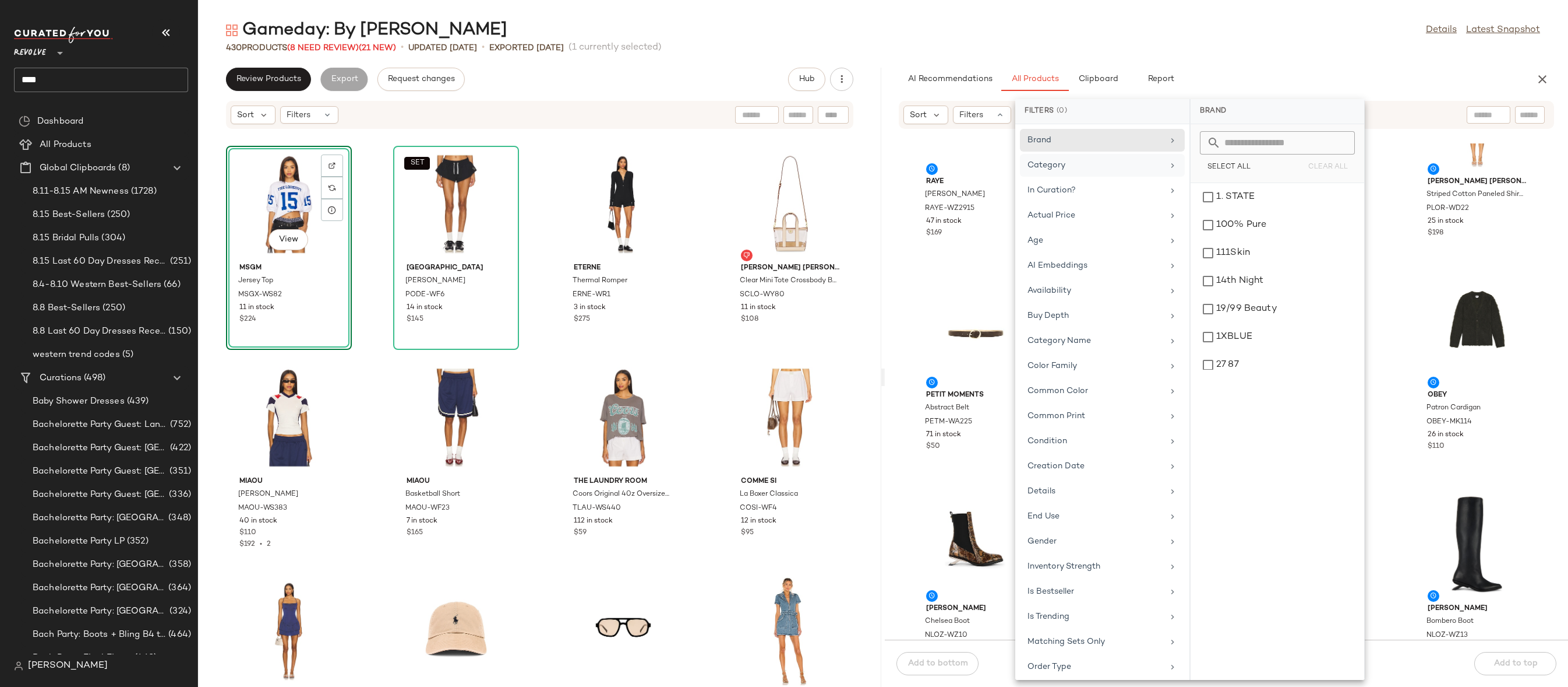
click at [1129, 169] on div "Category" at bounding box center [1095, 164] width 136 height 12
click at [1248, 323] on div "dress" at bounding box center [1277, 337] width 164 height 28
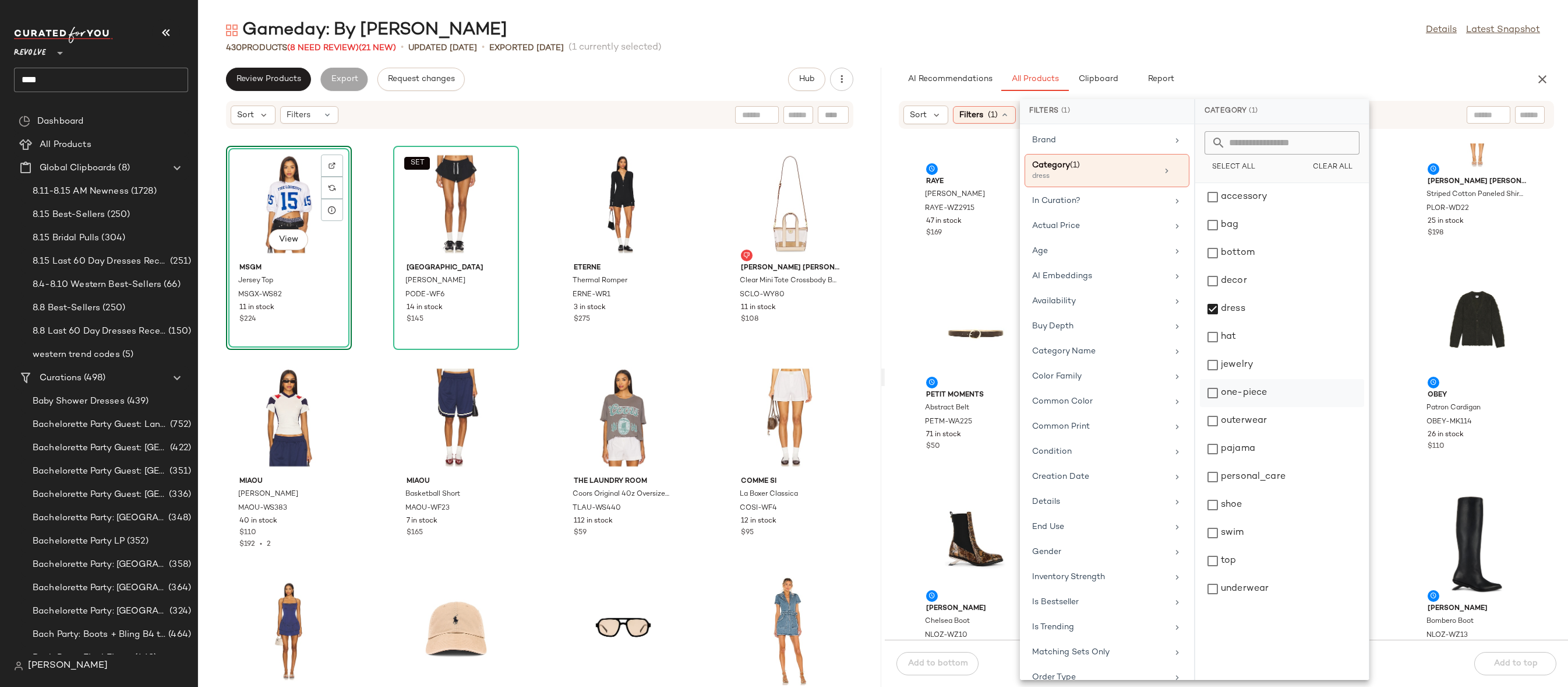
click at [1246, 407] on div "one-piece" at bounding box center [1282, 420] width 164 height 28
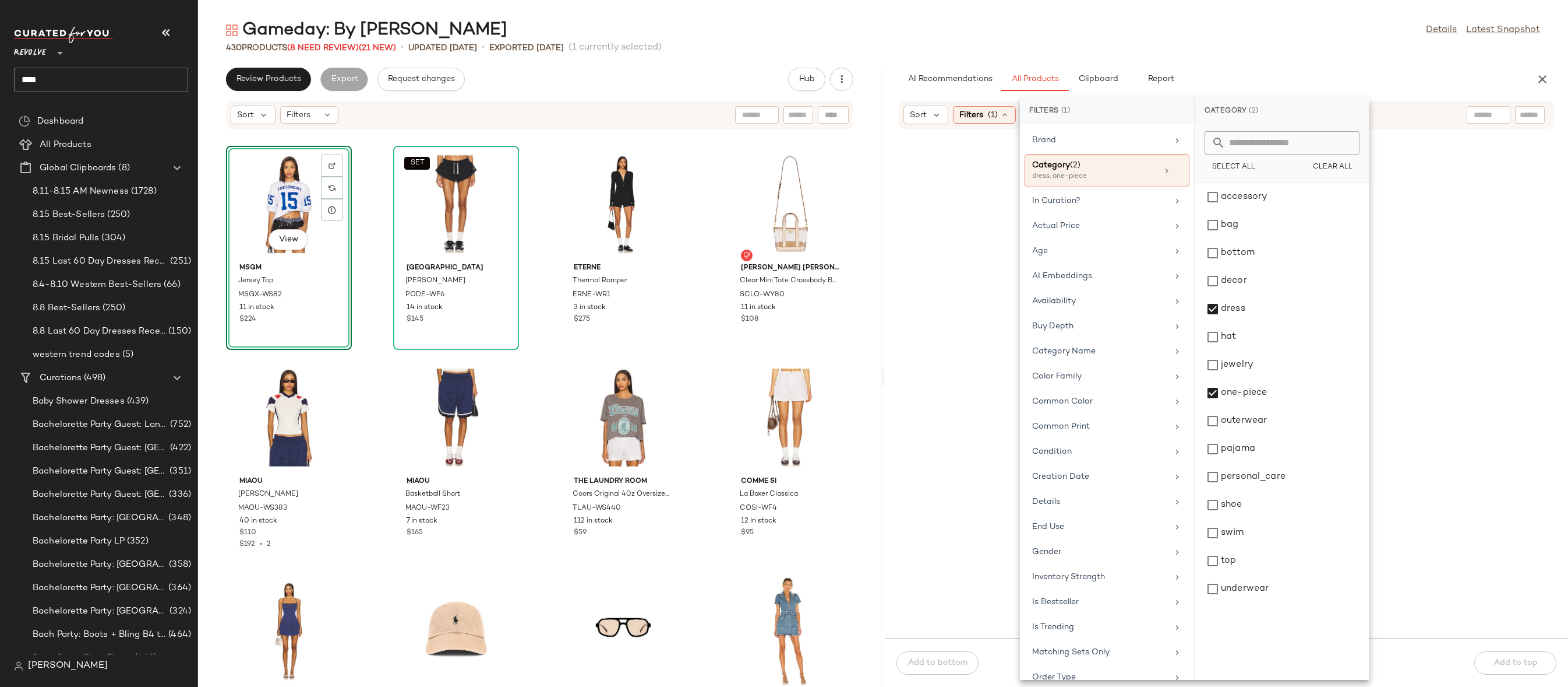
click at [1268, 55] on div "Gameday: By Vibe Details Latest Snapshot 430 Products (8 Need Review) (21 New) …" at bounding box center [884, 352] width 1370 height 668
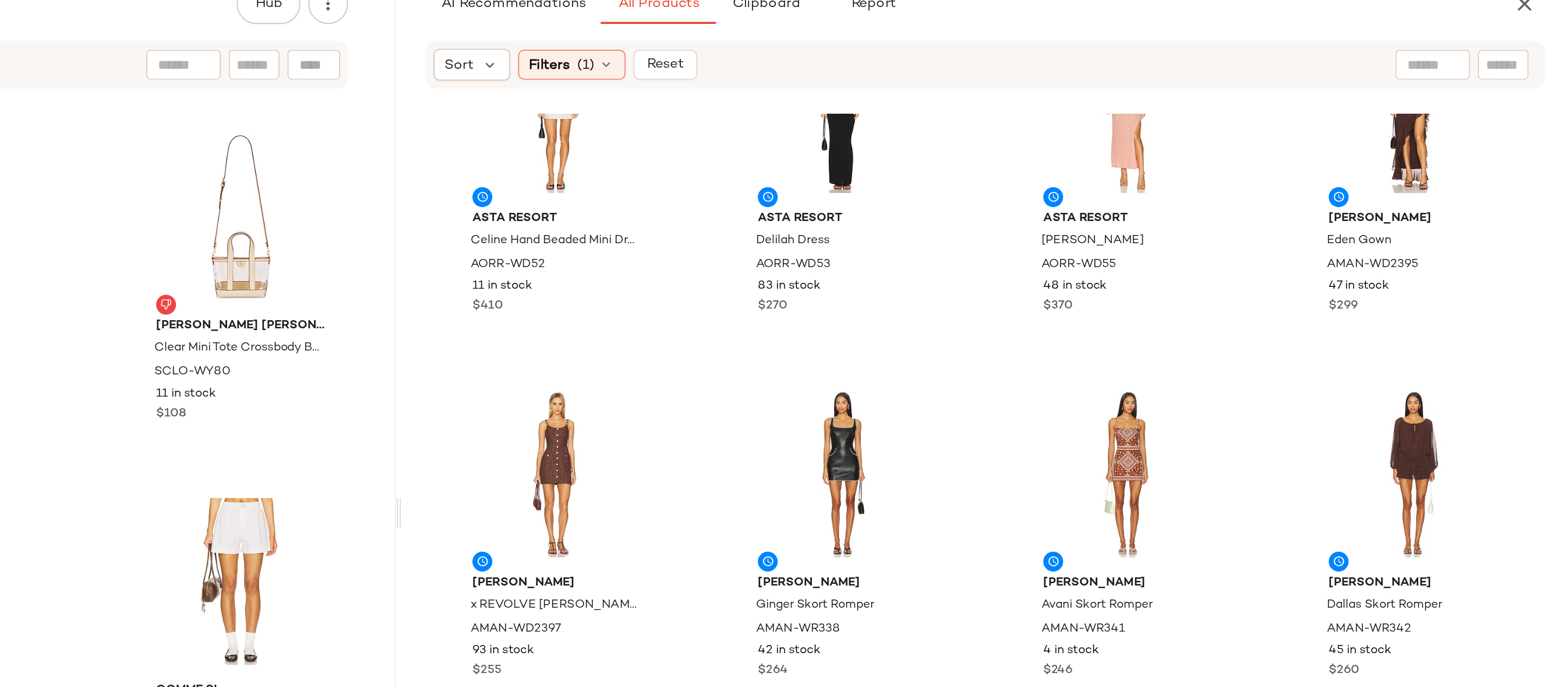
scroll to position [7039, 0]
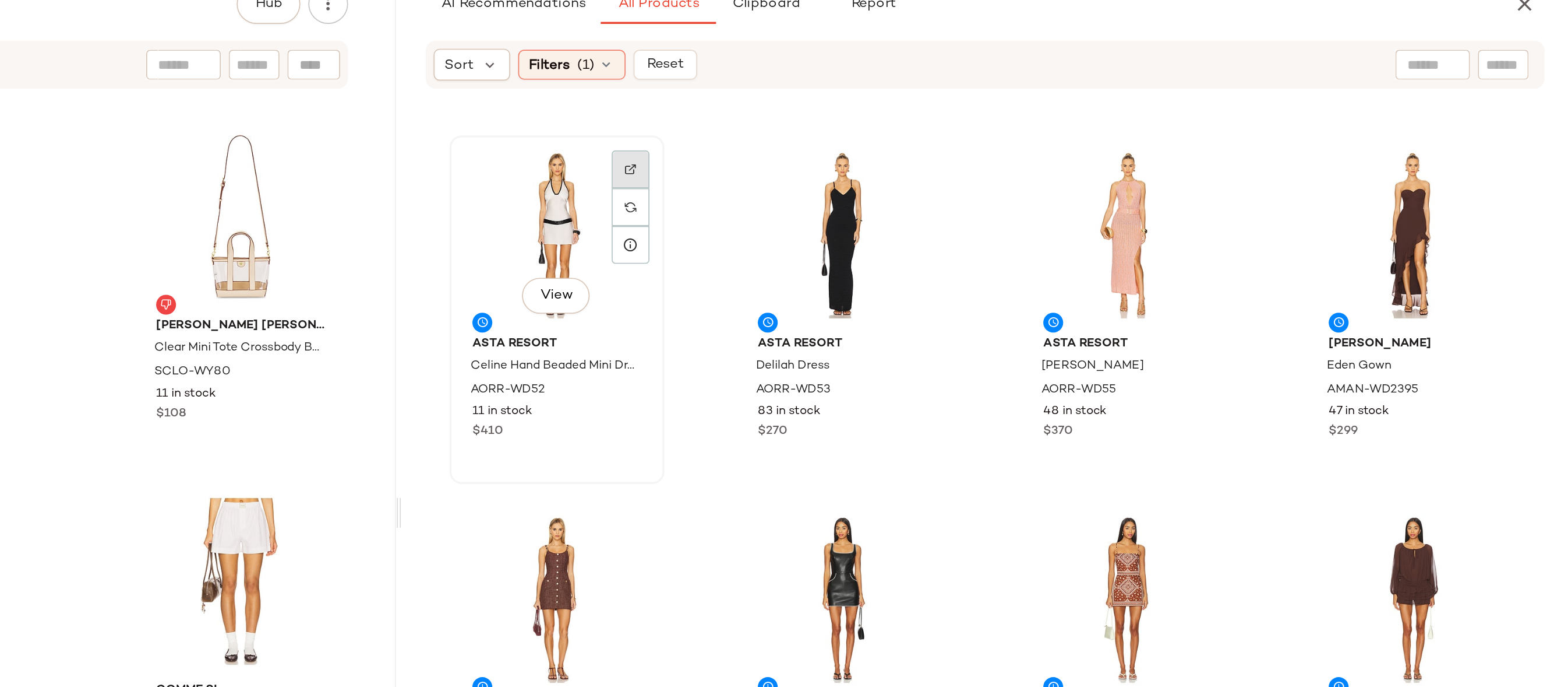
click at [1021, 176] on img at bounding box center [1019, 176] width 7 height 7
click at [1015, 307] on img "button" at bounding box center [1017, 306] width 7 height 7
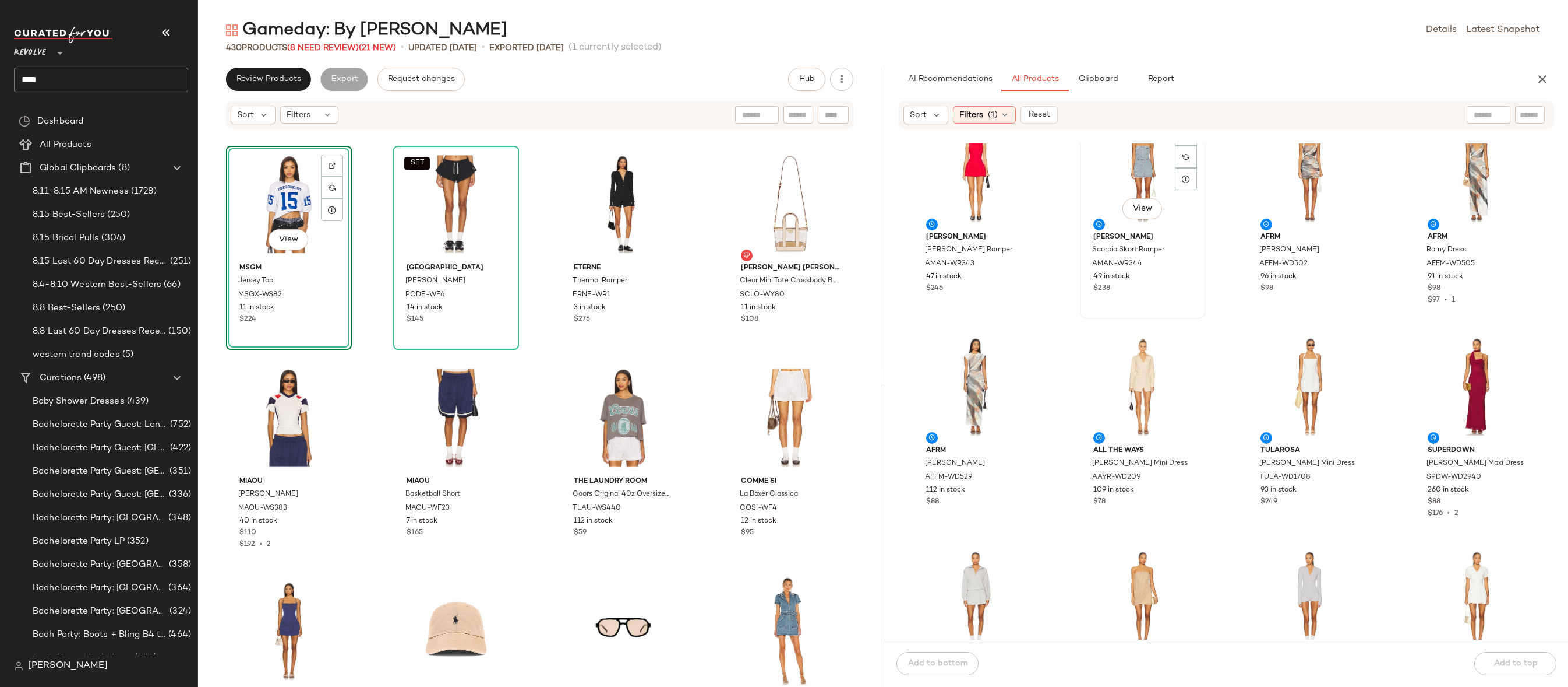
scroll to position [7505, 0]
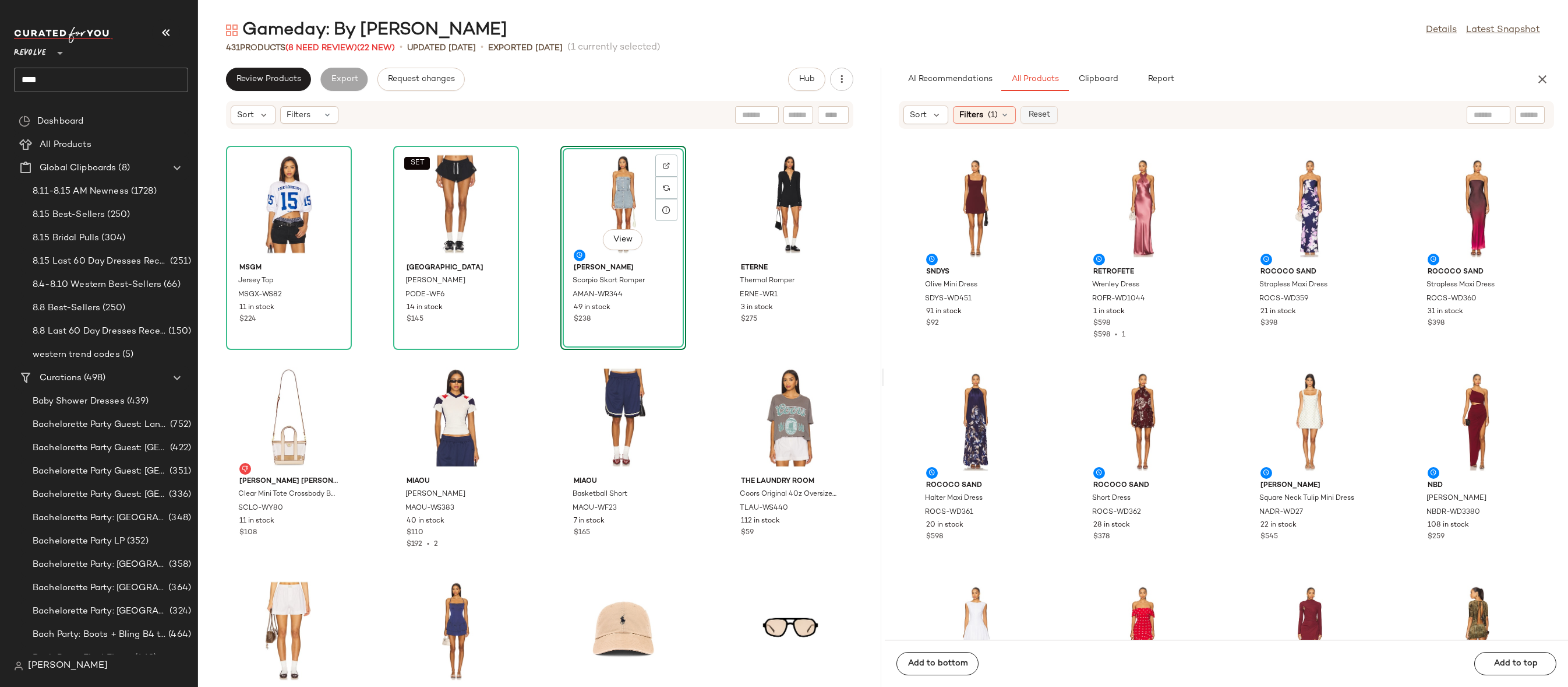
click at [1037, 117] on span "Reset" at bounding box center [1038, 114] width 22 height 9
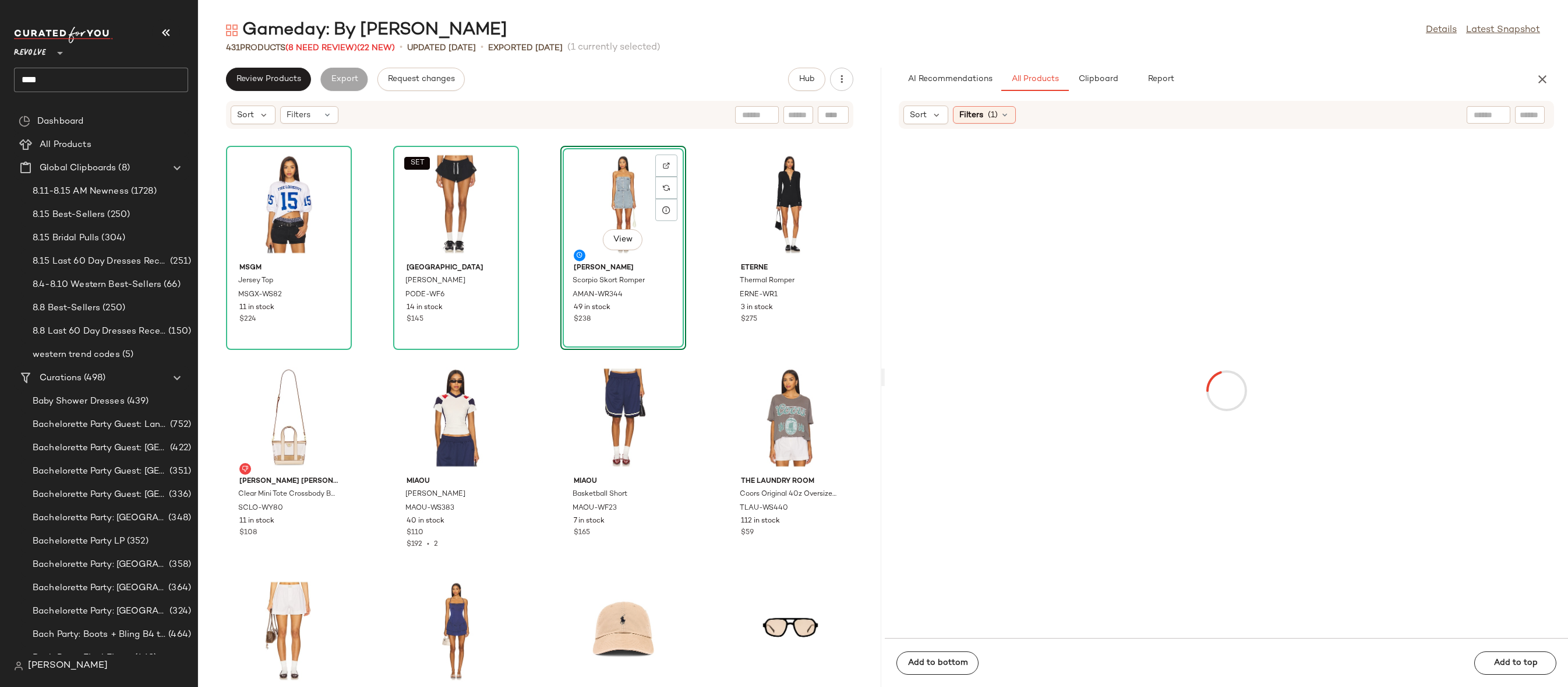
click at [1536, 114] on input "text" at bounding box center [1530, 115] width 21 height 12
type input "*******"
click at [929, 122] on div "Sort" at bounding box center [925, 115] width 45 height 18
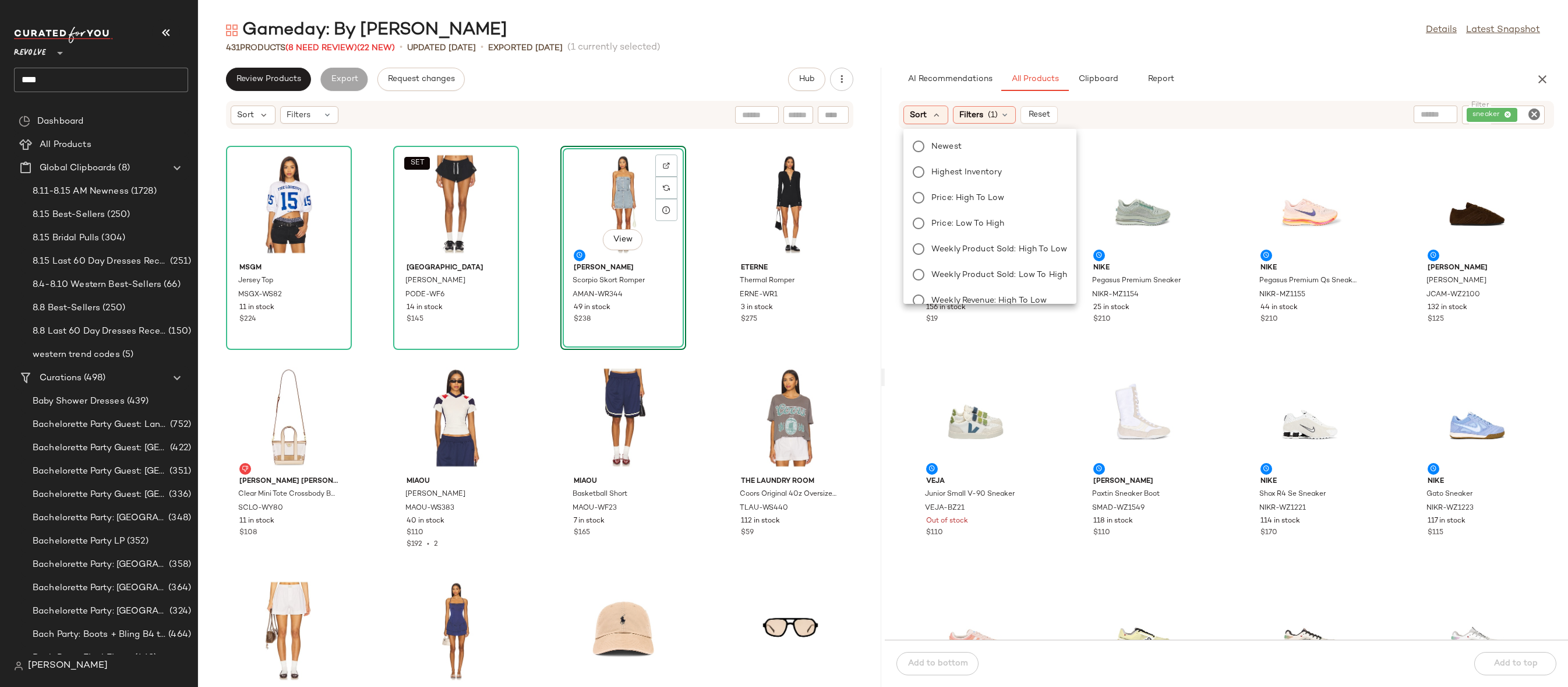
click at [1154, 61] on div "Gameday: By Vibe Details Latest Snapshot 431 Products (8 Need Review) (22 New) …" at bounding box center [884, 352] width 1370 height 668
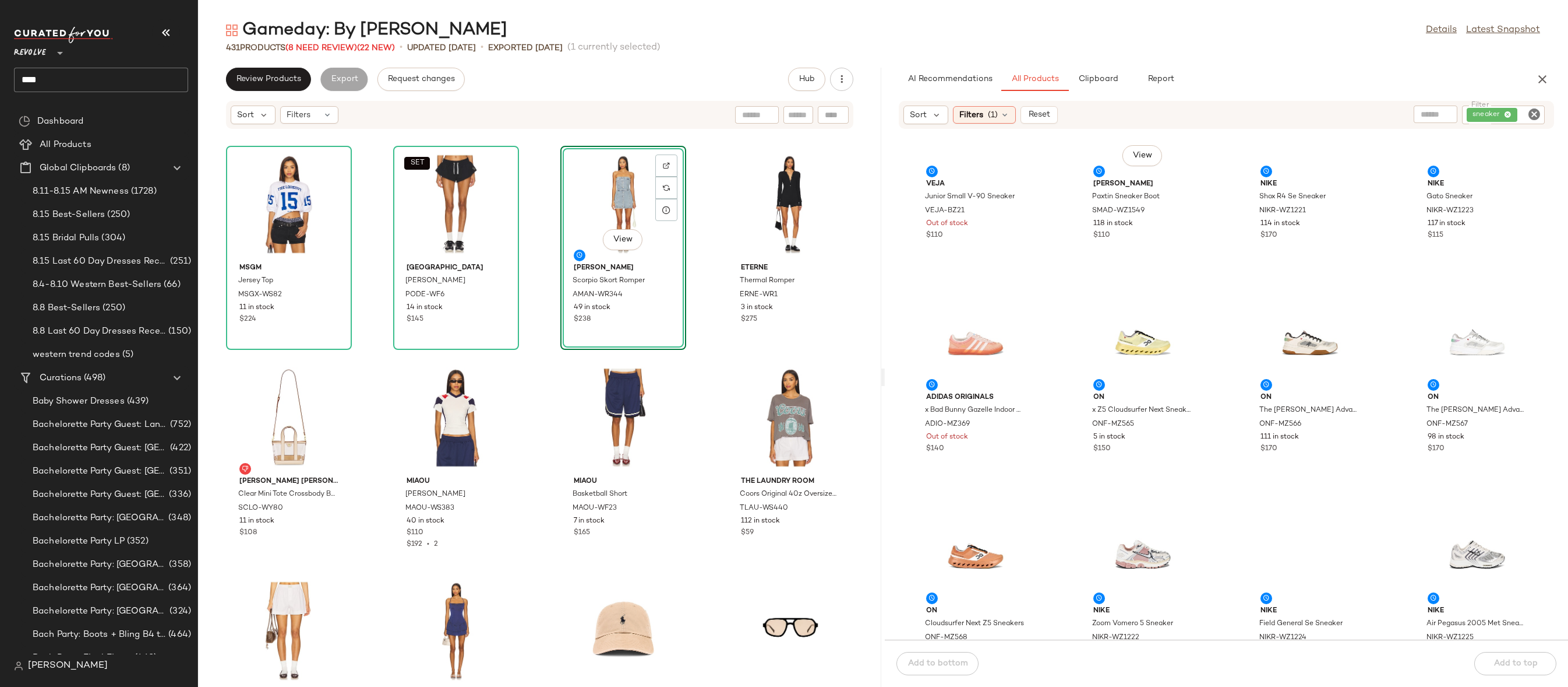
scroll to position [773, 0]
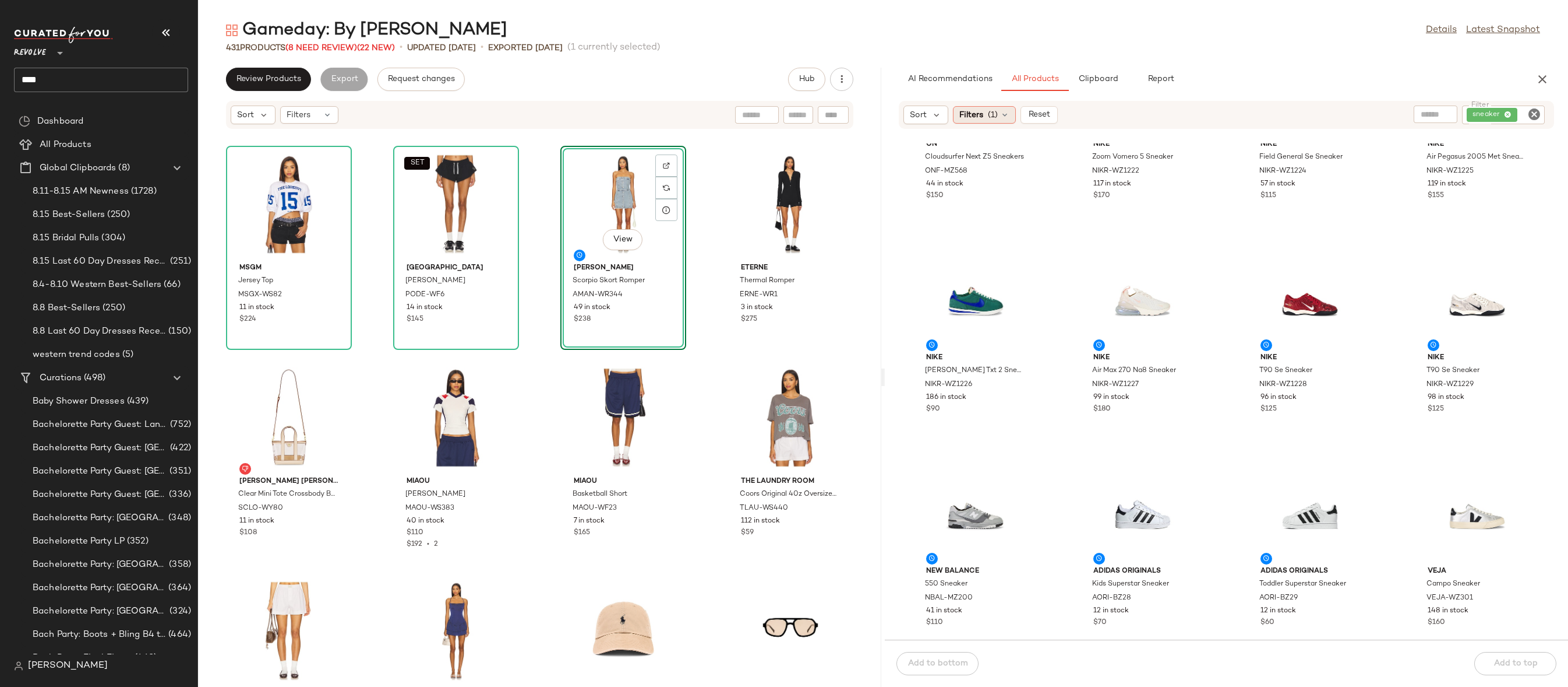
click at [991, 112] on span "(1)" at bounding box center [993, 115] width 10 height 12
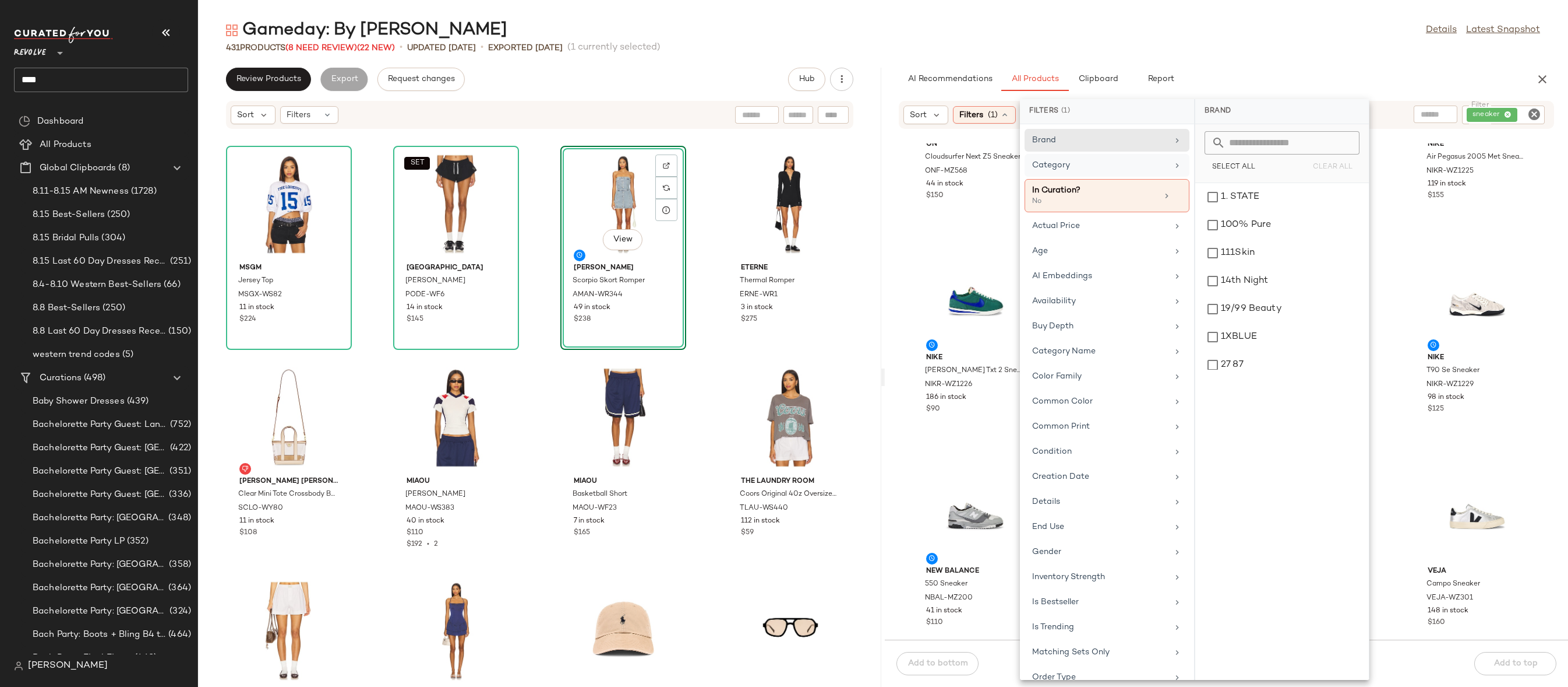
click at [1090, 160] on div "Category" at bounding box center [1100, 164] width 136 height 12
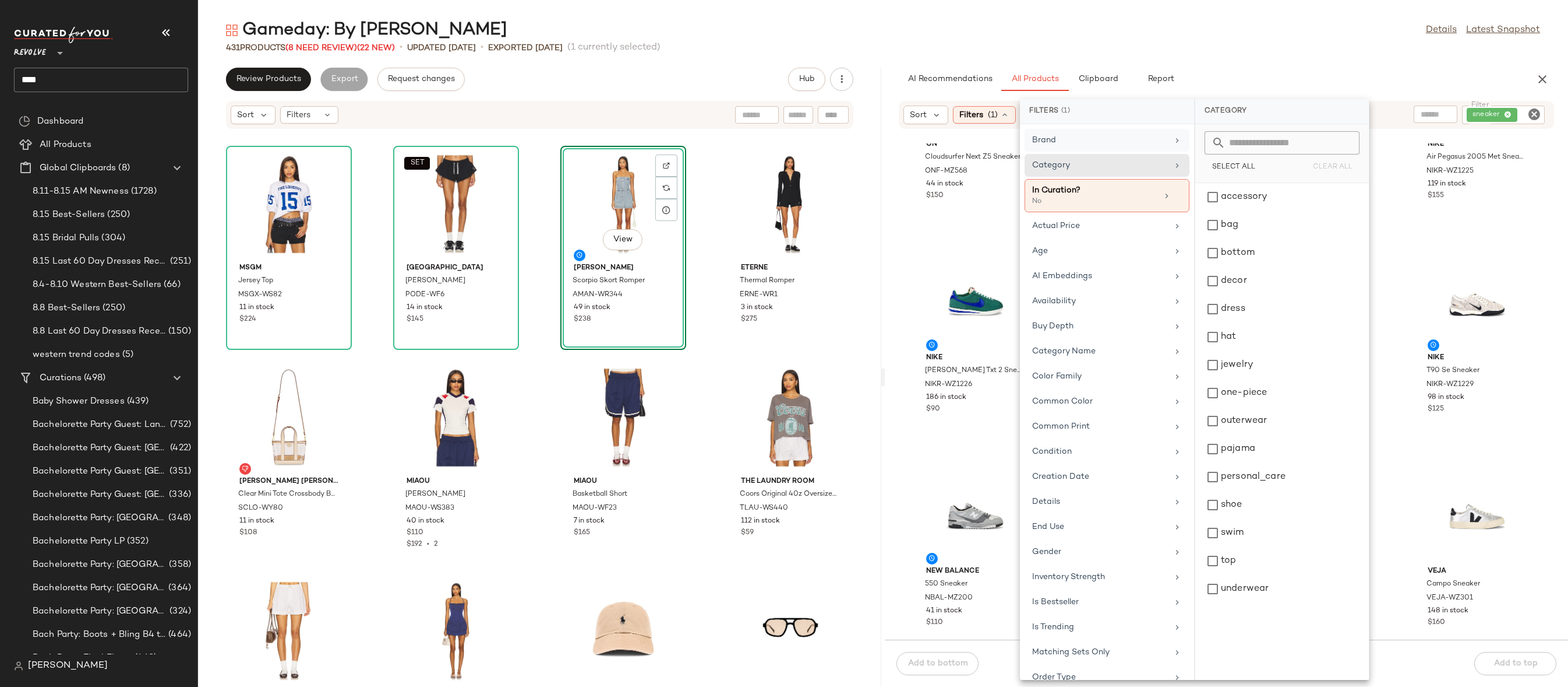
click at [1123, 146] on div "Brand" at bounding box center [1100, 140] width 136 height 12
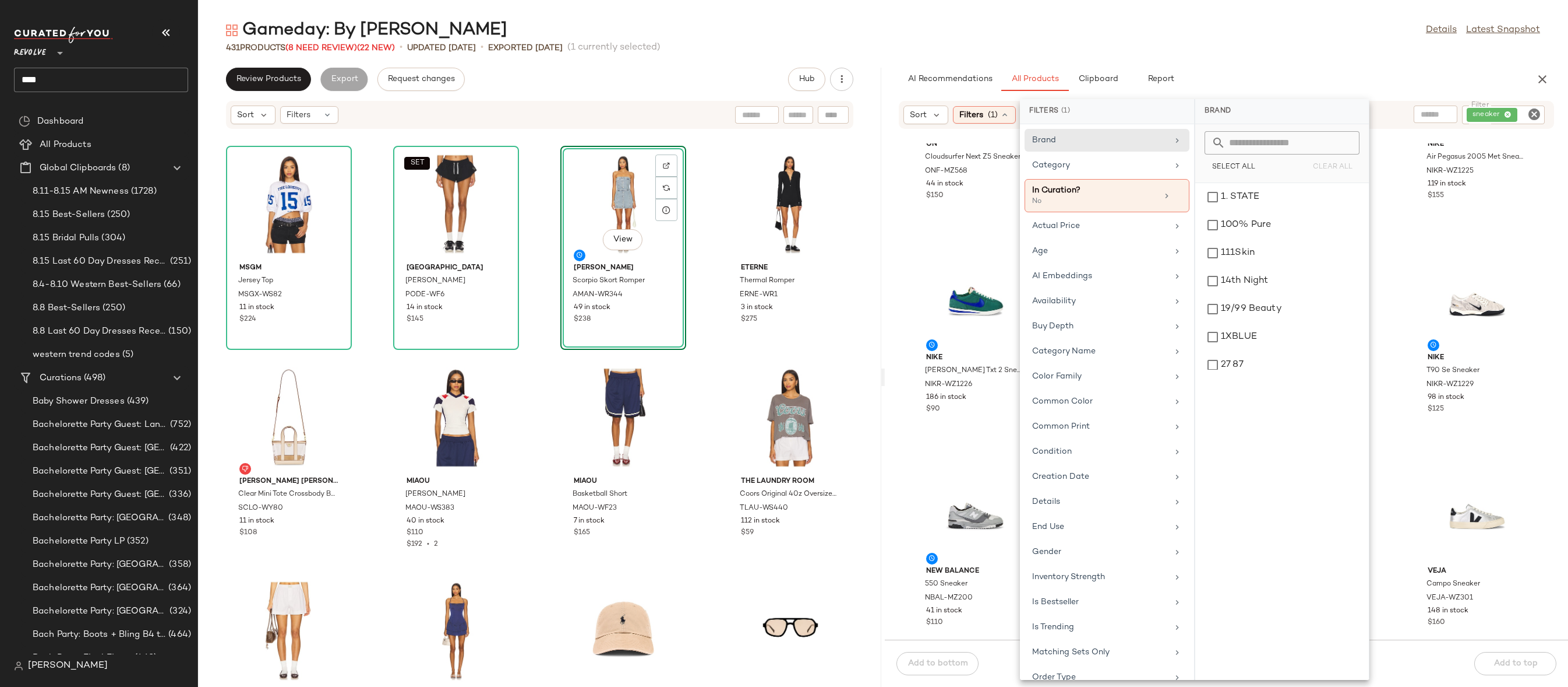
click at [1246, 146] on input "text" at bounding box center [1289, 143] width 127 height 23
type input "****"
click at [1268, 211] on div "adidas Originals" at bounding box center [1282, 225] width 164 height 28
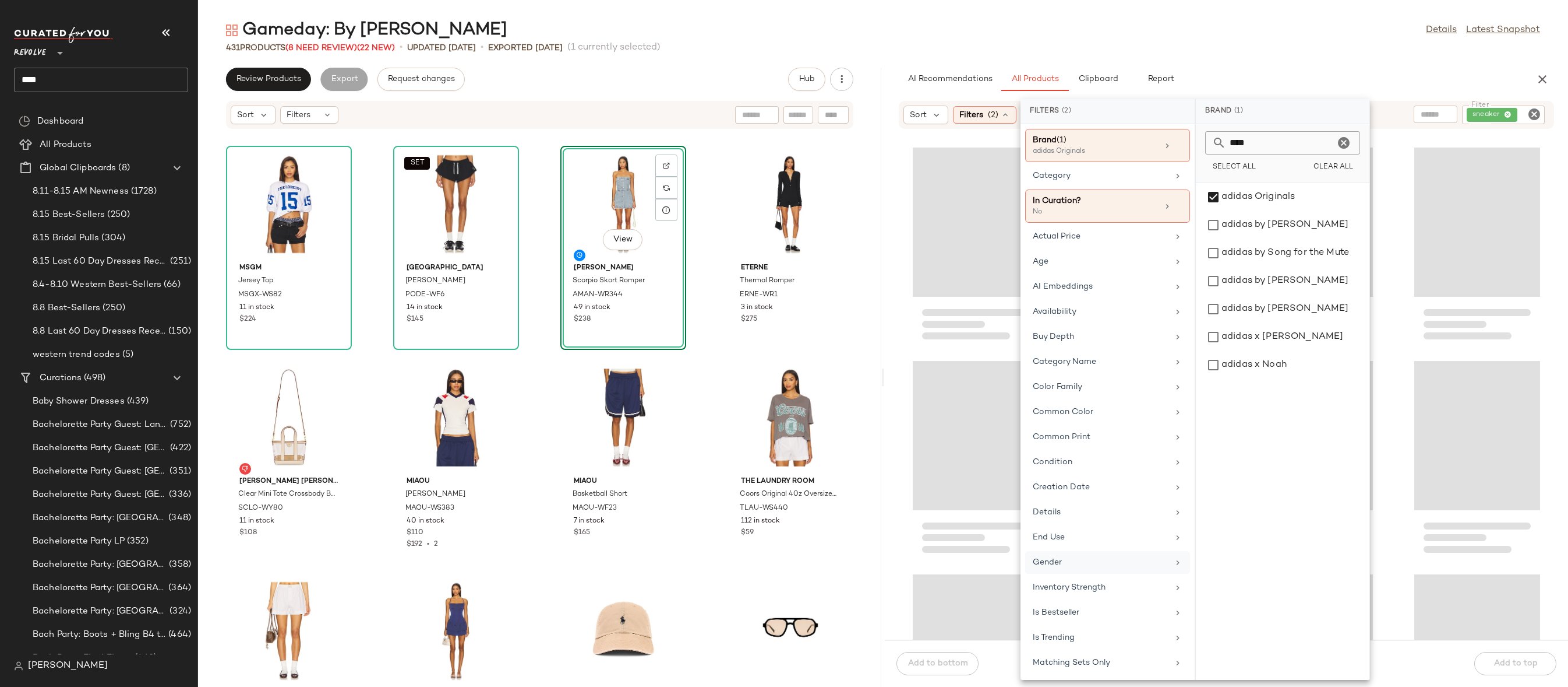
click at [1067, 559] on div "Gender" at bounding box center [1101, 562] width 136 height 12
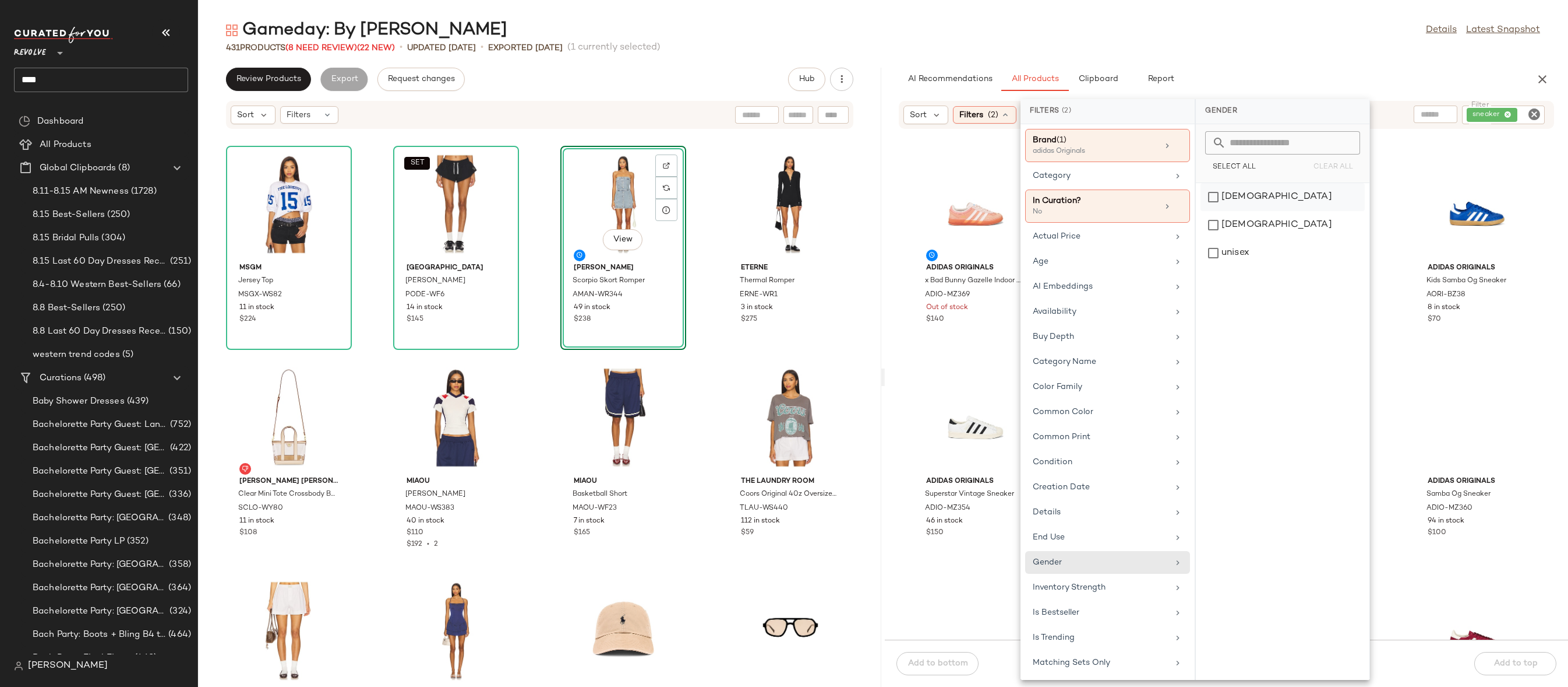
click at [1244, 211] on div "[DEMOGRAPHIC_DATA]" at bounding box center [1283, 225] width 164 height 28
click at [1107, 187] on div "Brand (1) adidas Originals Category In Curation? No Actual Price Age AI Embeddi…" at bounding box center [1108, 402] width 174 height 556
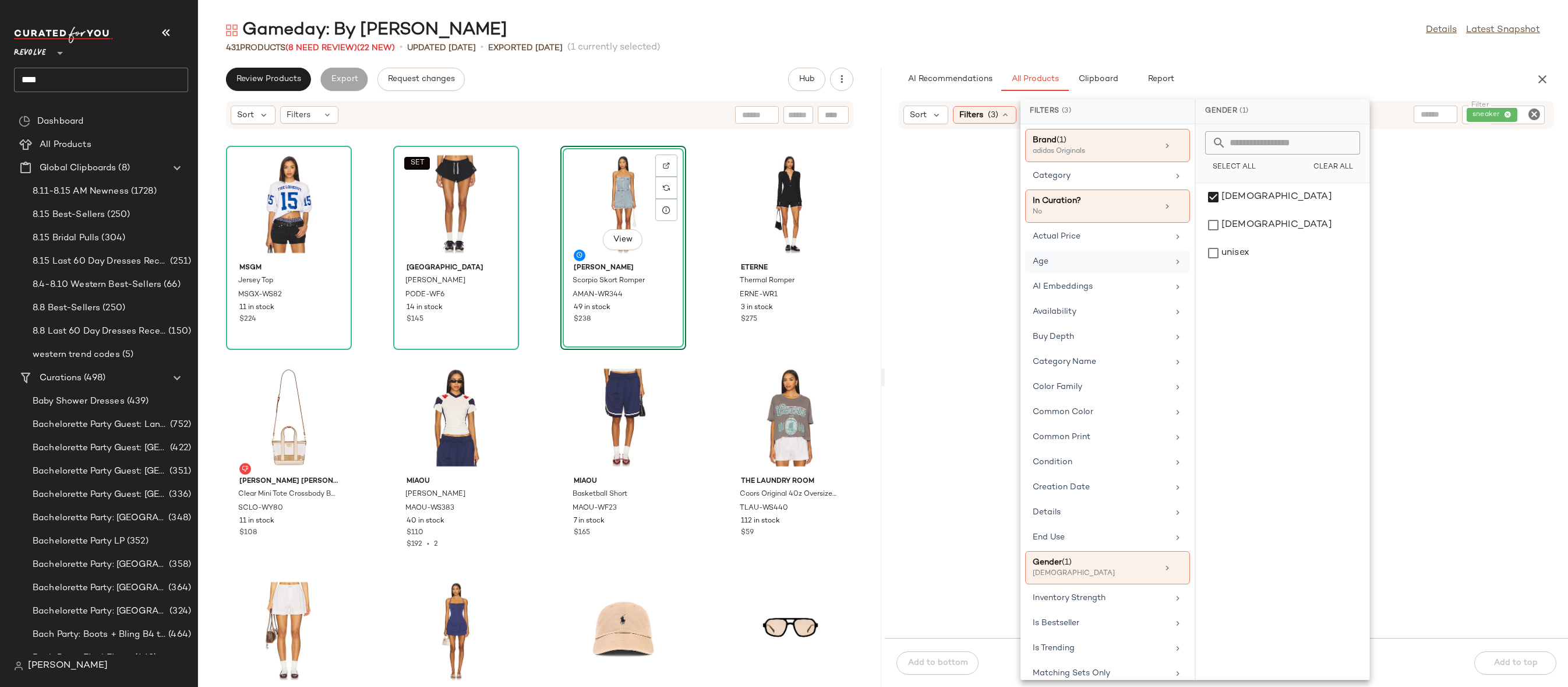
click at [1083, 258] on div "Age" at bounding box center [1101, 261] width 136 height 12
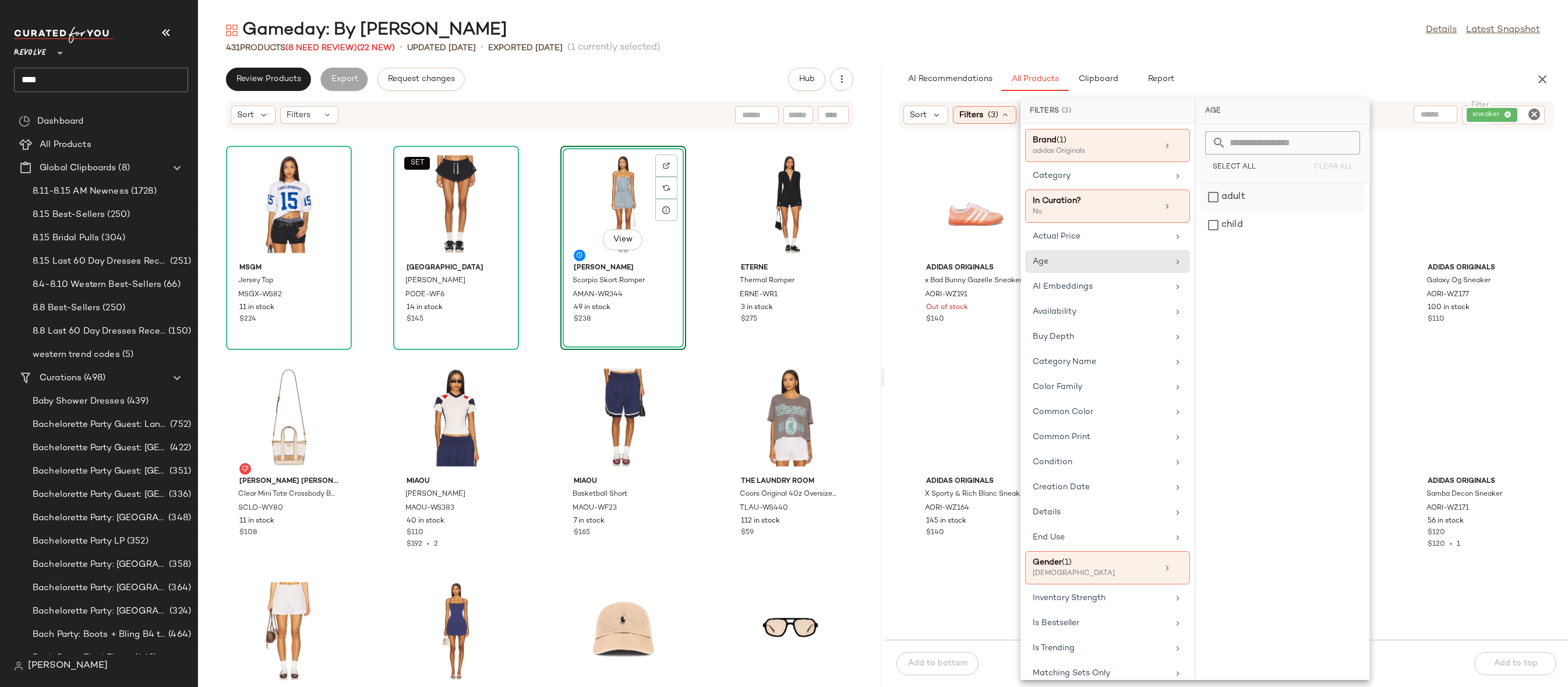
click at [1239, 211] on div "adult" at bounding box center [1283, 225] width 164 height 28
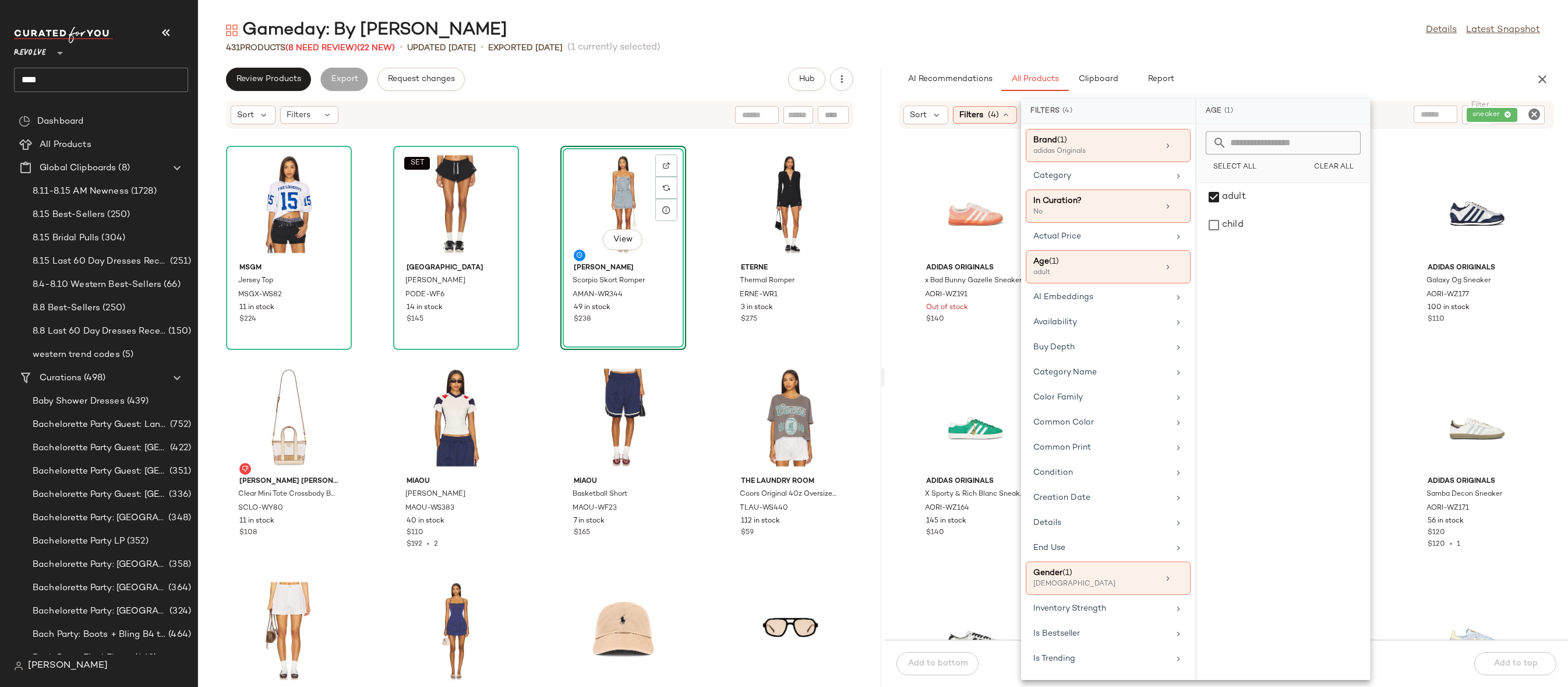
click at [1283, 18] on div "Gameday: By Vibe Details Latest Snapshot" at bounding box center [884, 30] width 1370 height 23
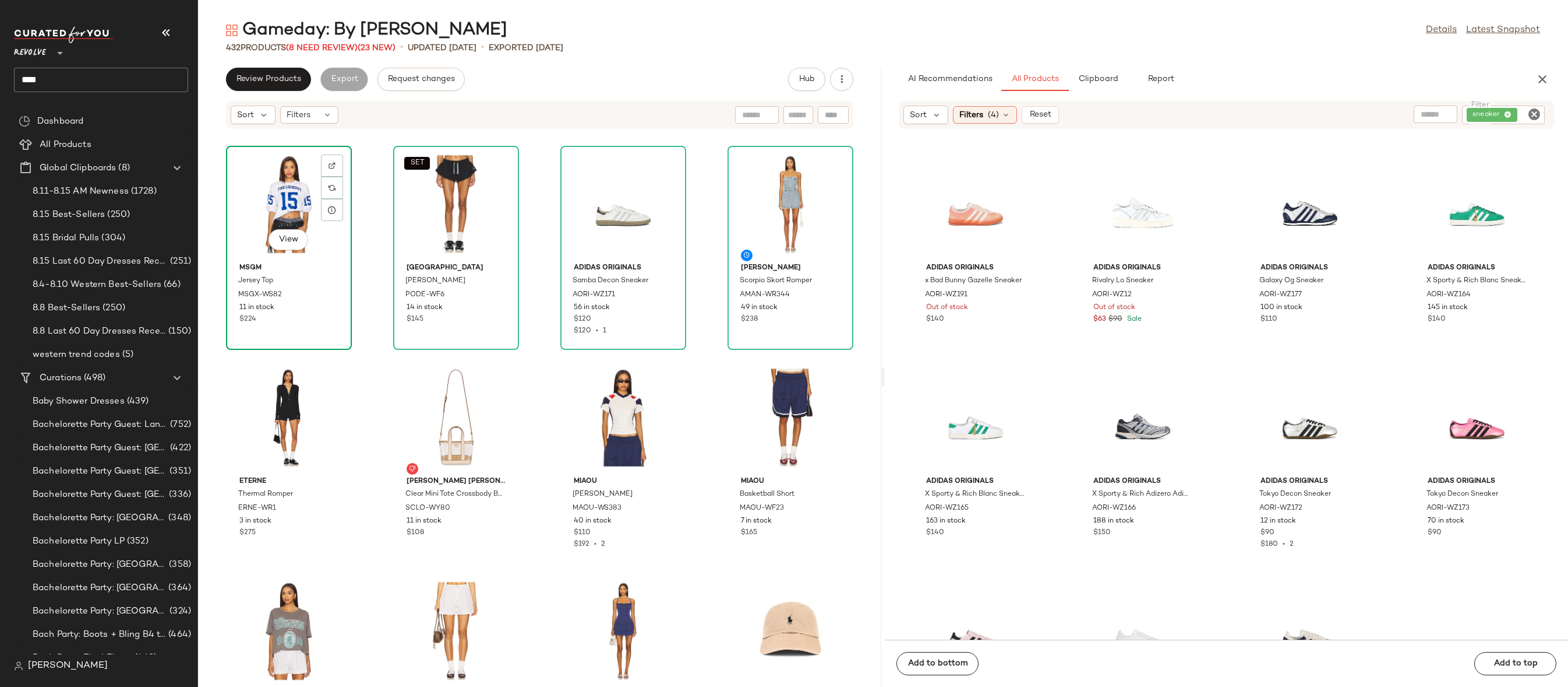
click at [283, 175] on div "View" at bounding box center [289, 203] width 118 height 108
click at [470, 187] on div "SET View" at bounding box center [456, 203] width 118 height 108
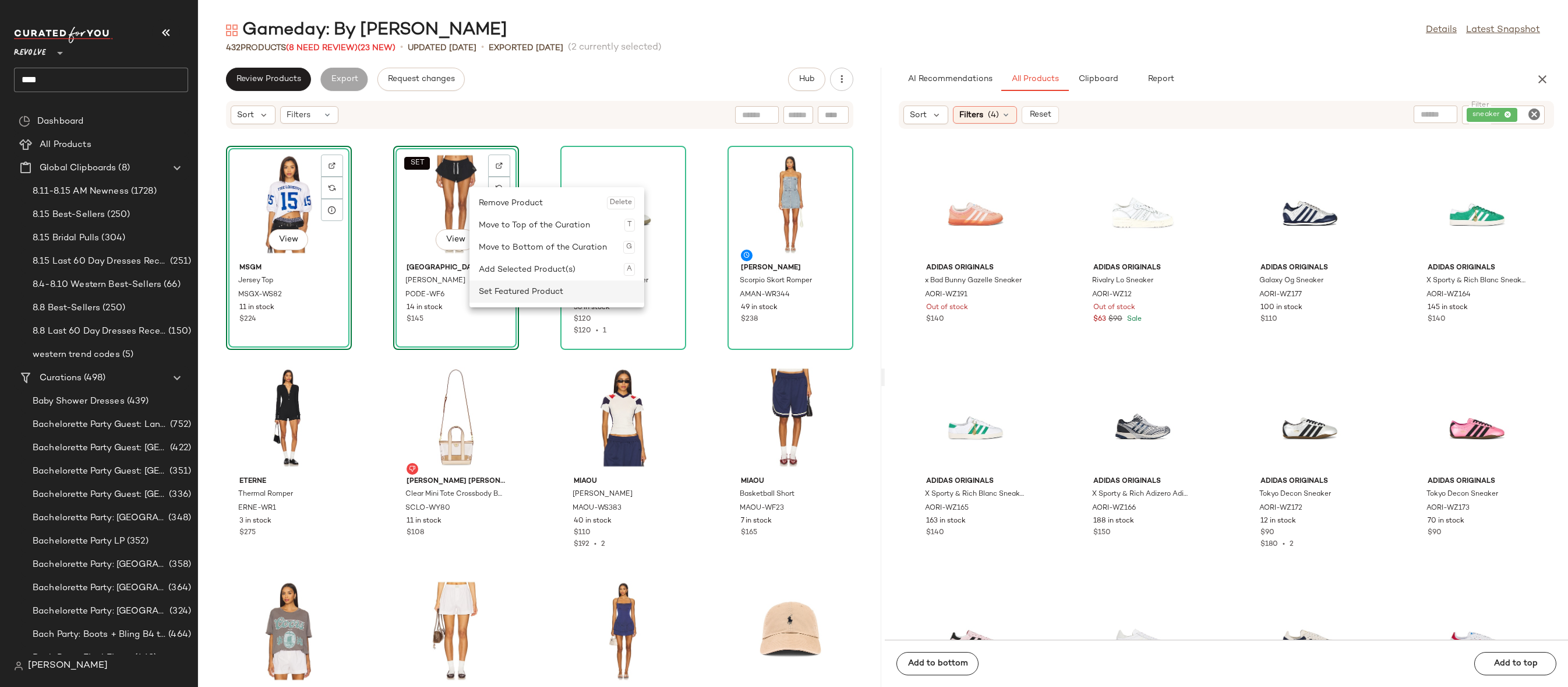
click at [501, 289] on div "Set Featured Product" at bounding box center [557, 291] width 156 height 22
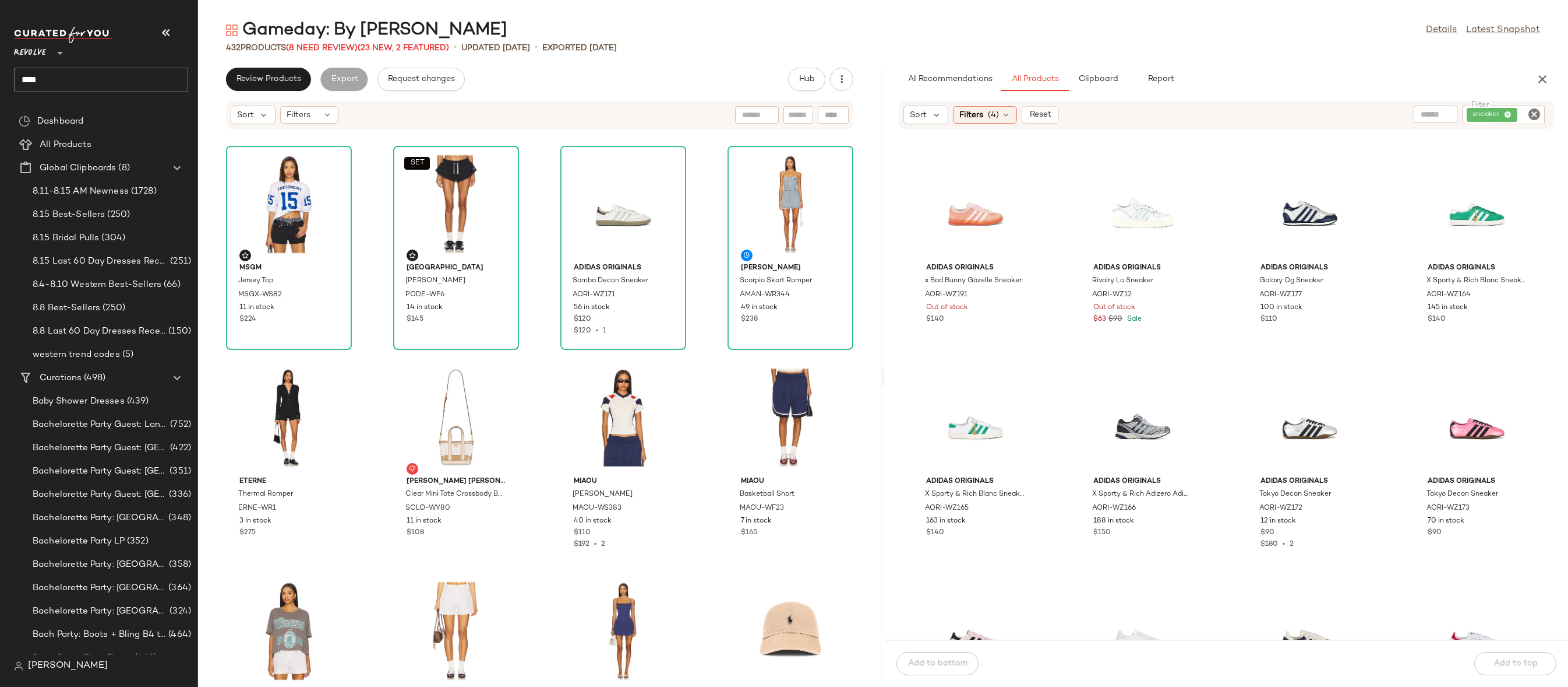
click at [1202, 21] on div "Gameday: By Vibe Details Latest Snapshot" at bounding box center [884, 30] width 1370 height 23
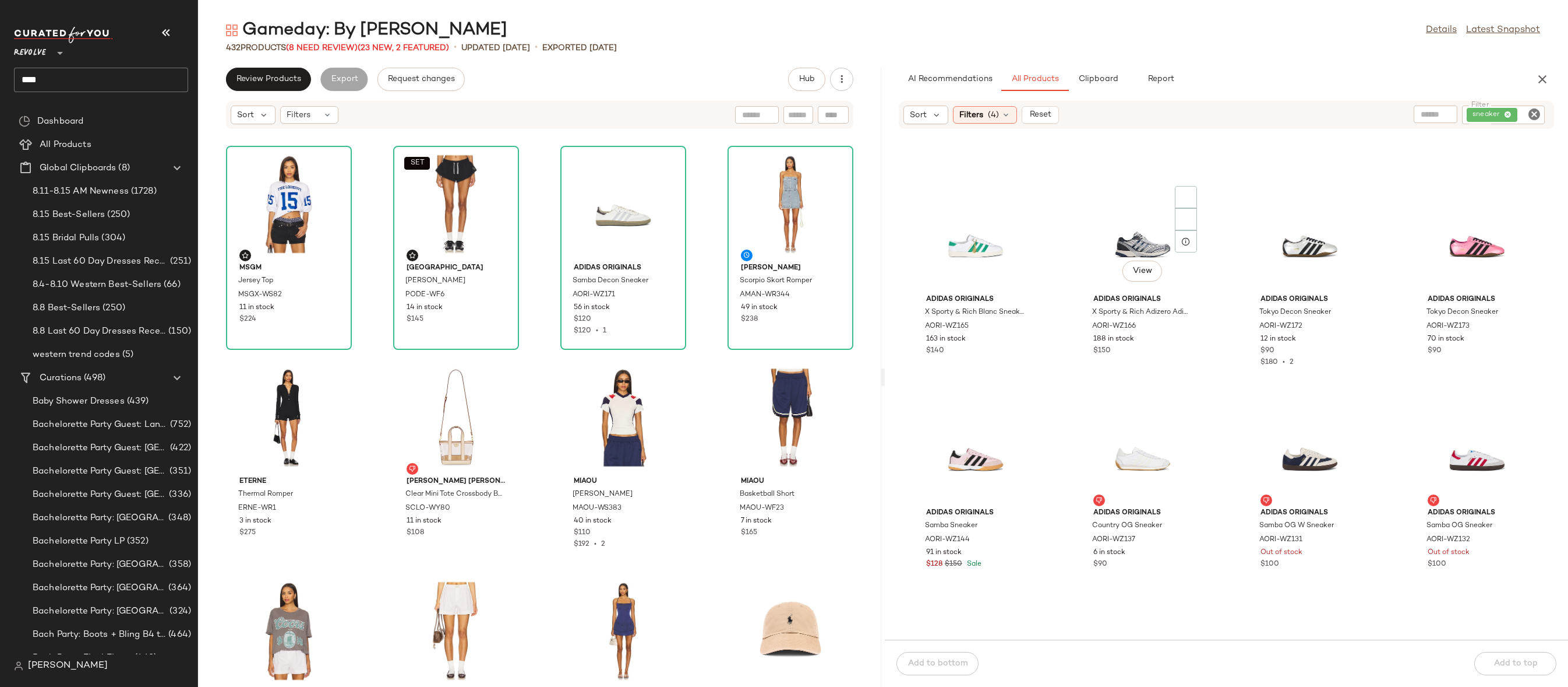
scroll to position [374, 0]
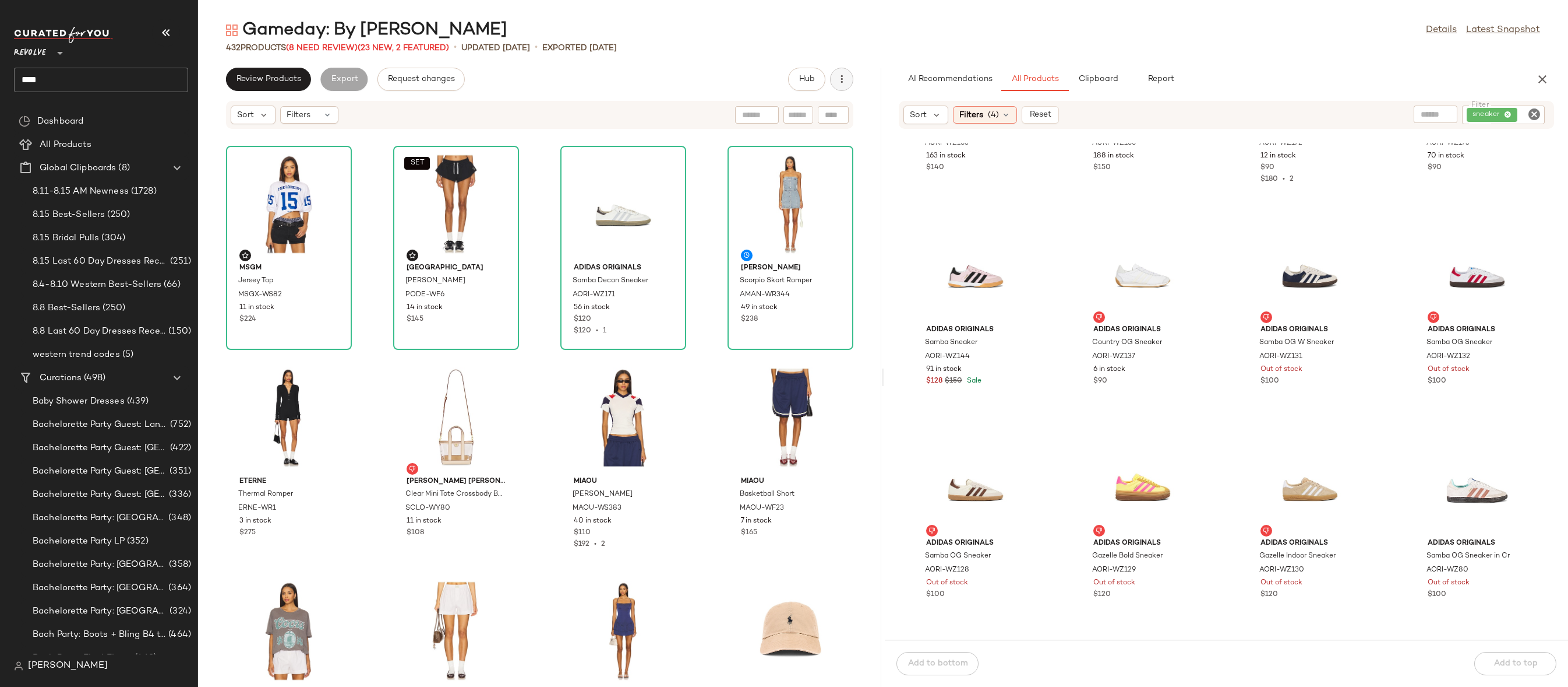
click at [847, 86] on button "button" at bounding box center [842, 79] width 23 height 23
click at [799, 175] on div "Clear Suggested Products" at bounding box center [781, 168] width 145 height 28
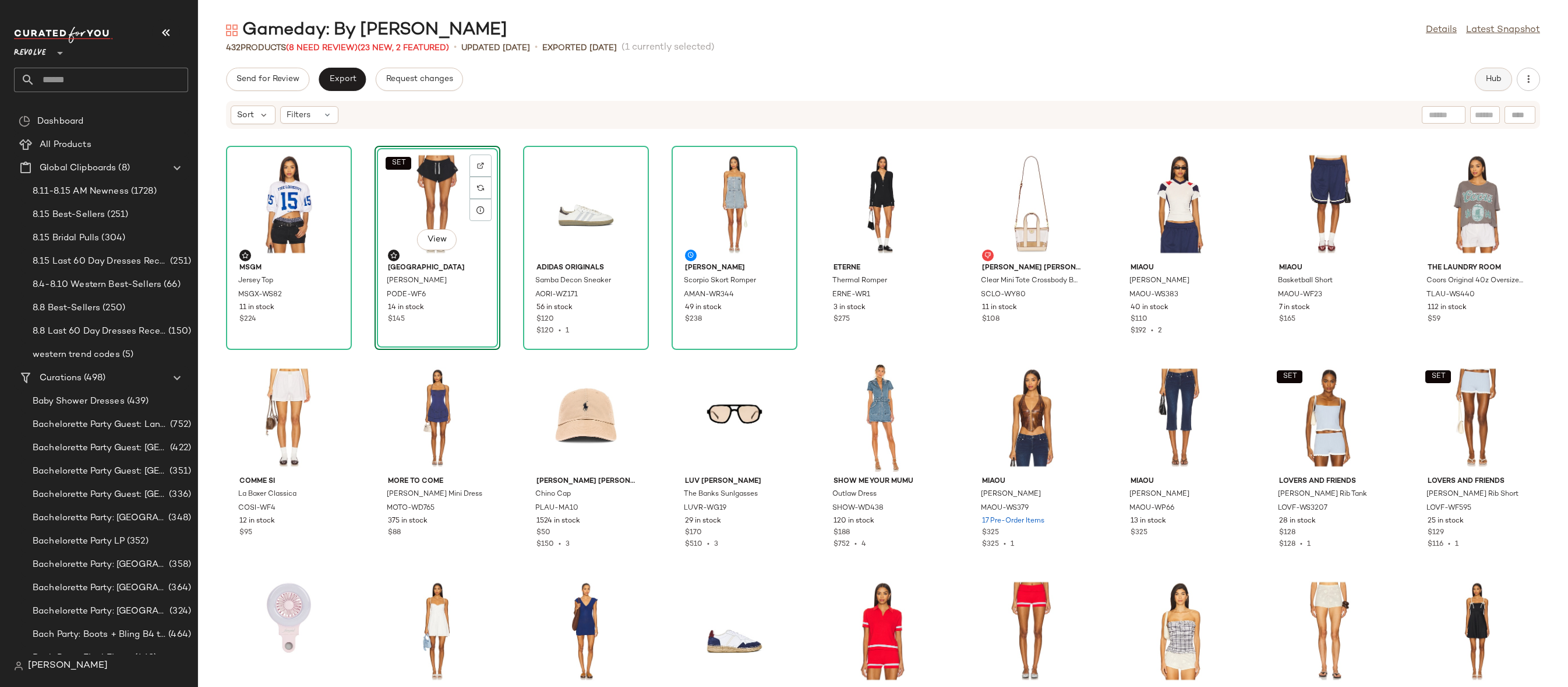
click at [1487, 80] on span "Hub" at bounding box center [1494, 79] width 16 height 9
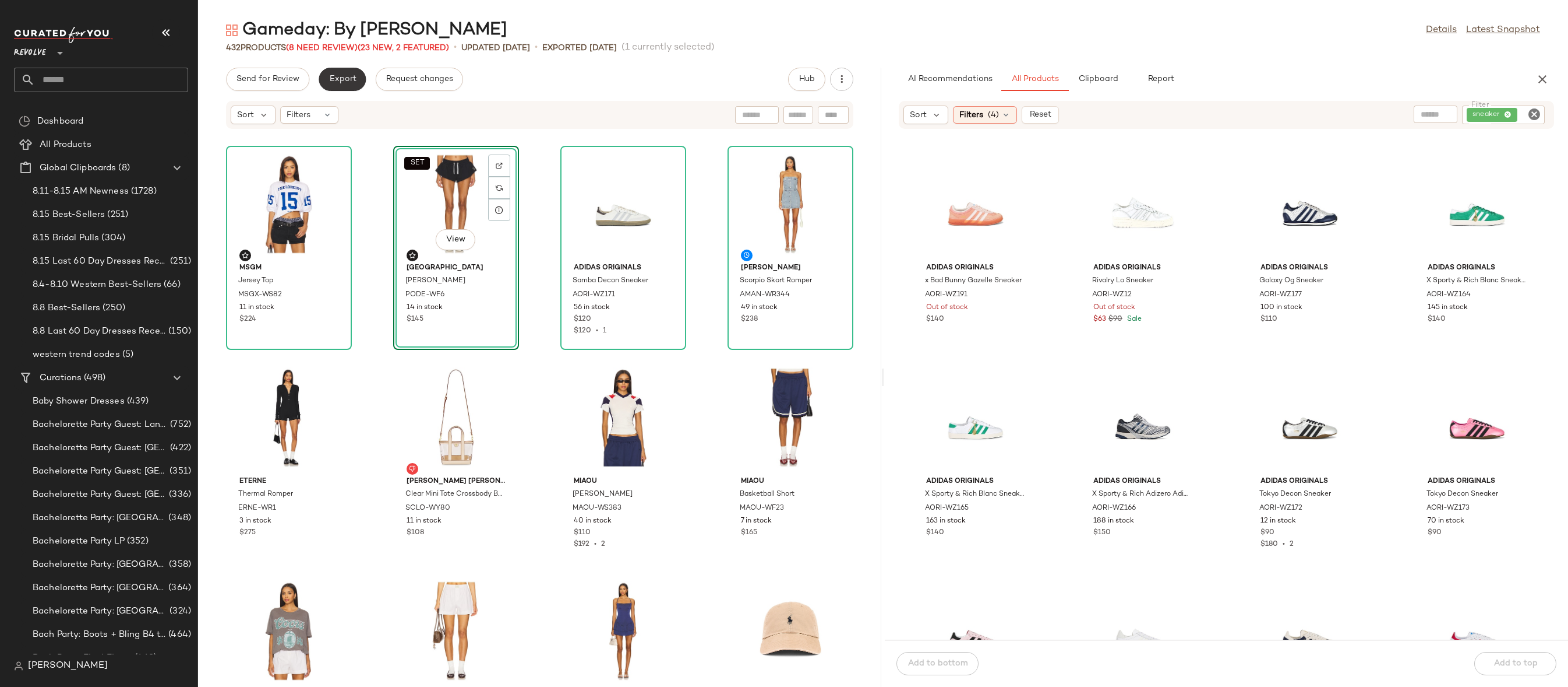
click at [334, 80] on span "Export" at bounding box center [342, 79] width 28 height 9
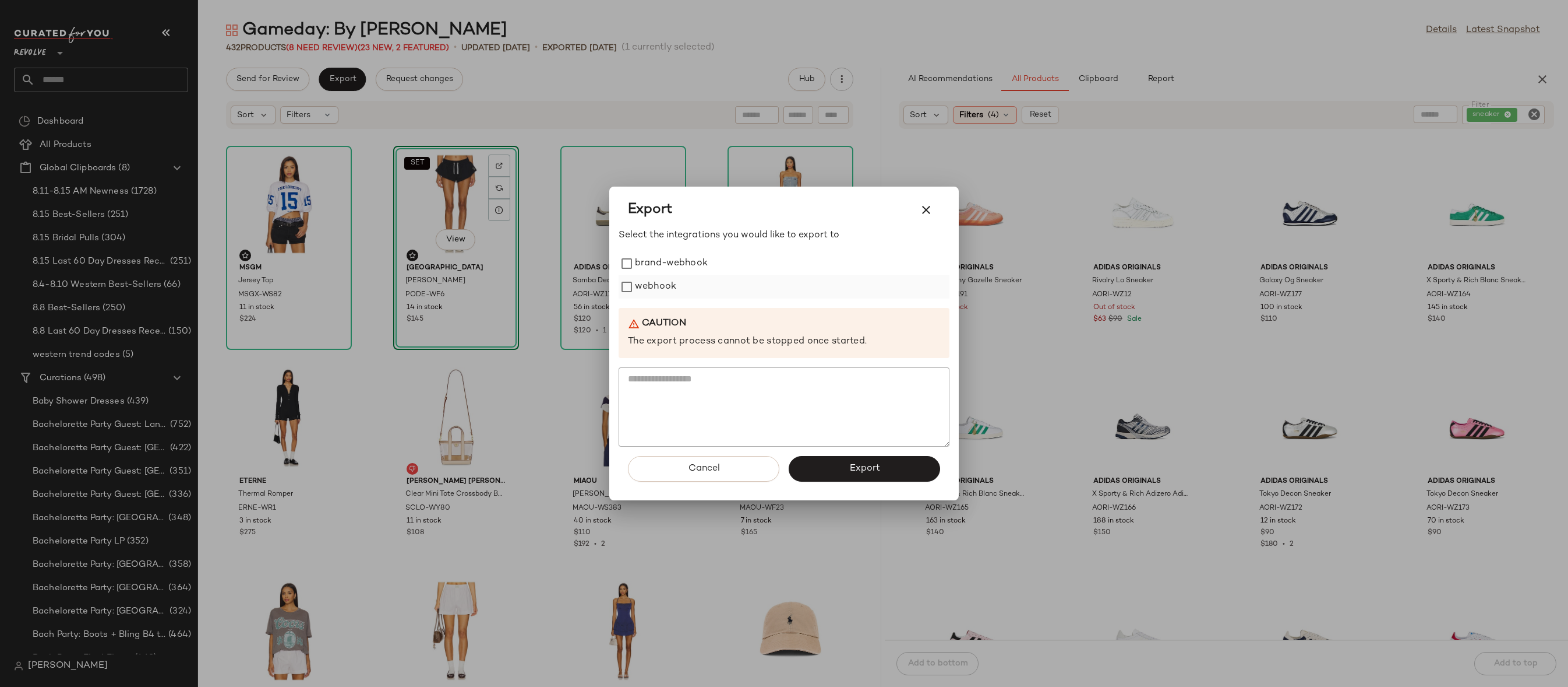
click at [636, 288] on label "webhook" at bounding box center [655, 286] width 41 height 23
click at [801, 467] on button "Export" at bounding box center [864, 469] width 152 height 26
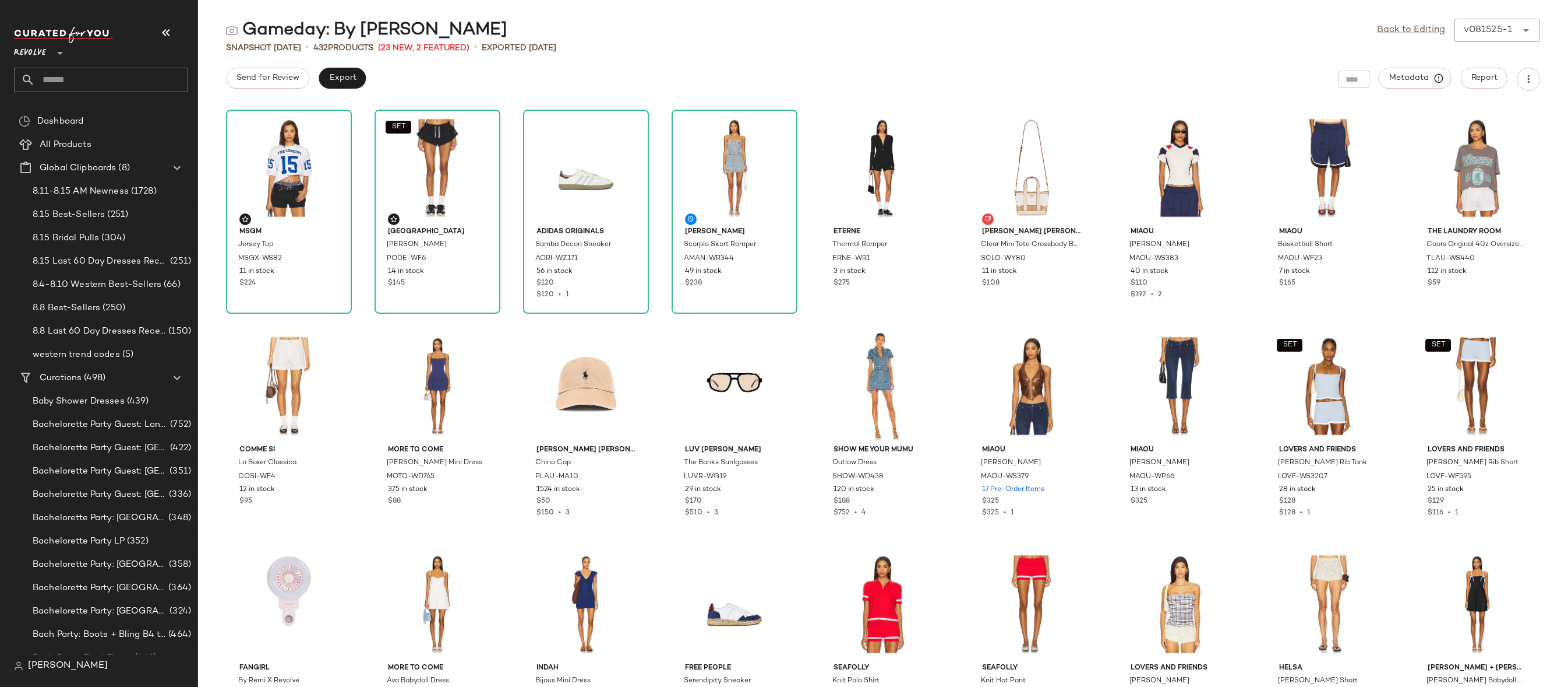
click at [113, 87] on input "text" at bounding box center [111, 79] width 153 height 25
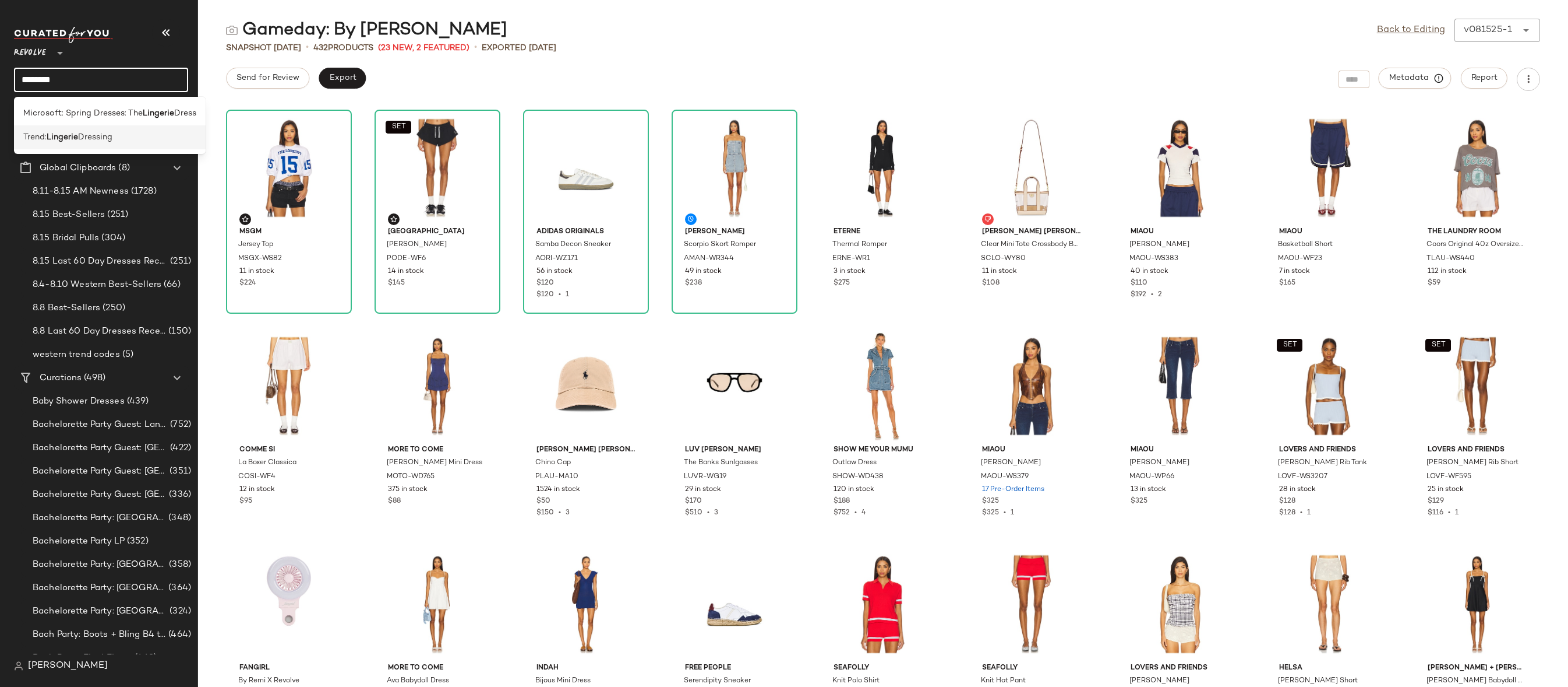
type input "********"
click at [113, 136] on span "Dressing" at bounding box center [95, 137] width 35 height 12
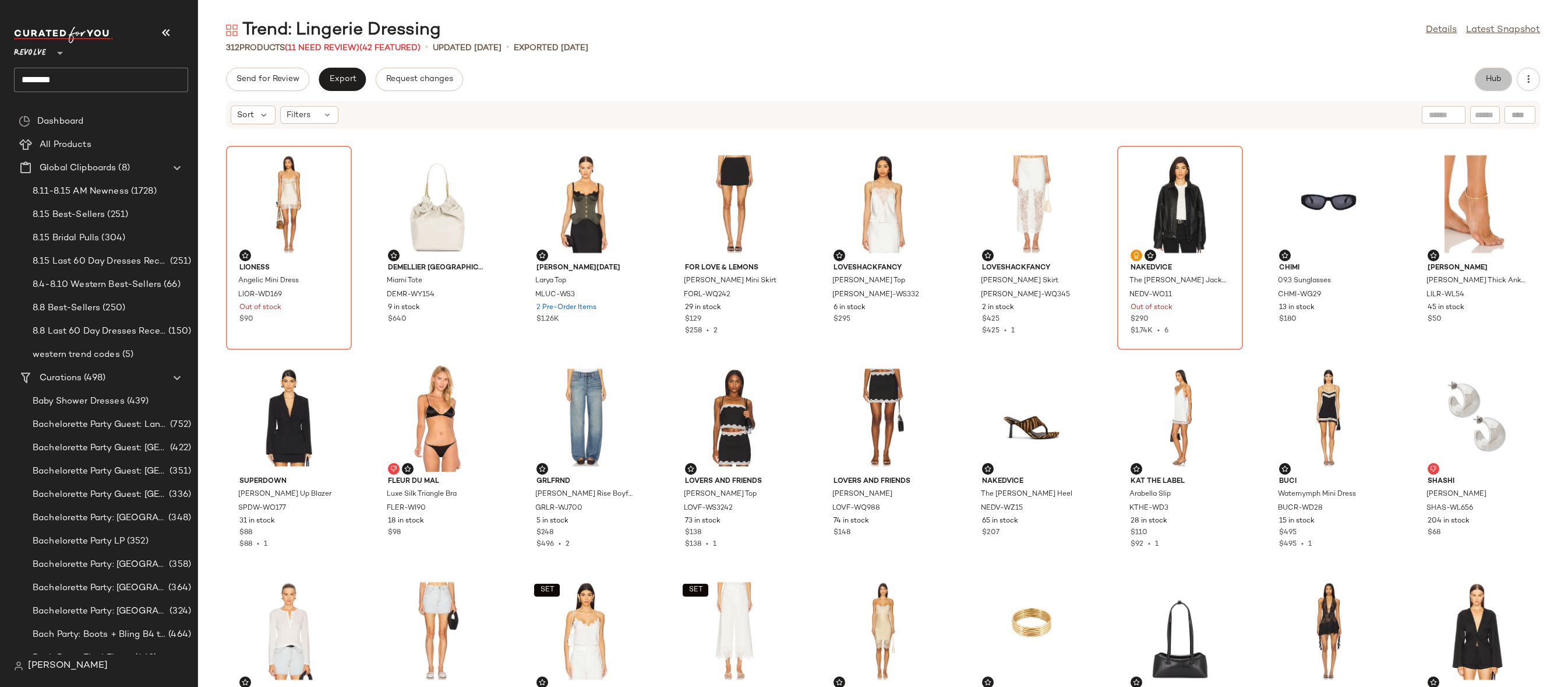
click at [1488, 84] on button "Hub" at bounding box center [1494, 79] width 38 height 23
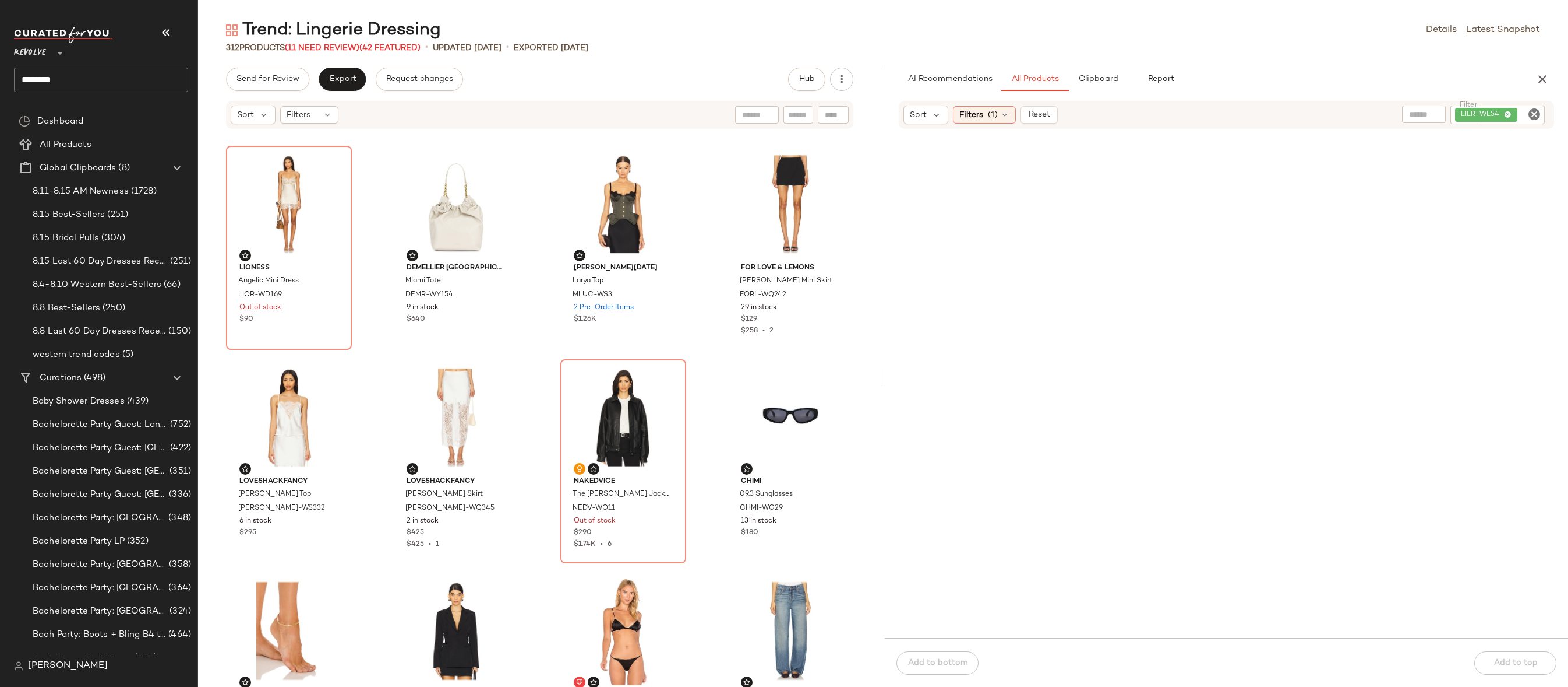
click at [1546, 113] on div "Filter LILR-WL54 Filter" at bounding box center [1476, 115] width 147 height 18
click at [1533, 113] on icon "Clear Filter" at bounding box center [1535, 114] width 14 height 14
paste input "**********"
type input "**********"
drag, startPoint x: 952, startPoint y: 235, endPoint x: 930, endPoint y: 235, distance: 22.0
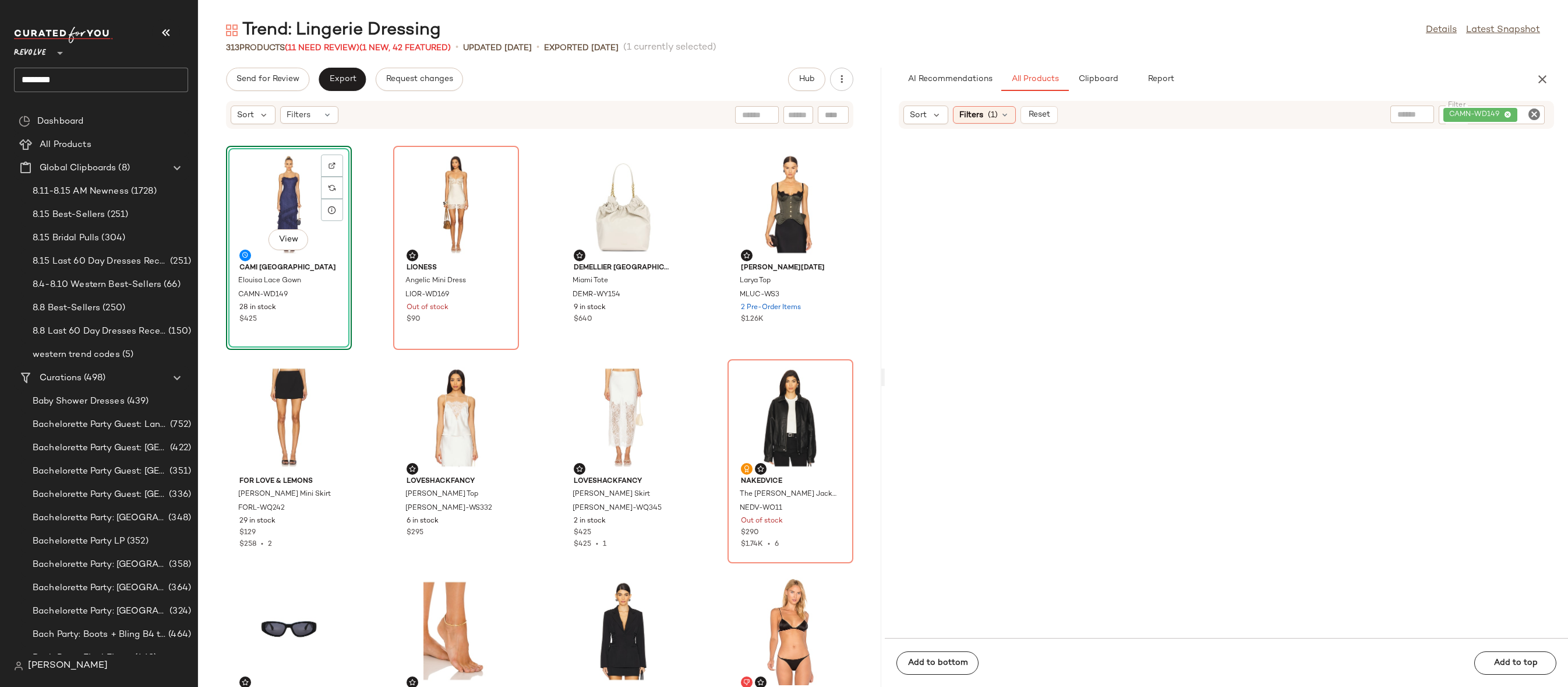
click at [1540, 116] on icon "Clear Filter" at bounding box center [1535, 114] width 14 height 14
paste input "**********"
type input "**********"
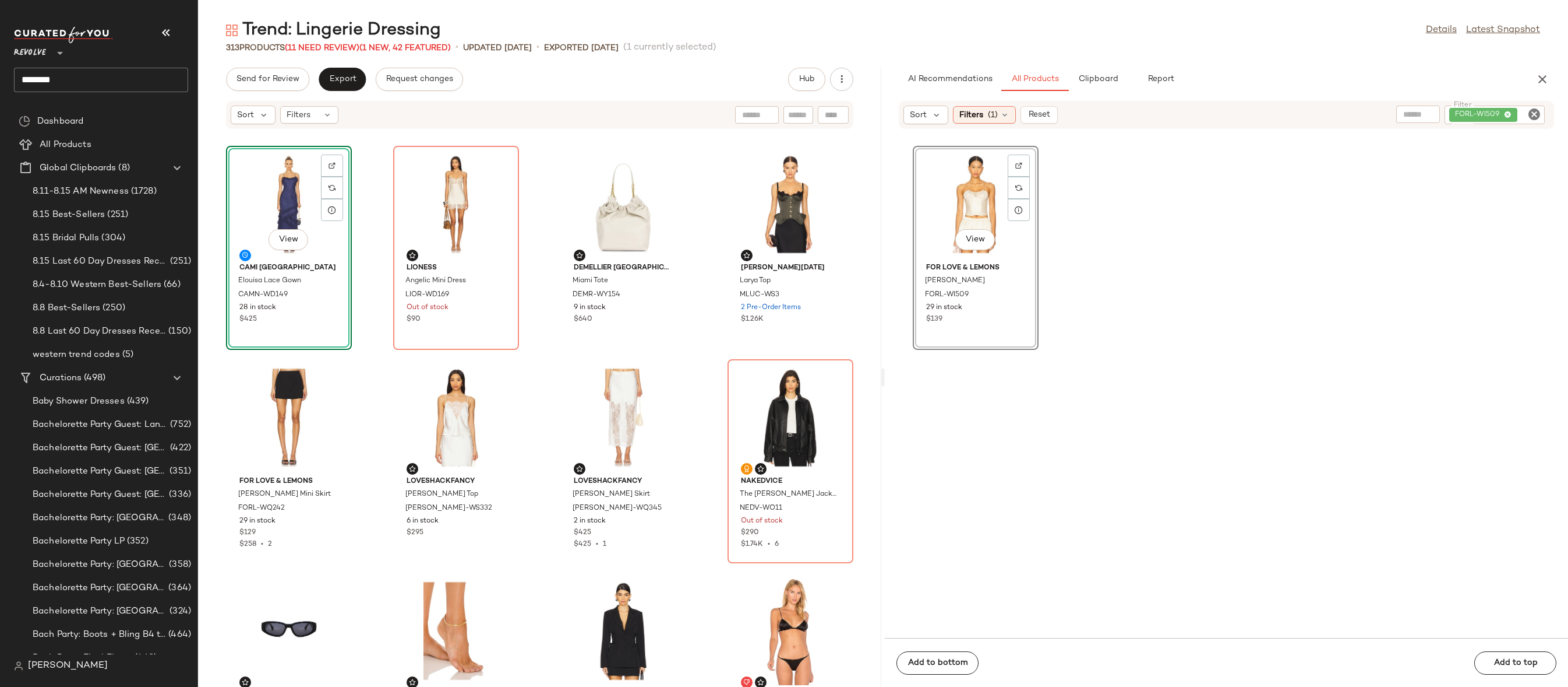
drag, startPoint x: 969, startPoint y: 182, endPoint x: 379, endPoint y: 223, distance: 591.4
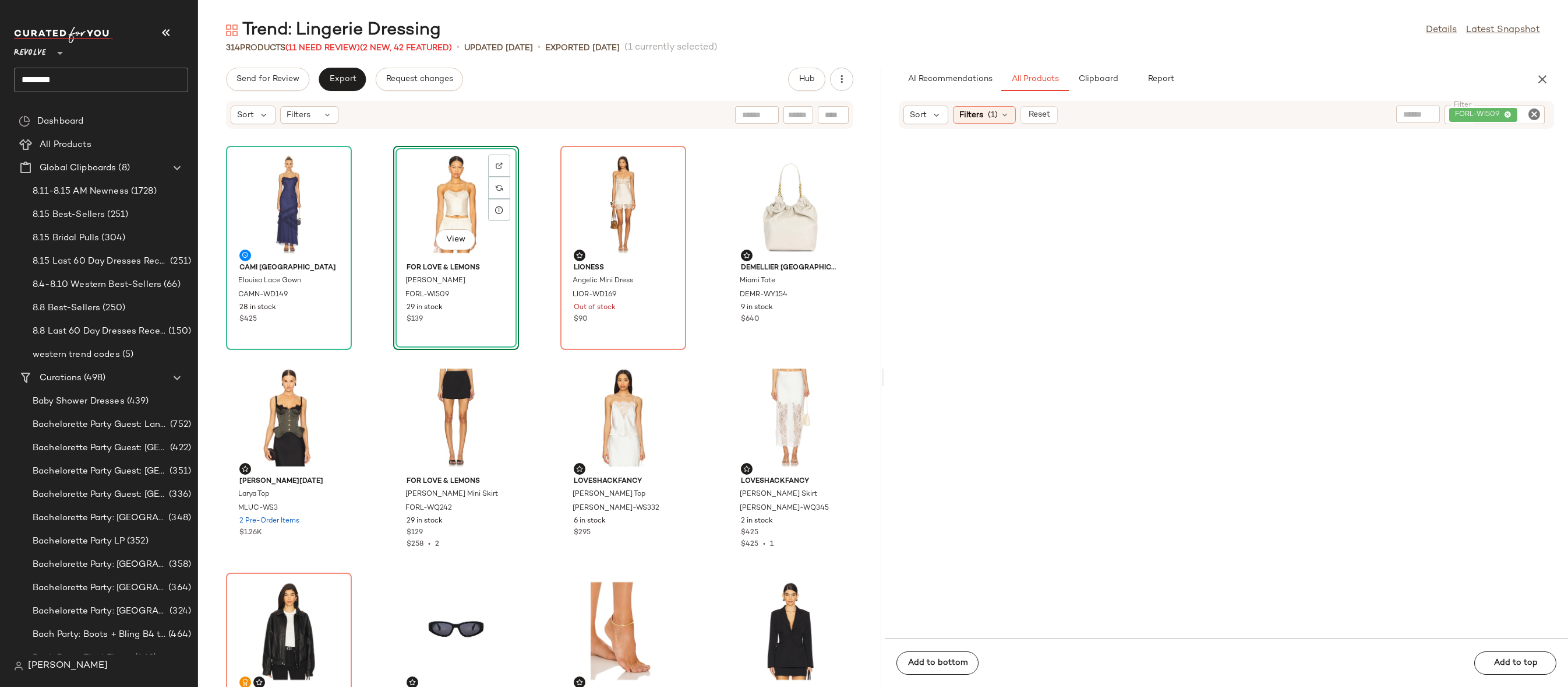
click at [1534, 115] on icon "Clear Filter" at bounding box center [1535, 114] width 14 height 14
paste input "*********"
type input "*********"
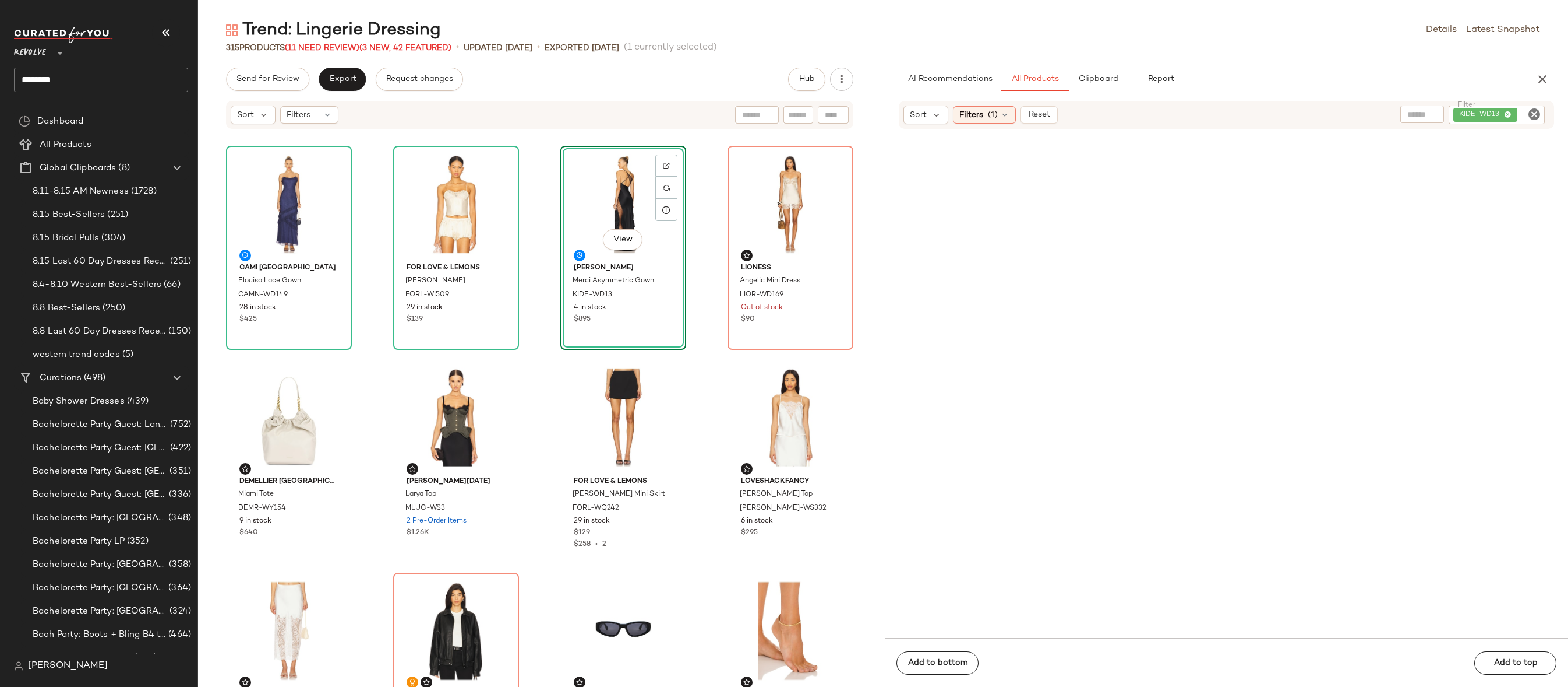
click at [1529, 114] on icon "Clear Filter" at bounding box center [1535, 114] width 14 height 14
paste input "********"
type input "********"
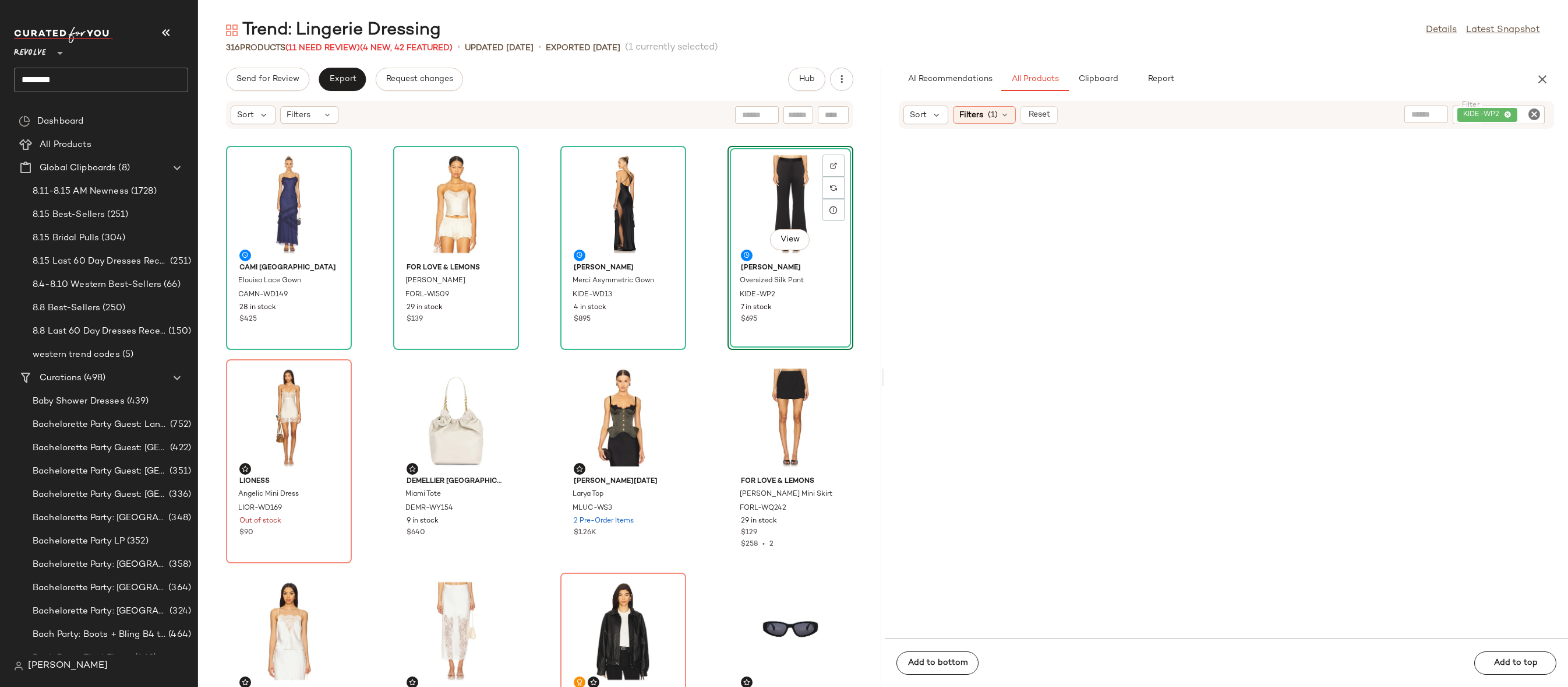
drag, startPoint x: 971, startPoint y: 184, endPoint x: 576, endPoint y: 4, distance: 434.1
click at [1540, 111] on icon "Clear Filter" at bounding box center [1535, 114] width 14 height 14
paste input "*********"
type input "*********"
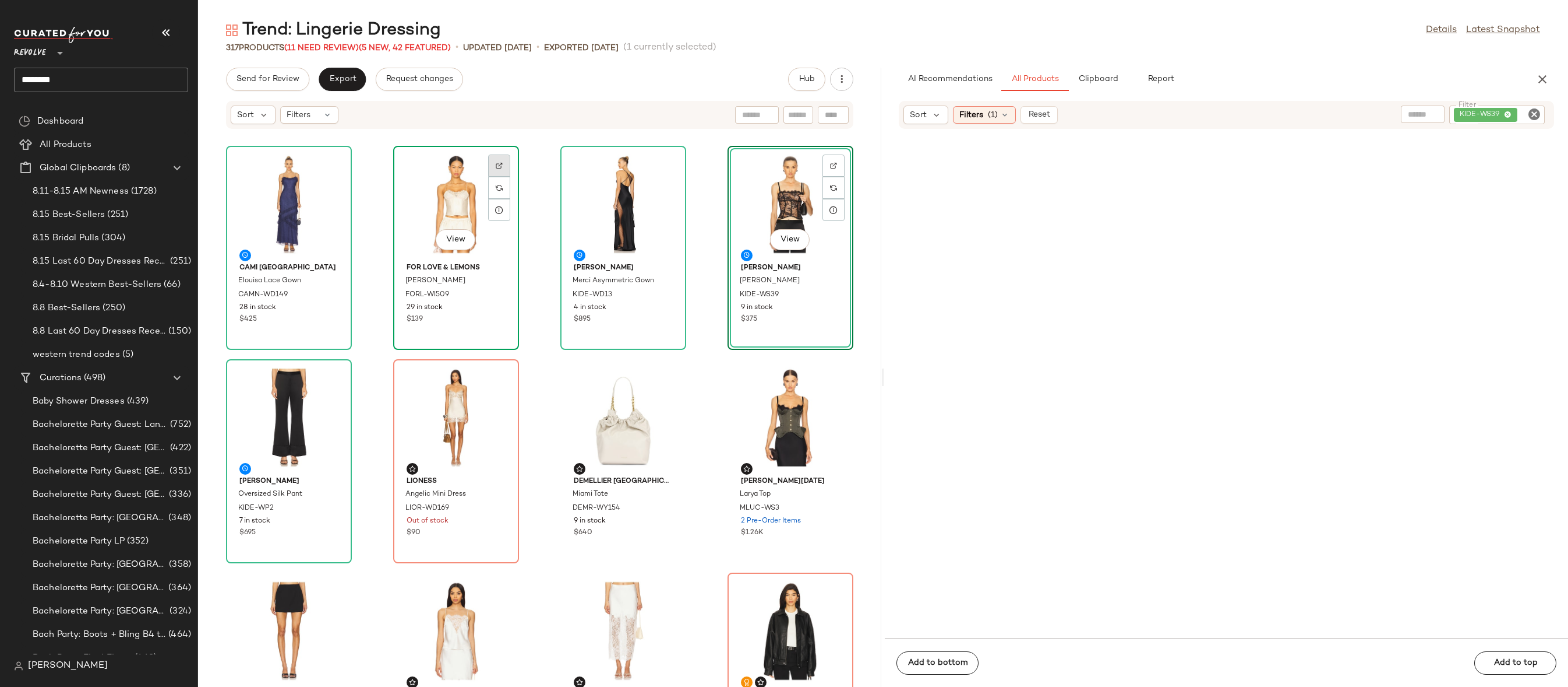
click at [500, 177] on div at bounding box center [499, 187] width 22 height 22
click at [1532, 107] on icon "Clear Filter" at bounding box center [1535, 114] width 14 height 14
paste input "**********"
type input "**********"
drag, startPoint x: 971, startPoint y: 189, endPoint x: 388, endPoint y: 424, distance: 628.6
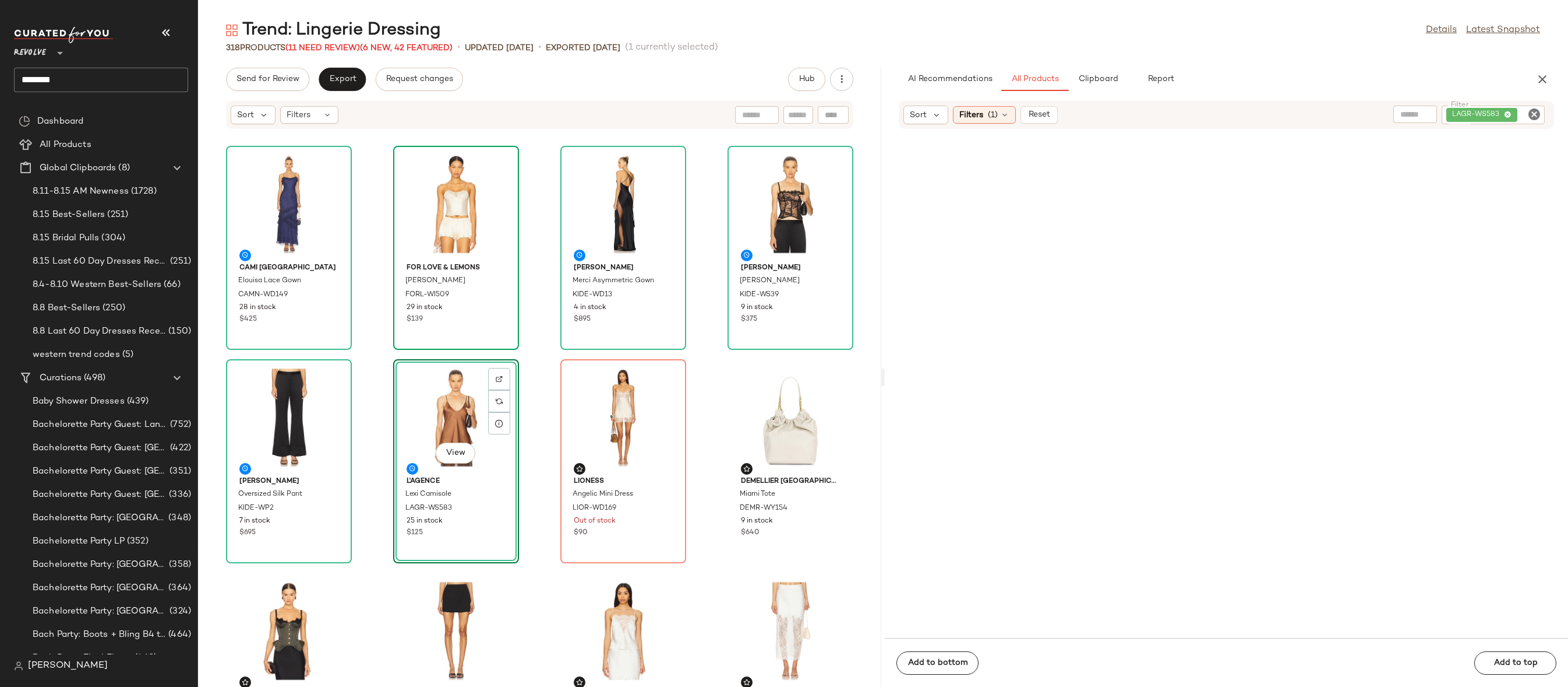
click at [1525, 116] on input "Filter" at bounding box center [1530, 115] width 21 height 12
click at [1535, 113] on icon "Clear Filter" at bounding box center [1535, 114] width 14 height 14
paste input "*********"
type input "*********"
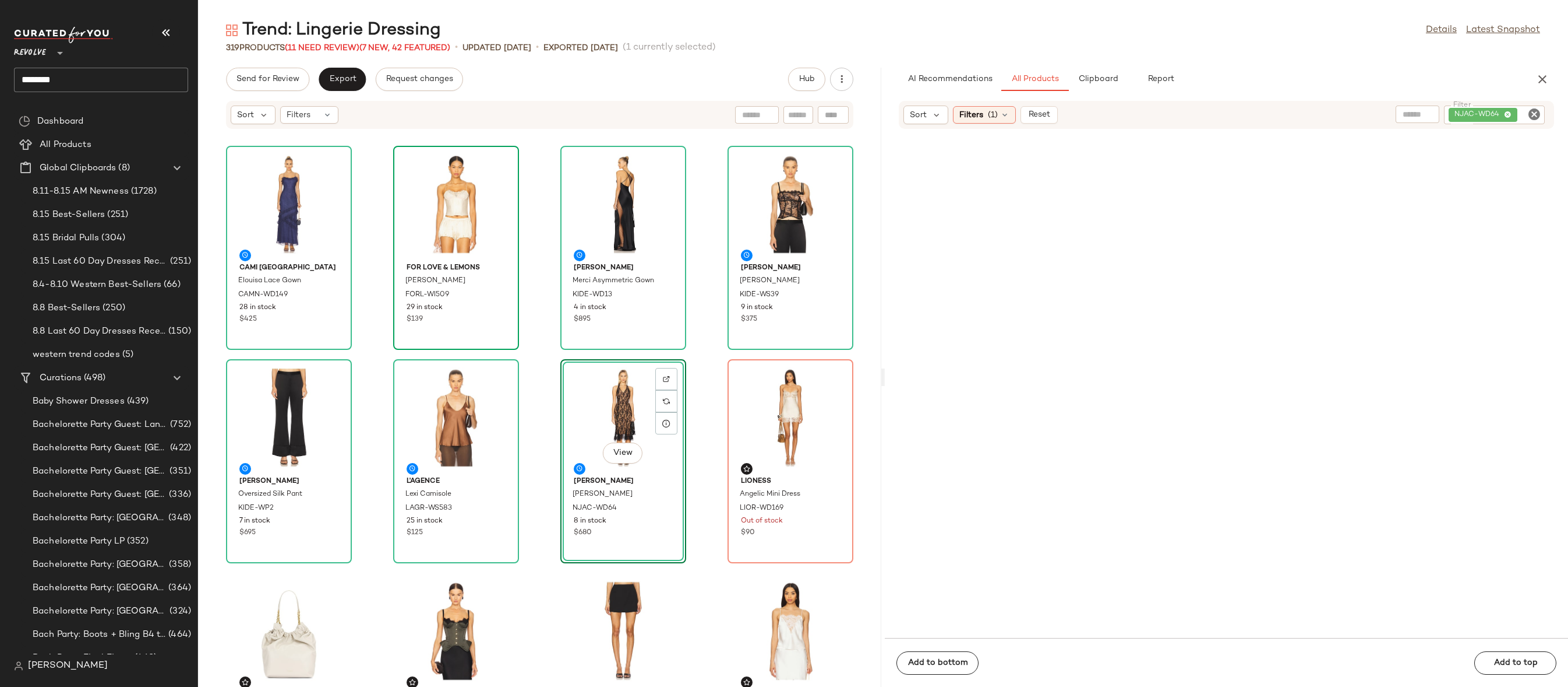
drag, startPoint x: 982, startPoint y: 179, endPoint x: 529, endPoint y: 31, distance: 476.6
click at [1528, 112] on icon "Clear Filter" at bounding box center [1535, 114] width 14 height 14
type input "*"
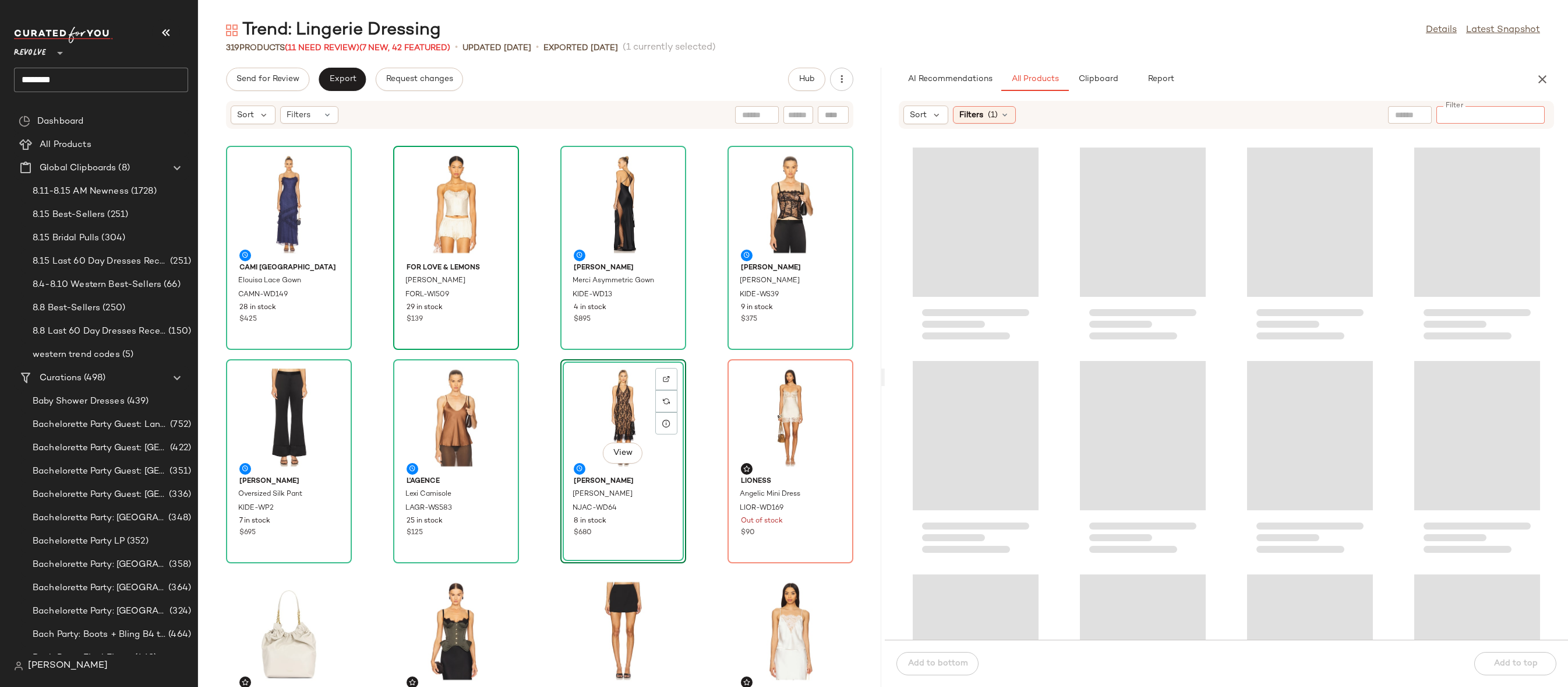
paste input "*********"
type input "*********"
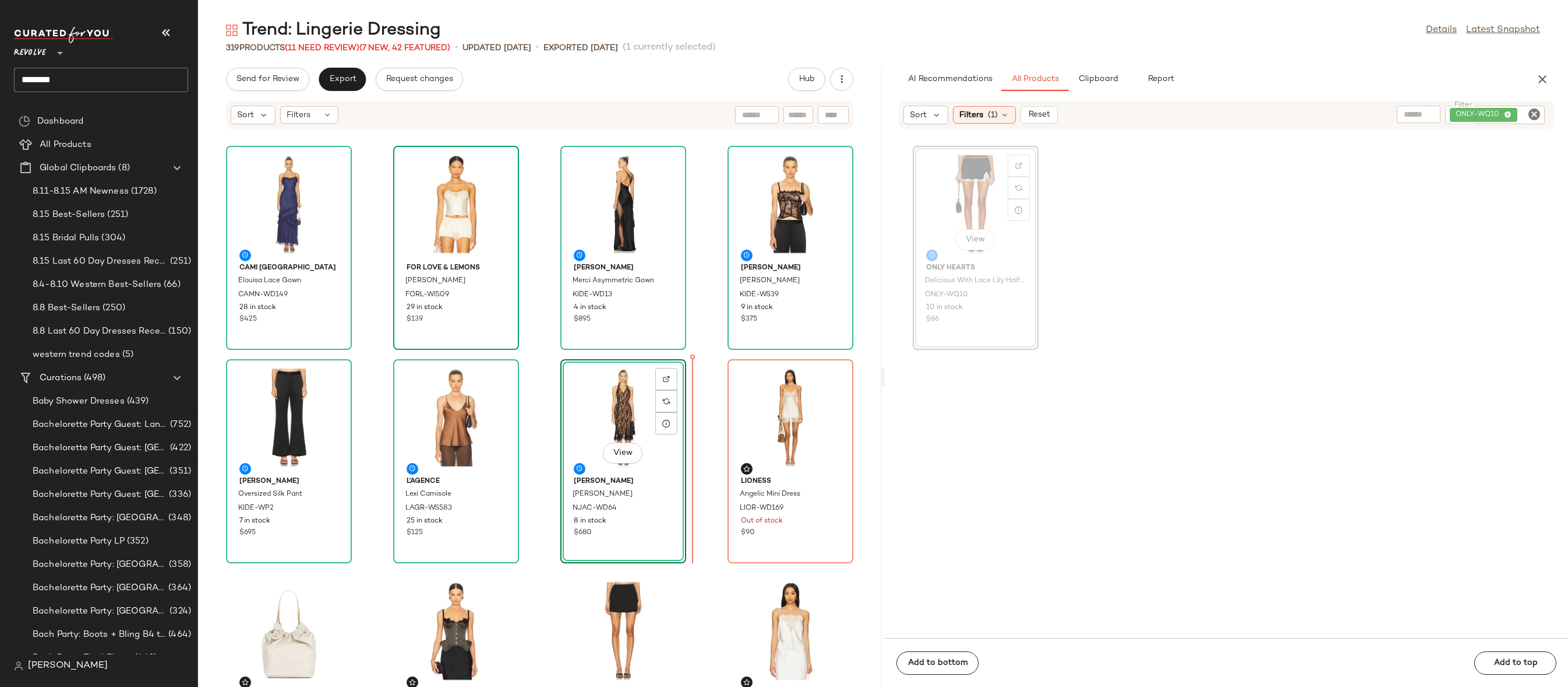
drag, startPoint x: 963, startPoint y: 194, endPoint x: 958, endPoint y: 199, distance: 7.1
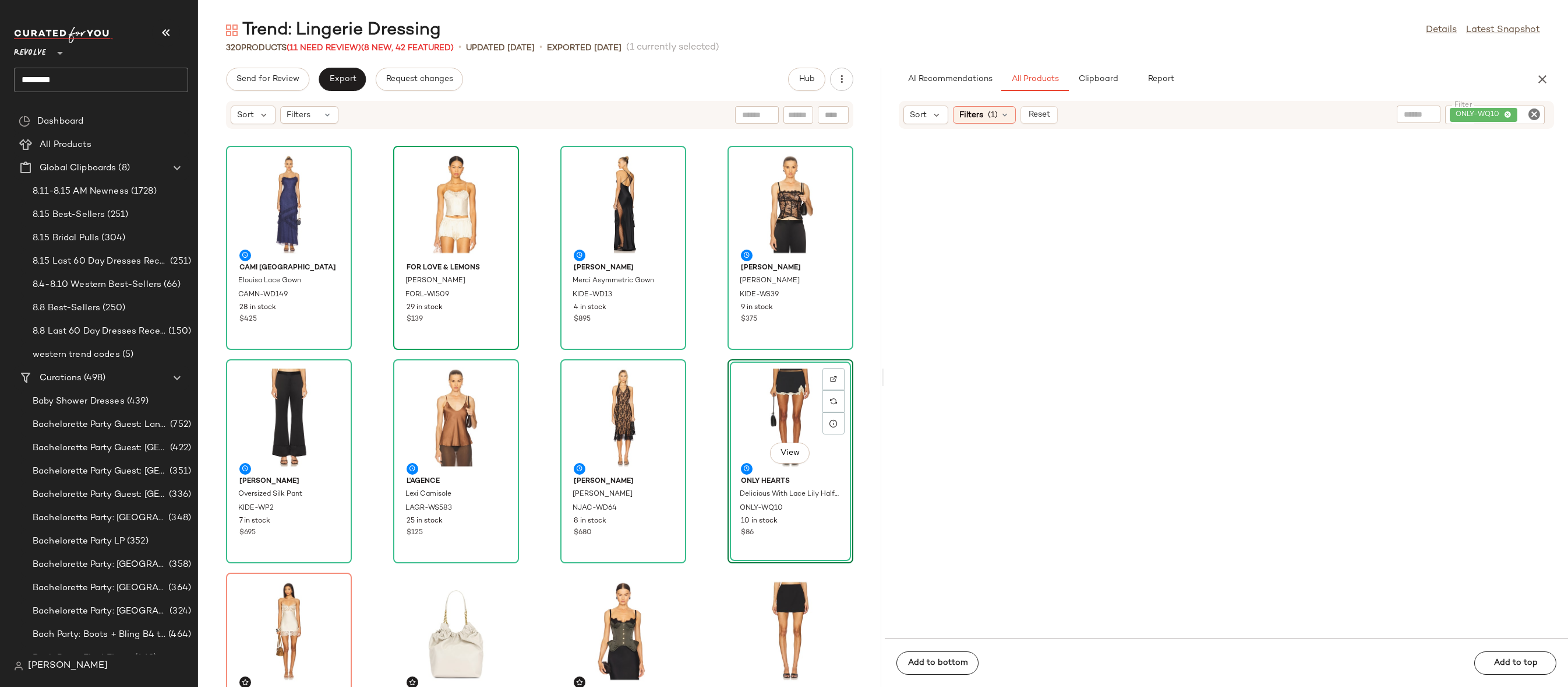
click at [1538, 111] on icon "Clear Filter" at bounding box center [1535, 114] width 14 height 14
paste input "**********"
type input "**********"
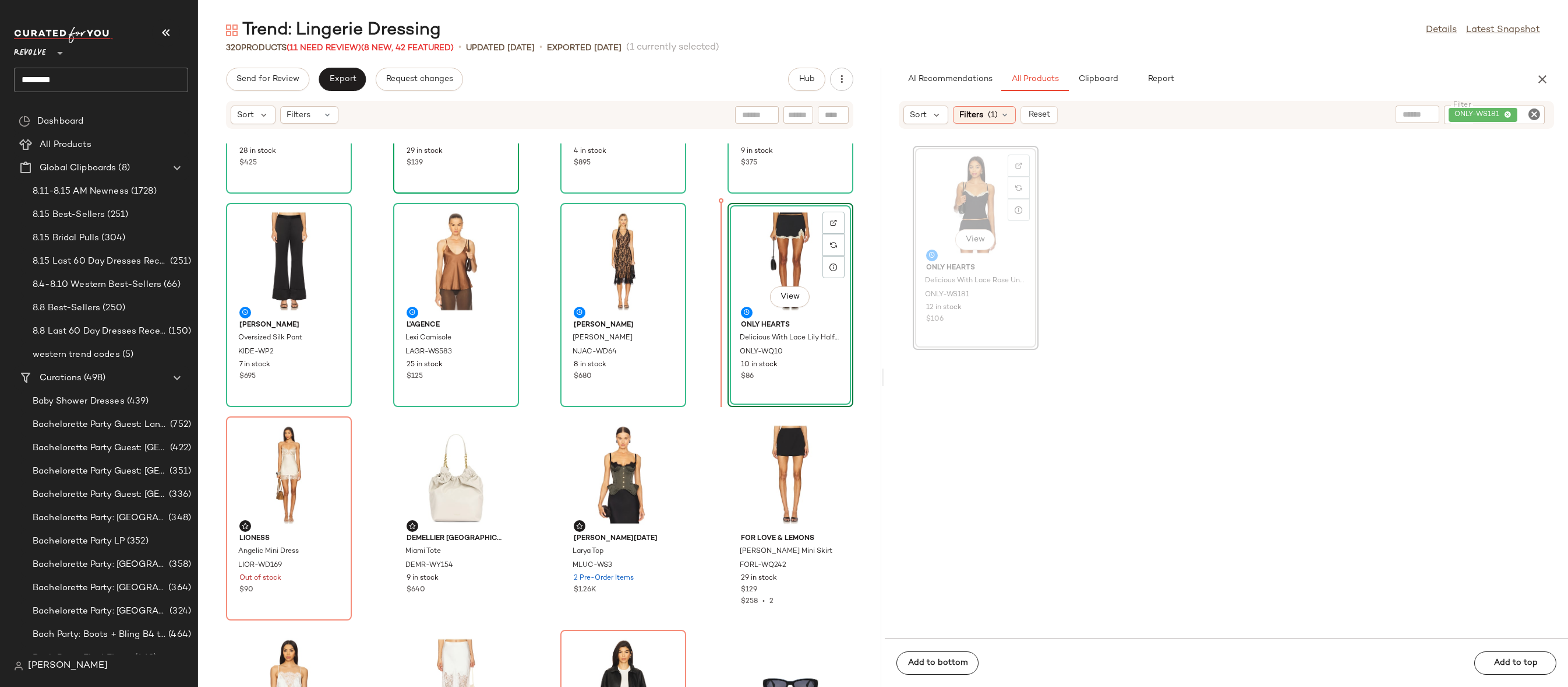
scroll to position [154, 0]
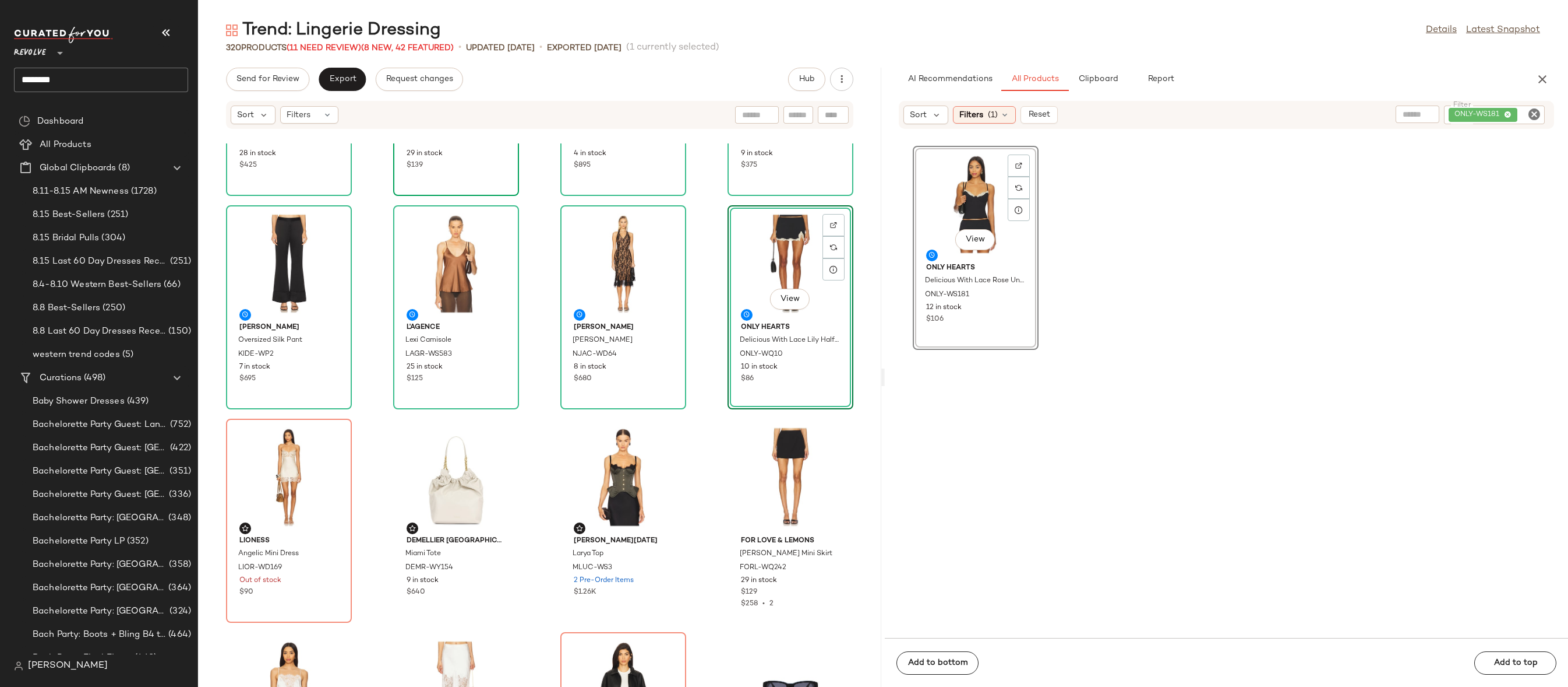
drag, startPoint x: 936, startPoint y: 236, endPoint x: 699, endPoint y: 275, distance: 240.2
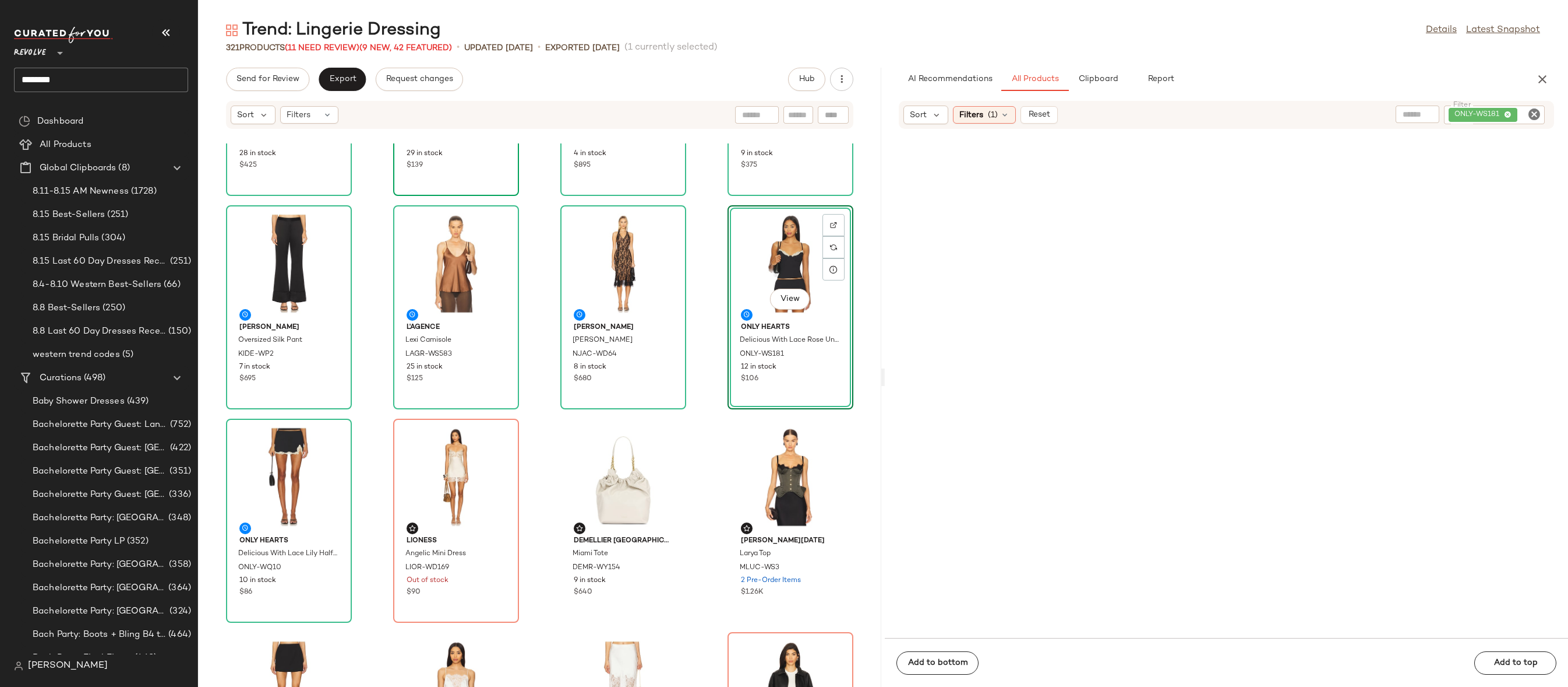
click at [1536, 113] on icon "Clear Filter" at bounding box center [1535, 114] width 14 height 14
paste input "********"
type input "********"
click at [496, 435] on img at bounding box center [500, 438] width 7 height 7
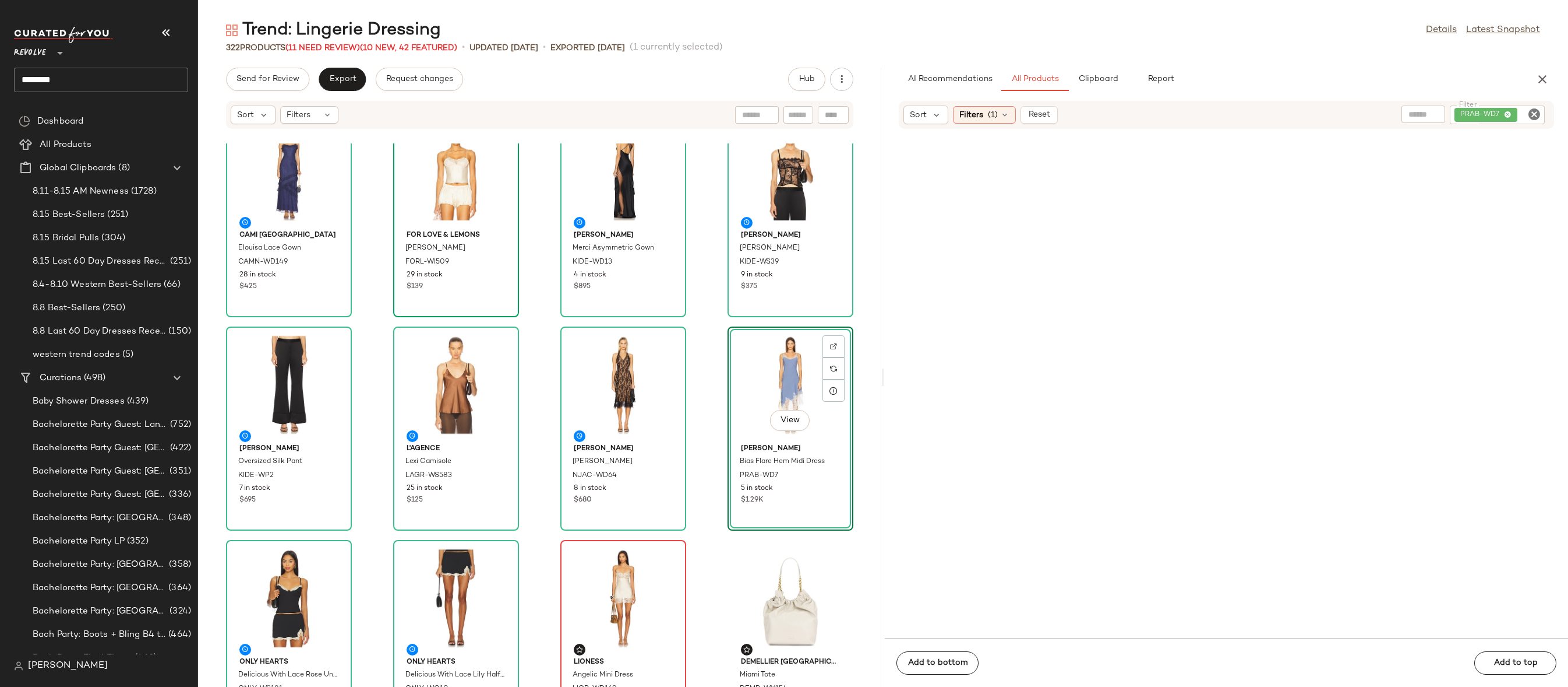
scroll to position [0, 0]
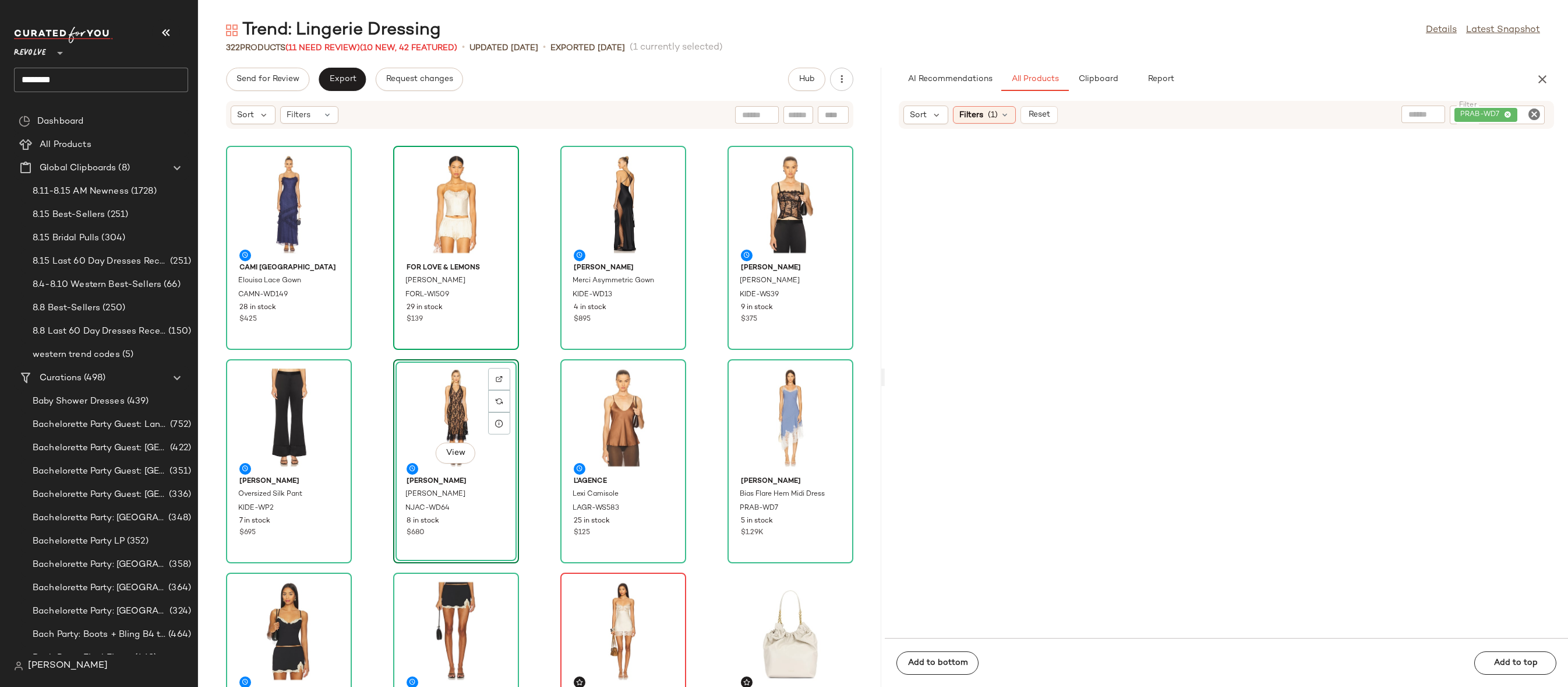
scroll to position [159, 0]
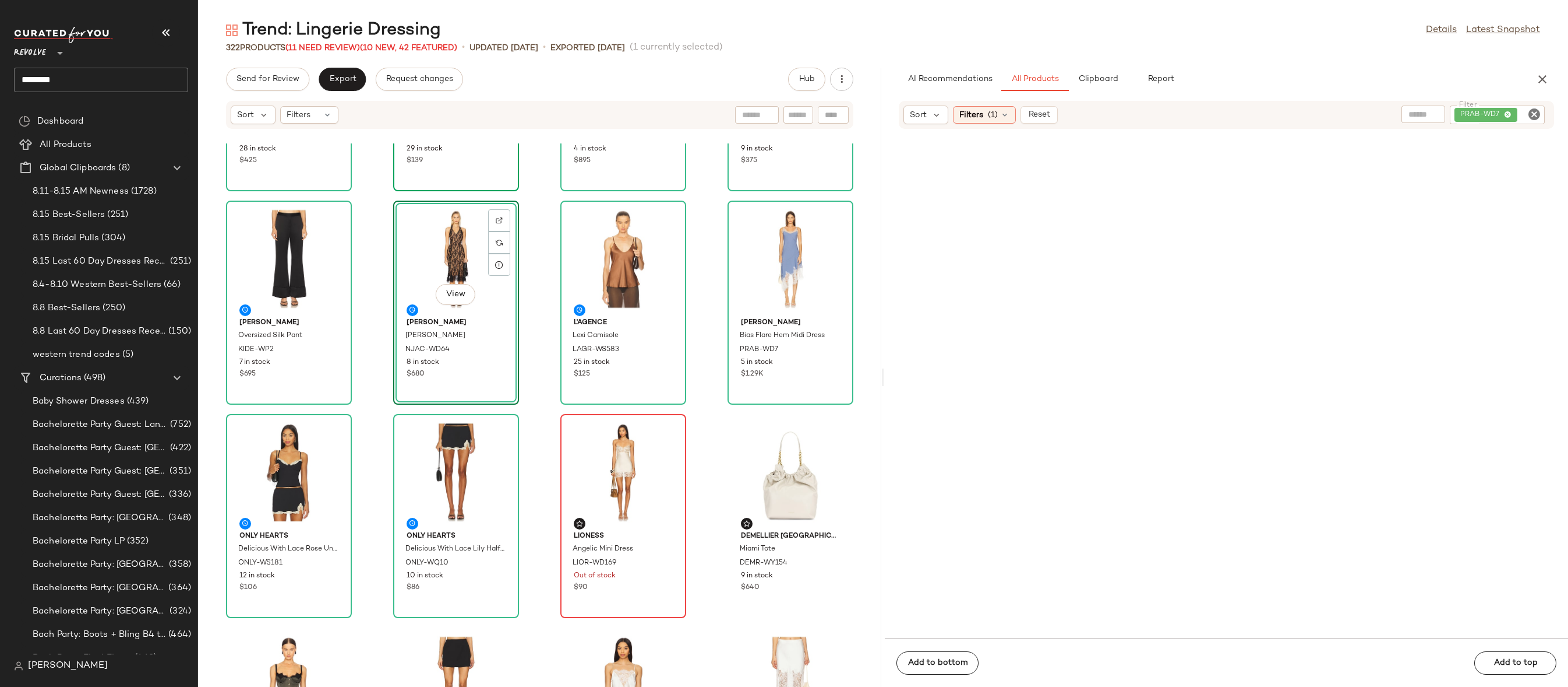
click at [1534, 116] on icon "Clear Filter" at bounding box center [1535, 114] width 14 height 14
paste input "**********"
type input "**********"
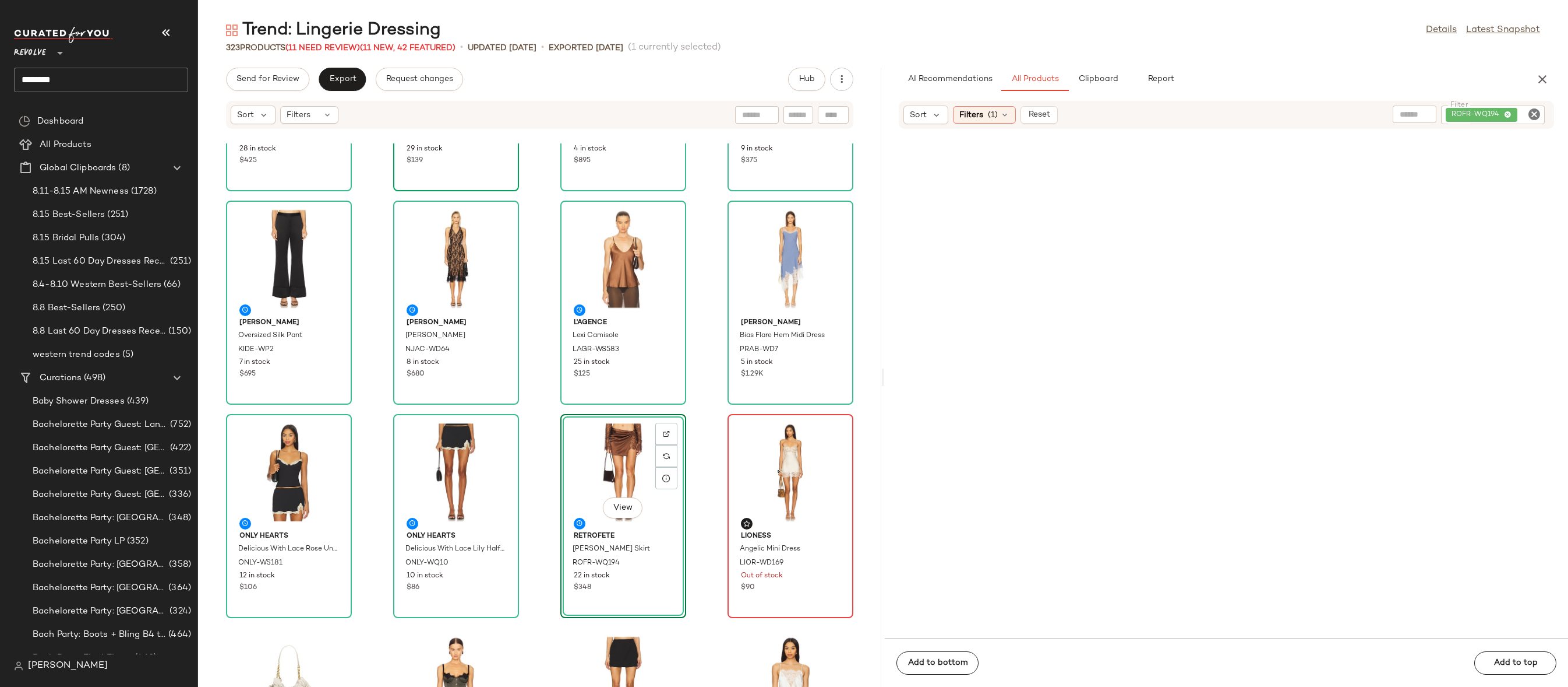
drag, startPoint x: 960, startPoint y: 216, endPoint x: 530, endPoint y: 0, distance: 481.2
click at [1530, 113] on icon "Clear Filter" at bounding box center [1535, 114] width 14 height 14
paste input "**********"
type input "**********"
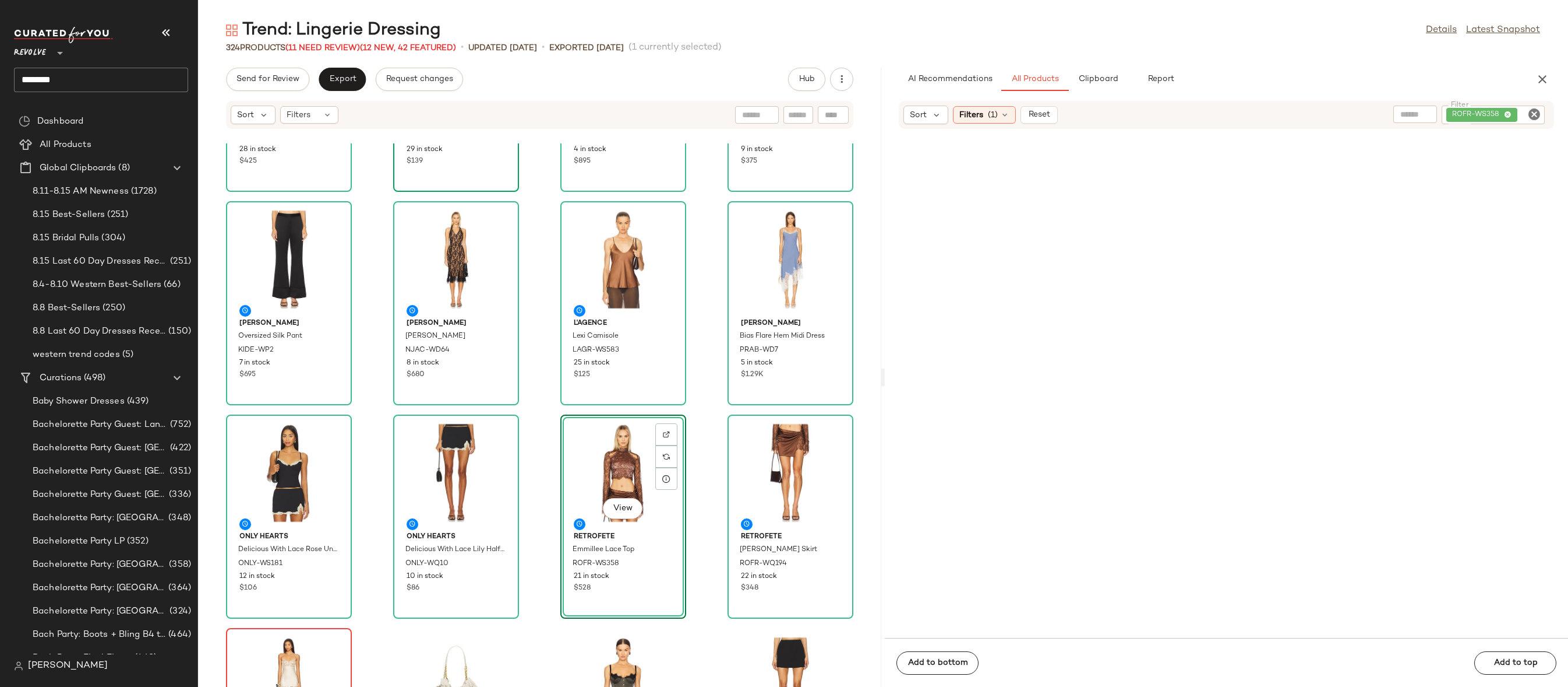
drag, startPoint x: 988, startPoint y: 206, endPoint x: 554, endPoint y: 40, distance: 464.7
click at [1528, 110] on icon "Clear Filter" at bounding box center [1535, 114] width 14 height 14
paste input "**********"
type input "**********"
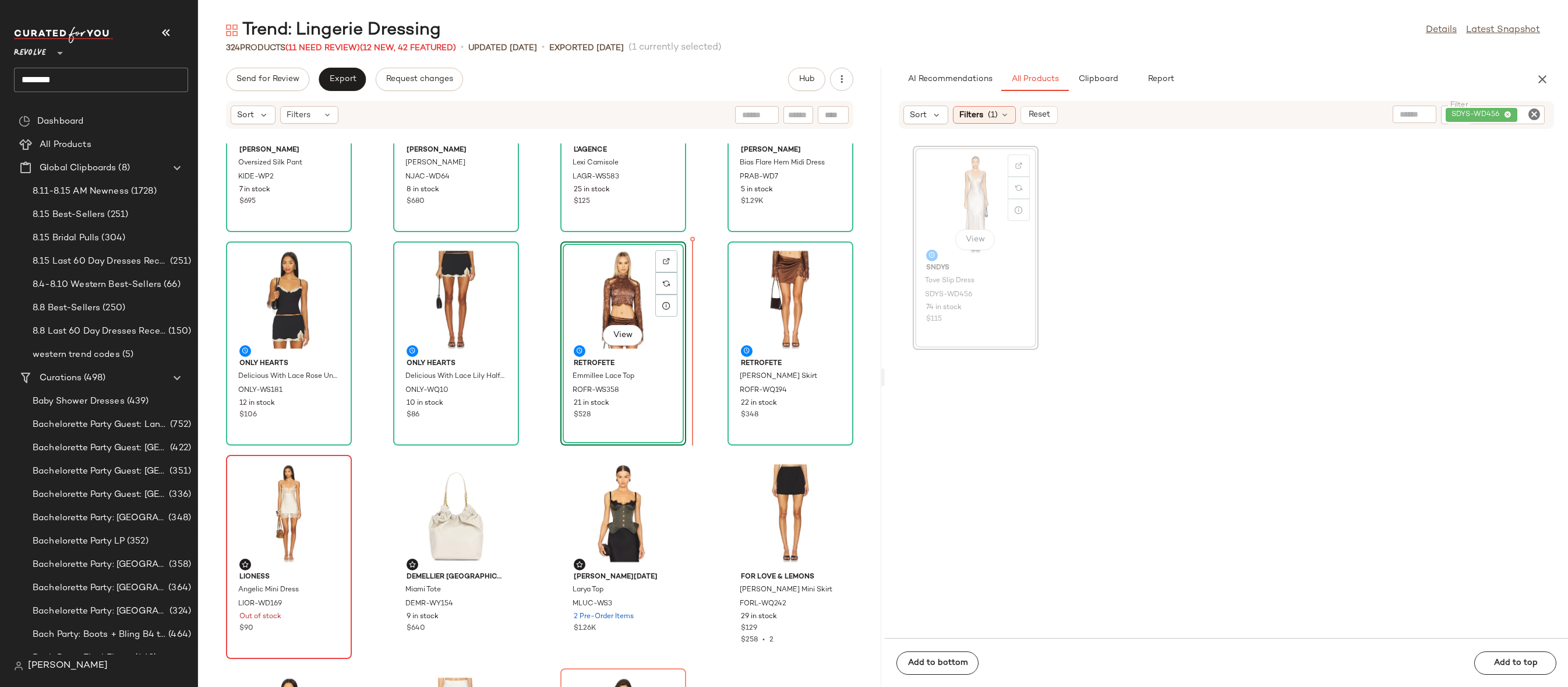
scroll to position [340, 0]
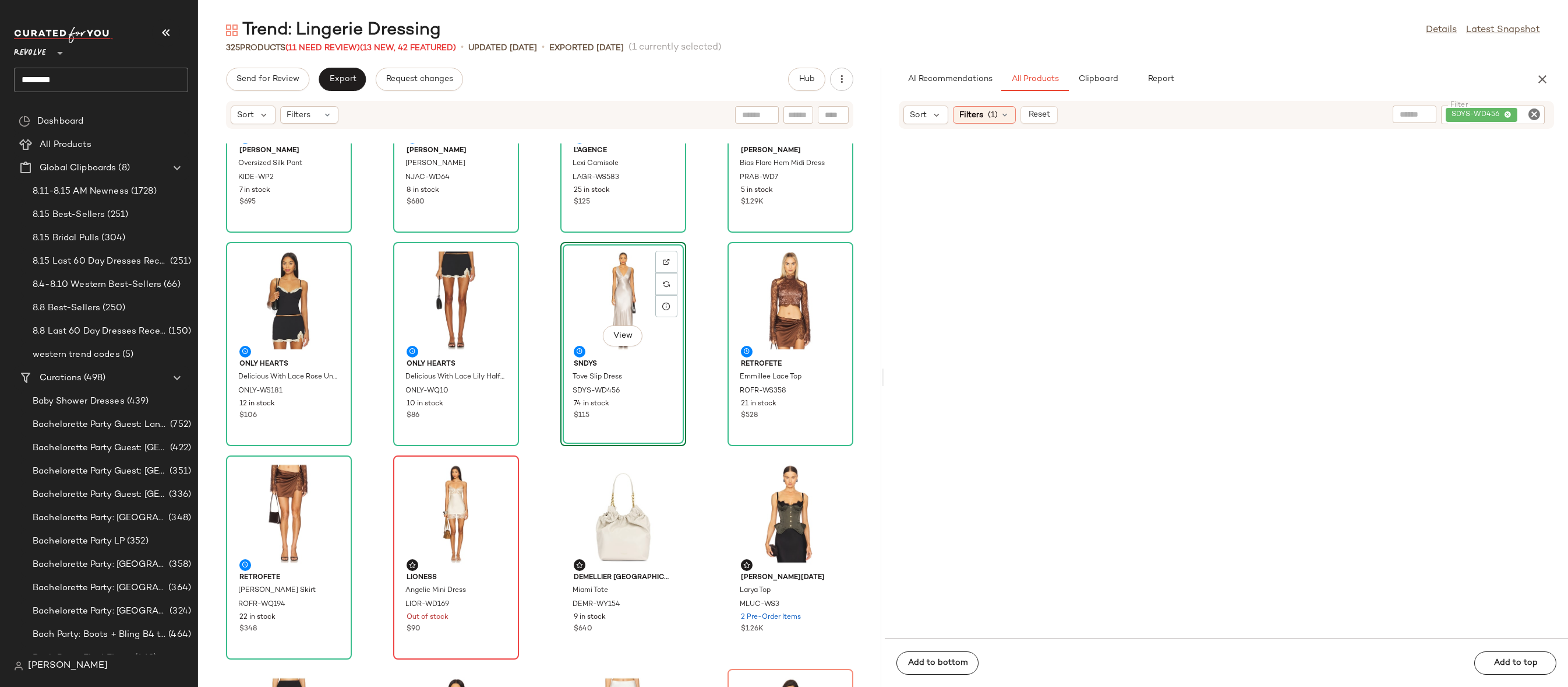
drag, startPoint x: 988, startPoint y: 170, endPoint x: 529, endPoint y: 1, distance: 489.1
click at [1533, 116] on icon "Clear Filter" at bounding box center [1535, 114] width 14 height 14
paste input "**********"
type input "**********"
drag, startPoint x: 971, startPoint y: 188, endPoint x: 961, endPoint y: 191, distance: 10.4
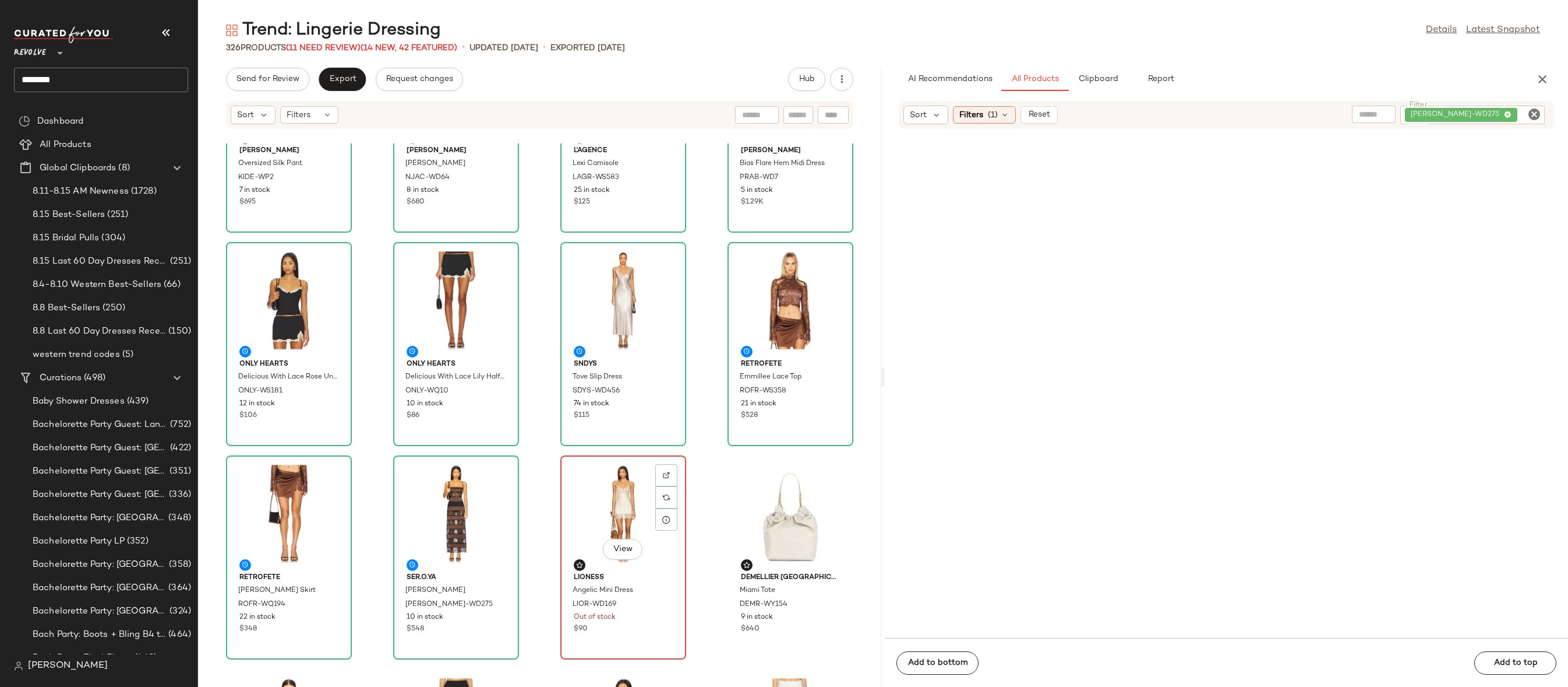
click at [605, 491] on div "View" at bounding box center [624, 513] width 118 height 108
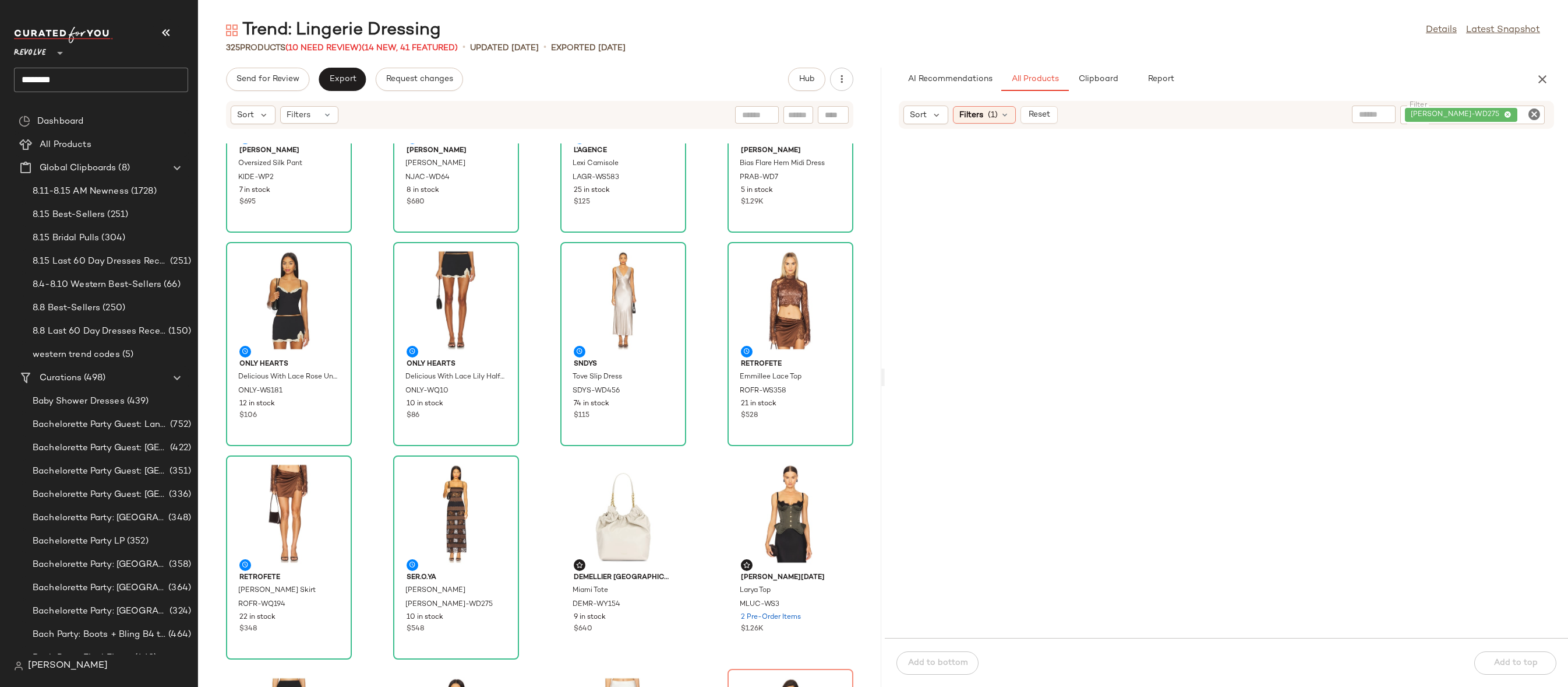
click at [1531, 113] on icon "Clear Filter" at bounding box center [1535, 114] width 14 height 14
paste input "**********"
type input "**********"
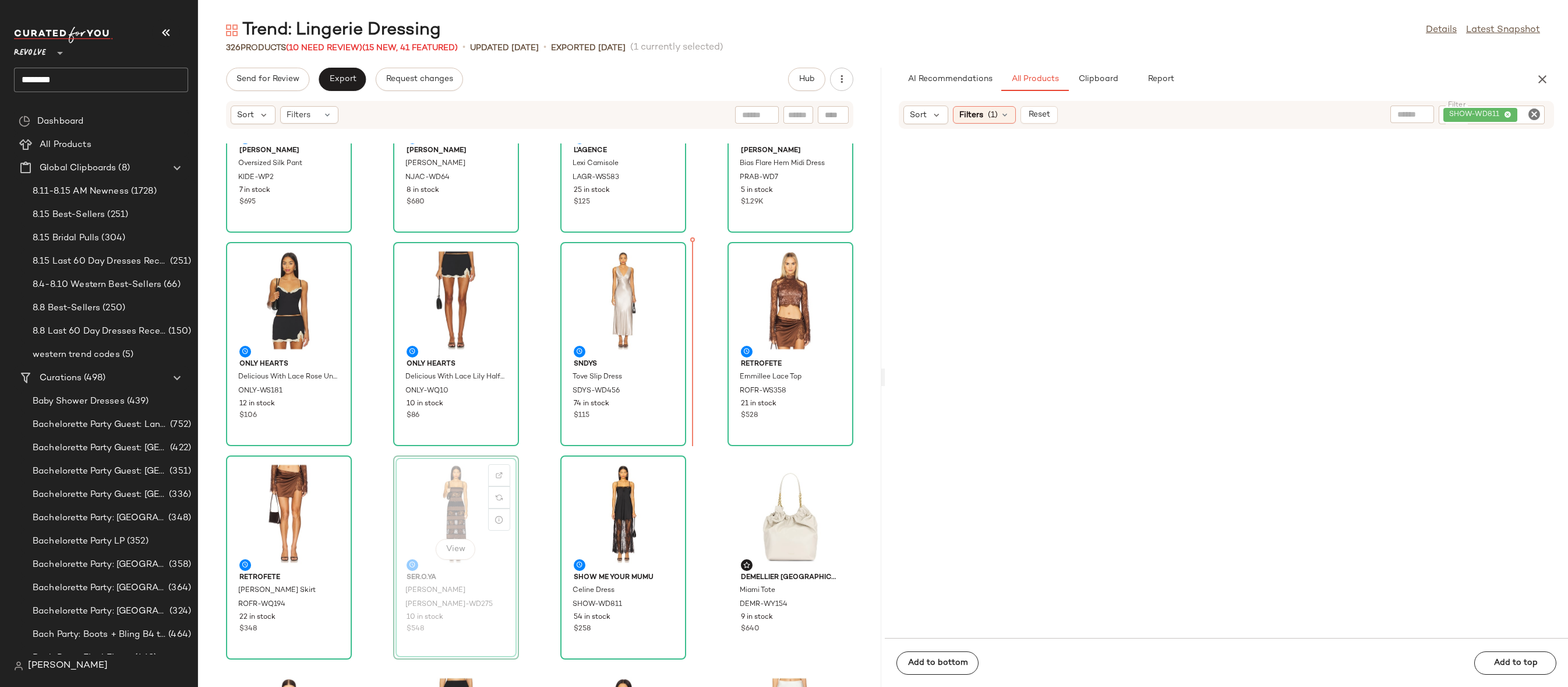
drag, startPoint x: 453, startPoint y: 486, endPoint x: 713, endPoint y: 325, distance: 305.8
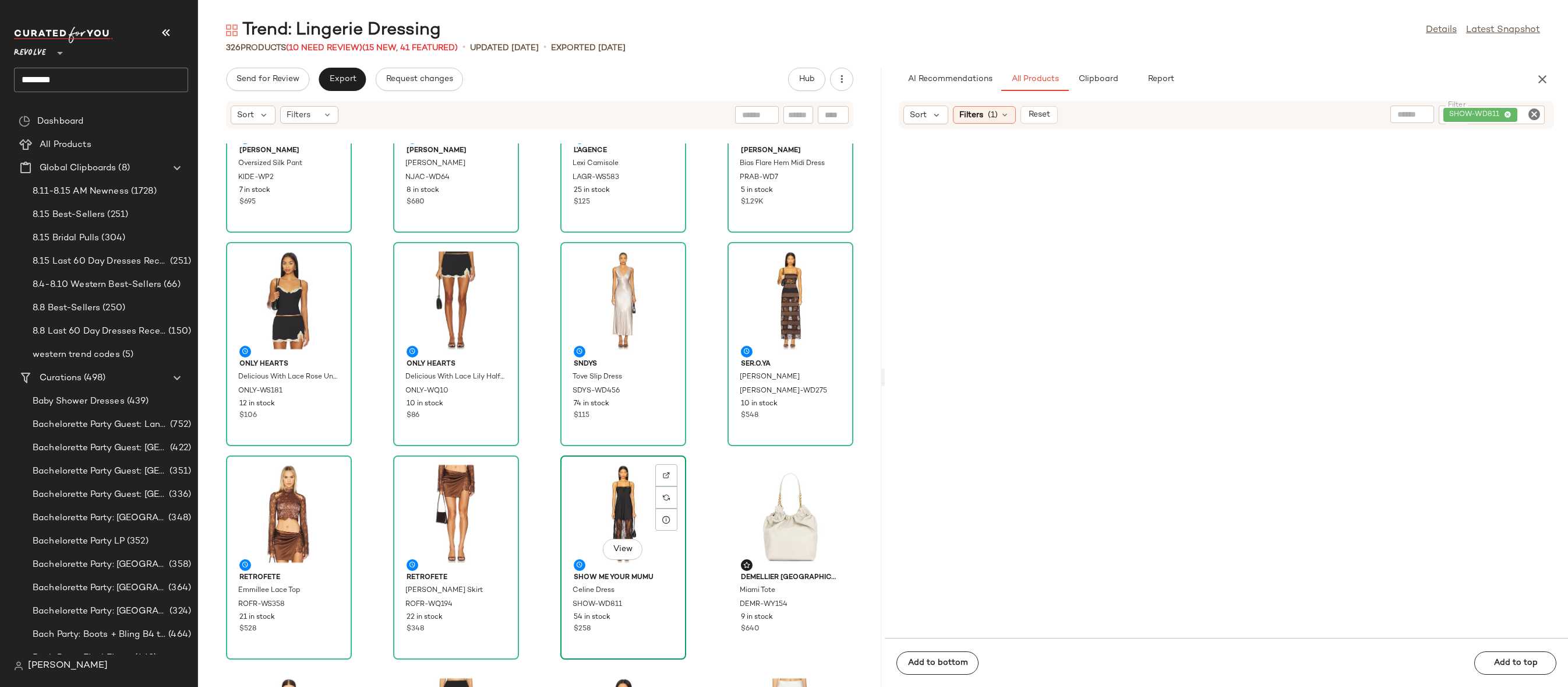
click at [623, 498] on div "View" at bounding box center [624, 513] width 118 height 108
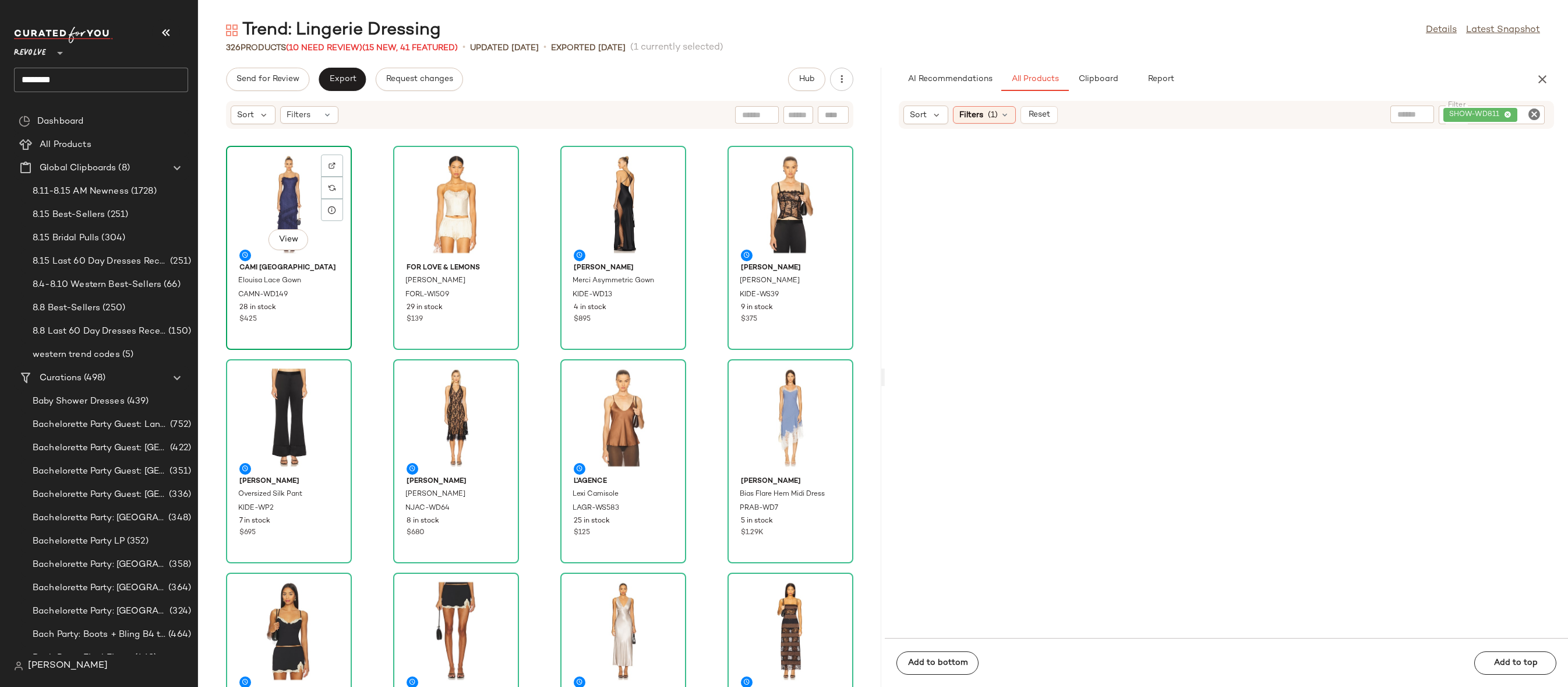
click at [291, 206] on div "View" at bounding box center [289, 203] width 118 height 108
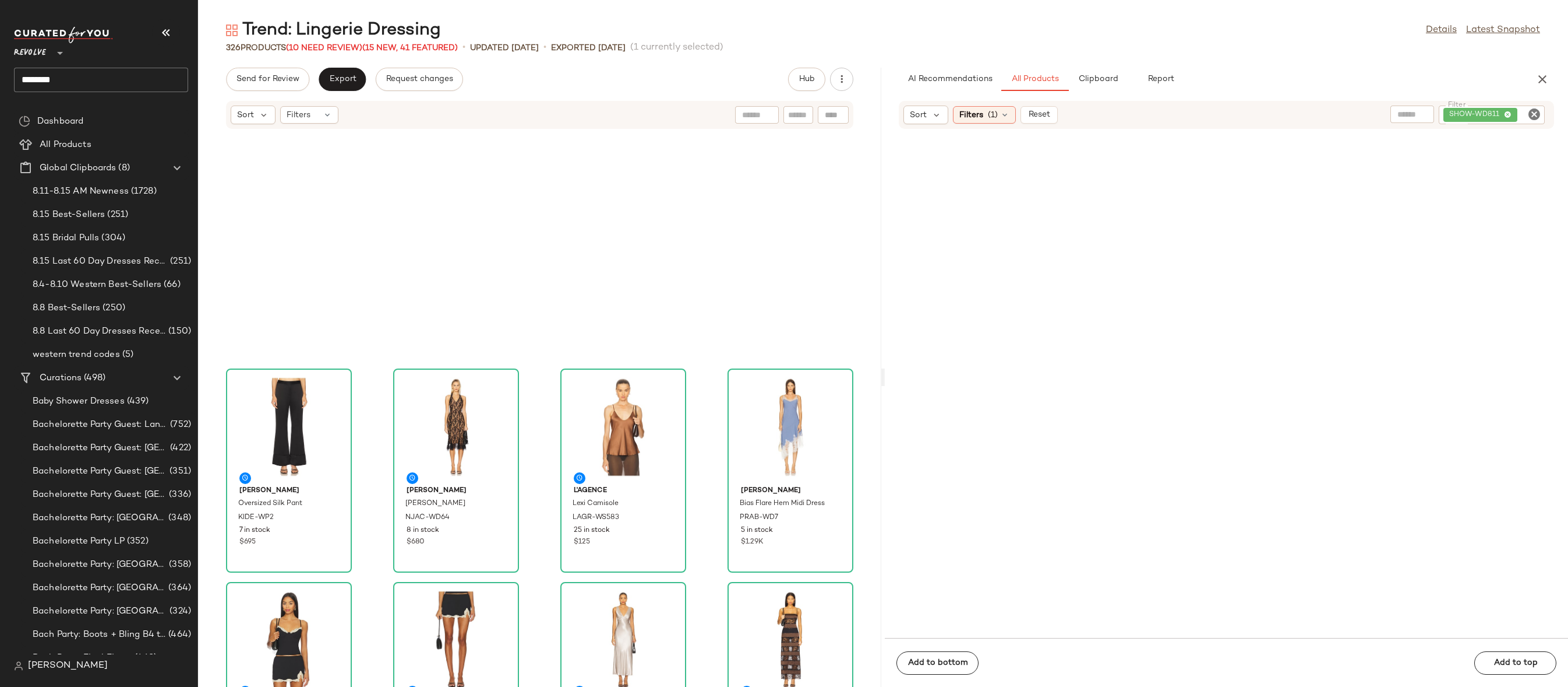
scroll to position [575, 0]
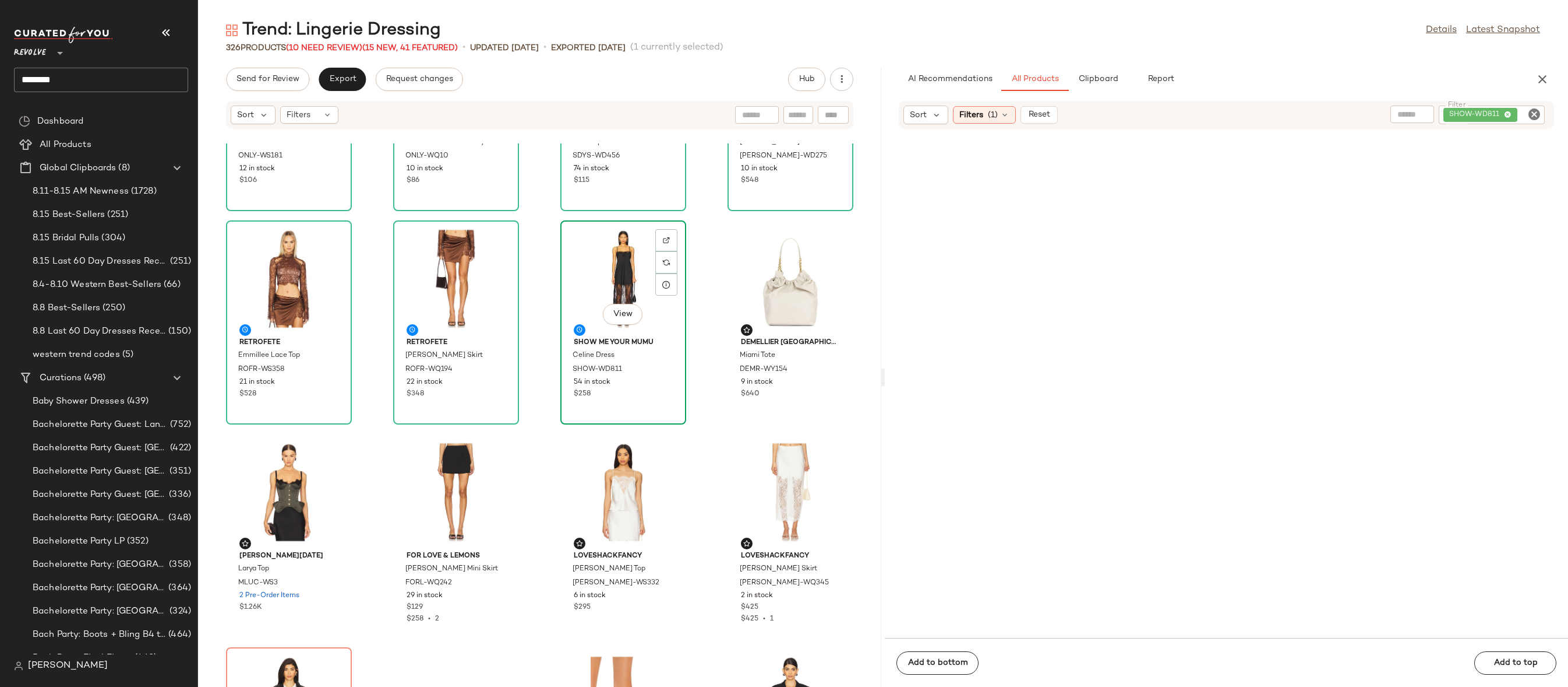
click at [592, 274] on div "View" at bounding box center [624, 279] width 118 height 108
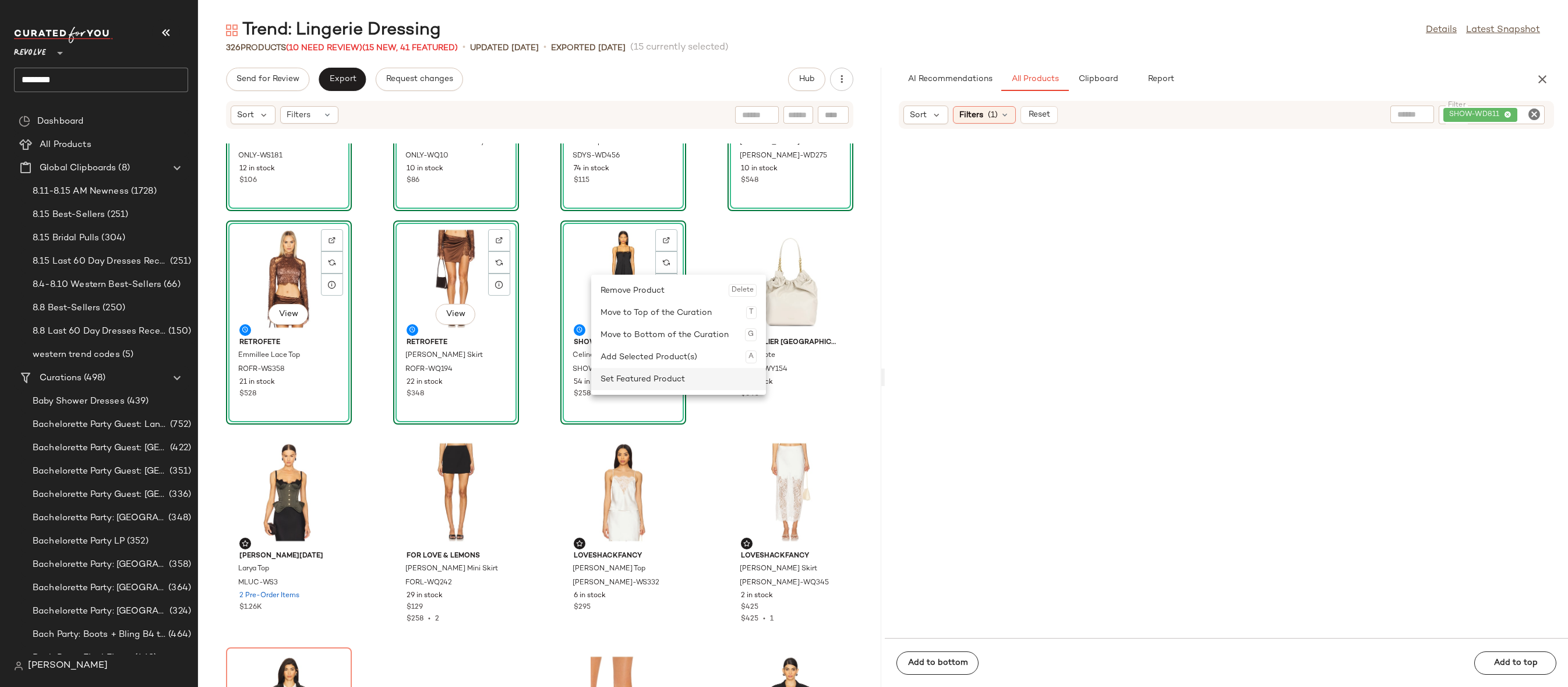
click at [612, 374] on div "Set Featured Product" at bounding box center [679, 379] width 156 height 22
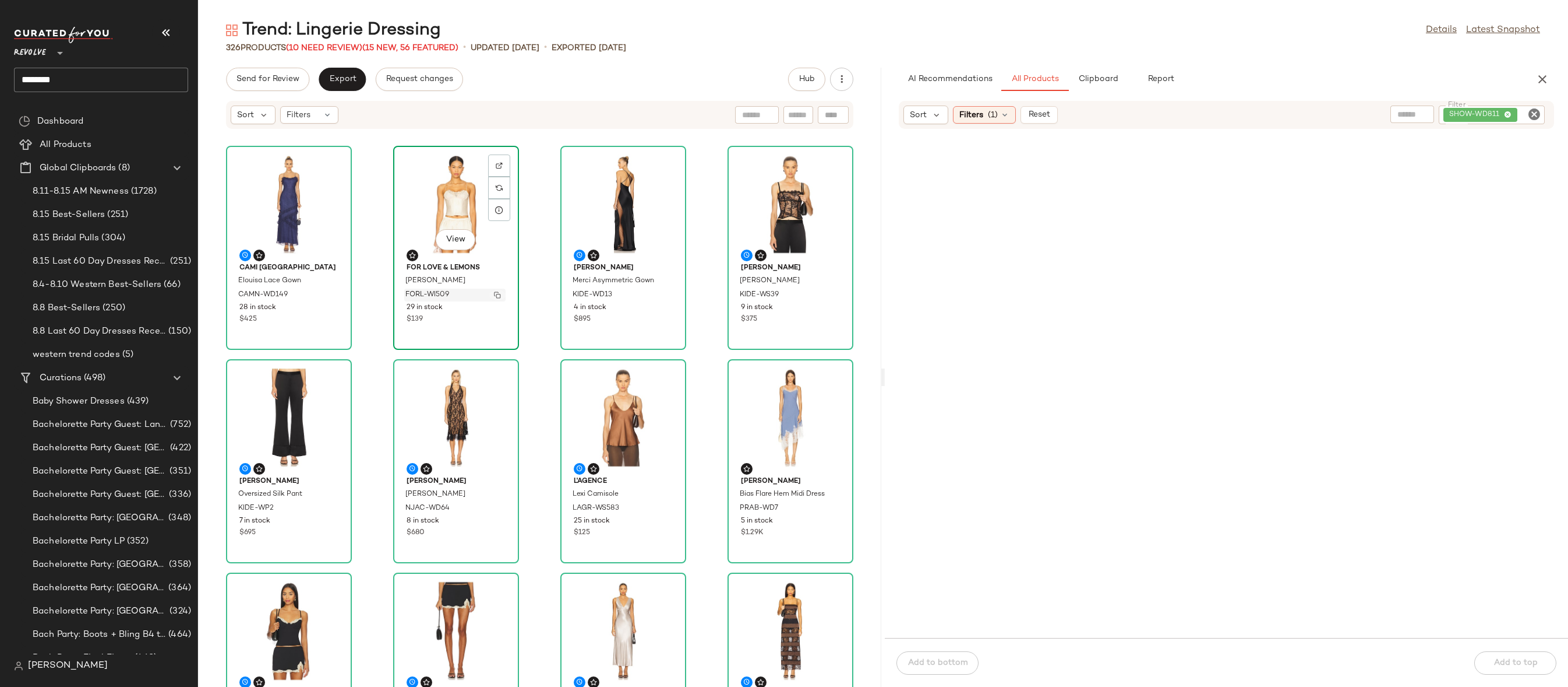
click at [497, 296] on img "button" at bounding box center [497, 295] width 7 height 7
click at [1537, 116] on icon "Clear Filter" at bounding box center [1535, 114] width 14 height 14
paste input "**********"
type input "**********"
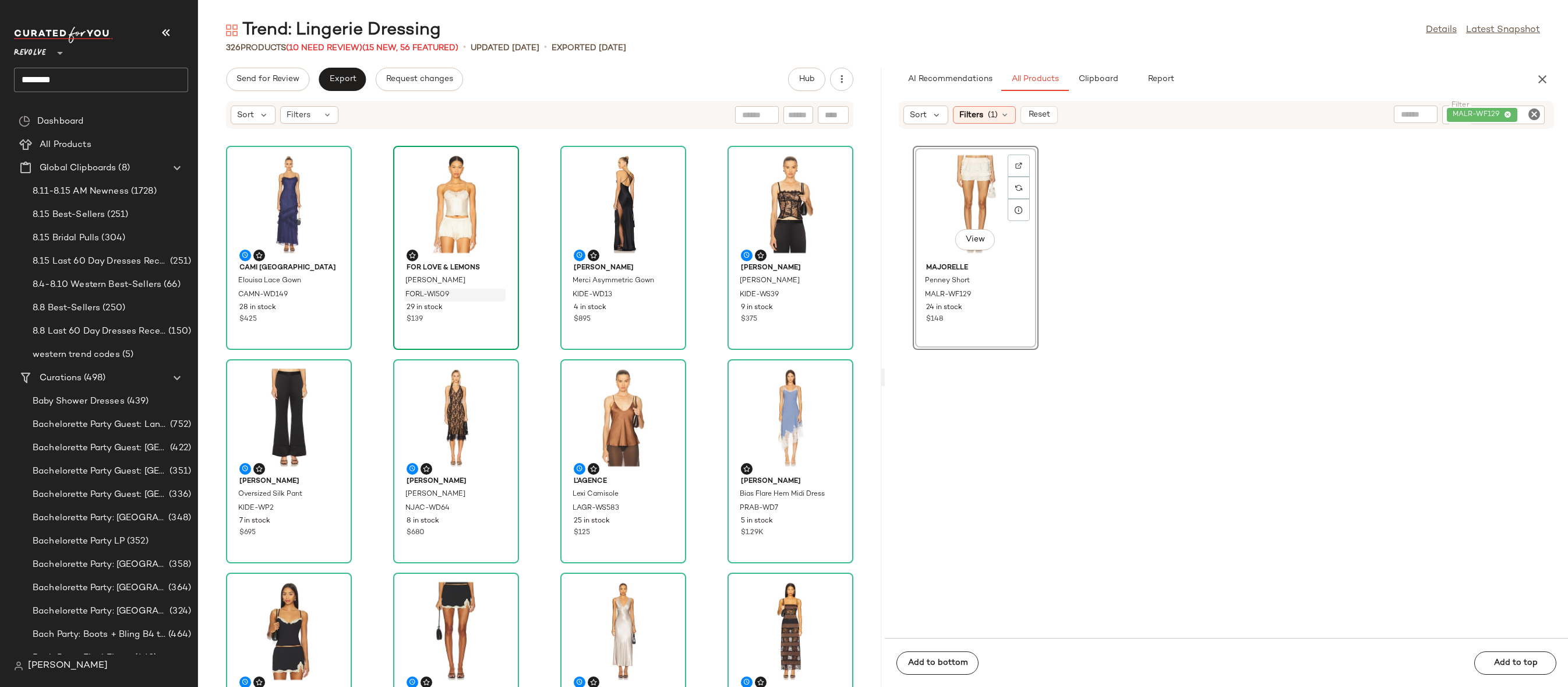
drag, startPoint x: 949, startPoint y: 209, endPoint x: 504, endPoint y: 259, distance: 447.8
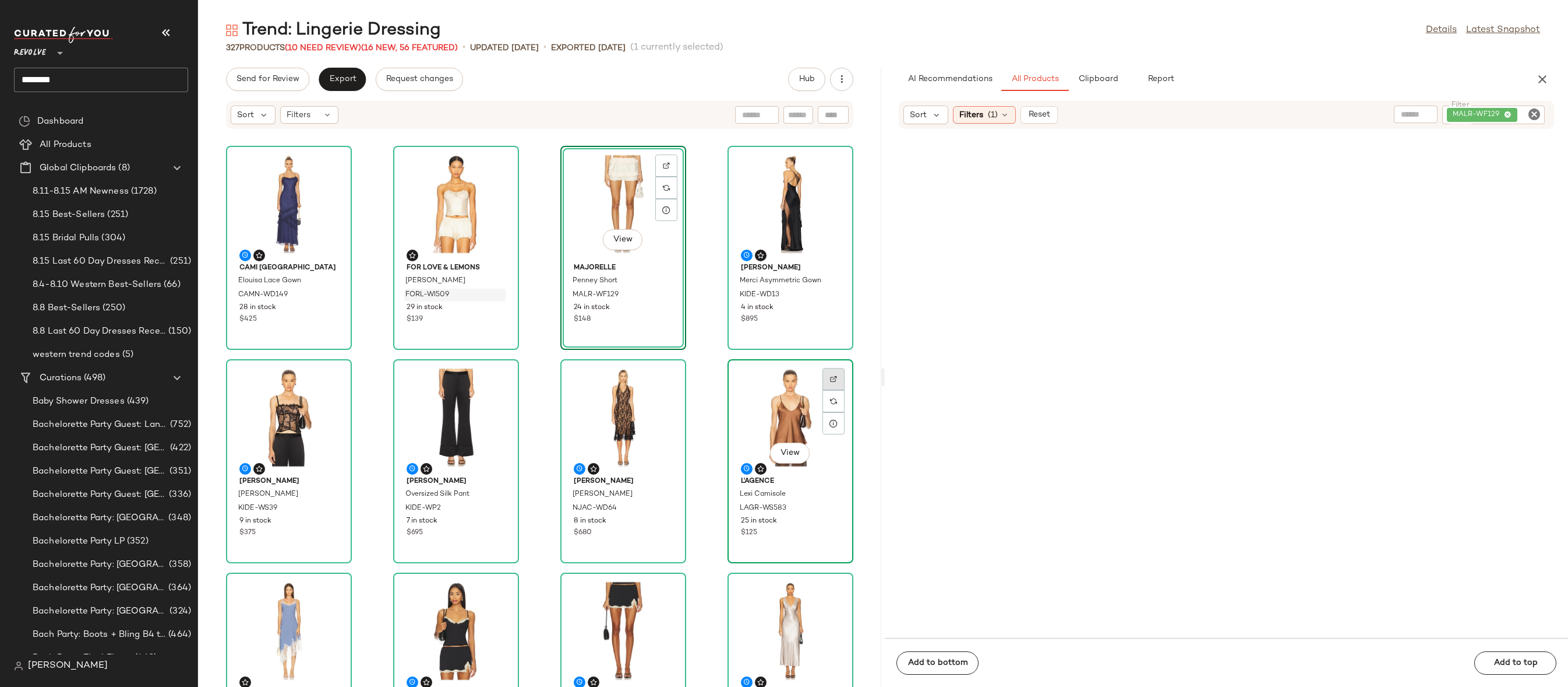
click at [823, 390] on div at bounding box center [833, 401] width 22 height 22
click at [1536, 110] on icon "Clear Filter" at bounding box center [1535, 114] width 14 height 14
paste input "*********"
type input "*********"
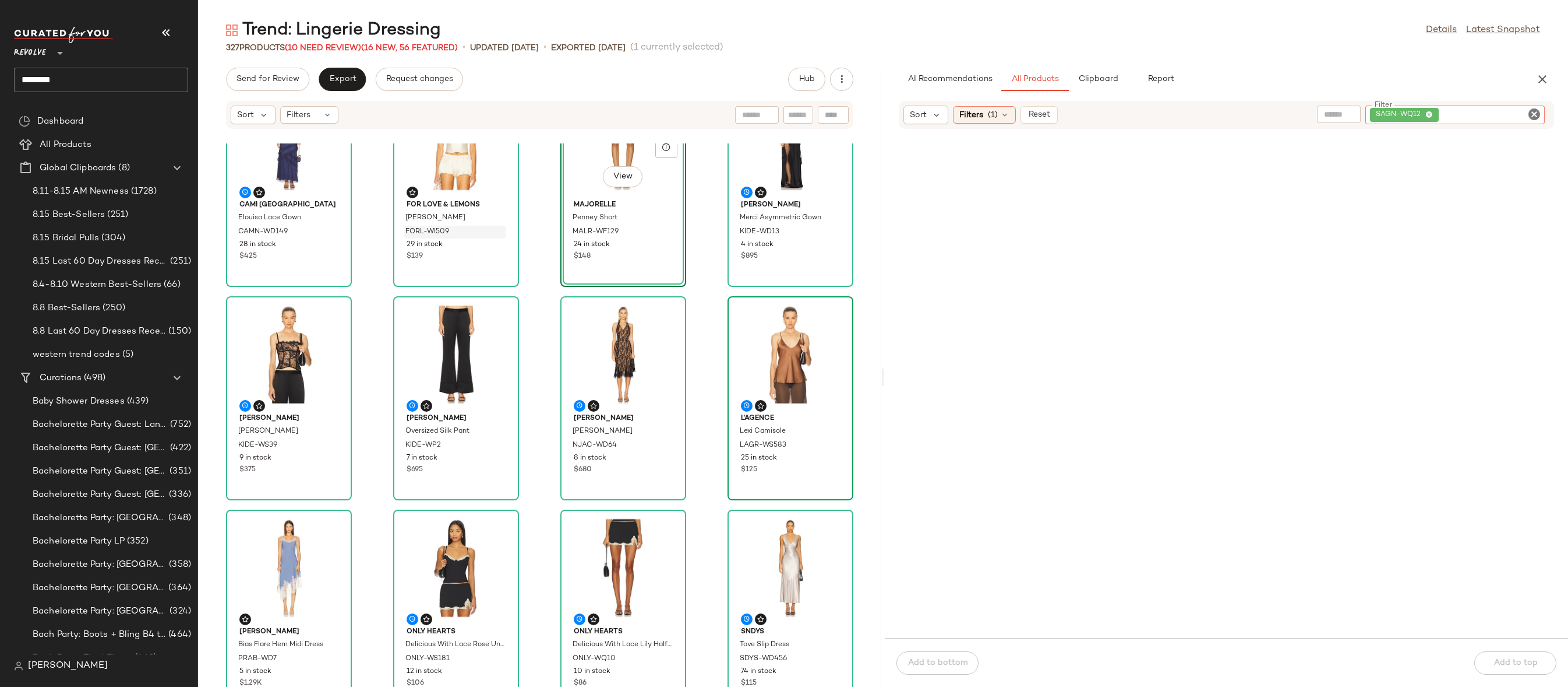
scroll to position [65, 0]
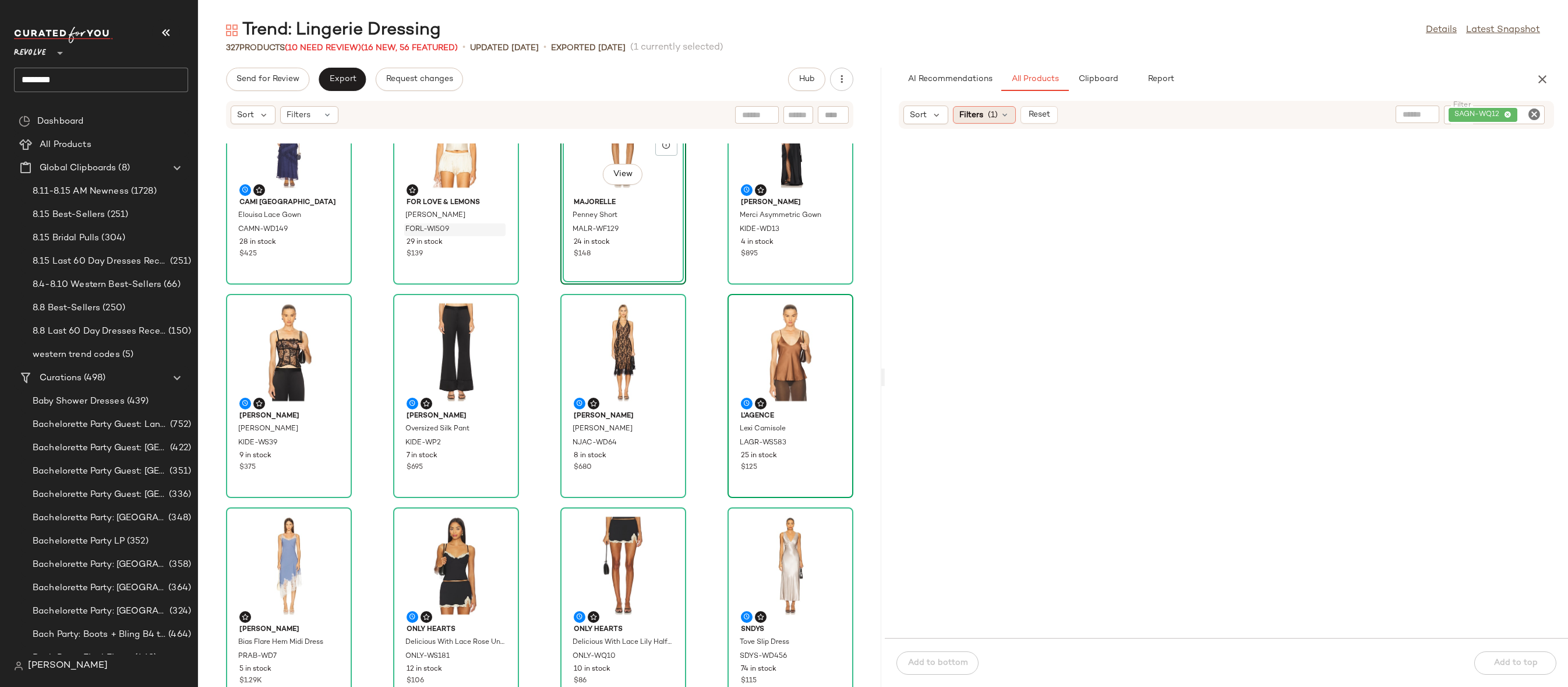
click at [998, 121] on div "Filters (1)" at bounding box center [984, 115] width 63 height 18
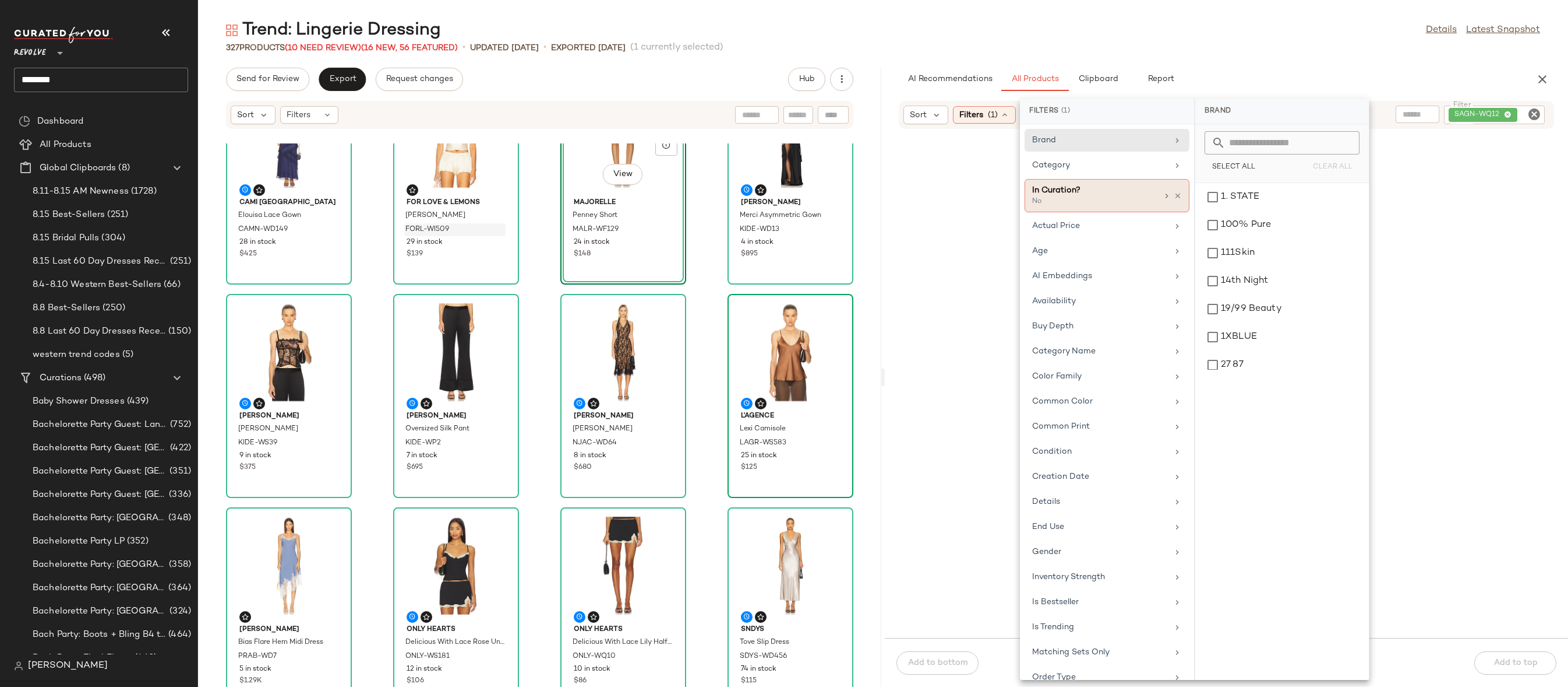
click at [1178, 195] on div "In Curation? No" at bounding box center [1107, 195] width 165 height 33
click at [1172, 199] on div at bounding box center [1172, 196] width 20 height 9
click at [1174, 195] on icon at bounding box center [1178, 196] width 9 height 9
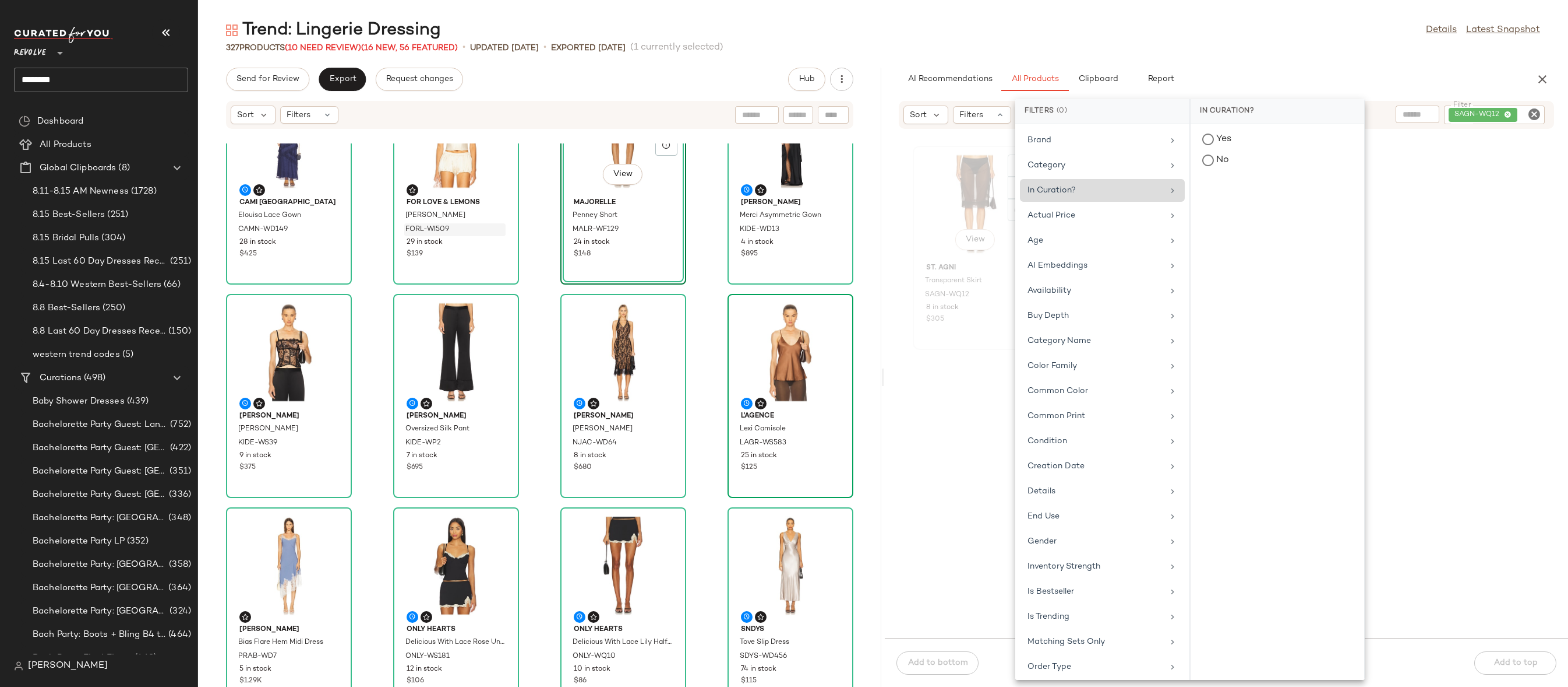
click at [965, 195] on div "View" at bounding box center [976, 203] width 118 height 108
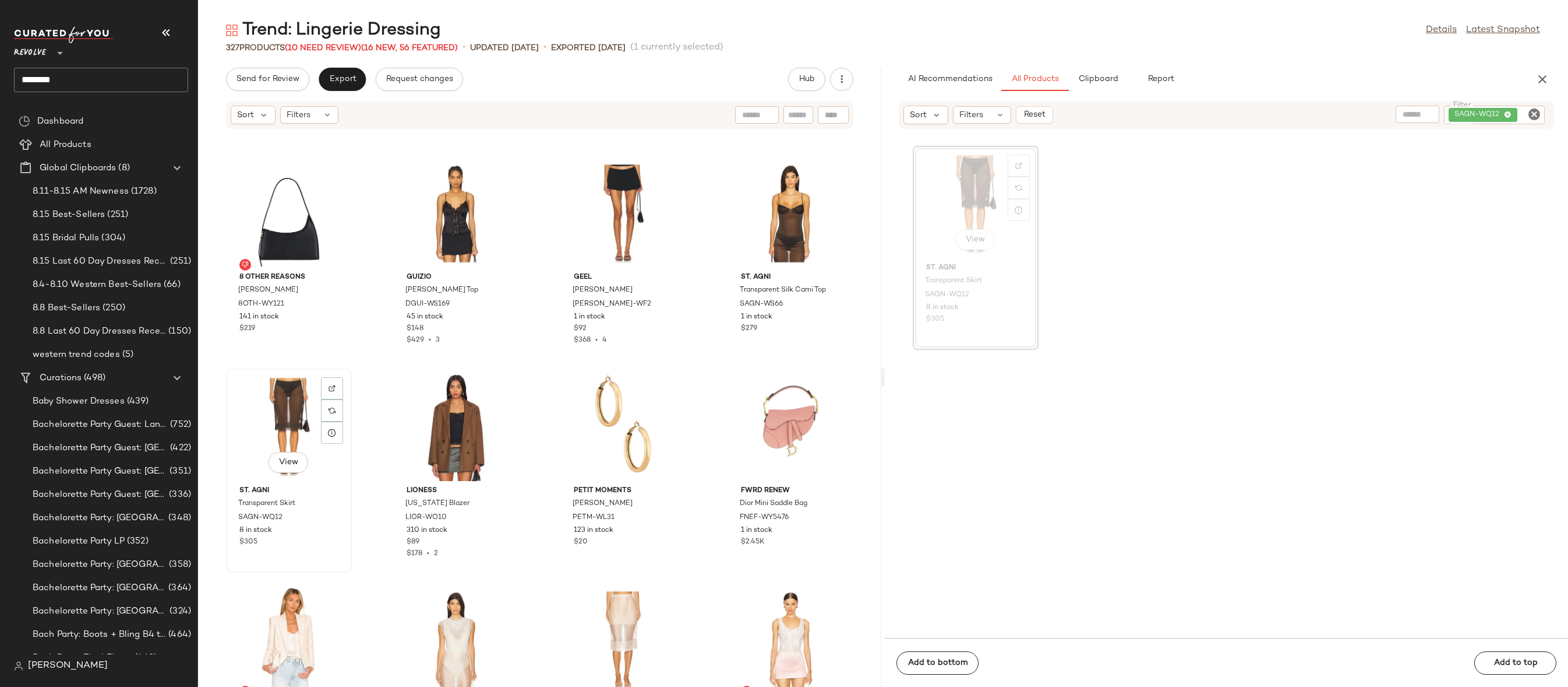
click at [259, 398] on div "View" at bounding box center [289, 426] width 118 height 108
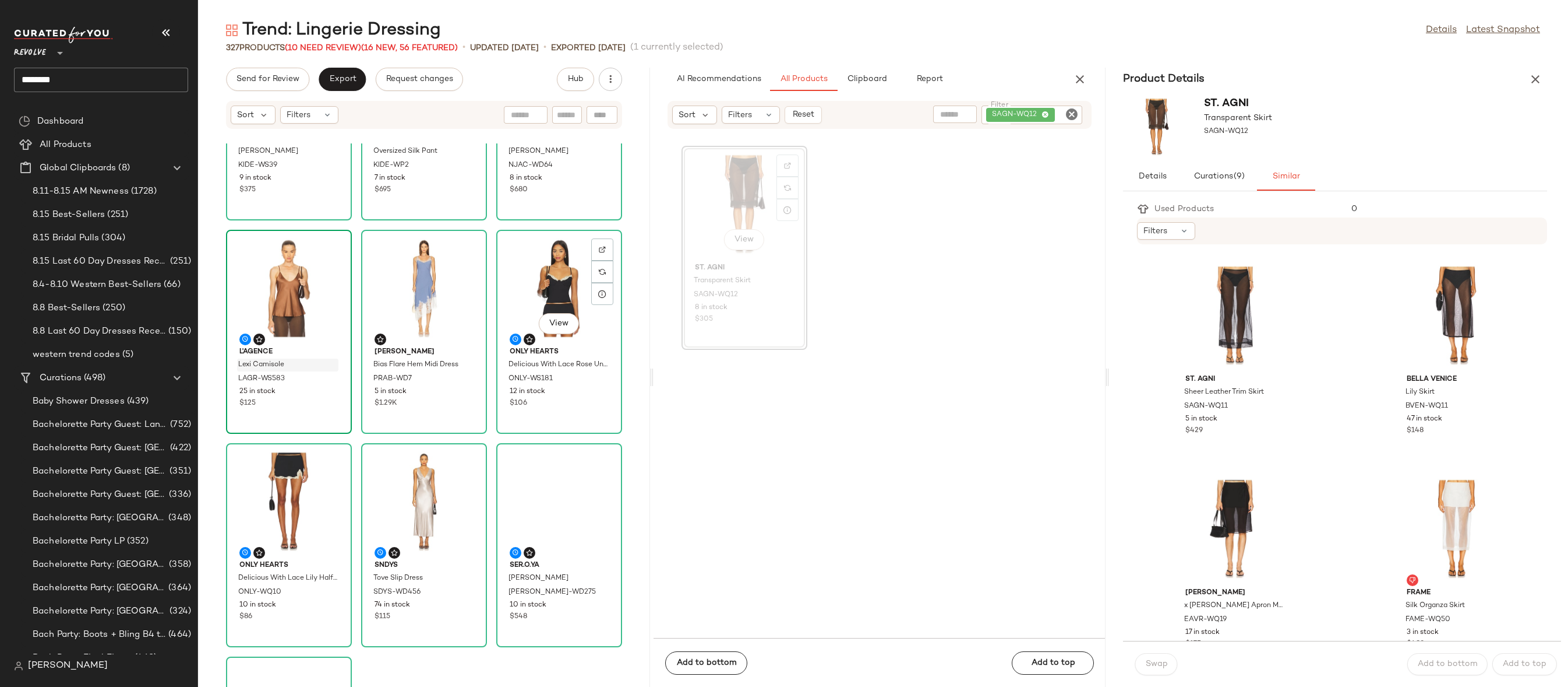
scroll to position [523, 0]
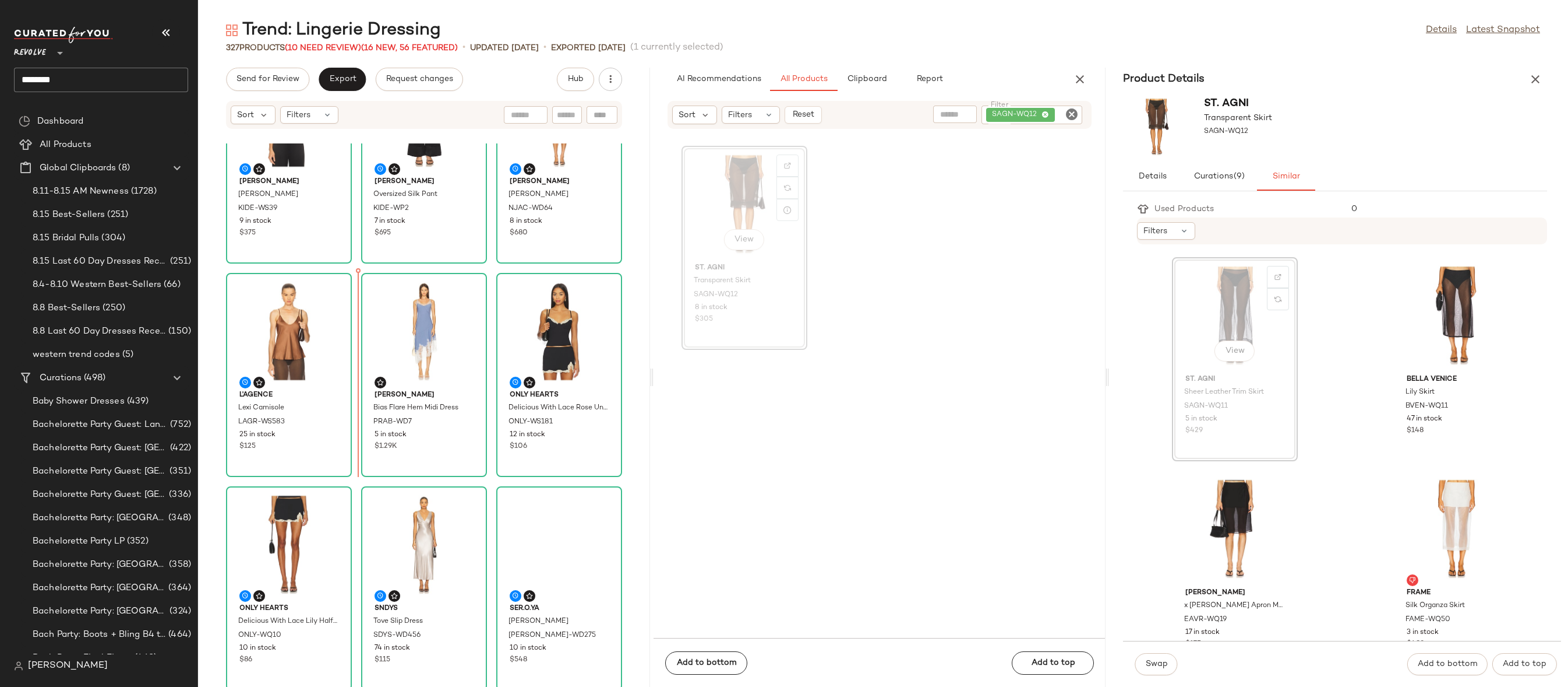
drag, startPoint x: 1234, startPoint y: 333, endPoint x: 1209, endPoint y: 332, distance: 25.0
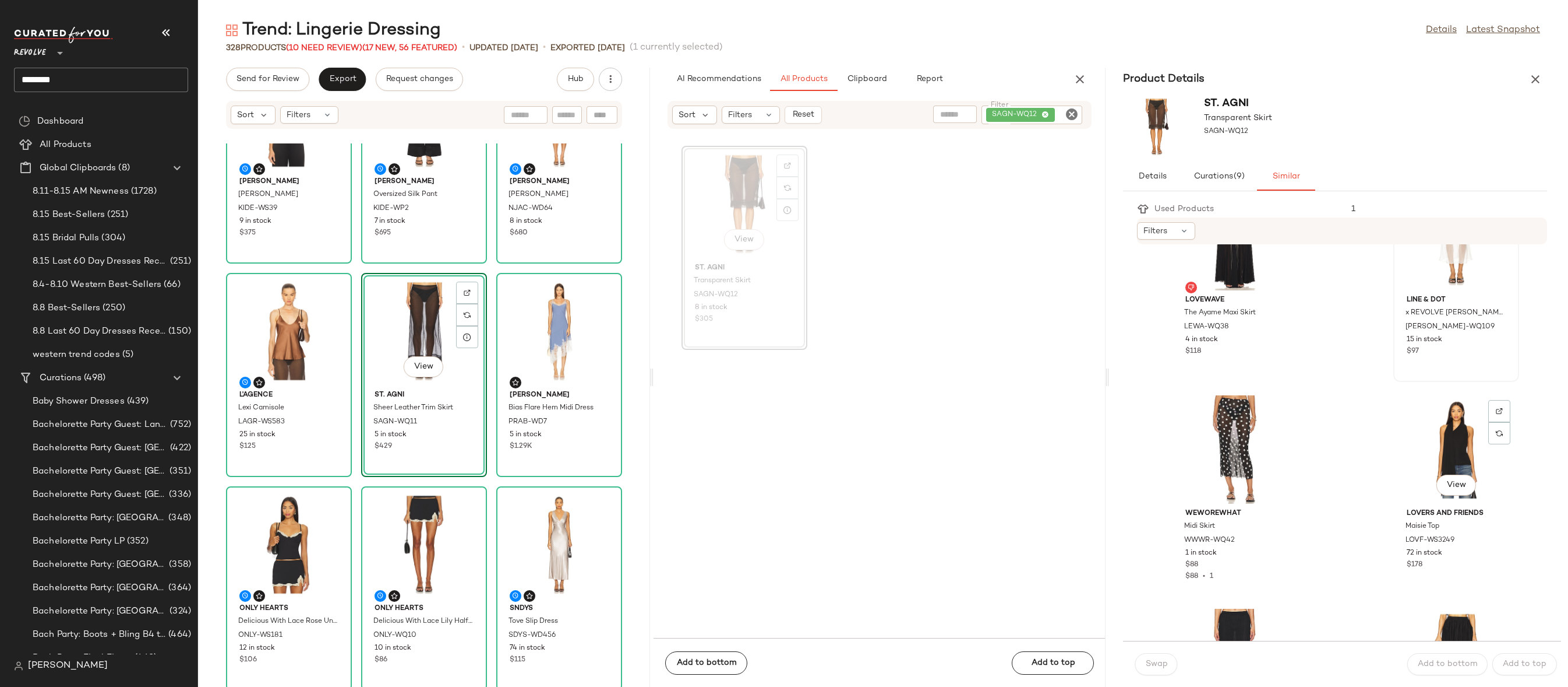
scroll to position [1478, 0]
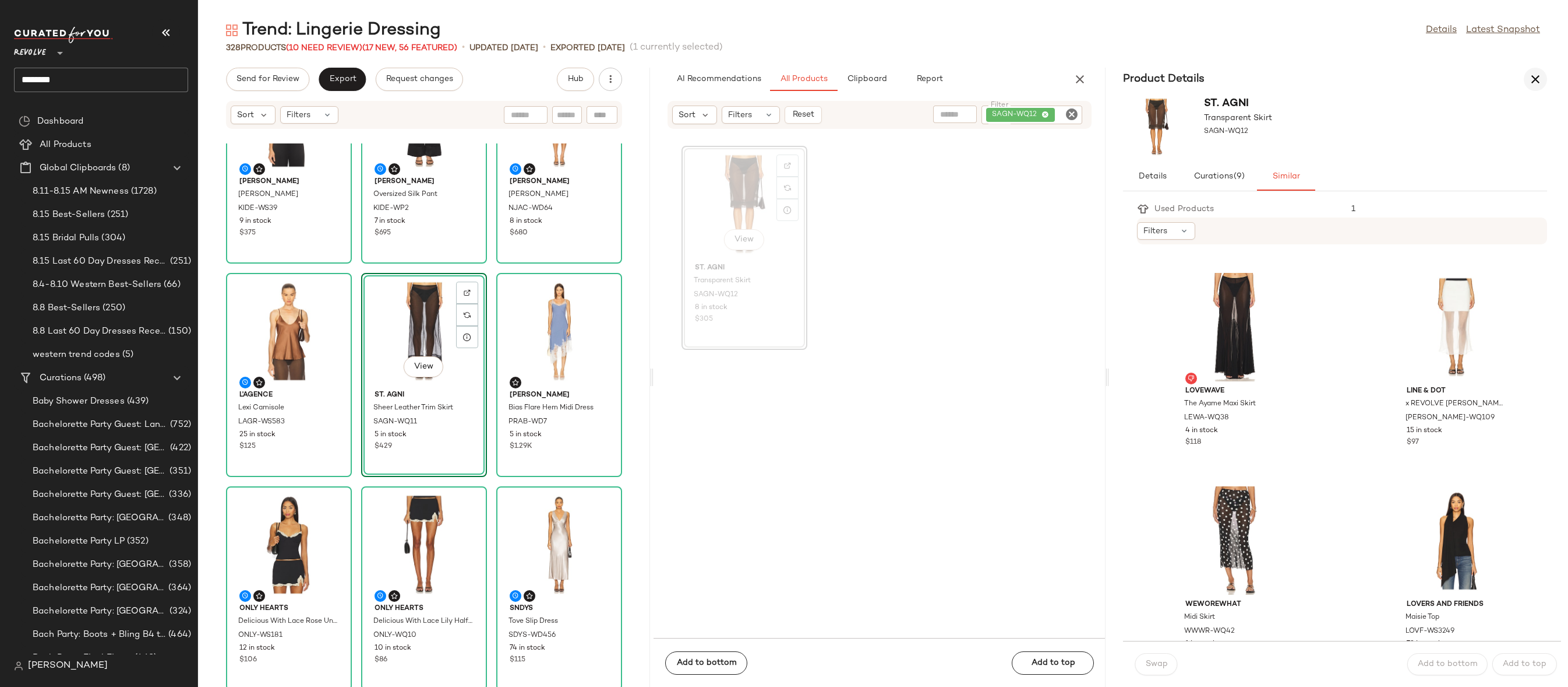
click at [1536, 80] on icon "button" at bounding box center [1536, 79] width 14 height 14
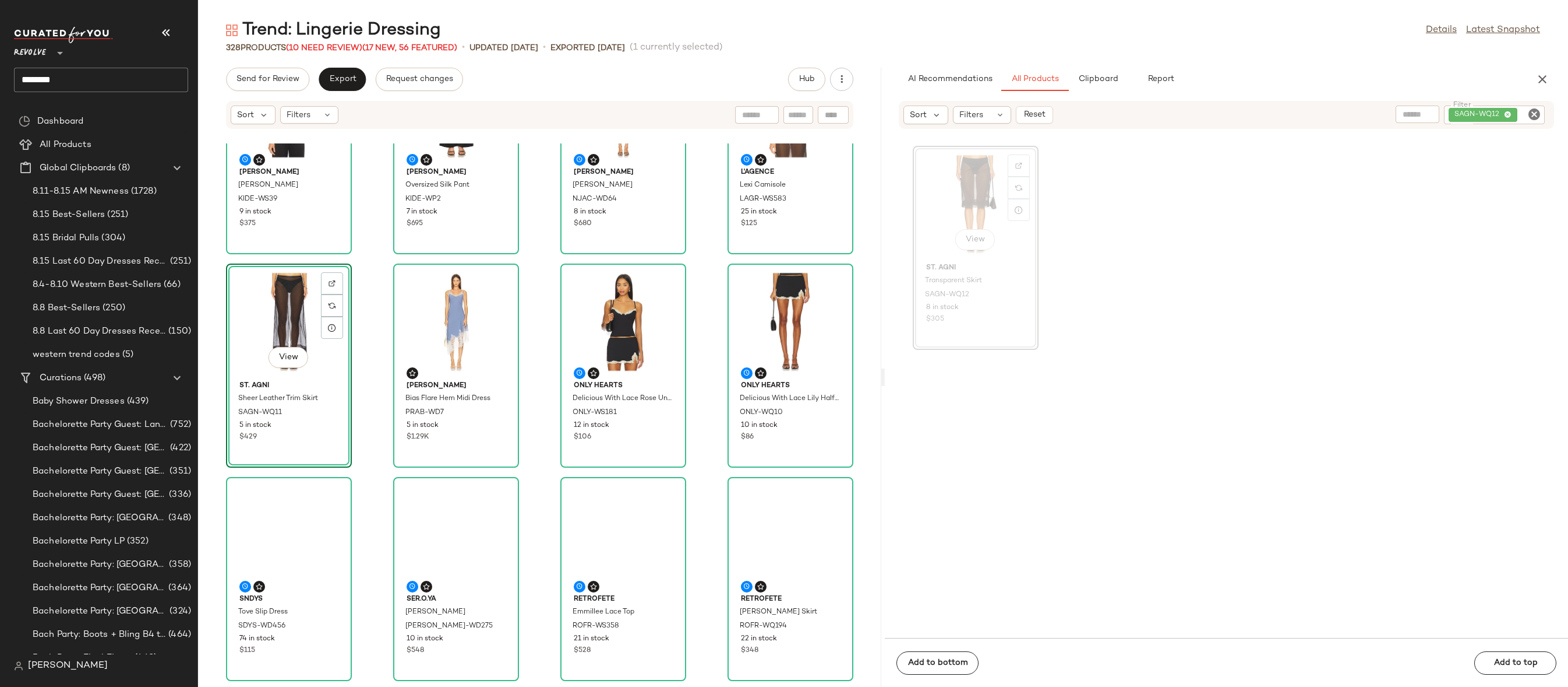
scroll to position [0, 0]
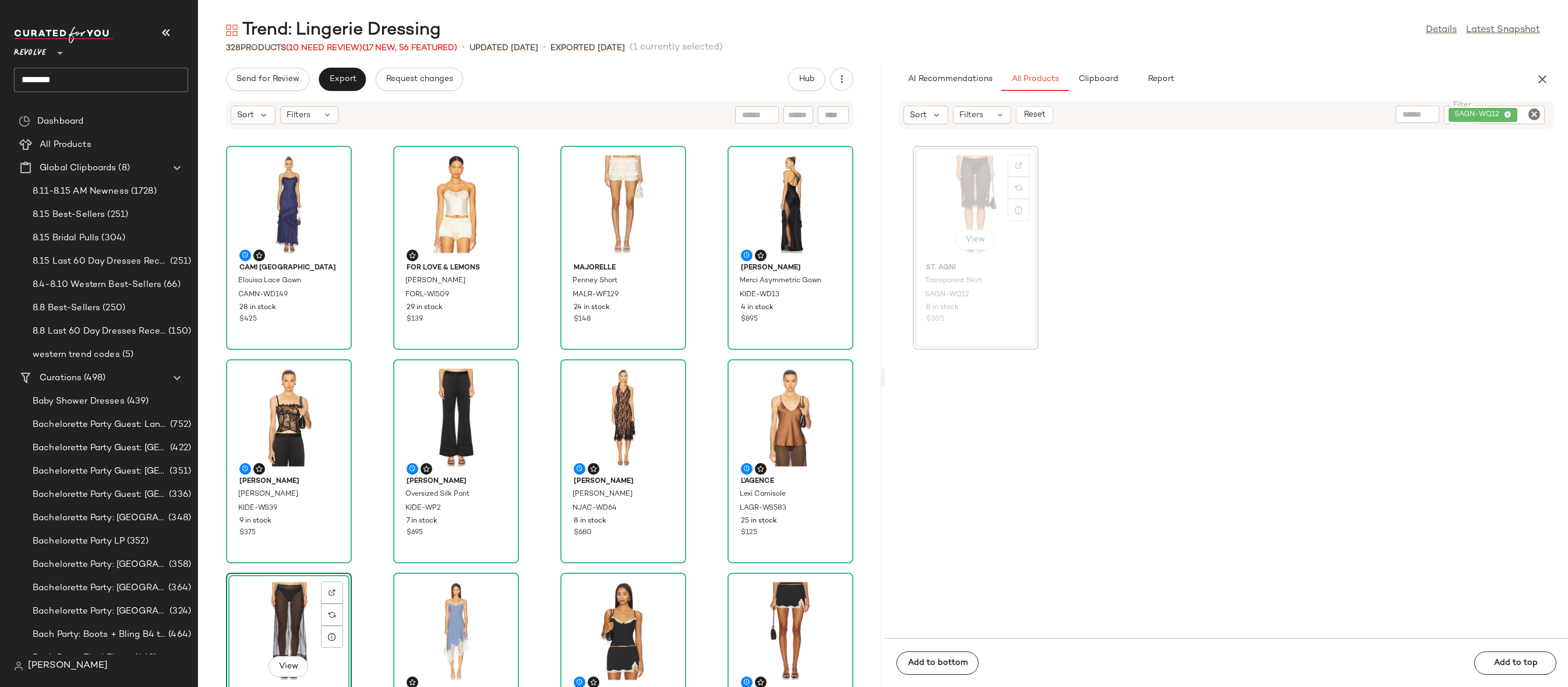
click at [1534, 113] on icon "Clear Filter" at bounding box center [1535, 114] width 14 height 14
click at [1106, 82] on span "Clipboard" at bounding box center [1098, 79] width 40 height 9
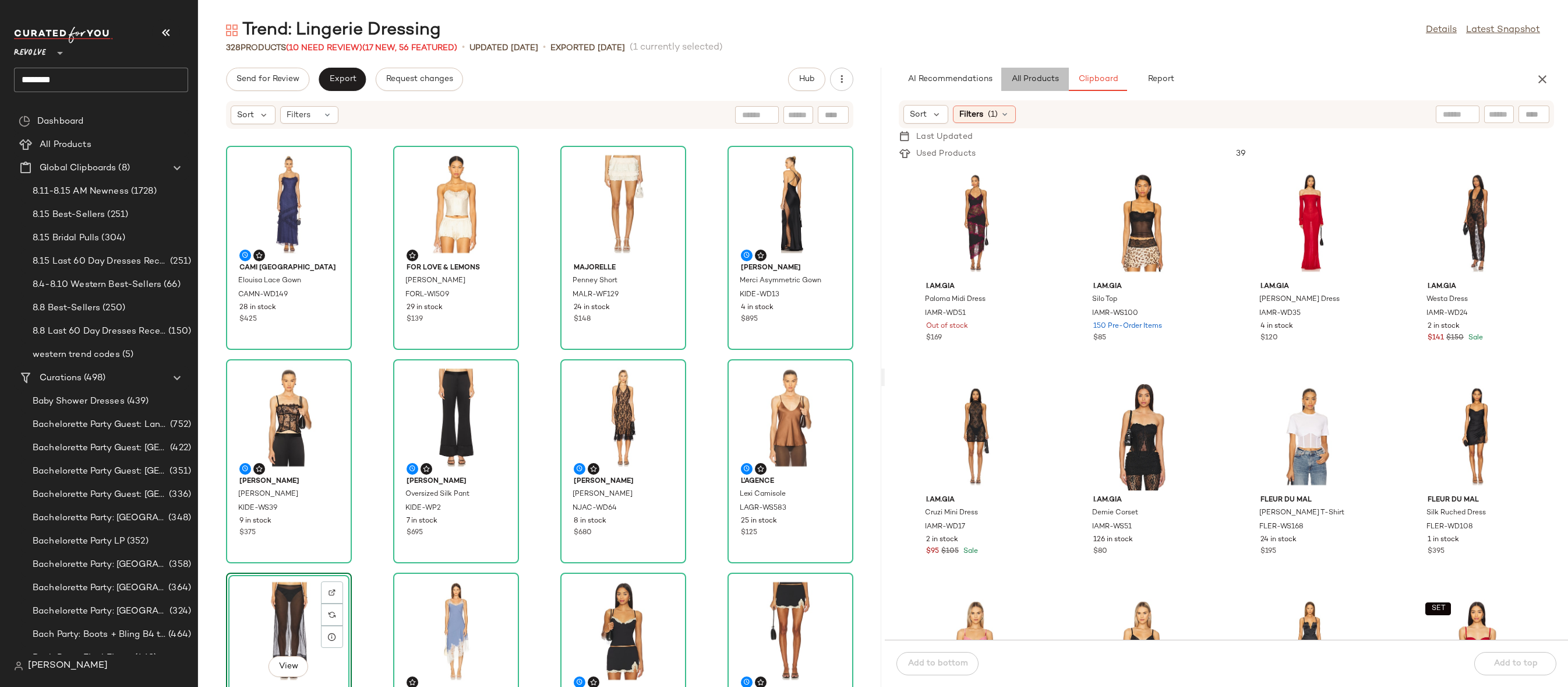
click at [1037, 74] on span "All Products" at bounding box center [1034, 79] width 47 height 9
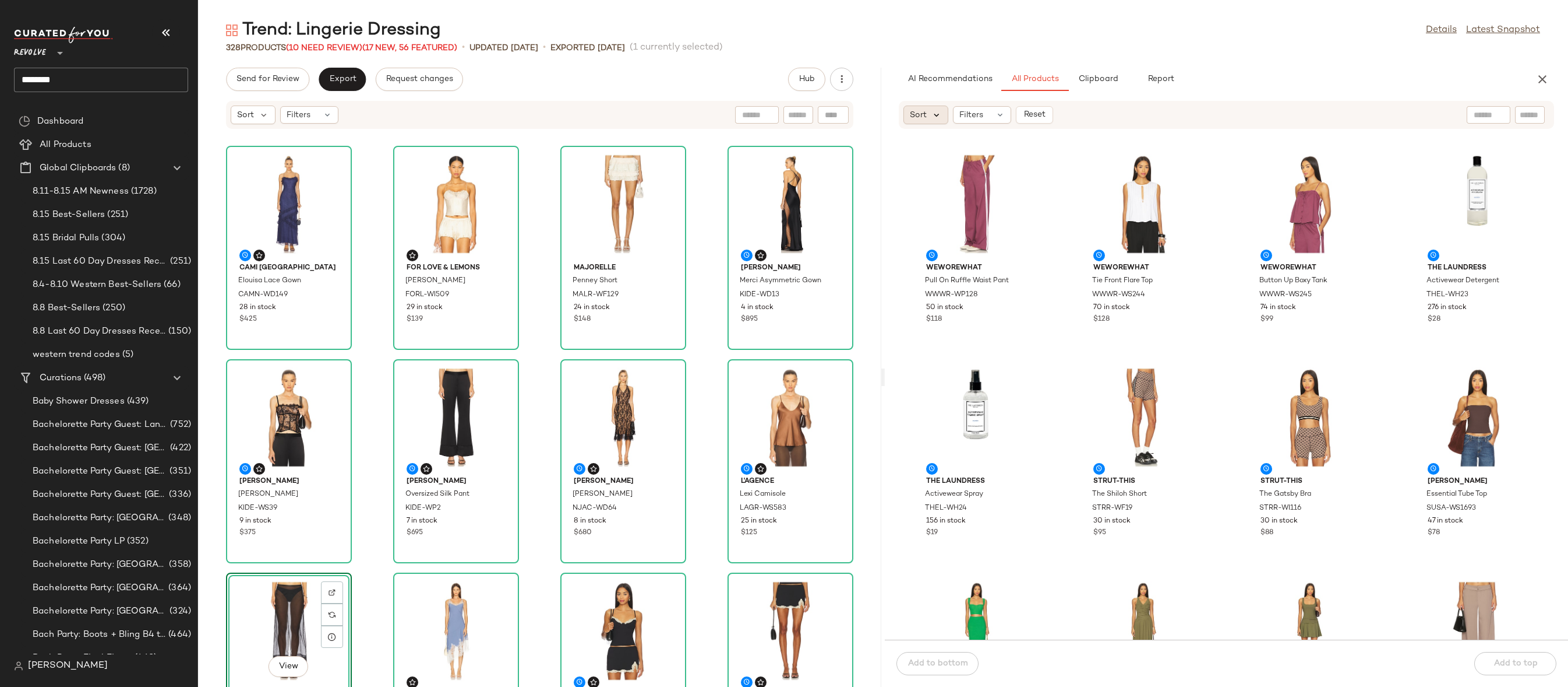
click at [932, 111] on icon at bounding box center [937, 115] width 11 height 11
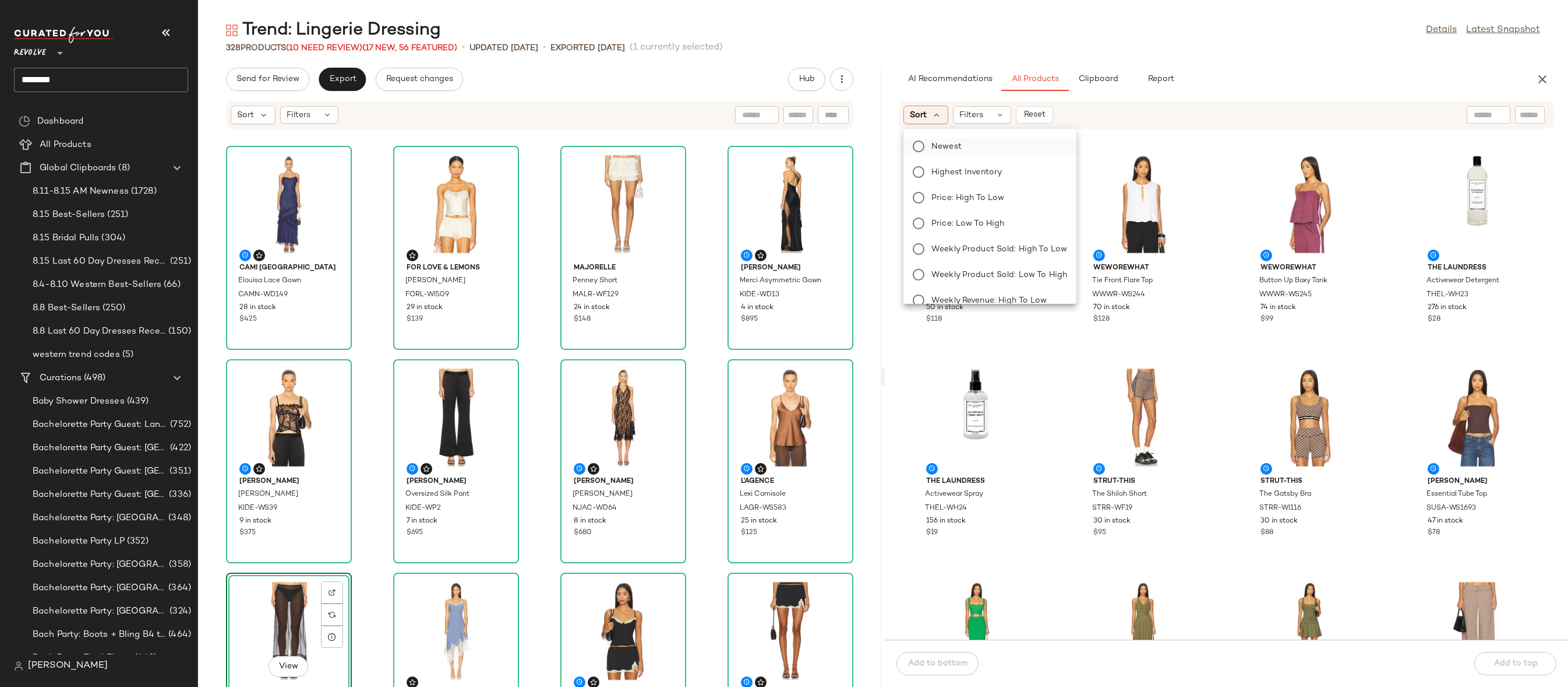
click at [945, 146] on span "Newest" at bounding box center [947, 146] width 30 height 12
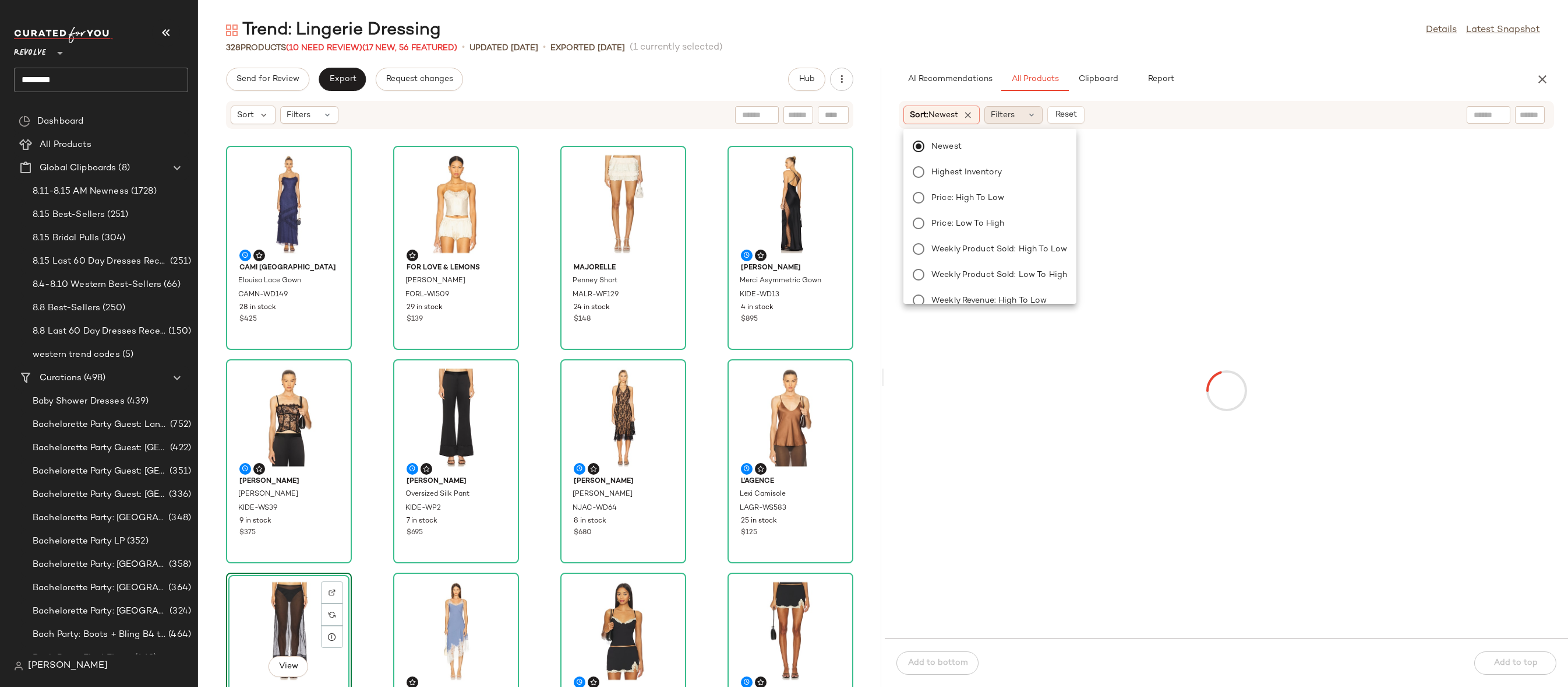
click at [995, 116] on span "Filters" at bounding box center [1003, 115] width 24 height 12
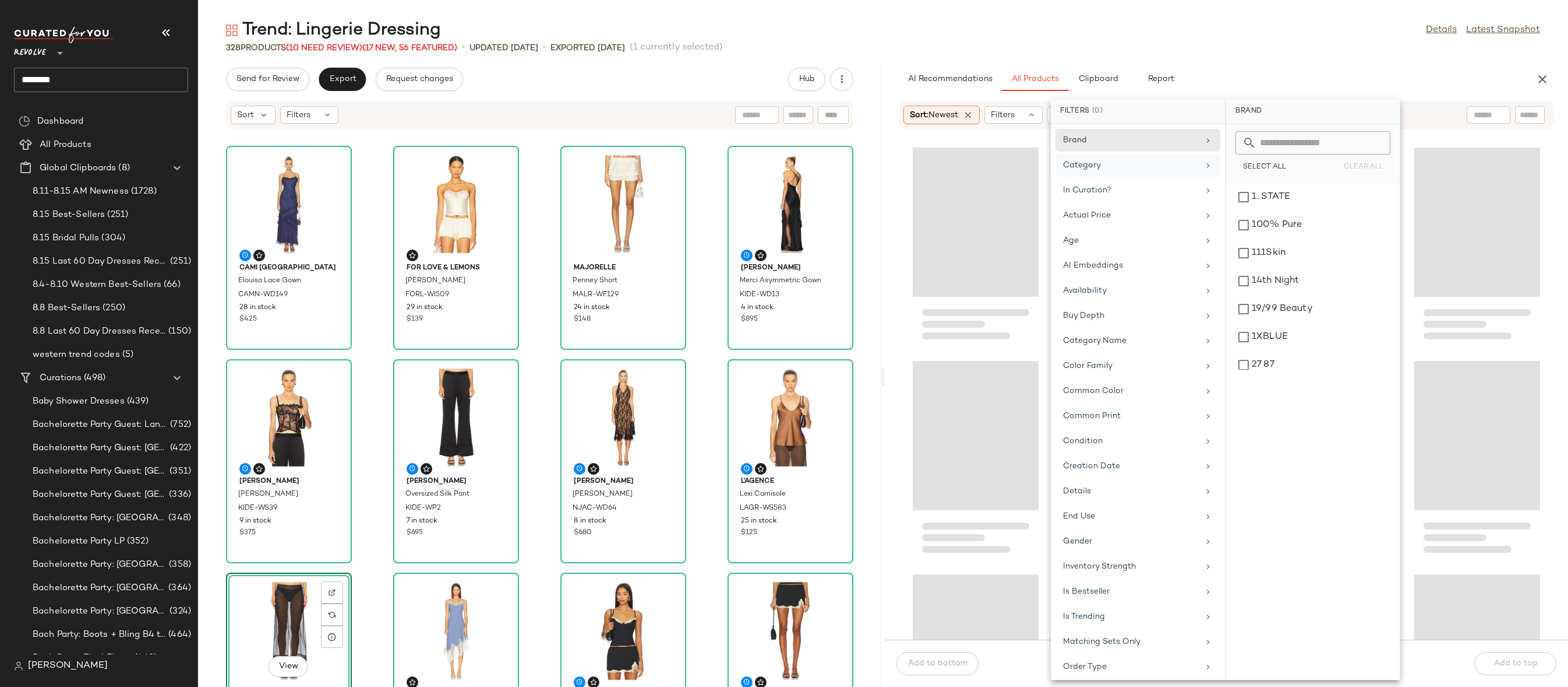
click at [1127, 165] on div "Category" at bounding box center [1132, 164] width 136 height 12
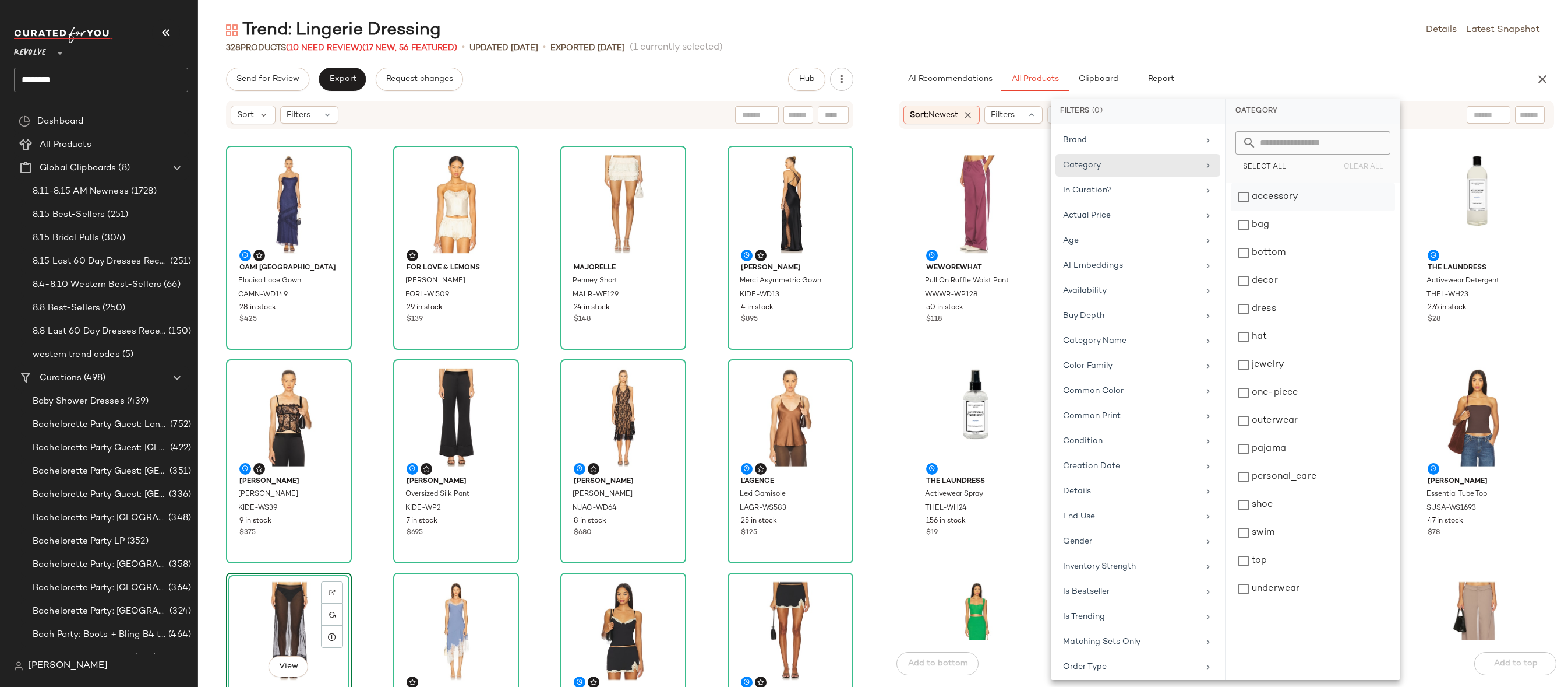
click at [1274, 211] on div "accessory" at bounding box center [1313, 225] width 164 height 28
click at [1273, 239] on div "bag" at bounding box center [1318, 252] width 164 height 28
click at [1281, 295] on div "decor" at bounding box center [1318, 308] width 164 height 28
click at [1290, 379] on div "jewelry" at bounding box center [1318, 392] width 164 height 28
click at [1287, 491] on div "personal_care" at bounding box center [1318, 504] width 164 height 28
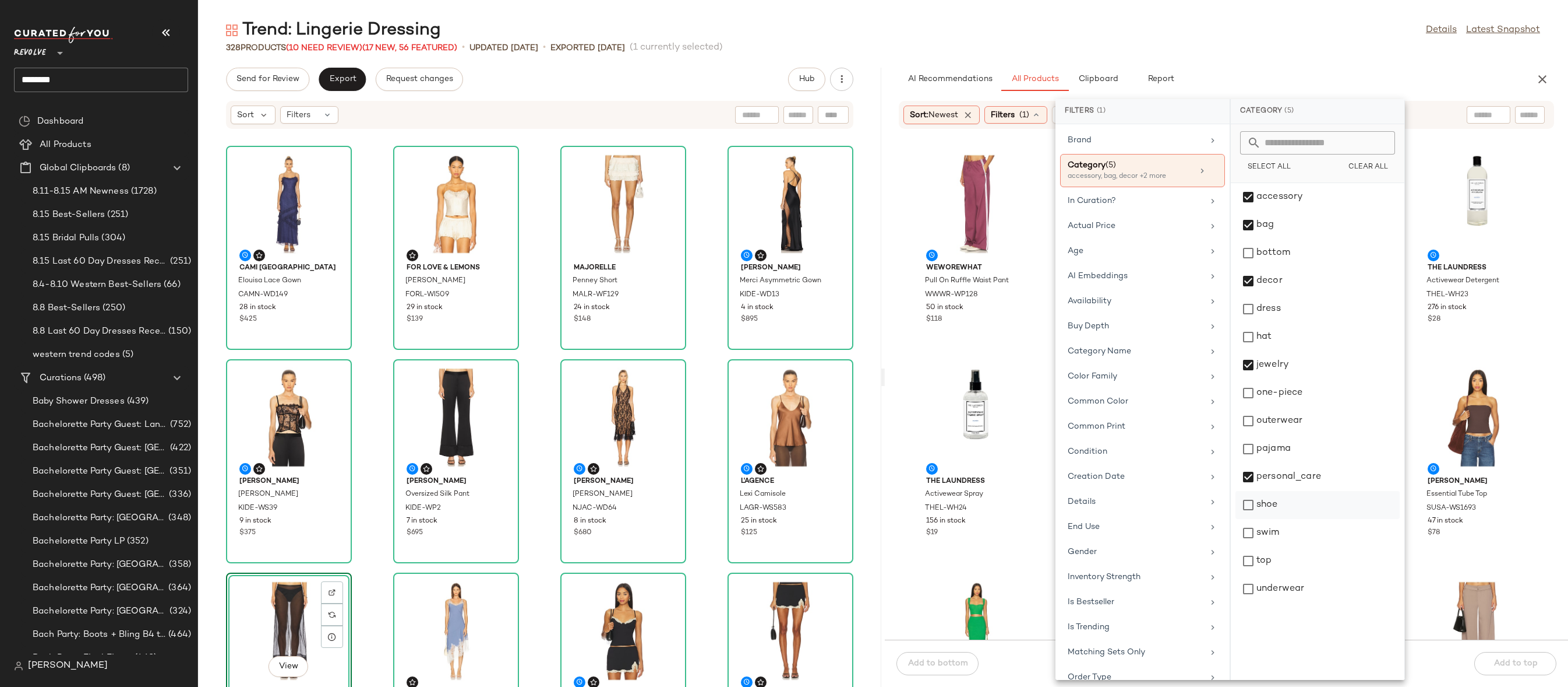
click at [1277, 519] on div "shoe" at bounding box center [1318, 532] width 164 height 28
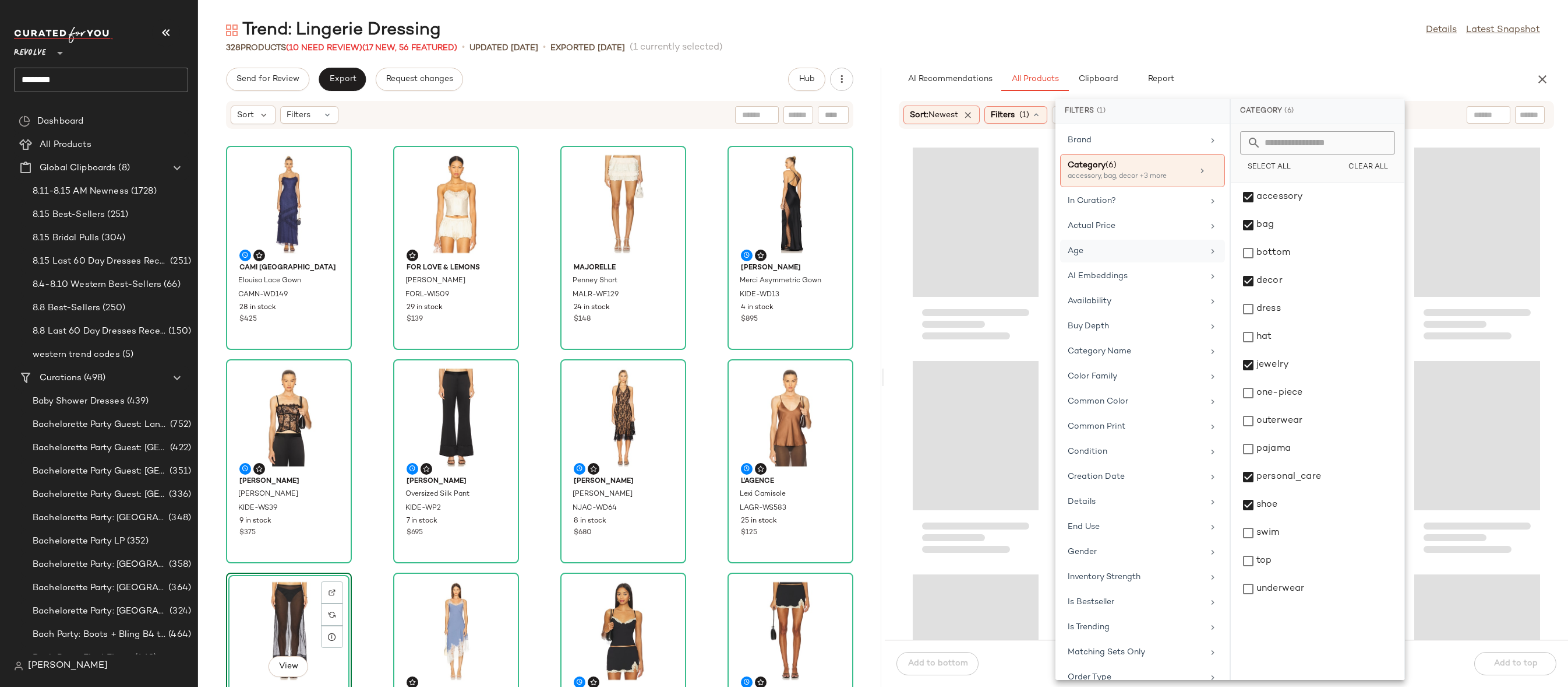
click at [1129, 249] on div "Age" at bounding box center [1136, 250] width 136 height 12
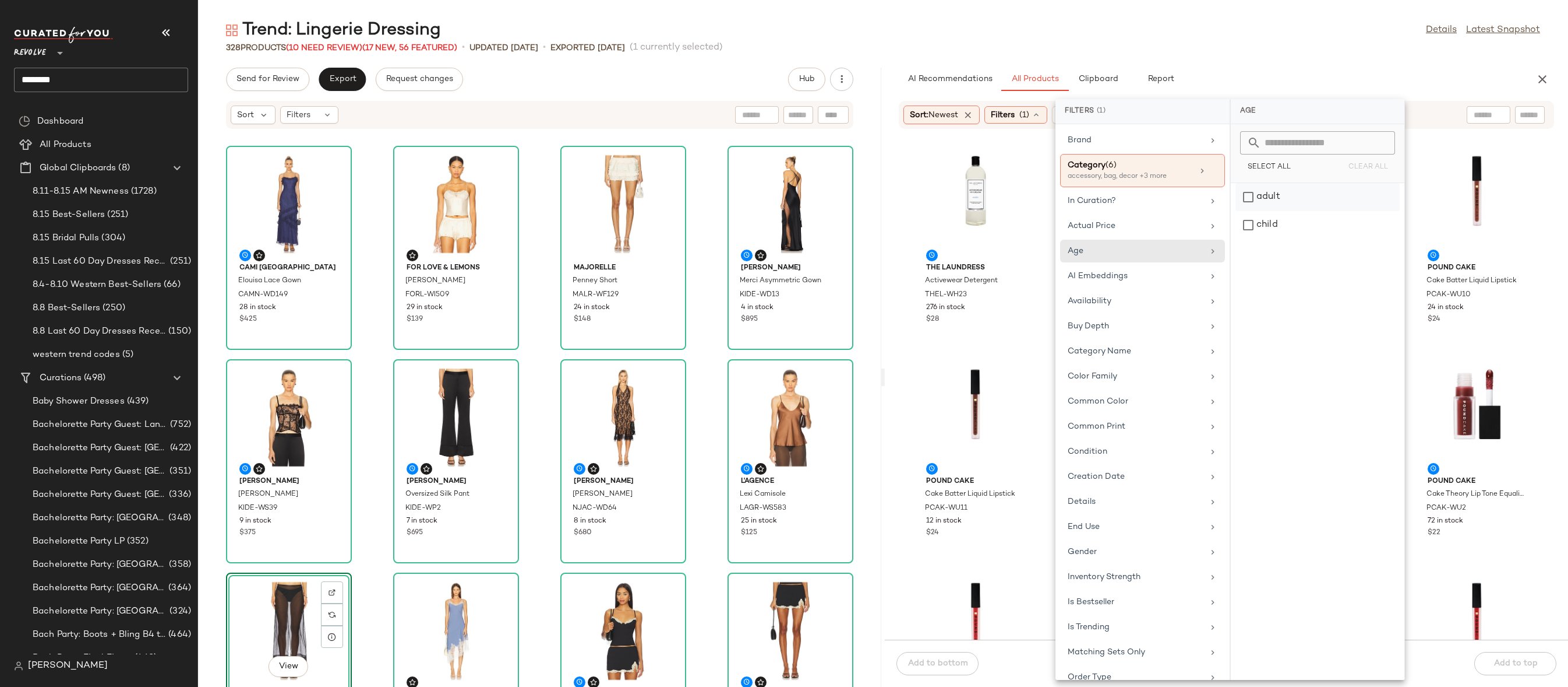
click at [1268, 211] on div "adult" at bounding box center [1318, 225] width 164 height 28
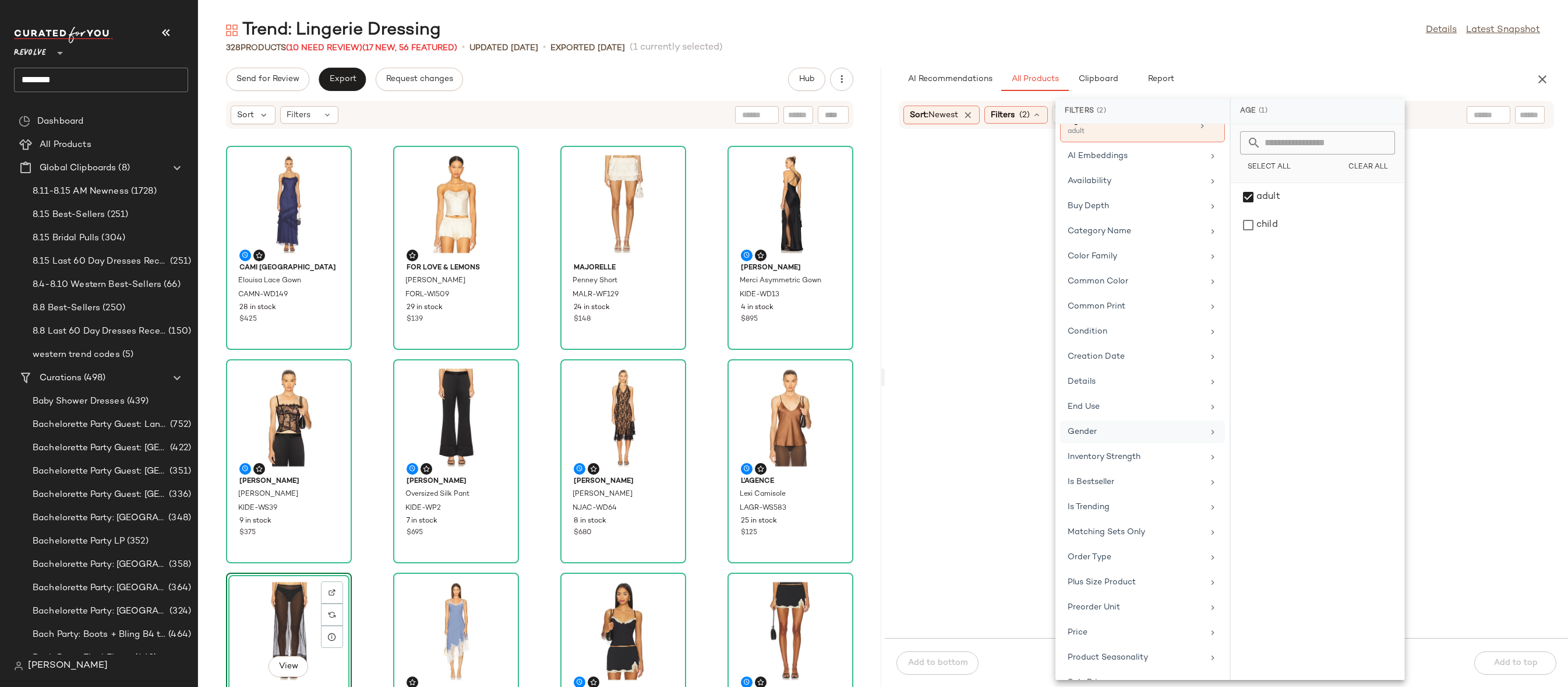
click at [1121, 432] on div "Gender" at bounding box center [1136, 431] width 136 height 12
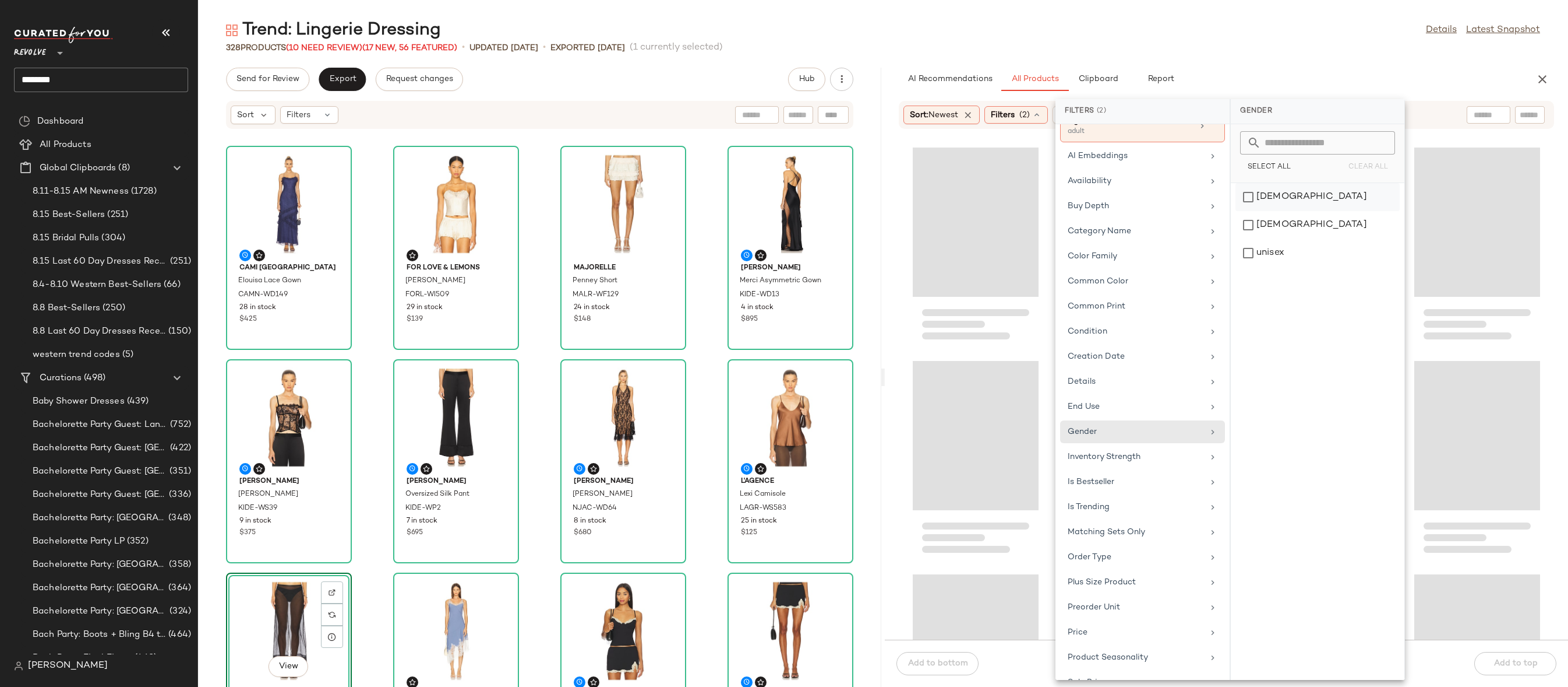
click at [1273, 211] on div "[DEMOGRAPHIC_DATA]" at bounding box center [1318, 225] width 164 height 28
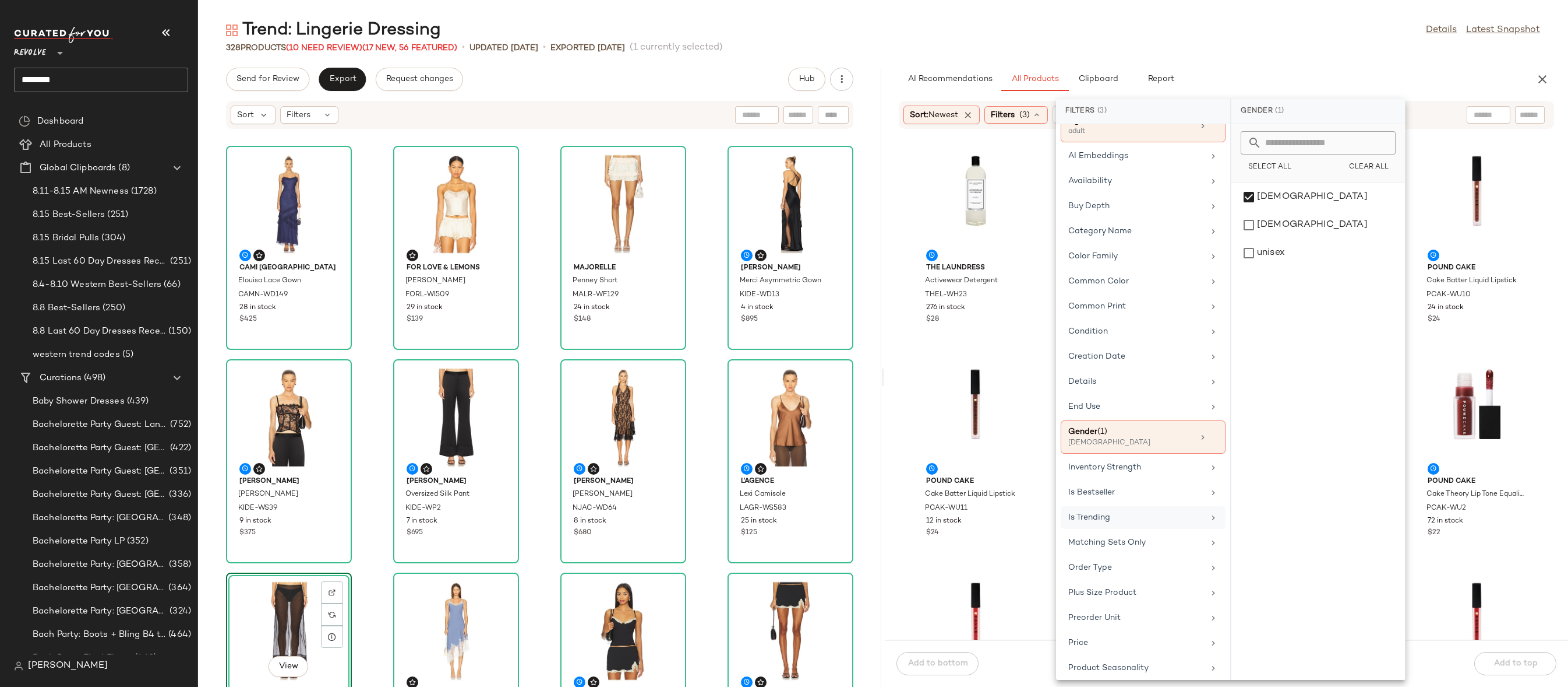
scroll to position [293, 0]
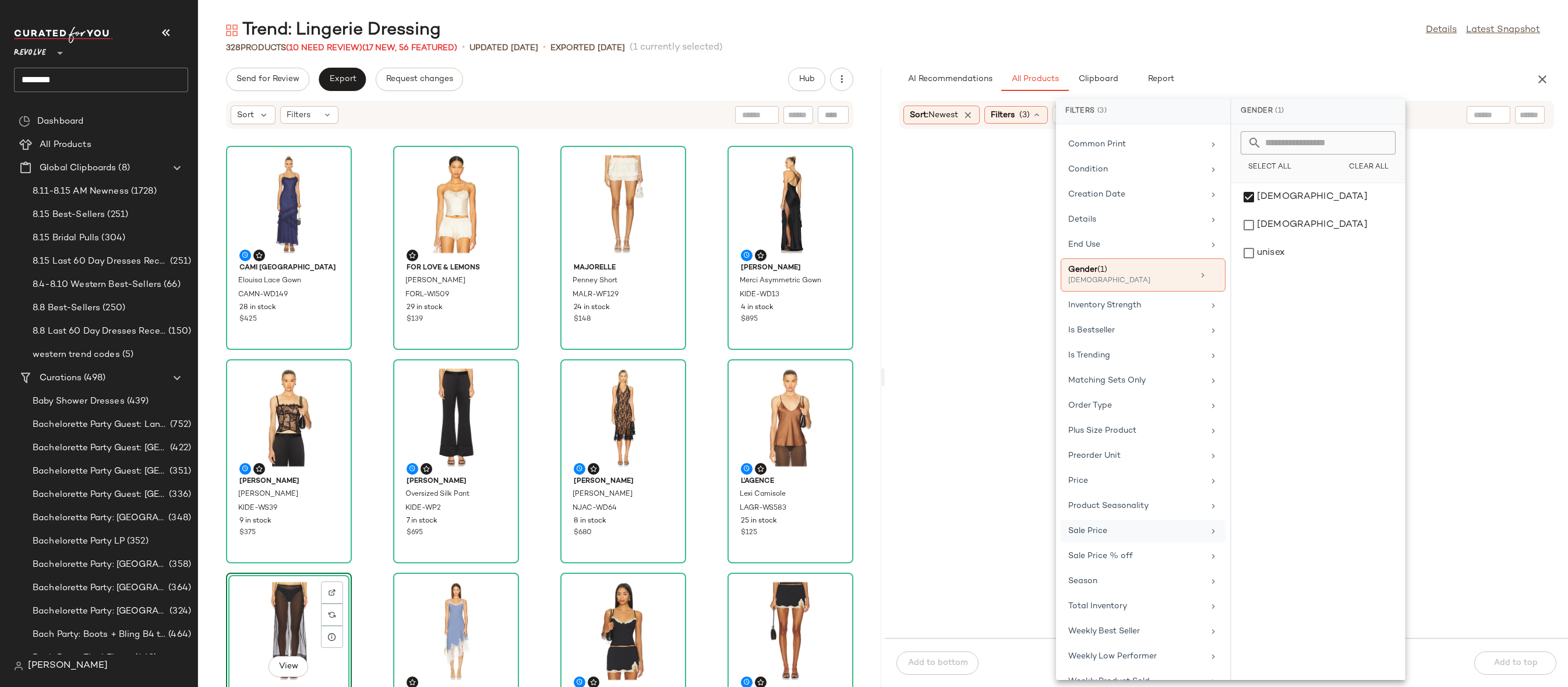
click at [1129, 530] on div "Sale Price" at bounding box center [1136, 530] width 136 height 12
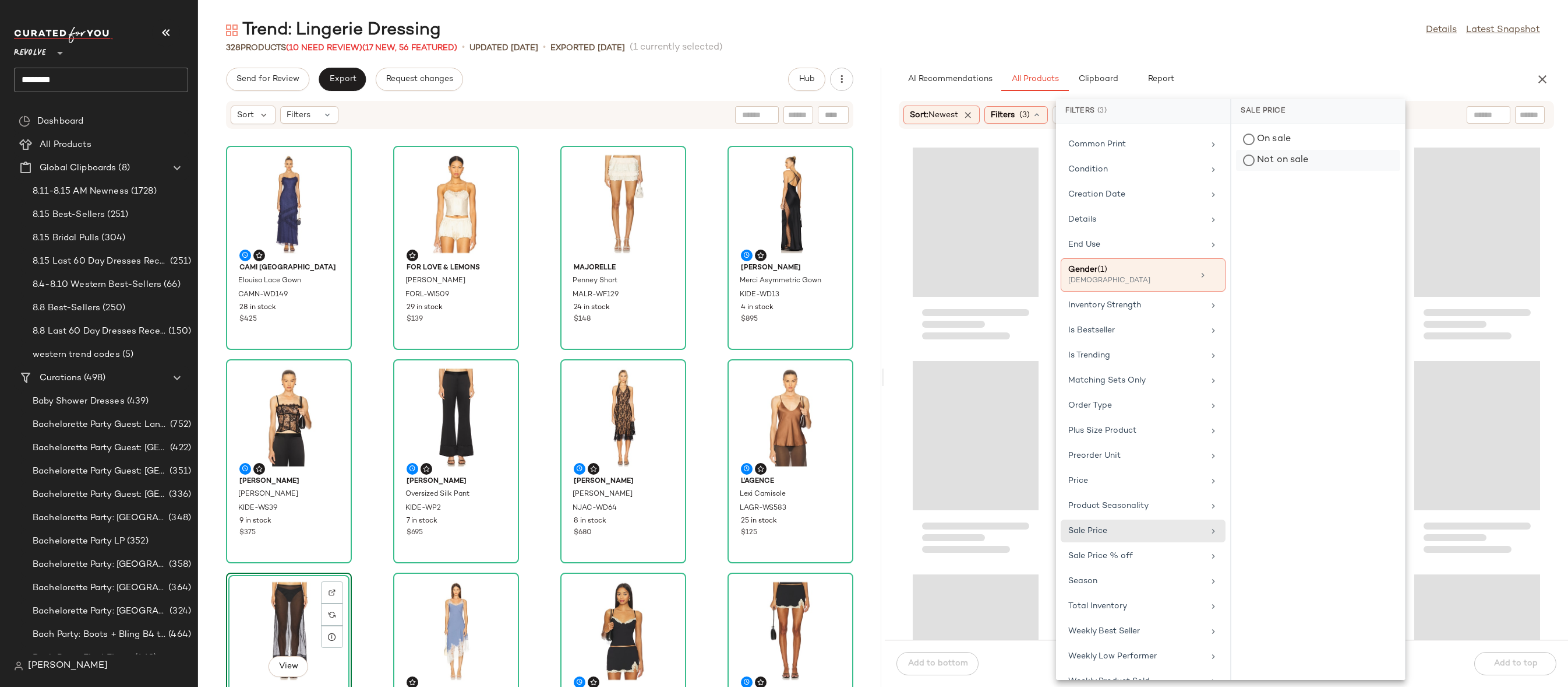
click at [1271, 157] on div "Not on sale" at bounding box center [1319, 160] width 164 height 21
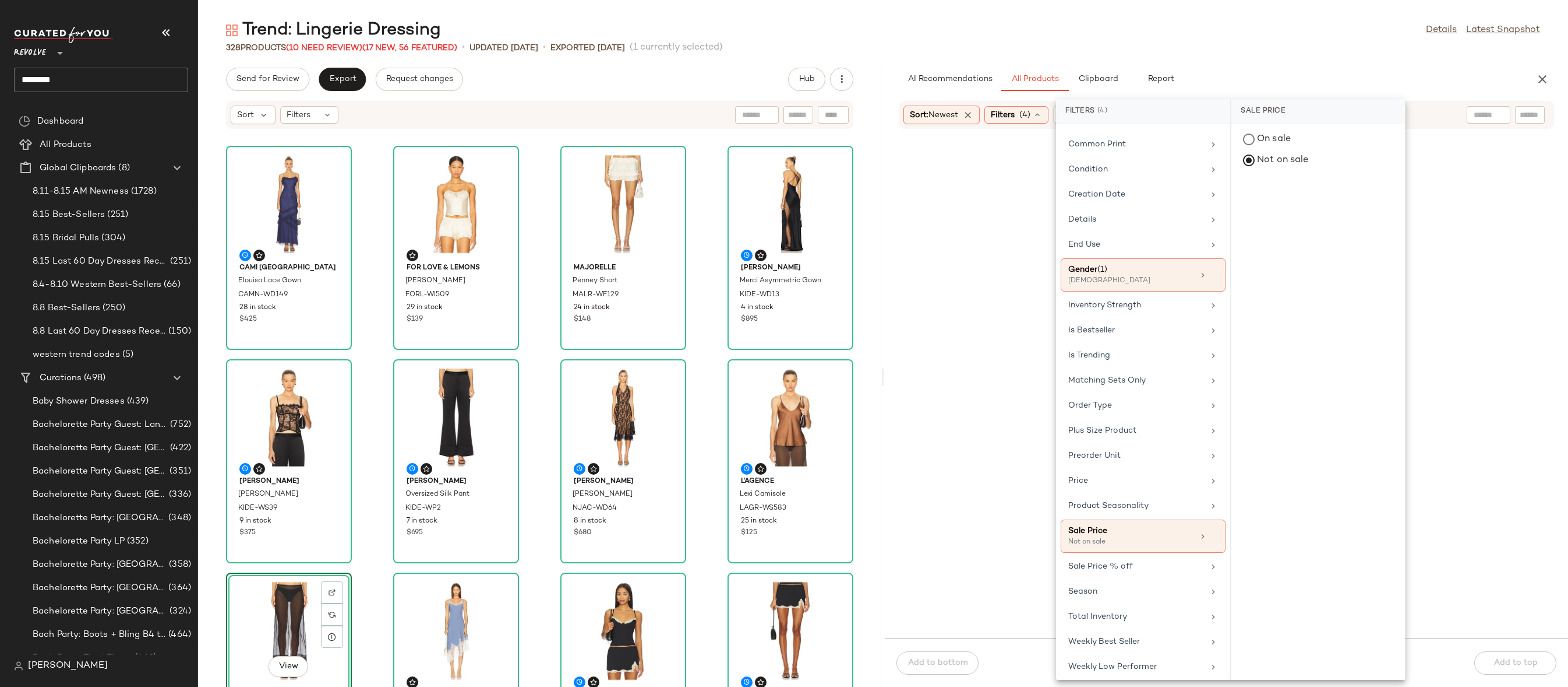
click at [1333, 48] on div "328 Products (10 Need Review) (17 New, 56 Featured) • updated [DATE] • Exported…" at bounding box center [884, 48] width 1370 height 11
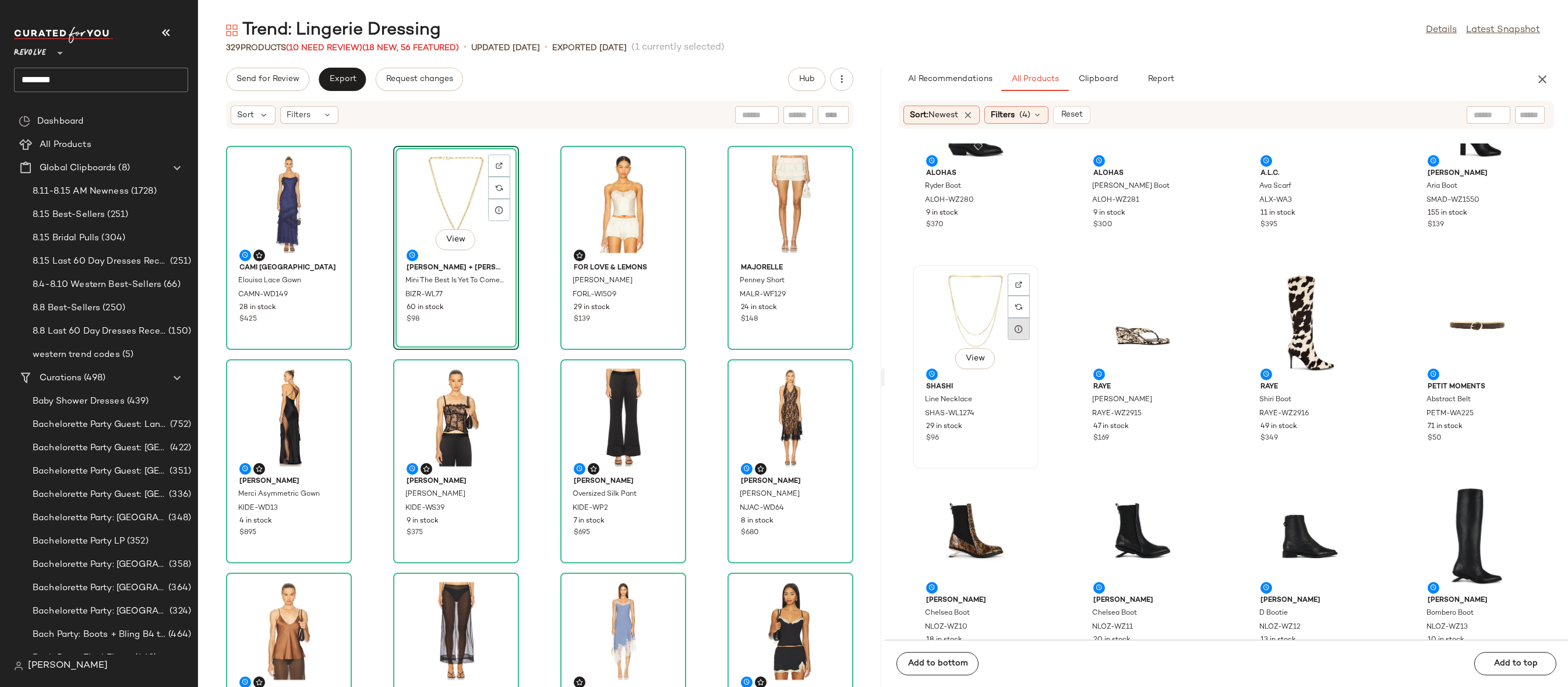
scroll to position [2759, 0]
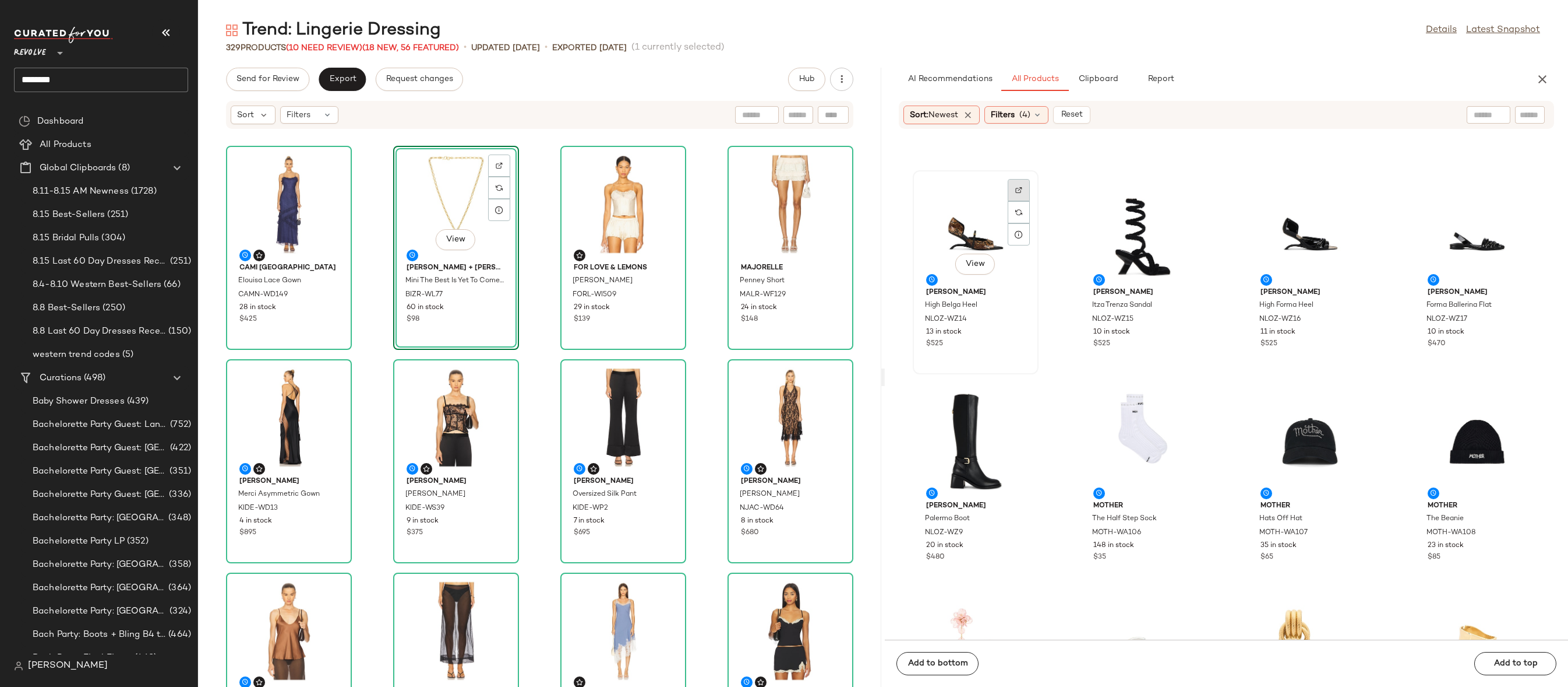
click at [1016, 201] on div at bounding box center [1018, 212] width 22 height 22
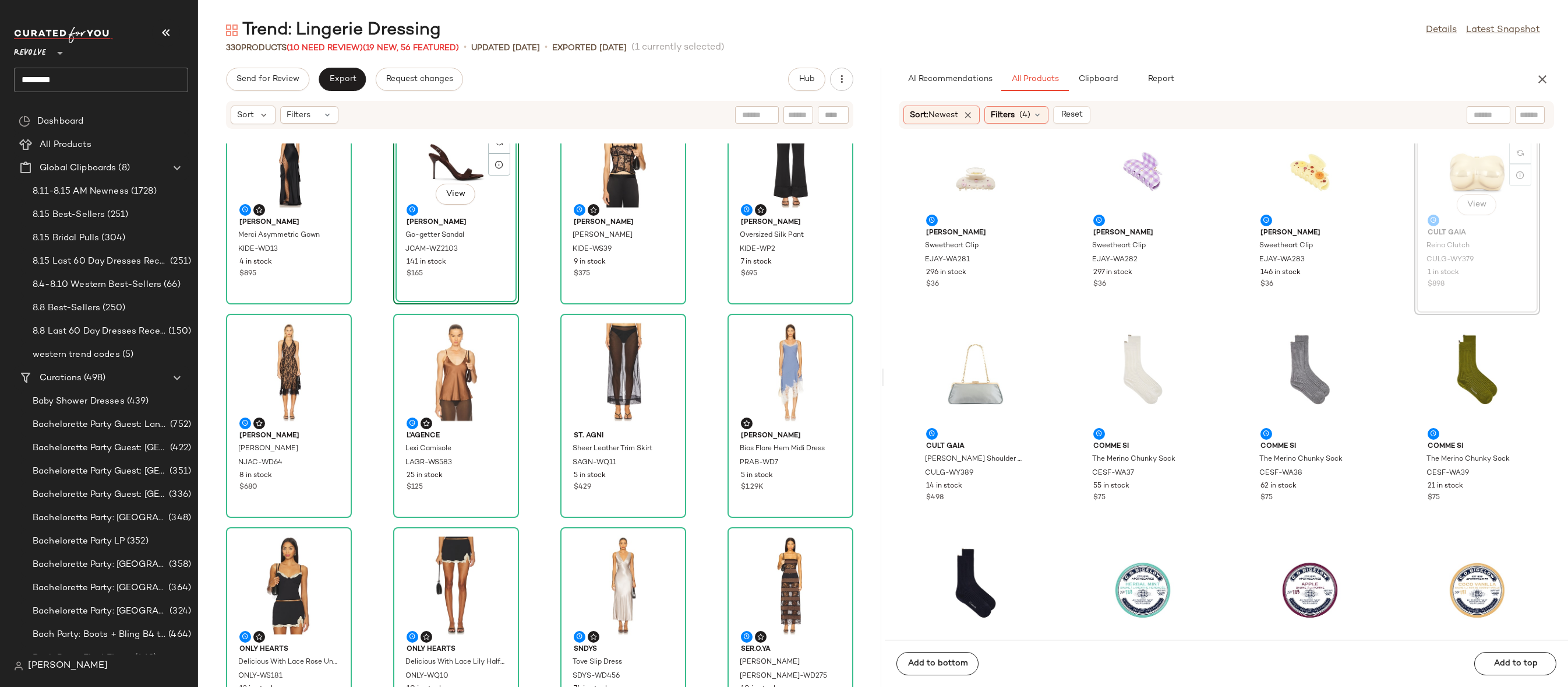
scroll to position [7508, 0]
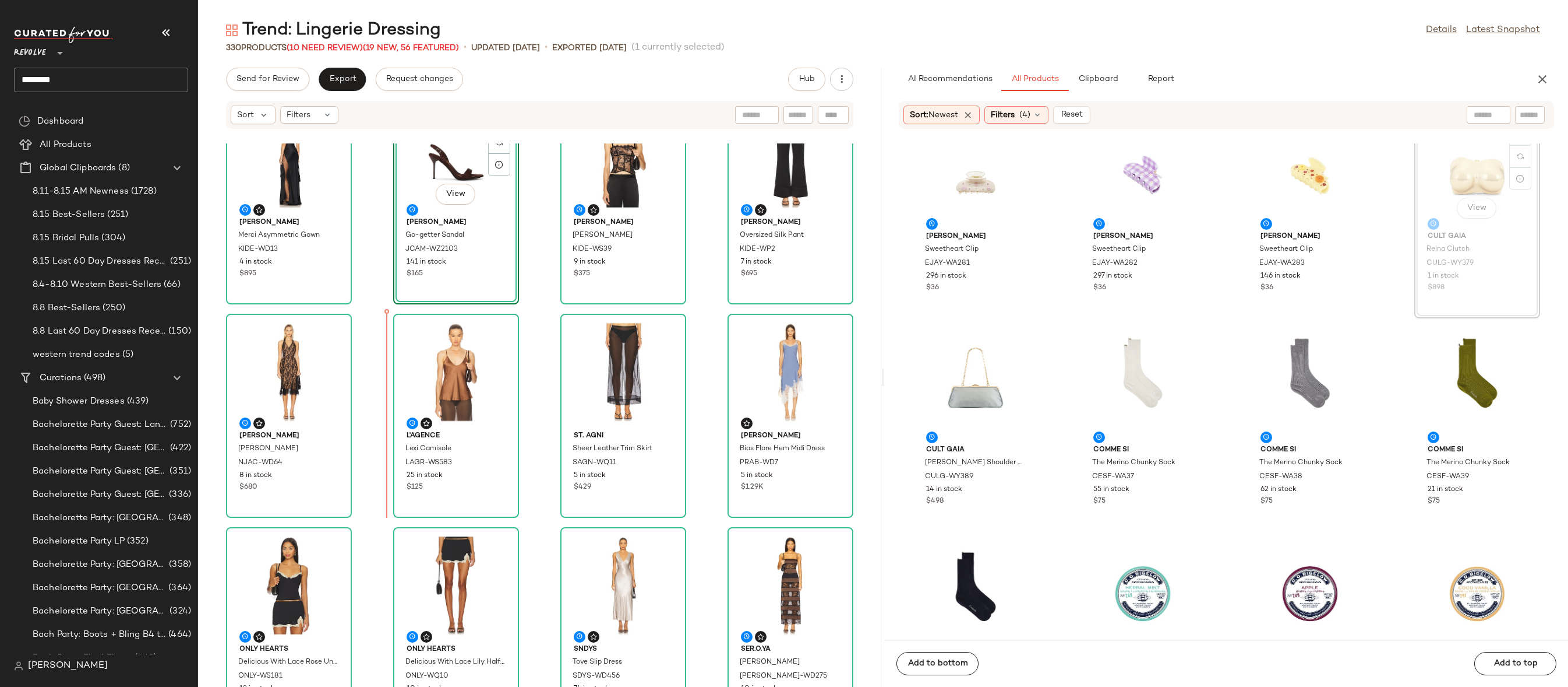
drag, startPoint x: 1462, startPoint y: 163, endPoint x: 1455, endPoint y: 163, distance: 7.0
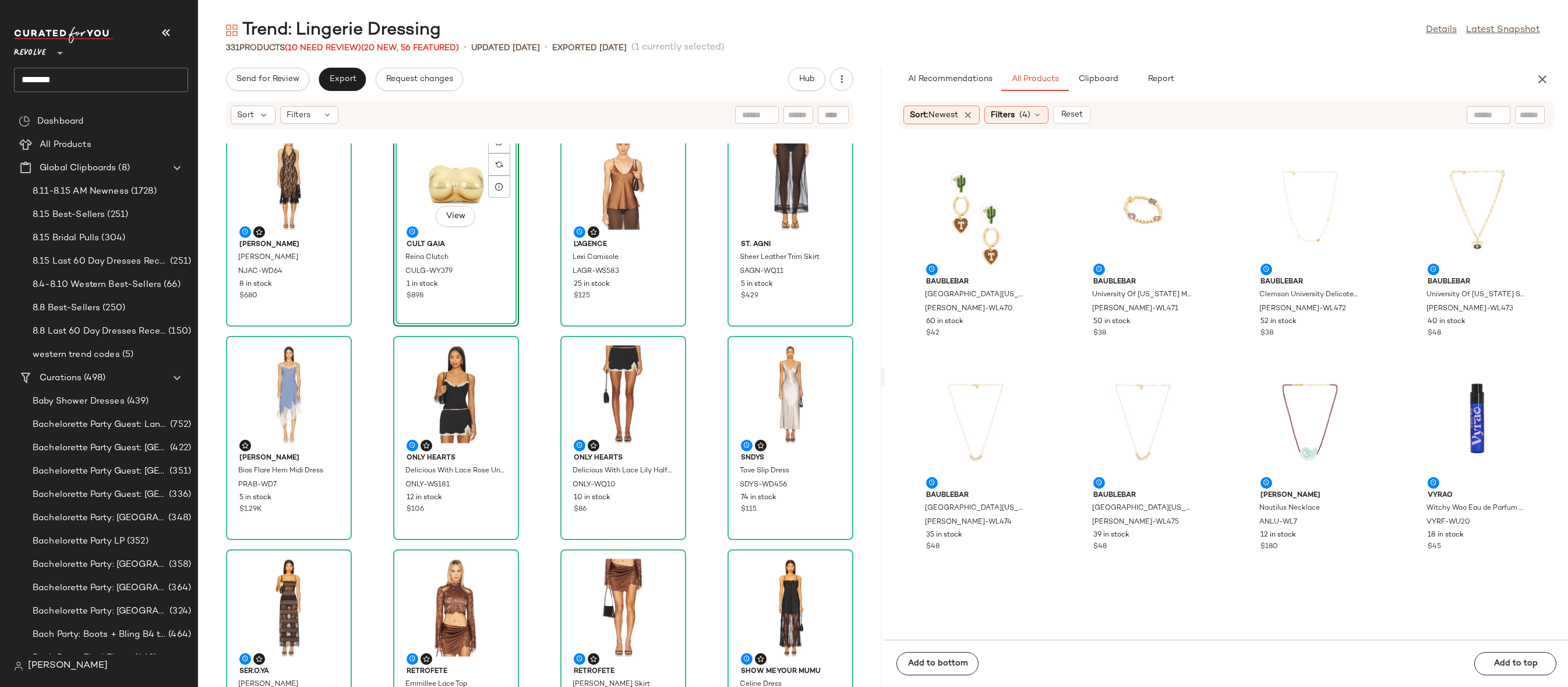
scroll to position [12523, 0]
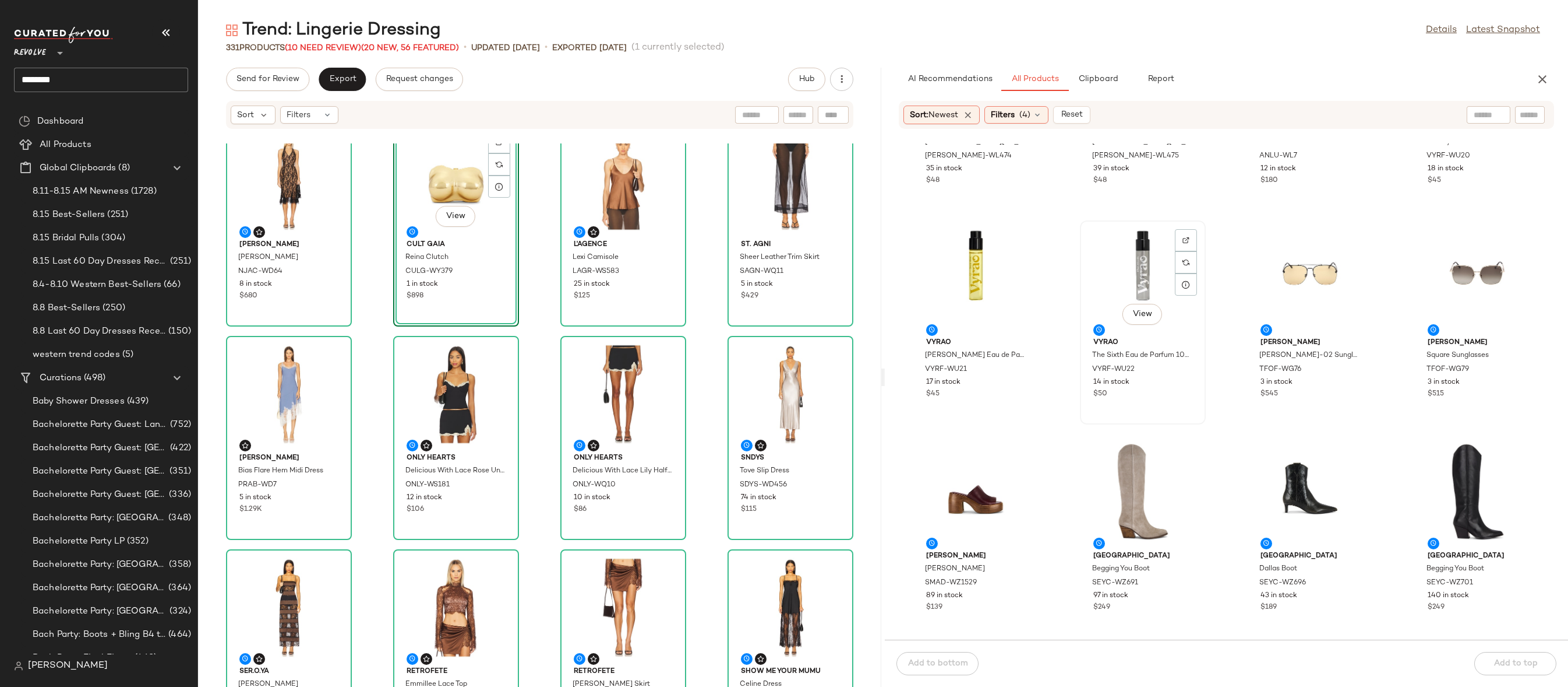
click at [1130, 271] on div "View" at bounding box center [1143, 279] width 118 height 108
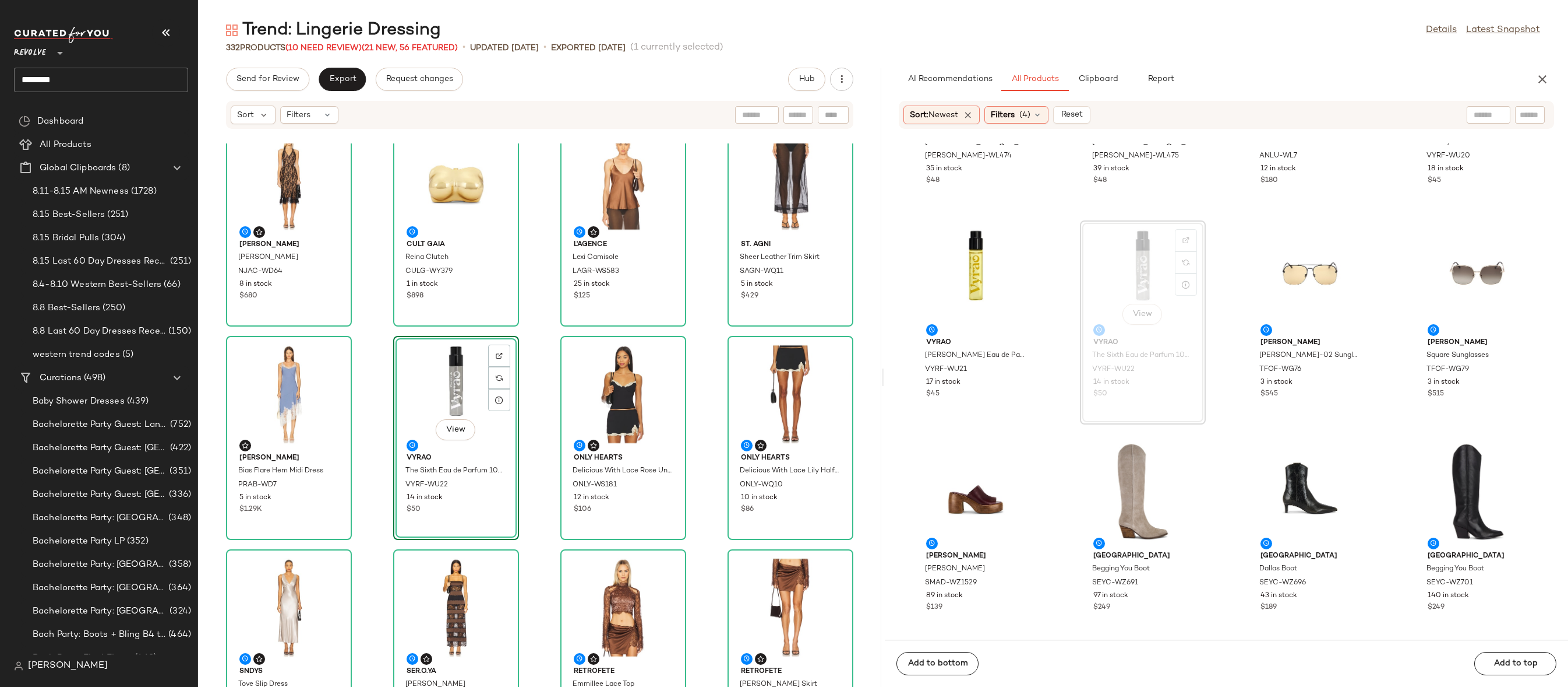
scroll to position [582, 0]
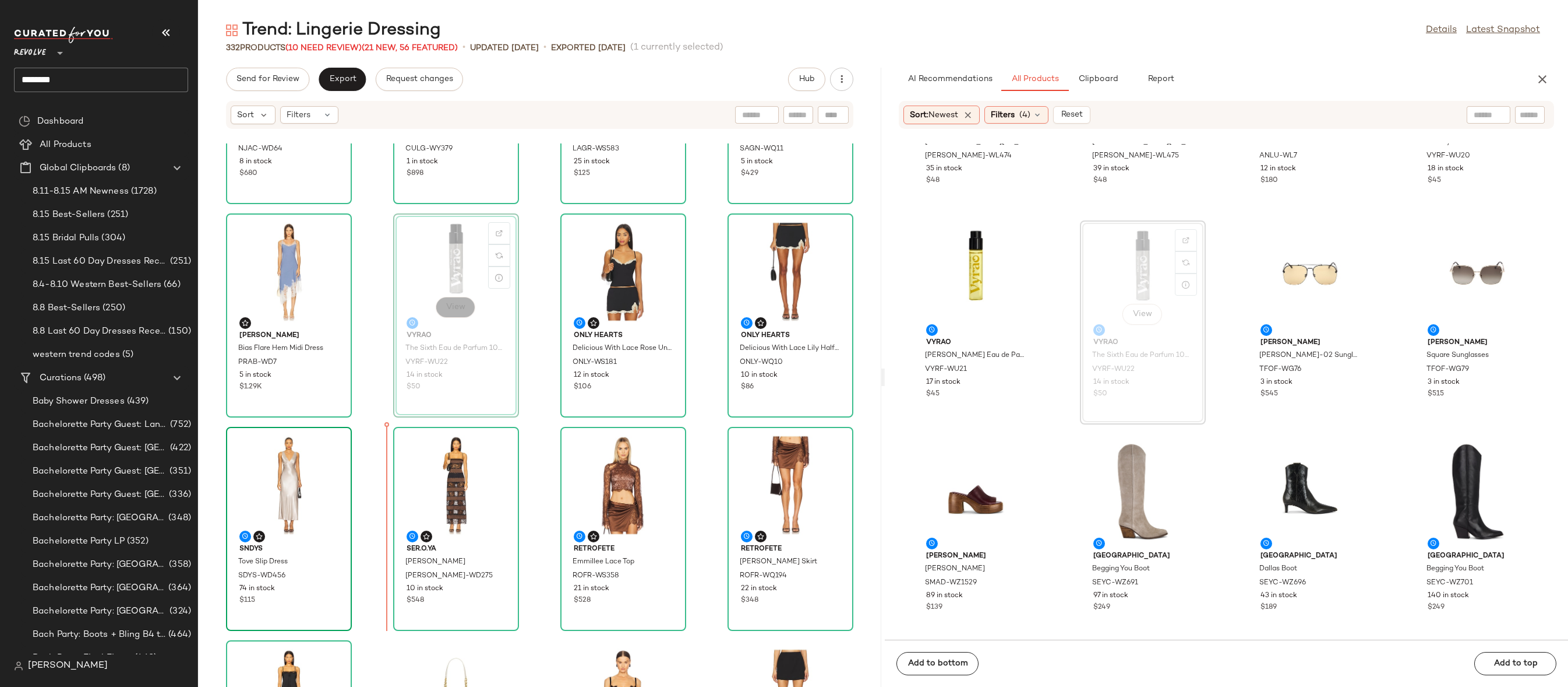
drag, startPoint x: 455, startPoint y: 298, endPoint x: 336, endPoint y: 519, distance: 251.0
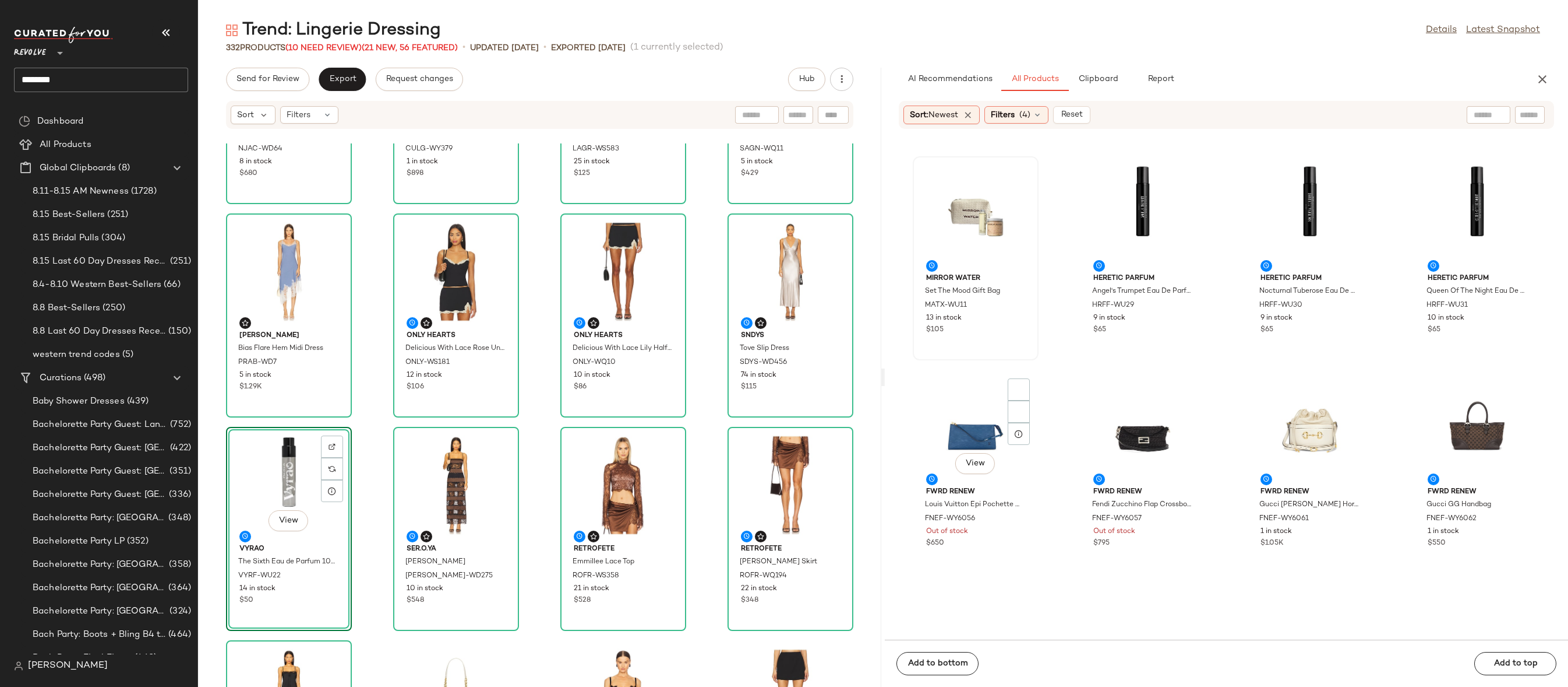
scroll to position [13228, 0]
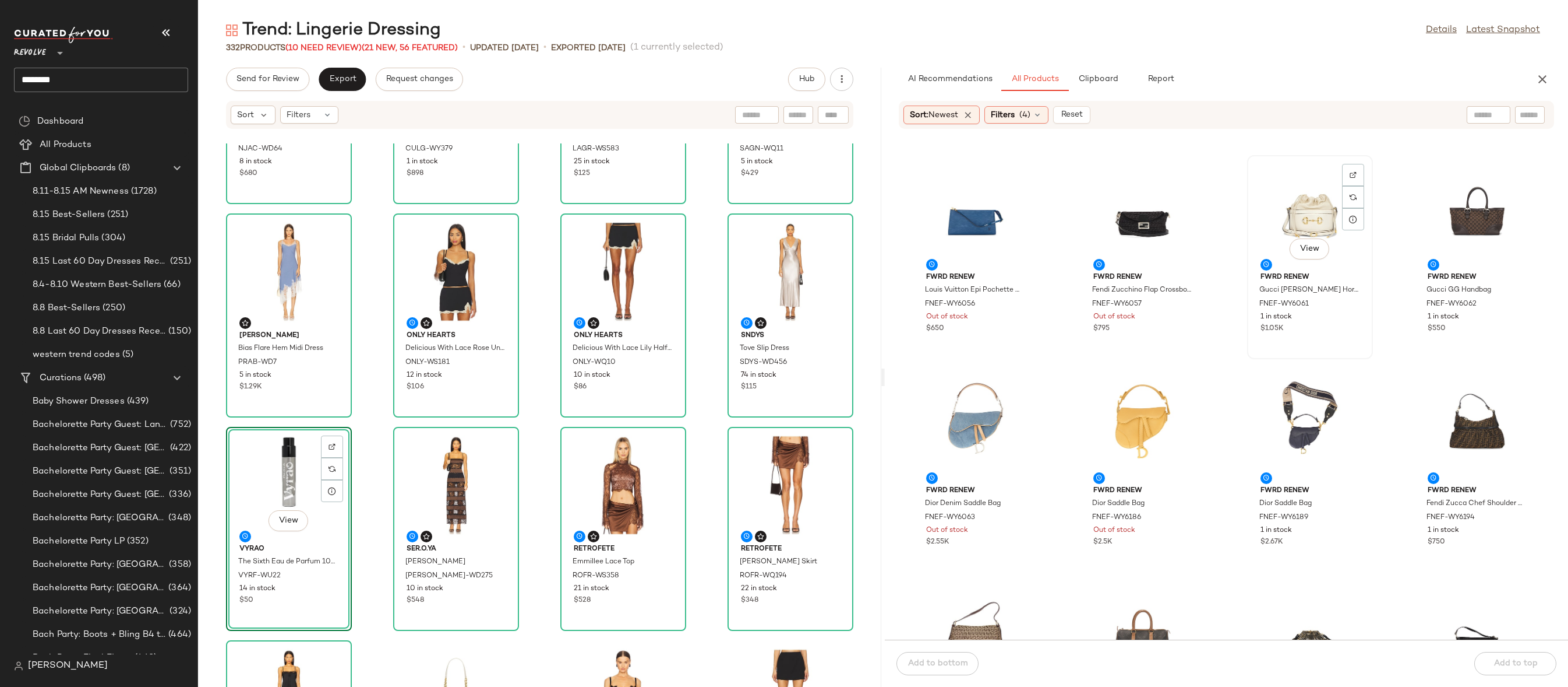
click at [1316, 211] on div "View" at bounding box center [1310, 213] width 118 height 108
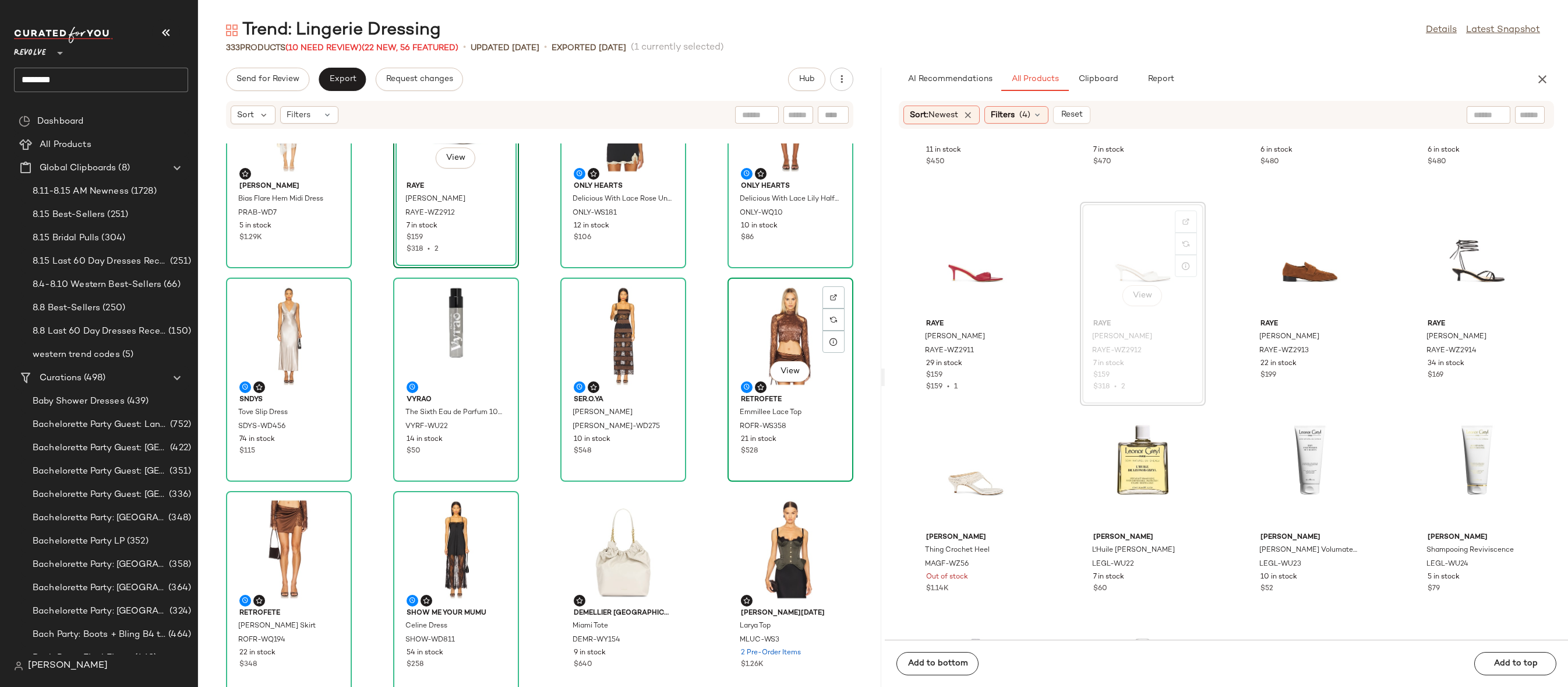
scroll to position [732, 0]
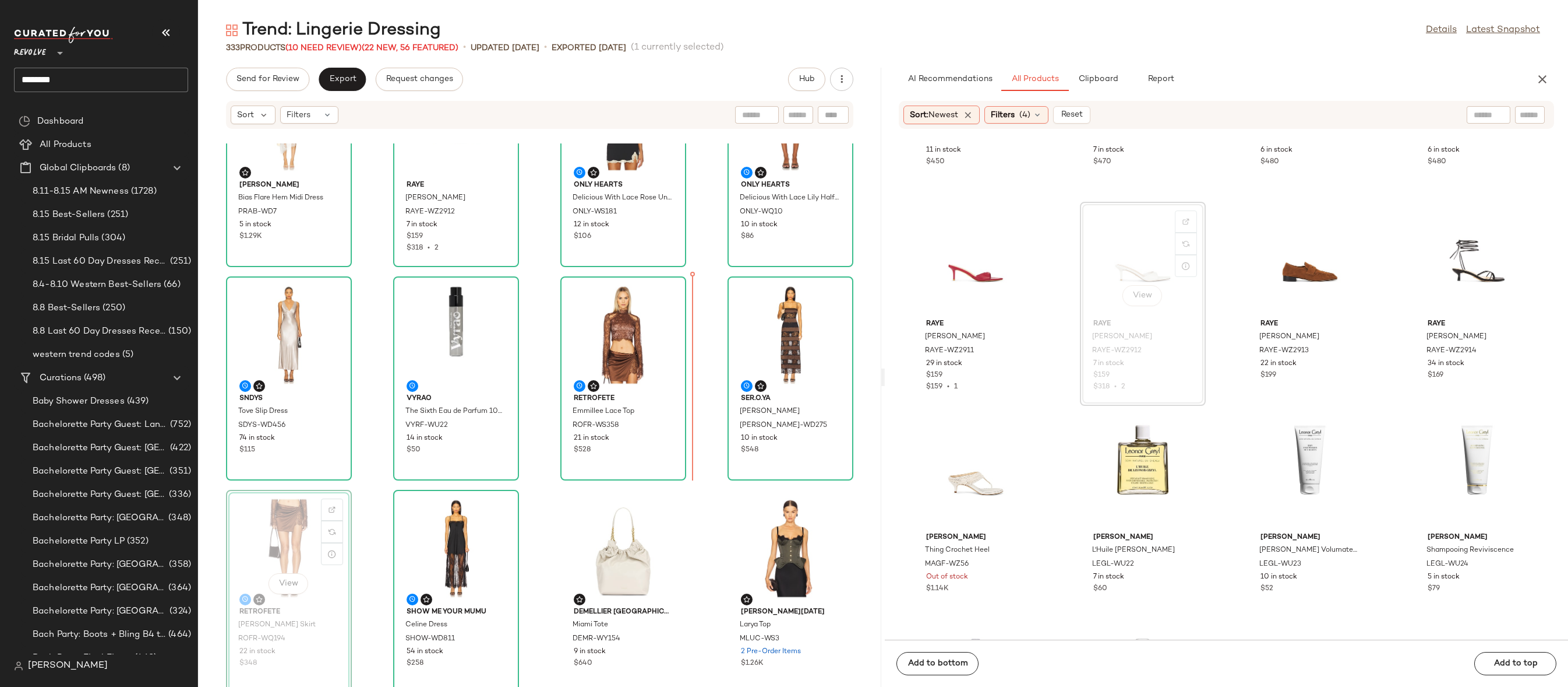
drag, startPoint x: 306, startPoint y: 529, endPoint x: 699, endPoint y: 372, distance: 423.2
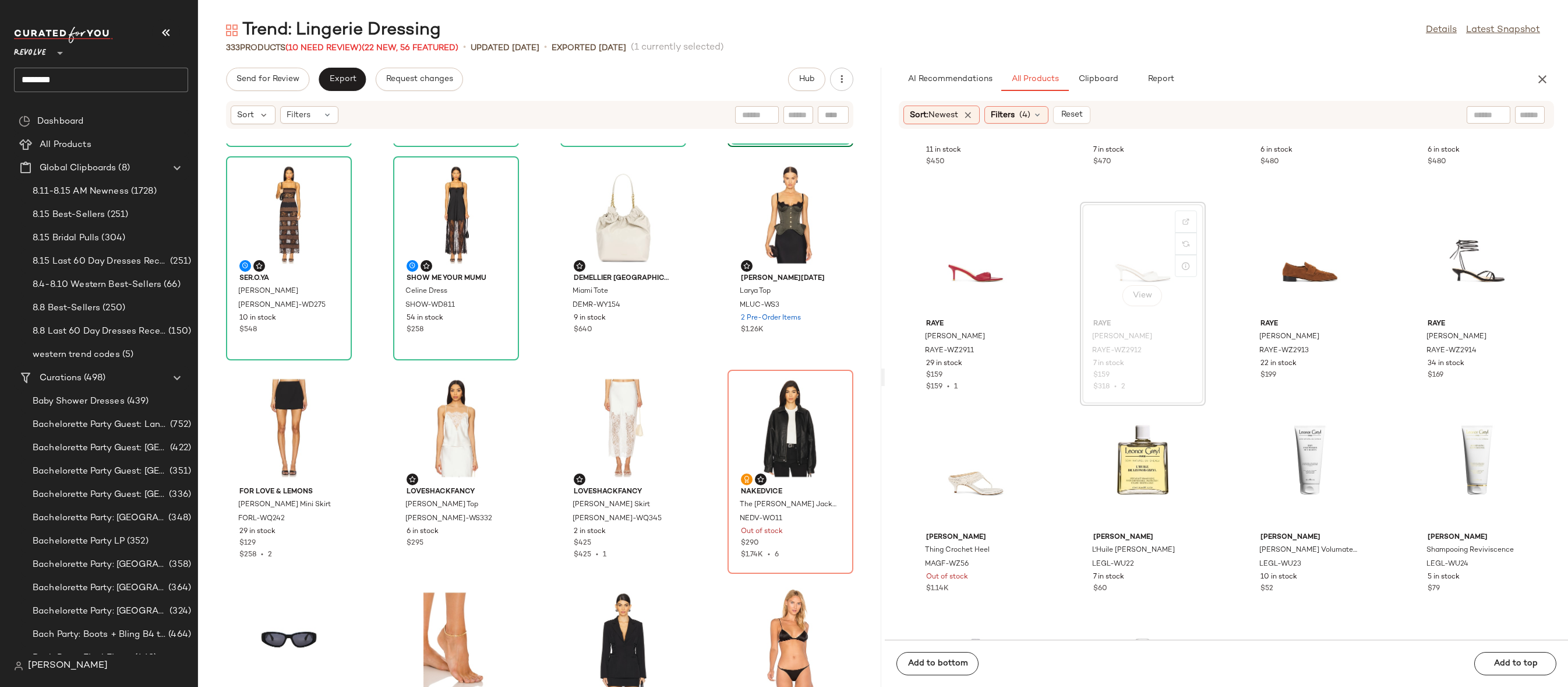
scroll to position [1069, 0]
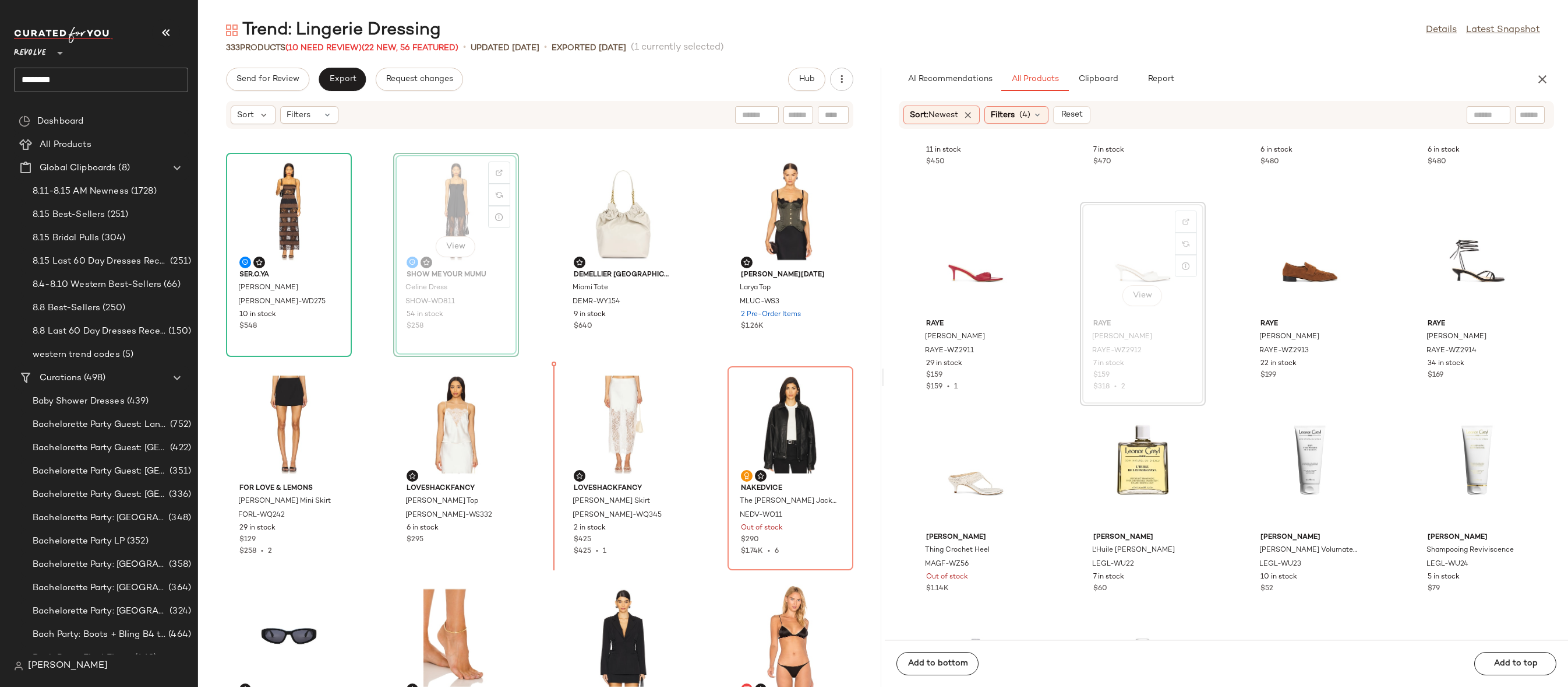
scroll to position [1068, 0]
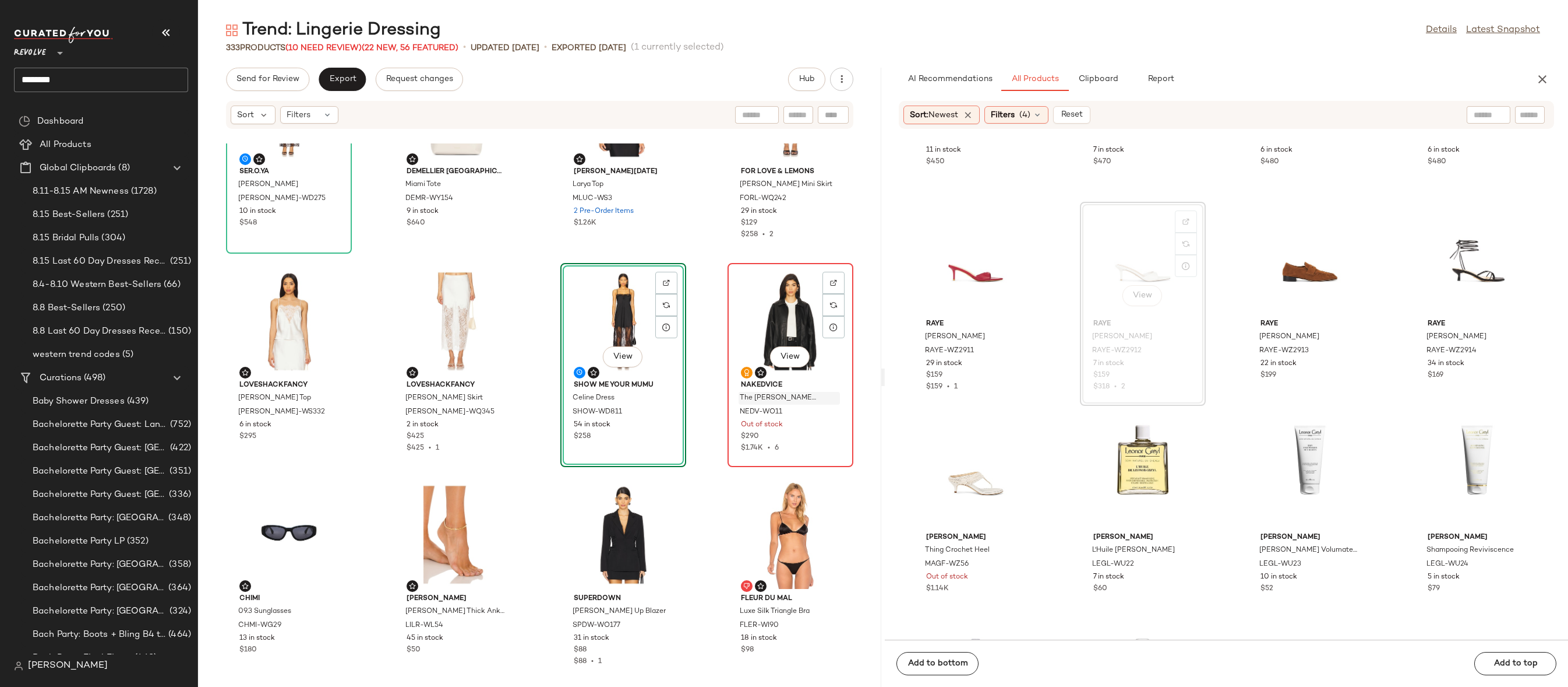
scroll to position [1178, 0]
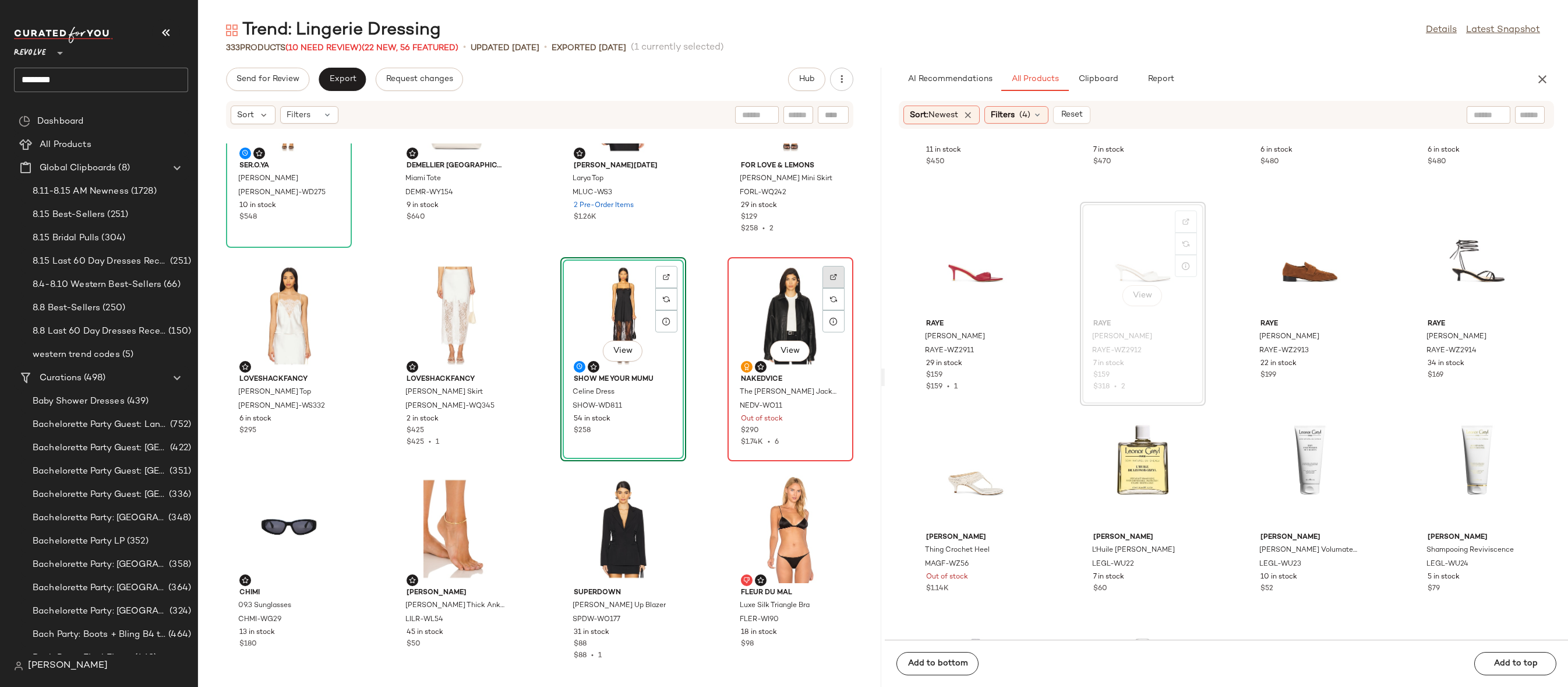
click at [830, 274] on img at bounding box center [834, 277] width 7 height 7
click at [755, 291] on div "View" at bounding box center [791, 315] width 118 height 108
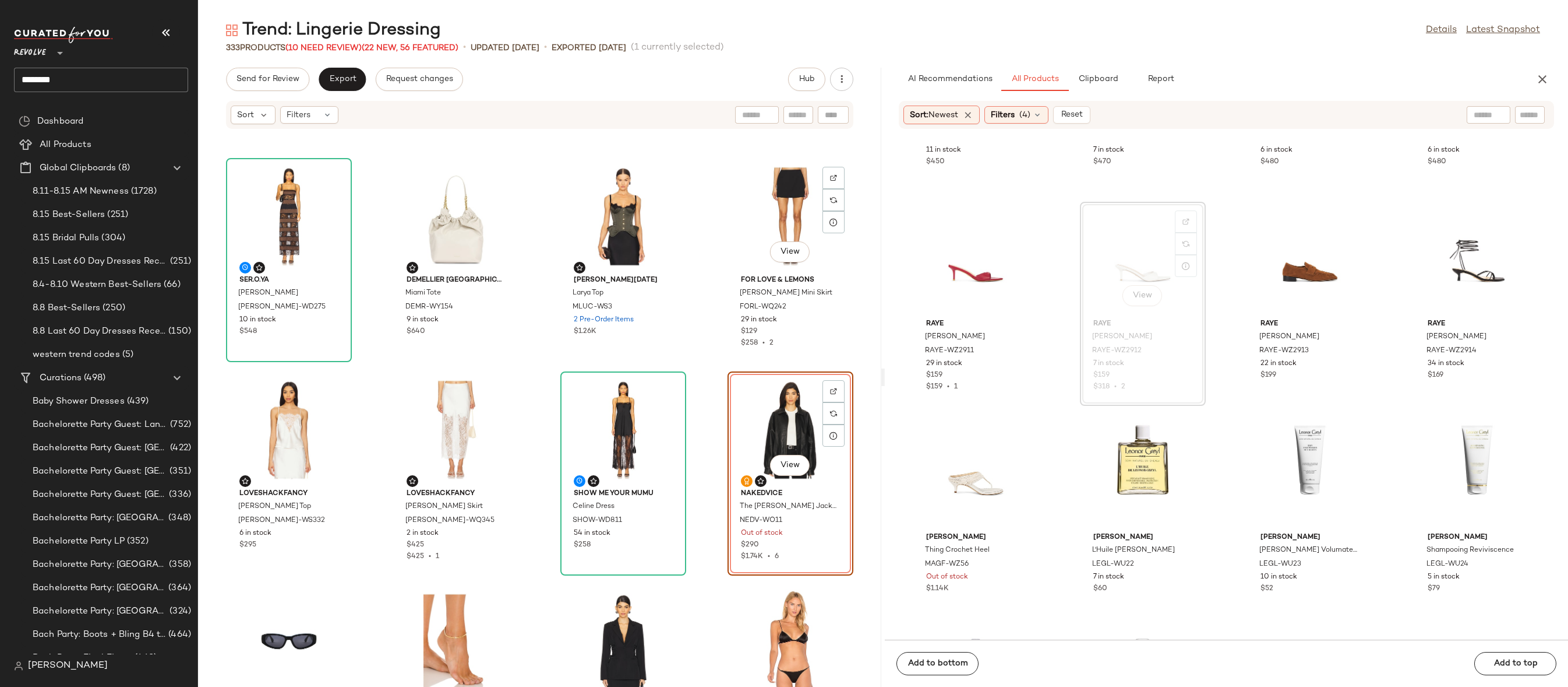
scroll to position [1059, 0]
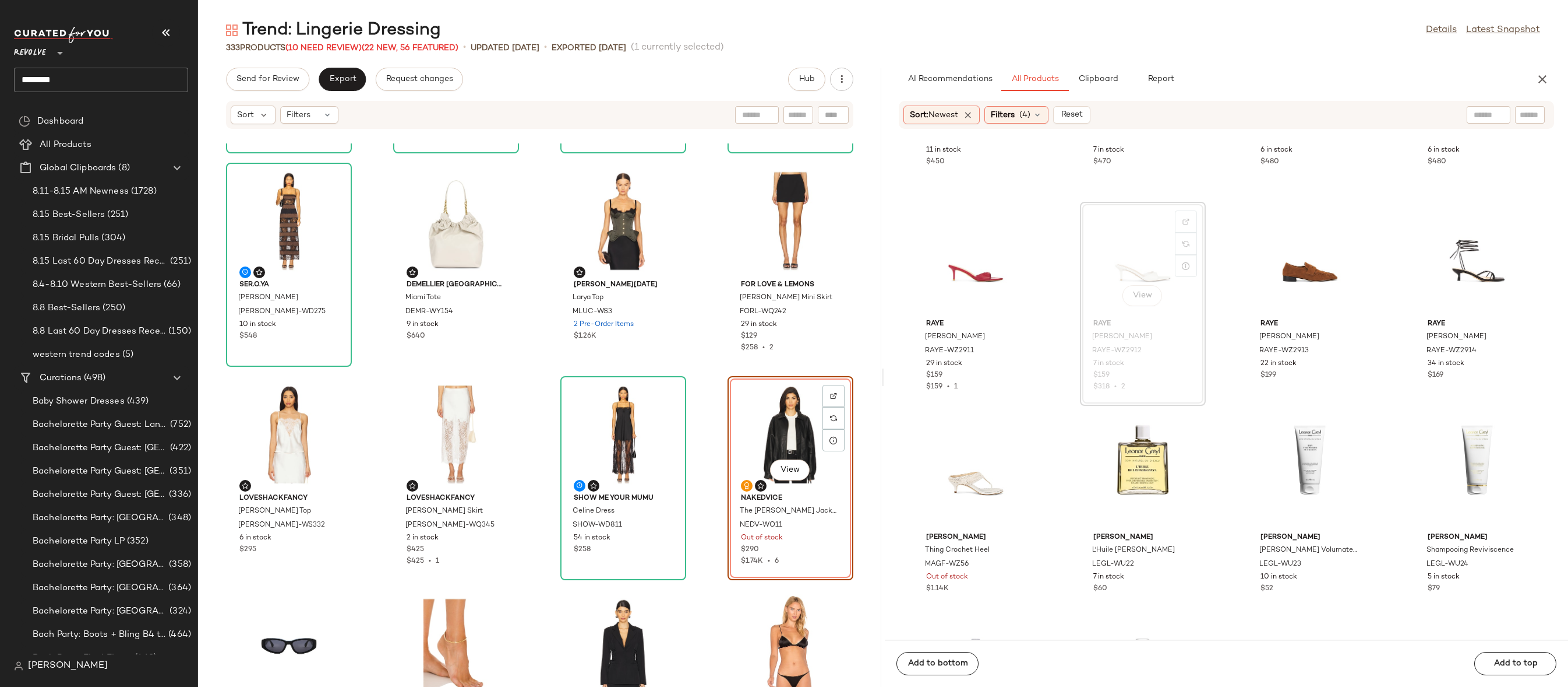
click at [755, 406] on div "View" at bounding box center [791, 434] width 118 height 108
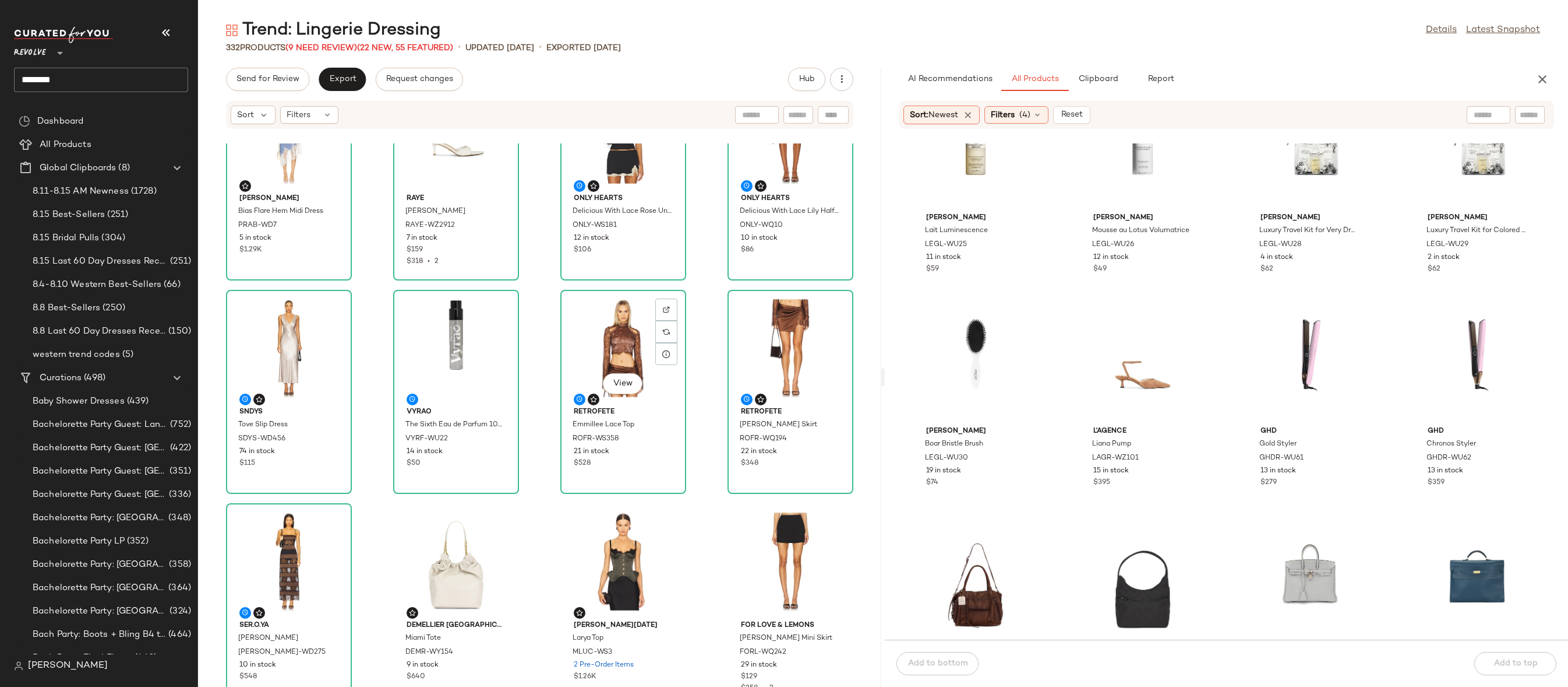
scroll to position [687, 0]
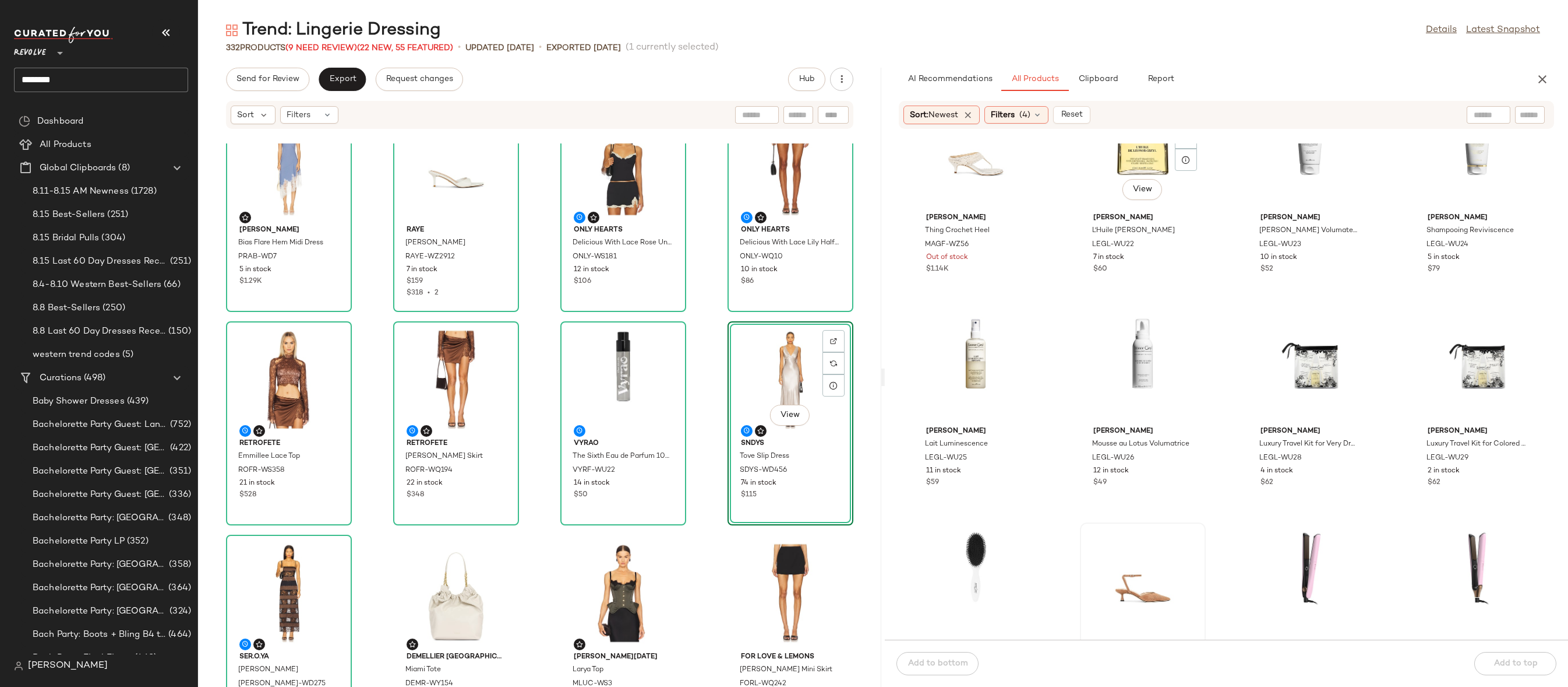
scroll to position [26010, 0]
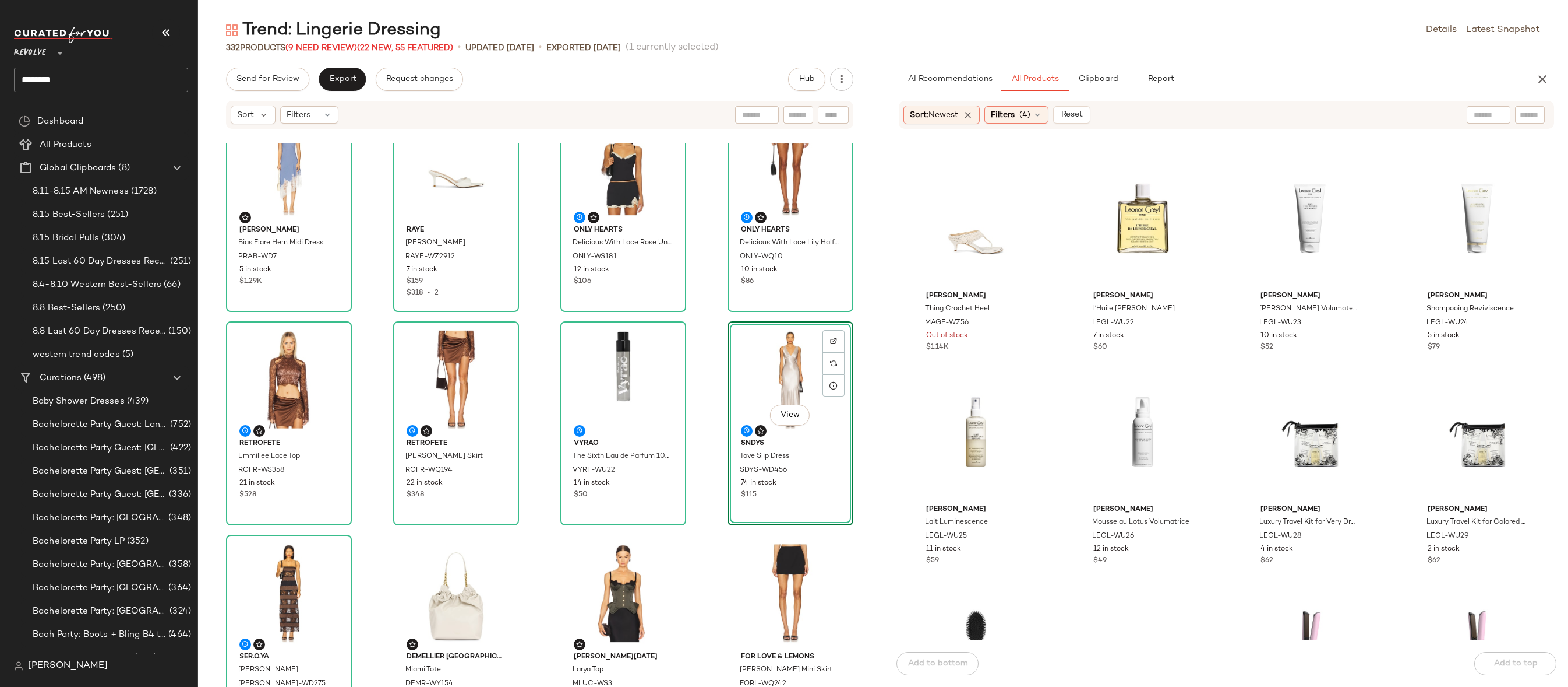
click at [1525, 119] on input "text" at bounding box center [1530, 115] width 21 height 12
type input "*******"
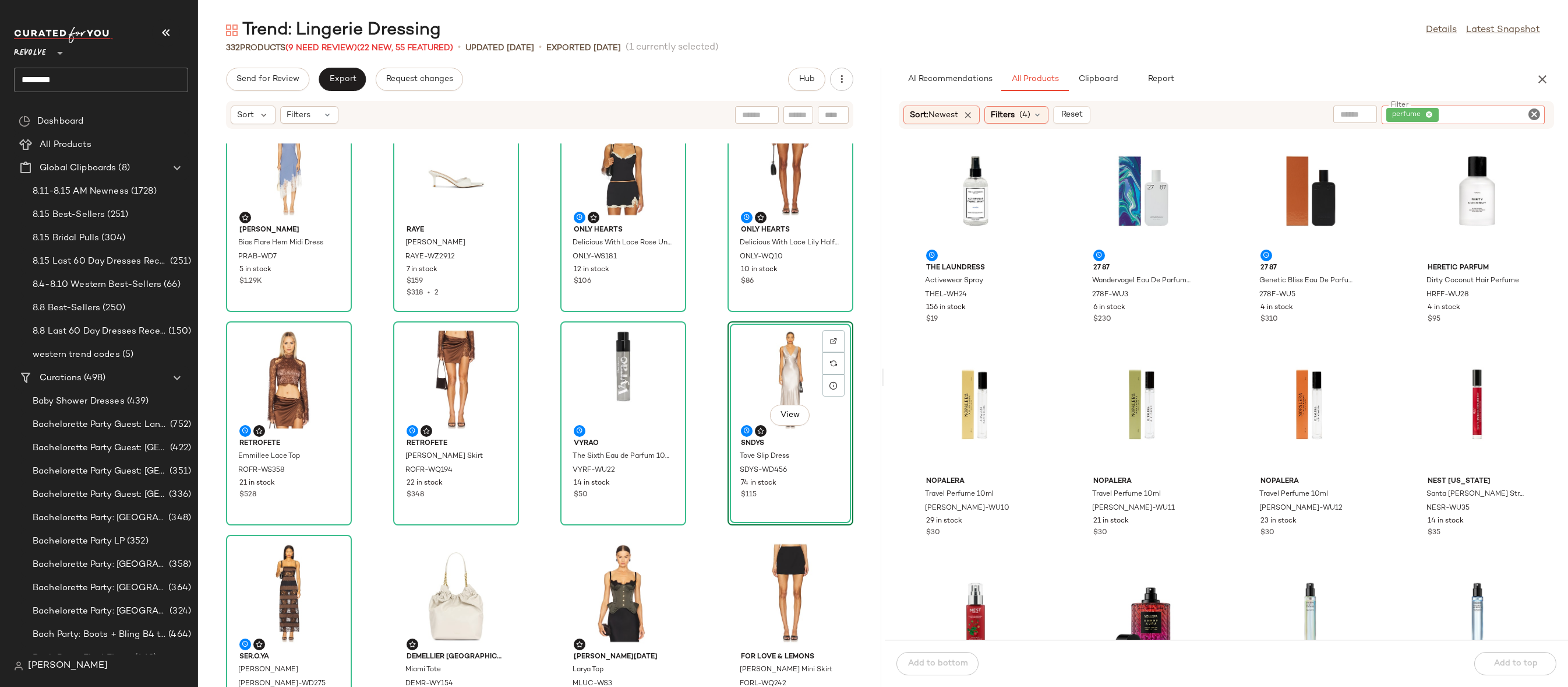
scroll to position [333, 0]
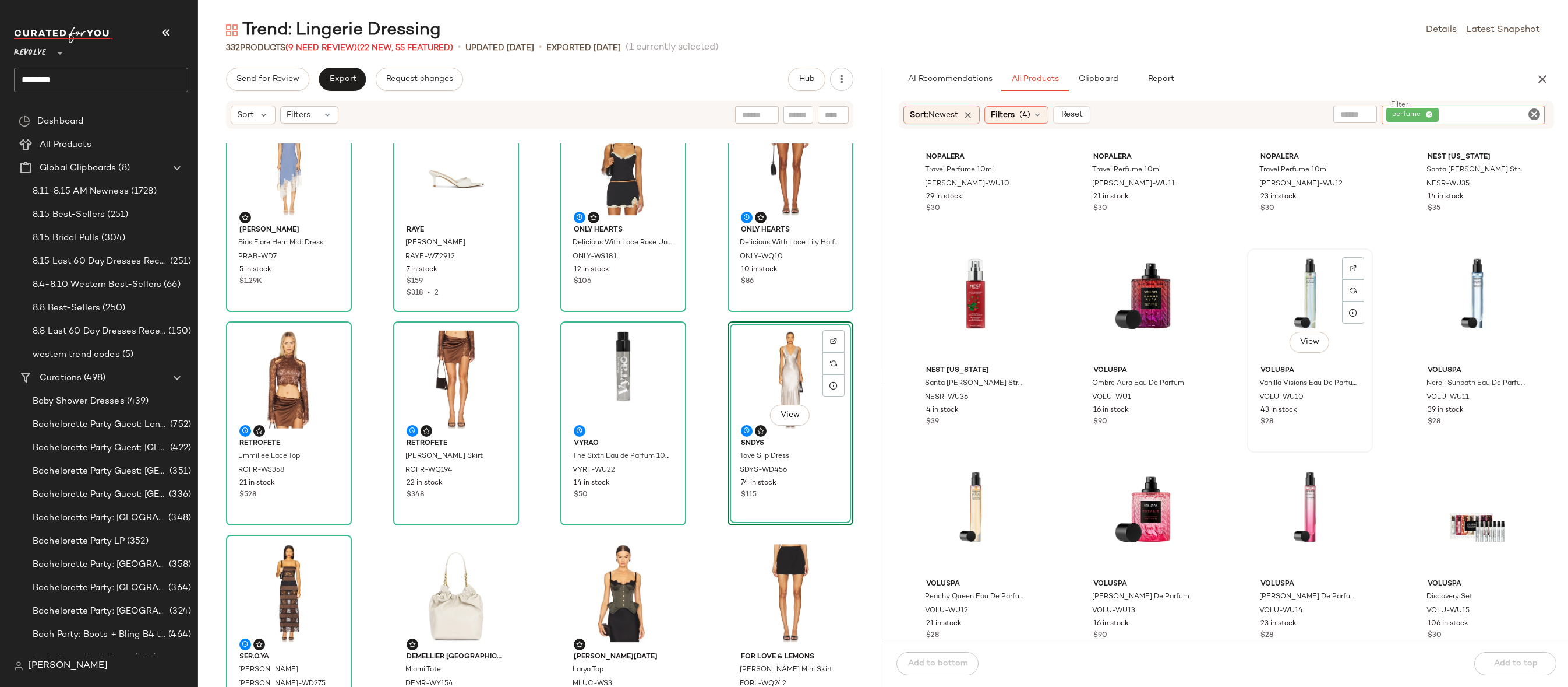
click at [1302, 273] on div "View" at bounding box center [1310, 306] width 118 height 108
drag, startPoint x: 1314, startPoint y: 271, endPoint x: 1302, endPoint y: 271, distance: 12.0
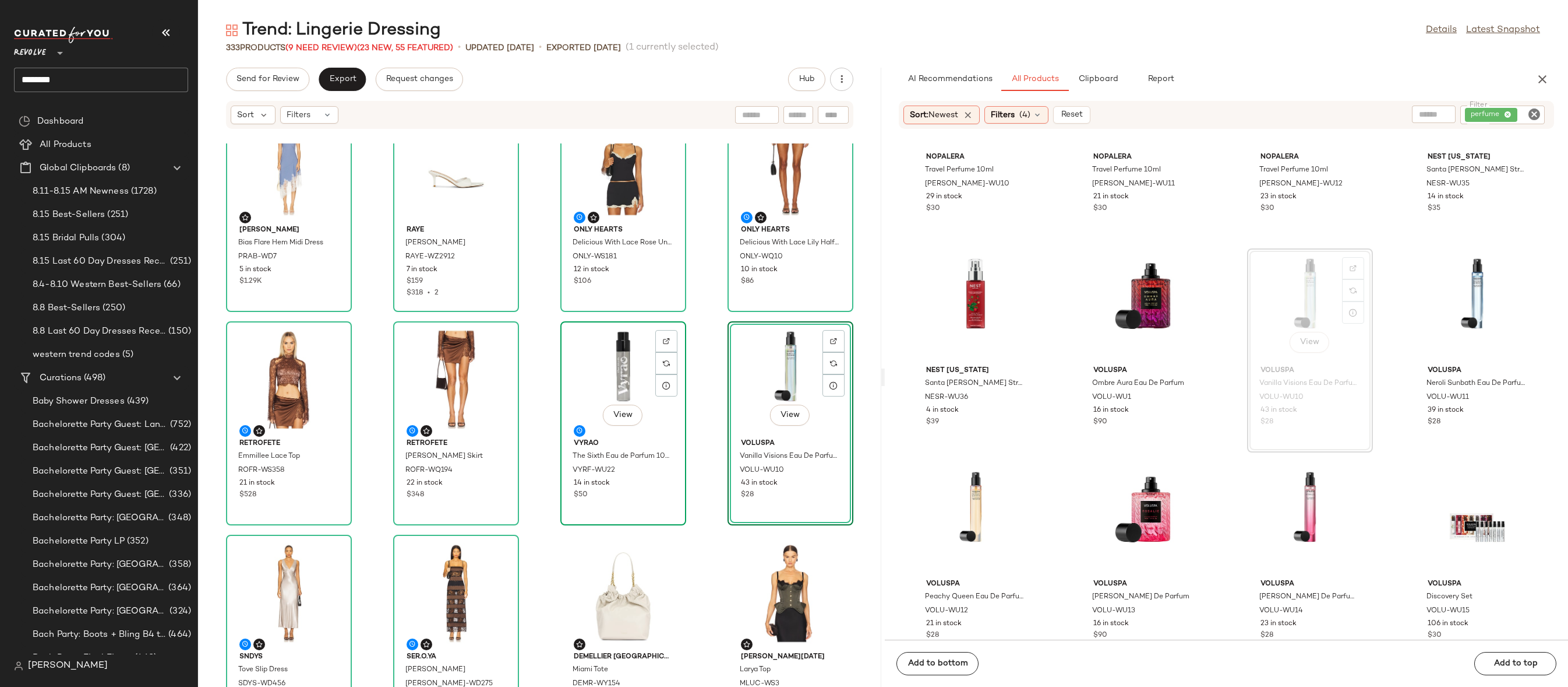
click at [608, 375] on div "View" at bounding box center [624, 379] width 118 height 108
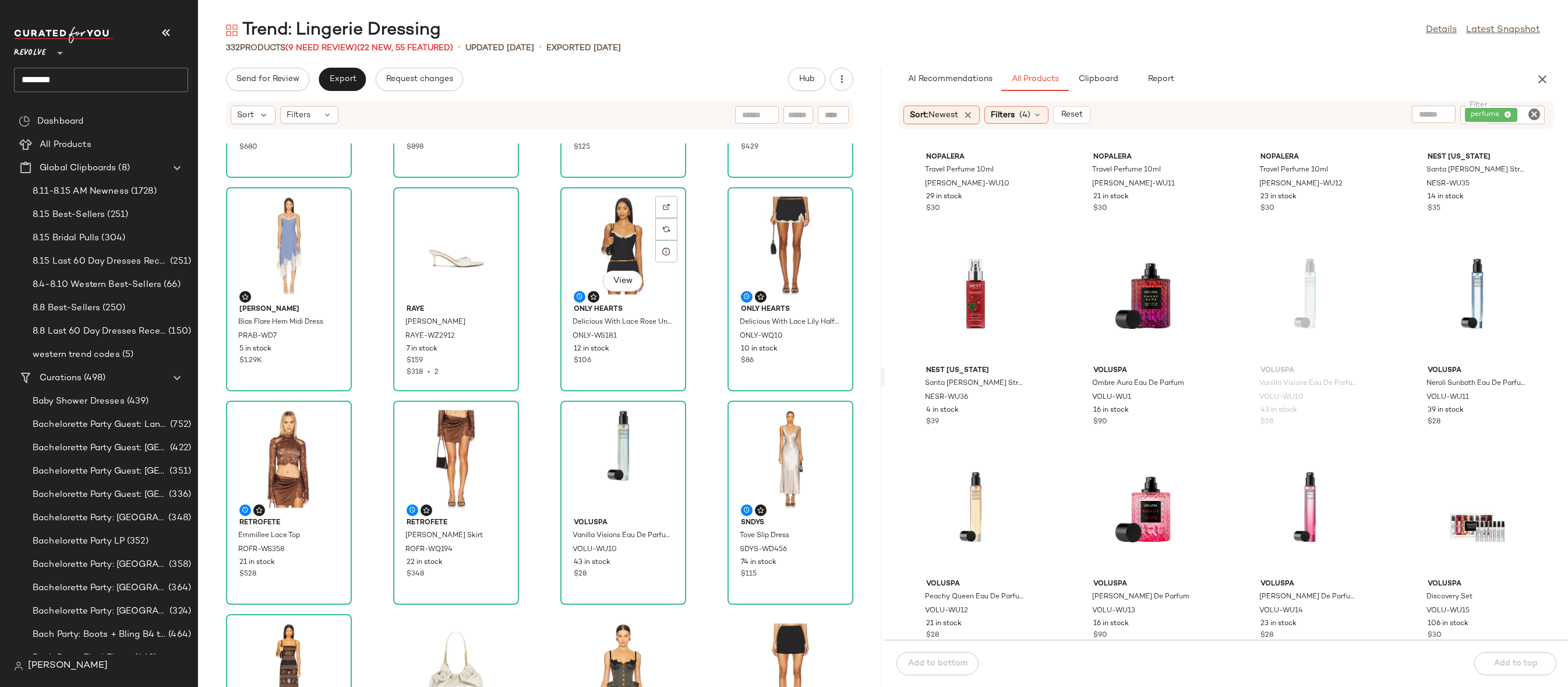
scroll to position [533, 0]
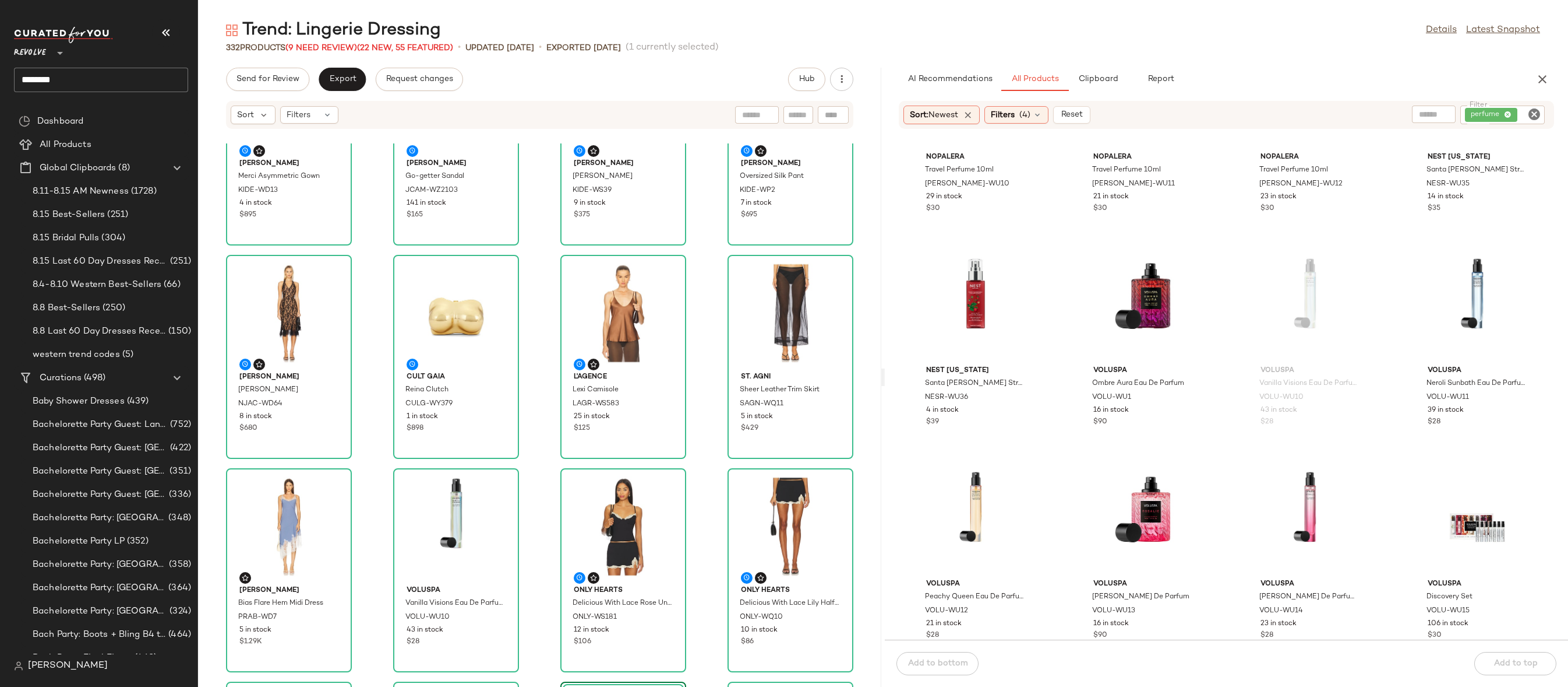
scroll to position [284, 0]
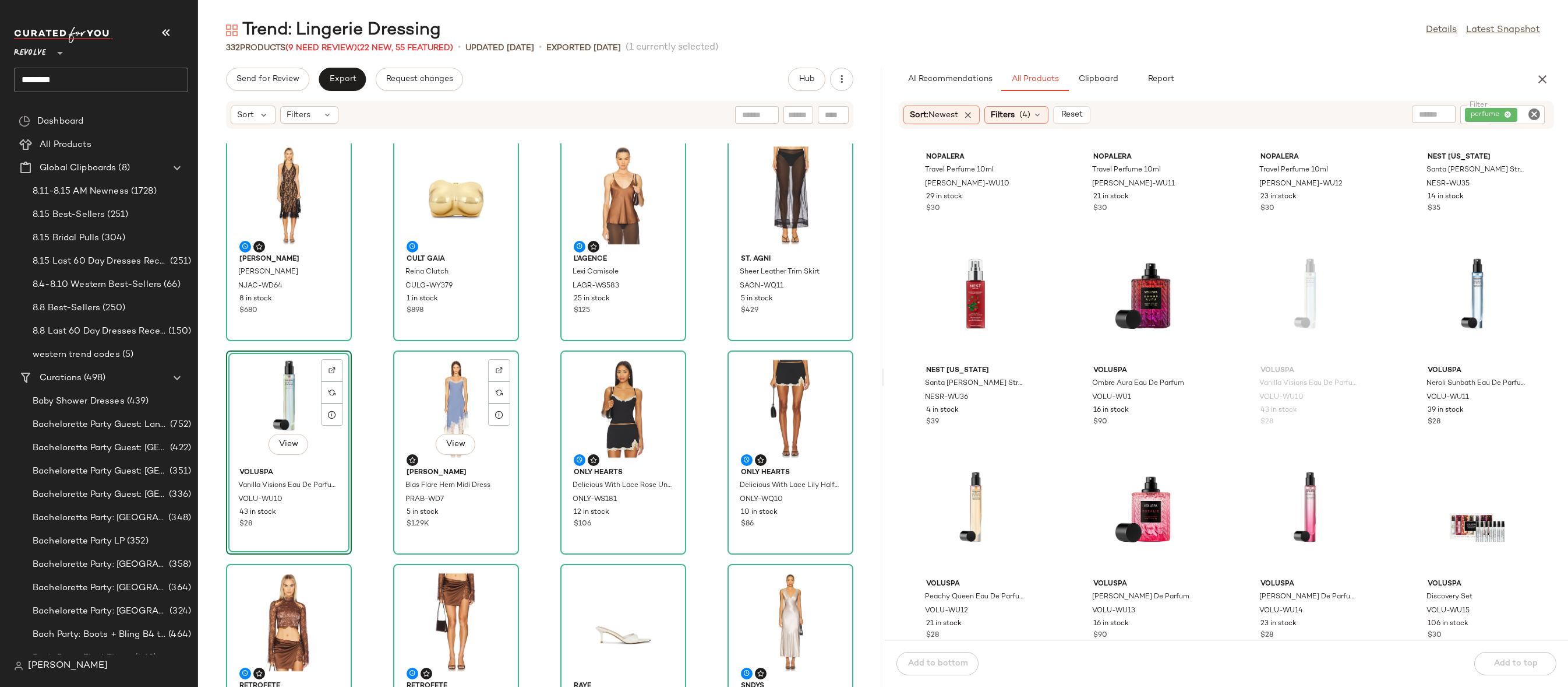
scroll to position [396, 0]
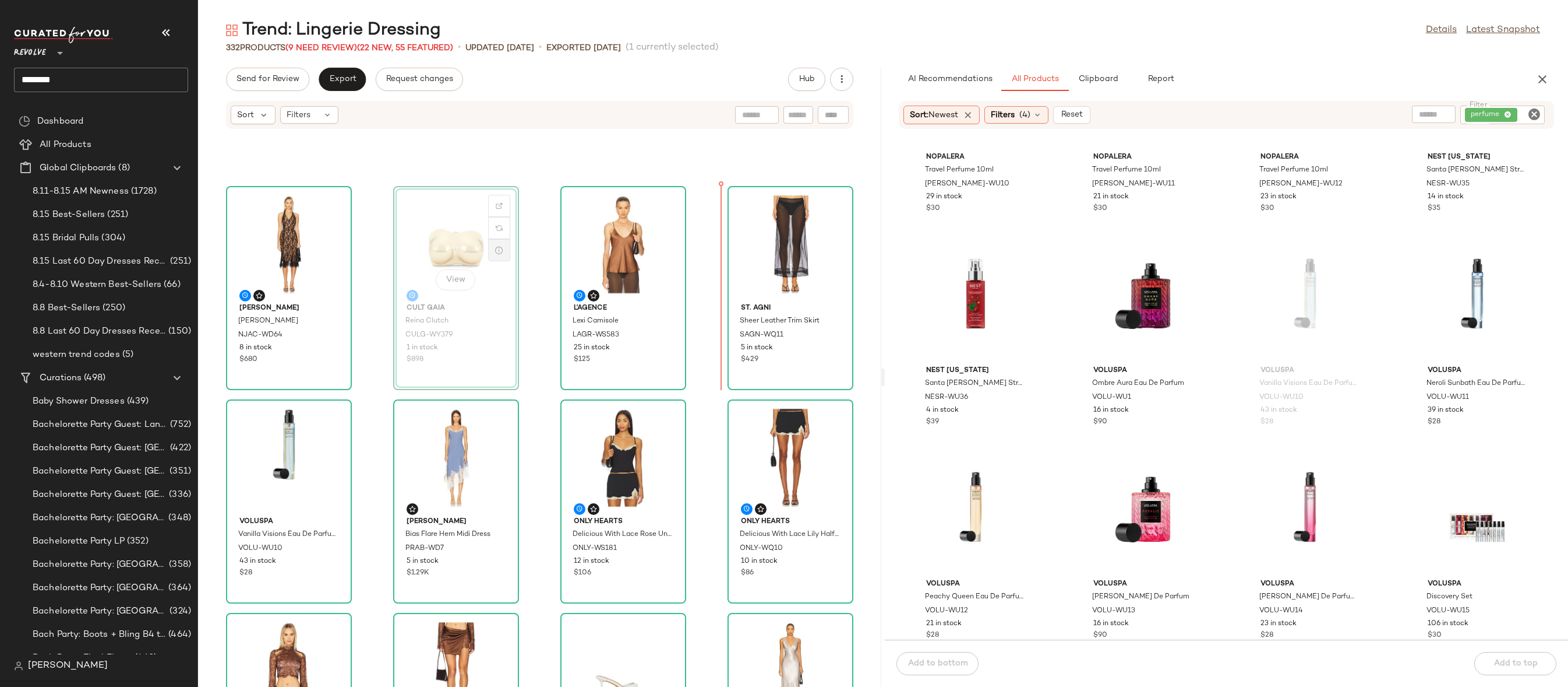
drag, startPoint x: 475, startPoint y: 257, endPoint x: 485, endPoint y: 257, distance: 10.0
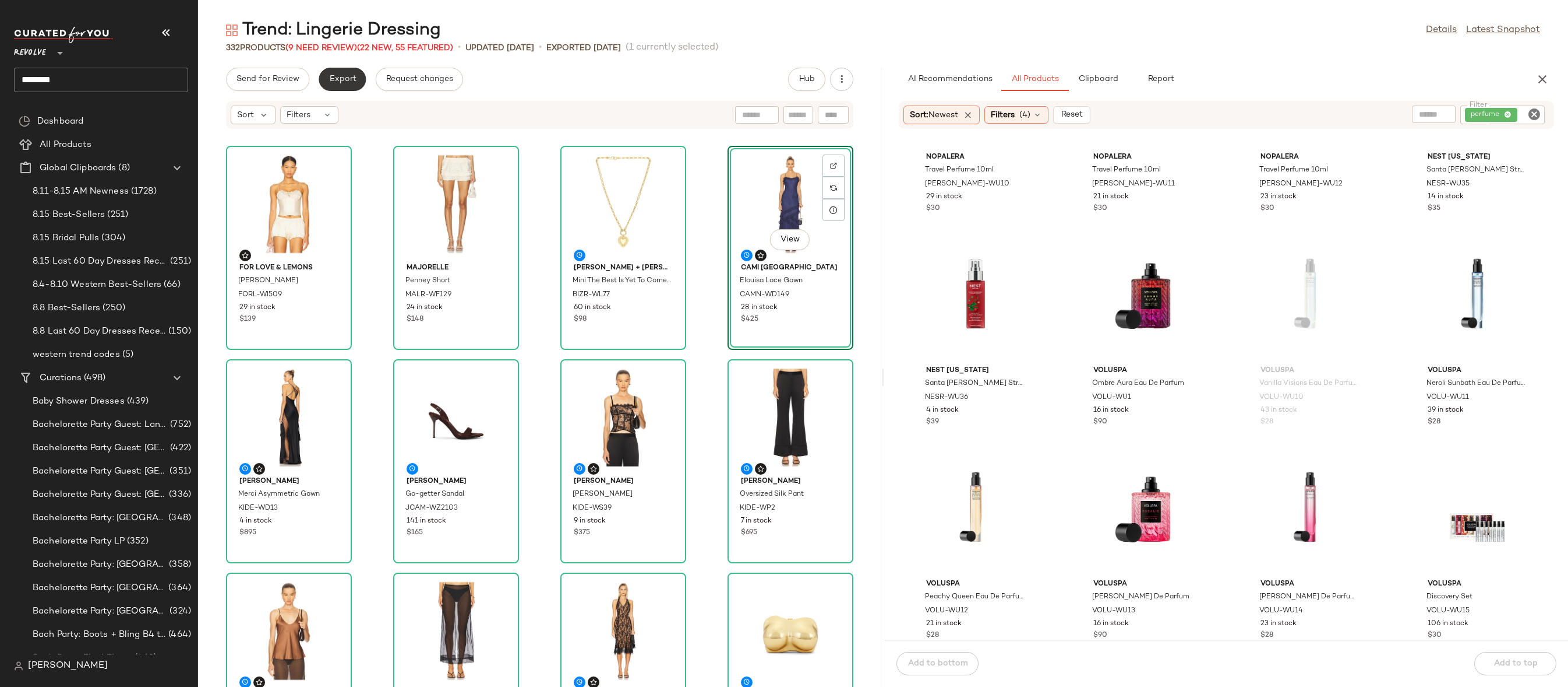
click at [342, 78] on span "Export" at bounding box center [342, 79] width 28 height 9
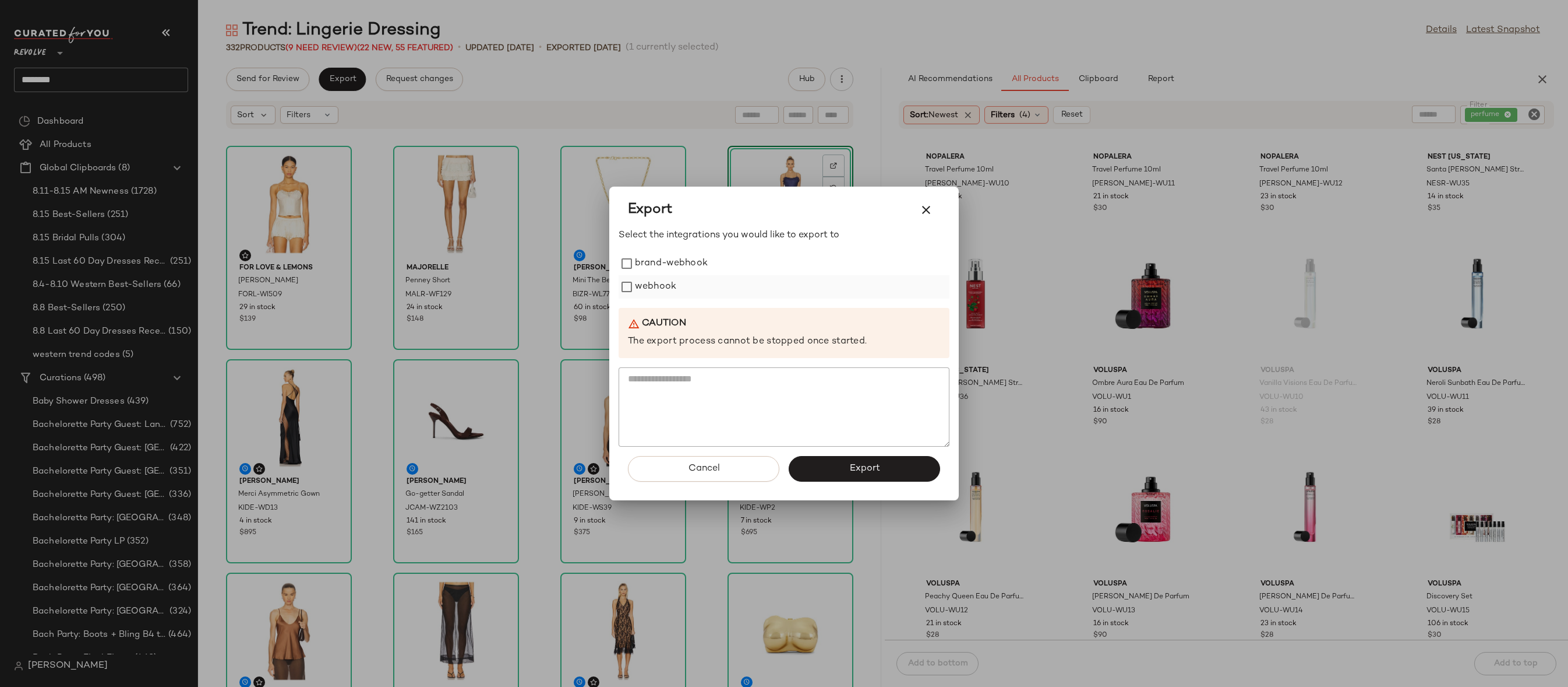
click at [642, 291] on label "webhook" at bounding box center [655, 286] width 41 height 23
click at [817, 467] on button "Export" at bounding box center [864, 469] width 152 height 26
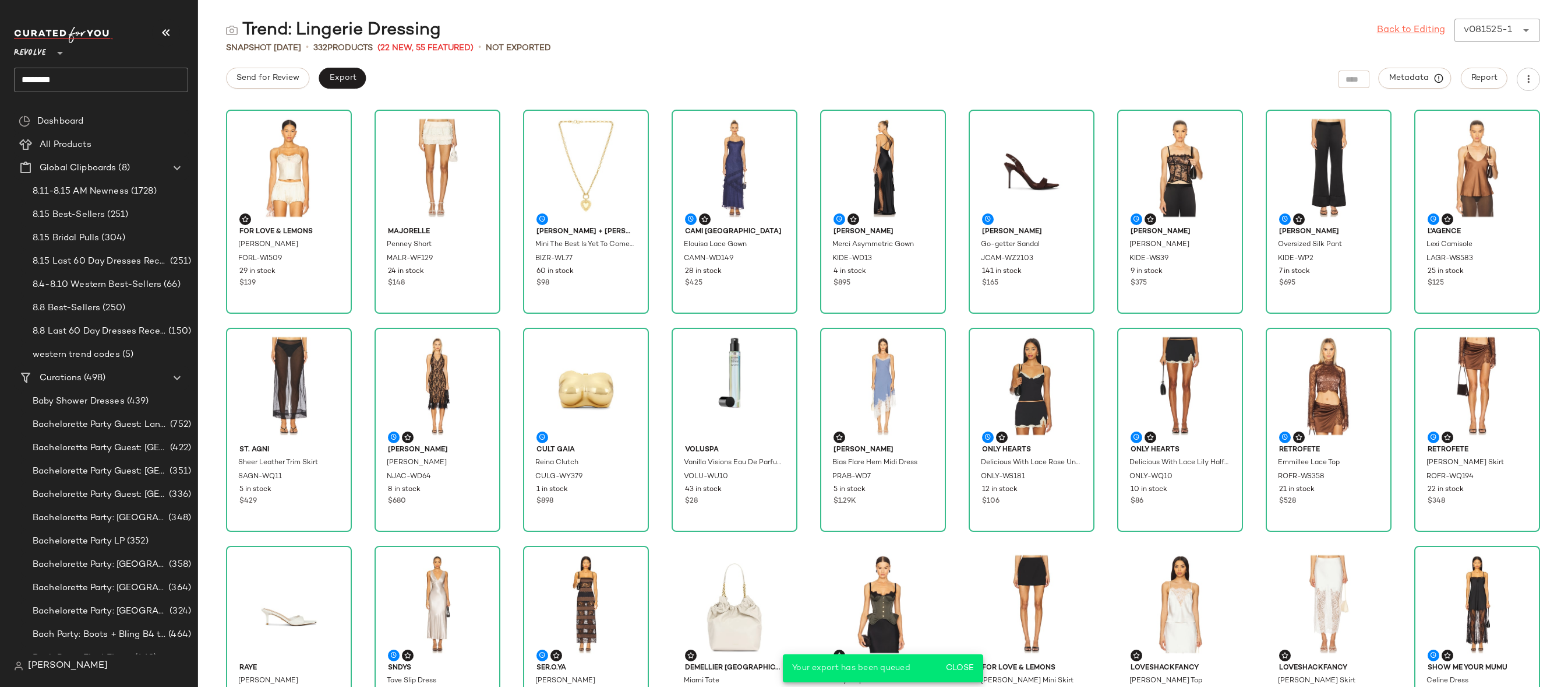
click at [1433, 29] on link "Back to Editing" at bounding box center [1411, 30] width 68 height 14
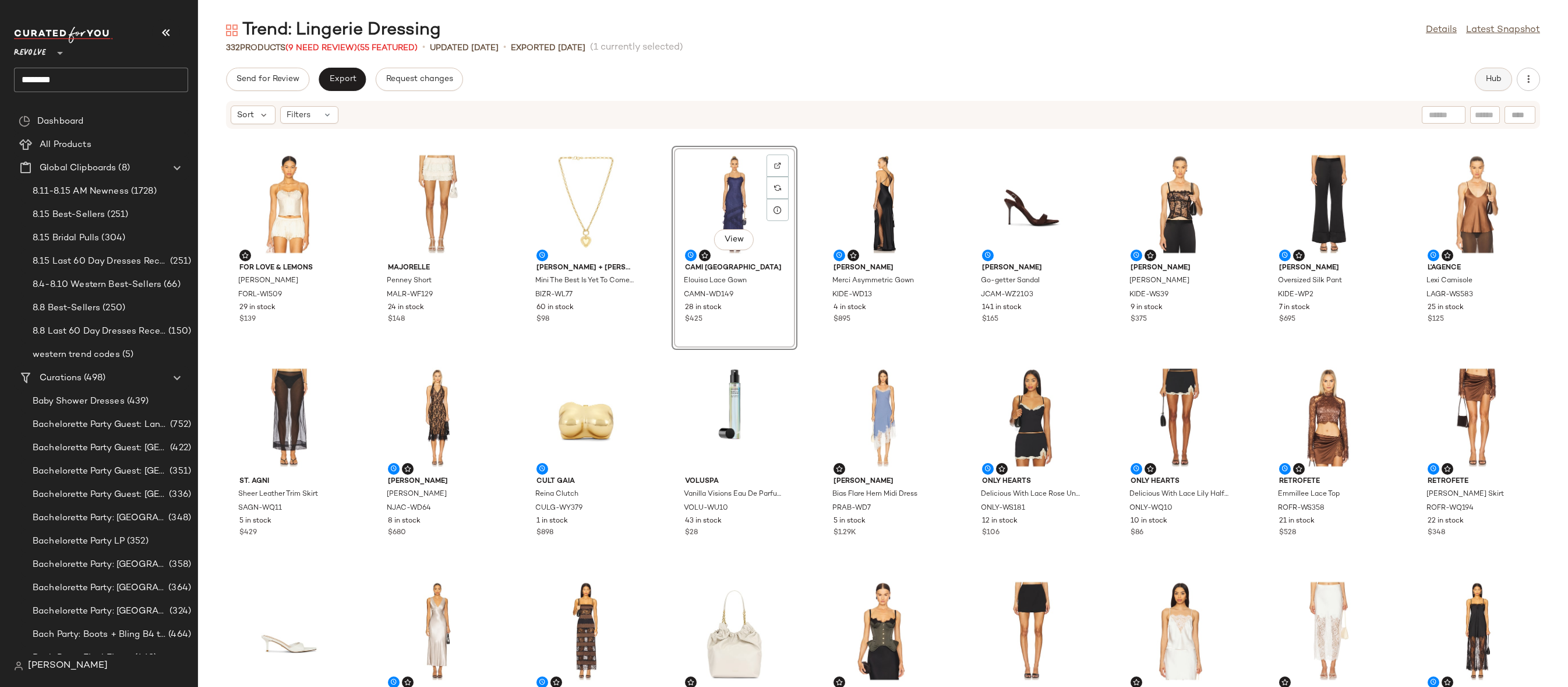
click at [1482, 84] on button "Hub" at bounding box center [1494, 79] width 38 height 23
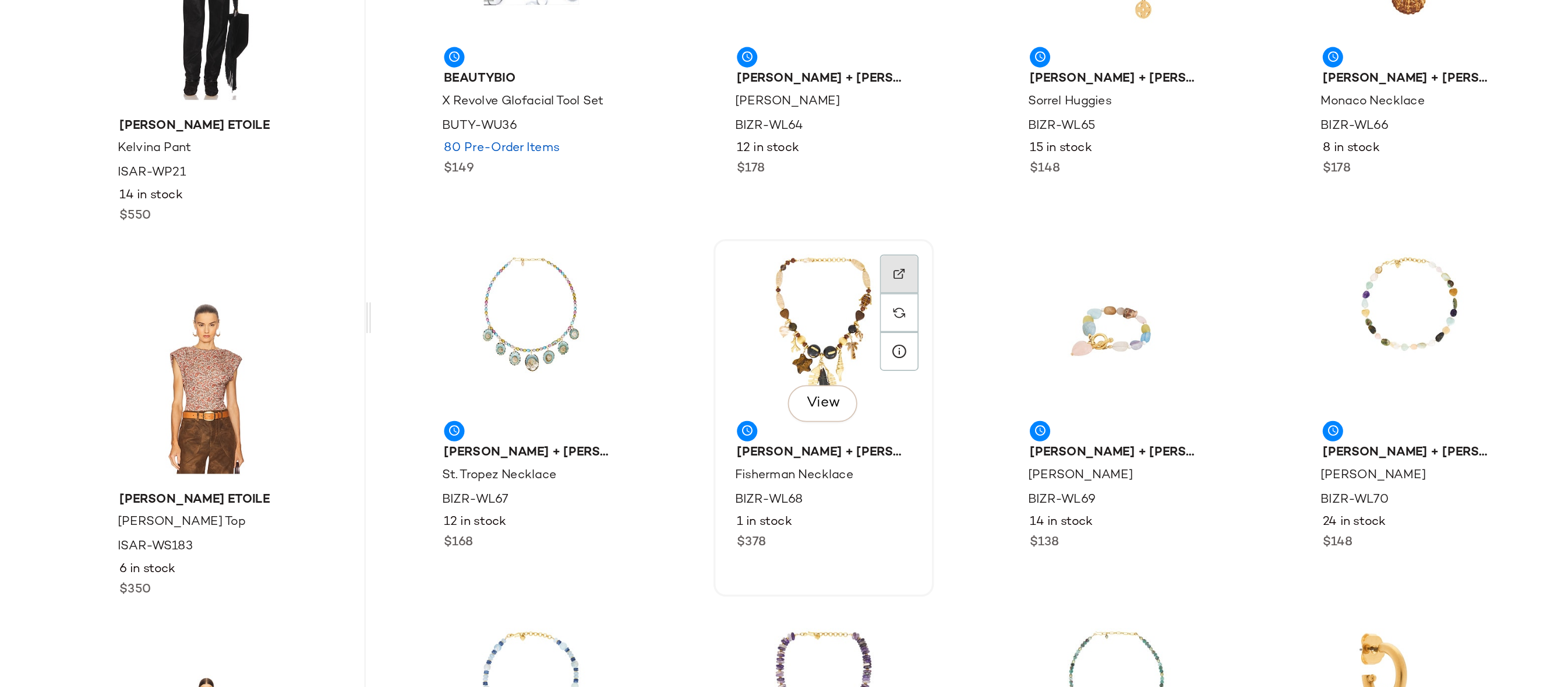
click at [1183, 363] on div at bounding box center [1185, 374] width 22 height 22
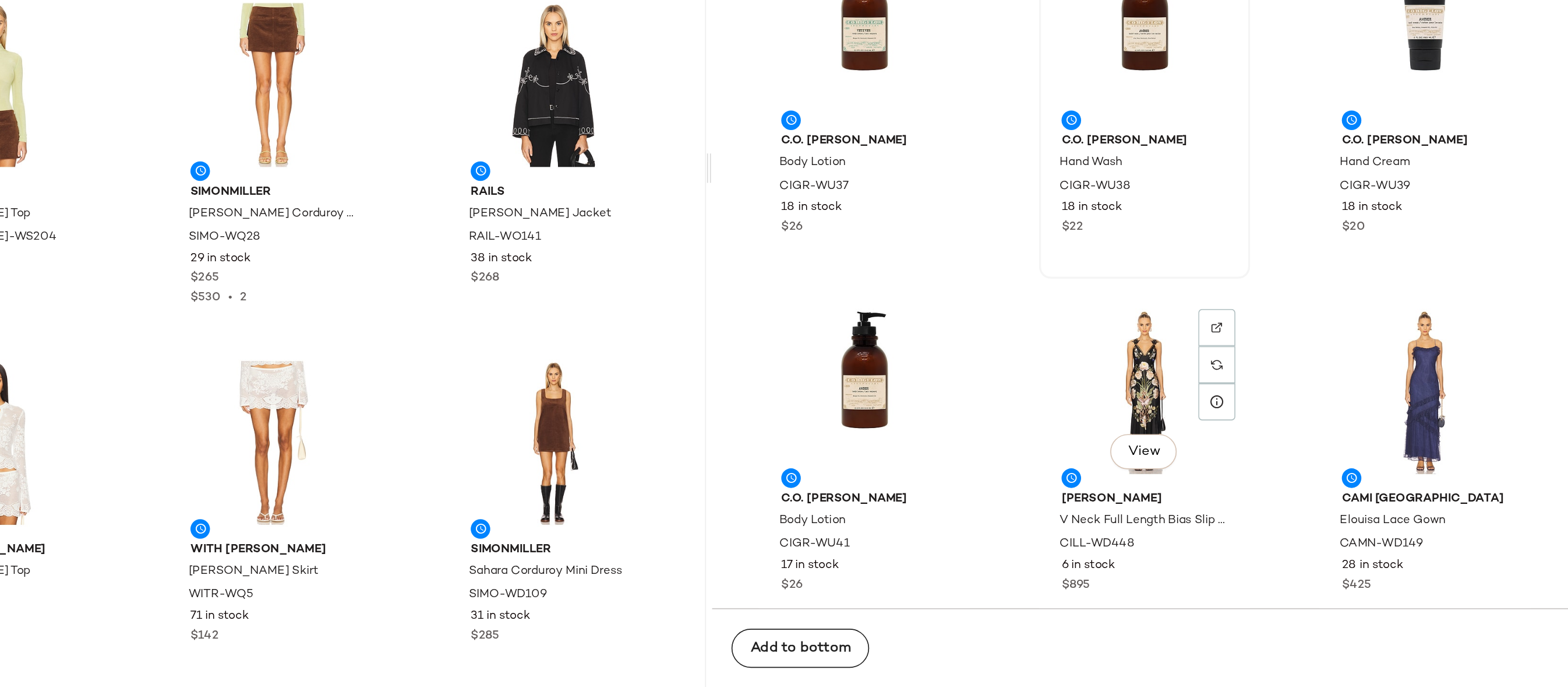
scroll to position [24436, 0]
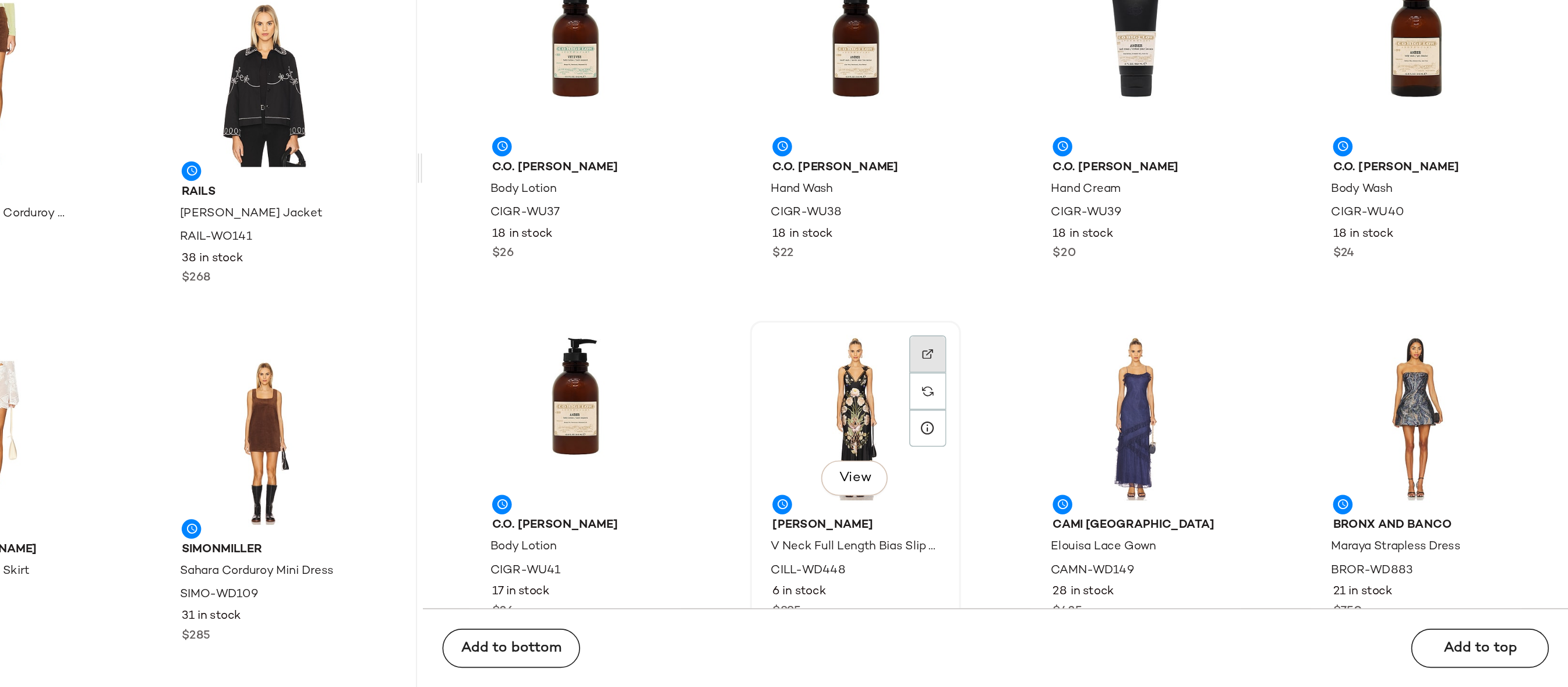
click at [1183, 486] on img at bounding box center [1186, 488] width 7 height 7
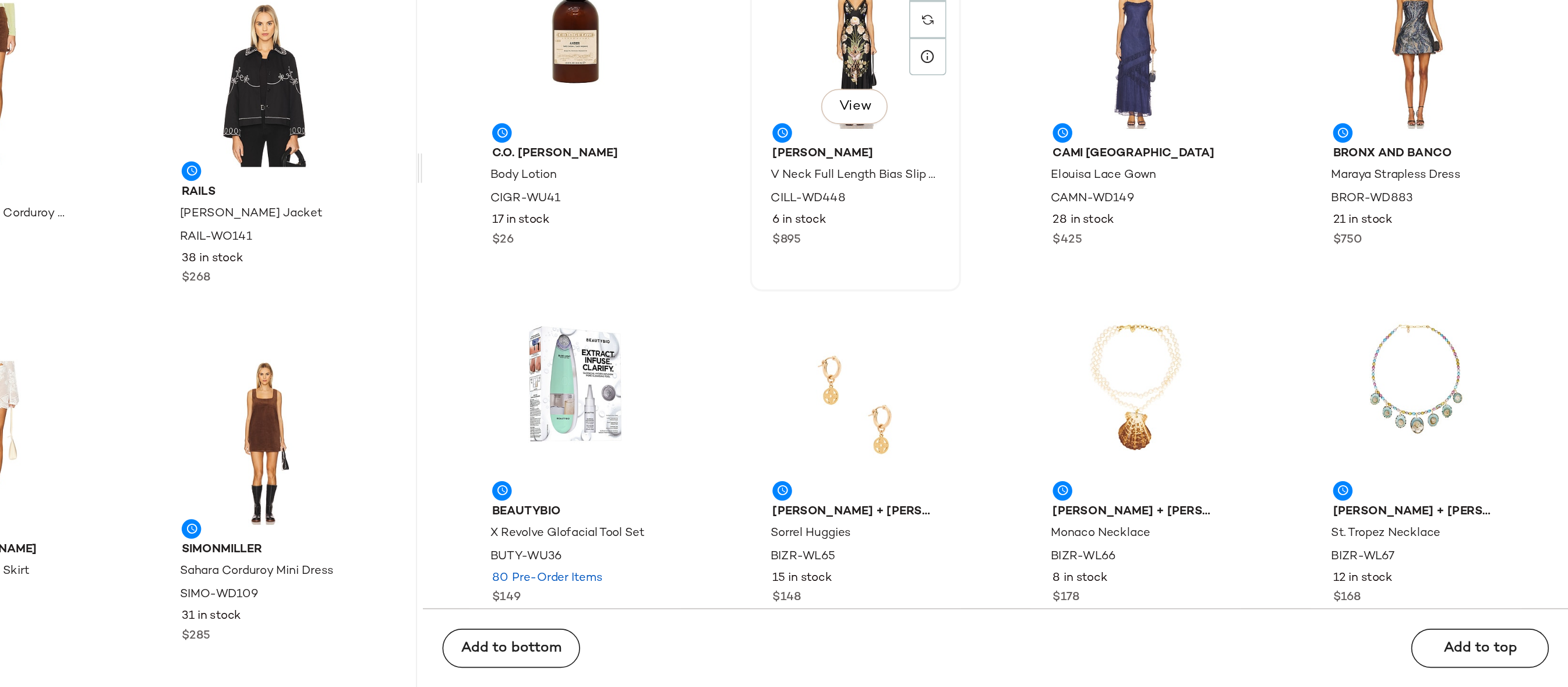
scroll to position [24831, 0]
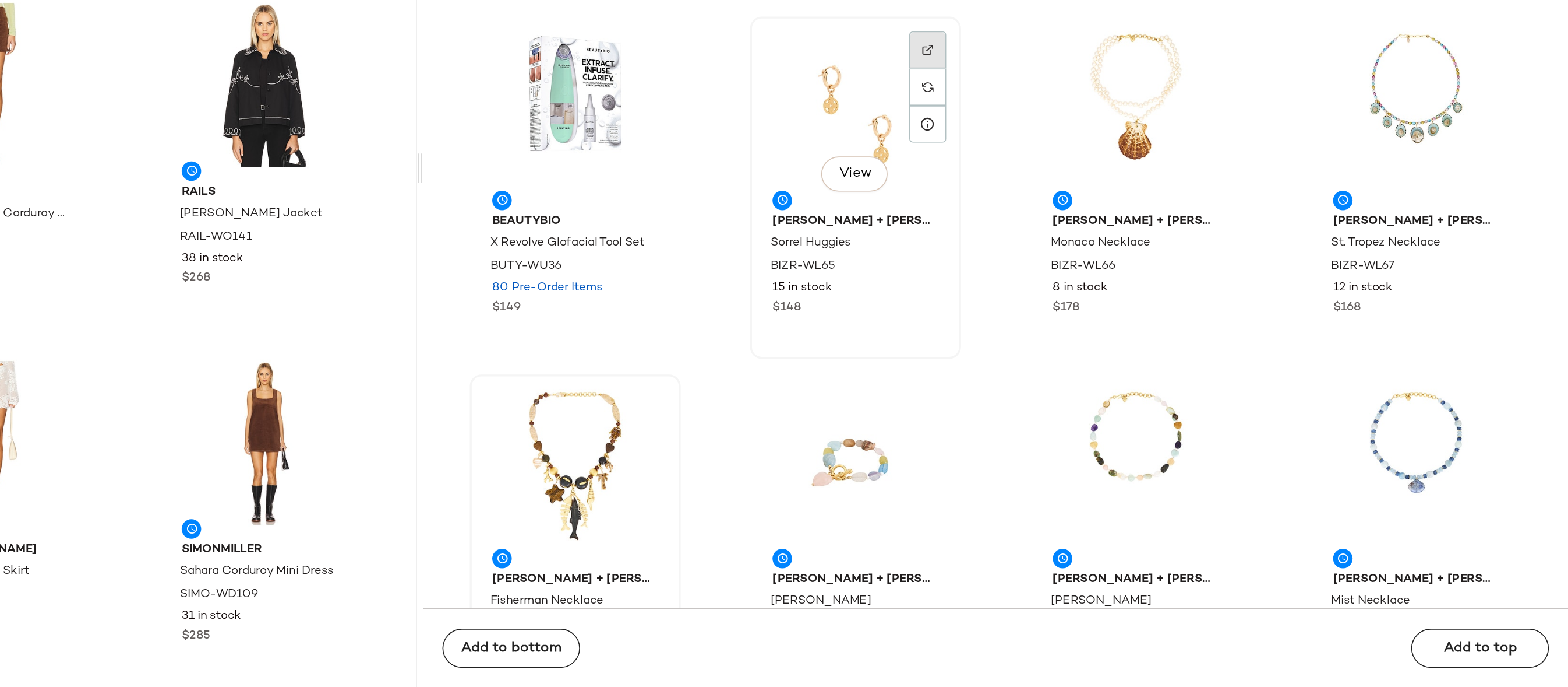
click at [1183, 318] on div at bounding box center [1185, 328] width 22 height 22
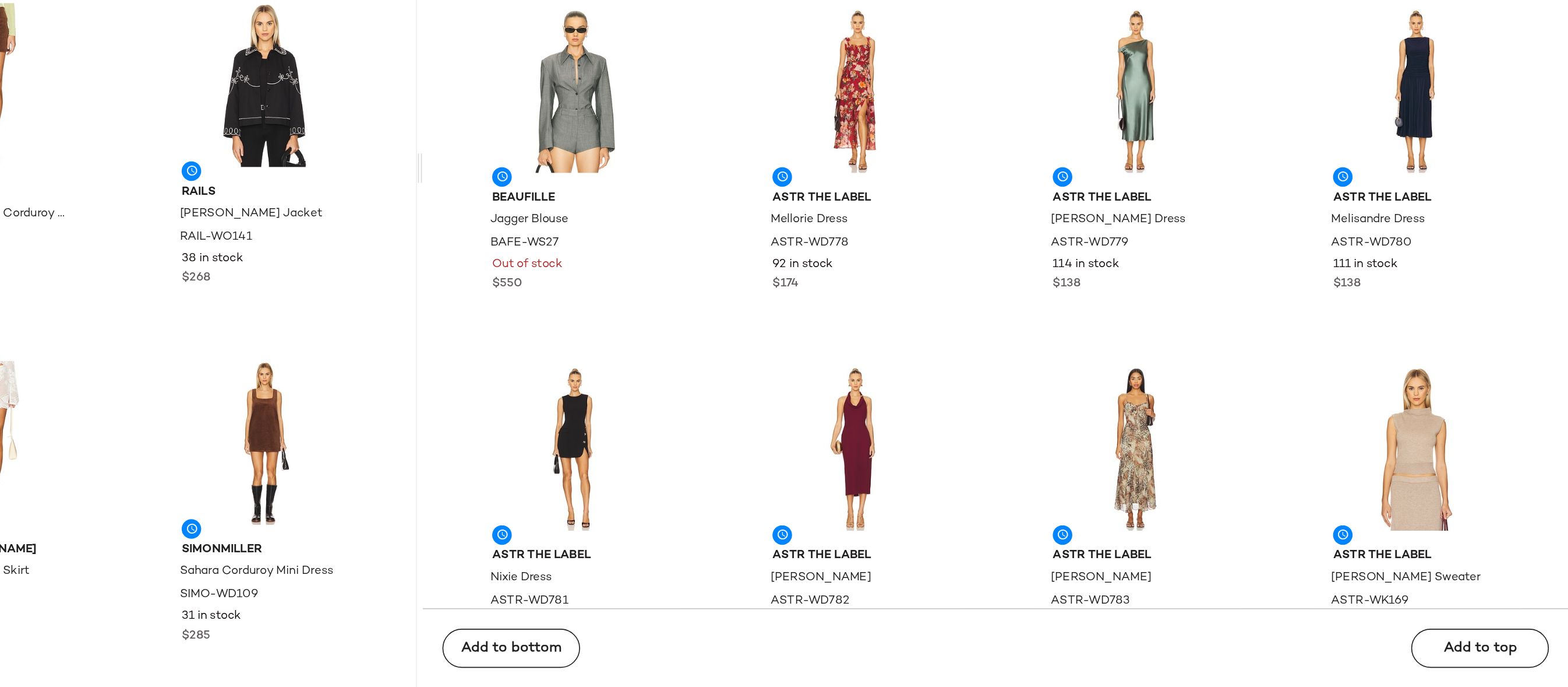
scroll to position [26331, 0]
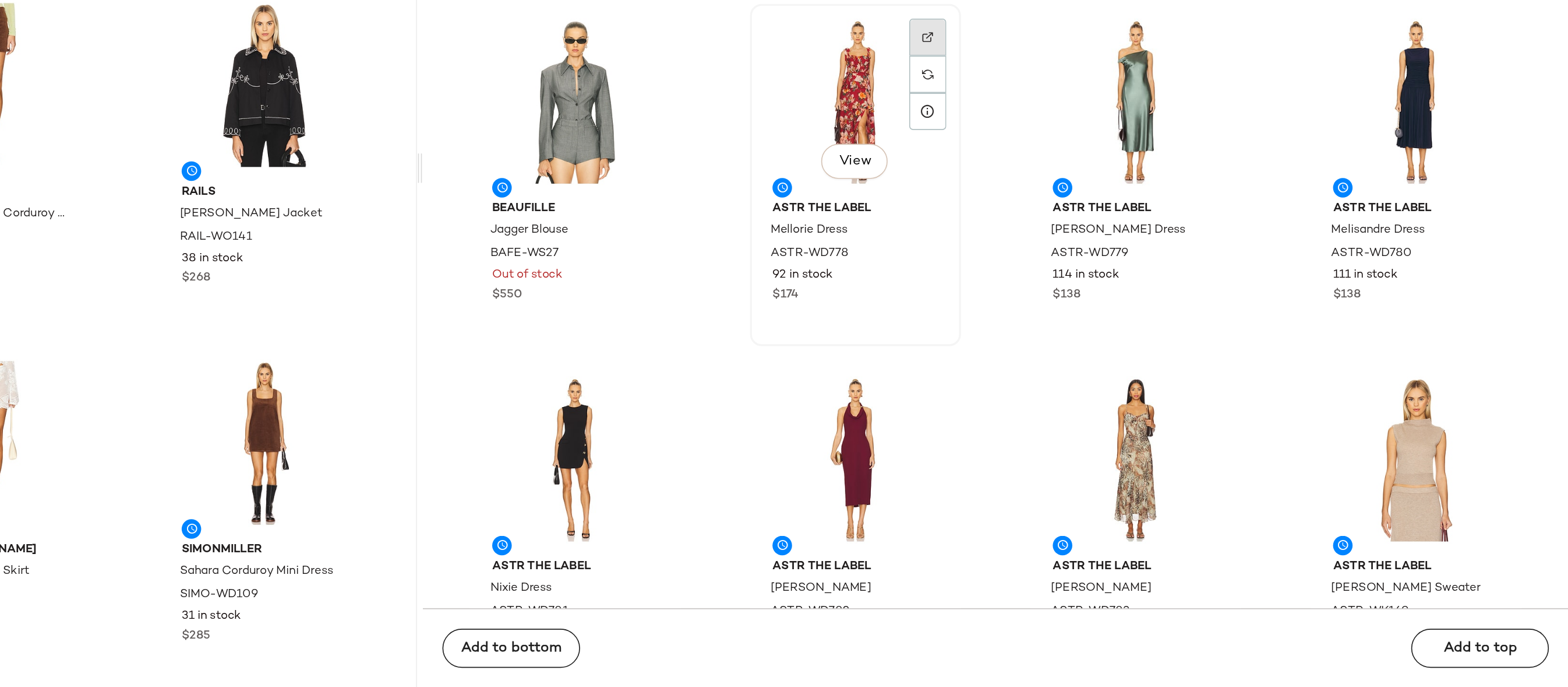
click at [1179, 310] on div at bounding box center [1185, 320] width 22 height 22
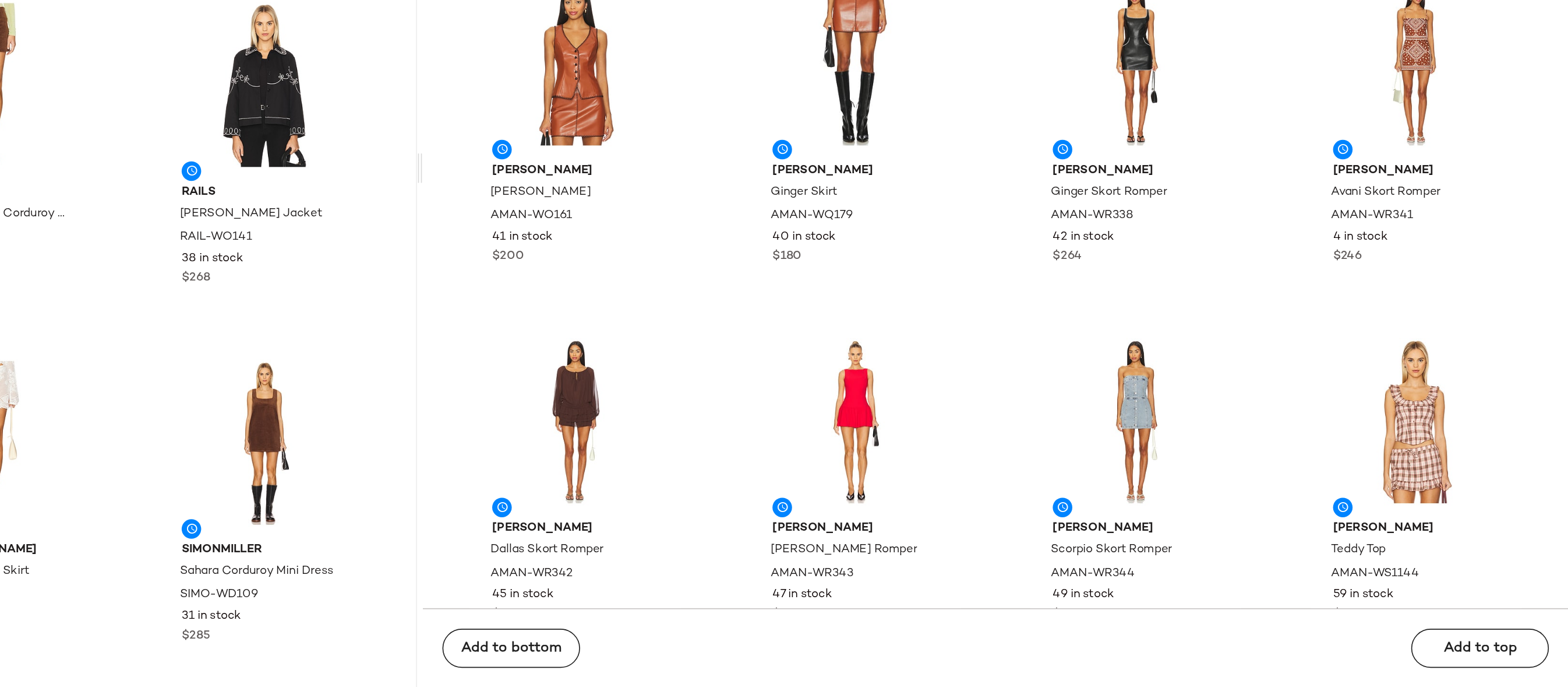
scroll to position [27863, 0]
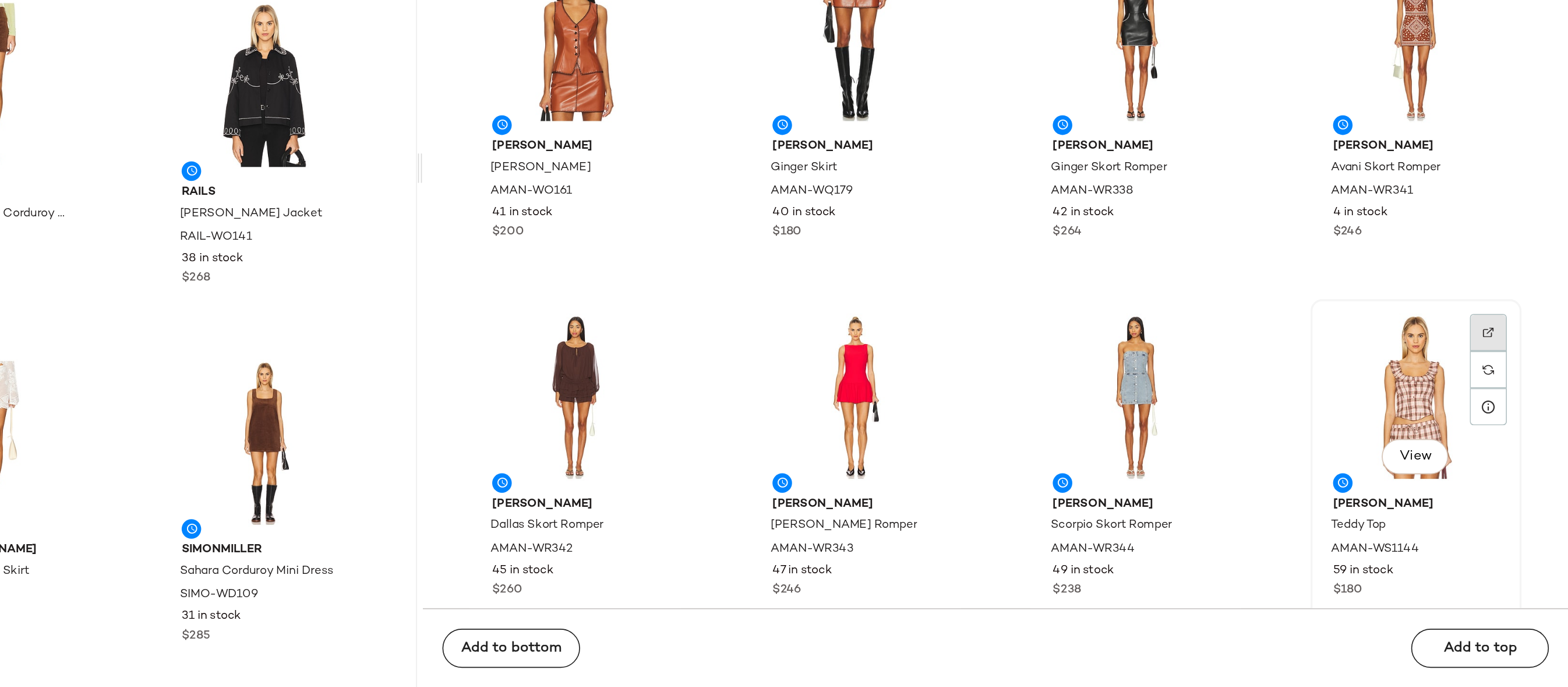
click at [1517, 476] on img at bounding box center [1521, 475] width 7 height 7
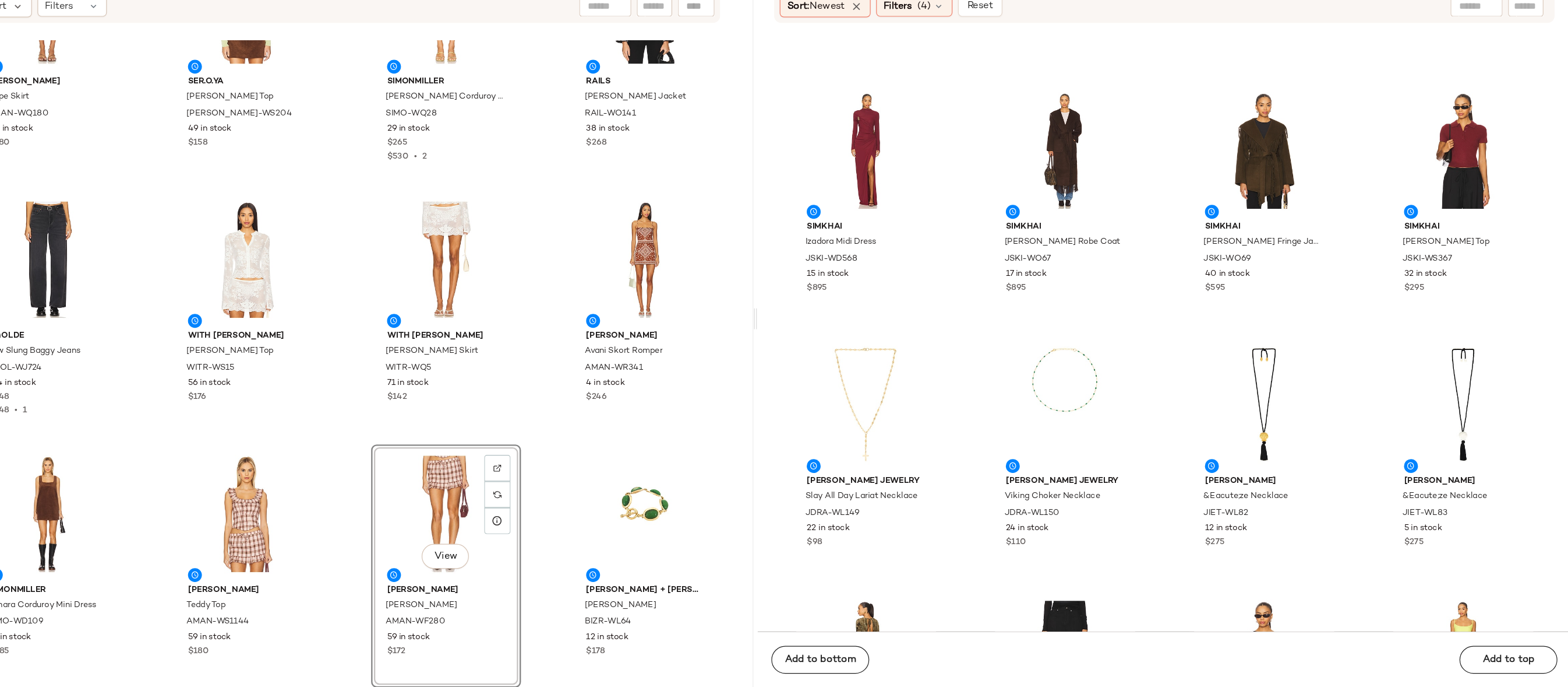
scroll to position [31965, 0]
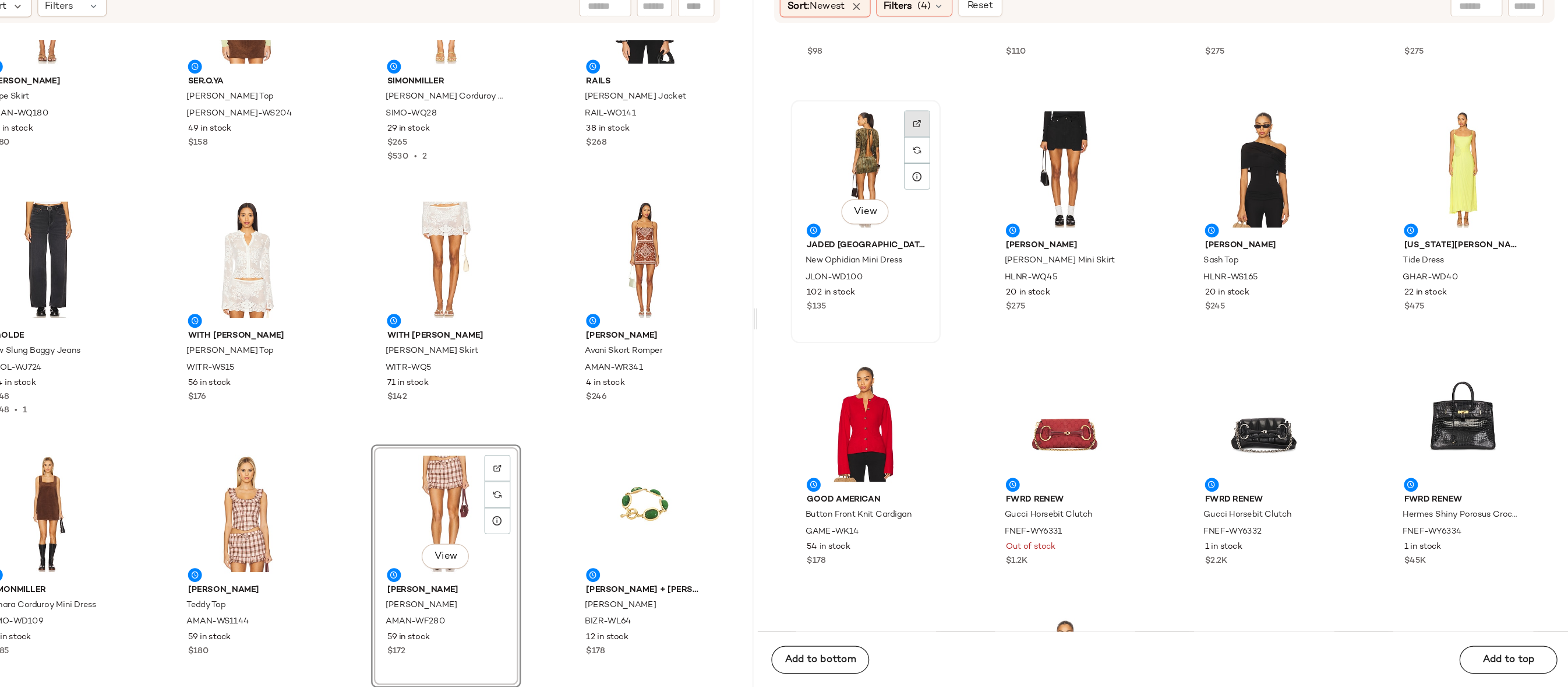
click at [1014, 225] on div at bounding box center [1018, 235] width 22 height 22
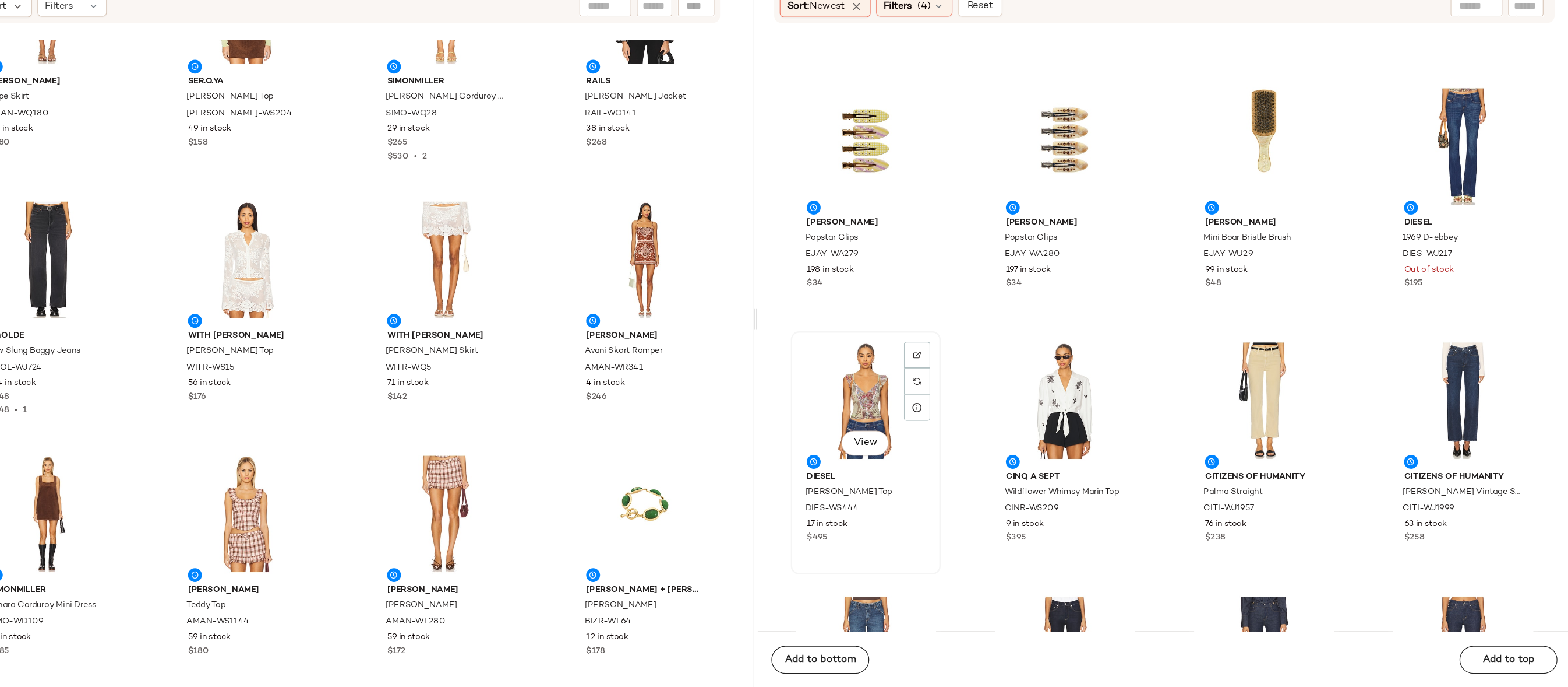
scroll to position [33401, 0]
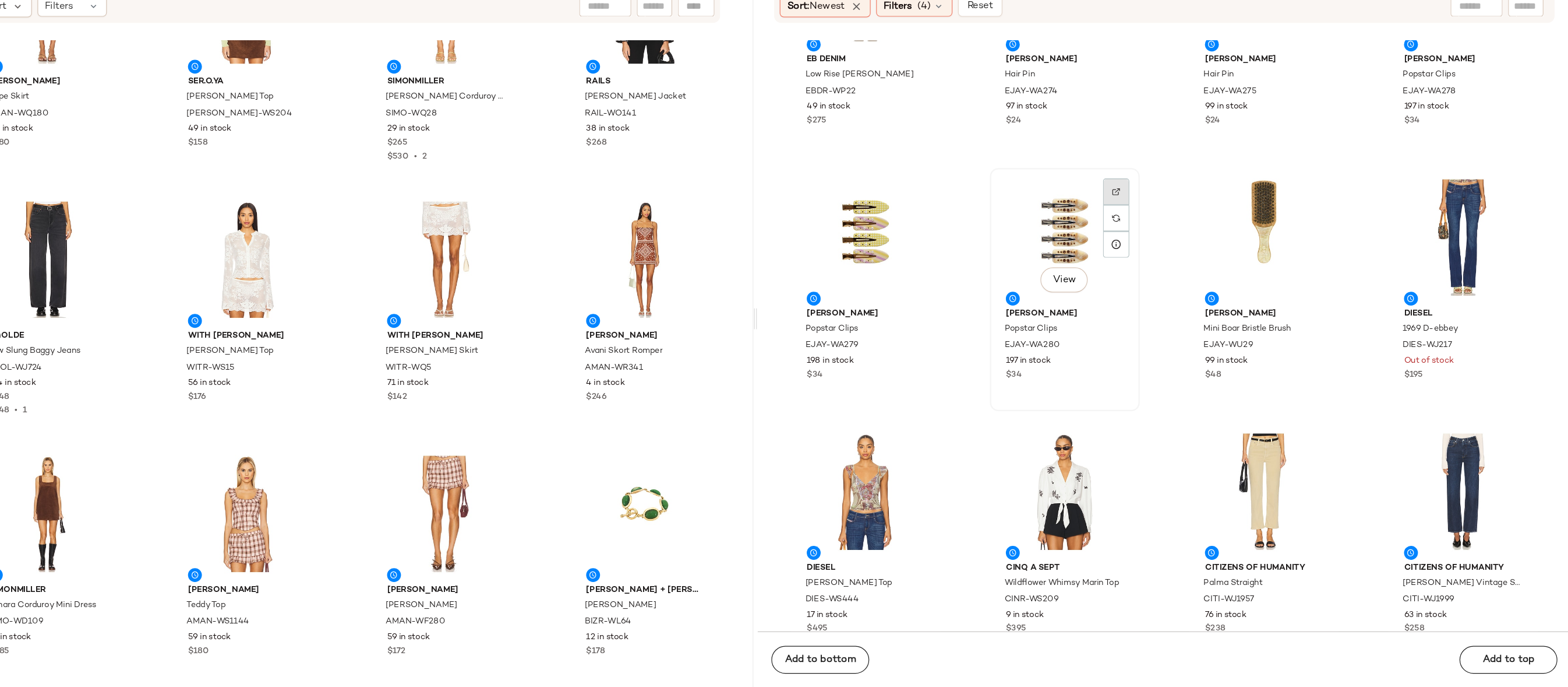
click at [1184, 274] on img at bounding box center [1186, 271] width 7 height 7
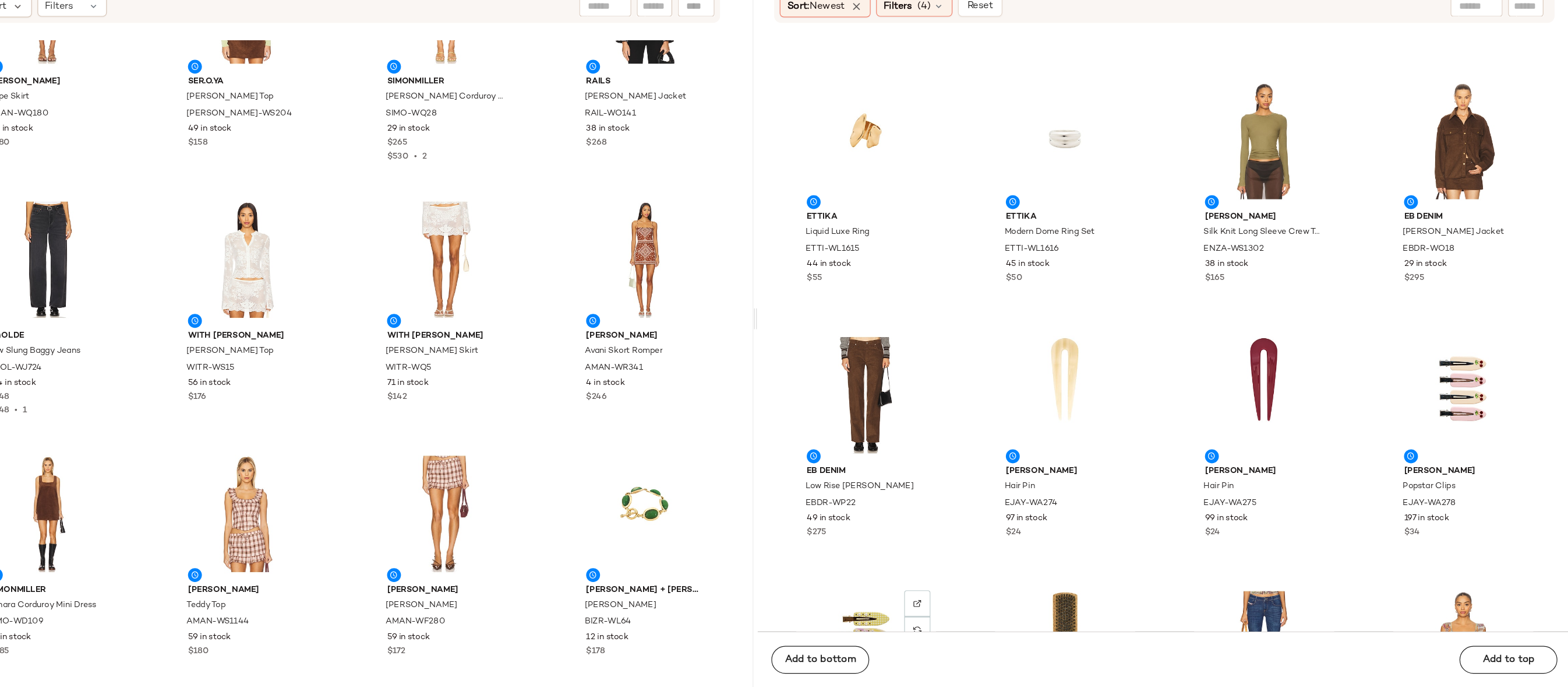
scroll to position [32887, 0]
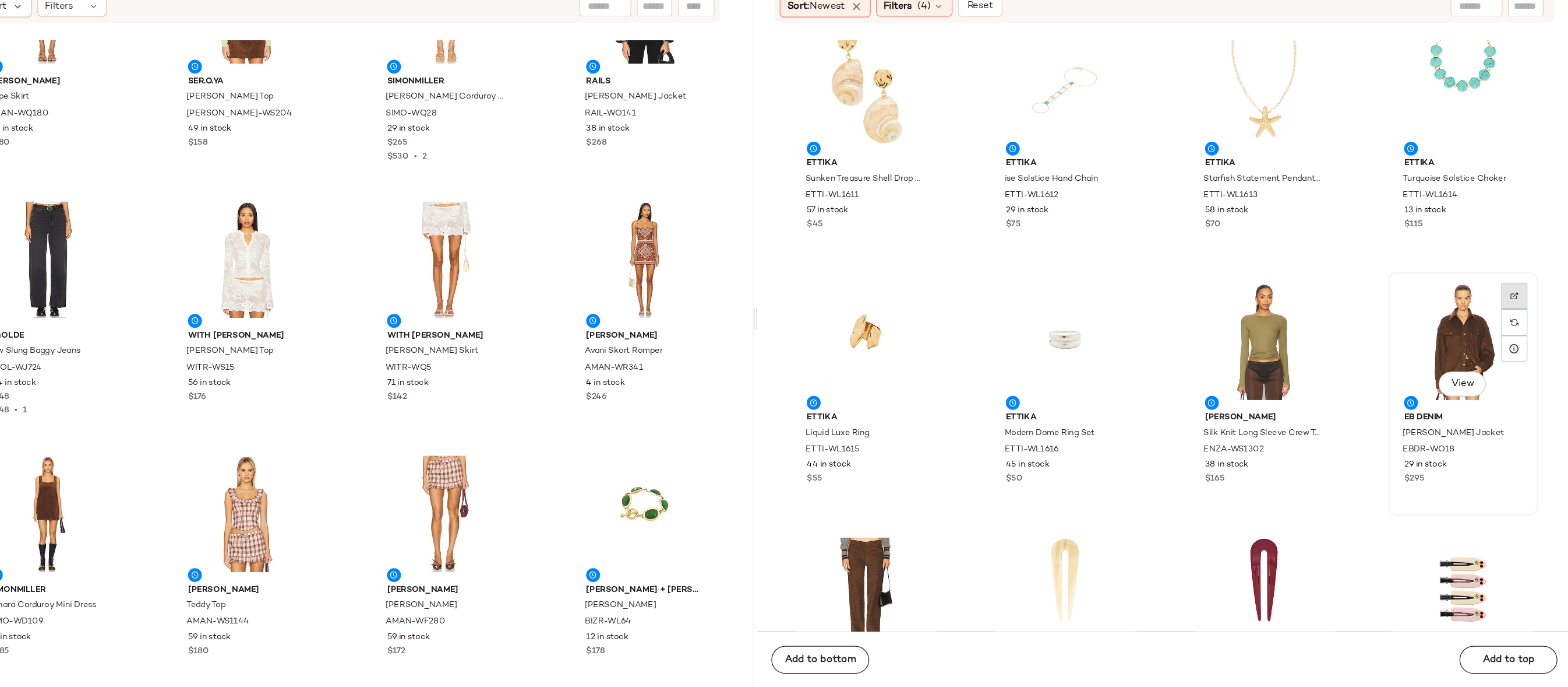
click at [1515, 369] on div at bounding box center [1520, 379] width 22 height 22
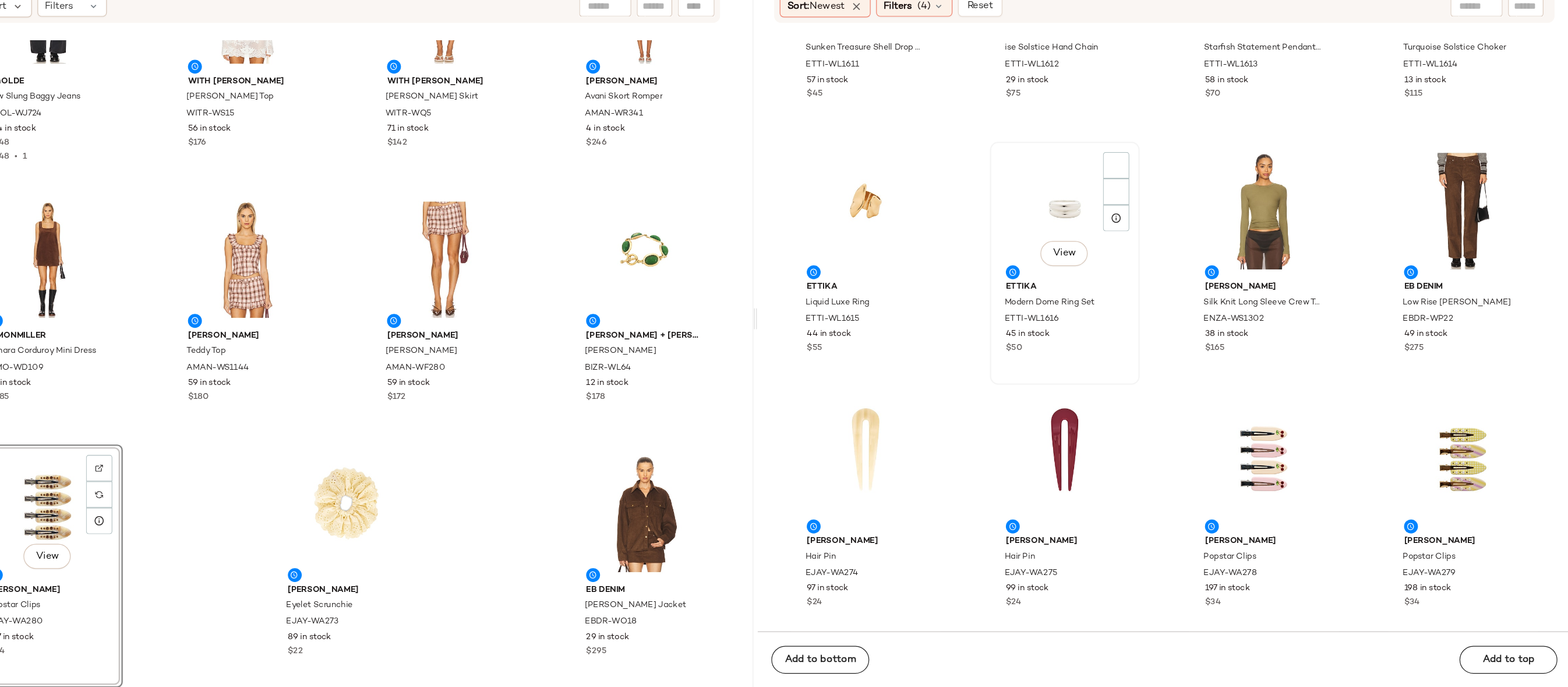
scroll to position [32867, 0]
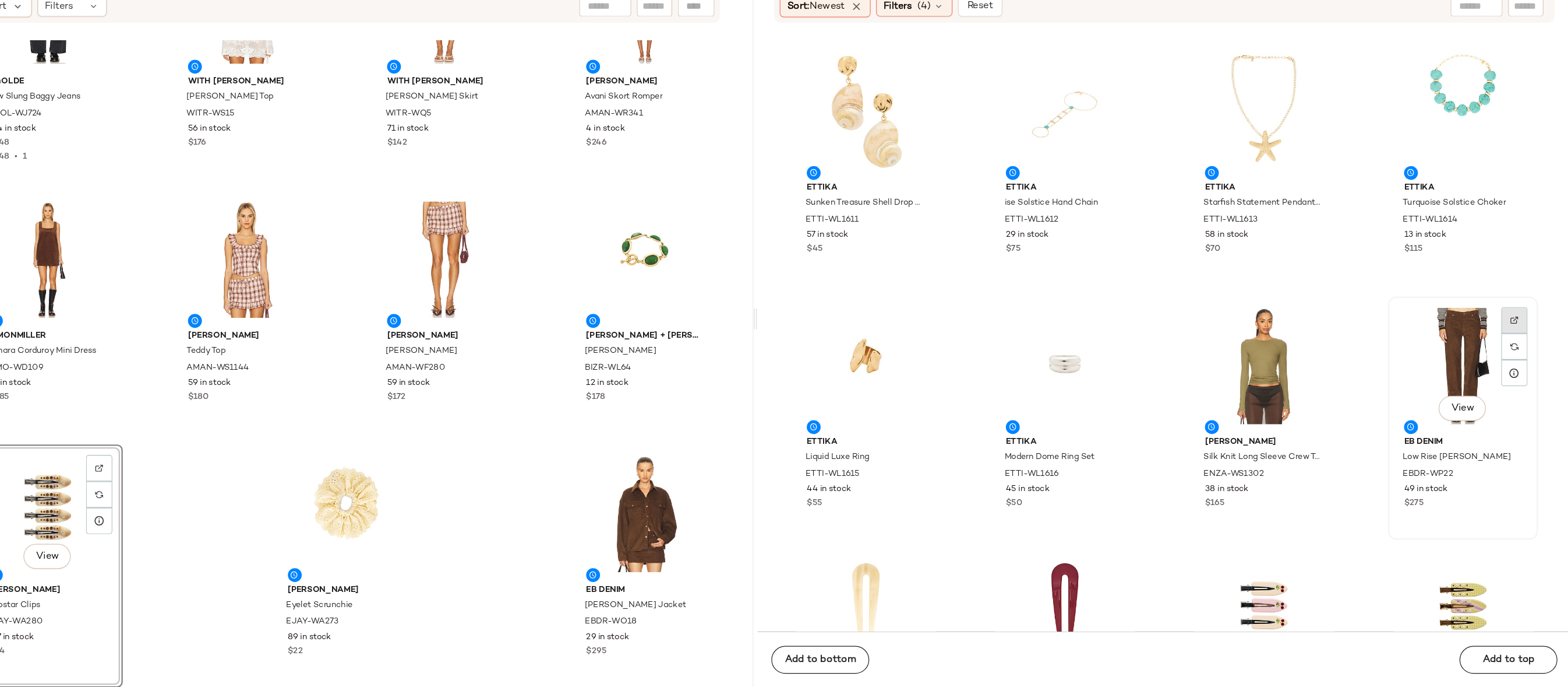
click at [1520, 389] on div at bounding box center [1520, 400] width 22 height 22
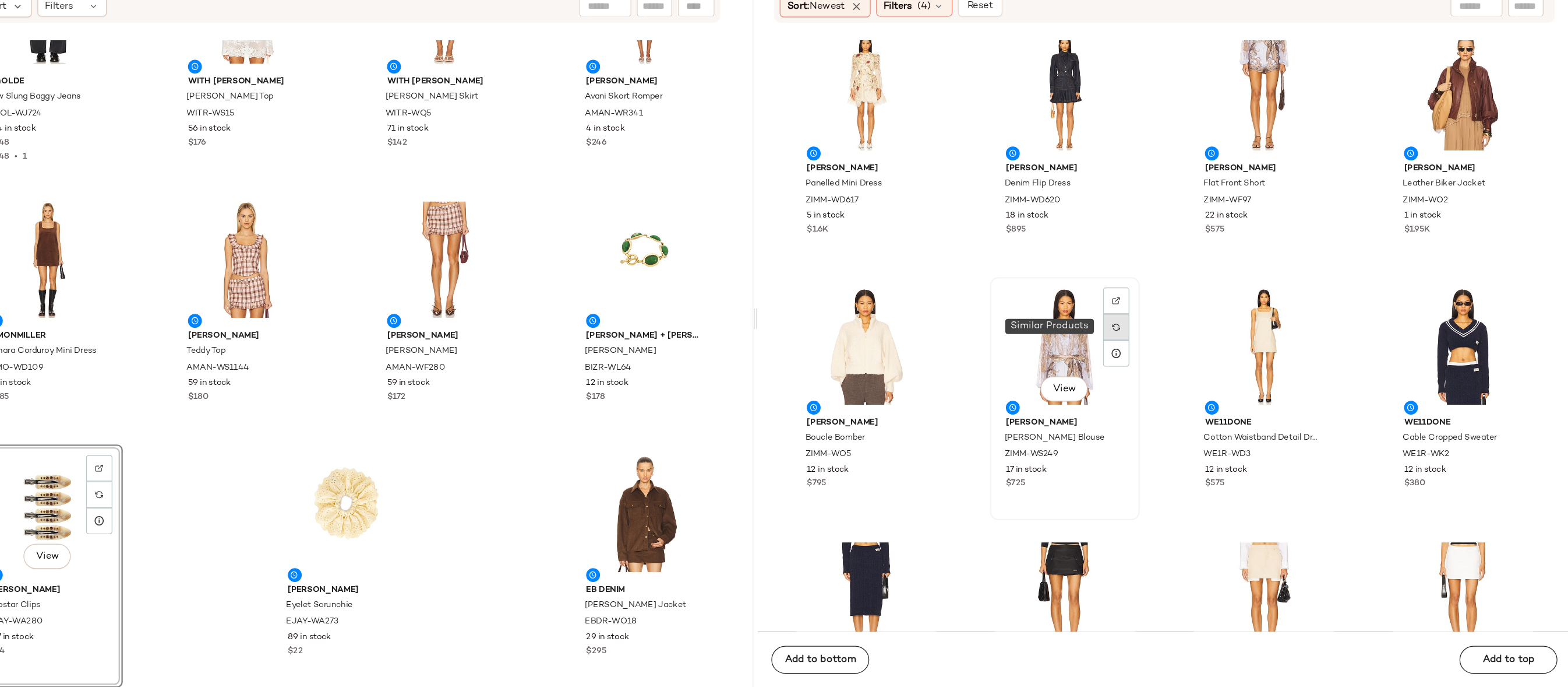
scroll to position [35870, 0]
click at [1186, 359] on img at bounding box center [1186, 362] width 7 height 7
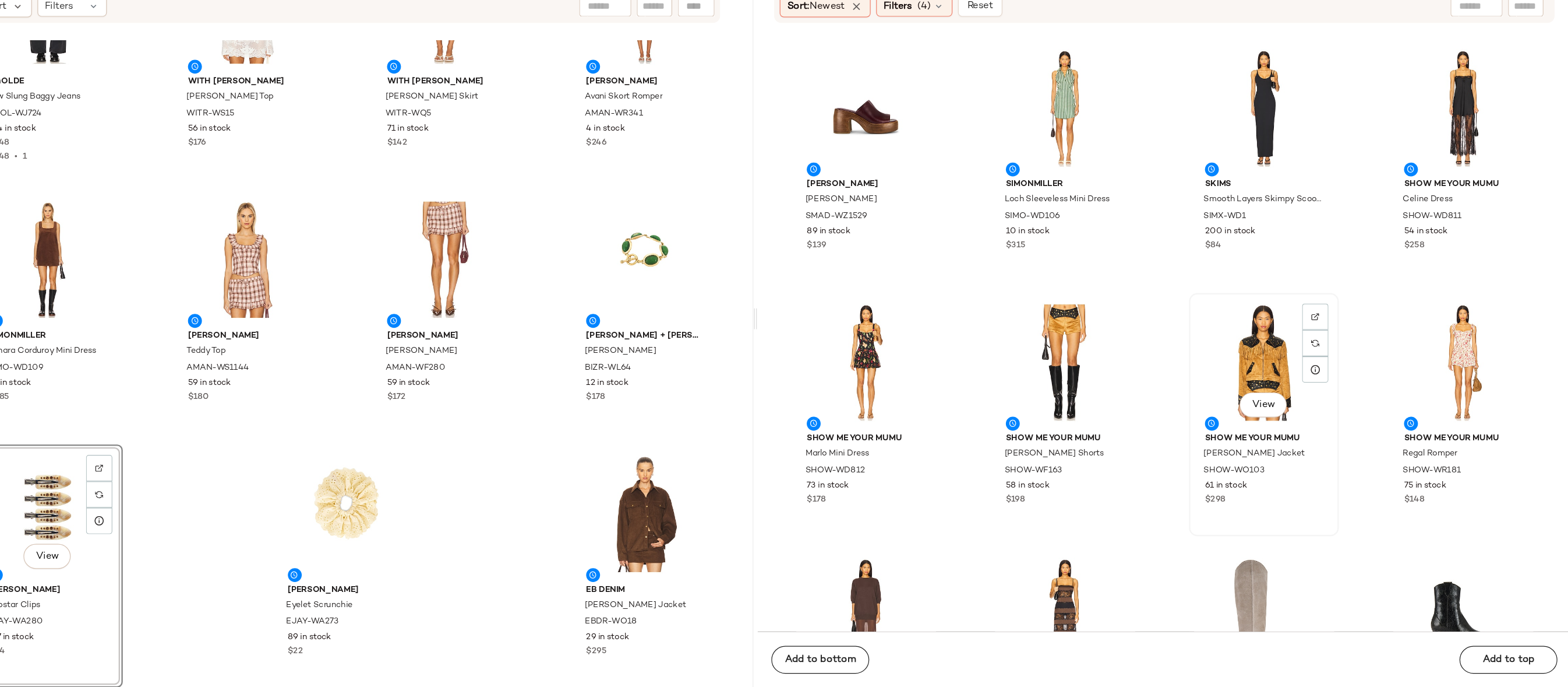
scroll to position [38632, 0]
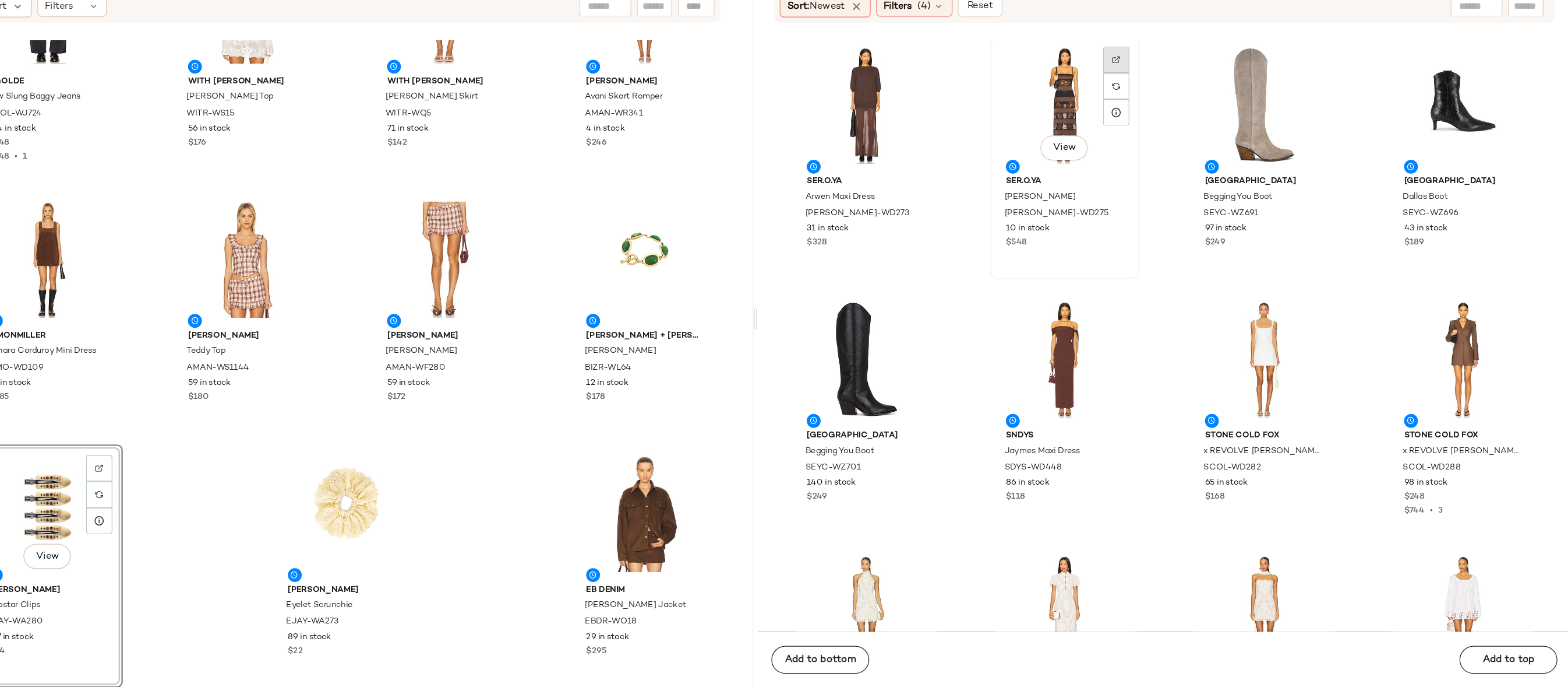
click at [1188, 171] on div at bounding box center [1185, 181] width 22 height 22
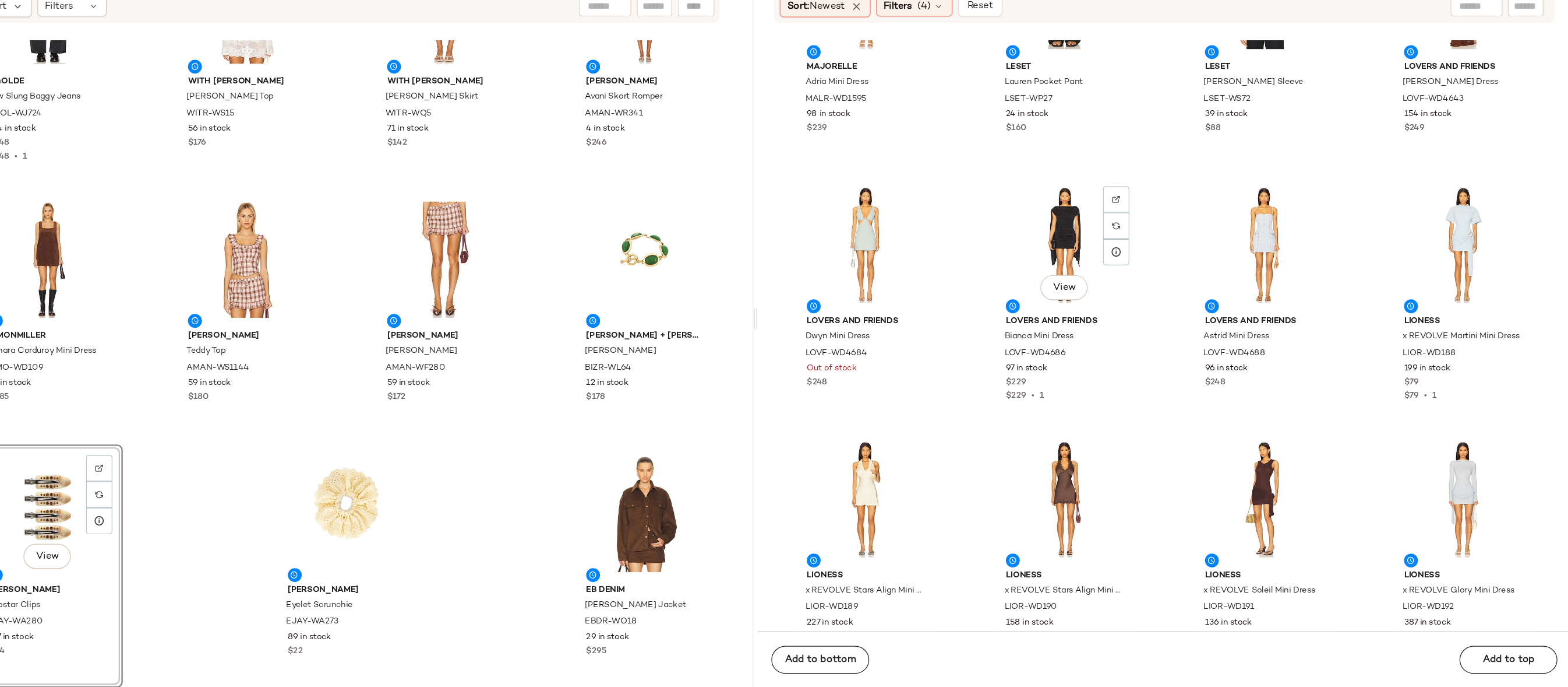
scroll to position [40389, 0]
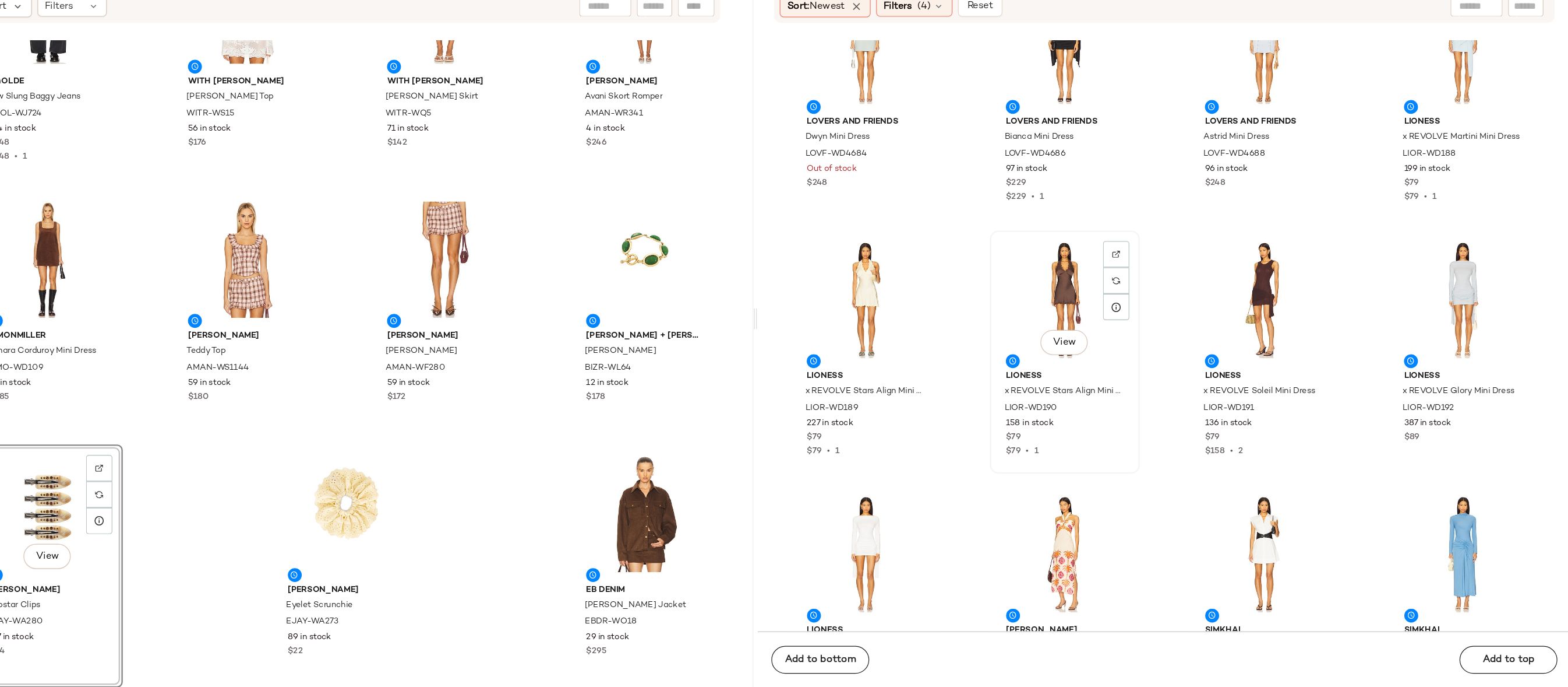
click at [1165, 342] on div "View" at bounding box center [1143, 361] width 118 height 108
click at [1353, 311] on div "View" at bounding box center [1310, 361] width 118 height 108
click at [1350, 325] on img at bounding box center [1353, 323] width 7 height 7
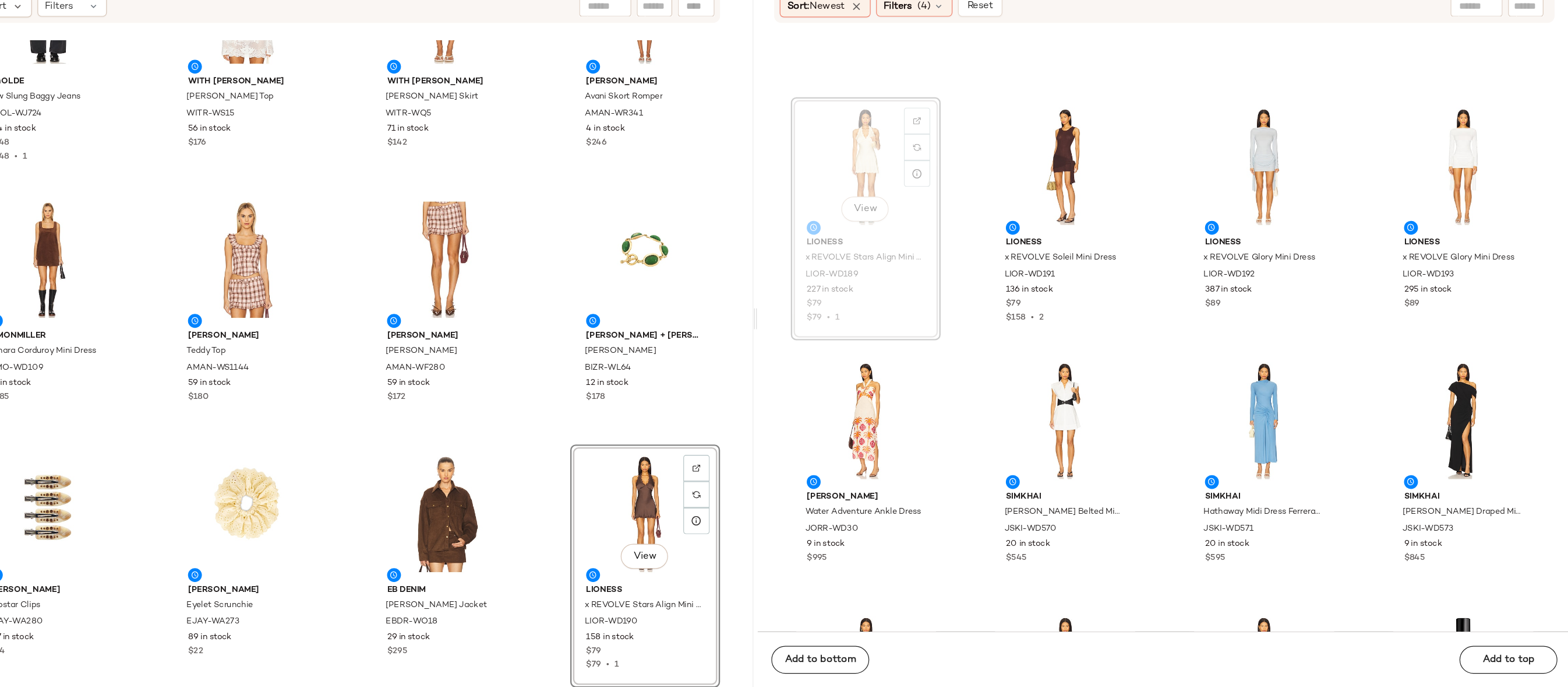
scroll to position [40500, 0]
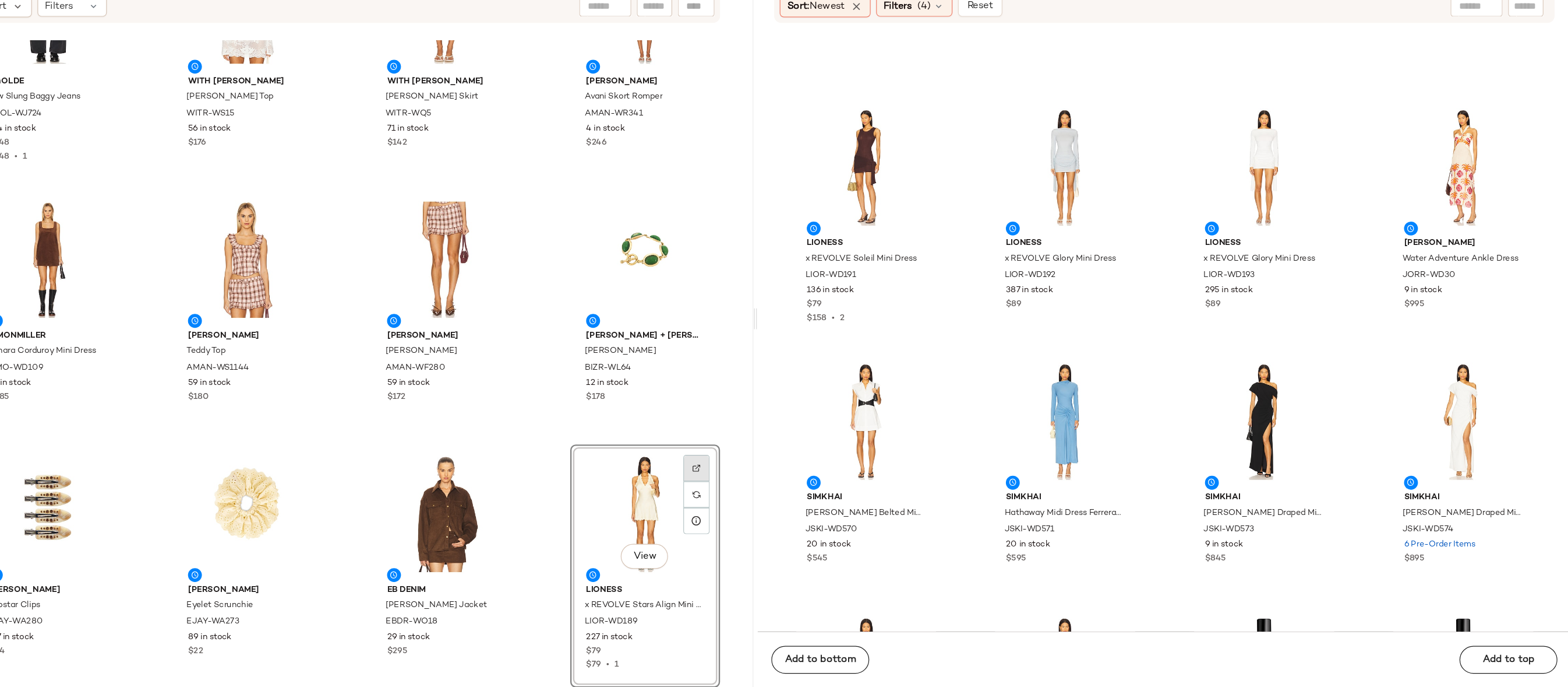
click at [833, 513] on div at bounding box center [833, 524] width 22 height 22
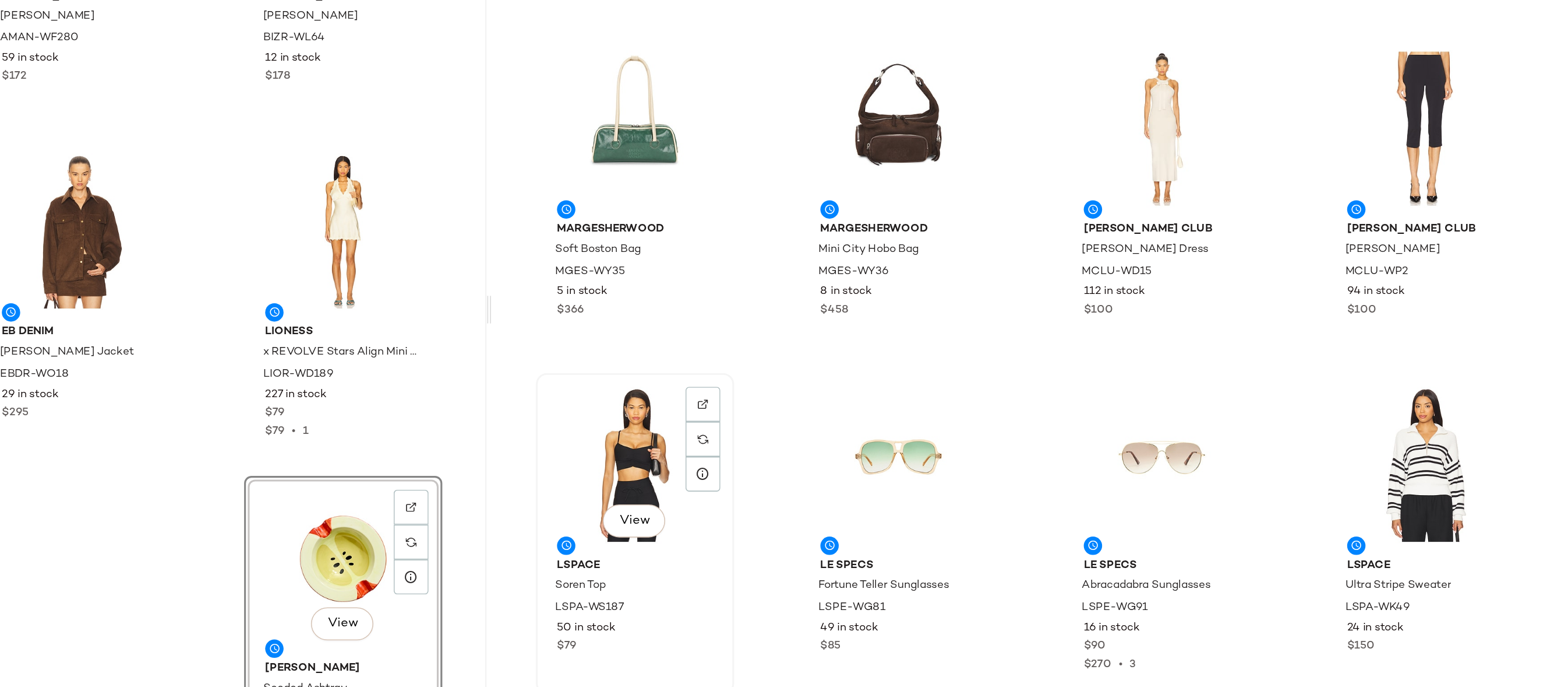
scroll to position [46215, 0]
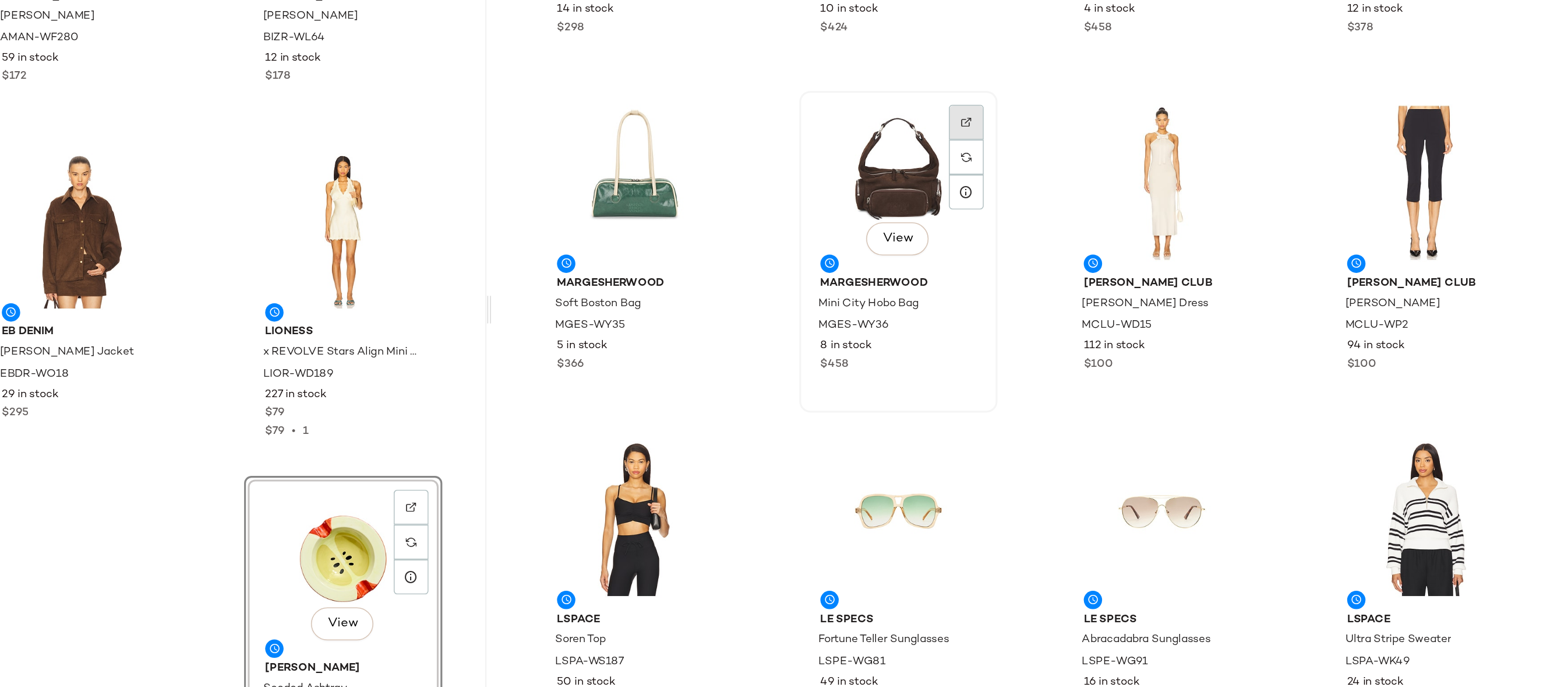
click at [1179, 269] on div at bounding box center [1185, 280] width 22 height 22
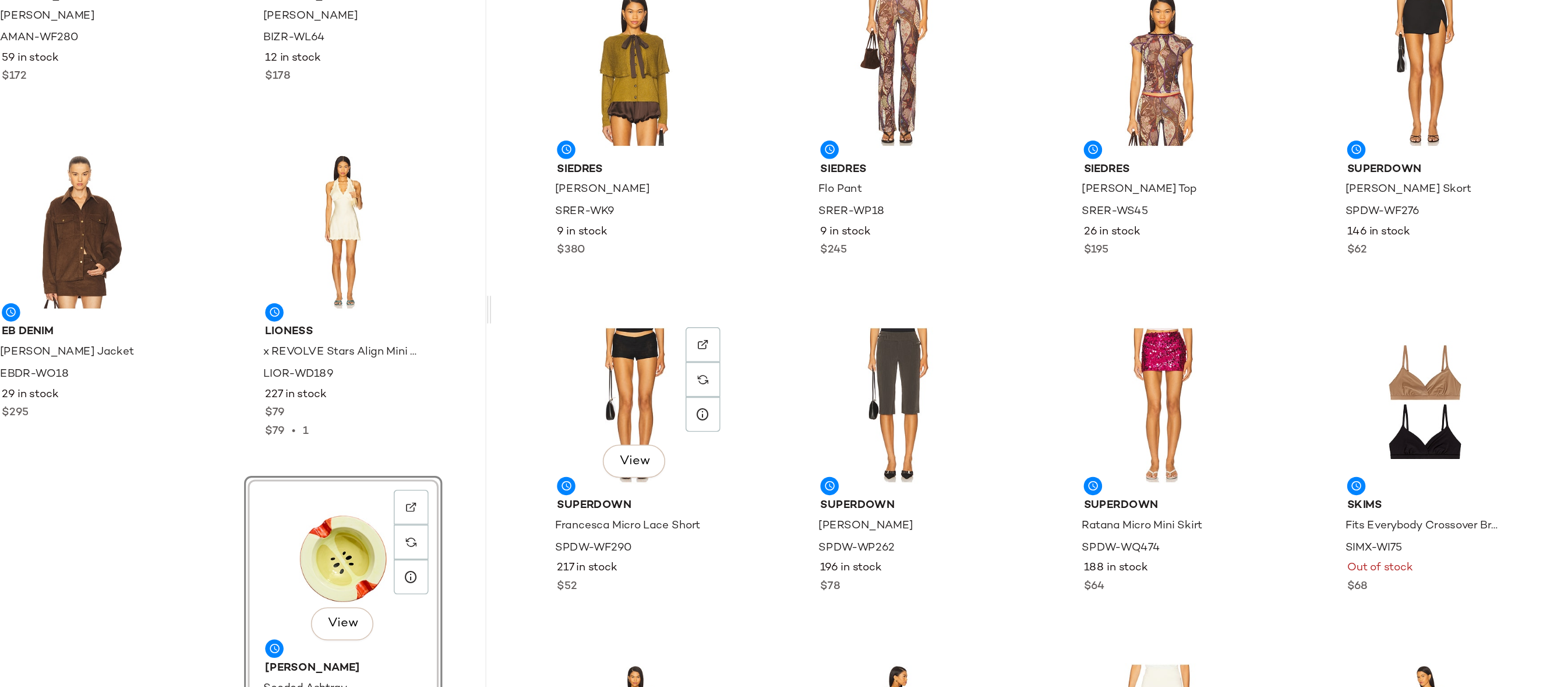
scroll to position [50020, 0]
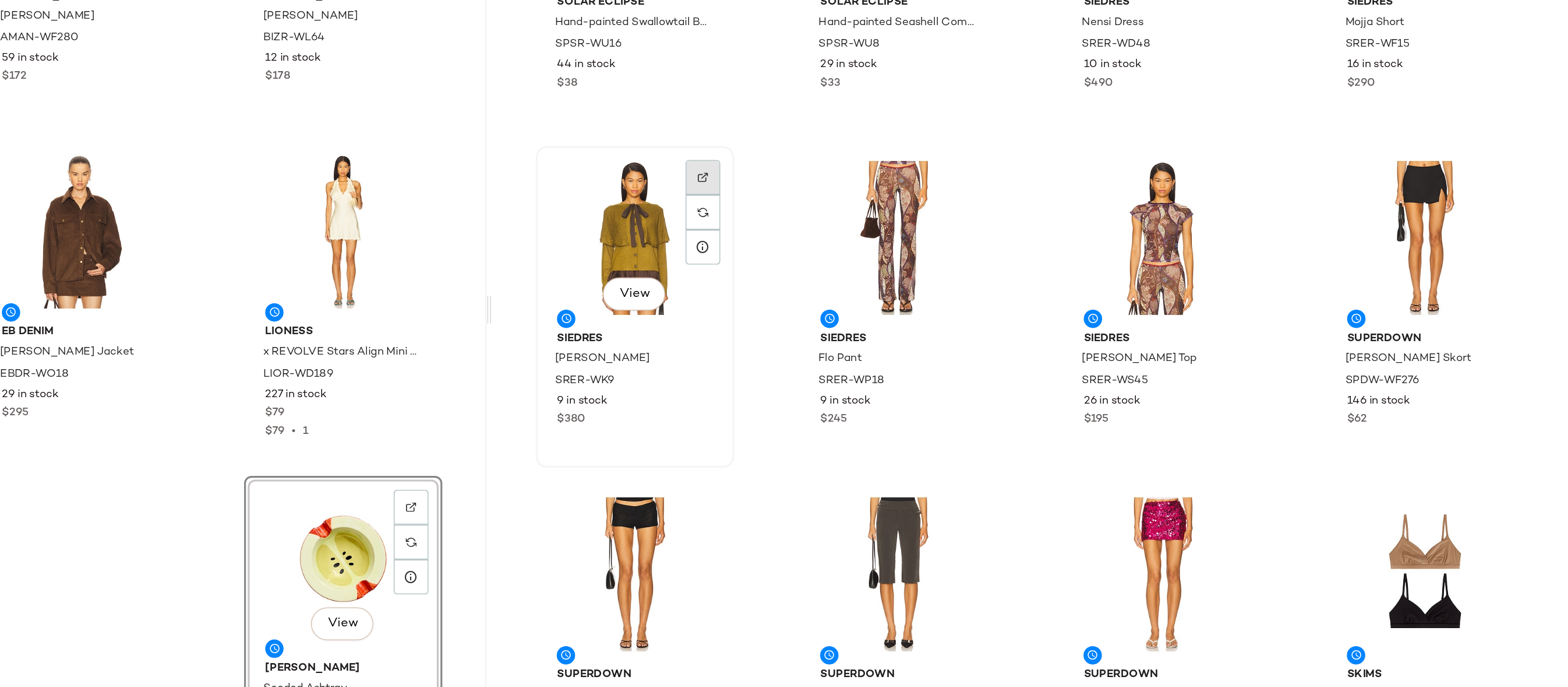
click at [1011, 304] on div at bounding box center [1018, 315] width 22 height 22
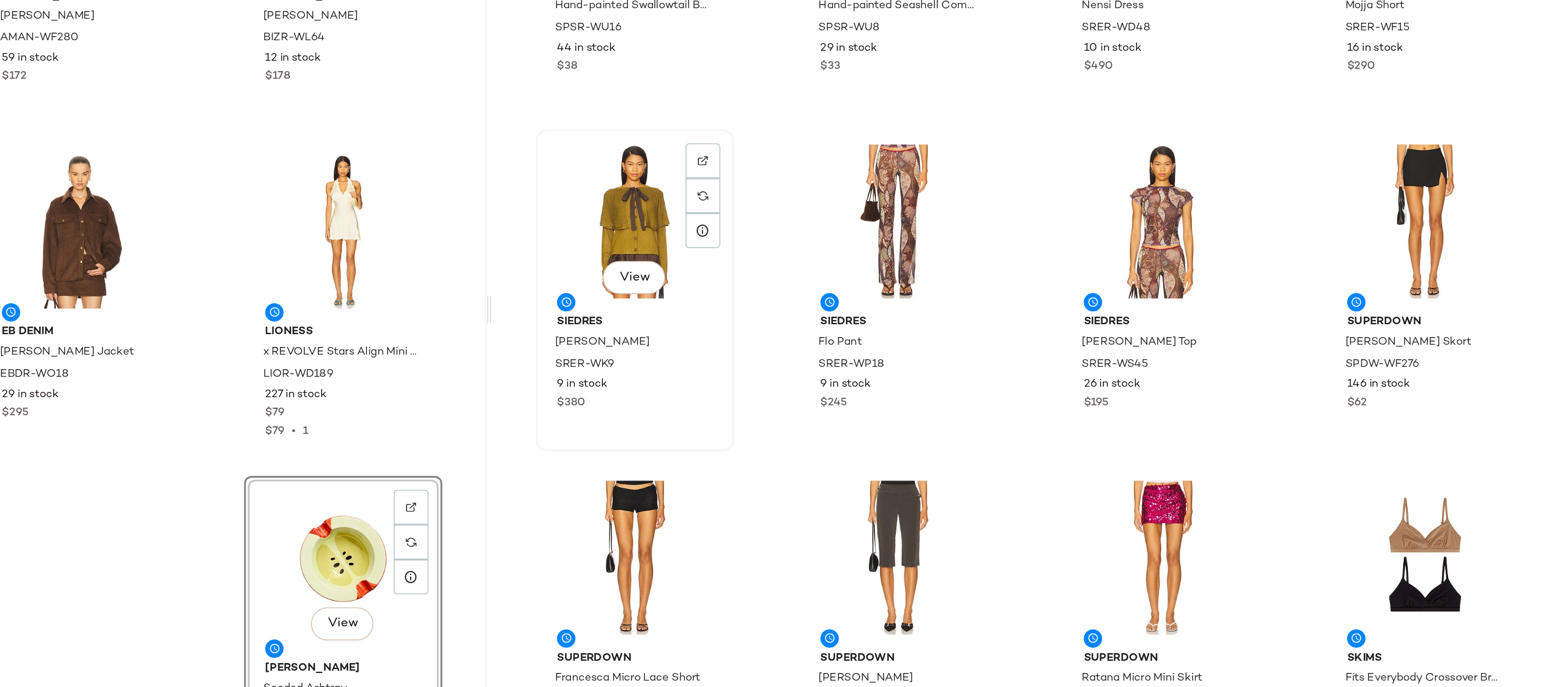
scroll to position [50011, 0]
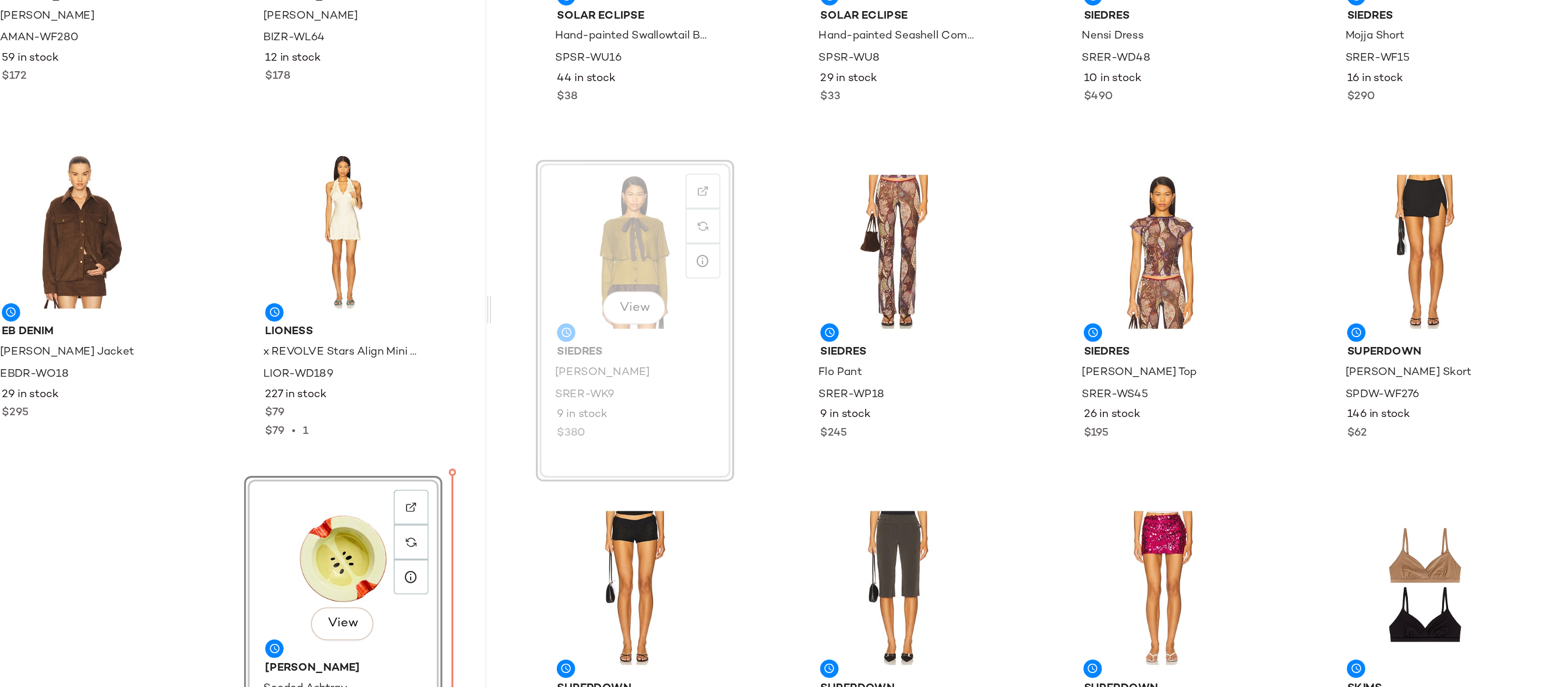
drag, startPoint x: 978, startPoint y: 330, endPoint x: 974, endPoint y: 333, distance: 5.0
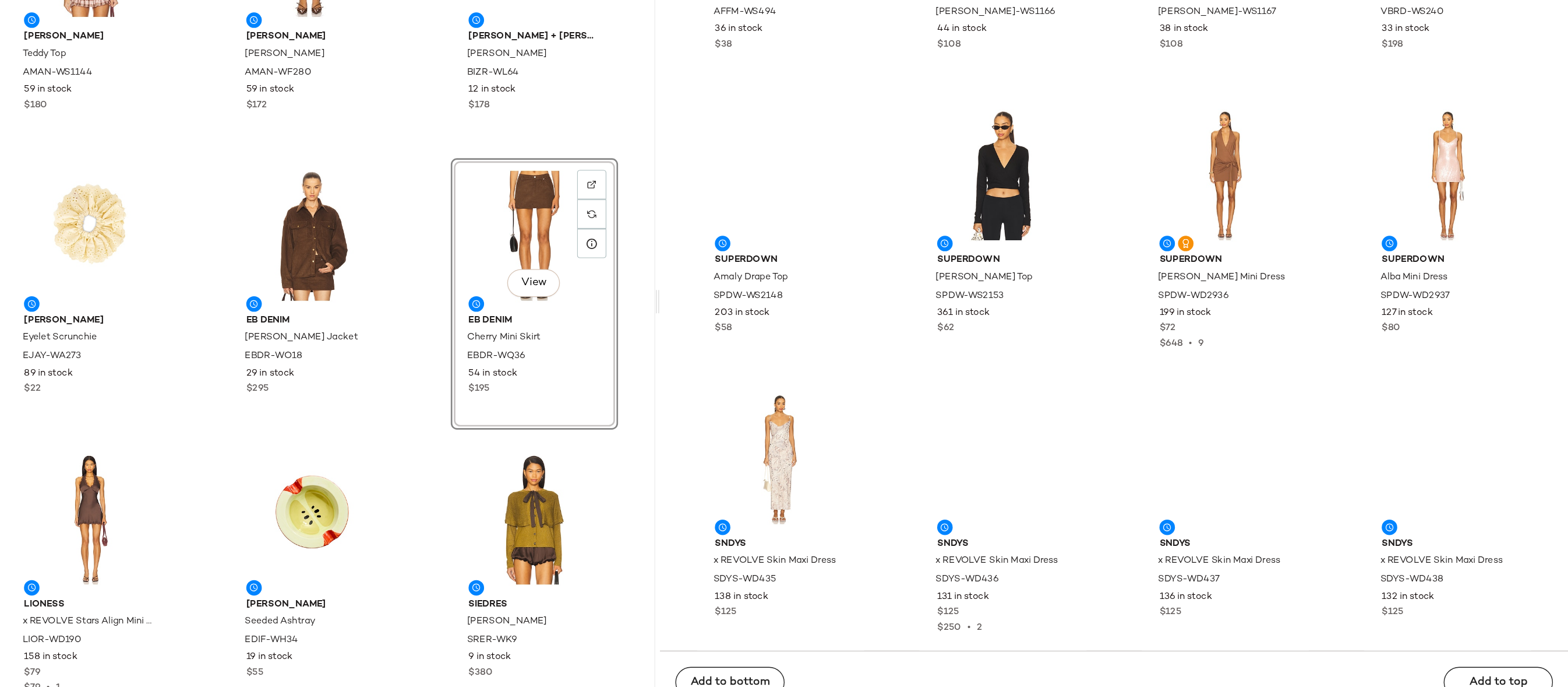
scroll to position [54822, 0]
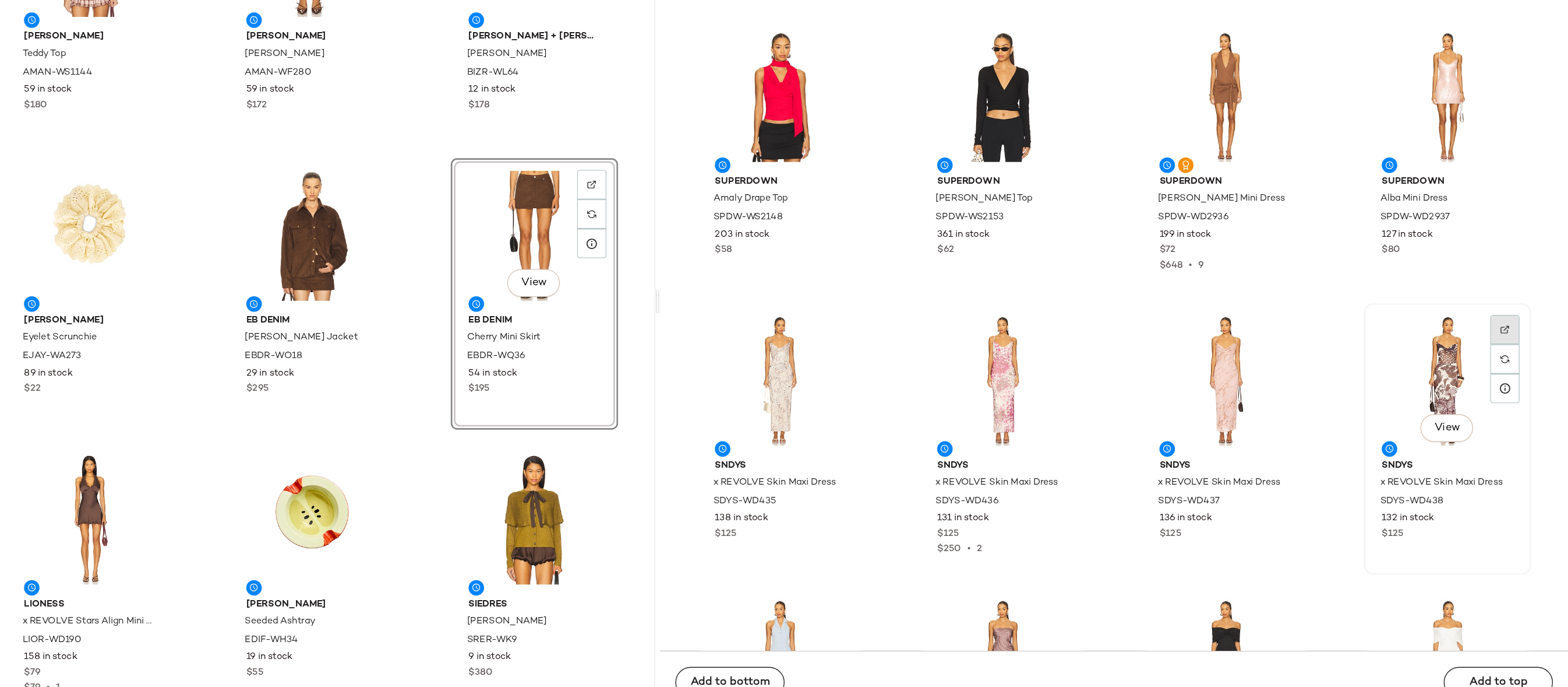
click at [1509, 409] on div at bounding box center [1520, 420] width 22 height 22
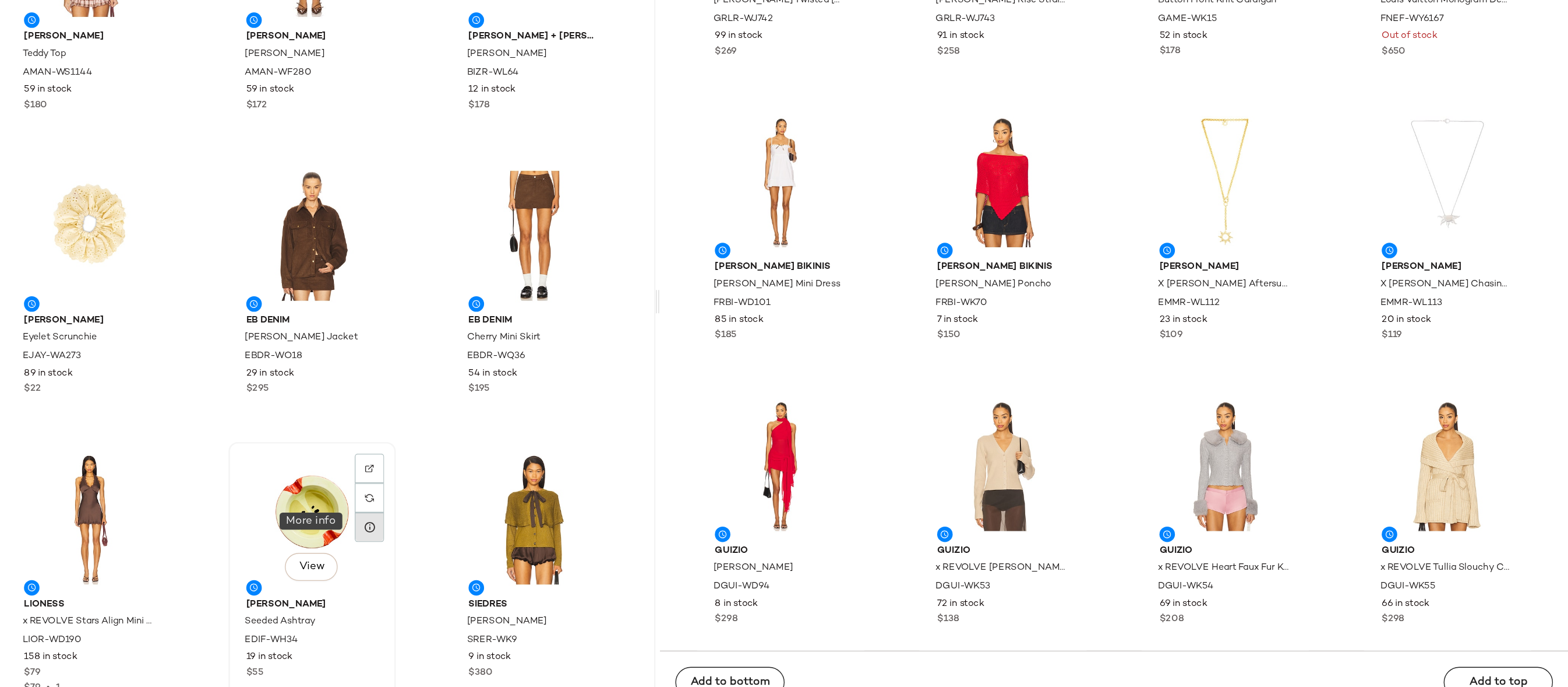
scroll to position [2659, 0]
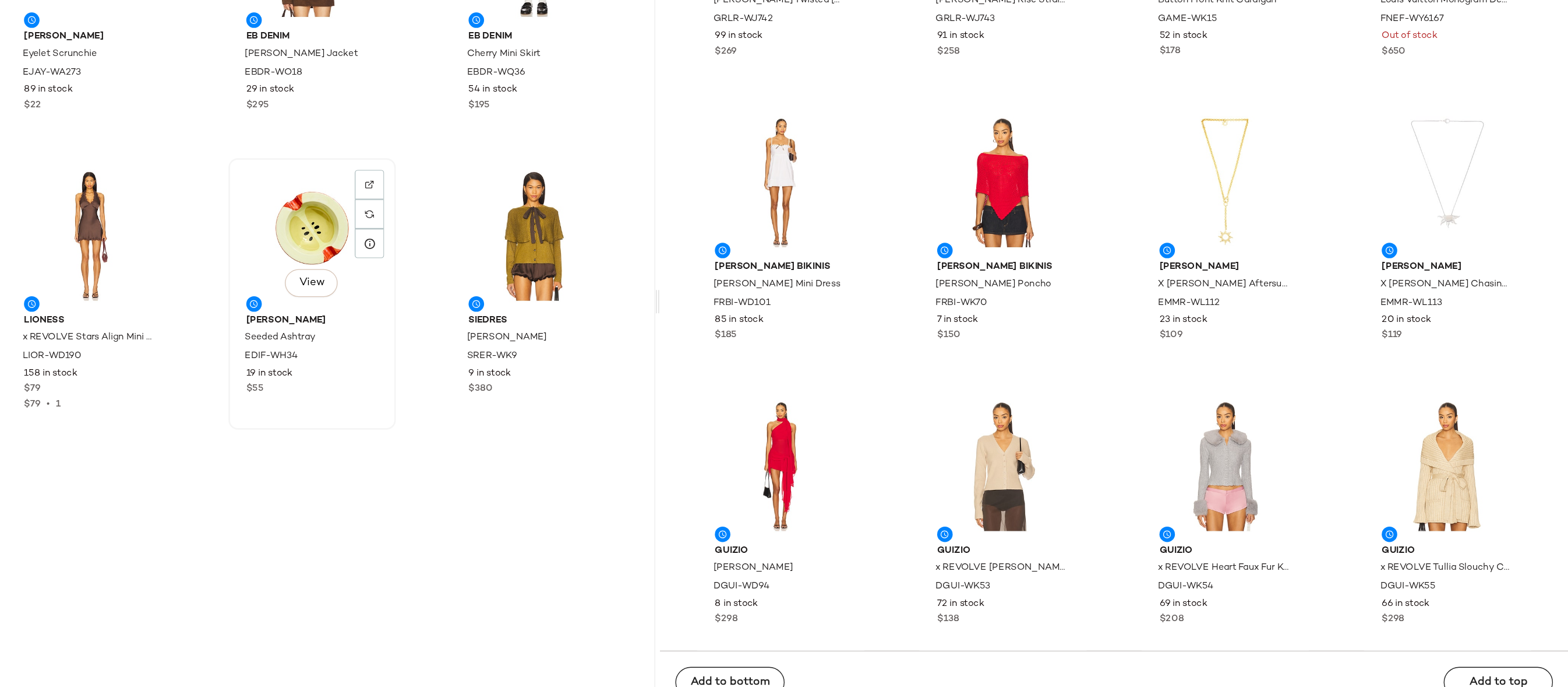
drag, startPoint x: 623, startPoint y: 343, endPoint x: 637, endPoint y: 345, distance: 14.1
click at [623, 343] on div "View" at bounding box center [624, 328] width 118 height 108
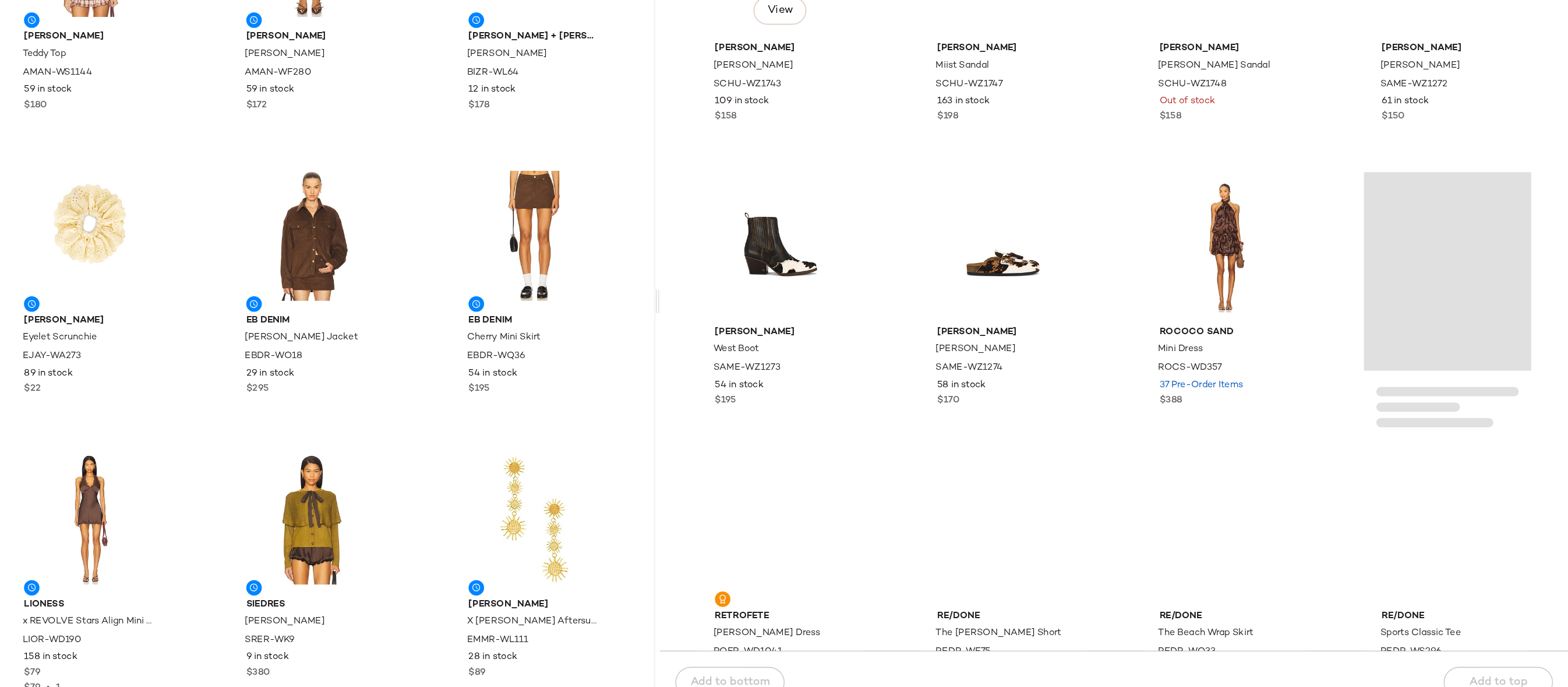
scroll to position [65196, 0]
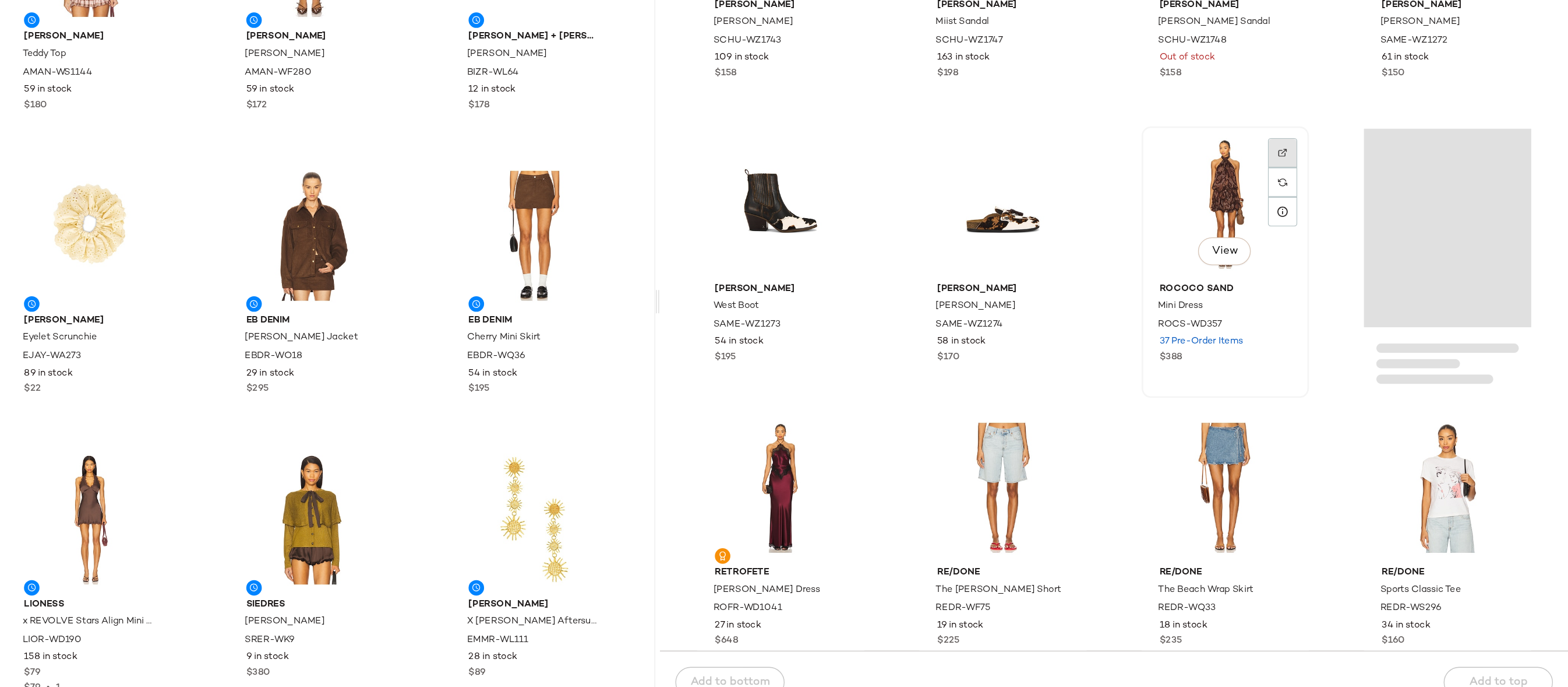
click at [1343, 277] on div at bounding box center [1353, 287] width 22 height 22
click at [1348, 395] on img "button" at bounding box center [1352, 395] width 7 height 7
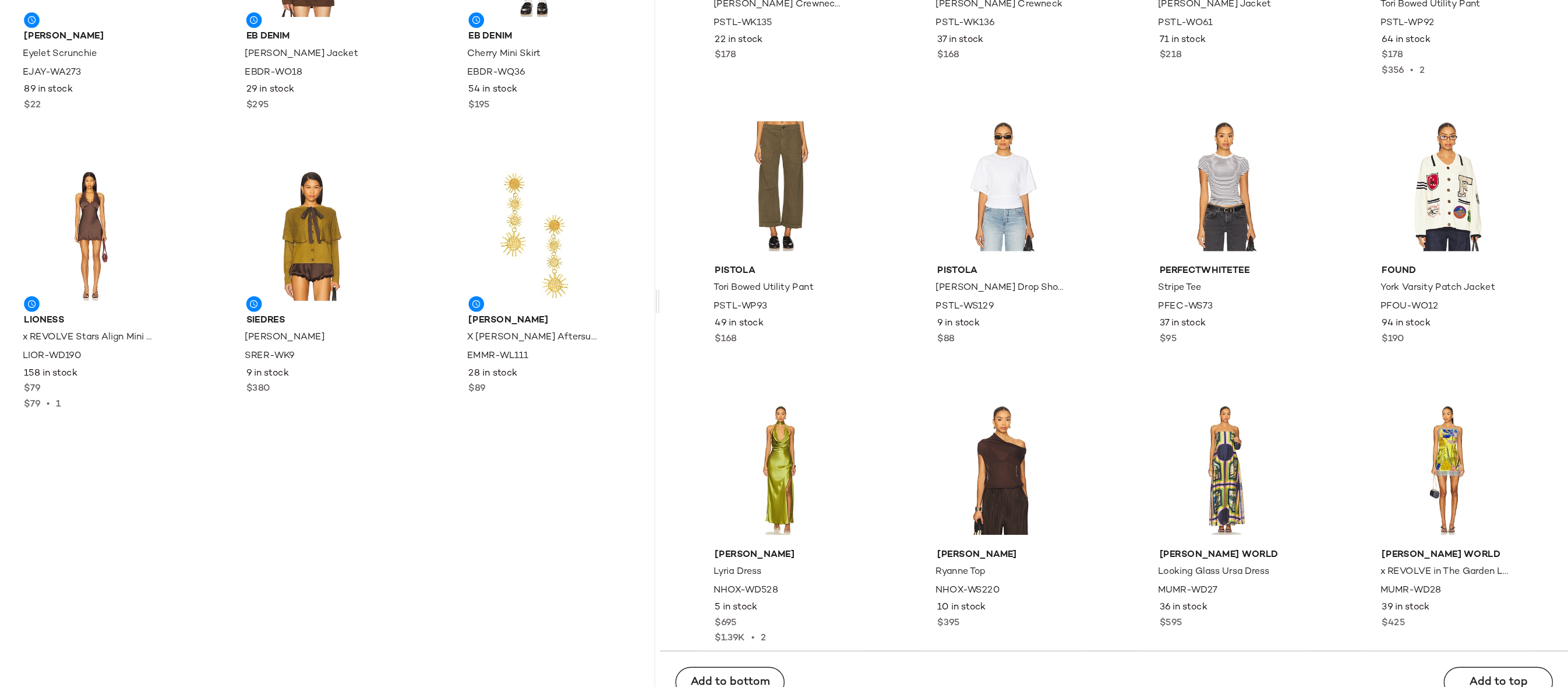
scroll to position [66516, 0]
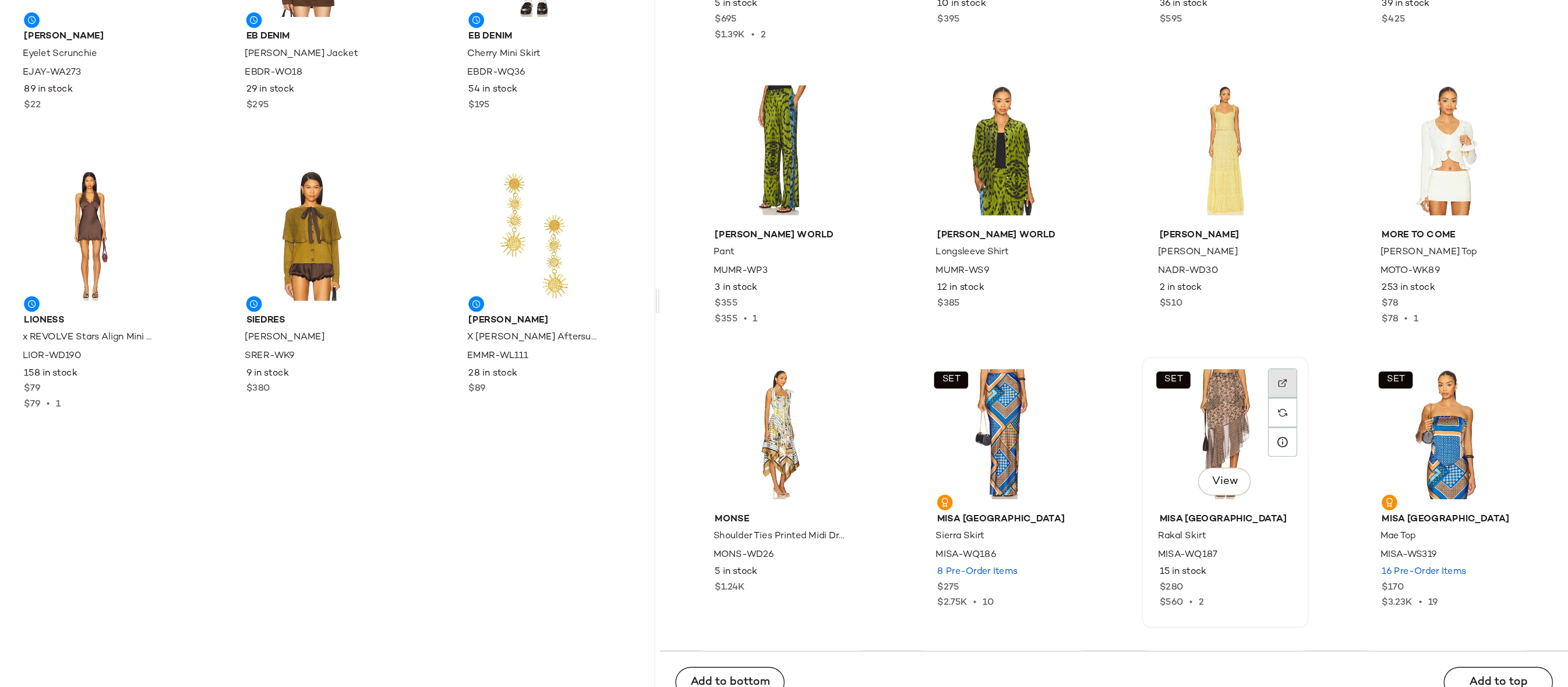
click at [1352, 437] on img at bounding box center [1353, 438] width 7 height 7
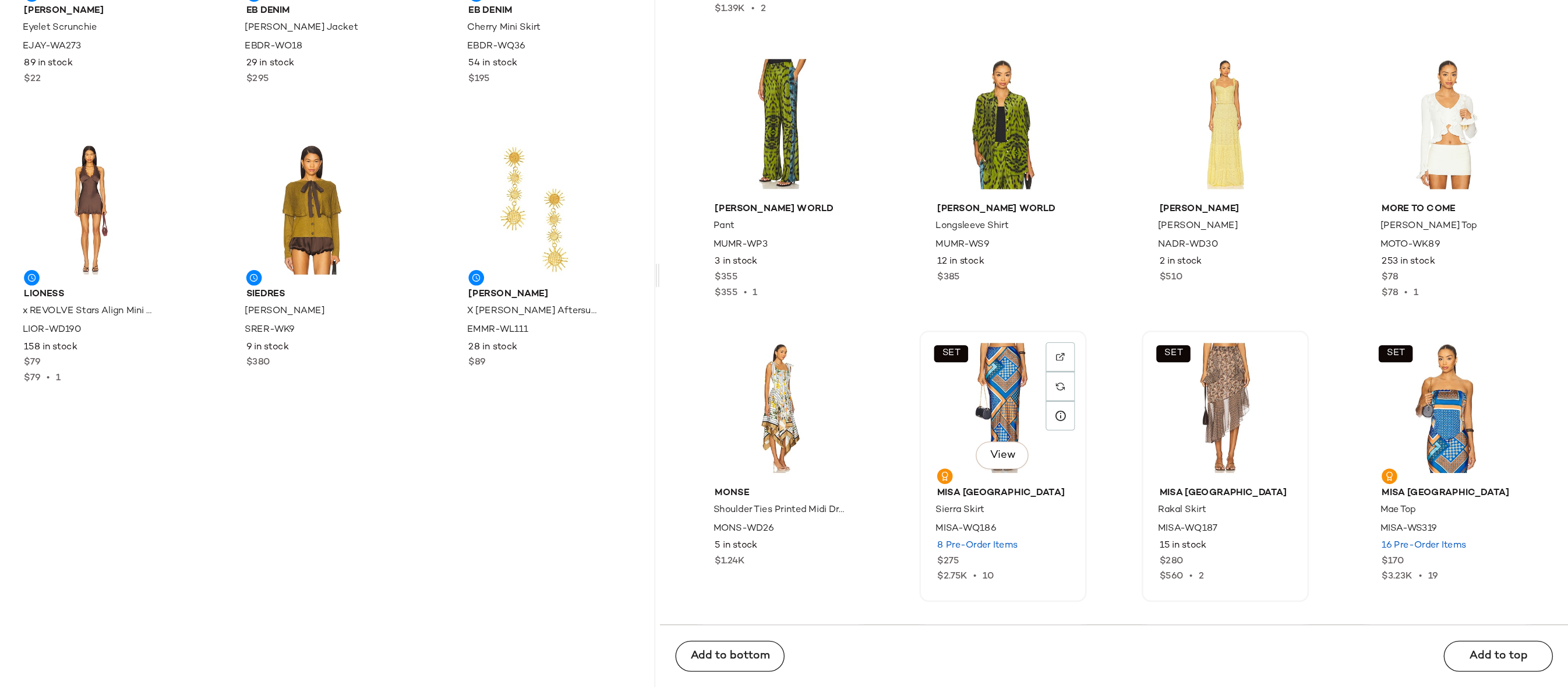
scroll to position [66683, 0]
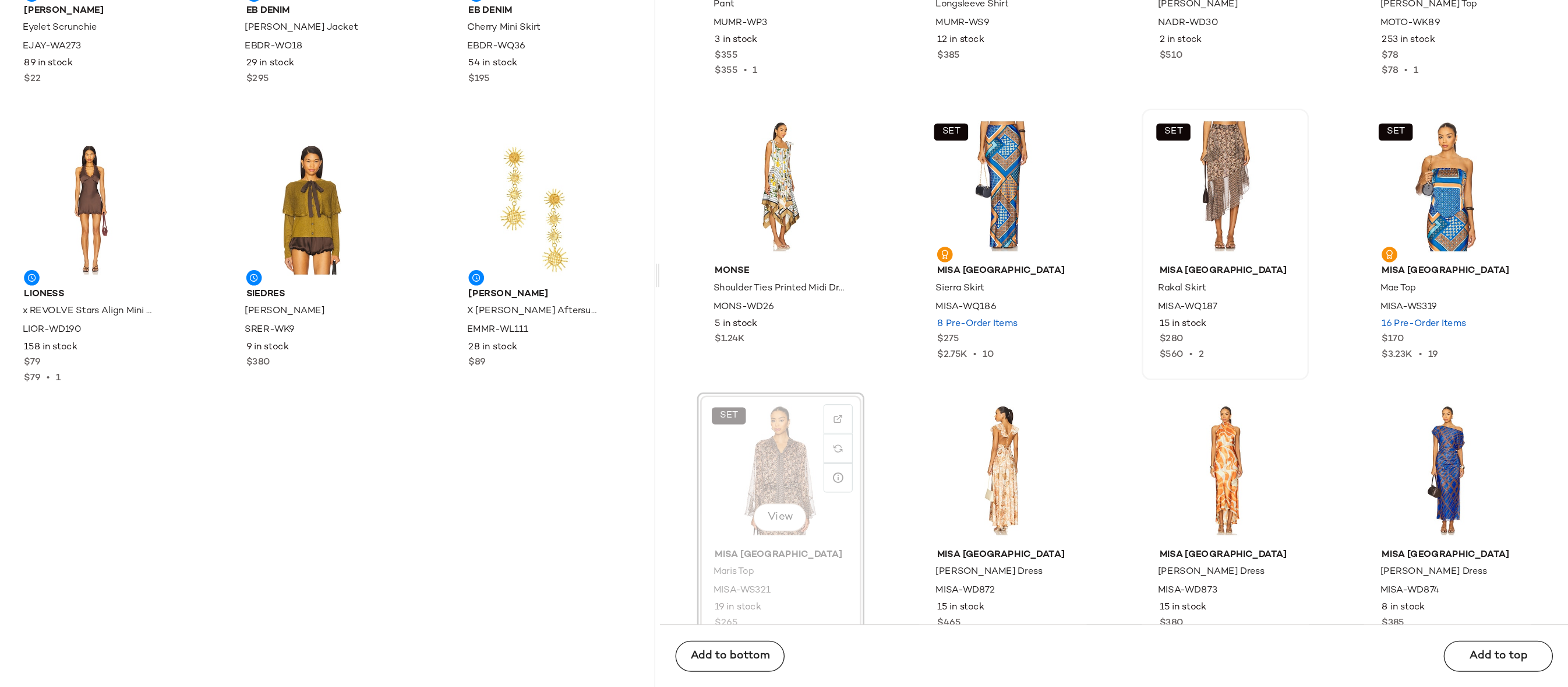
drag, startPoint x: 948, startPoint y: 514, endPoint x: 552, endPoint y: 534, distance: 396.5
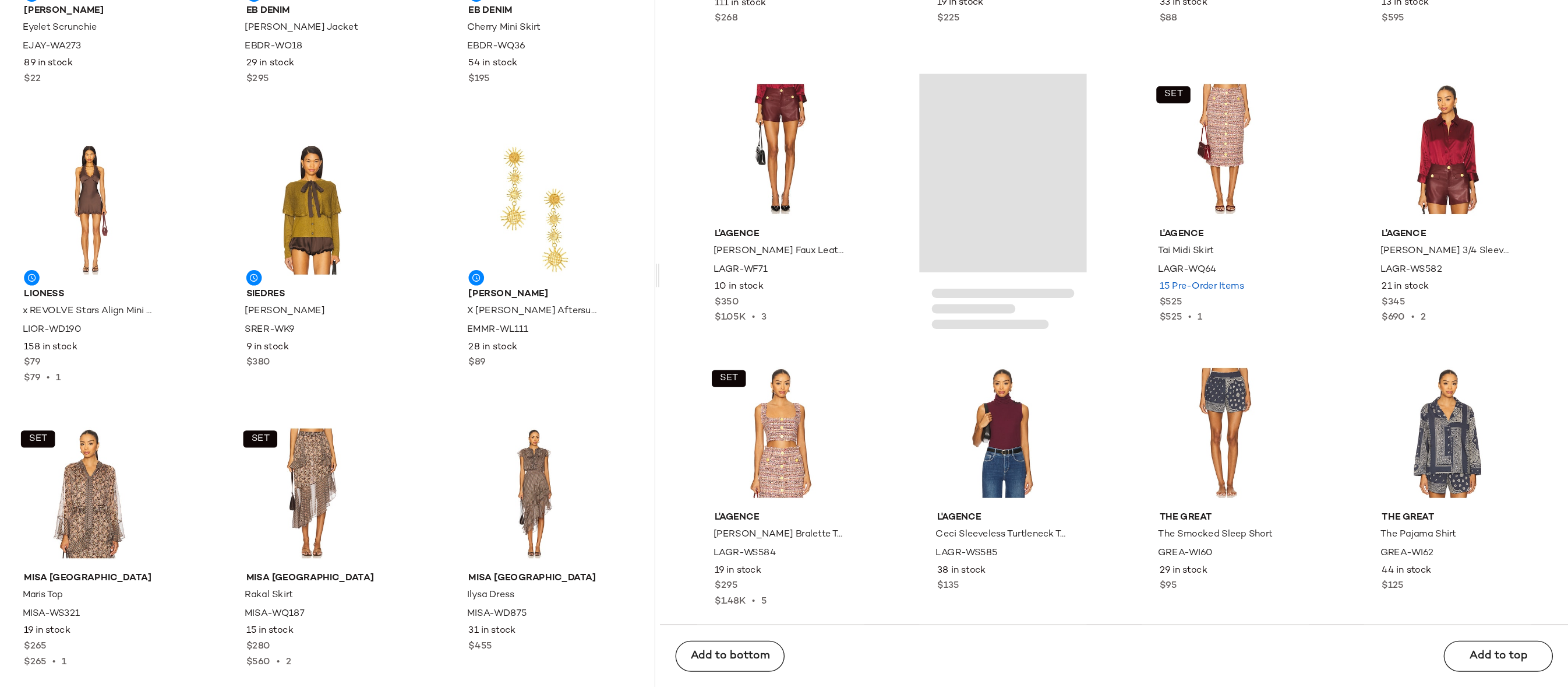
scroll to position [67903, 0]
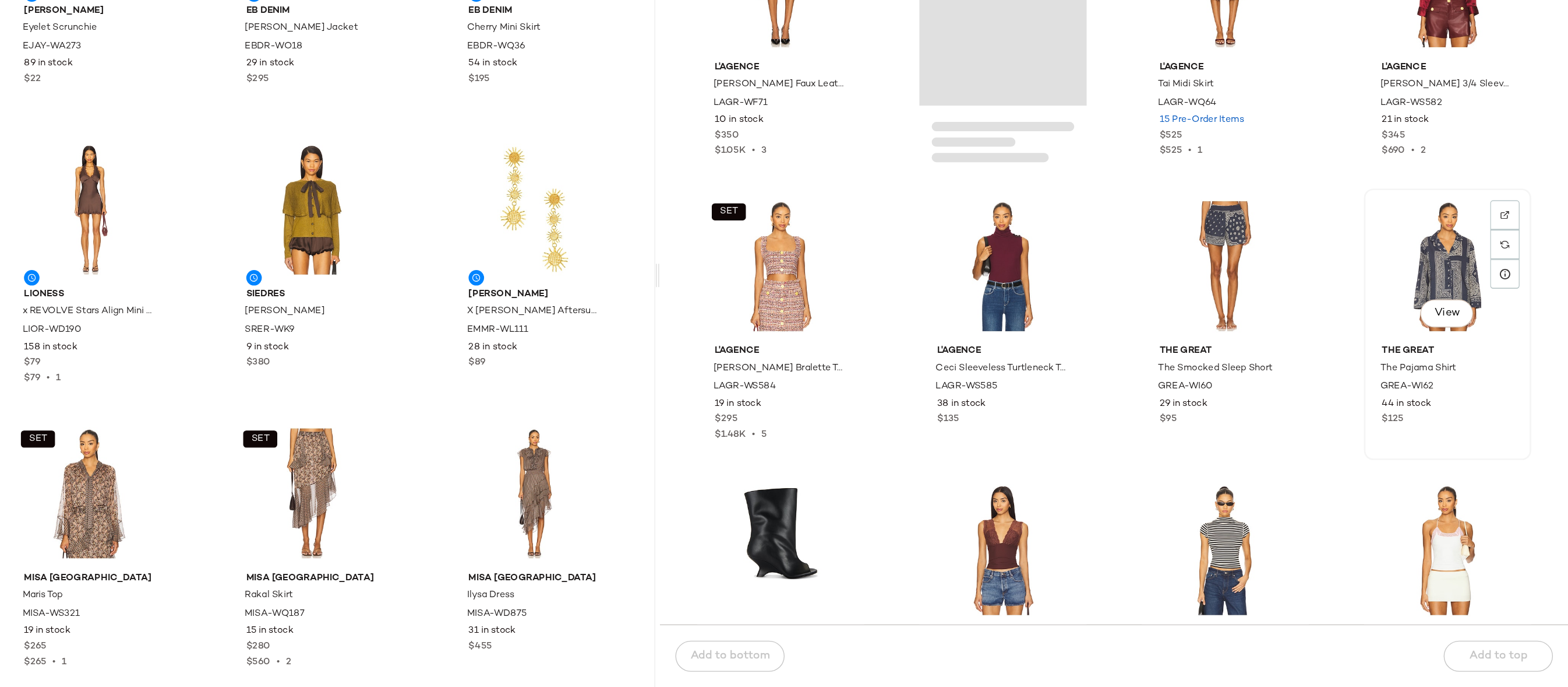
click at [1477, 362] on div "View" at bounding box center [1477, 370] width 118 height 108
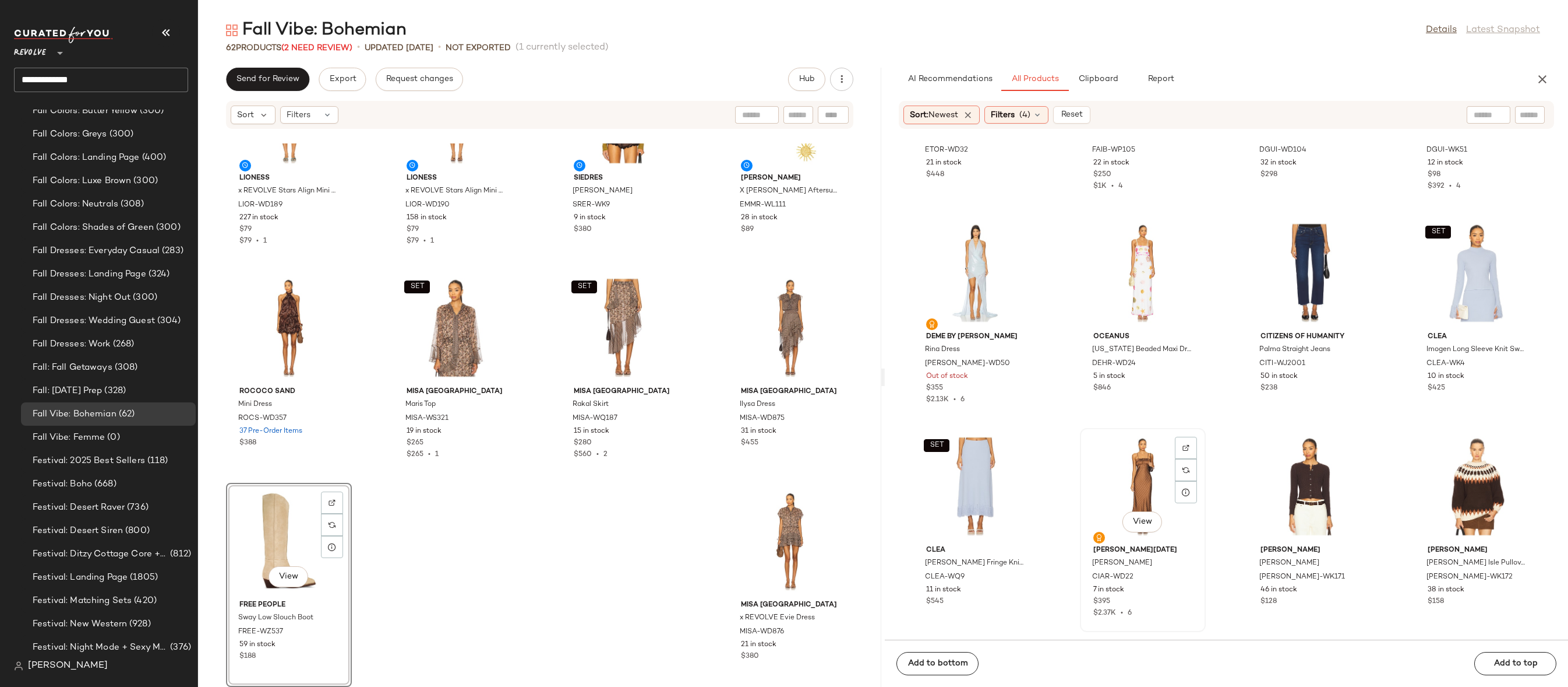
scroll to position [70198, 0]
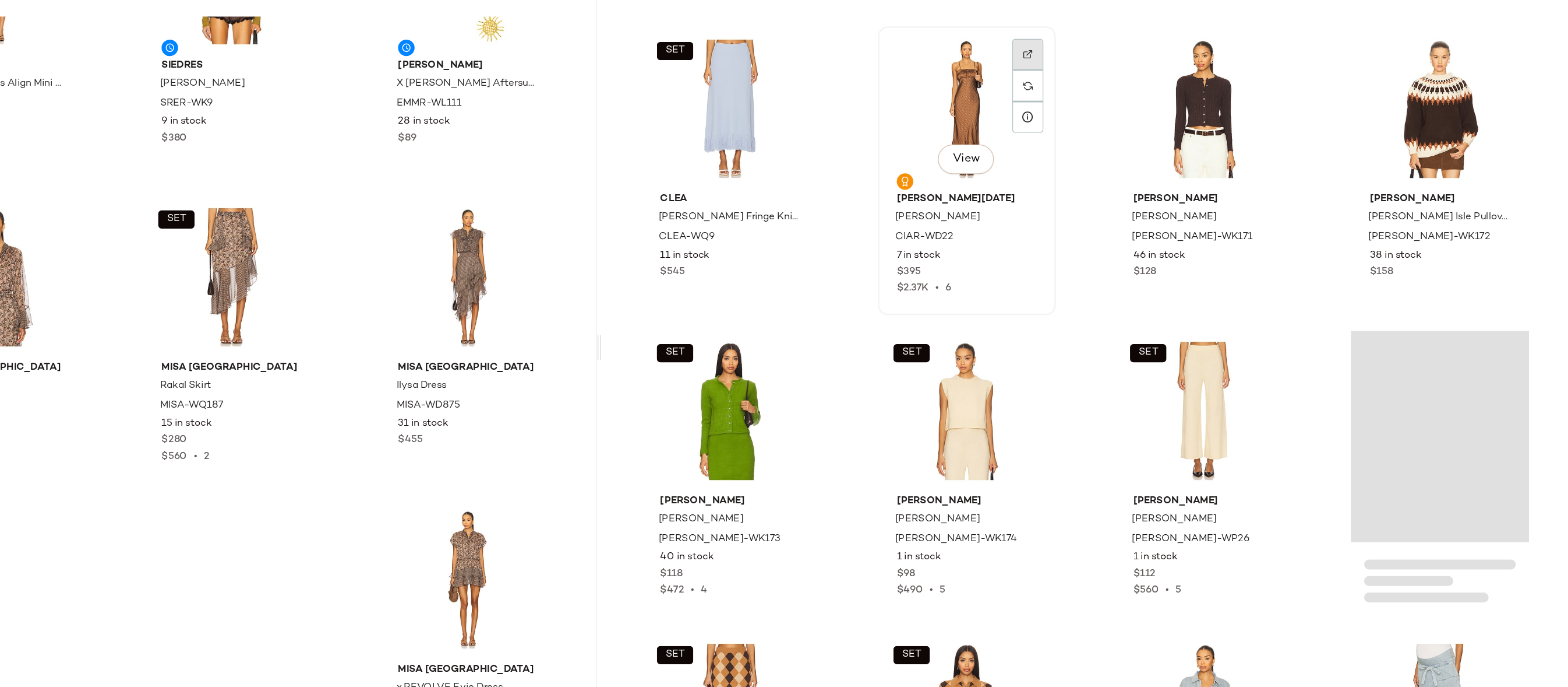
click at [1183, 170] on img at bounding box center [1186, 170] width 7 height 7
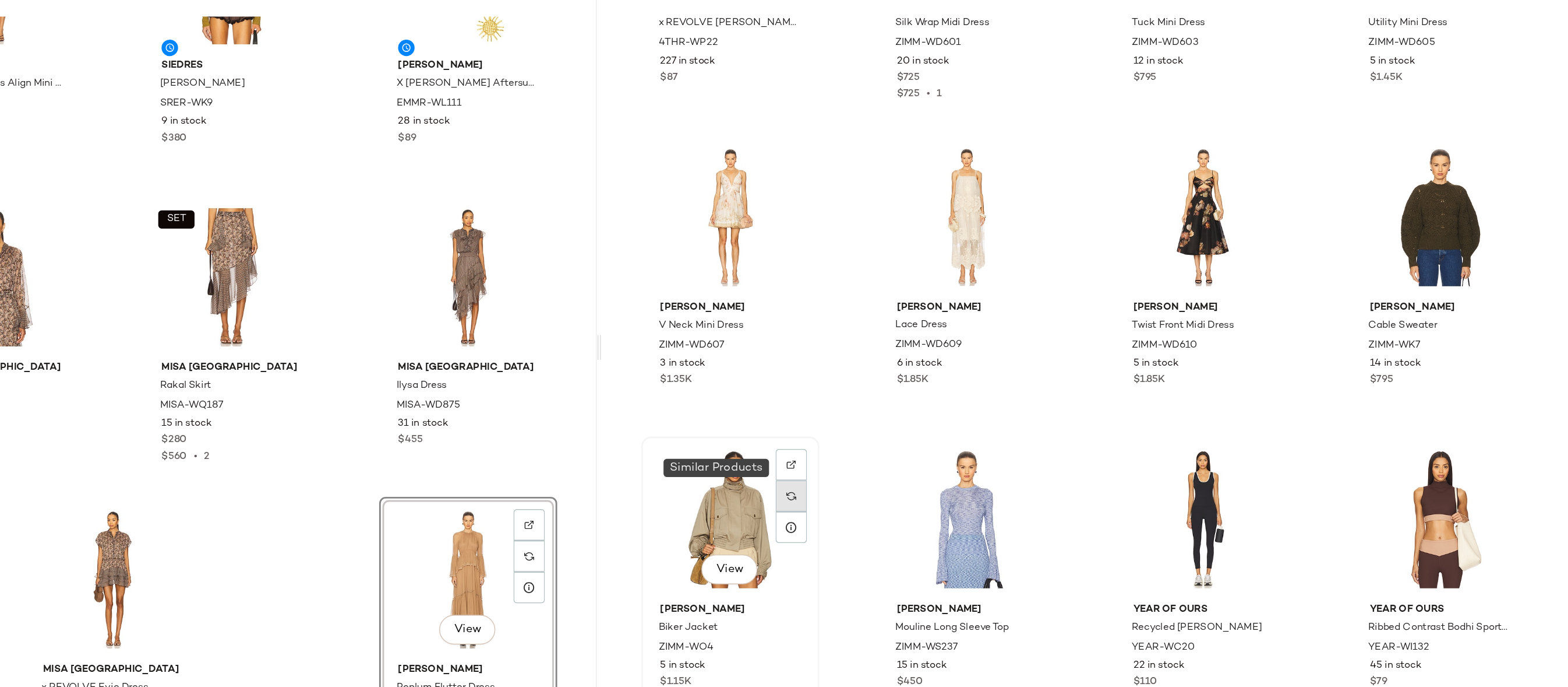
scroll to position [72521, 0]
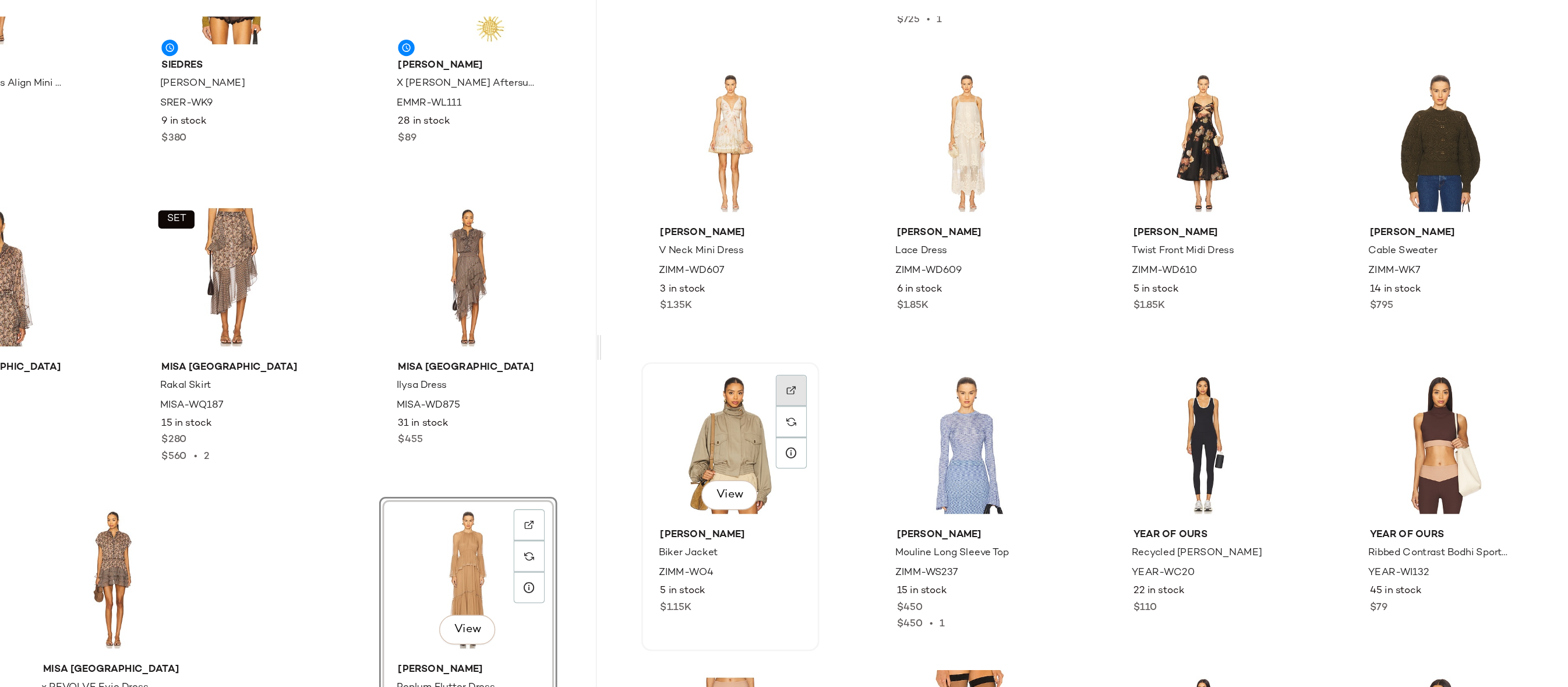
click at [1017, 418] on div at bounding box center [1018, 429] width 22 height 22
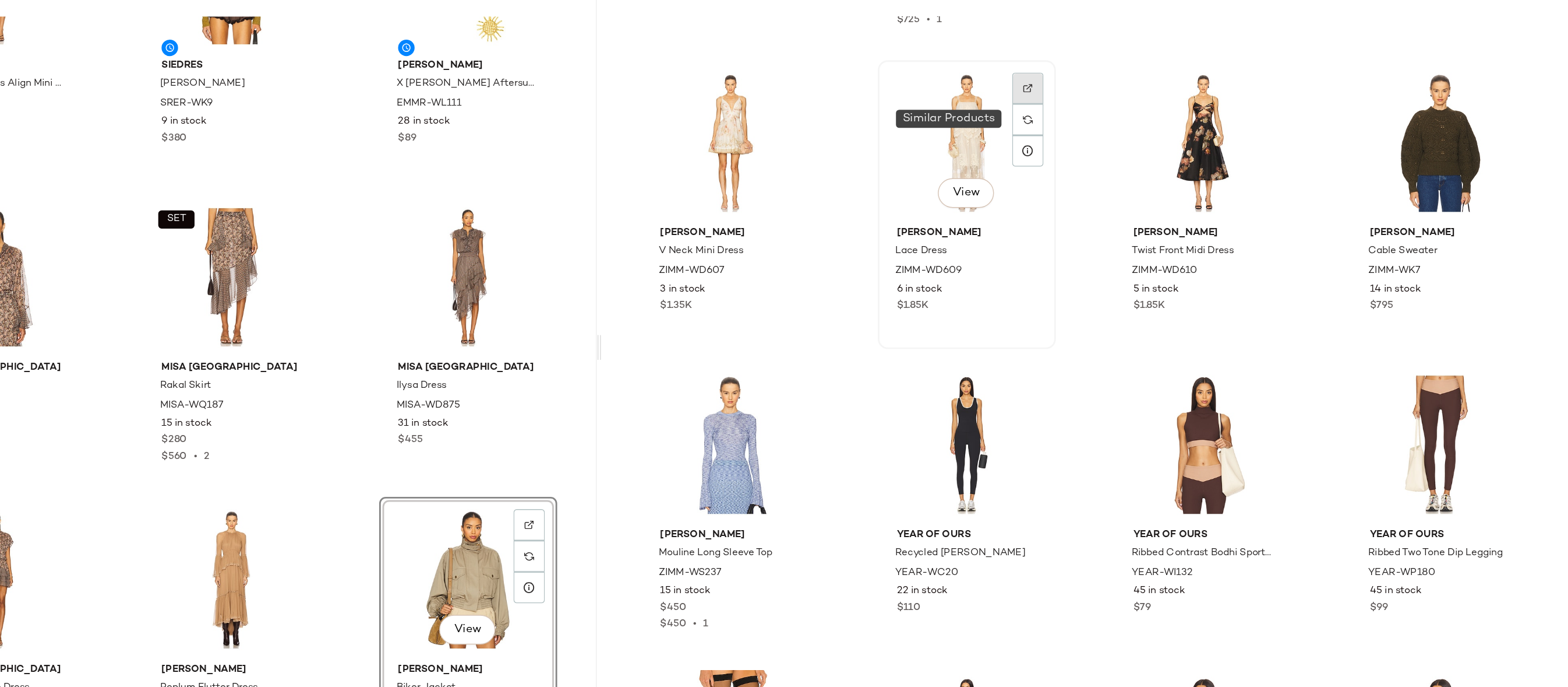
click at [1179, 205] on div at bounding box center [1185, 216] width 22 height 22
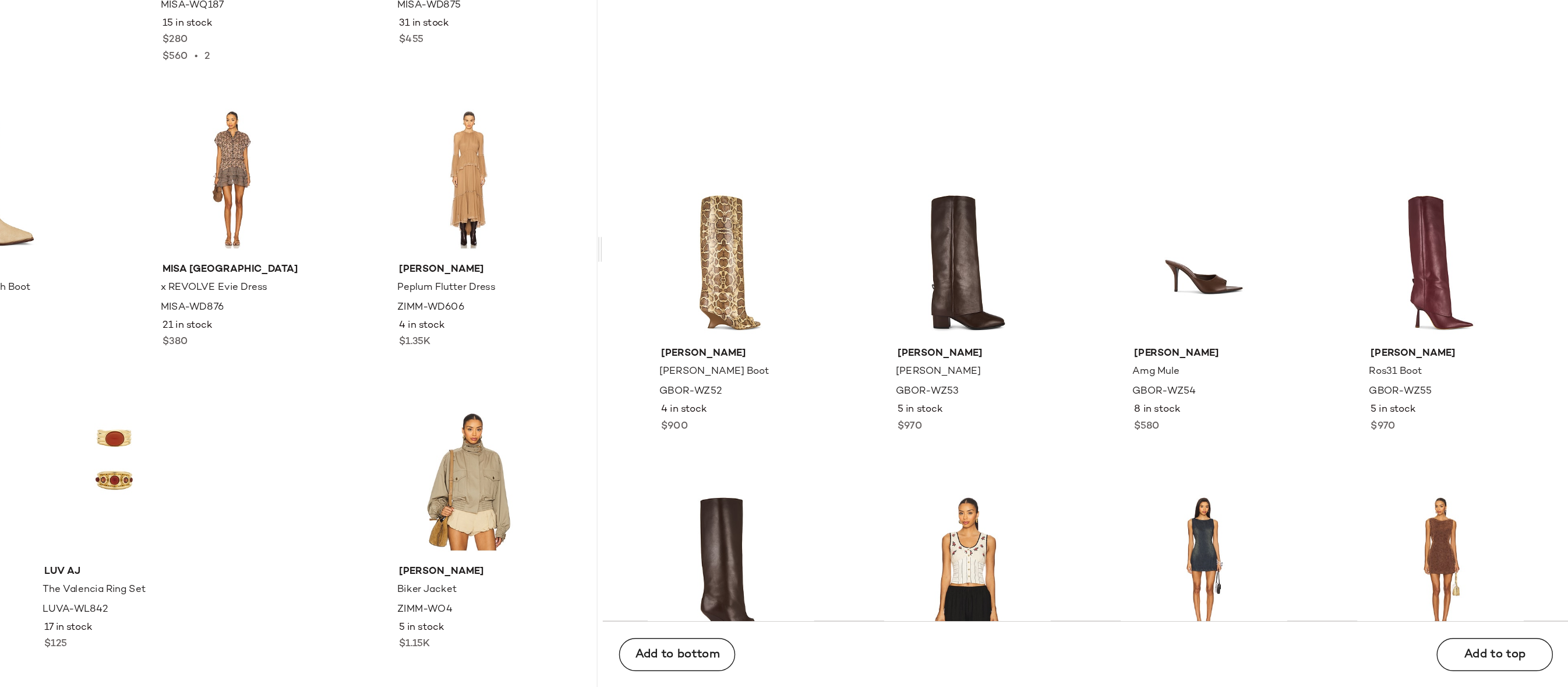
scroll to position [78604, 0]
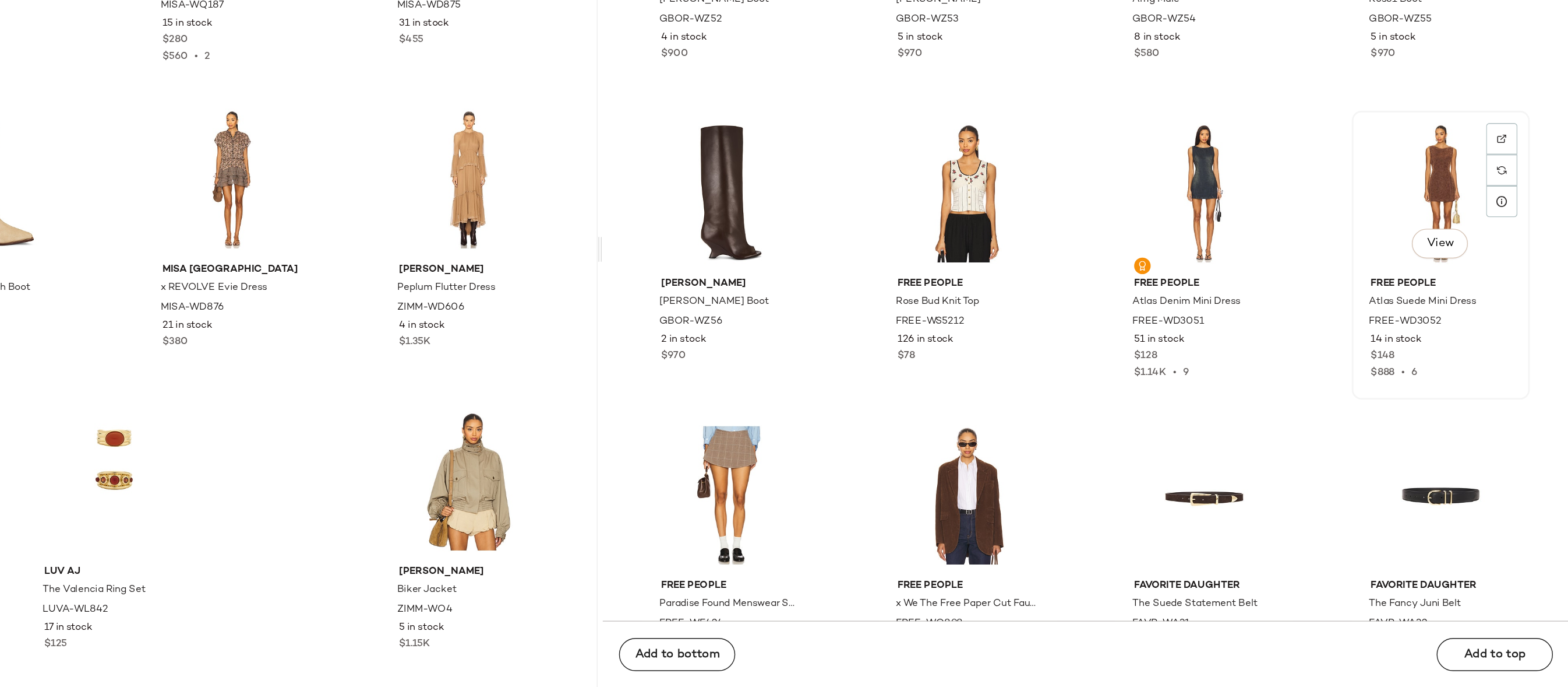
click at [1519, 310] on div at bounding box center [1520, 320] width 22 height 22
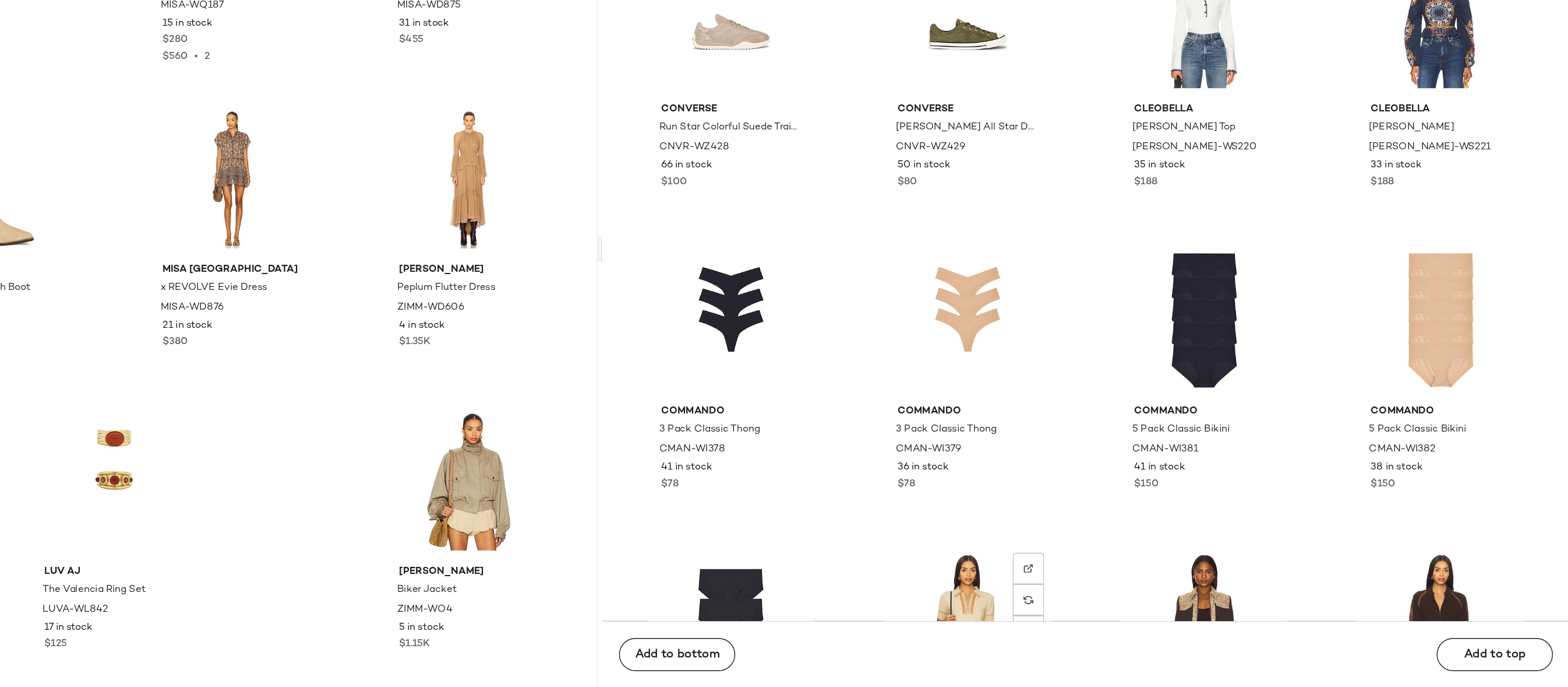
scroll to position [79509, 0]
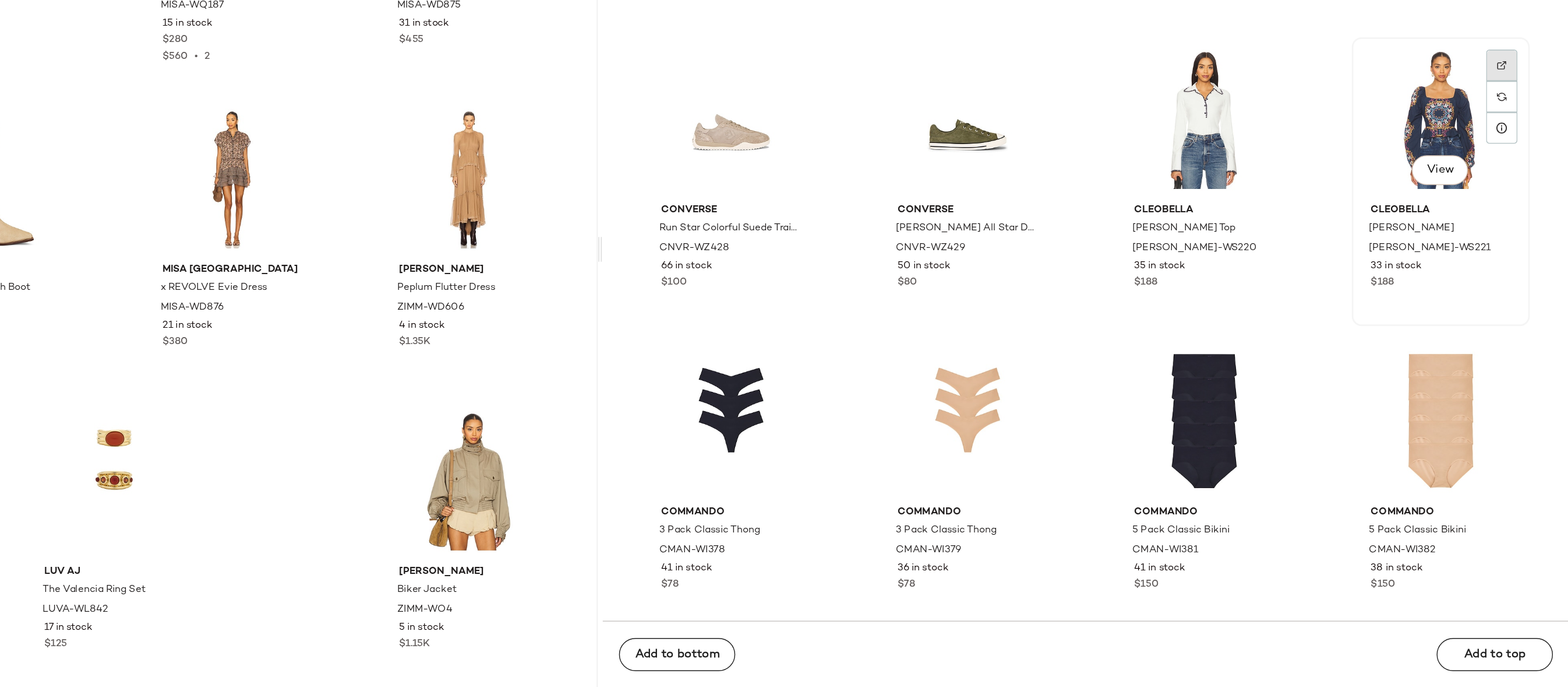
click at [1517, 247] on img at bounding box center [1521, 247] width 7 height 7
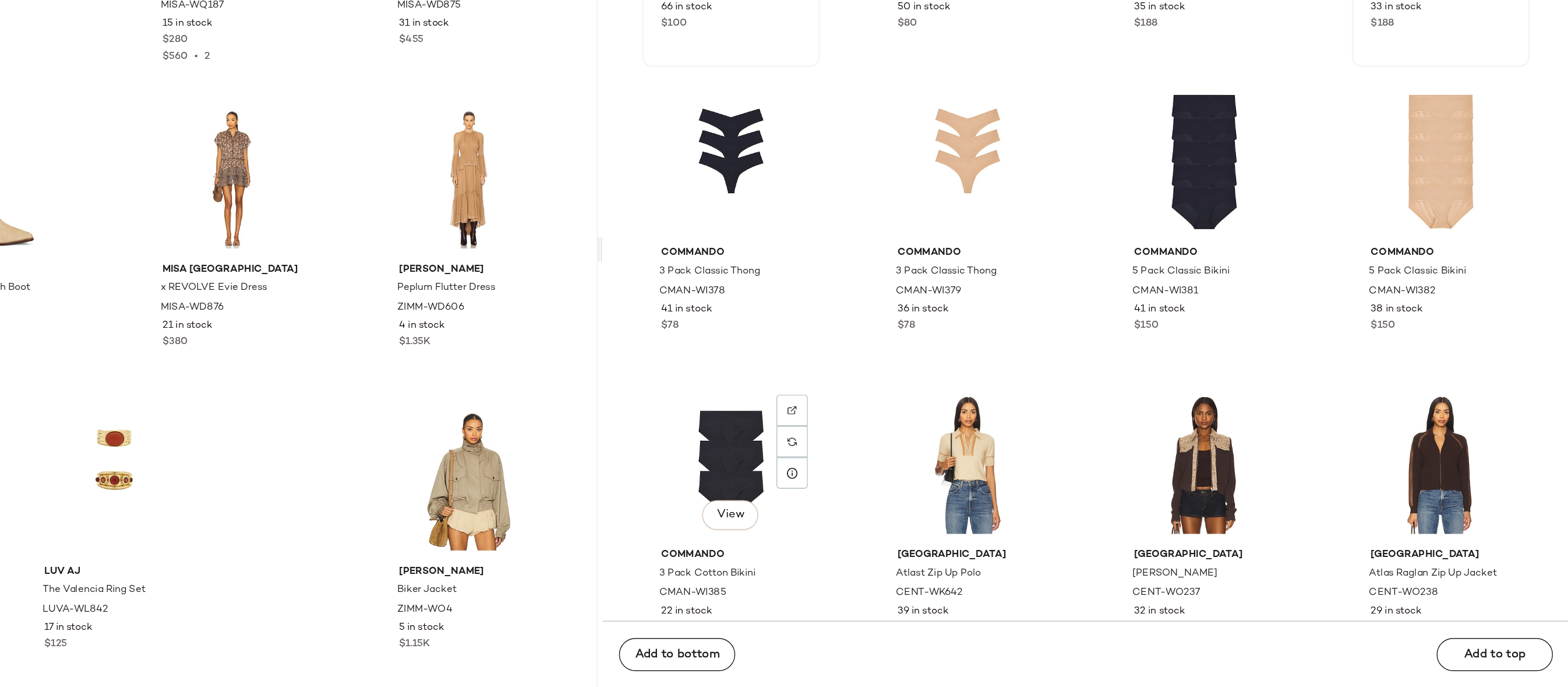
scroll to position [79749, 0]
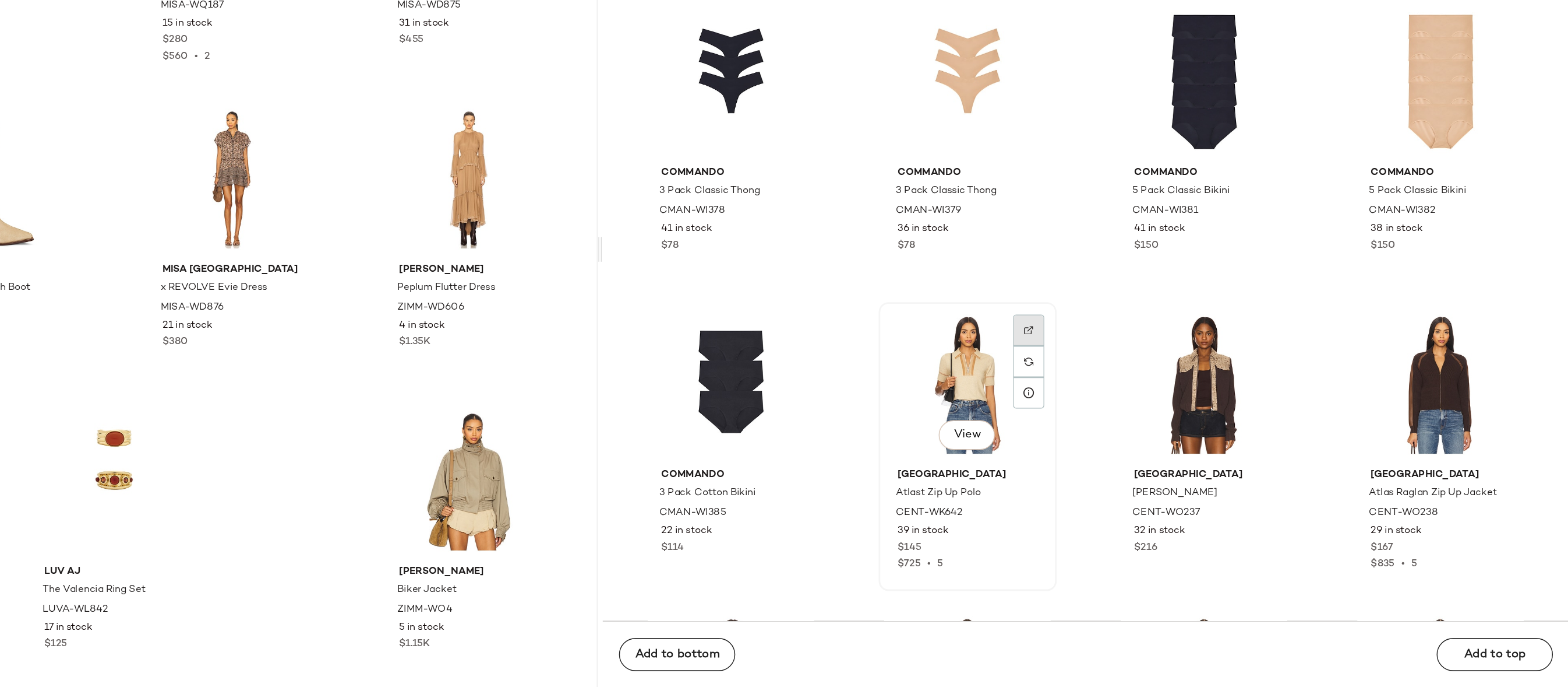
click at [1185, 445] on div at bounding box center [1185, 456] width 22 height 22
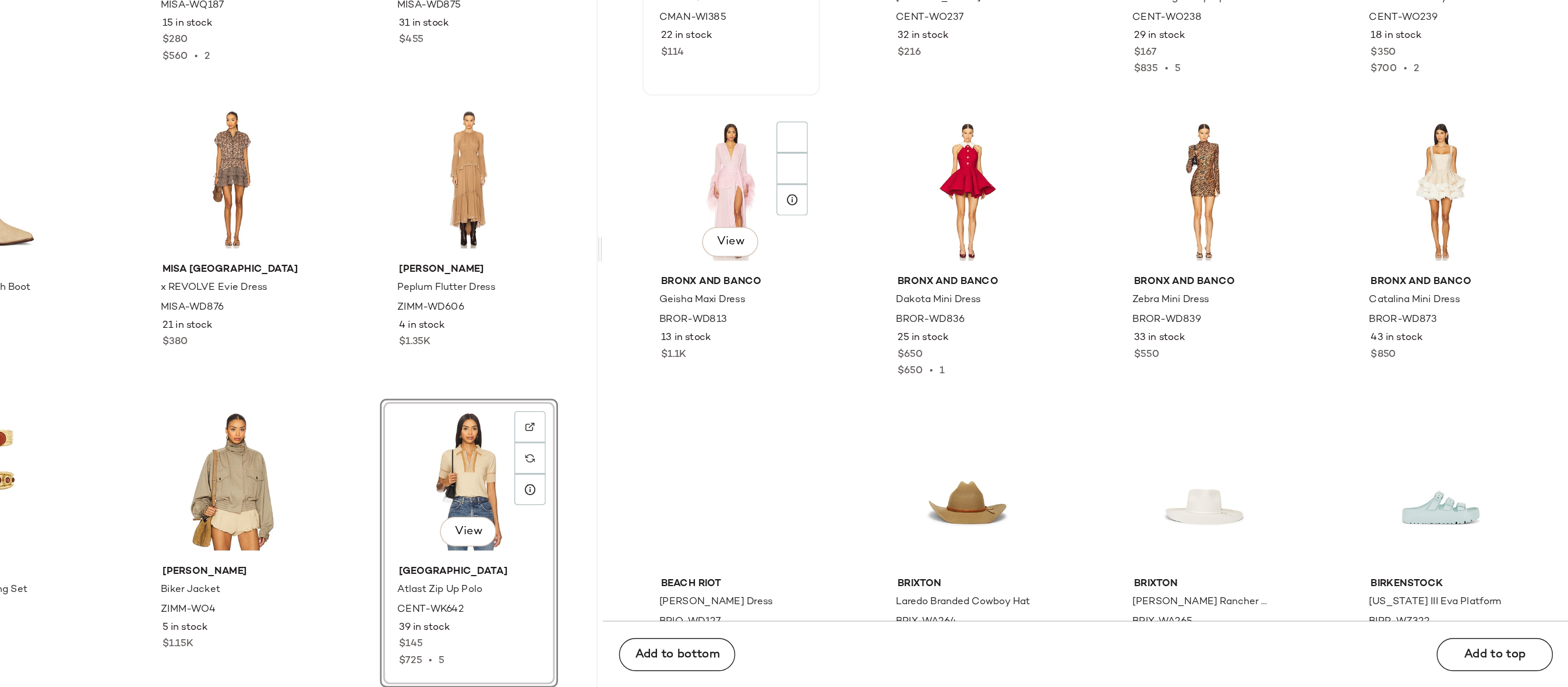
scroll to position [79957, 0]
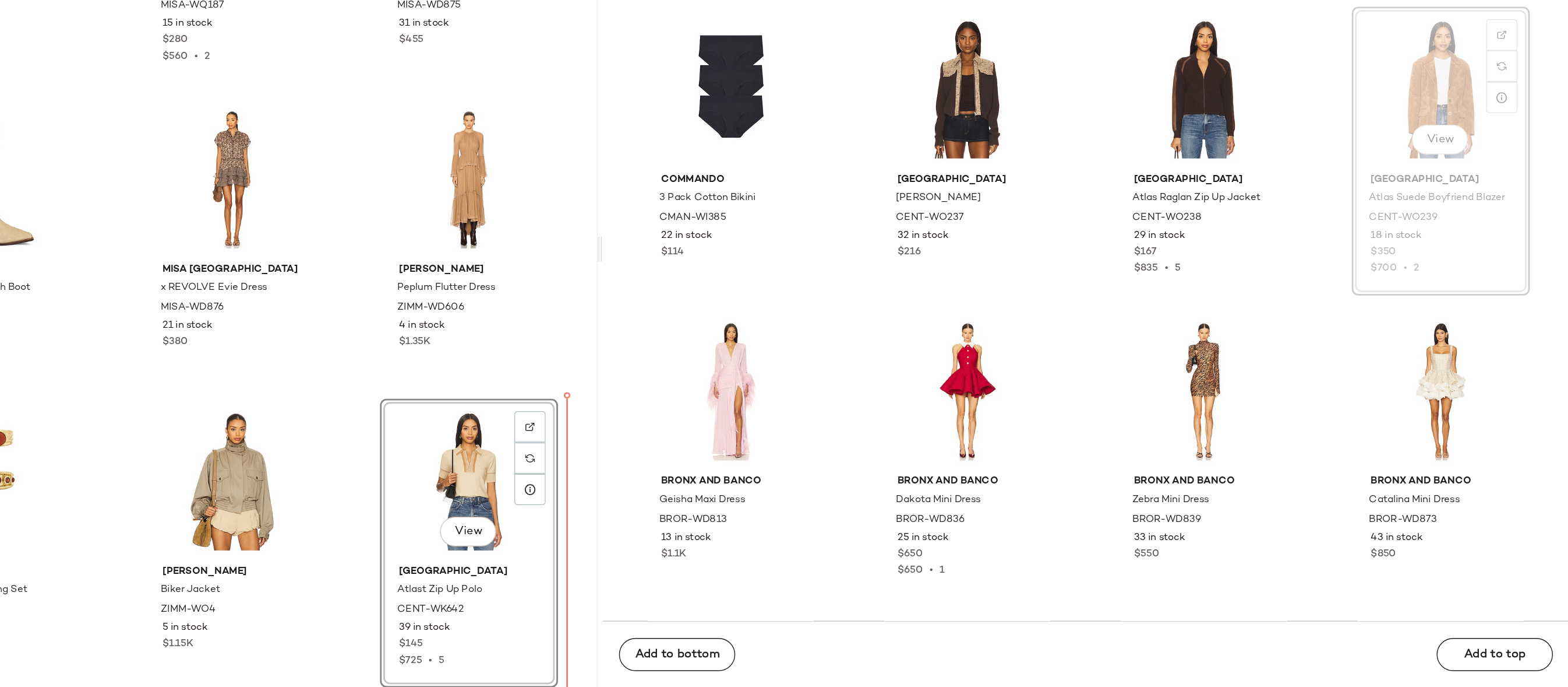
drag, startPoint x: 1481, startPoint y: 249, endPoint x: 1471, endPoint y: 249, distance: 10.0
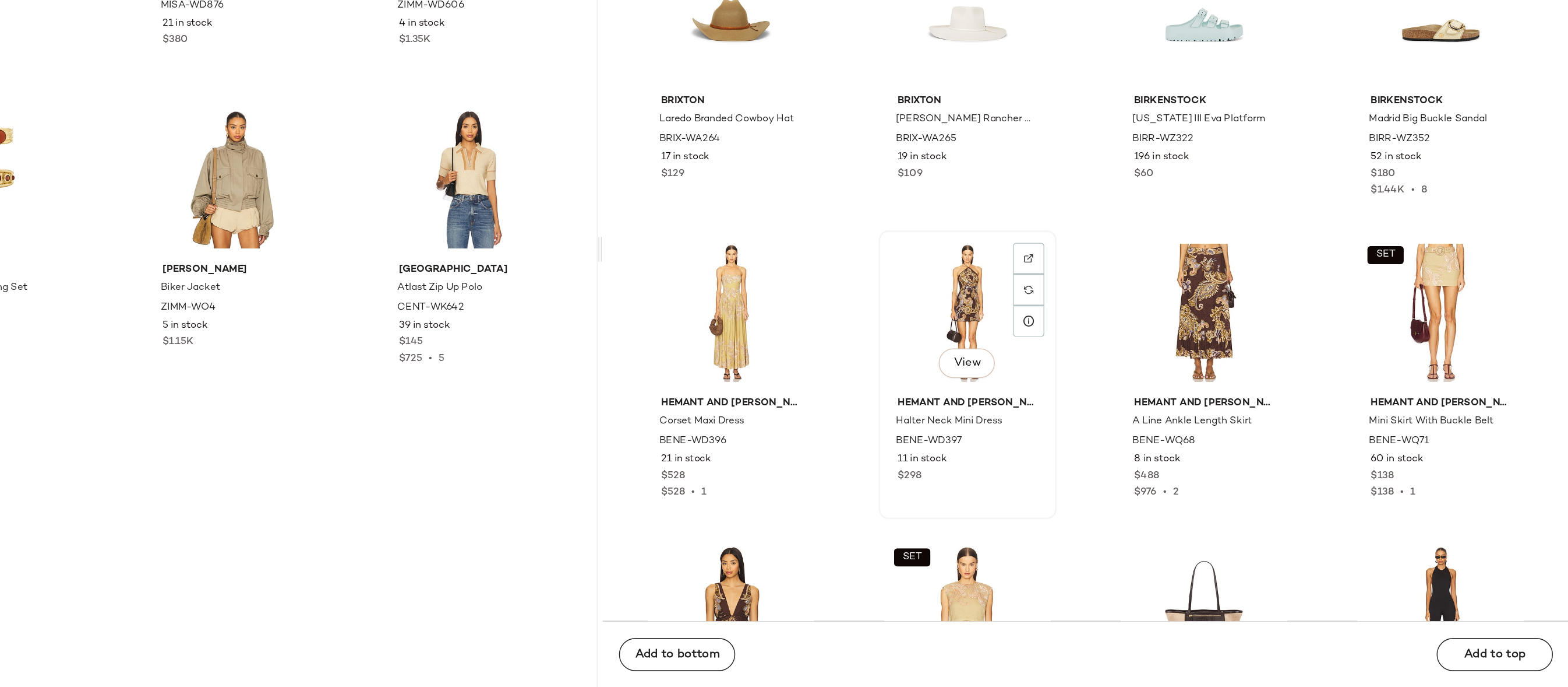
scroll to position [80513, 0]
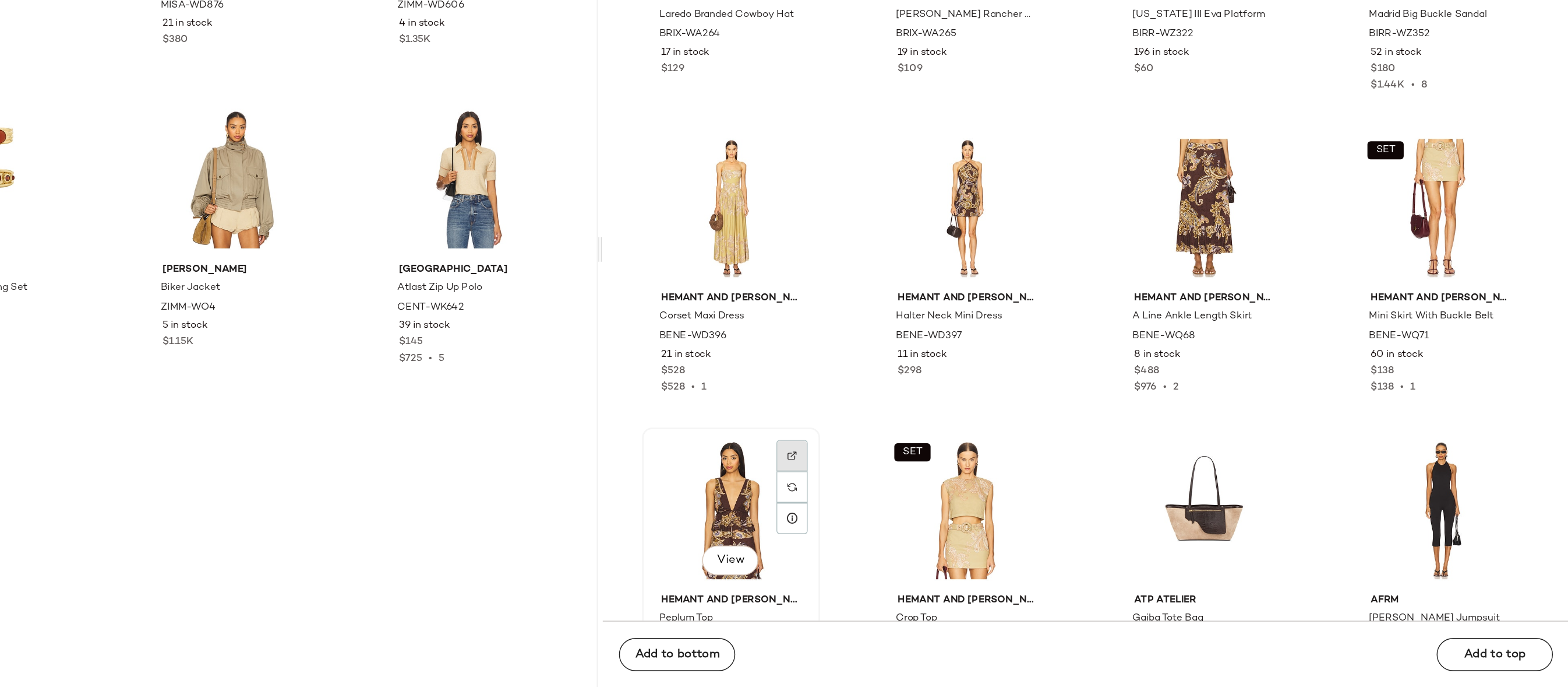
click at [1017, 534] on div at bounding box center [1018, 544] width 22 height 22
drag, startPoint x: 954, startPoint y: 549, endPoint x: 754, endPoint y: 548, distance: 200.0
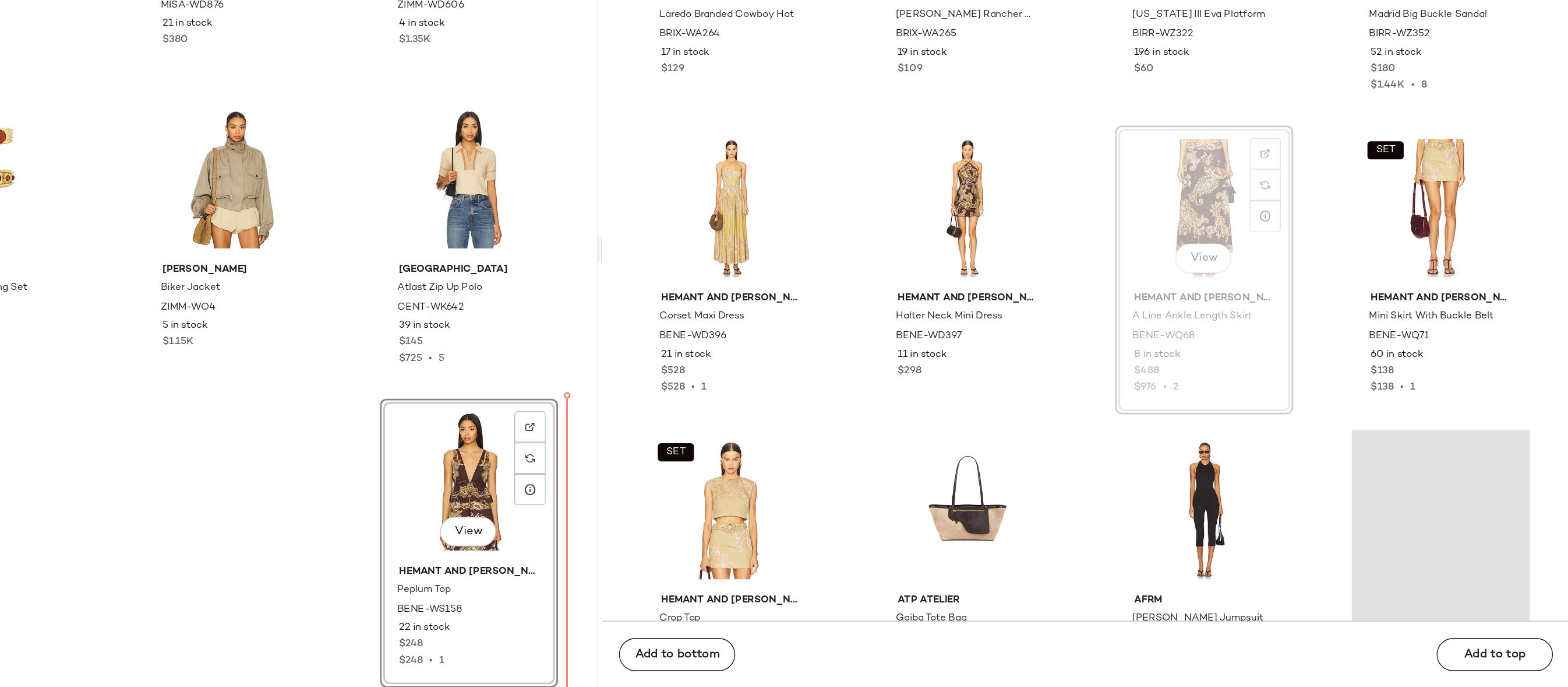
drag, startPoint x: 1299, startPoint y: 340, endPoint x: 818, endPoint y: 566, distance: 531.4
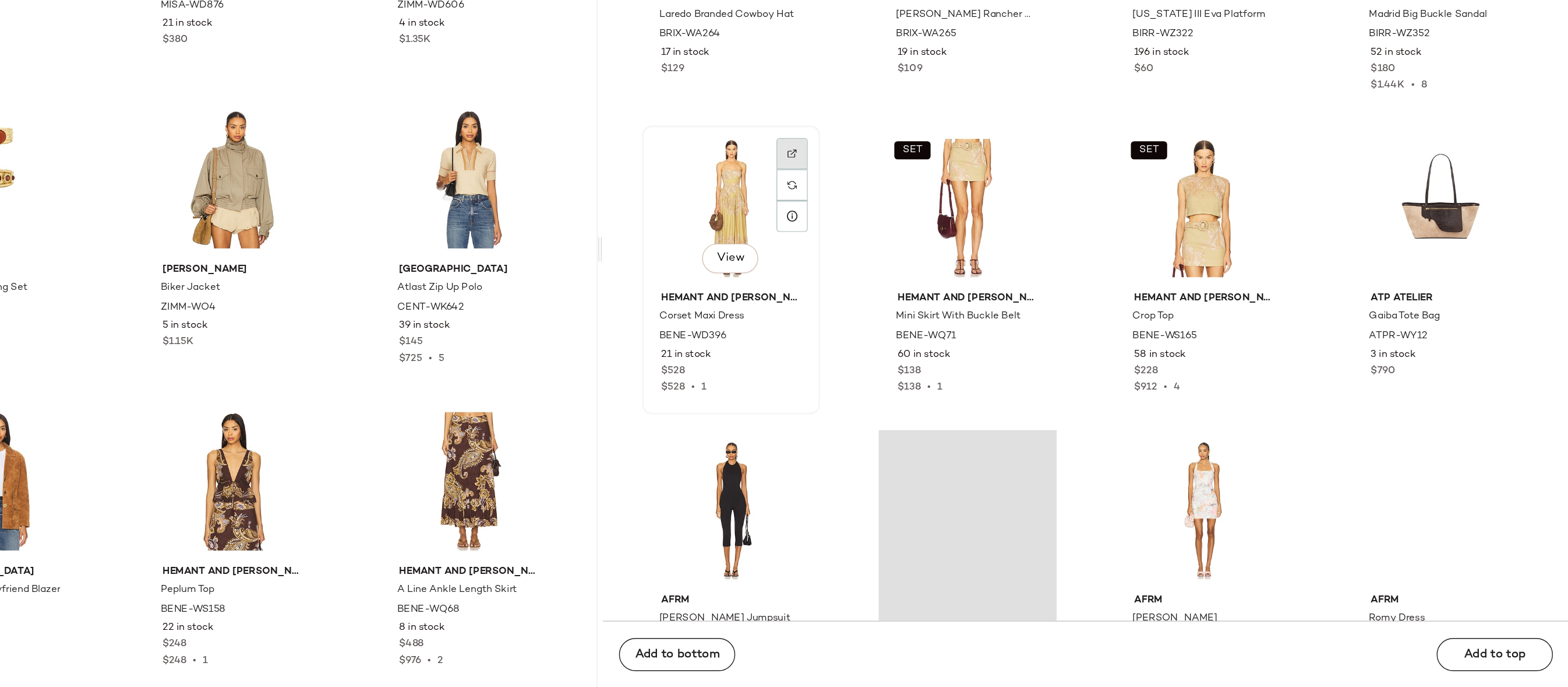
click at [1015, 310] on img at bounding box center [1019, 310] width 7 height 7
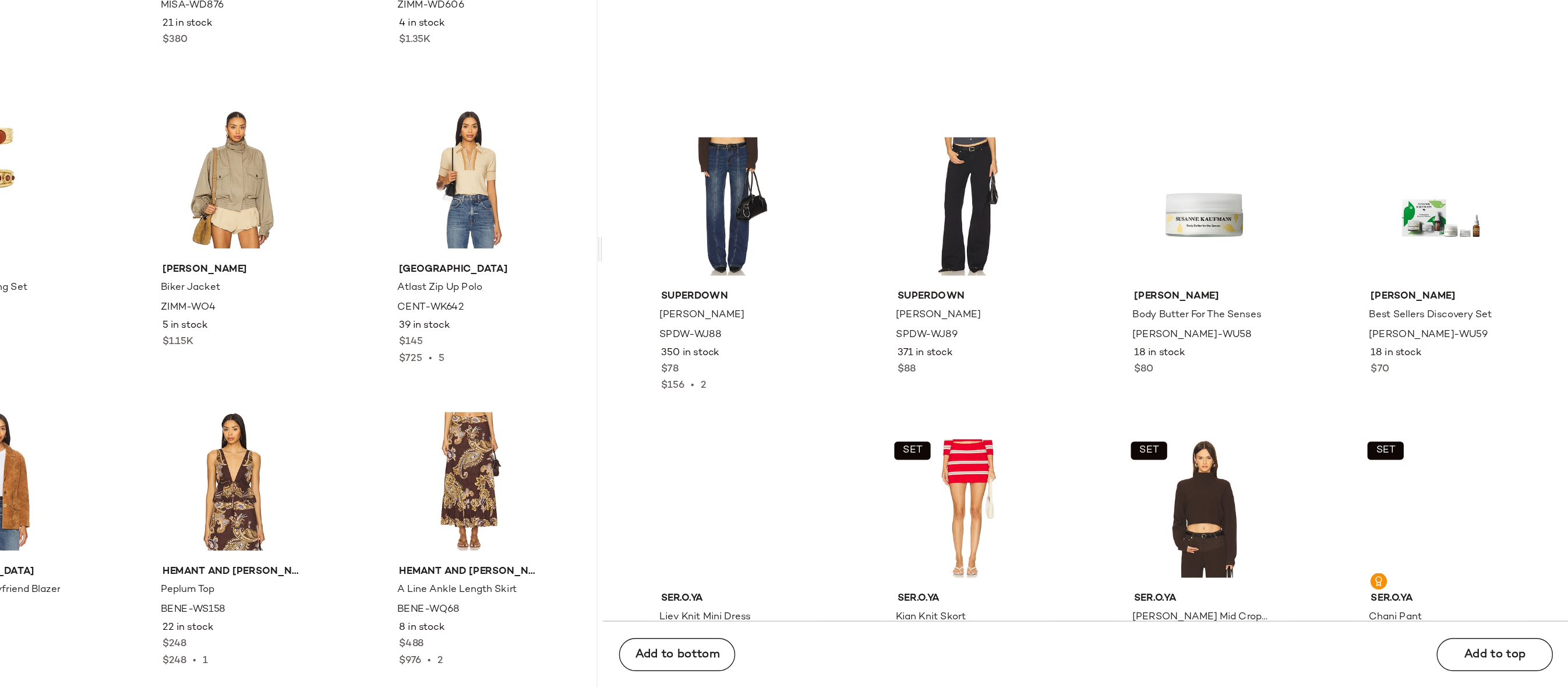
scroll to position [82674, 0]
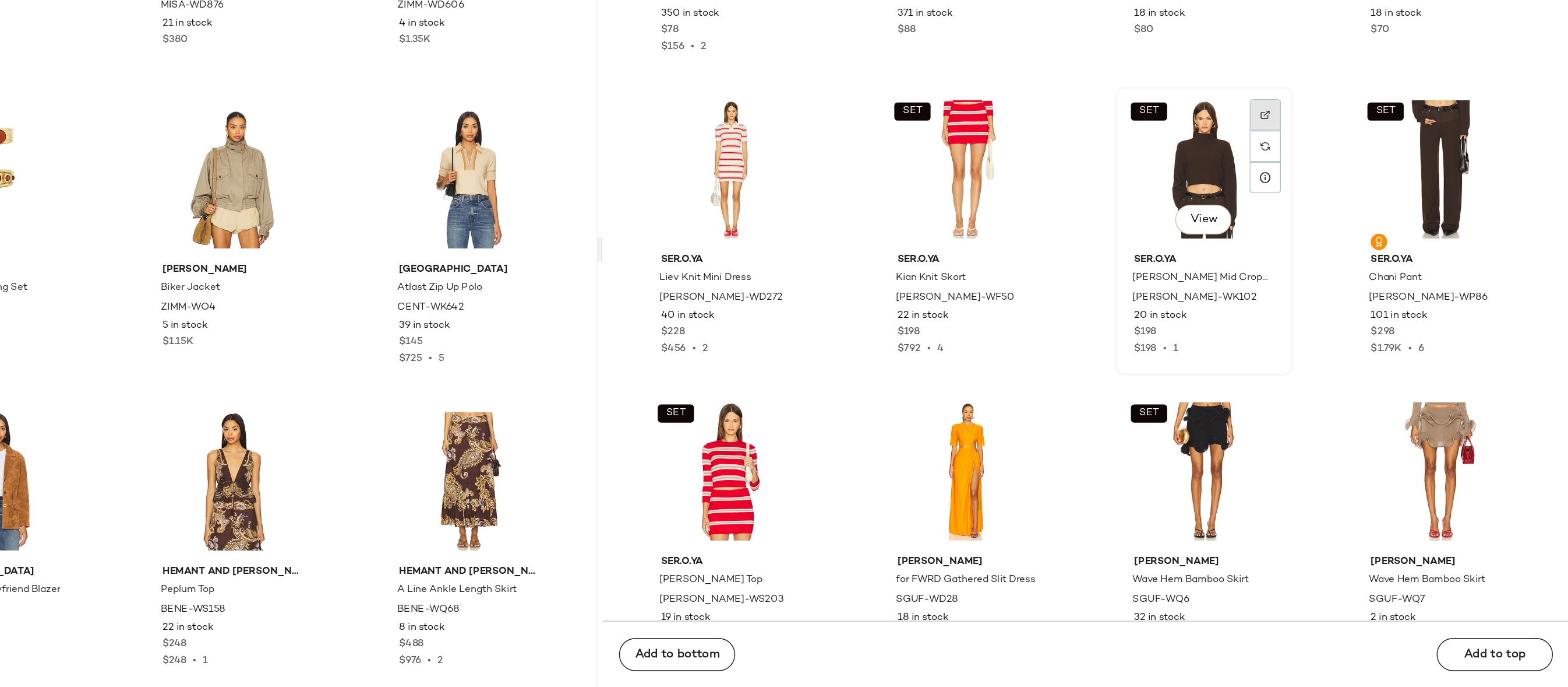
click at [1350, 281] on img at bounding box center [1353, 282] width 7 height 7
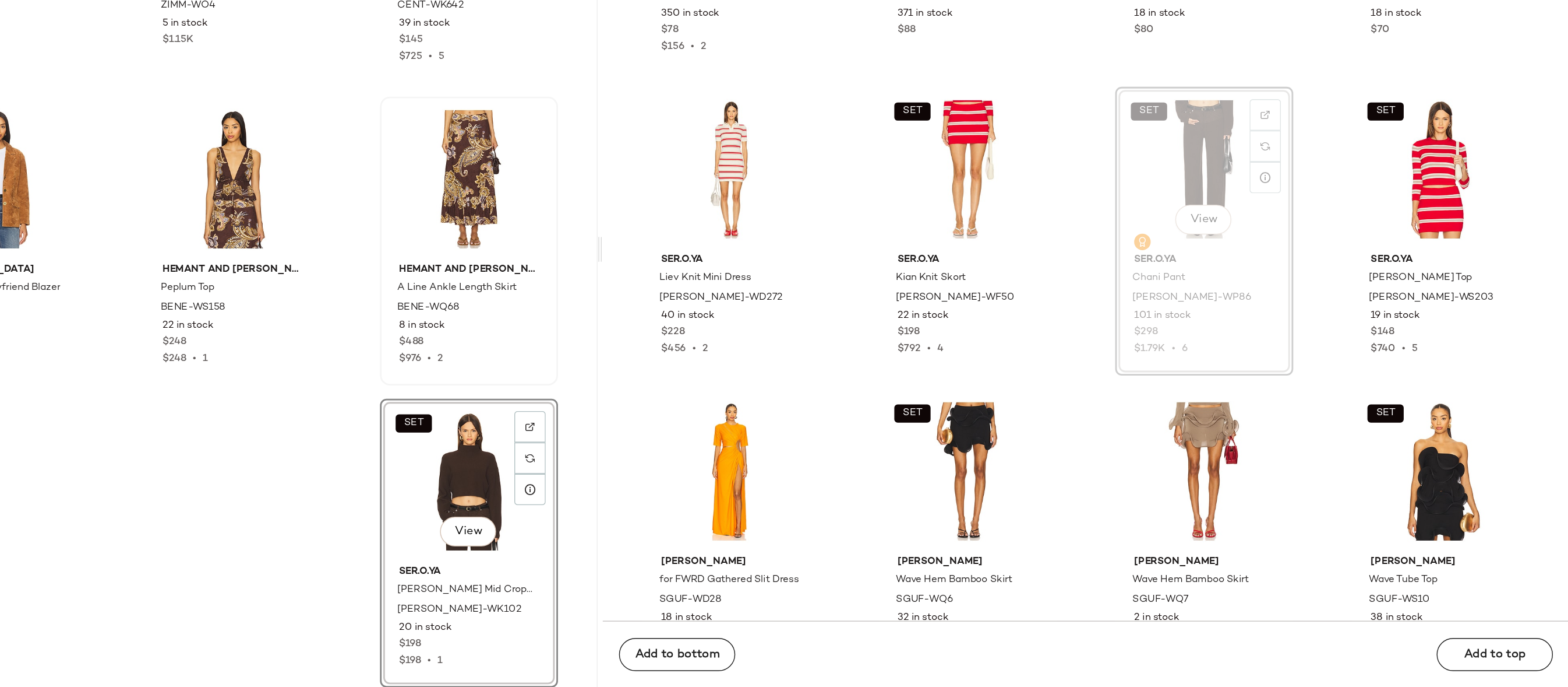
scroll to position [82677, 0]
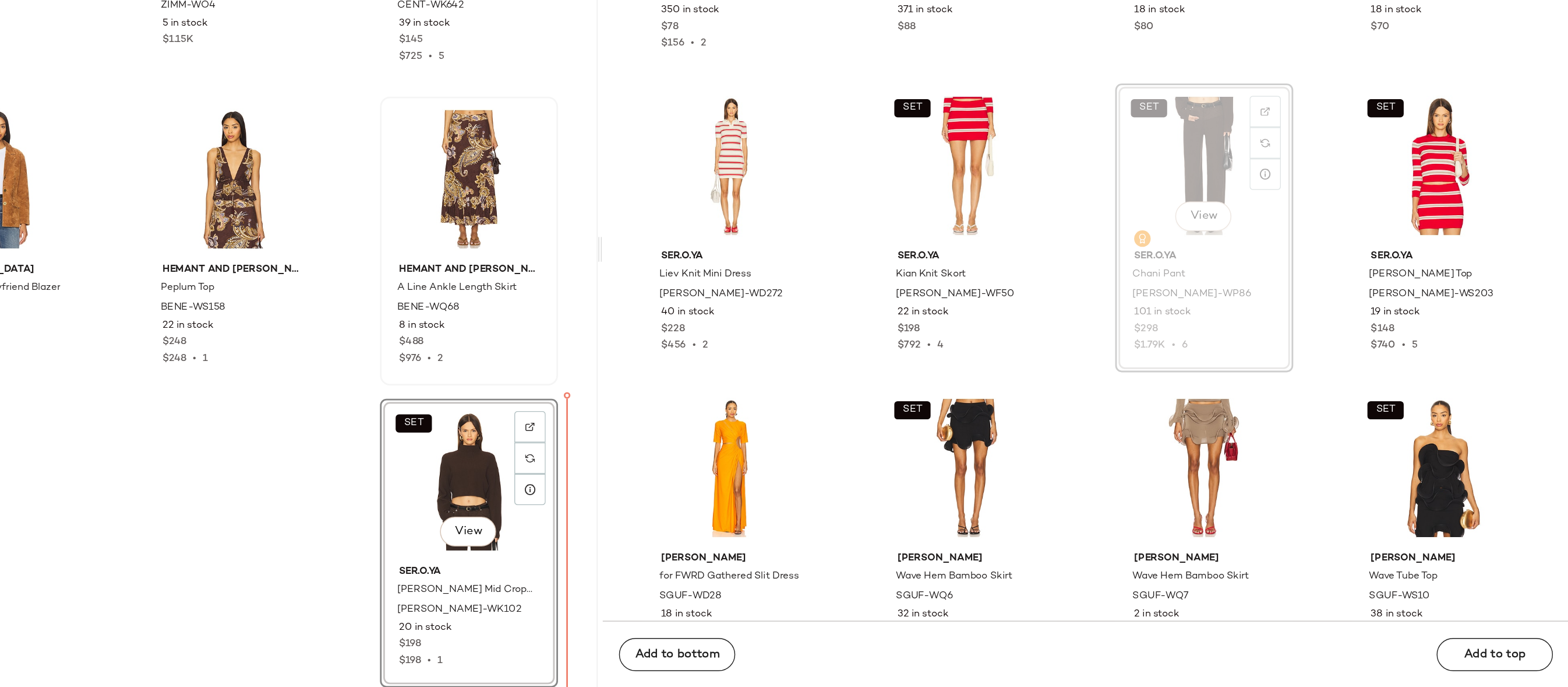
drag, startPoint x: 1313, startPoint y: 284, endPoint x: 832, endPoint y: 569, distance: 559.1
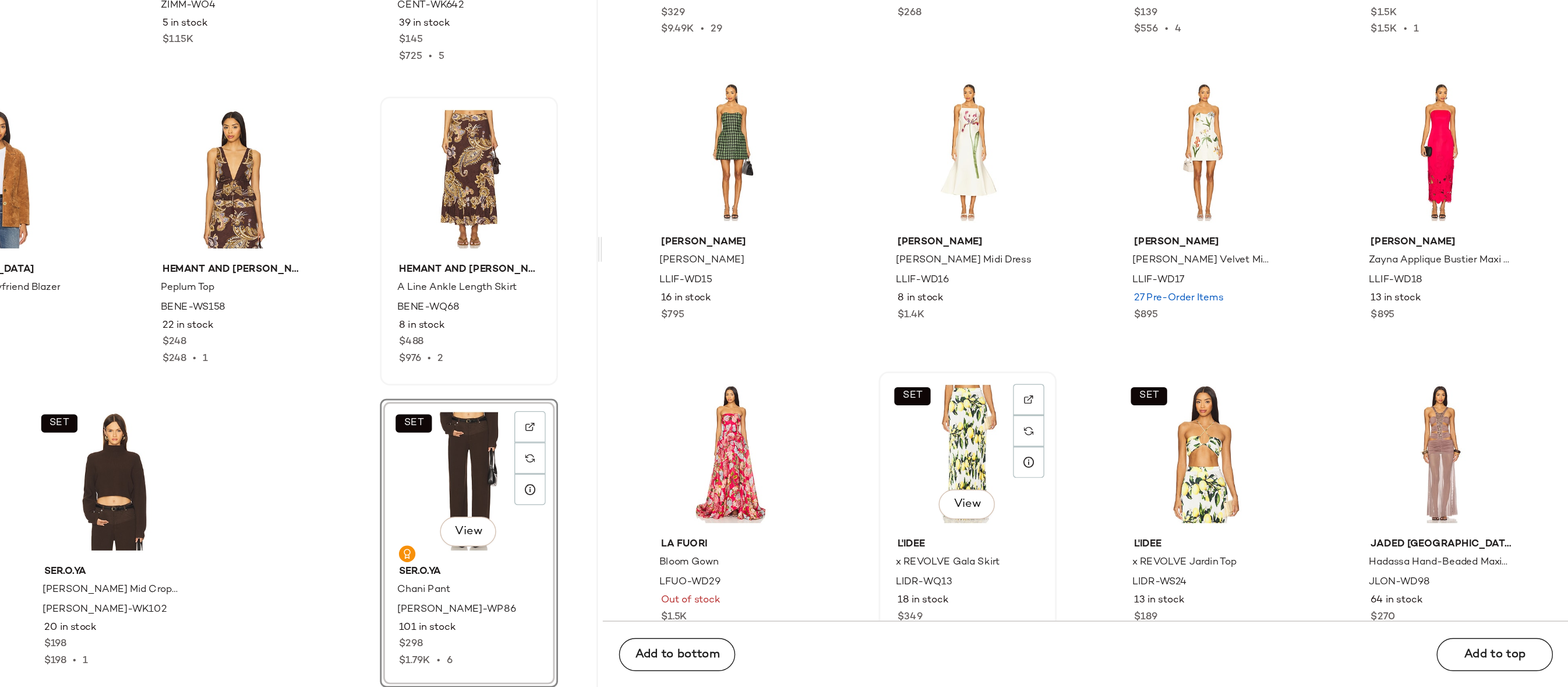
scroll to position [85011, 0]
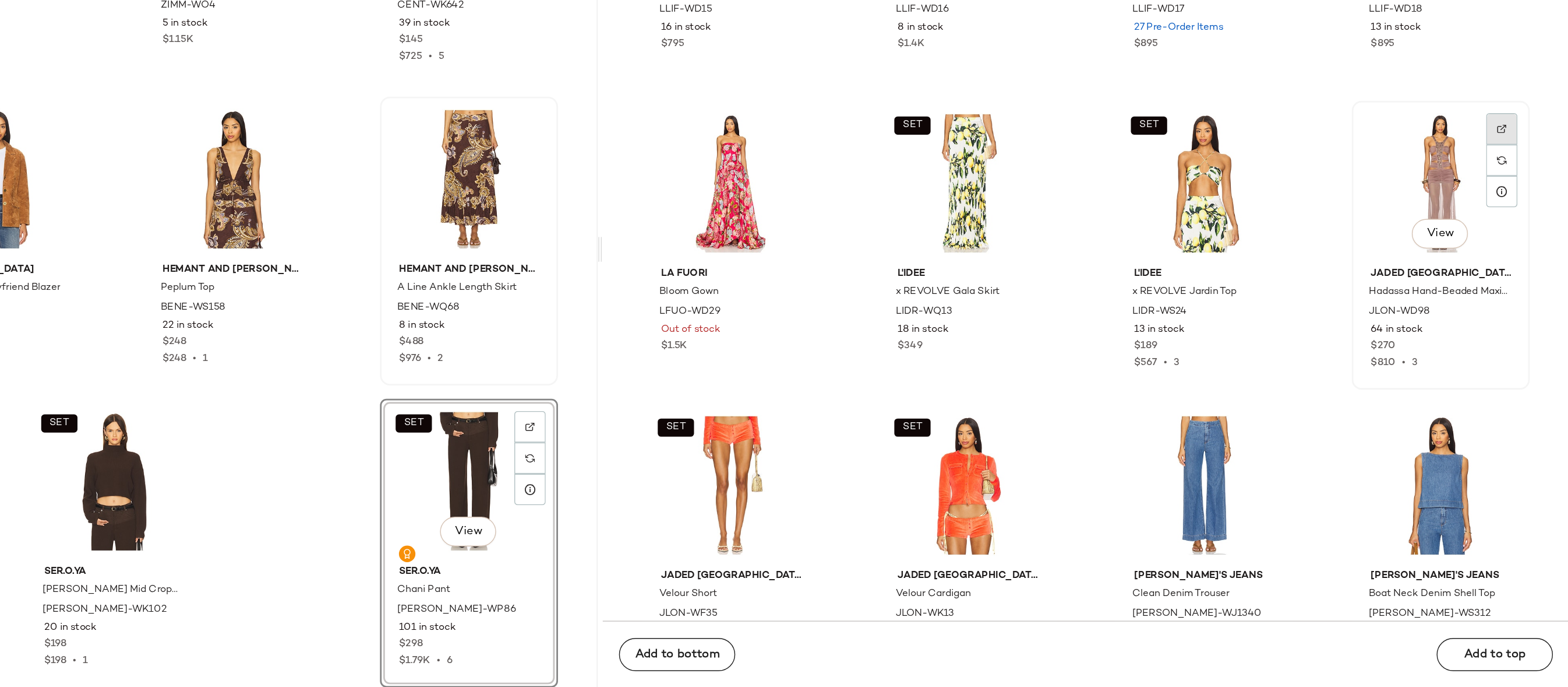
click at [1517, 294] on img at bounding box center [1521, 292] width 7 height 7
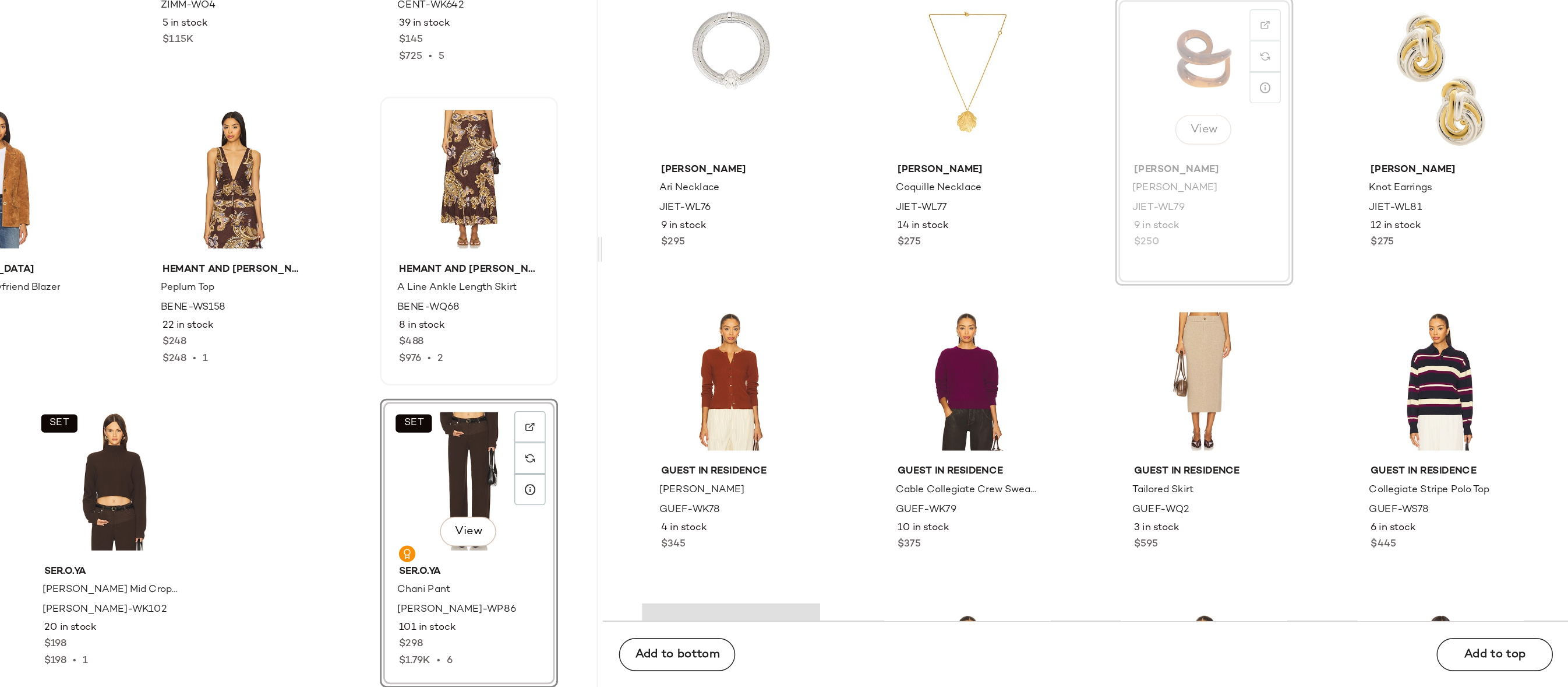
scroll to position [85724, 0]
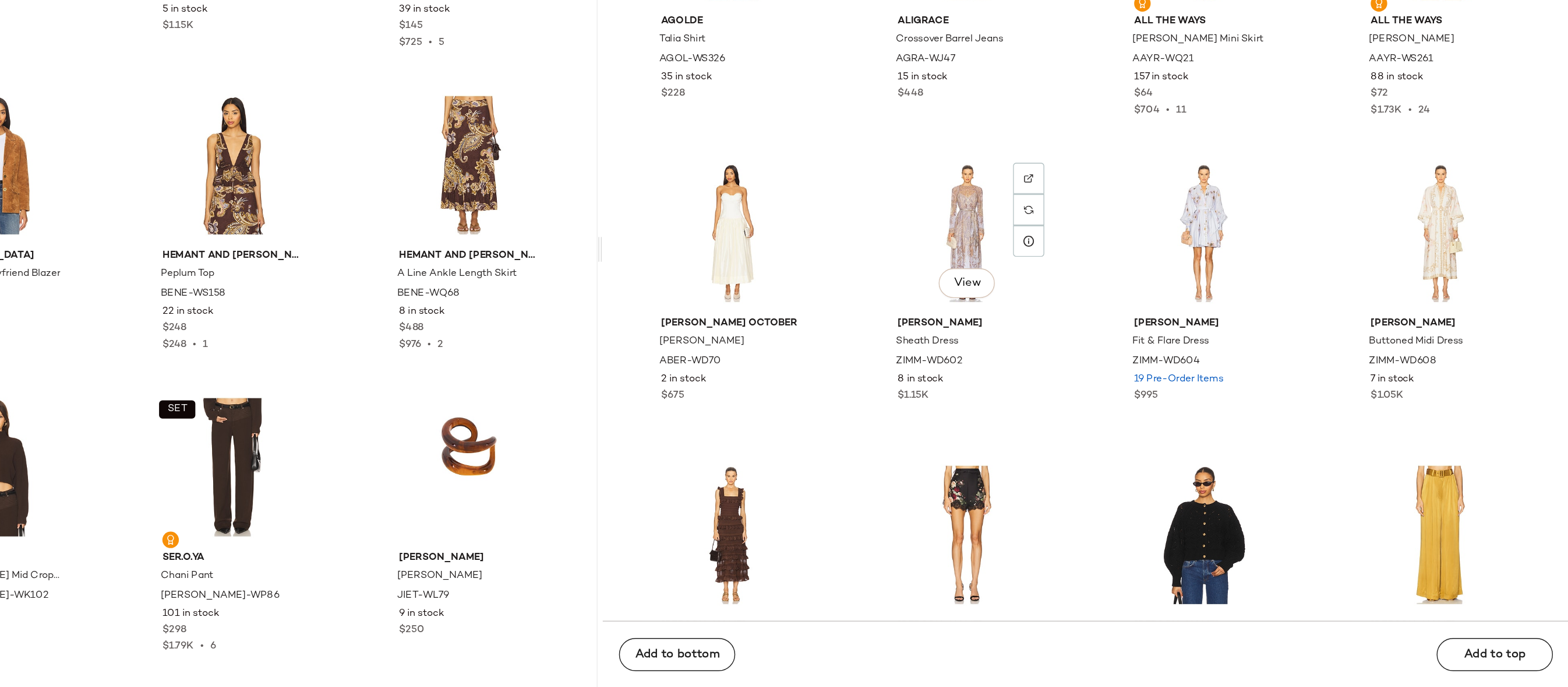
scroll to position [92117, 0]
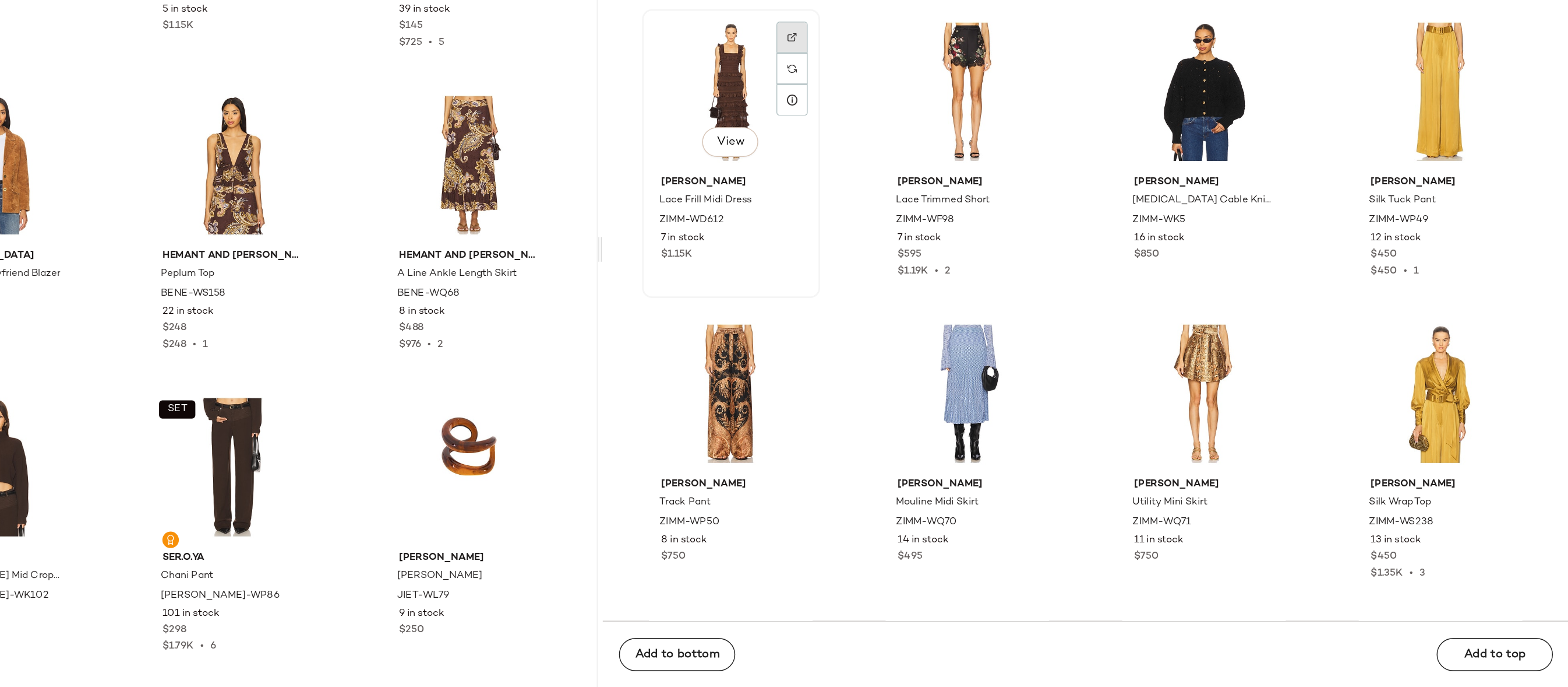
click at [1016, 238] on div at bounding box center [1018, 249] width 22 height 22
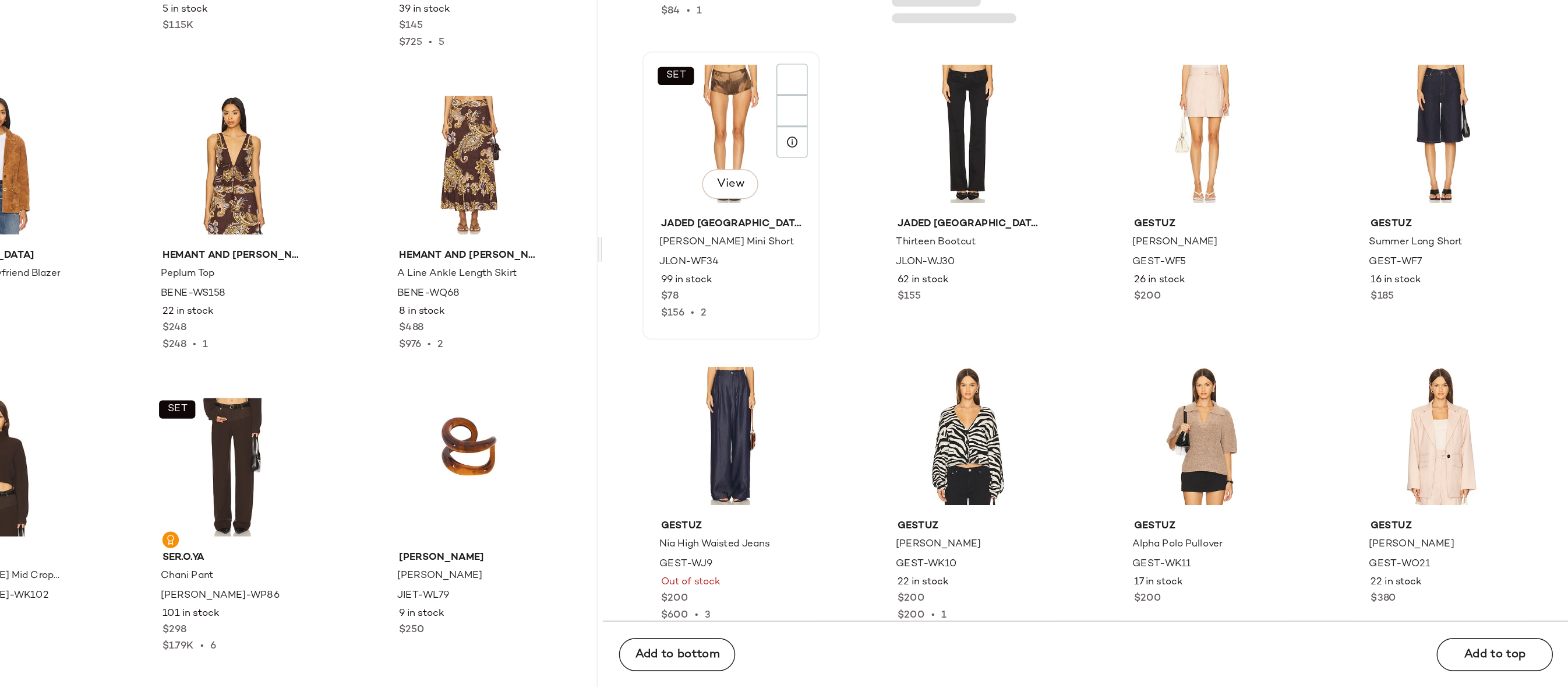
scroll to position [94021, 0]
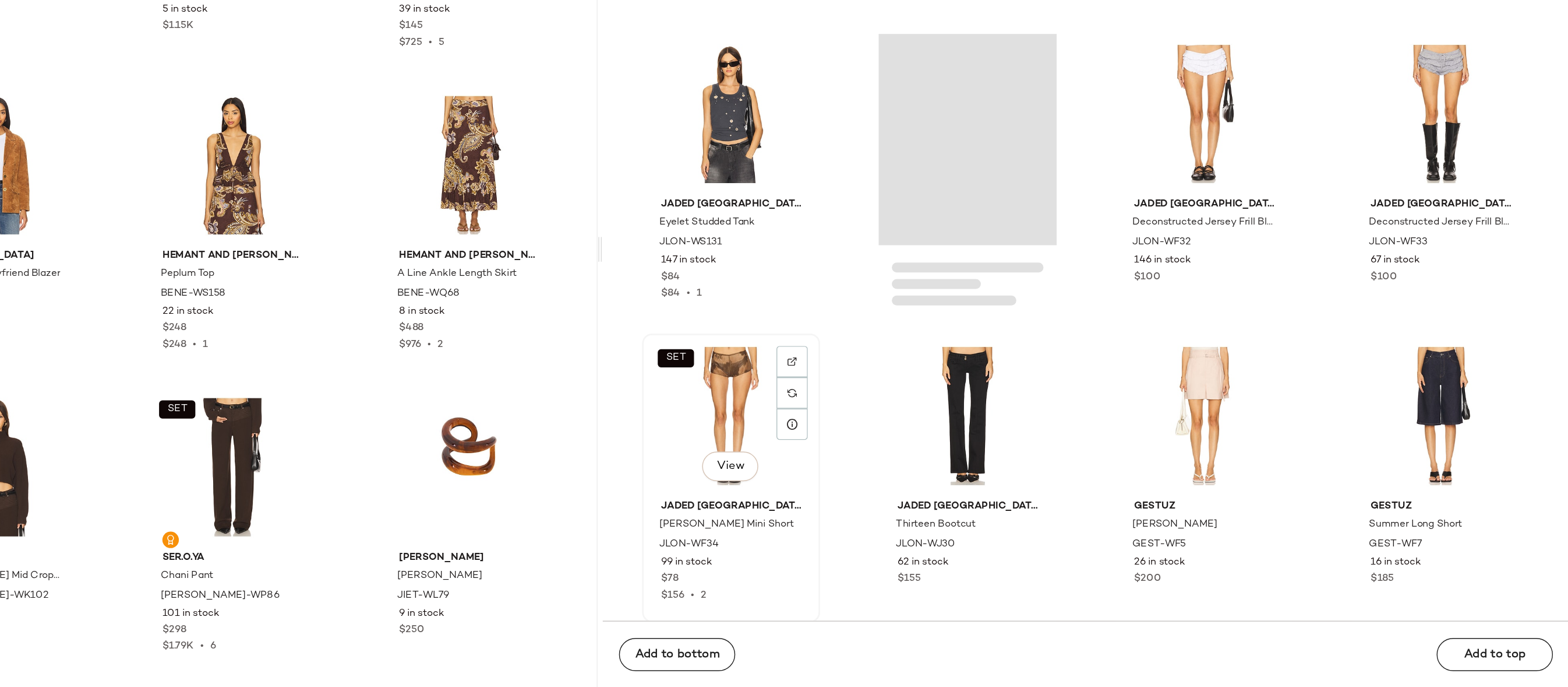
click at [954, 498] on div "SET View" at bounding box center [976, 495] width 118 height 108
click at [1129, 274] on div "Loading..." at bounding box center [1143, 299] width 126 height 149
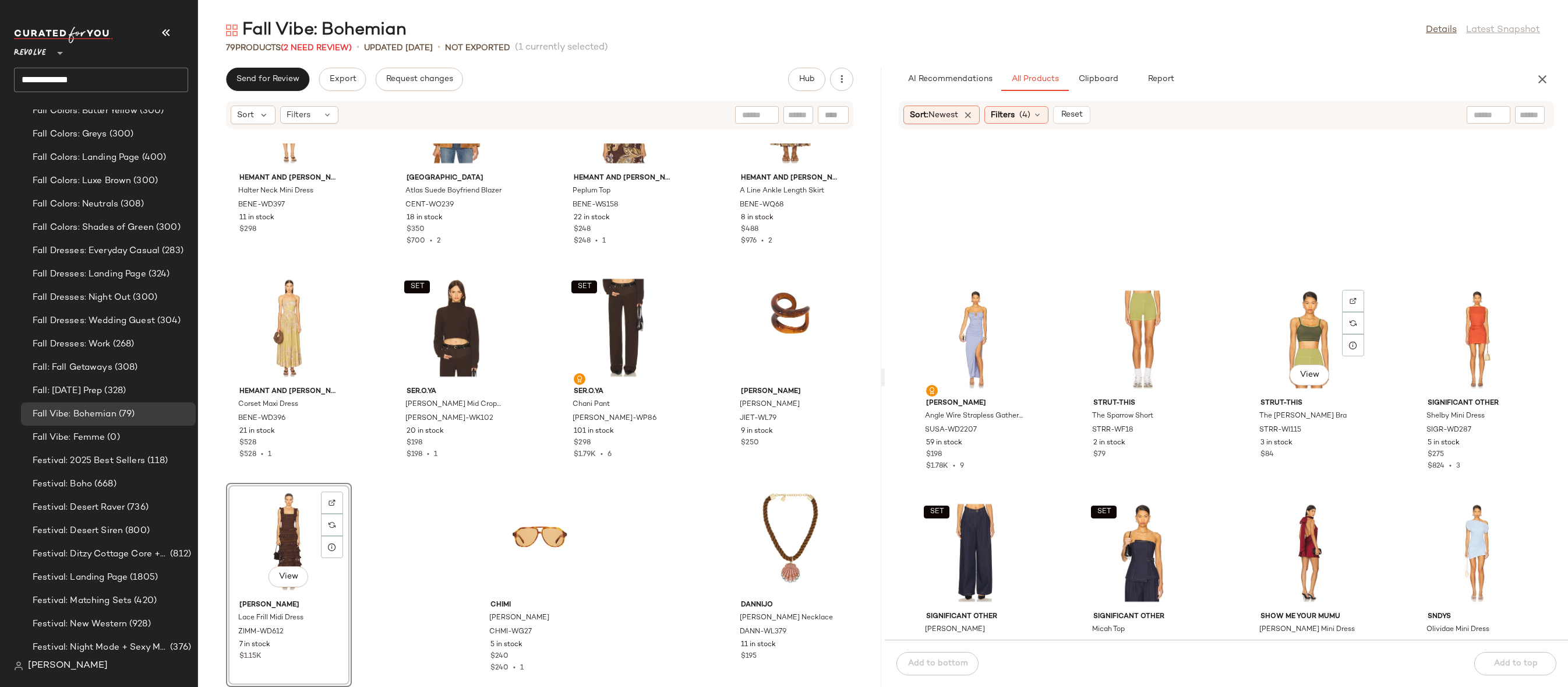
scroll to position [104976, 0]
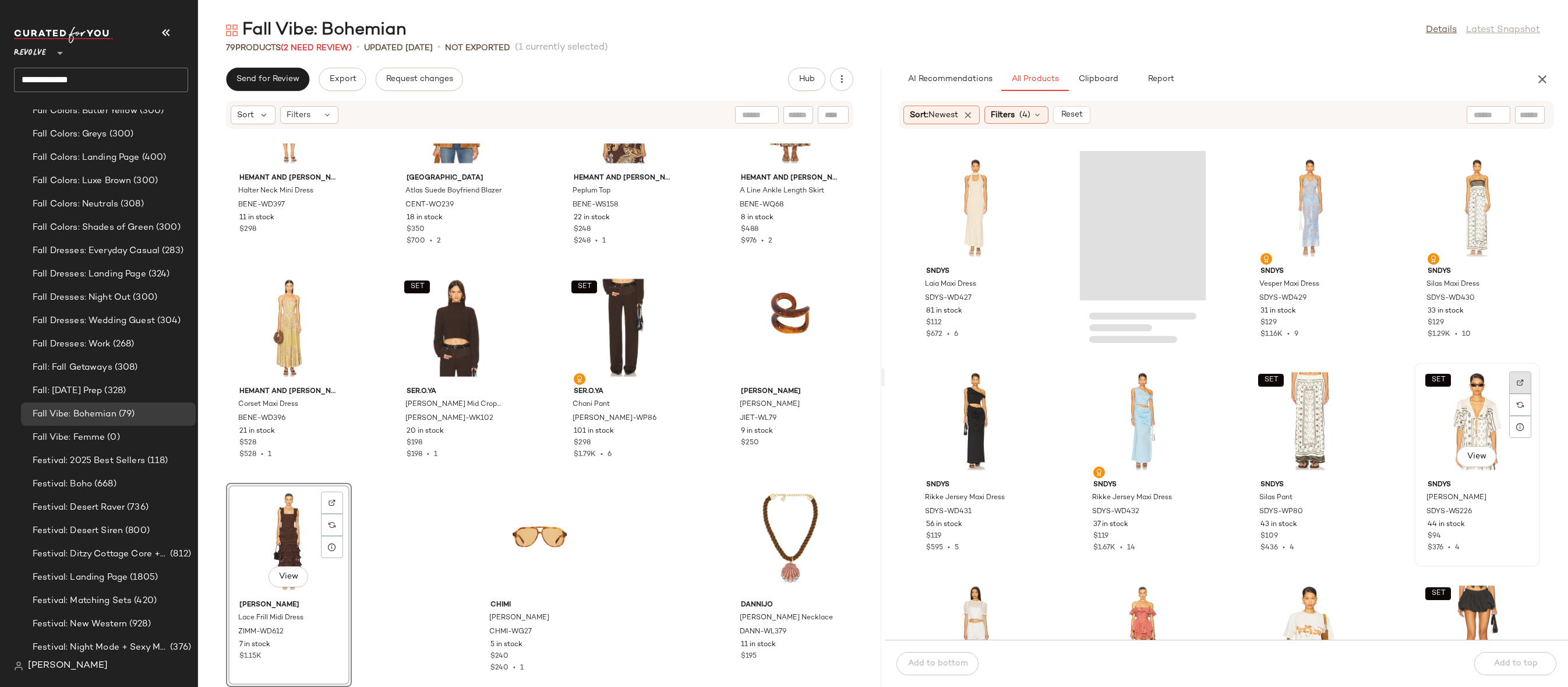
click at [1517, 380] on img at bounding box center [1521, 382] width 7 height 7
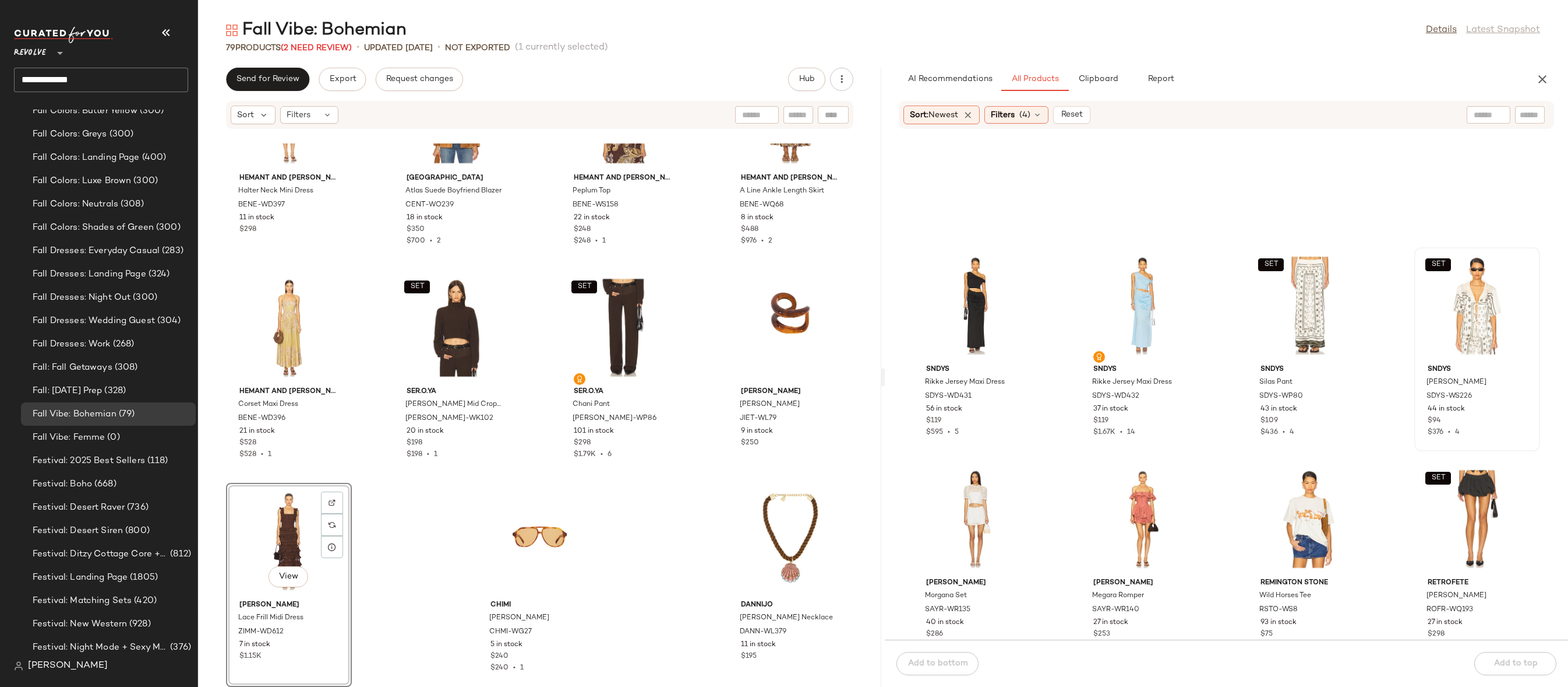
scroll to position [105306, 0]
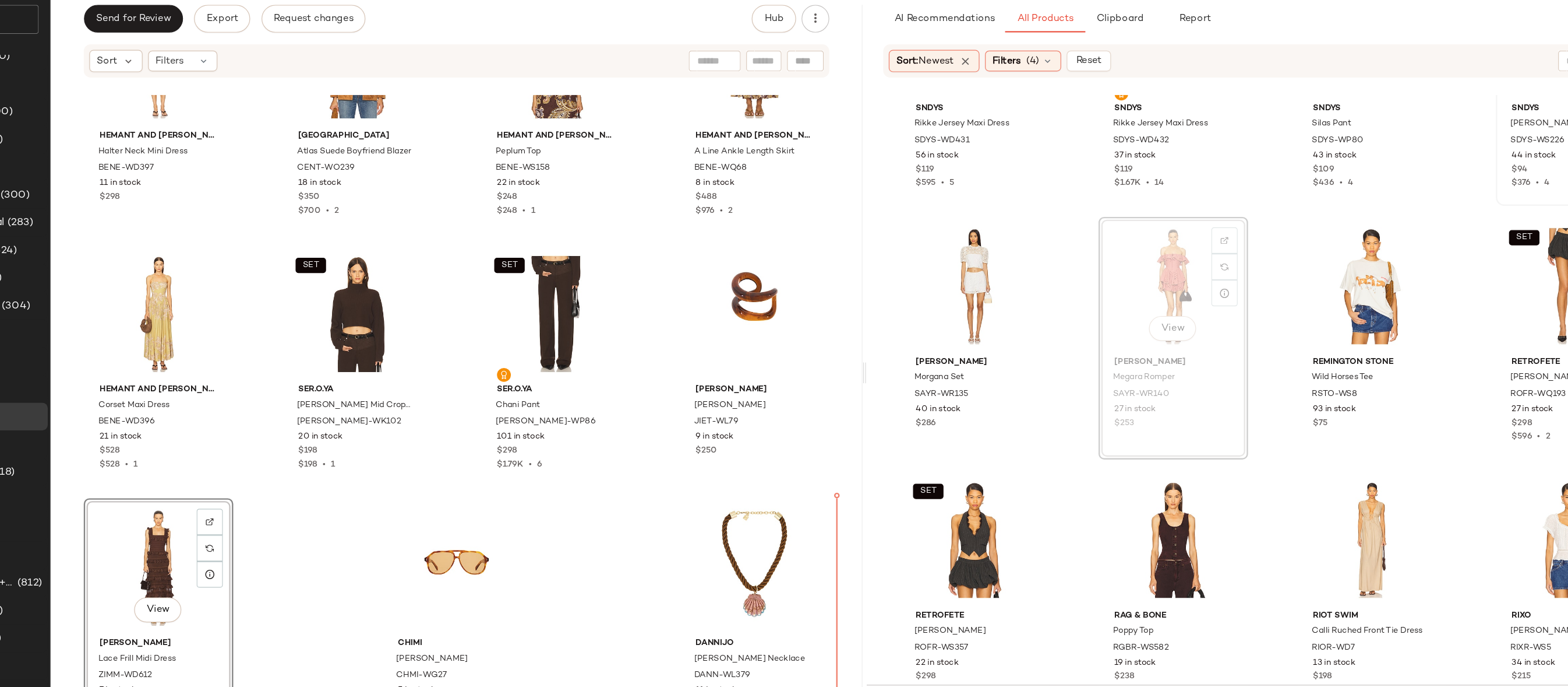
drag, startPoint x: 1156, startPoint y: 272, endPoint x: 1132, endPoint y: 275, distance: 24.2
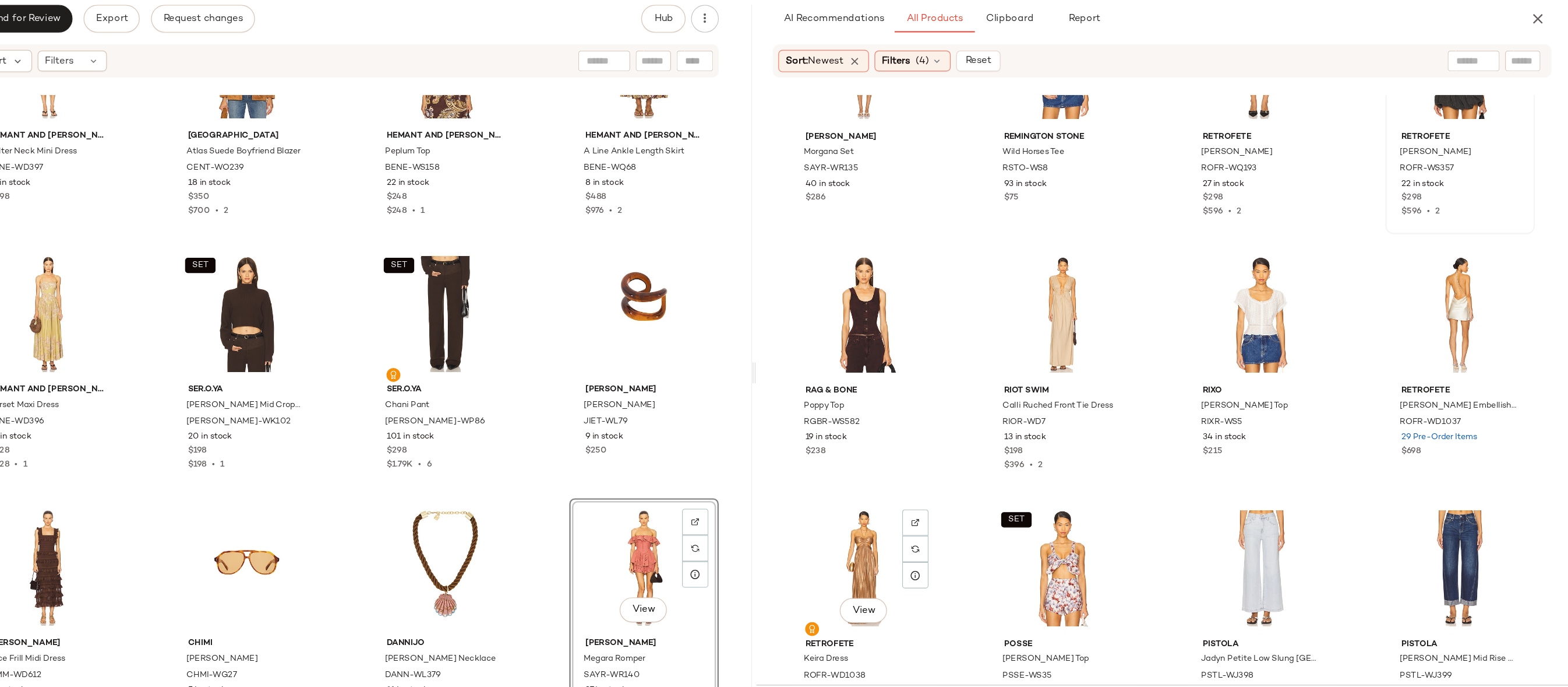
scroll to position [105417, 0]
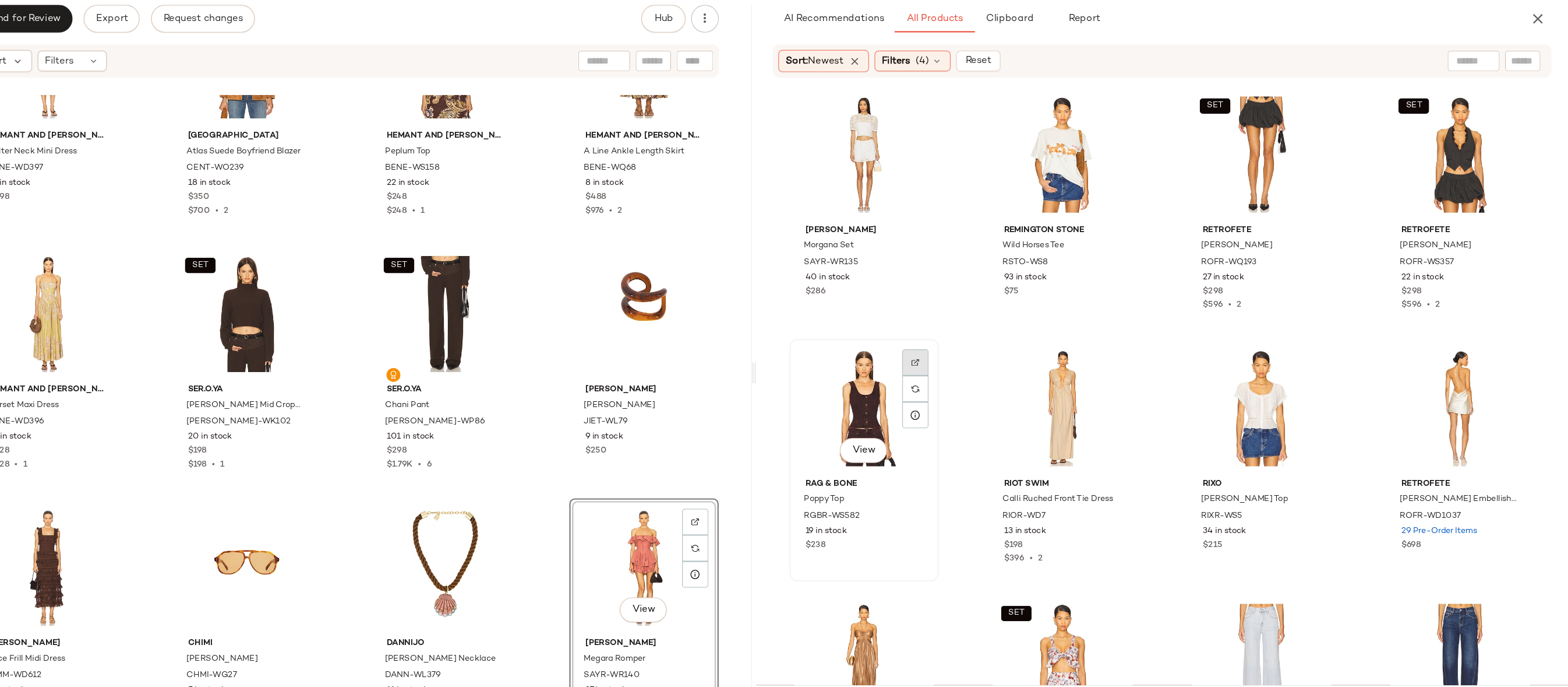
click at [1015, 366] on img at bounding box center [1019, 369] width 7 height 7
click at [1021, 496] on button "button" at bounding box center [1017, 498] width 16 height 11
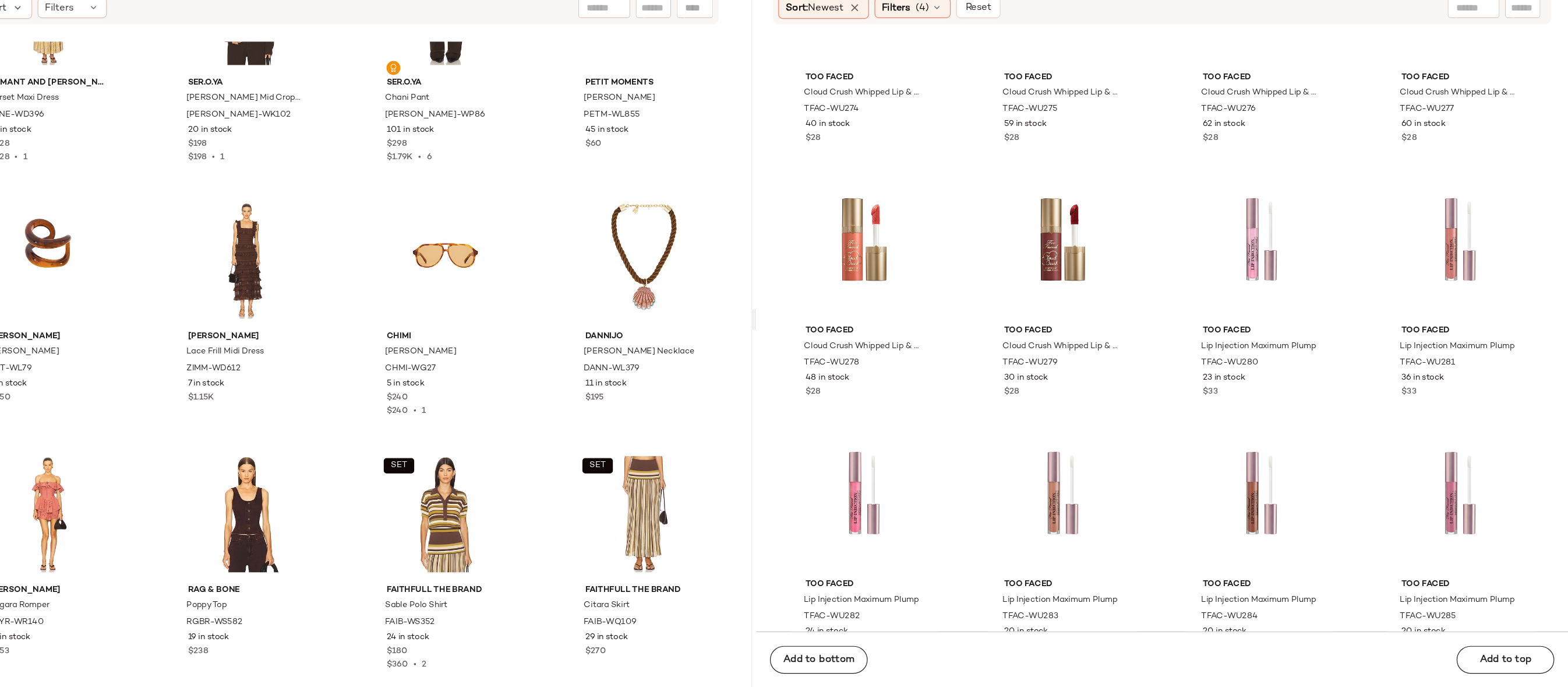
scroll to position [111132, 0]
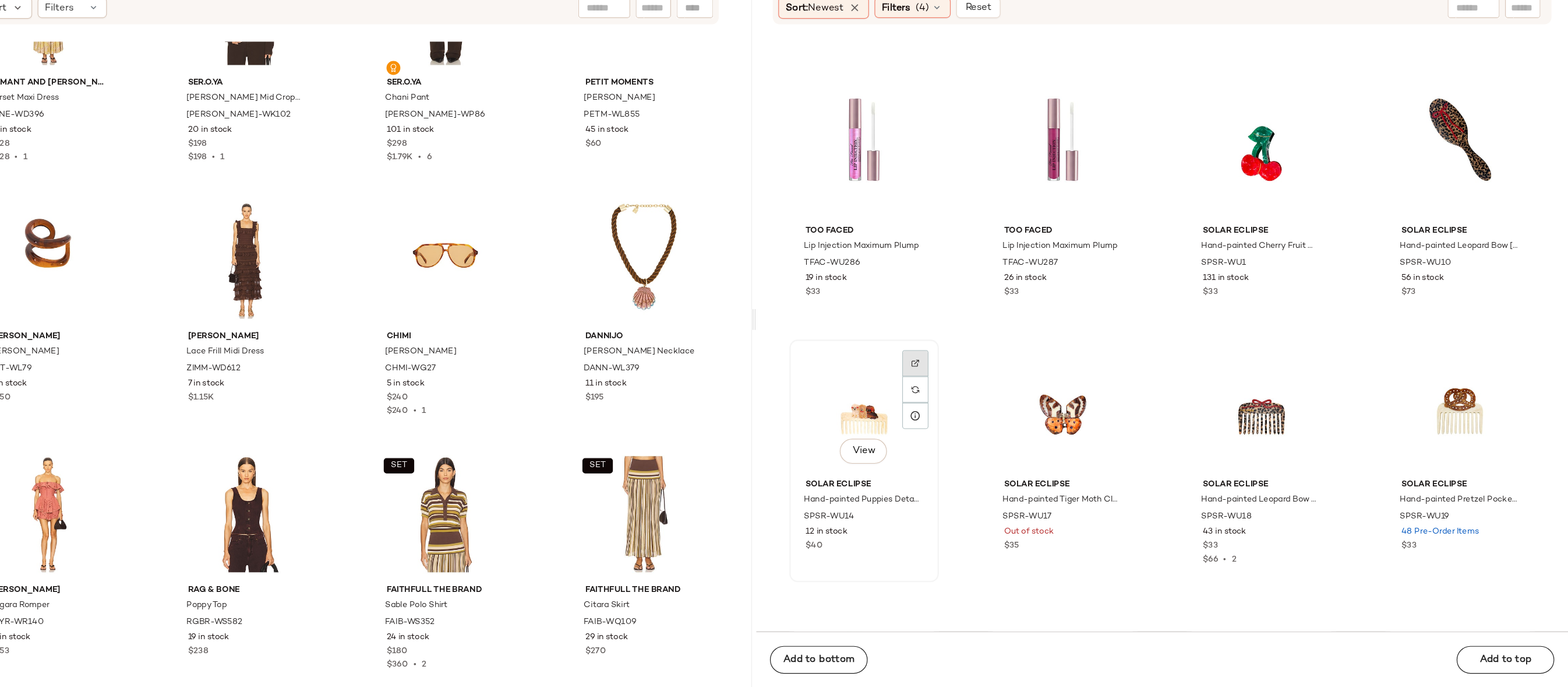
click at [1013, 425] on div at bounding box center [1018, 435] width 22 height 22
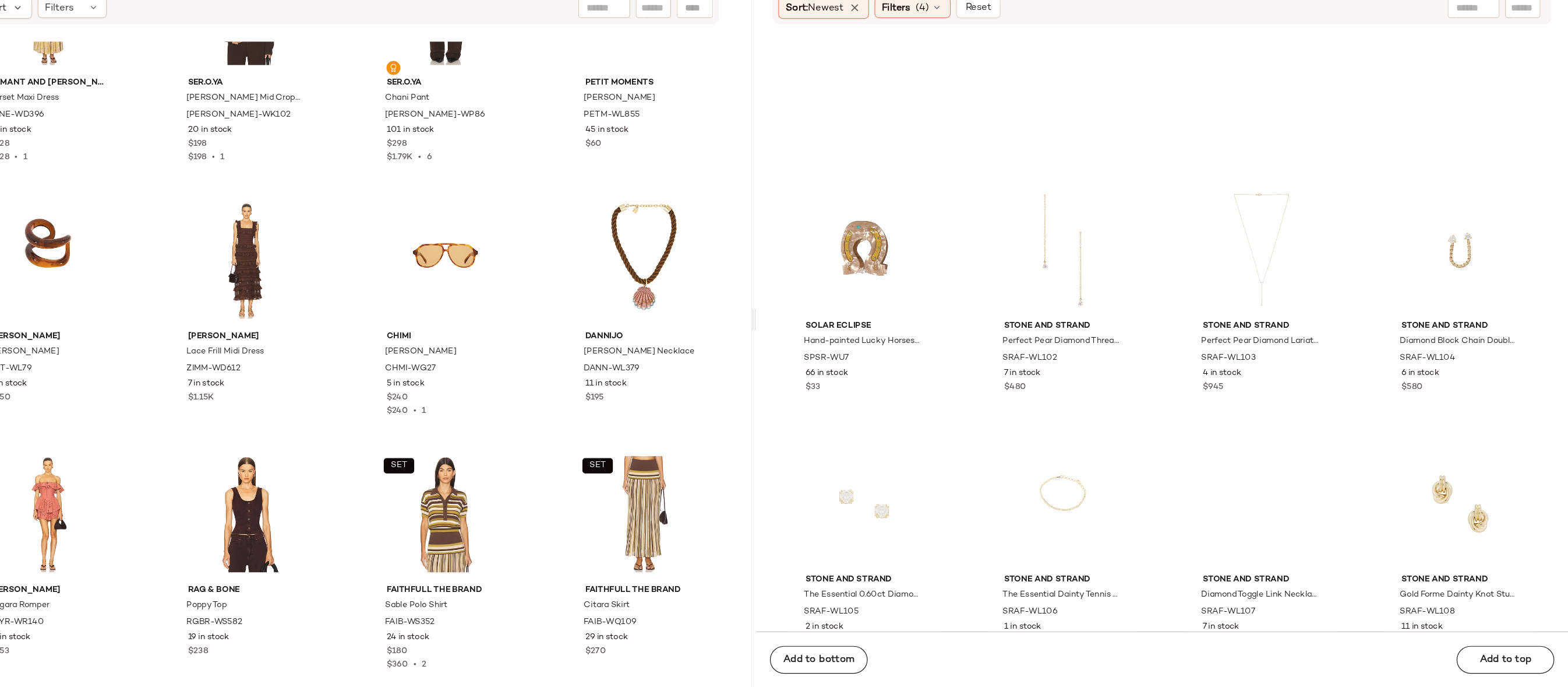
scroll to position [112064, 0]
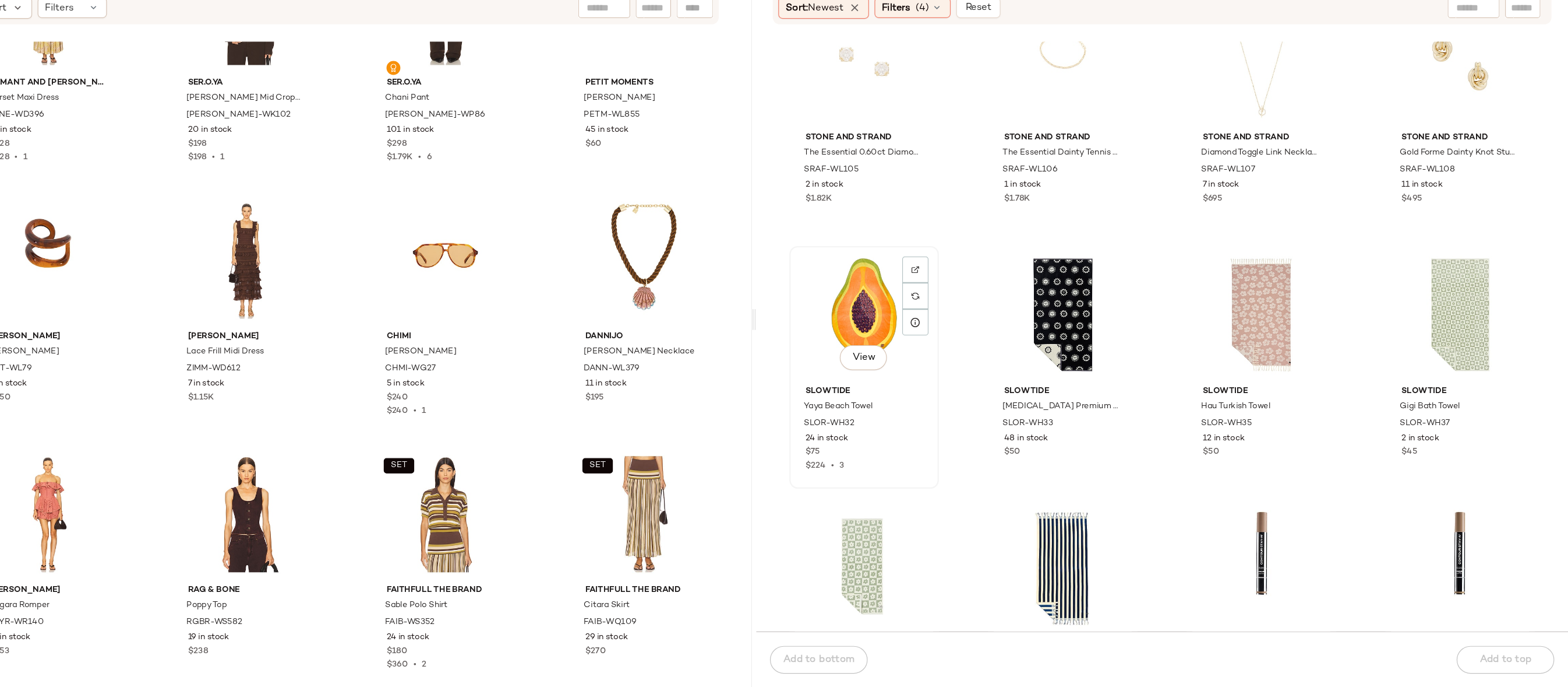
click at [961, 360] on div "View" at bounding box center [976, 374] width 118 height 108
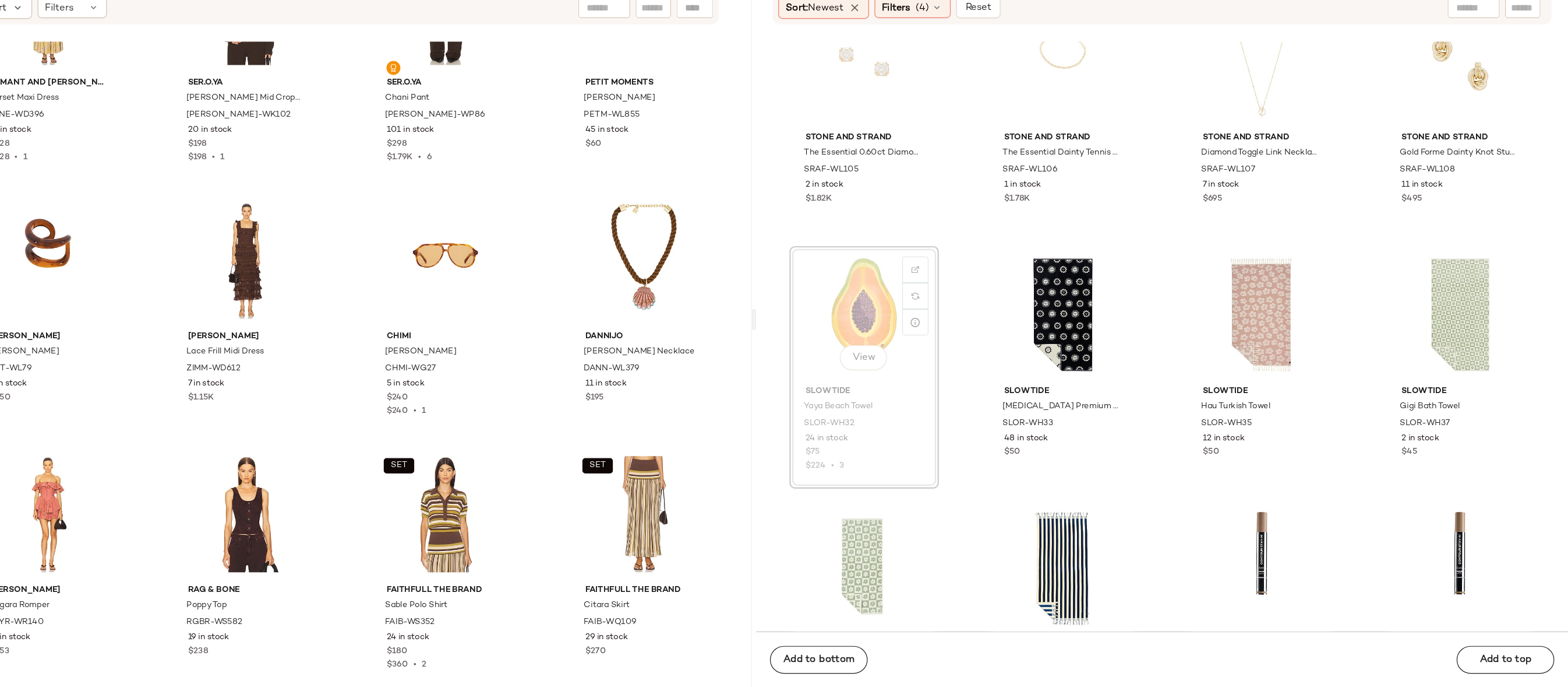
drag, startPoint x: 967, startPoint y: 352, endPoint x: 964, endPoint y: 357, distance: 5.8
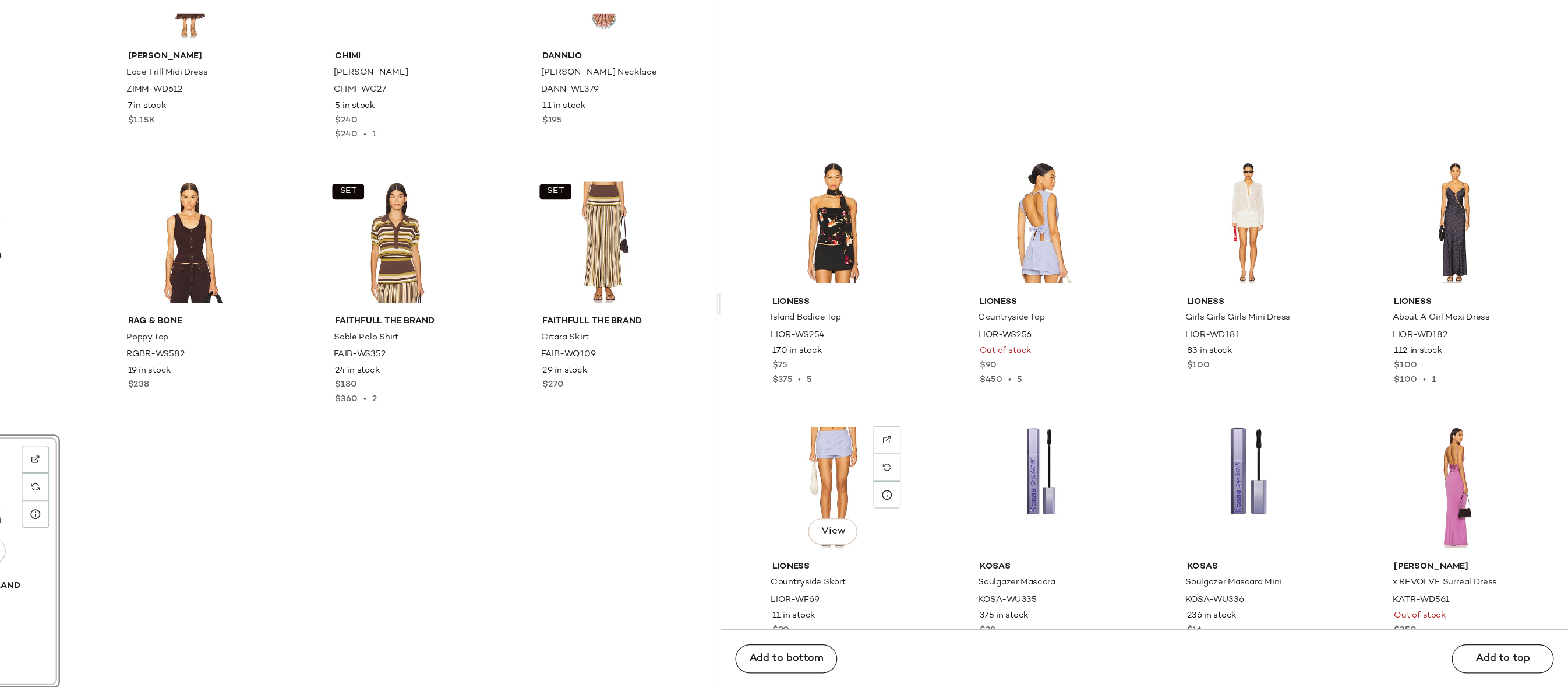
scroll to position [132440, 0]
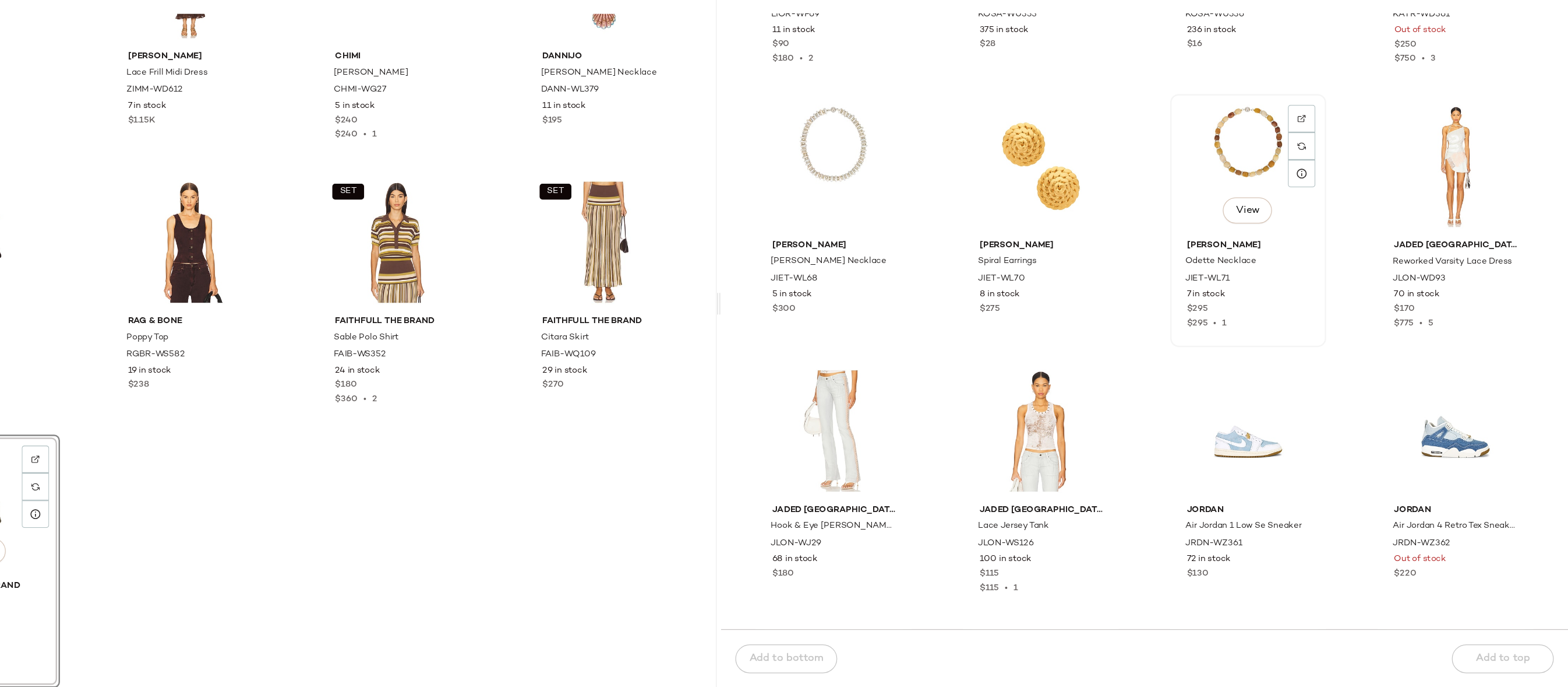
click at [1275, 248] on div "View" at bounding box center [1310, 266] width 118 height 108
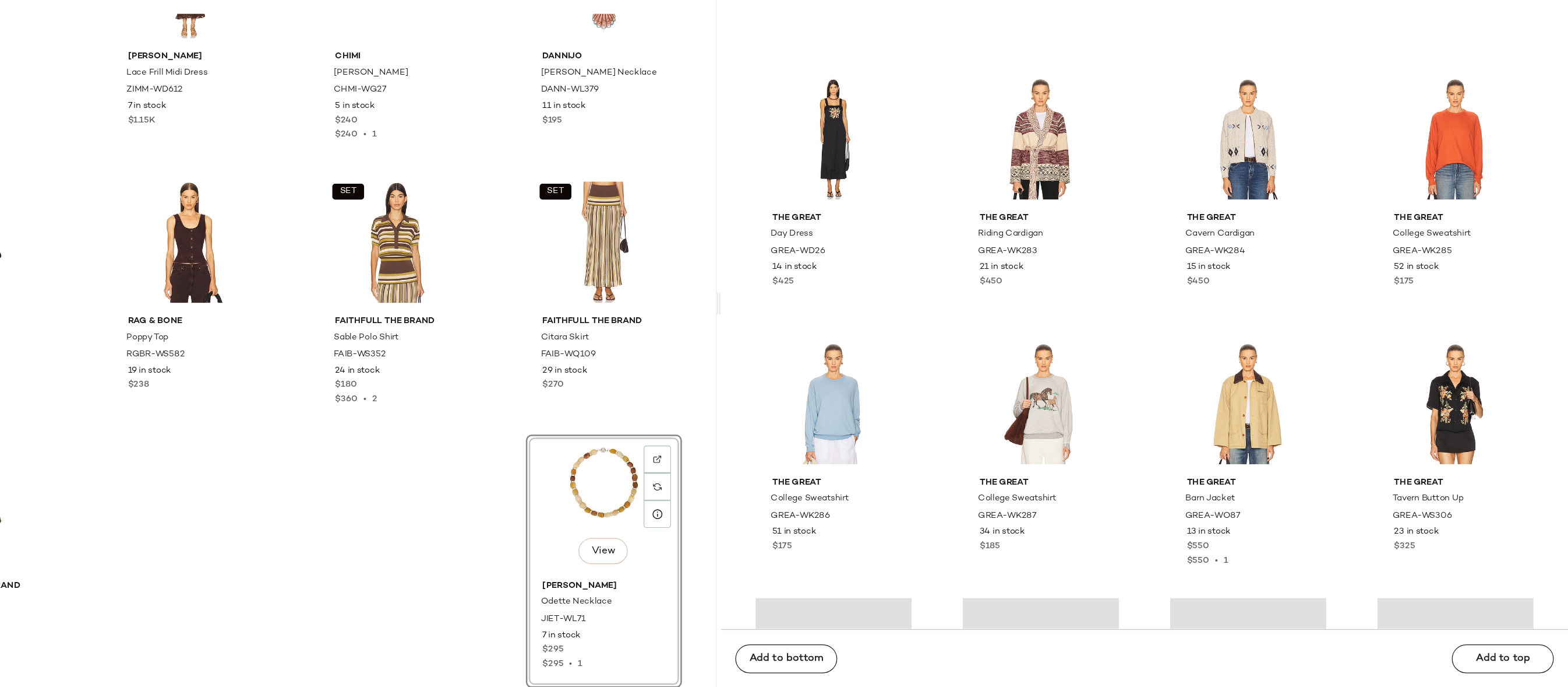
scroll to position [257451, 0]
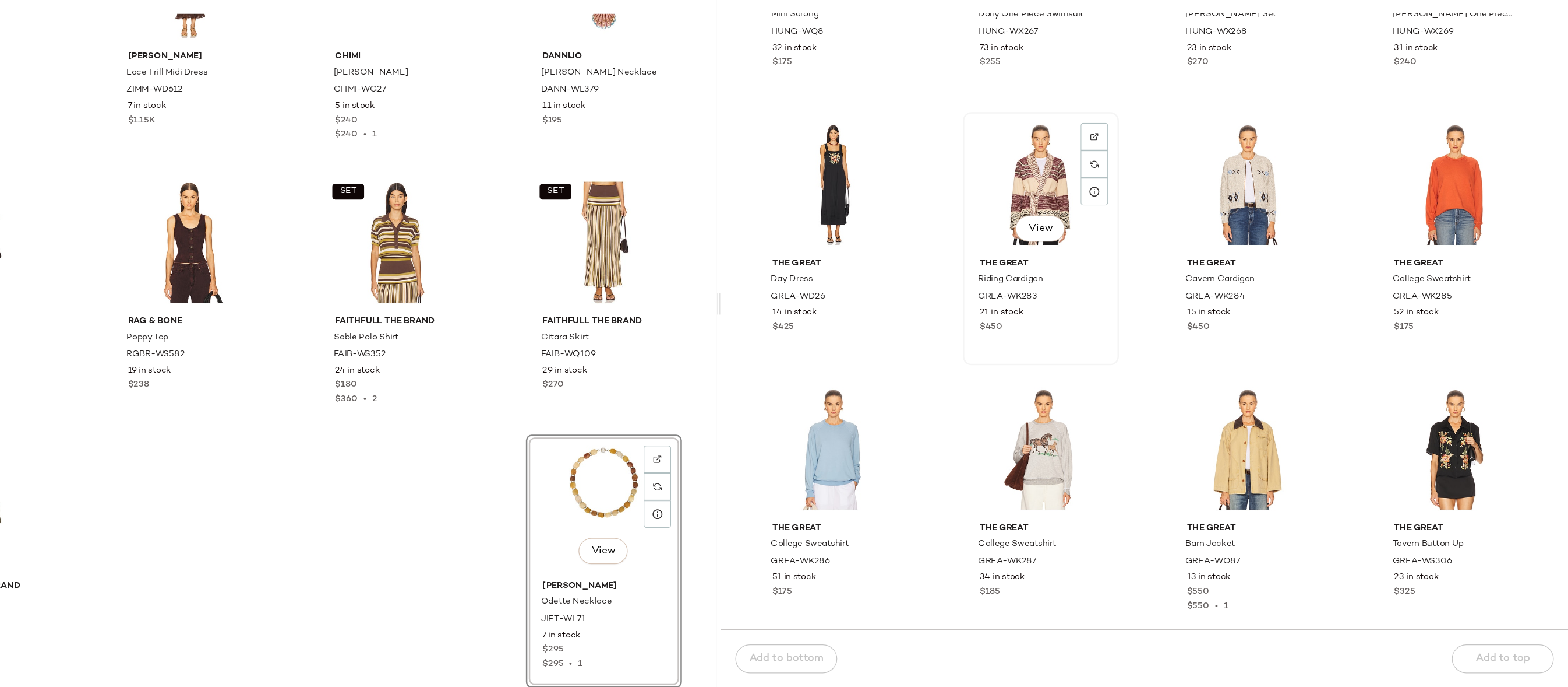
click at [1135, 264] on div "View" at bounding box center [1143, 281] width 118 height 108
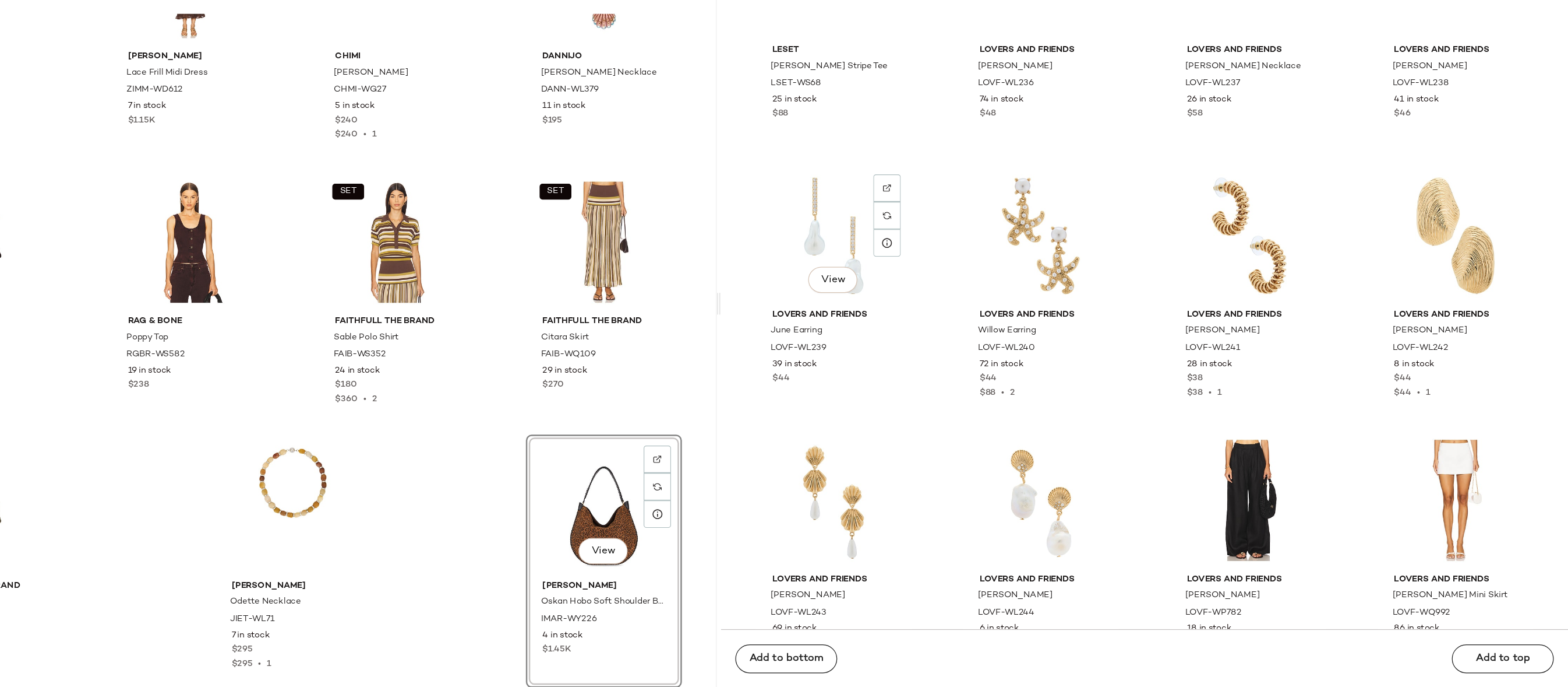
scroll to position [251641, 0]
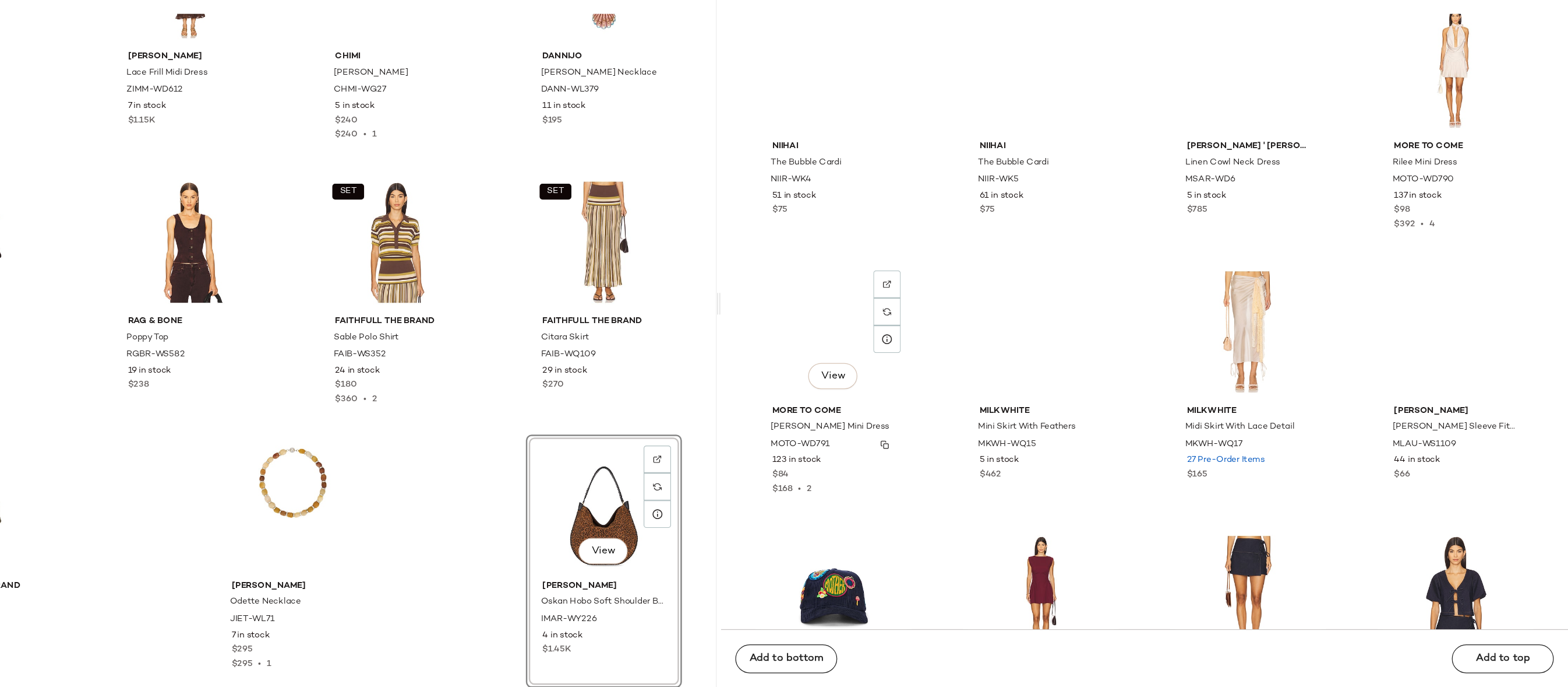
scroll to position [249228, 0]
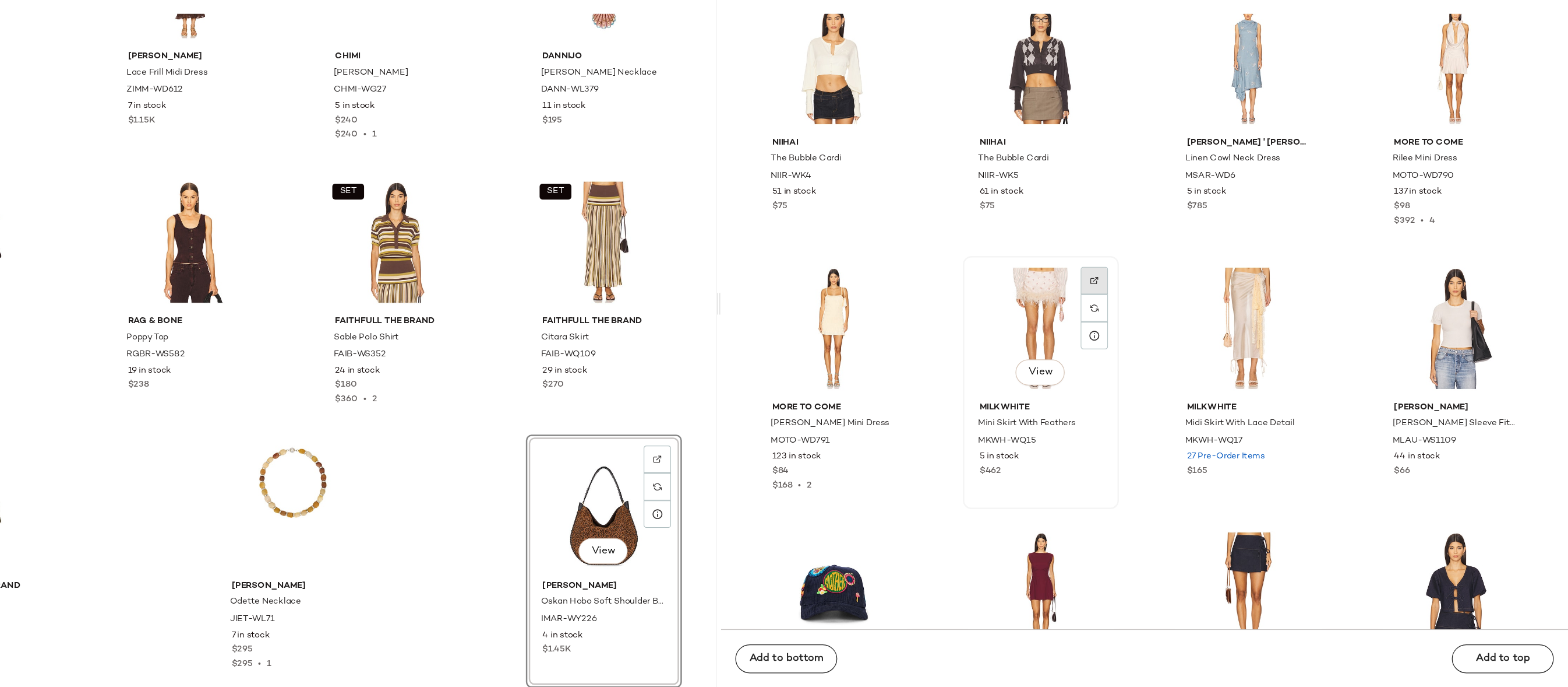
click at [1185, 369] on div at bounding box center [1185, 380] width 22 height 22
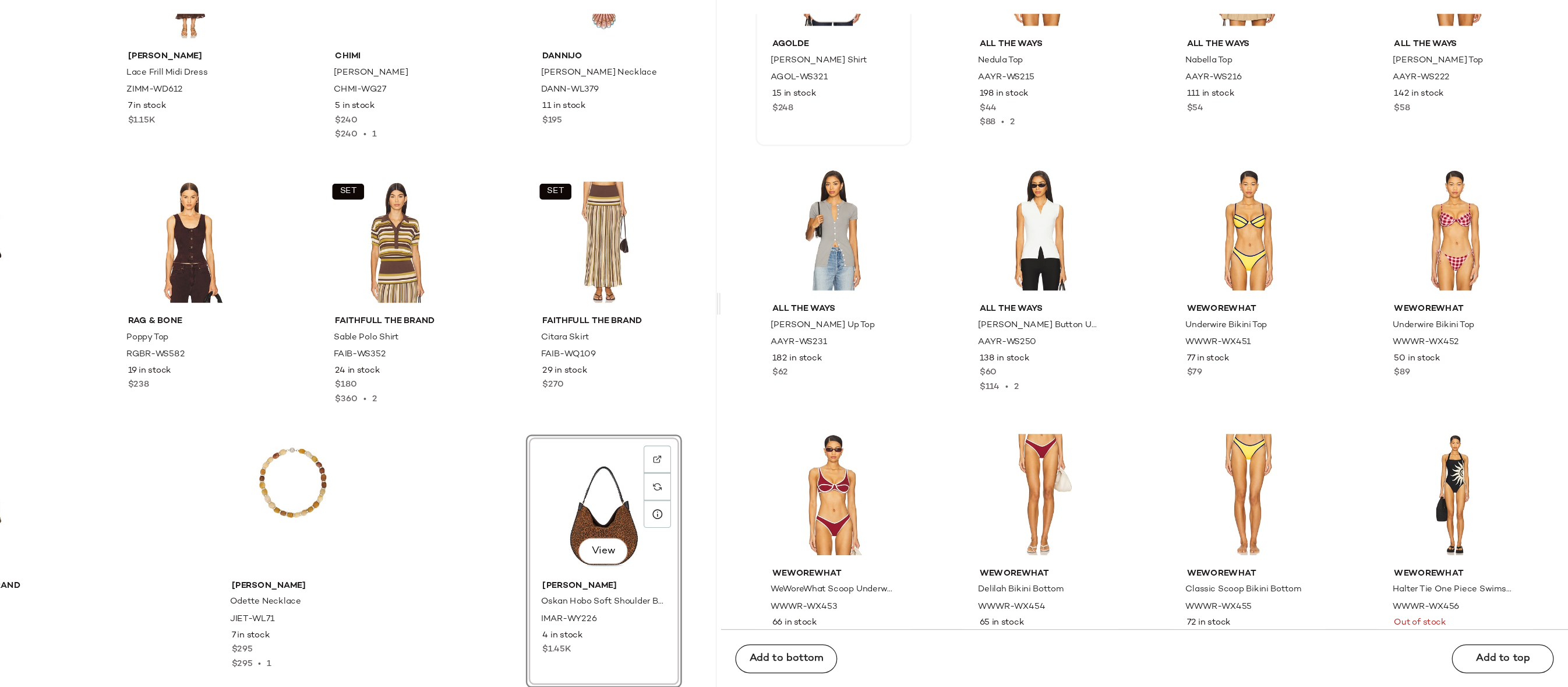
scroll to position [0, 0]
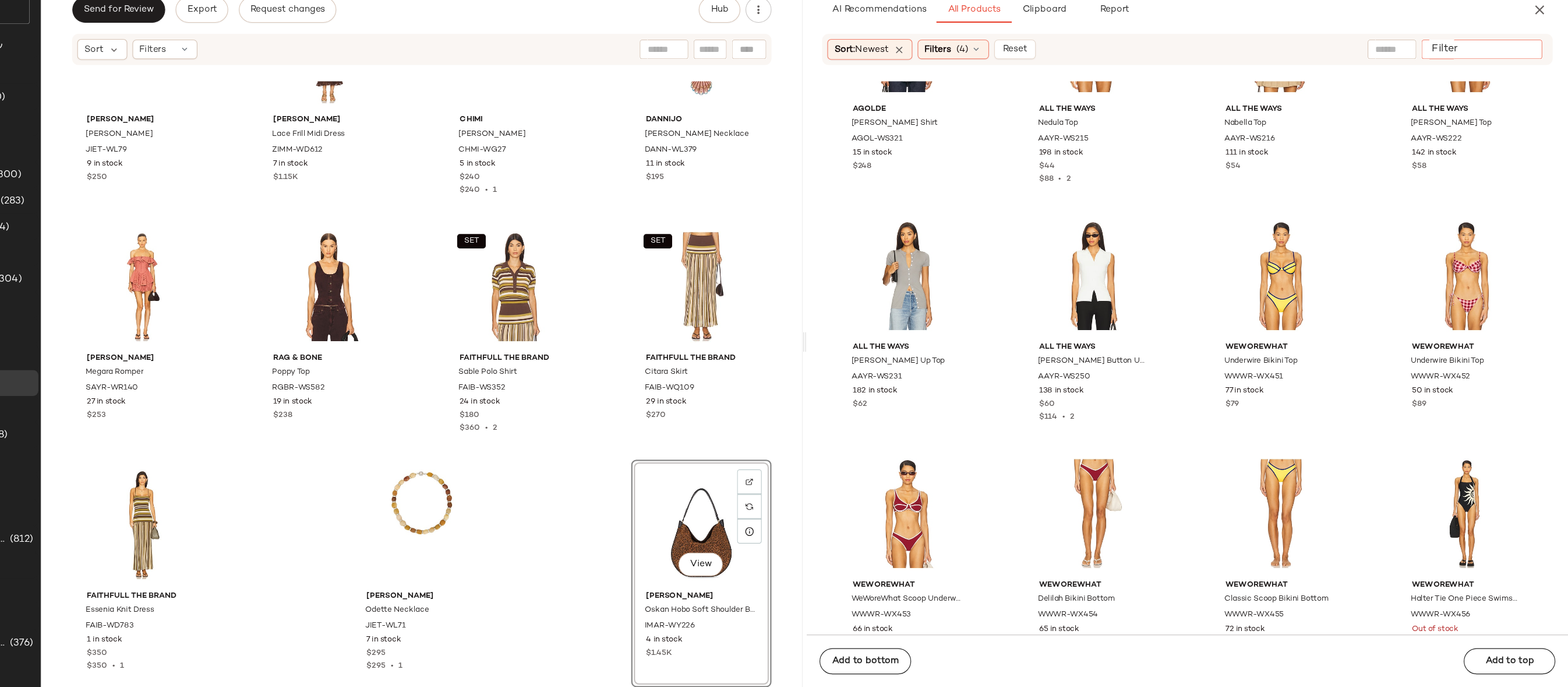
click at [1525, 123] on div at bounding box center [1491, 115] width 108 height 18
paste input "**********"
type input "**********"
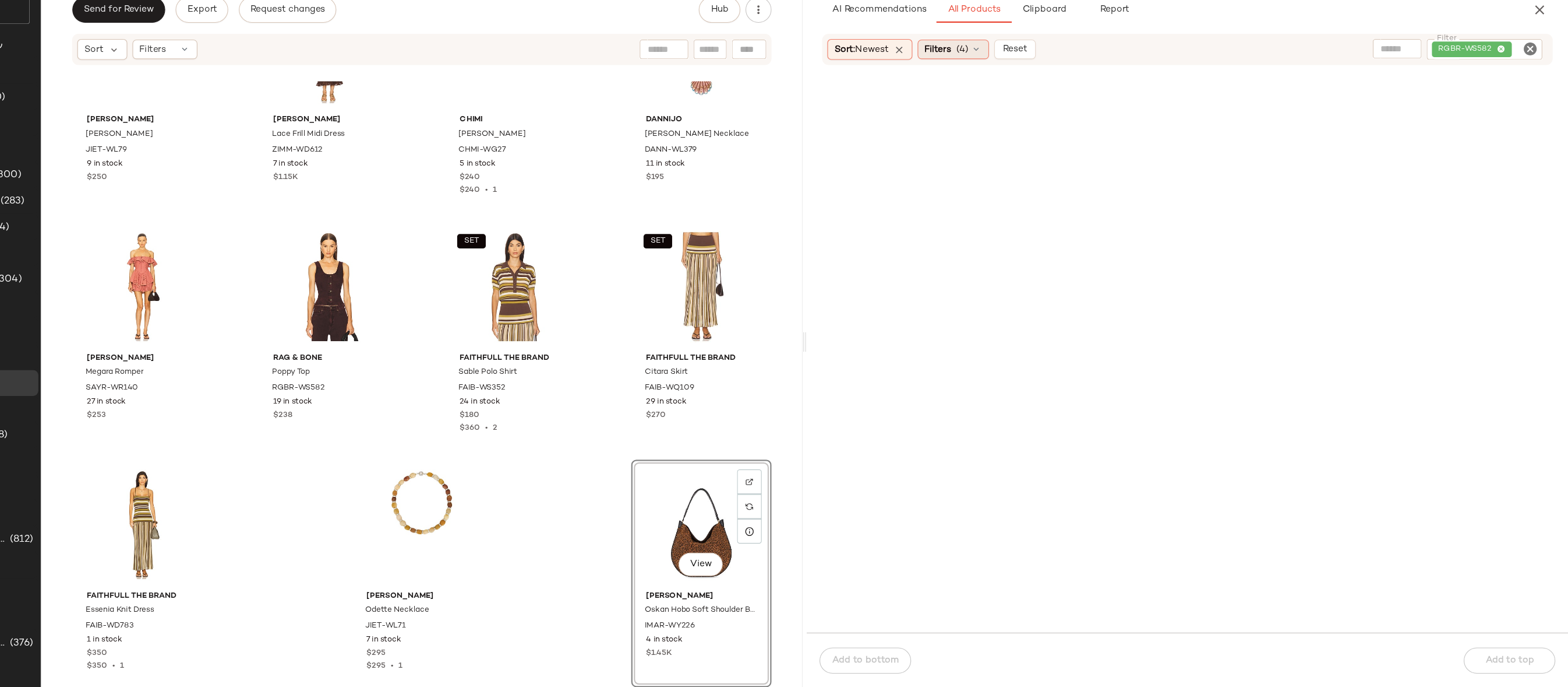
click at [1030, 115] on span "(4)" at bounding box center [1025, 115] width 11 height 12
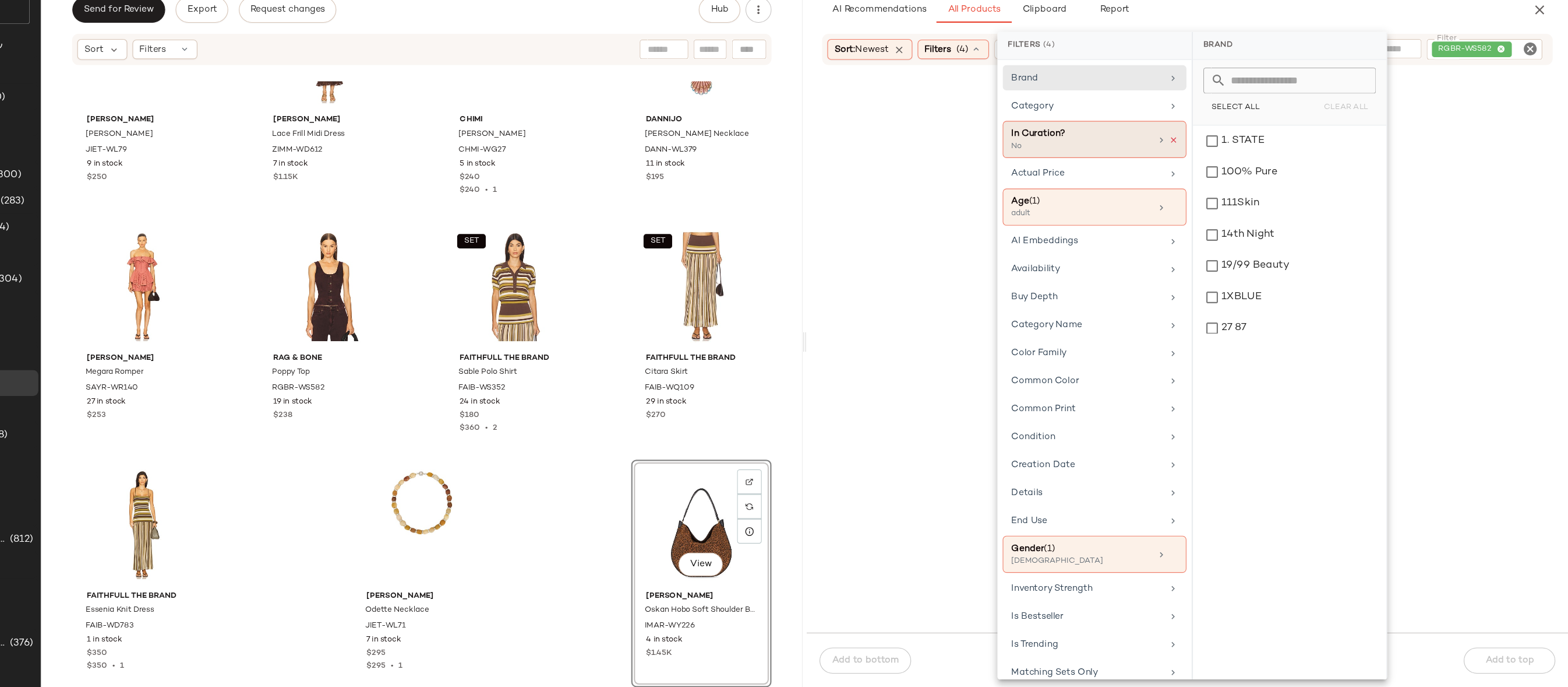
click at [1210, 199] on icon at bounding box center [1214, 196] width 9 height 9
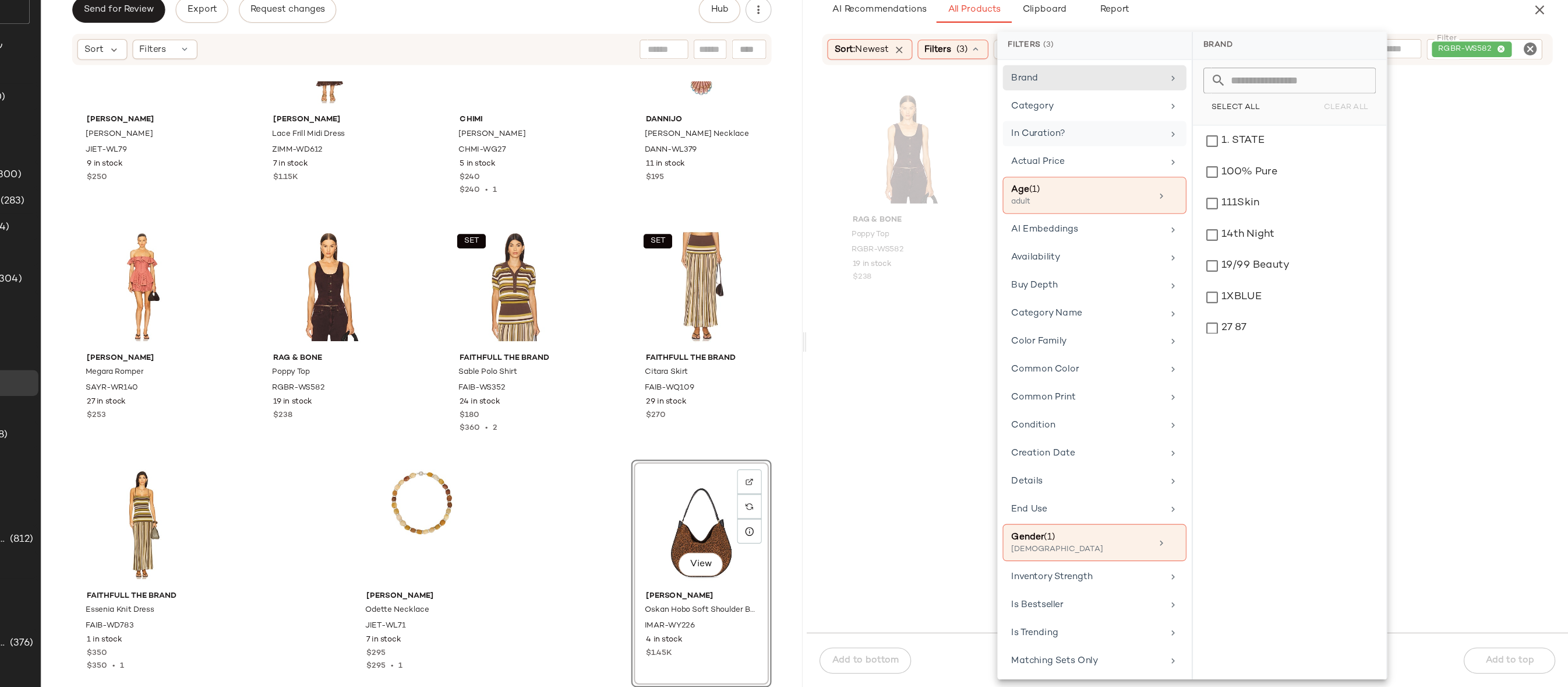
click at [903, 418] on div "Rag & Bone Poppy Top RGBR-WS582 19 in stock $238" at bounding box center [1226, 390] width 683 height 494
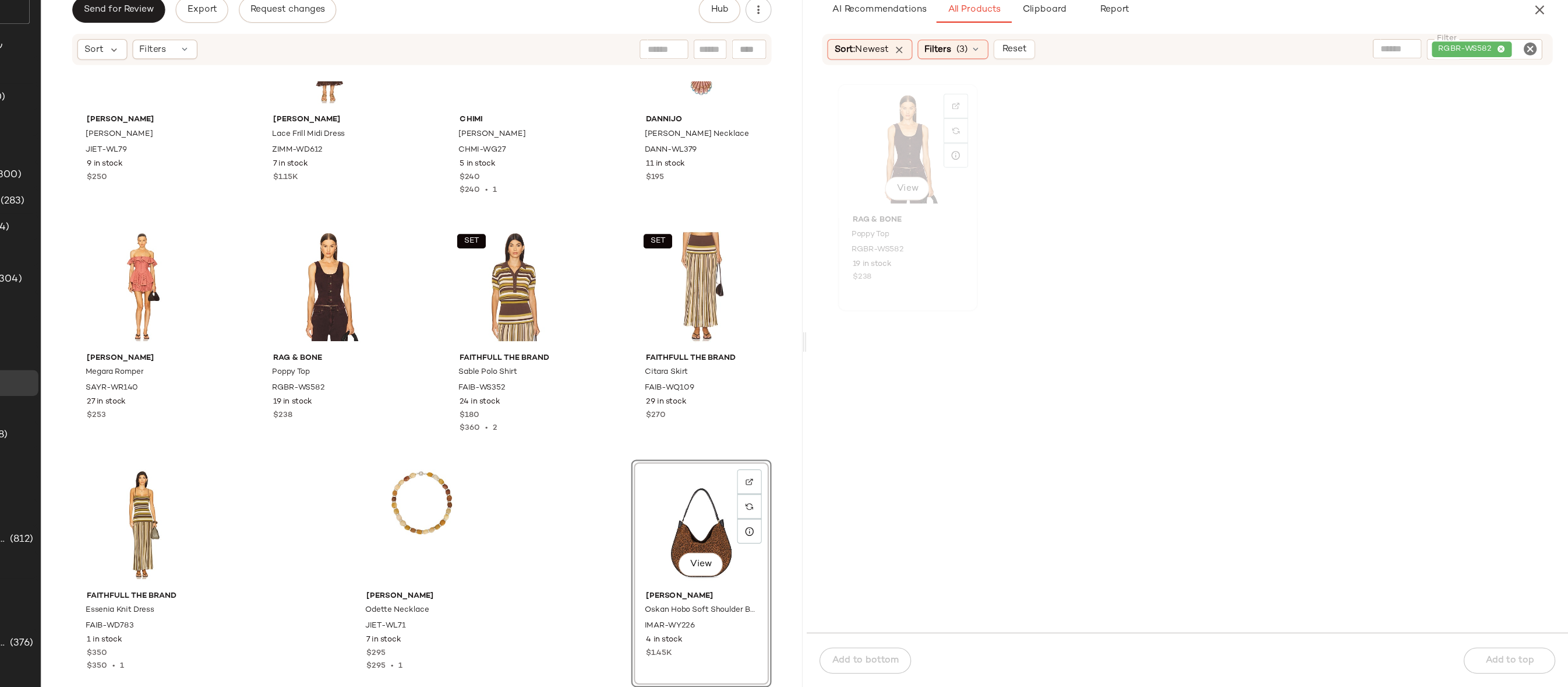
click at [979, 207] on div "View" at bounding box center [976, 203] width 118 height 108
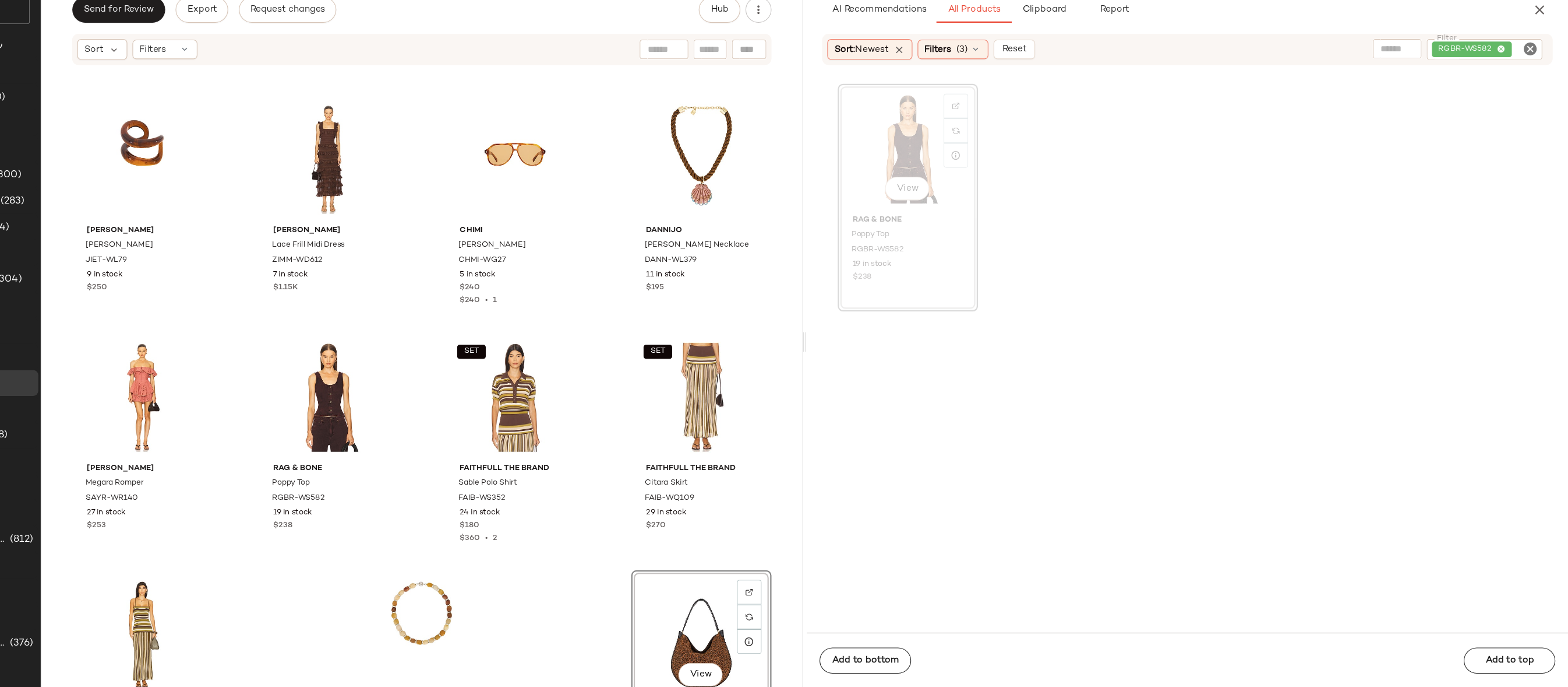
click at [1540, 116] on icon "Clear Filter" at bounding box center [1535, 114] width 14 height 14
paste input "**********"
type input "**********"
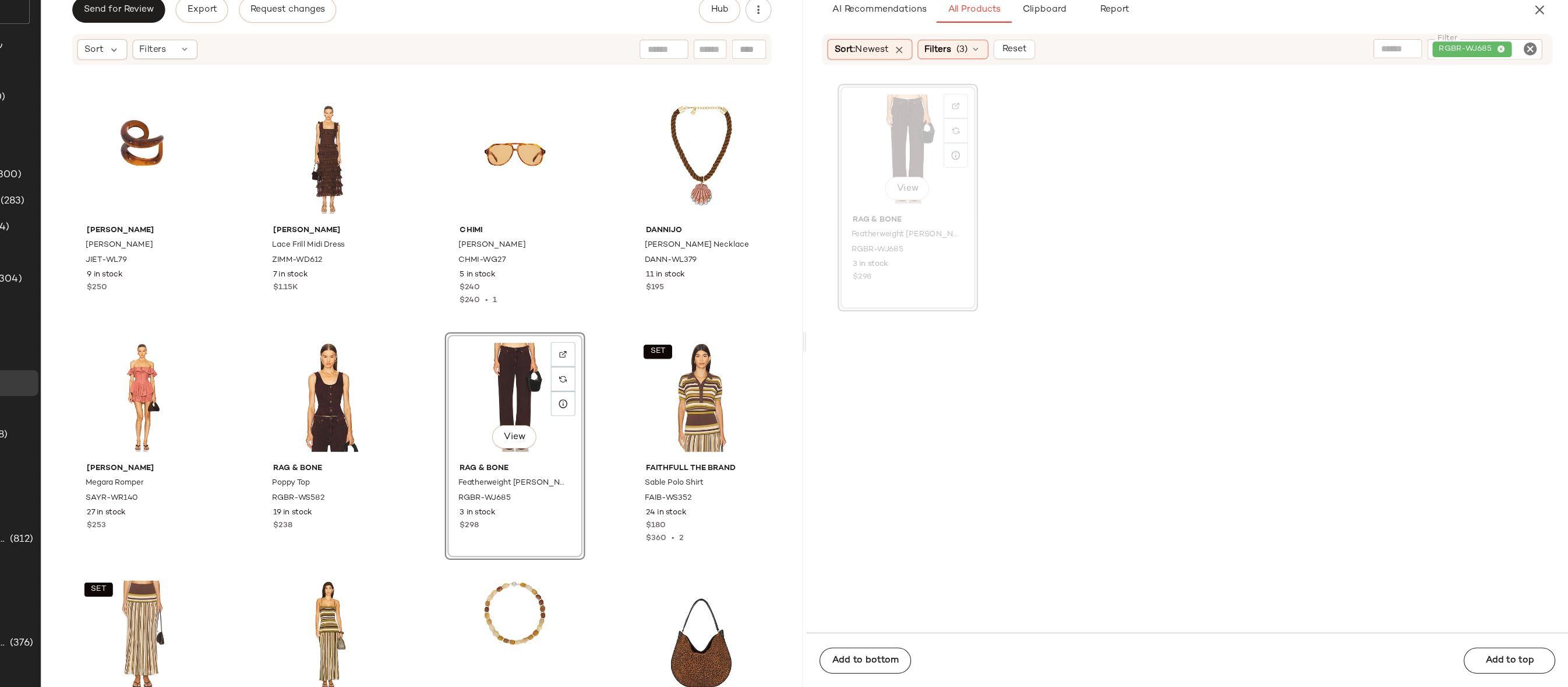
click at [1541, 108] on icon "Clear Filter" at bounding box center [1535, 114] width 14 height 14
click at [1412, 113] on input "text" at bounding box center [1410, 115] width 30 height 12
type input "******"
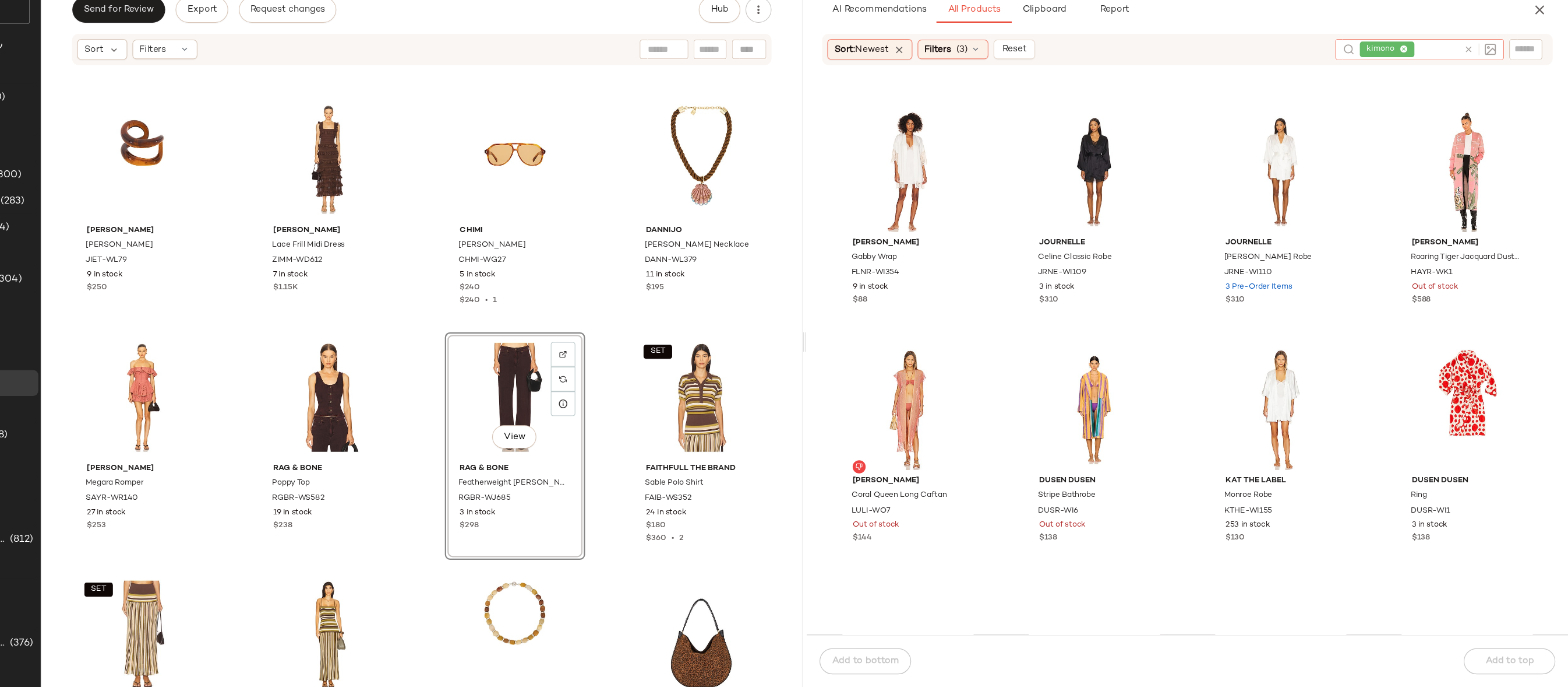
scroll to position [2330, 0]
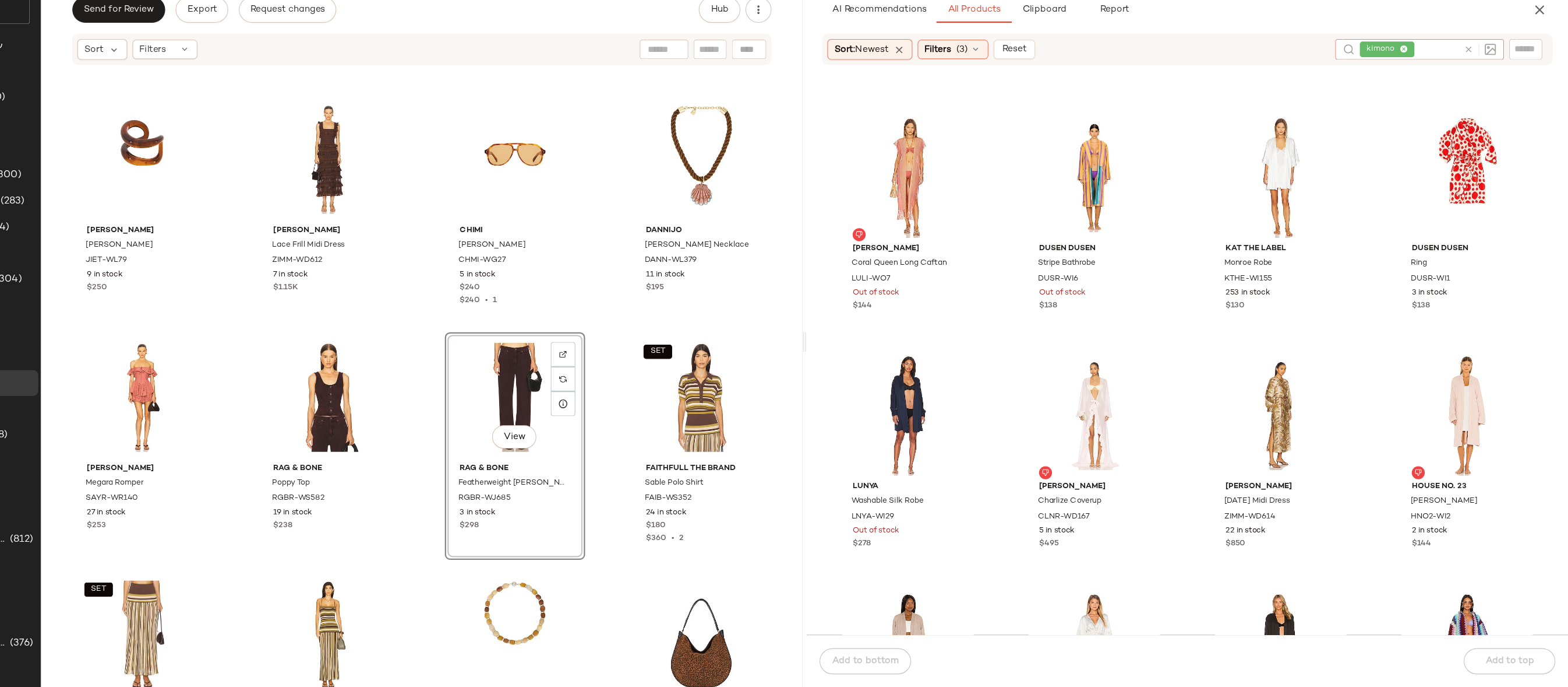
click at [1479, 111] on icon at bounding box center [1479, 115] width 9 height 9
type input "*"
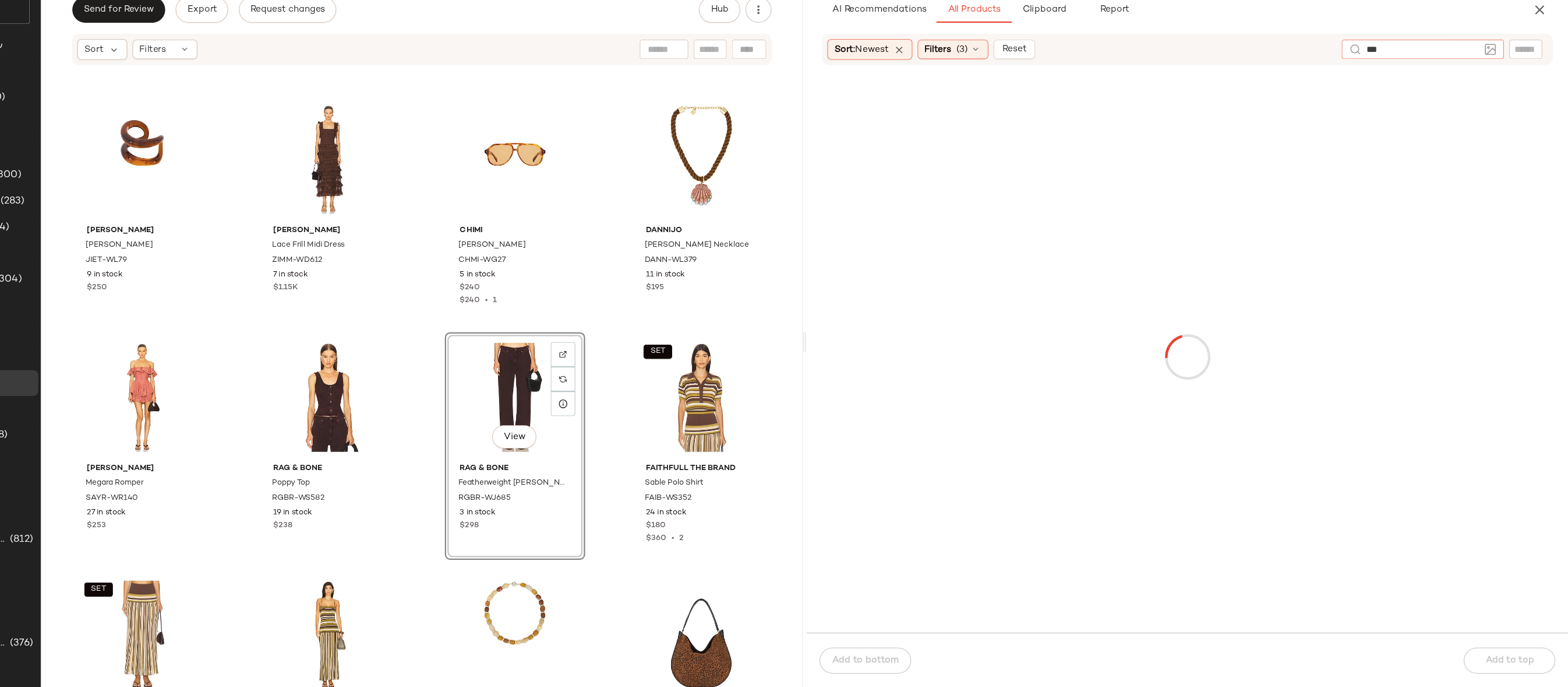
type input "****"
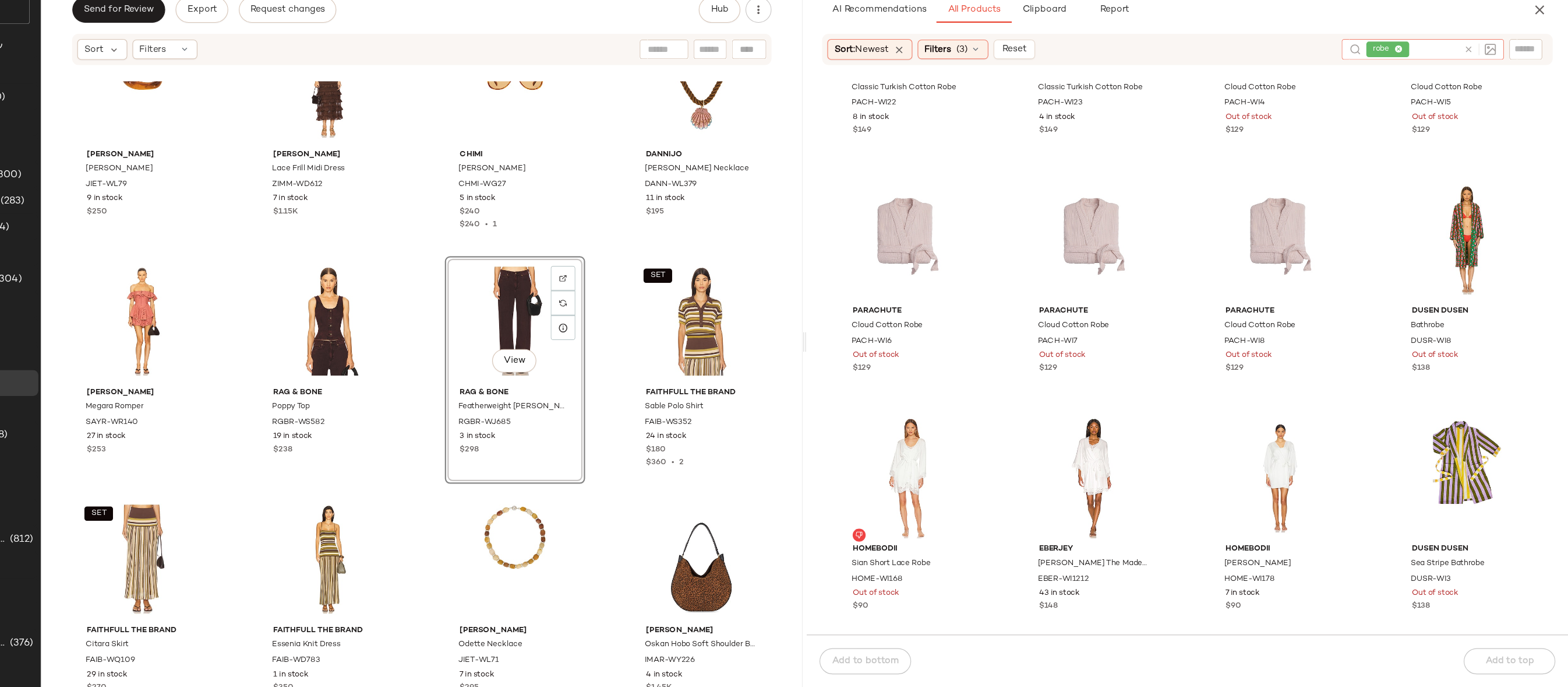
scroll to position [2664, 0]
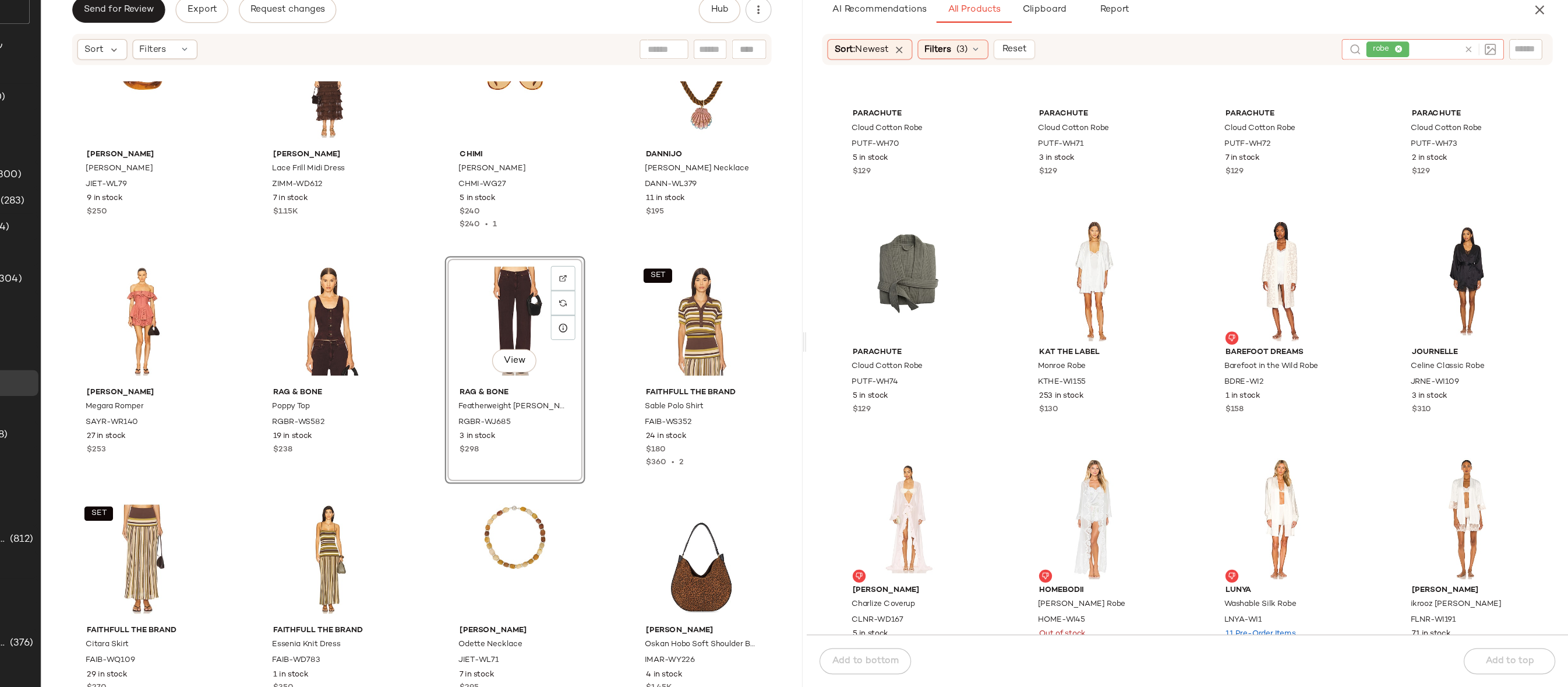
click at [1480, 113] on icon at bounding box center [1479, 115] width 9 height 9
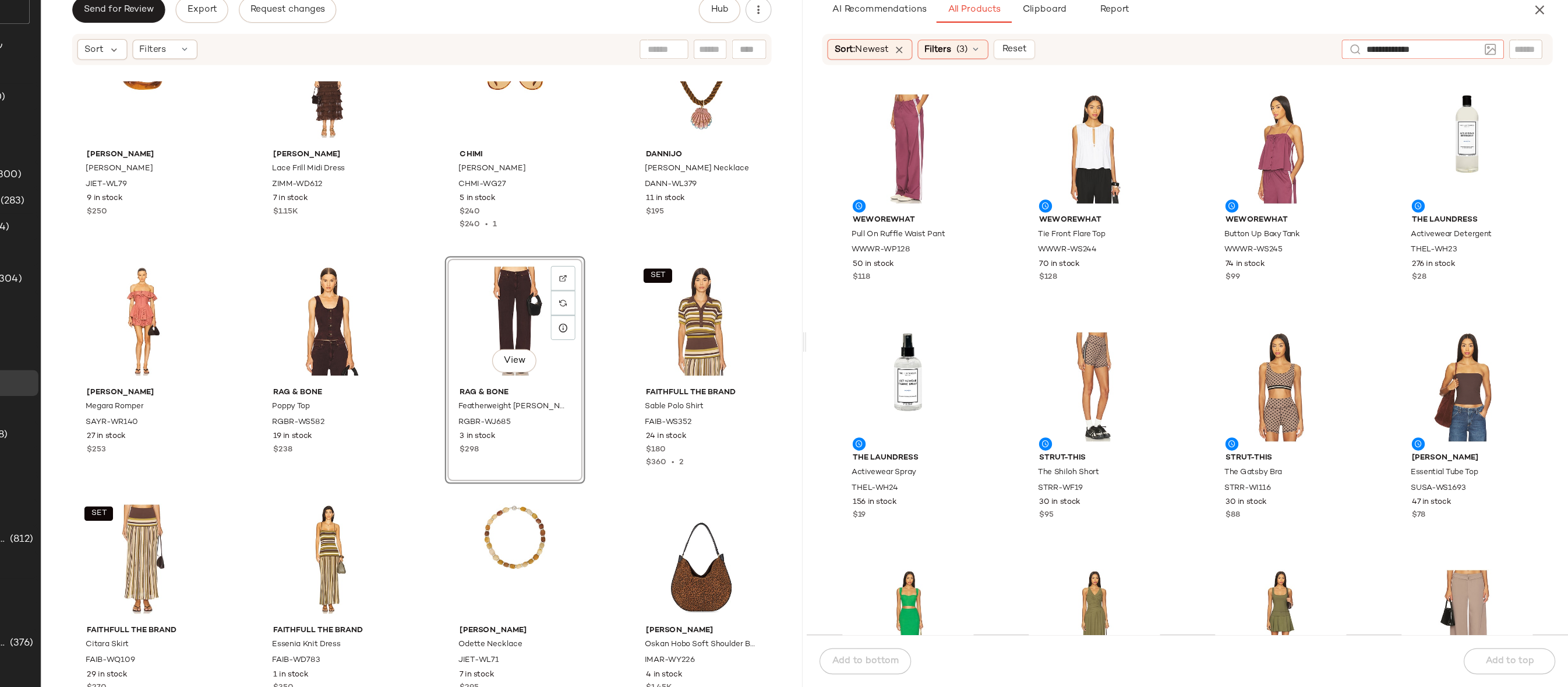
type input "**********"
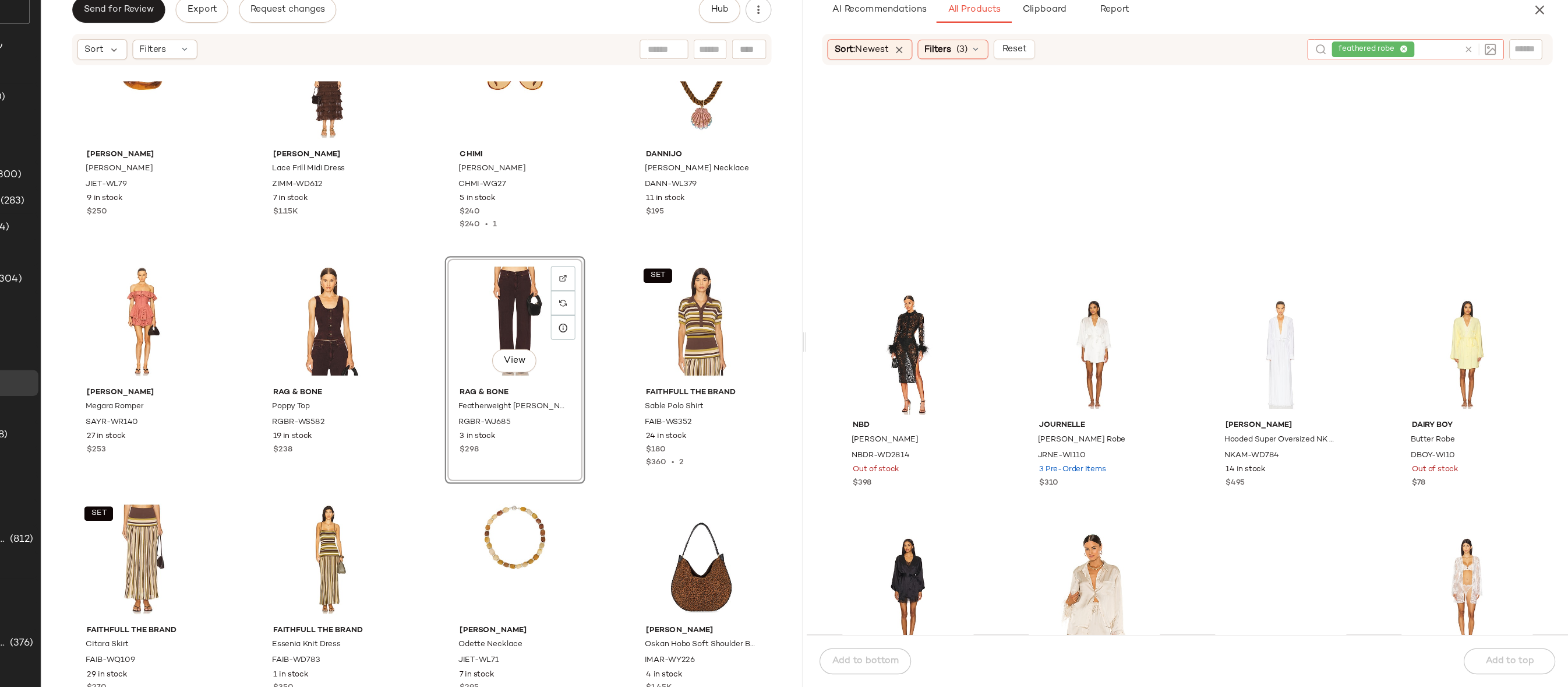
scroll to position [2283, 0]
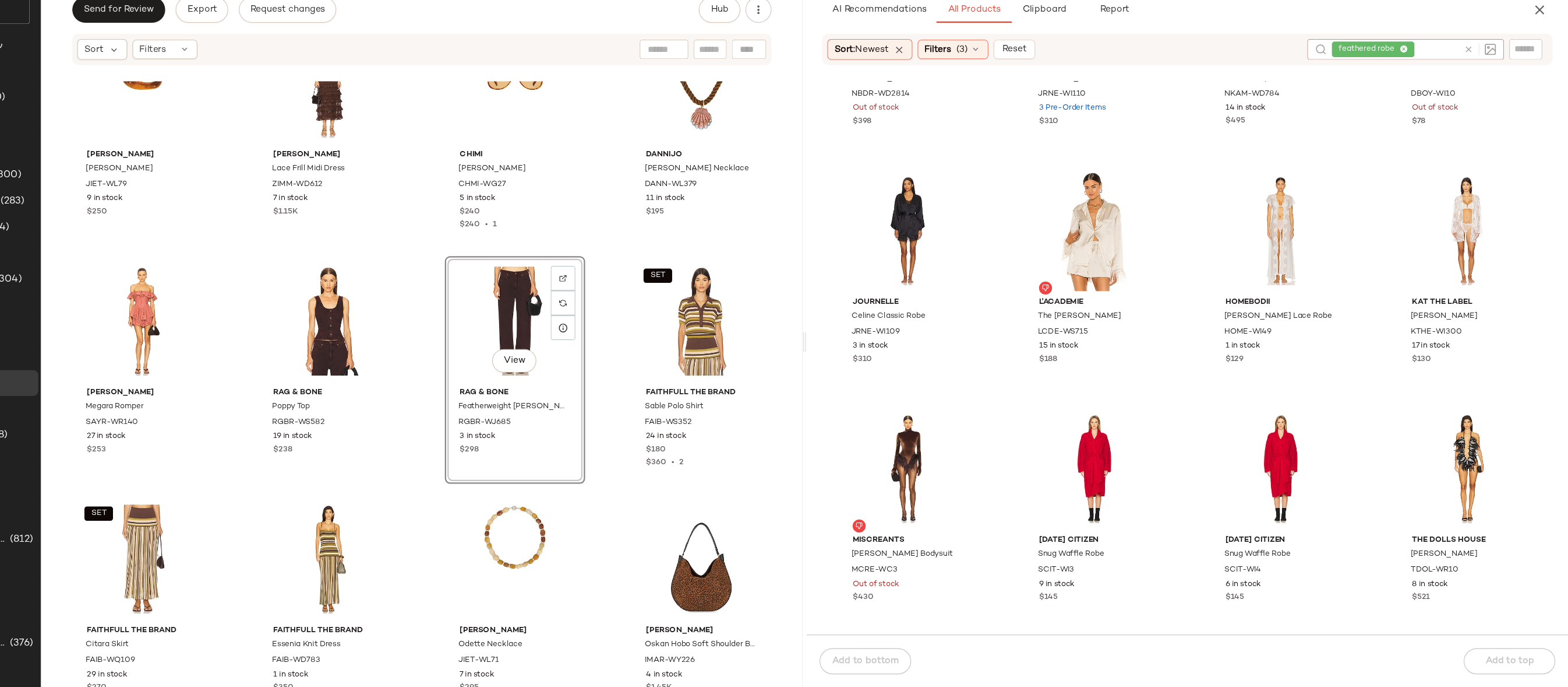
click at [1481, 113] on icon at bounding box center [1479, 115] width 9 height 9
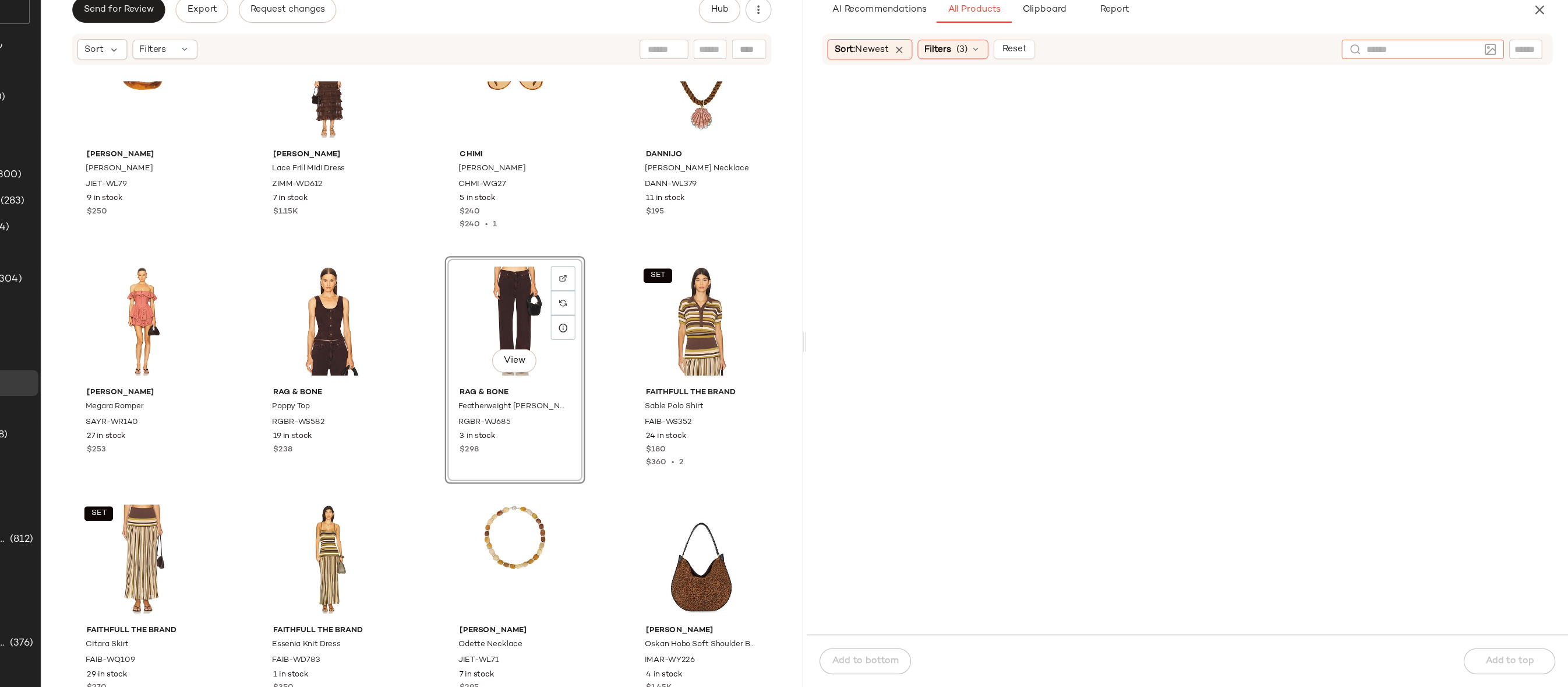
scroll to position [0, 0]
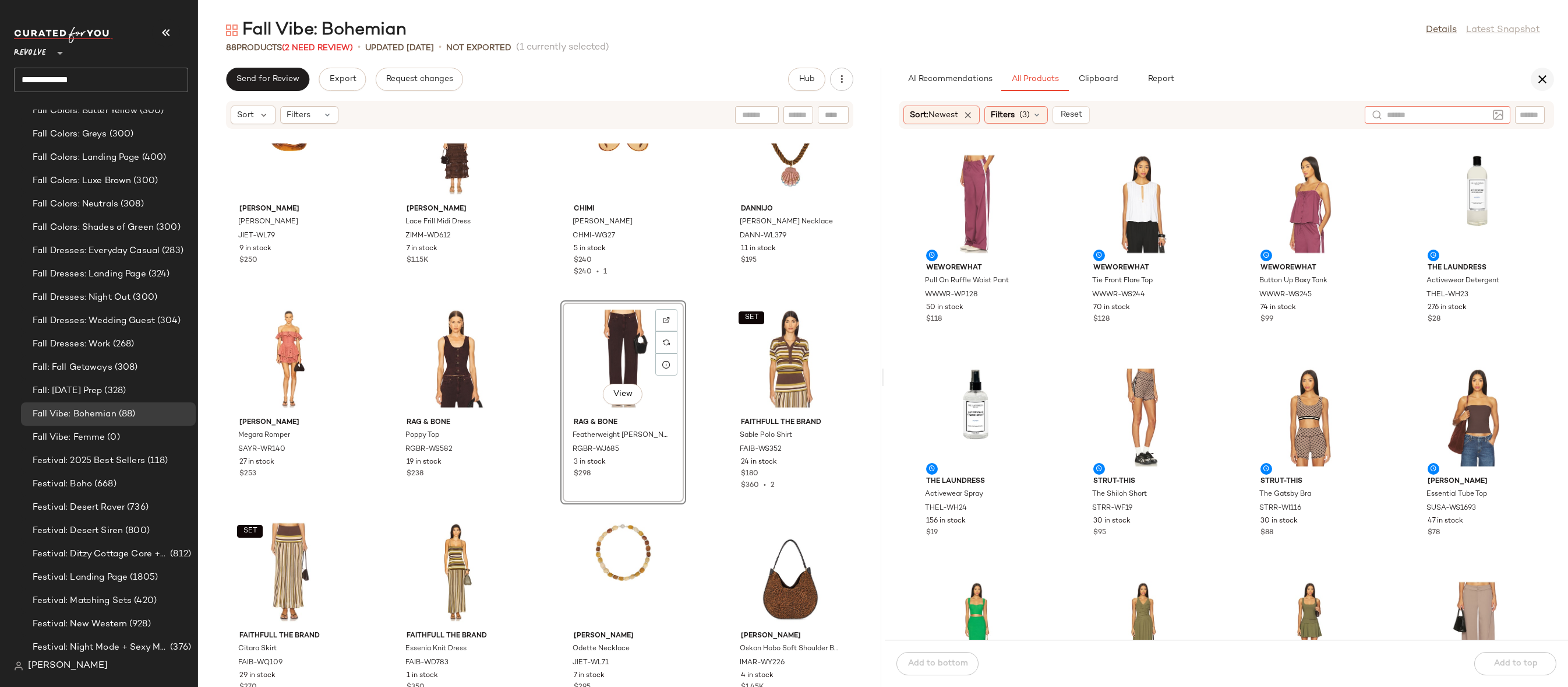
click at [1538, 82] on icon "button" at bounding box center [1542, 79] width 14 height 14
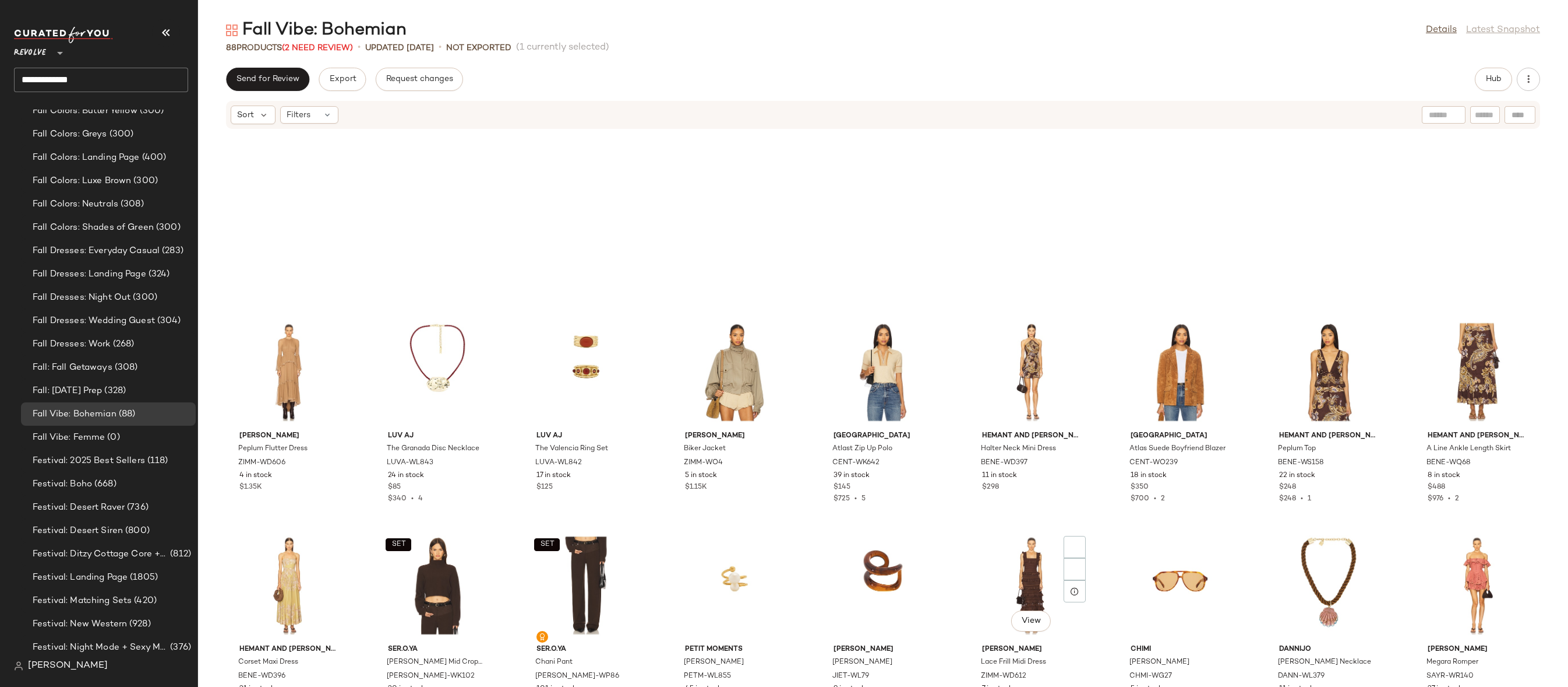
scroll to position [1592, 0]
